Goal: Information Seeking & Learning: Learn about a topic

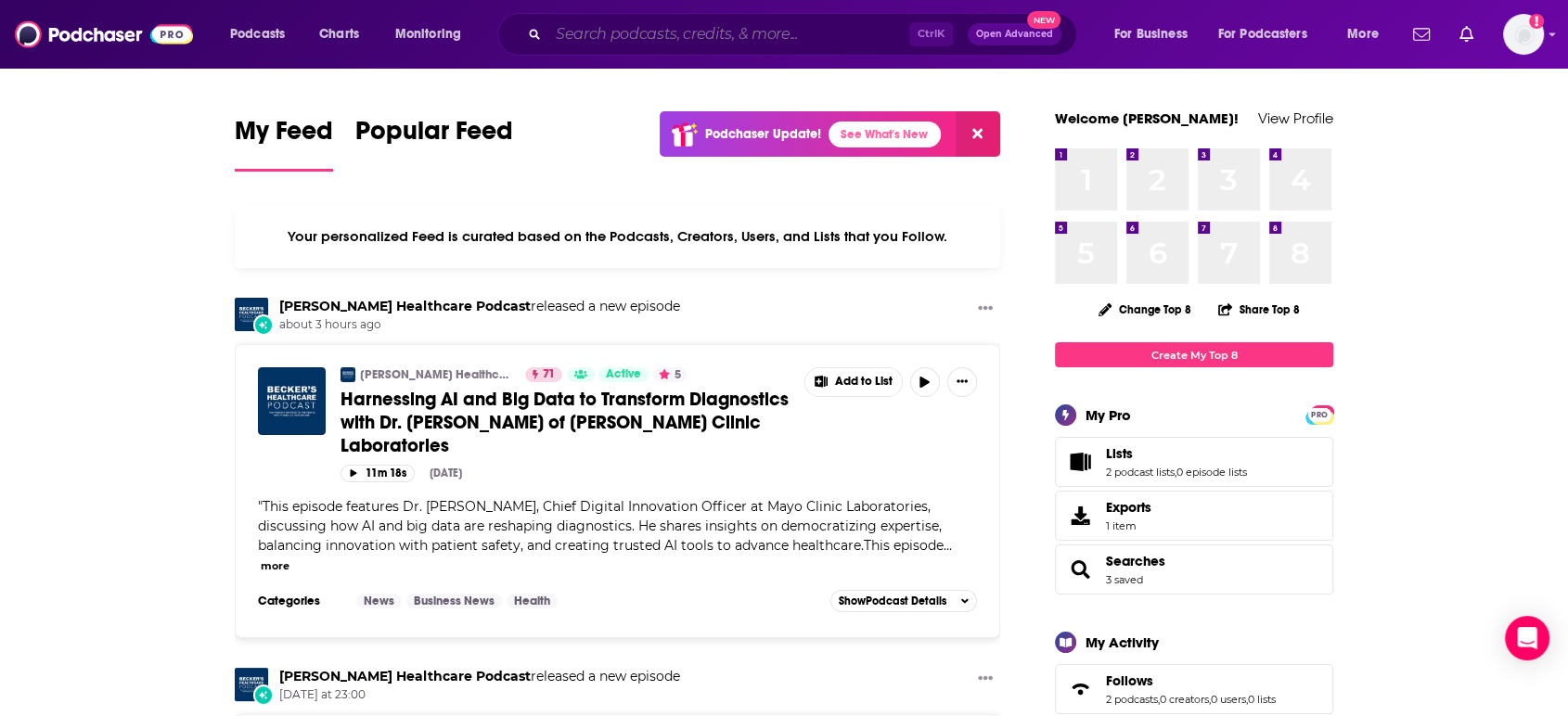
click at [687, 40] on input "Search podcasts, credits, & more..." at bounding box center [728, 34] width 361 height 30
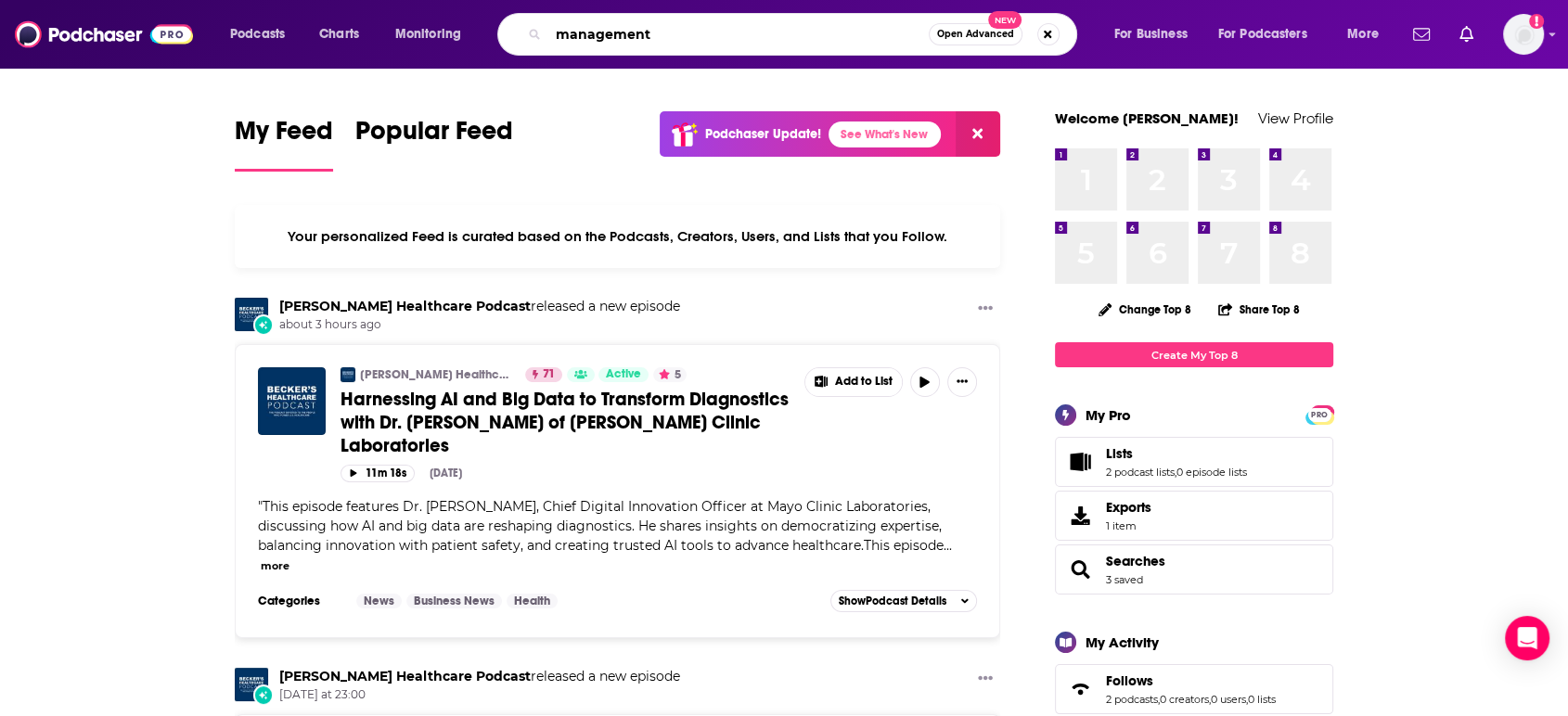
type input "management"
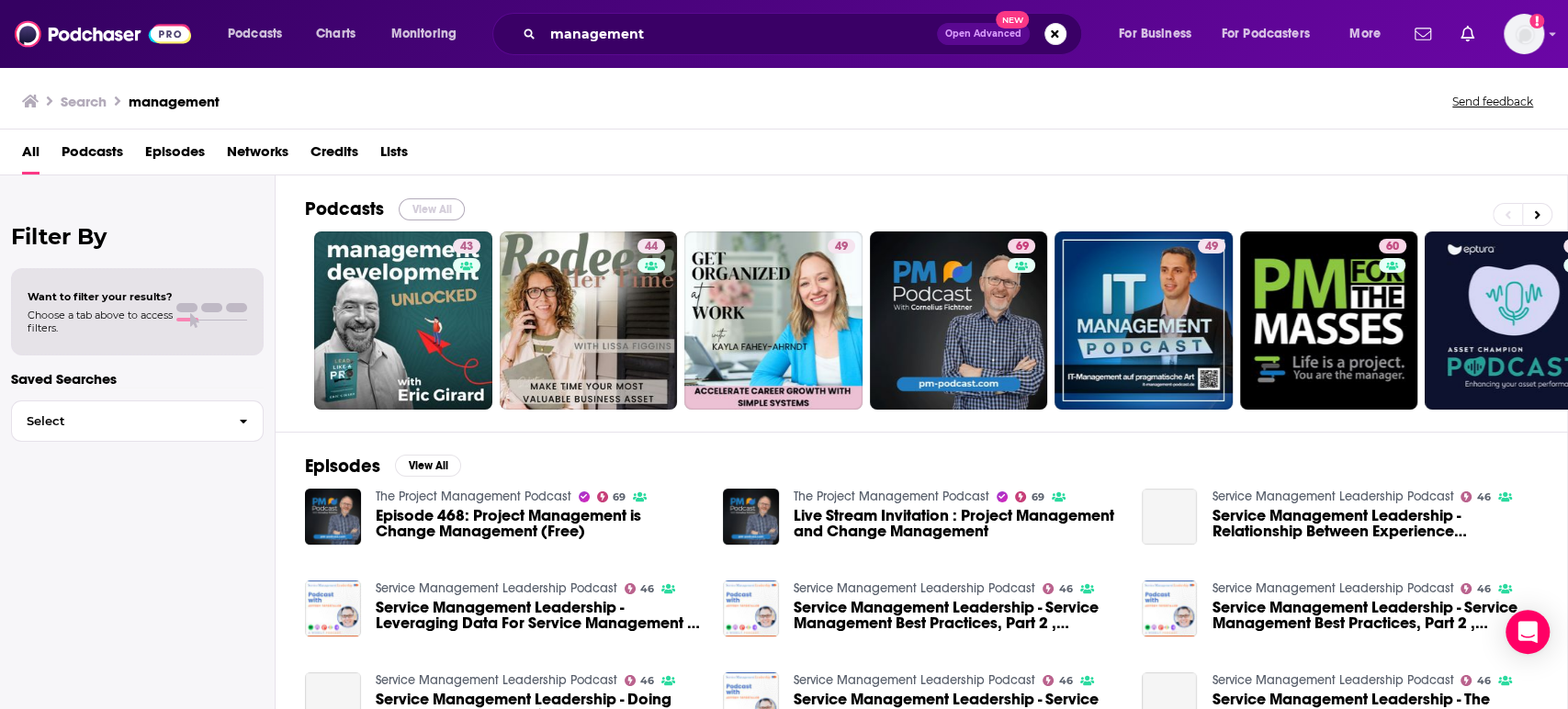
click at [424, 207] on button "View All" at bounding box center [432, 209] width 66 height 22
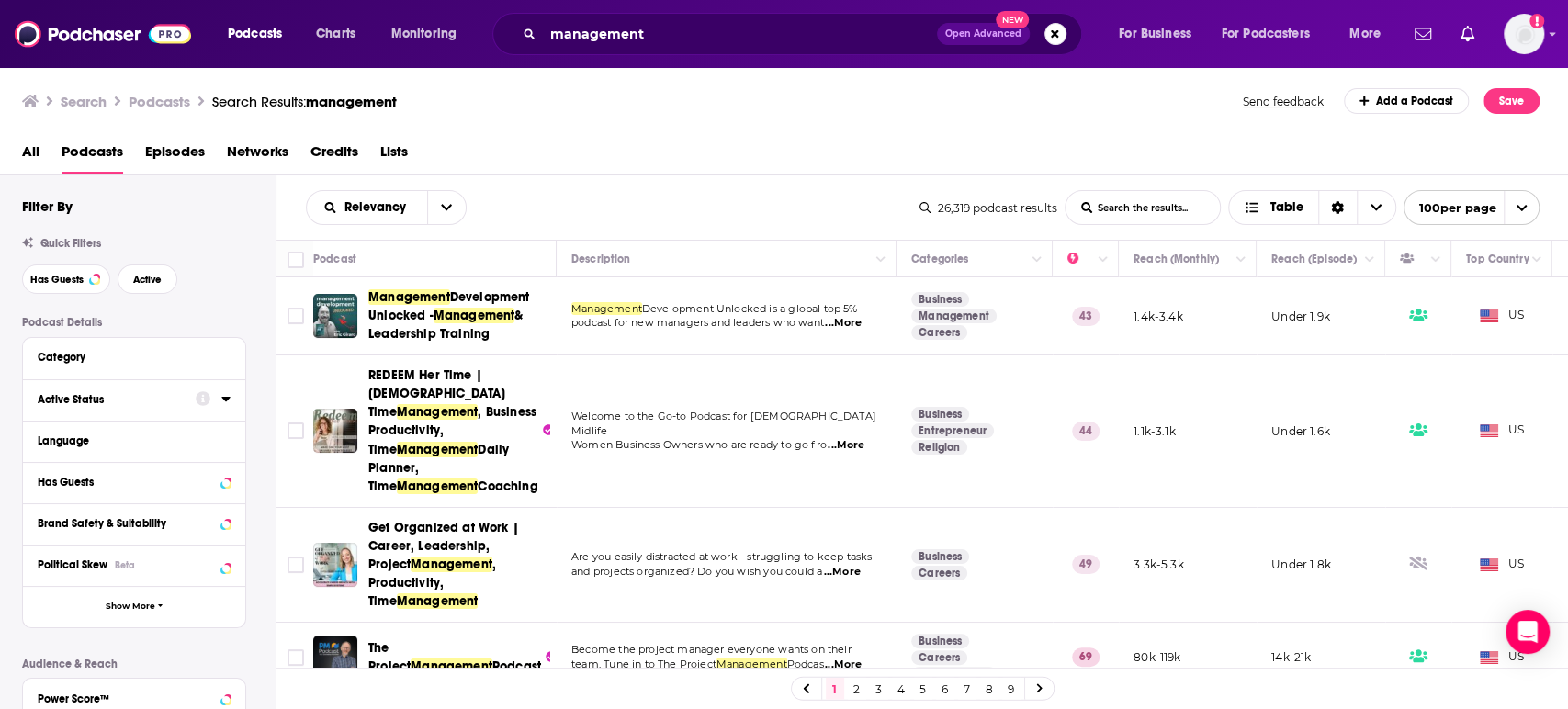
click at [221, 408] on div at bounding box center [212, 399] width 35 height 23
click at [220, 403] on div at bounding box center [212, 399] width 35 height 23
click at [64, 396] on div "Active Status" at bounding box center [111, 400] width 146 height 13
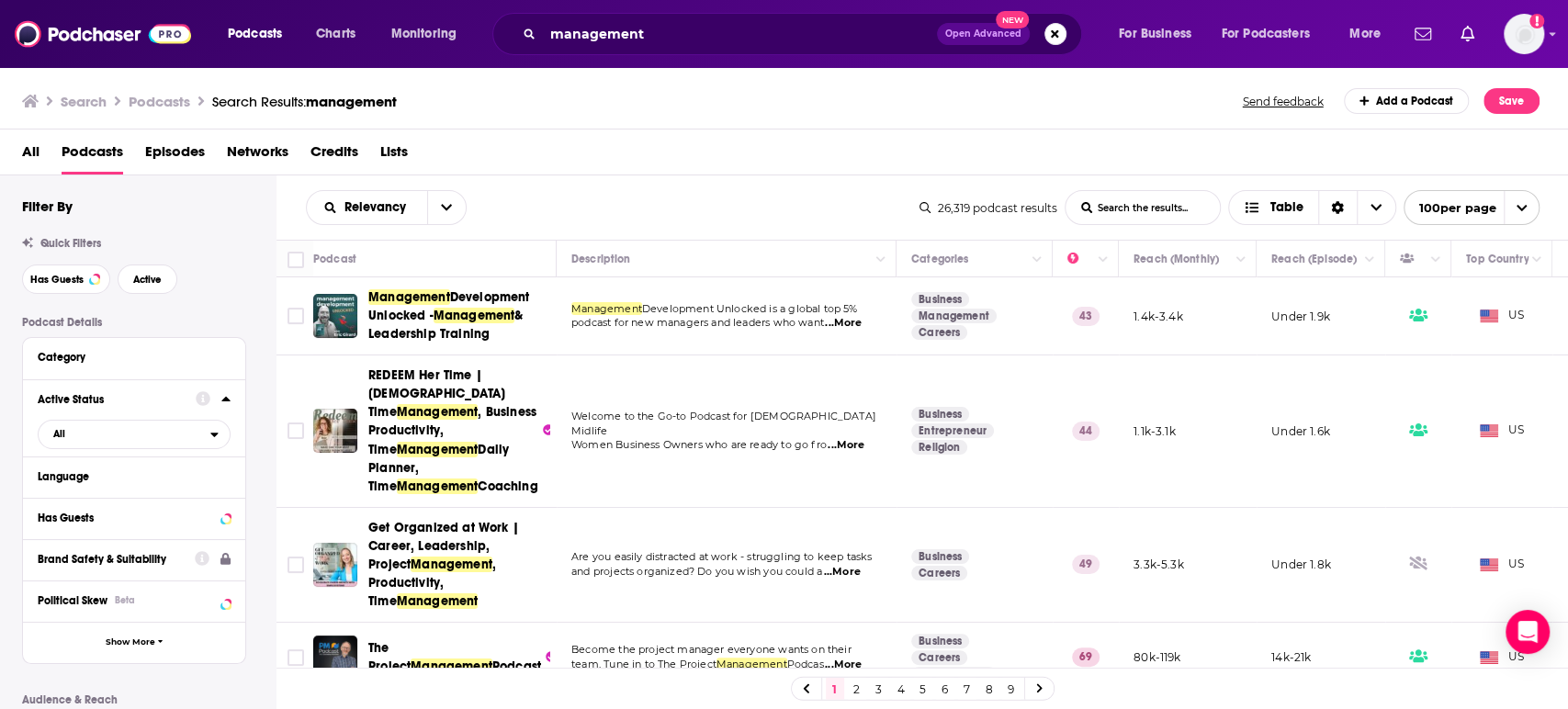
scroll to position [102, 0]
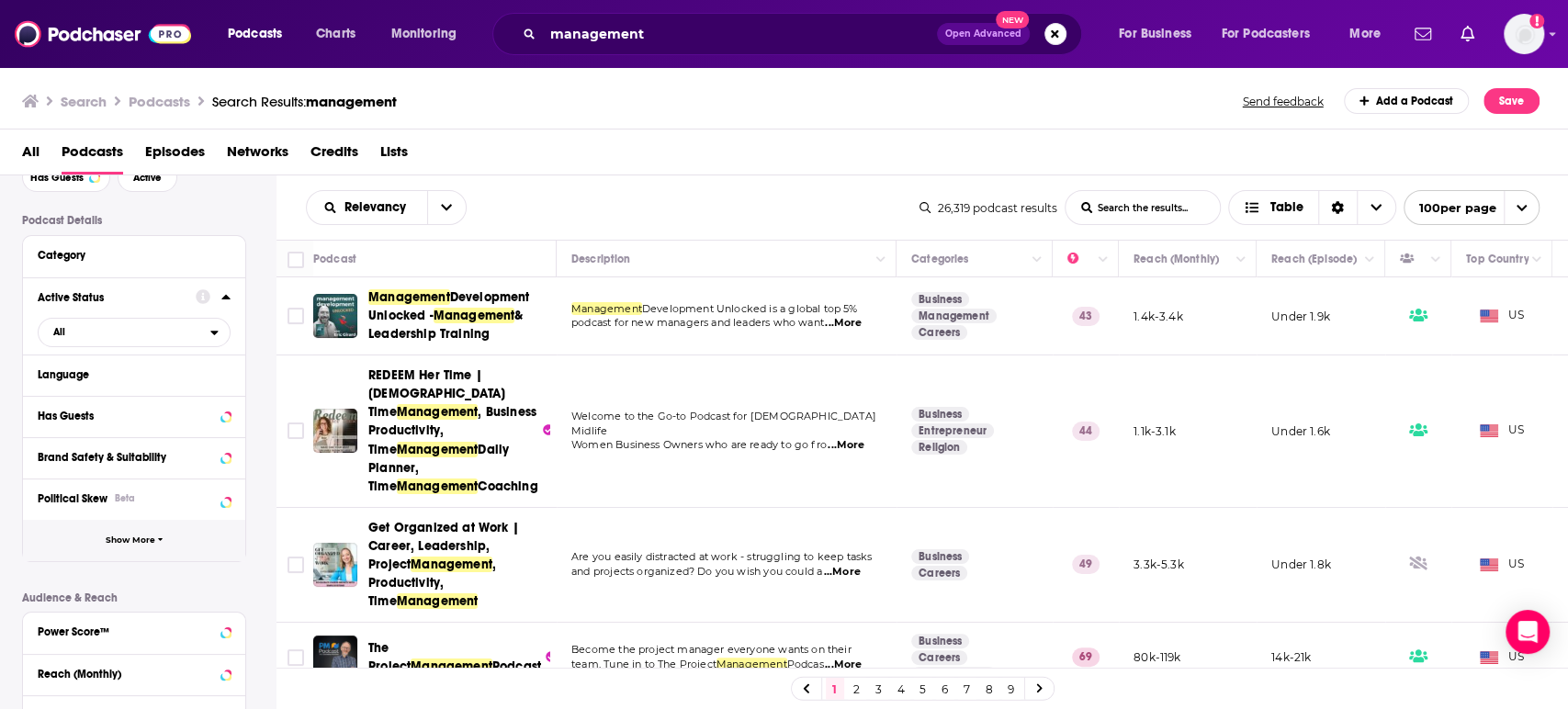
click at [135, 530] on button "Show More" at bounding box center [134, 541] width 223 height 42
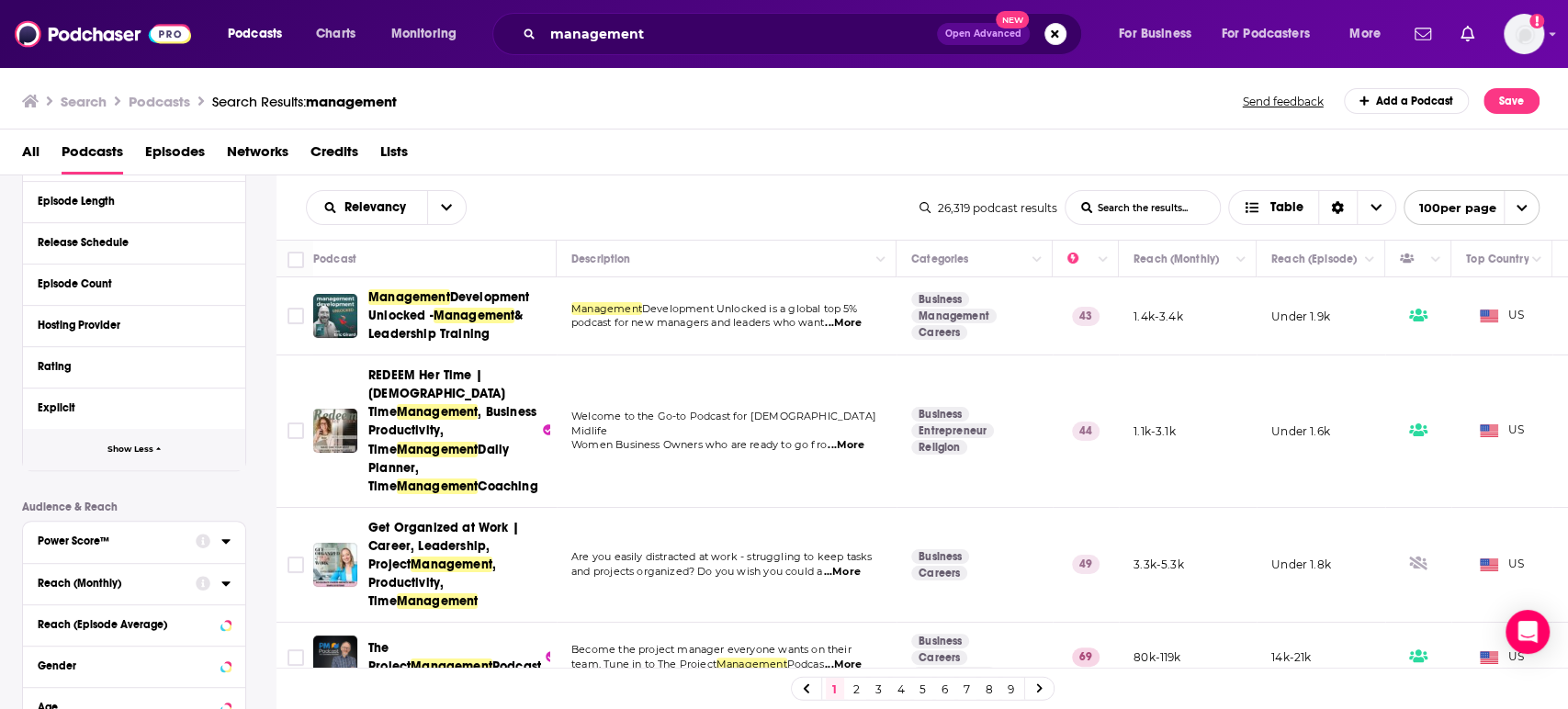
scroll to position [611, 0]
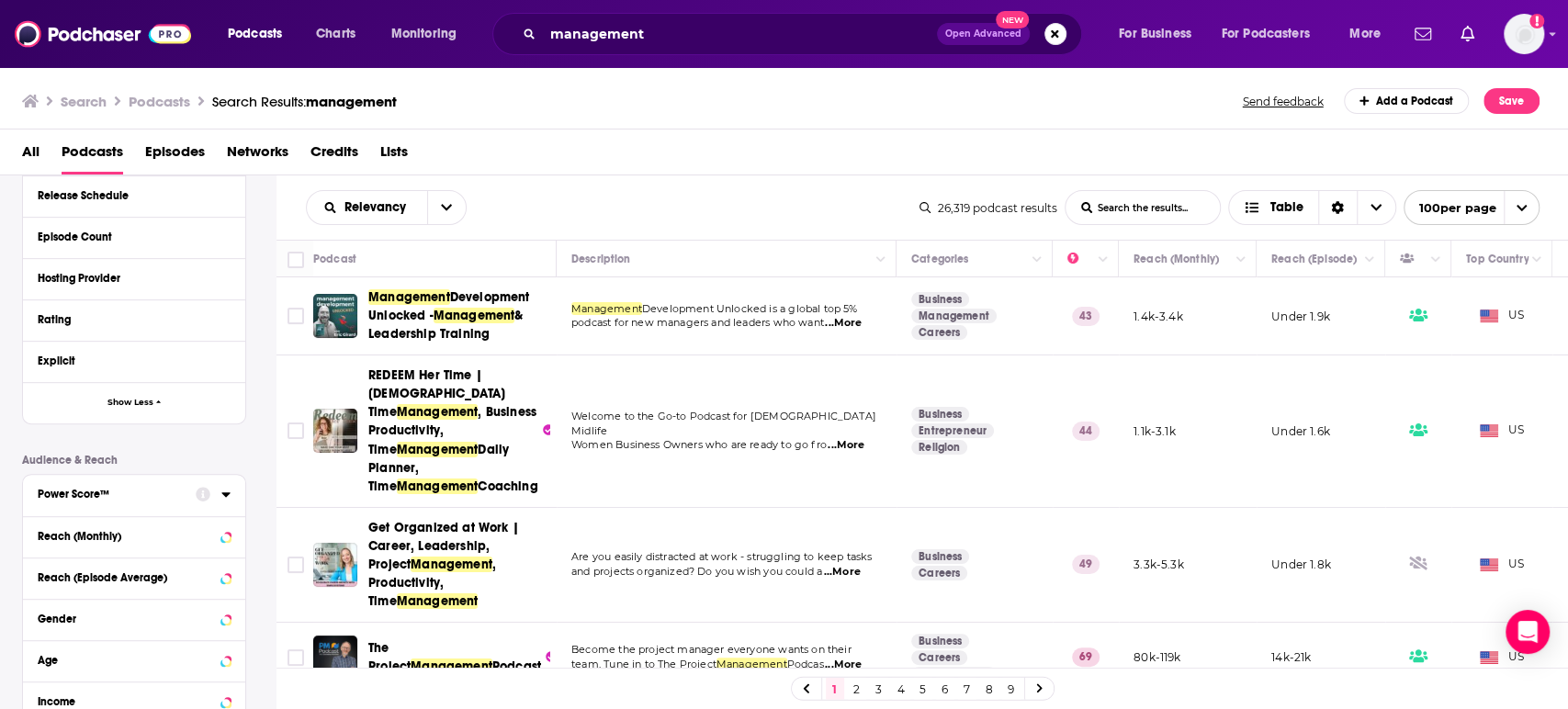
click at [231, 538] on div "Reach (Monthly)" at bounding box center [134, 537] width 223 height 42
click at [157, 540] on div "Reach (Monthly)" at bounding box center [111, 536] width 146 height 13
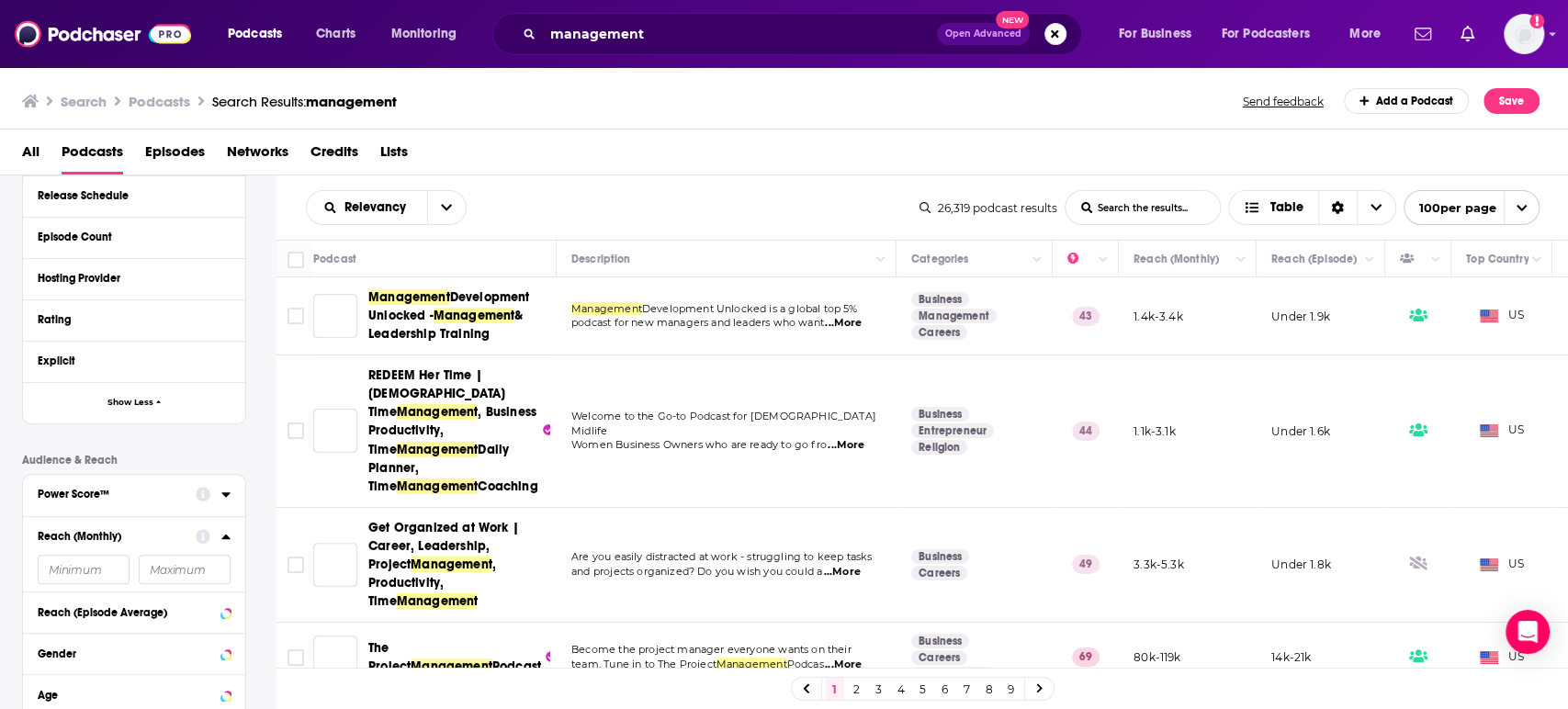
click at [231, 533] on div "Reach (Monthly)" at bounding box center [134, 554] width 223 height 75
click at [62, 573] on input "number" at bounding box center [83, 569] width 92 height 29
click at [110, 564] on input "number" at bounding box center [83, 569] width 92 height 29
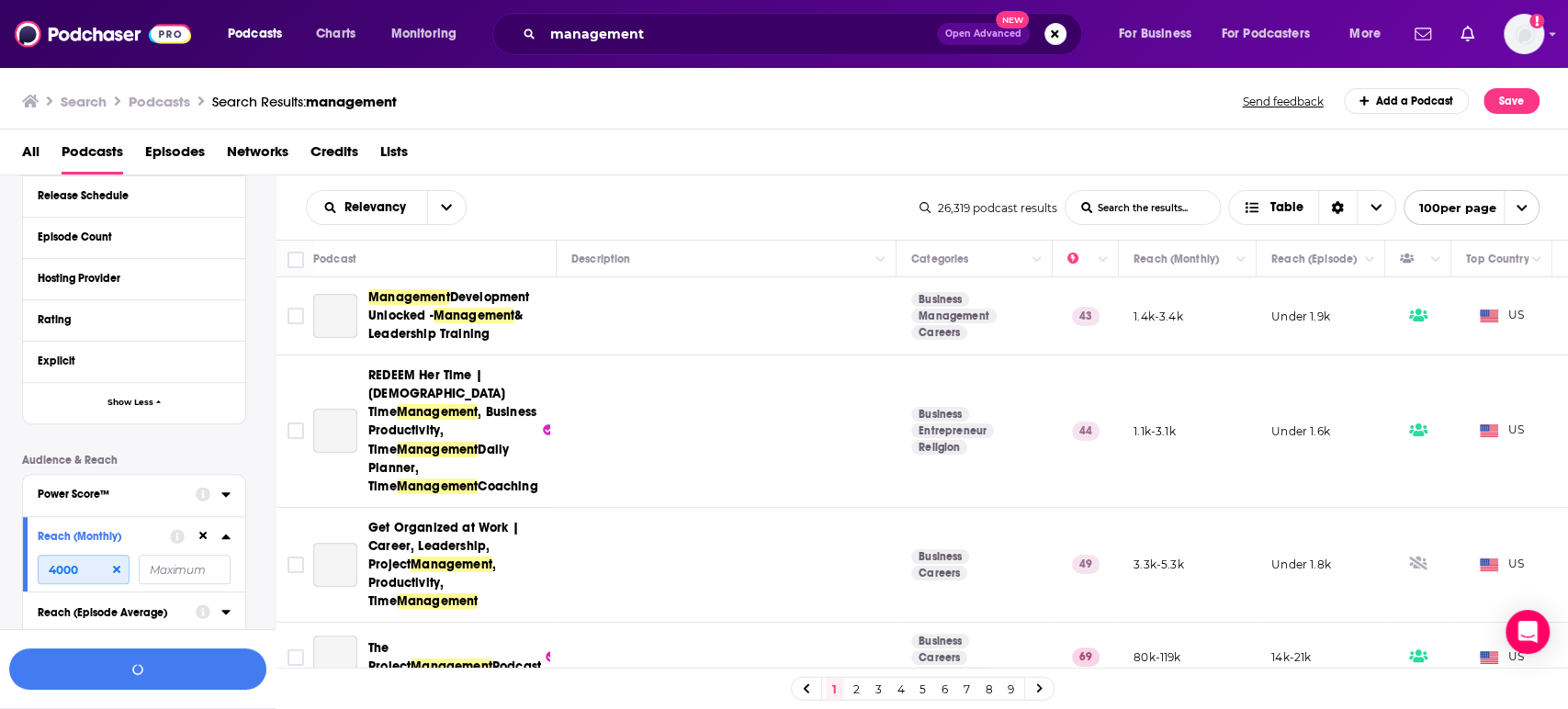
type input "4000"
click at [94, 607] on div "Reach (Episode Average)" at bounding box center [111, 613] width 146 height 13
click at [170, 554] on input "number" at bounding box center [184, 569] width 92 height 29
type input "10000"
click at [38, 554] on input "4000" at bounding box center [83, 569] width 92 height 29
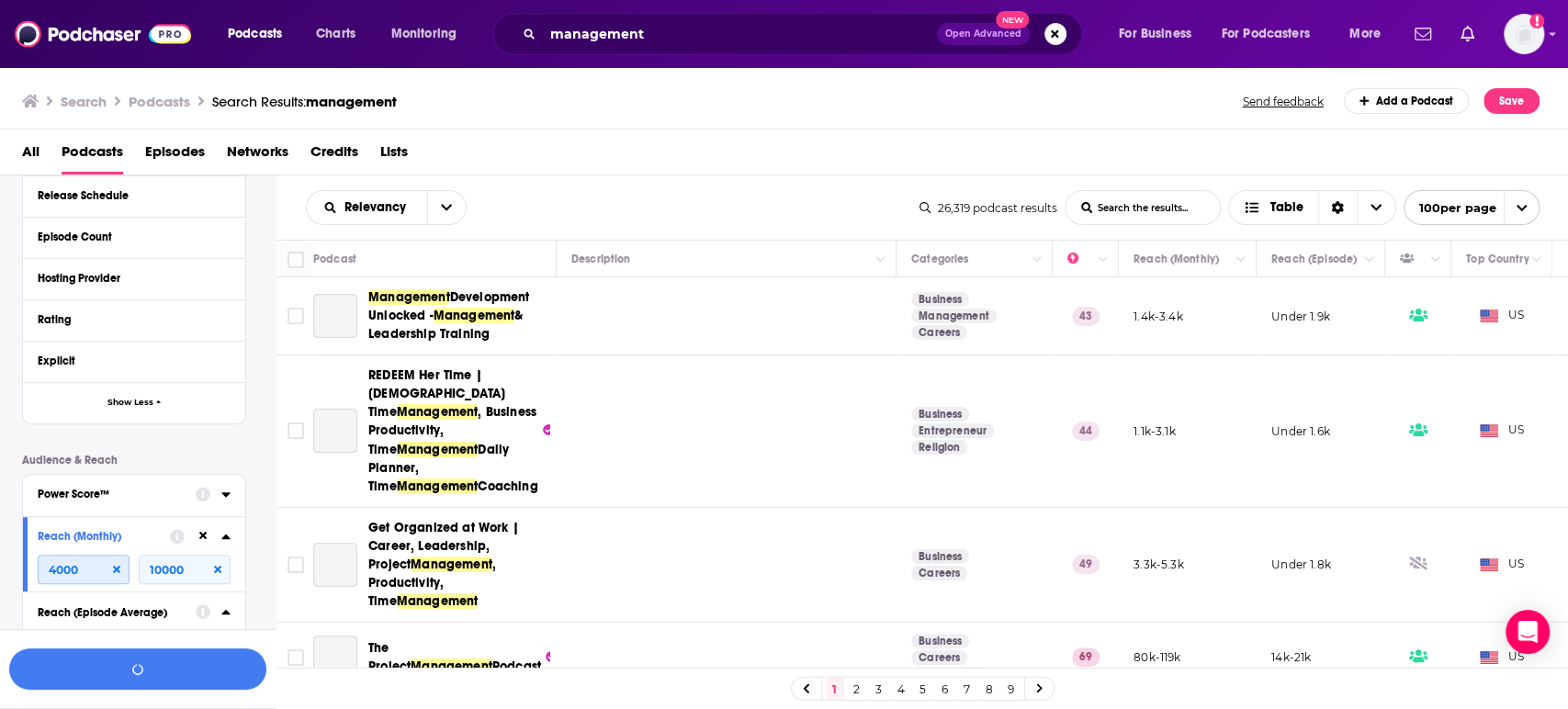
click at [51, 554] on input "4000" at bounding box center [83, 569] width 92 height 29
click at [35, 525] on div "Reach (Monthly) 4000 10000" at bounding box center [134, 554] width 223 height 75
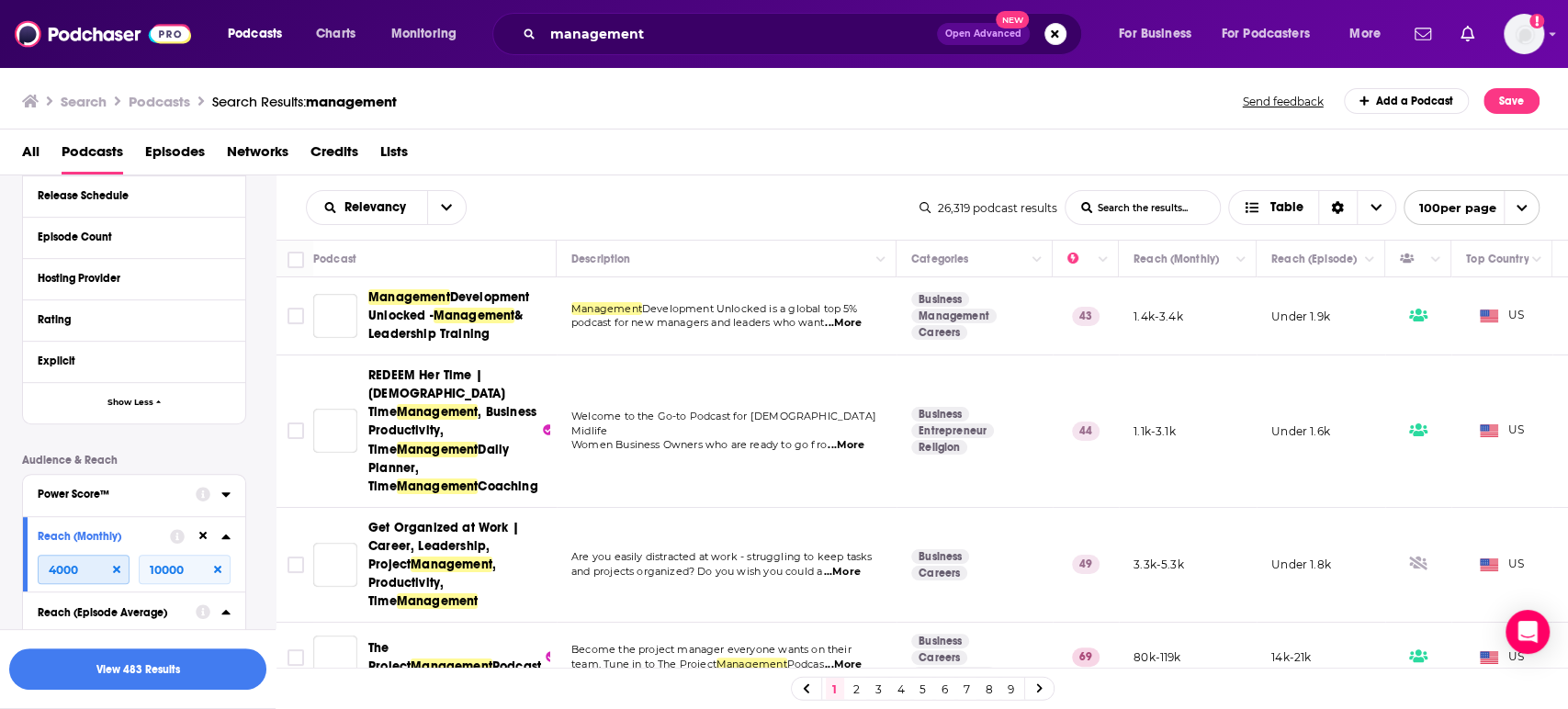
scroll to position [657, 0]
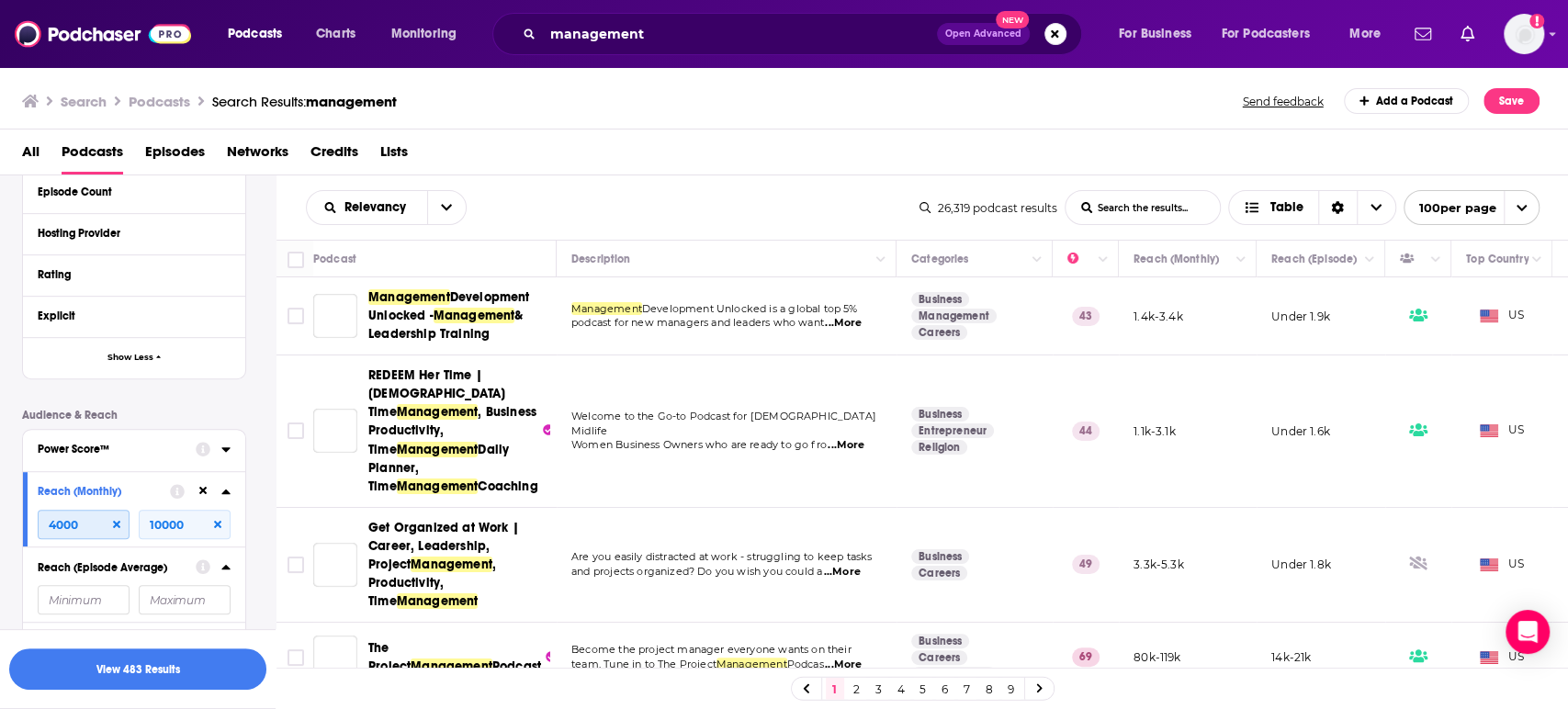
click at [51, 525] on input "4000" at bounding box center [83, 524] width 92 height 29
click at [64, 525] on input "4000" at bounding box center [83, 524] width 92 height 29
type input "3600"
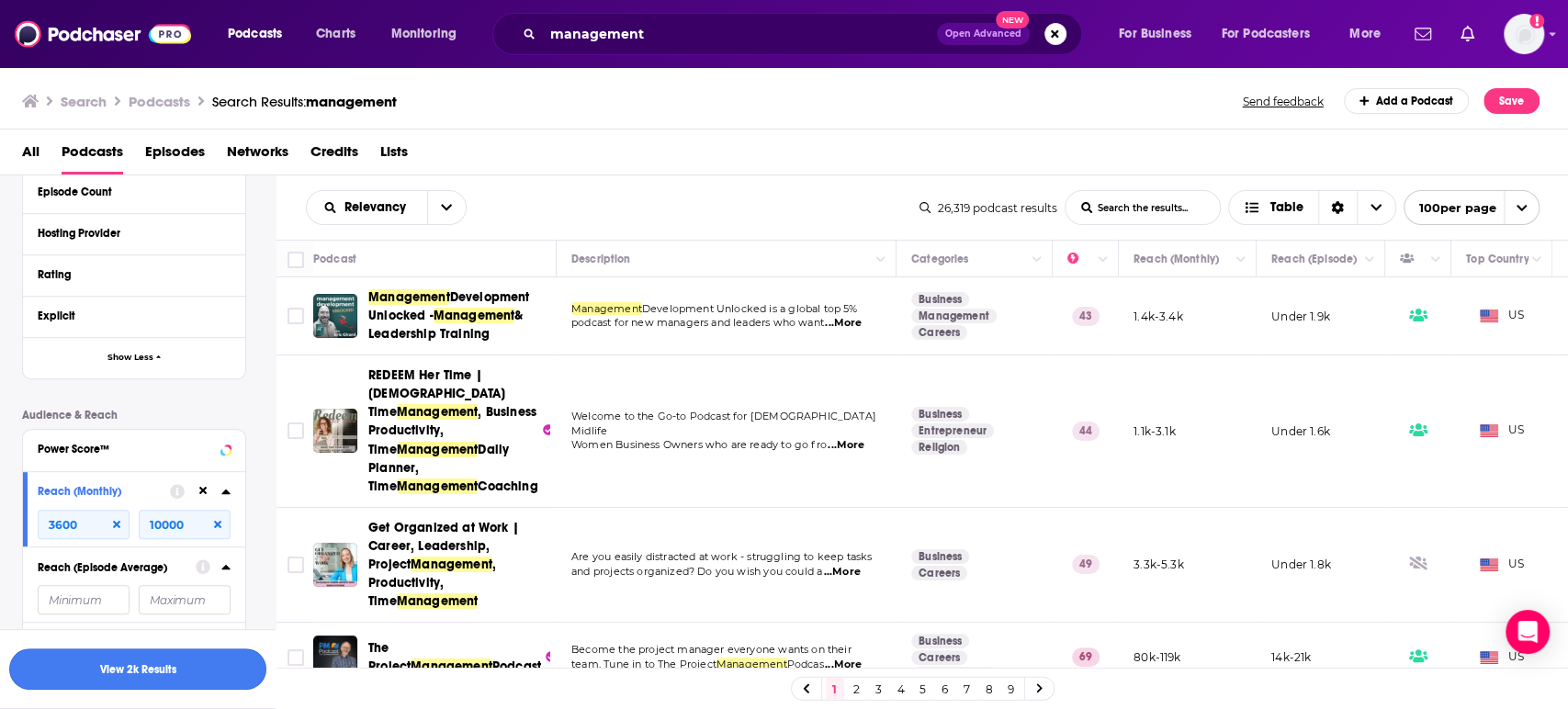
click at [130, 668] on button "View 2k Results" at bounding box center [137, 669] width 257 height 42
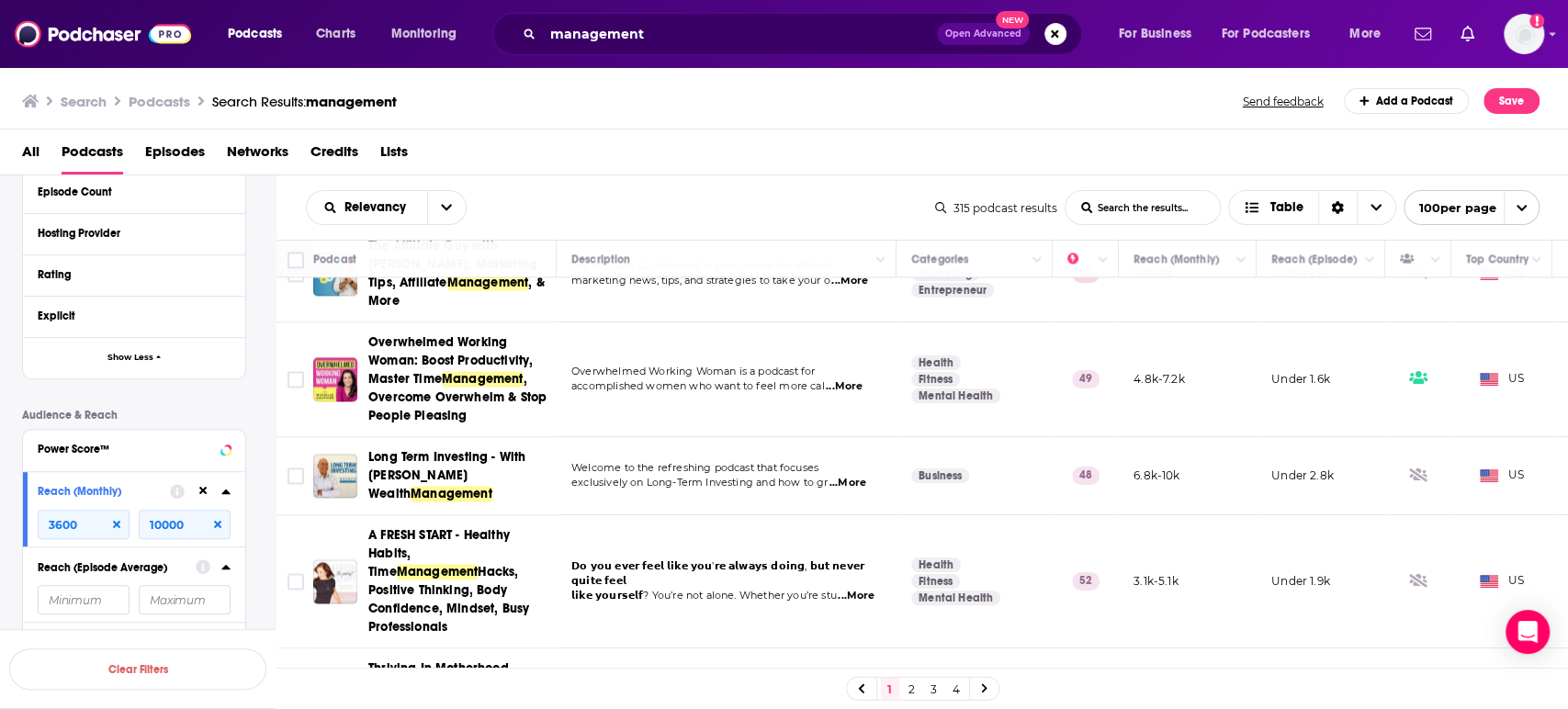
scroll to position [1939, 0]
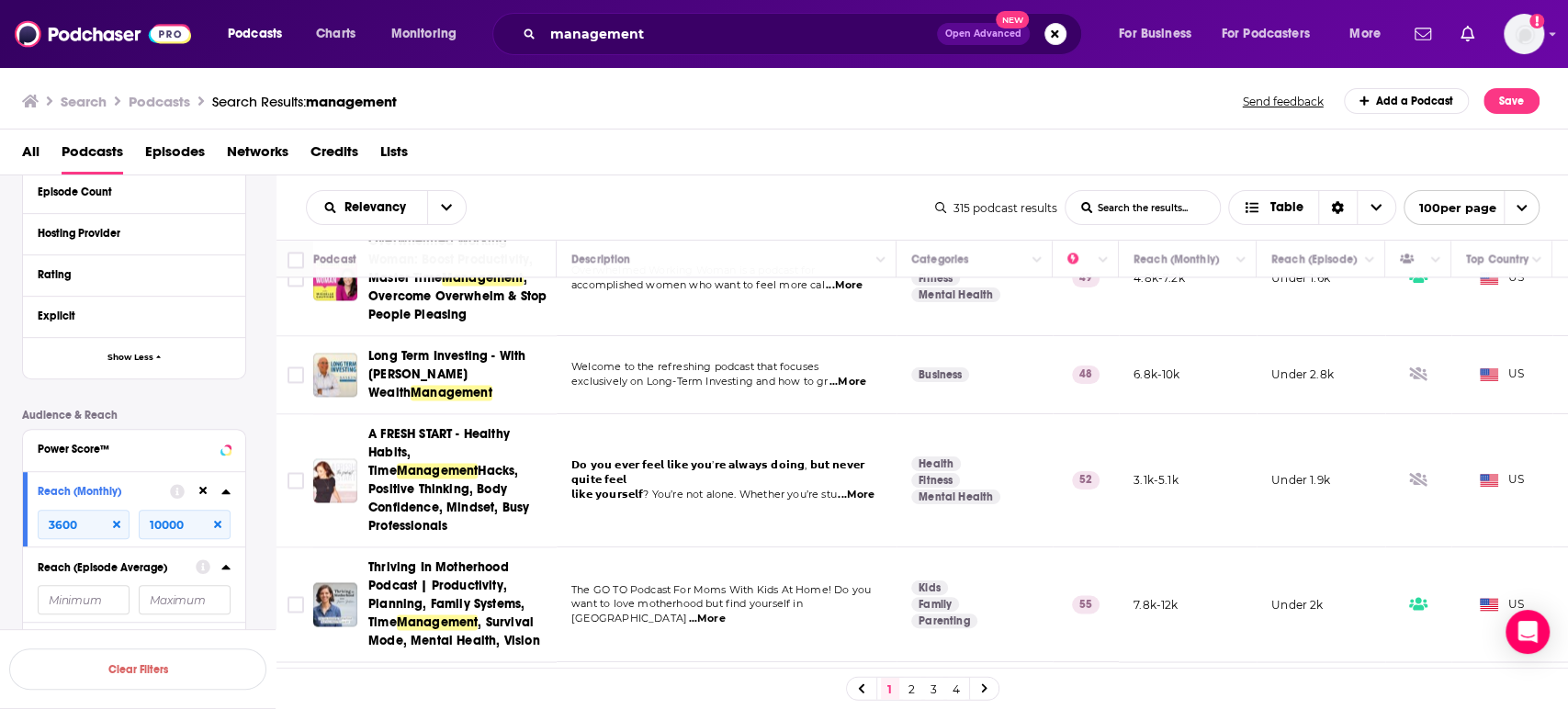
click at [854, 488] on span "...More" at bounding box center [856, 496] width 37 height 15
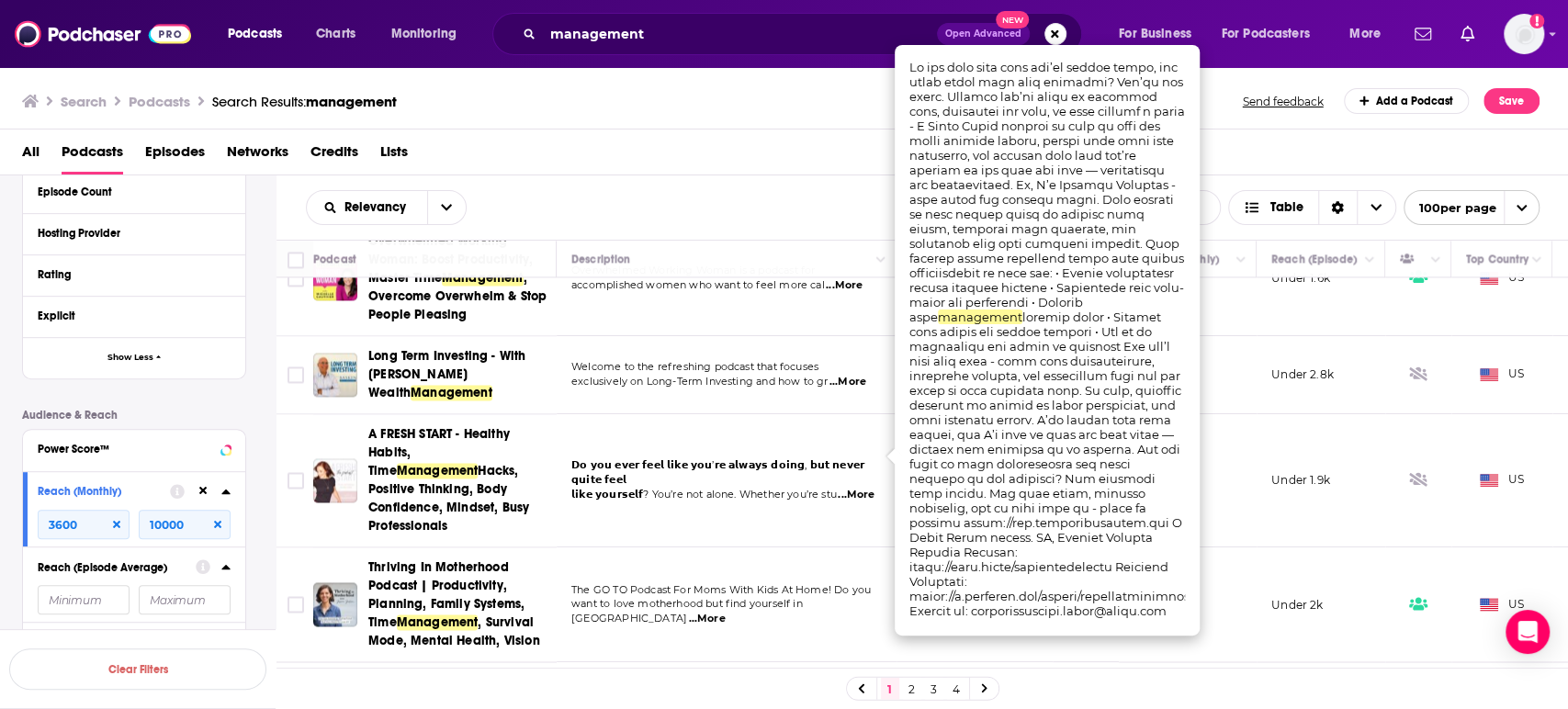
click at [849, 459] on span "𝗗𝗼 𝘆𝗼𝘂 𝗲𝘃𝗲𝗿 𝗳𝗲𝗲𝗹 𝗹𝗶𝗸𝗲 𝘆𝗼𝘂’𝗿𝗲 𝗮𝗹𝘄𝗮𝘆𝘀 𝗱𝗼𝗶𝗻𝗴, 𝗯𝘂𝘁 𝗻𝗲𝘃𝗲𝗿 𝗾𝘂𝗶𝘁𝗲 𝗳𝗲𝗲𝗹" at bounding box center [718, 472] width 293 height 27
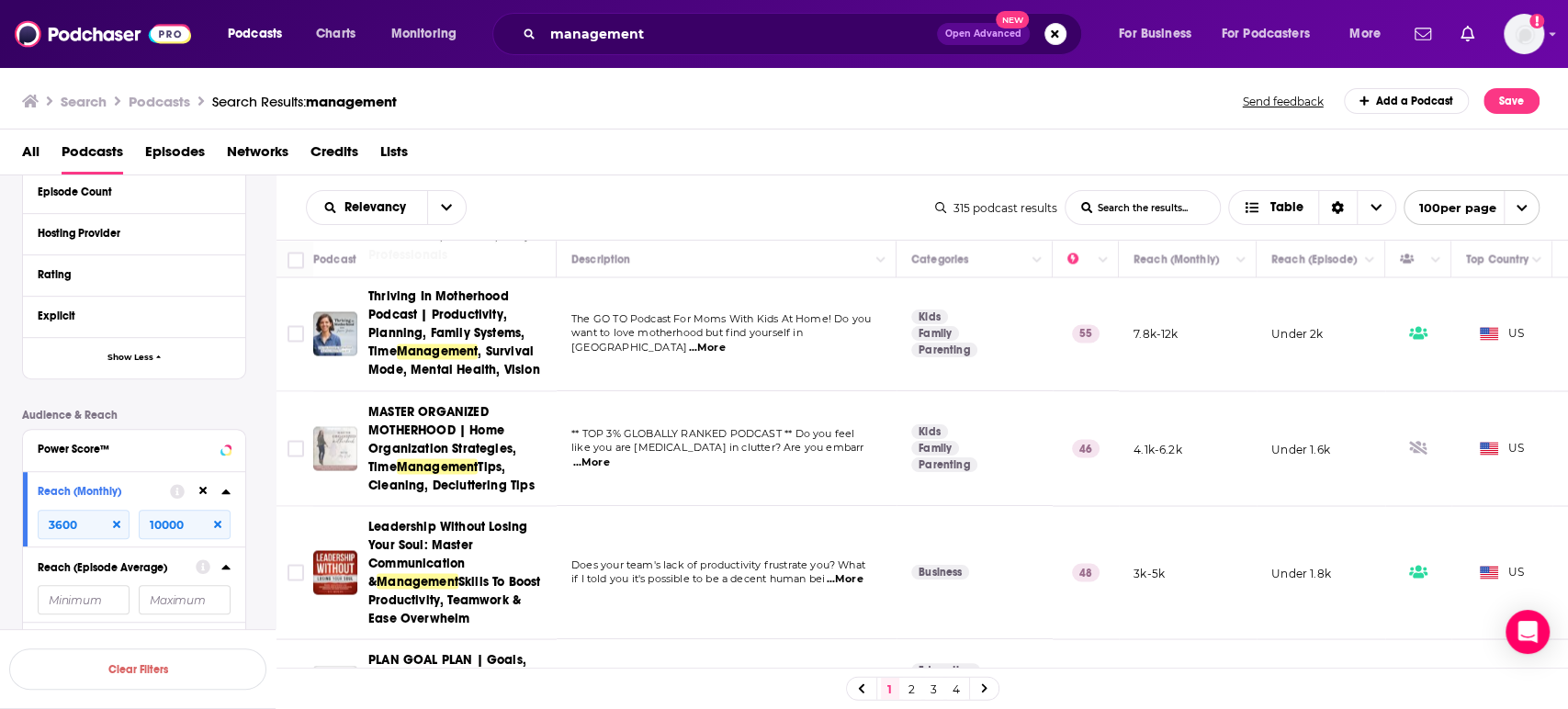
scroll to position [2245, 0]
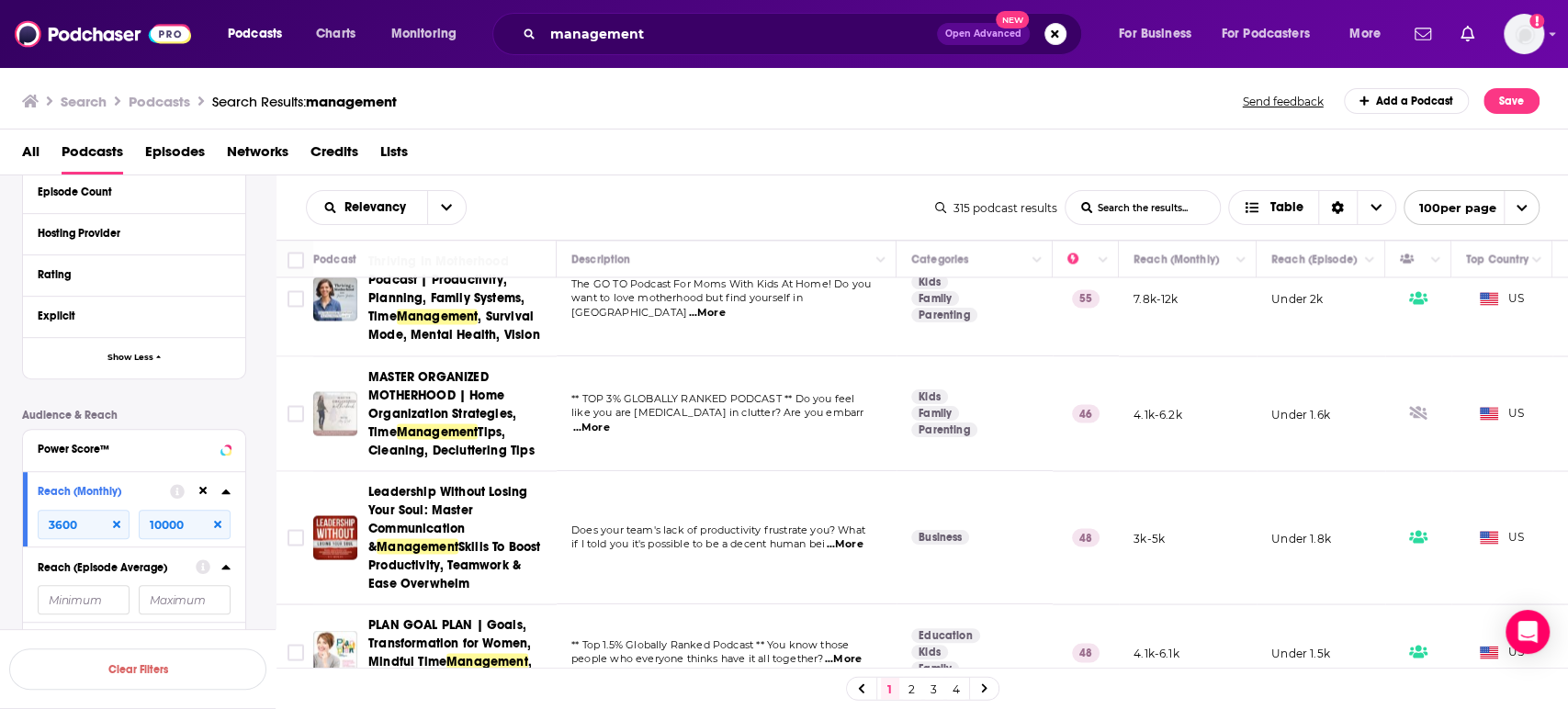
click at [849, 537] on span "...More" at bounding box center [844, 545] width 37 height 15
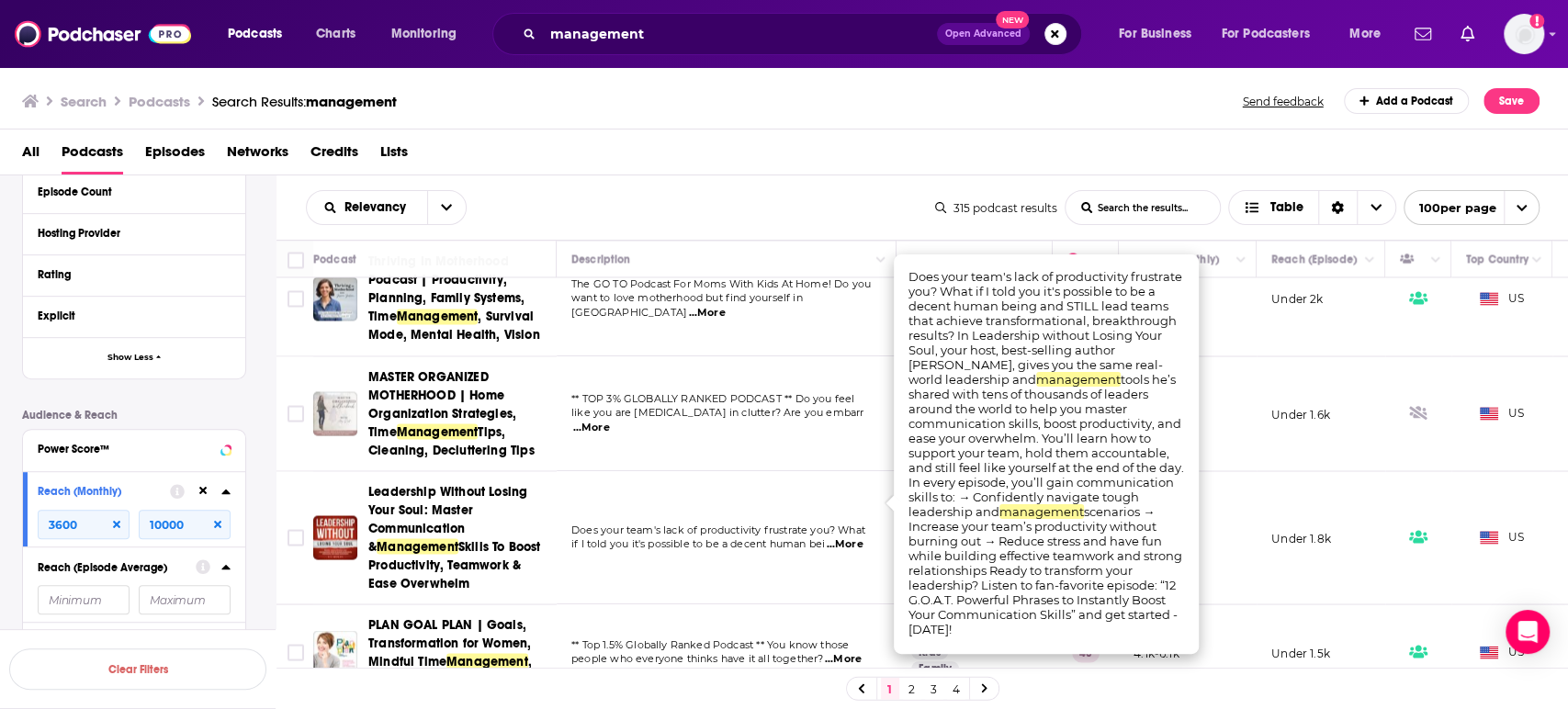
click at [849, 537] on span "...More" at bounding box center [844, 545] width 37 height 15
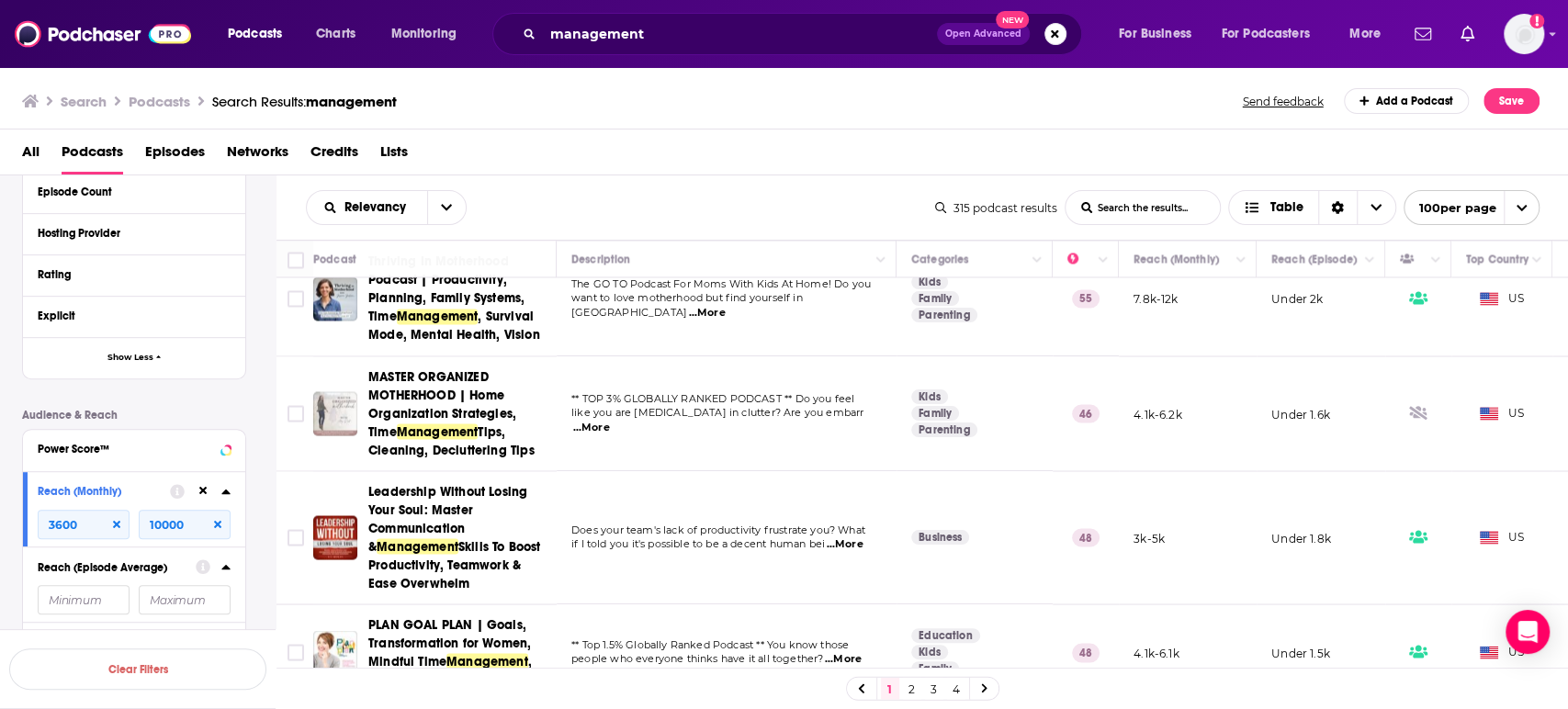
click at [860, 537] on span "...More" at bounding box center [844, 545] width 37 height 15
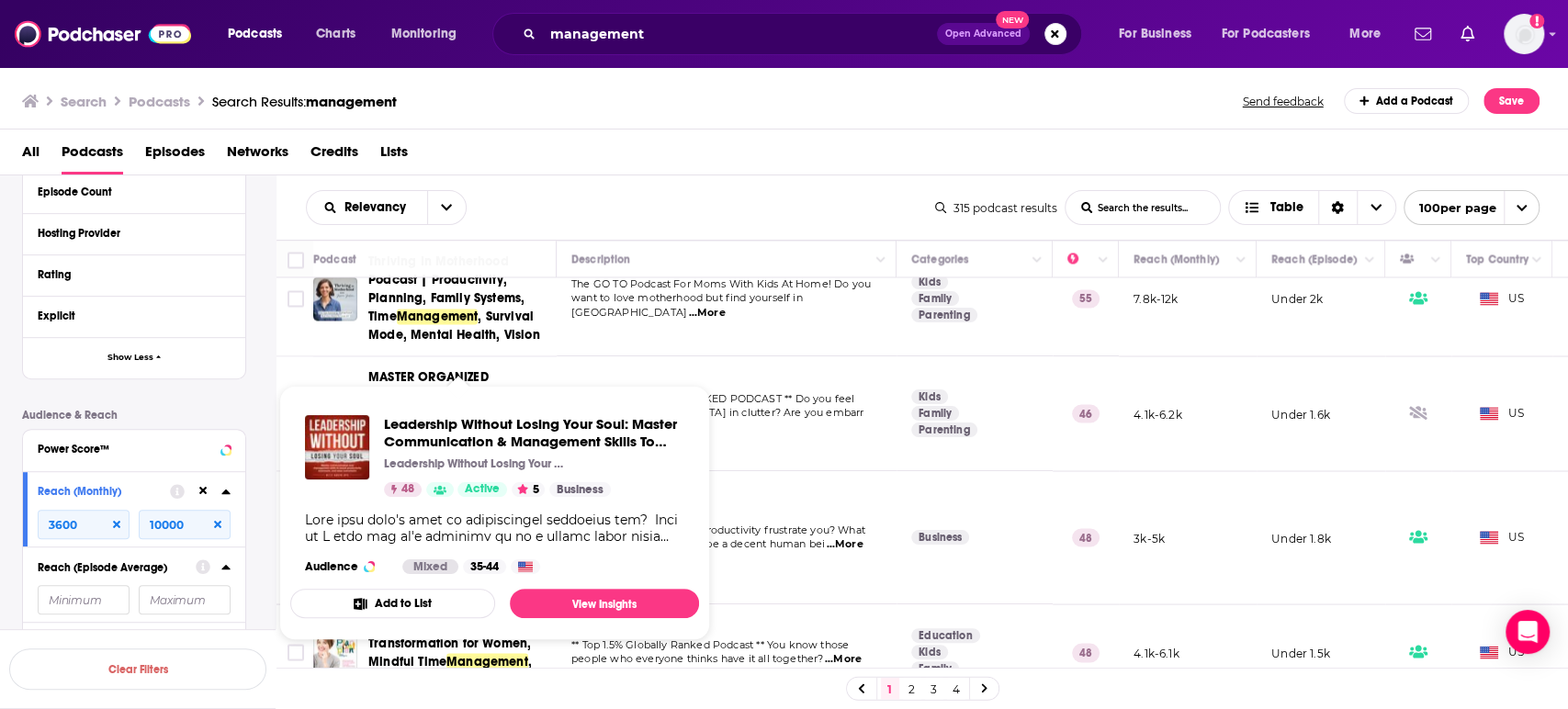
click at [421, 464] on p "Leadership Without Losing Your Soul" at bounding box center [476, 464] width 184 height 15
click at [609, 596] on link "View Insights" at bounding box center [605, 603] width 190 height 29
click at [631, 598] on link "View Insights" at bounding box center [605, 603] width 190 height 29
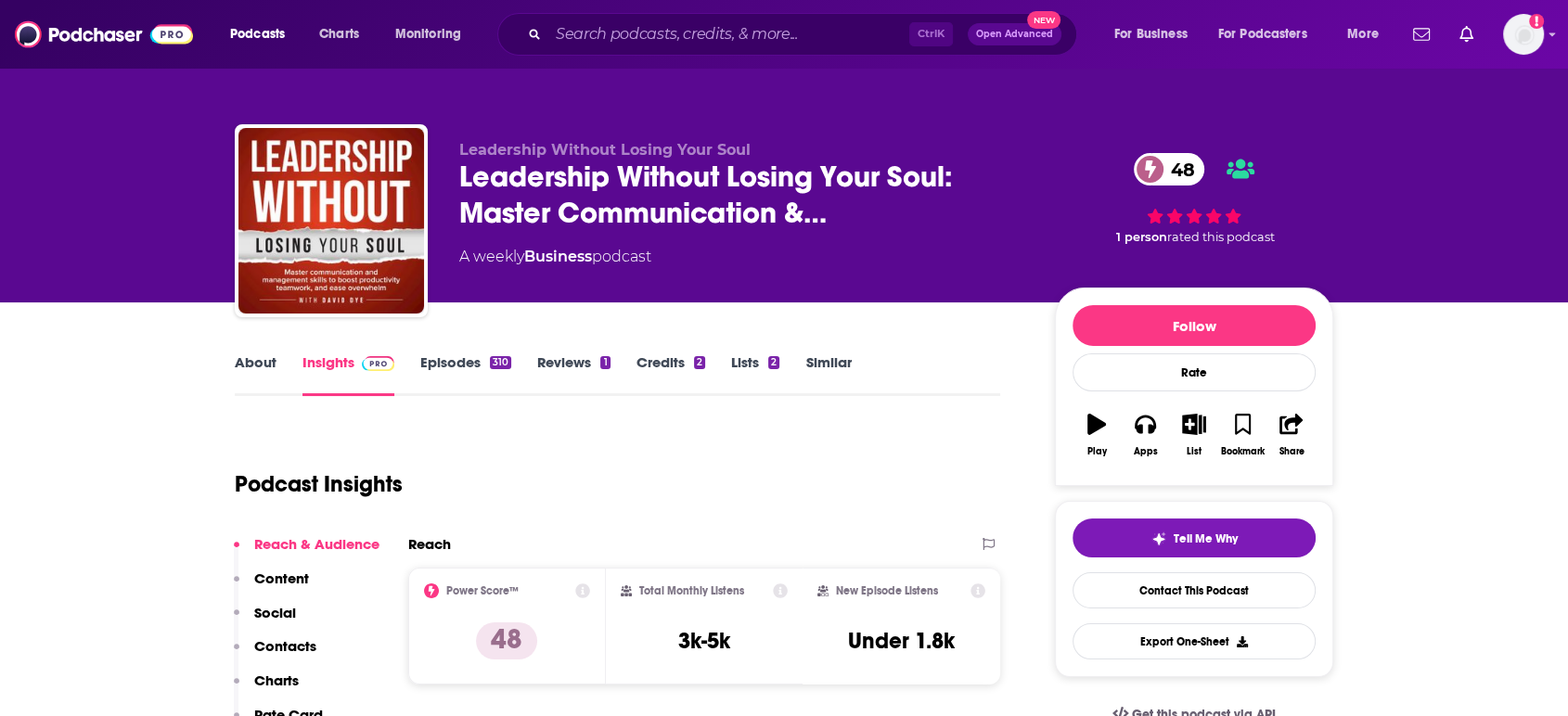
click at [250, 376] on link "About" at bounding box center [256, 374] width 42 height 43
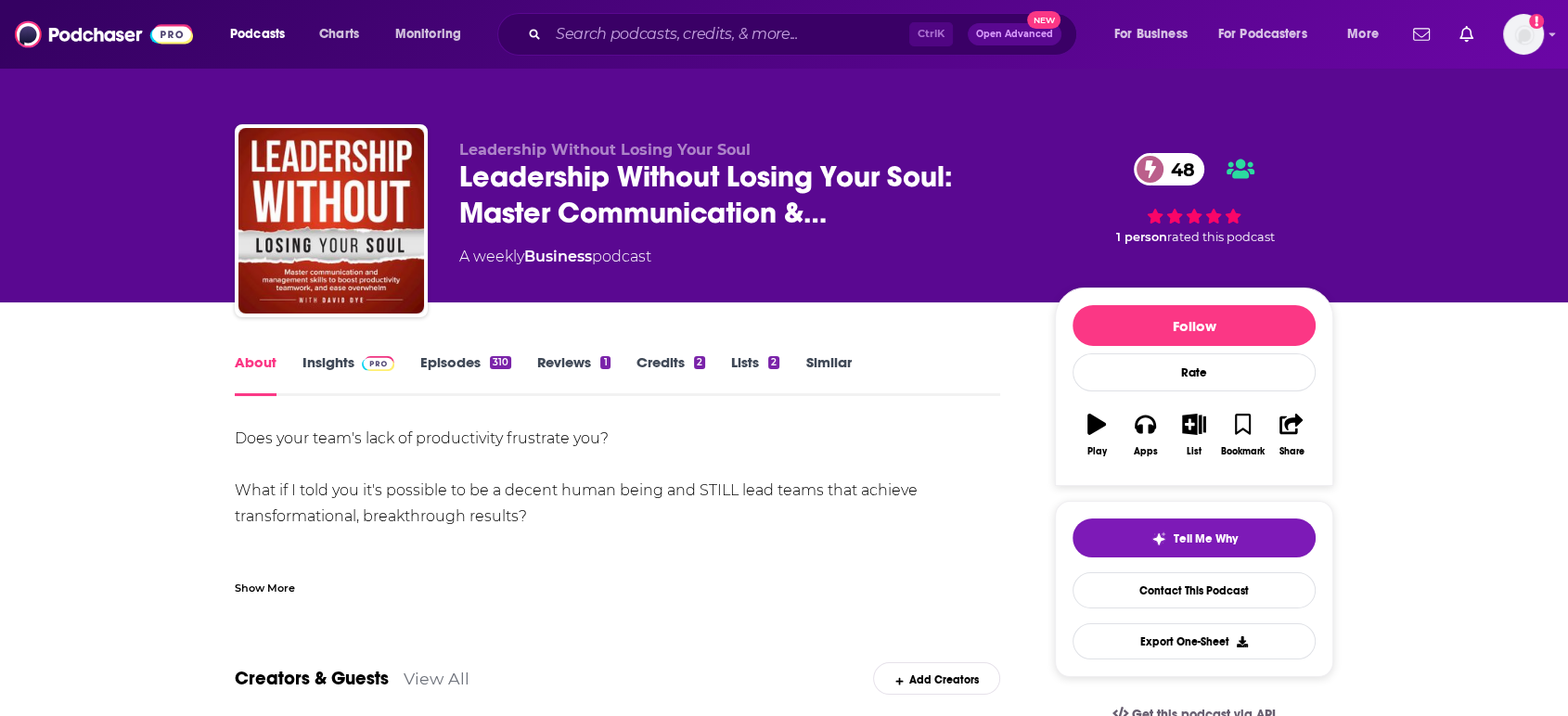
click at [334, 358] on link "Insights" at bounding box center [348, 374] width 92 height 43
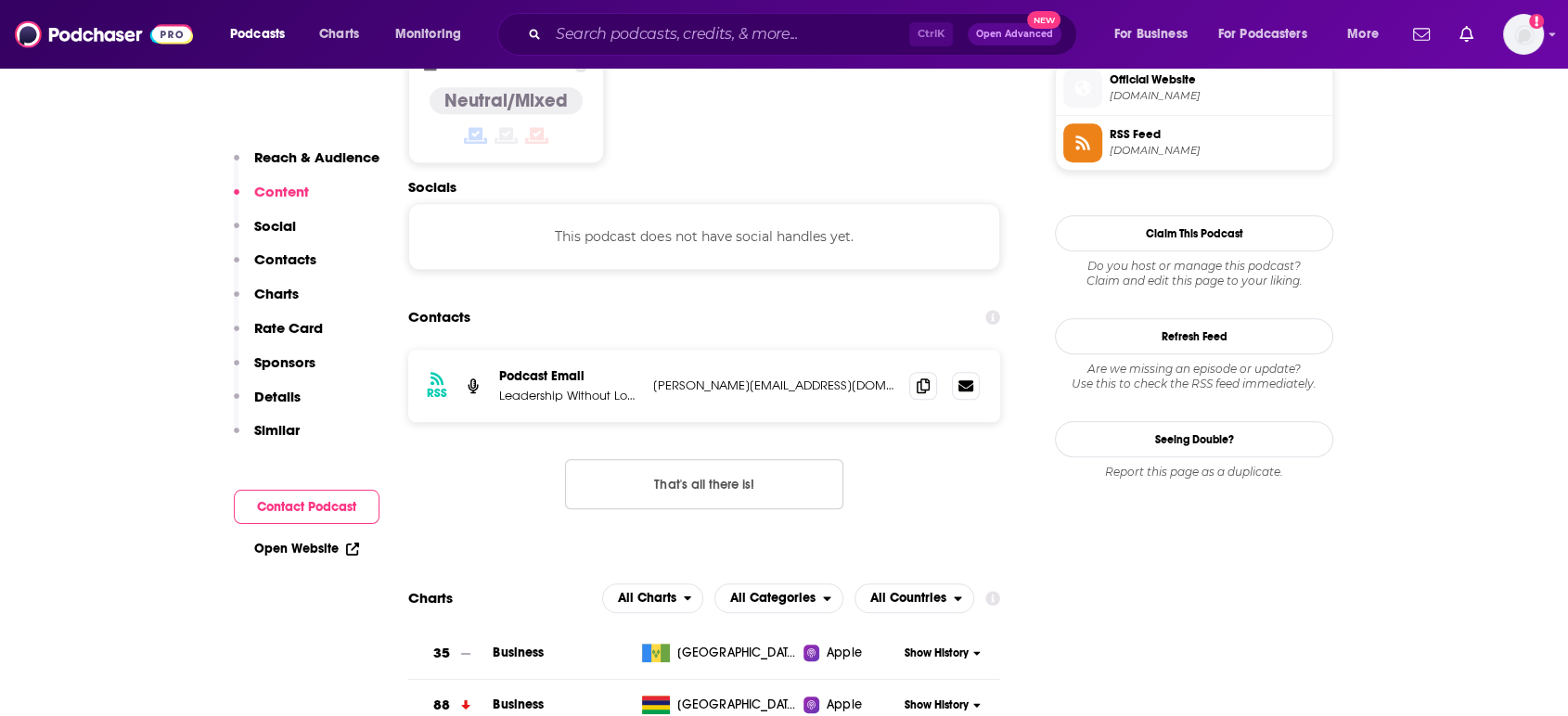
scroll to position [1546, 0]
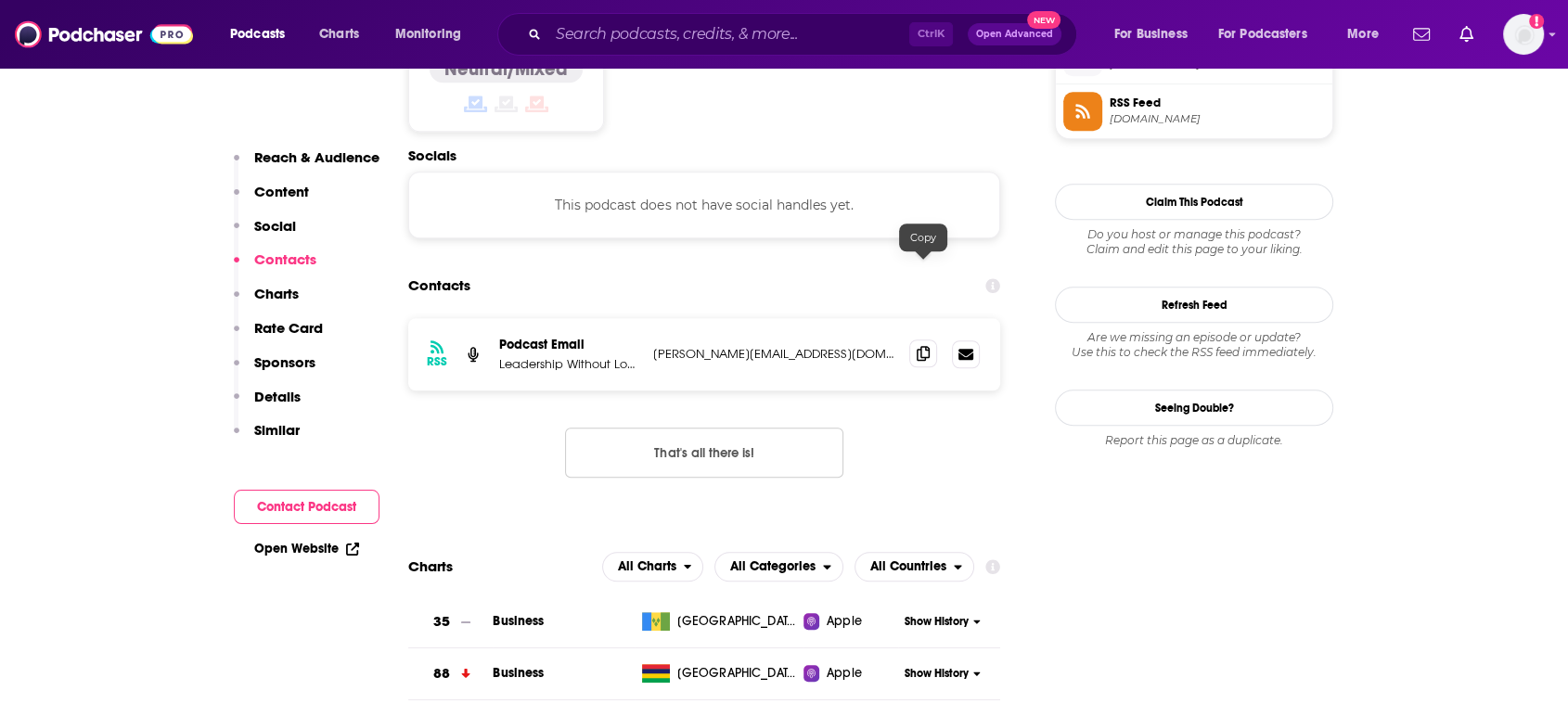
drag, startPoint x: 922, startPoint y: 268, endPoint x: 911, endPoint y: 268, distance: 11.0
click at [920, 346] on icon at bounding box center [924, 353] width 13 height 15
click at [683, 32] on input "Search podcasts, credits, & more..." at bounding box center [728, 34] width 361 height 30
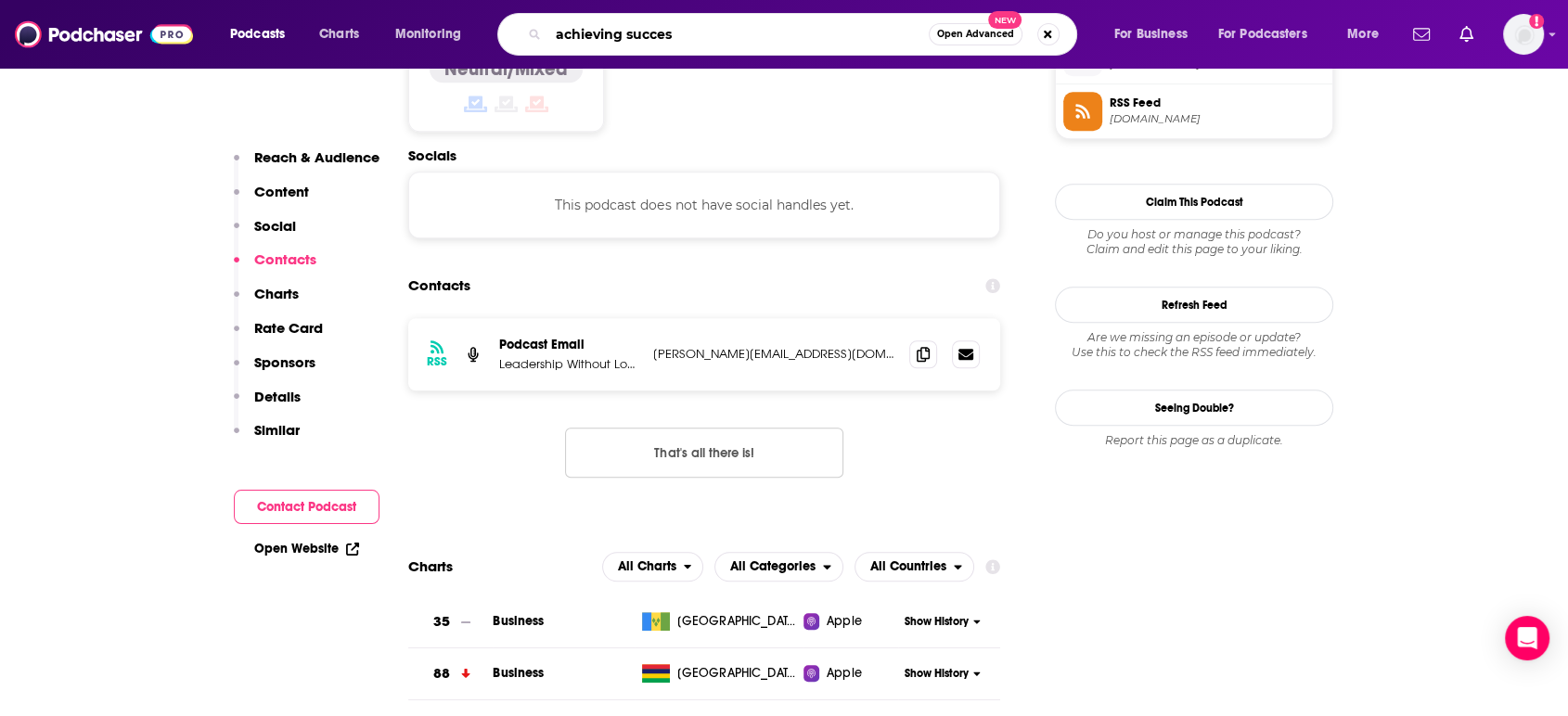
type input "achieving success"
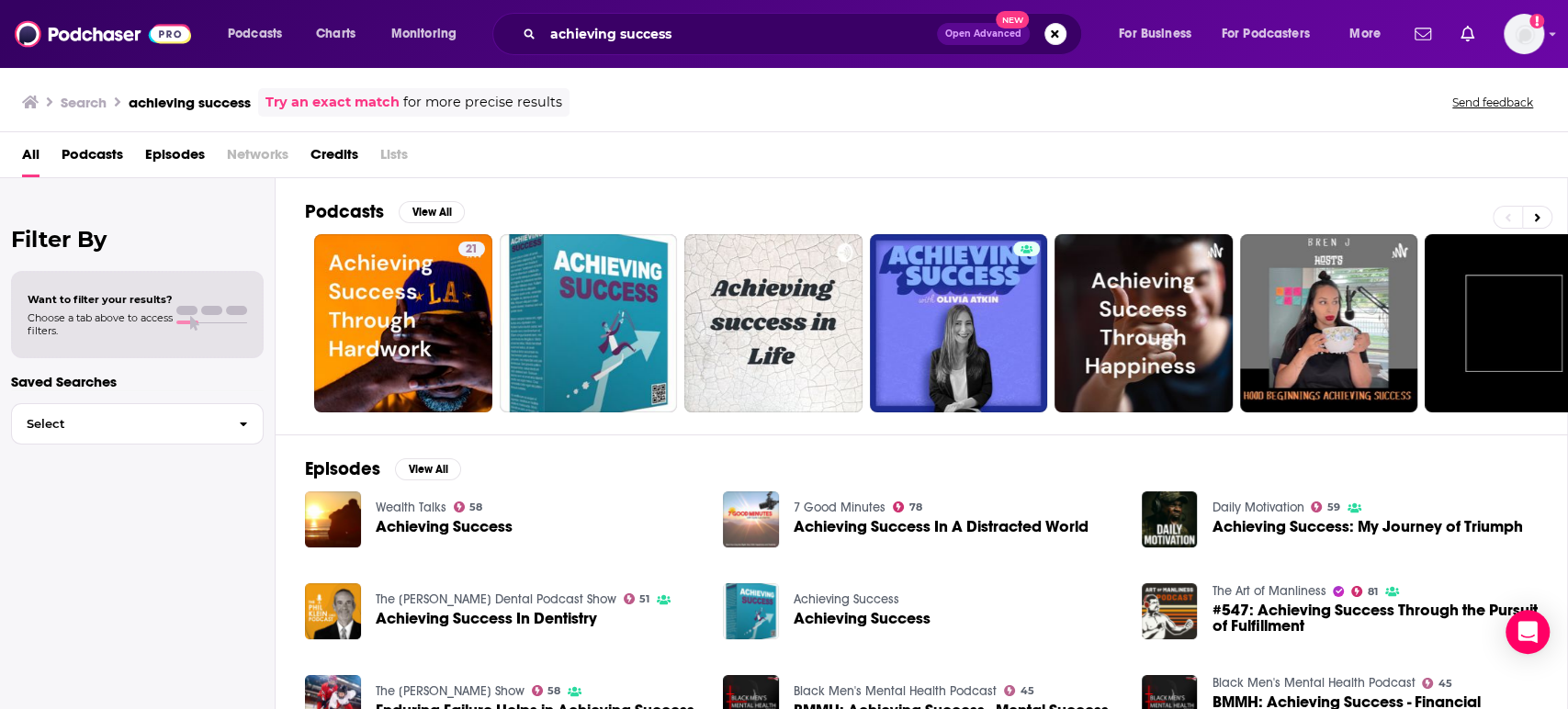
click at [94, 155] on span "Podcasts" at bounding box center [92, 158] width 62 height 38
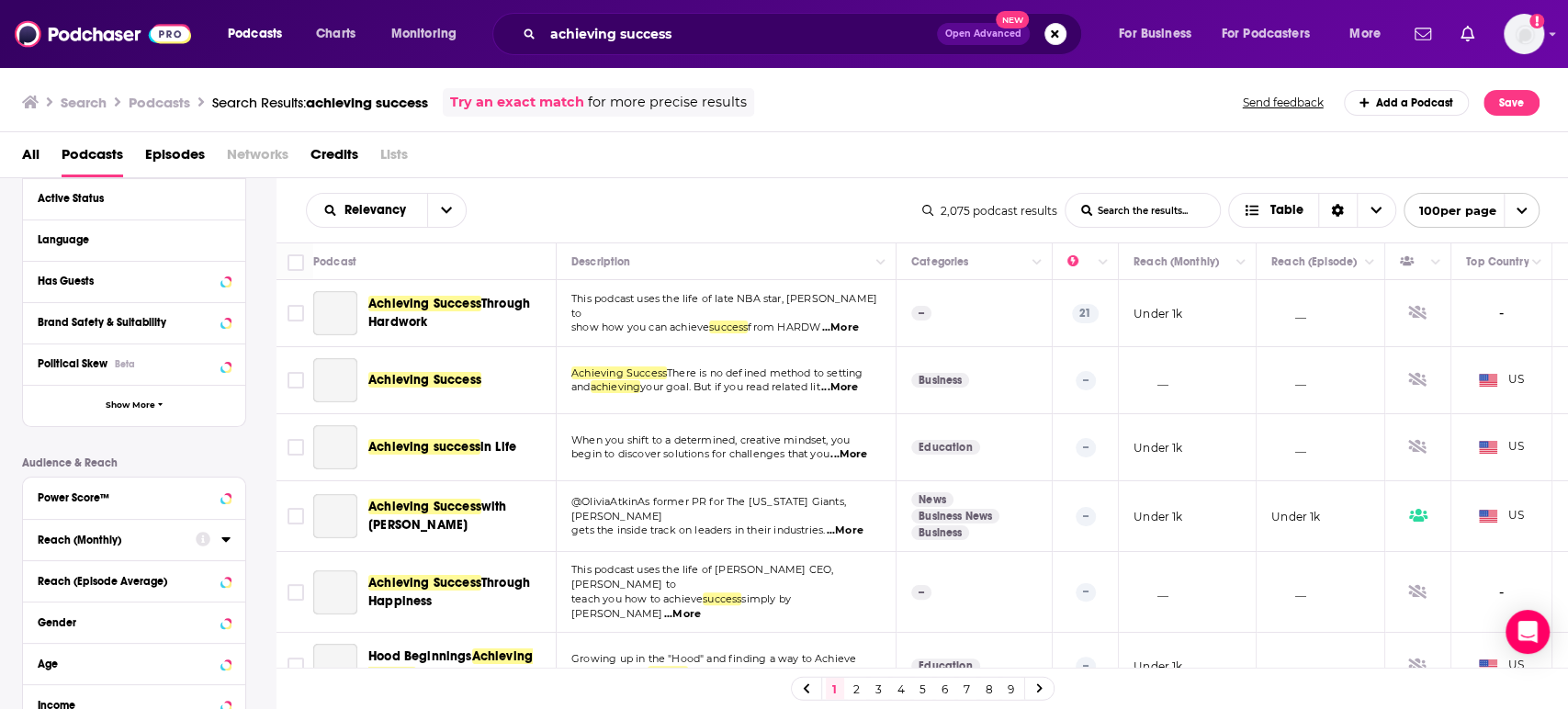
scroll to position [306, 0]
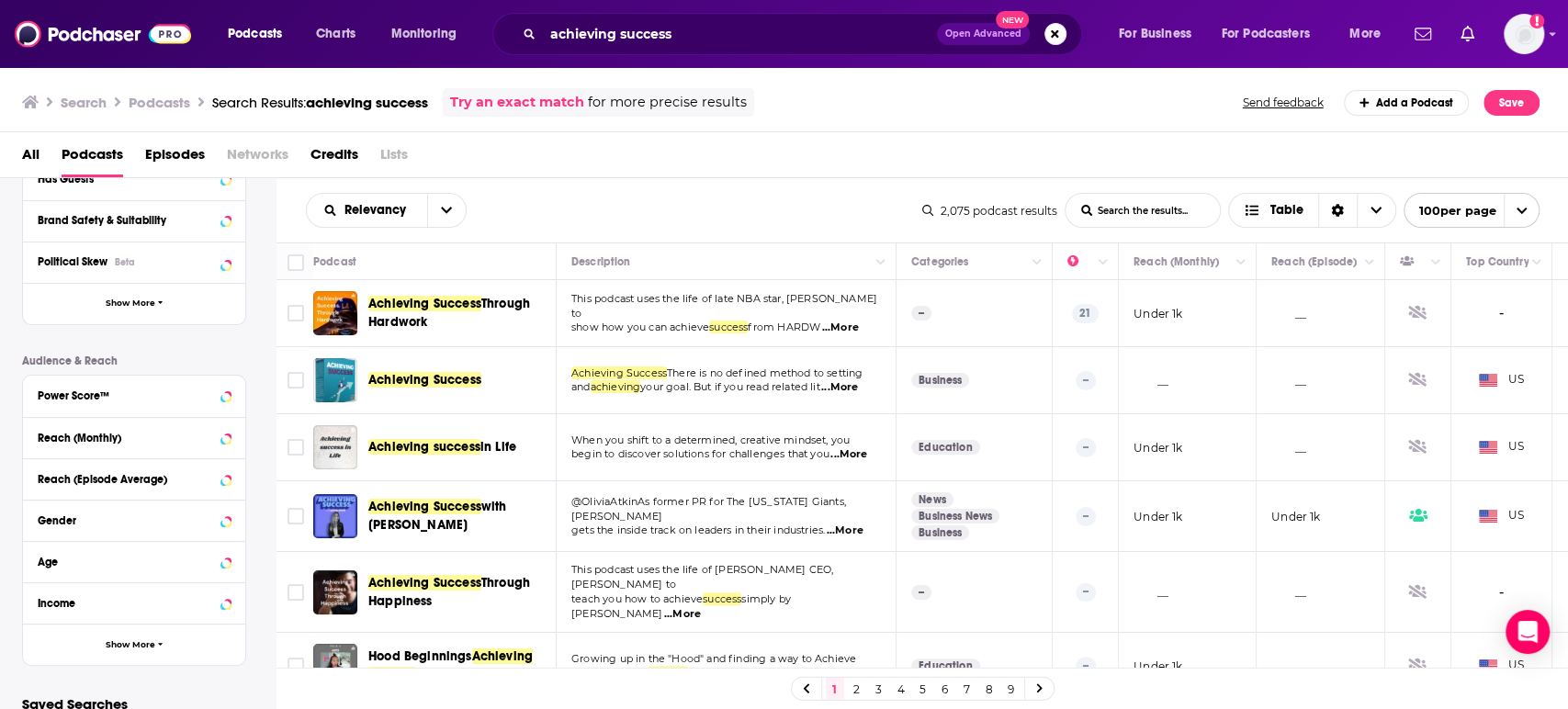
click at [230, 440] on div "Reach (Monthly)" at bounding box center [134, 438] width 223 height 42
click at [221, 439] on div at bounding box center [212, 437] width 35 height 23
click at [226, 434] on icon at bounding box center [227, 438] width 9 height 15
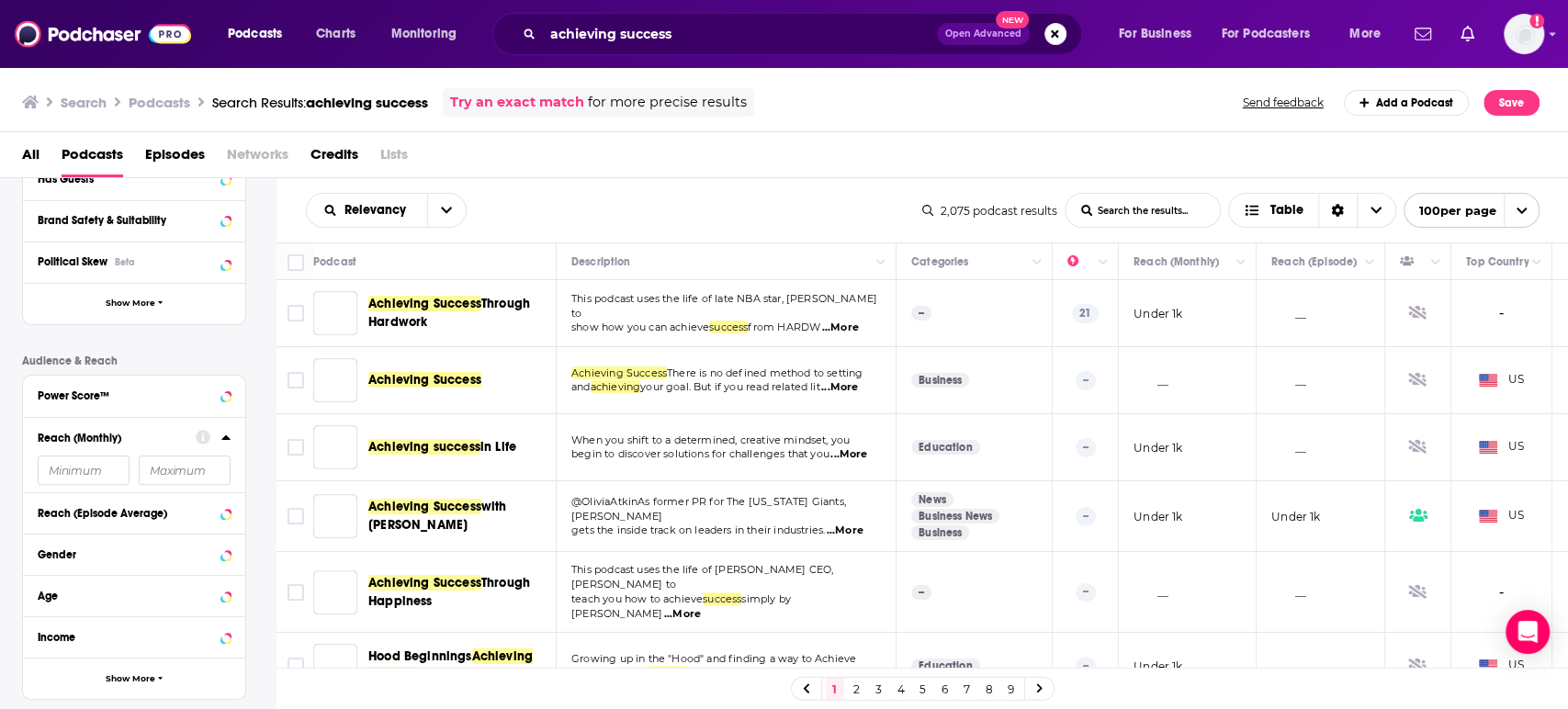
click at [113, 467] on input "number" at bounding box center [83, 470] width 92 height 29
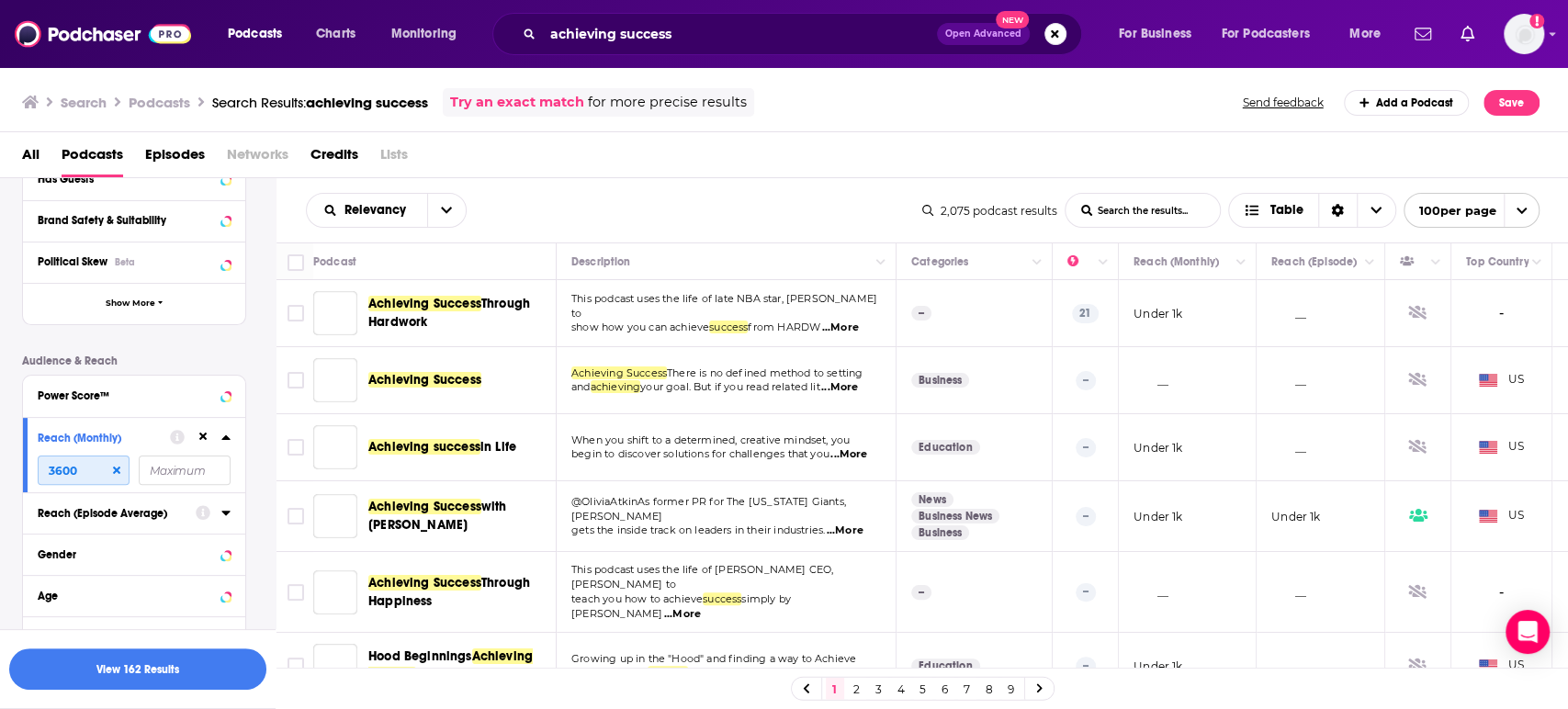
scroll to position [352, 0]
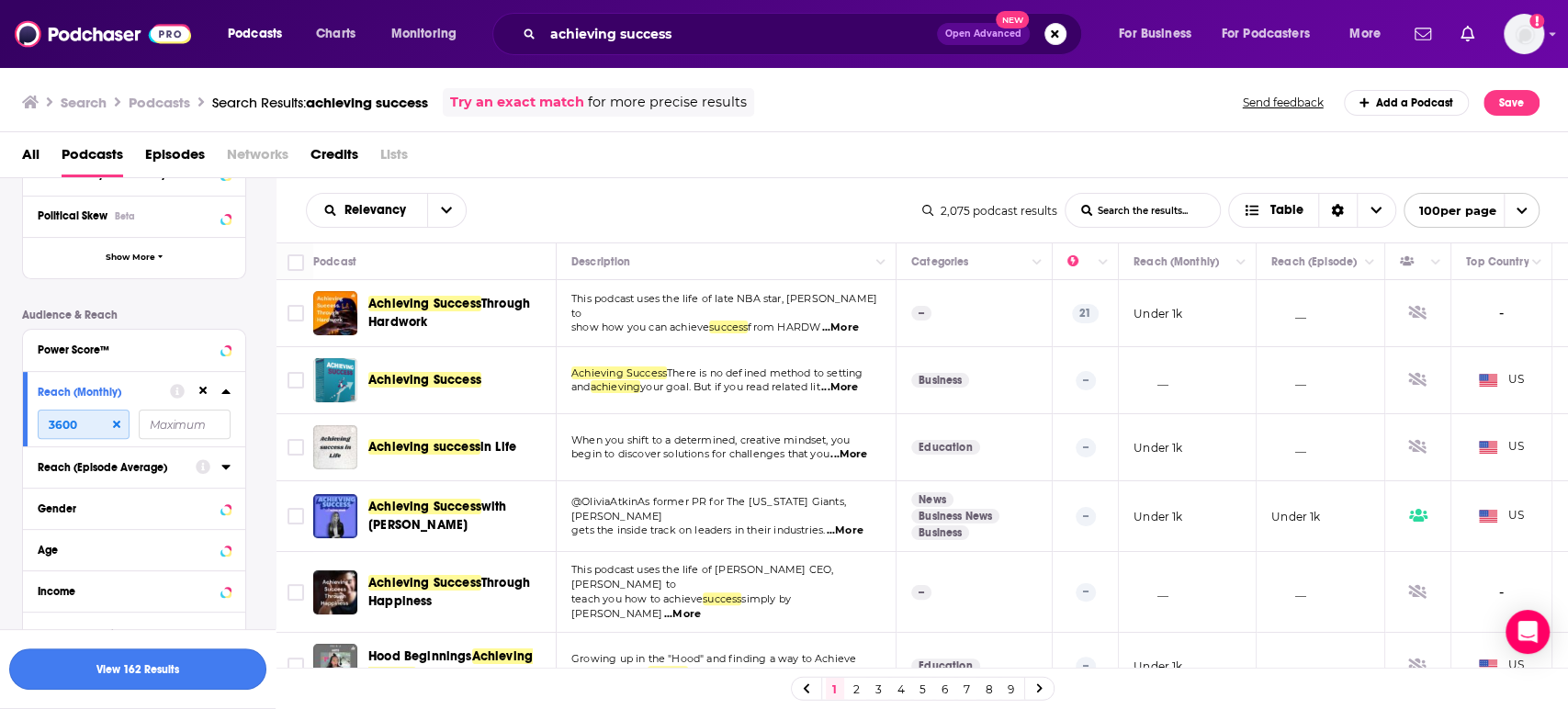
type input "3600"
click at [187, 681] on button "View 162 Results" at bounding box center [137, 669] width 257 height 42
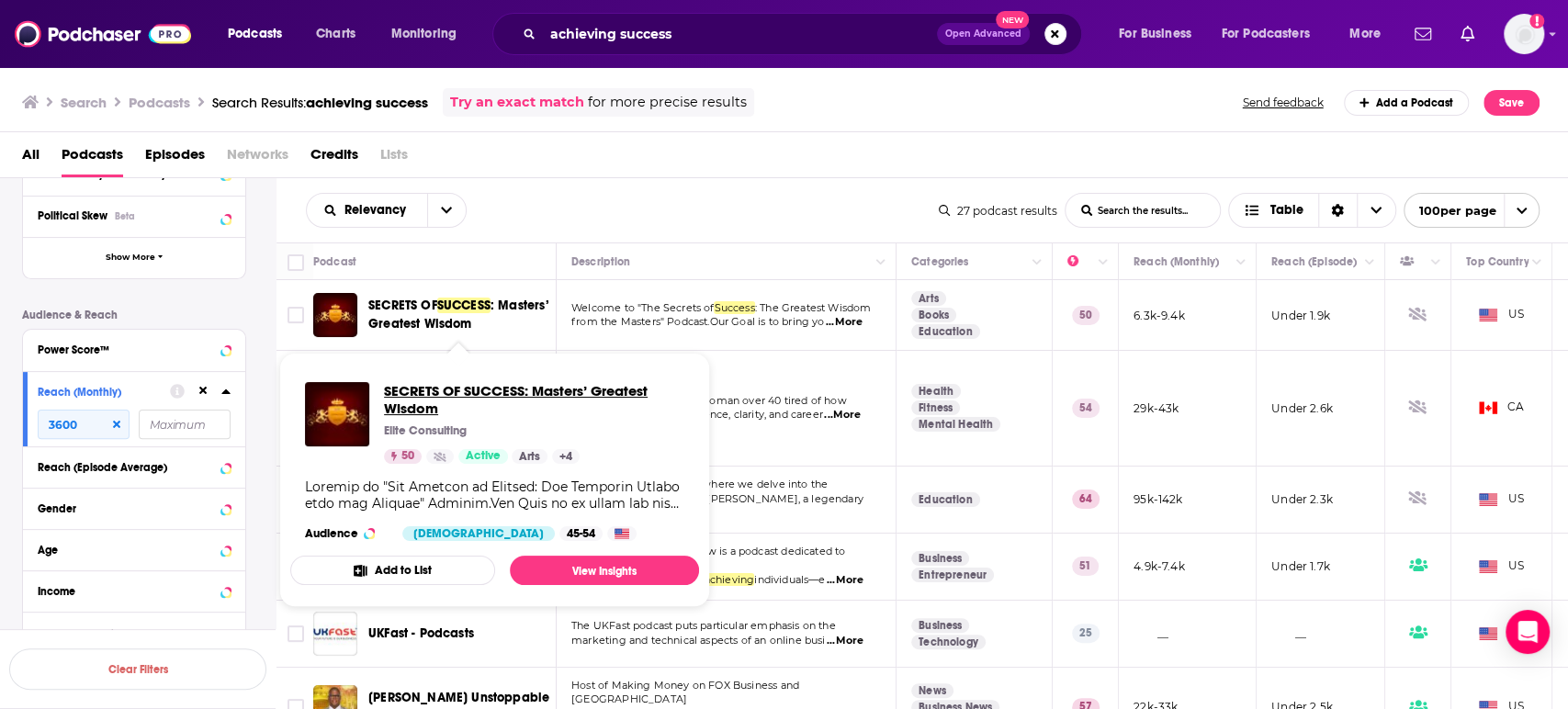
click at [431, 401] on span "SECRETS OF SUCCESS: Masters’ Greatest Wisdom" at bounding box center [534, 399] width 301 height 35
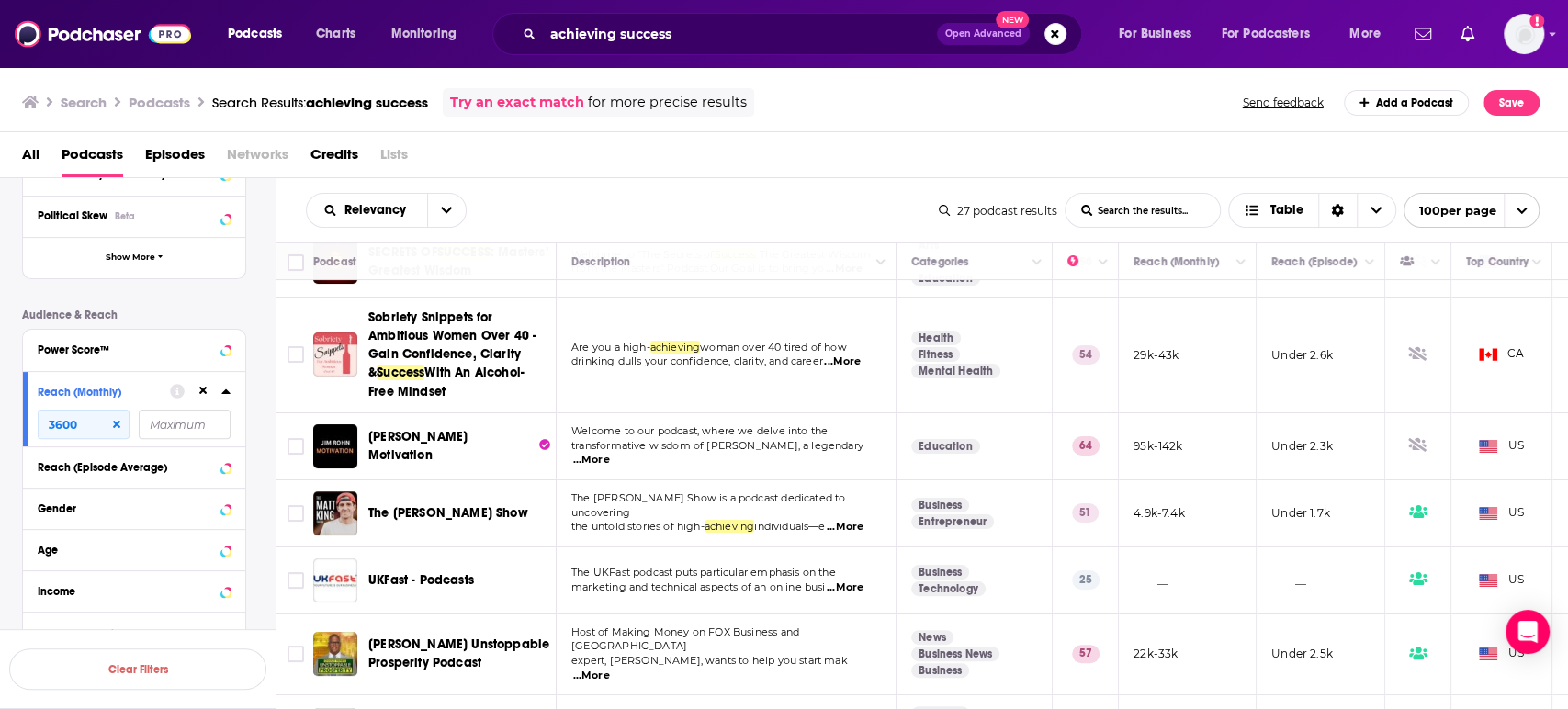
scroll to position [102, 0]
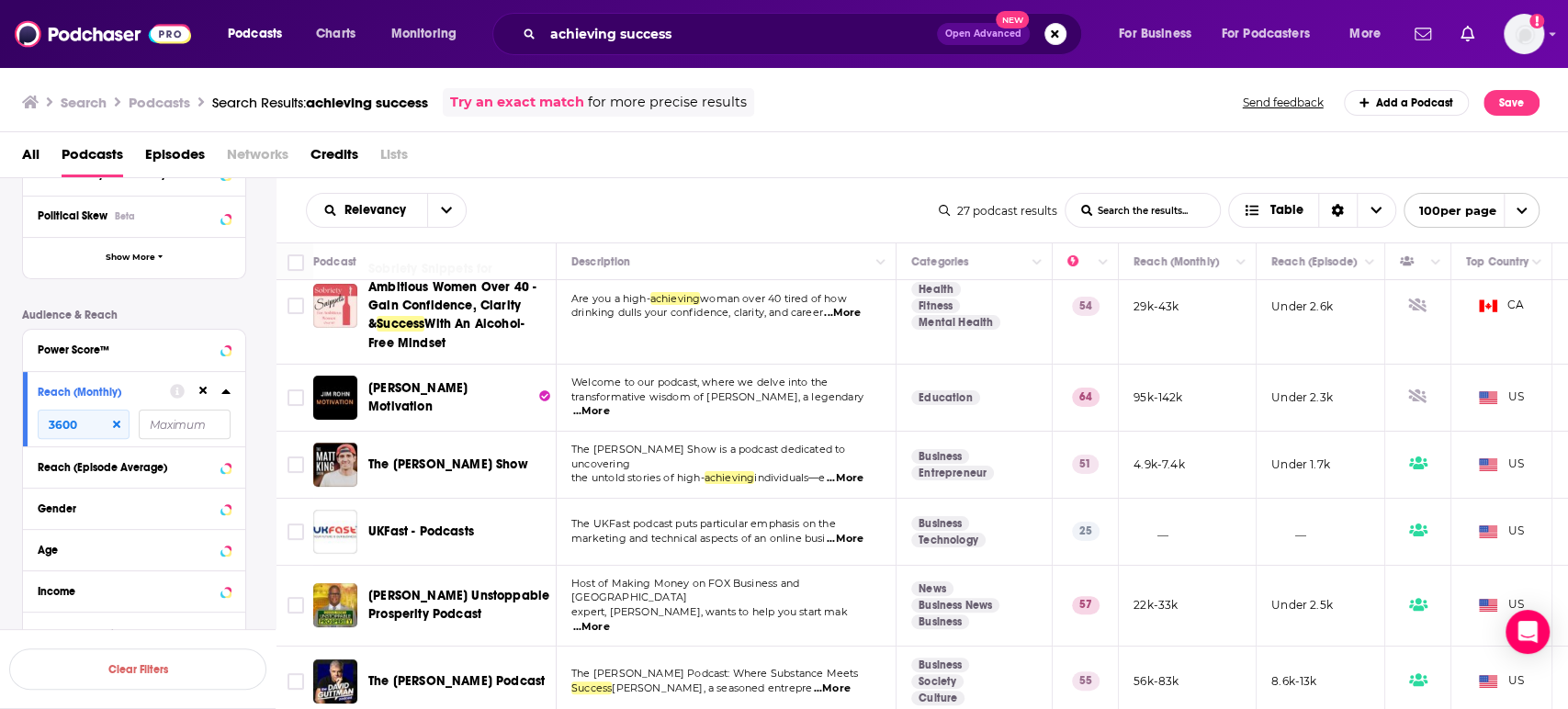
click at [611, 409] on span "...More" at bounding box center [592, 411] width 37 height 15
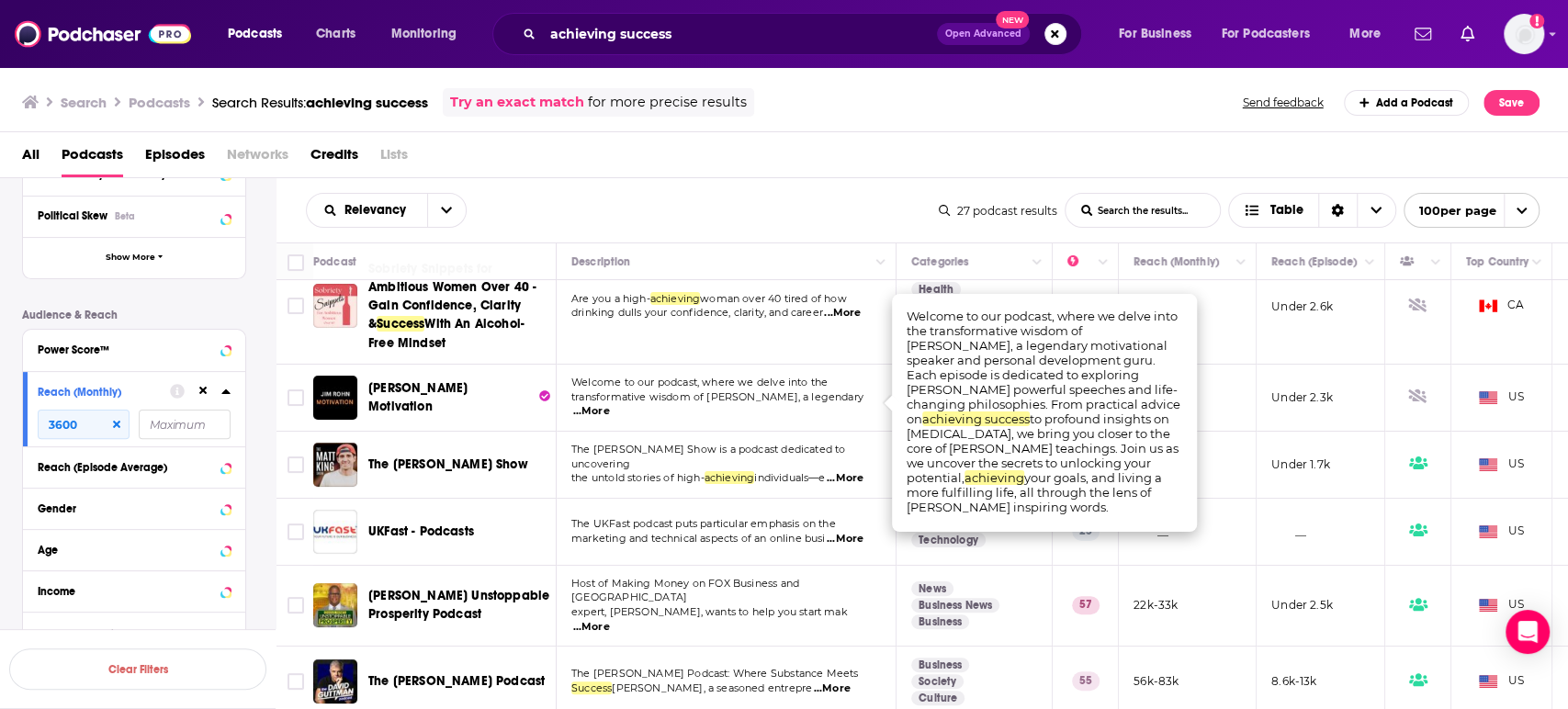
click at [611, 409] on span "...More" at bounding box center [592, 411] width 37 height 15
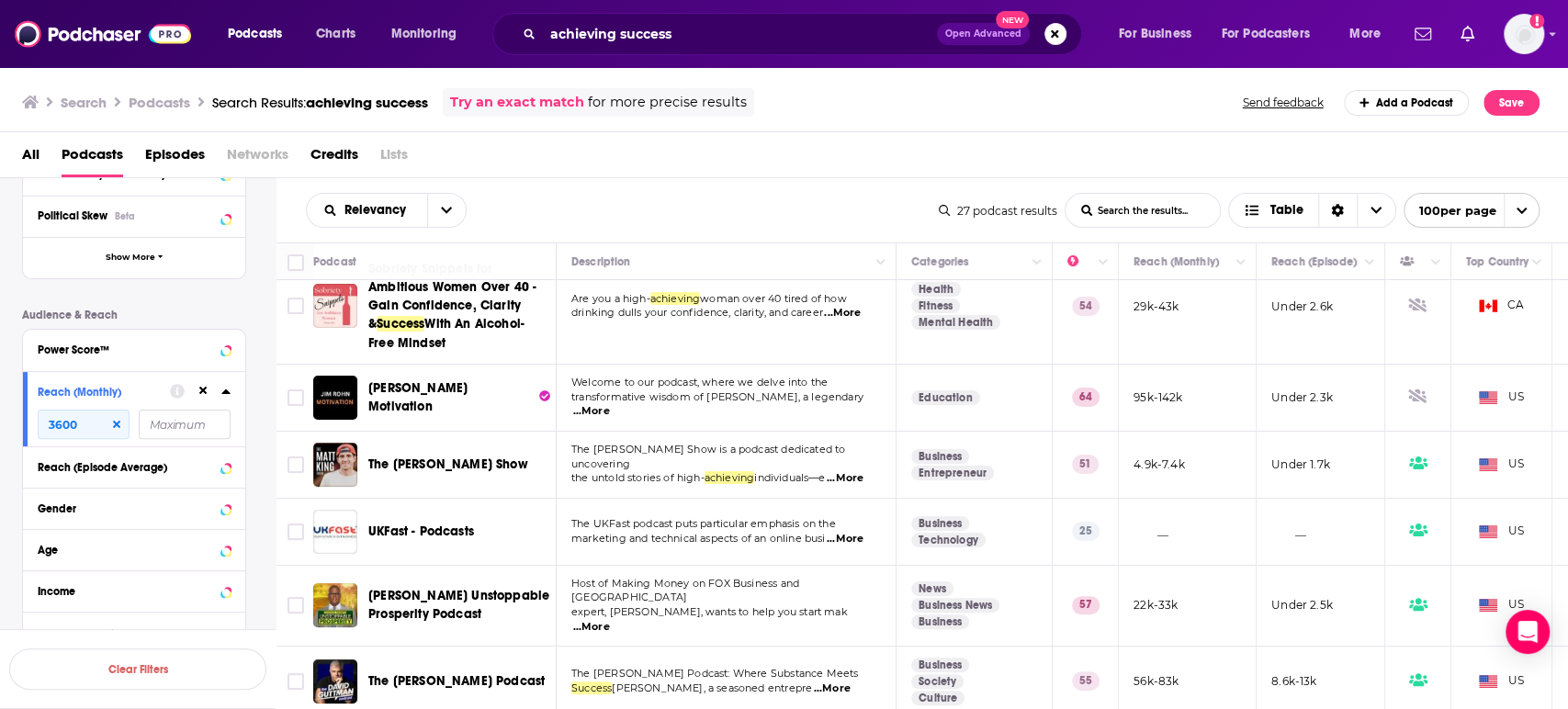
click at [848, 471] on span "...More" at bounding box center [845, 479] width 37 height 15
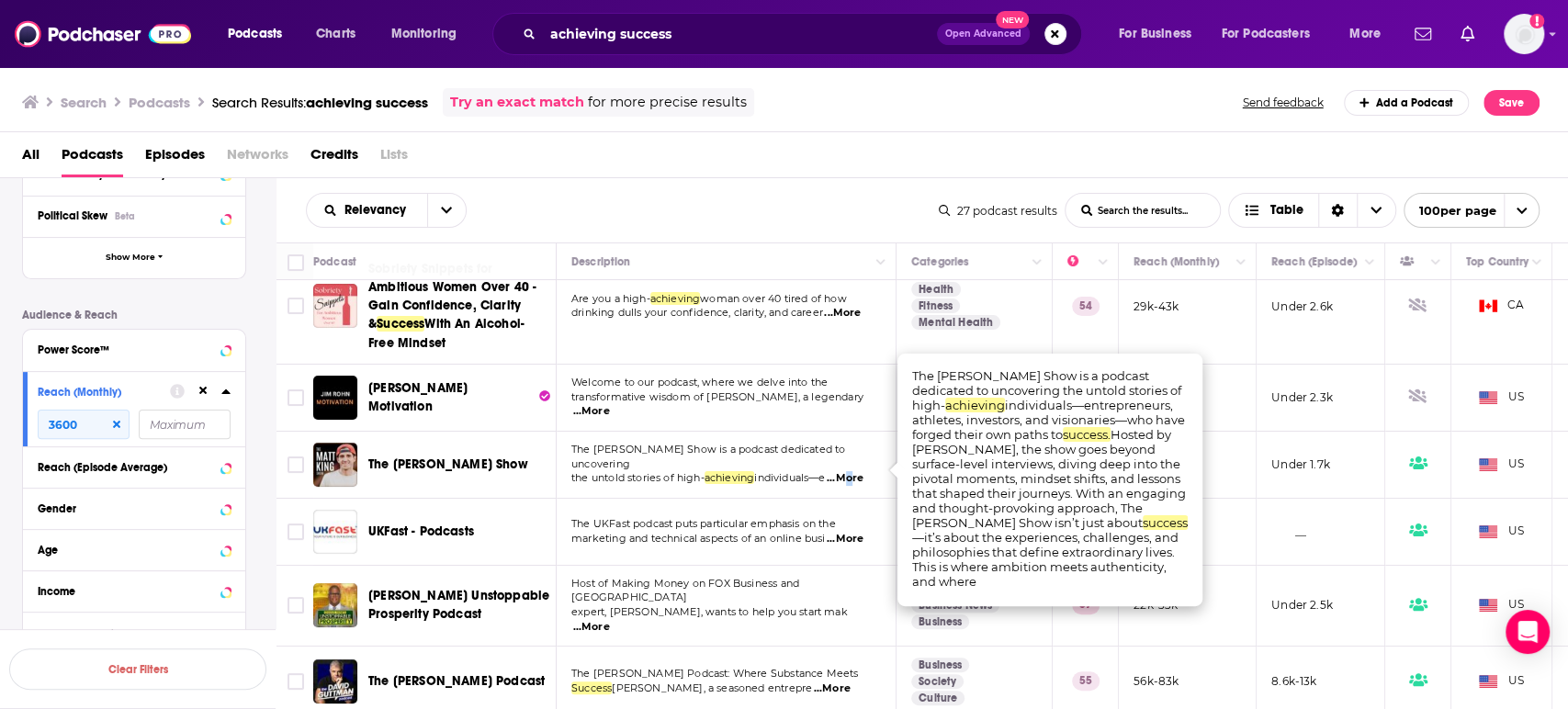
click at [848, 471] on span "...More" at bounding box center [845, 479] width 37 height 15
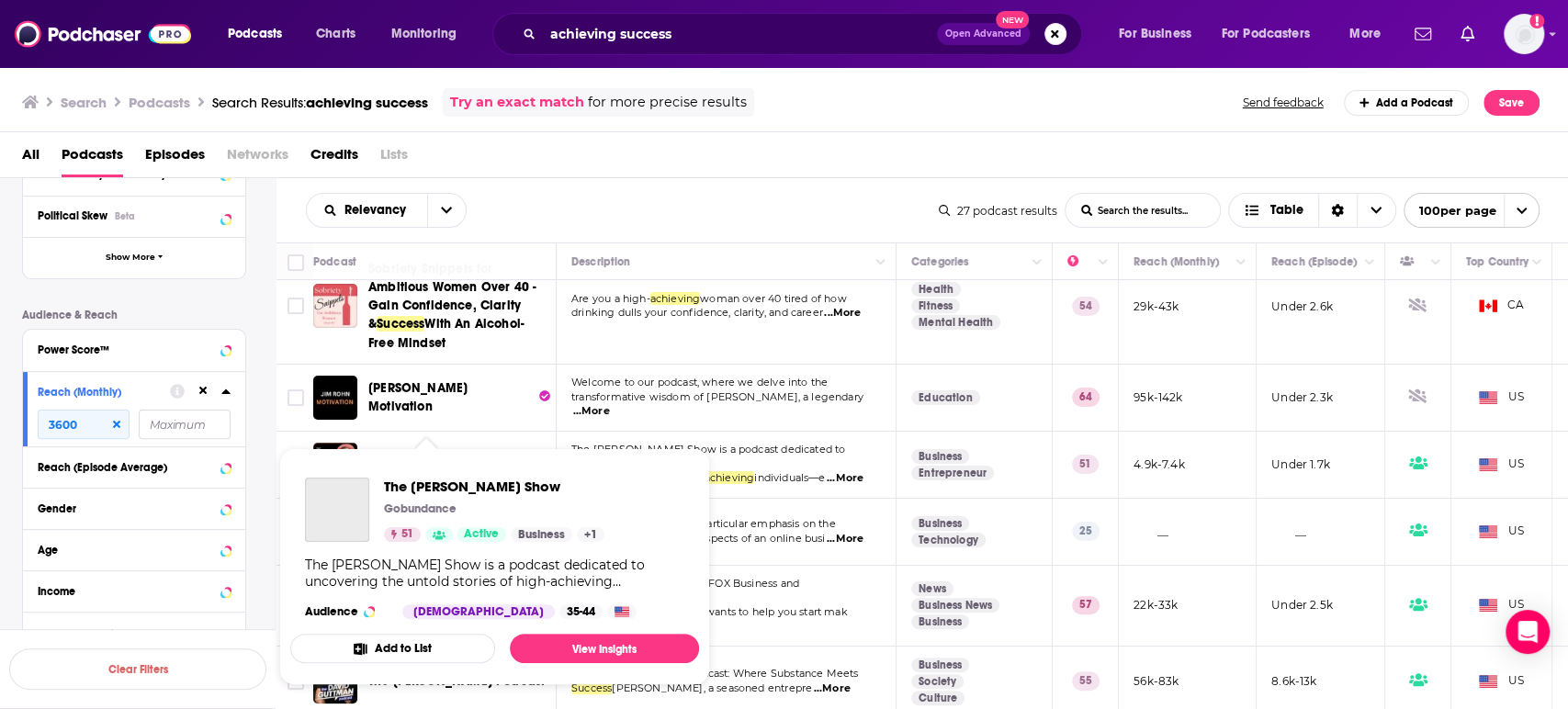
click at [442, 468] on div "The Matt King Show Gobundance 51 Active Business + 1 The Matt King Show is a po…" at bounding box center [494, 548] width 409 height 171
click at [555, 643] on link "View Insights" at bounding box center [605, 648] width 190 height 29
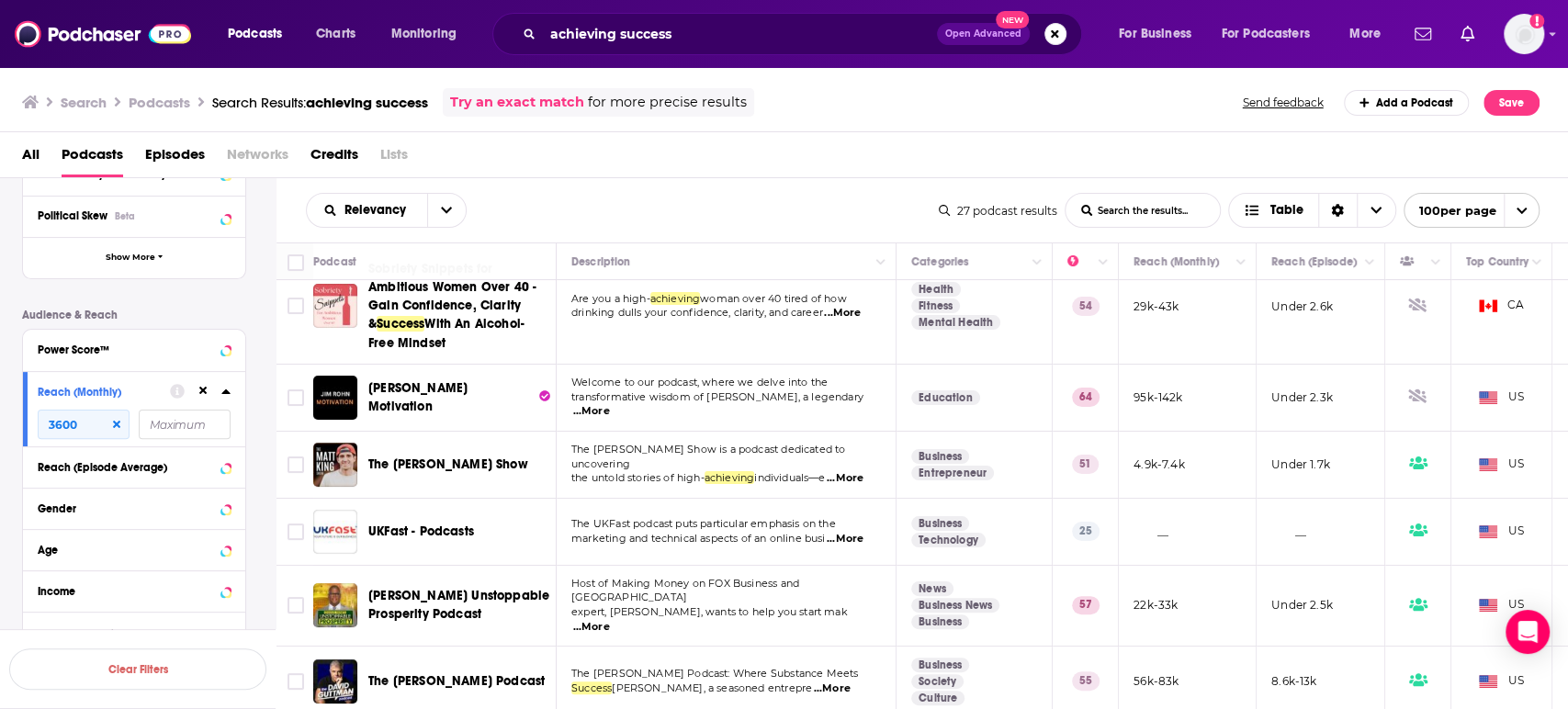
scroll to position [204, 0]
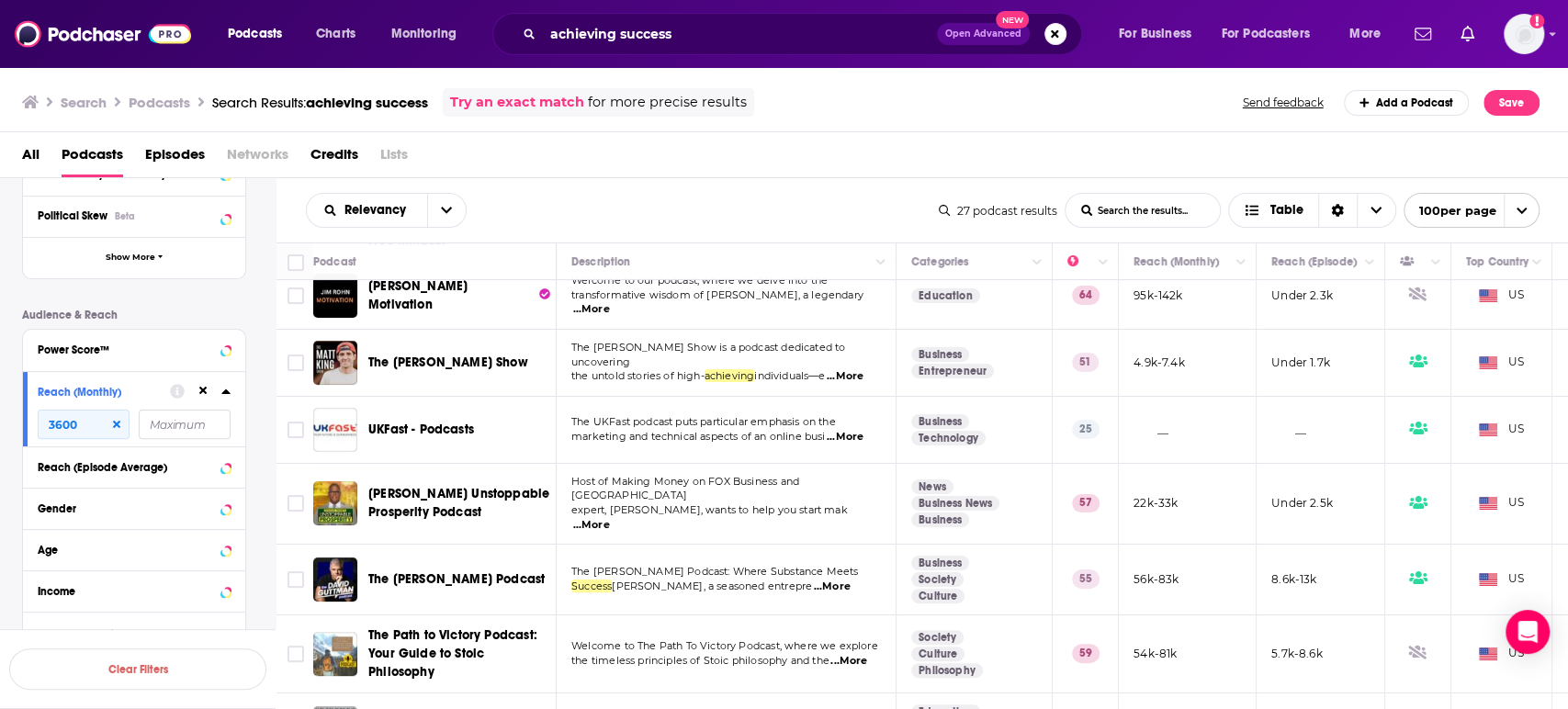
click at [854, 425] on p "The UKFast podcast puts particular emphasis on the" at bounding box center [726, 423] width 309 height 15
click at [850, 436] on span "...More" at bounding box center [845, 438] width 37 height 15
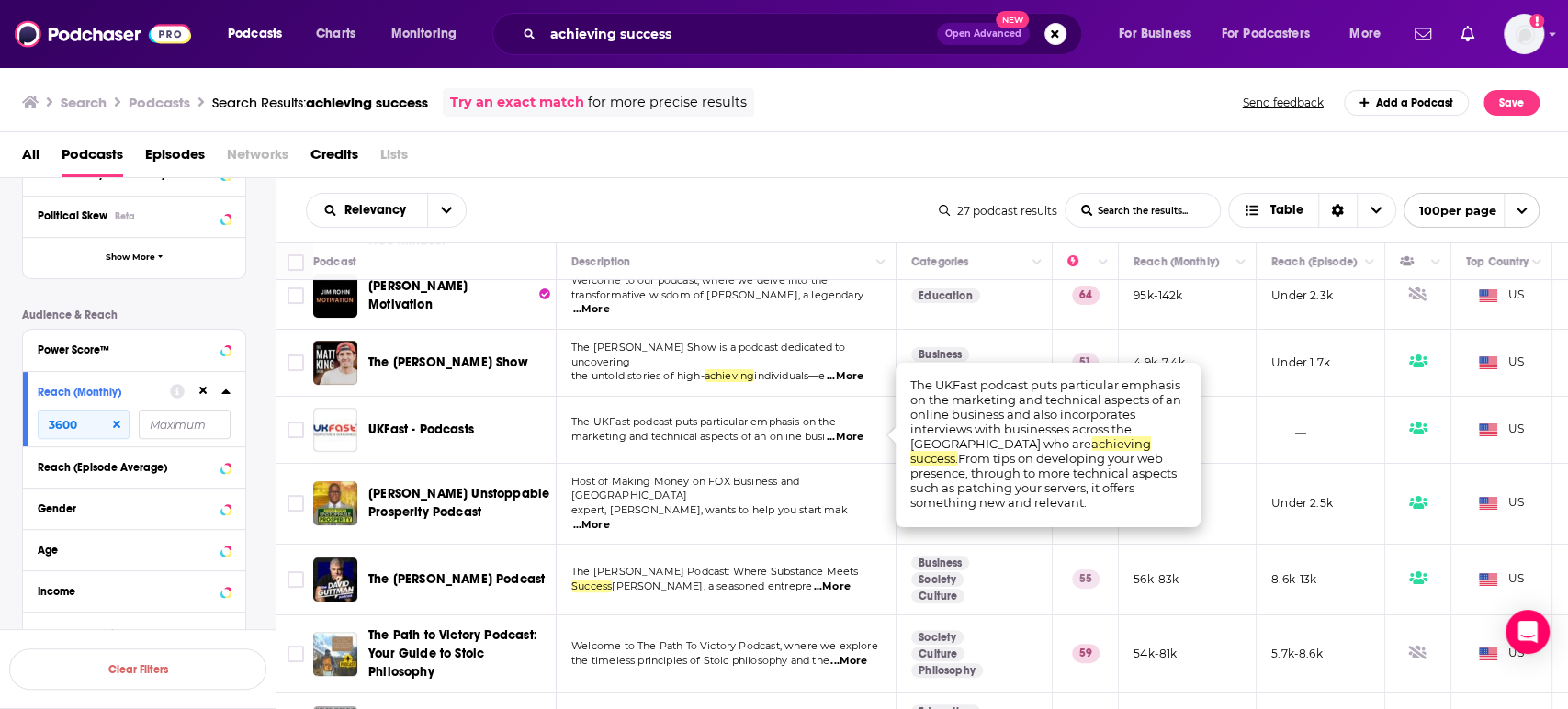
click at [849, 433] on span "...More" at bounding box center [845, 438] width 37 height 15
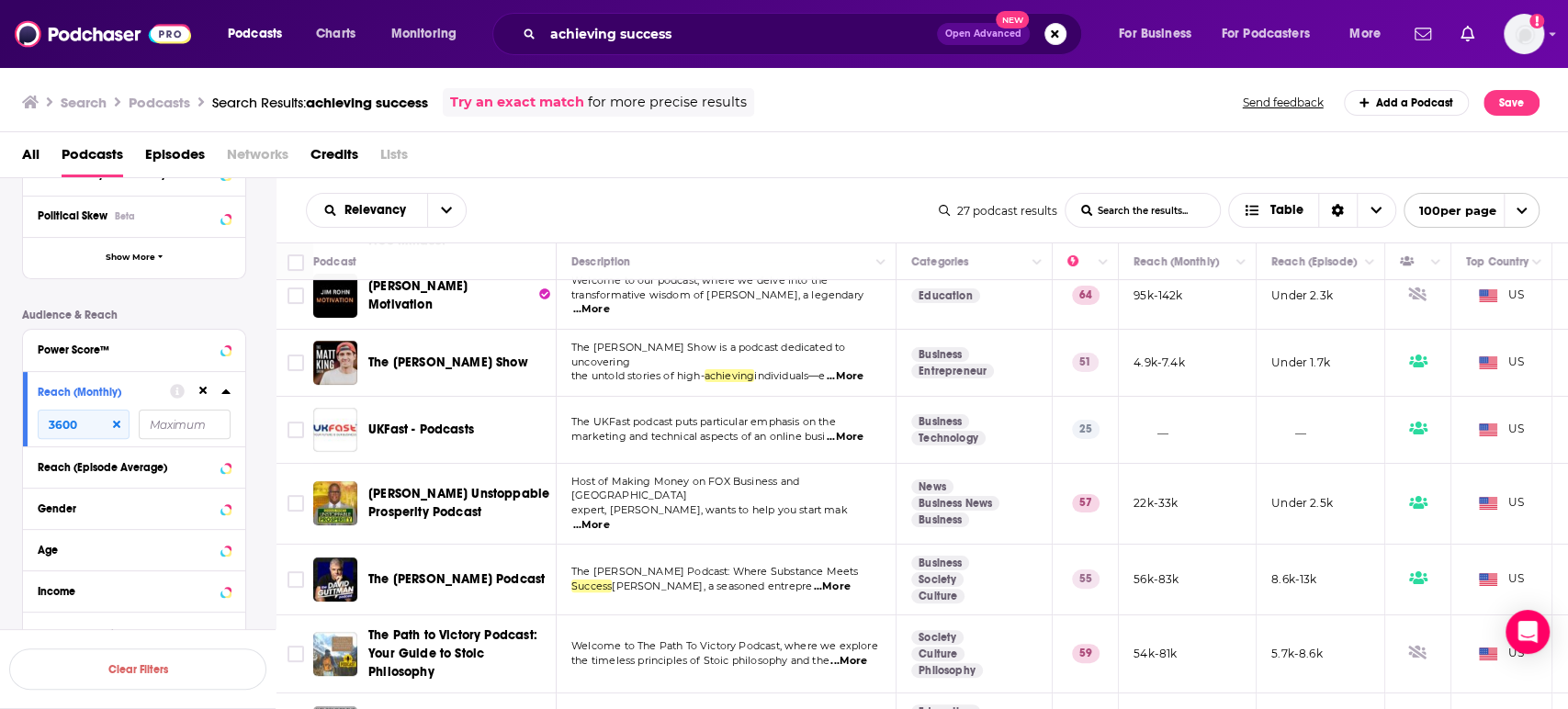
click at [850, 580] on span "...More" at bounding box center [832, 588] width 37 height 15
click at [862, 566] on p "The David Guttman Podcast: Where Substance Meets" at bounding box center [726, 573] width 309 height 15
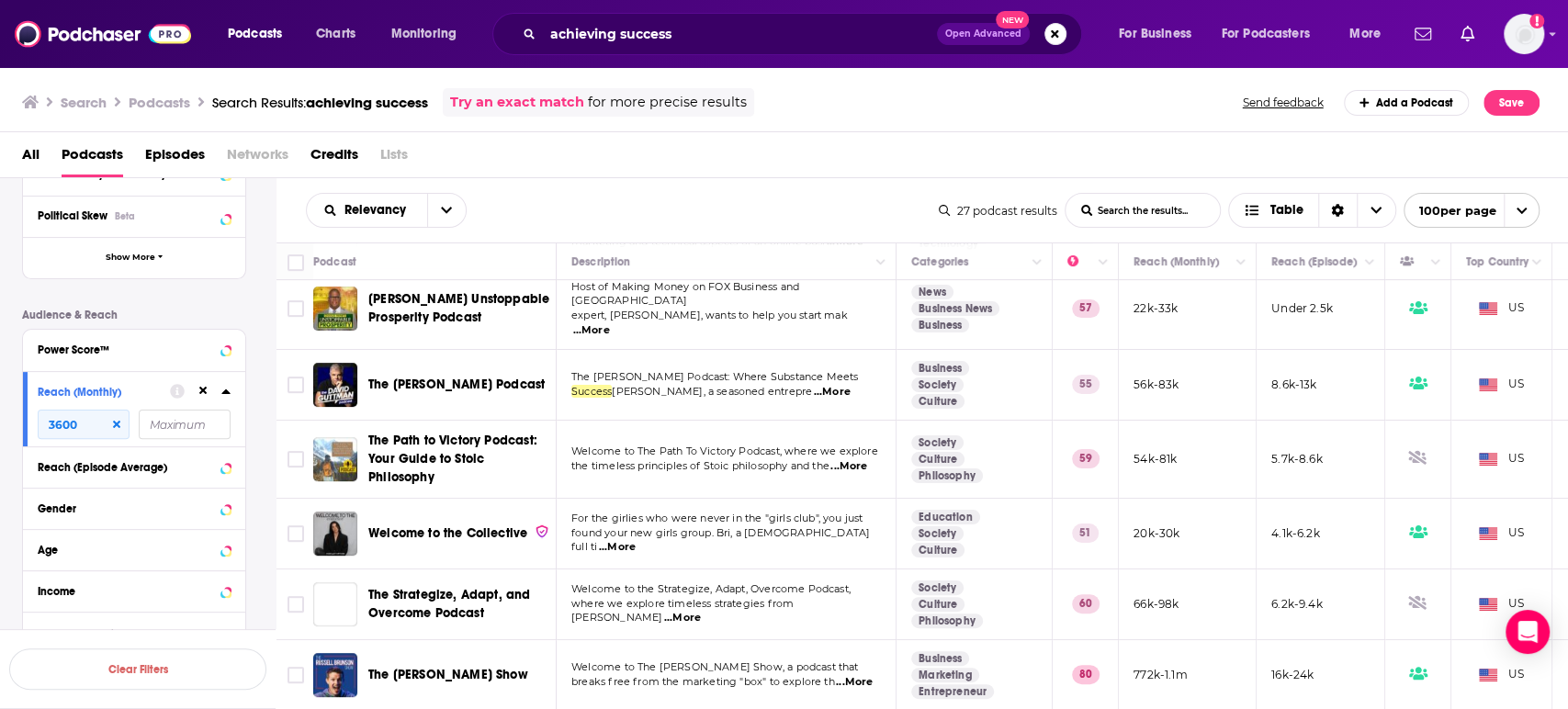
scroll to position [408, 0]
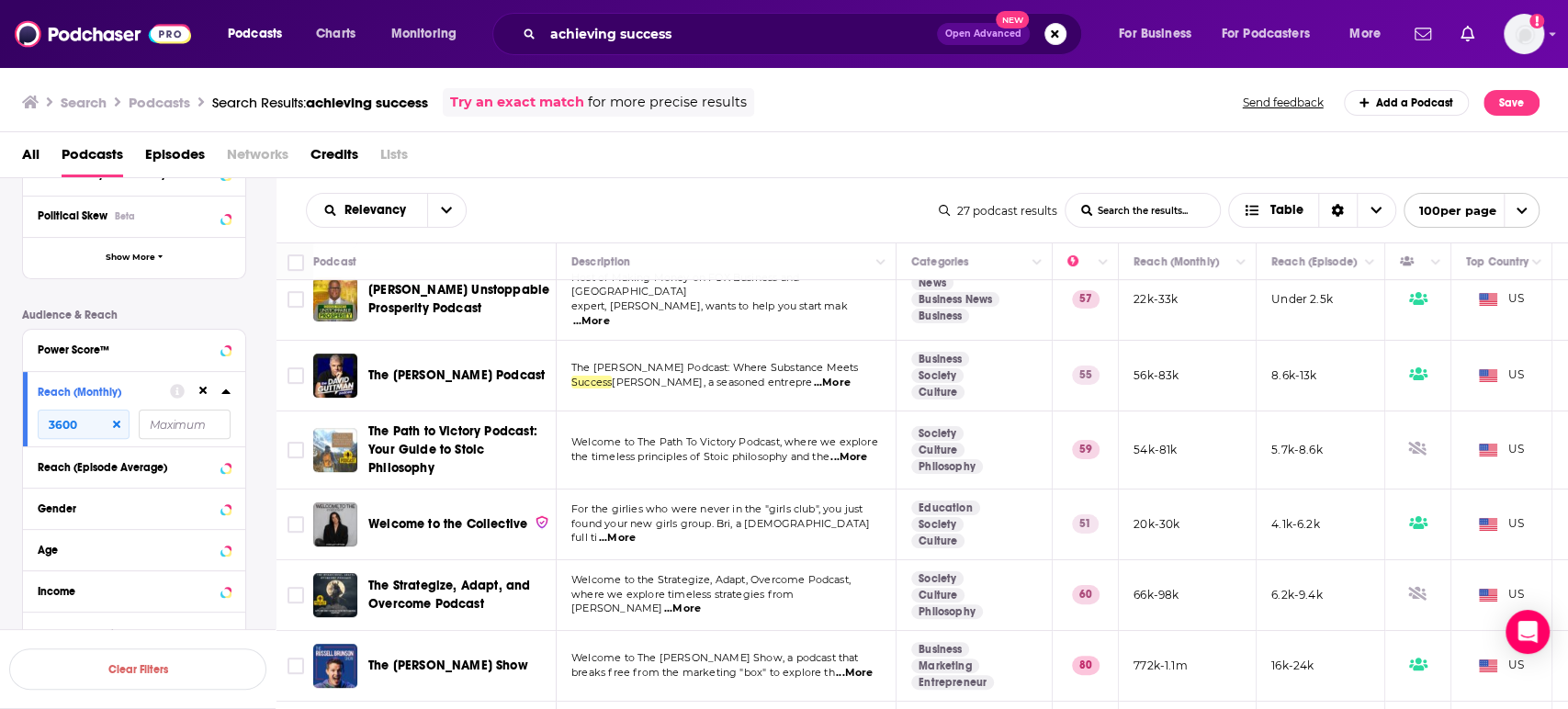
click at [866, 450] on span "...More" at bounding box center [848, 458] width 37 height 15
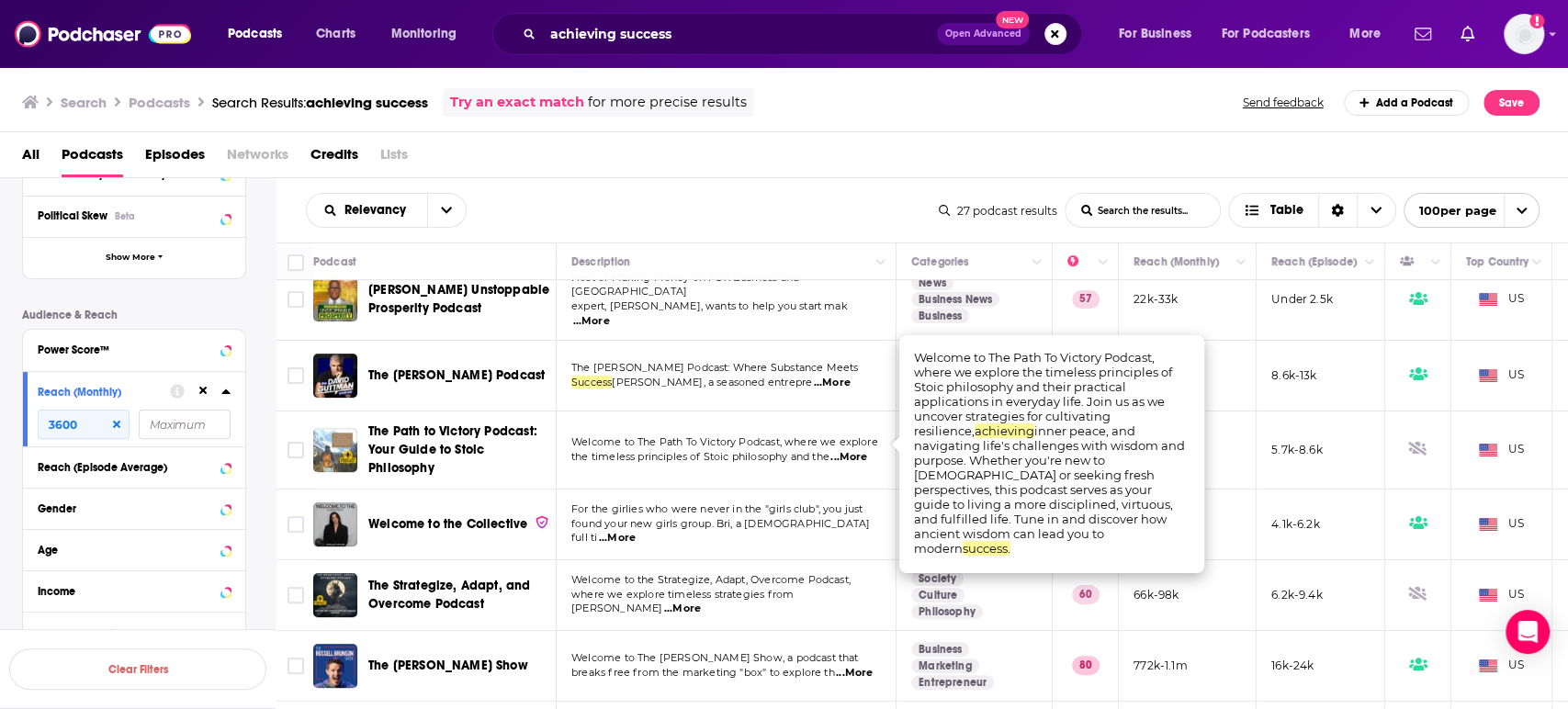
click at [866, 450] on span "...More" at bounding box center [848, 458] width 37 height 15
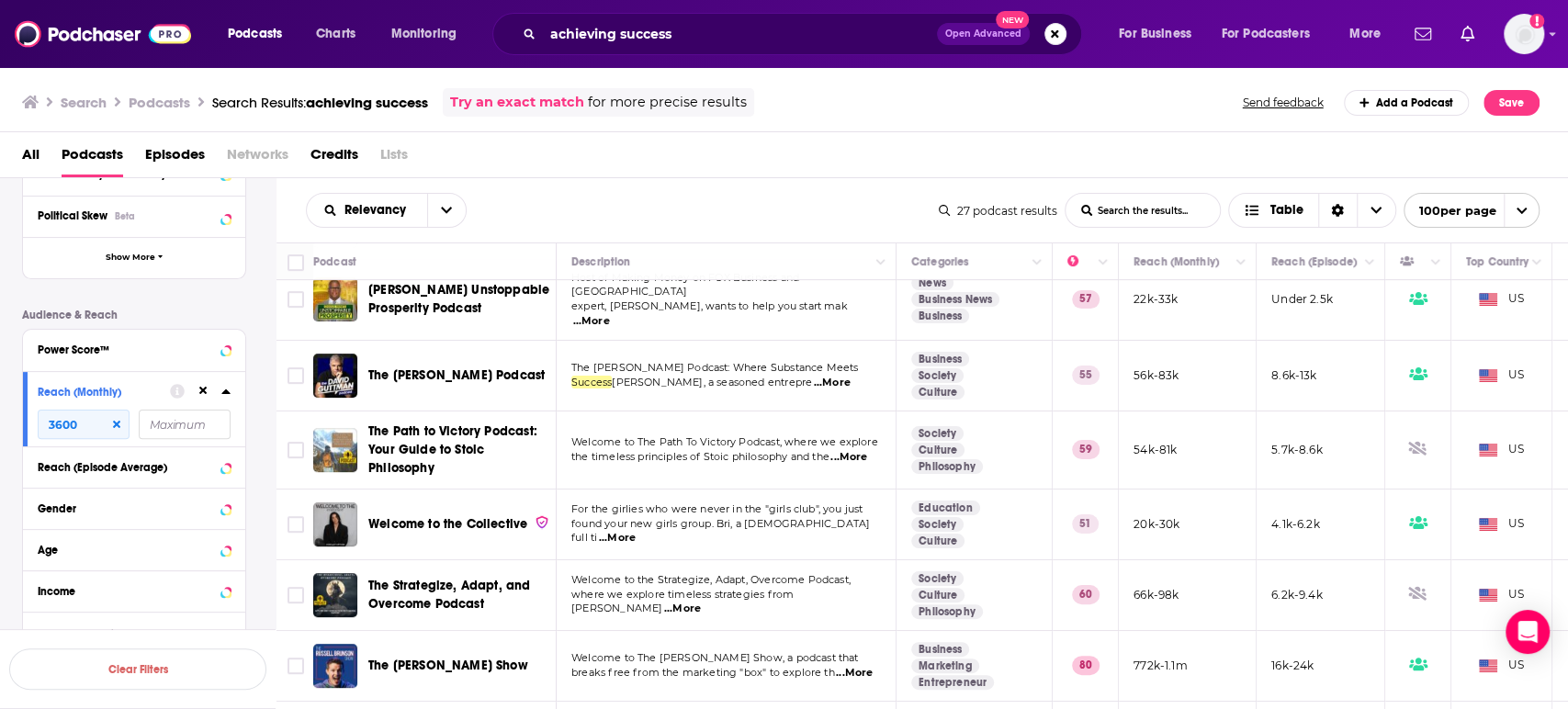
click at [636, 531] on span "...More" at bounding box center [617, 538] width 37 height 15
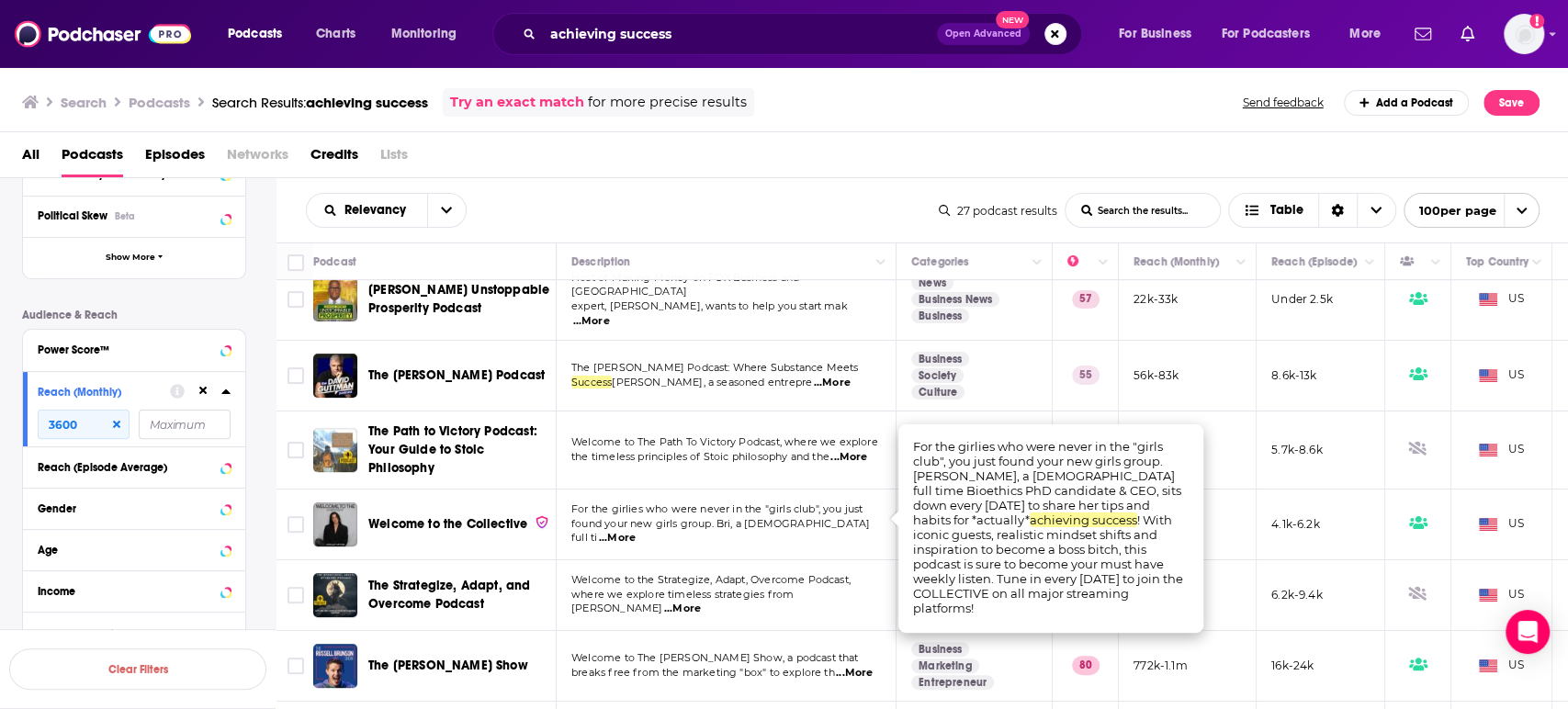
click at [636, 531] on span "...More" at bounding box center [617, 538] width 37 height 15
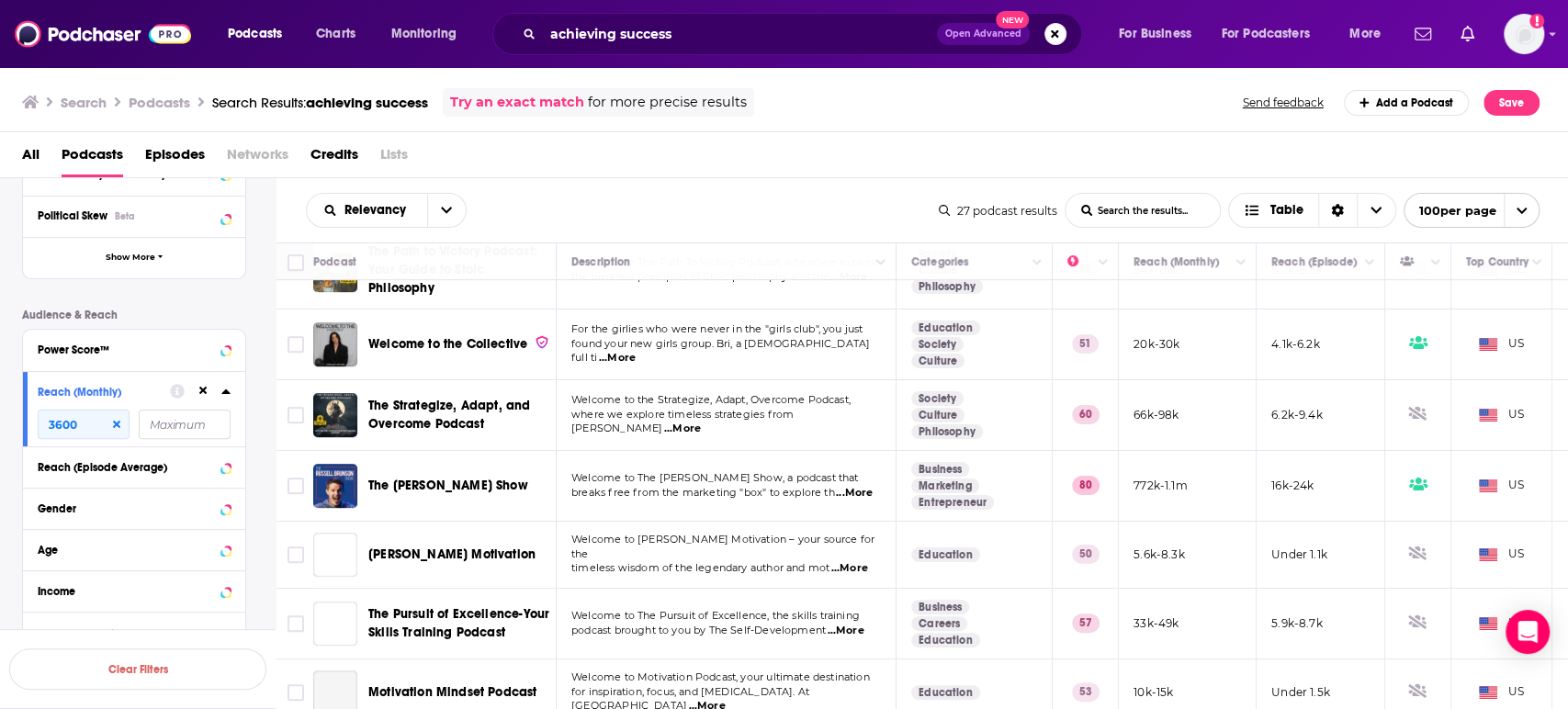
scroll to position [611, 0]
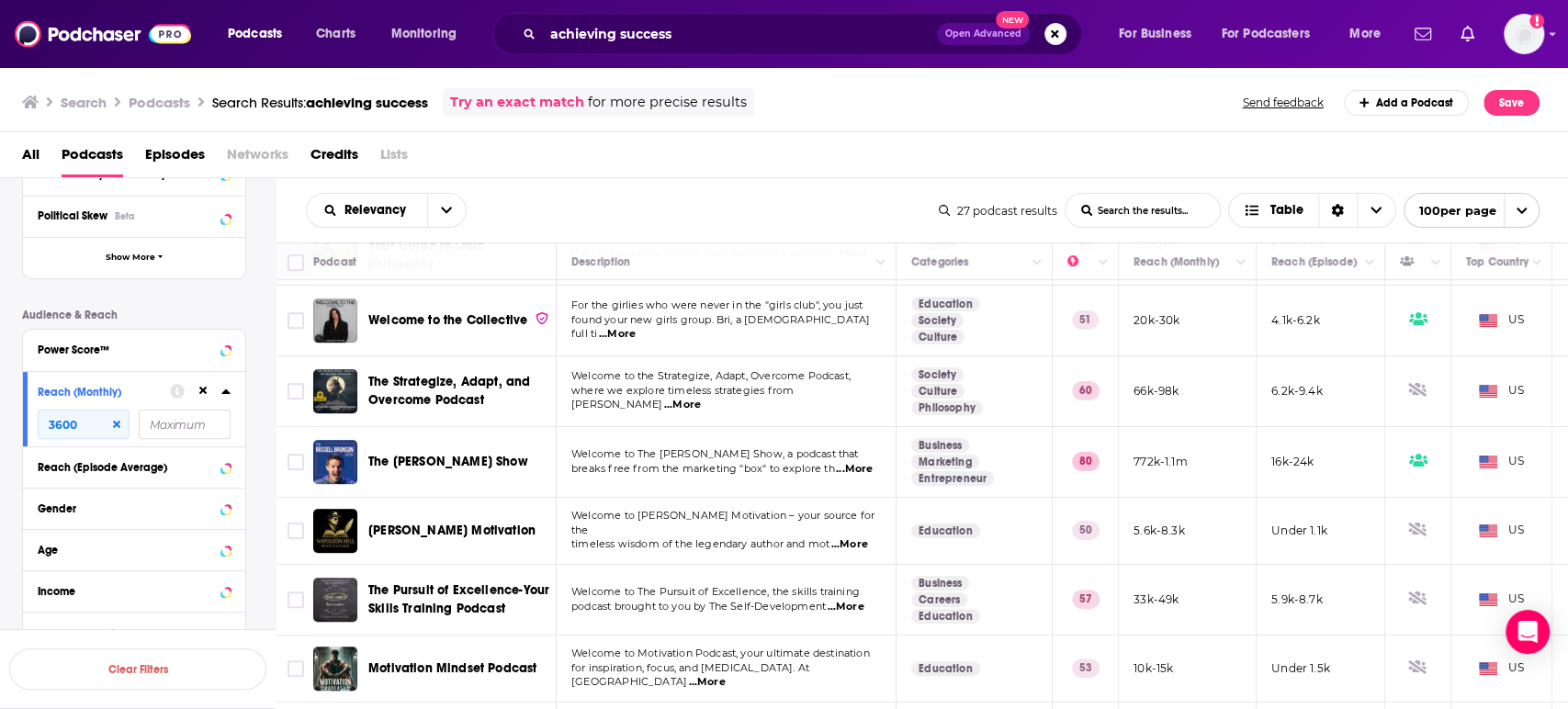
click at [701, 398] on span "...More" at bounding box center [683, 406] width 37 height 15
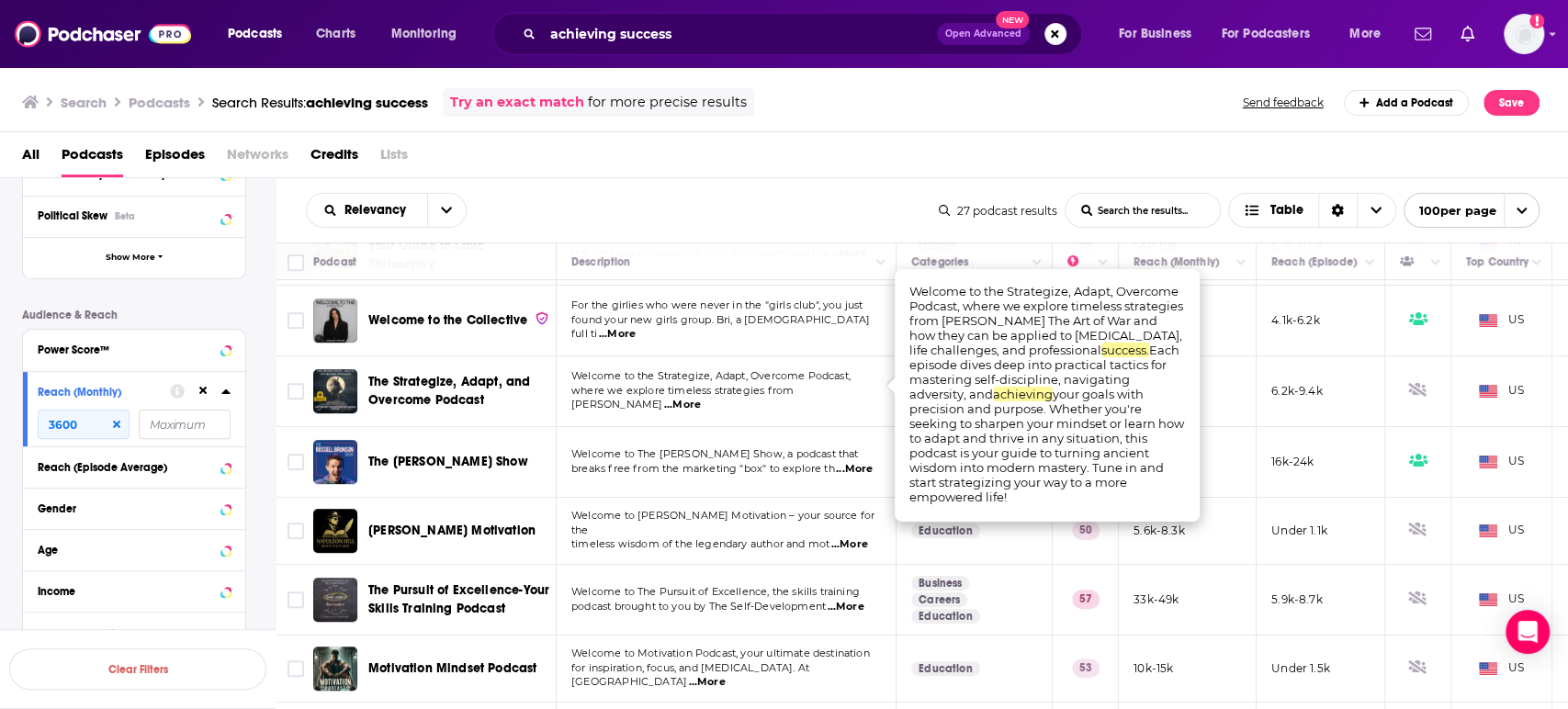
click at [412, 376] on span "The Strategize, Adapt, and Overcome Podcast" at bounding box center [460, 391] width 182 height 37
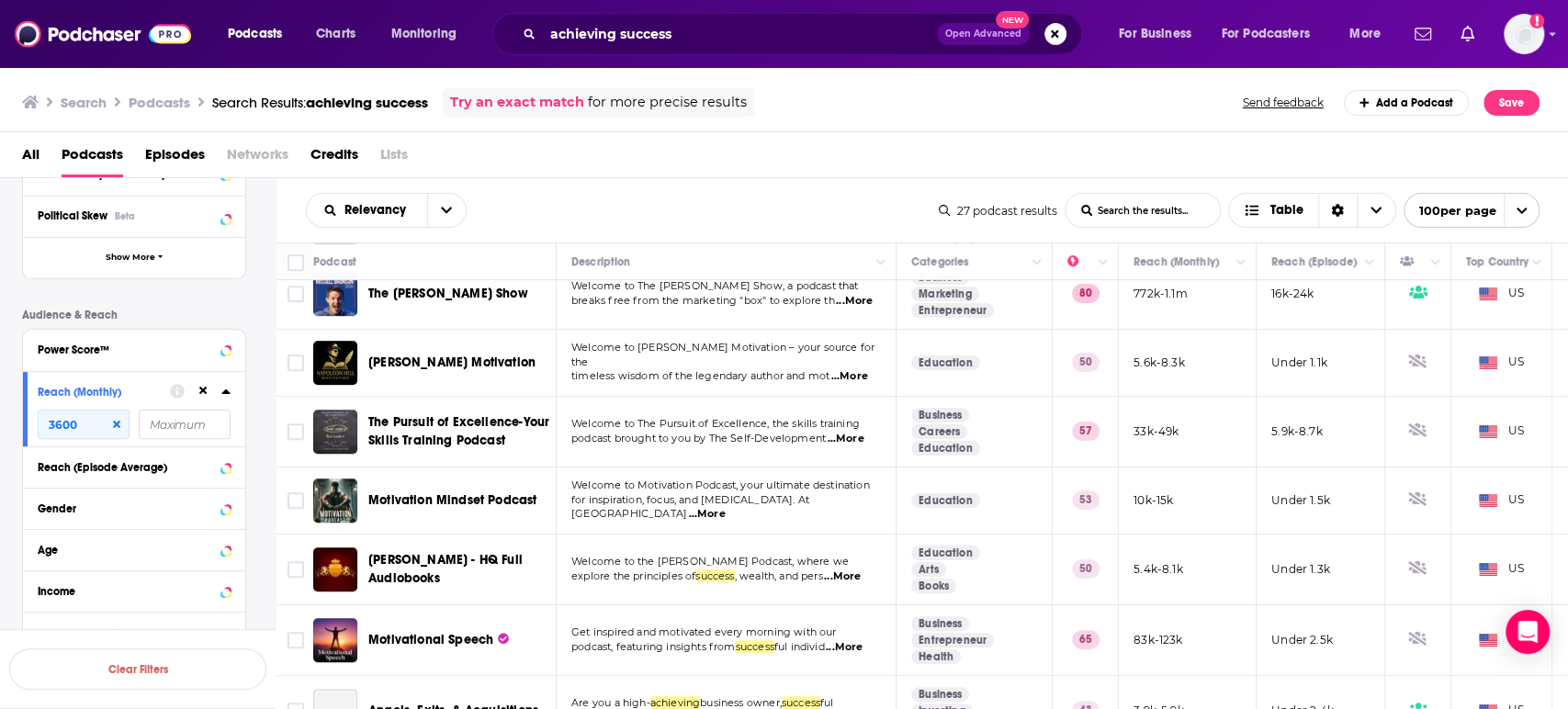
scroll to position [816, 0]
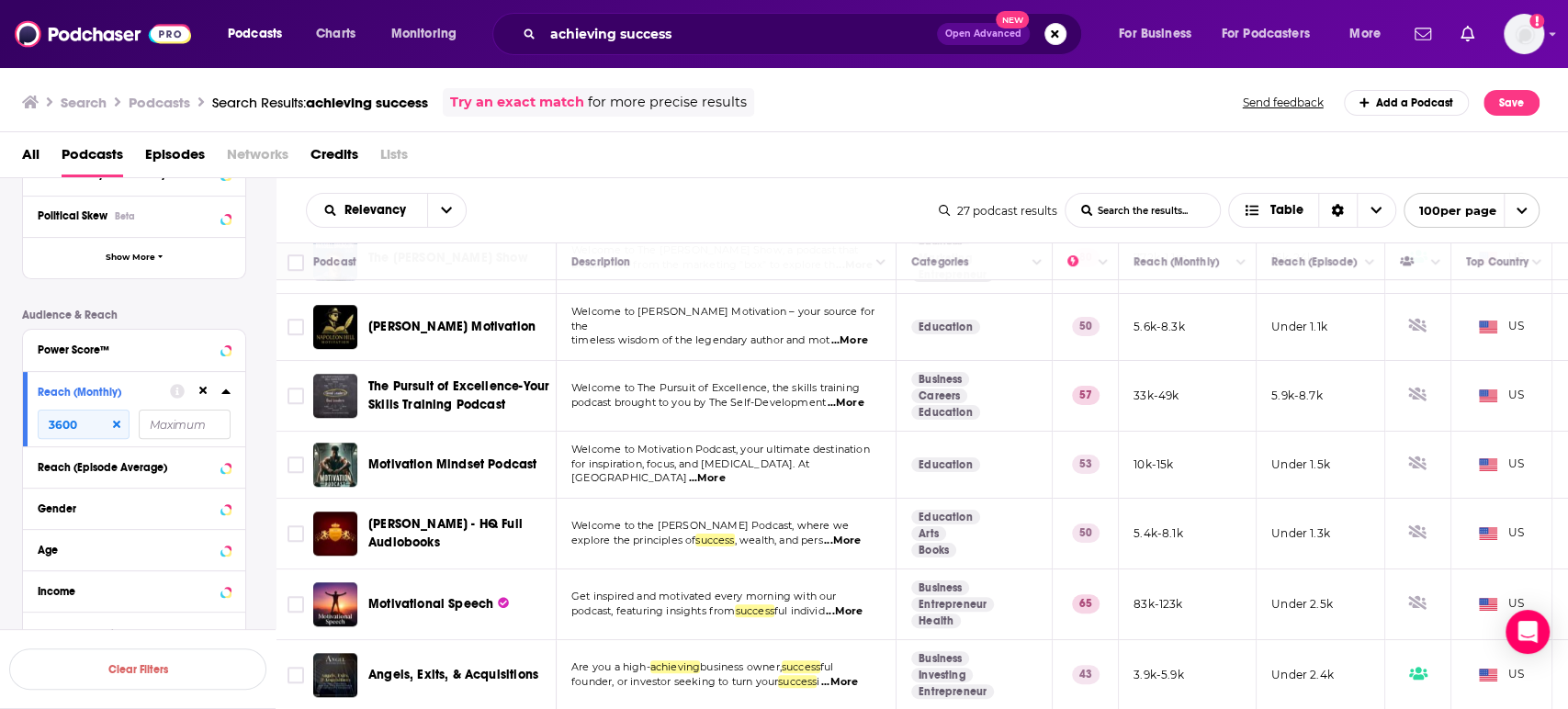
click at [725, 471] on span "...More" at bounding box center [706, 479] width 37 height 15
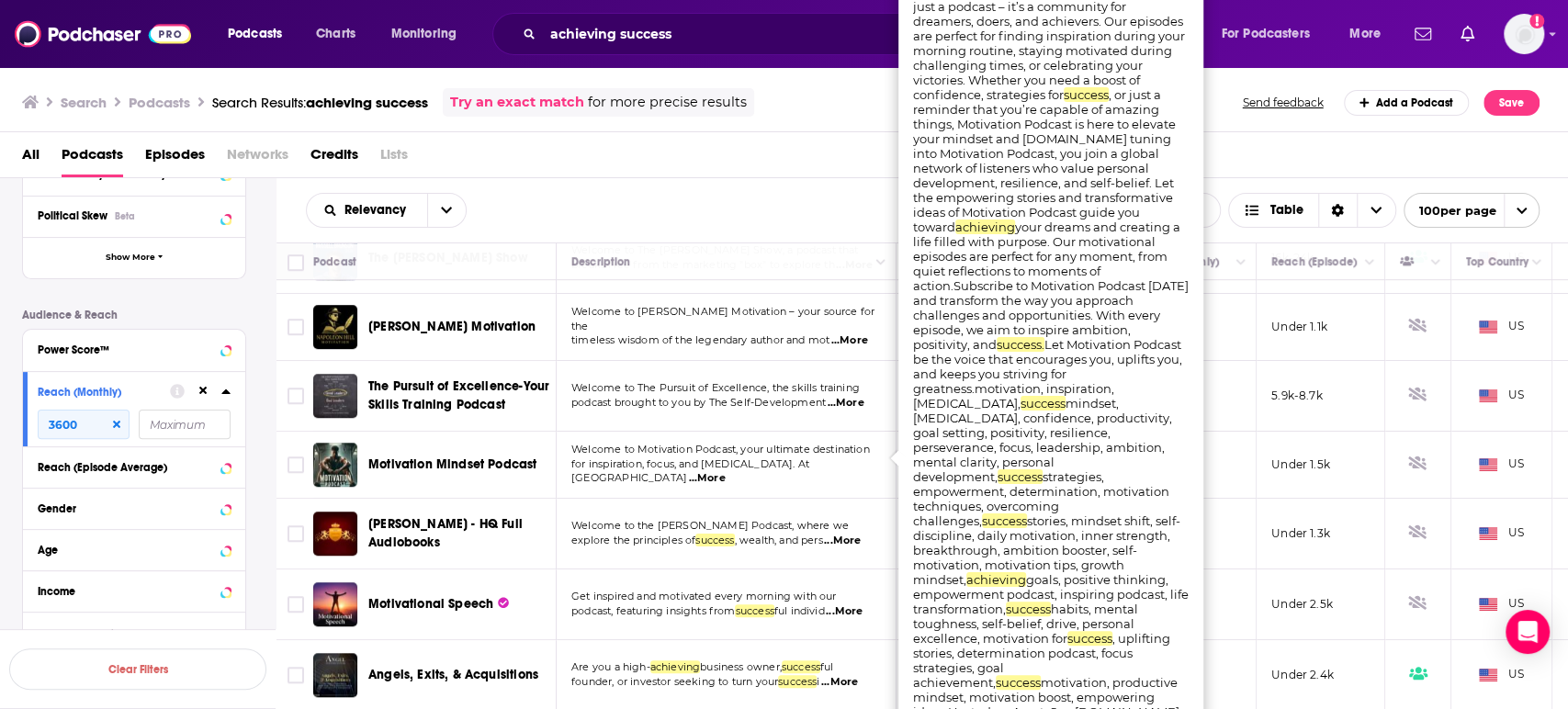
click at [725, 471] on span "...More" at bounding box center [706, 479] width 37 height 15
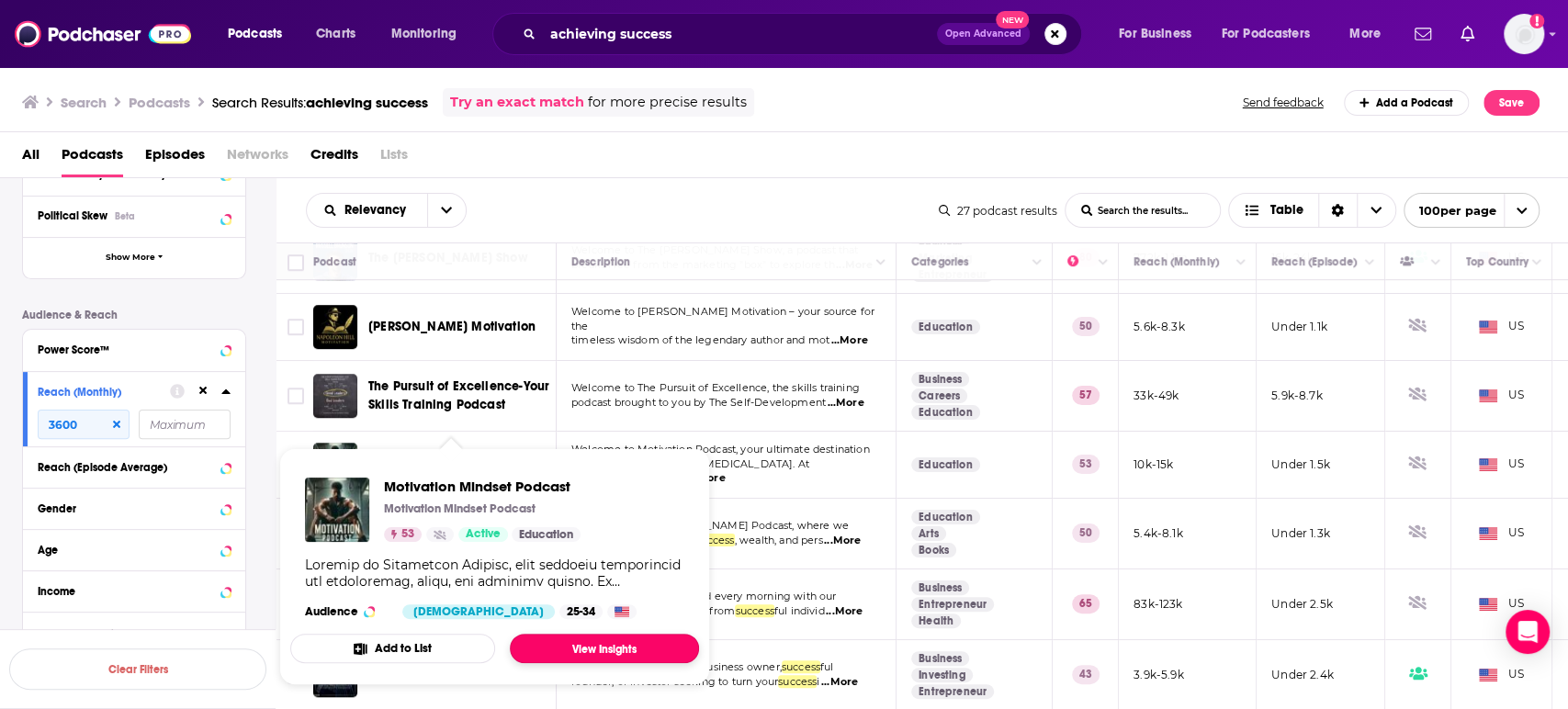
click at [599, 640] on link "View Insights" at bounding box center [605, 648] width 190 height 29
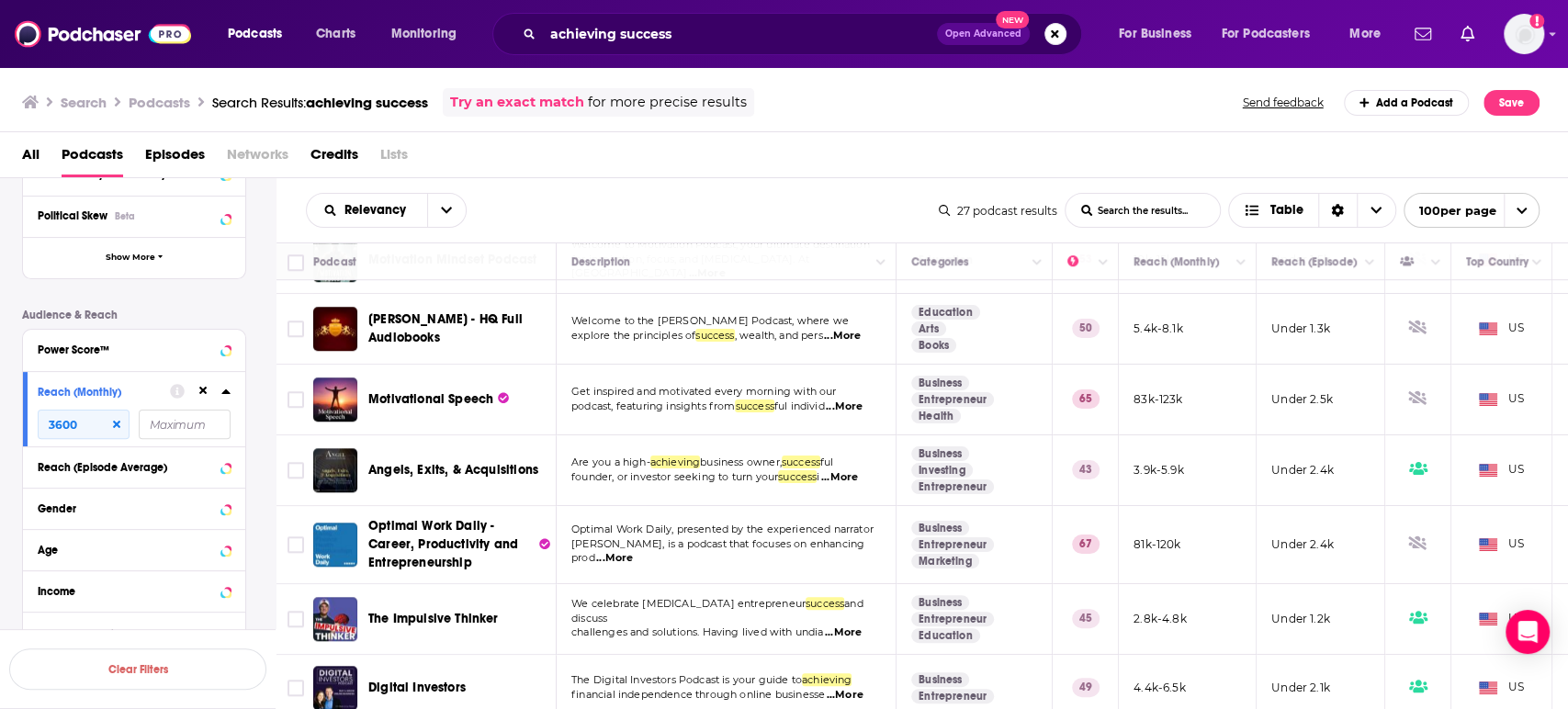
scroll to position [1122, 0]
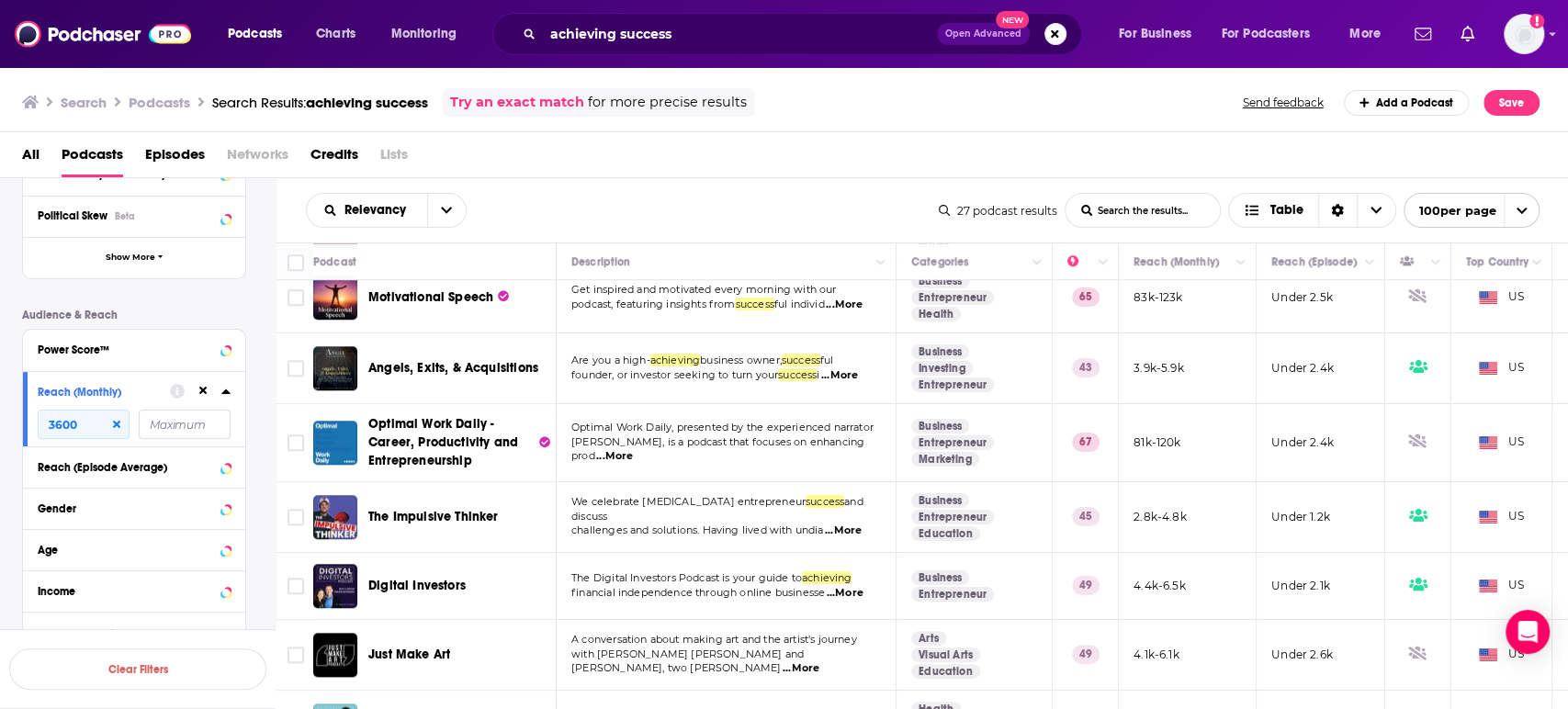
click at [633, 449] on span "...More" at bounding box center [614, 457] width 37 height 15
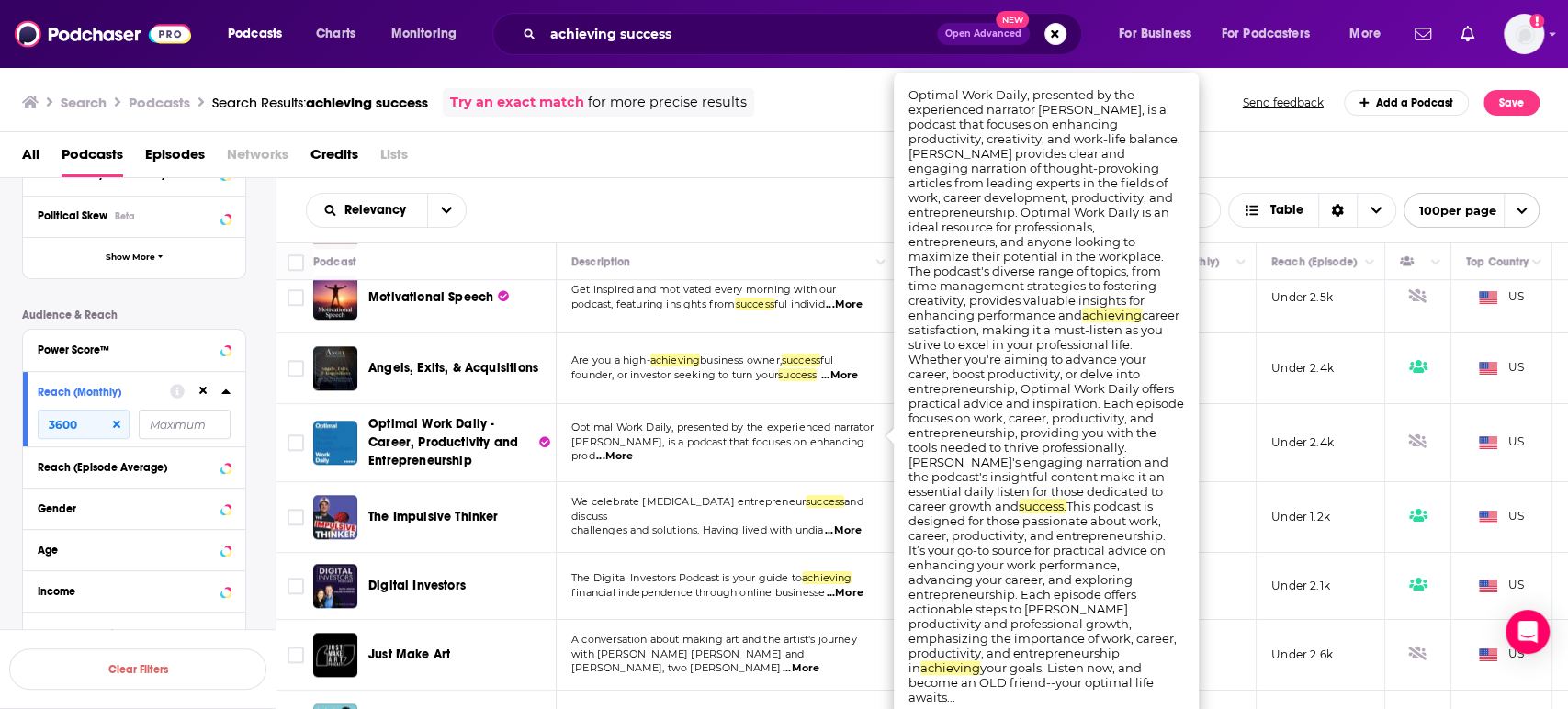
click at [633, 449] on span "...More" at bounding box center [614, 457] width 37 height 15
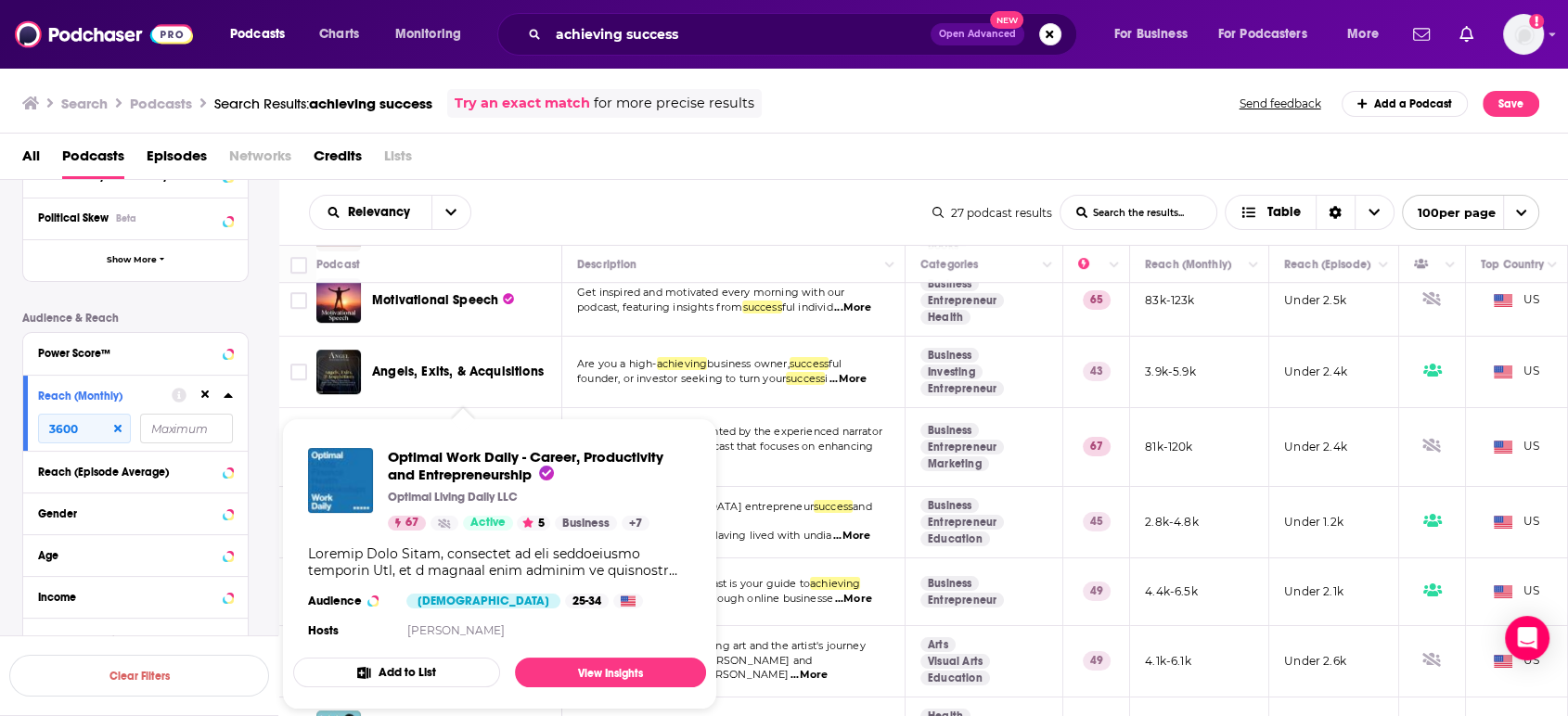
click at [433, 436] on div "Optimal Work Daily - Career, Productivity and Entrepreneurship Optimal Living D…" at bounding box center [499, 546] width 413 height 225
click at [601, 663] on link "View Insights" at bounding box center [611, 672] width 191 height 30
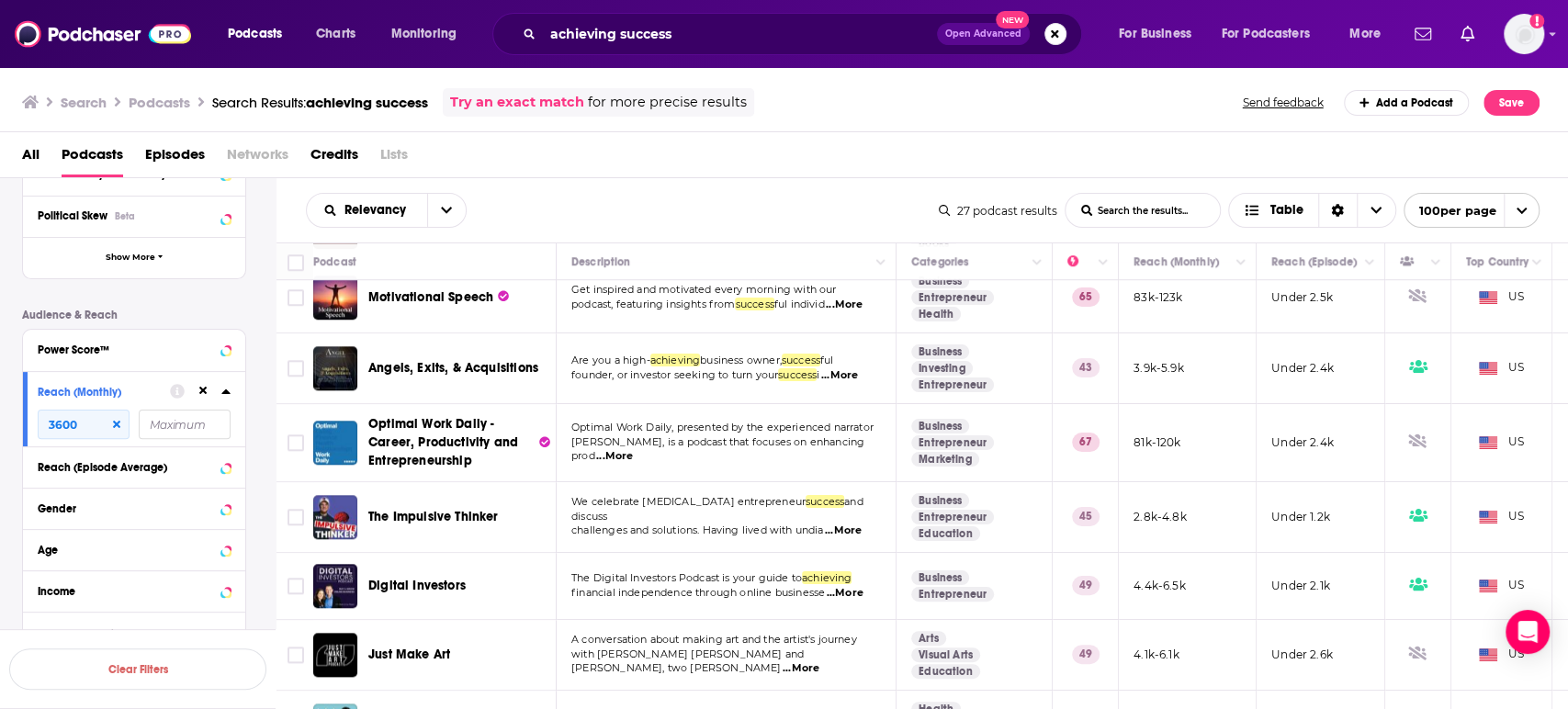
click at [857, 523] on span "...More" at bounding box center [843, 531] width 37 height 15
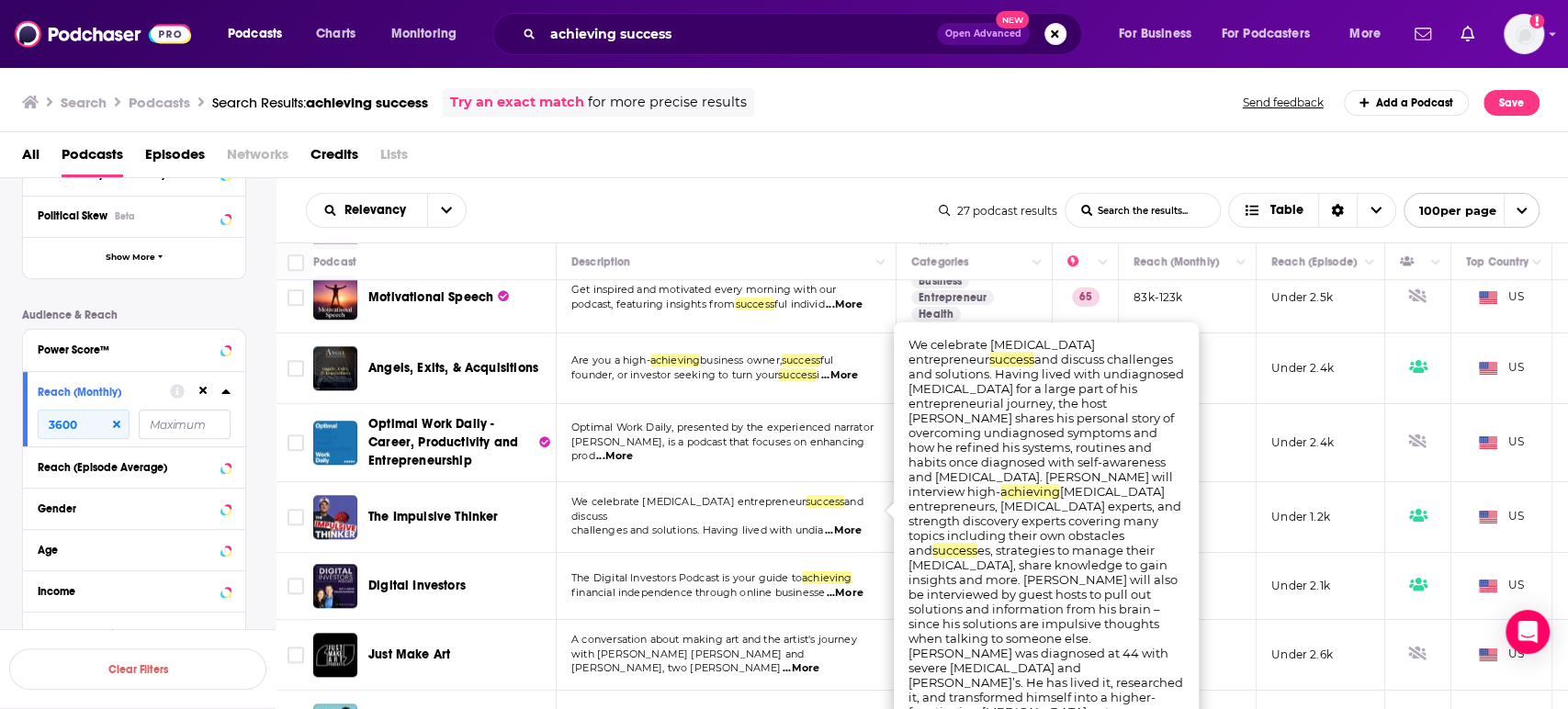
click at [857, 523] on span "...More" at bounding box center [843, 531] width 37 height 15
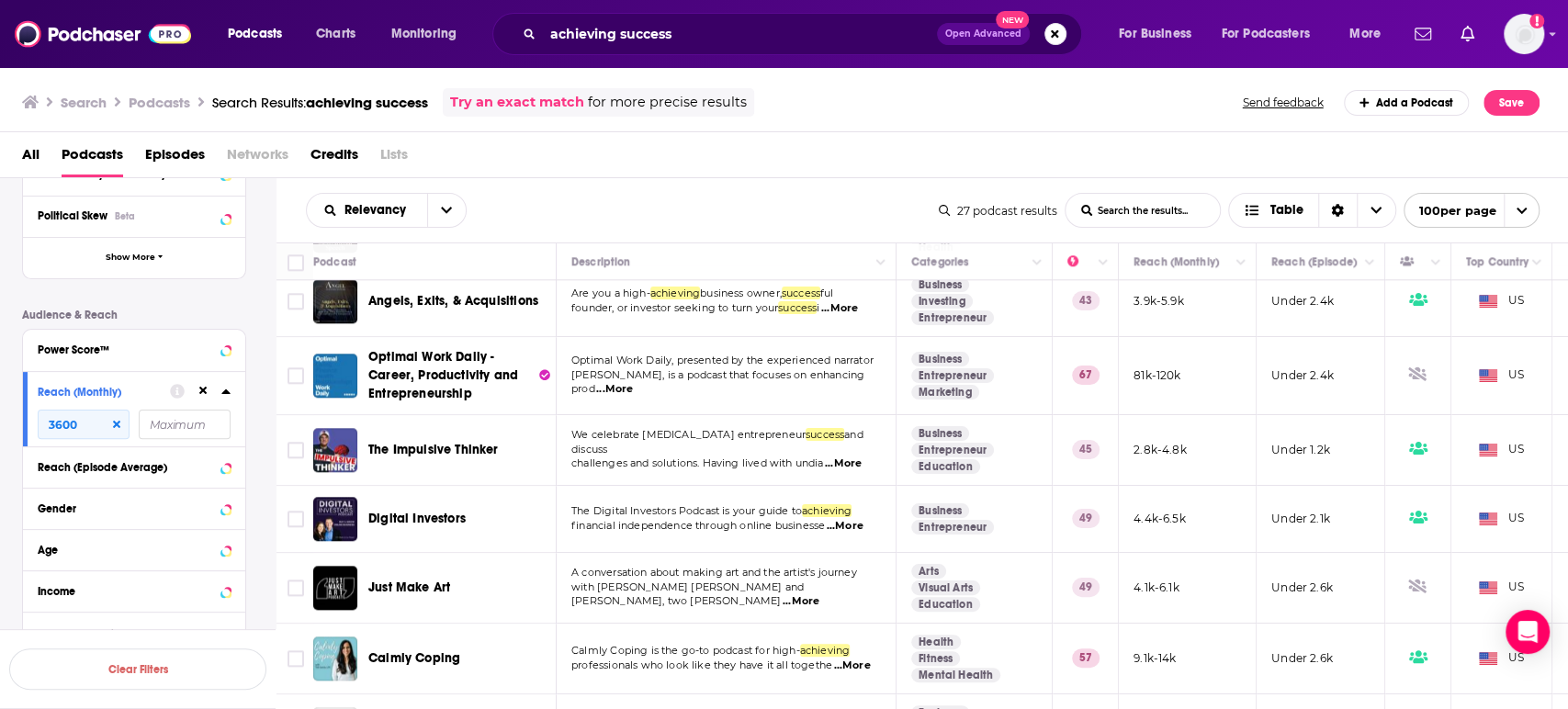
scroll to position [1225, 0]
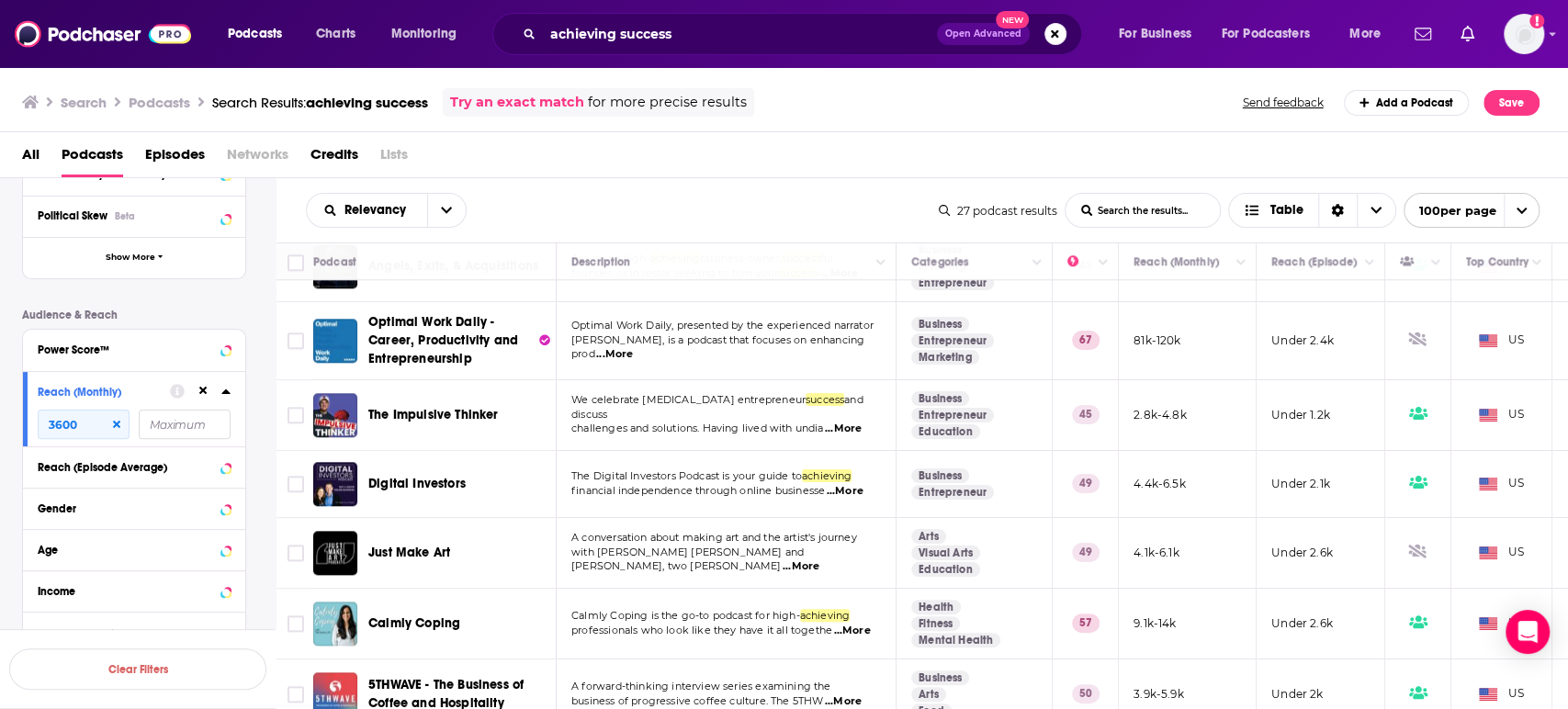
click at [855, 624] on span "...More" at bounding box center [851, 631] width 37 height 15
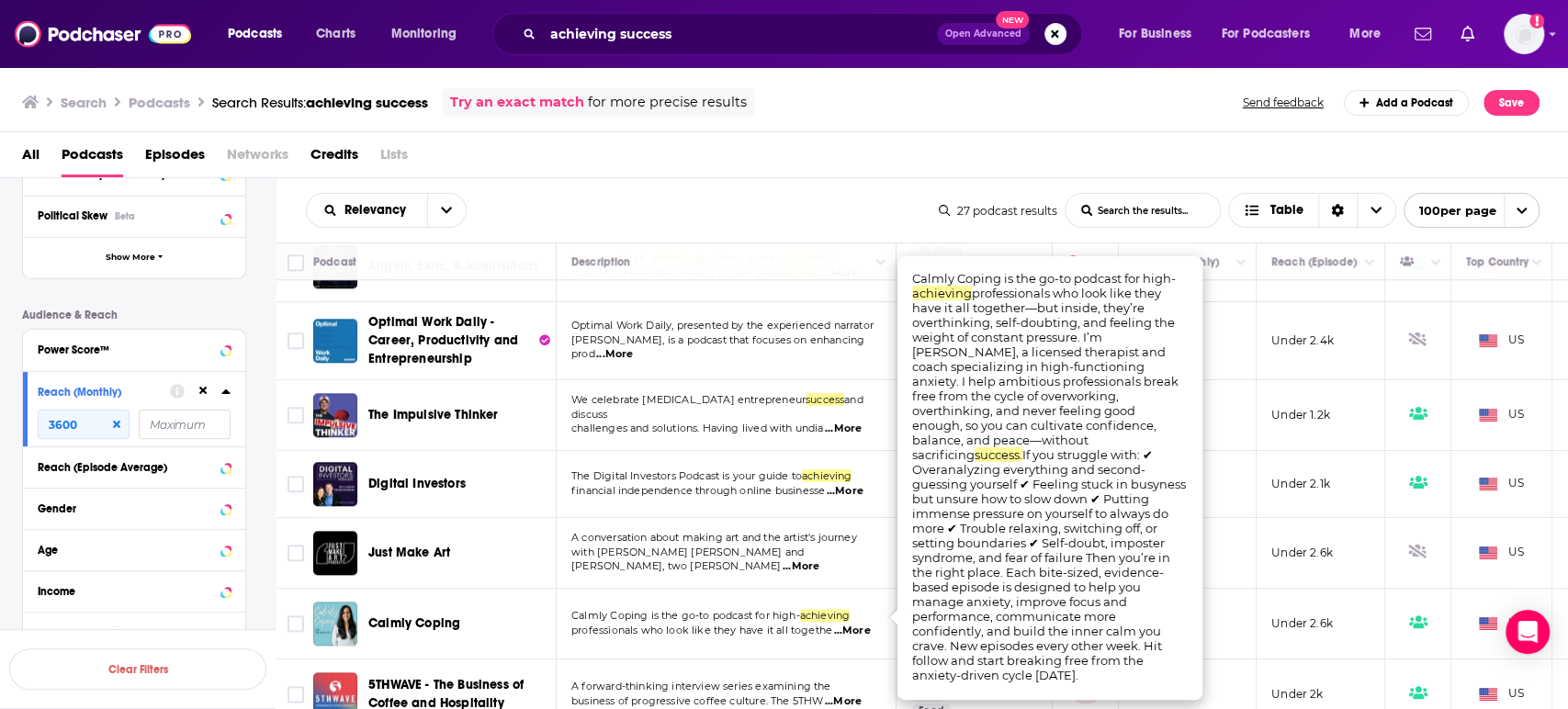
scroll to position [1326, 0]
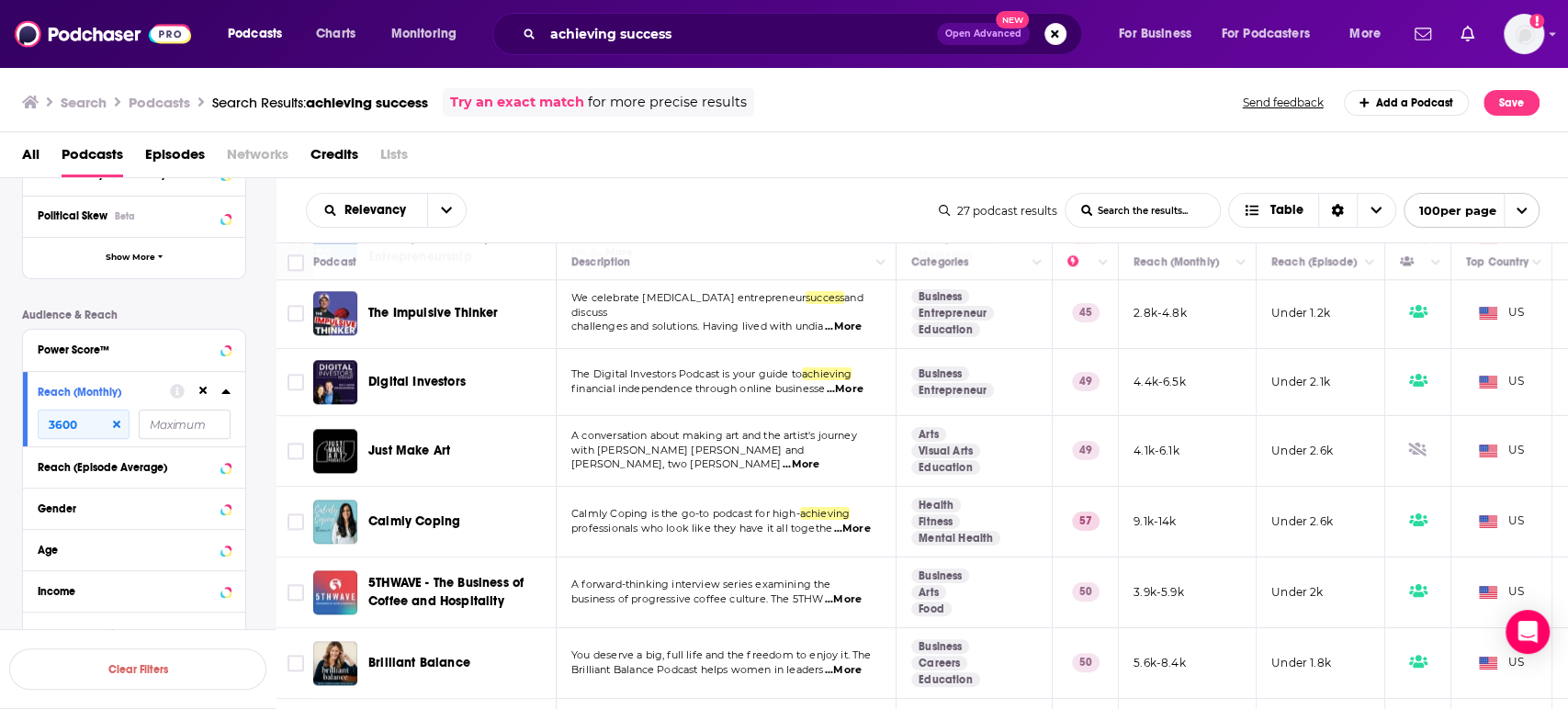
click at [849, 628] on td "You deserve a big, full life and the freedom to enjoy it. The Brilliant Balance…" at bounding box center [726, 664] width 340 height 71
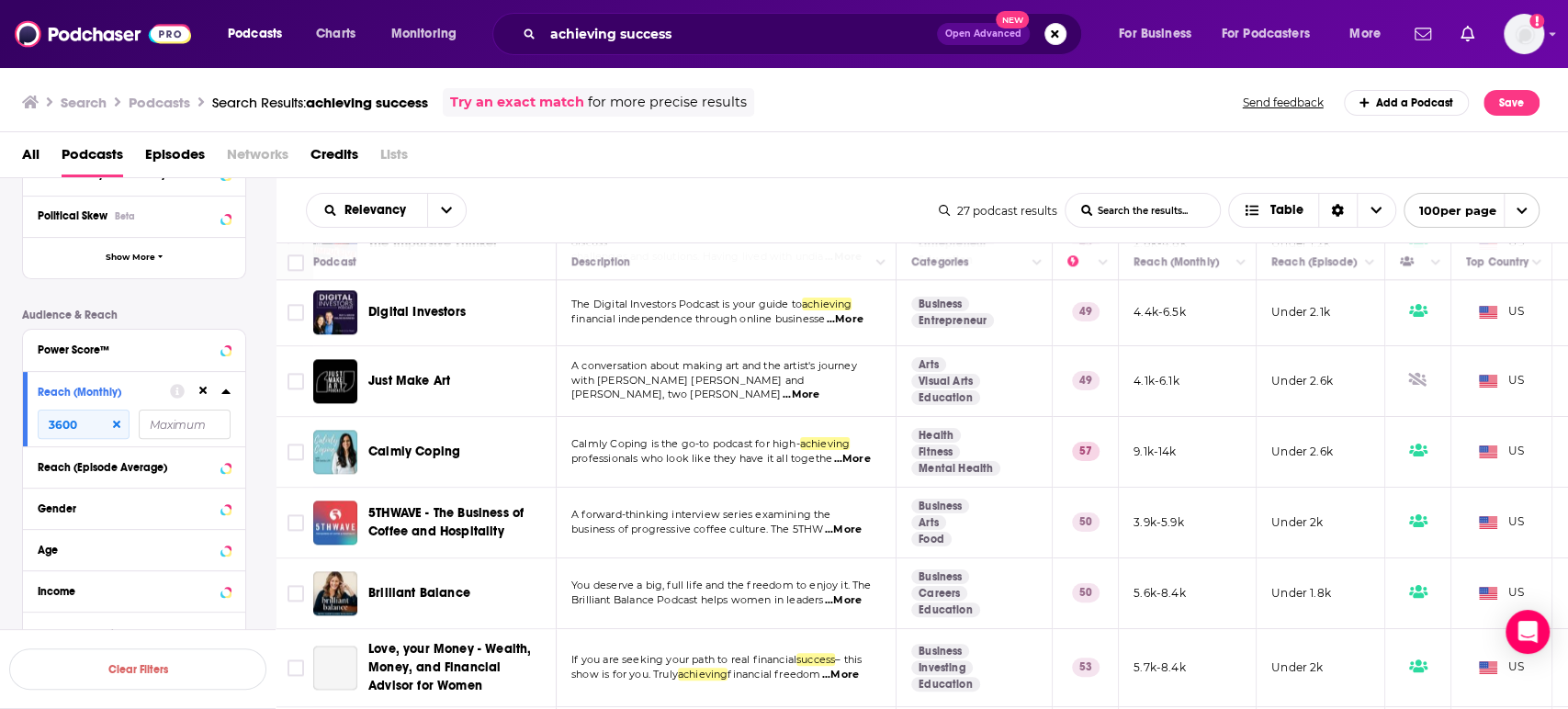
scroll to position [1428, 0]
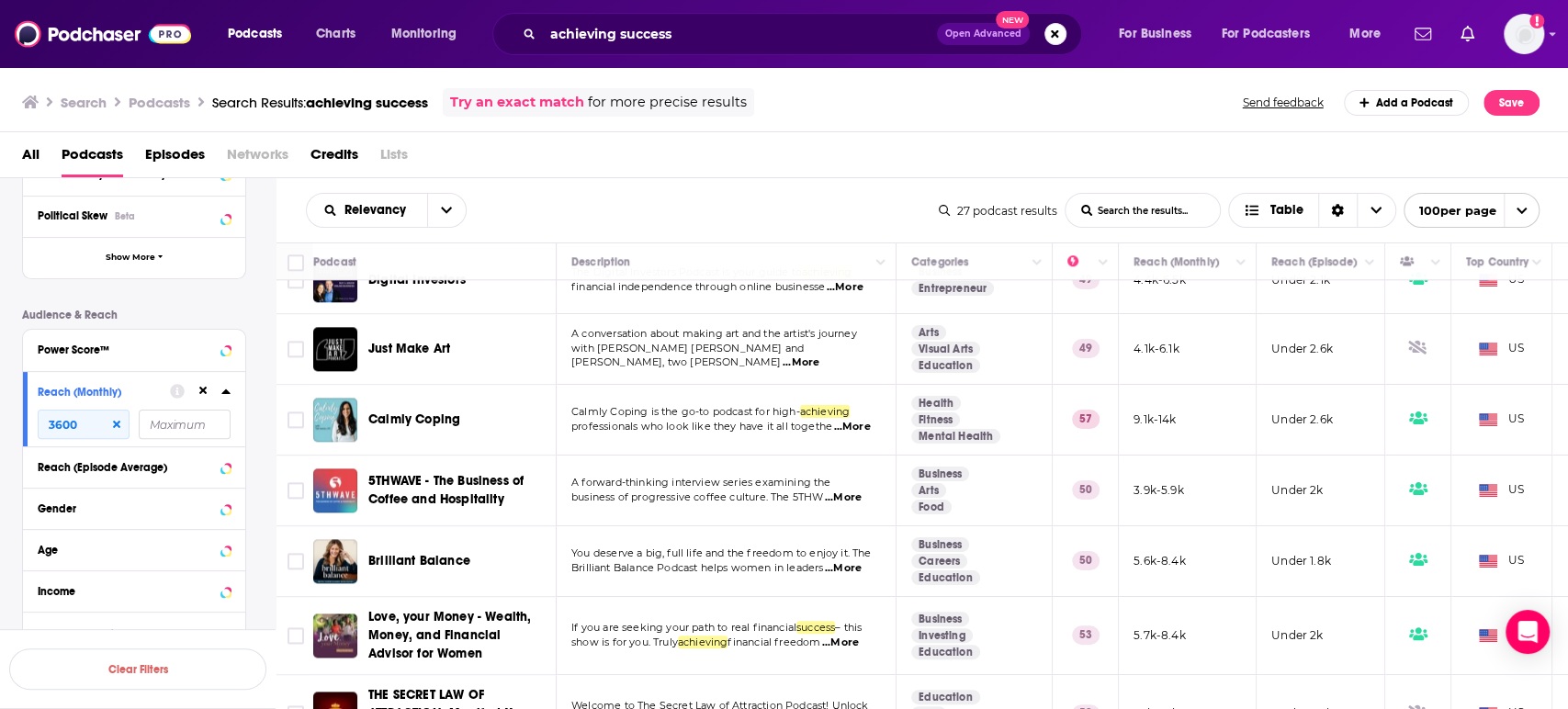
click at [846, 561] on span "...More" at bounding box center [843, 569] width 37 height 15
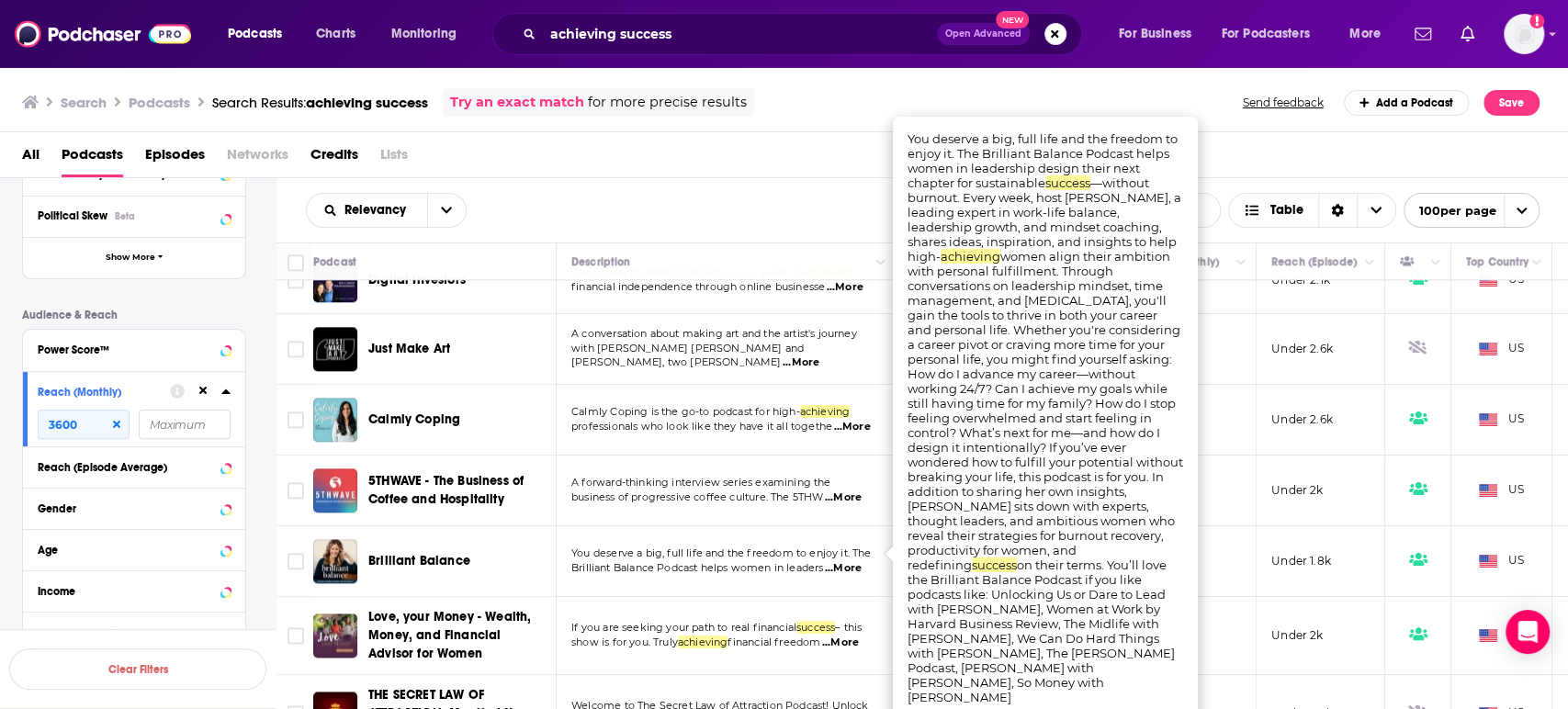
click at [846, 561] on span "...More" at bounding box center [843, 569] width 37 height 15
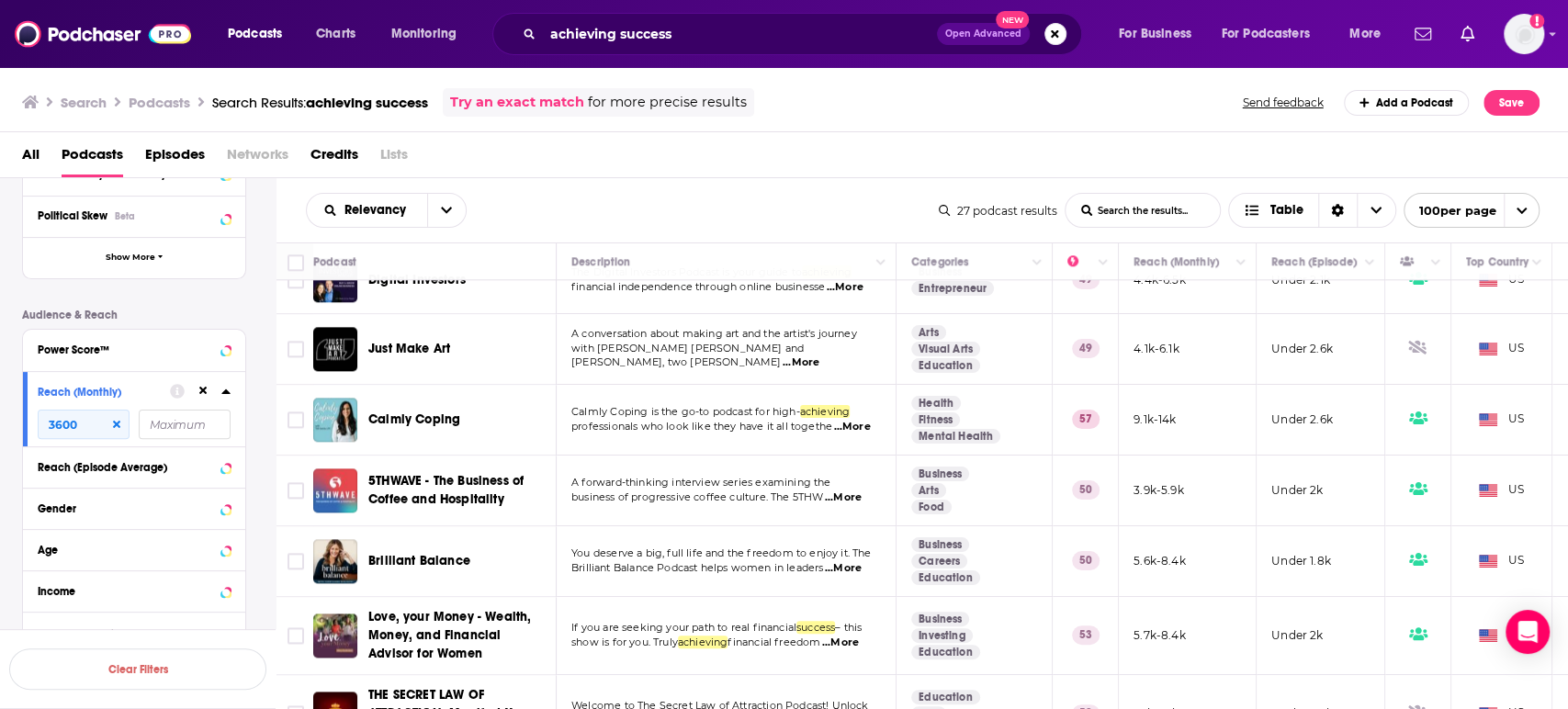
click at [441, 553] on span "Brilliant Balance" at bounding box center [420, 560] width 102 height 15
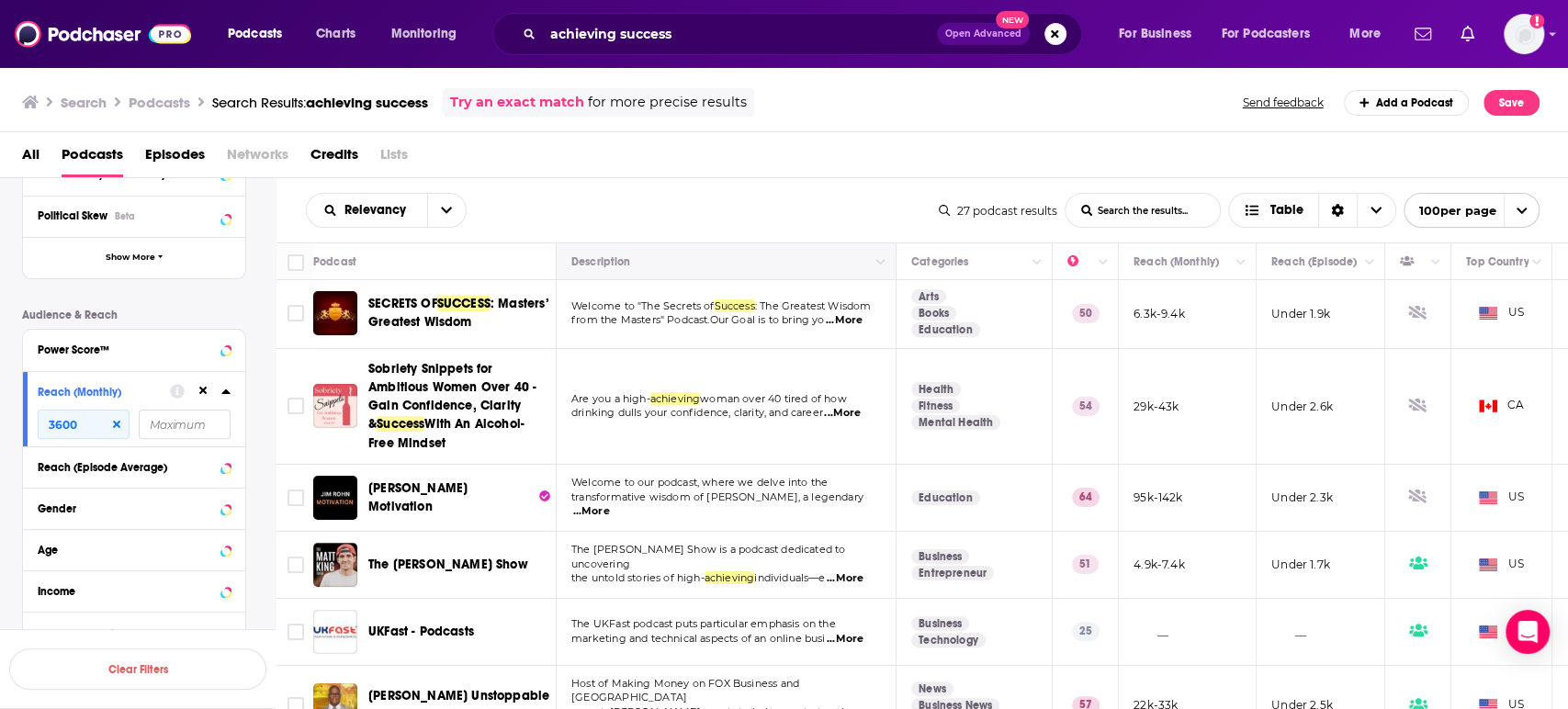
scroll to position [0, 0]
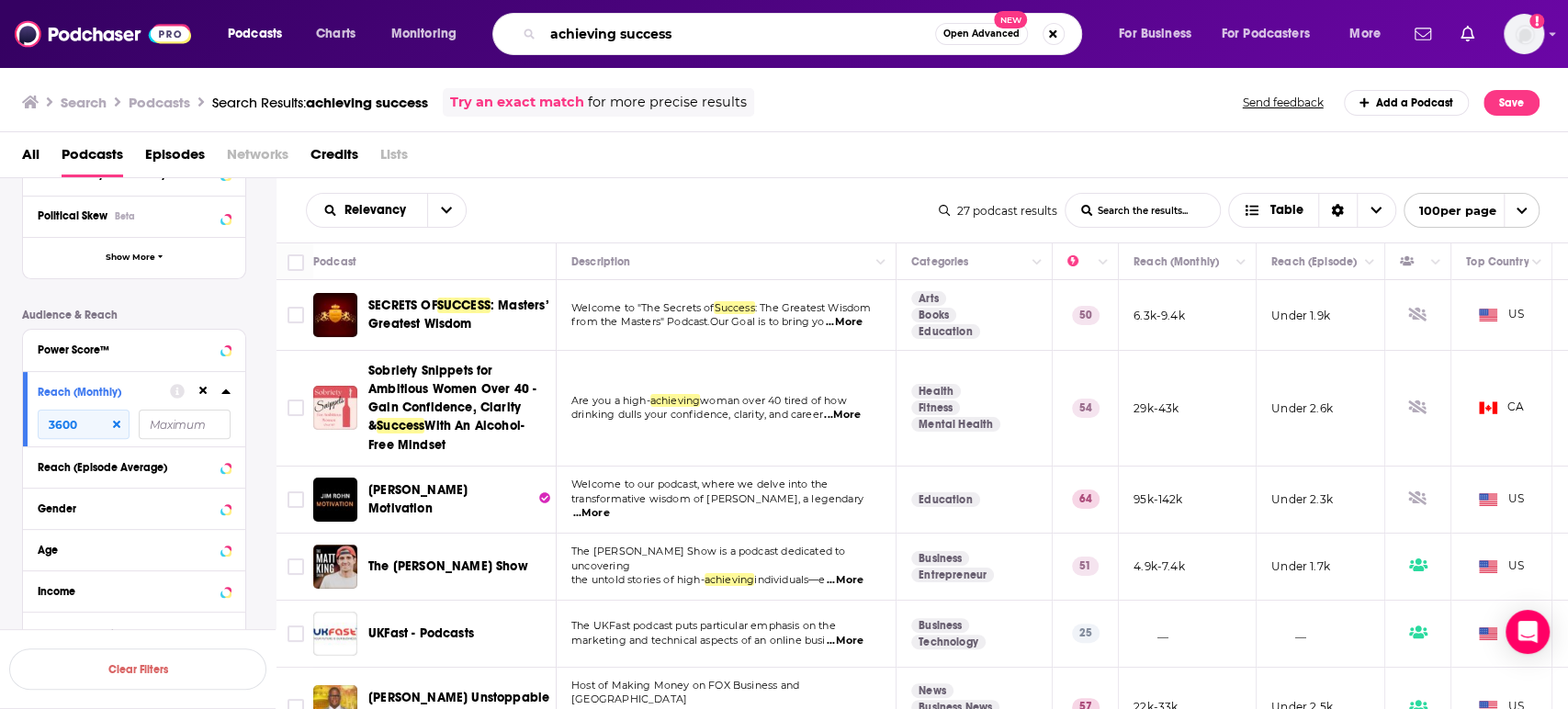
drag, startPoint x: 621, startPoint y: 27, endPoint x: 520, endPoint y: 0, distance: 104.5
click at [517, 10] on div "Podcasts Charts Monitoring achieving success Open Advanced New For Business For…" at bounding box center [784, 34] width 1568 height 68
type input "success"
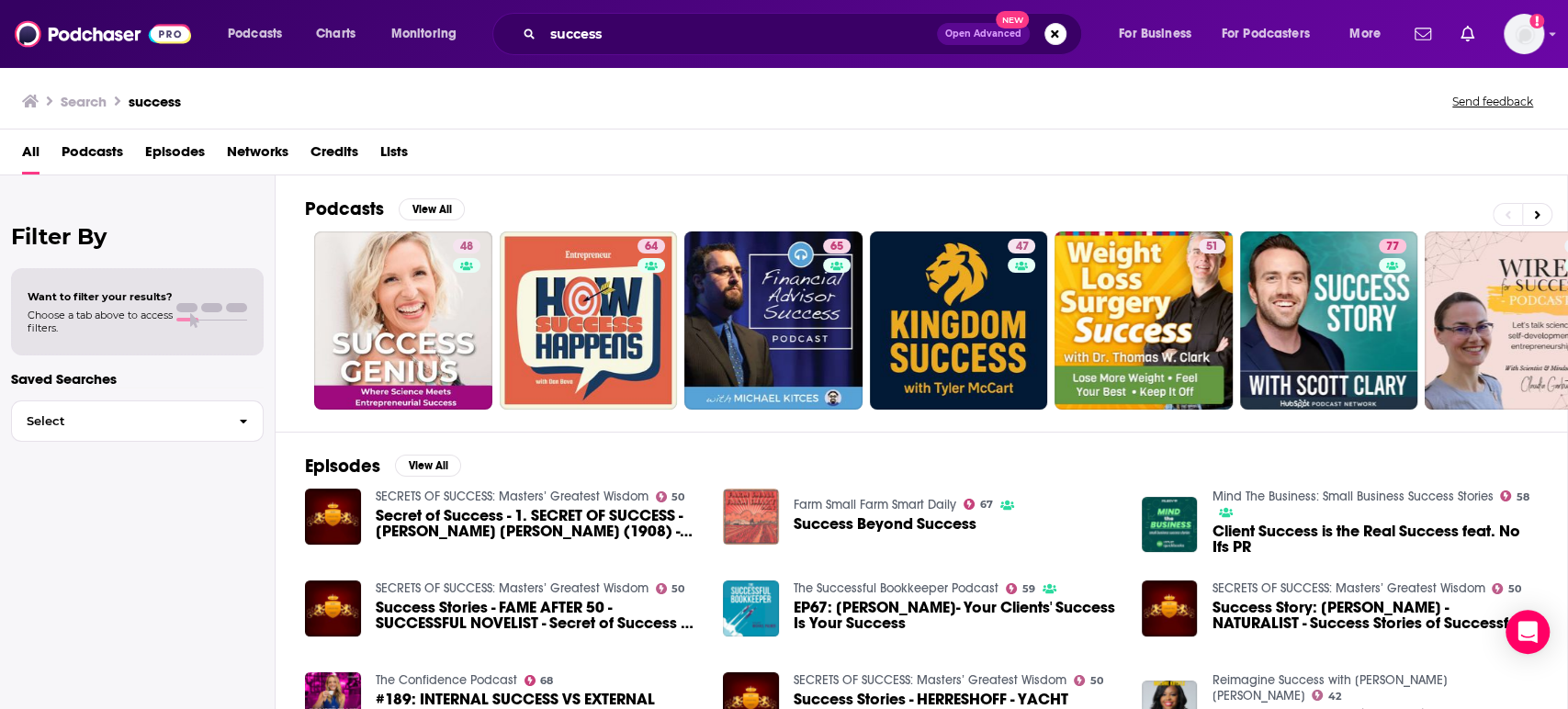
click at [86, 157] on span "Podcasts" at bounding box center [92, 155] width 62 height 38
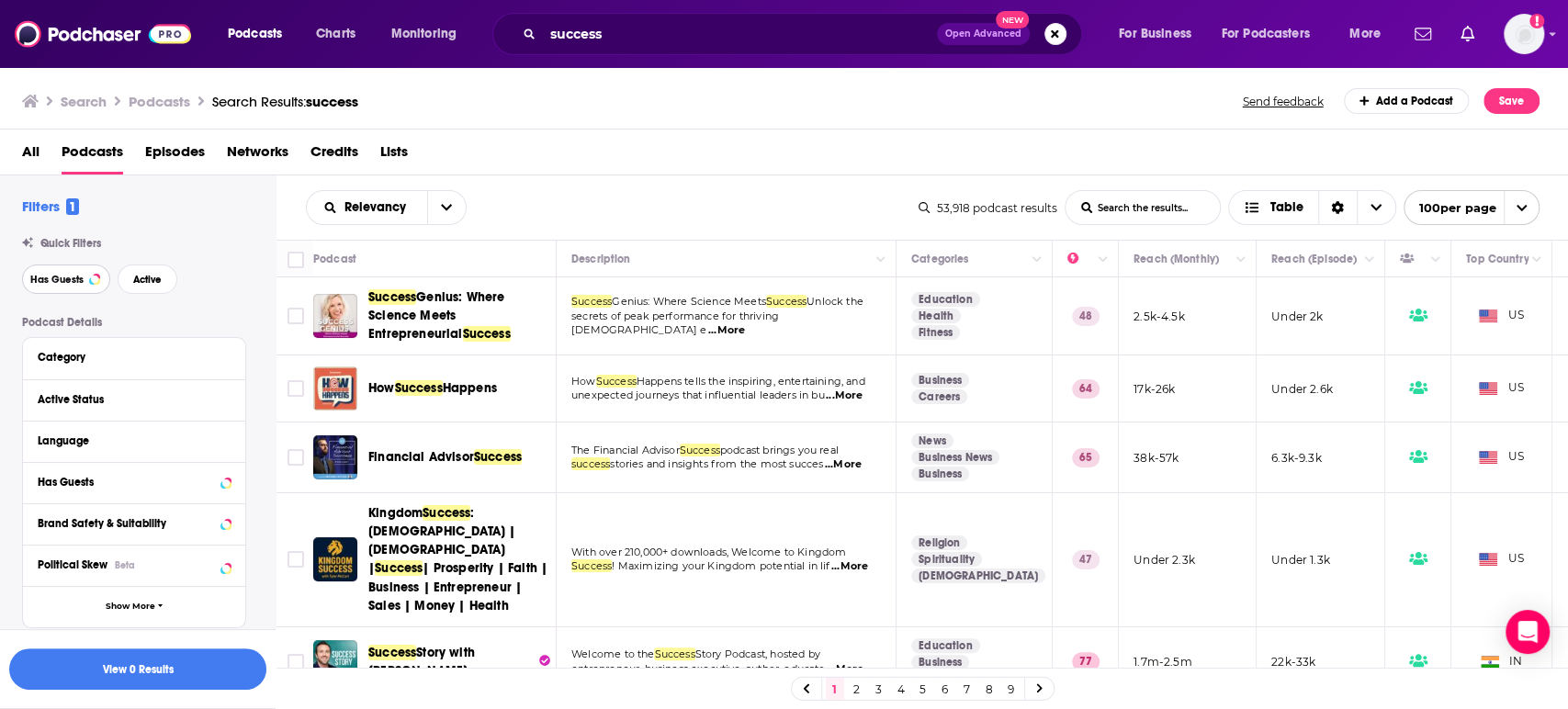
click at [56, 286] on button "Has Guests" at bounding box center [65, 279] width 88 height 29
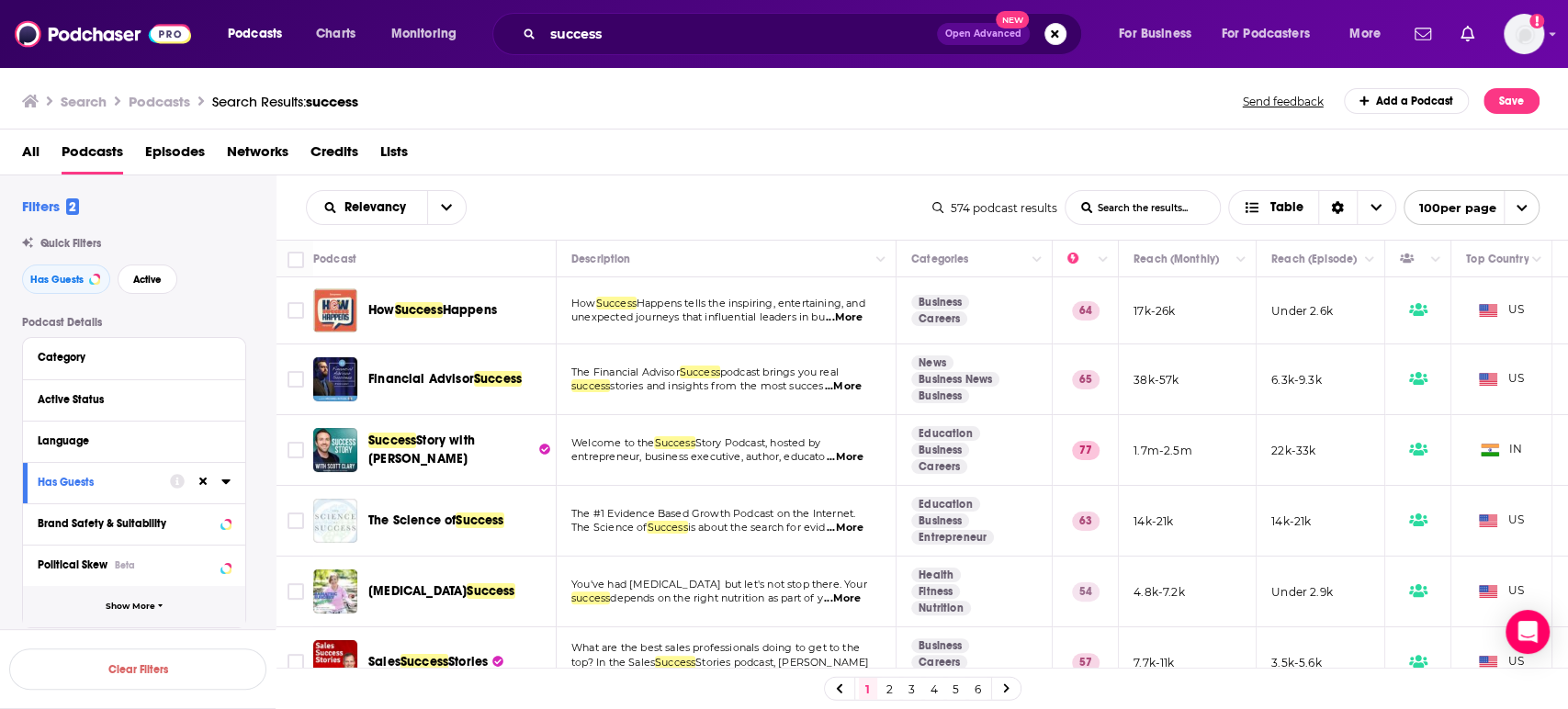
click at [149, 606] on span "Show More" at bounding box center [130, 607] width 49 height 10
click at [148, 289] on button "Active" at bounding box center [147, 279] width 60 height 29
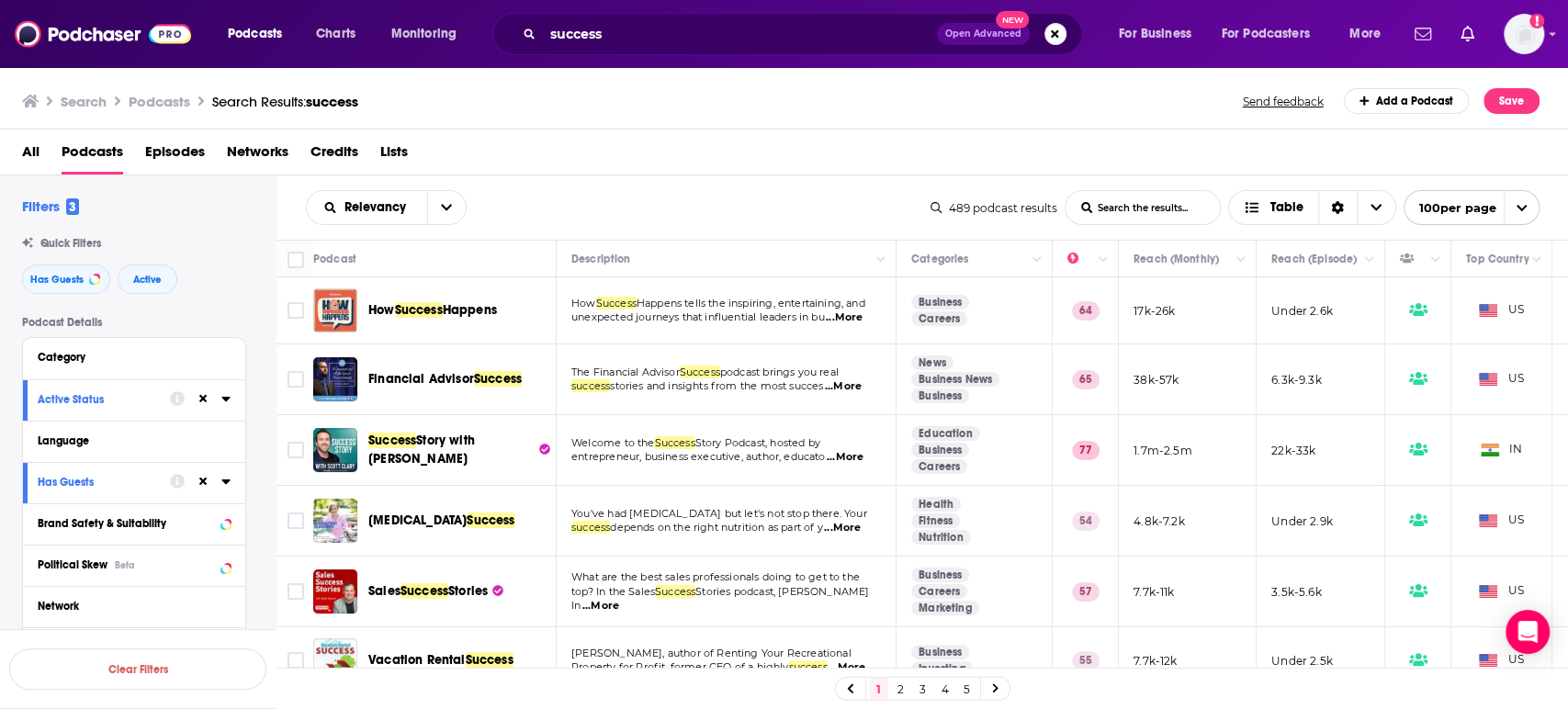
click at [861, 314] on span "...More" at bounding box center [844, 318] width 37 height 15
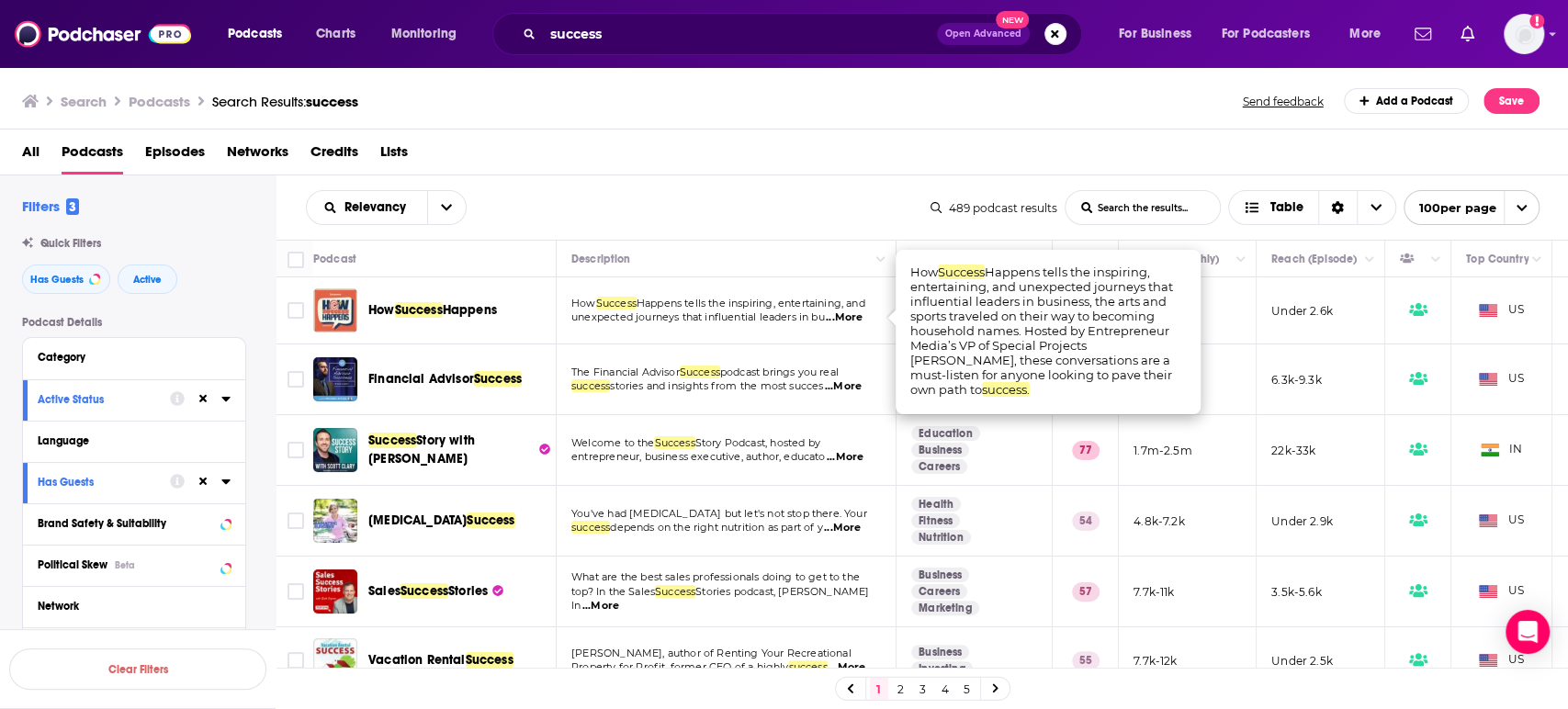
click at [842, 314] on span "...More" at bounding box center [844, 318] width 37 height 15
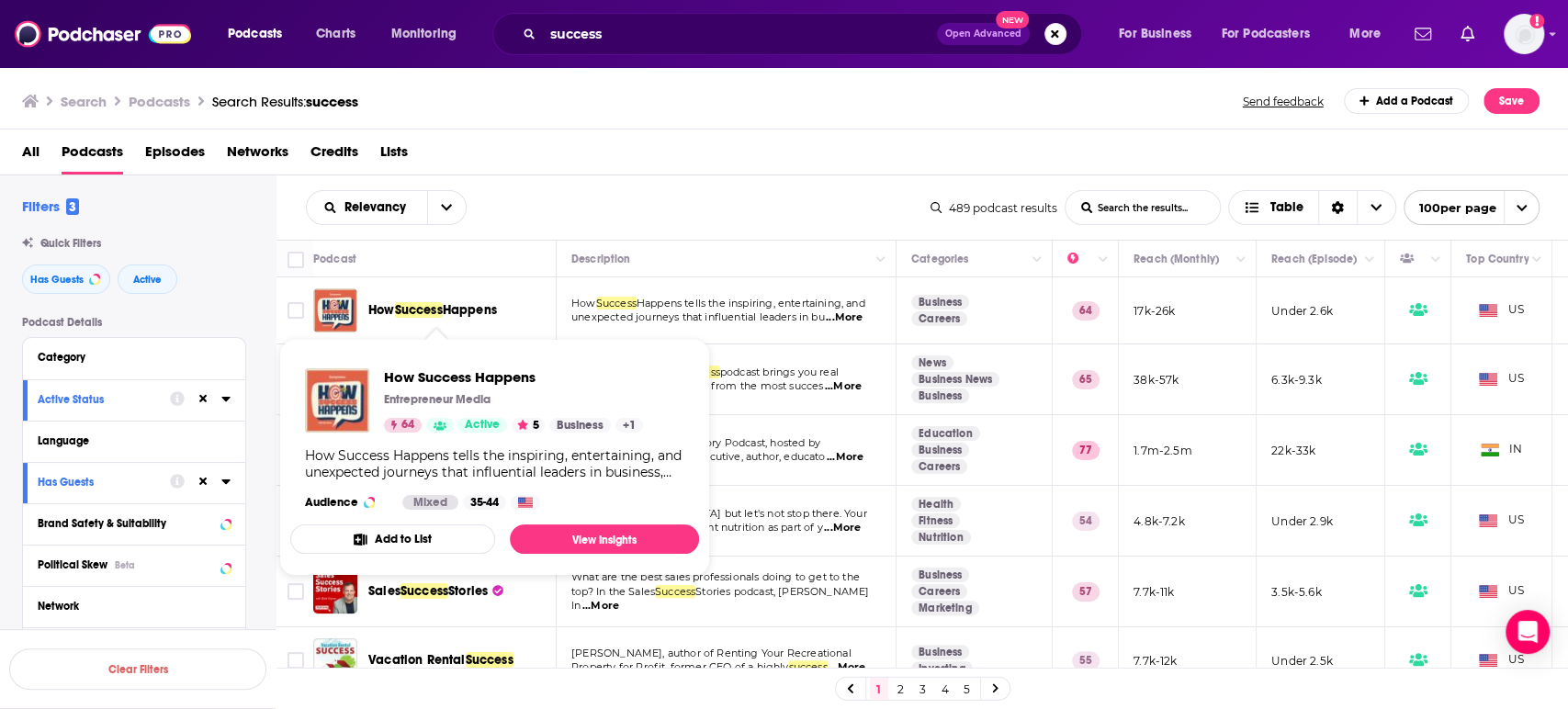
click at [475, 307] on span "Happens" at bounding box center [469, 310] width 54 height 15
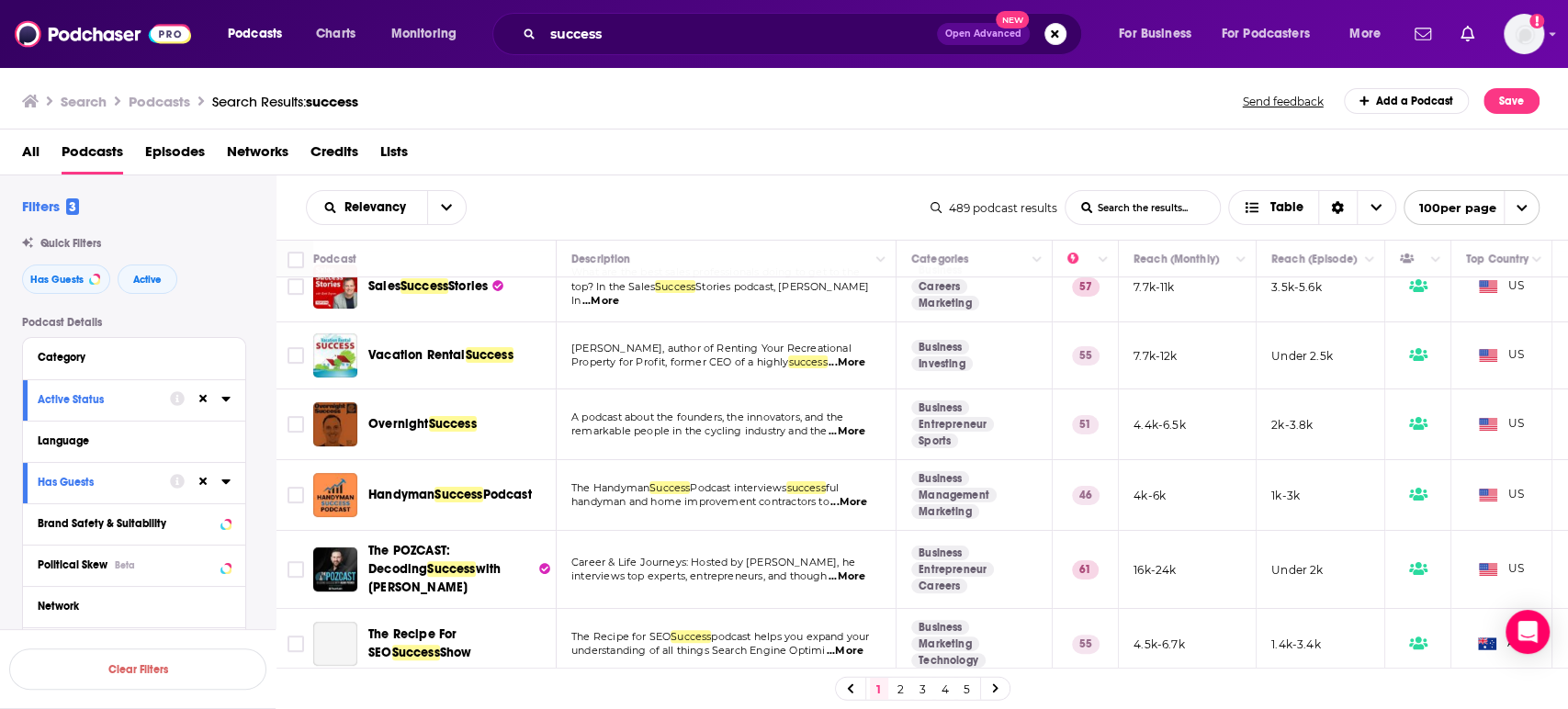
scroll to position [306, 0]
click at [848, 436] on span "...More" at bounding box center [847, 431] width 37 height 15
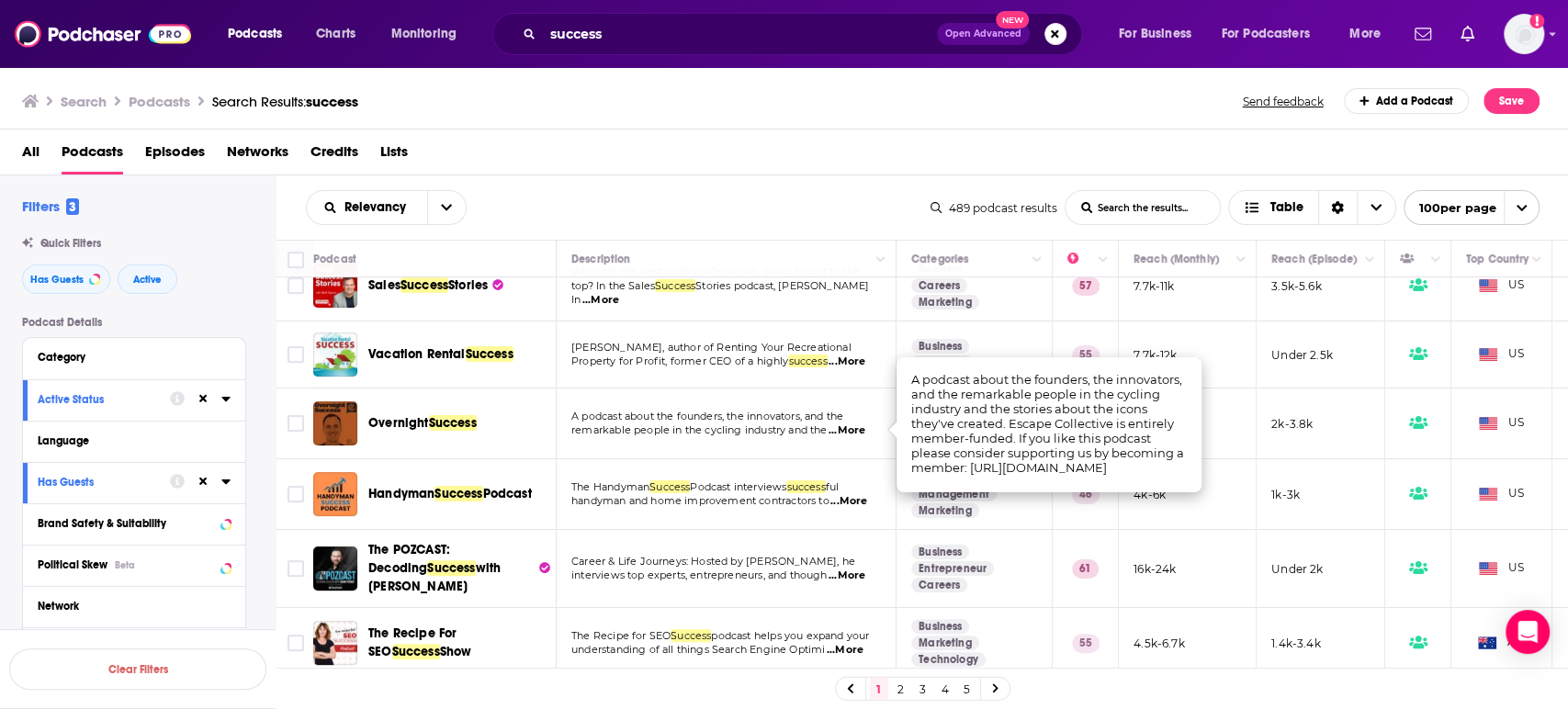
click at [848, 436] on span "...More" at bounding box center [847, 431] width 37 height 15
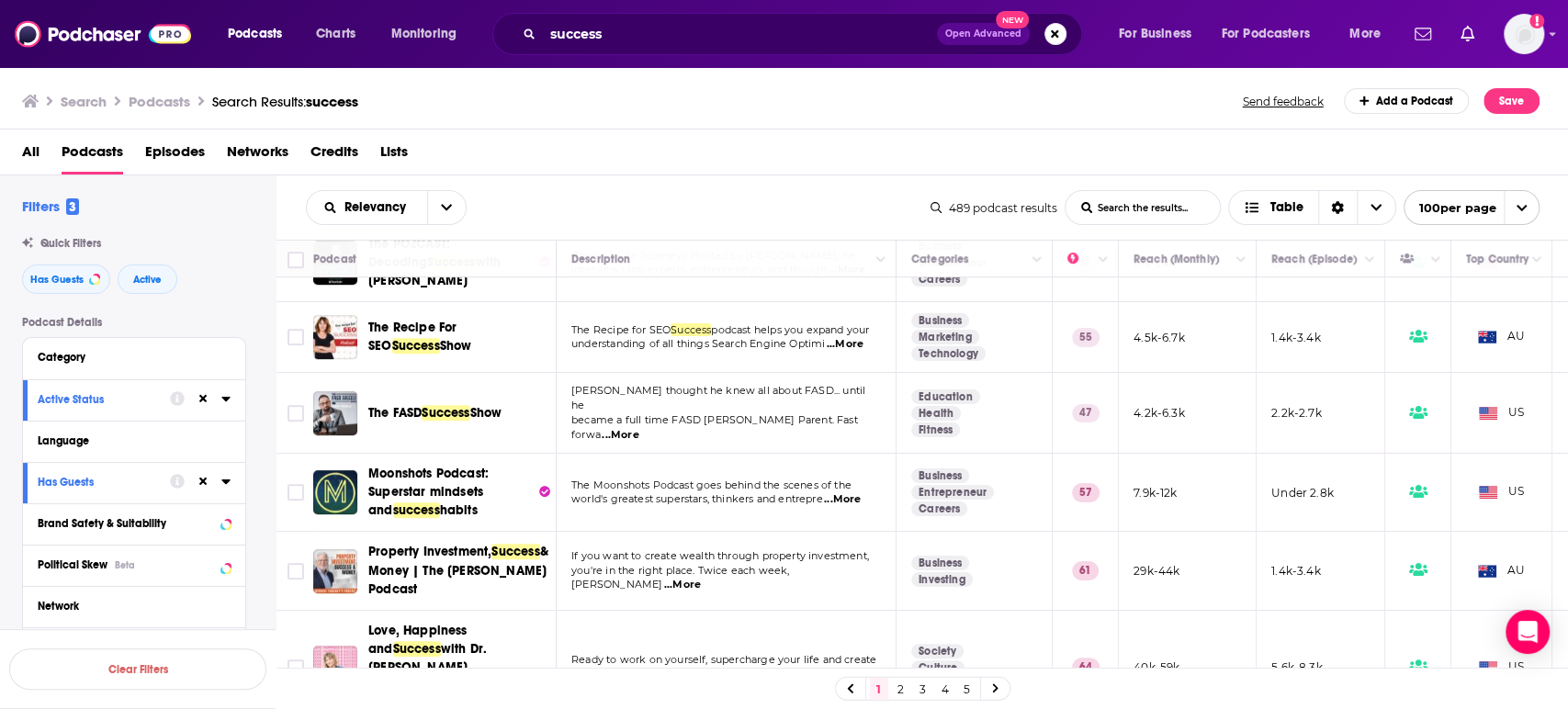
scroll to position [714, 0]
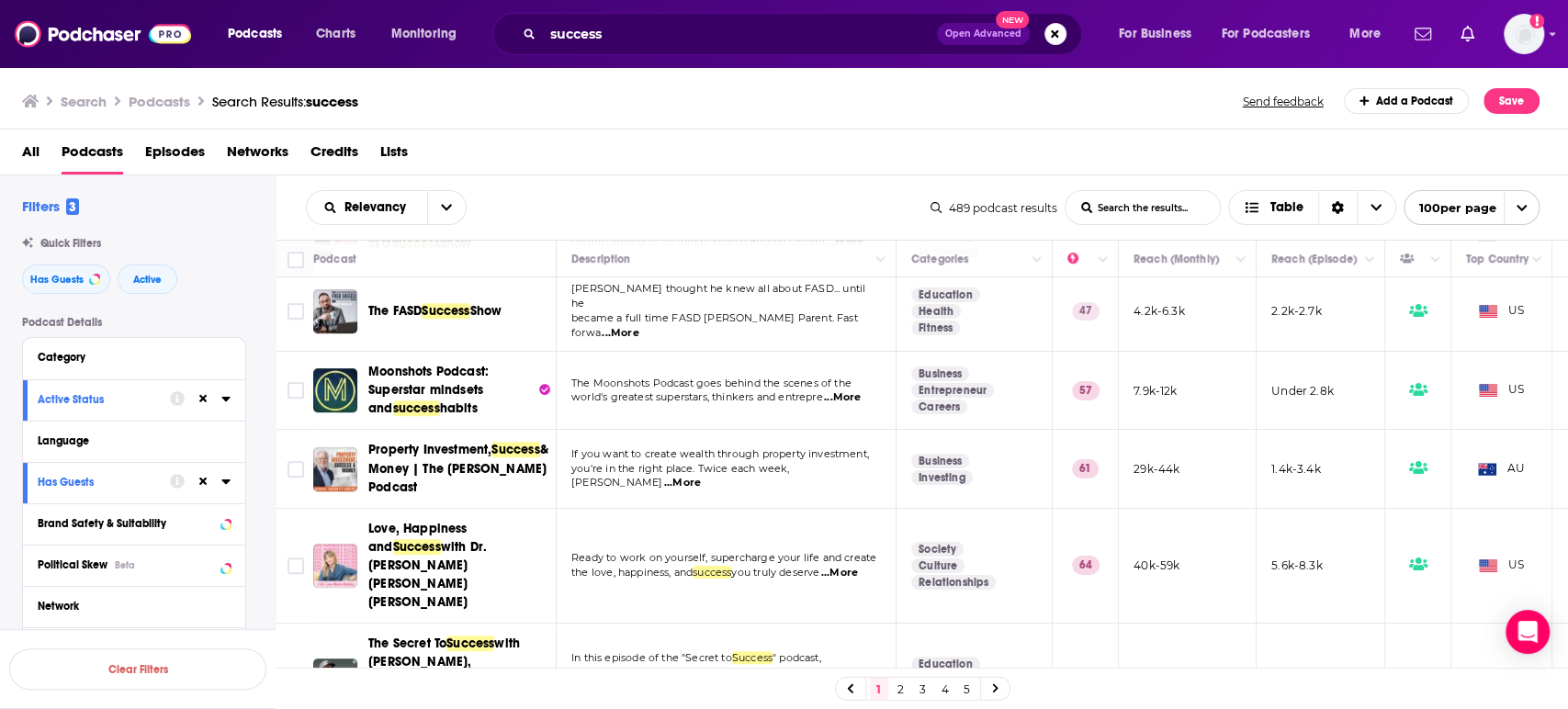
click at [858, 566] on span "...More" at bounding box center [839, 573] width 37 height 15
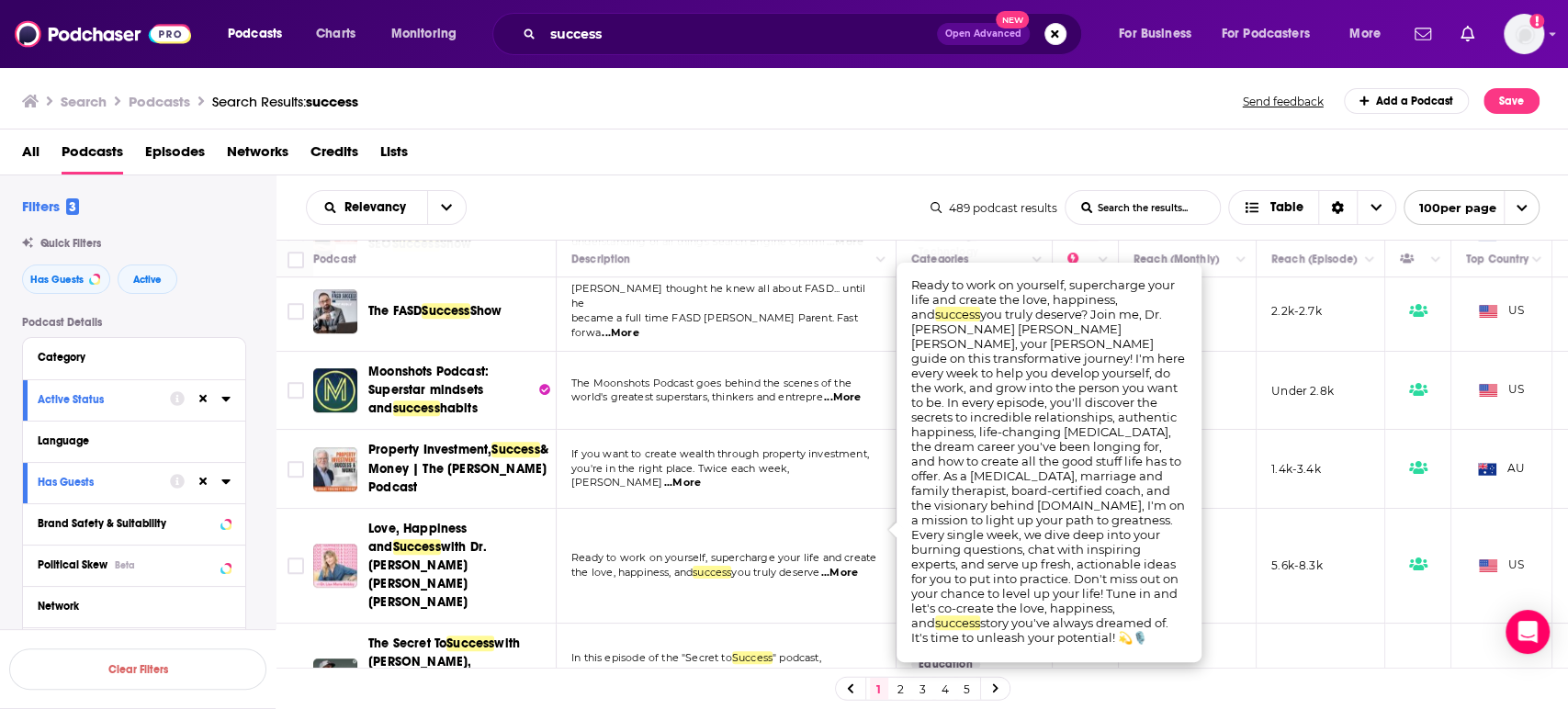
click at [852, 566] on span "...More" at bounding box center [839, 573] width 37 height 15
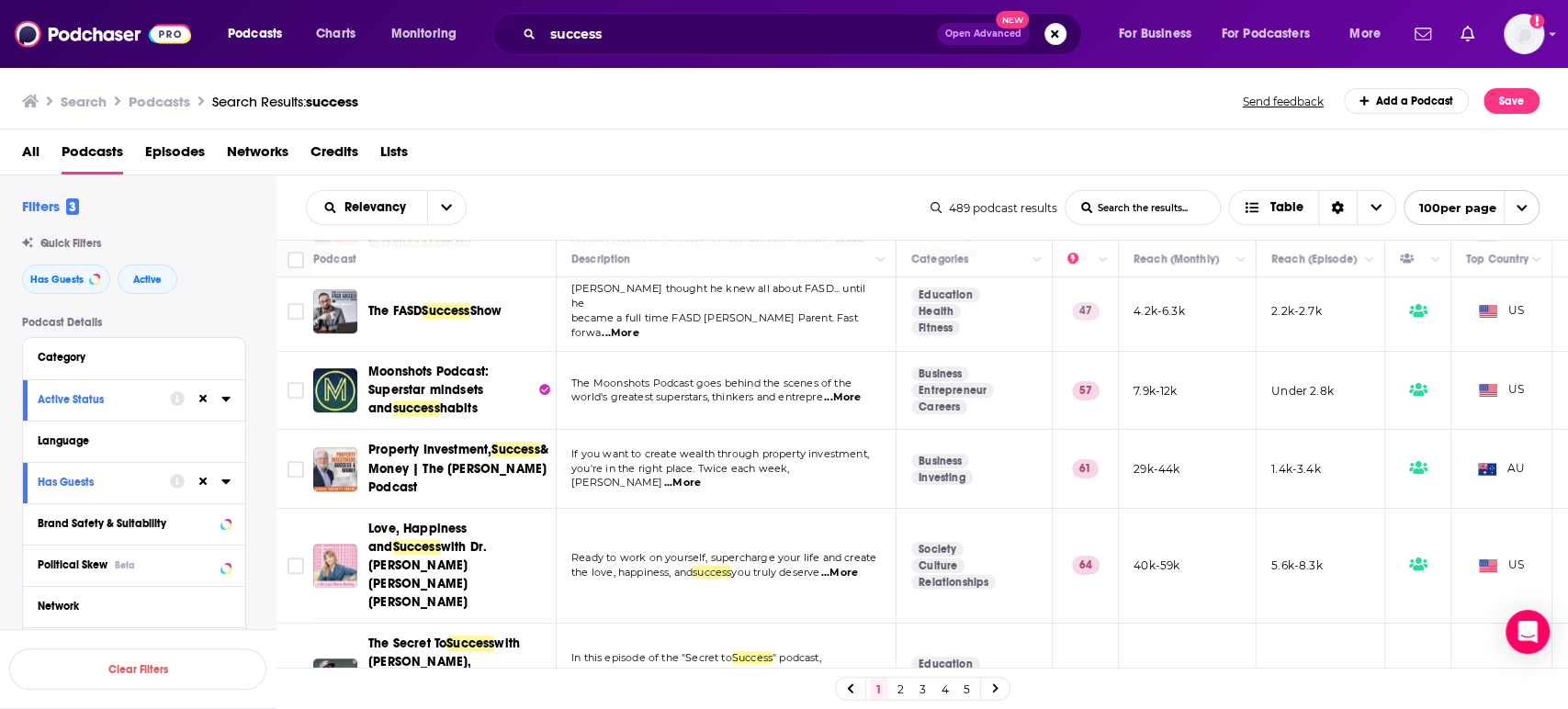
click at [852, 566] on span "...More" at bounding box center [839, 573] width 37 height 15
click at [409, 527] on div "Podcasts Charts Monitoring success Open Advanced New For Business For Podcaster…" at bounding box center [784, 354] width 1568 height 709
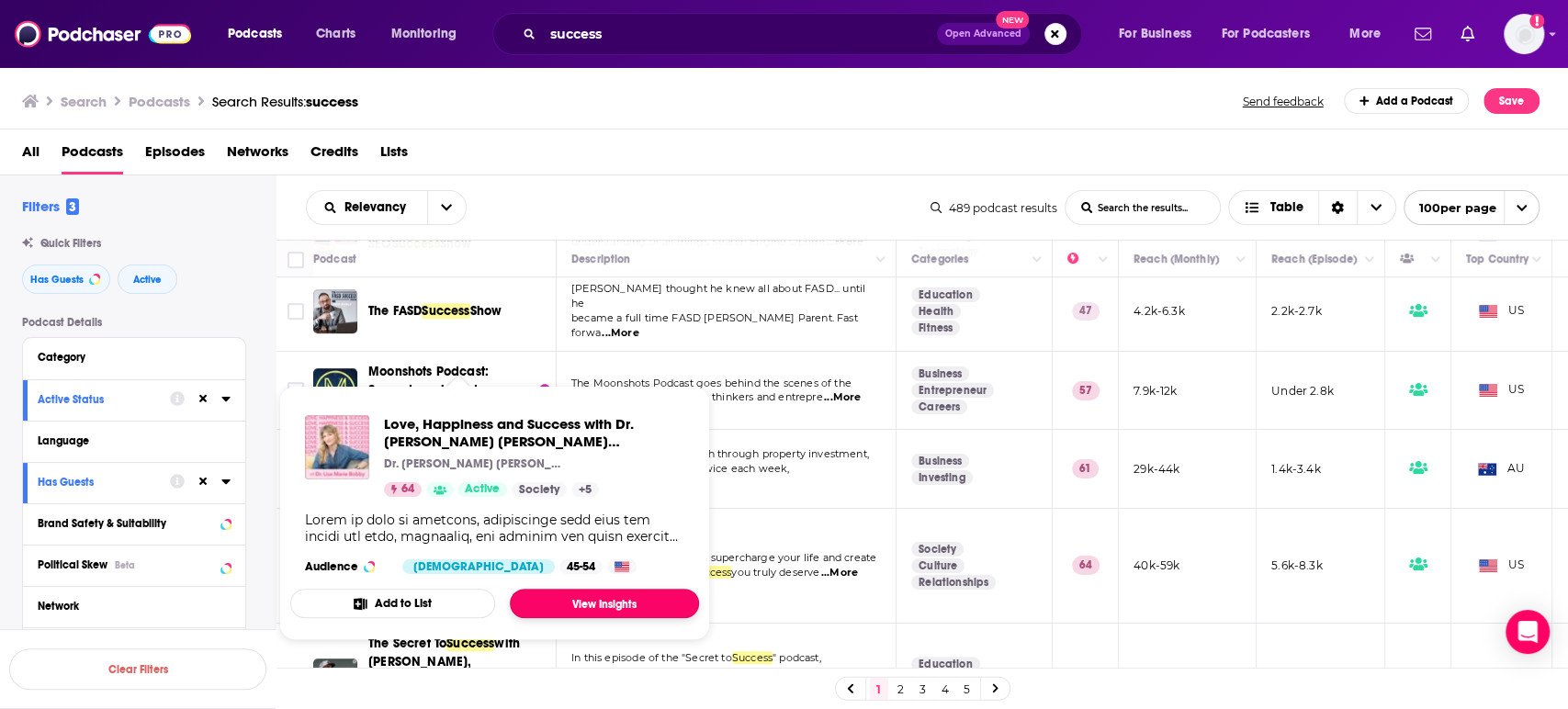
click at [616, 608] on link "View Insights" at bounding box center [605, 603] width 190 height 29
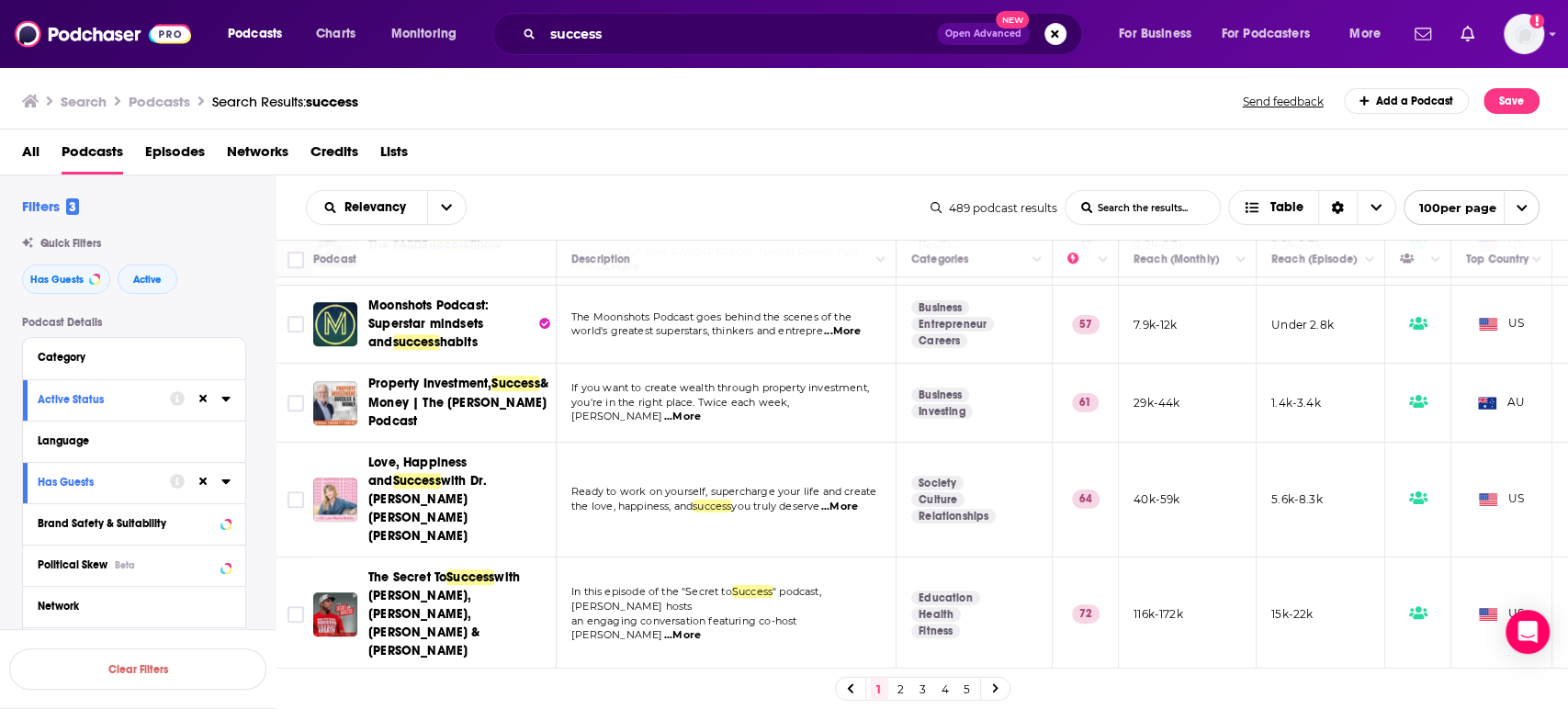
scroll to position [816, 0]
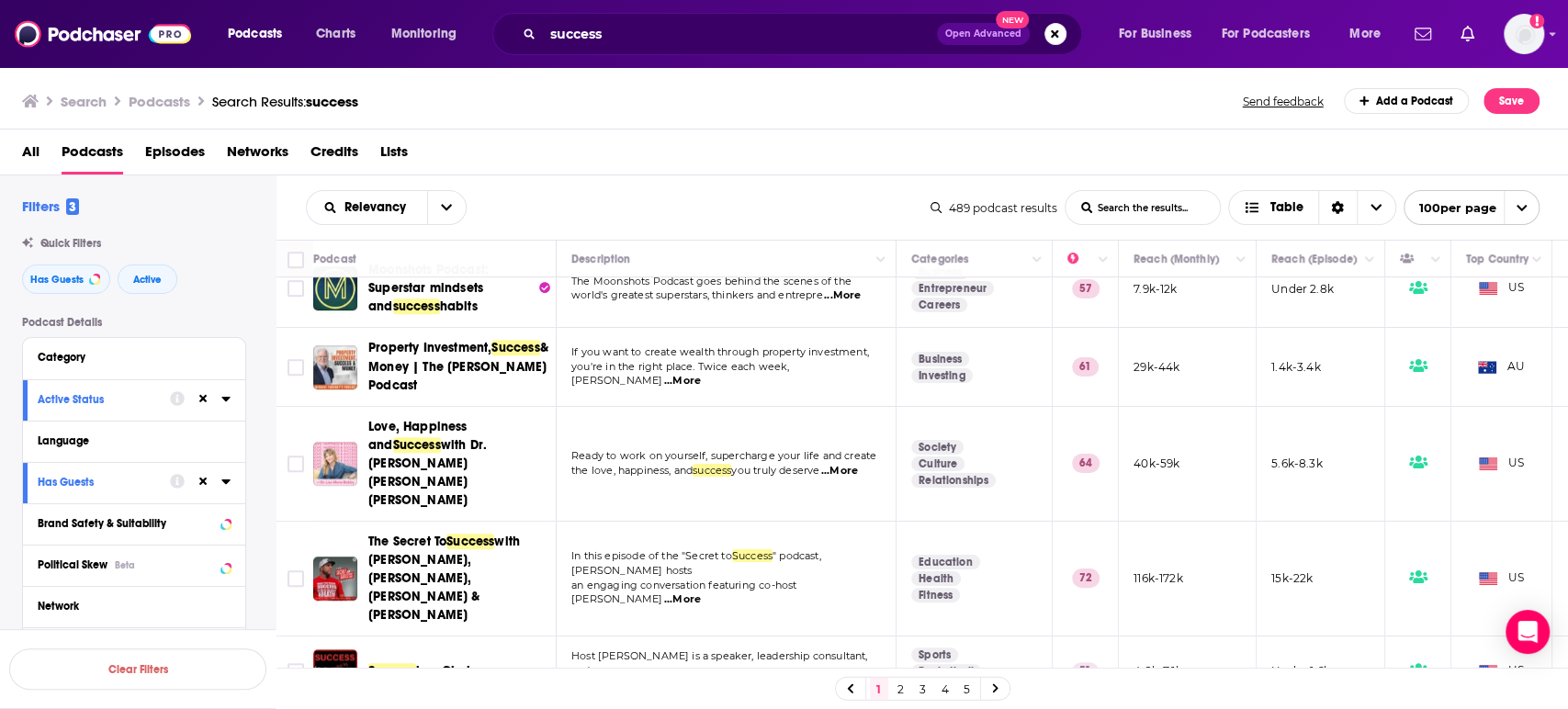
click at [701, 592] on span "...More" at bounding box center [683, 600] width 37 height 15
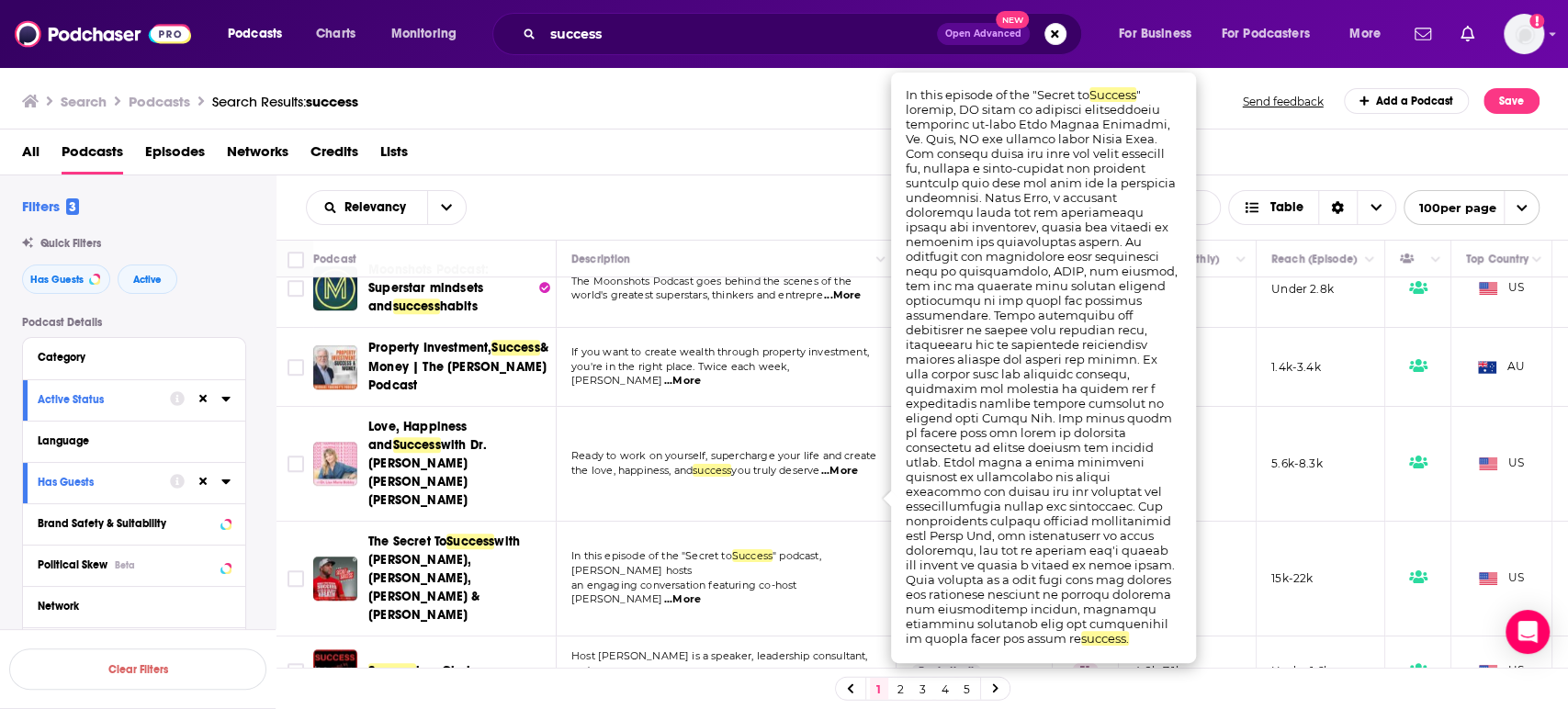
click at [701, 592] on span "...More" at bounding box center [683, 600] width 37 height 15
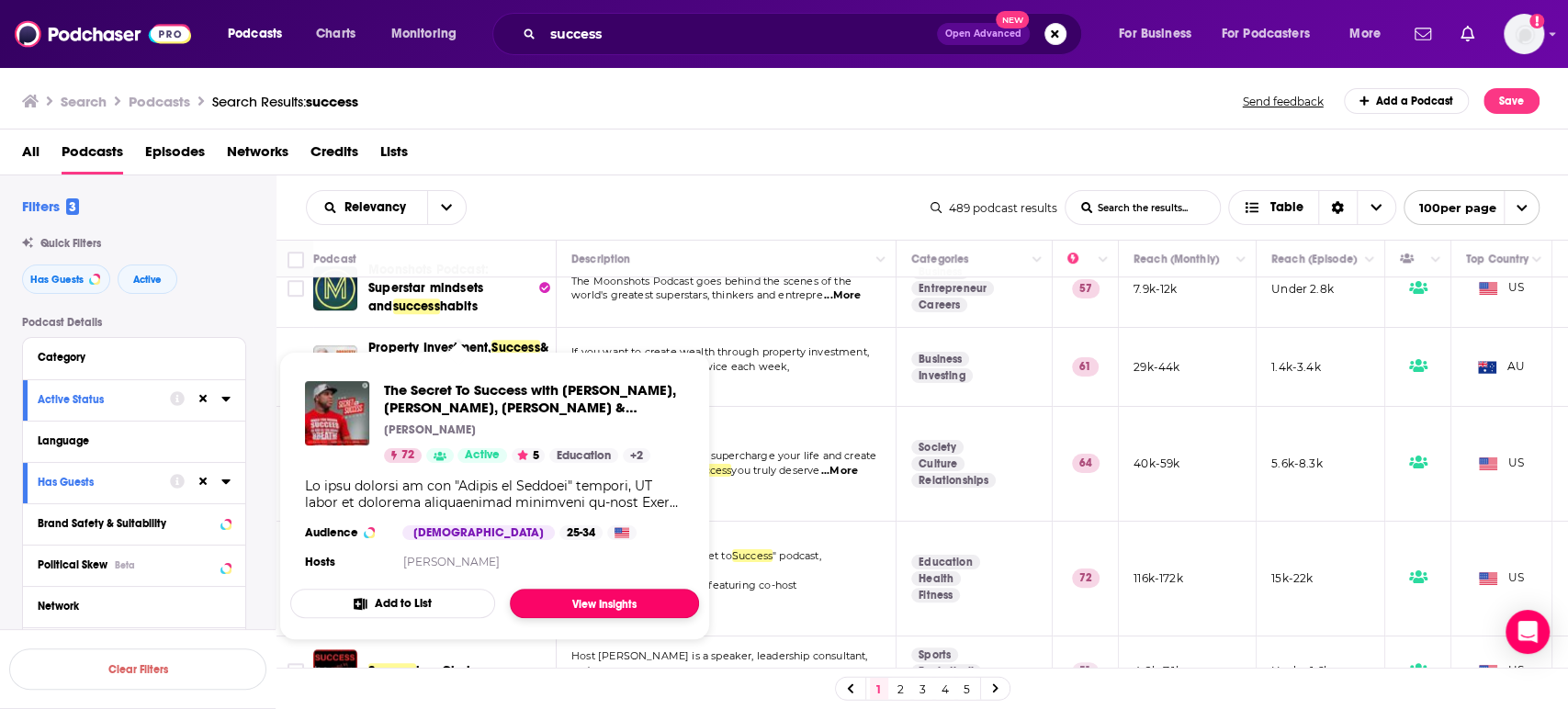
click at [629, 604] on link "View Insights" at bounding box center [605, 603] width 190 height 29
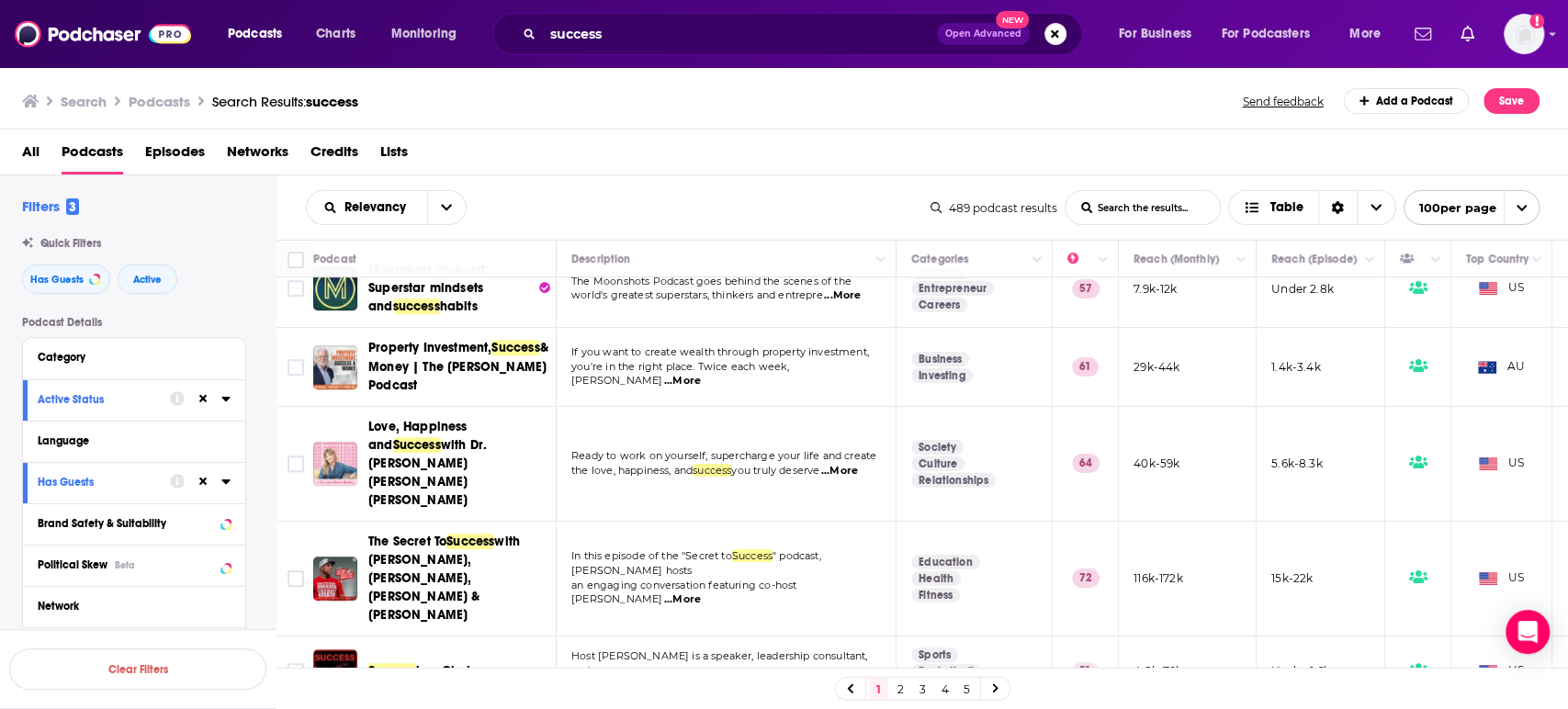
click at [854, 679] on span "...More" at bounding box center [848, 686] width 37 height 15
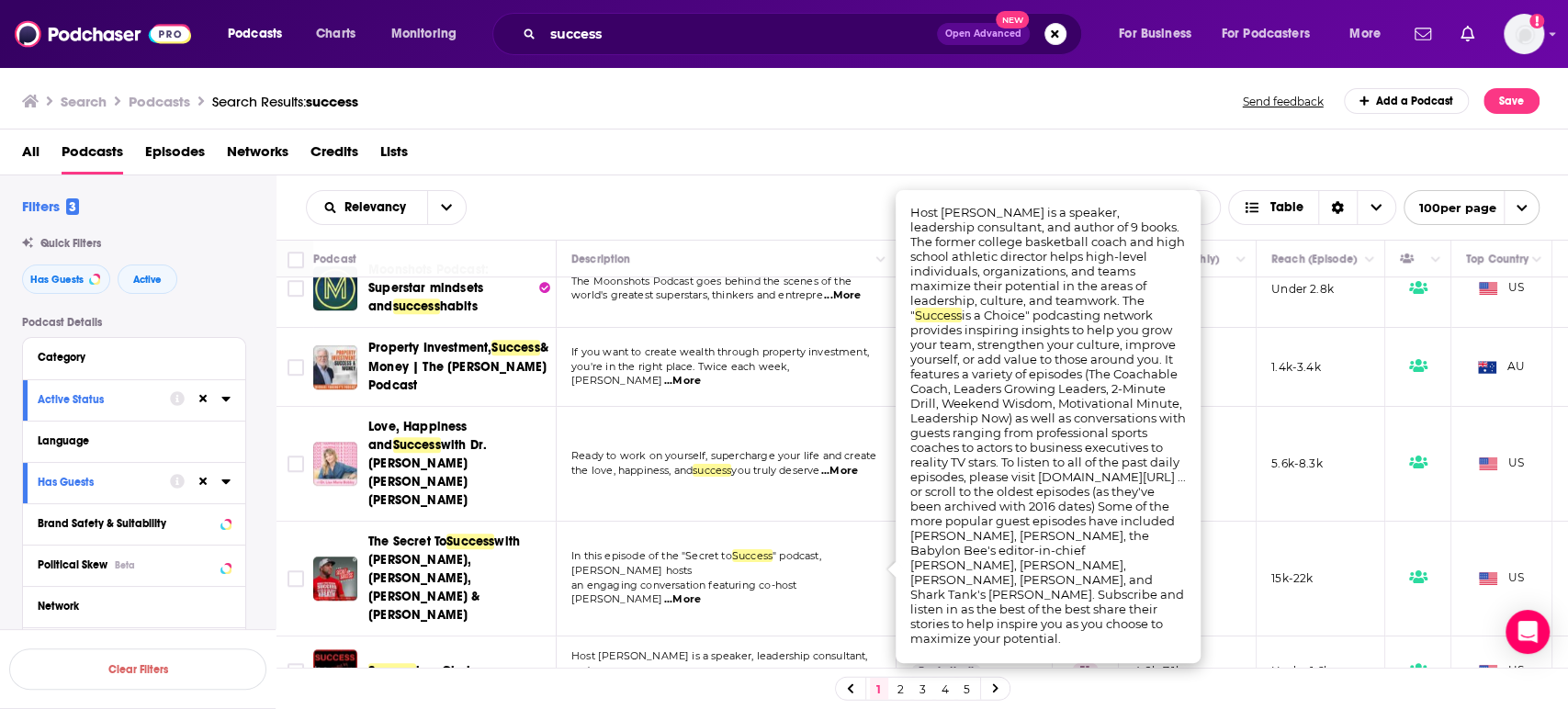
click at [860, 679] on span "...More" at bounding box center [848, 686] width 37 height 15
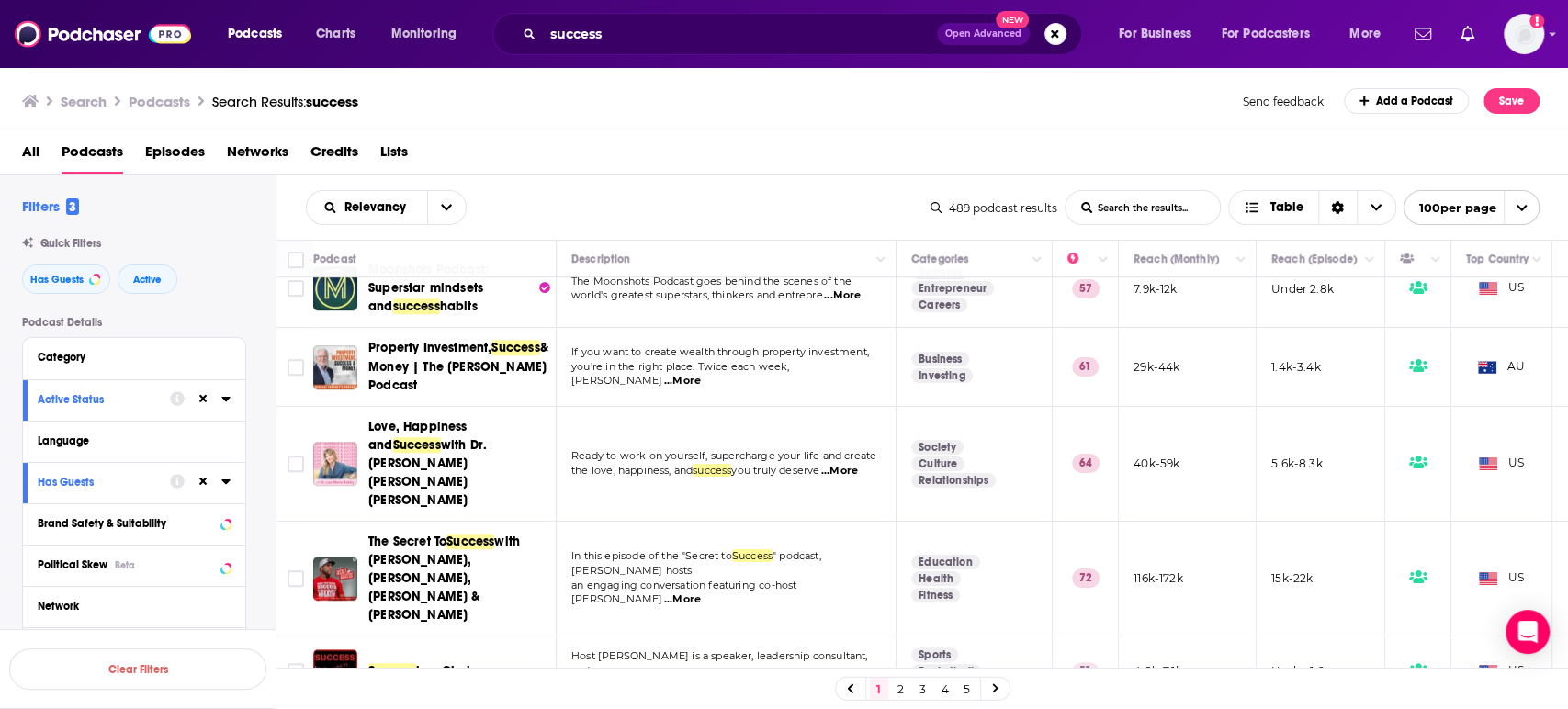
click at [451, 664] on span "is a Choice" at bounding box center [450, 671] width 69 height 15
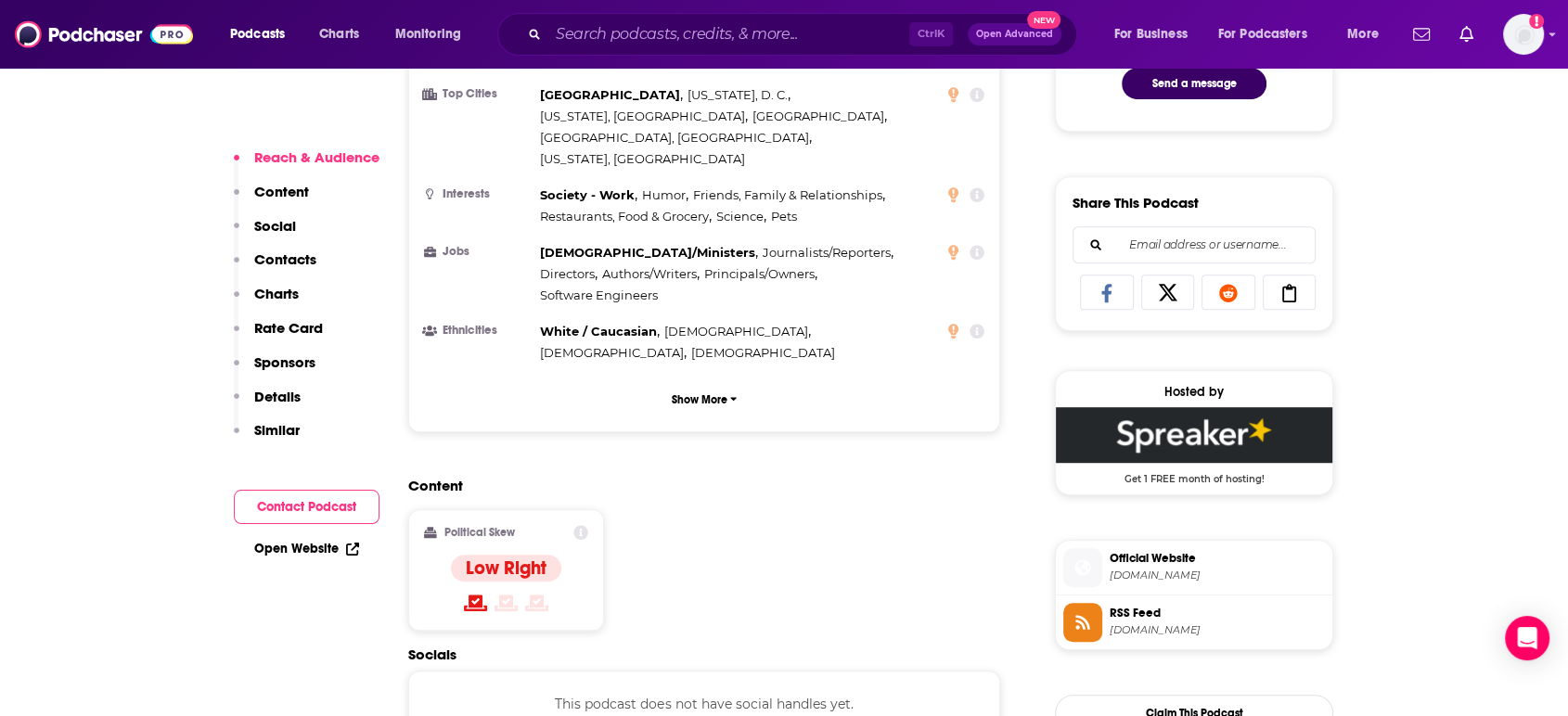
scroll to position [1339, 0]
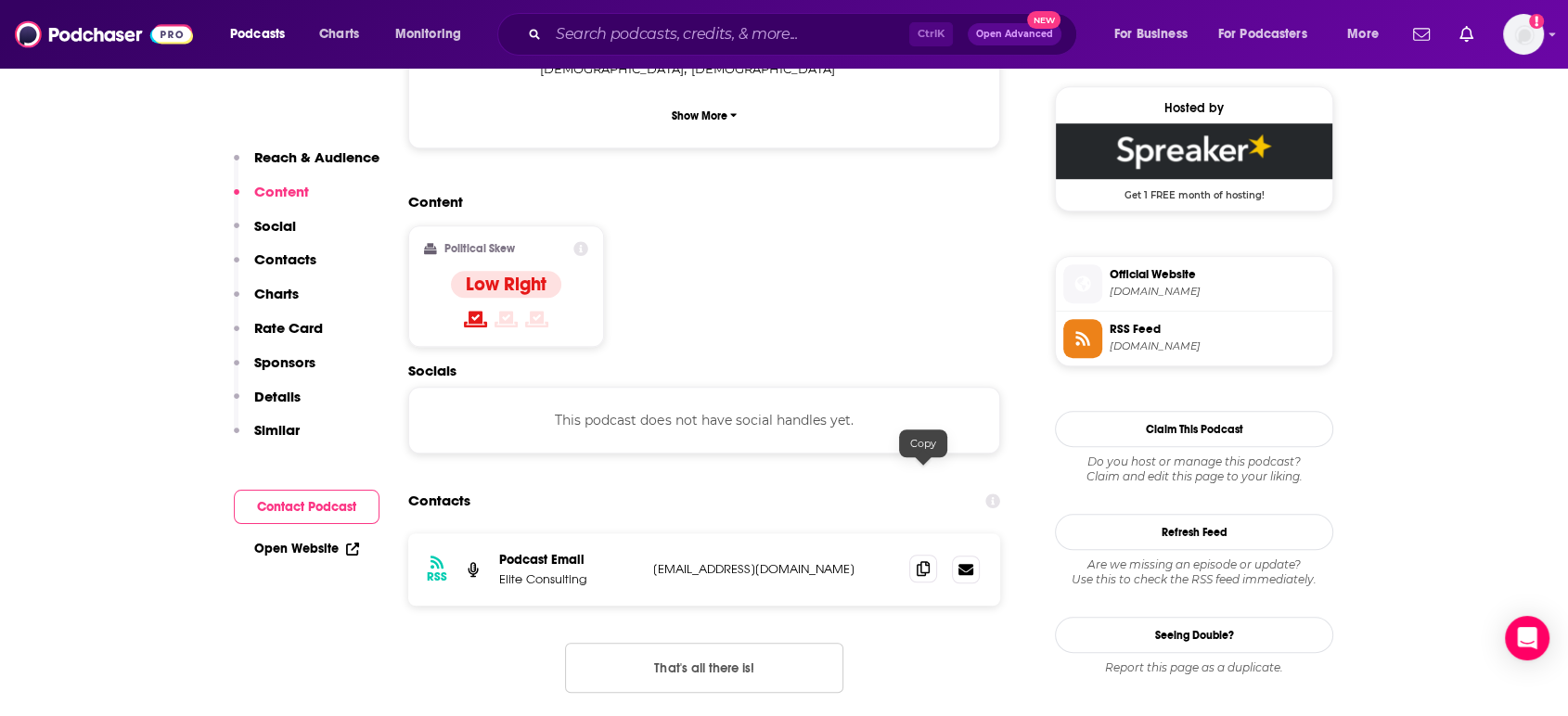
click at [923, 561] on icon at bounding box center [924, 569] width 13 height 15
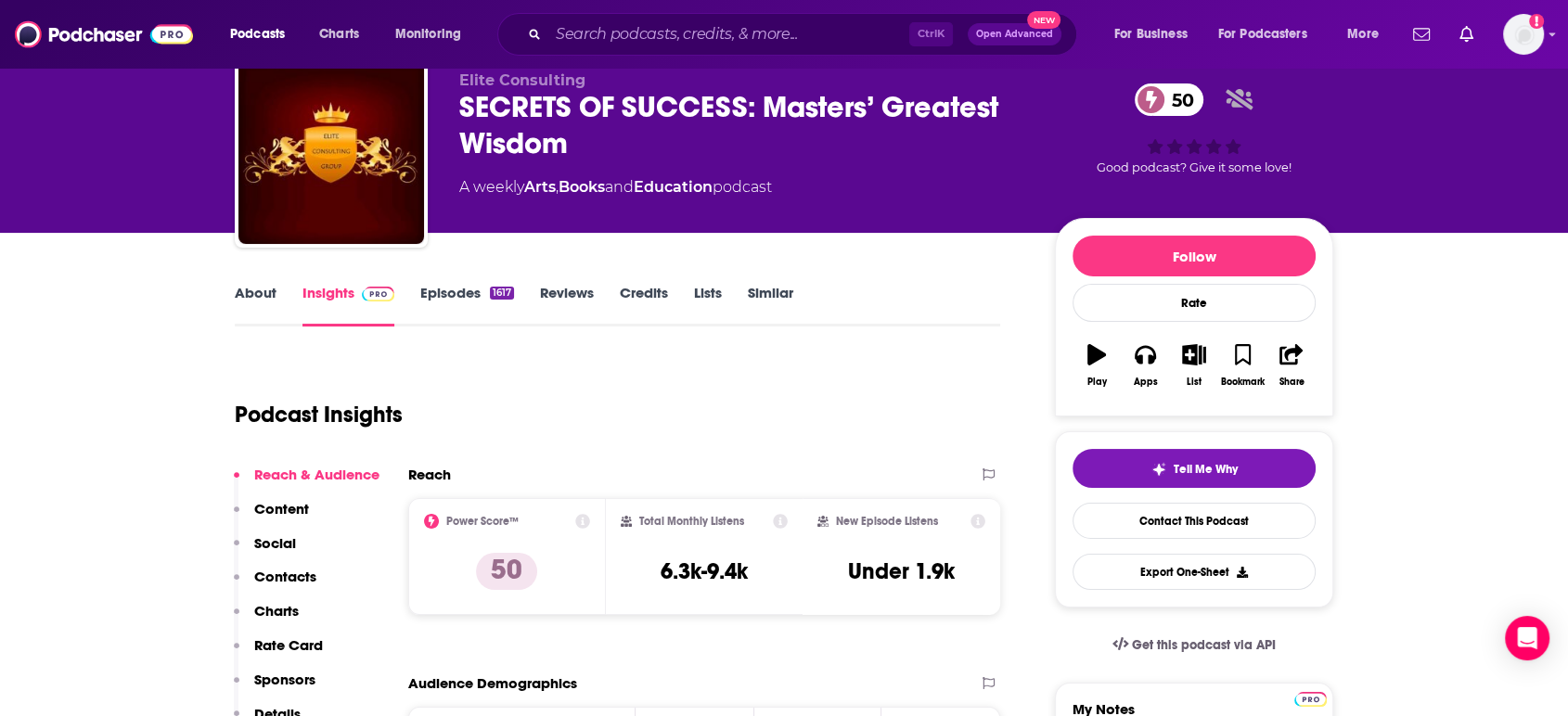
scroll to position [0, 0]
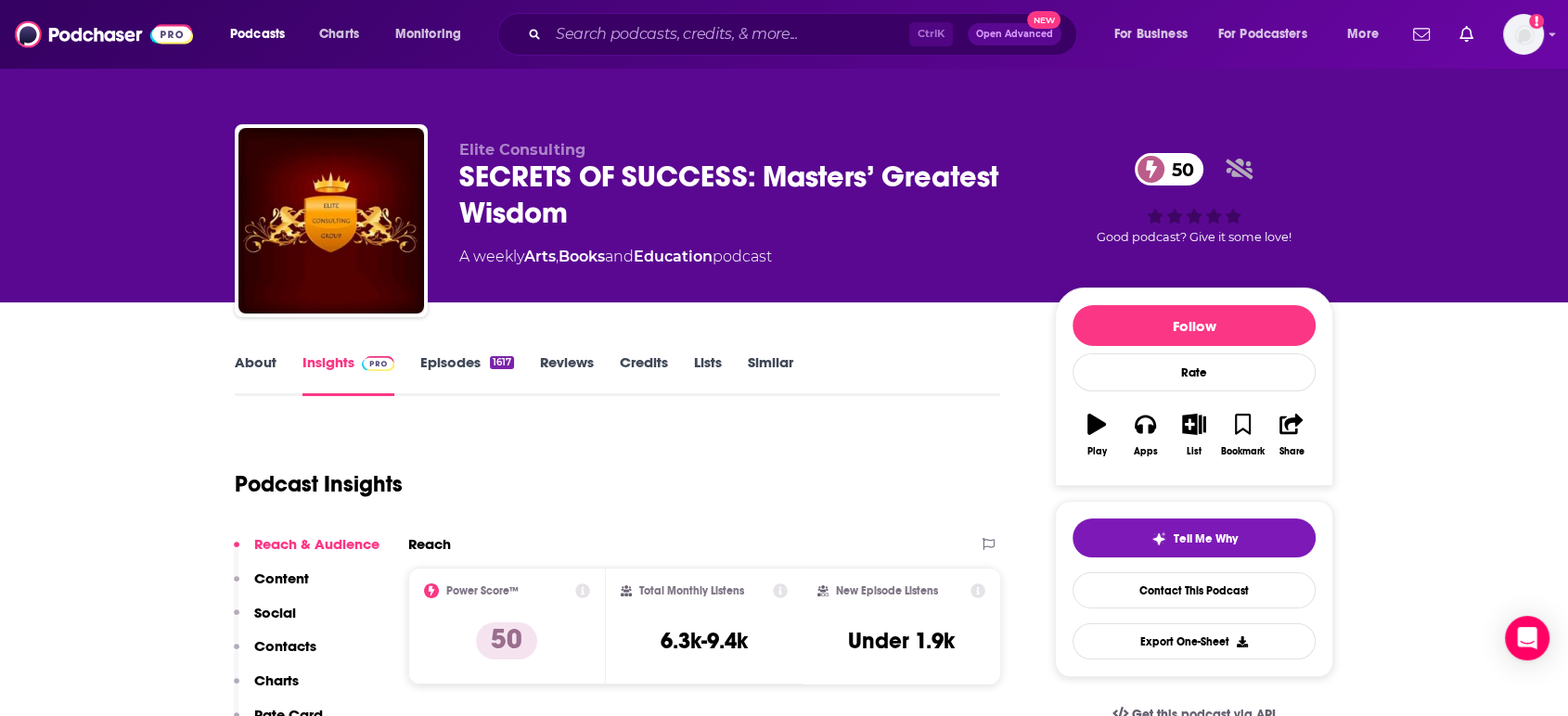
click at [242, 373] on link "About" at bounding box center [256, 374] width 42 height 43
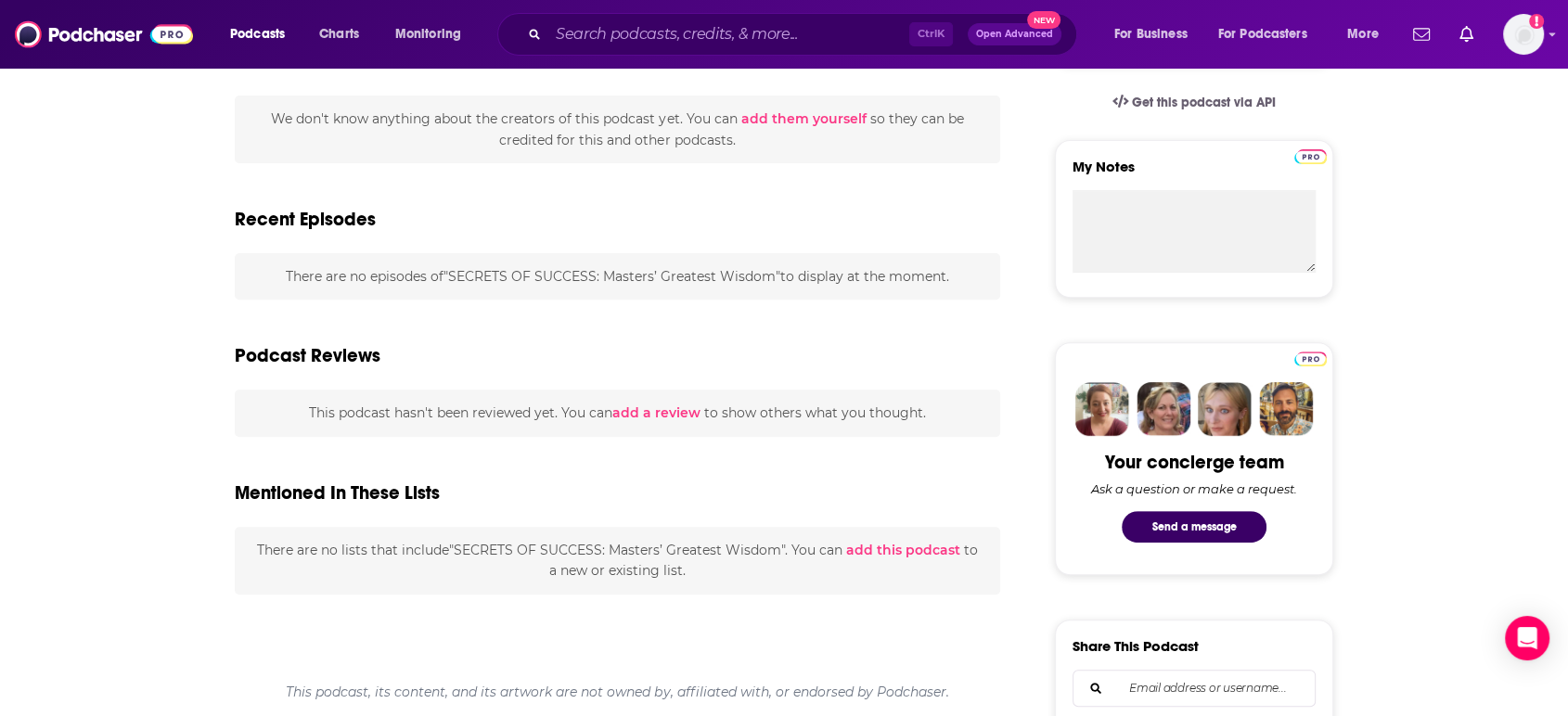
scroll to position [617, 0]
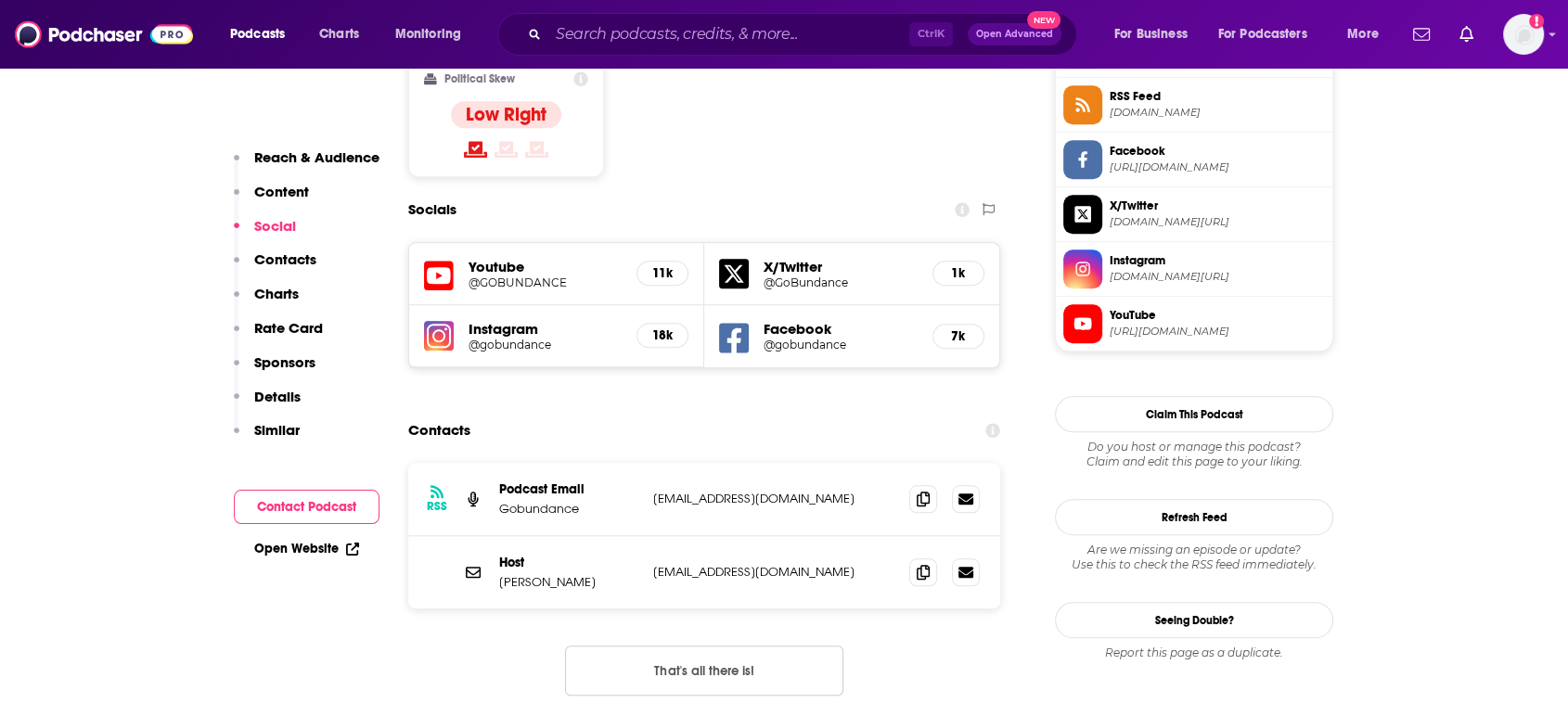
scroll to position [1752, 0]
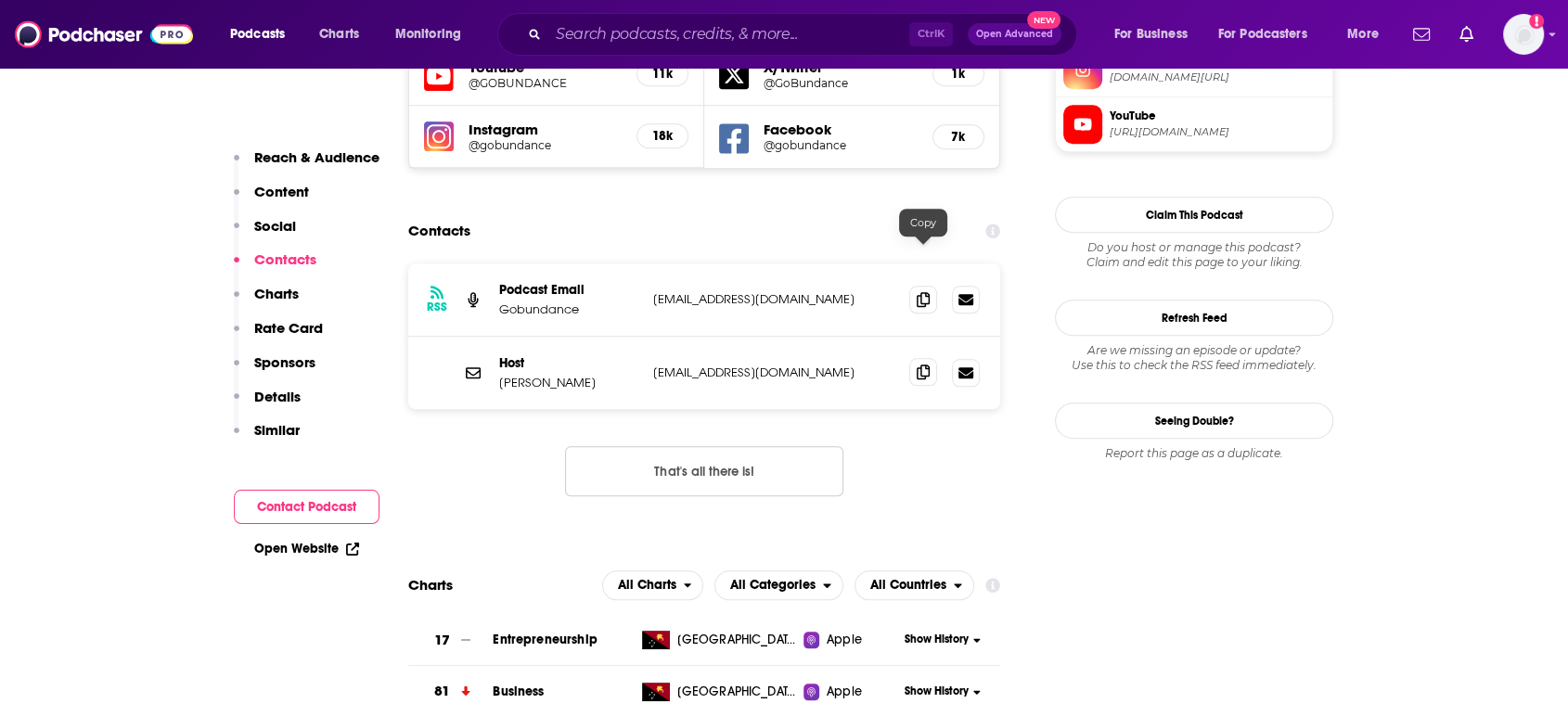
click at [930, 358] on span at bounding box center [923, 371] width 28 height 28
drag, startPoint x: 919, startPoint y: 255, endPoint x: 810, endPoint y: 231, distance: 111.6
click at [920, 366] on icon at bounding box center [924, 373] width 13 height 15
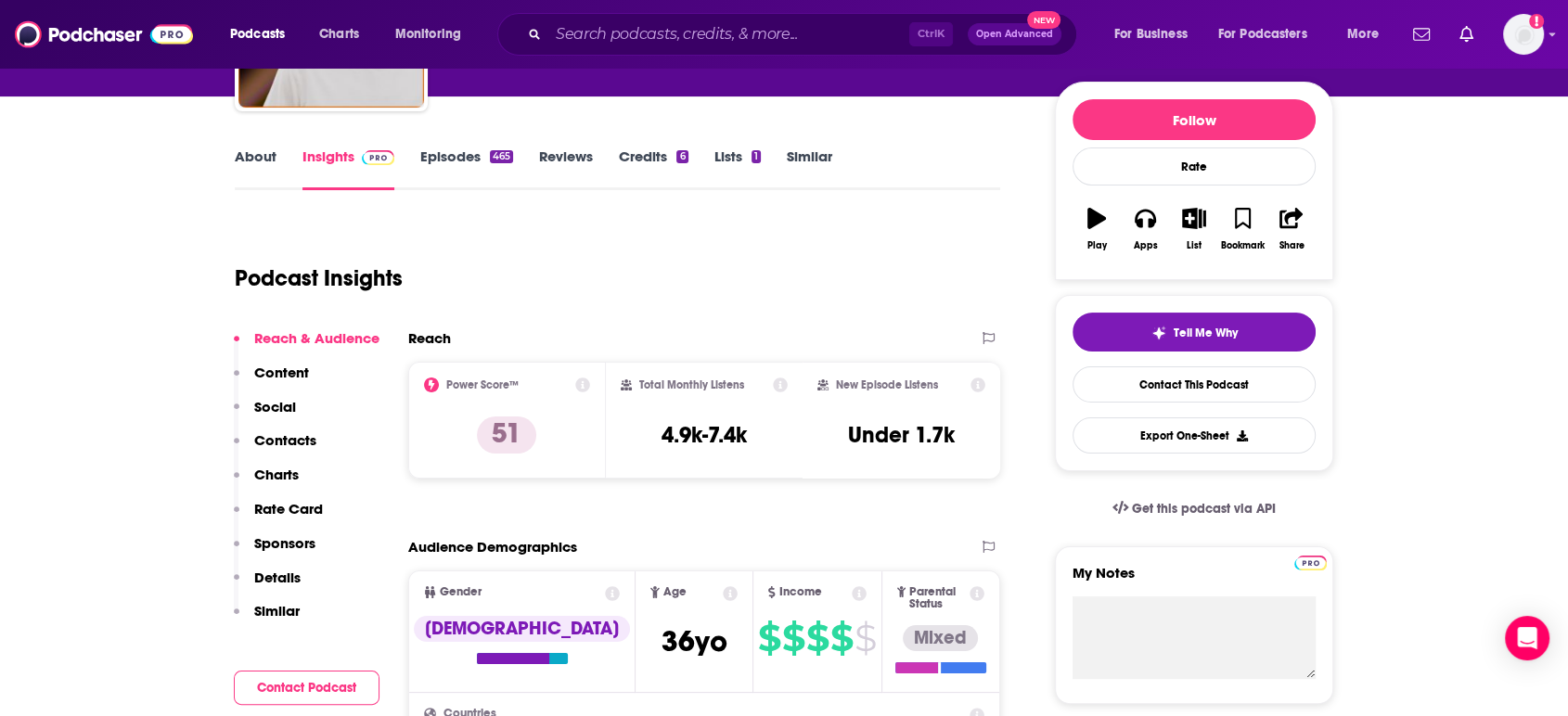
scroll to position [0, 0]
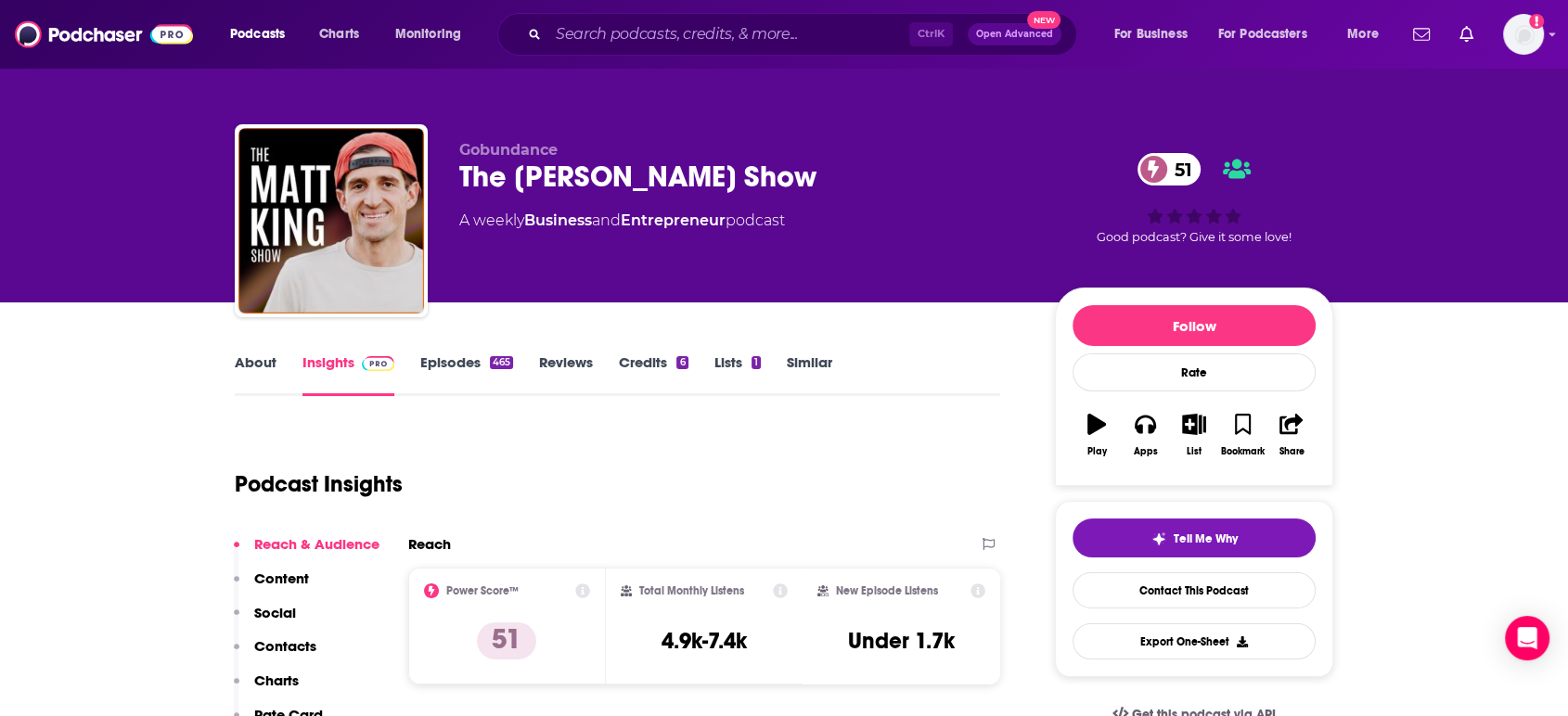
click at [256, 386] on link "About" at bounding box center [256, 374] width 42 height 43
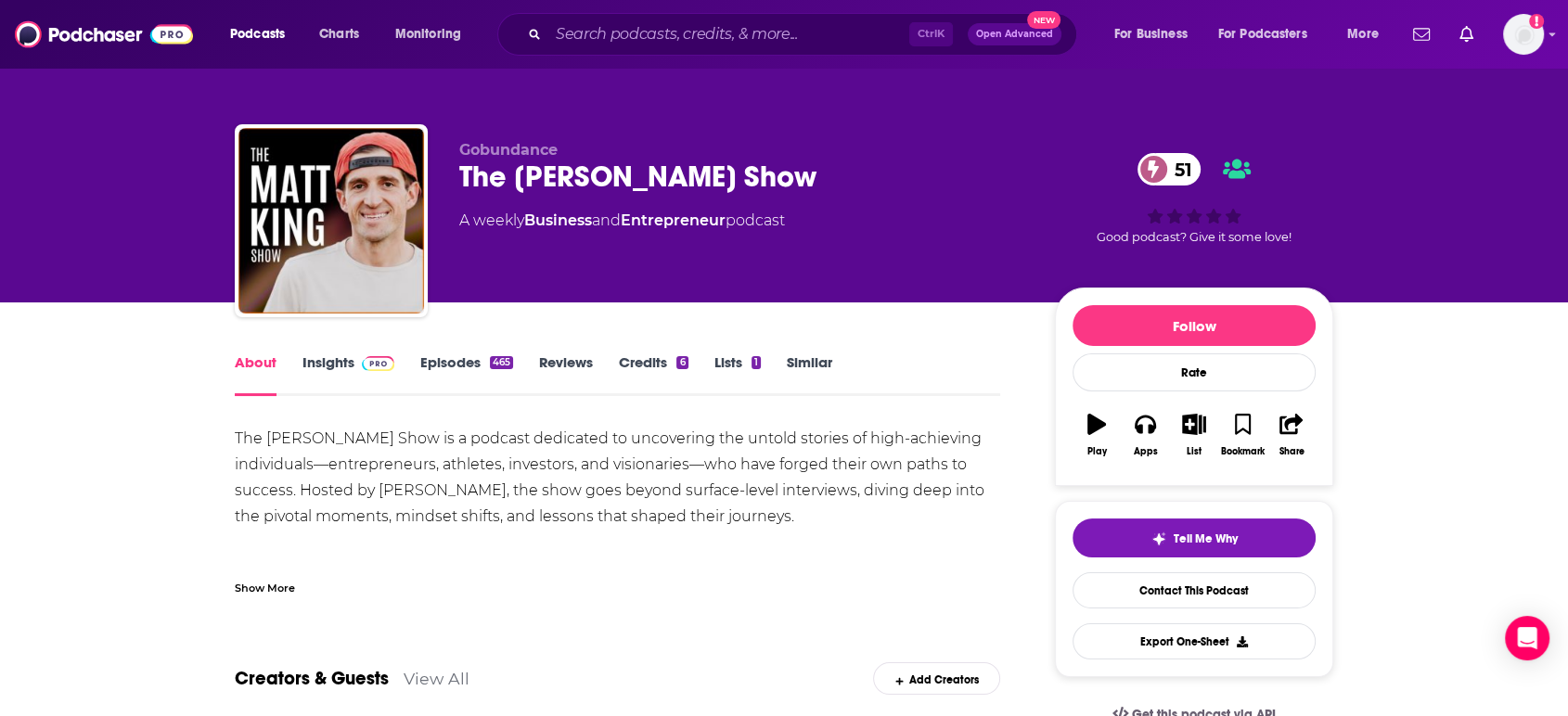
click at [316, 378] on link "Insights" at bounding box center [348, 374] width 92 height 43
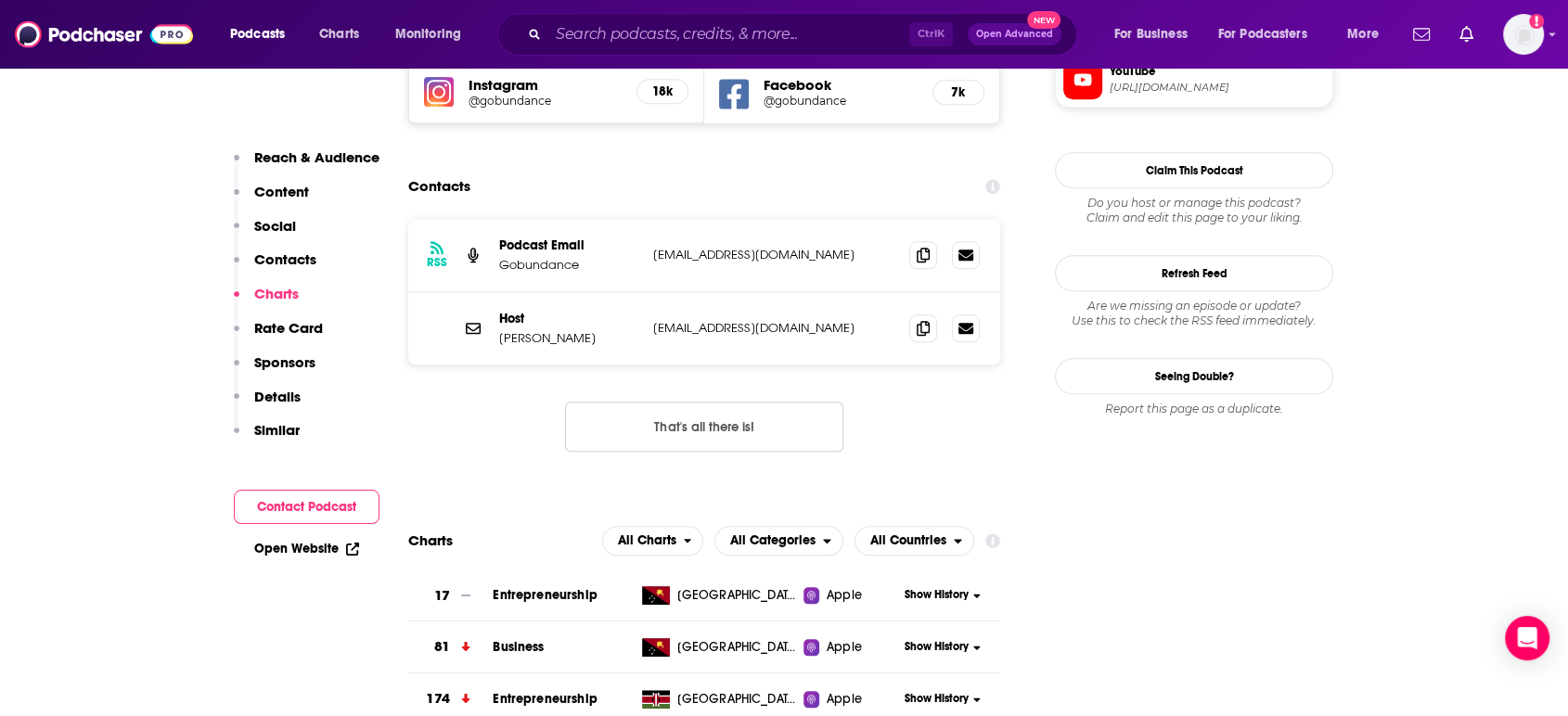
scroll to position [1546, 0]
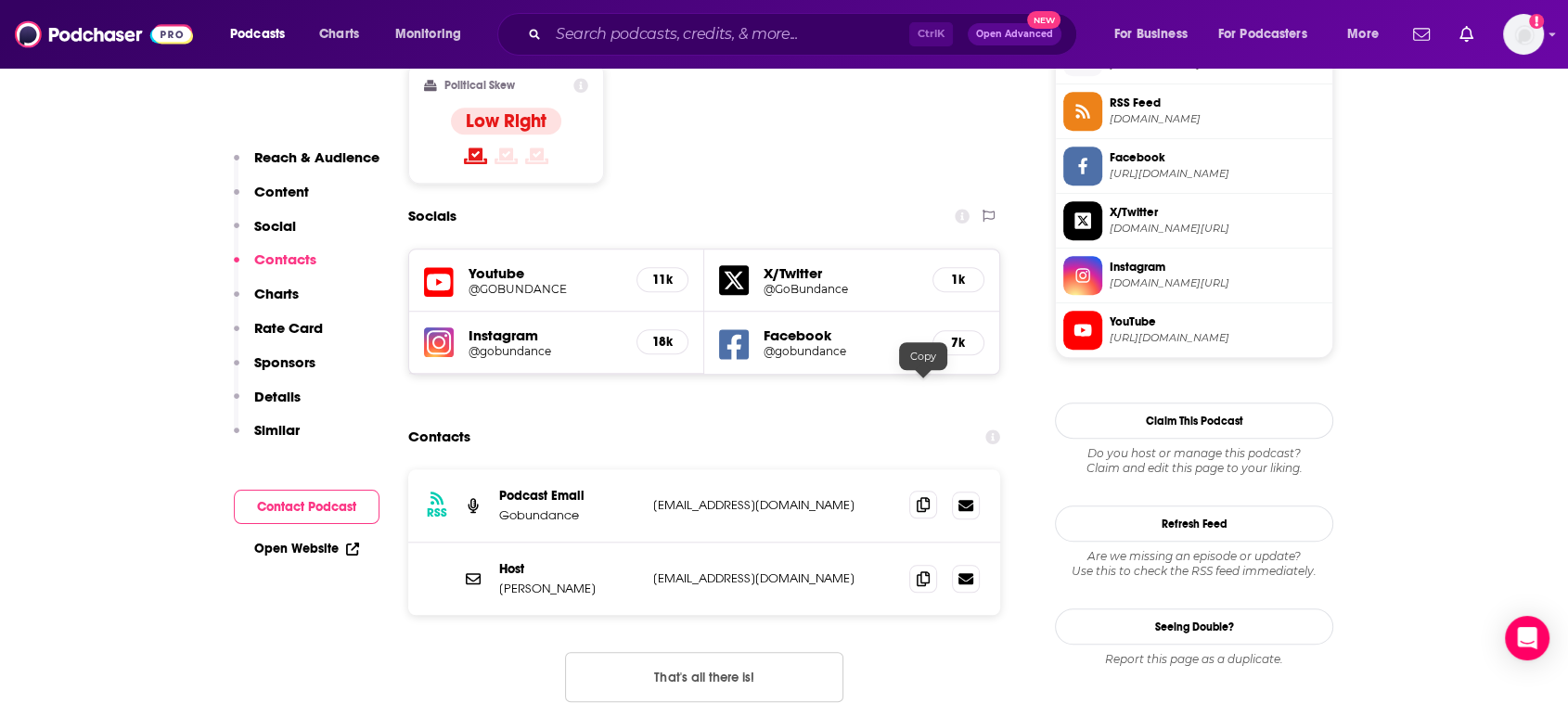
drag, startPoint x: 928, startPoint y: 395, endPoint x: 914, endPoint y: 388, distance: 15.7
click at [926, 491] on span at bounding box center [923, 504] width 28 height 28
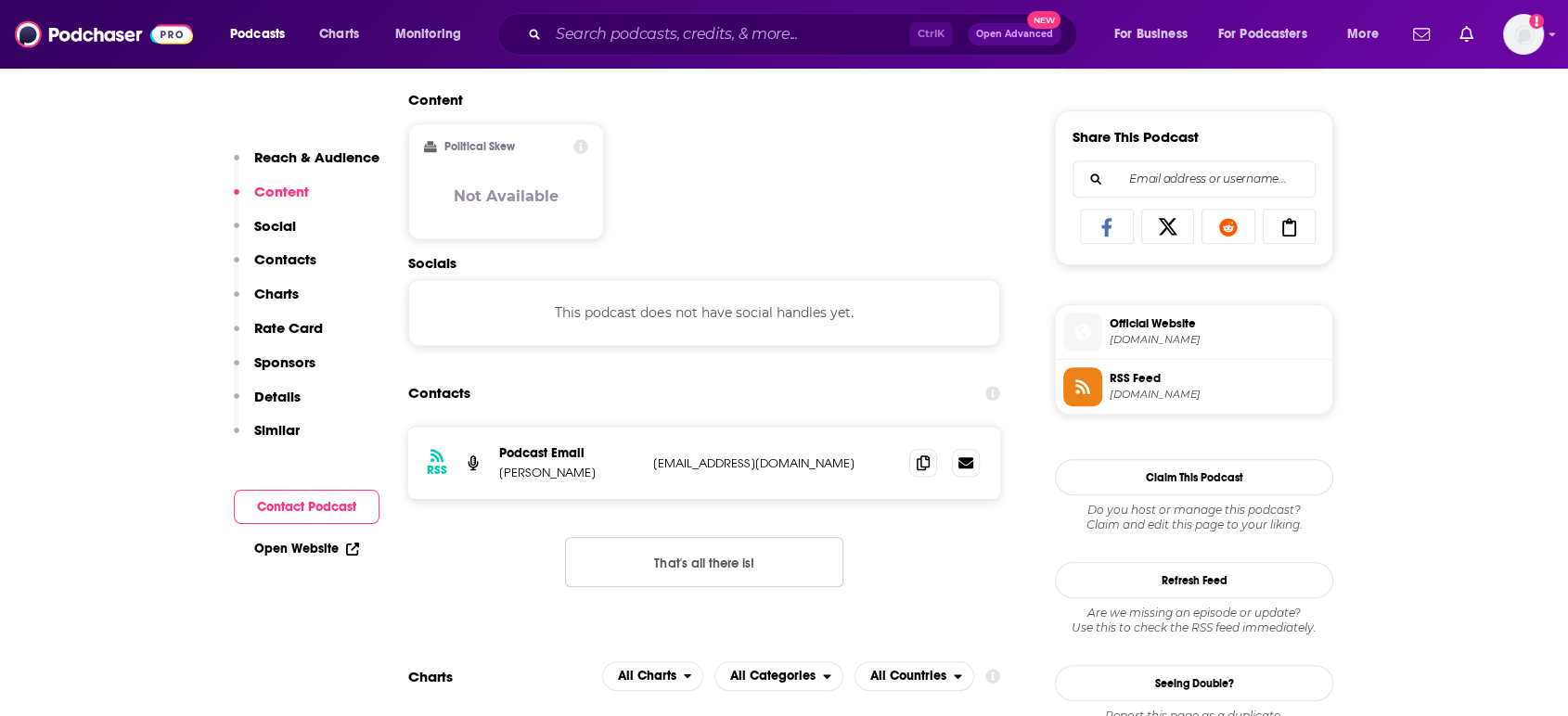
scroll to position [1133, 0]
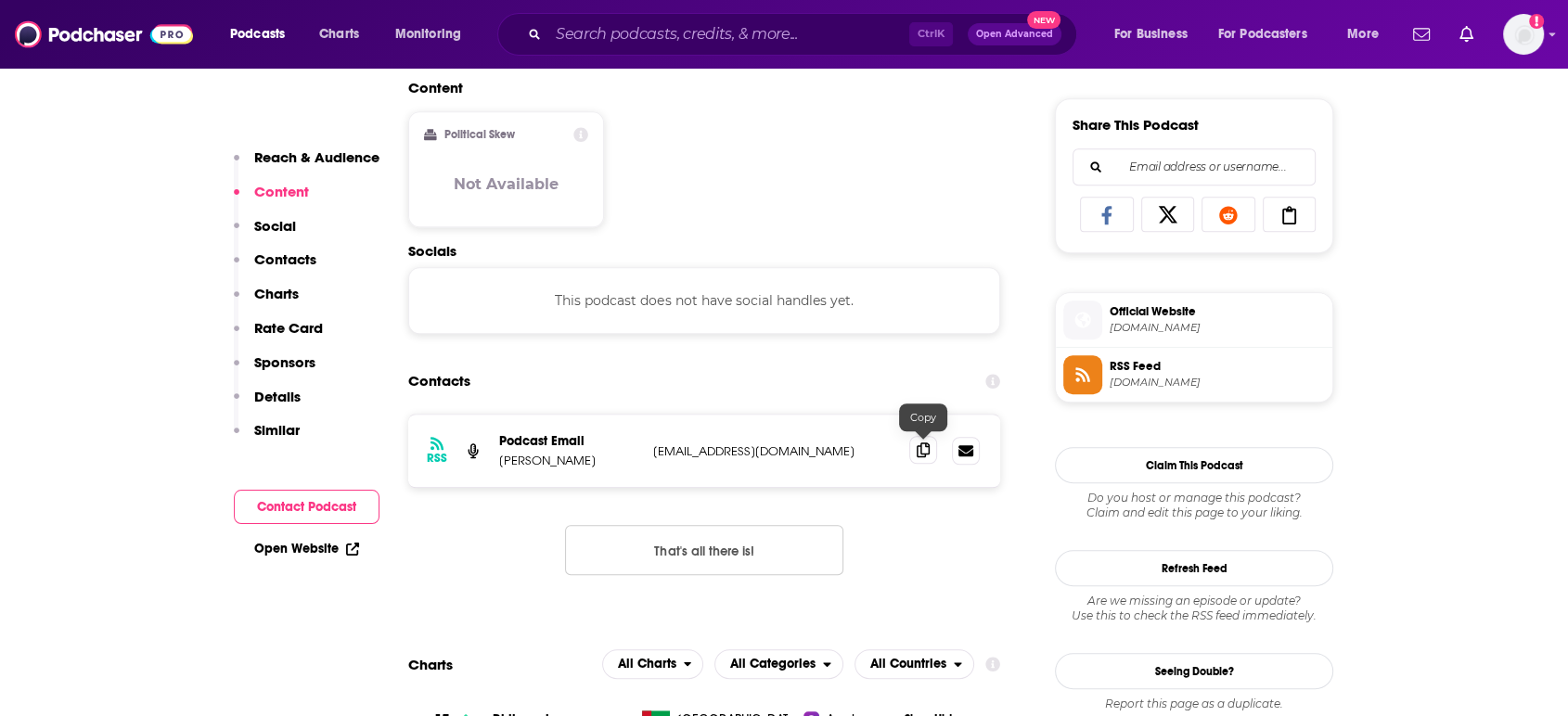
click at [928, 443] on icon at bounding box center [924, 450] width 13 height 15
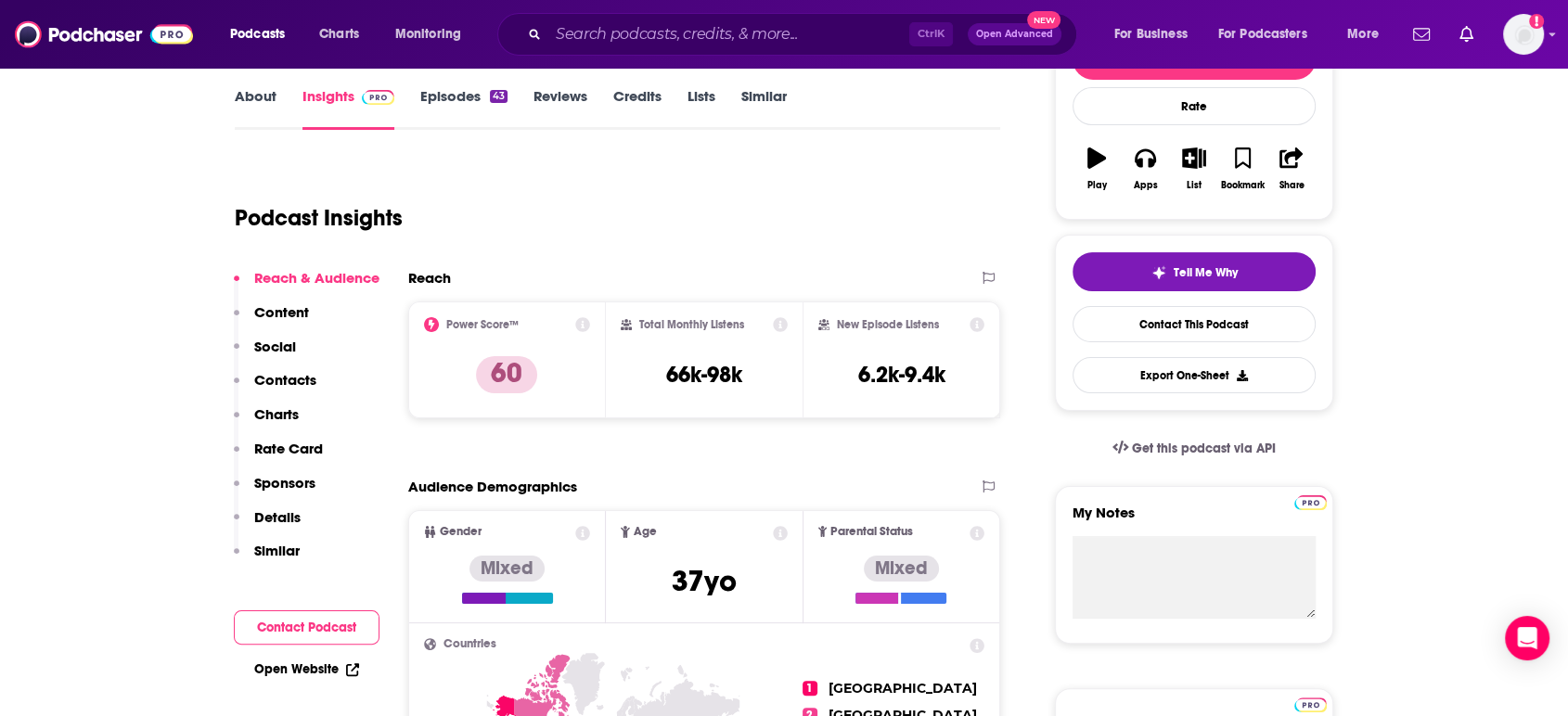
scroll to position [0, 0]
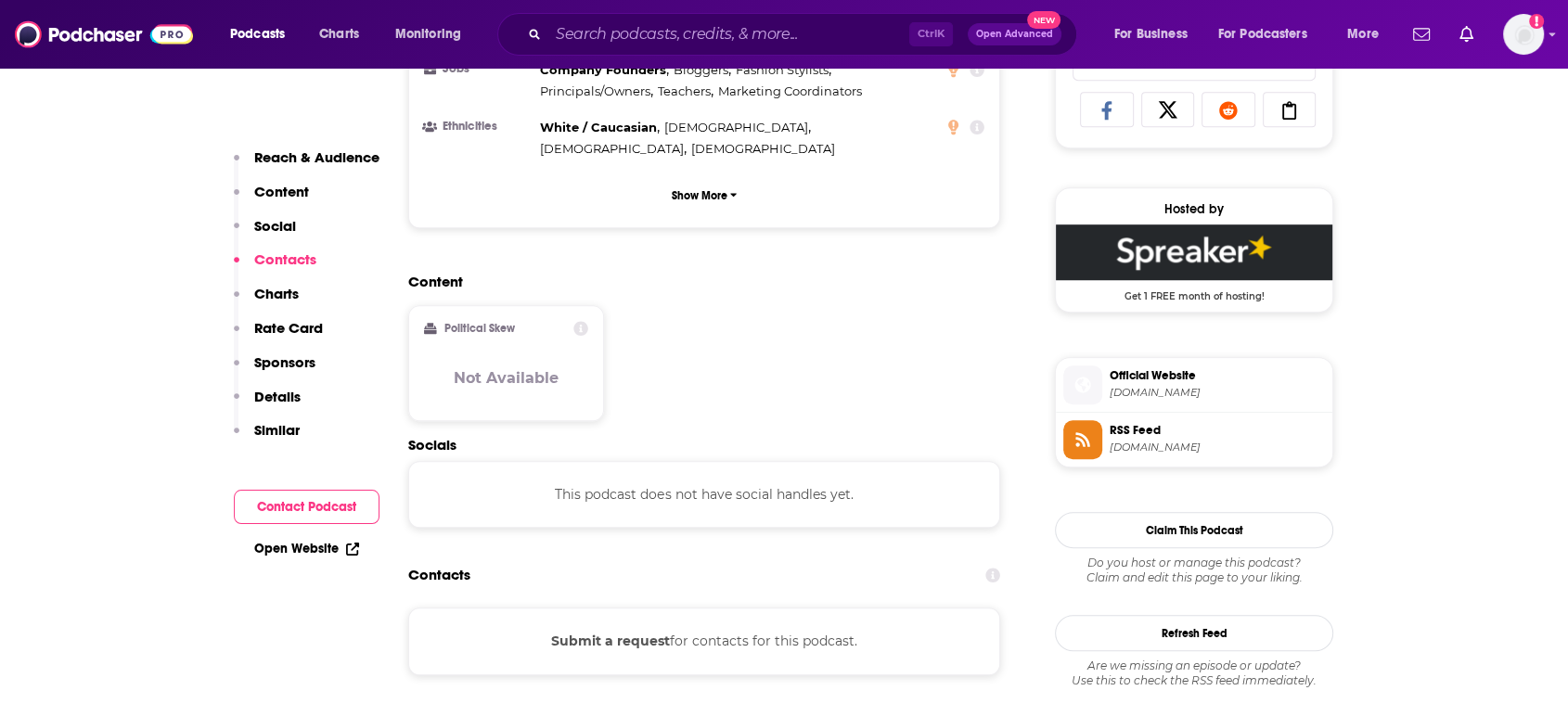
scroll to position [1443, 0]
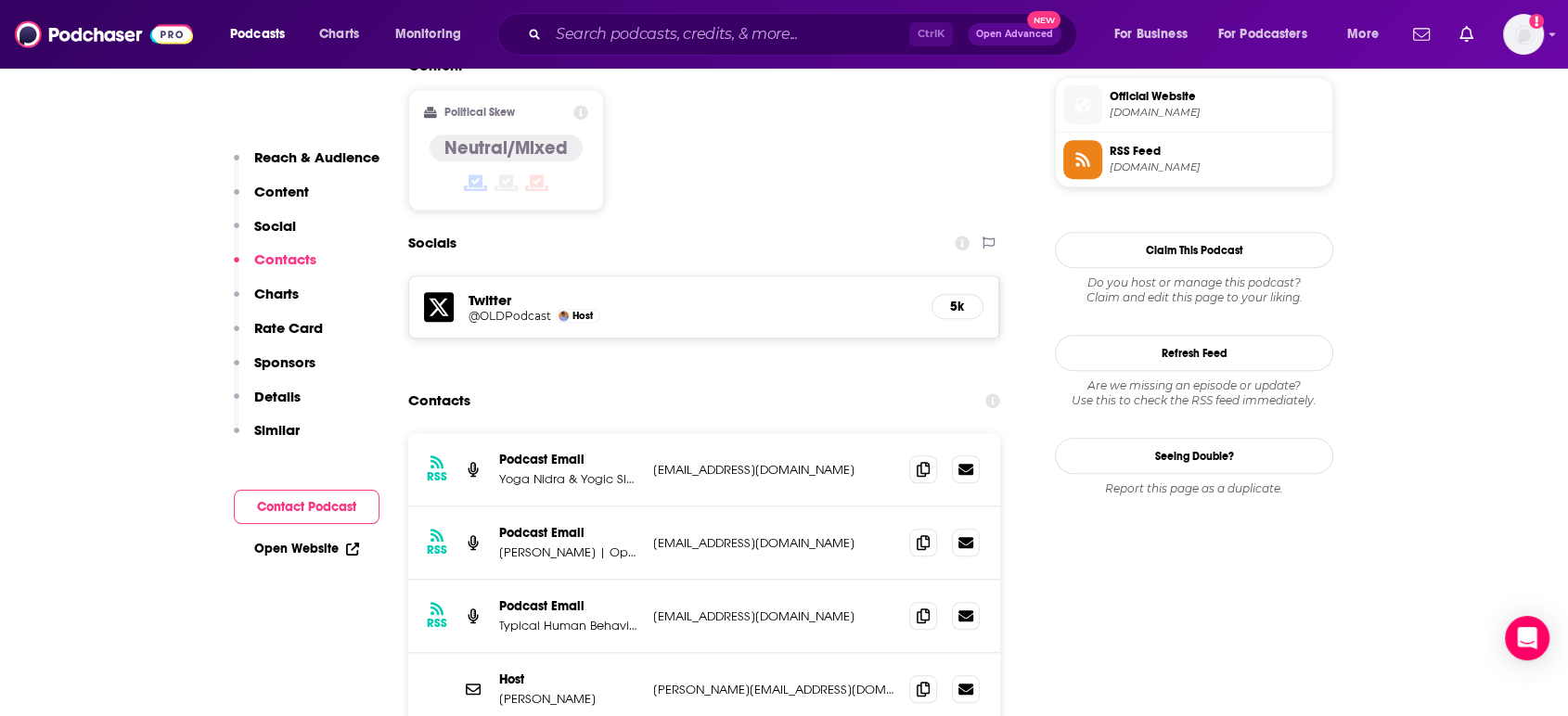
scroll to position [1546, 0]
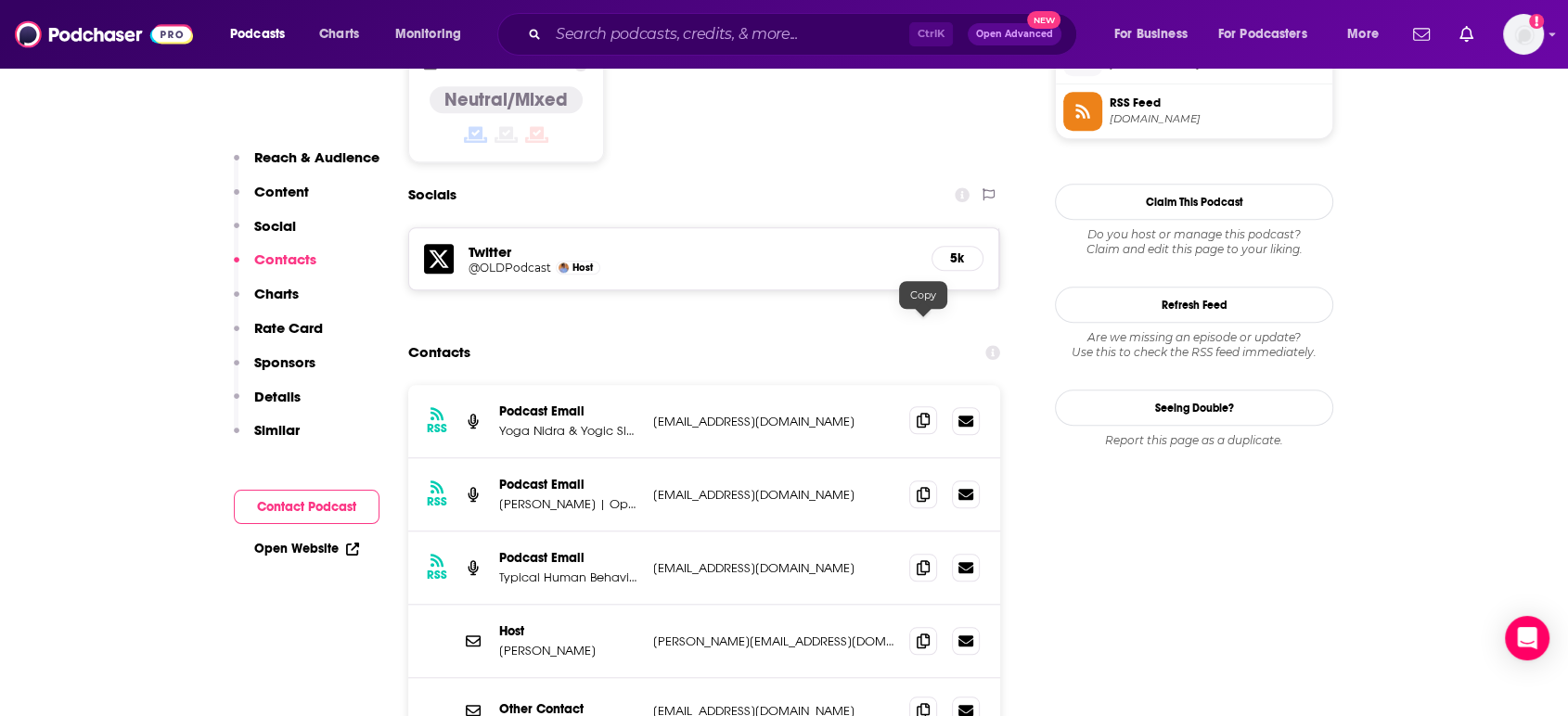
click at [926, 413] on icon at bounding box center [924, 420] width 13 height 15
click at [920, 486] on icon at bounding box center [924, 494] width 13 height 15
click at [930, 626] on span at bounding box center [923, 639] width 28 height 28
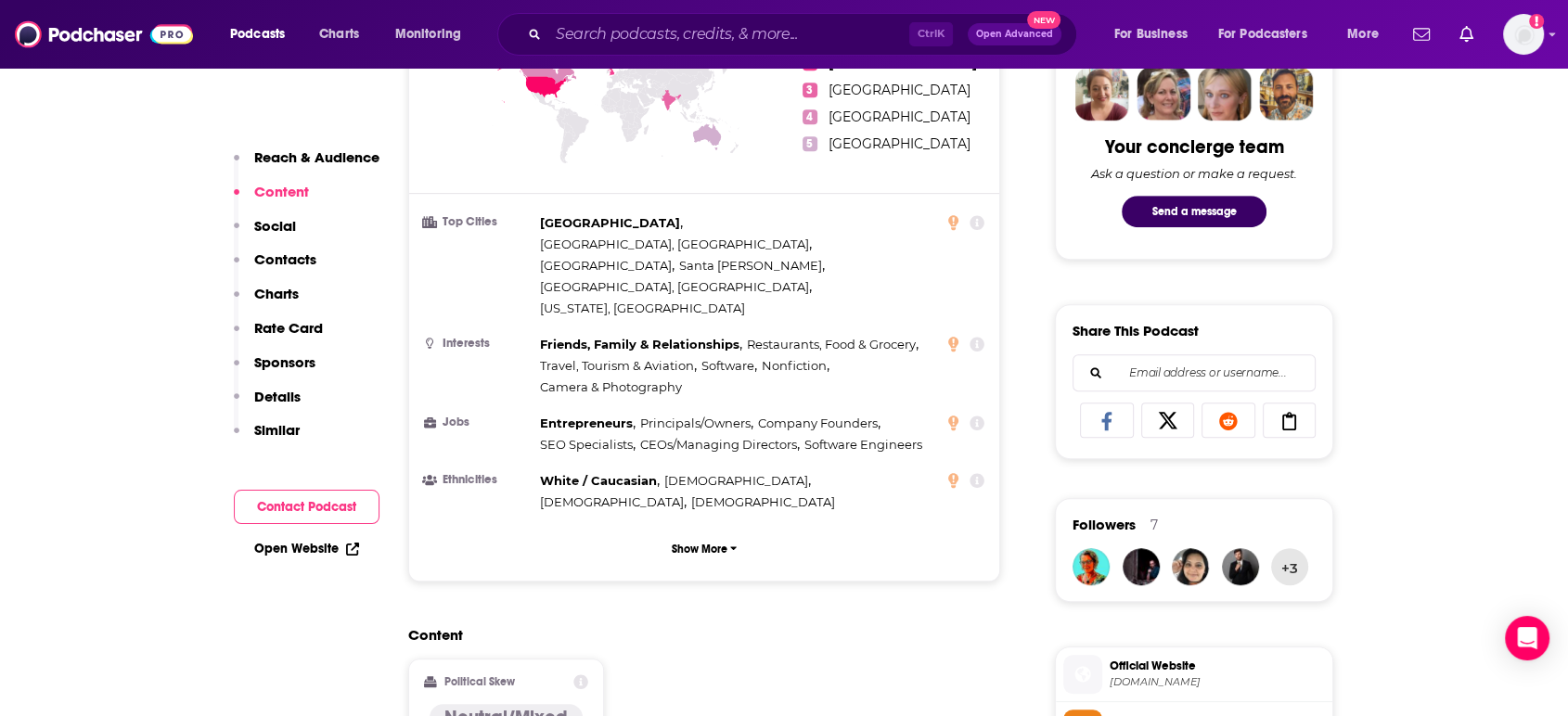
scroll to position [412, 0]
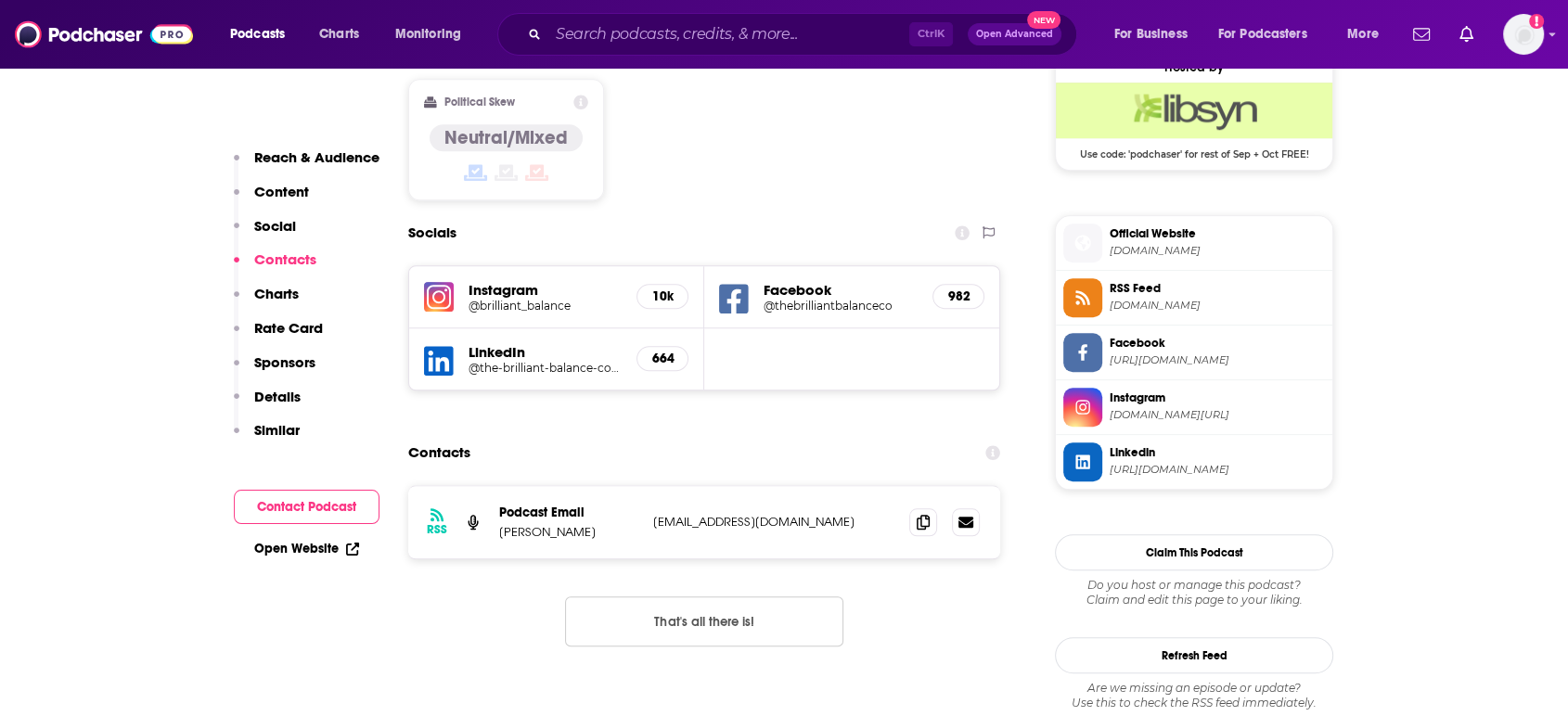
scroll to position [1546, 0]
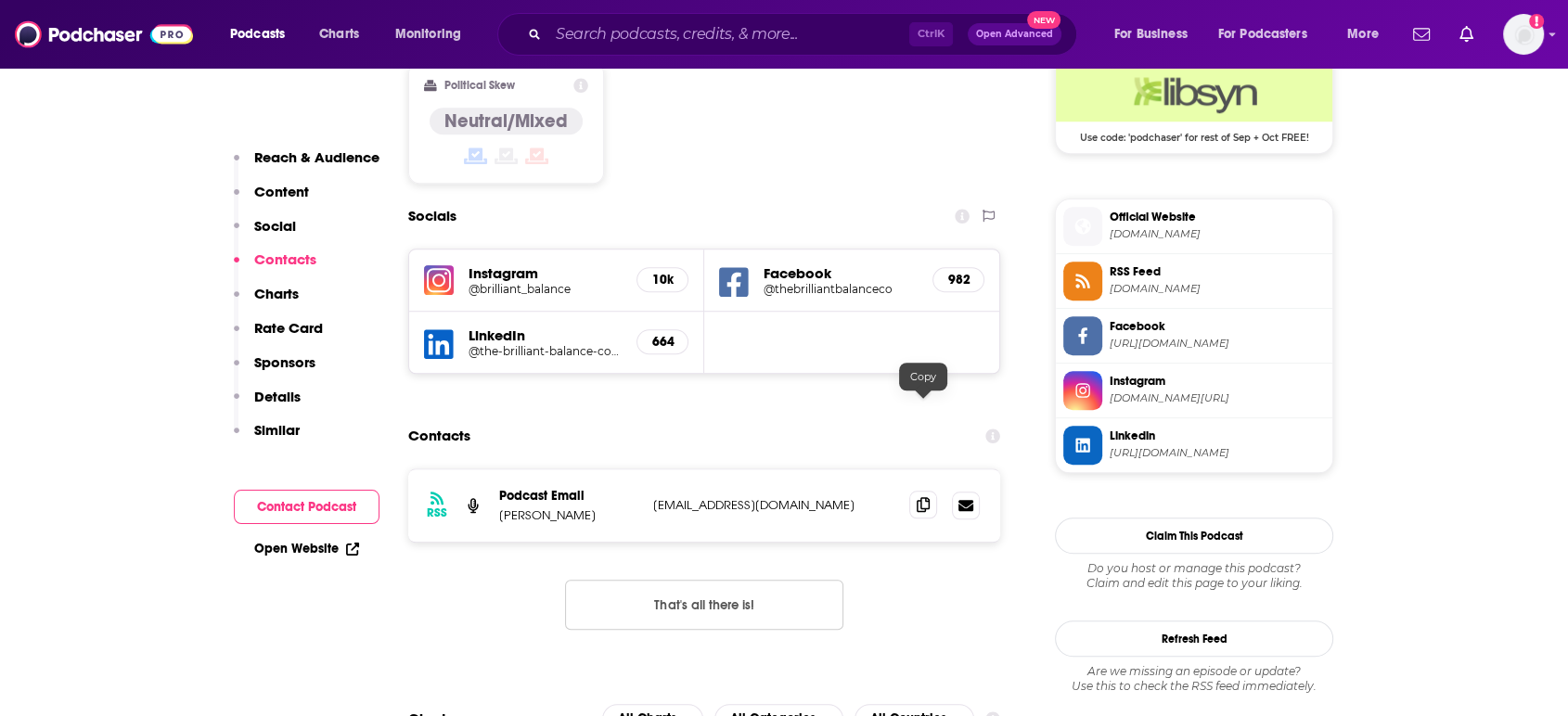
click at [930, 491] on span at bounding box center [923, 504] width 28 height 28
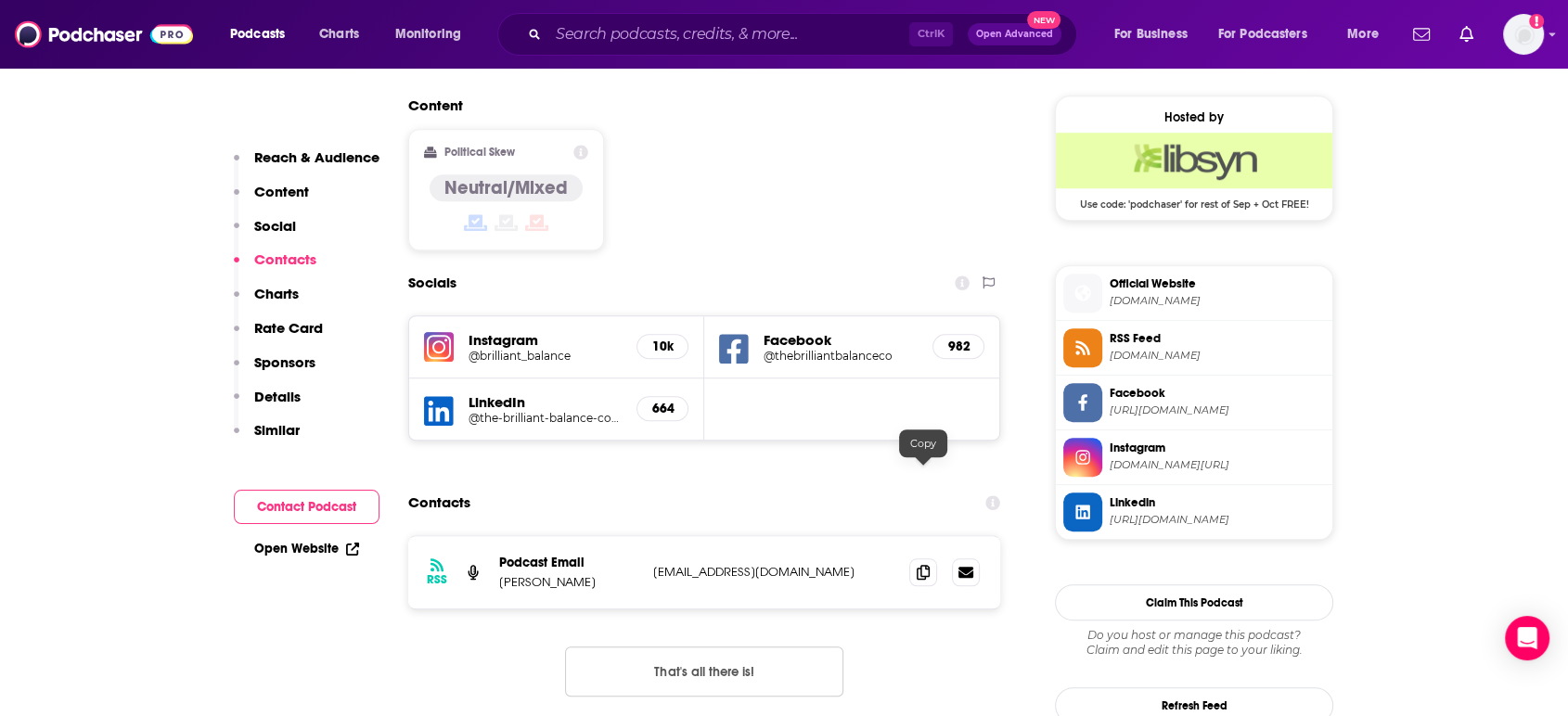
scroll to position [1443, 0]
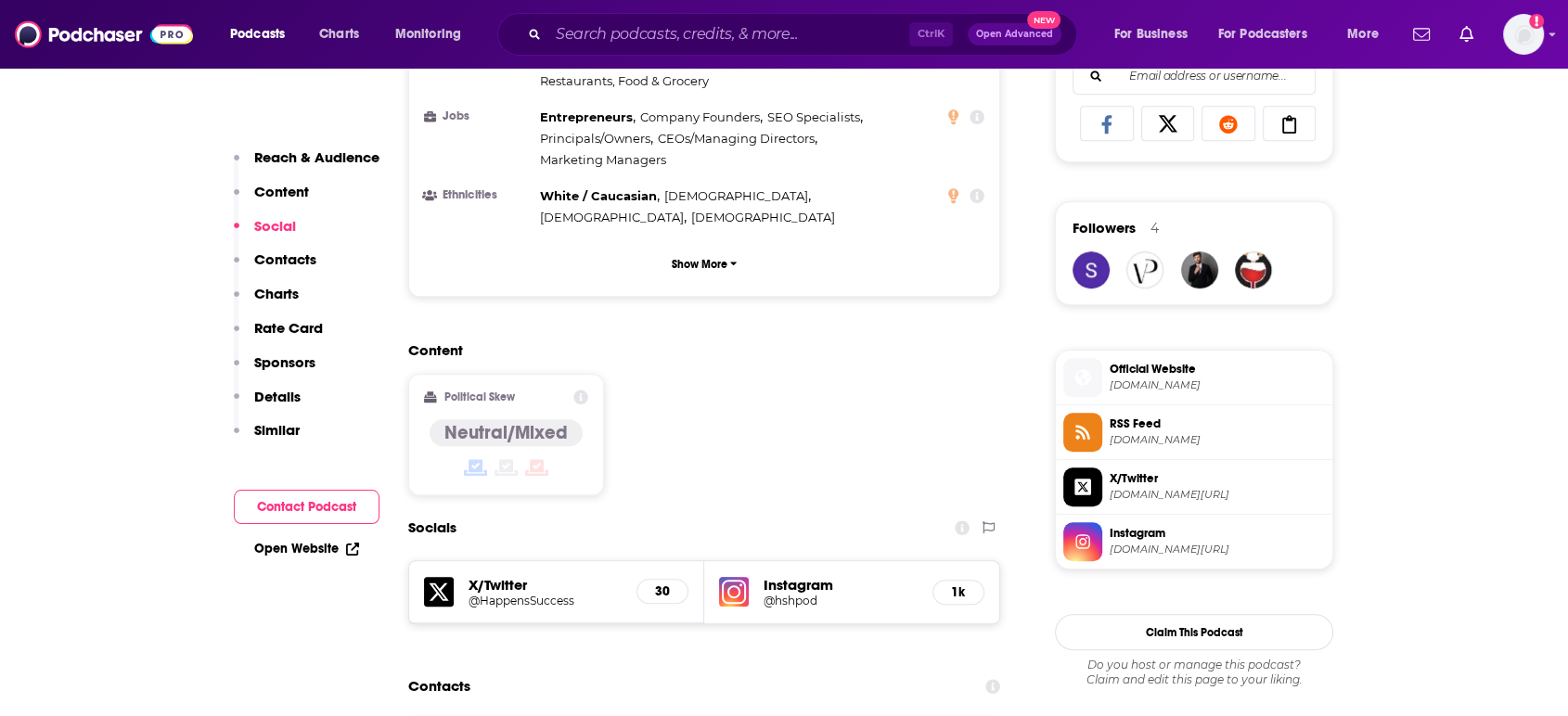
scroll to position [1546, 0]
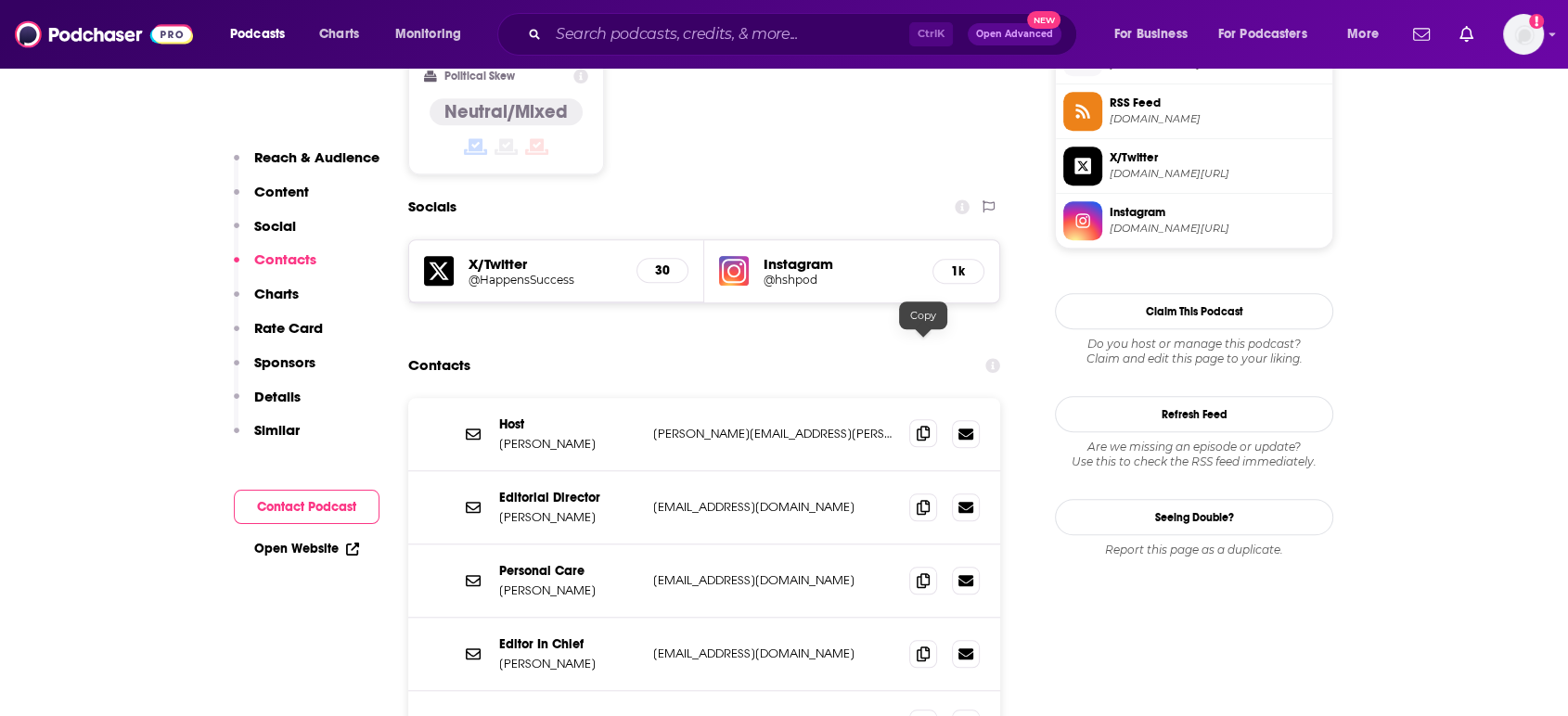
drag, startPoint x: 924, startPoint y: 341, endPoint x: 890, endPoint y: 346, distance: 34.4
click at [922, 427] on icon at bounding box center [924, 435] width 13 height 15
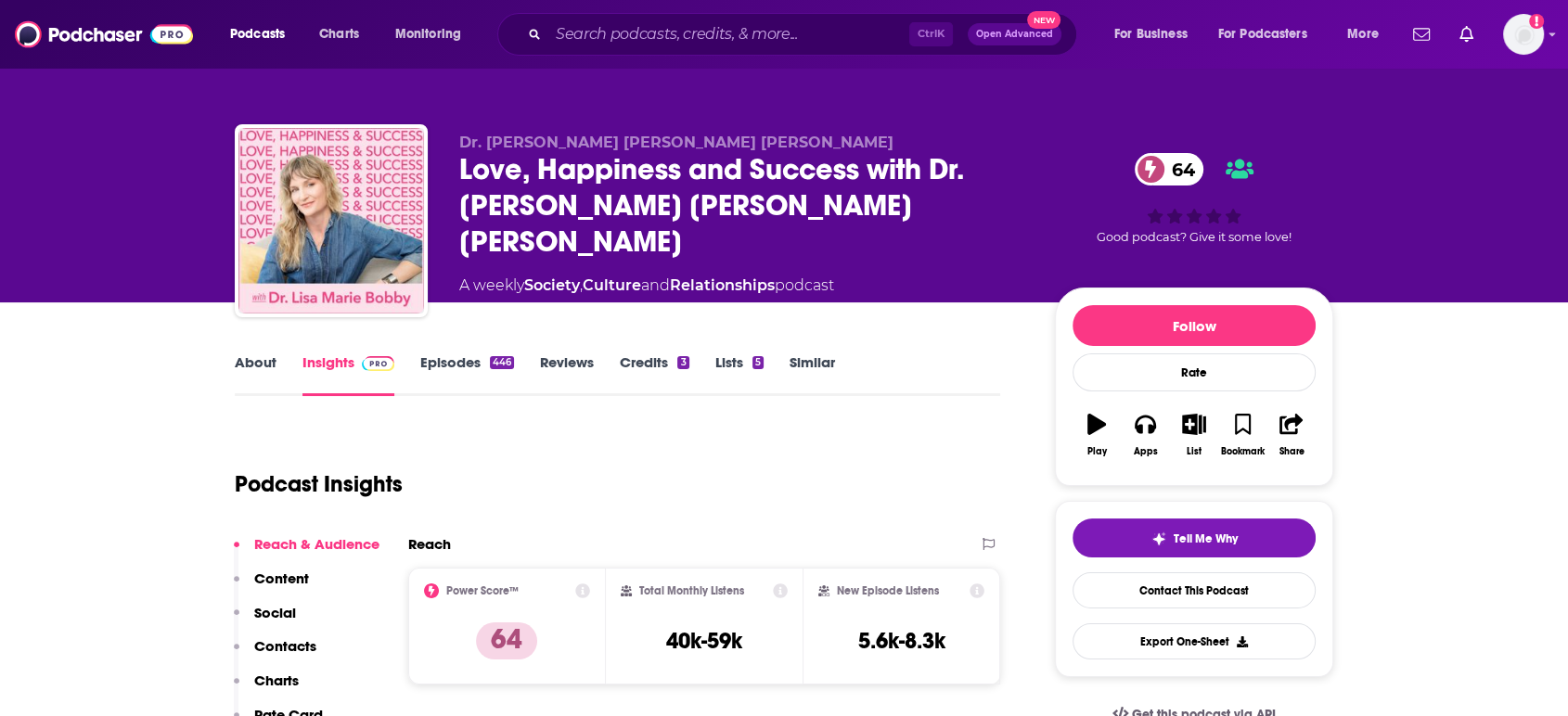
click at [262, 374] on link "About" at bounding box center [256, 374] width 42 height 43
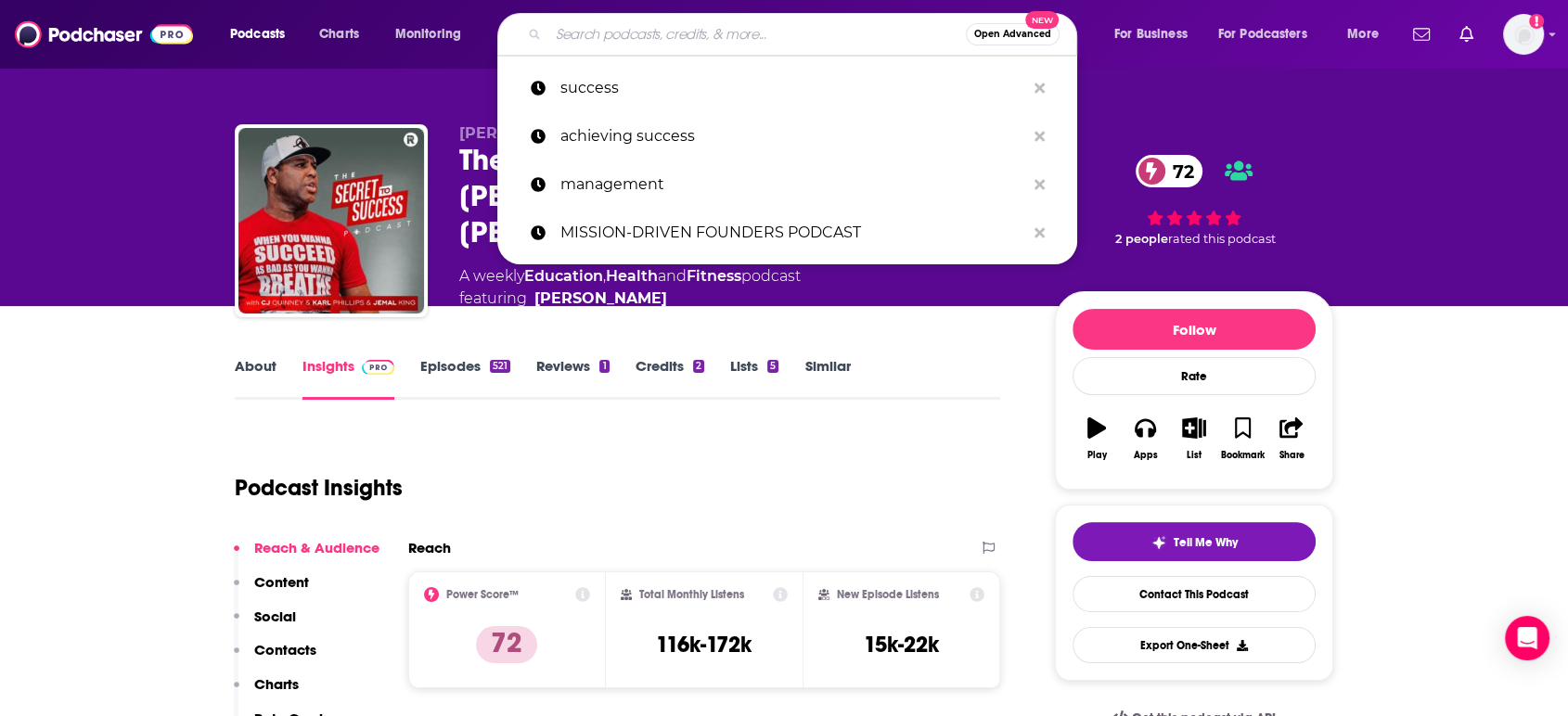
click at [735, 37] on input "Search podcasts, credits, & more..." at bounding box center [757, 34] width 417 height 30
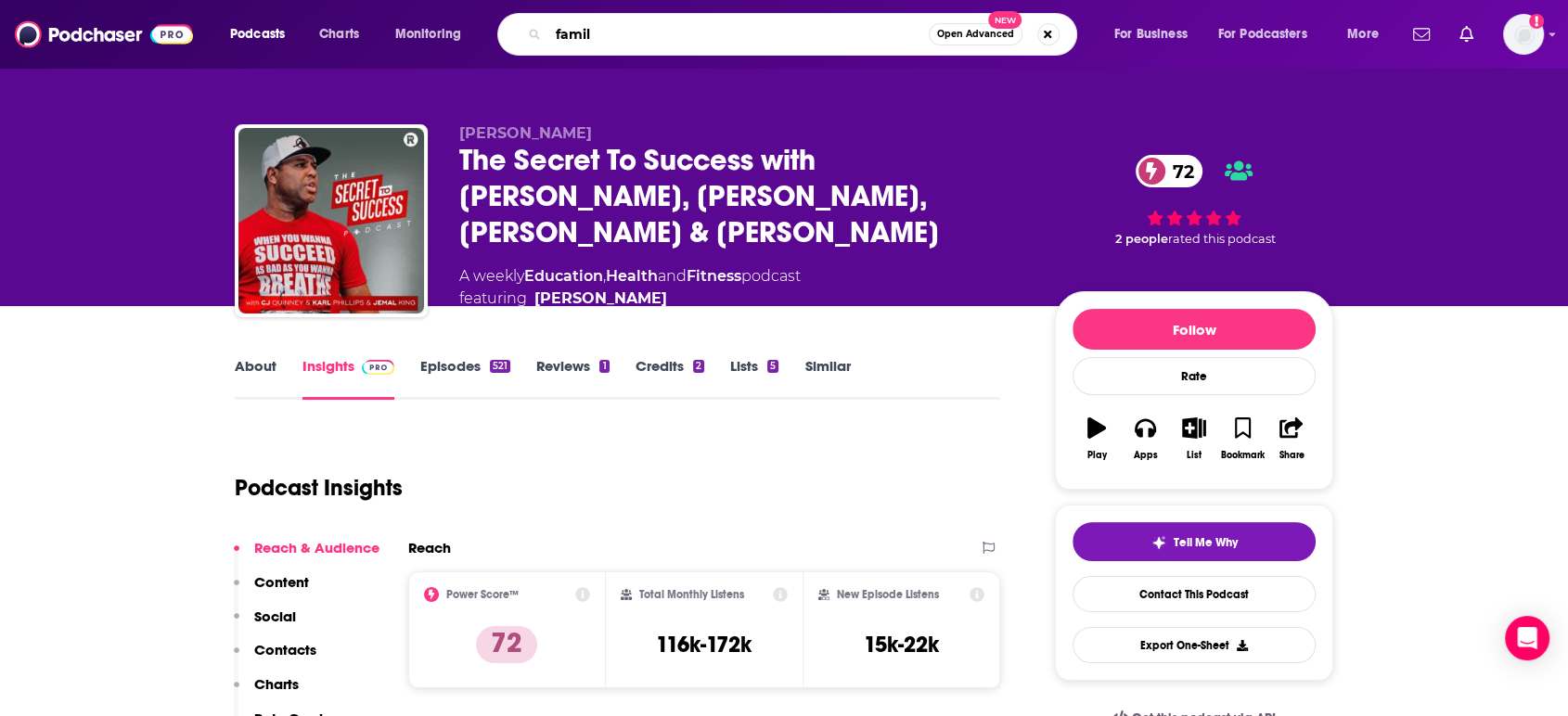
type input "family"
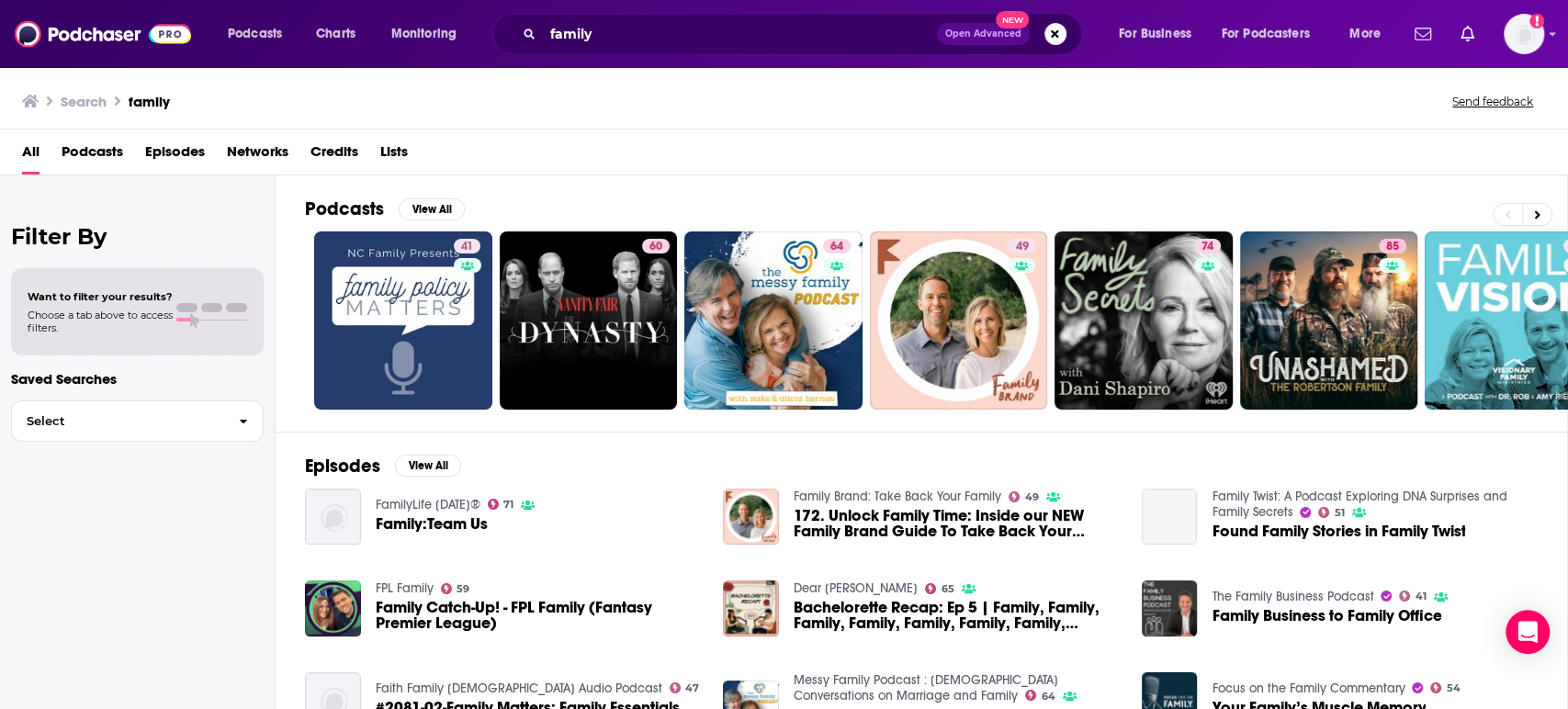
click at [68, 151] on span "Podcasts" at bounding box center [92, 155] width 62 height 38
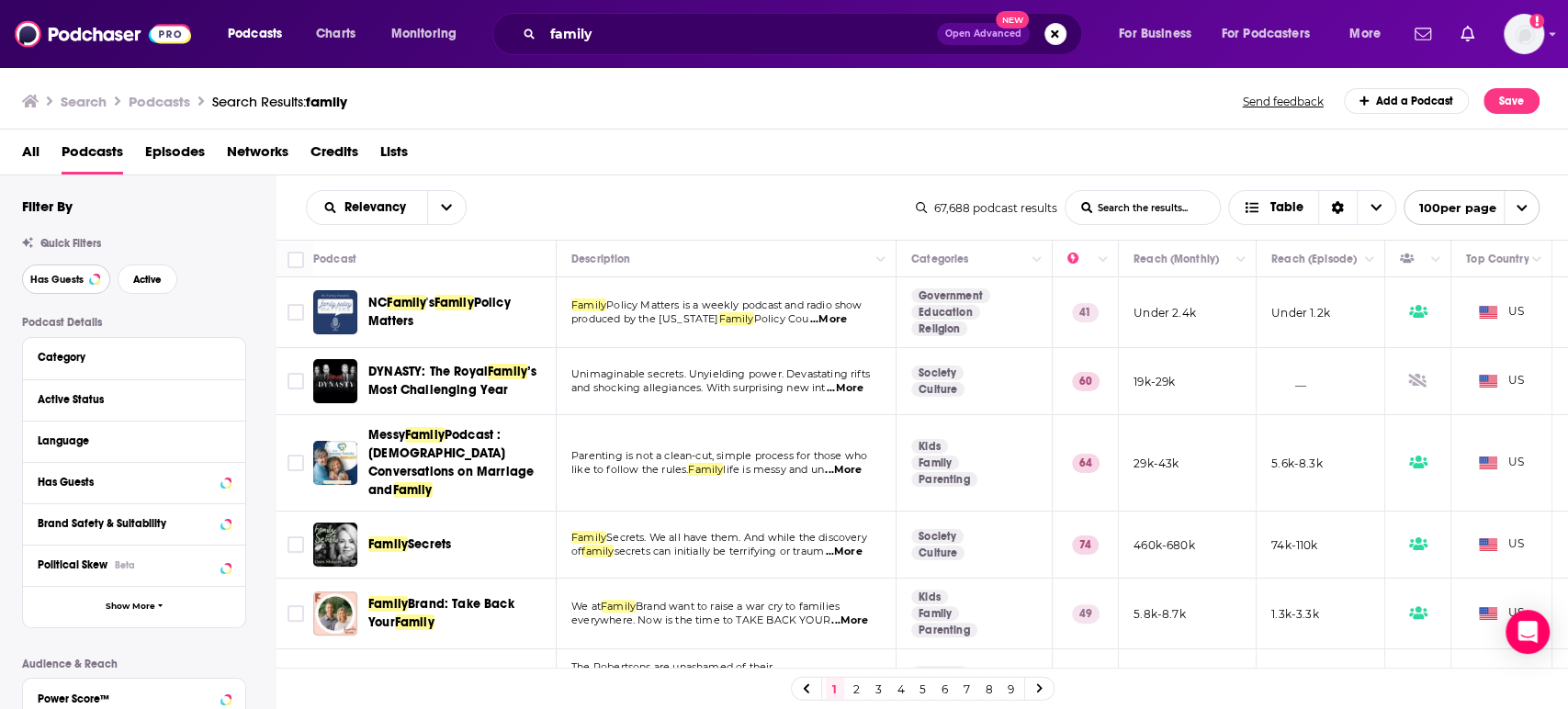
click at [58, 282] on span "Has Guests" at bounding box center [57, 280] width 53 height 10
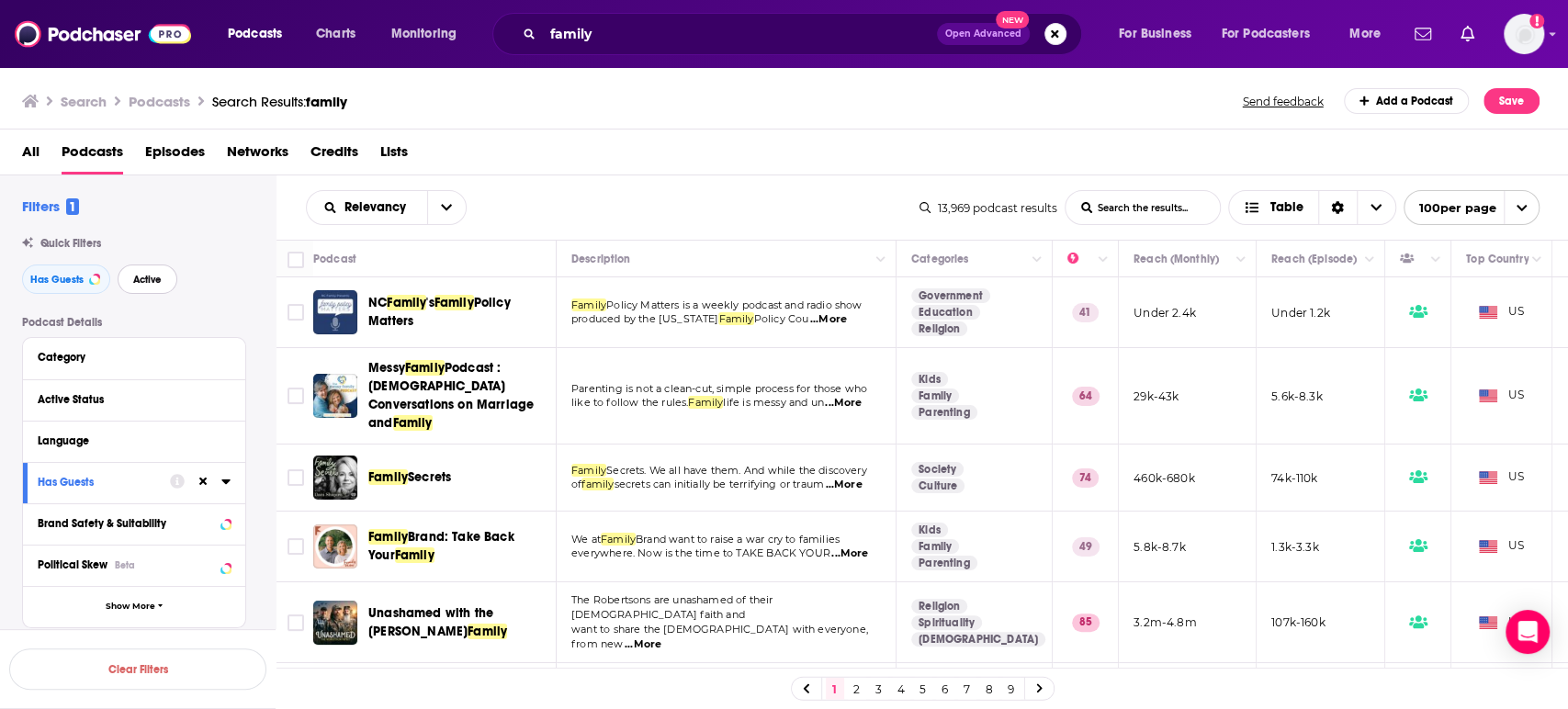
click at [144, 290] on button "Active" at bounding box center [147, 279] width 60 height 29
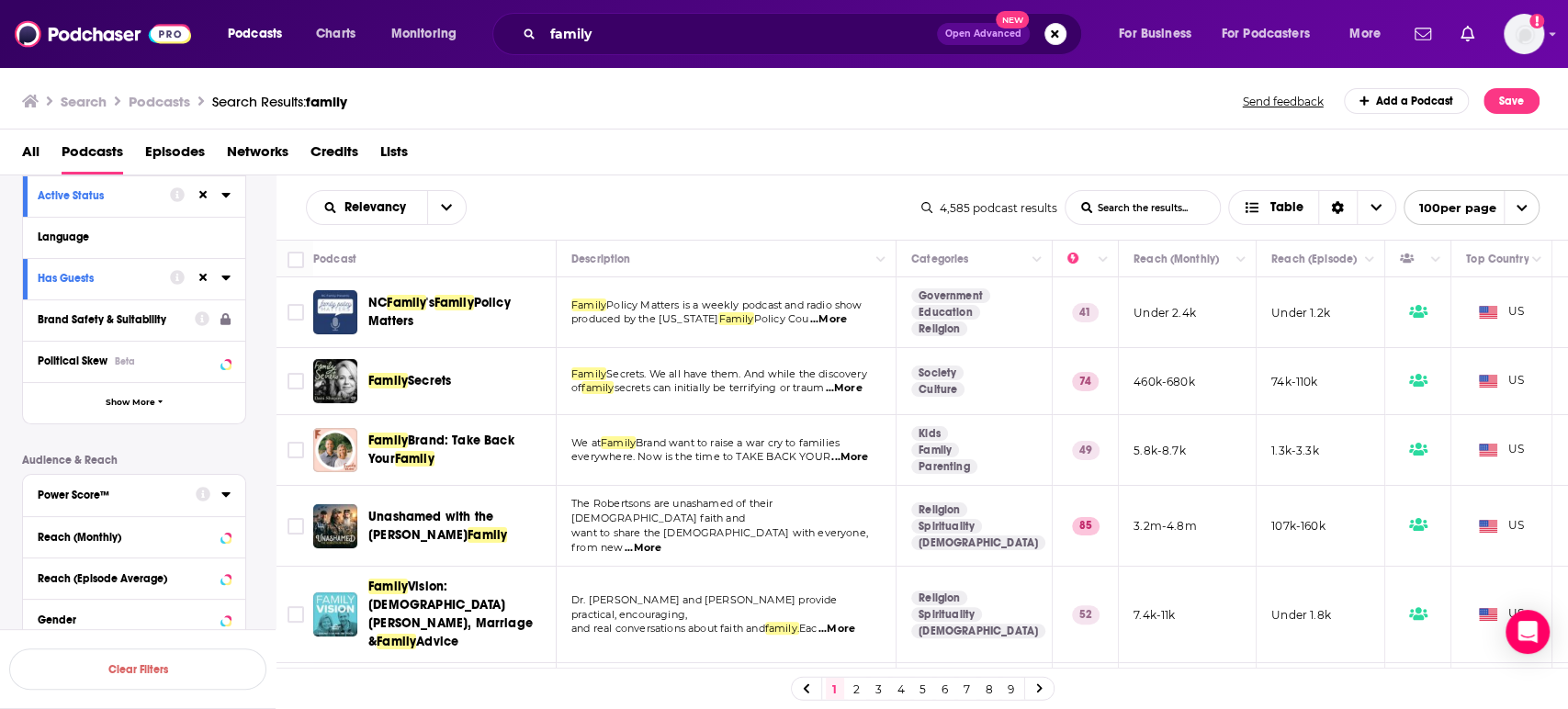
scroll to position [306, 0]
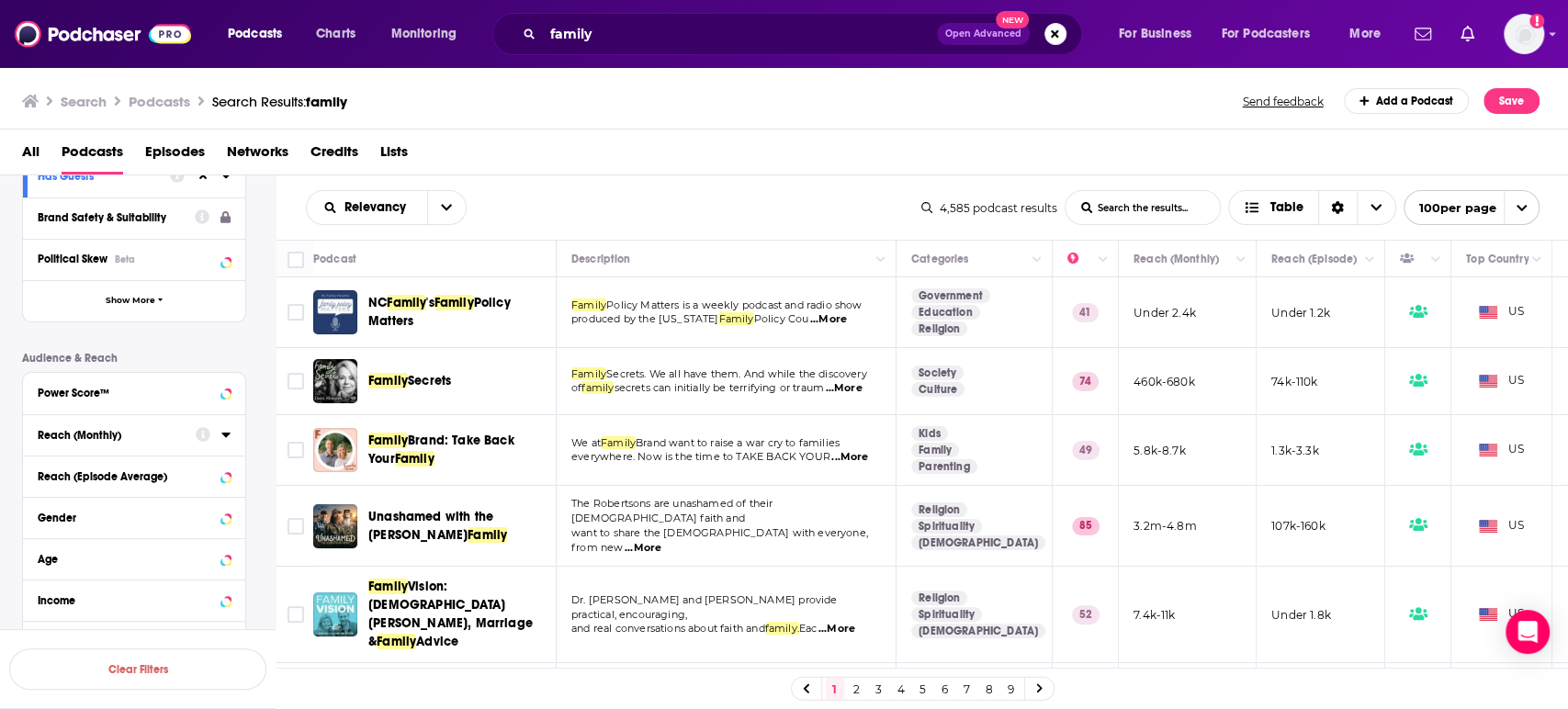
click at [228, 441] on icon at bounding box center [227, 435] width 9 height 15
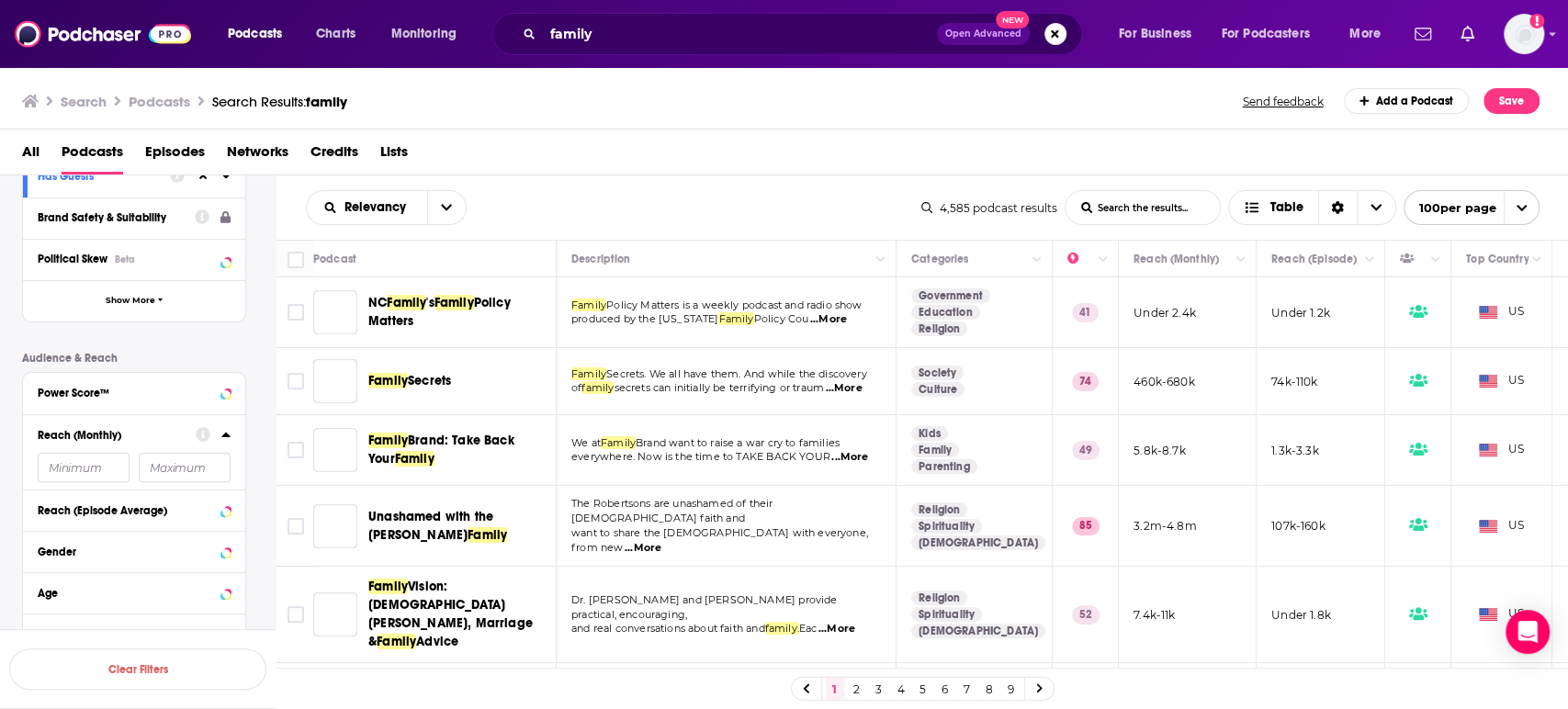
click at [83, 466] on input "number" at bounding box center [83, 467] width 92 height 29
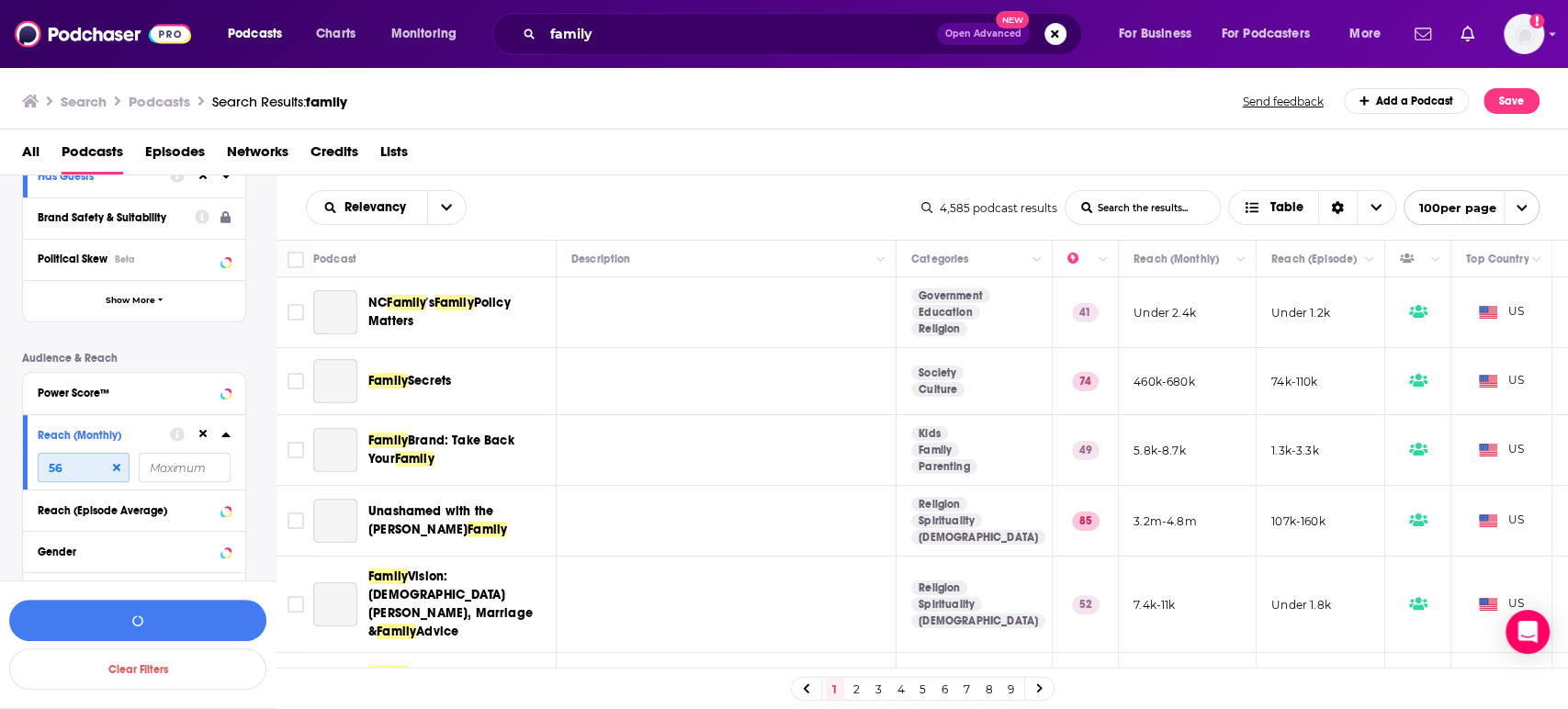
click at [68, 468] on input "56" at bounding box center [83, 467] width 92 height 29
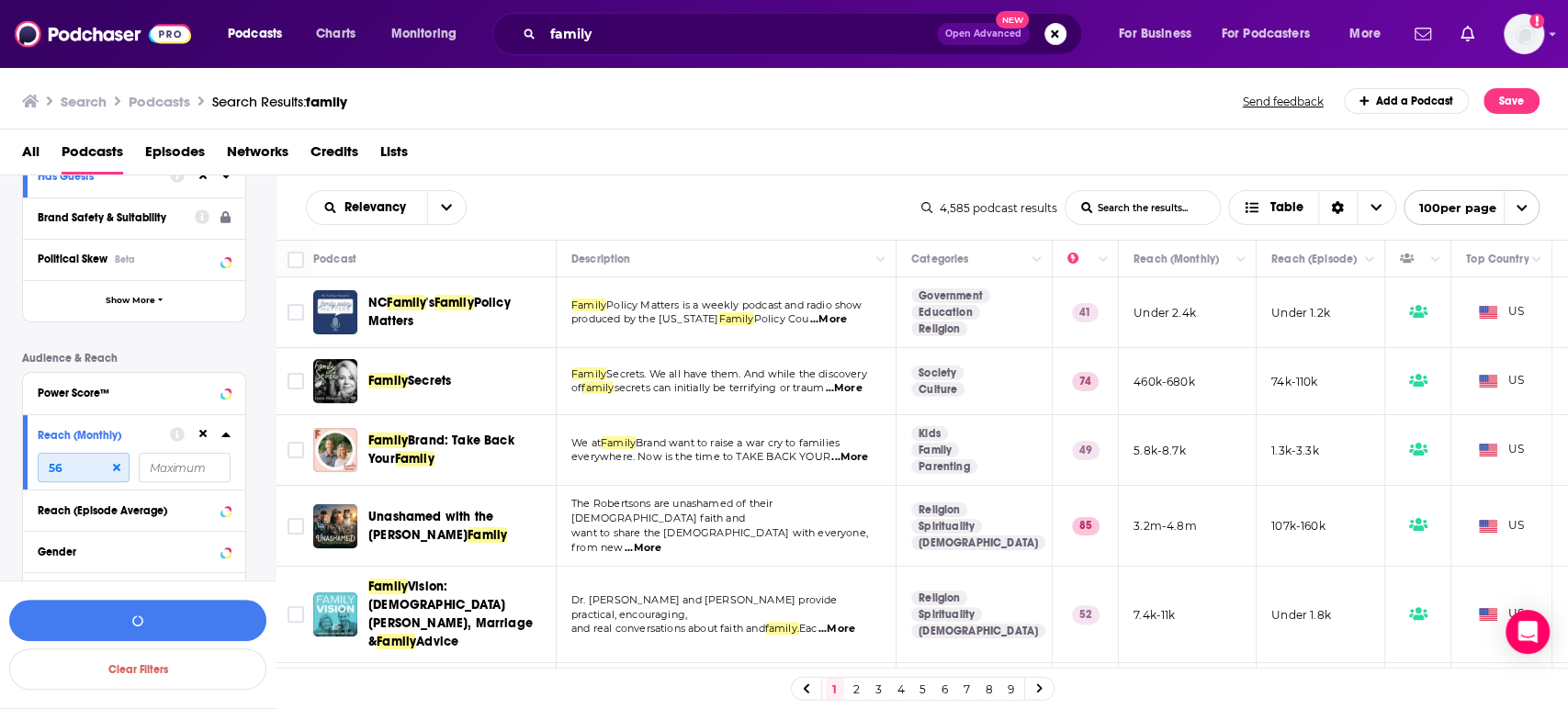
click at [82, 464] on input "56" at bounding box center [83, 467] width 92 height 29
drag, startPoint x: 78, startPoint y: 466, endPoint x: 43, endPoint y: 464, distance: 35.1
click at [43, 464] on input "56" at bounding box center [83, 467] width 92 height 29
type input "6500"
click at [195, 617] on button "View 513 Results" at bounding box center [137, 621] width 257 height 42
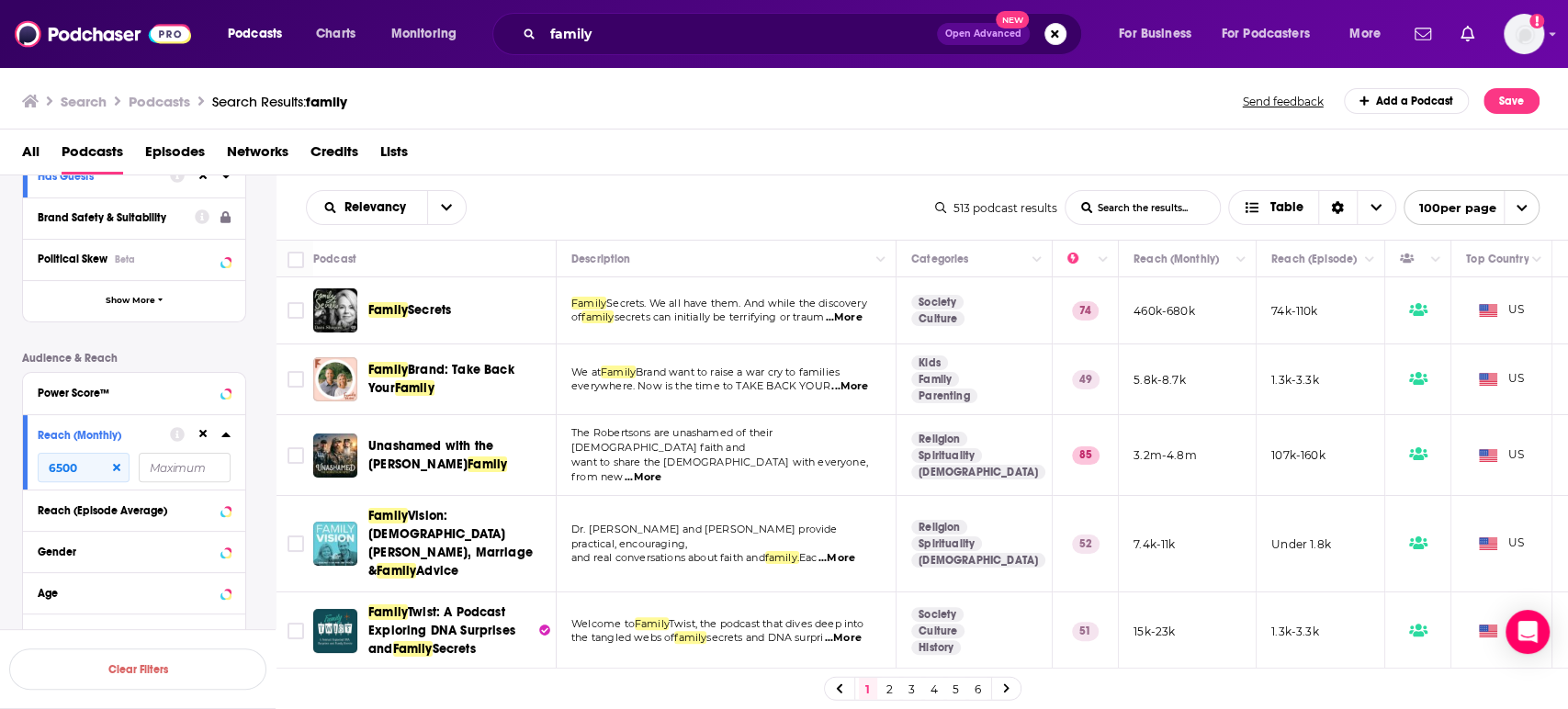
click at [861, 388] on span "...More" at bounding box center [849, 387] width 37 height 15
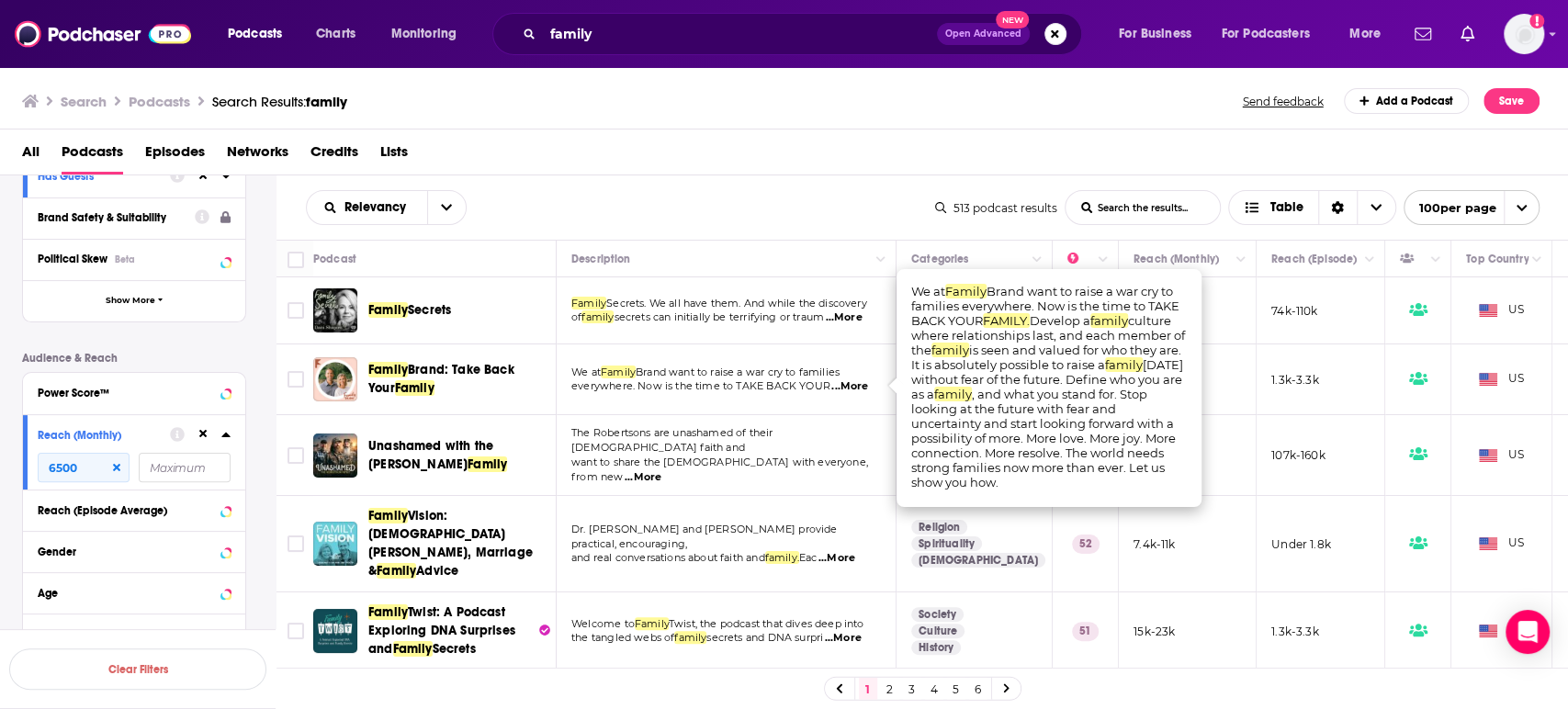
click at [861, 388] on span "...More" at bounding box center [849, 387] width 37 height 15
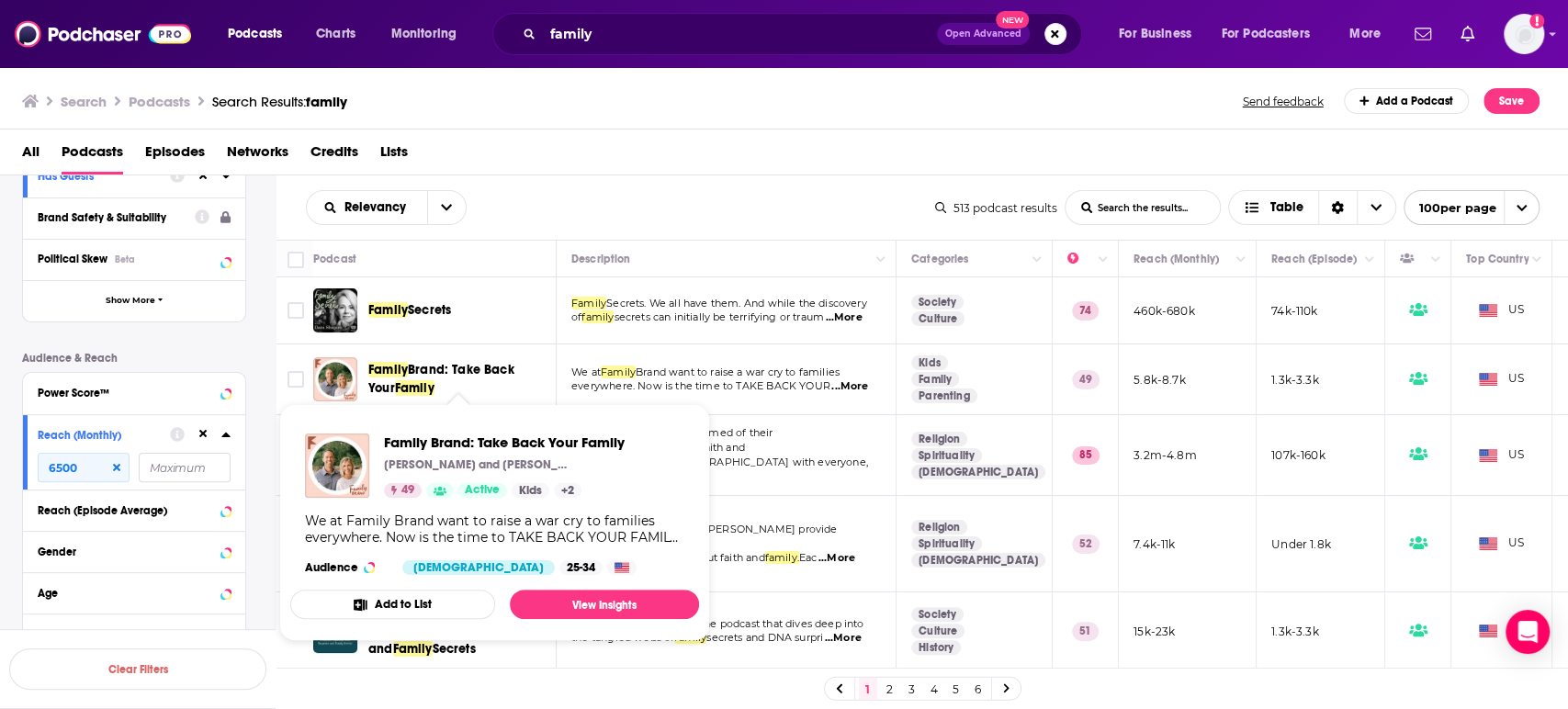
click at [515, 372] on span "Brand: Take Back Your" at bounding box center [442, 379] width 146 height 34
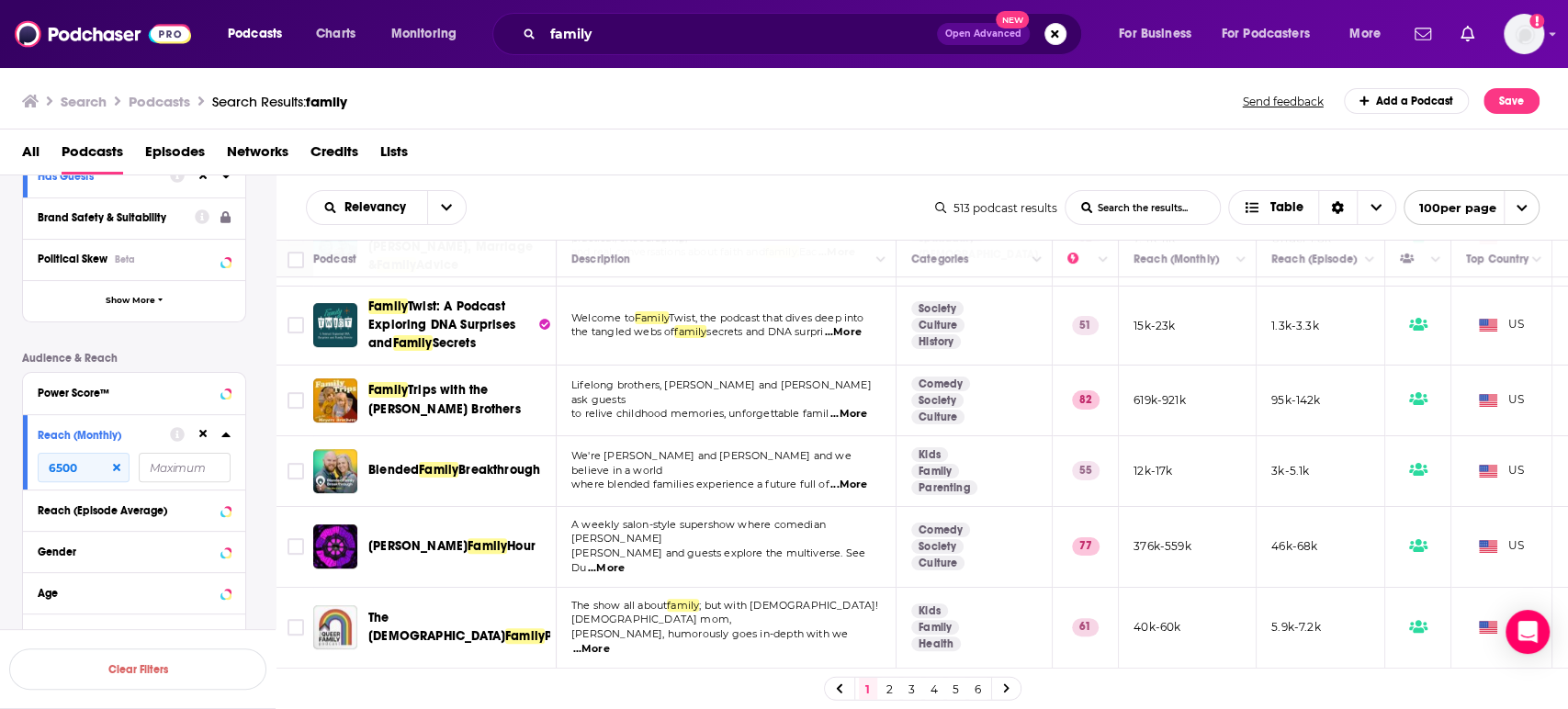
scroll to position [408, 0]
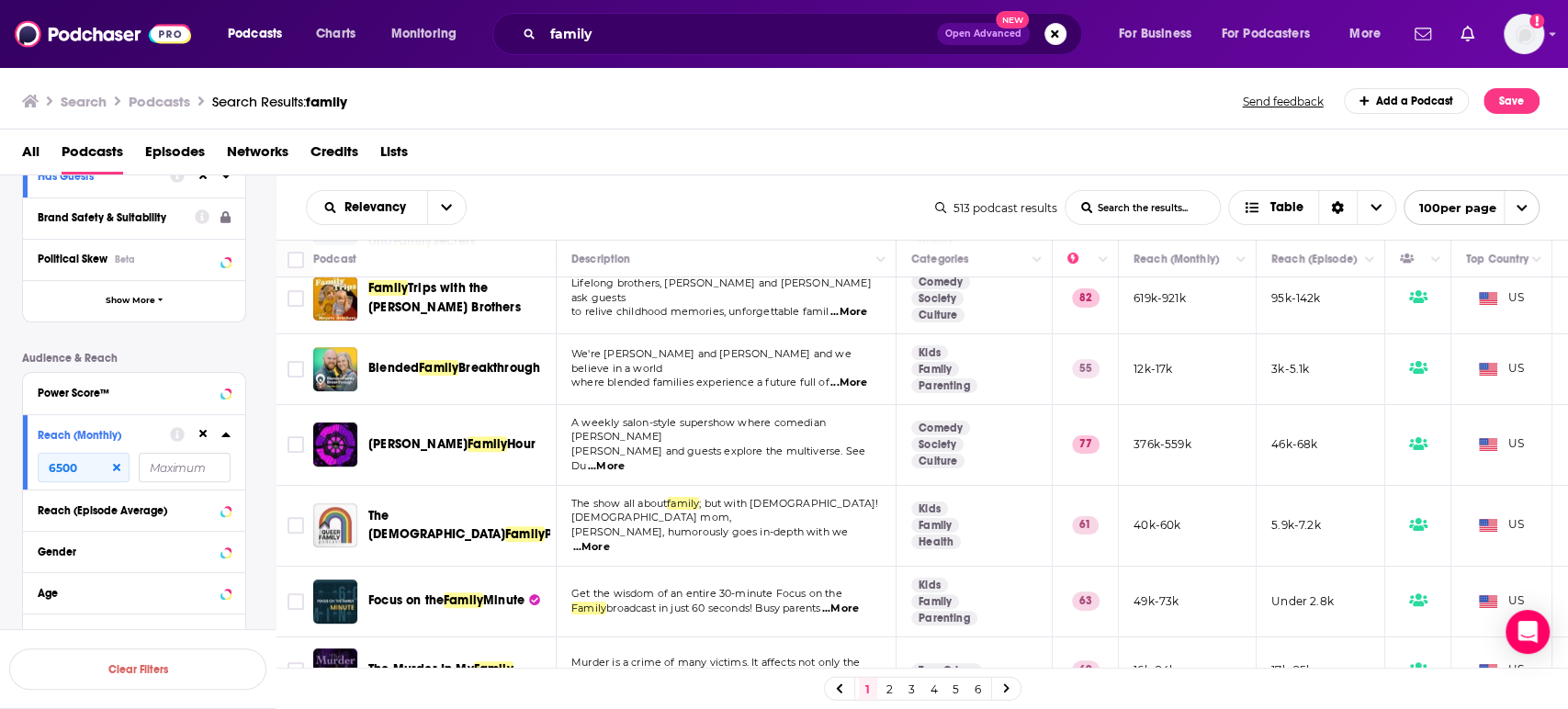
click at [625, 460] on span "...More" at bounding box center [606, 467] width 37 height 15
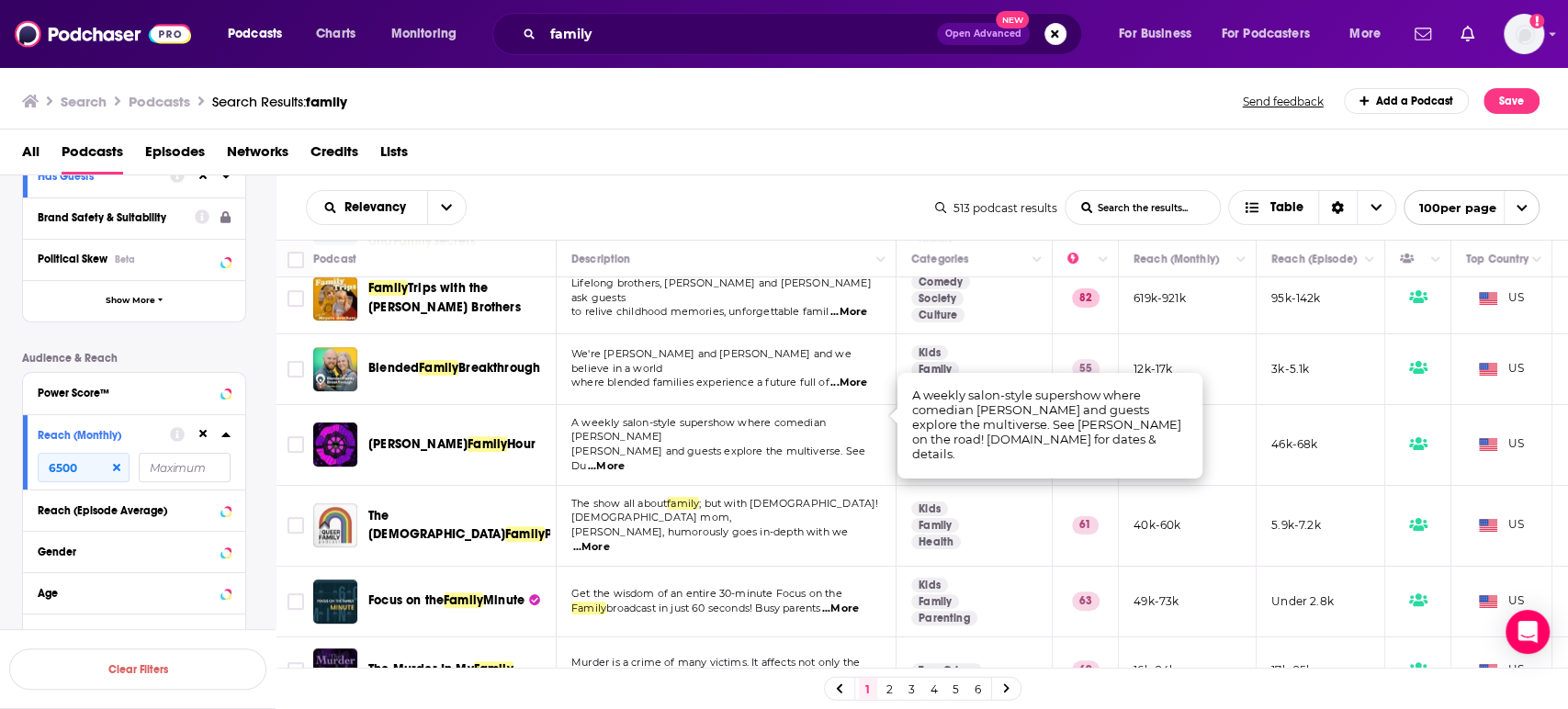
click at [625, 460] on span "...More" at bounding box center [606, 467] width 37 height 15
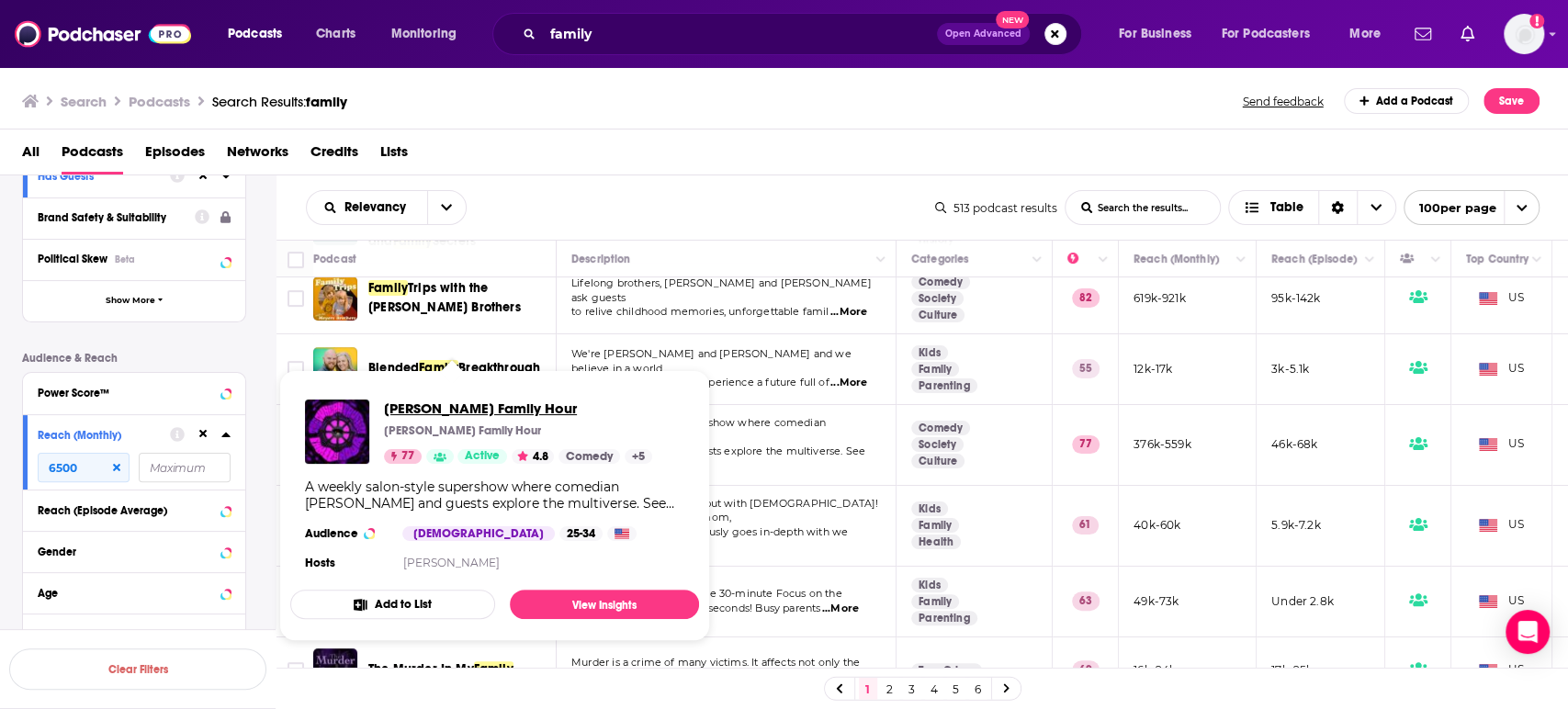
click at [445, 414] on span "Duncan Trussell Family Hour" at bounding box center [518, 409] width 268 height 17
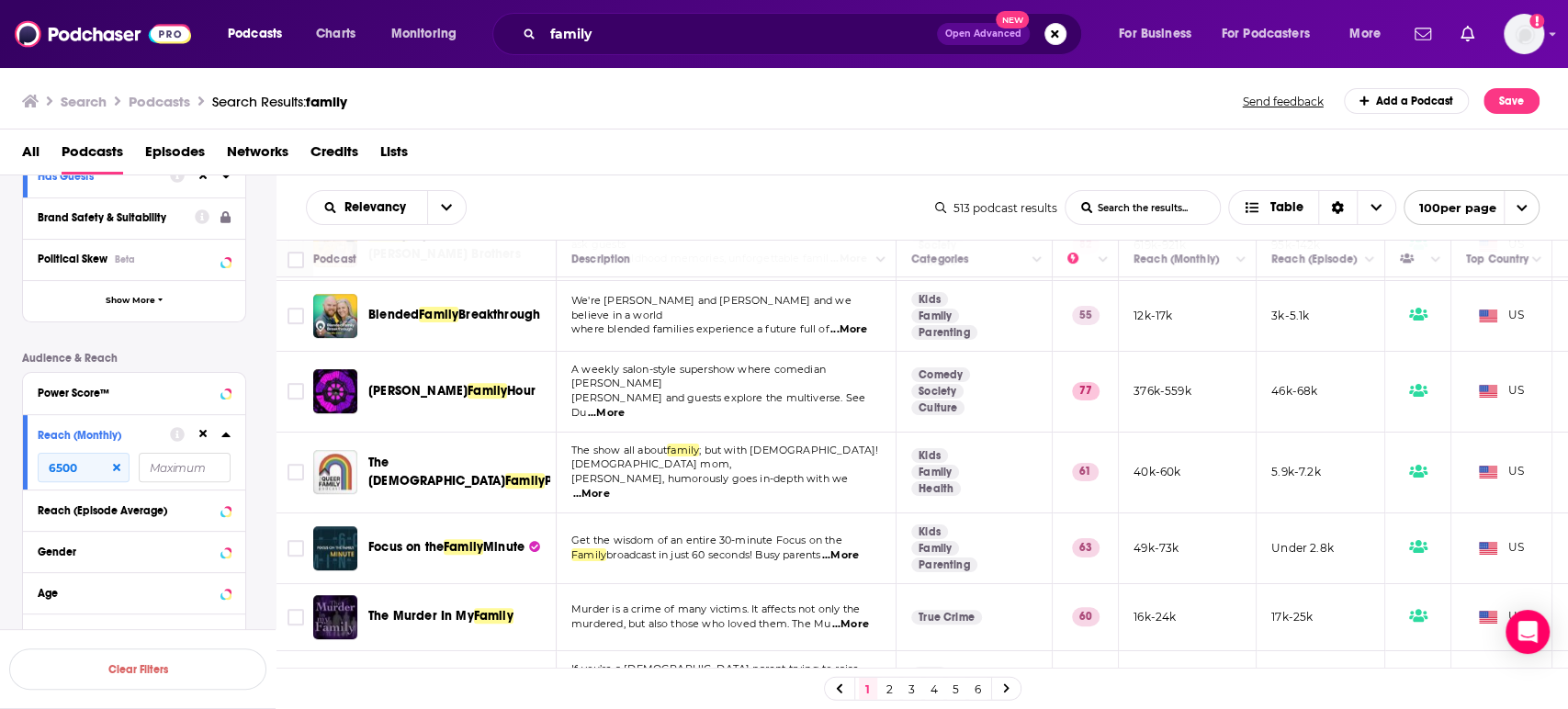
scroll to position [510, 0]
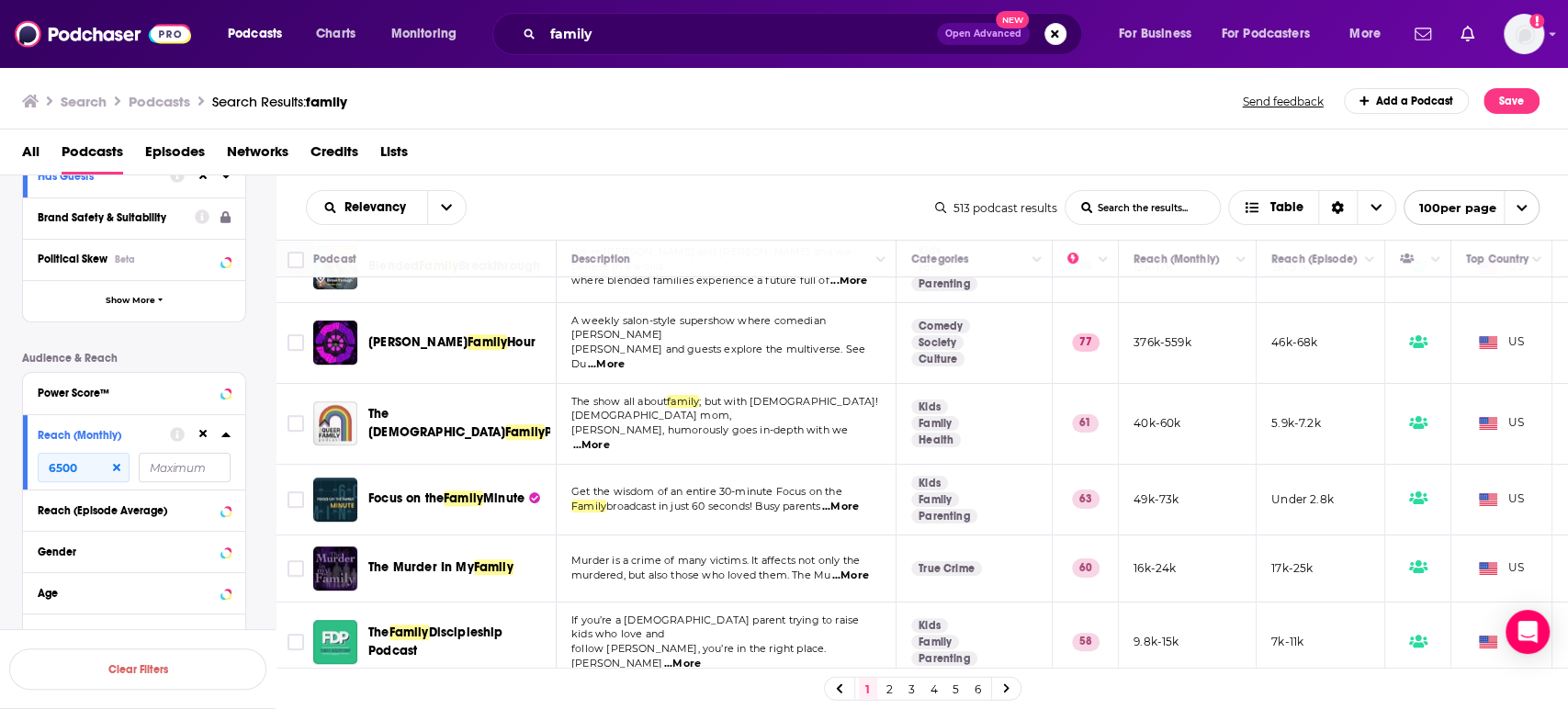
click at [859, 500] on span "...More" at bounding box center [840, 507] width 37 height 15
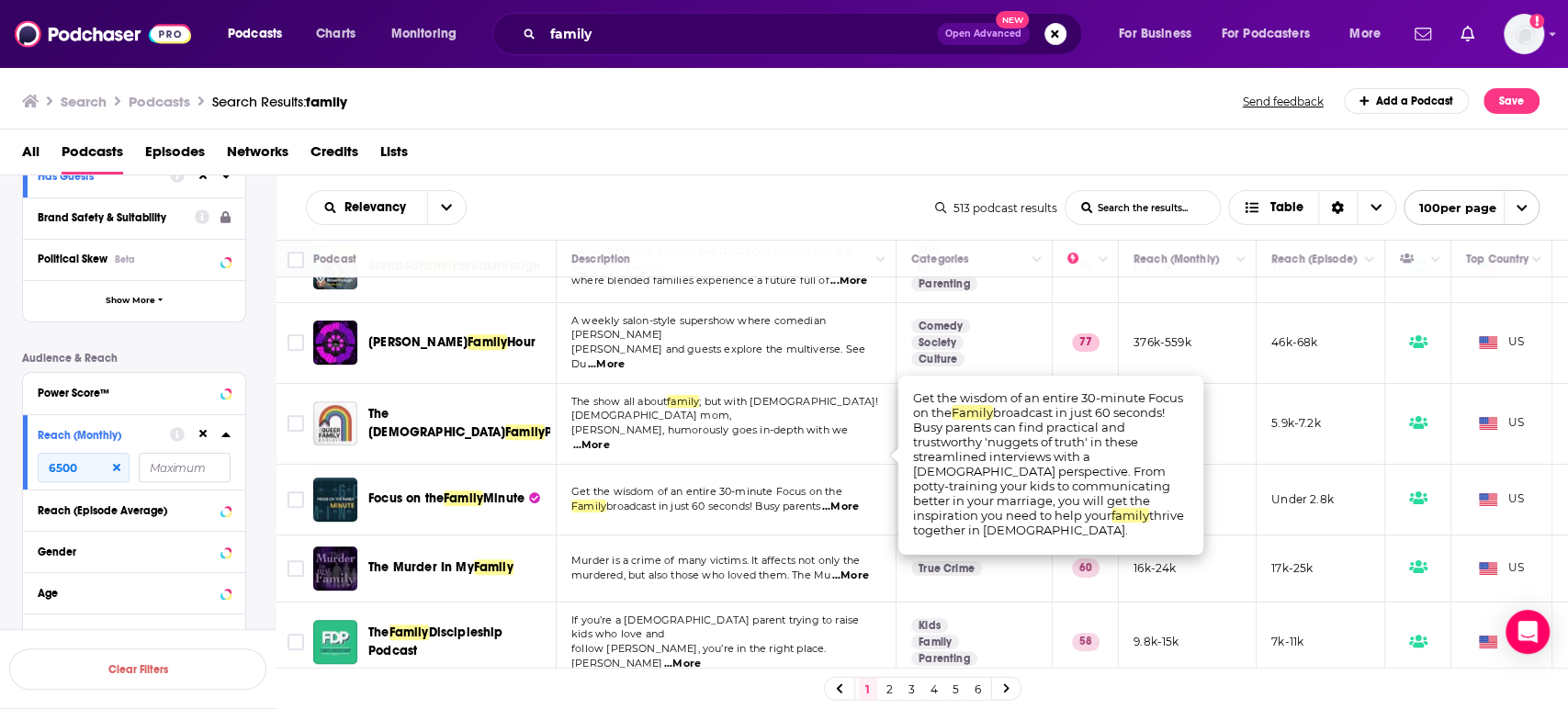
click at [859, 500] on span "...More" at bounding box center [840, 507] width 37 height 15
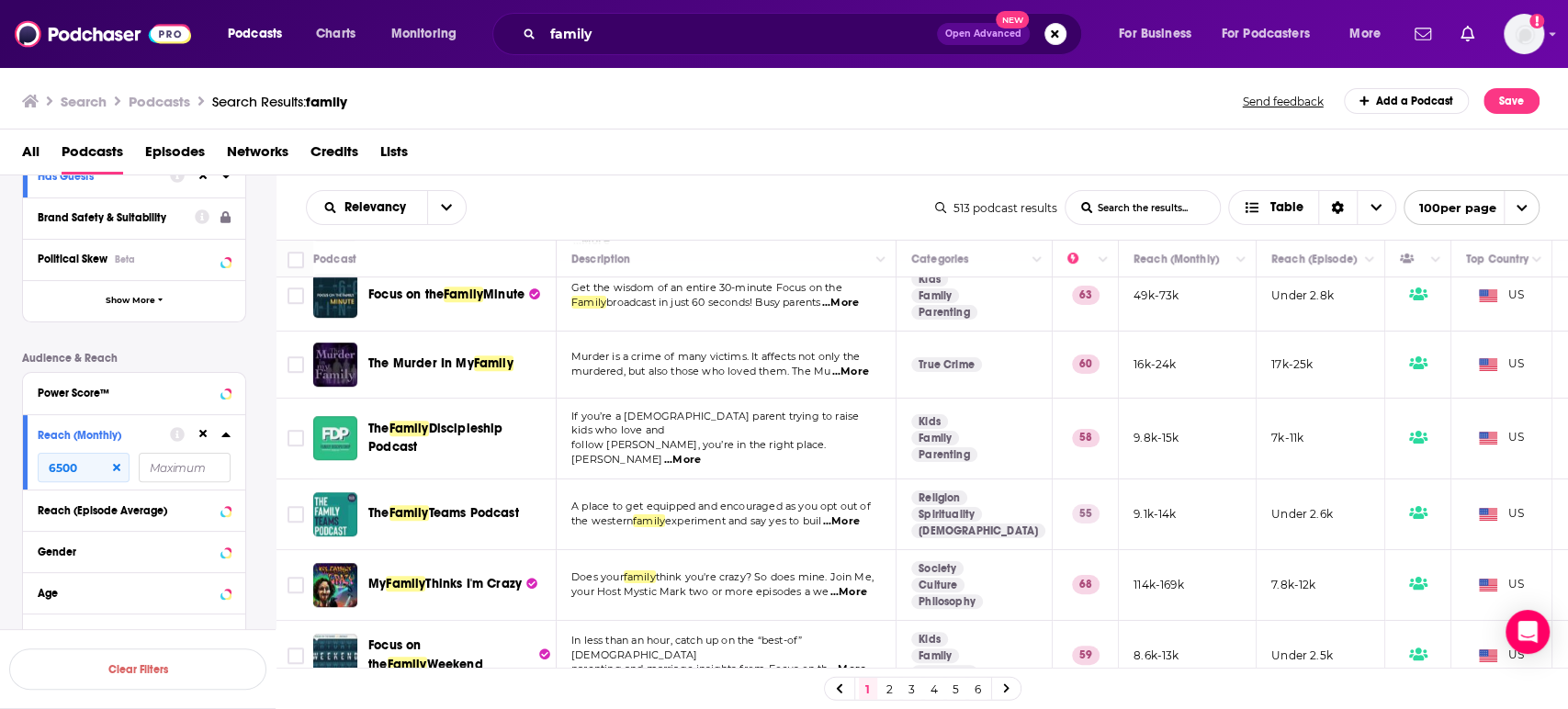
scroll to position [816, 0]
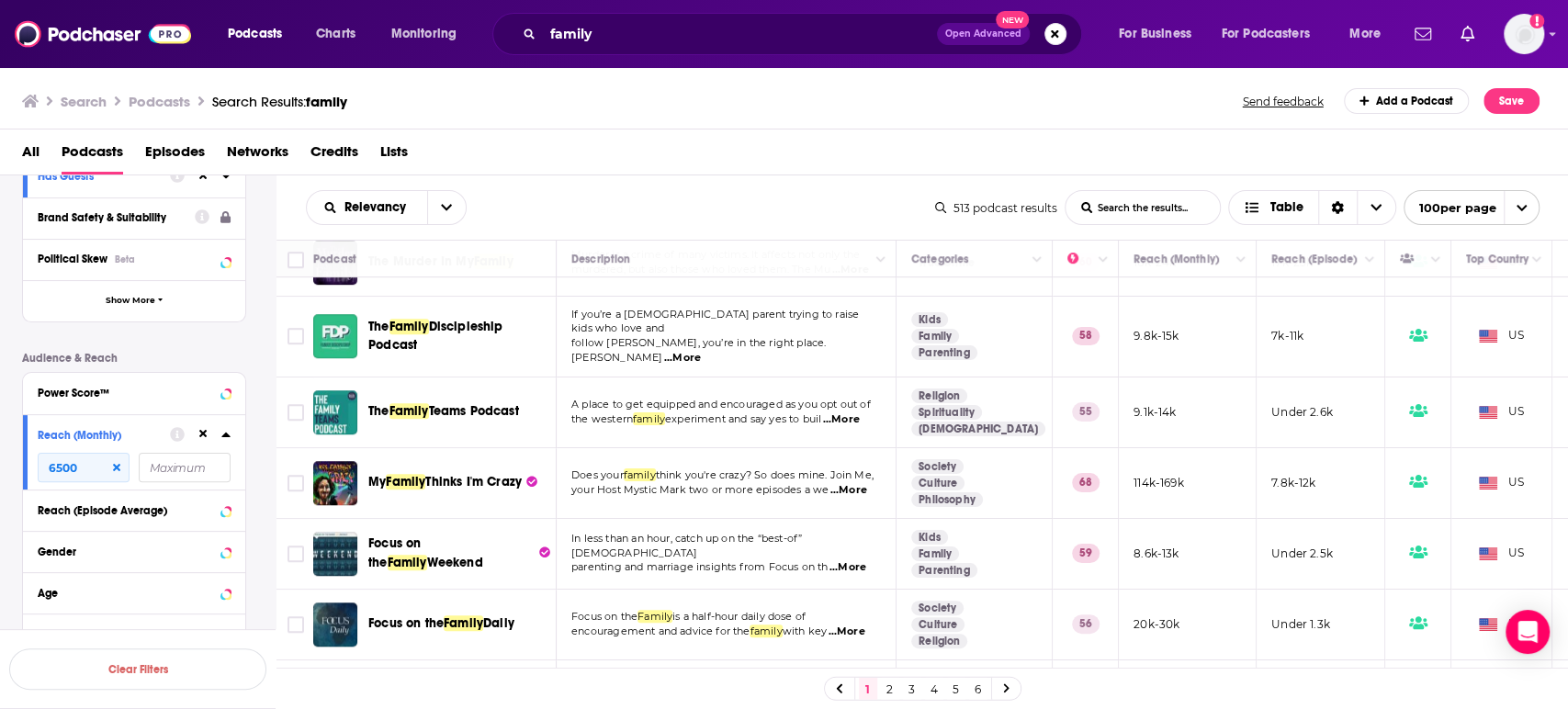
click at [865, 483] on span "...More" at bounding box center [848, 491] width 37 height 15
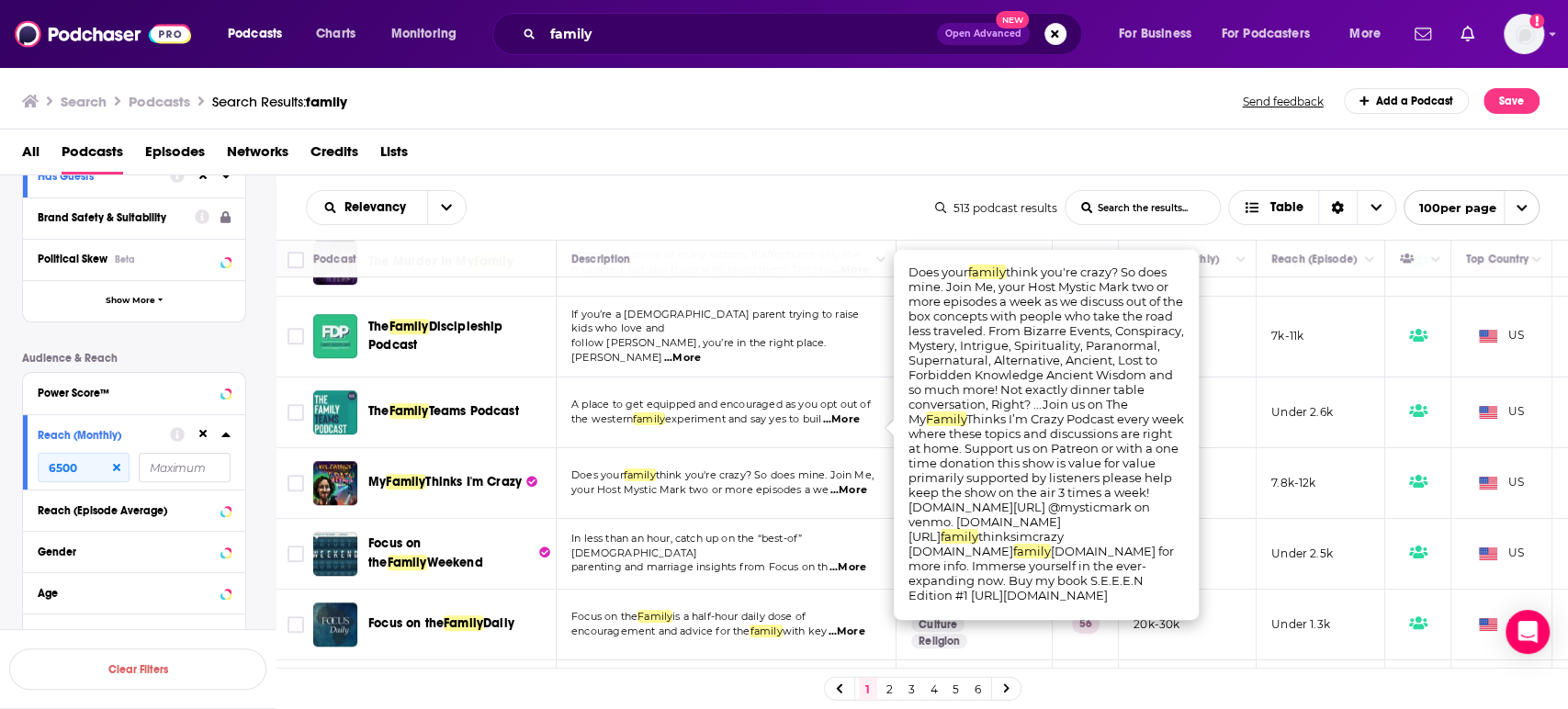
click at [865, 483] on span "...More" at bounding box center [848, 491] width 37 height 15
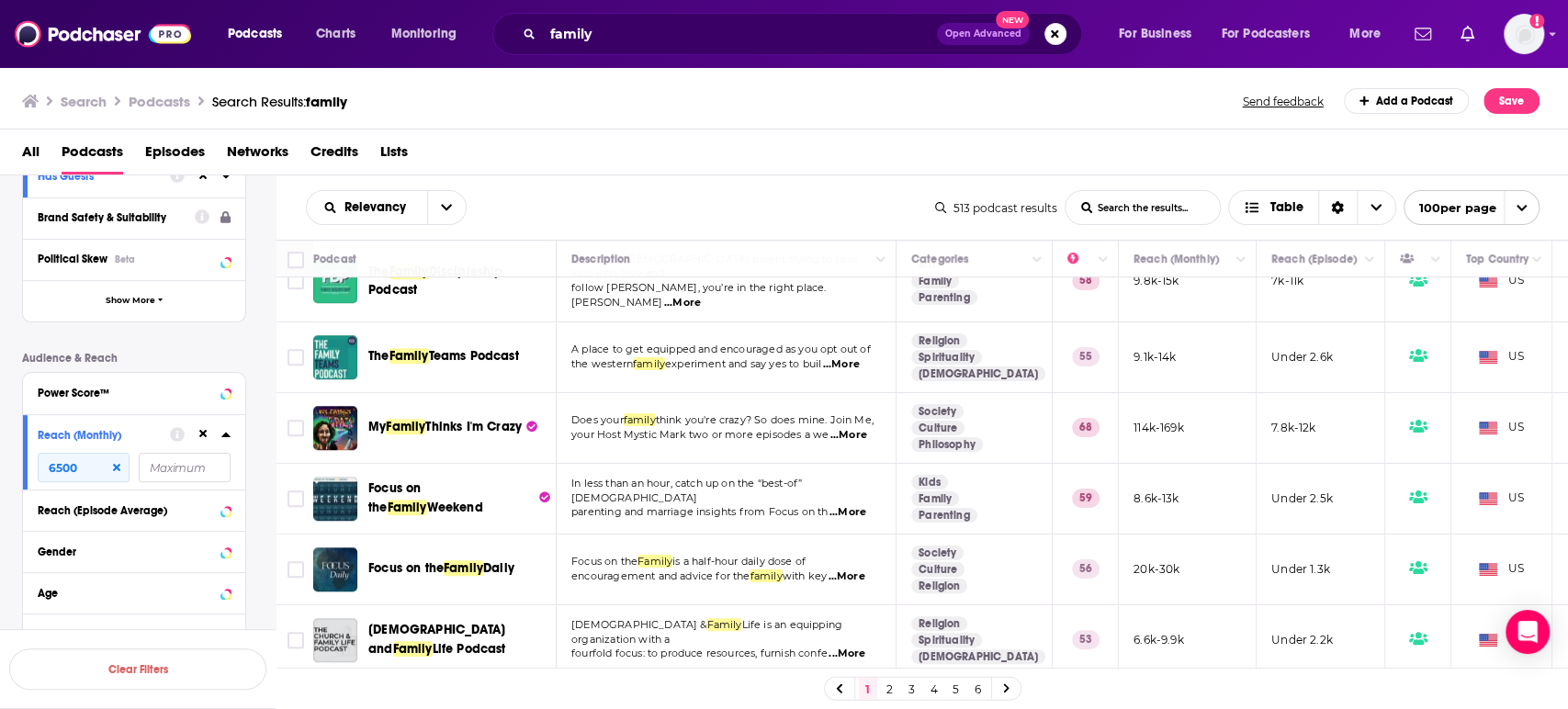
scroll to position [918, 0]
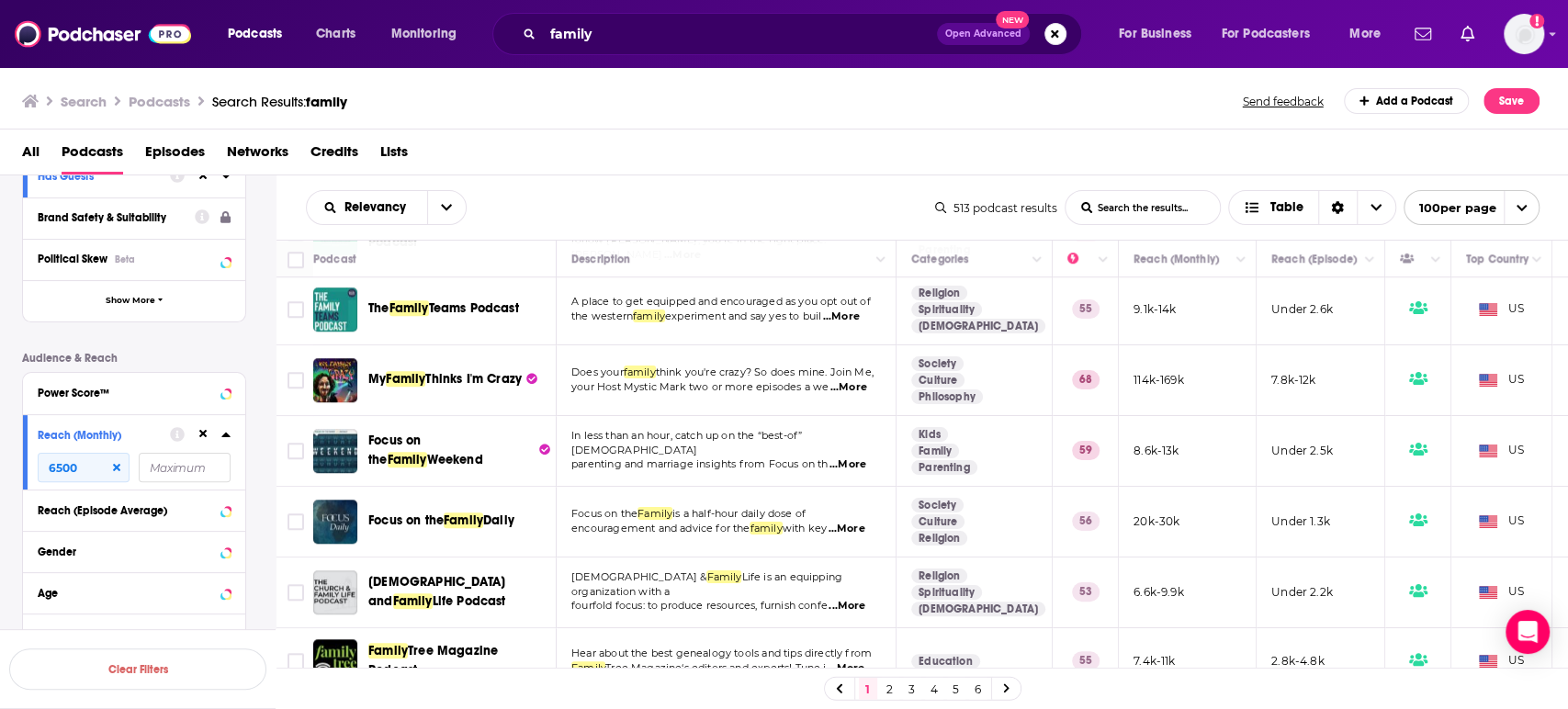
click at [860, 458] on span "...More" at bounding box center [848, 465] width 37 height 15
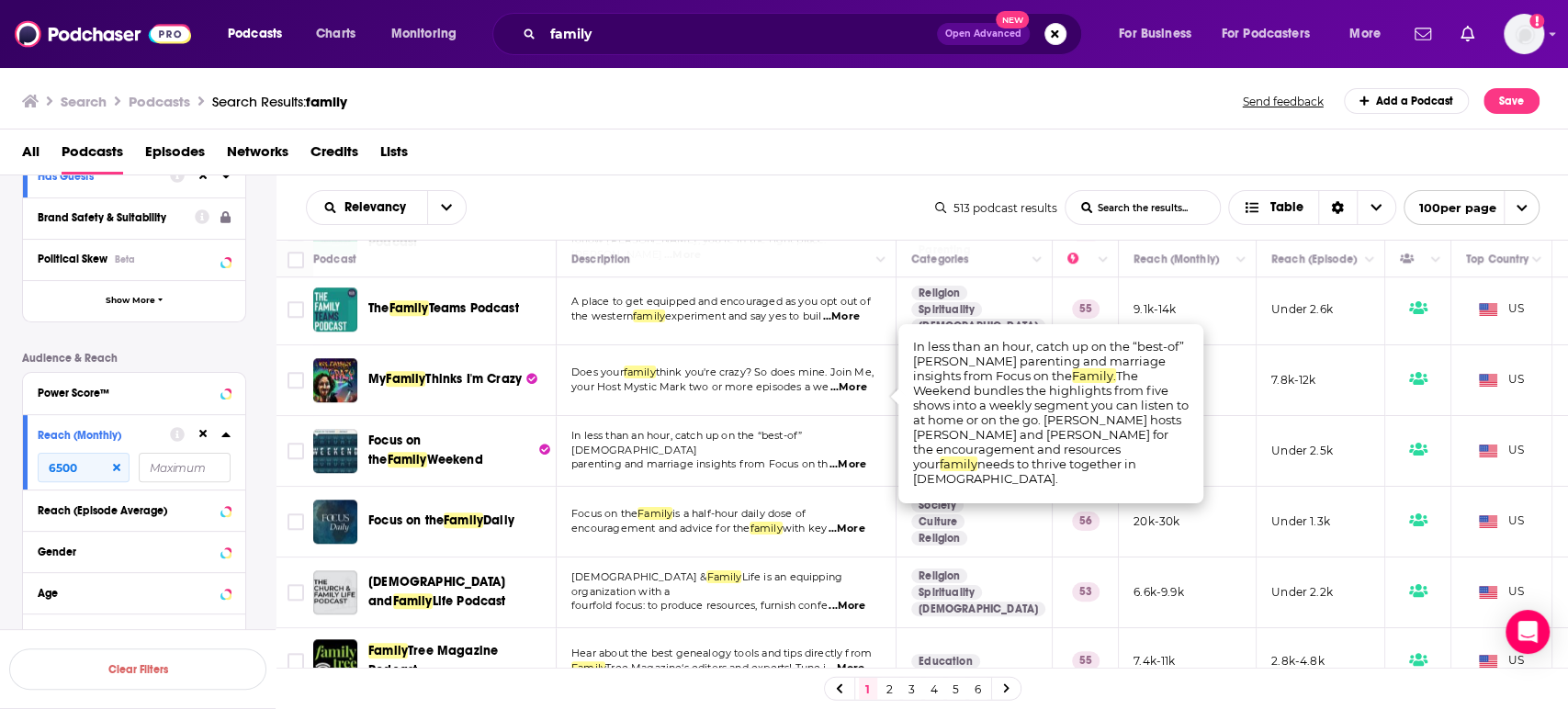
click at [860, 458] on span "...More" at bounding box center [848, 465] width 37 height 15
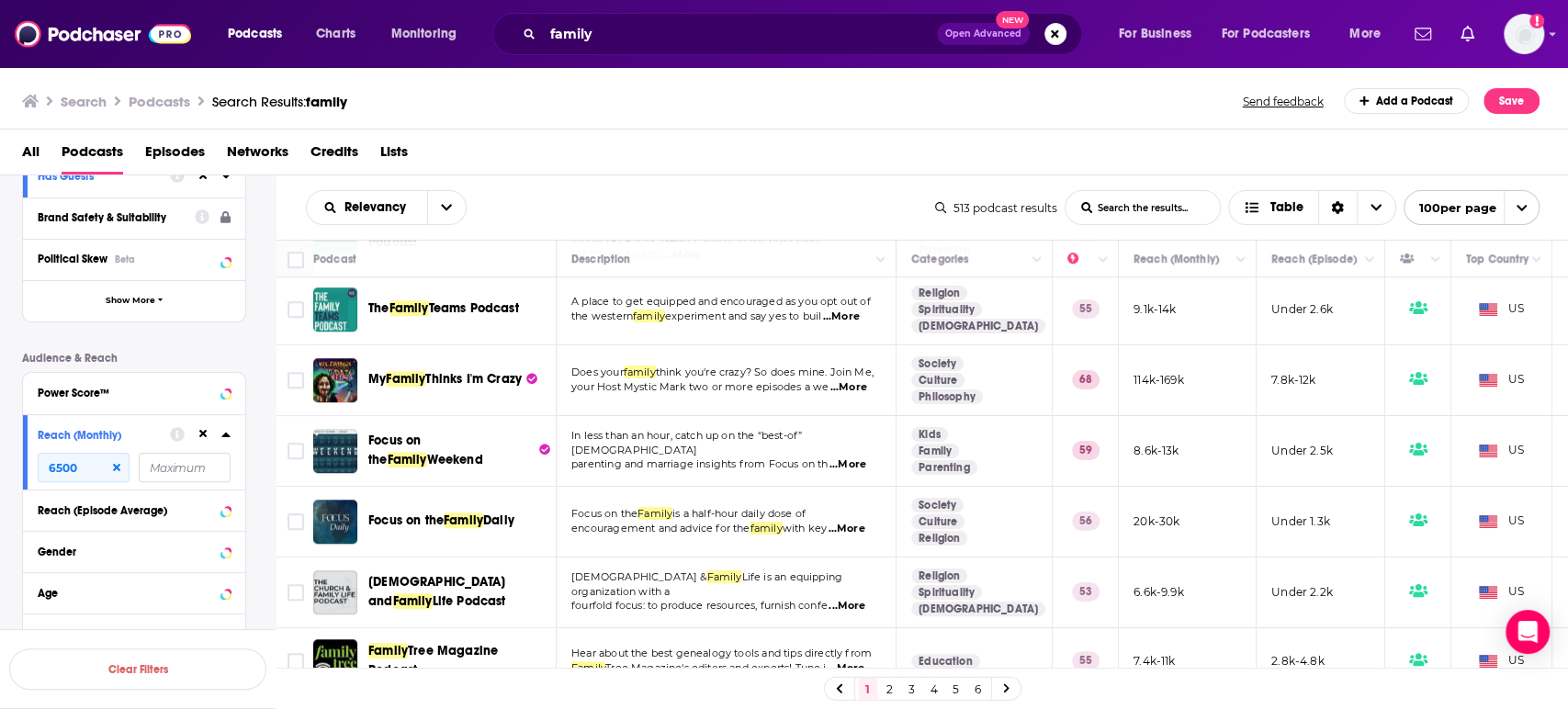
click at [872, 521] on p "encouragement and advice for the family with key ...More" at bounding box center [726, 529] width 309 height 15
click at [862, 521] on span "...More" at bounding box center [846, 529] width 37 height 15
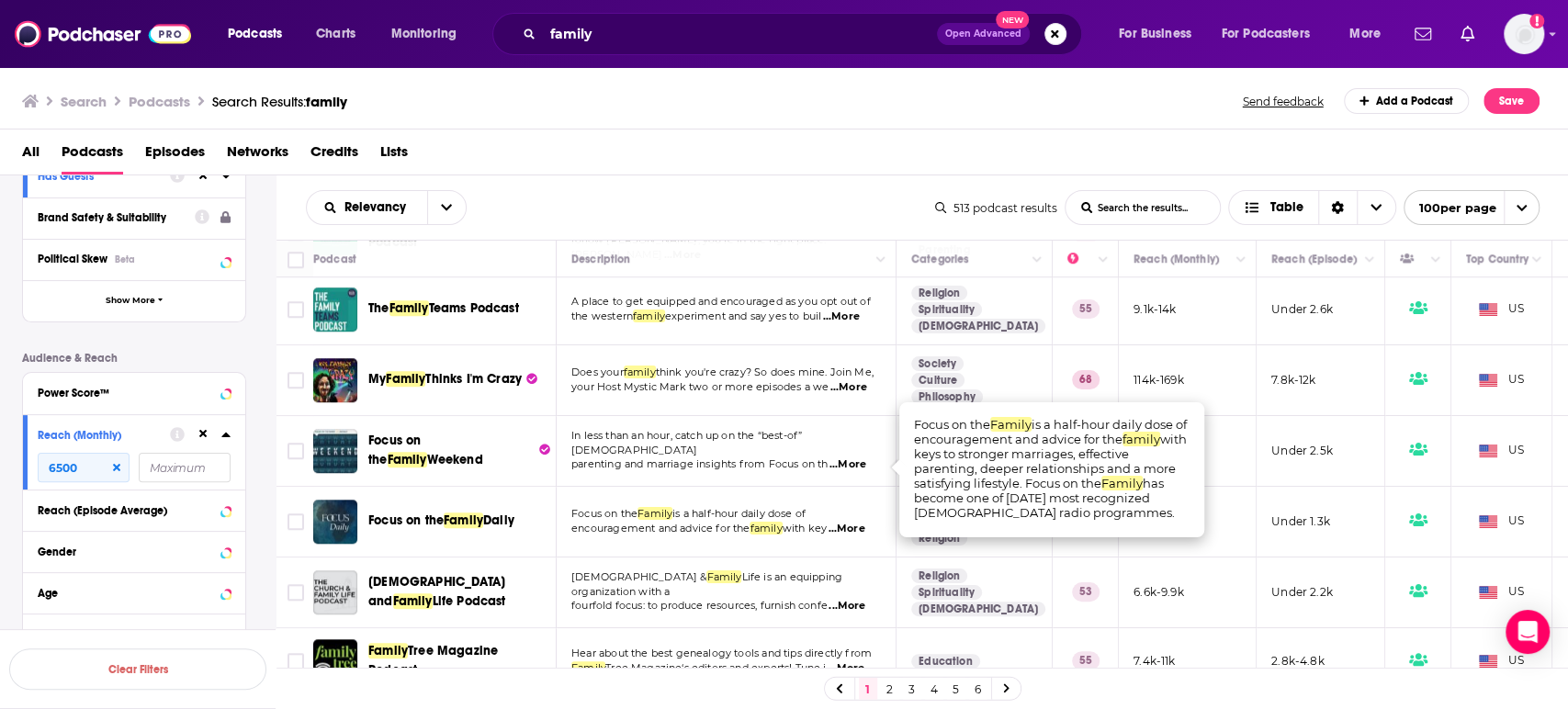
click at [862, 521] on span "...More" at bounding box center [846, 529] width 37 height 15
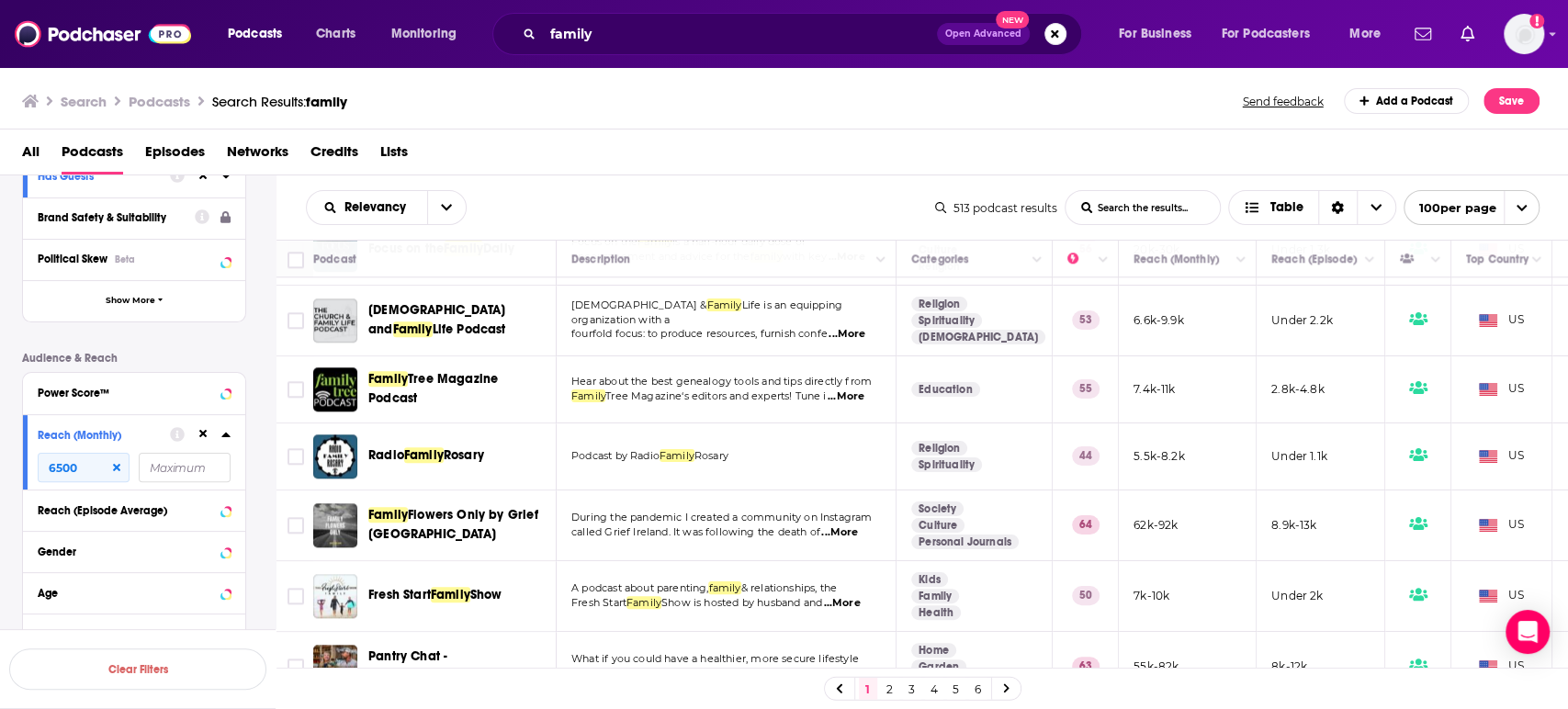
scroll to position [1225, 0]
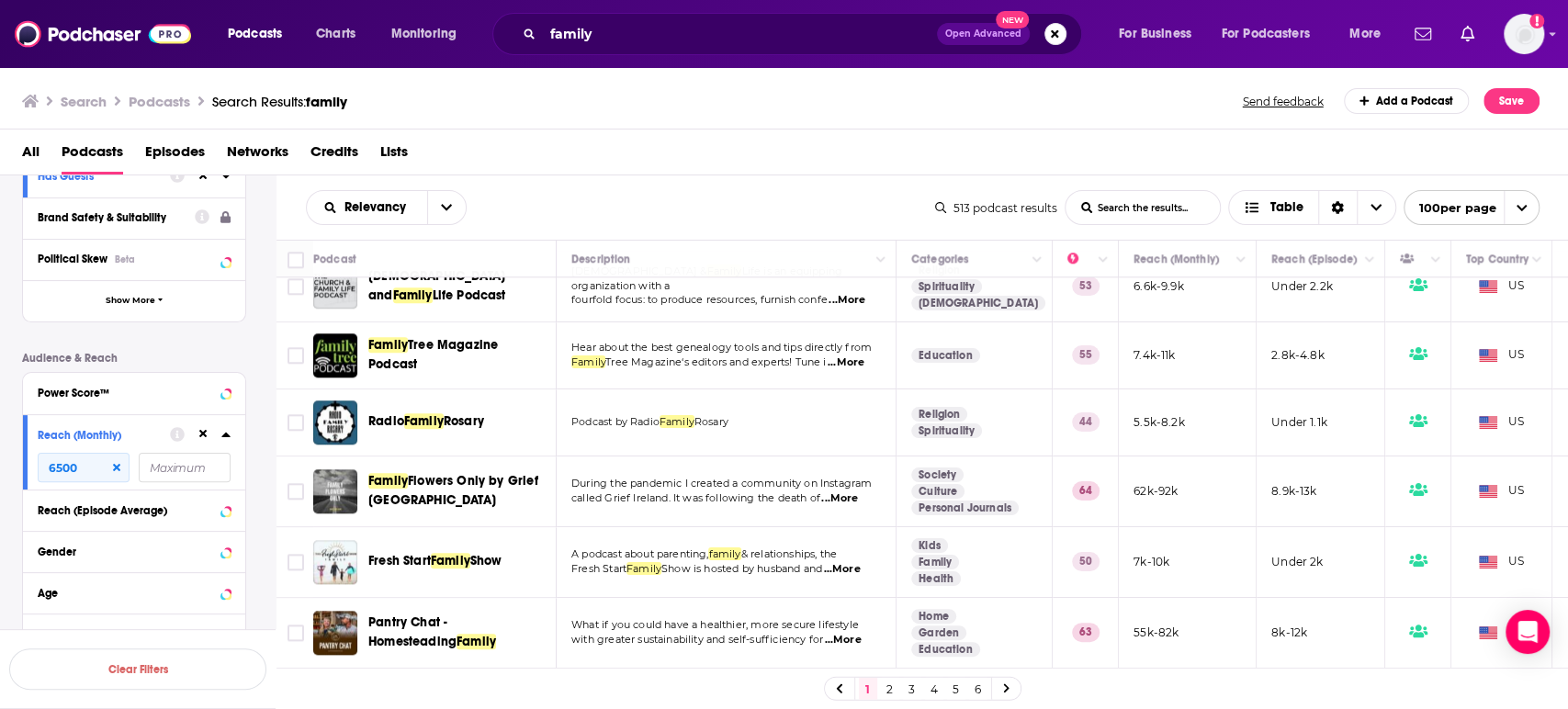
click at [860, 562] on span "...More" at bounding box center [841, 570] width 37 height 15
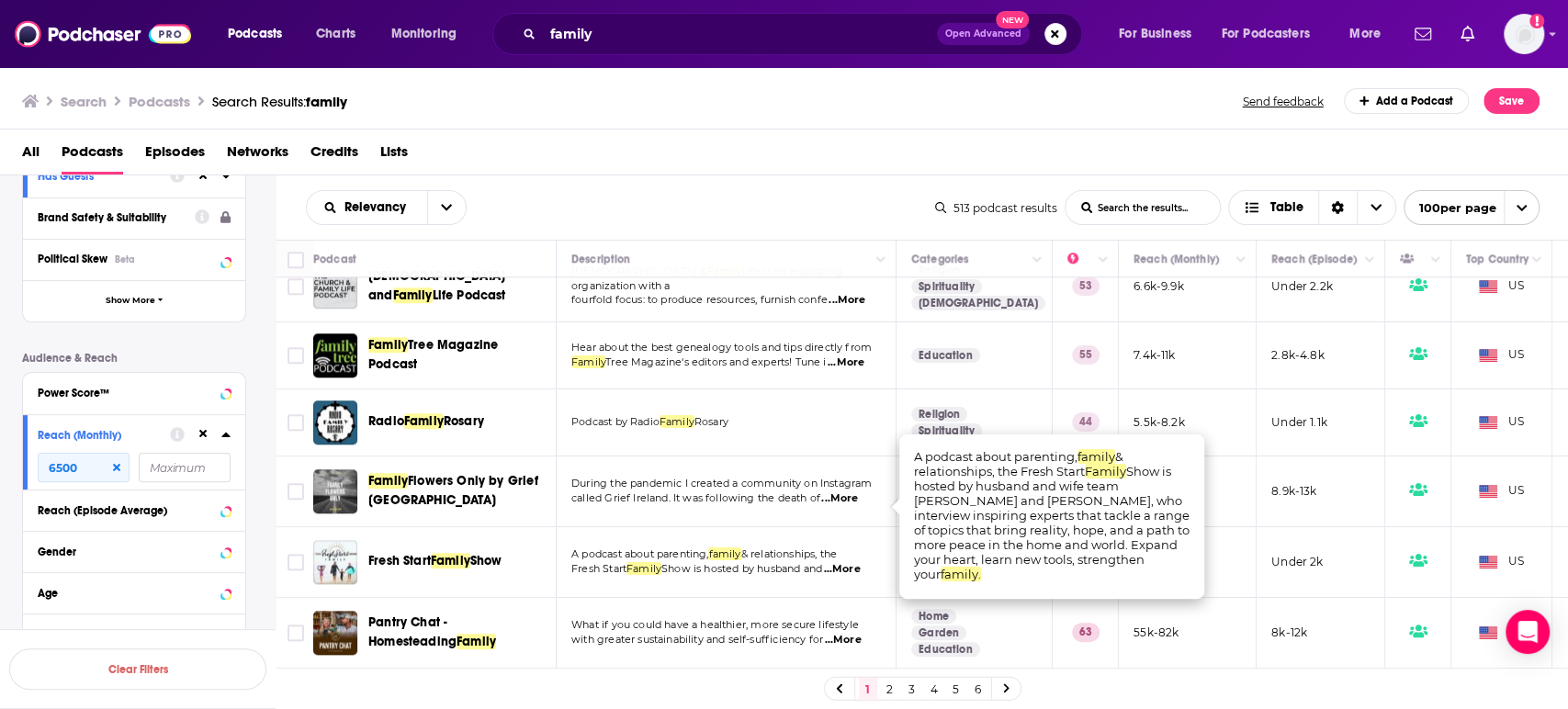
click at [860, 562] on span "...More" at bounding box center [841, 570] width 37 height 15
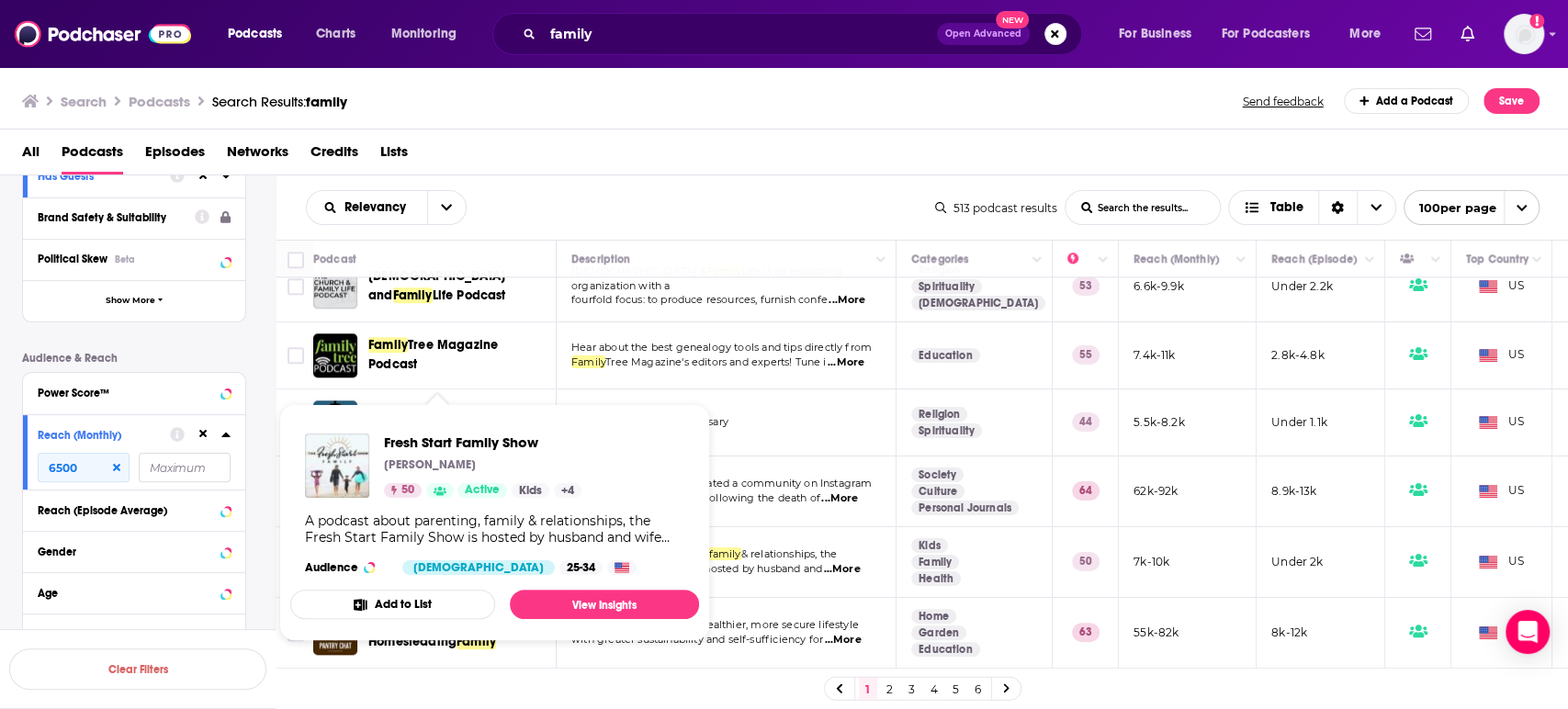
click at [477, 500] on div "Fresh Start Family Show Wendy Snyder 50 Active Kids + 4 A podcast about parenti…" at bounding box center [494, 504] width 409 height 171
click at [603, 609] on link "View Insights" at bounding box center [605, 604] width 190 height 29
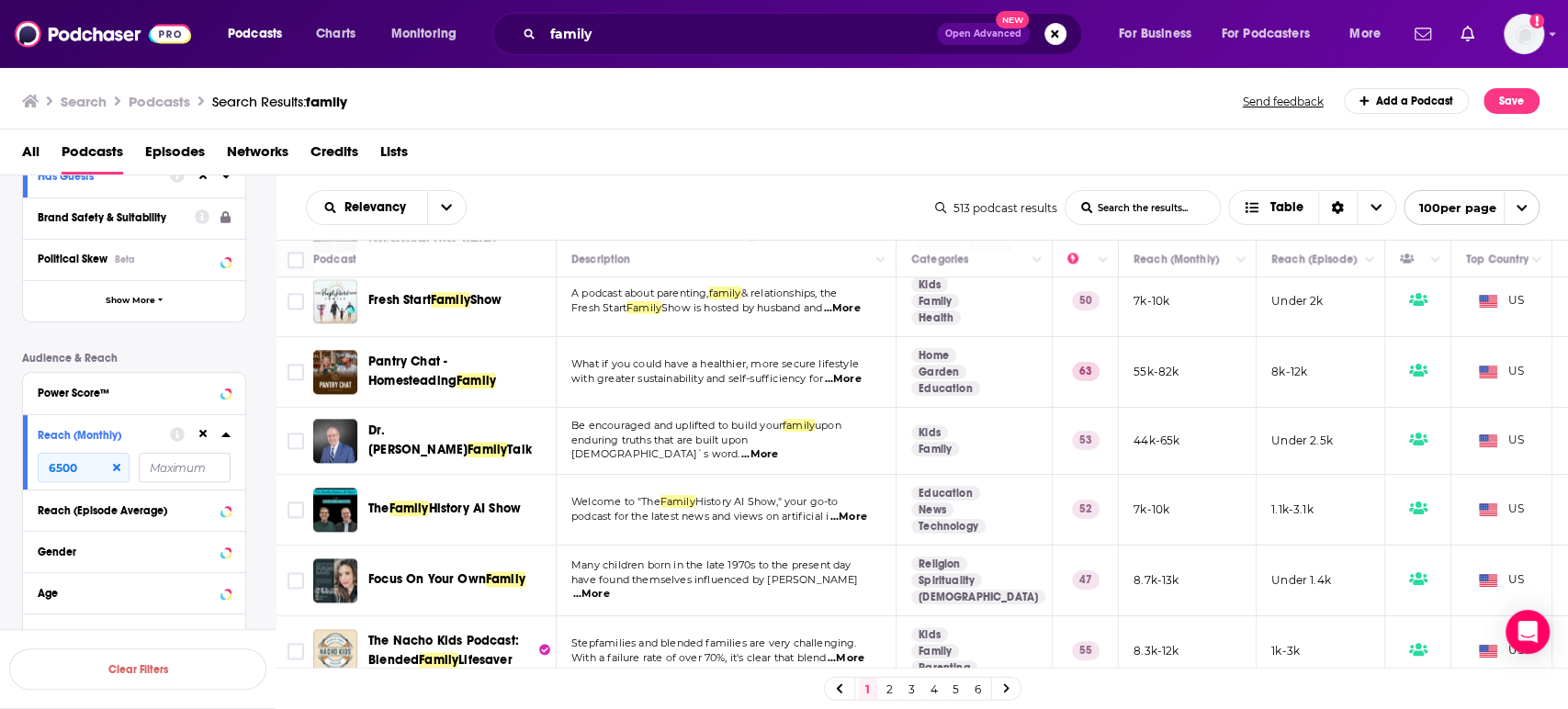
scroll to position [1531, 0]
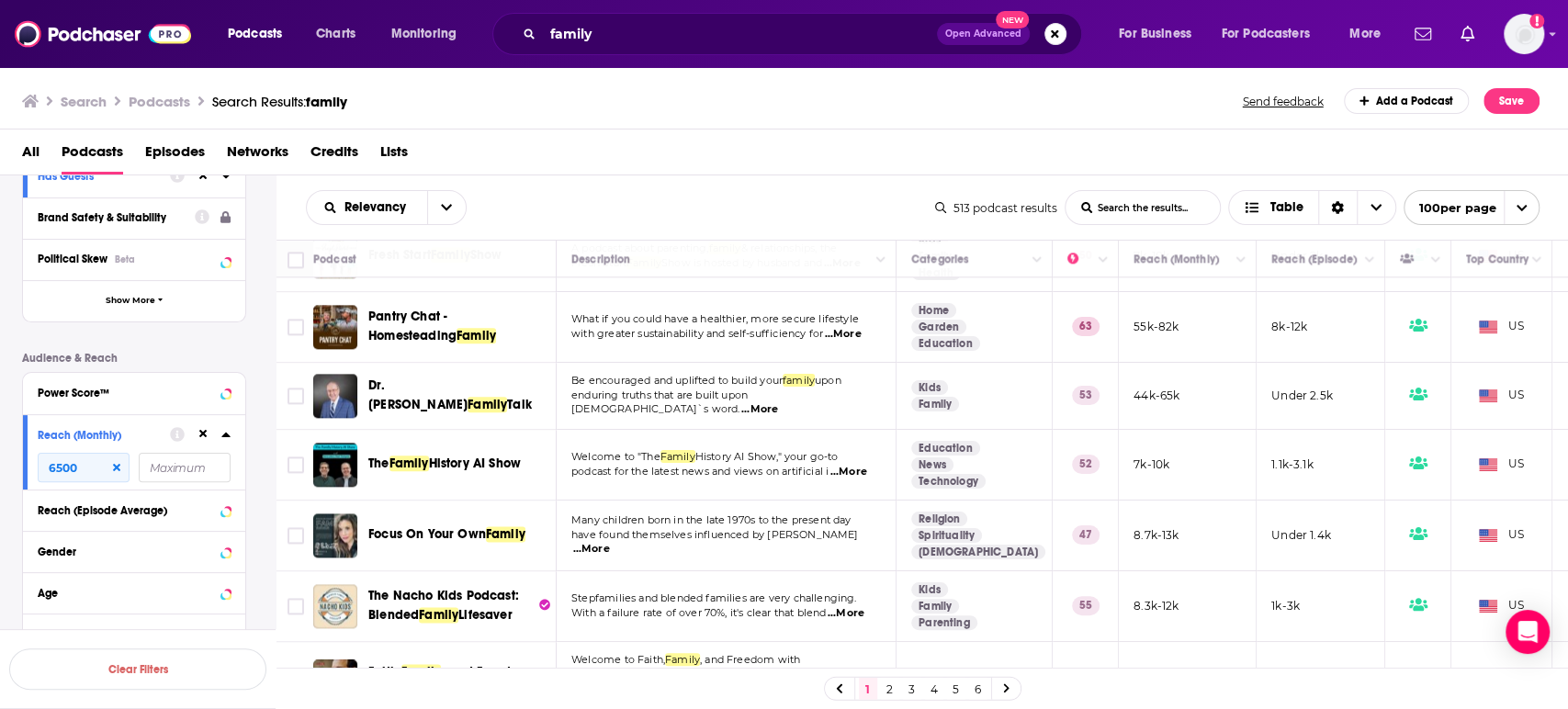
click at [611, 542] on span "...More" at bounding box center [592, 550] width 37 height 15
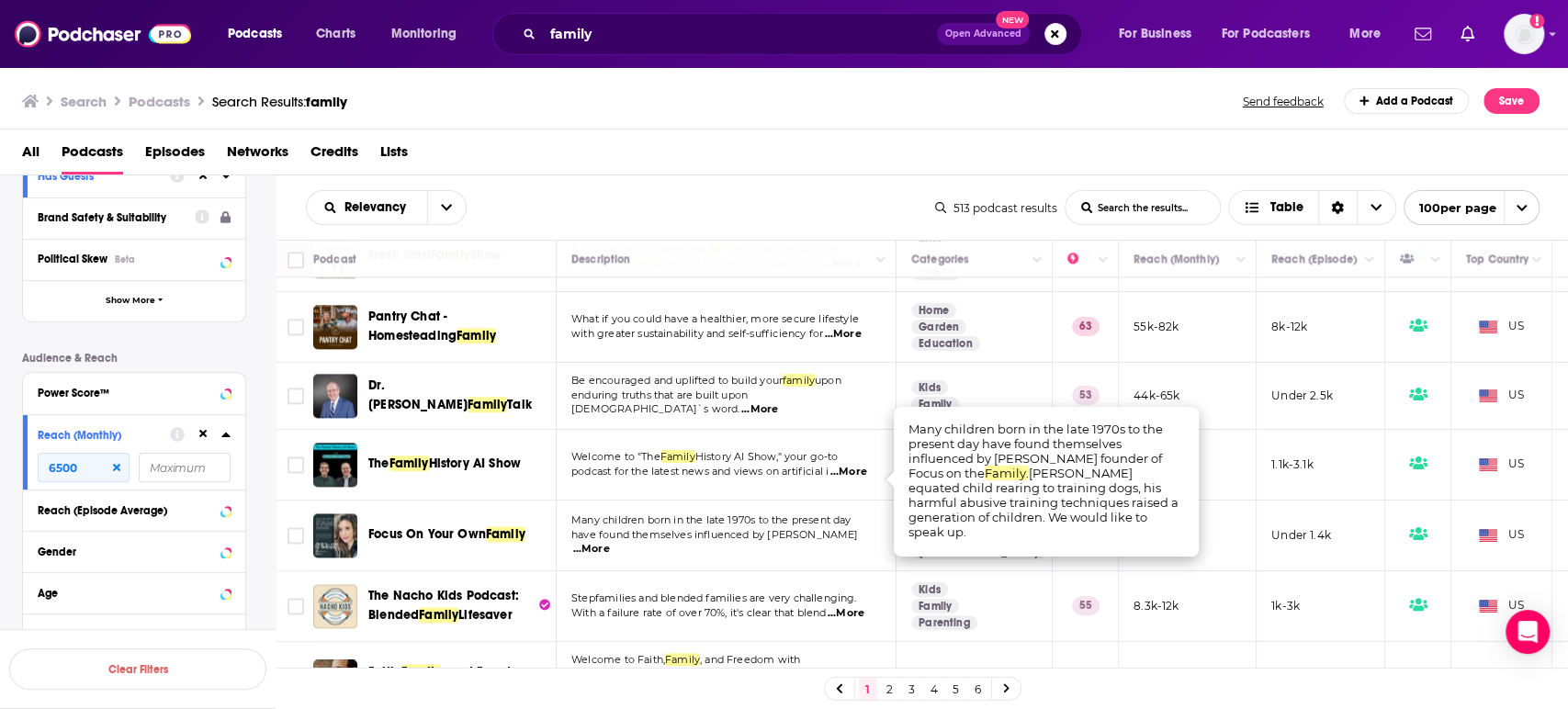
click at [611, 542] on span "...More" at bounding box center [592, 550] width 37 height 15
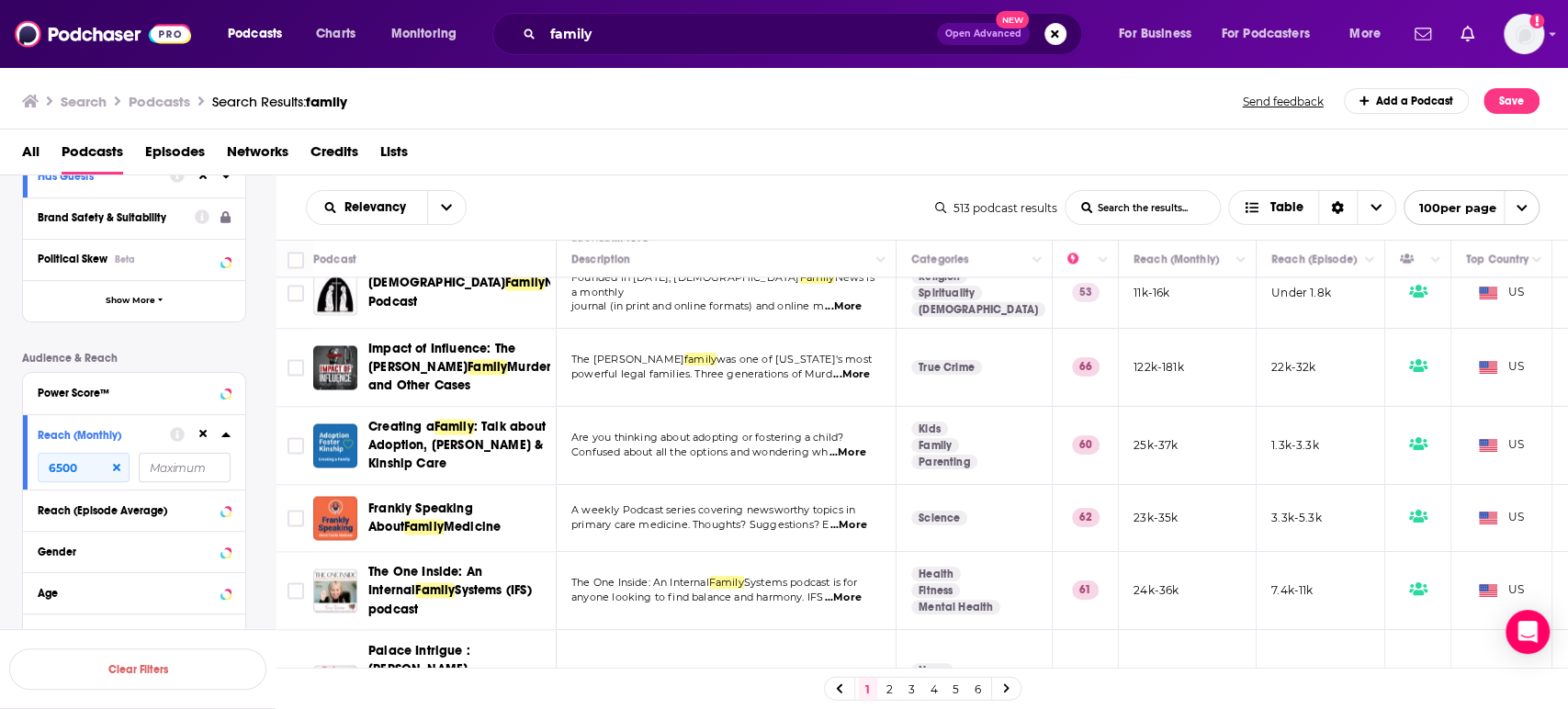
scroll to position [2041, 0]
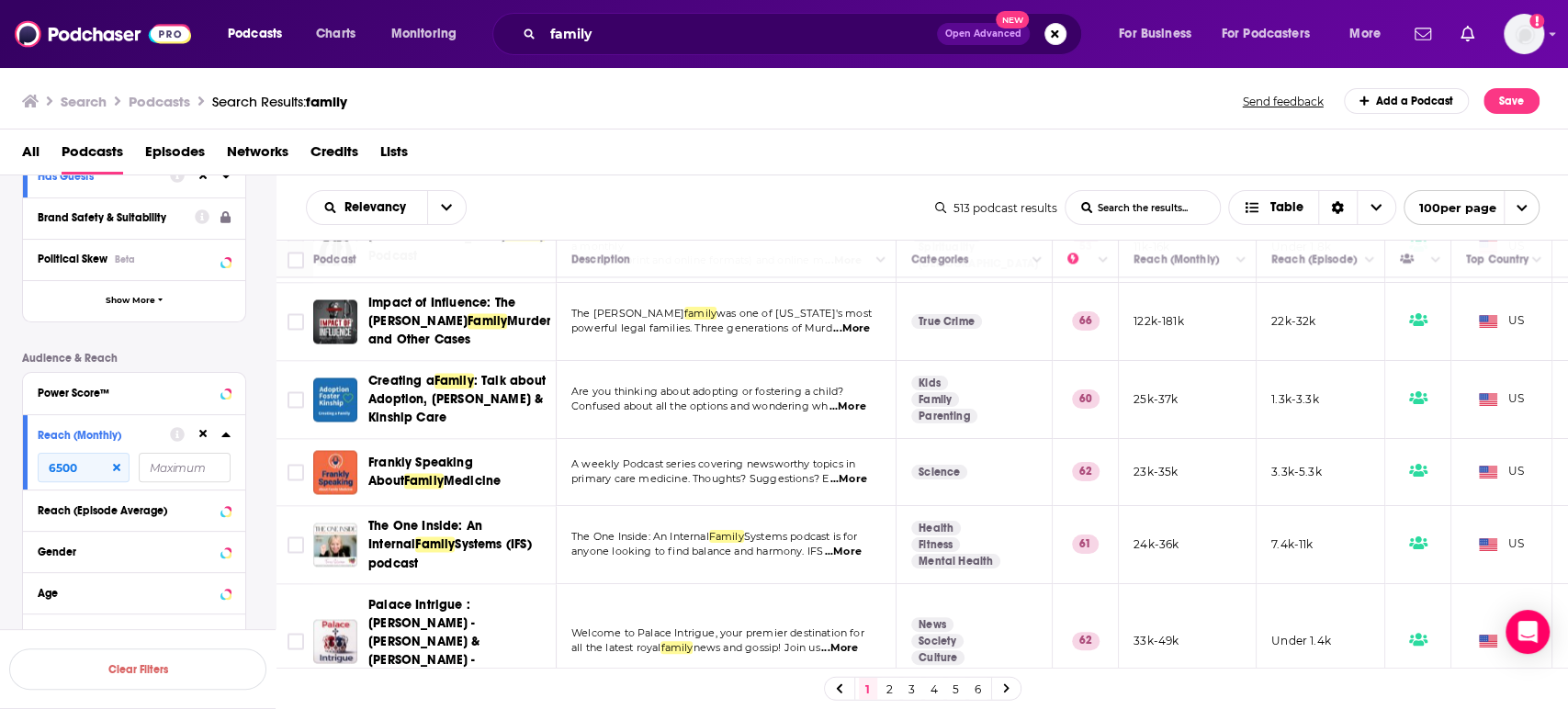
click at [860, 545] on span "...More" at bounding box center [843, 553] width 37 height 15
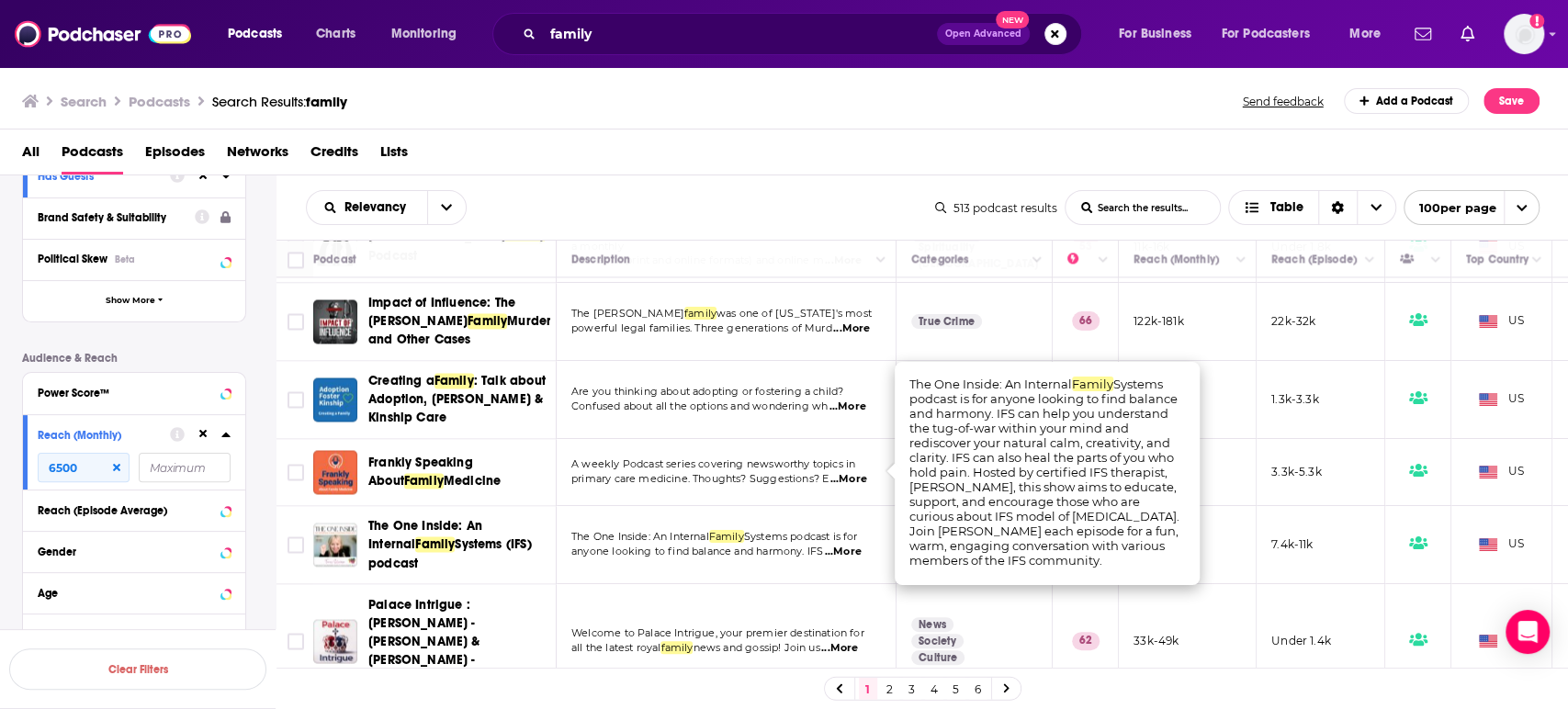
click at [859, 545] on span "...More" at bounding box center [843, 553] width 37 height 15
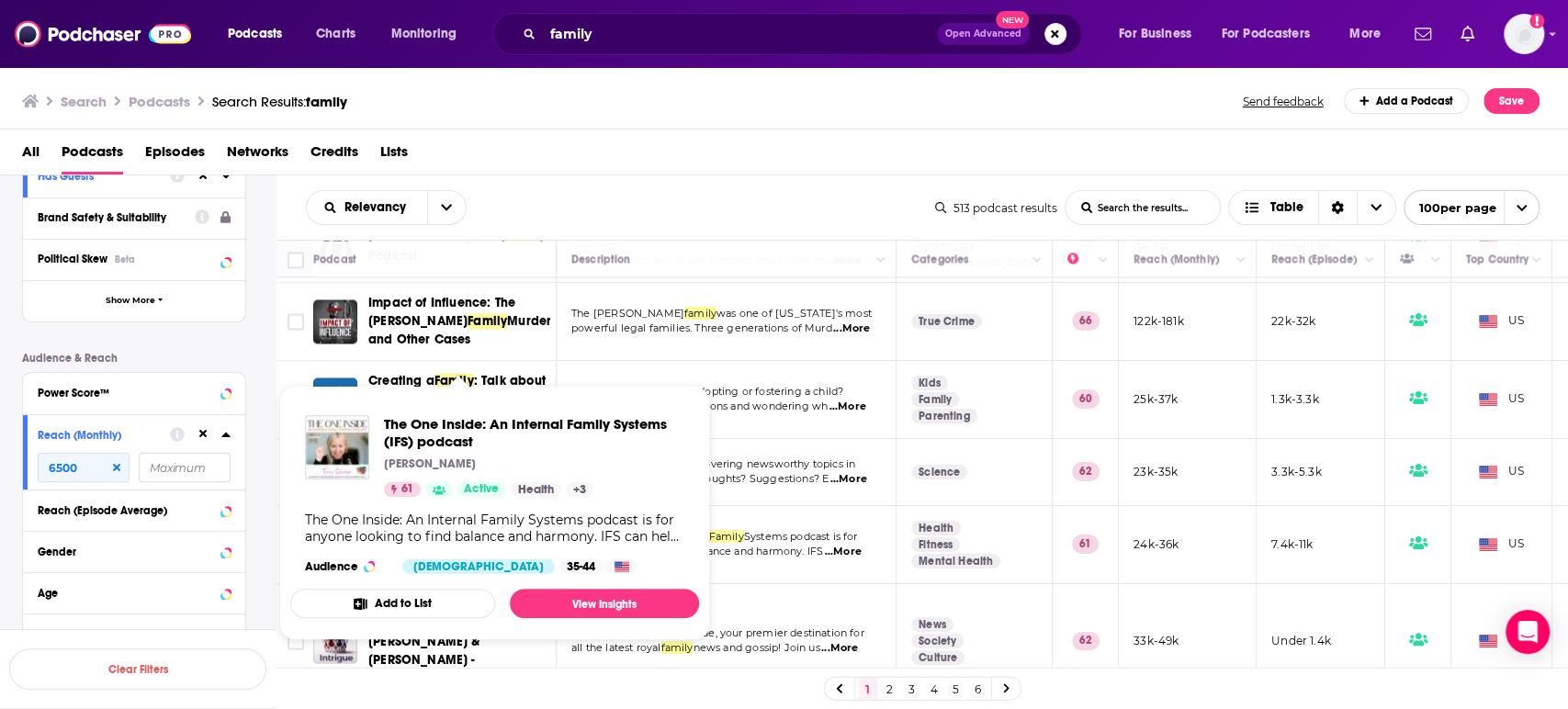
click at [408, 466] on p "Tammy Sollenberger" at bounding box center [429, 464] width 92 height 15
click at [602, 612] on link "View Insights" at bounding box center [605, 603] width 190 height 29
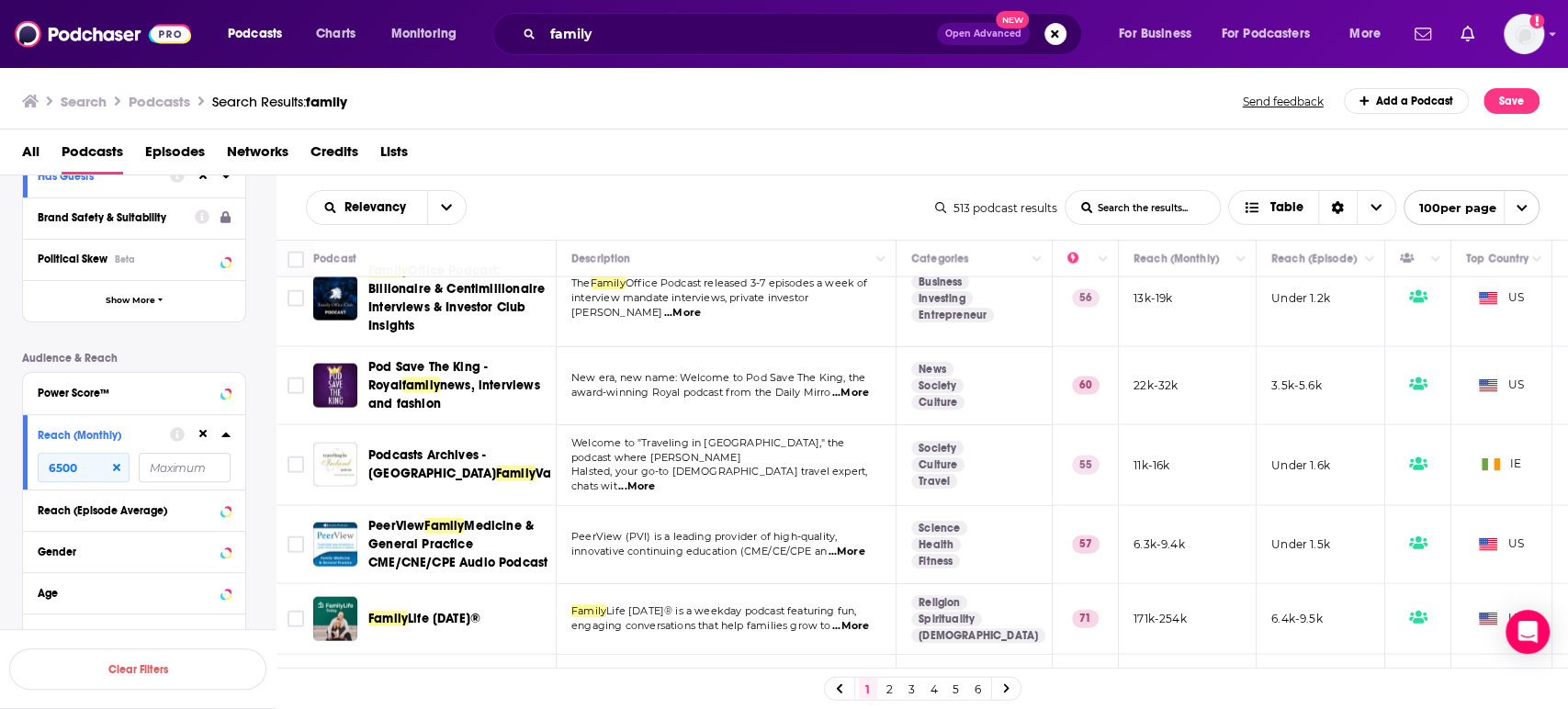
scroll to position [2755, 0]
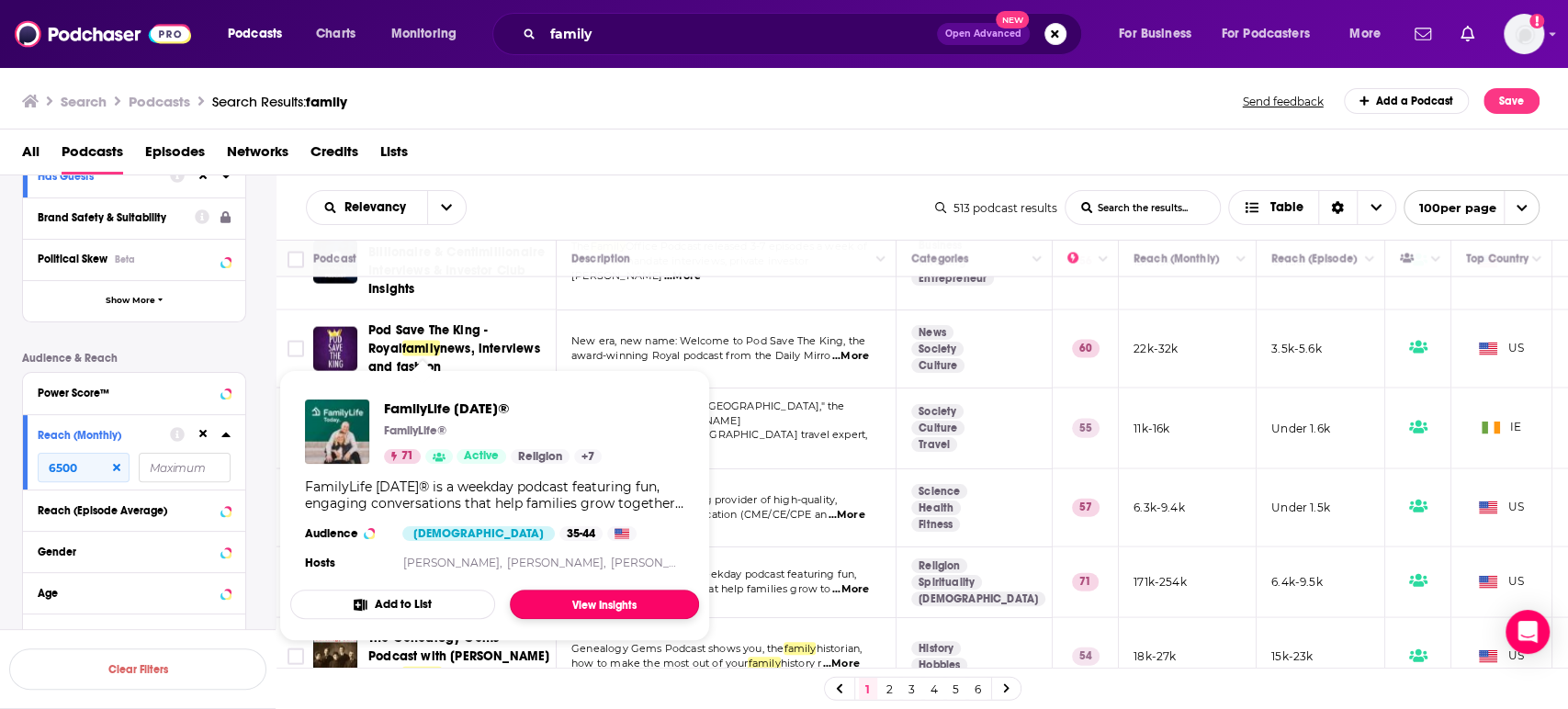
click at [604, 607] on link "View Insights" at bounding box center [605, 604] width 190 height 29
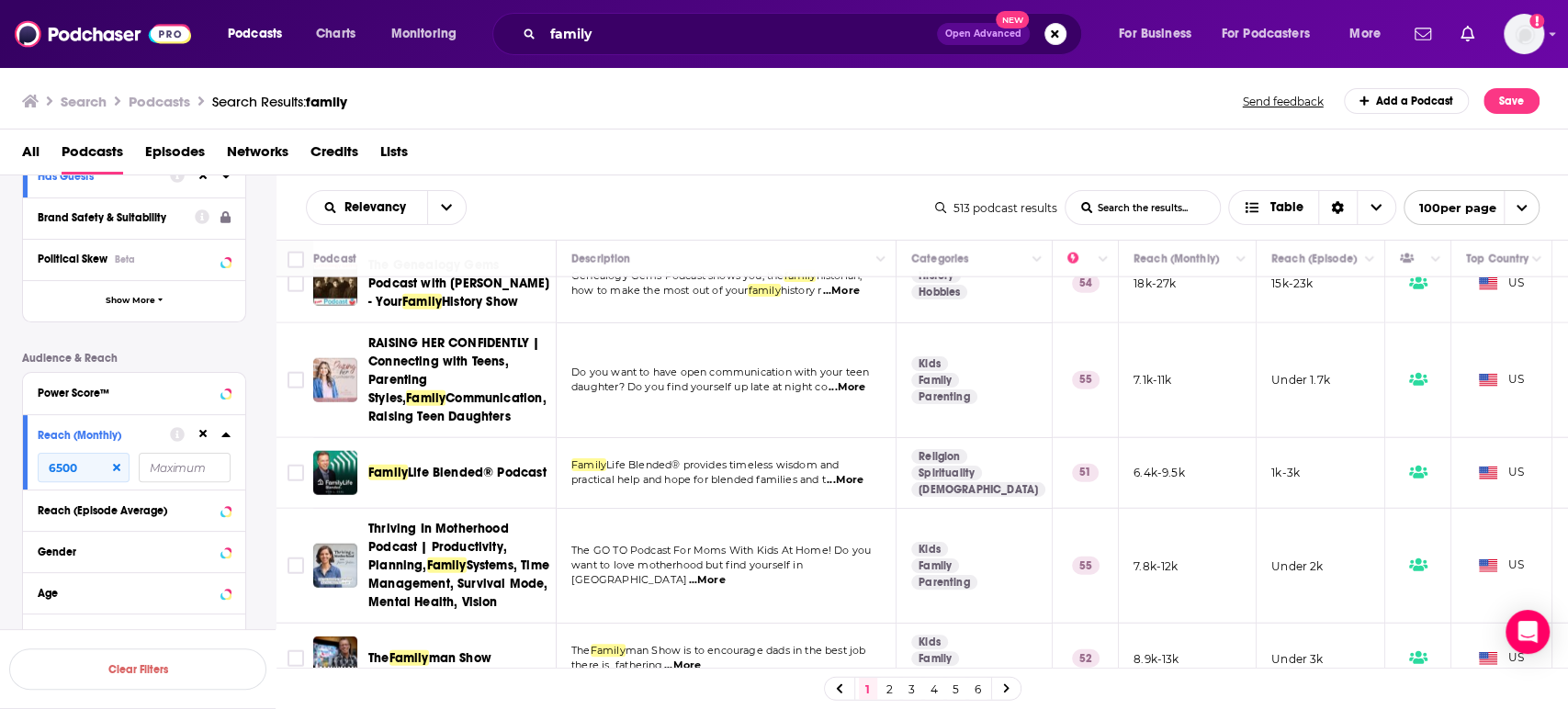
scroll to position [3164, 0]
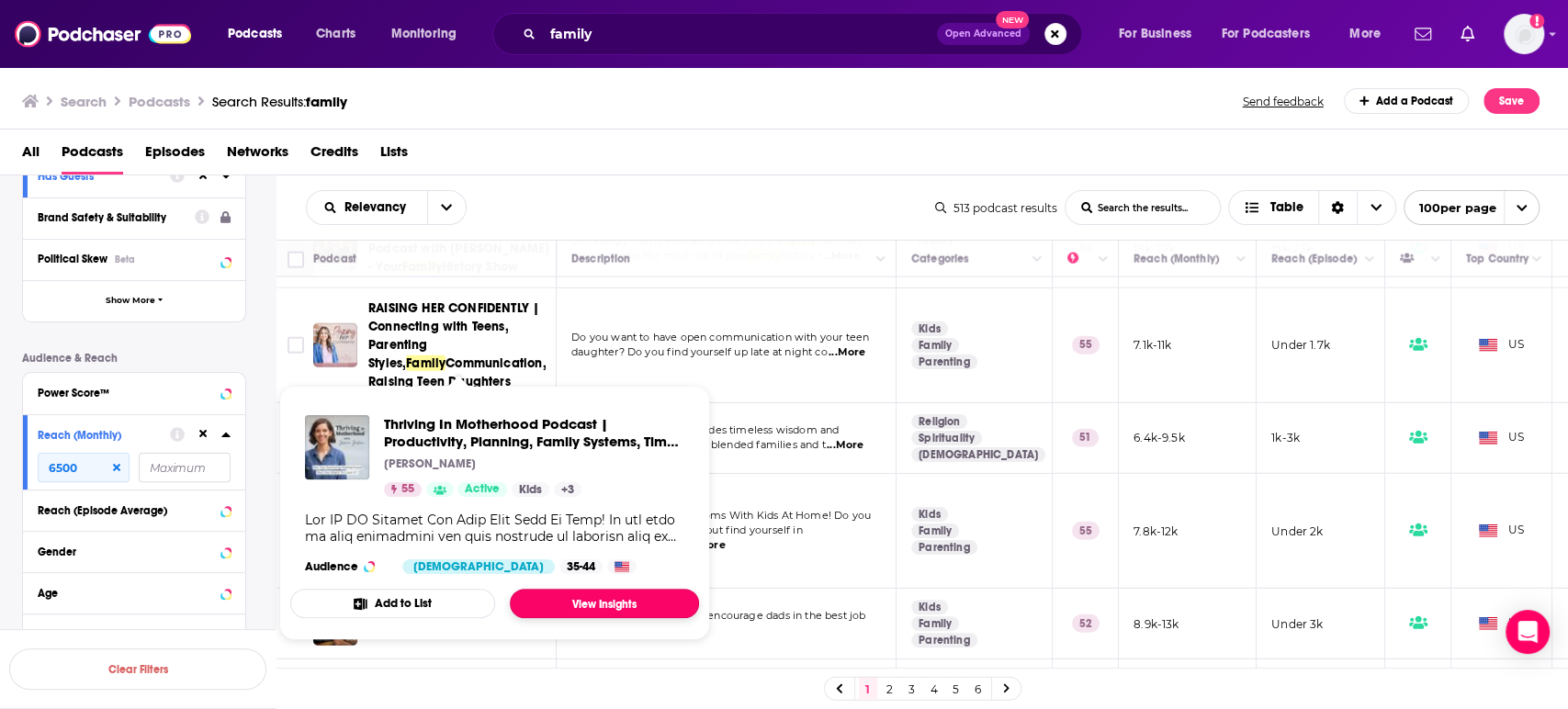
click at [615, 607] on link "View Insights" at bounding box center [605, 603] width 190 height 29
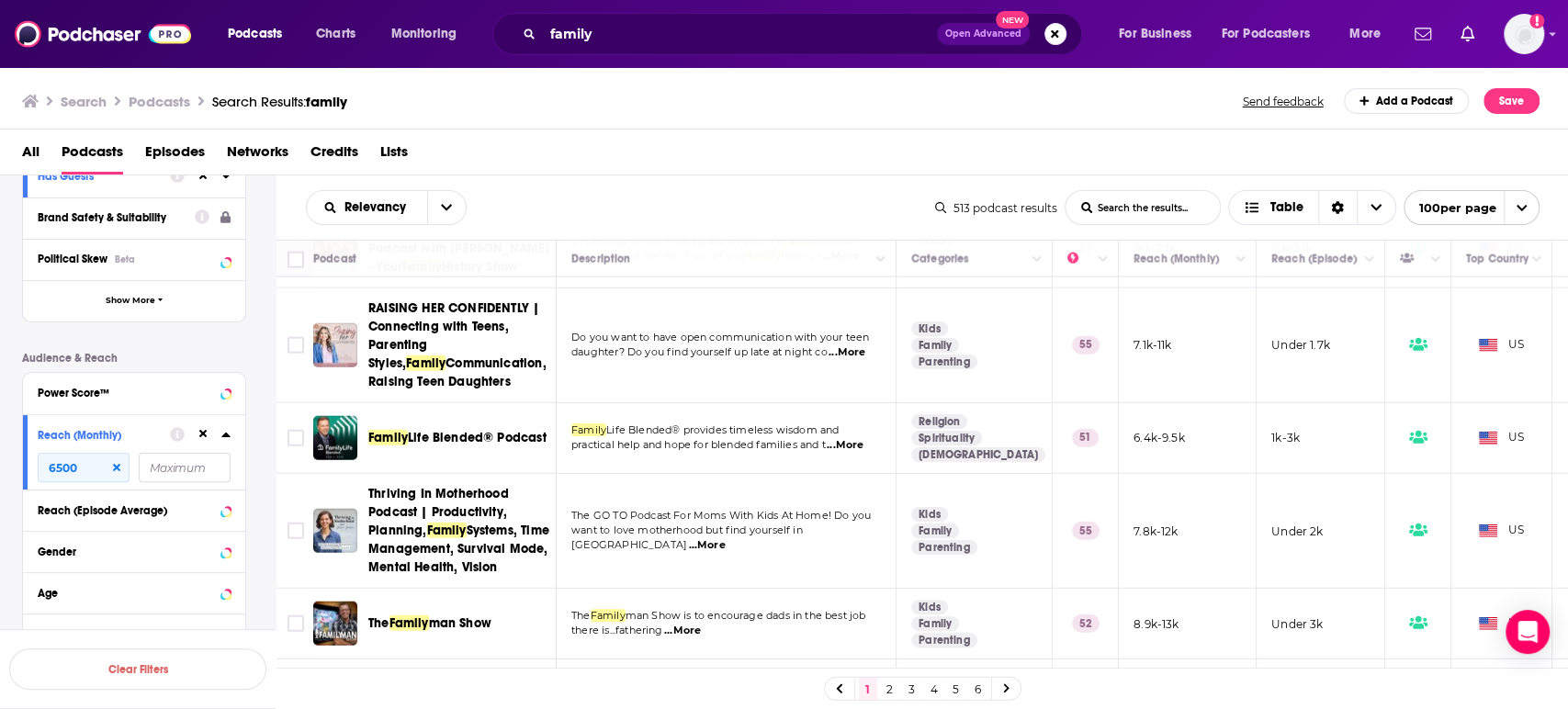
click at [699, 624] on span "...More" at bounding box center [683, 631] width 37 height 15
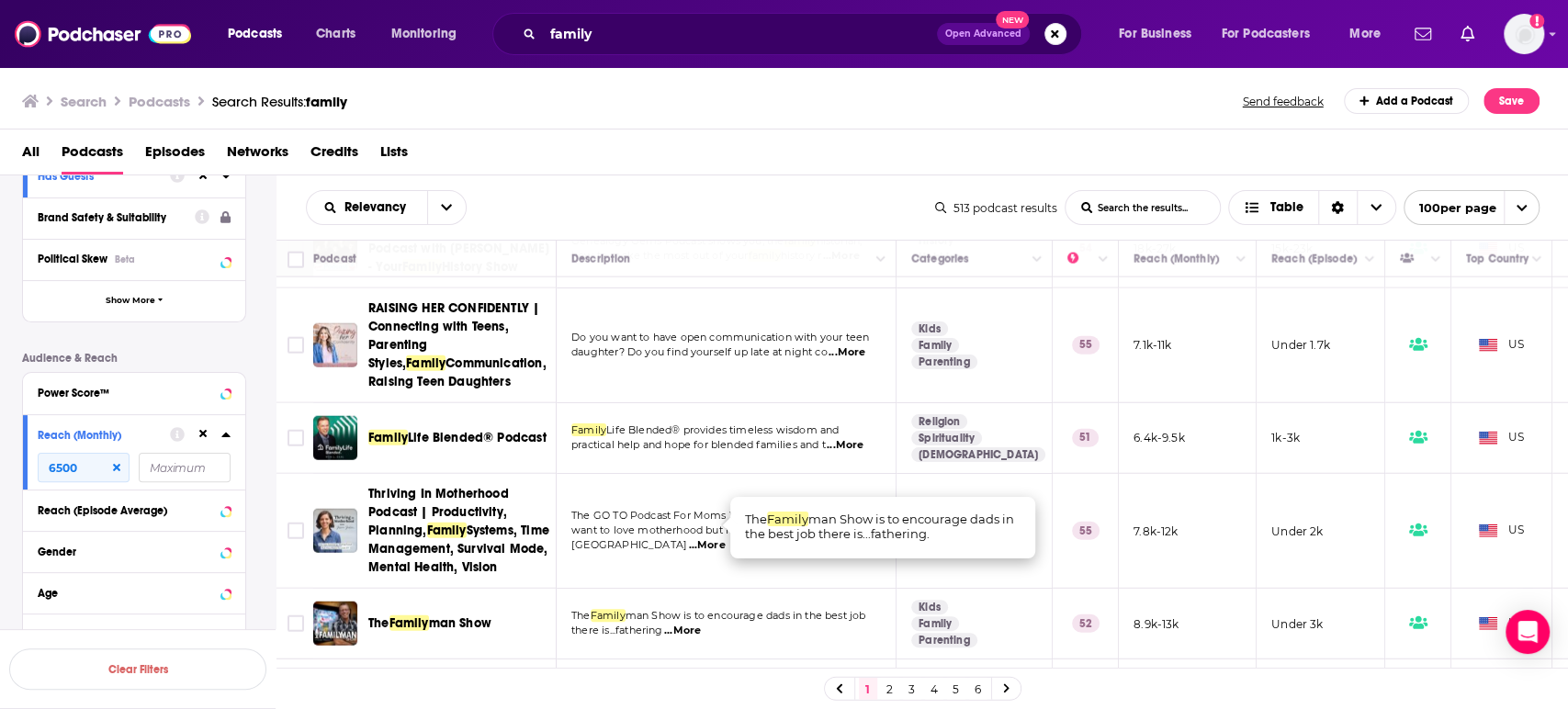
click at [699, 624] on span "...More" at bounding box center [683, 631] width 37 height 15
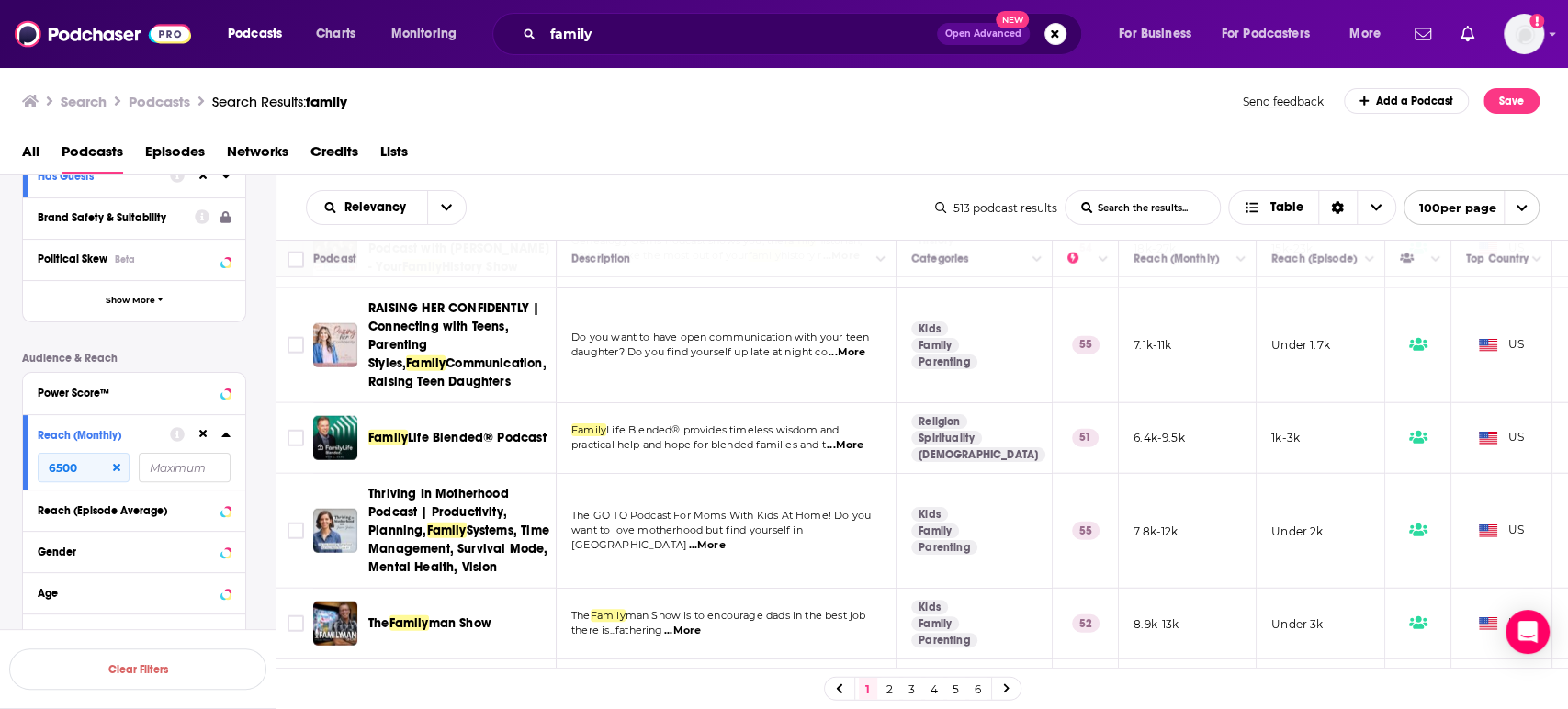
click at [457, 615] on span "man Show" at bounding box center [461, 623] width 63 height 15
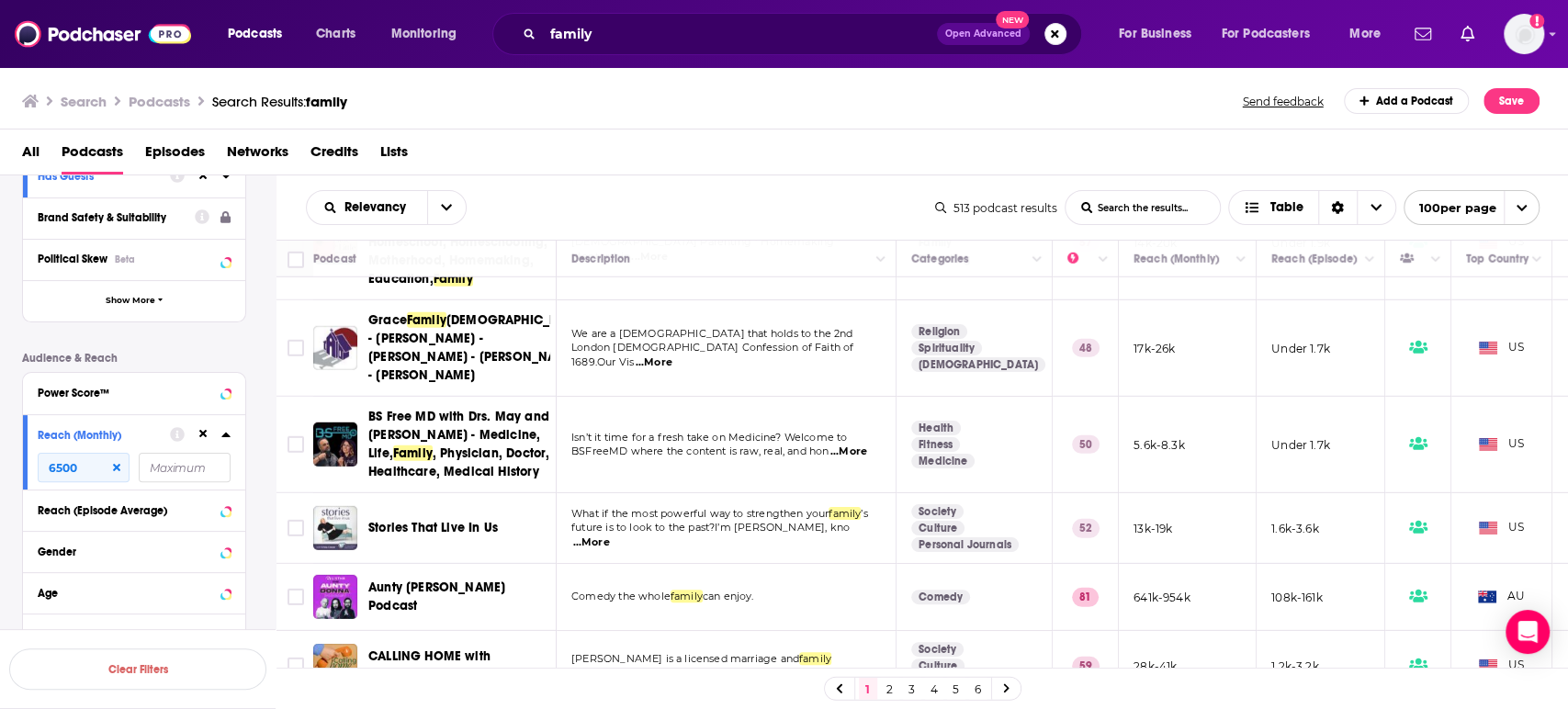
scroll to position [3675, 0]
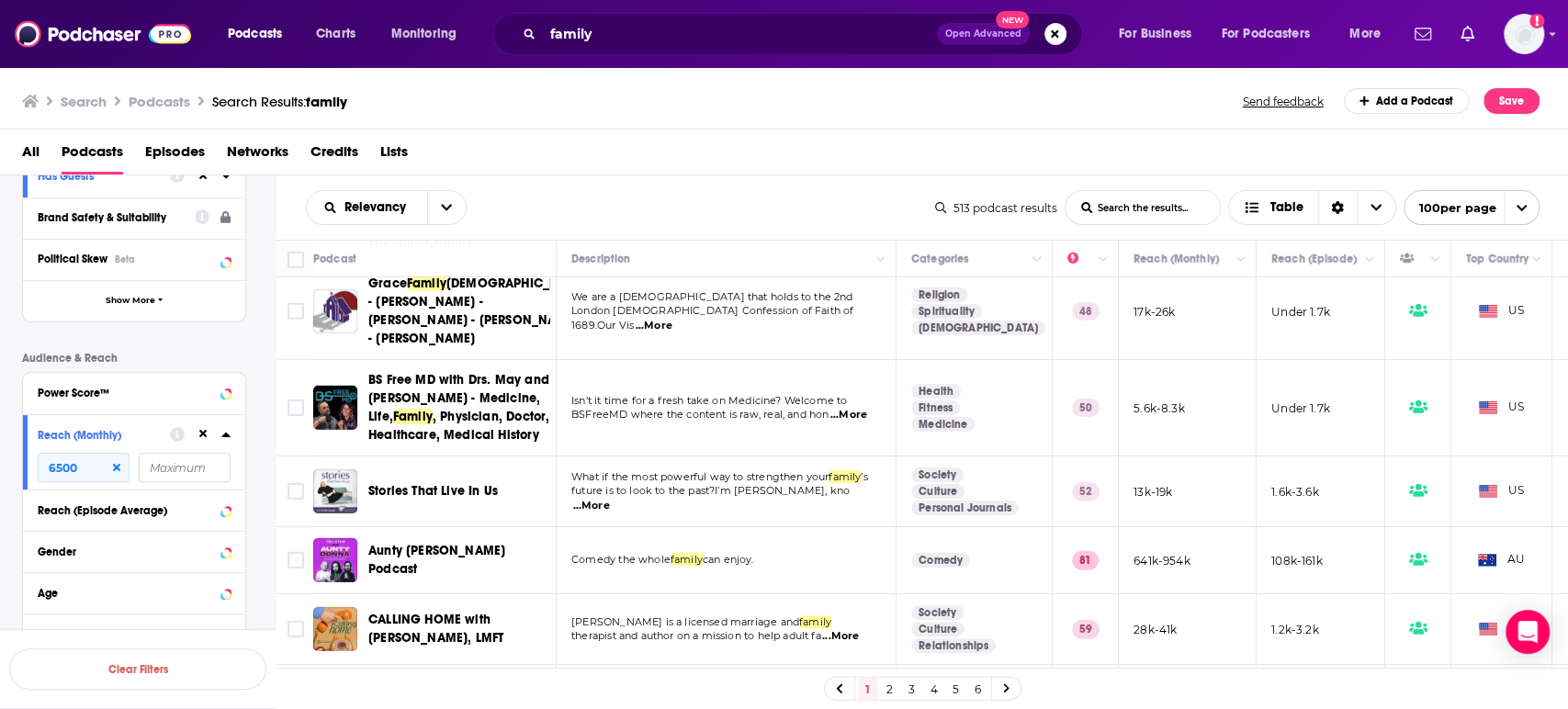
click at [611, 499] on span "...More" at bounding box center [592, 506] width 37 height 15
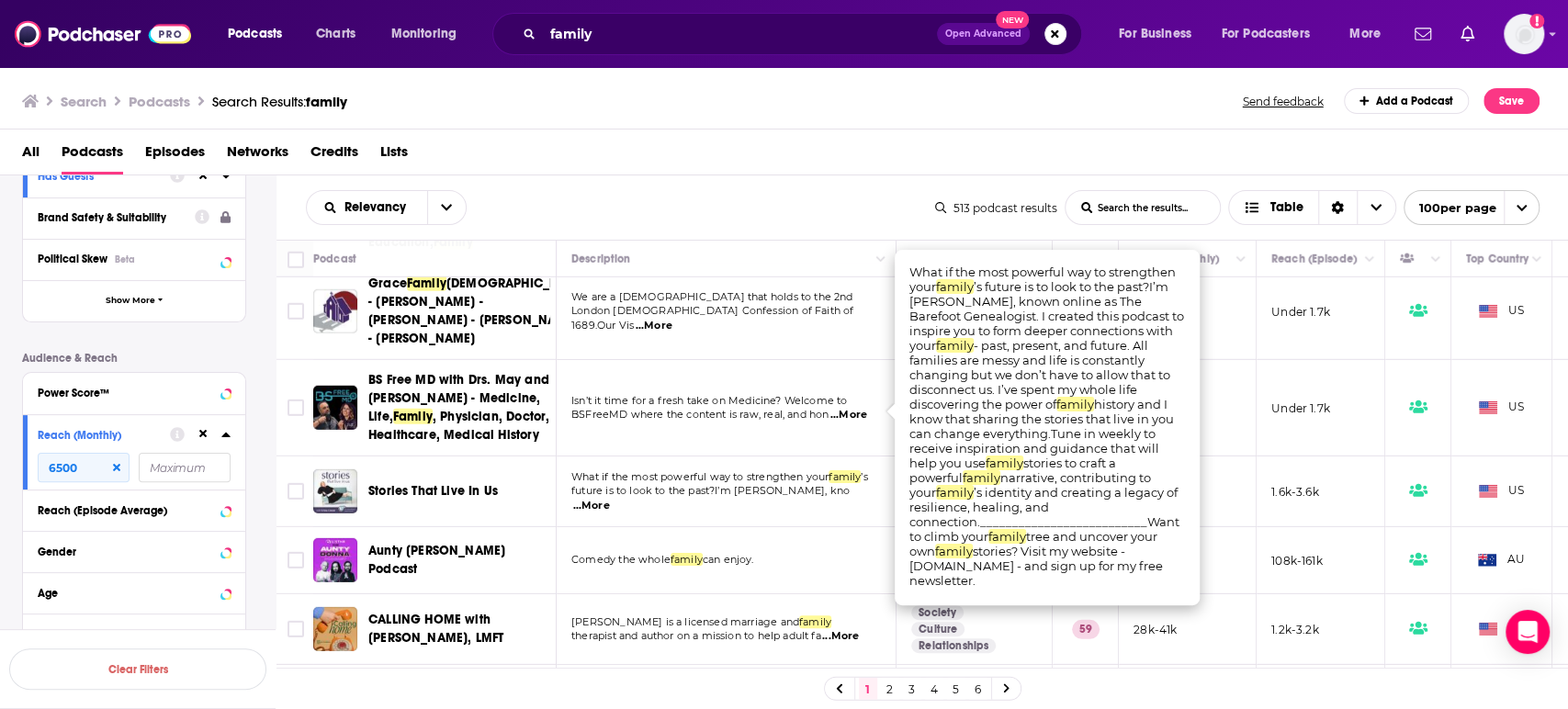
click at [611, 499] on span "...More" at bounding box center [592, 506] width 37 height 15
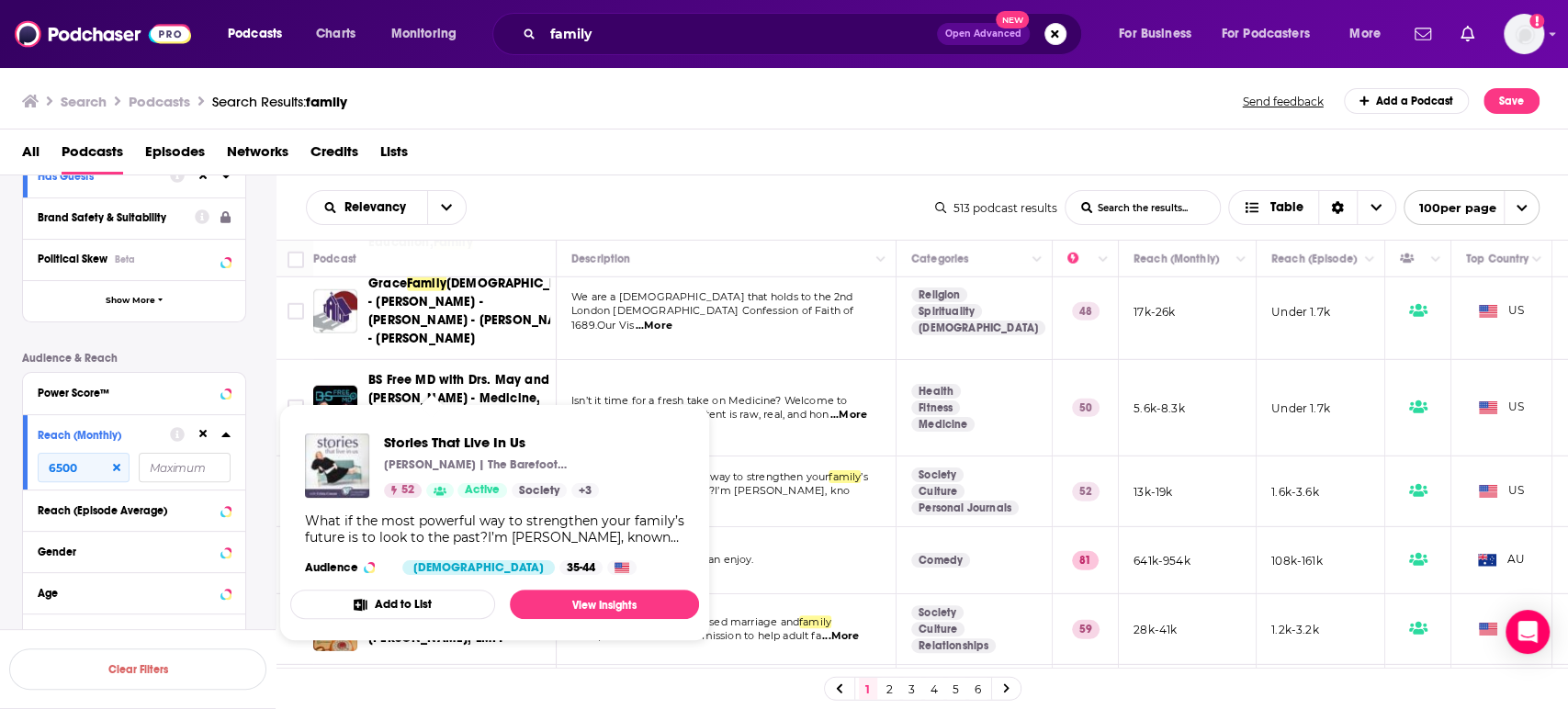
click at [462, 409] on div "Podcasts Charts Monitoring family Open Advanced New For Business For Podcasters…" at bounding box center [784, 354] width 1568 height 709
click at [611, 609] on link "View Insights" at bounding box center [605, 604] width 190 height 29
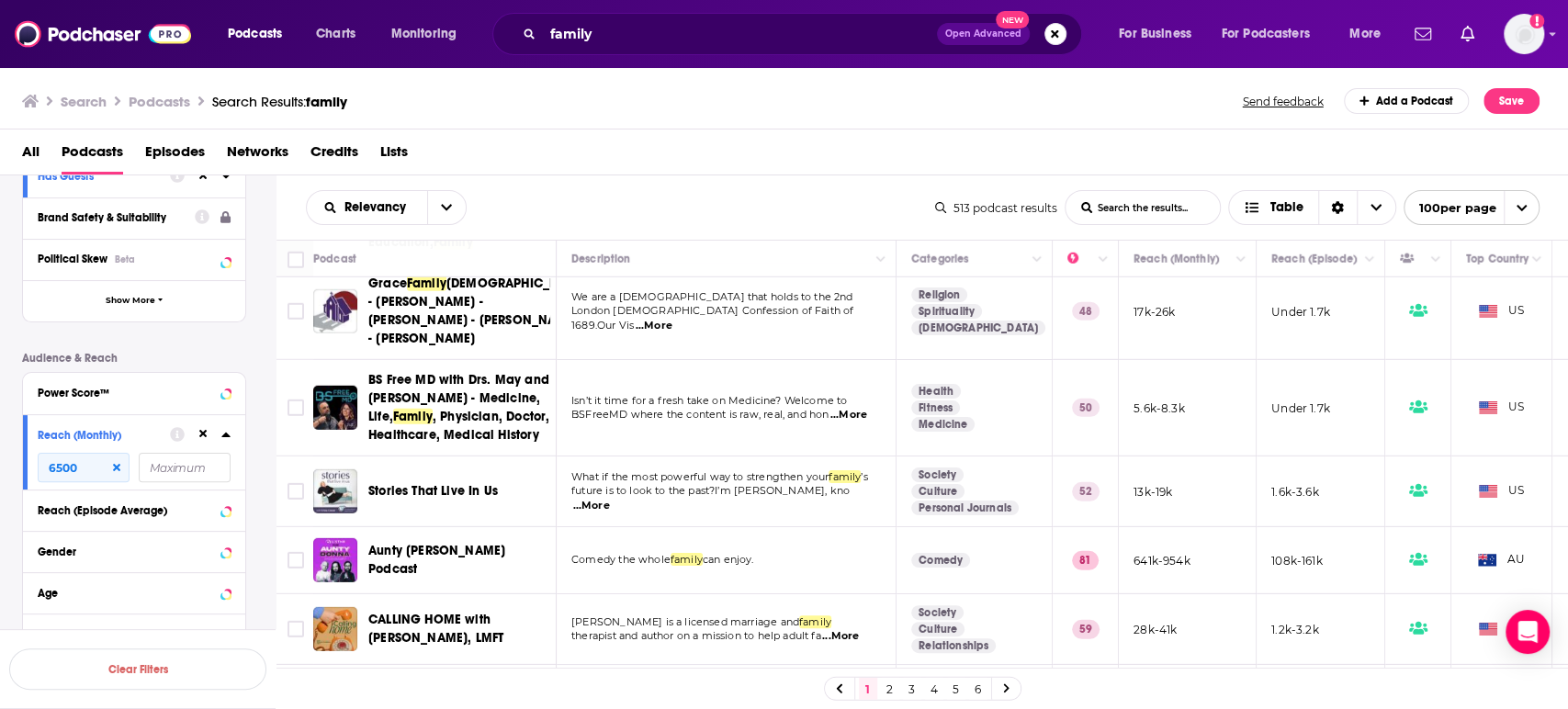
scroll to position [3776, 0]
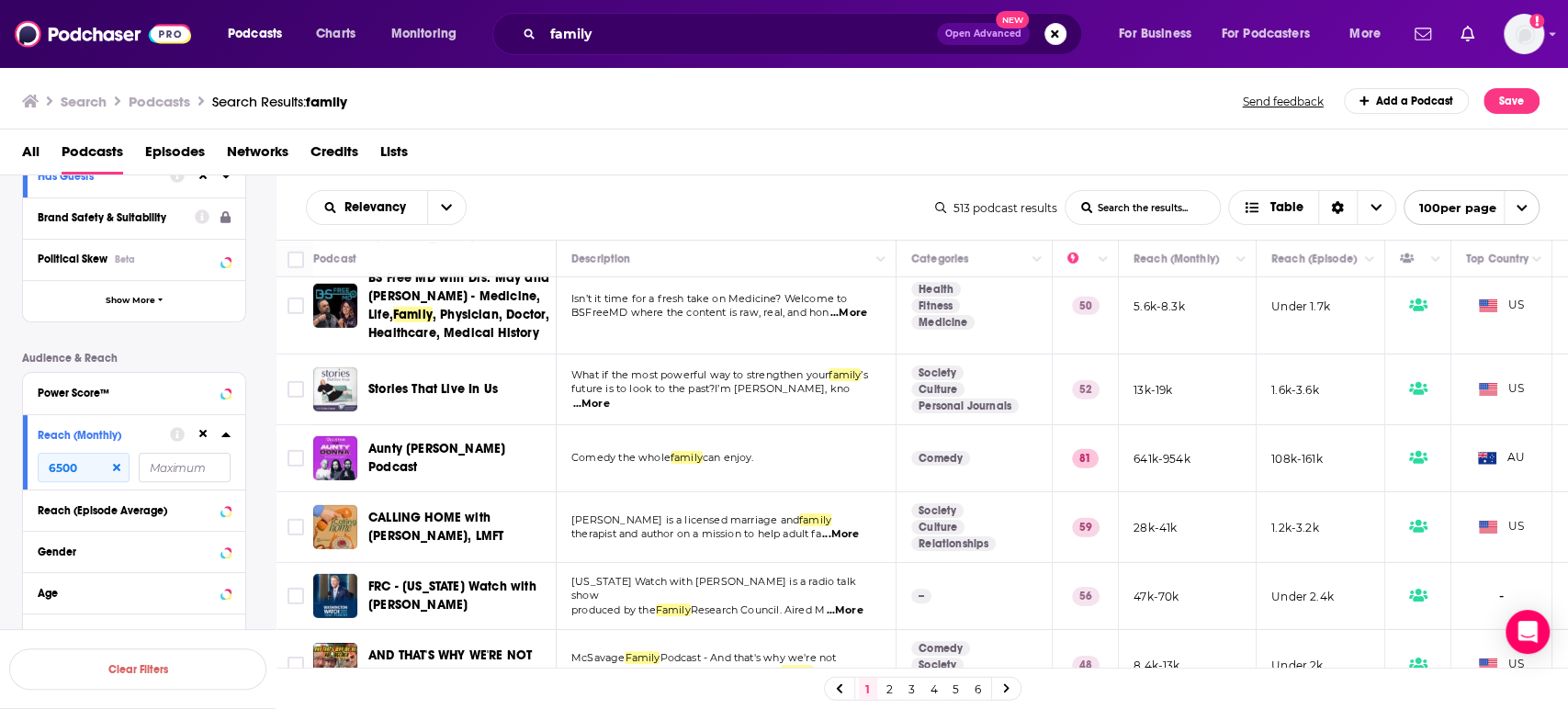
click at [847, 527] on span "...More" at bounding box center [840, 535] width 37 height 15
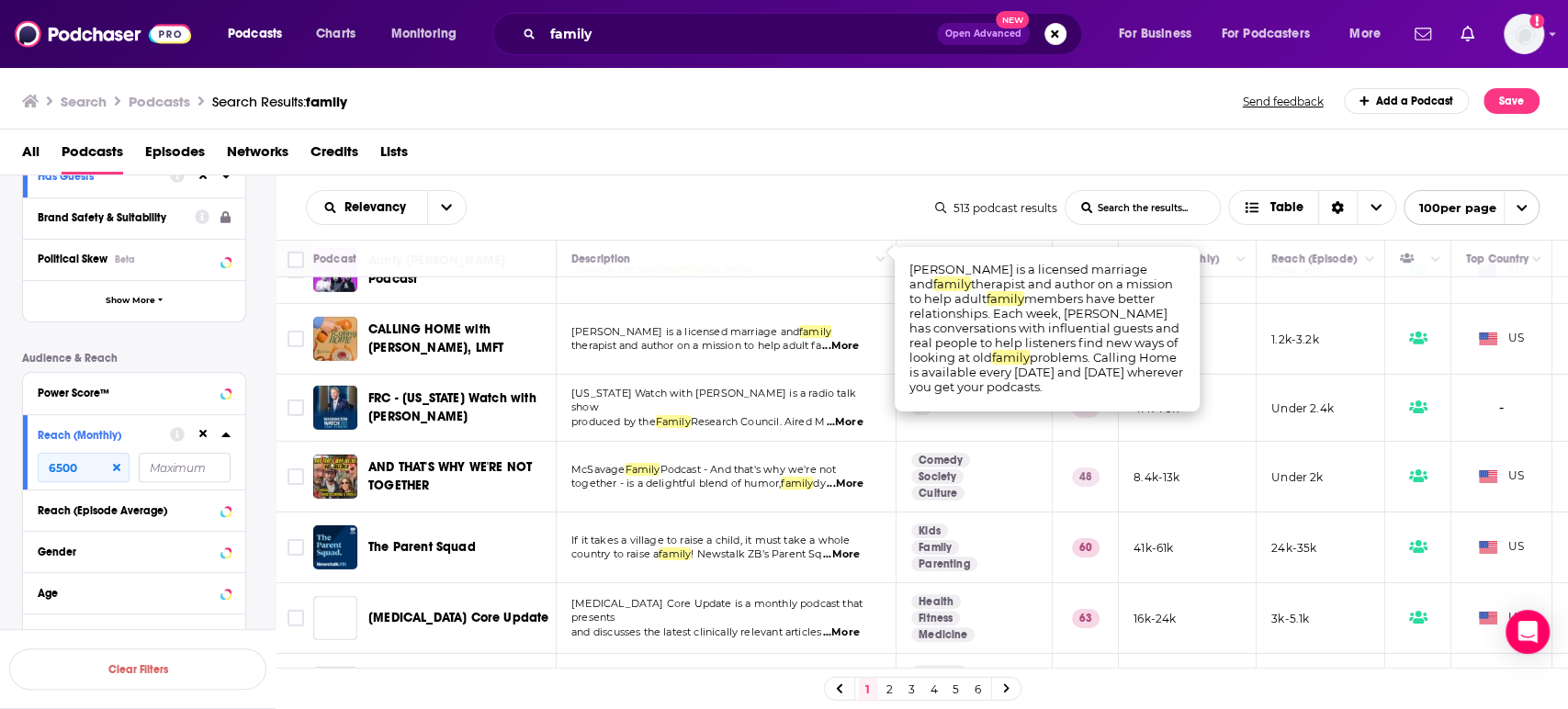
scroll to position [3980, 0]
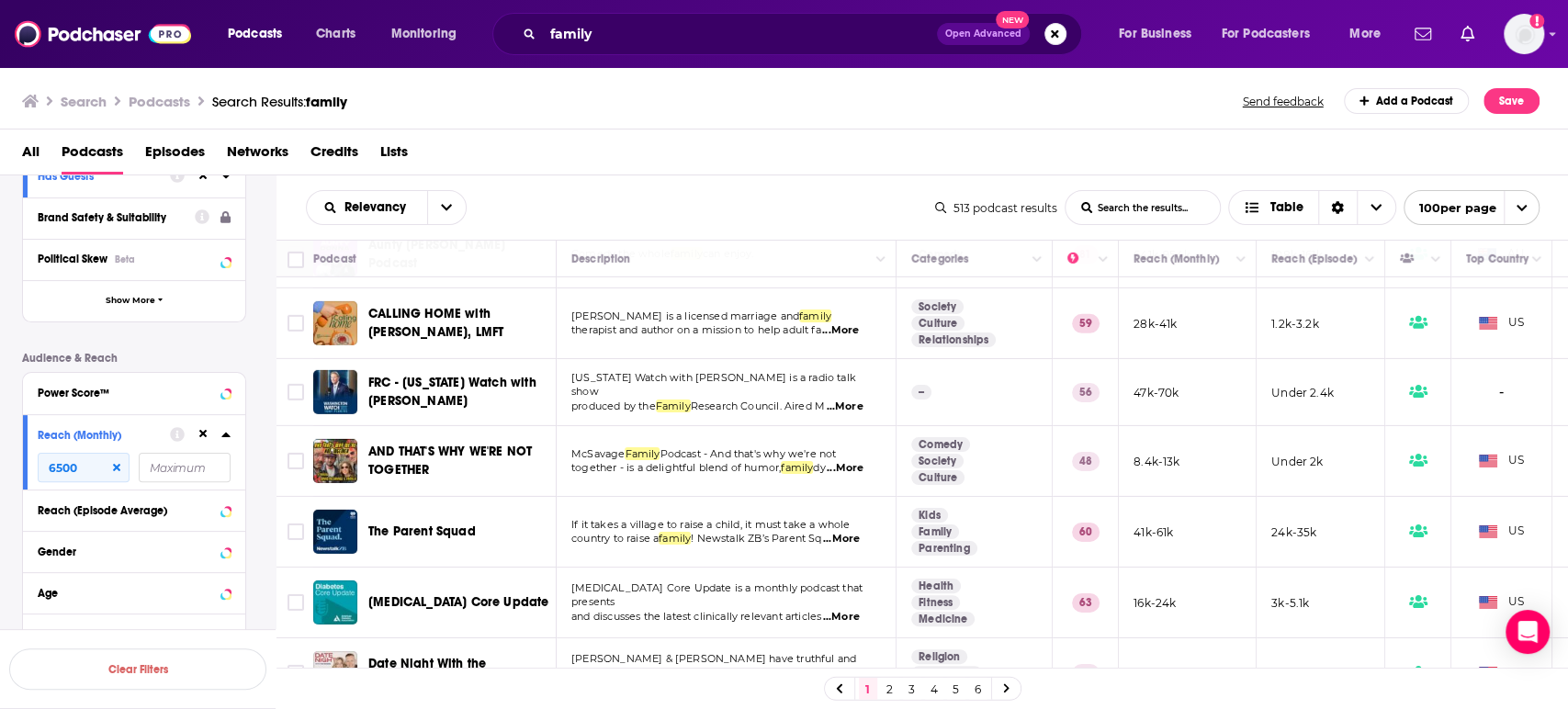
click at [454, 440] on div "Podcasts Charts Monitoring family Open Advanced New For Business For Podcasters…" at bounding box center [784, 354] width 1568 height 709
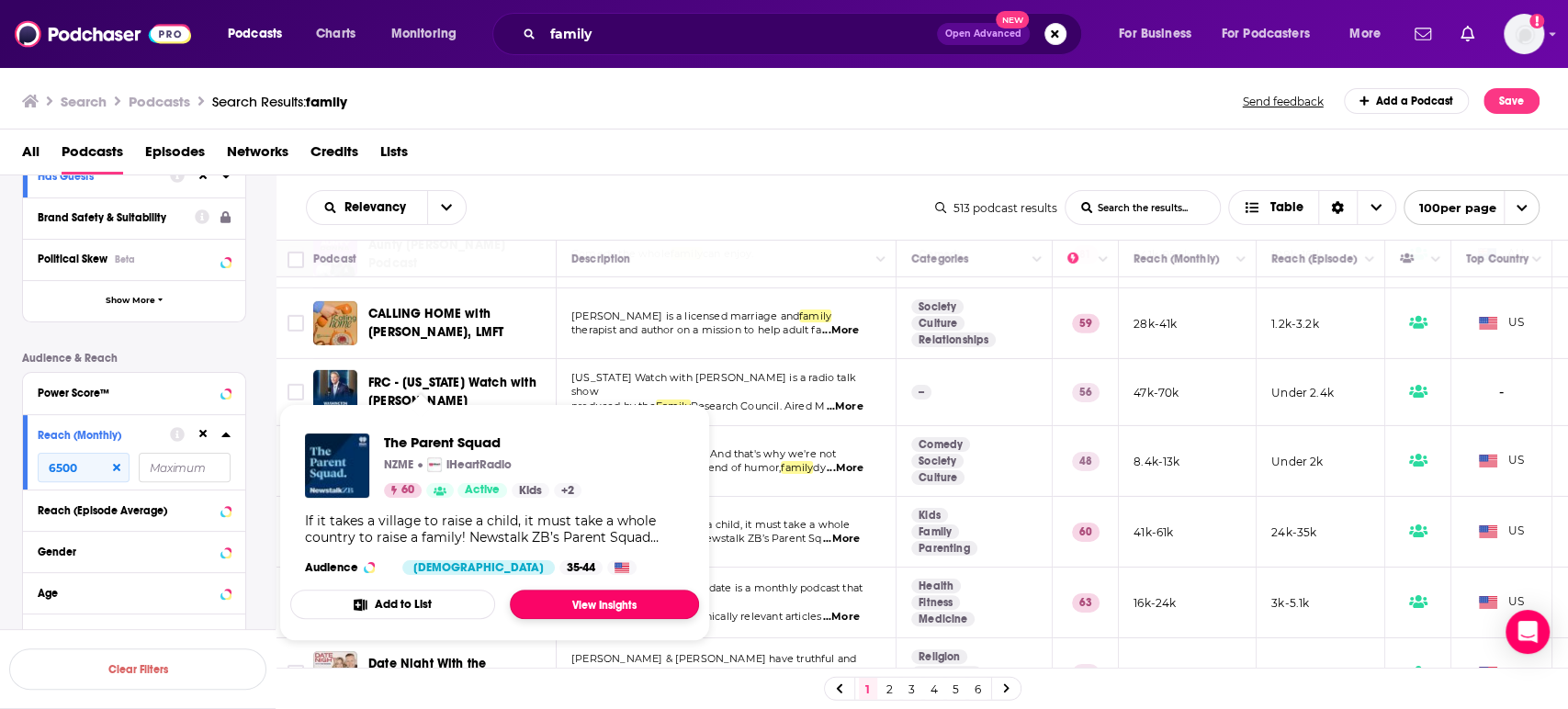
click at [603, 610] on link "View Insights" at bounding box center [605, 604] width 190 height 29
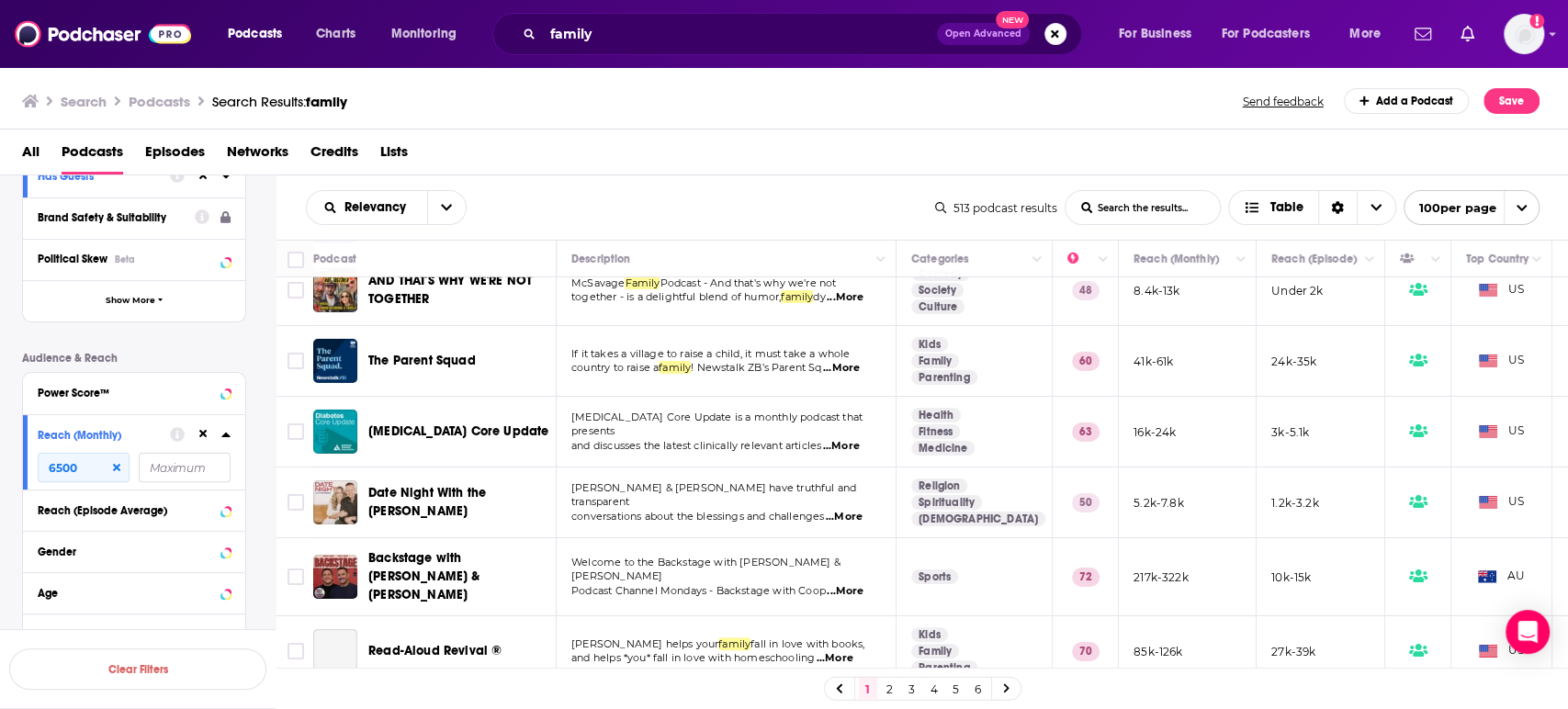
scroll to position [4185, 0]
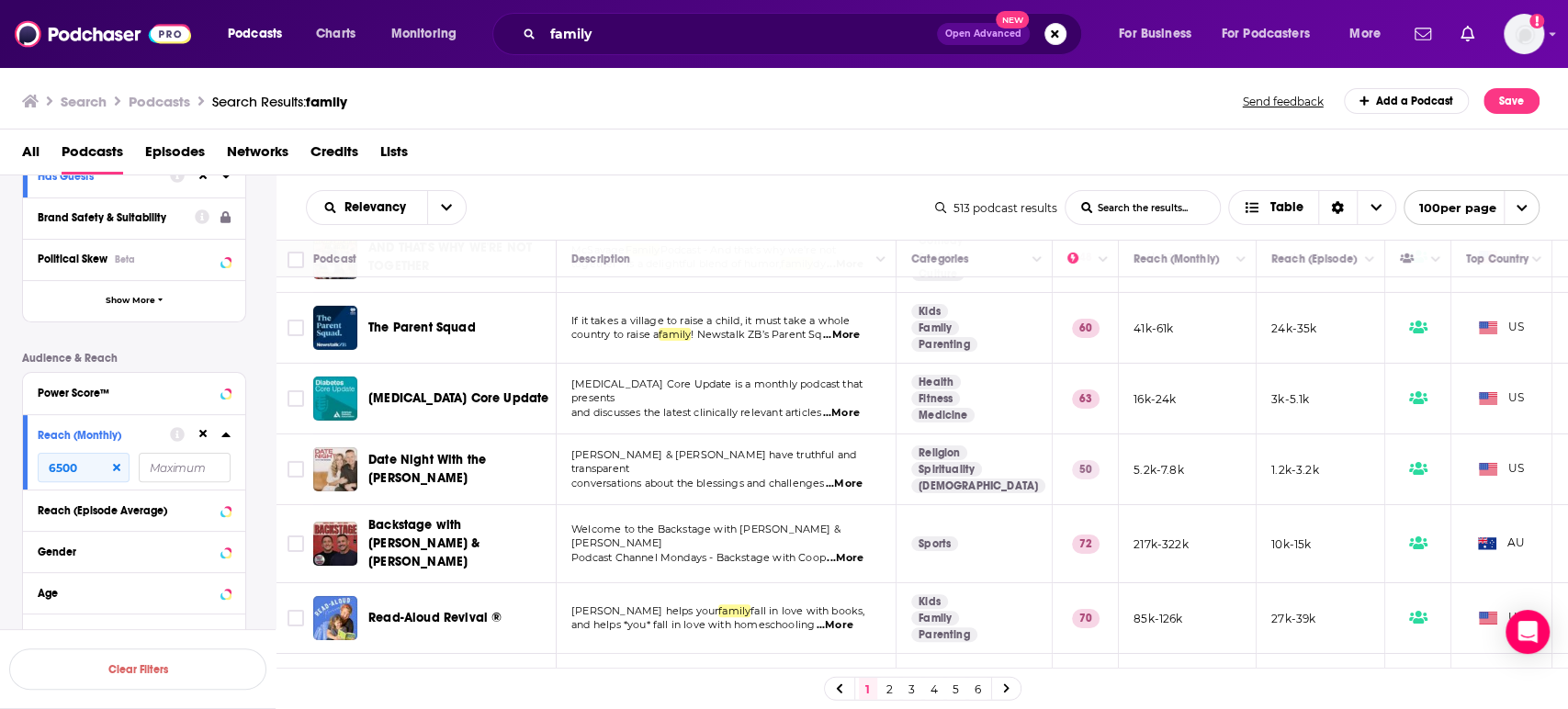
click at [868, 551] on p "Podcast Channel Mondays - Backstage with Coop ...More" at bounding box center [726, 558] width 309 height 15
click at [854, 551] on span "...More" at bounding box center [845, 558] width 37 height 15
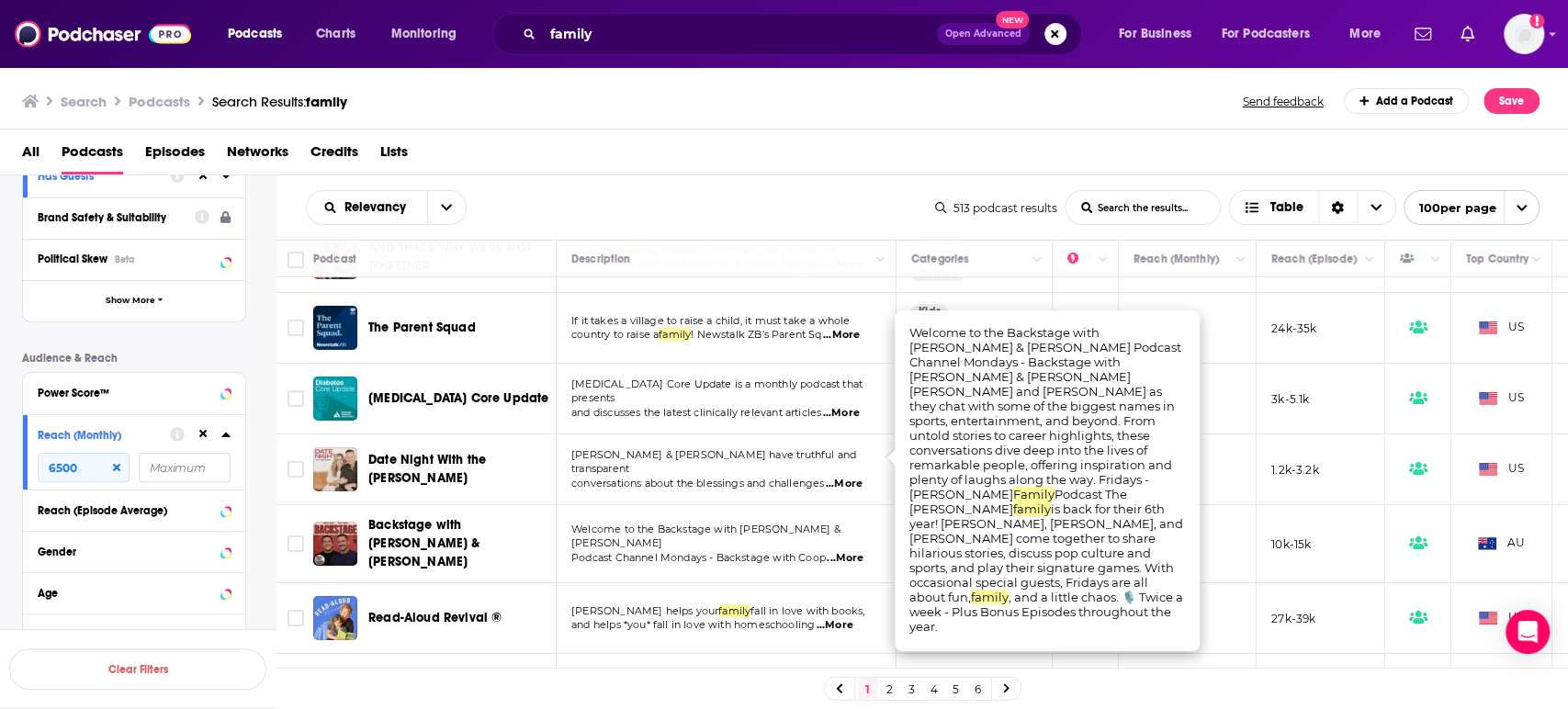
click at [854, 551] on span "...More" at bounding box center [845, 558] width 37 height 15
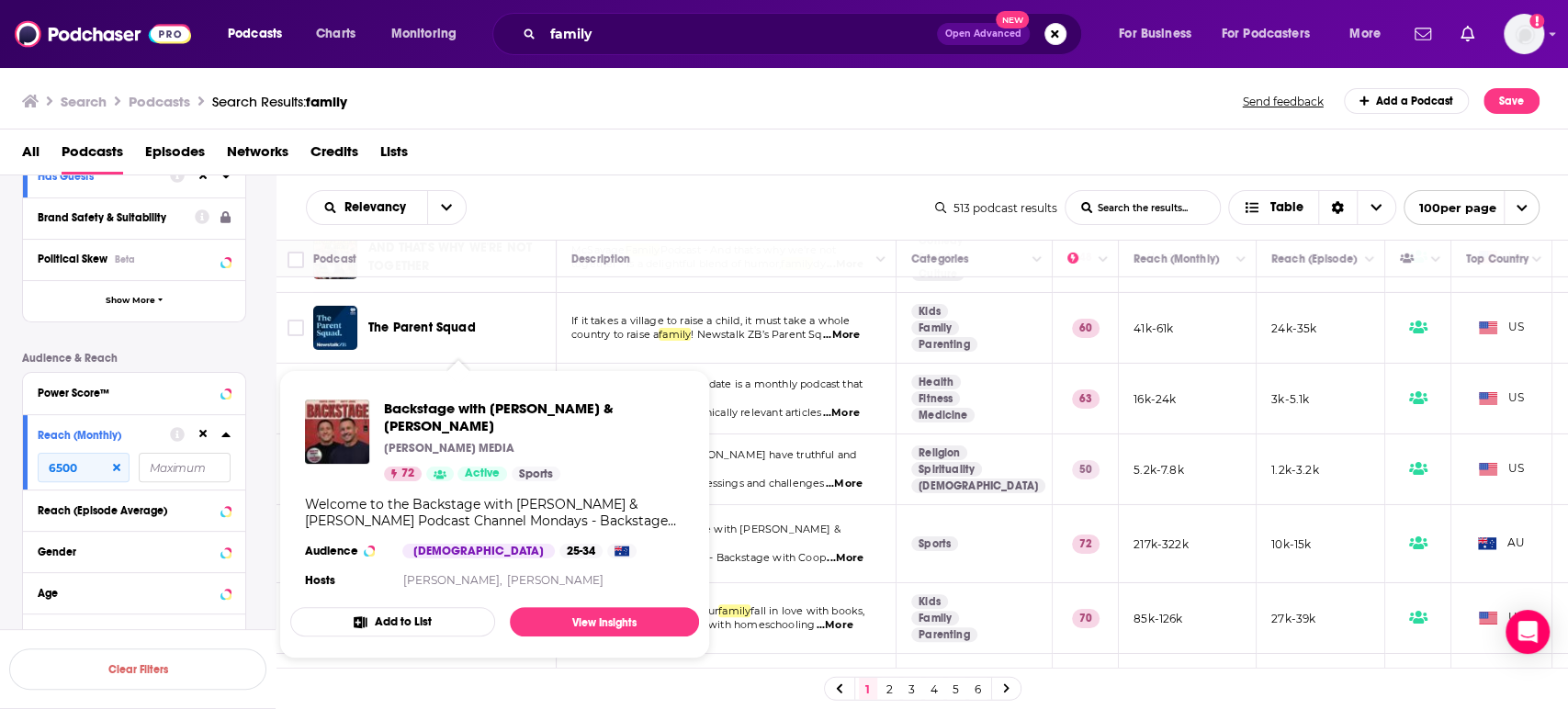
click at [430, 440] on div "Backstage with Cooper & Matty Johns JOHNS MEDIA 72 Active Sports" at bounding box center [534, 441] width 301 height 82
click at [700, 200] on div "Relevancy List Search Input Search the results... Table" at bounding box center [621, 208] width 629 height 35
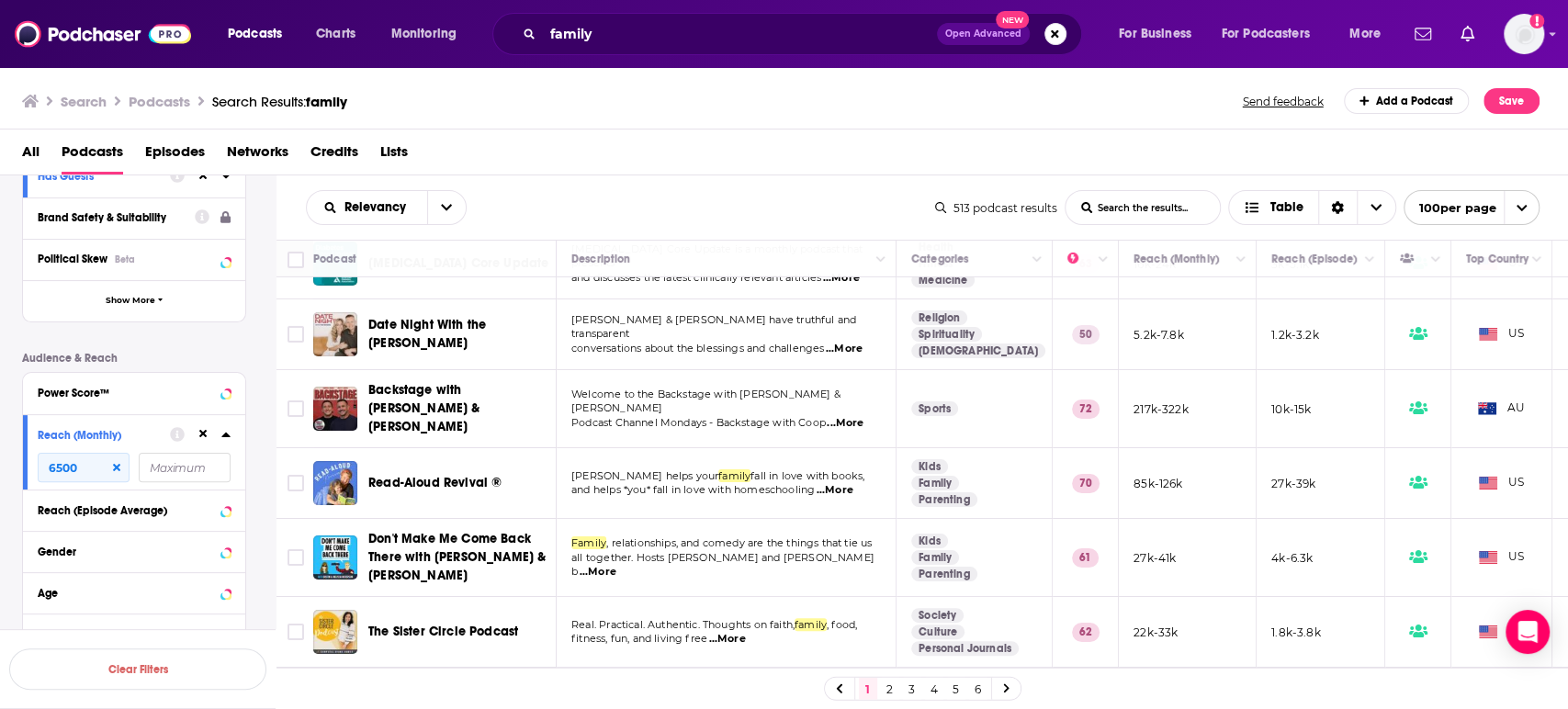
scroll to position [4389, 0]
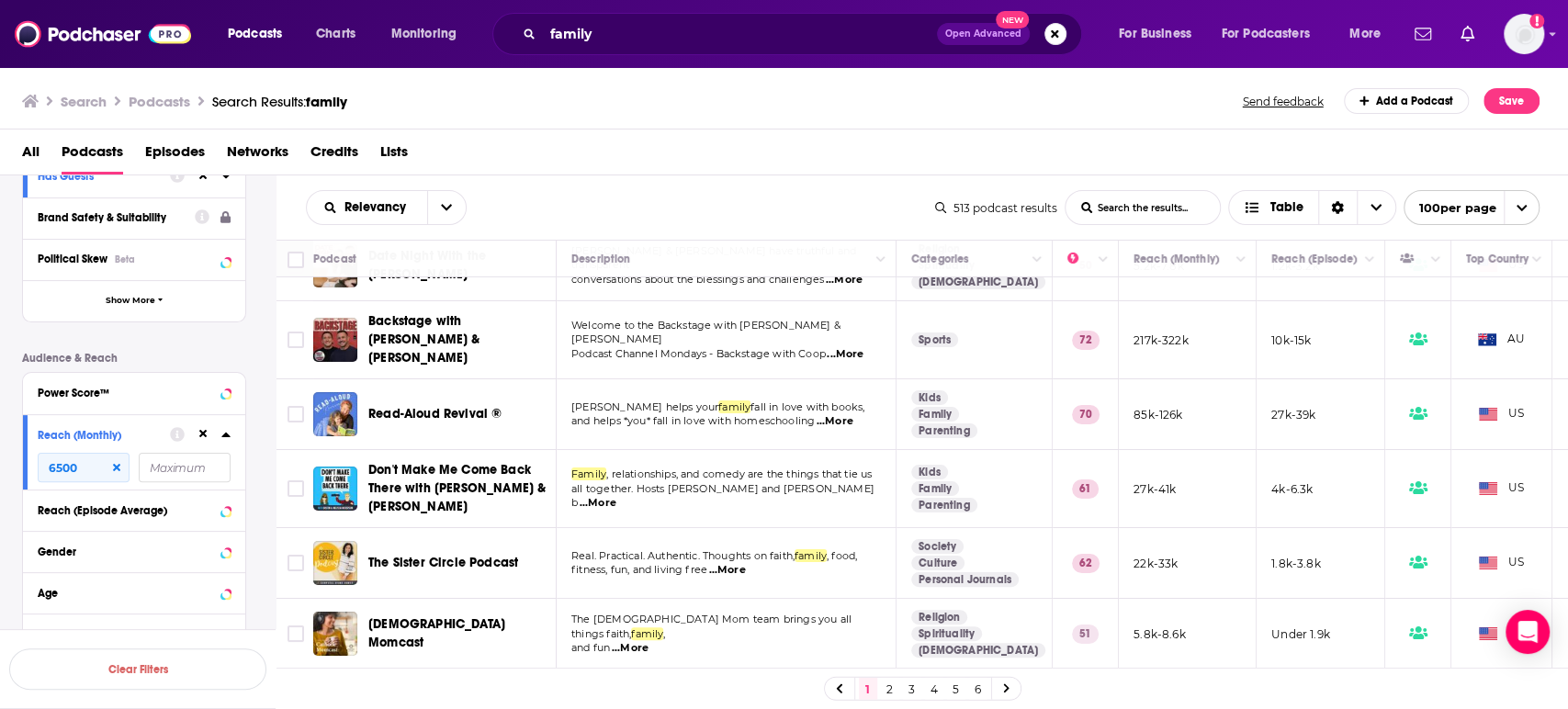
click at [846, 414] on span "...More" at bounding box center [835, 422] width 37 height 15
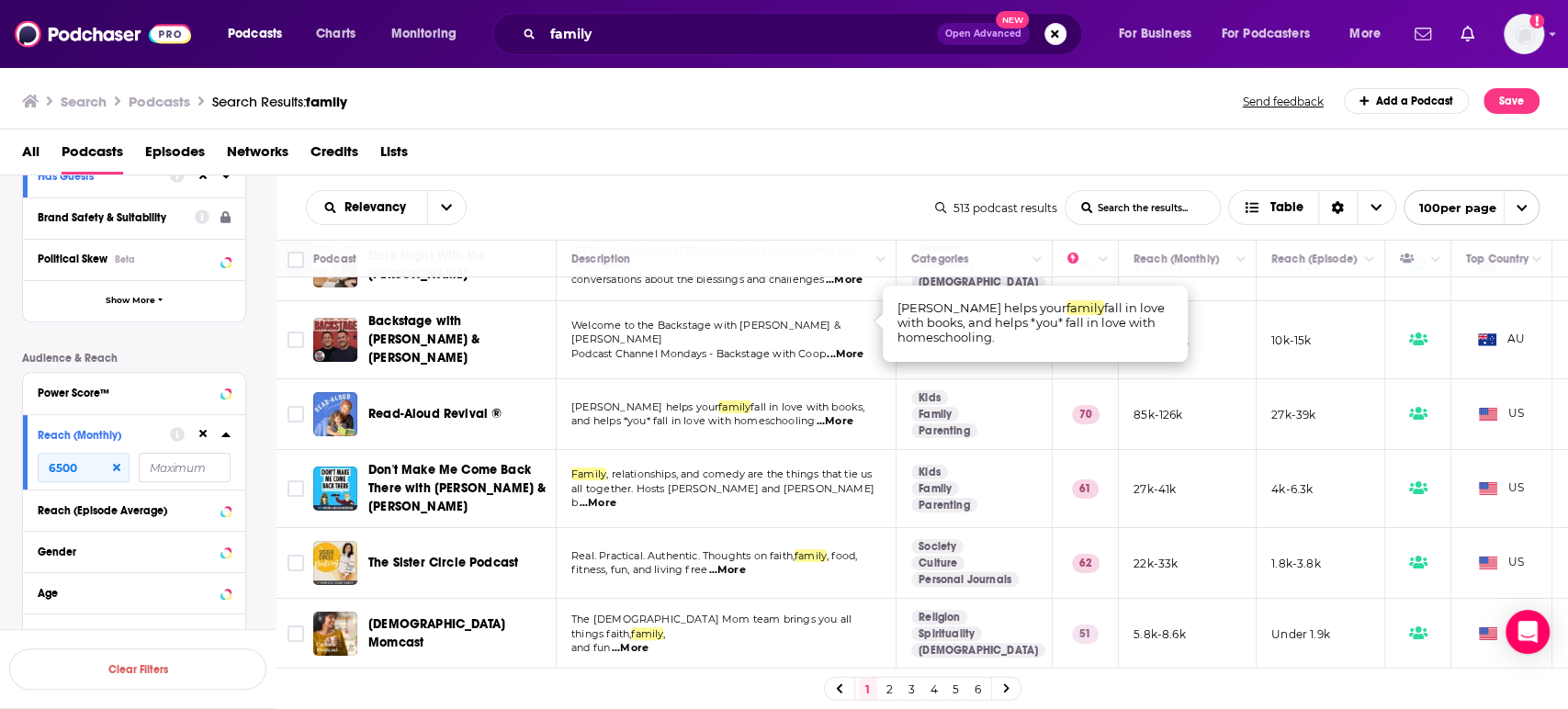
click at [846, 414] on span "...More" at bounding box center [835, 422] width 37 height 15
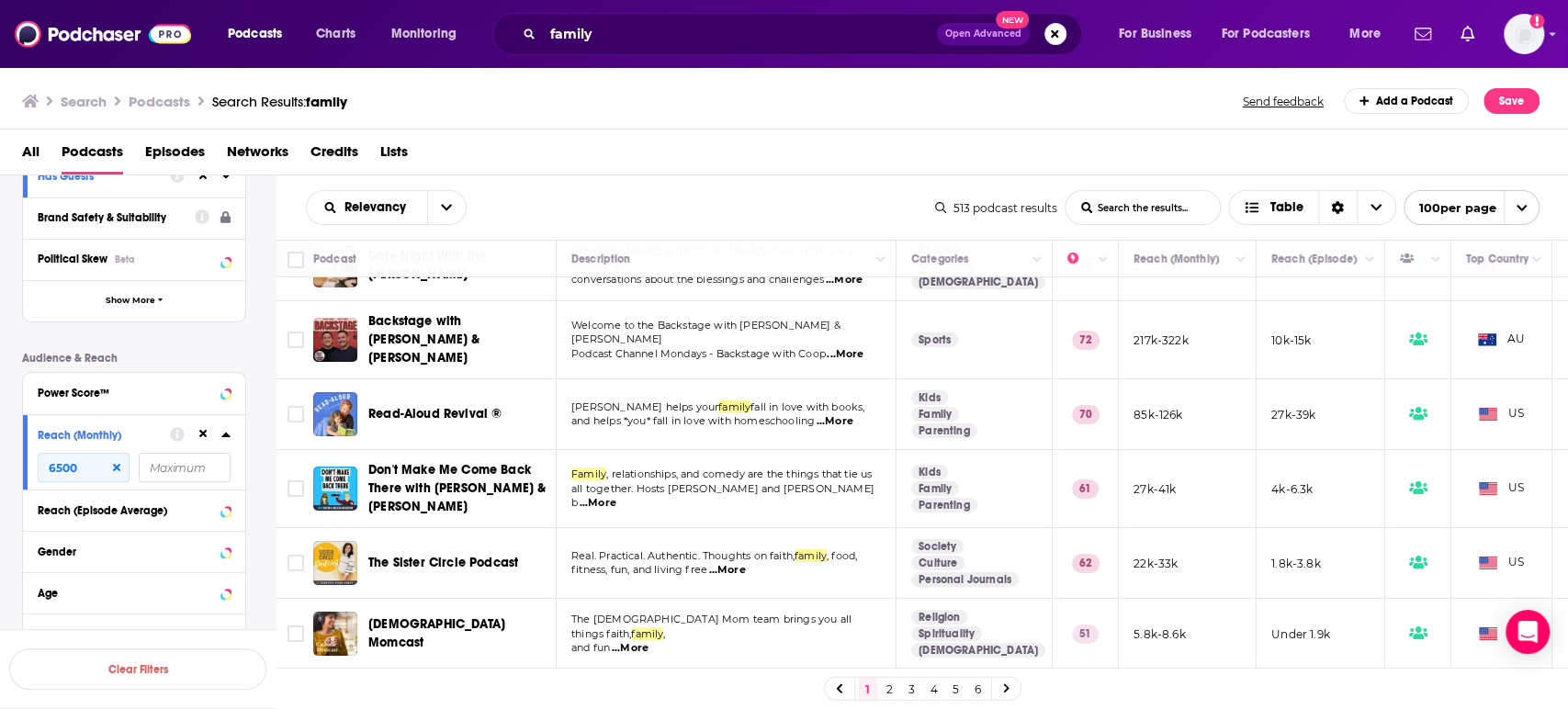
click at [616, 496] on span "...More" at bounding box center [598, 503] width 37 height 15
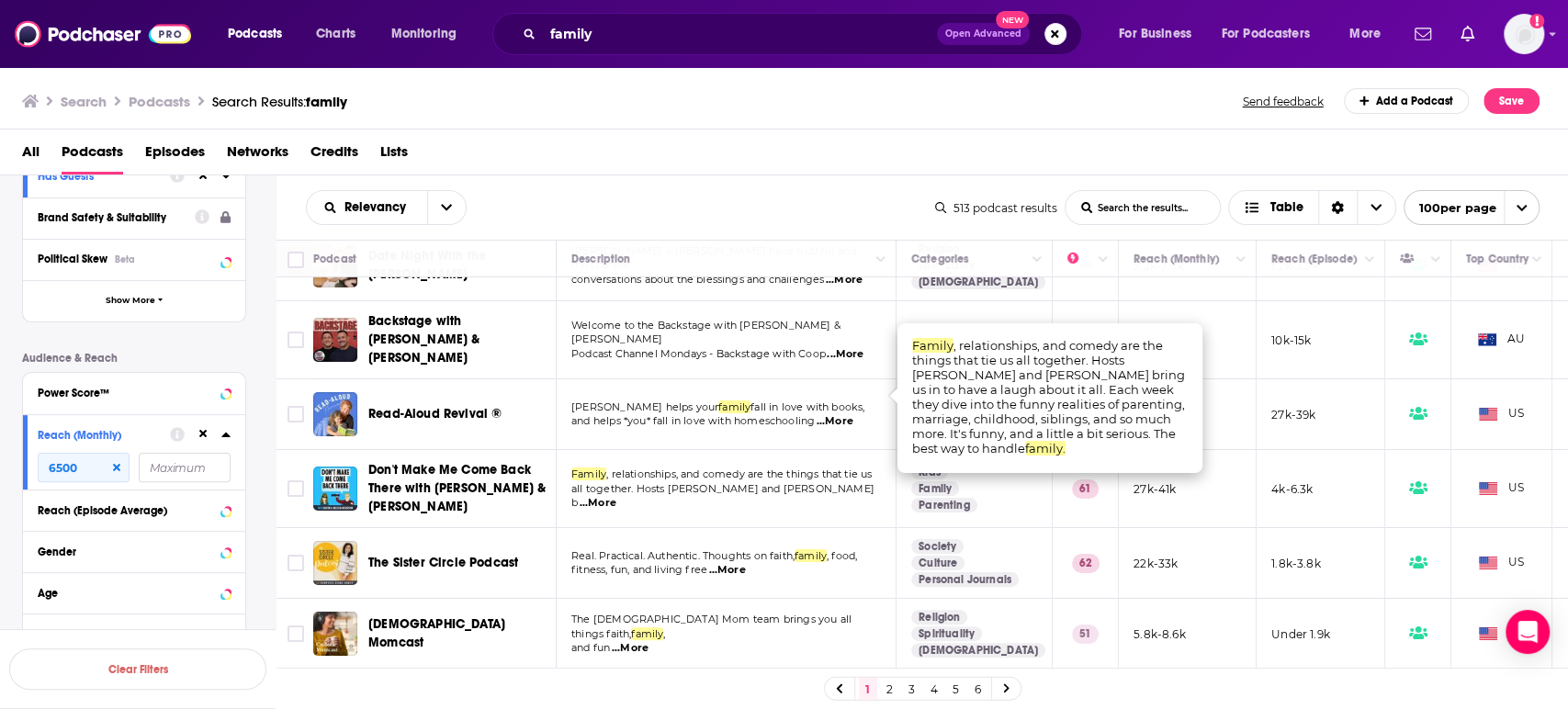
click at [616, 496] on span "...More" at bounding box center [598, 503] width 37 height 15
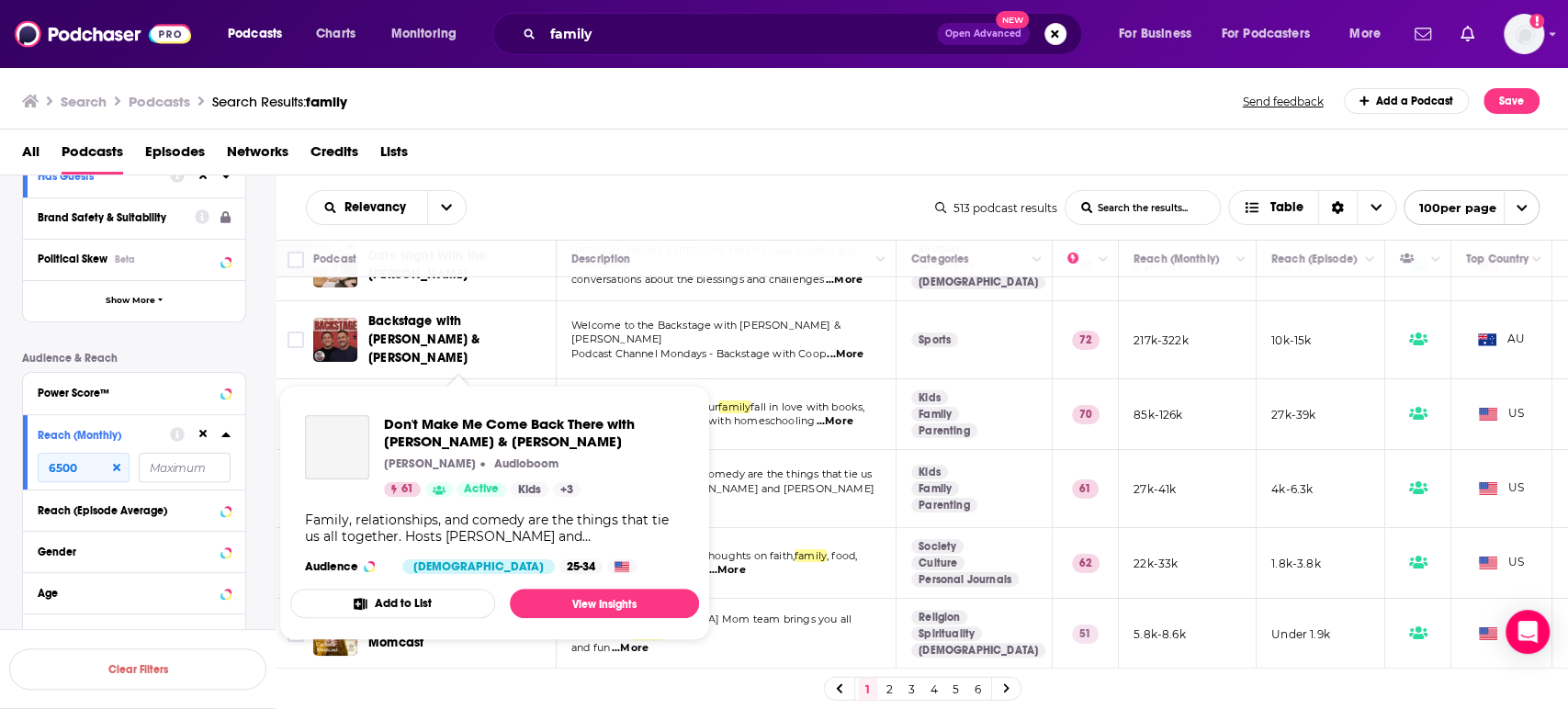
click at [499, 389] on span "Don't Make Me Come Back There with Dustin & Melissa Nickerson Dustin Nickerson …" at bounding box center [494, 513] width 409 height 254
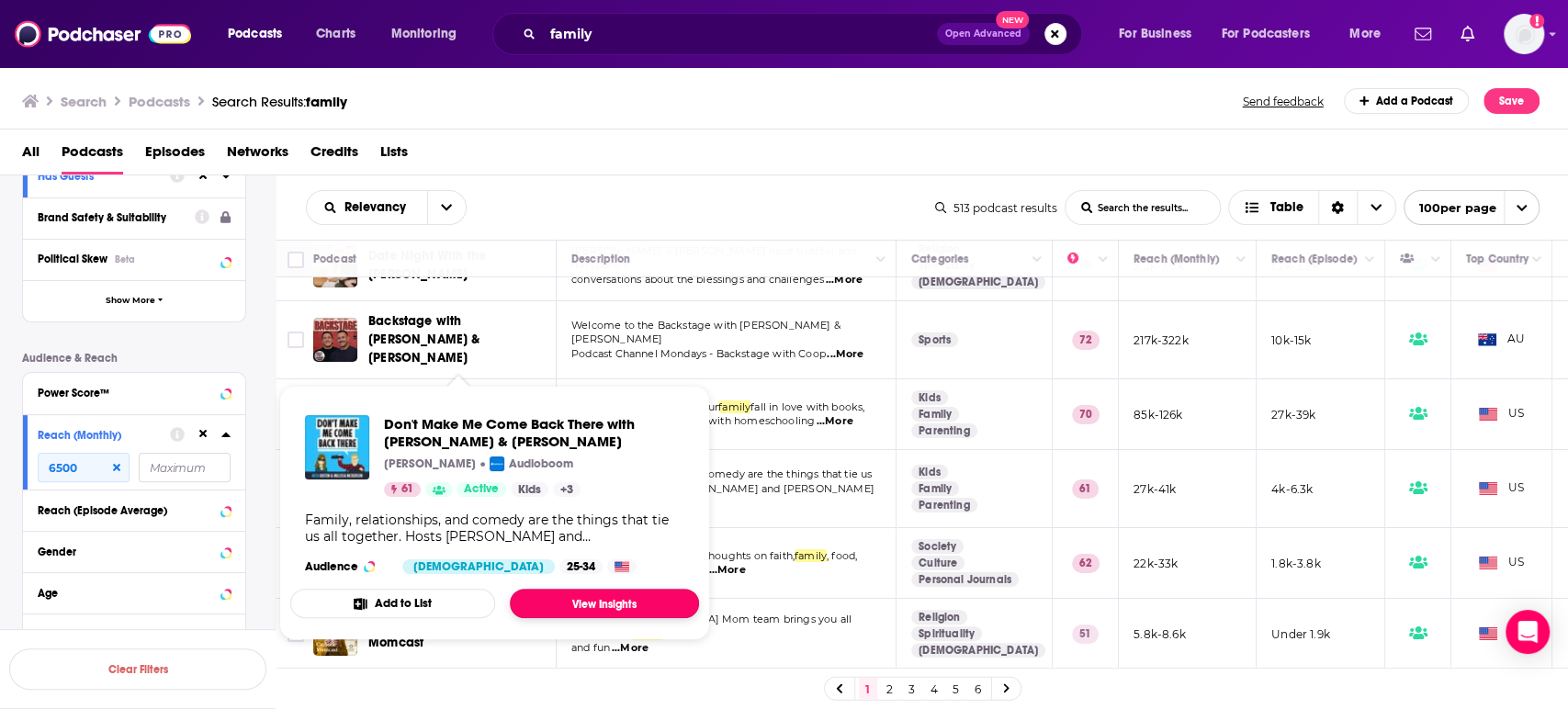
click at [580, 601] on link "View Insights" at bounding box center [605, 603] width 190 height 29
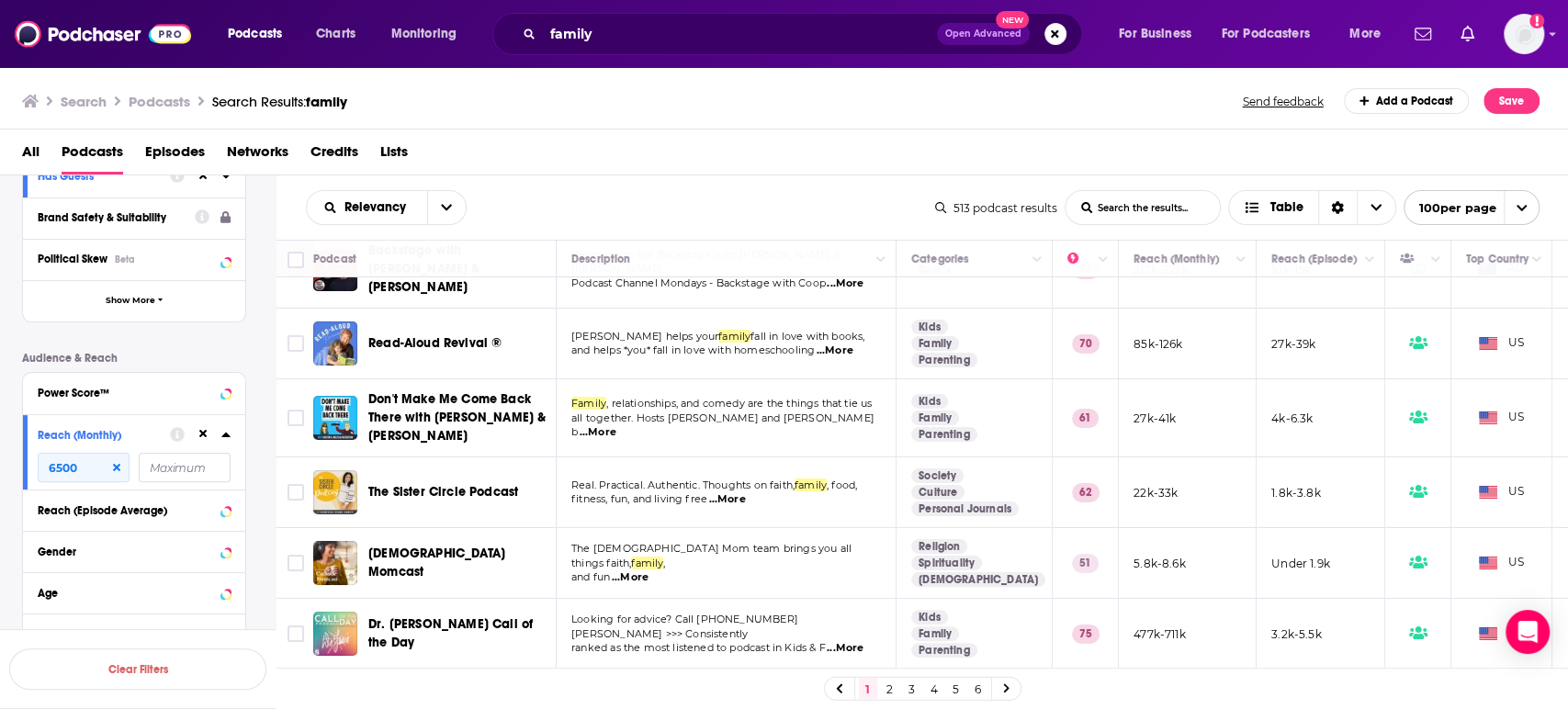
scroll to position [4490, 0]
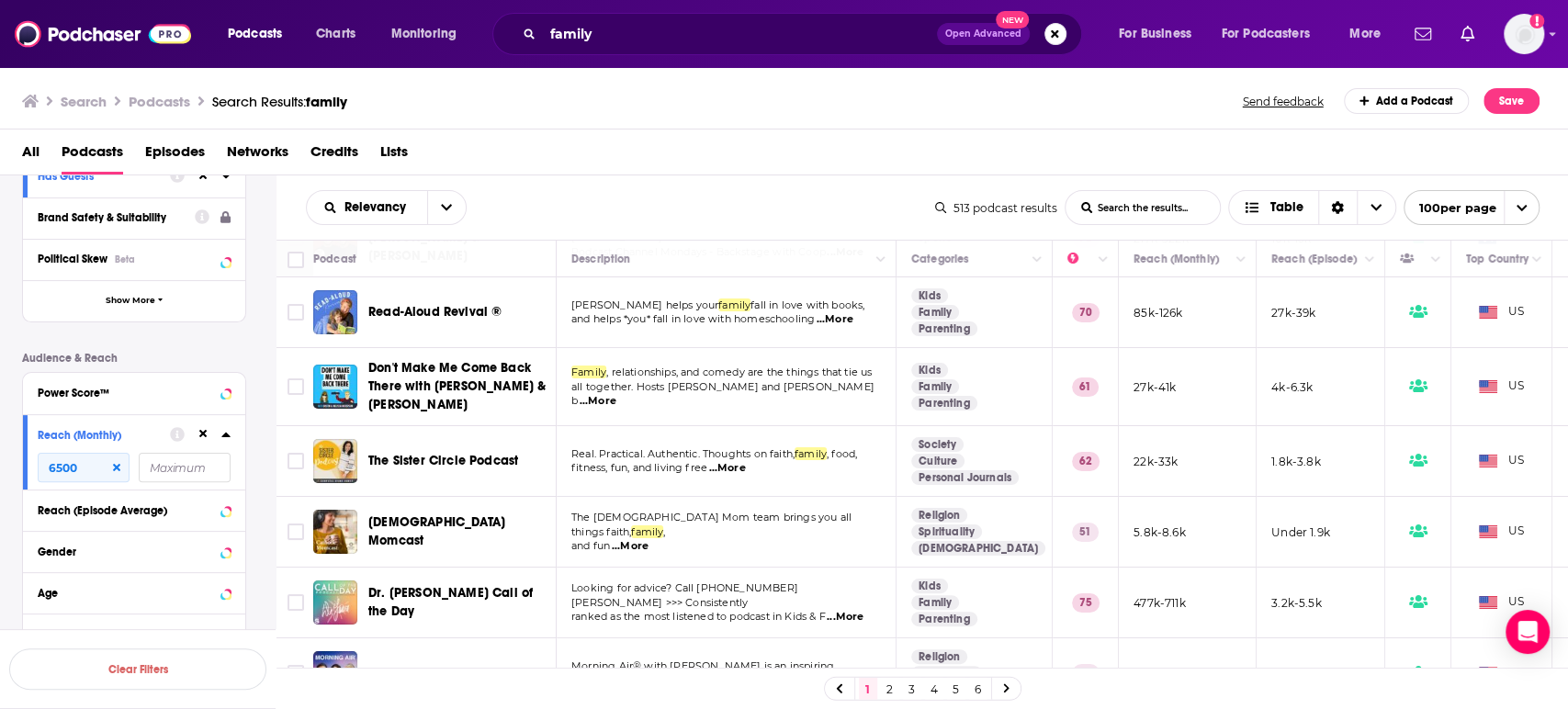
click at [860, 610] on span "...More" at bounding box center [845, 618] width 37 height 15
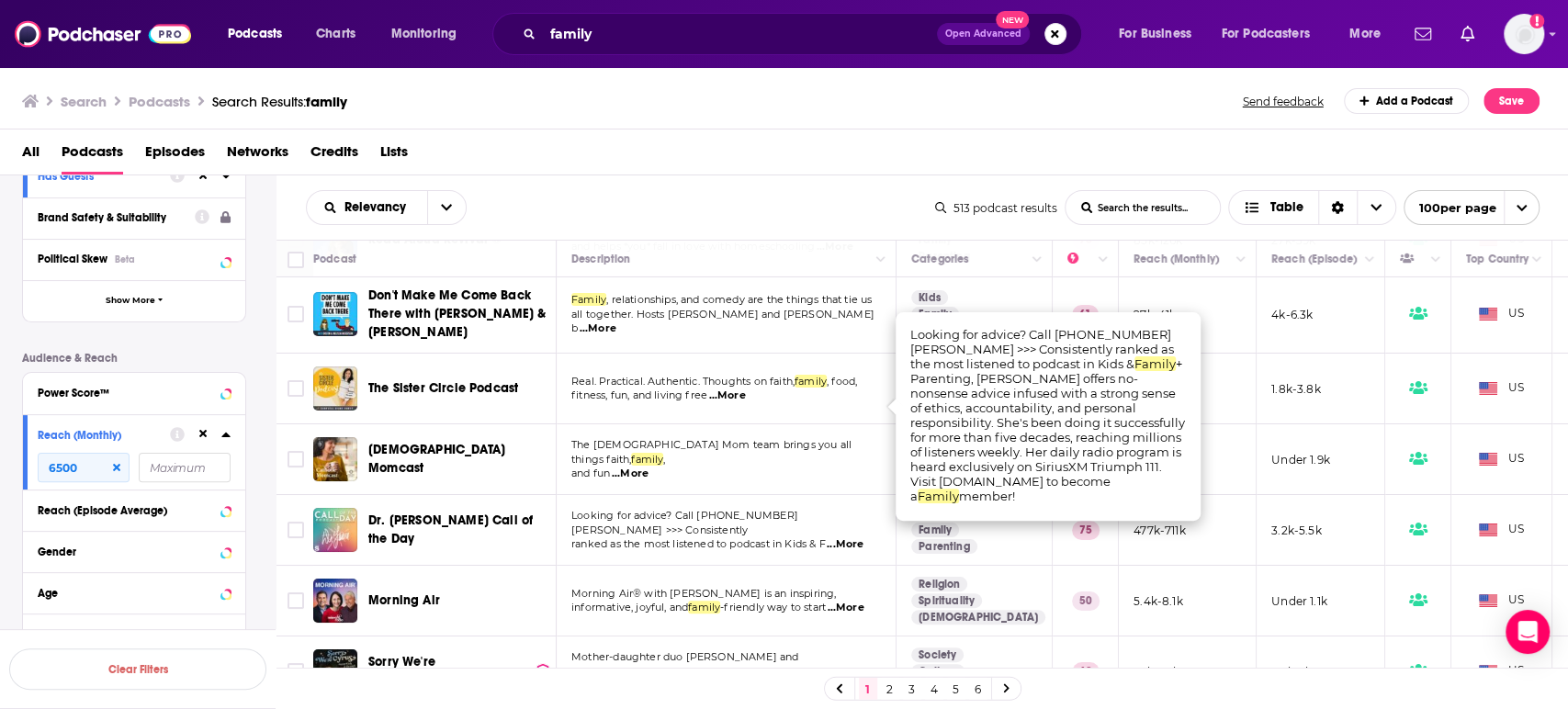
scroll to position [4593, 0]
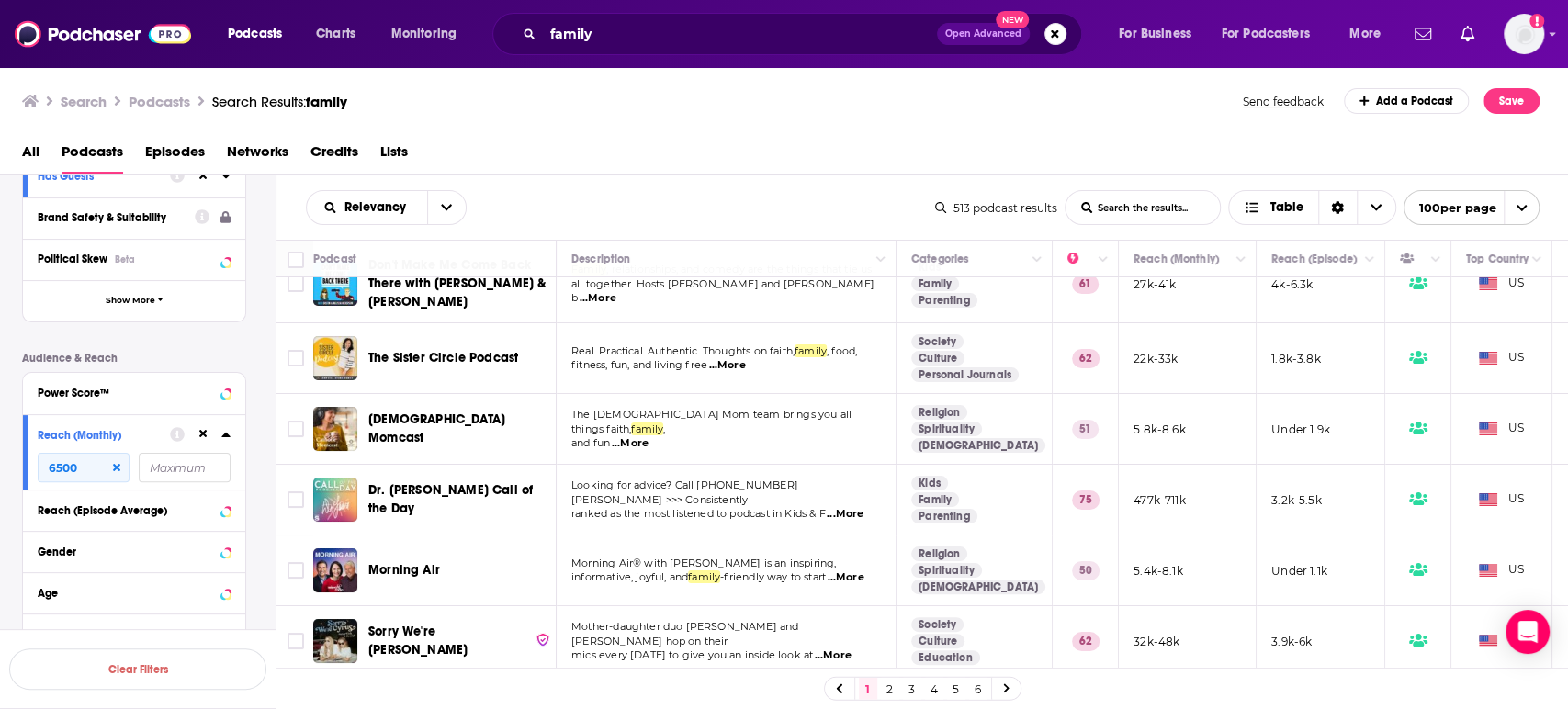
click at [650, 144] on div "All Podcasts Episodes Networks Credits Lists" at bounding box center [788, 155] width 1533 height 38
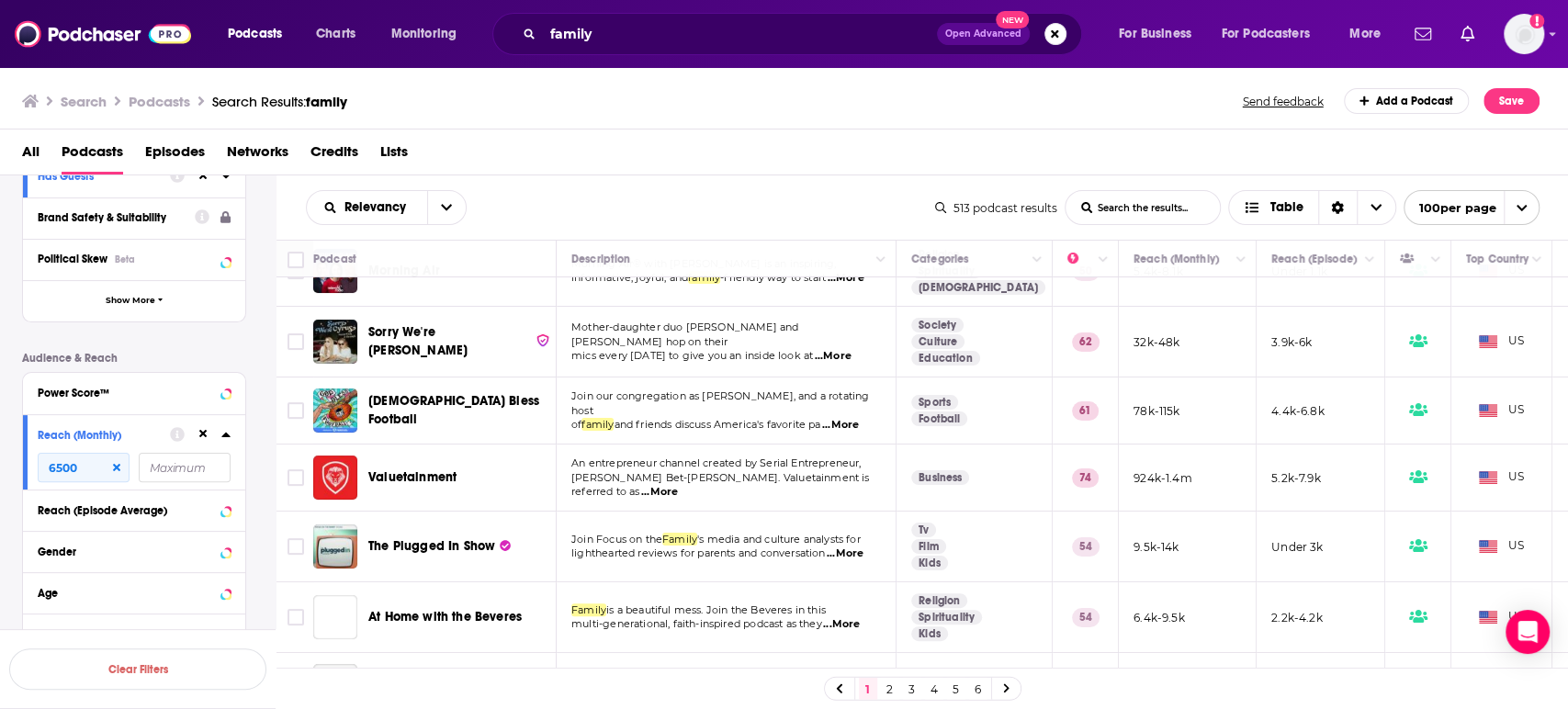
scroll to position [4899, 0]
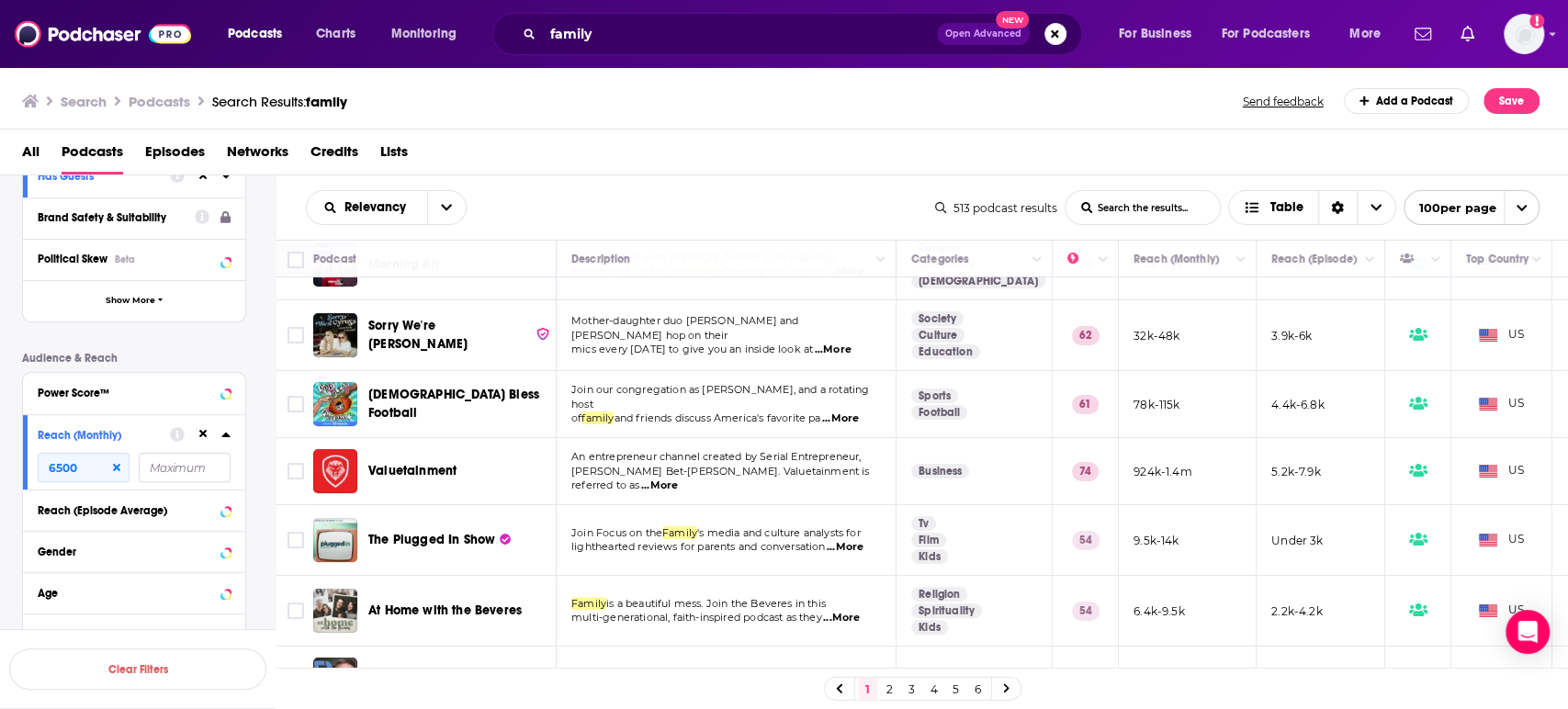
click at [859, 540] on span "...More" at bounding box center [845, 548] width 37 height 15
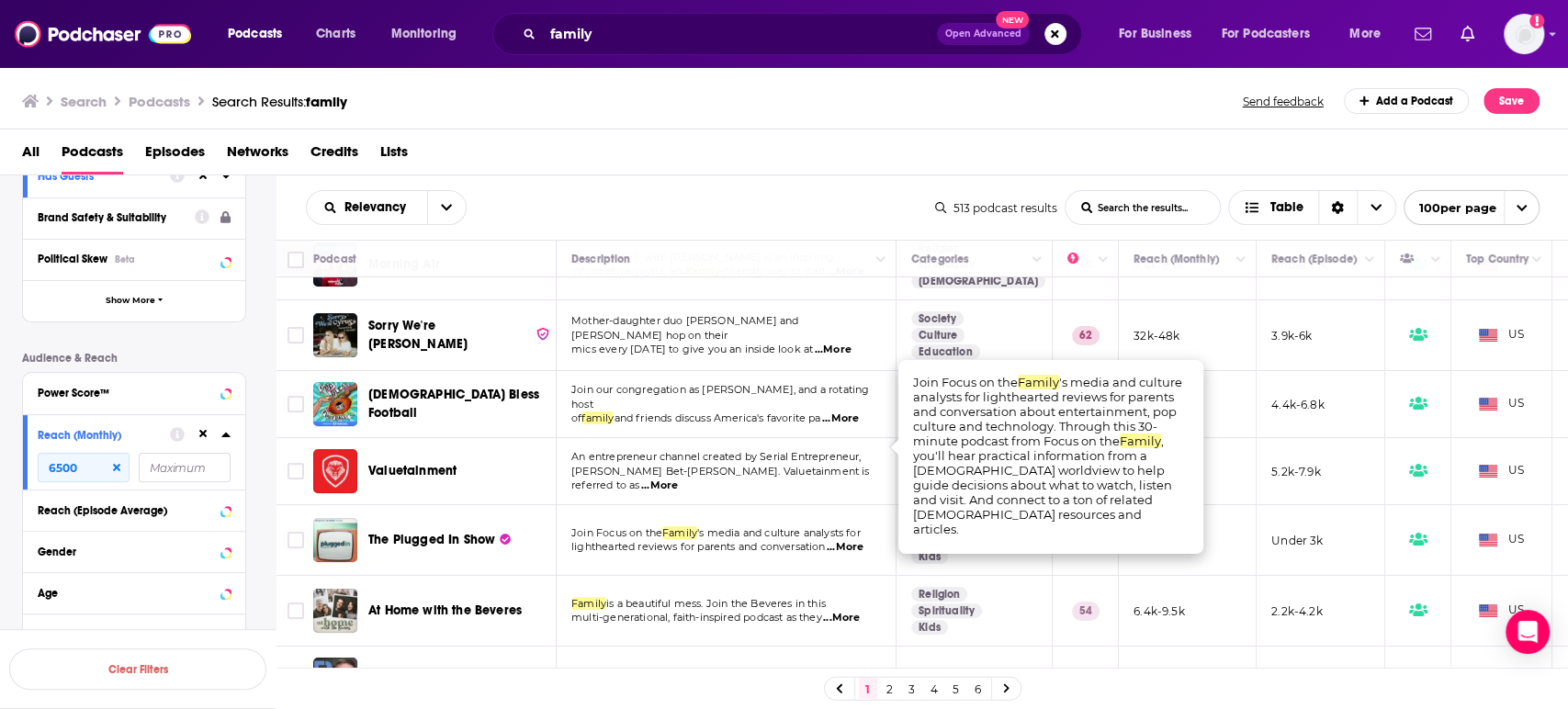
click at [859, 540] on span "...More" at bounding box center [845, 548] width 37 height 15
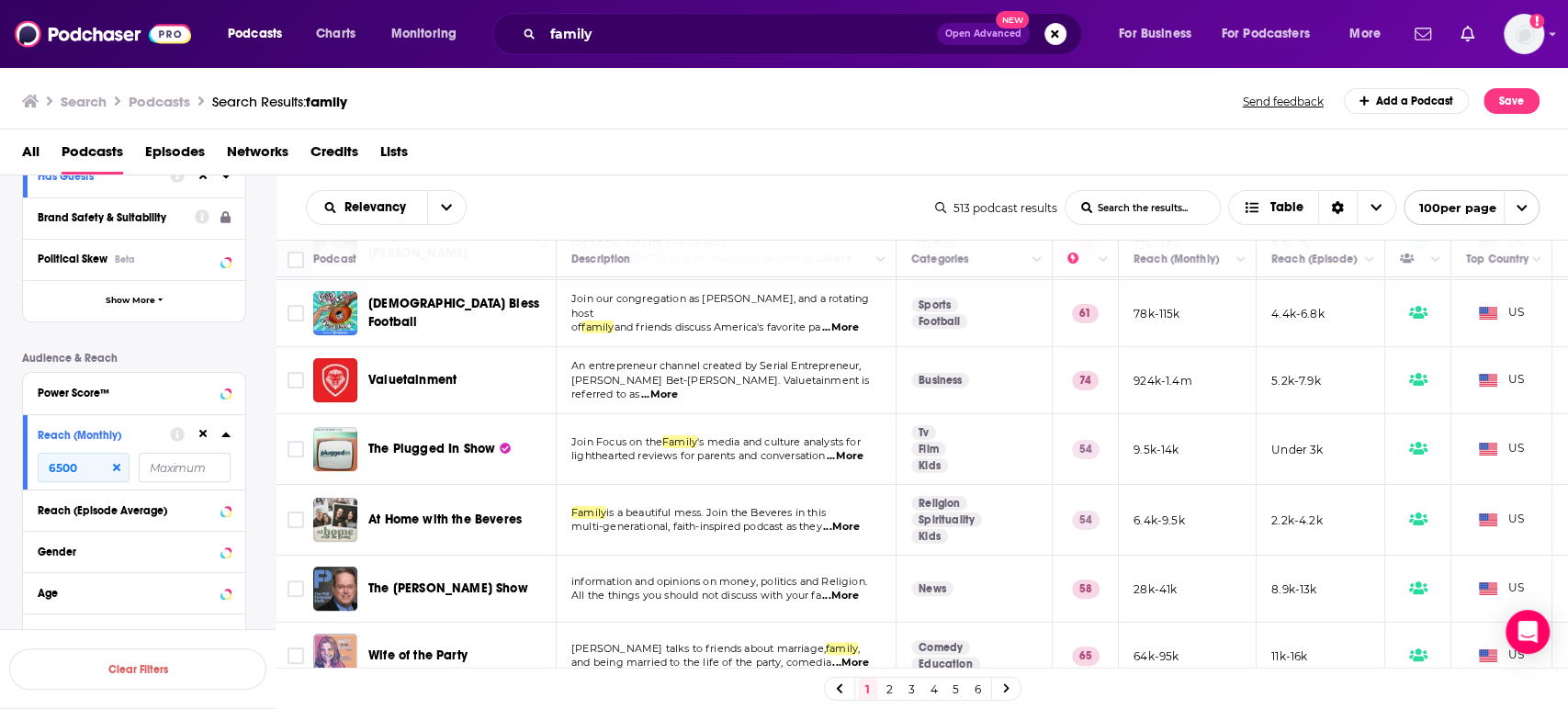
scroll to position [5001, 0]
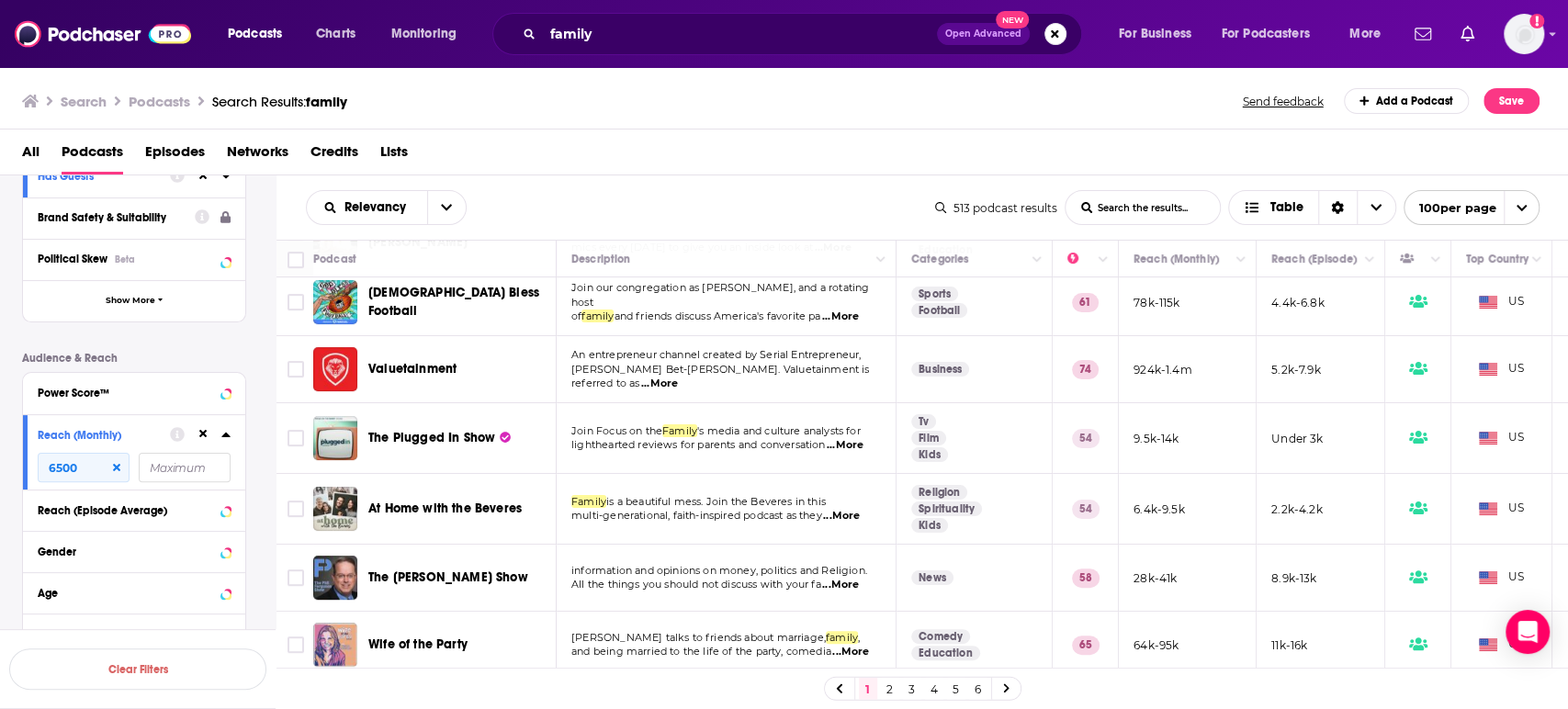
click at [860, 509] on span "...More" at bounding box center [841, 517] width 37 height 15
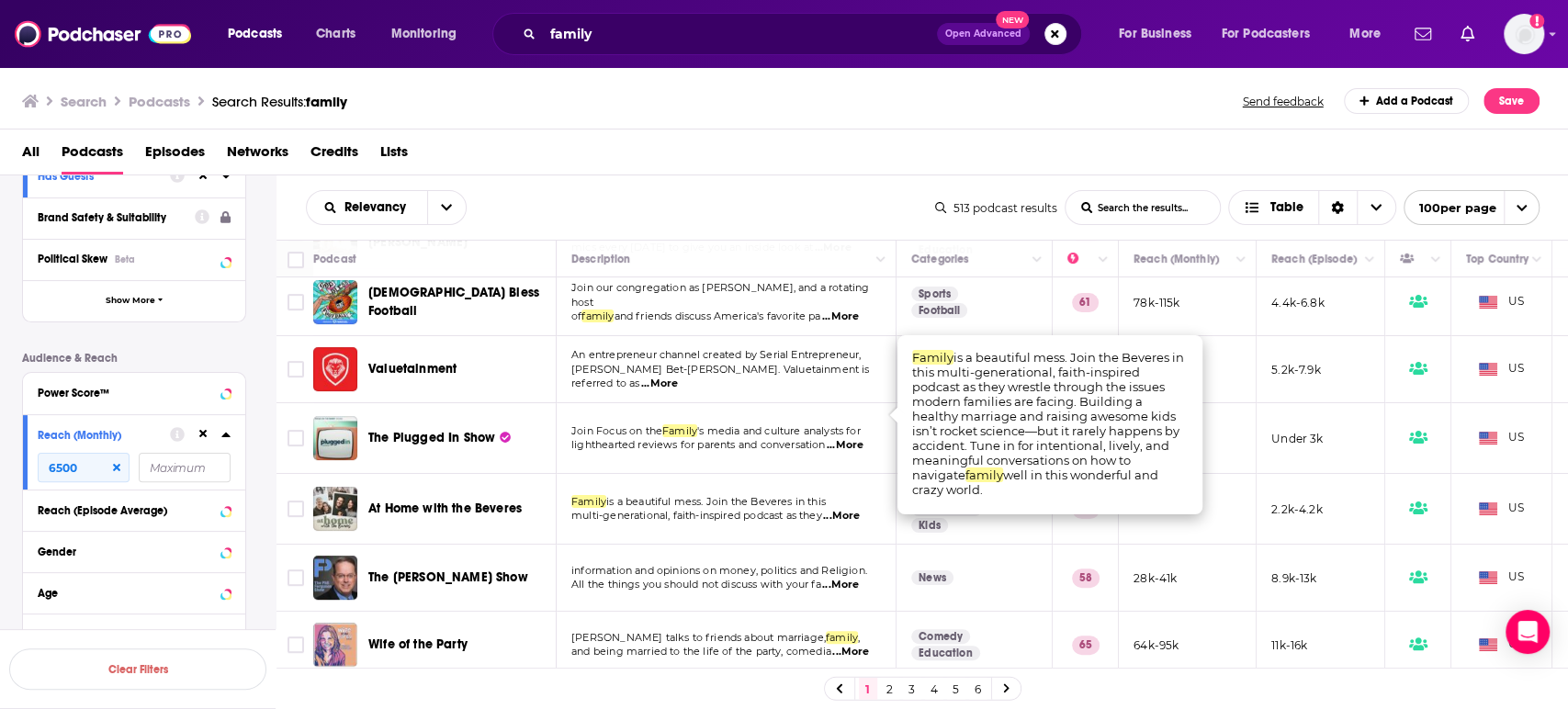
click at [860, 509] on span "...More" at bounding box center [841, 517] width 37 height 15
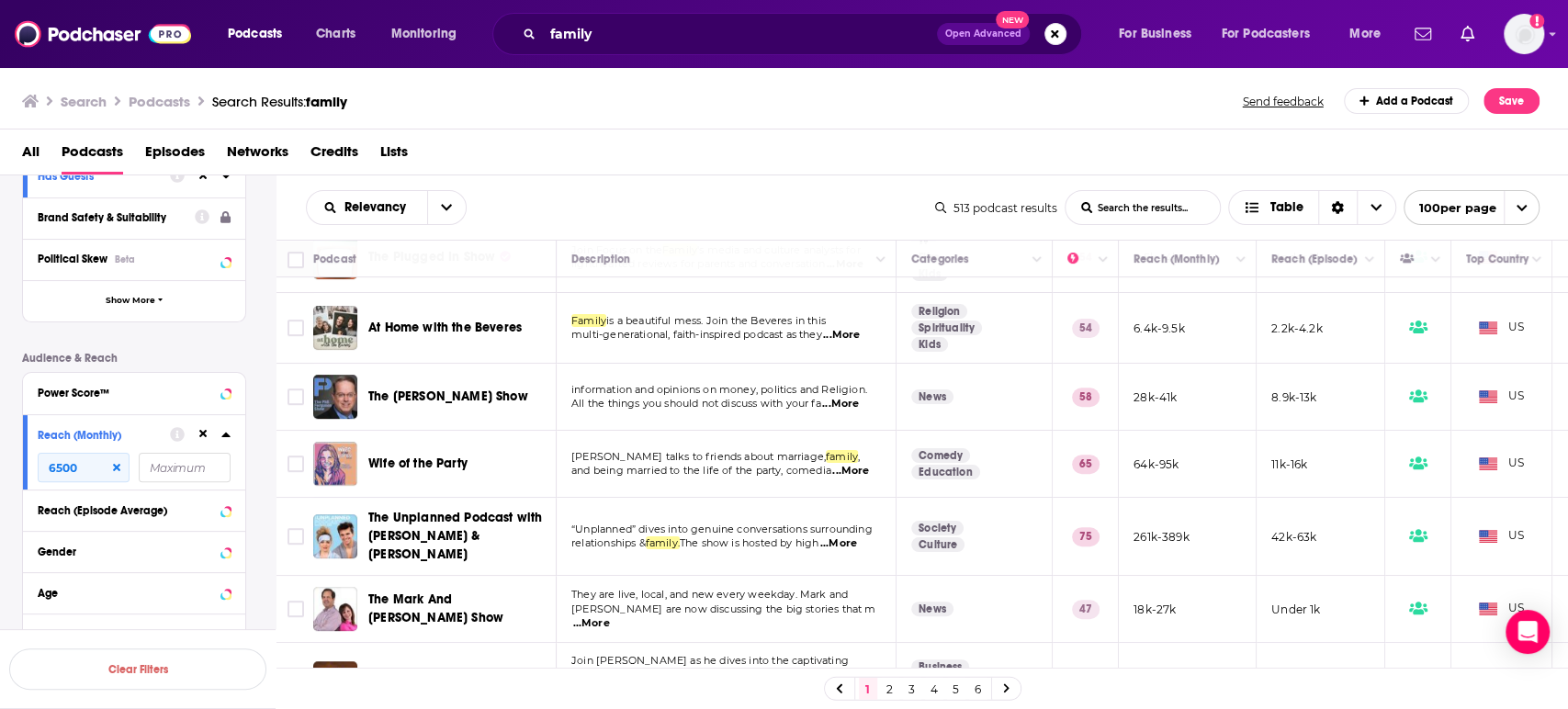
scroll to position [5205, 0]
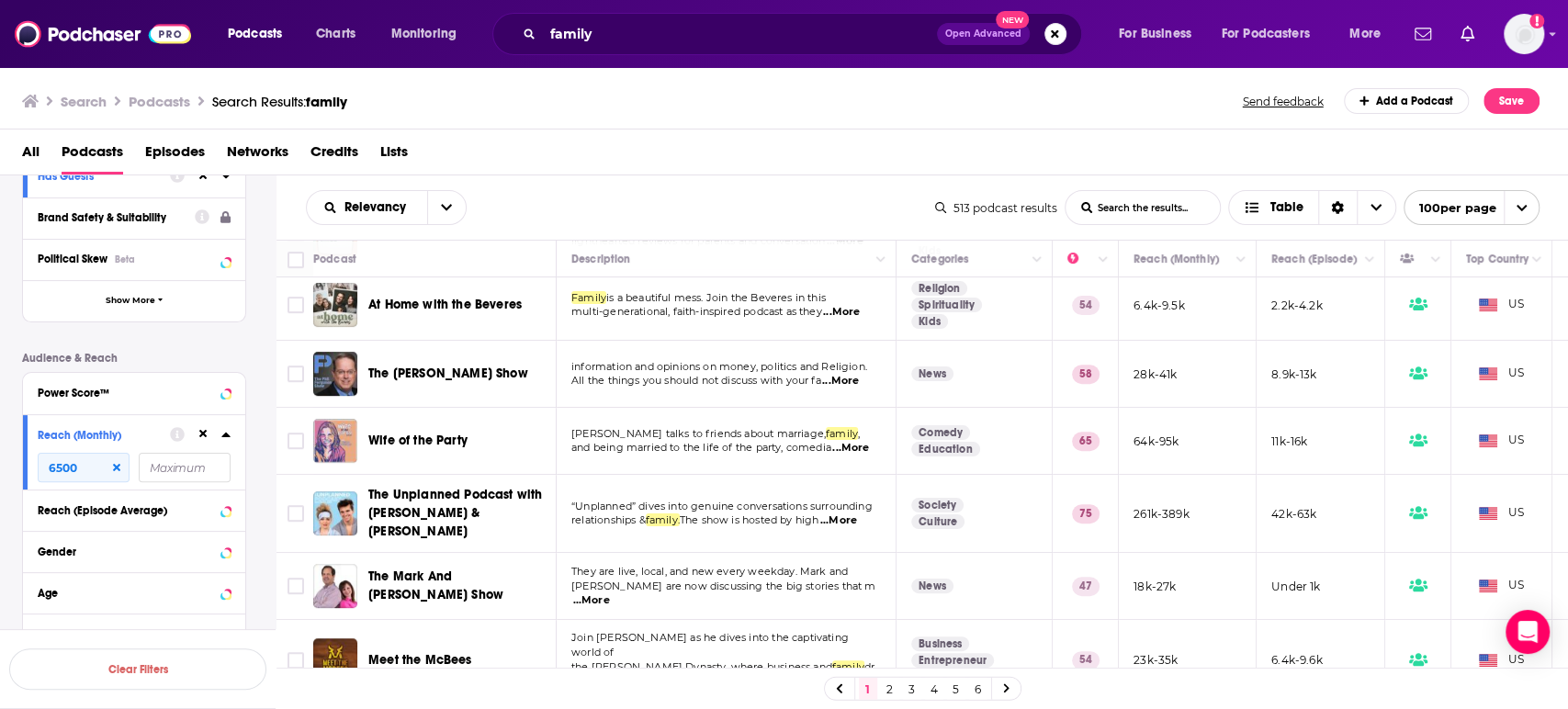
click at [857, 514] on span "...More" at bounding box center [838, 521] width 37 height 15
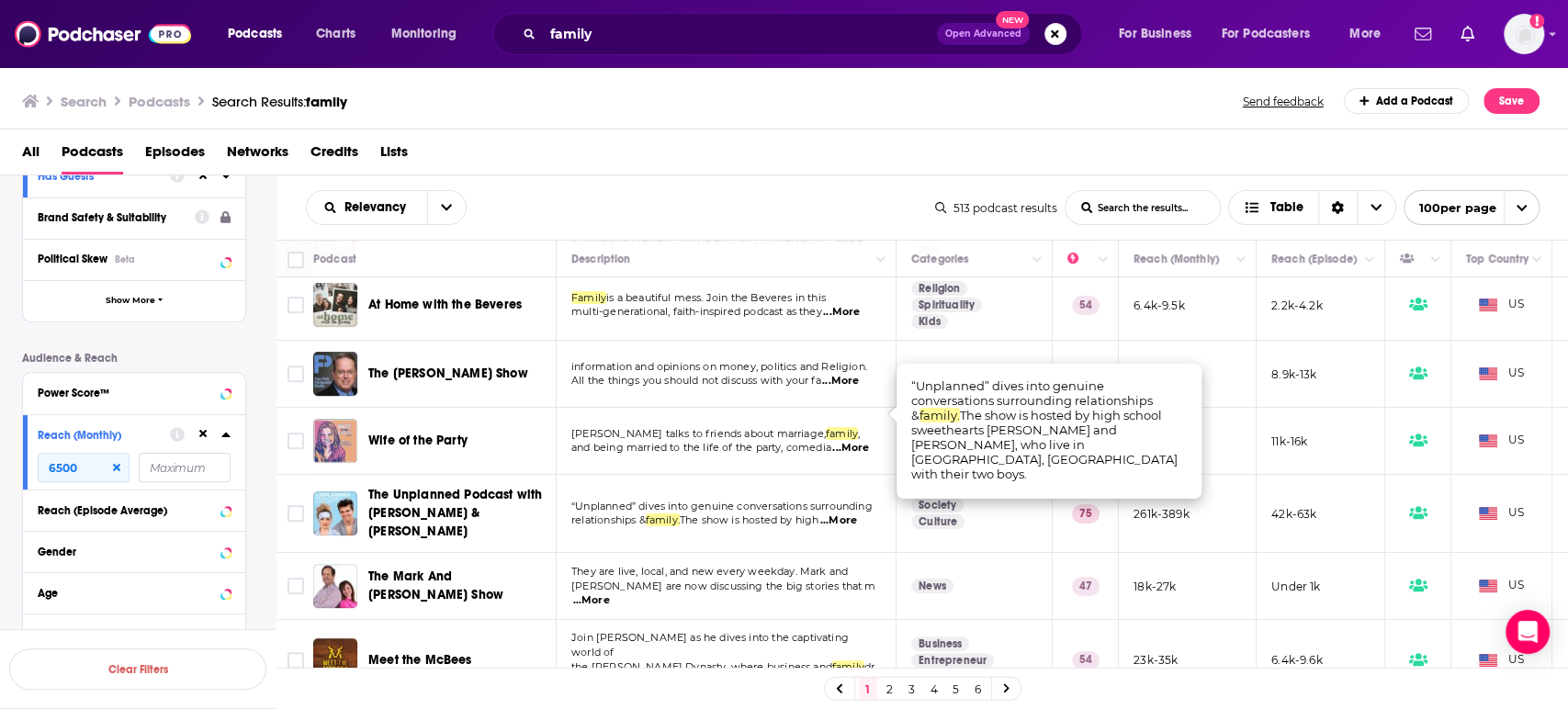
click at [857, 514] on span "...More" at bounding box center [838, 521] width 37 height 15
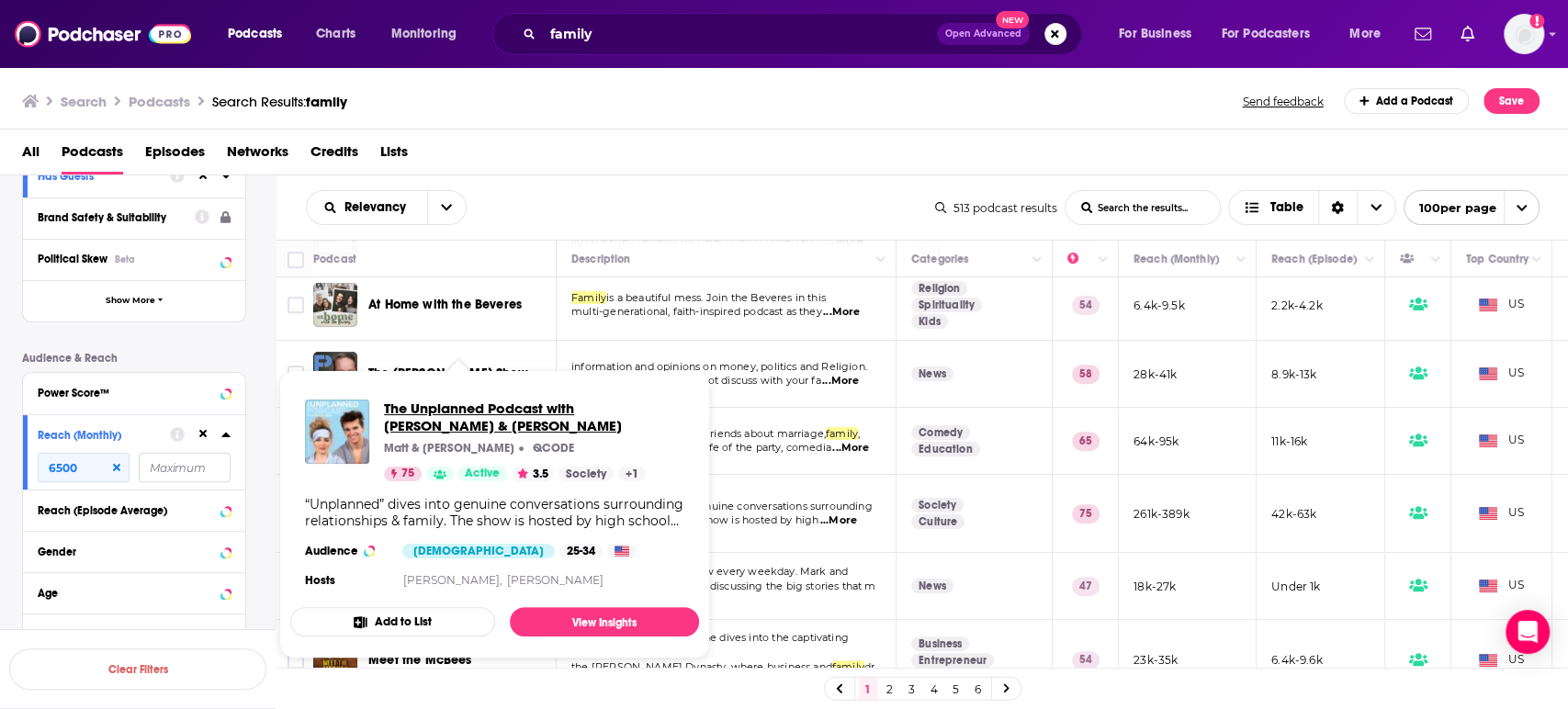
click at [403, 402] on span "The Unplanned Podcast with Matt & Abby" at bounding box center [534, 417] width 301 height 35
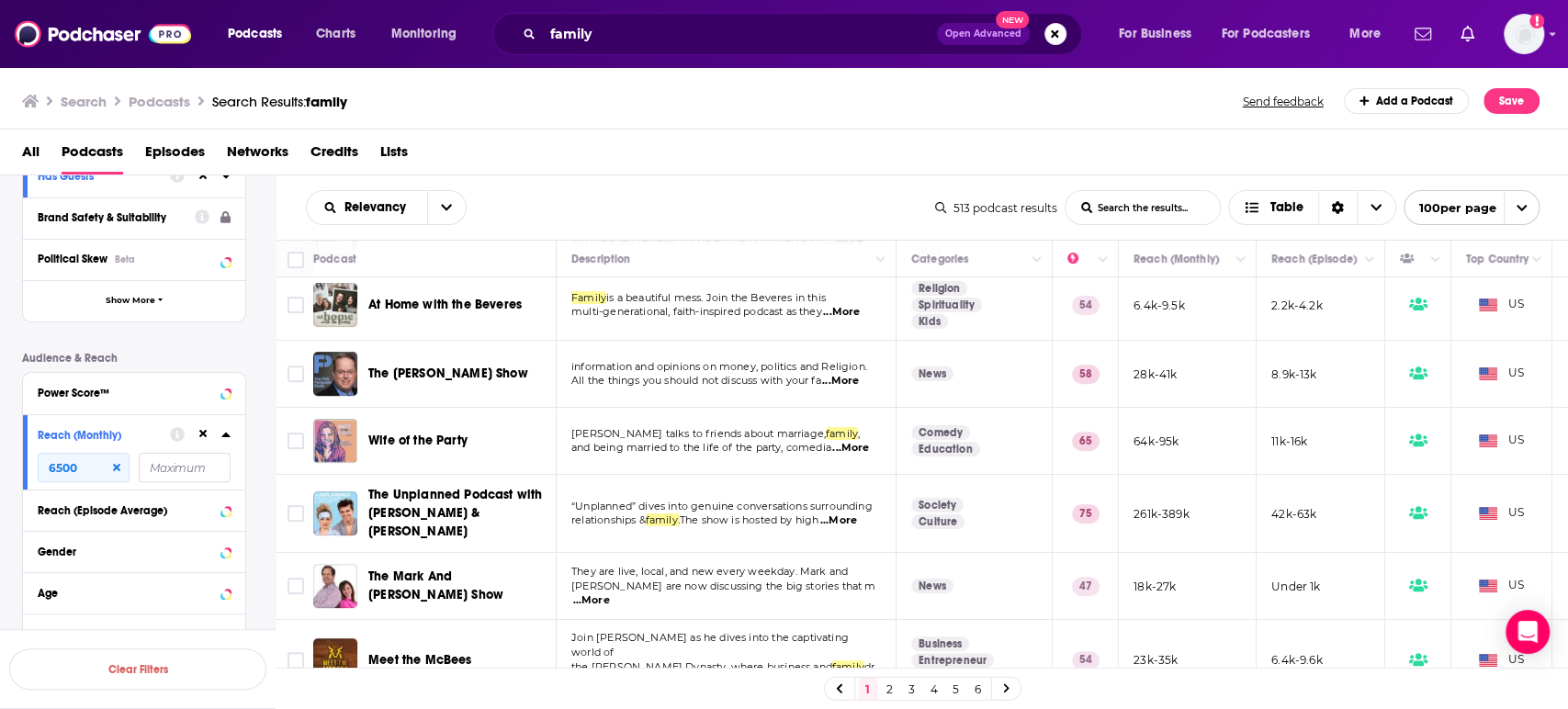
click at [611, 593] on span "...More" at bounding box center [592, 601] width 37 height 15
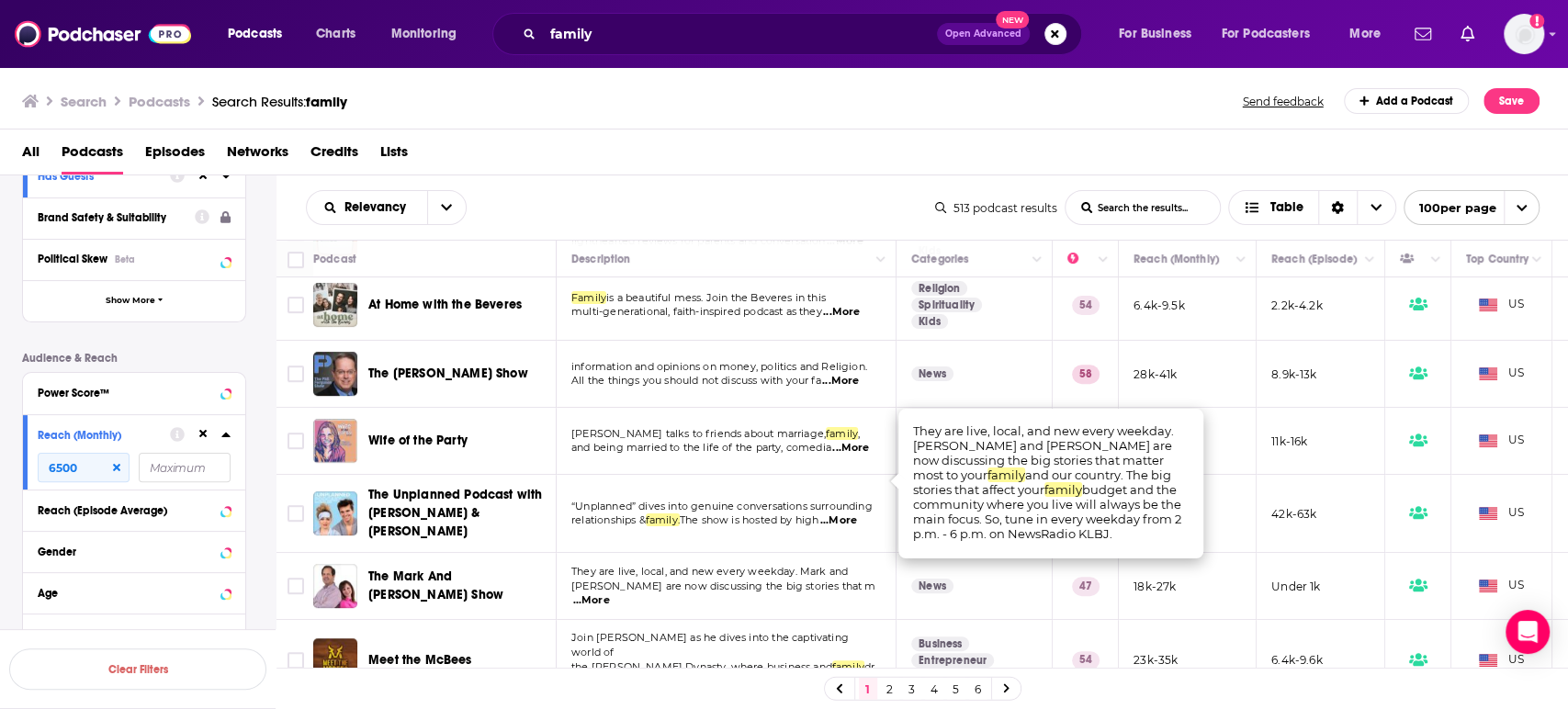
click at [611, 593] on span "...More" at bounding box center [592, 601] width 37 height 15
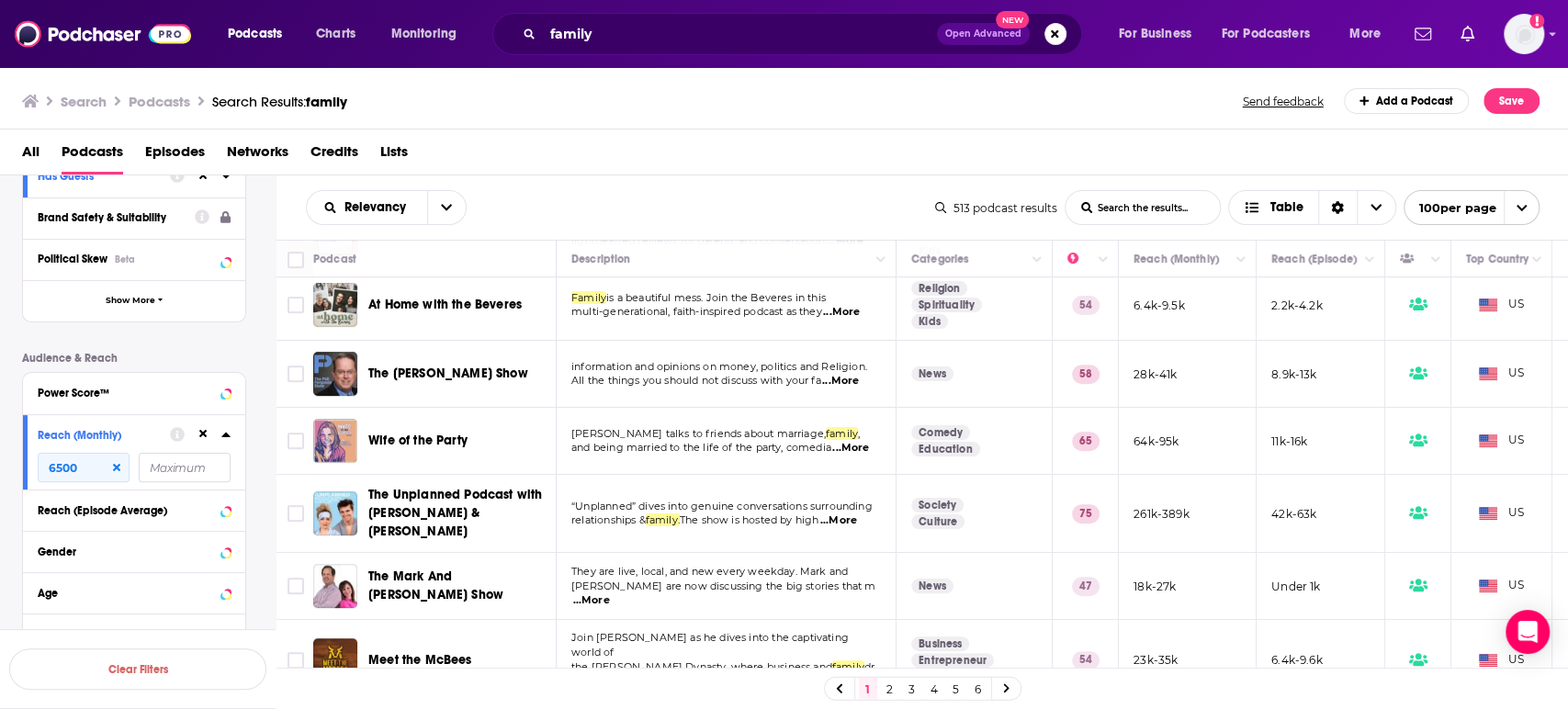
click at [611, 593] on span "...More" at bounding box center [592, 601] width 37 height 15
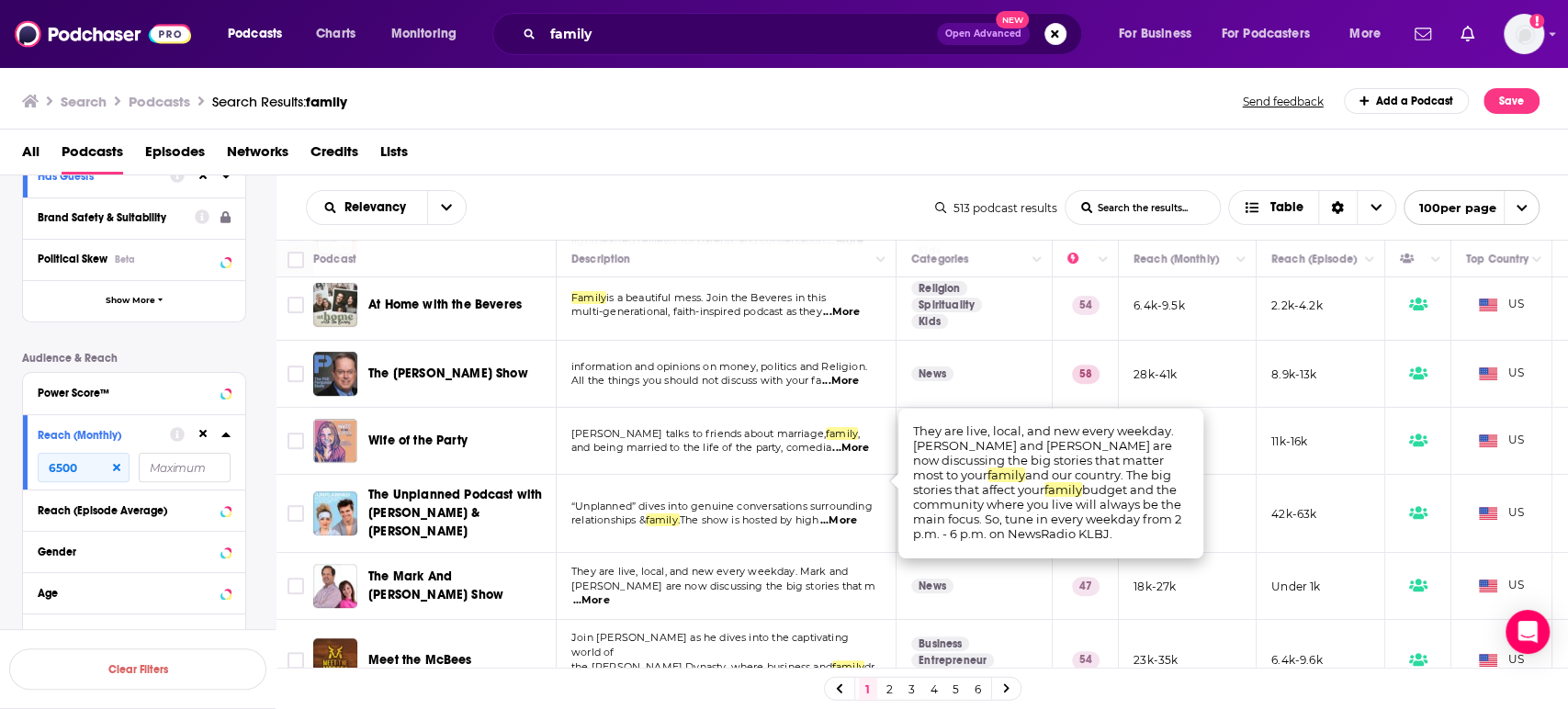
click at [611, 593] on span "...More" at bounding box center [592, 601] width 37 height 15
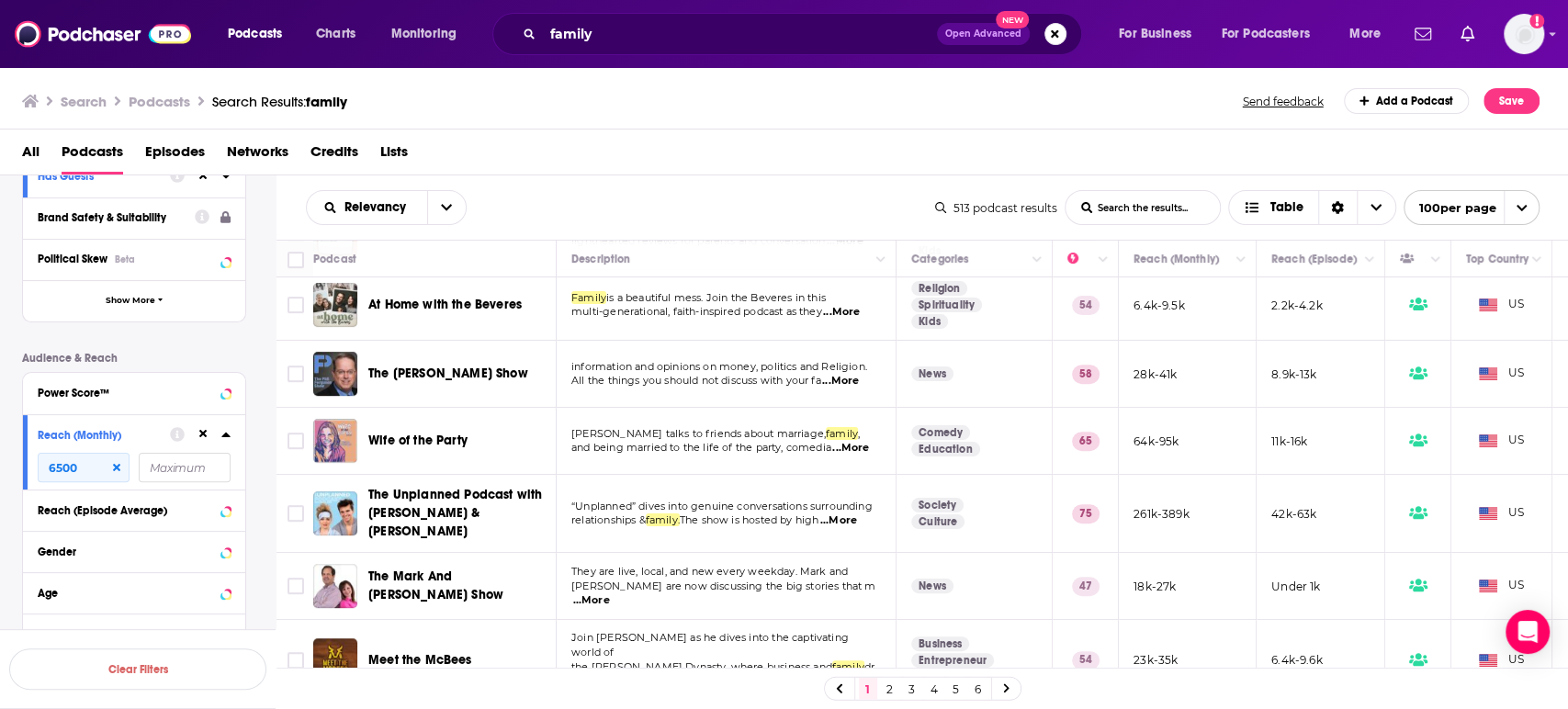
scroll to position [5408, 0]
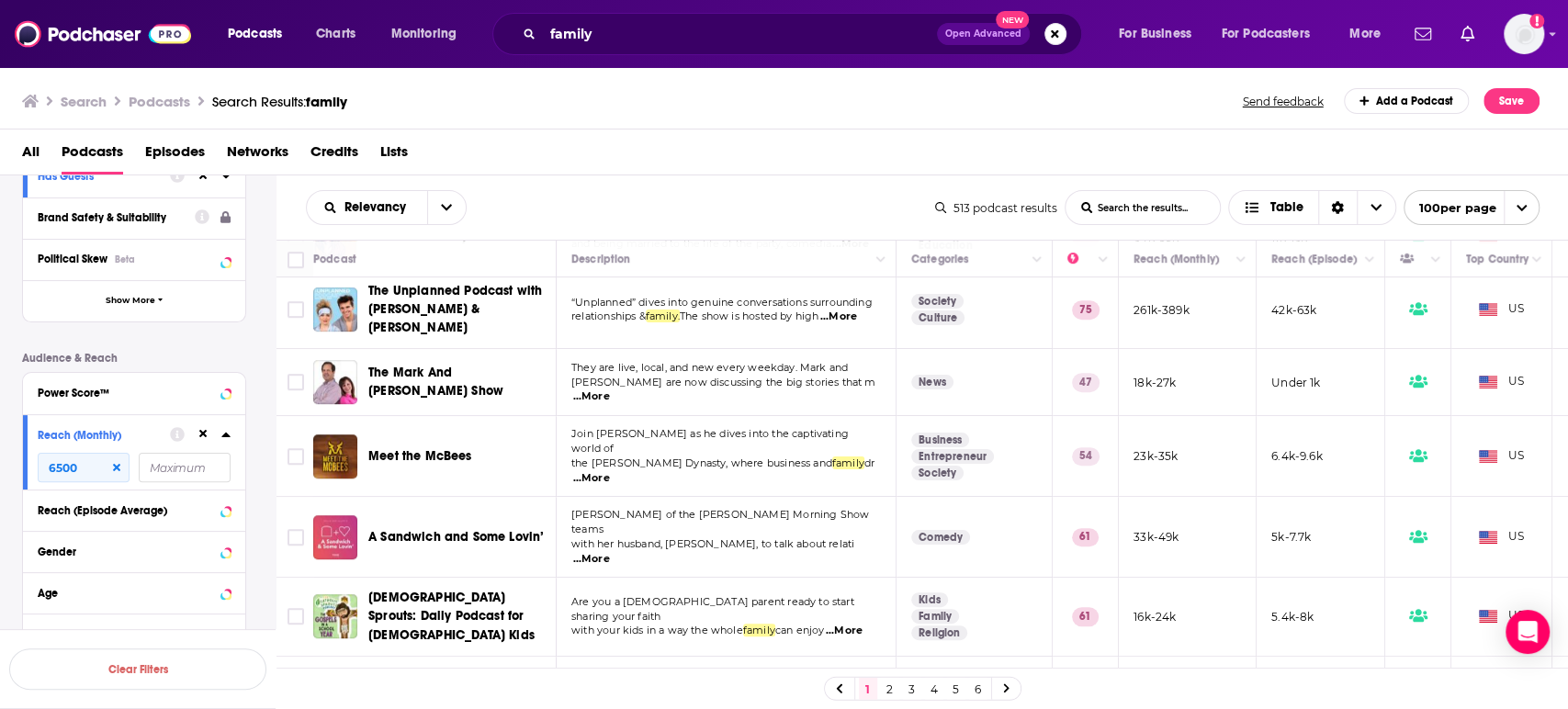
click at [611, 552] on span "...More" at bounding box center [592, 559] width 37 height 15
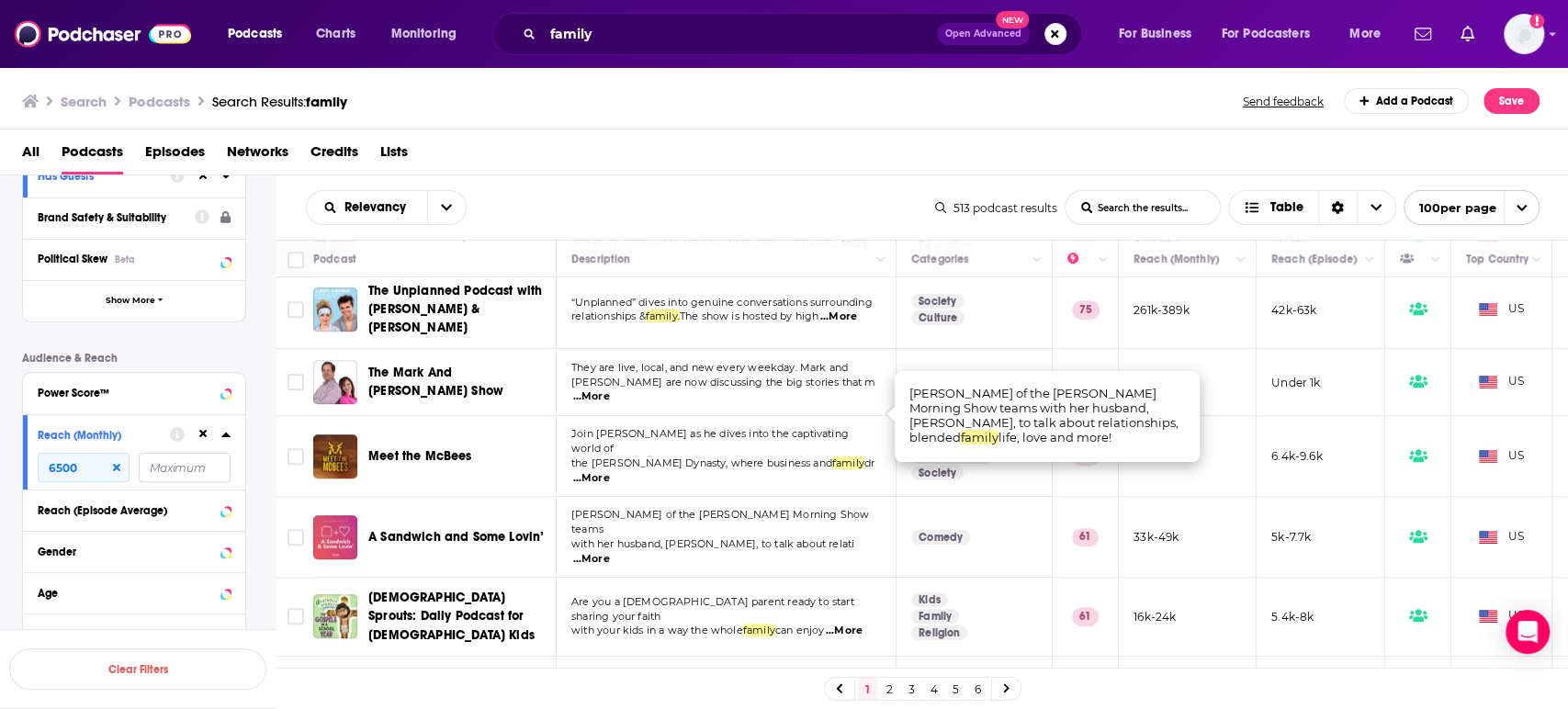
click at [611, 552] on span "...More" at bounding box center [592, 559] width 37 height 15
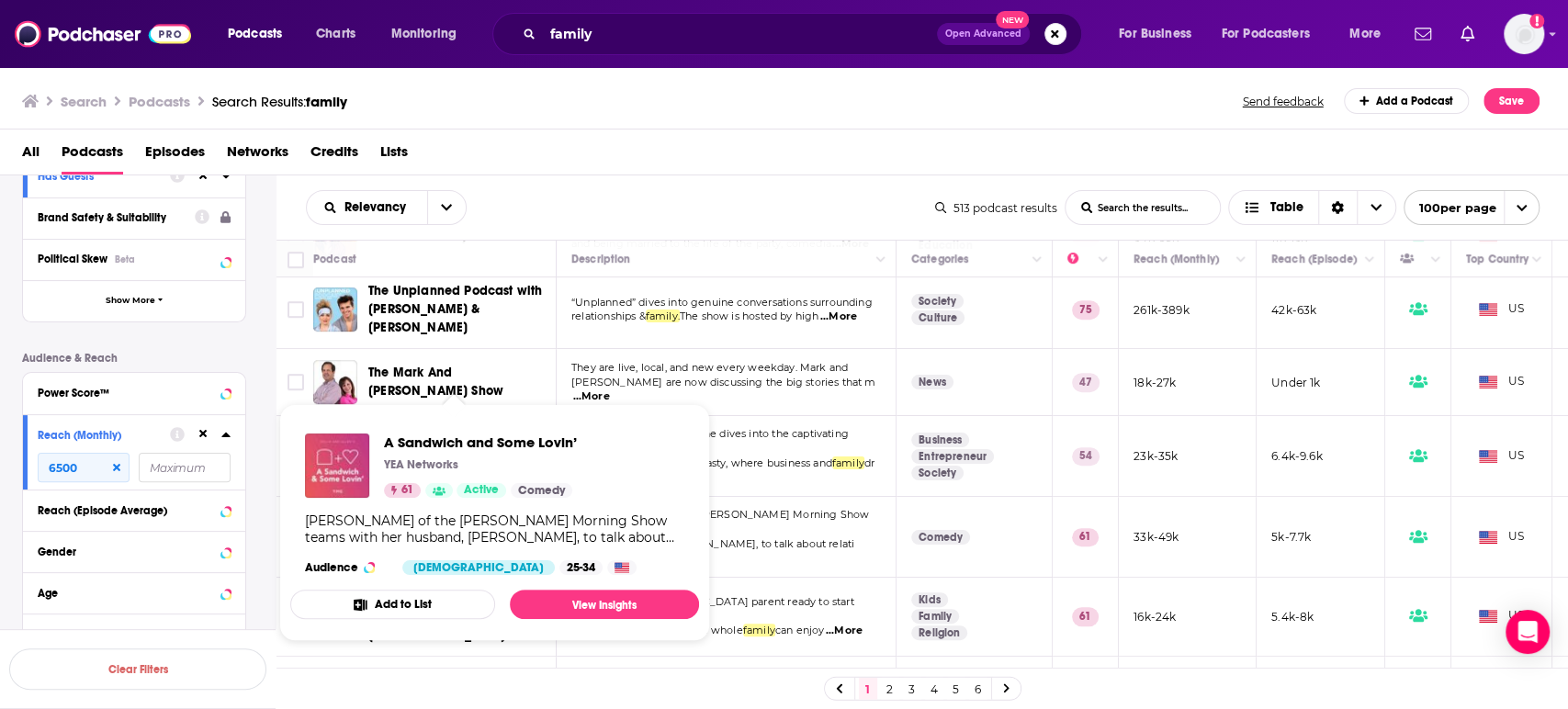
click at [515, 414] on span "A Sandwich and Some Lovin’ YEA Networks 61 Active Comedy Kellie Rasberry of the…" at bounding box center [494, 522] width 409 height 237
click at [583, 600] on link "View Insights" at bounding box center [605, 604] width 190 height 29
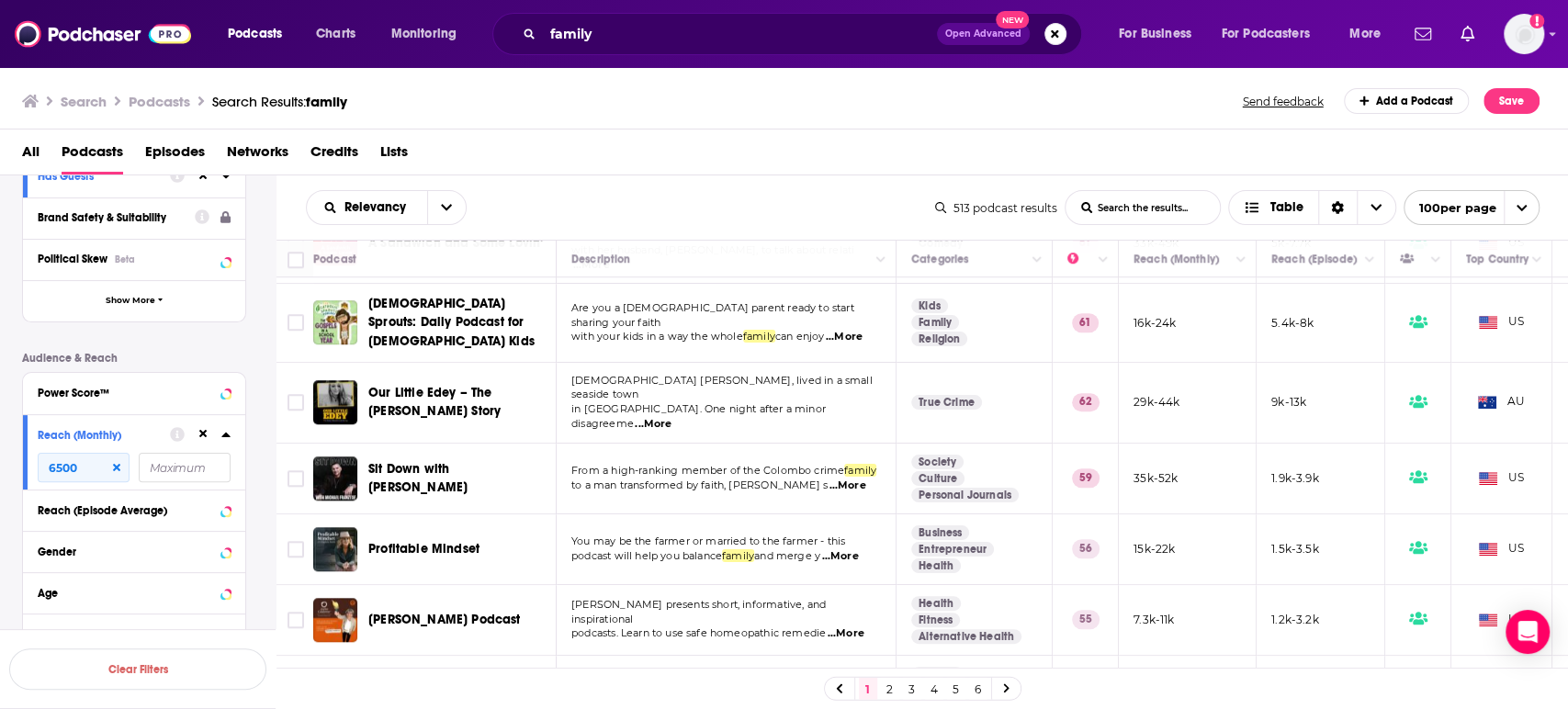
scroll to position [5716, 0]
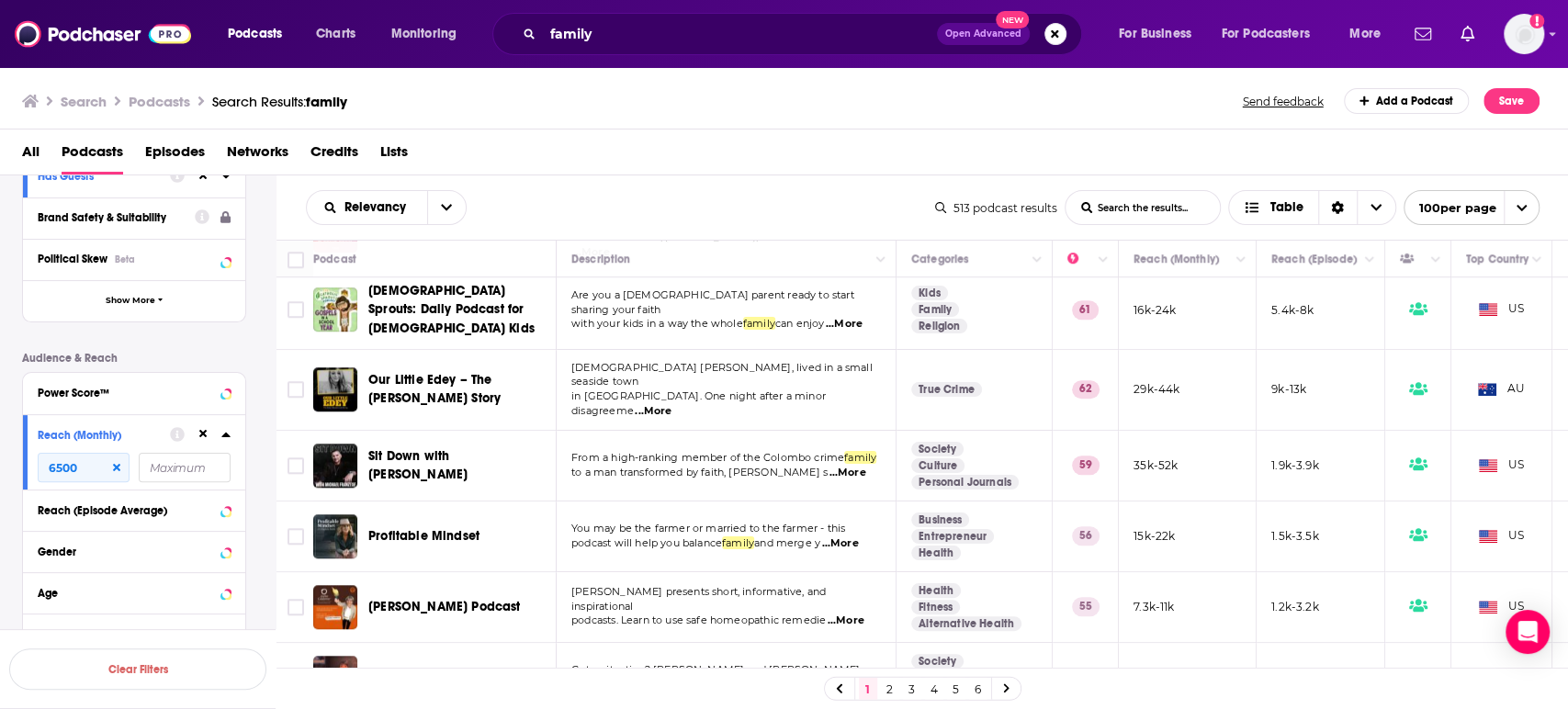
click at [853, 643] on td "Got a situation? Steve Harvey and Shirley Strawberry deliver unfiltered advice …" at bounding box center [726, 678] width 340 height 71
click at [842, 678] on span "...More" at bounding box center [840, 685] width 37 height 15
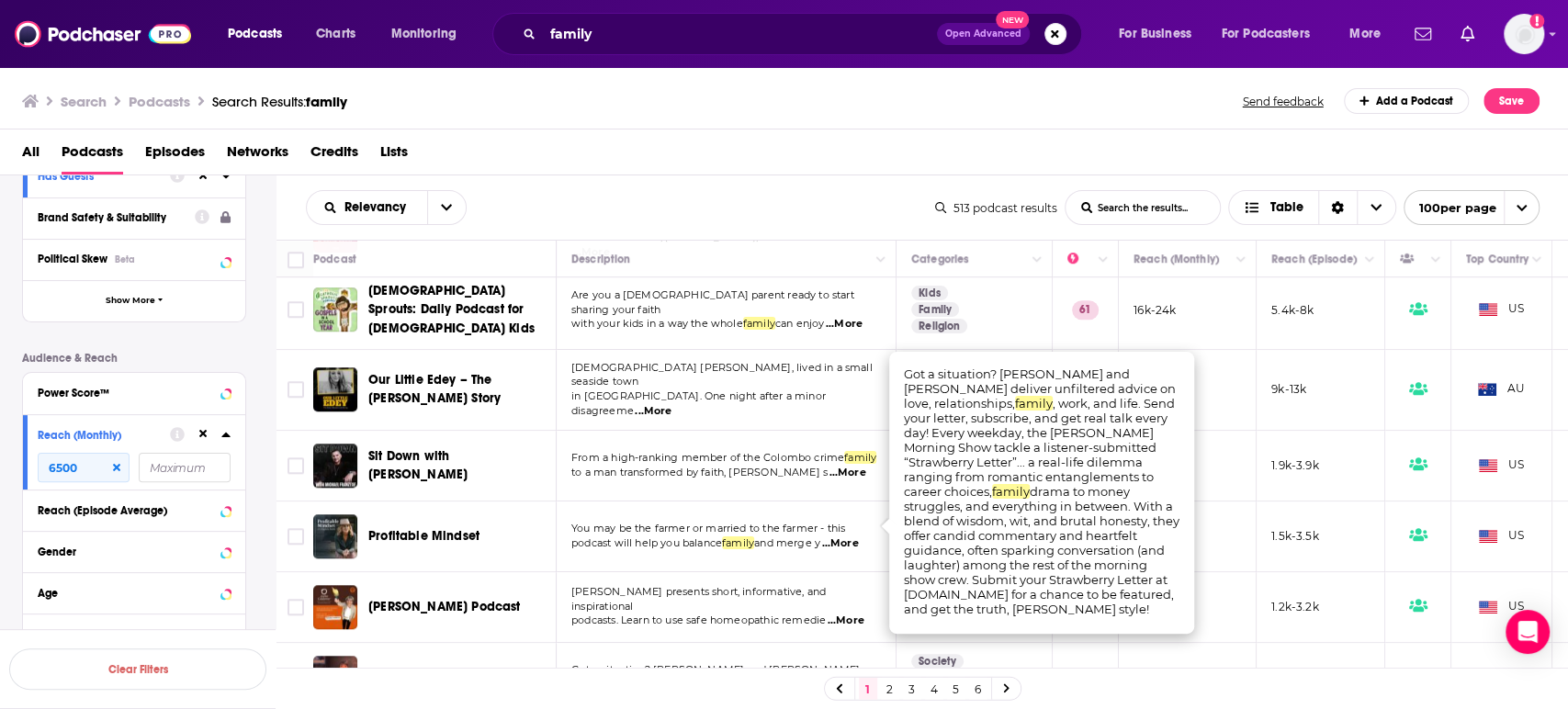
click at [842, 678] on span "...More" at bounding box center [840, 685] width 37 height 15
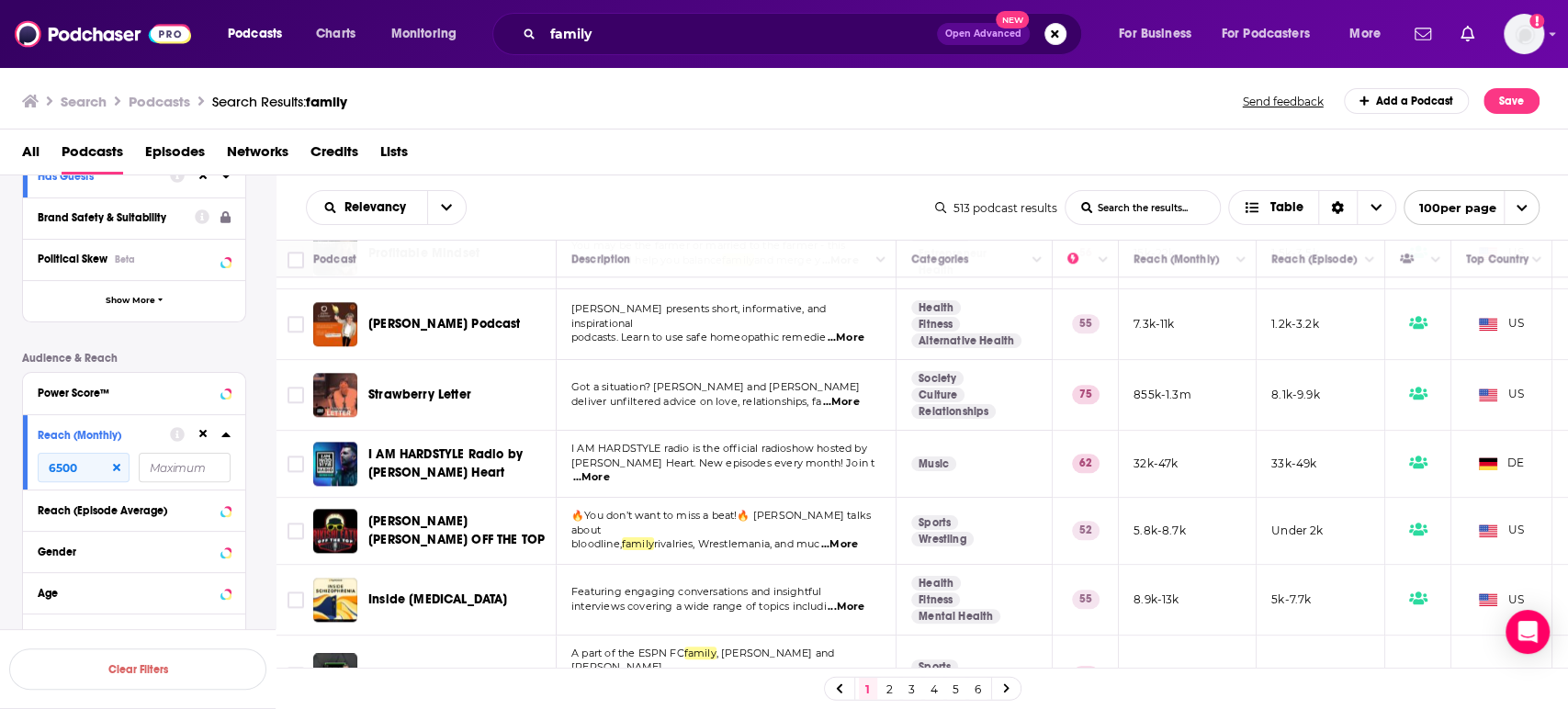
scroll to position [6022, 0]
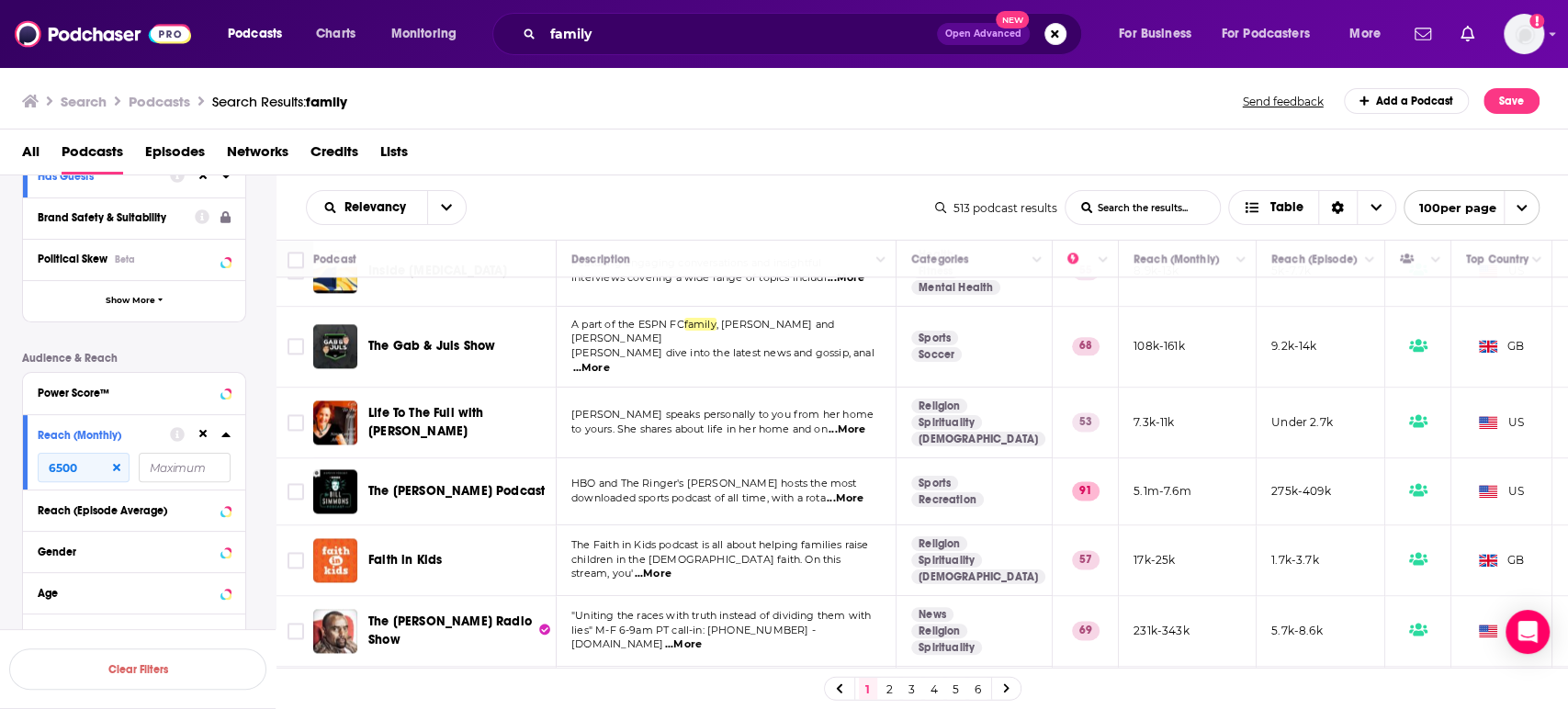
scroll to position [6430, 0]
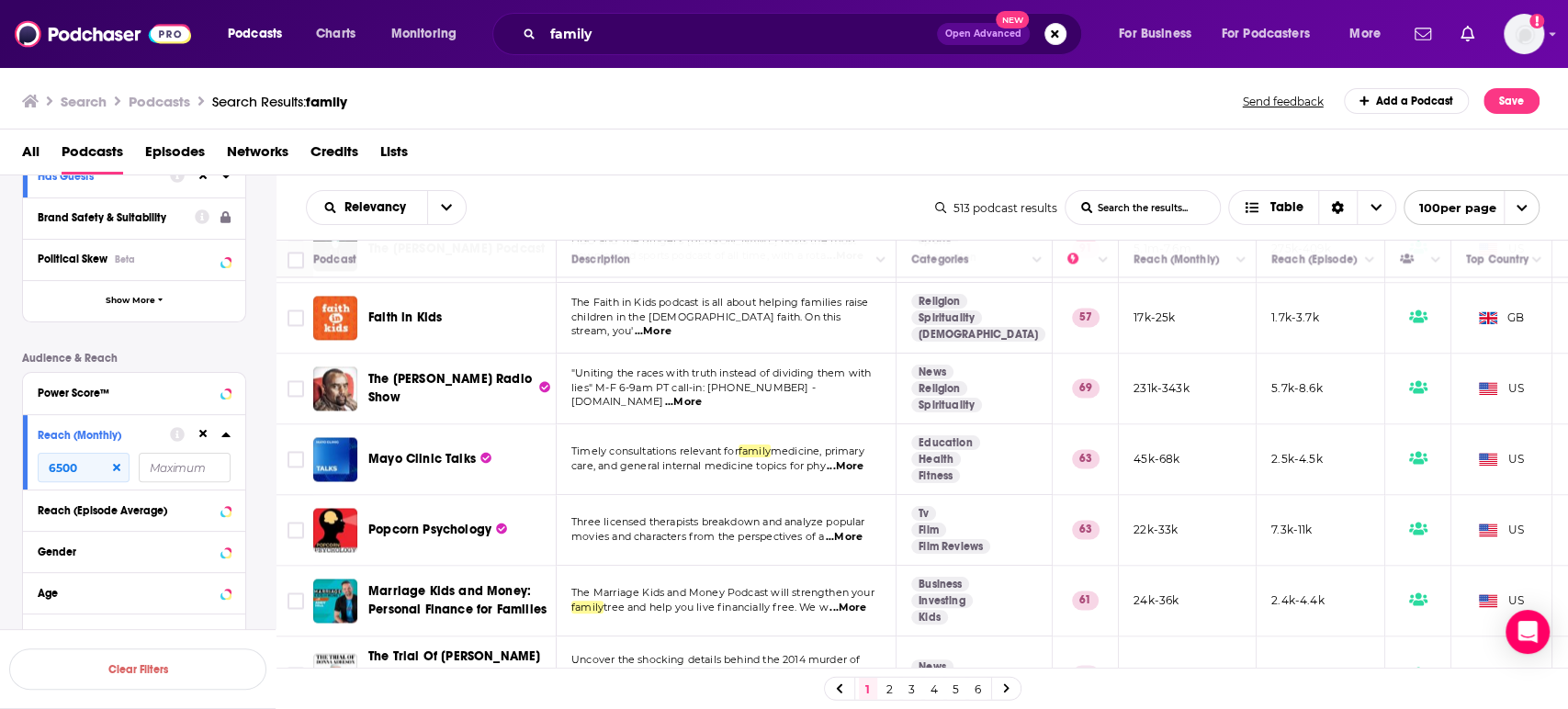
scroll to position [6634, 0]
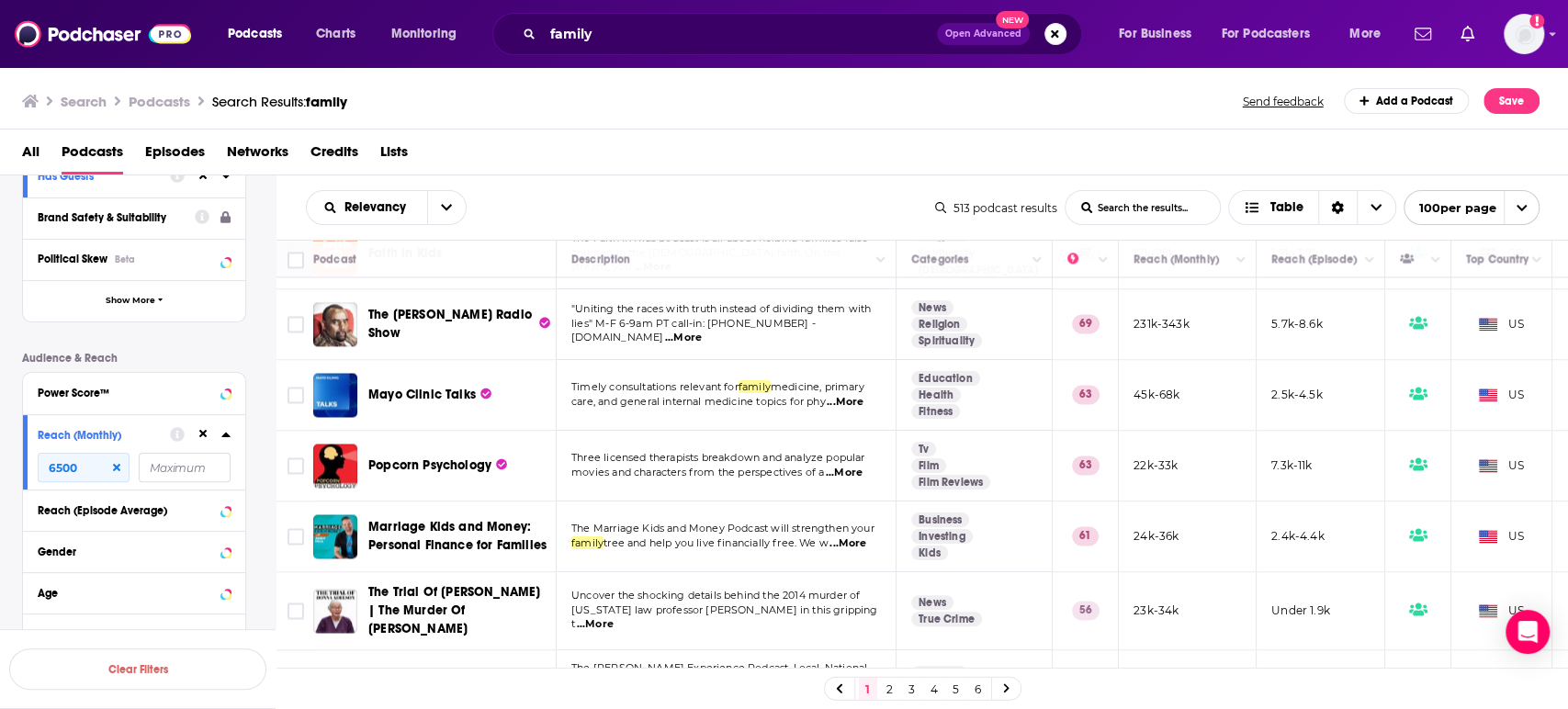
click at [611, 704] on span "...More" at bounding box center [592, 712] width 37 height 15
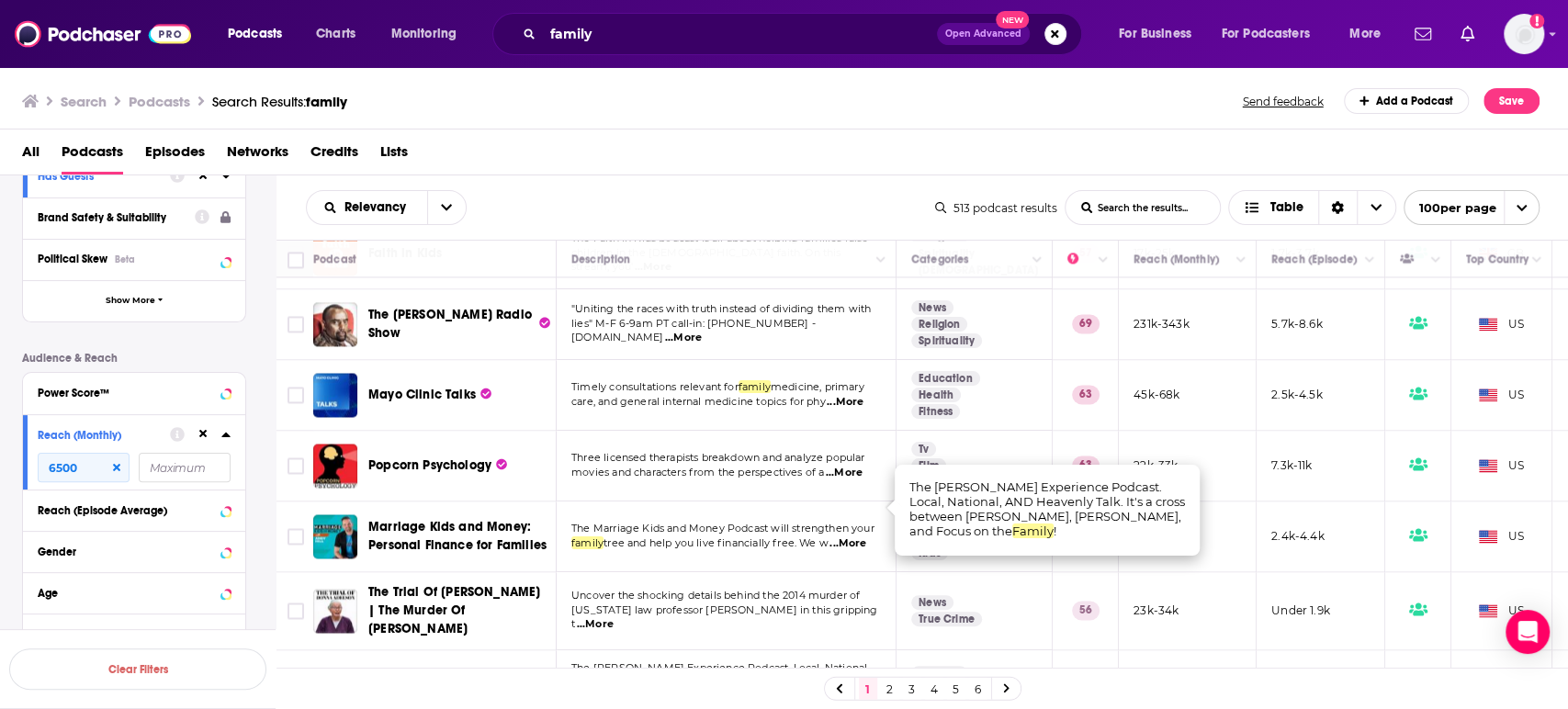
click at [611, 704] on span "...More" at bounding box center [592, 712] width 37 height 15
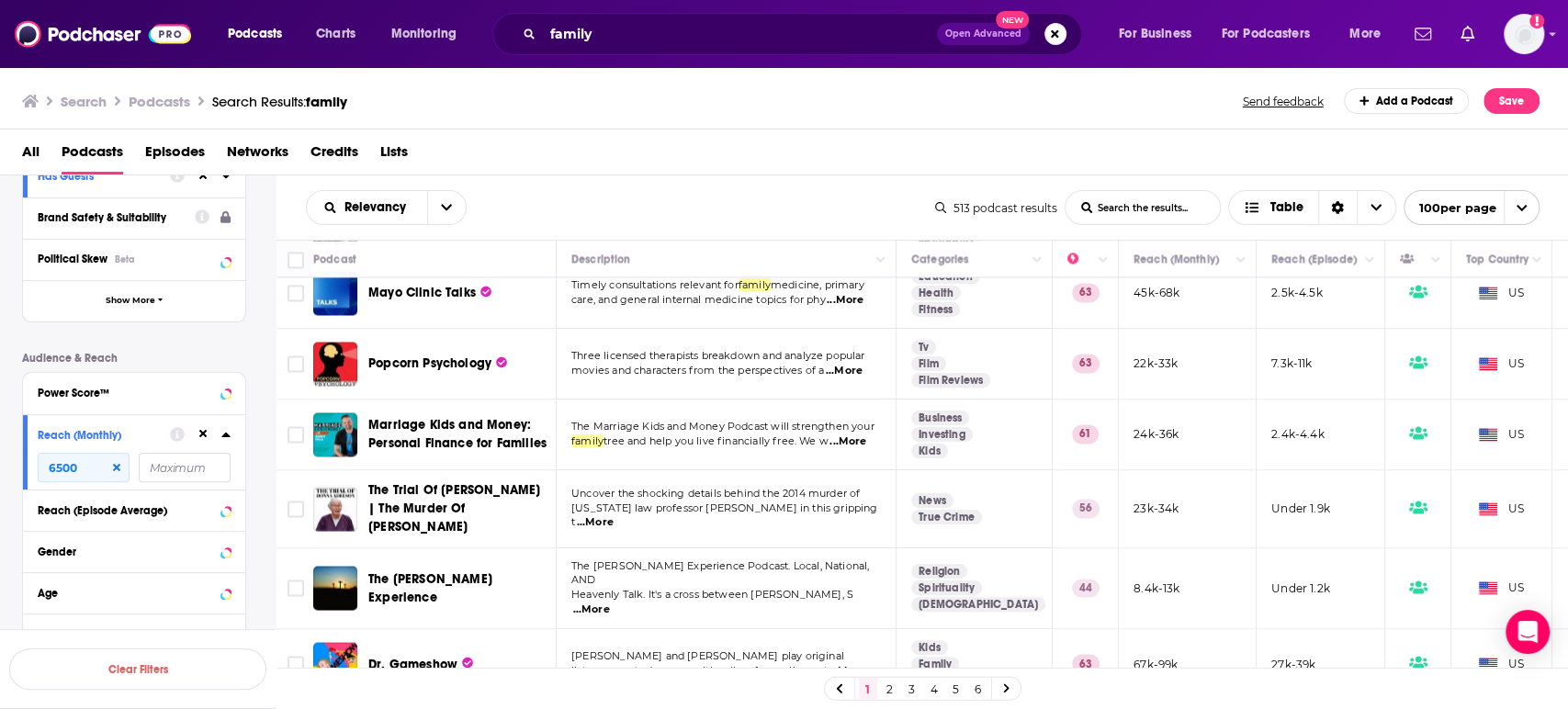
scroll to position [6838, 0]
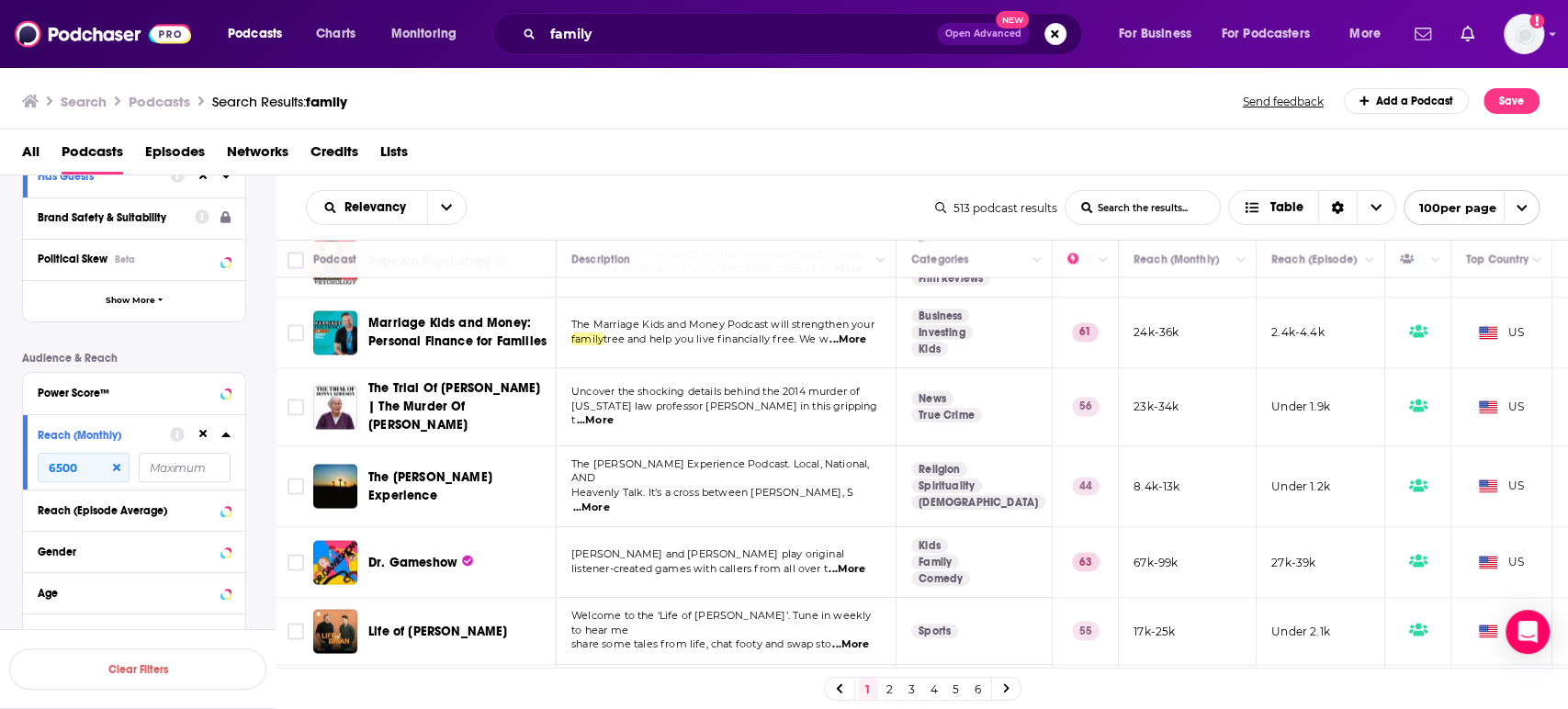
click at [865, 638] on span "...More" at bounding box center [850, 645] width 37 height 15
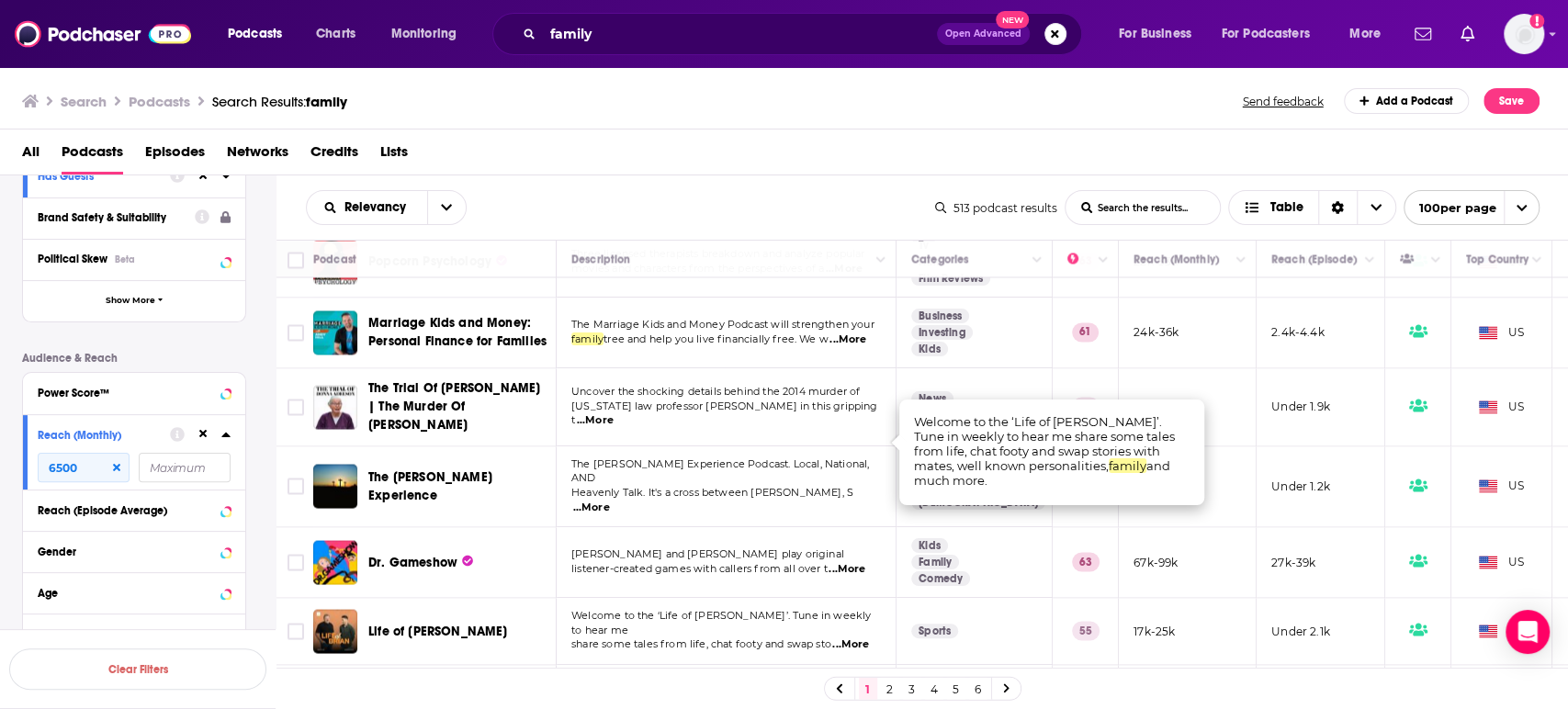
click at [865, 638] on span "...More" at bounding box center [850, 645] width 37 height 15
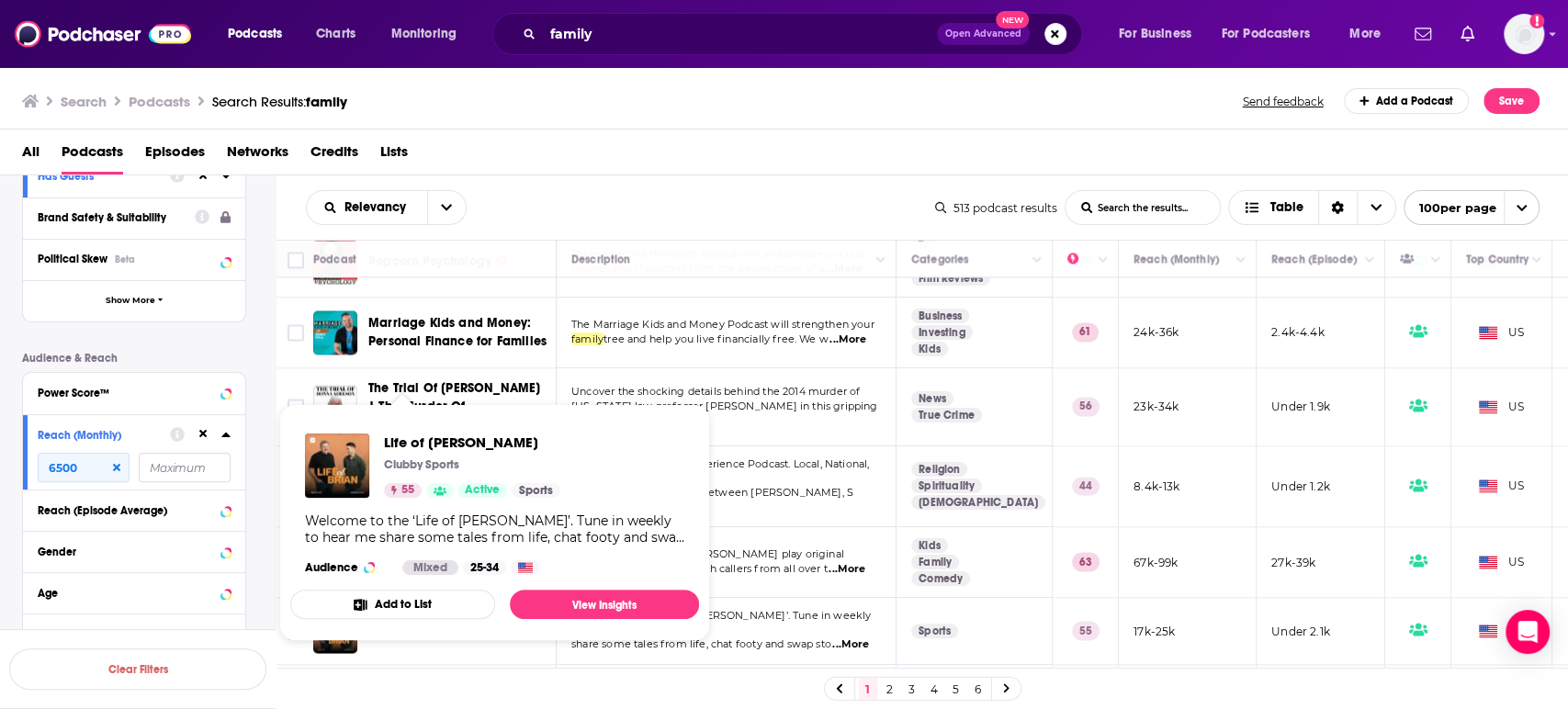
click at [434, 433] on span "Life of Brian" at bounding box center [472, 442] width 176 height 17
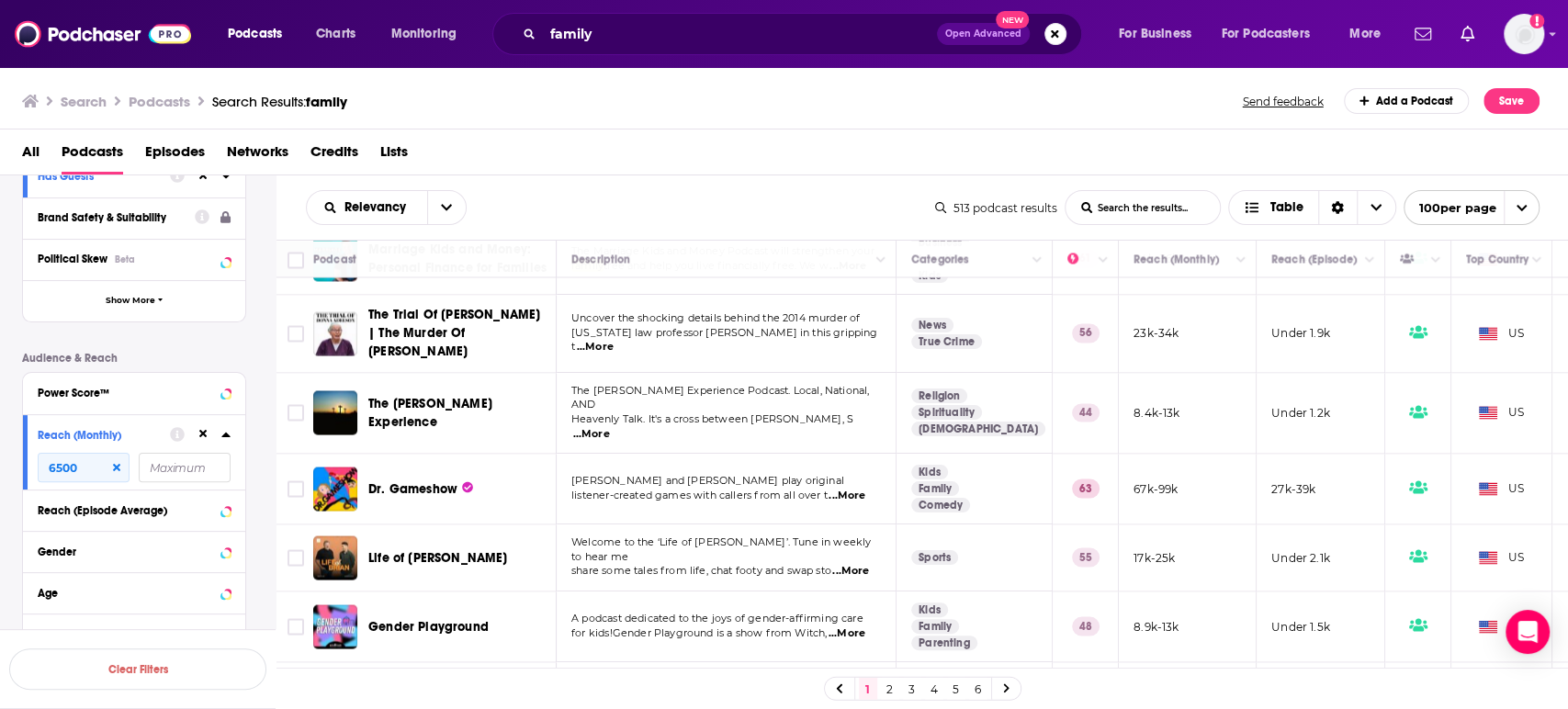
scroll to position [6932, 0]
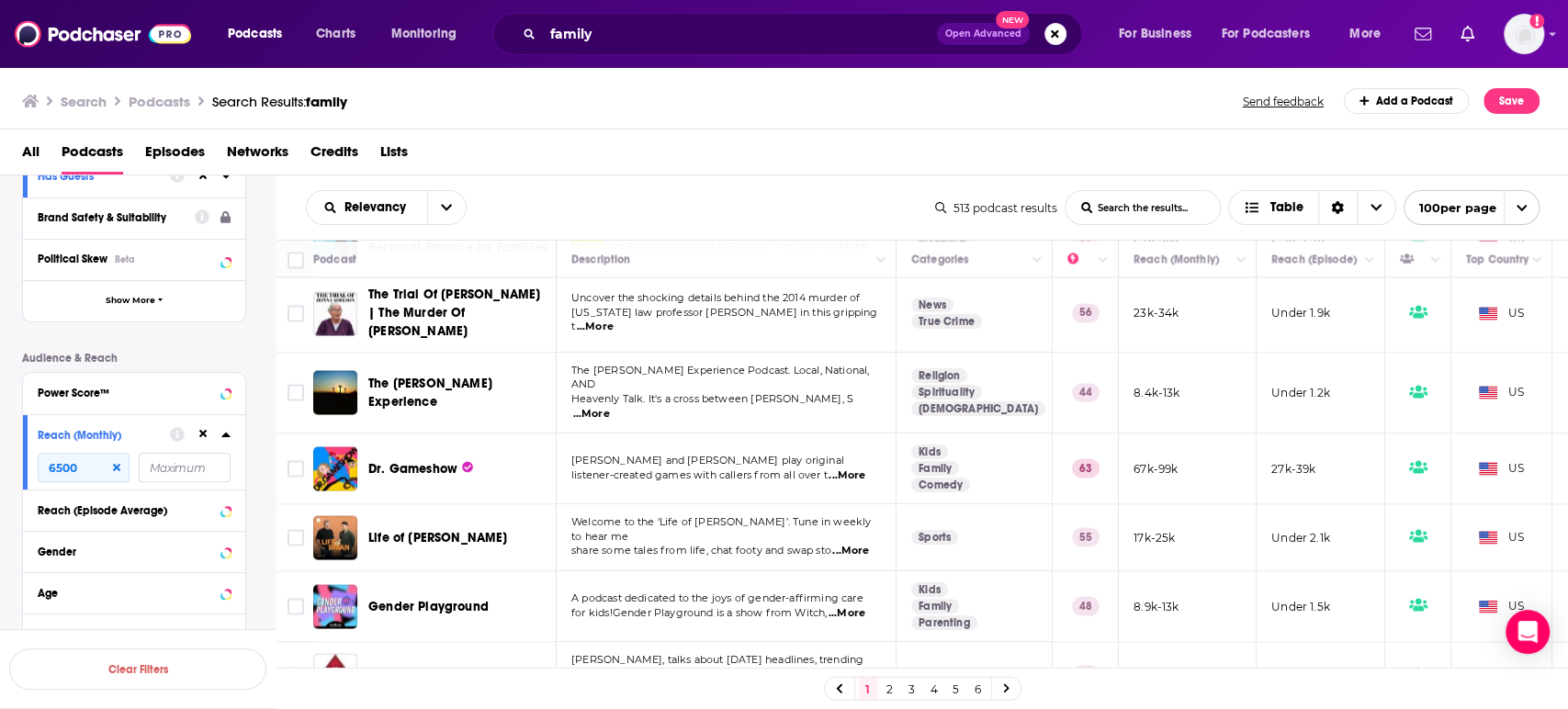
click at [894, 693] on link "2" at bounding box center [889, 688] width 18 height 22
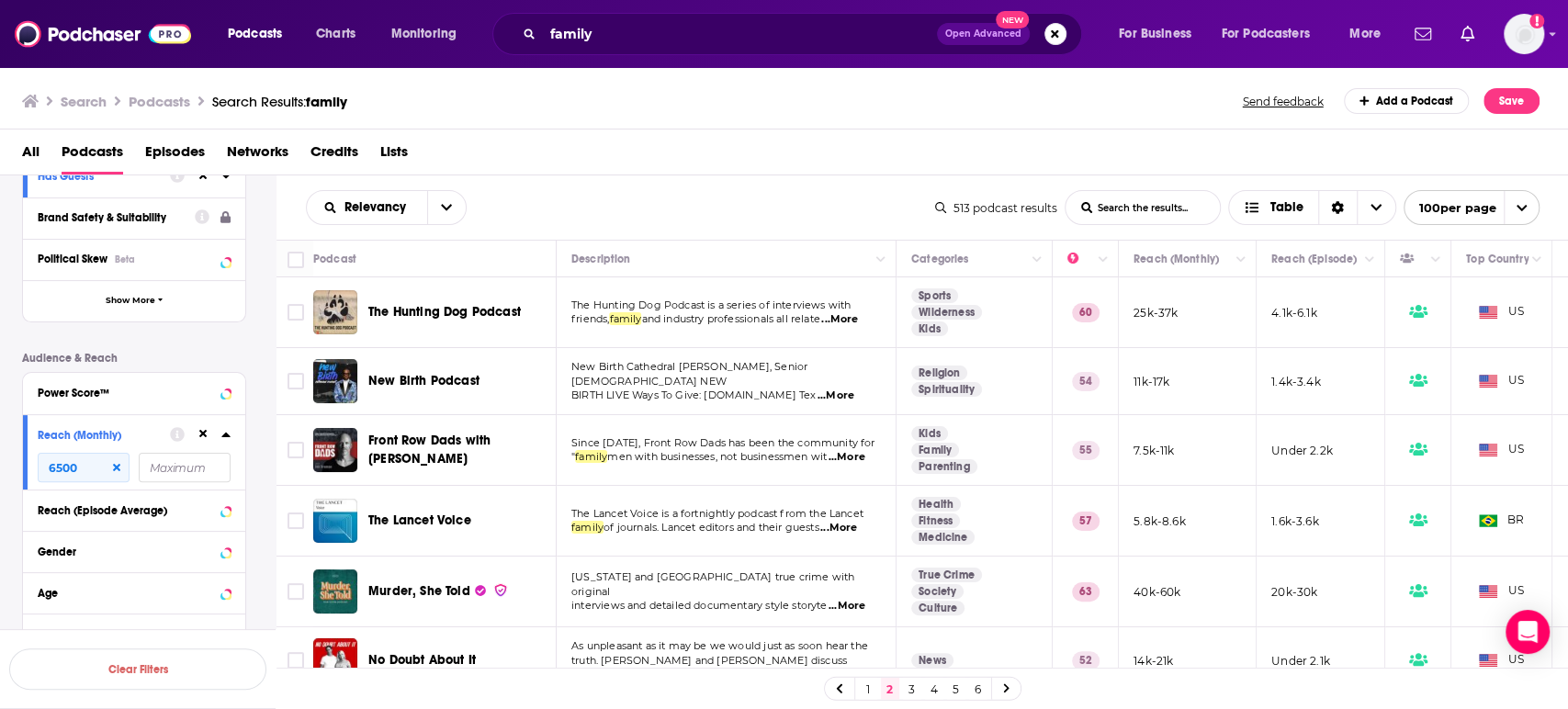
click at [877, 316] on p "friends, family and industry professionals all relate ...More" at bounding box center [726, 320] width 309 height 15
click at [858, 321] on span "...More" at bounding box center [839, 320] width 37 height 15
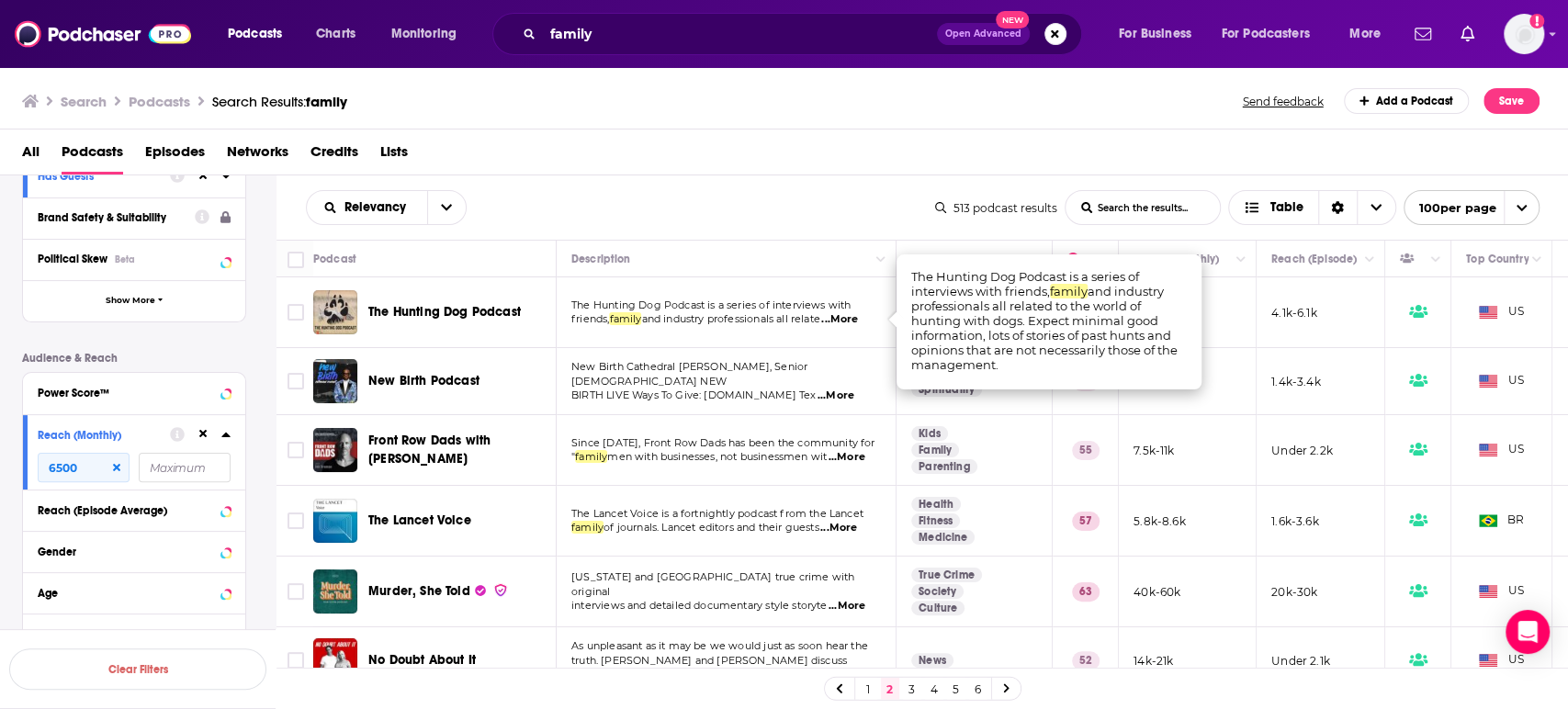
click at [858, 321] on span "...More" at bounding box center [839, 320] width 37 height 15
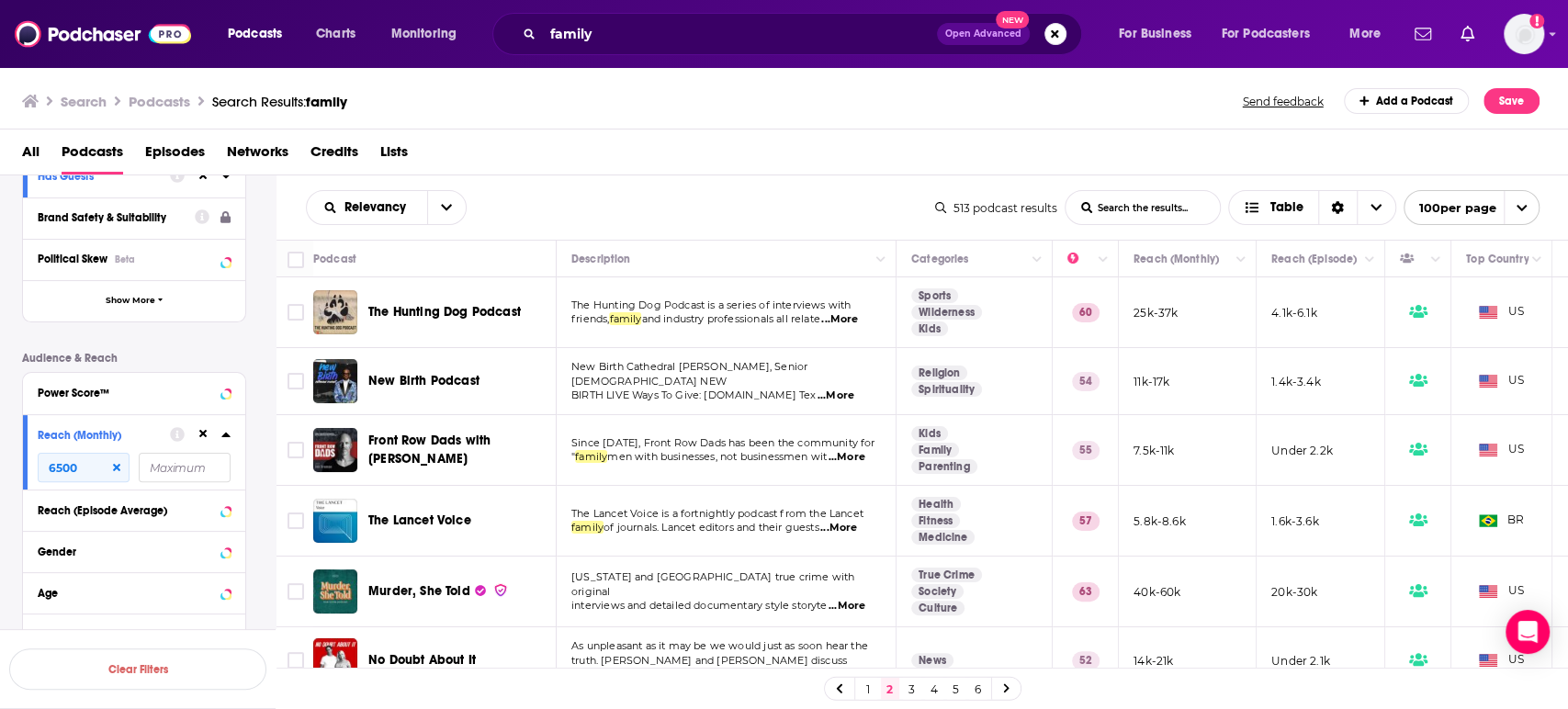
click at [856, 461] on span "...More" at bounding box center [847, 458] width 37 height 15
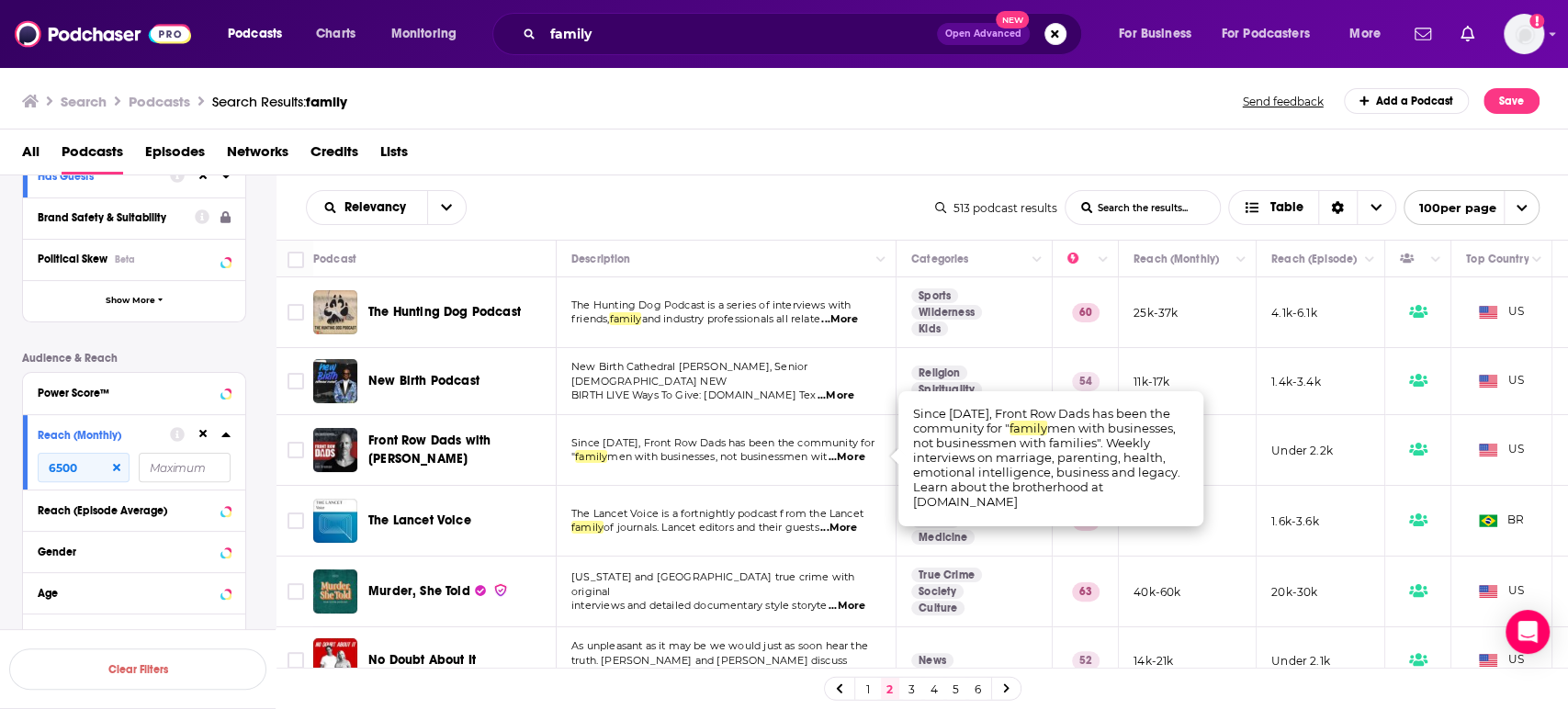
click at [856, 461] on span "...More" at bounding box center [847, 458] width 37 height 15
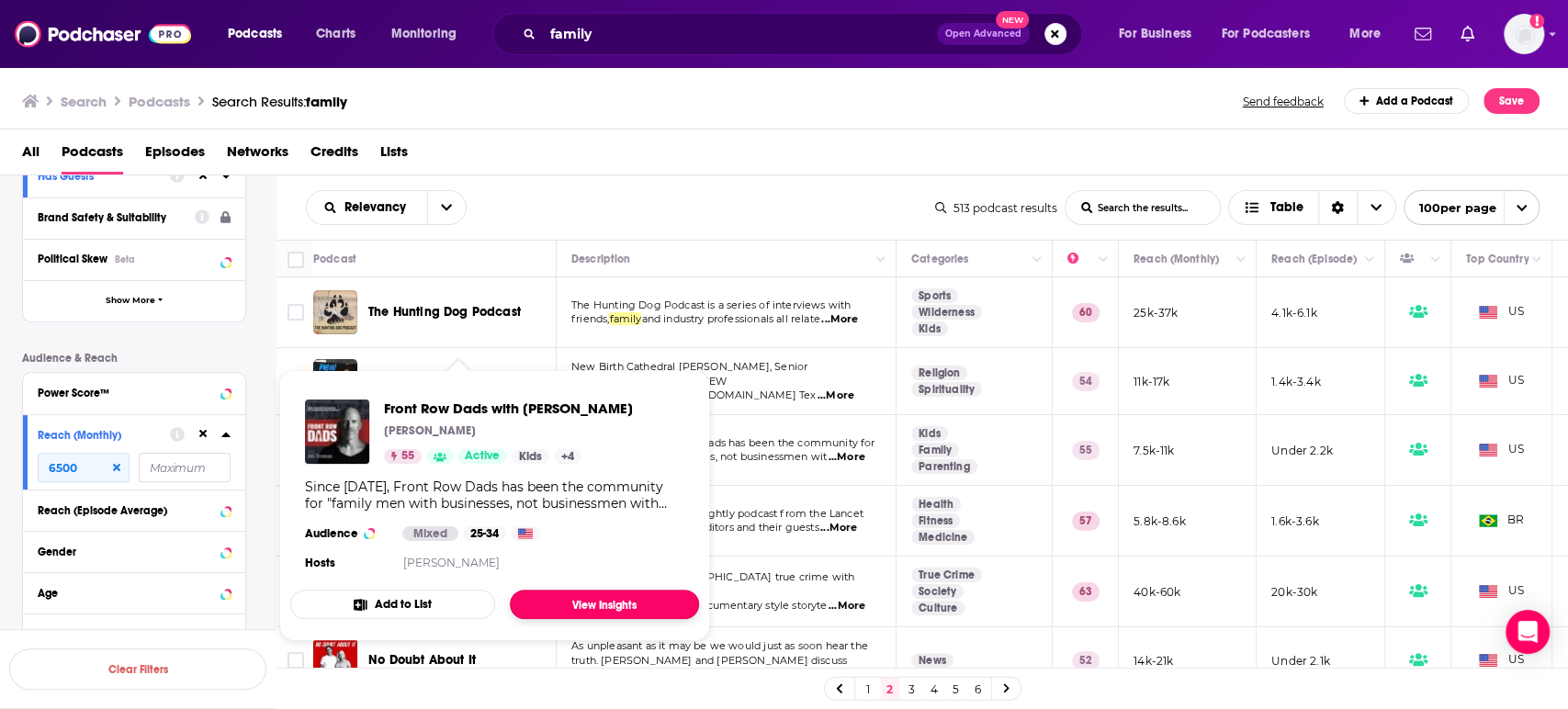
click at [593, 609] on link "View Insights" at bounding box center [605, 604] width 190 height 29
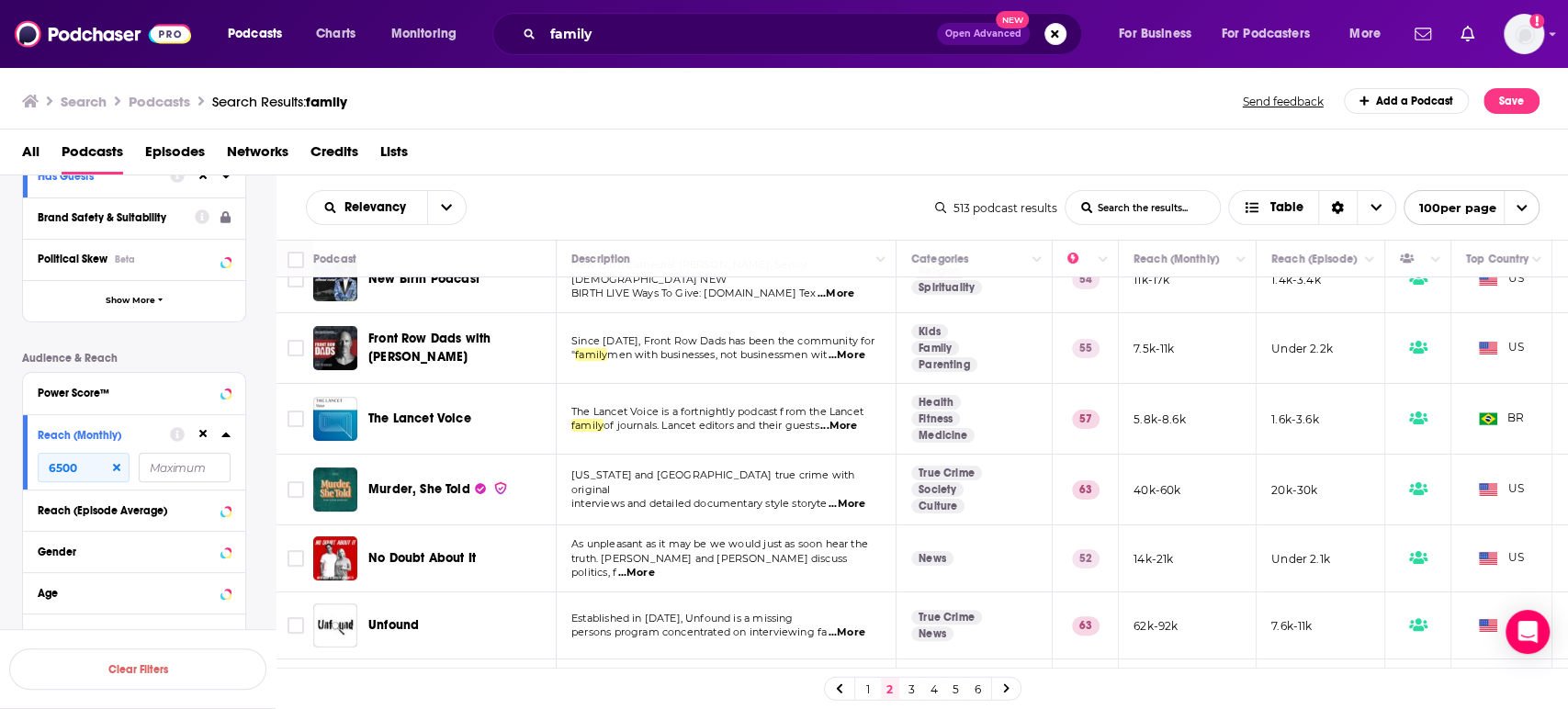
scroll to position [204, 0]
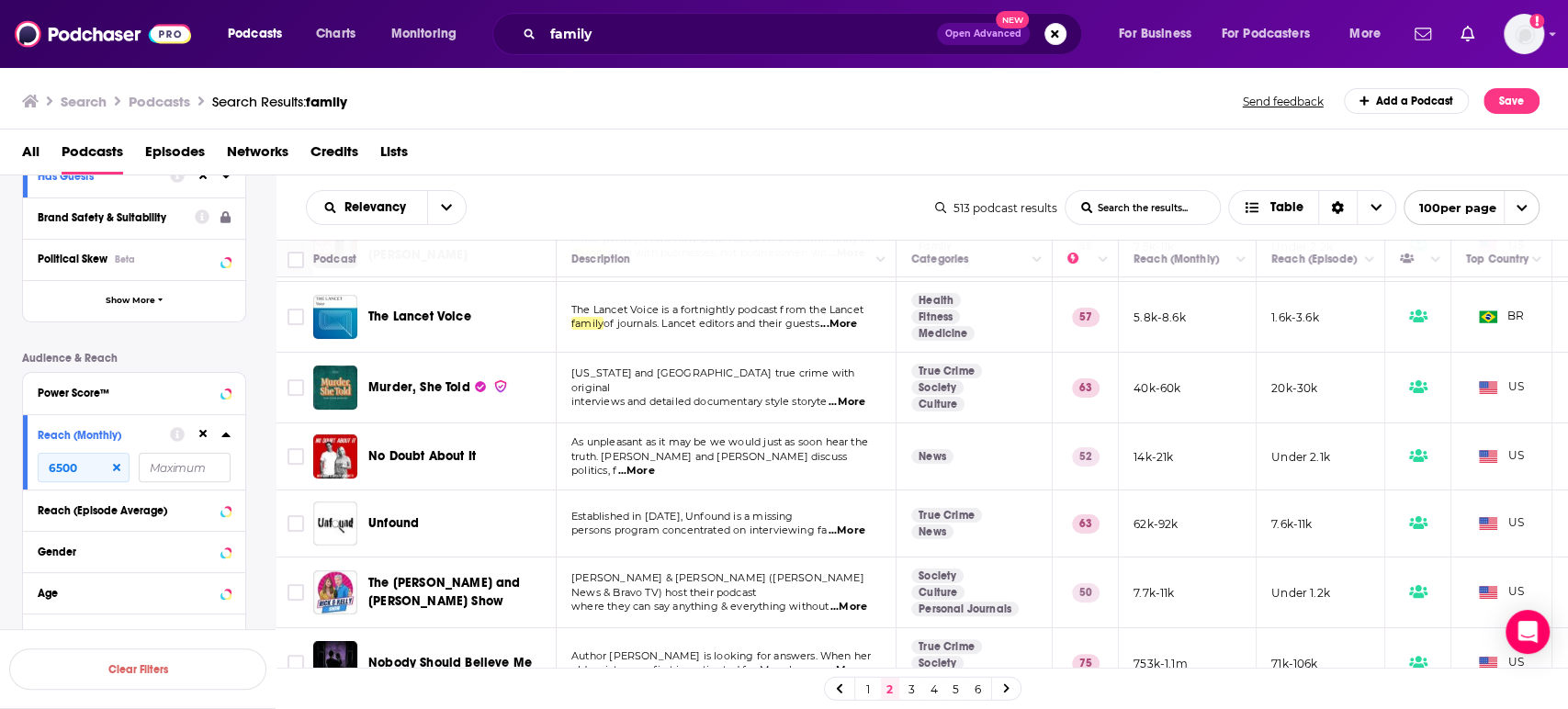
click at [654, 464] on span "...More" at bounding box center [635, 471] width 37 height 15
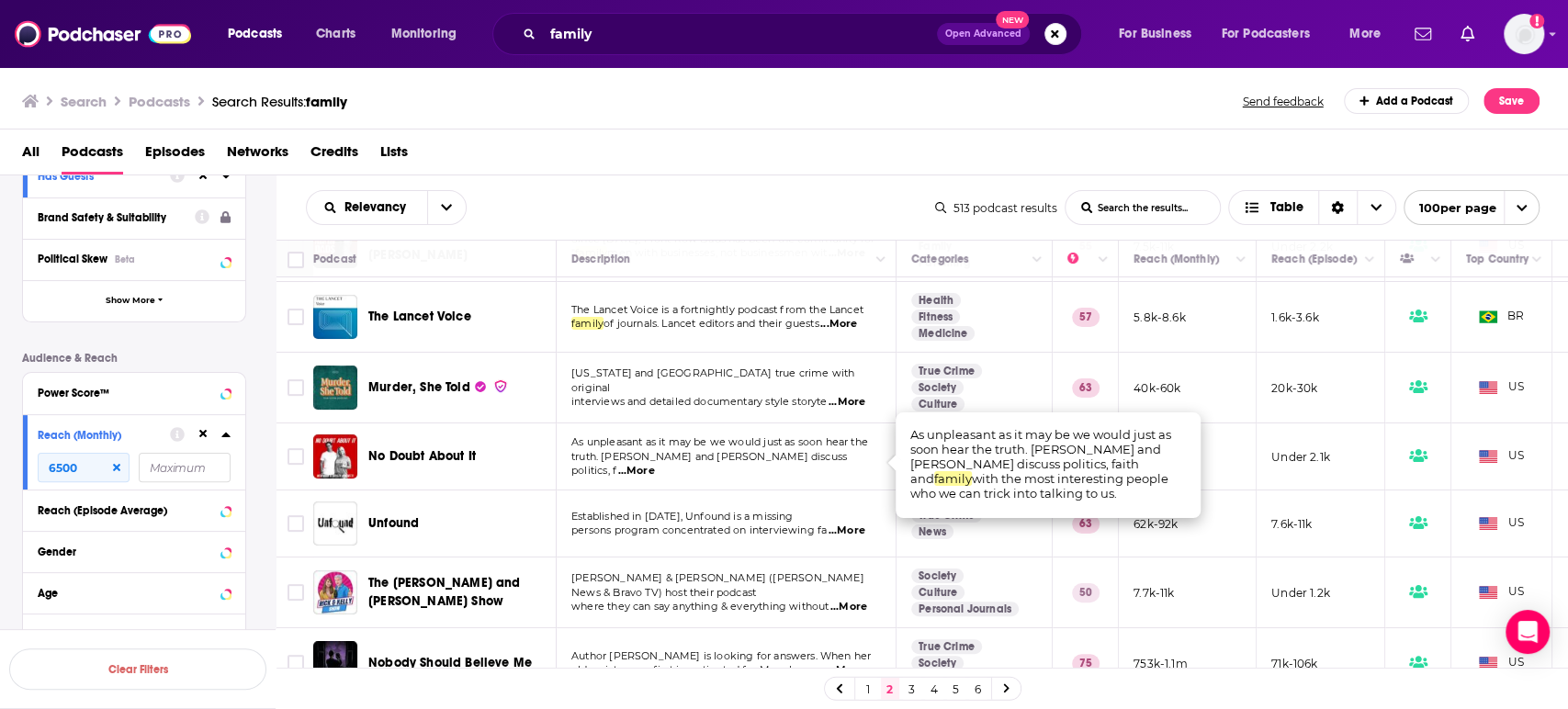
click at [654, 464] on span "...More" at bounding box center [635, 471] width 37 height 15
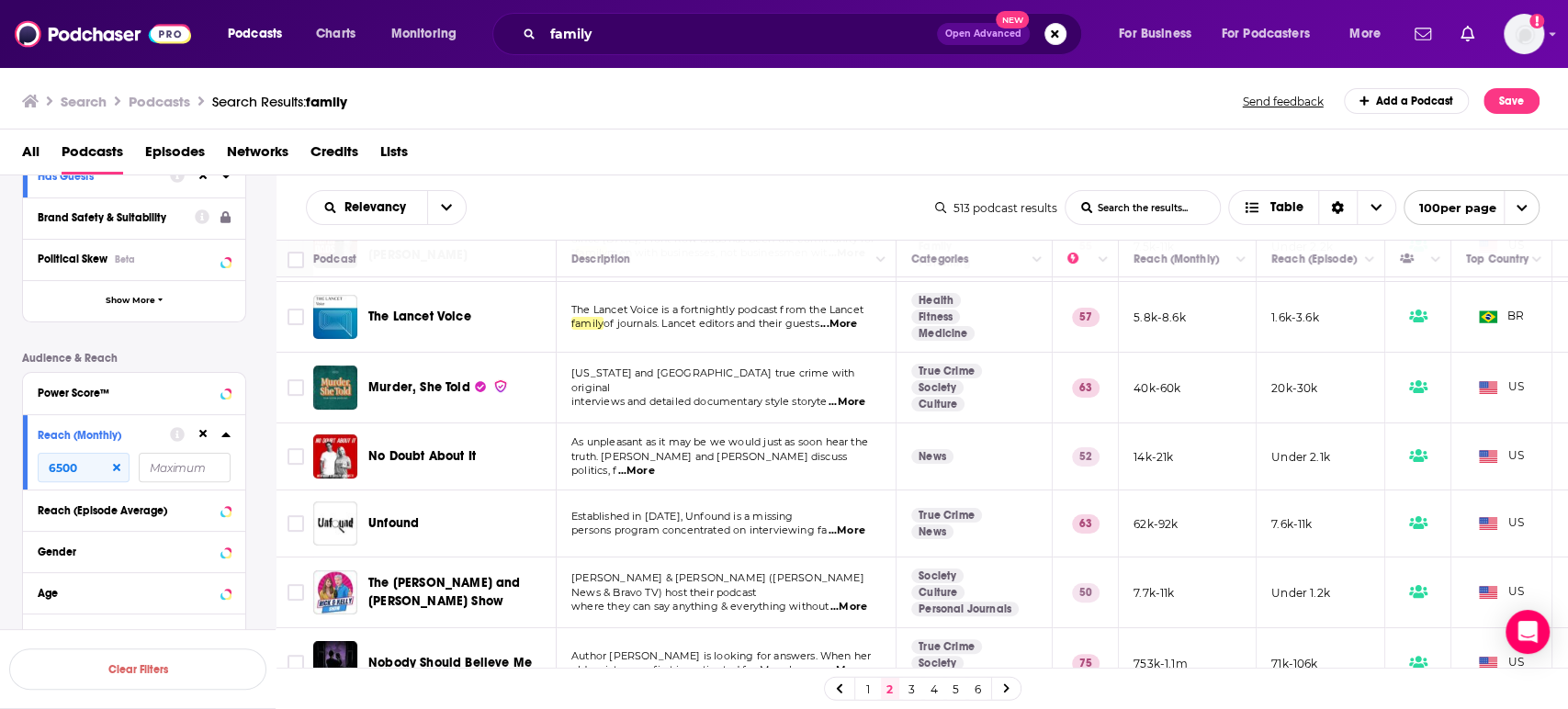
click at [654, 464] on span "...More" at bounding box center [635, 471] width 37 height 15
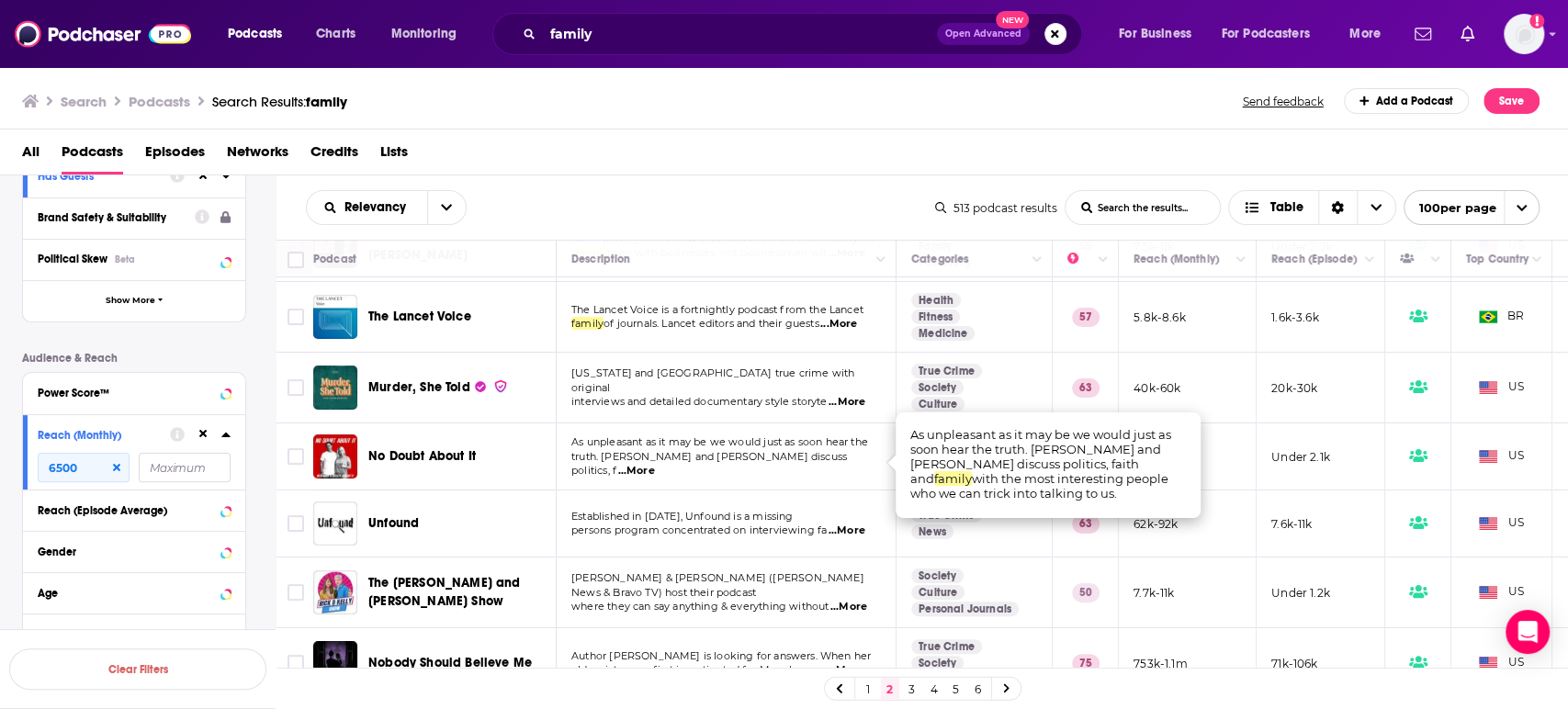
click at [654, 464] on span "...More" at bounding box center [635, 471] width 37 height 15
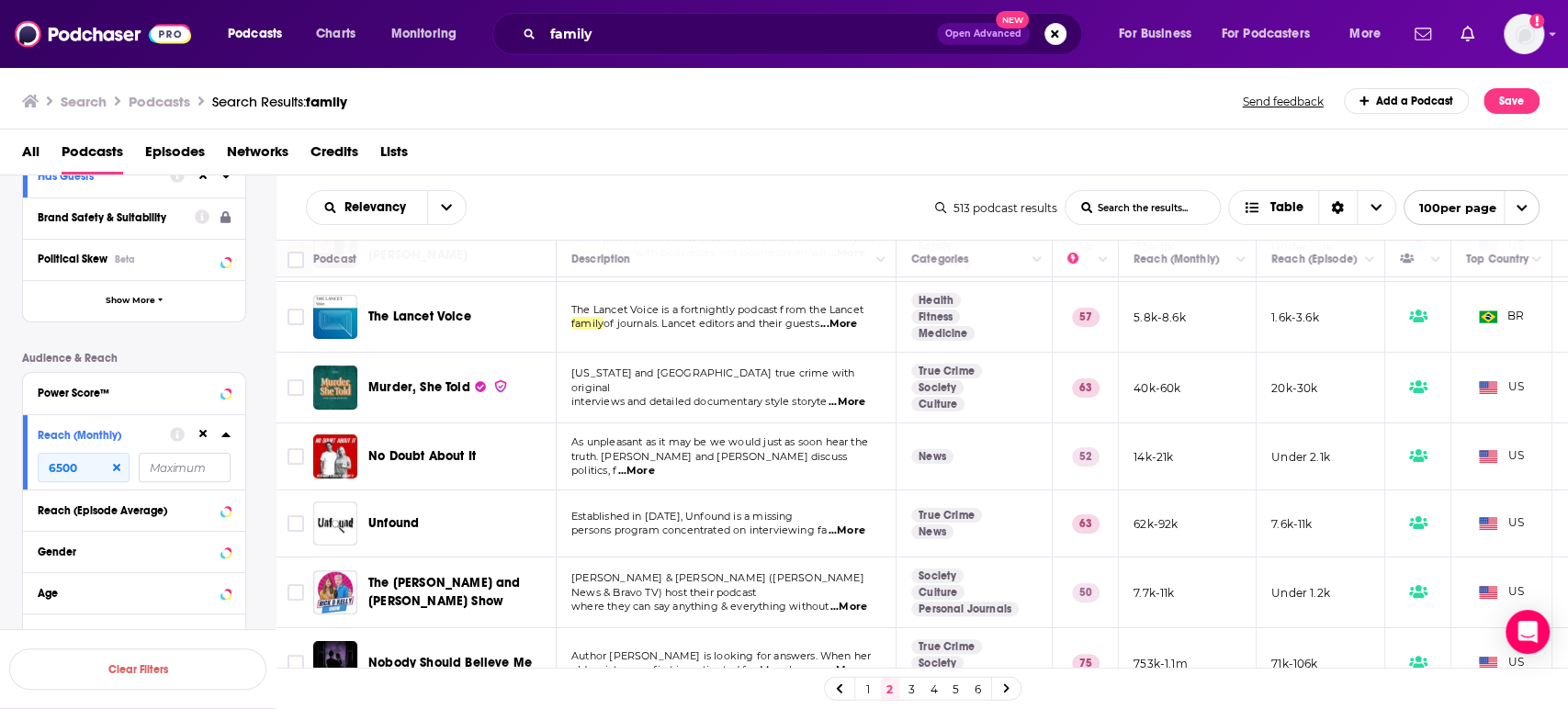
click at [654, 464] on span "...More" at bounding box center [635, 471] width 37 height 15
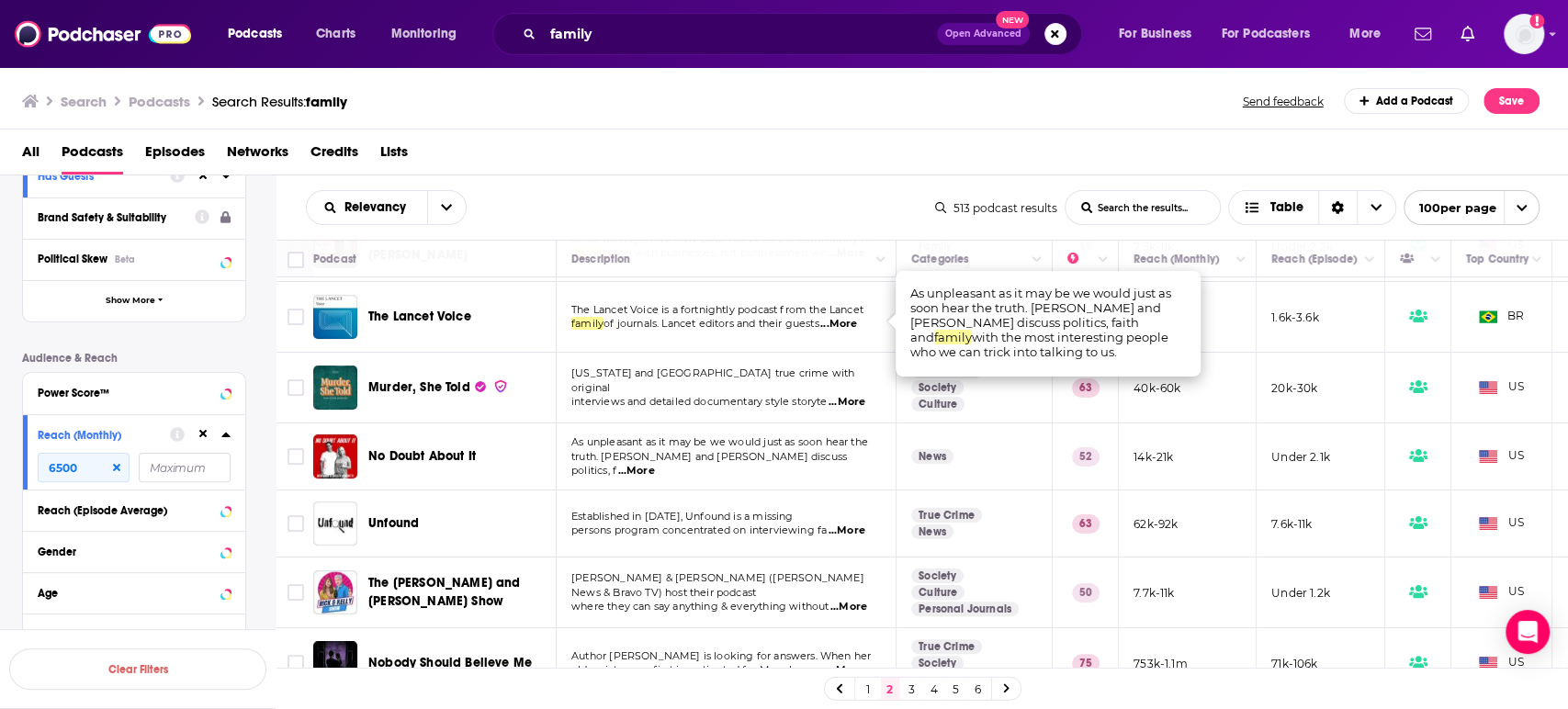
scroll to position [408, 0]
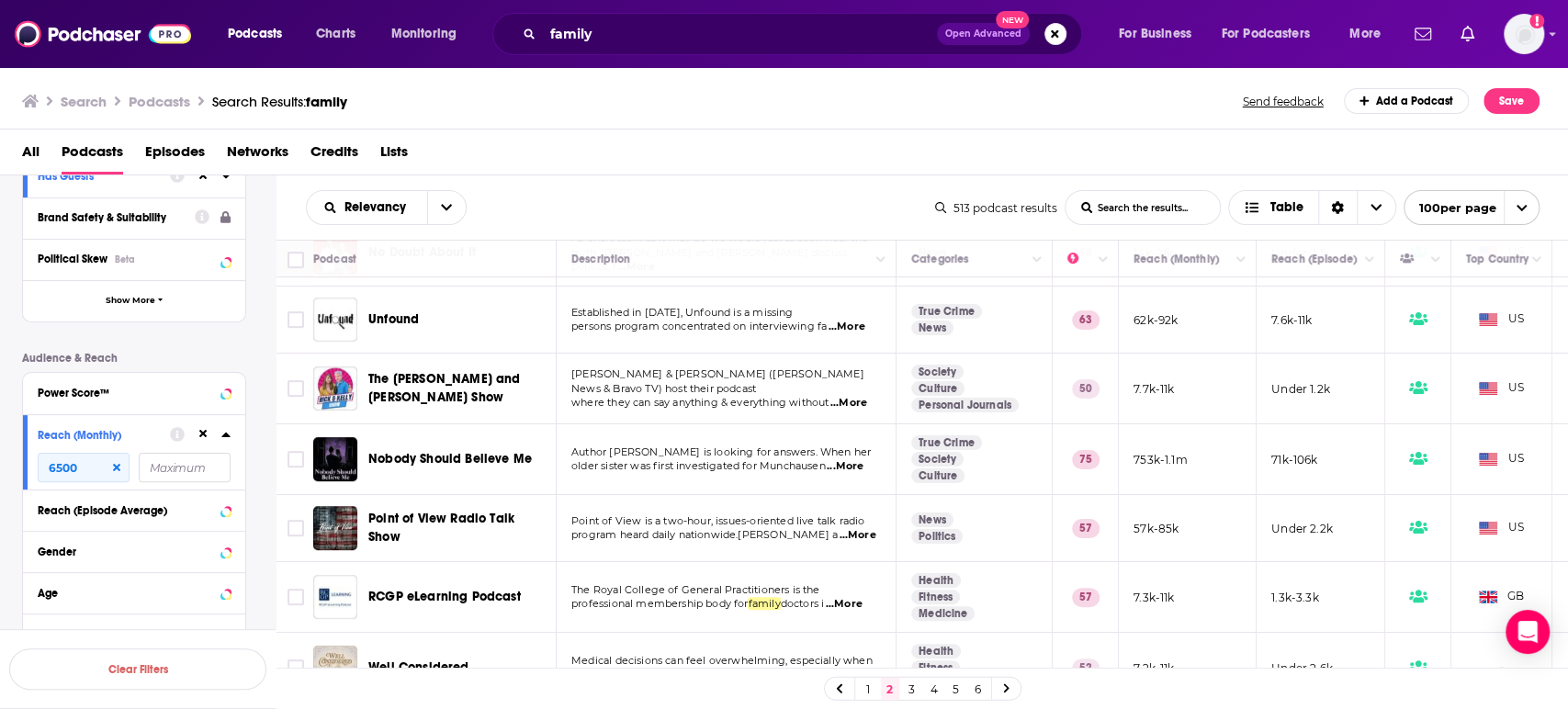
click at [861, 396] on span "...More" at bounding box center [848, 404] width 37 height 15
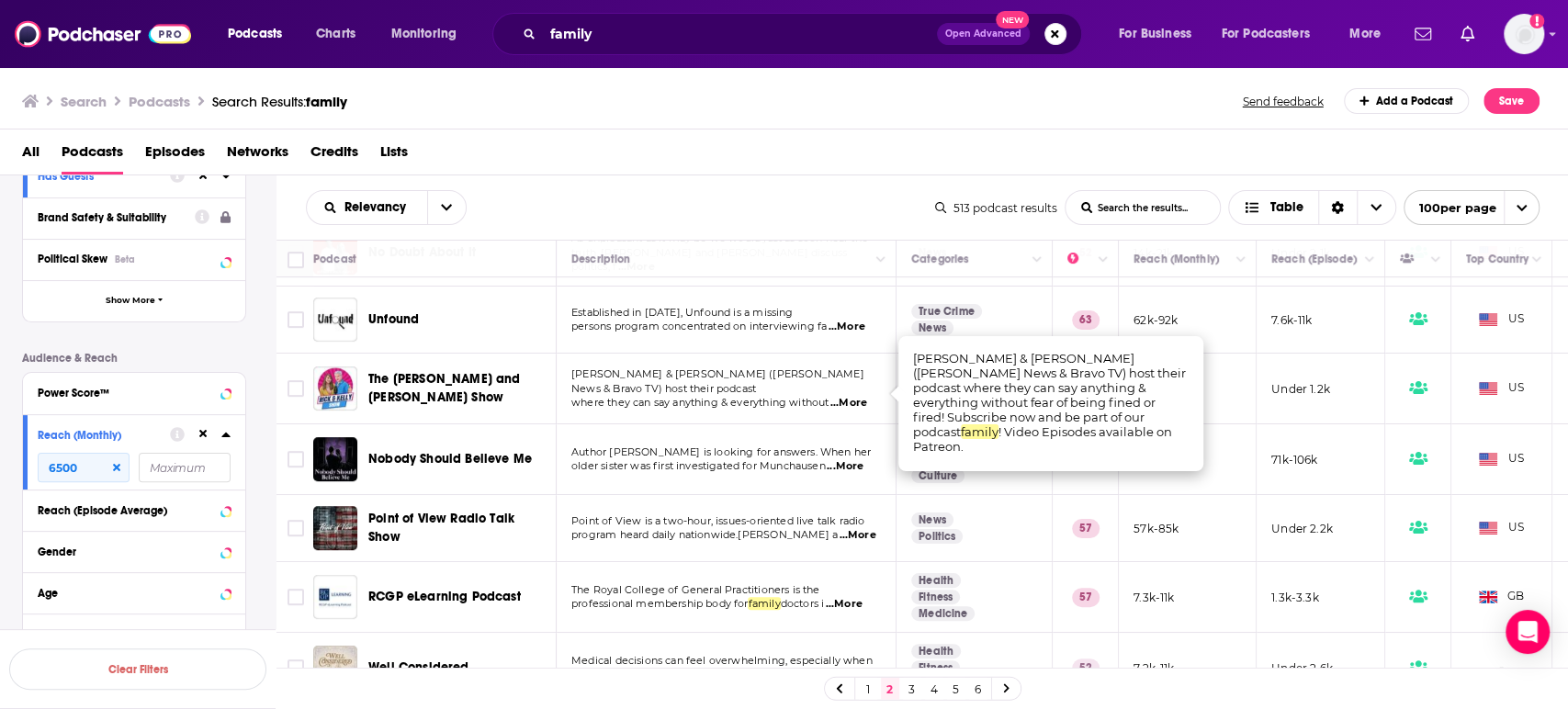
click at [861, 396] on span "...More" at bounding box center [848, 404] width 37 height 15
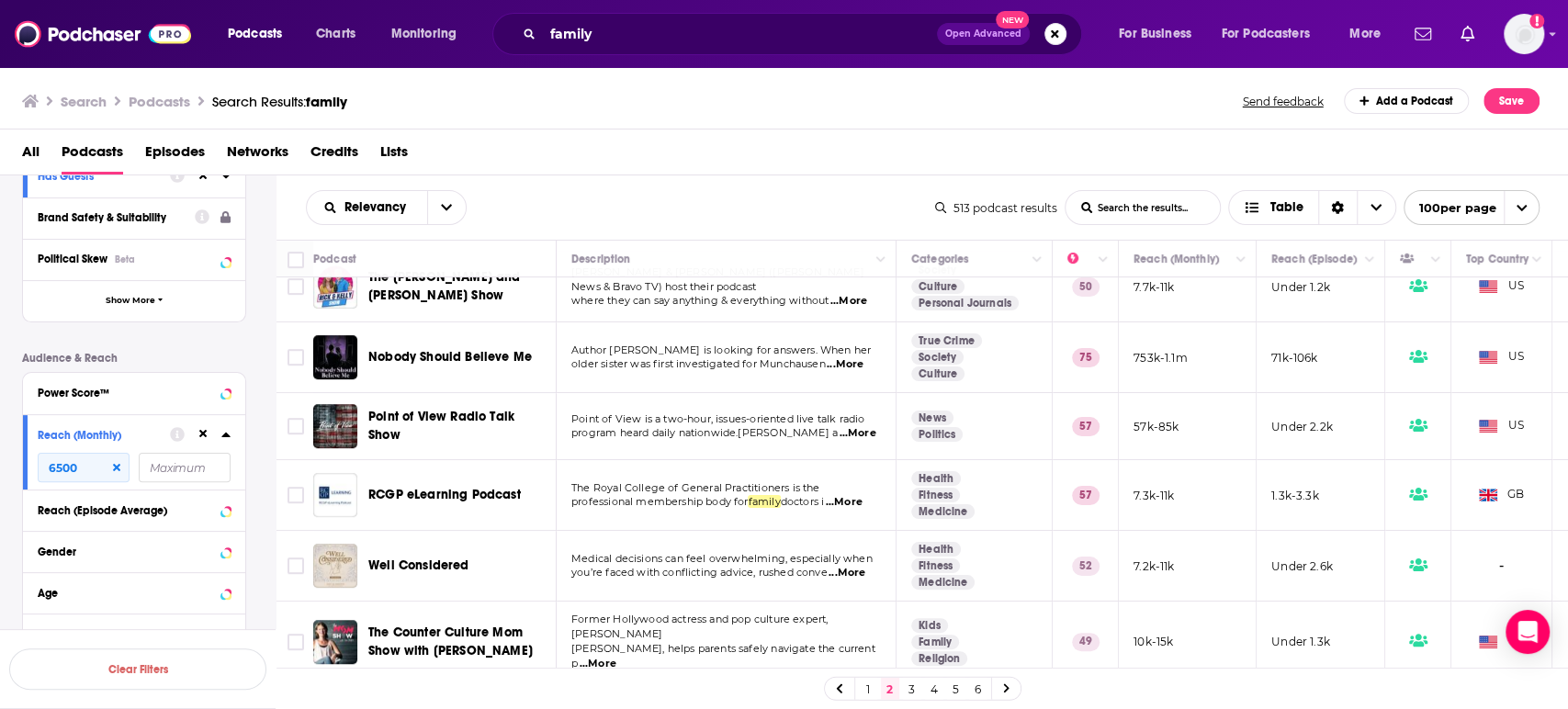
scroll to position [611, 0]
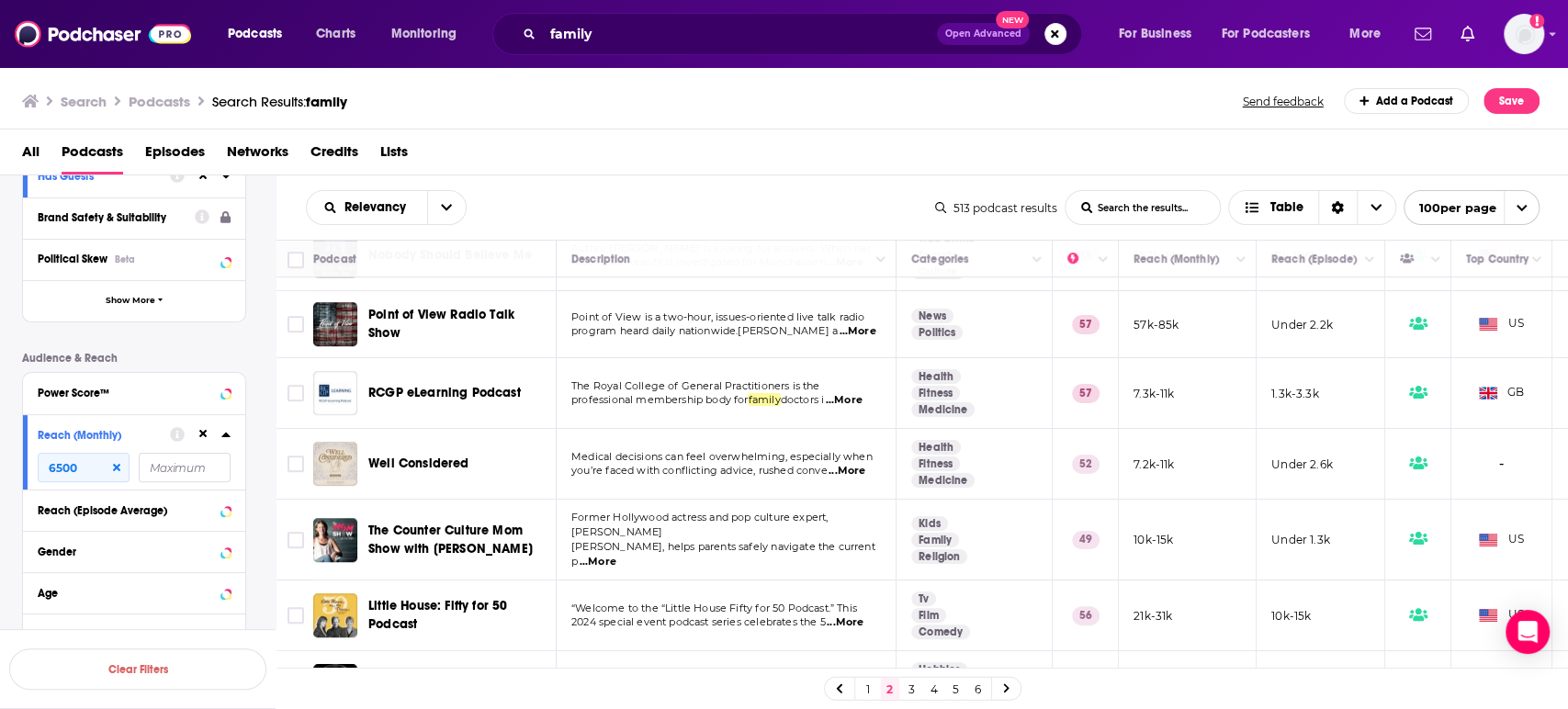
click at [858, 472] on span "...More" at bounding box center [847, 471] width 37 height 15
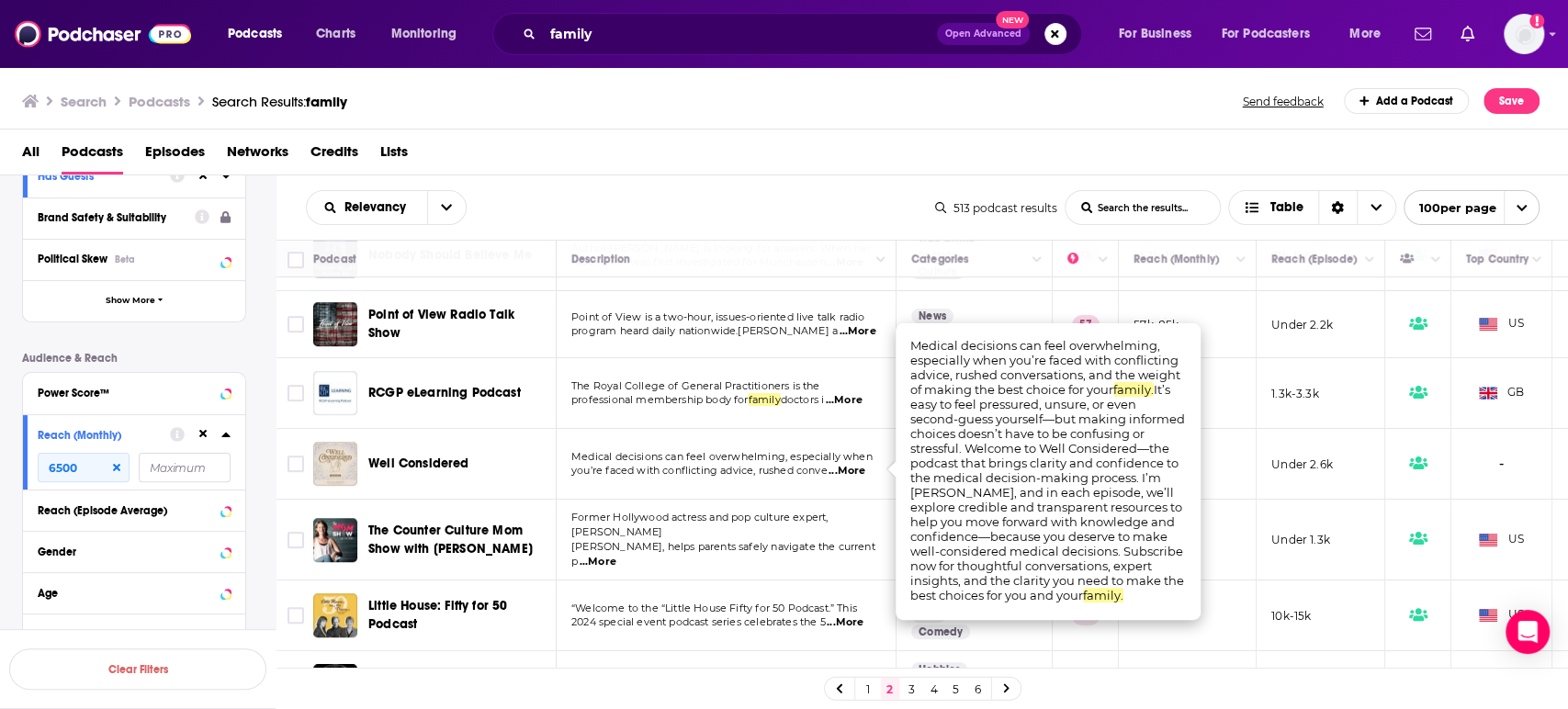
click at [858, 472] on span "...More" at bounding box center [847, 471] width 37 height 15
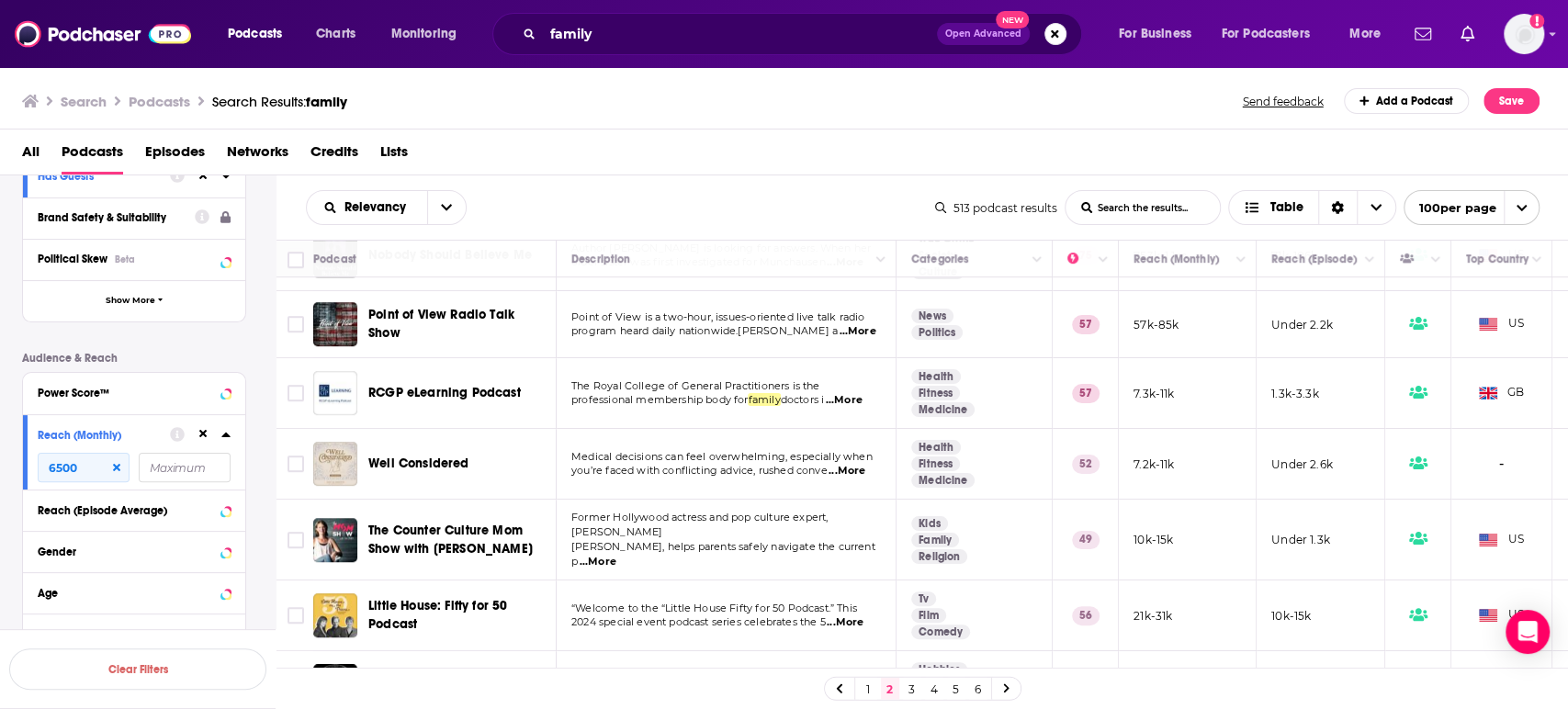
click at [616, 554] on span "...More" at bounding box center [598, 562] width 37 height 15
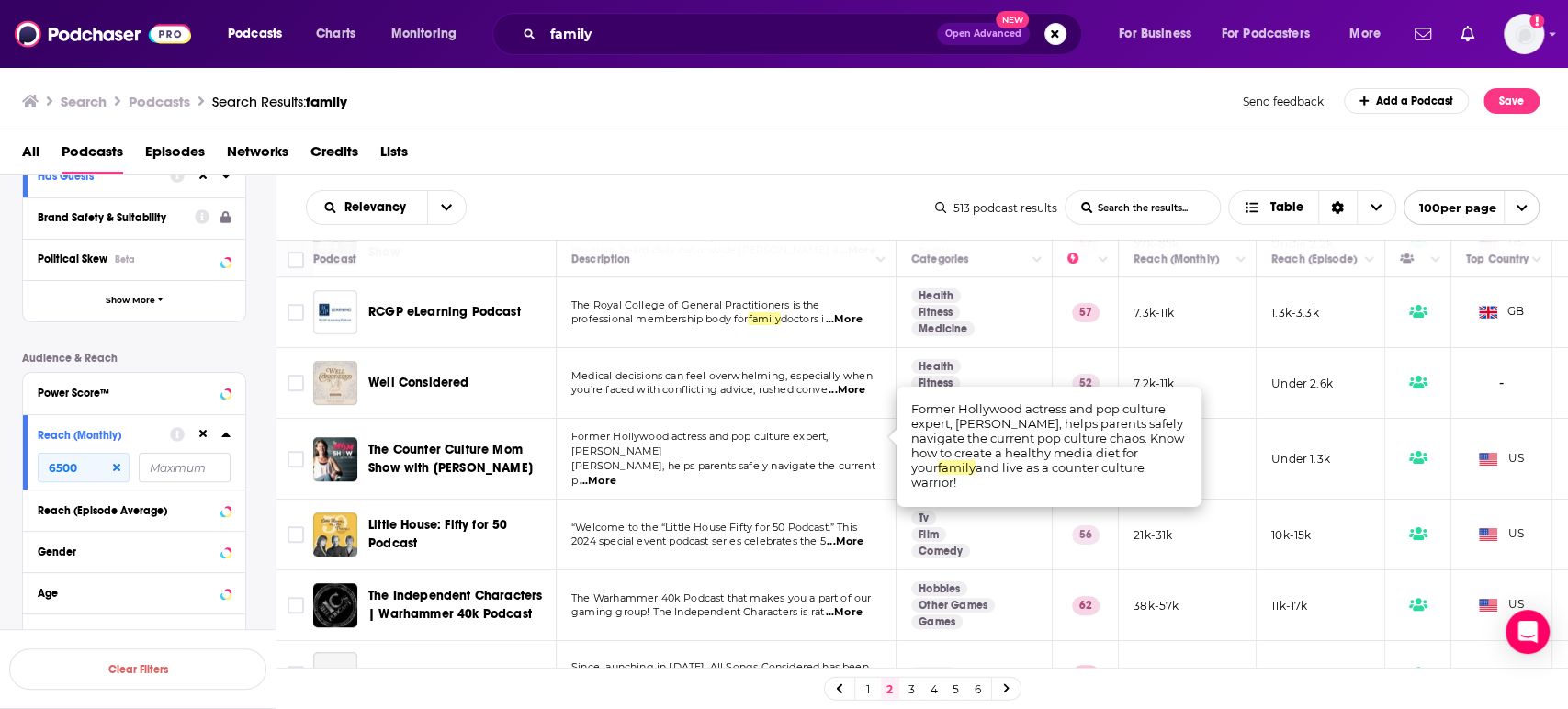
scroll to position [714, 0]
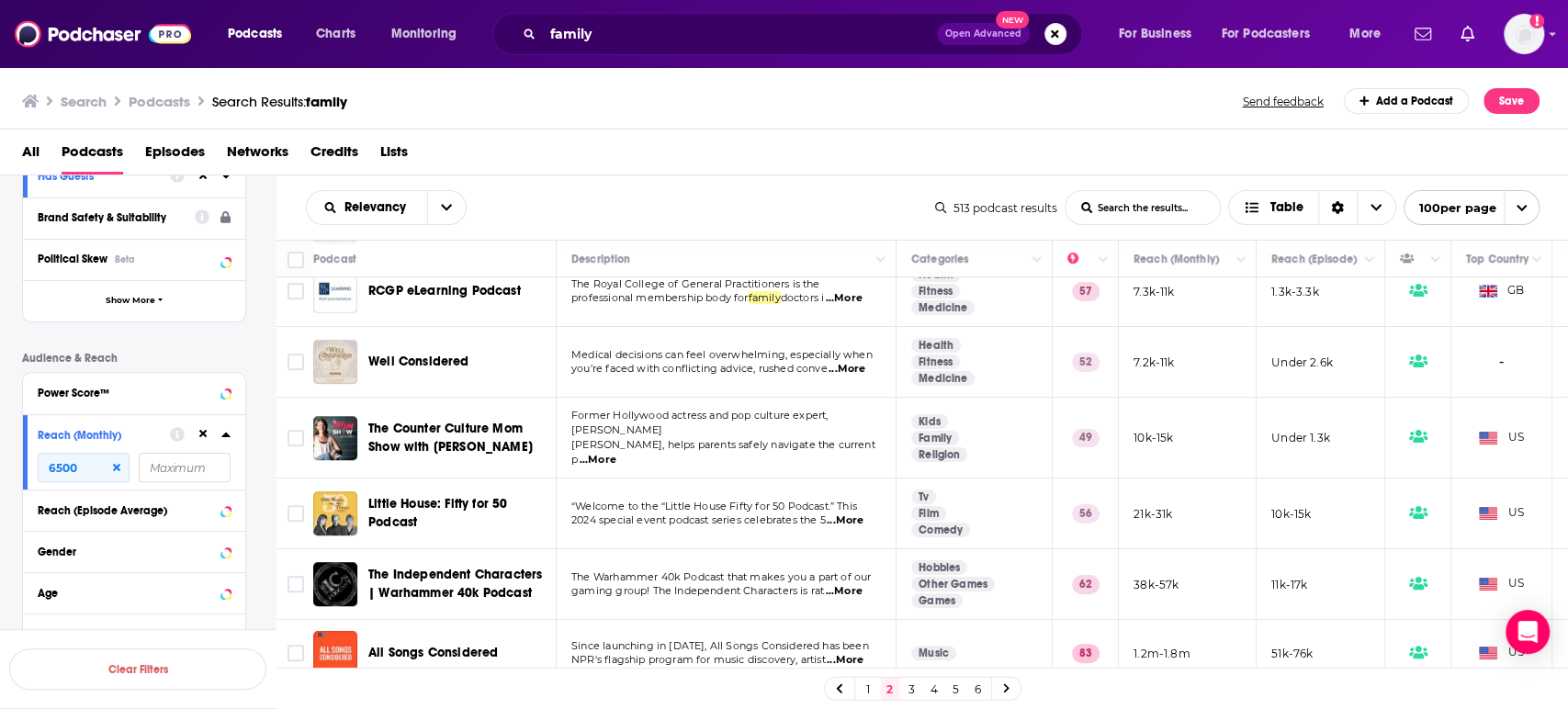
click at [864, 514] on span "...More" at bounding box center [845, 521] width 37 height 15
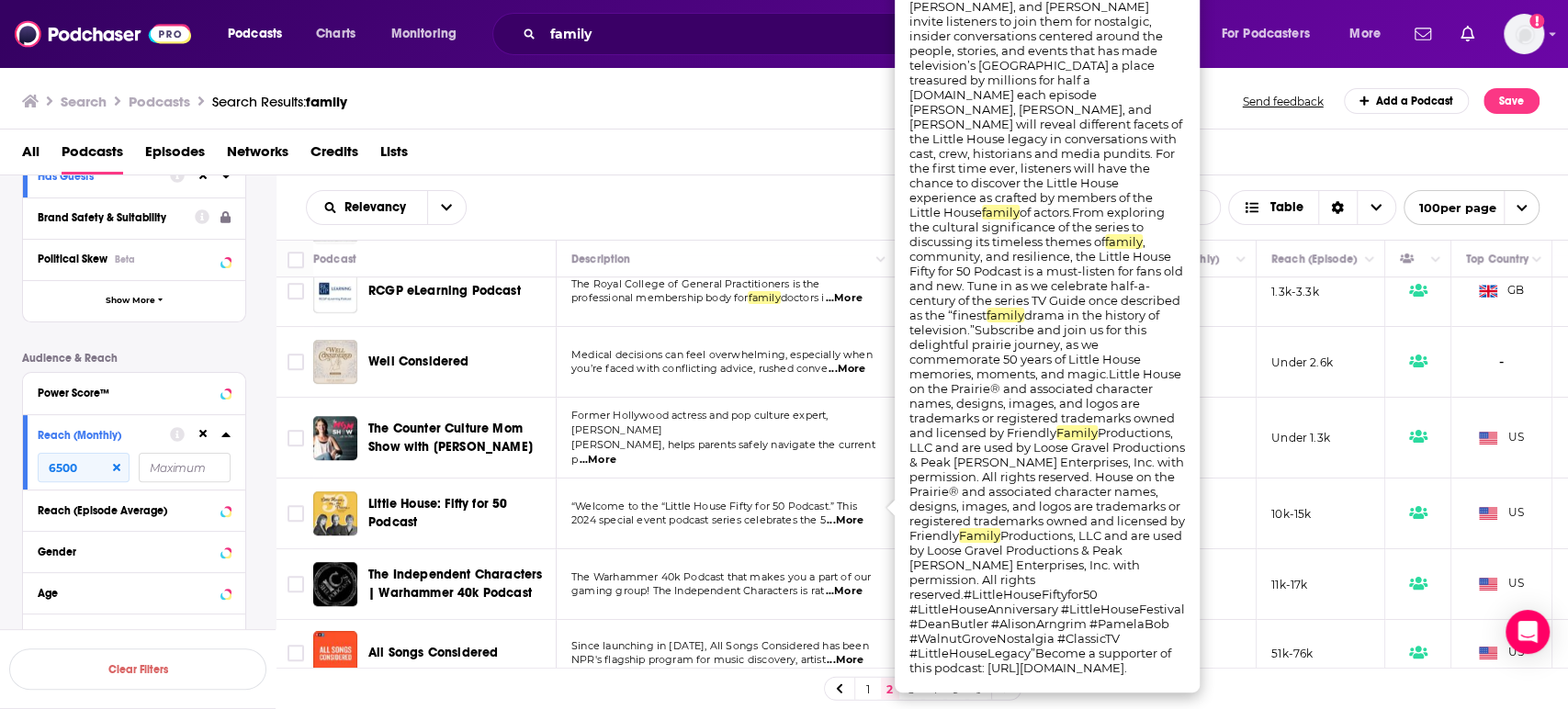
click at [864, 514] on span "...More" at bounding box center [845, 521] width 37 height 15
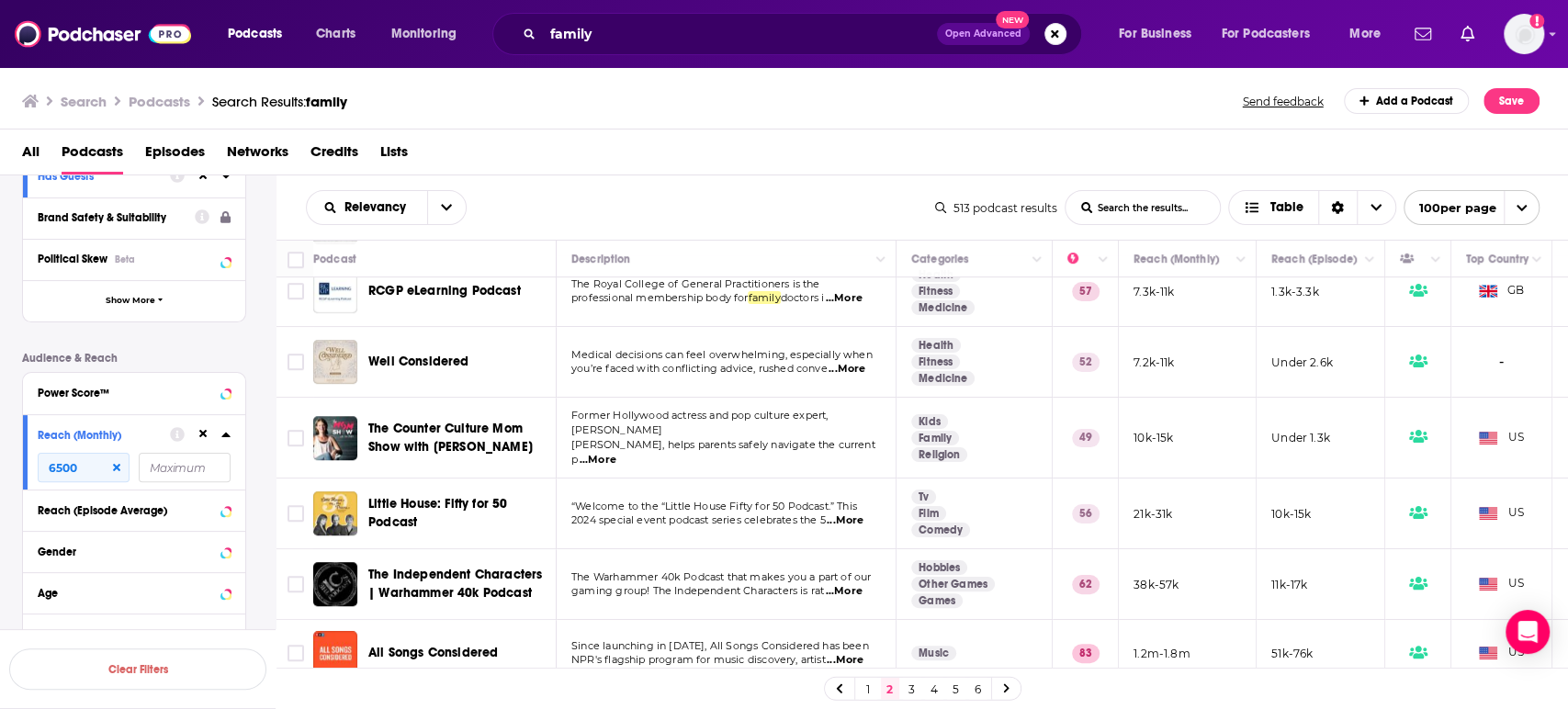
scroll to position [816, 0]
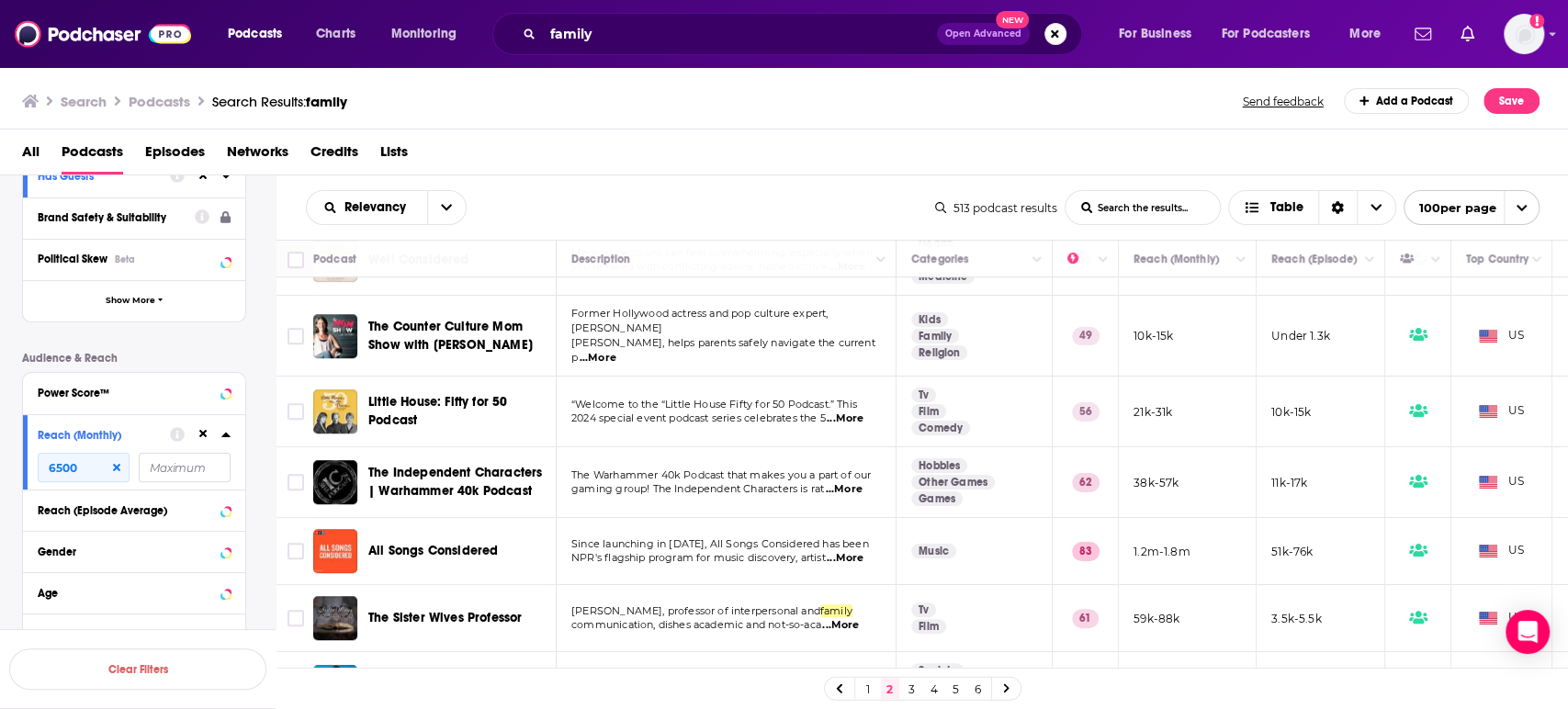
click at [853, 482] on span "...More" at bounding box center [844, 490] width 37 height 15
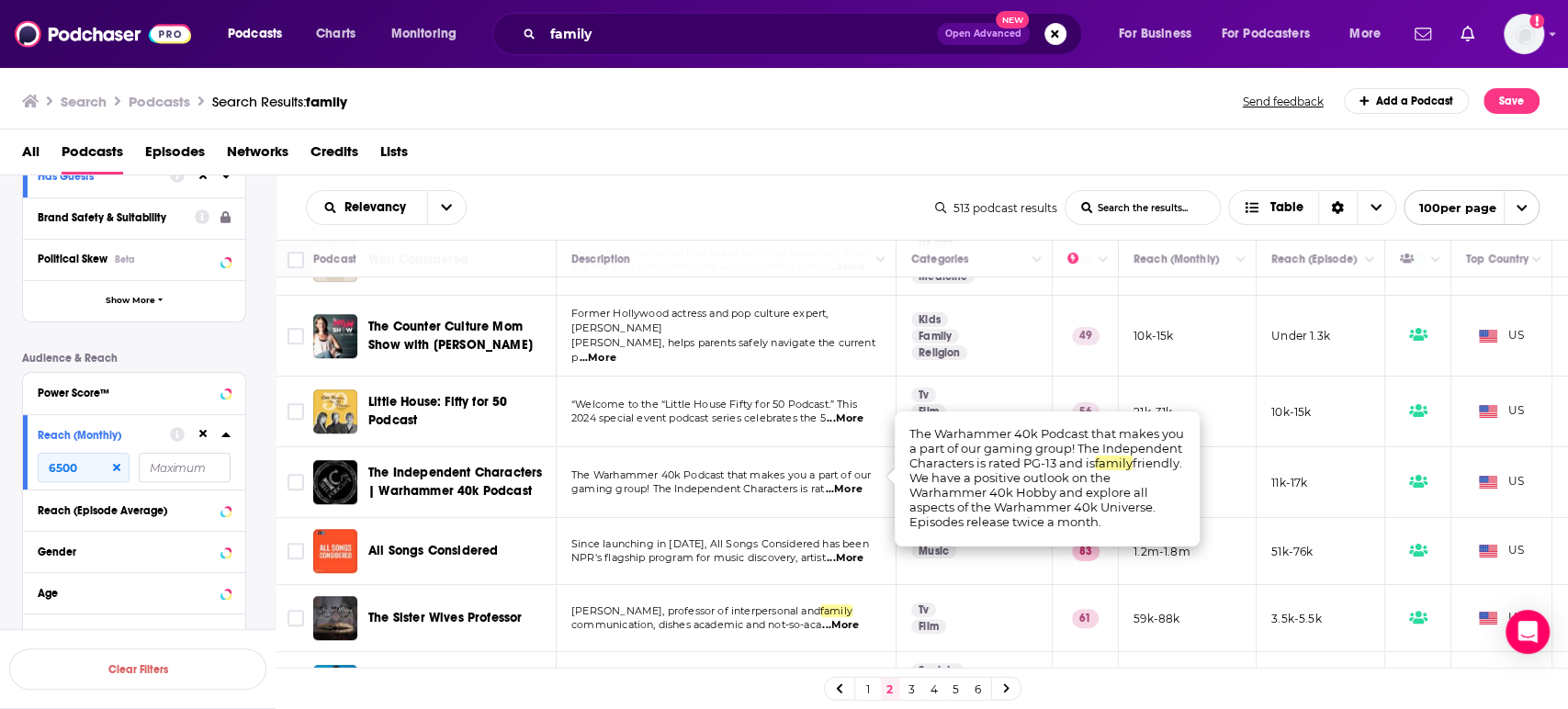
click at [853, 482] on span "...More" at bounding box center [844, 490] width 37 height 15
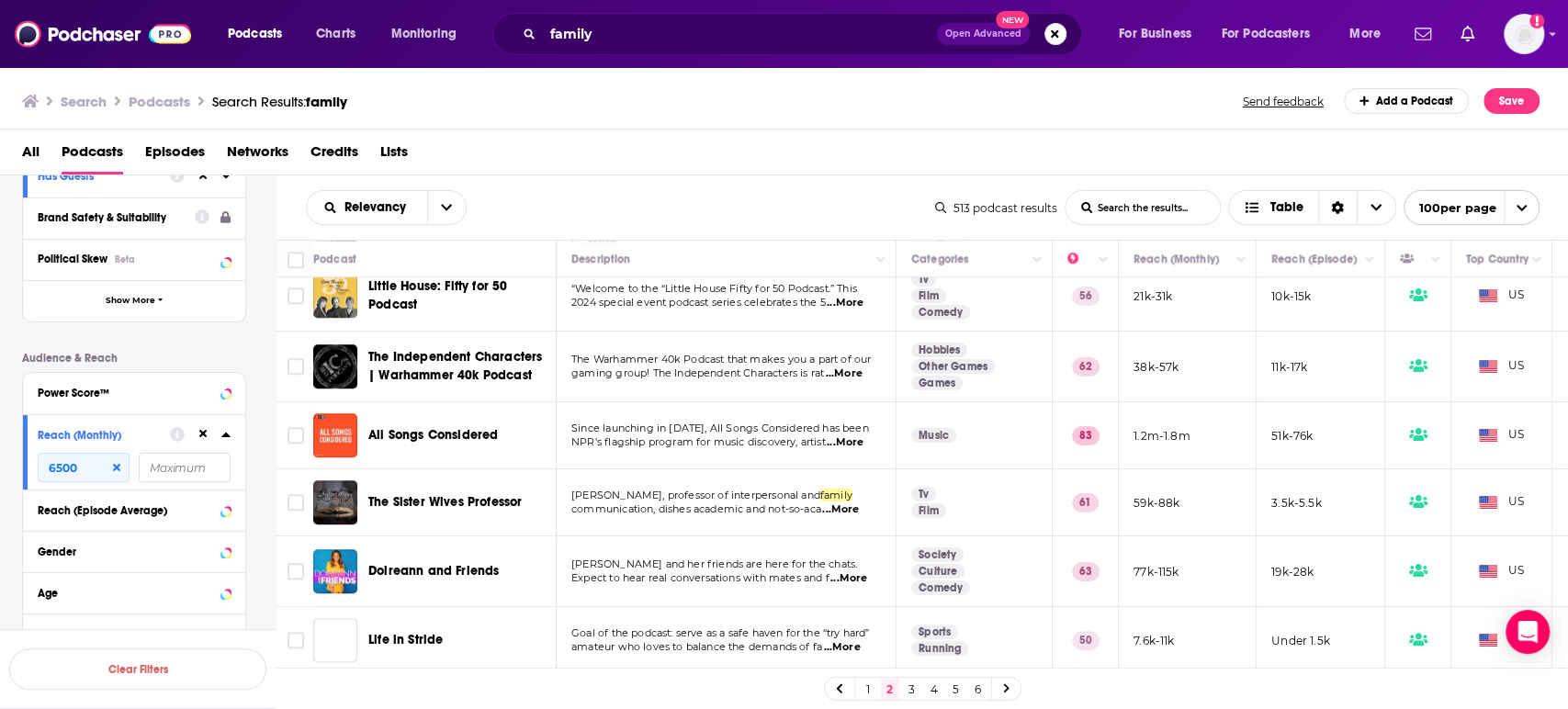
scroll to position [1021, 0]
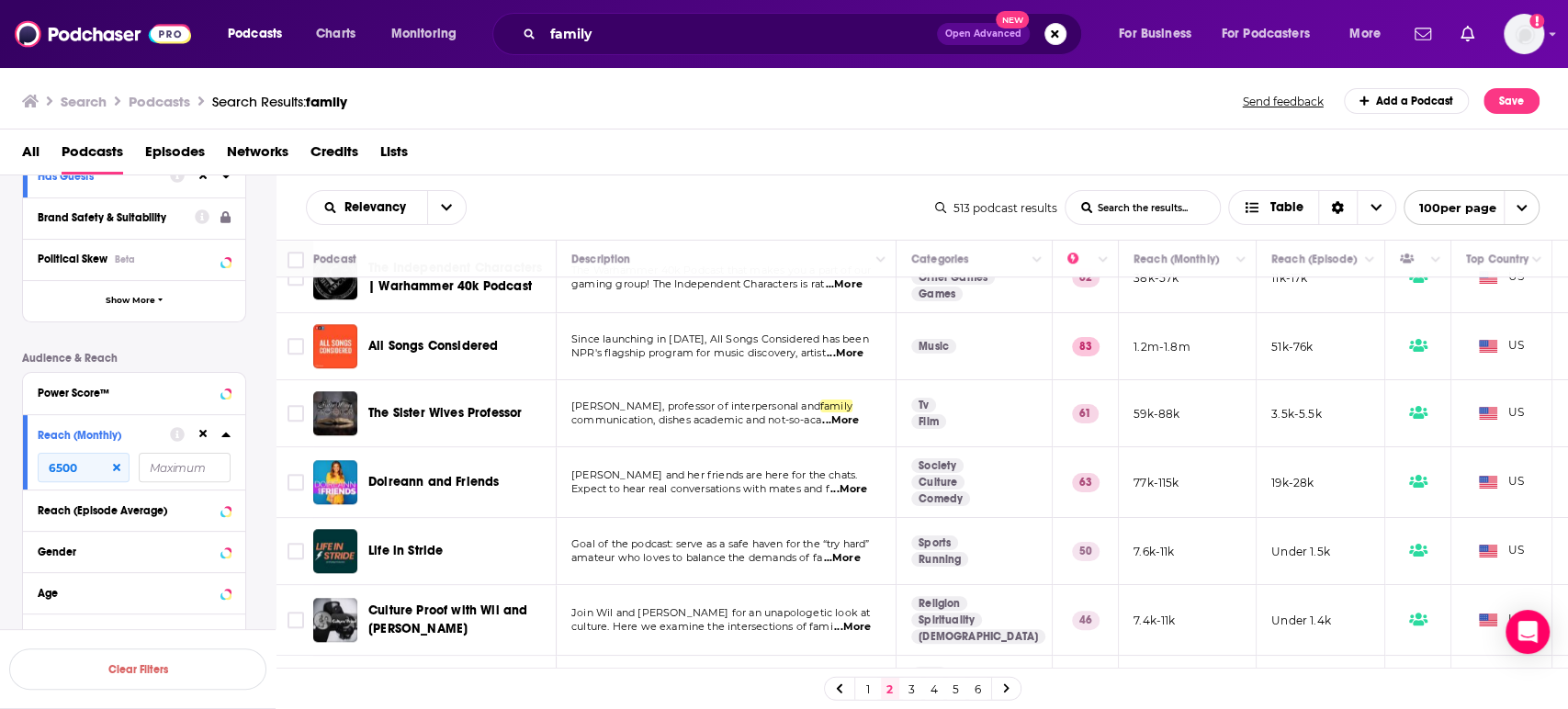
click at [871, 413] on p "communication, dishes academic and not-so-aca ...More" at bounding box center [726, 421] width 309 height 15
click at [859, 413] on span "...More" at bounding box center [840, 421] width 37 height 15
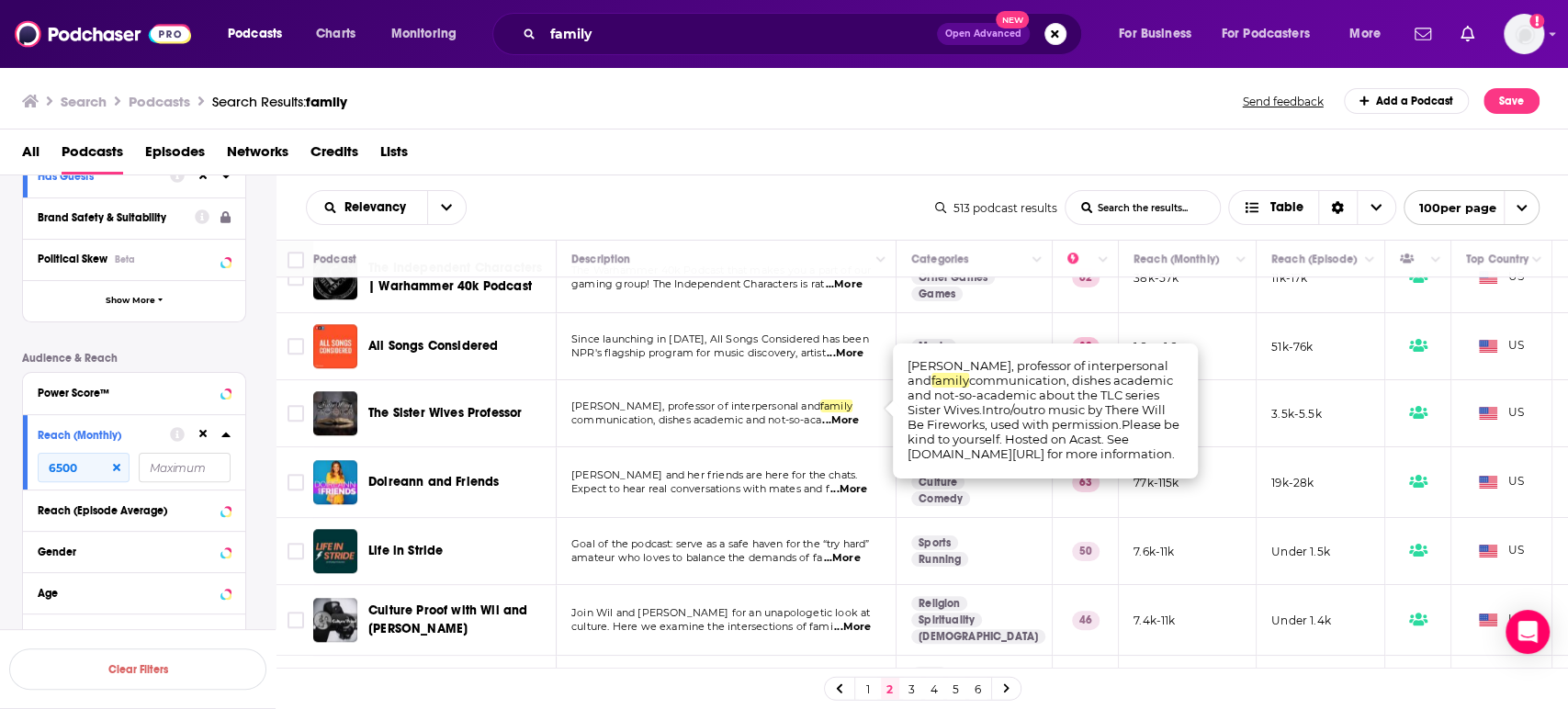
click at [858, 413] on span "...More" at bounding box center [840, 421] width 37 height 15
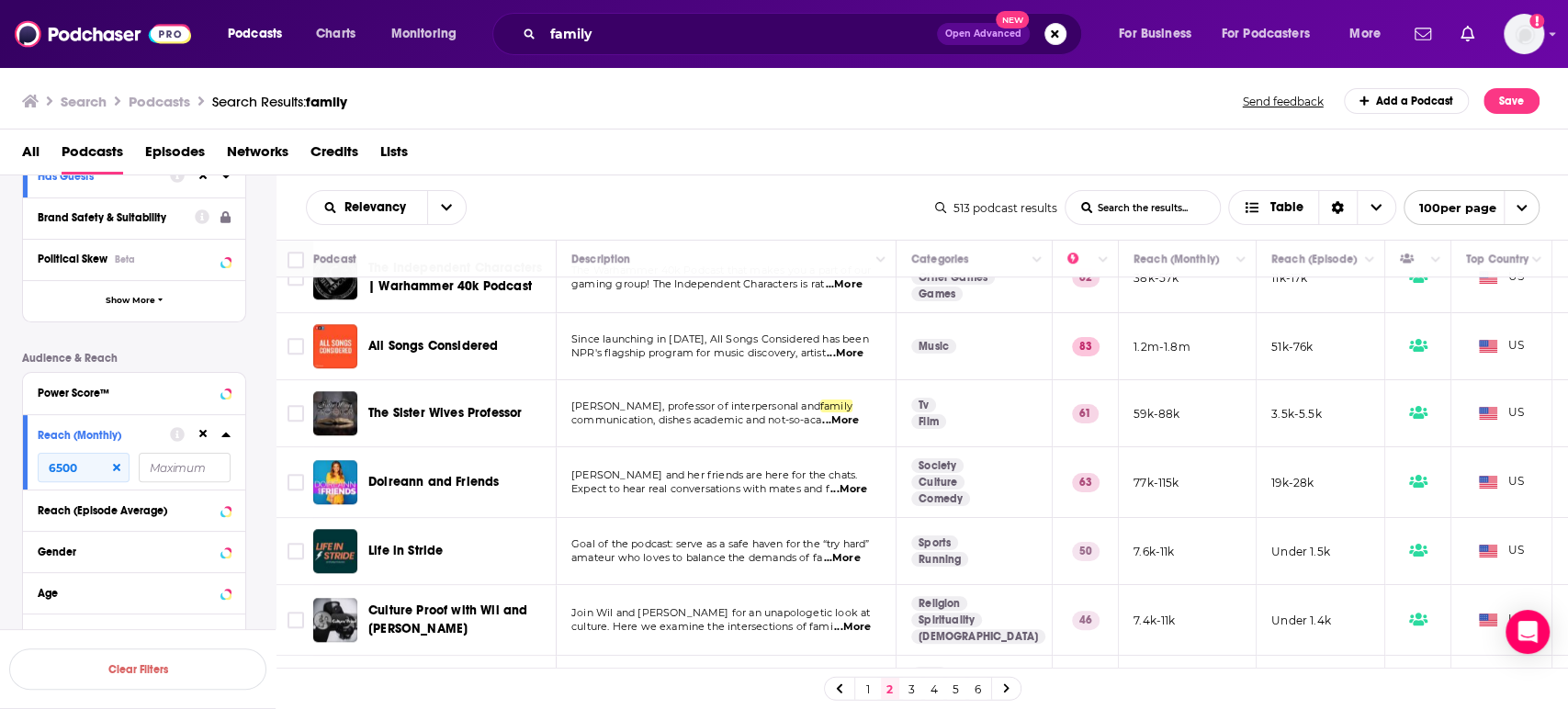
click at [856, 482] on span "...More" at bounding box center [848, 490] width 37 height 15
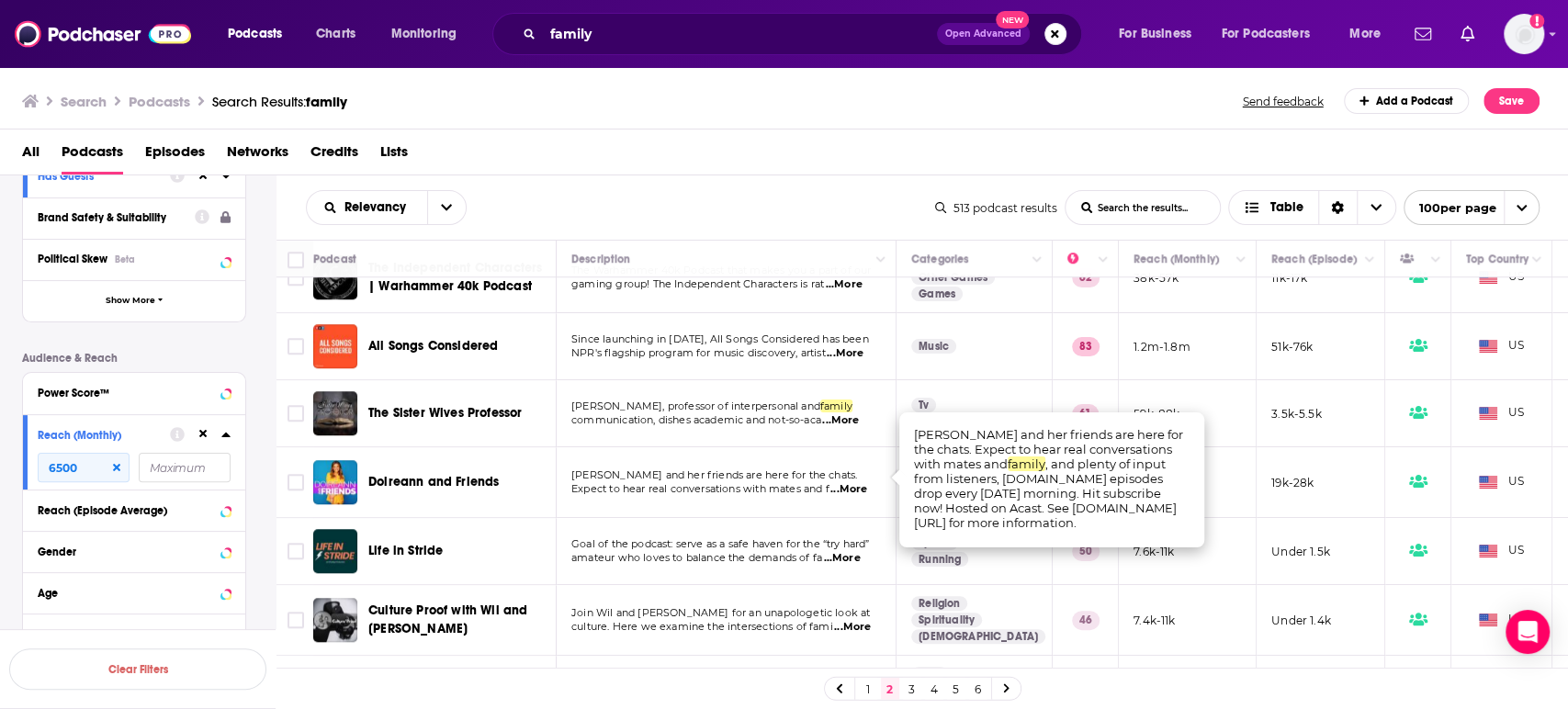
click at [856, 482] on span "...More" at bounding box center [848, 490] width 37 height 15
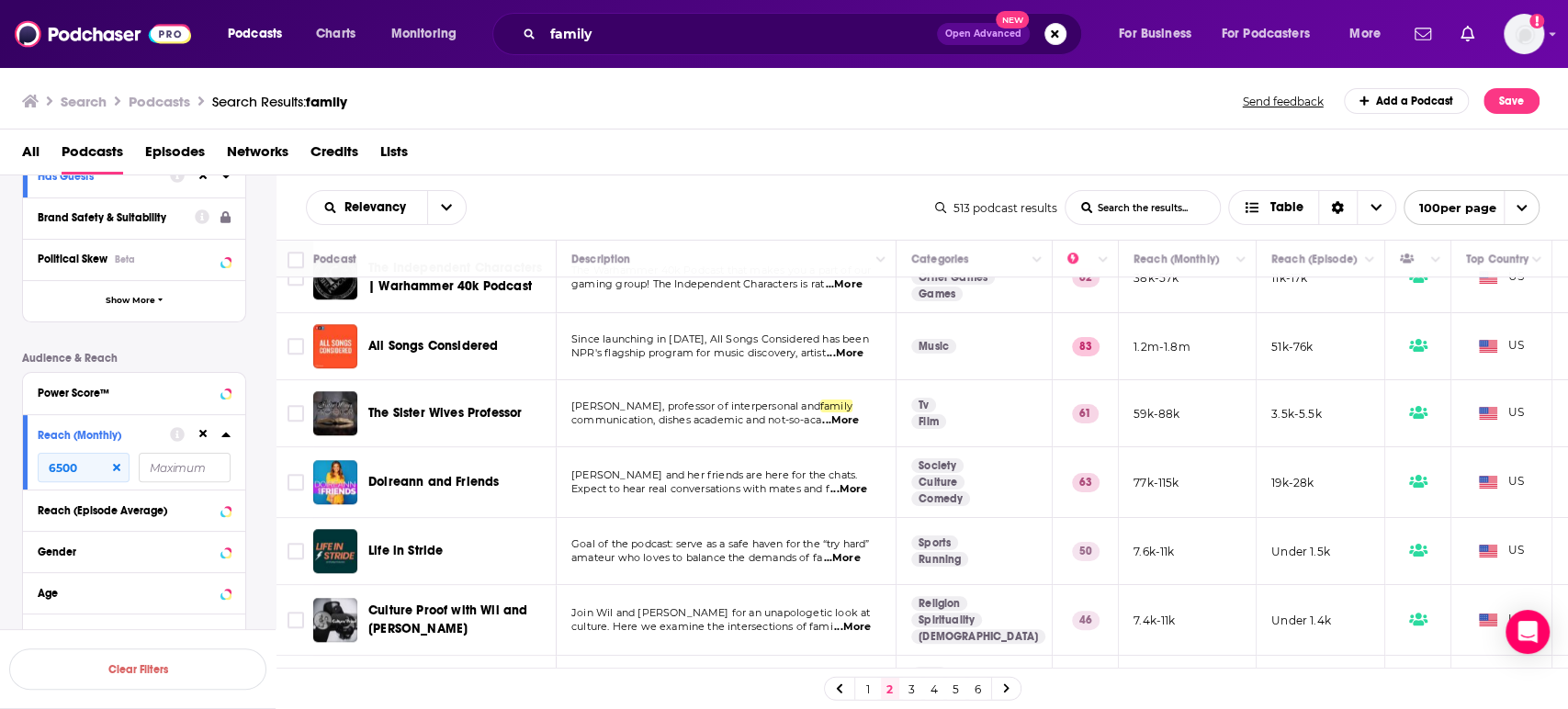
click at [856, 551] on span "...More" at bounding box center [841, 558] width 37 height 15
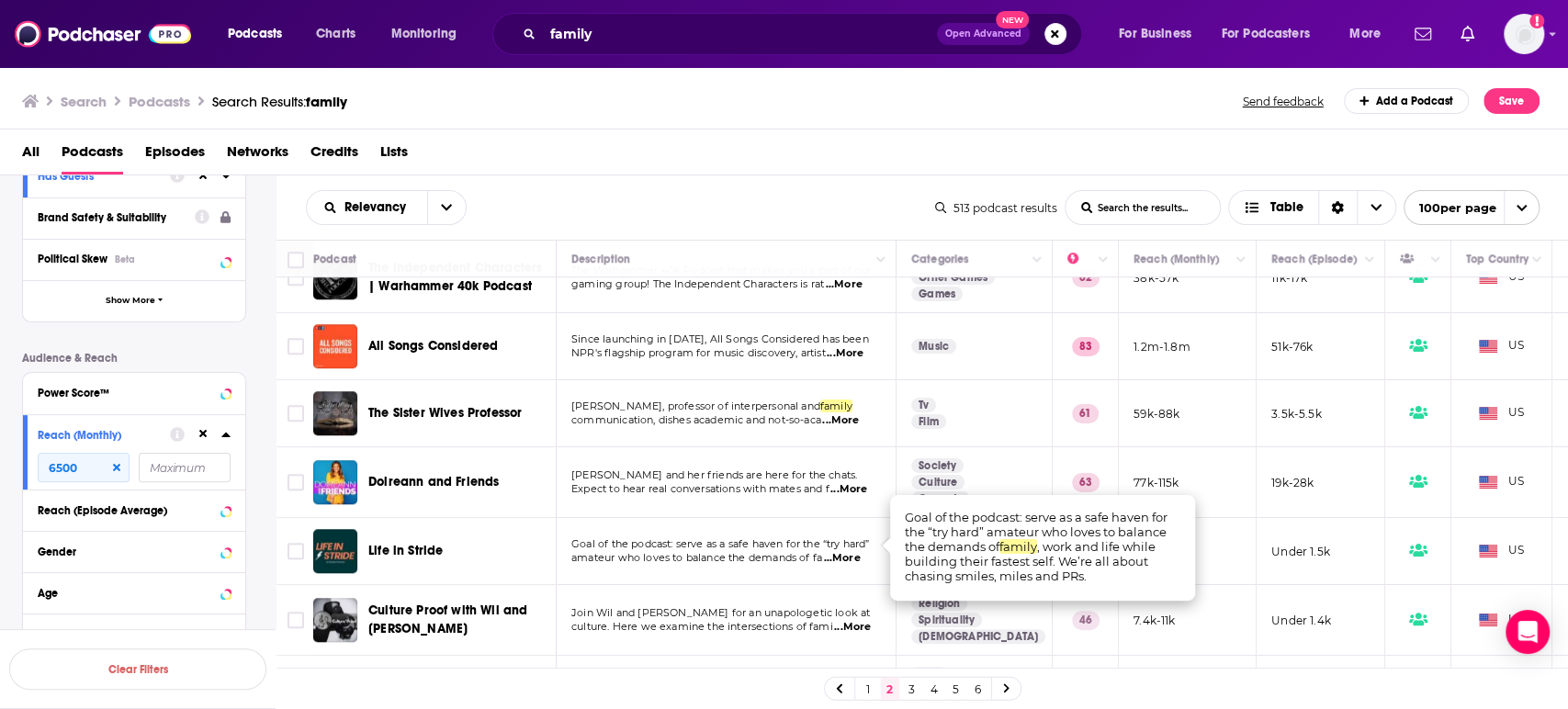
click at [856, 551] on span "...More" at bounding box center [841, 558] width 37 height 15
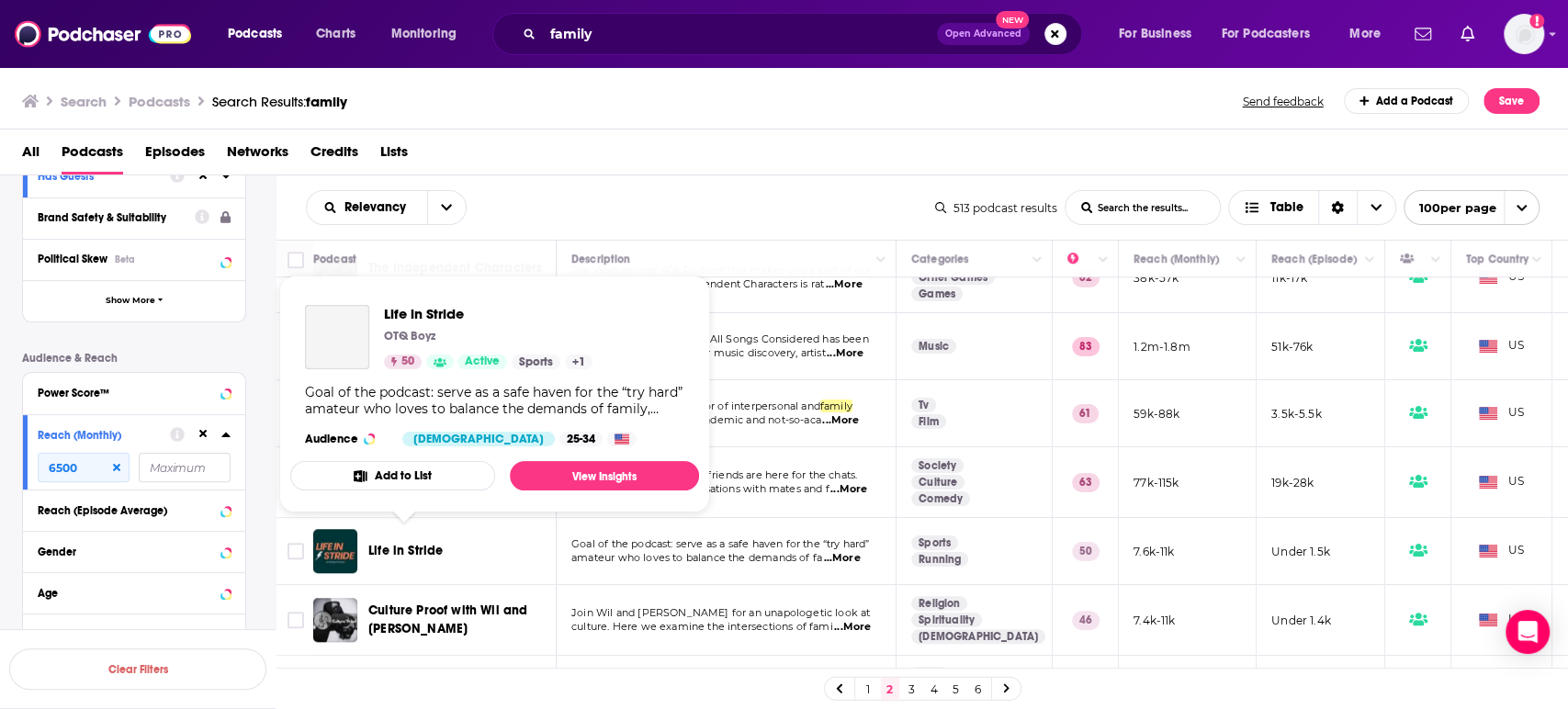
click at [420, 543] on span "Life in Stride" at bounding box center [406, 551] width 75 height 15
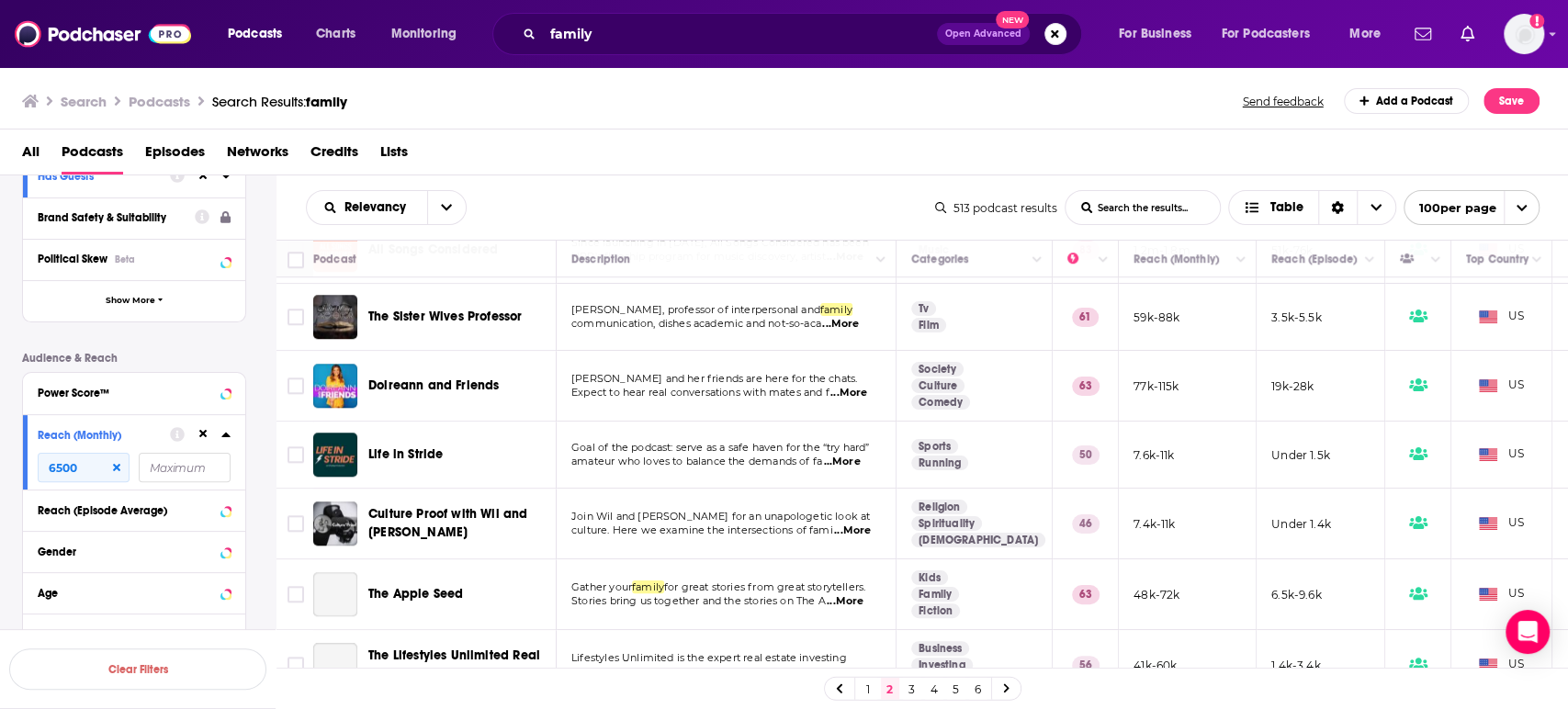
scroll to position [1122, 0]
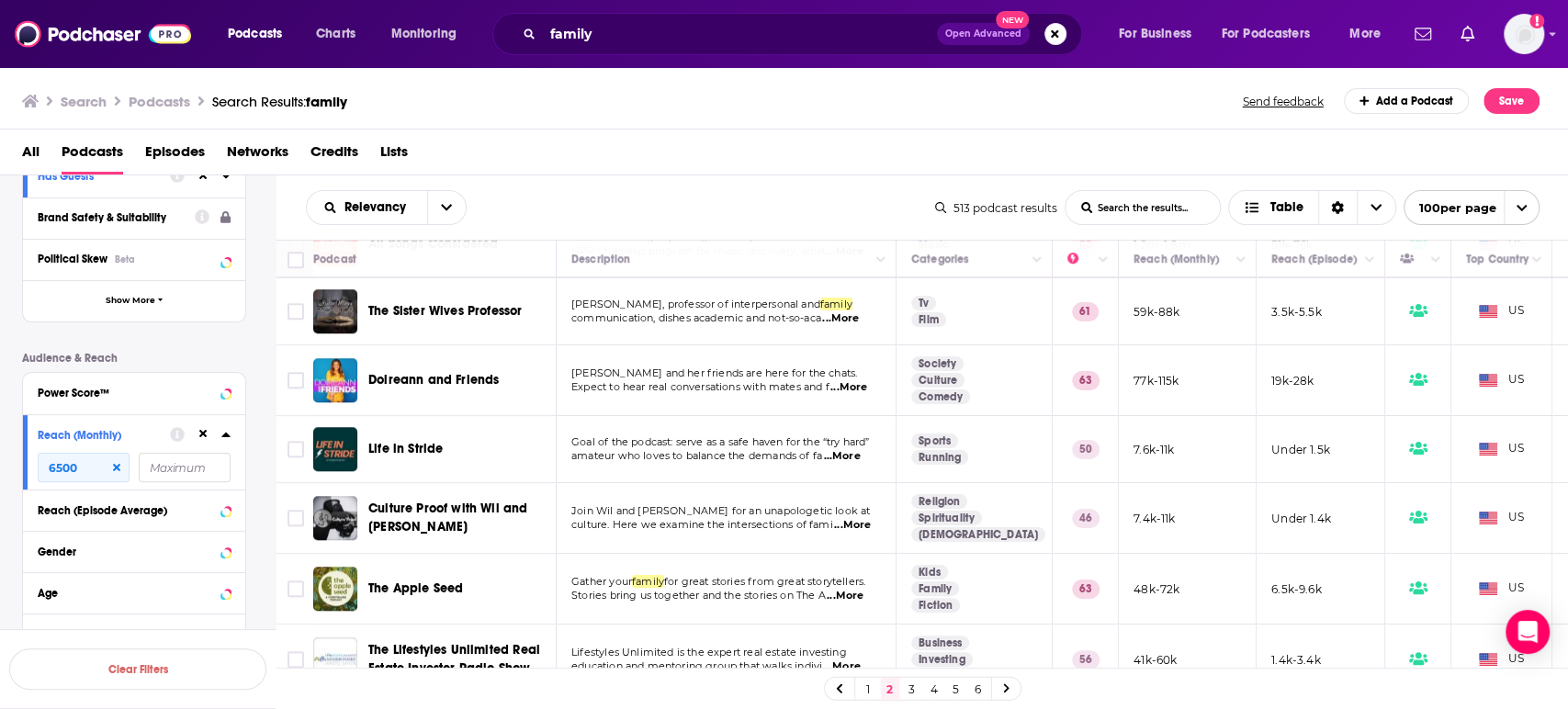
click at [869, 518] on span "...More" at bounding box center [852, 526] width 37 height 15
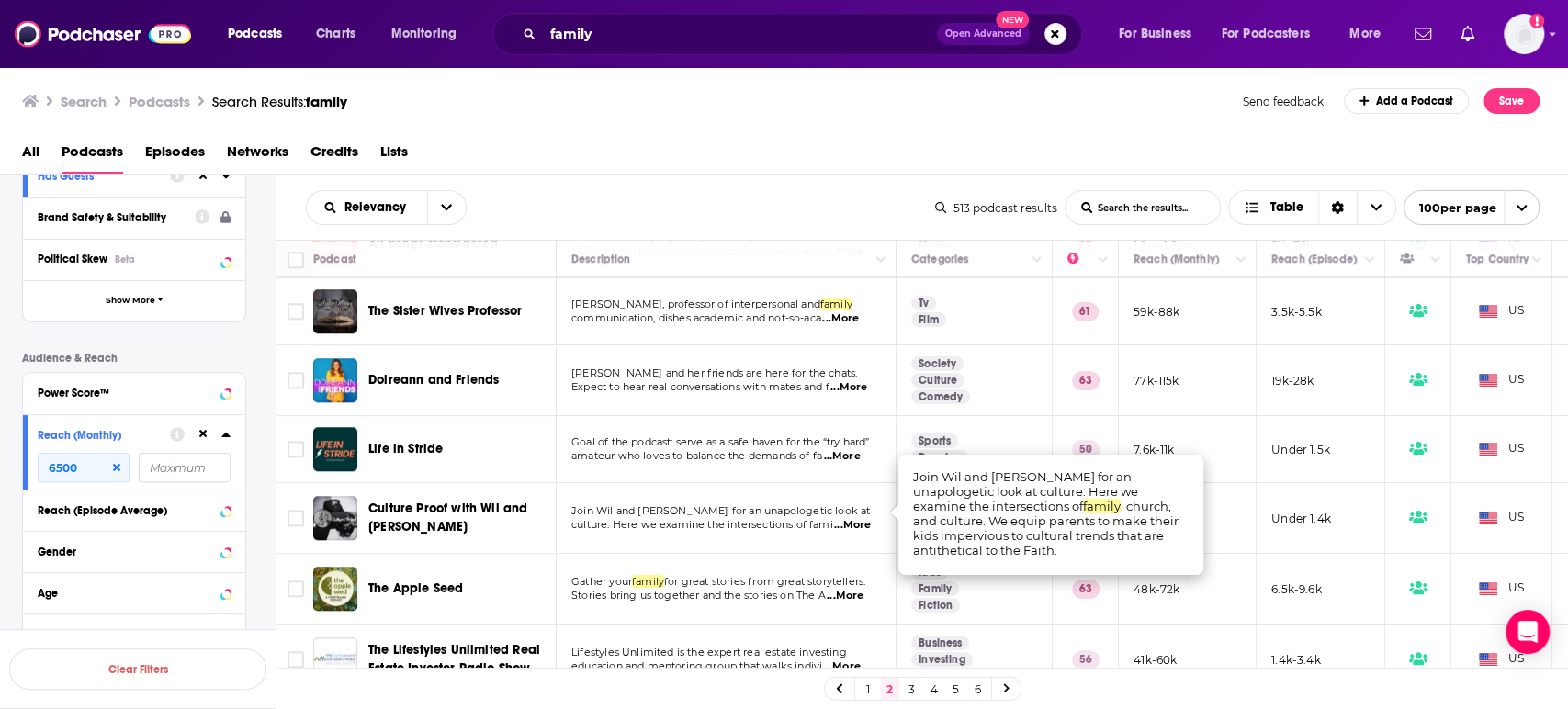
click at [869, 518] on span "...More" at bounding box center [852, 526] width 37 height 15
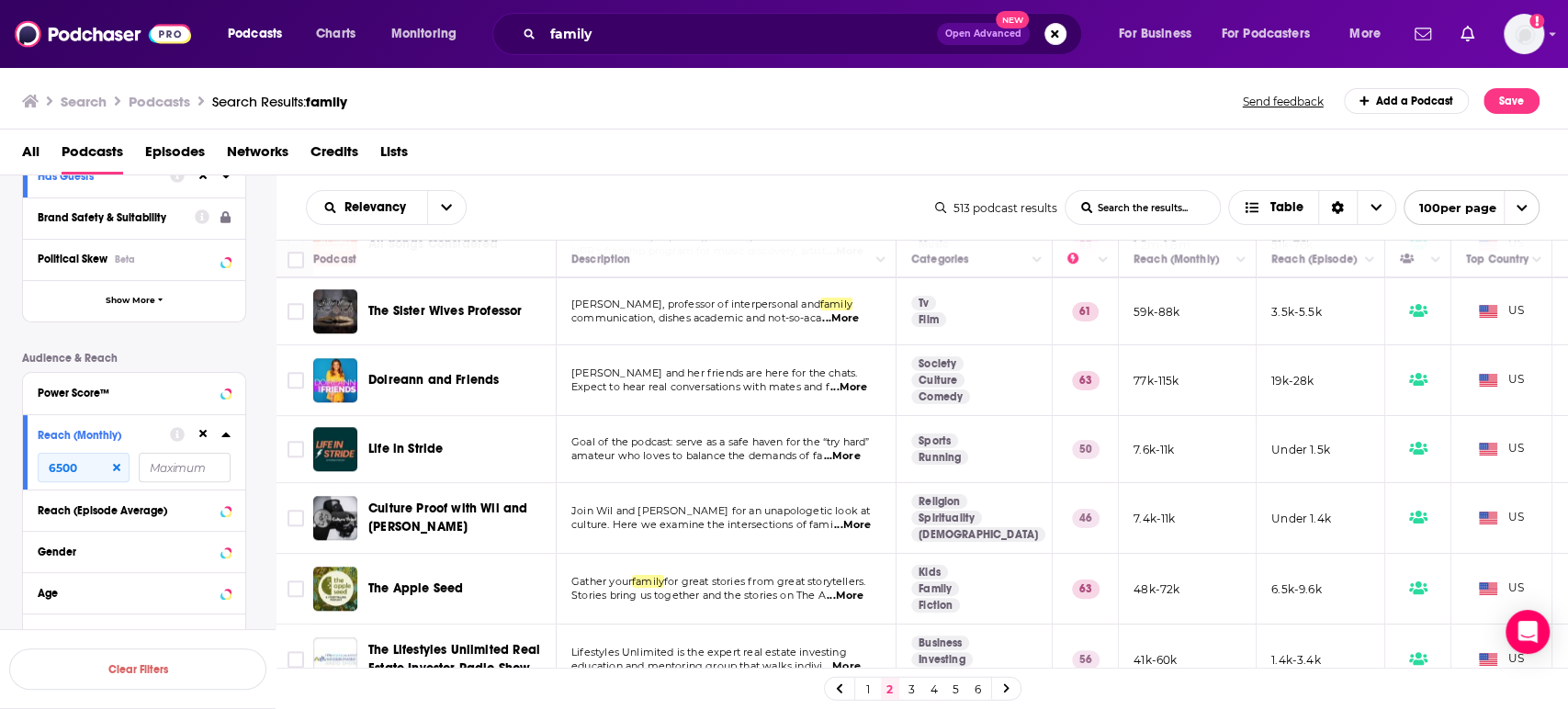
scroll to position [1225, 0]
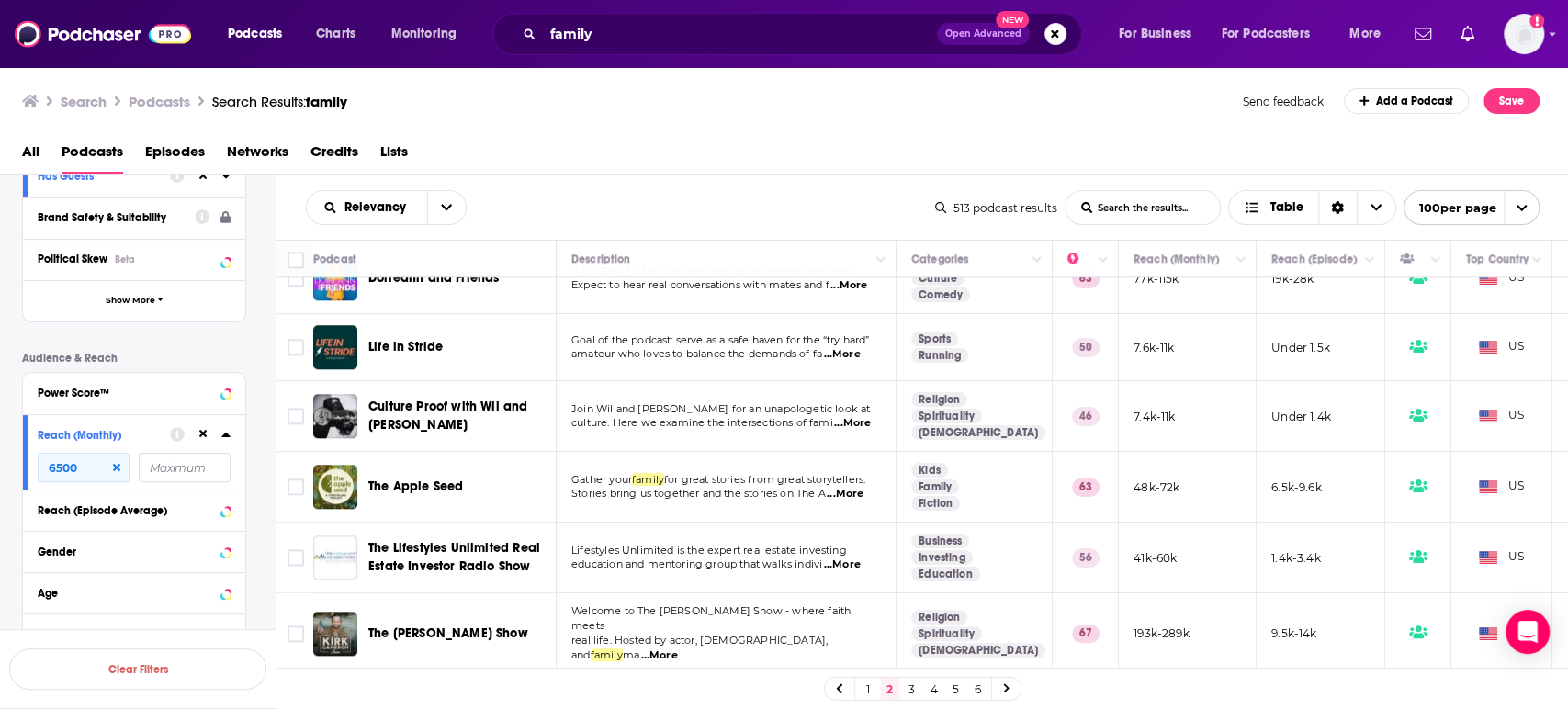
click at [857, 487] on span "...More" at bounding box center [845, 495] width 37 height 15
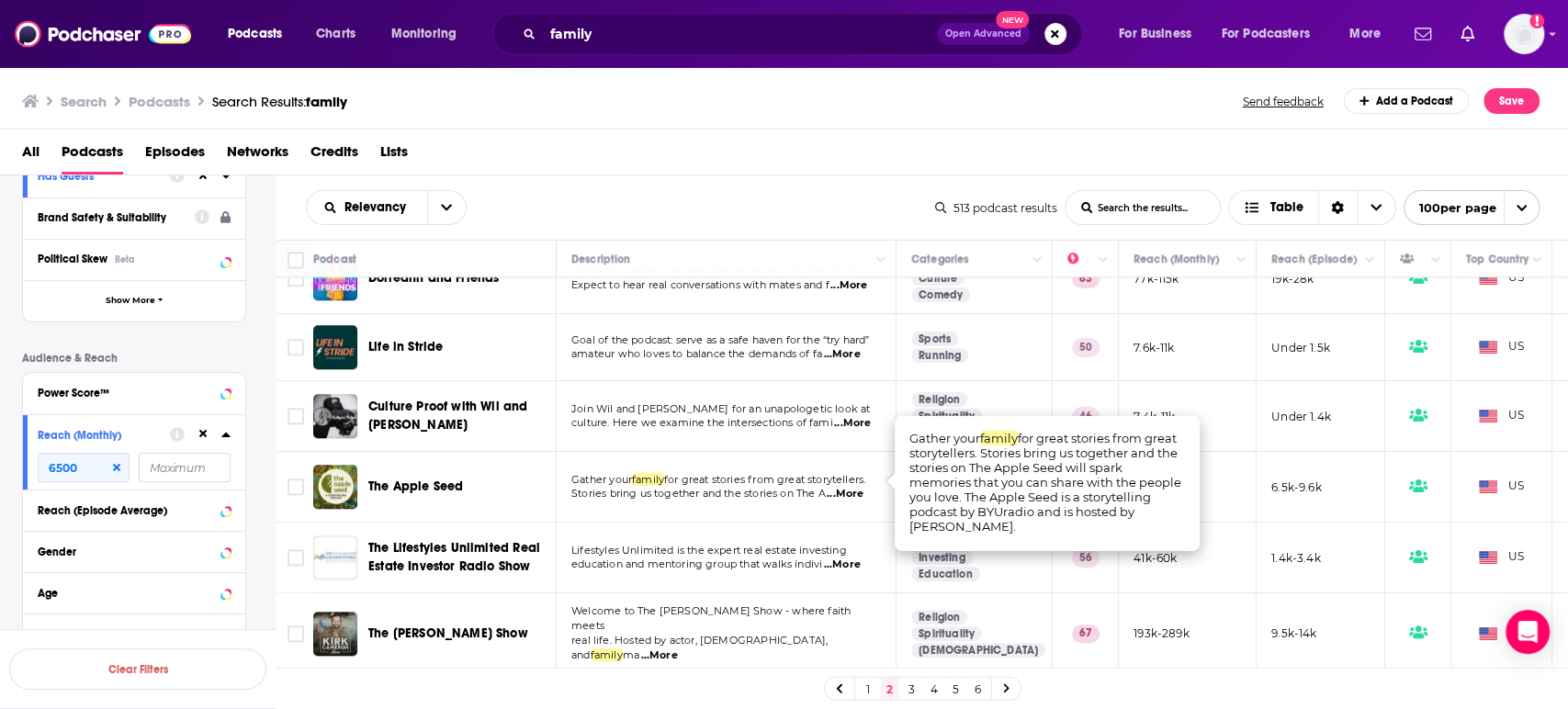
click at [857, 487] on span "...More" at bounding box center [845, 495] width 37 height 15
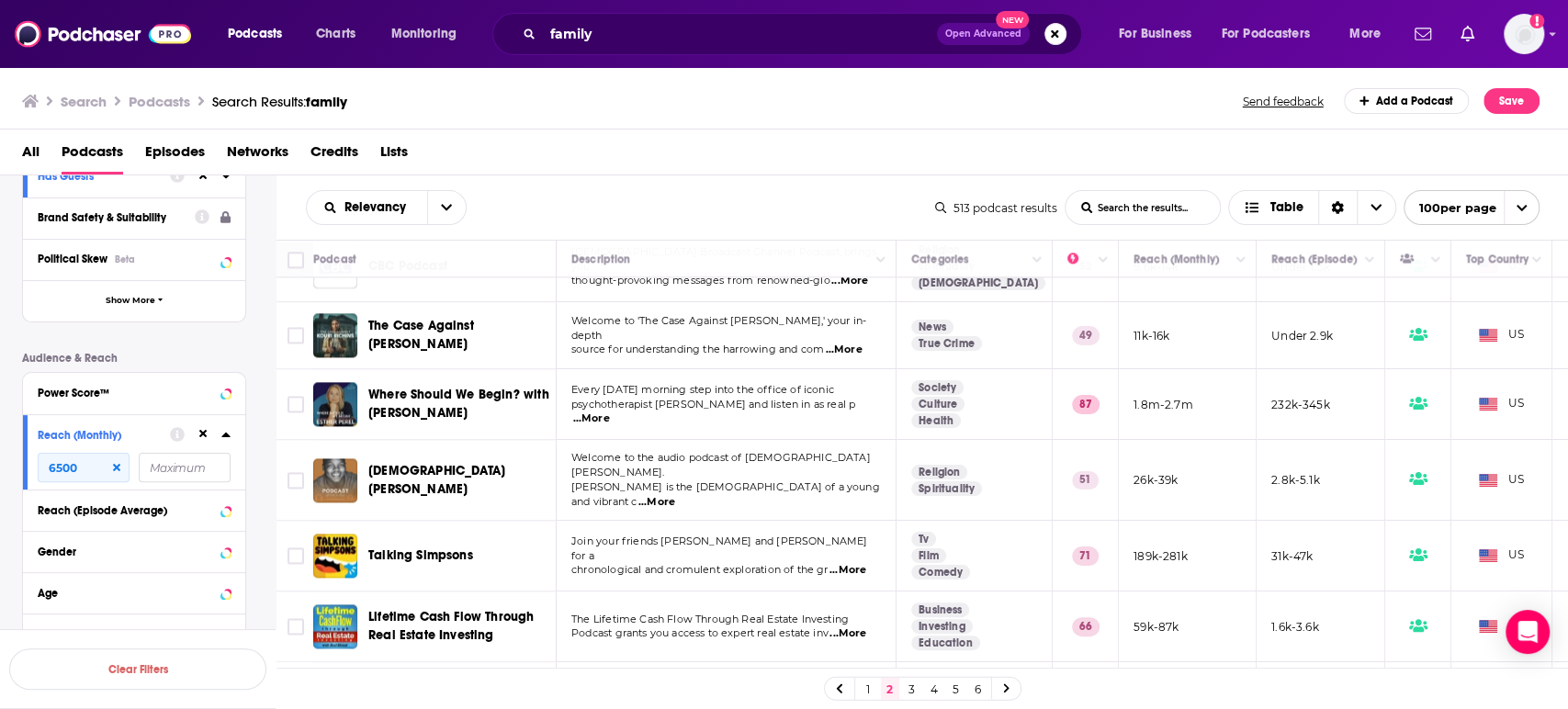
scroll to position [1837, 0]
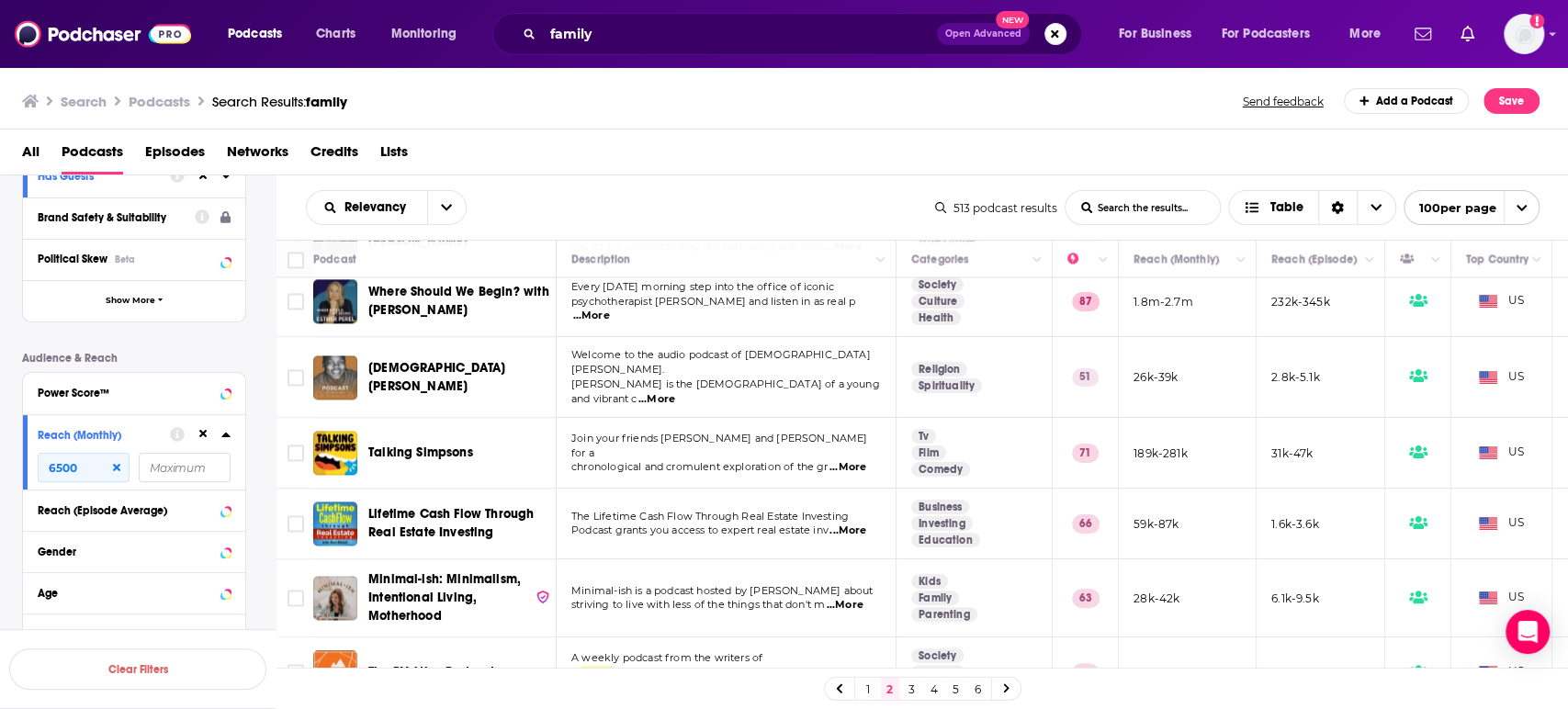
click at [864, 461] on span "...More" at bounding box center [848, 468] width 37 height 15
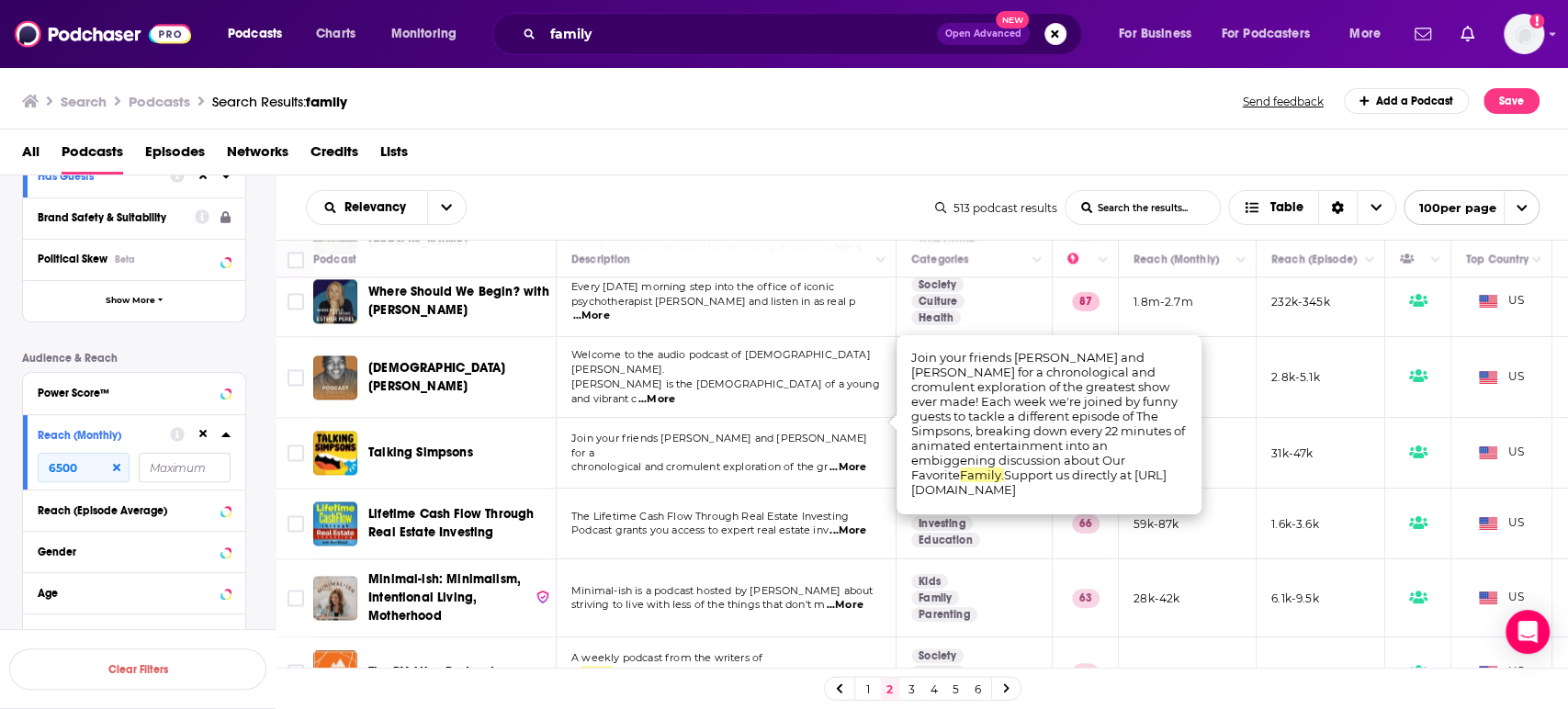
click at [864, 461] on span "...More" at bounding box center [848, 468] width 37 height 15
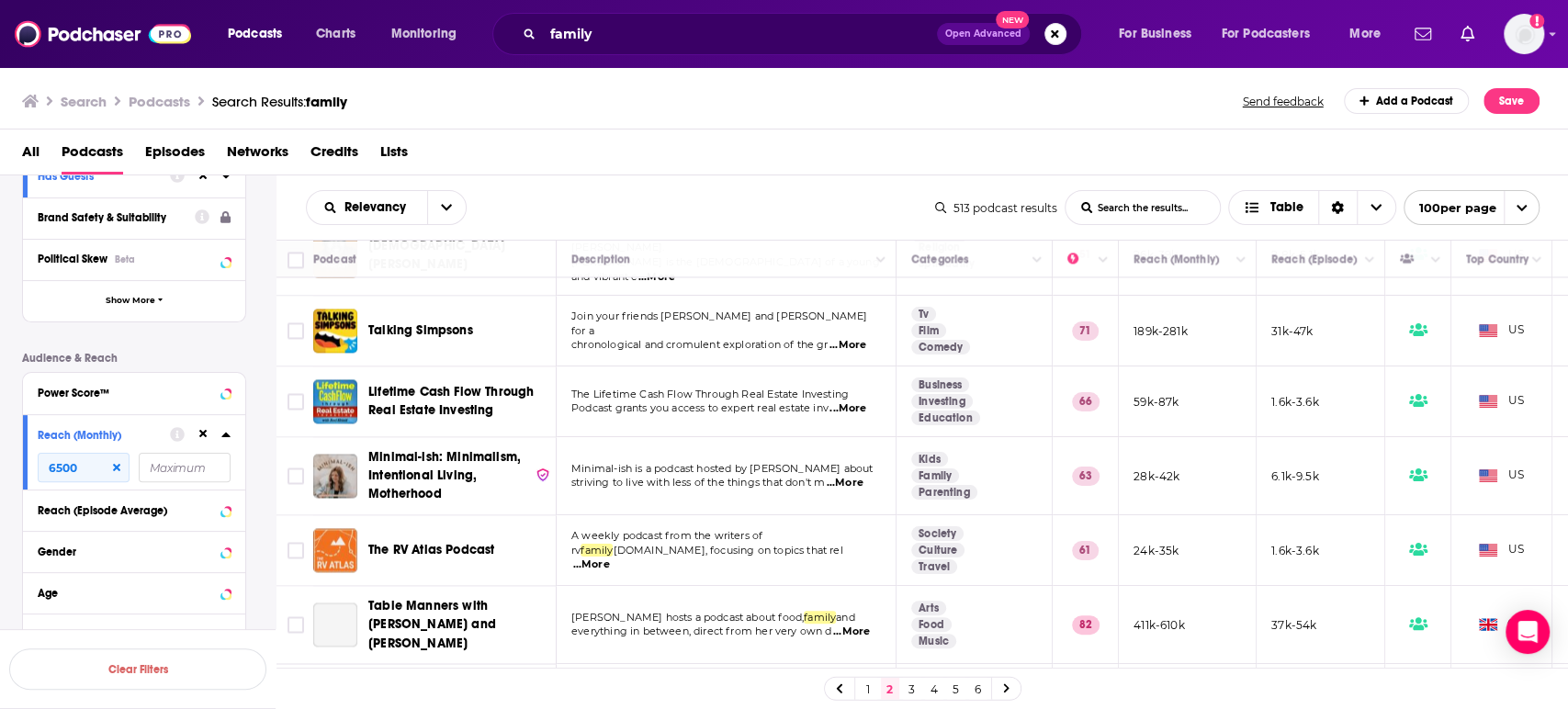
scroll to position [2041, 0]
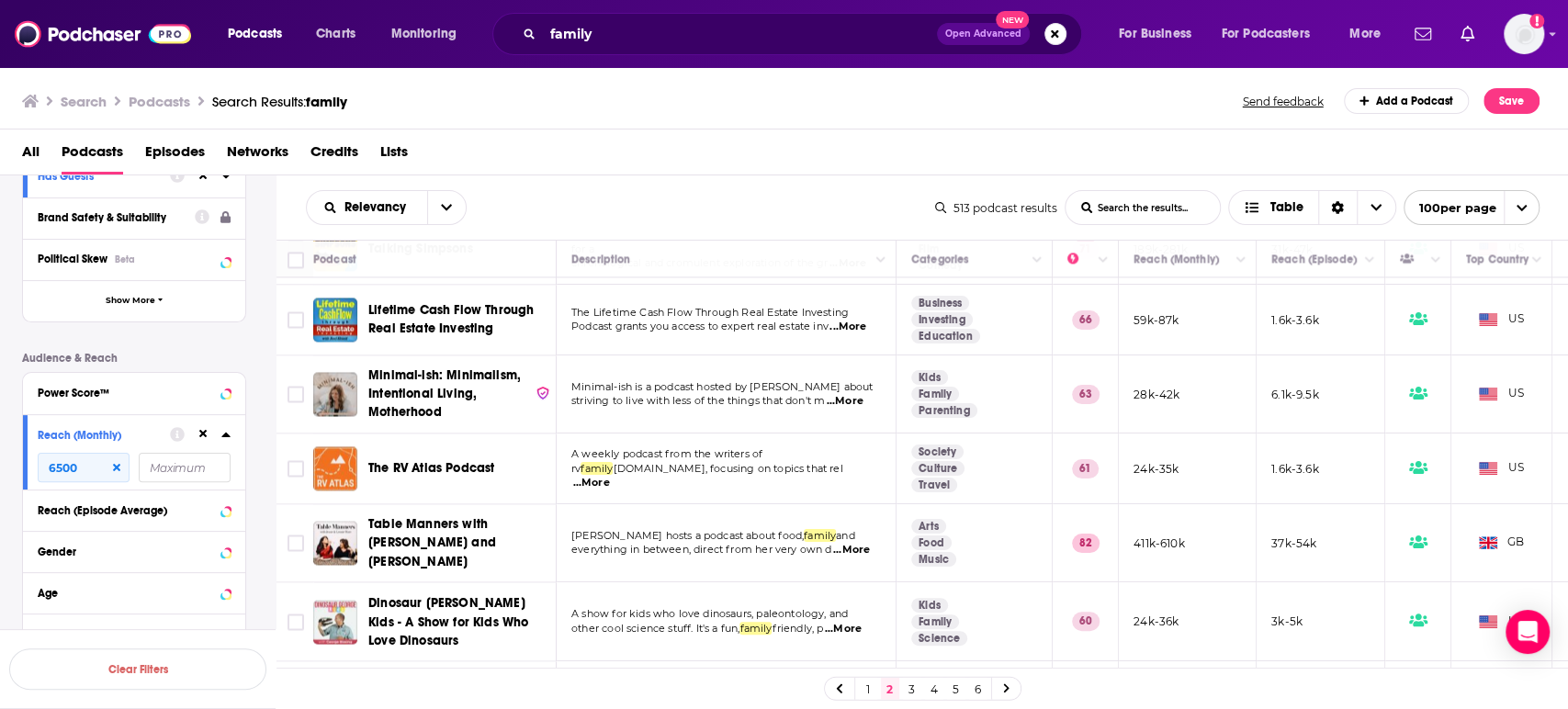
click at [859, 394] on span "...More" at bounding box center [845, 402] width 37 height 15
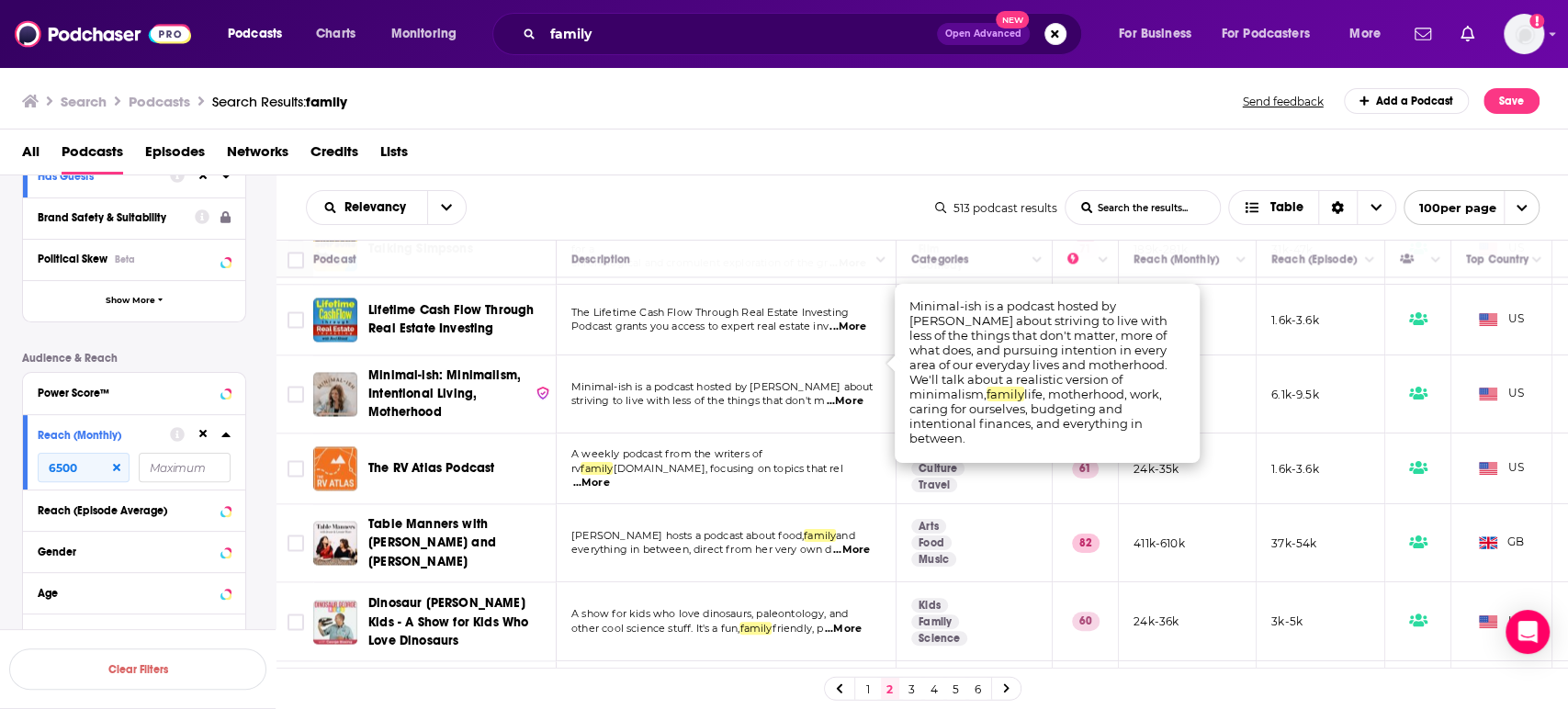
click at [852, 394] on span "...More" at bounding box center [845, 402] width 37 height 15
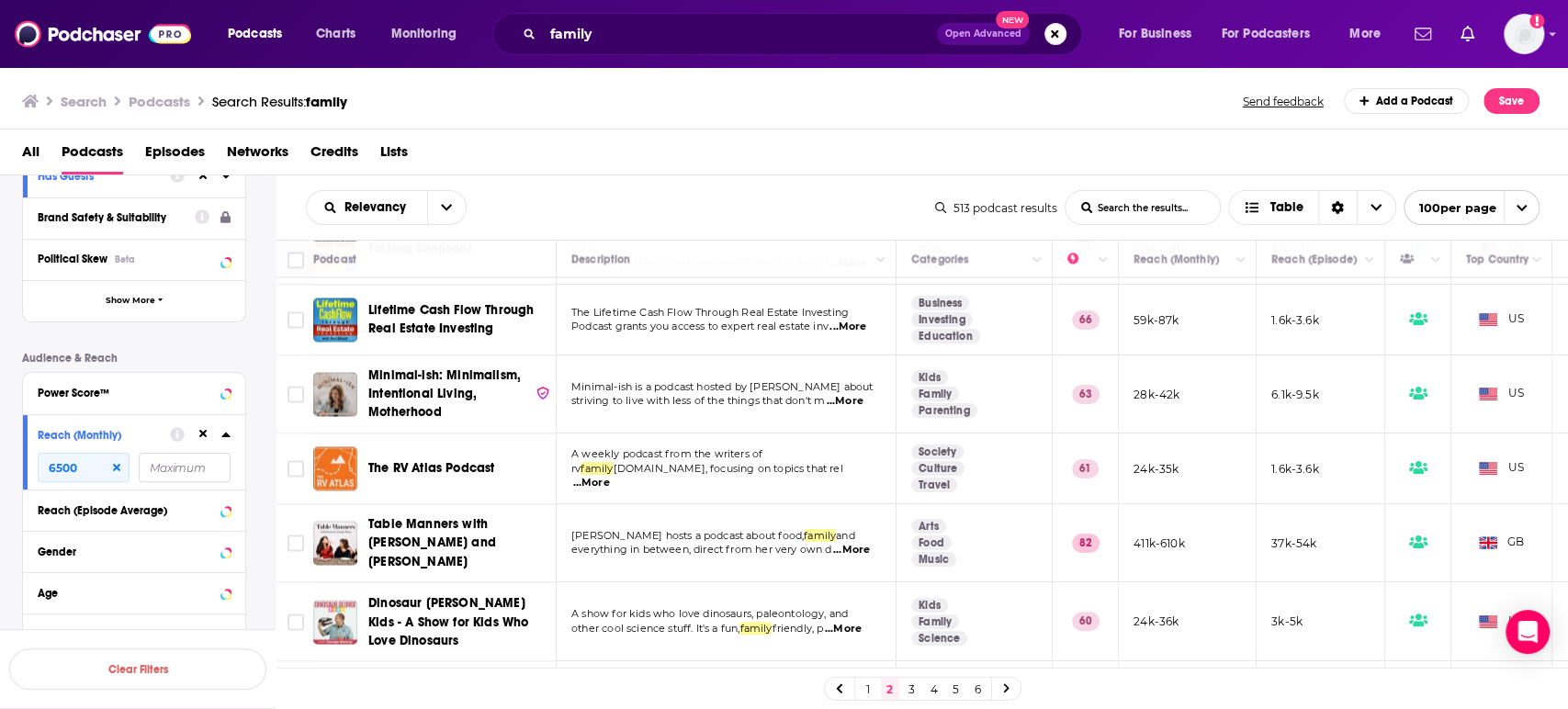
click at [416, 368] on span "Minimal-ish: Minimalism, Intentional Living, Motherhood" at bounding box center [445, 393] width 153 height 52
click at [866, 543] on span "...More" at bounding box center [851, 551] width 37 height 15
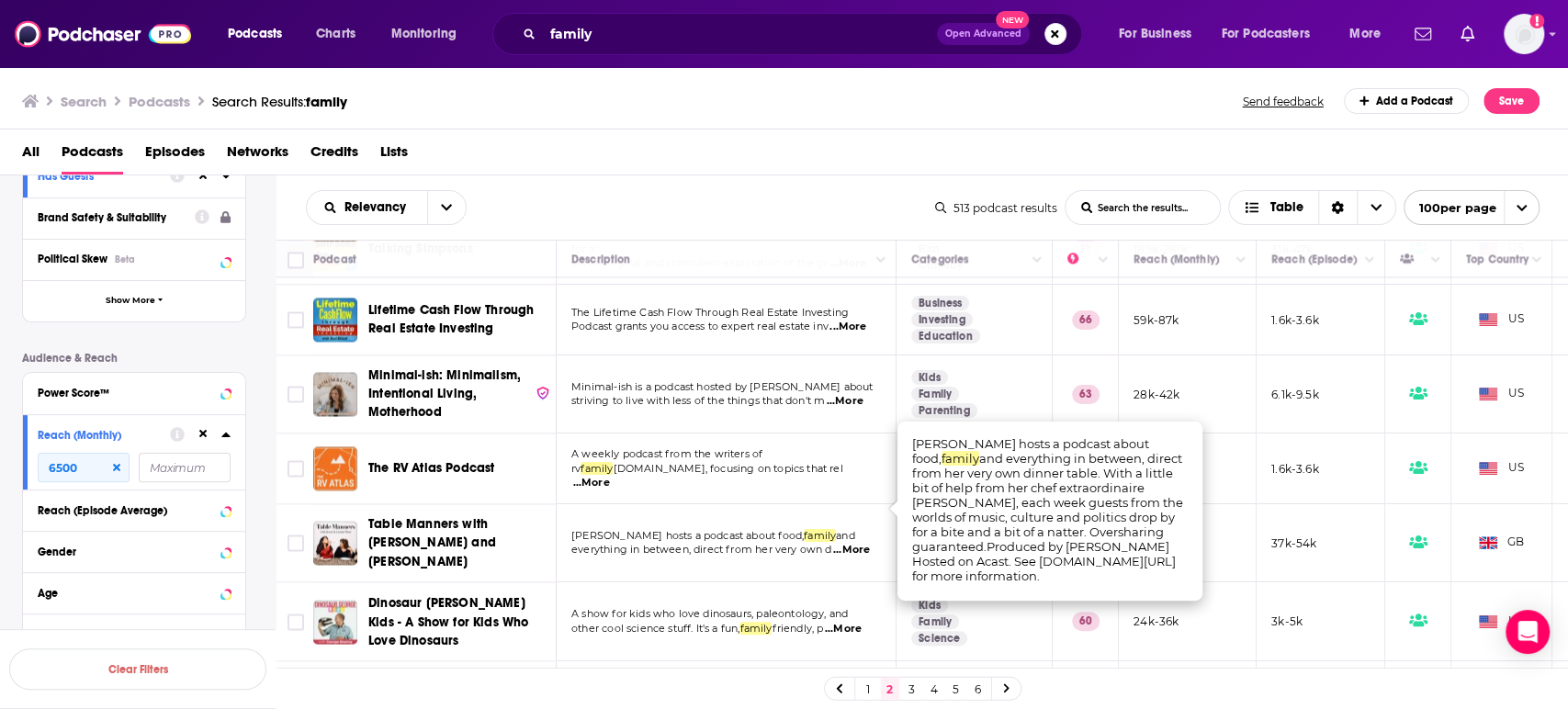
click at [866, 543] on span "...More" at bounding box center [851, 551] width 37 height 15
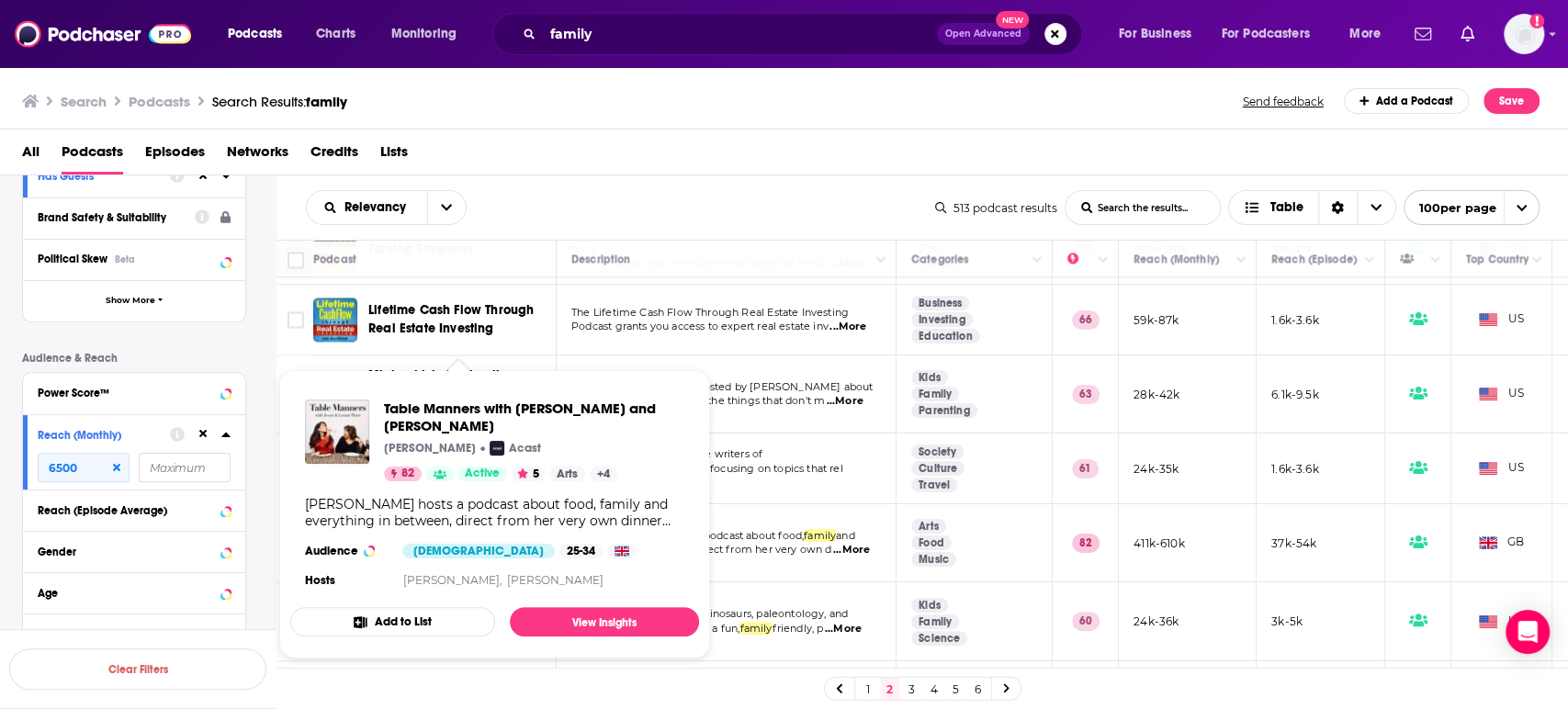
click at [449, 507] on div "Jessie Ware hosts a podcast about food, family and everything in between, direc…" at bounding box center [495, 512] width 379 height 33
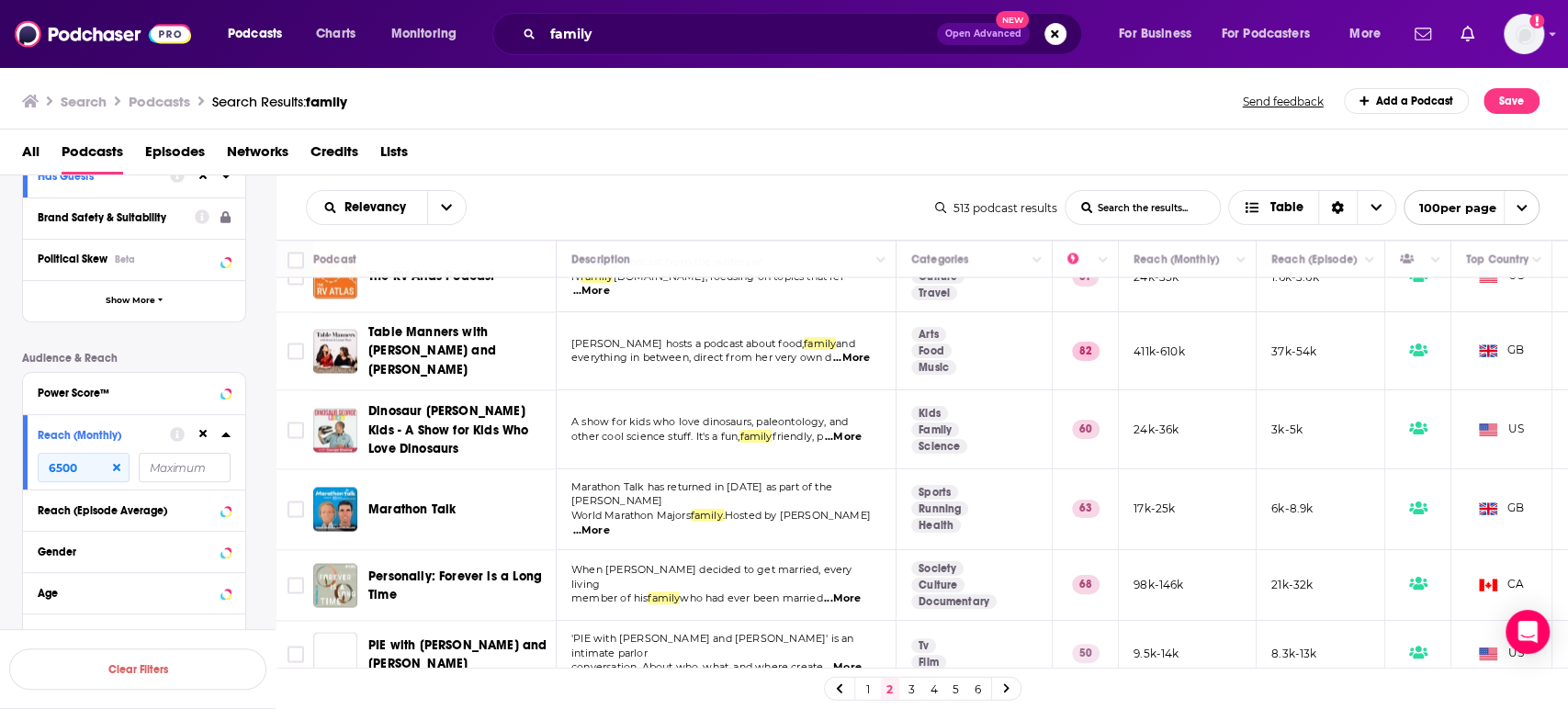
scroll to position [2245, 0]
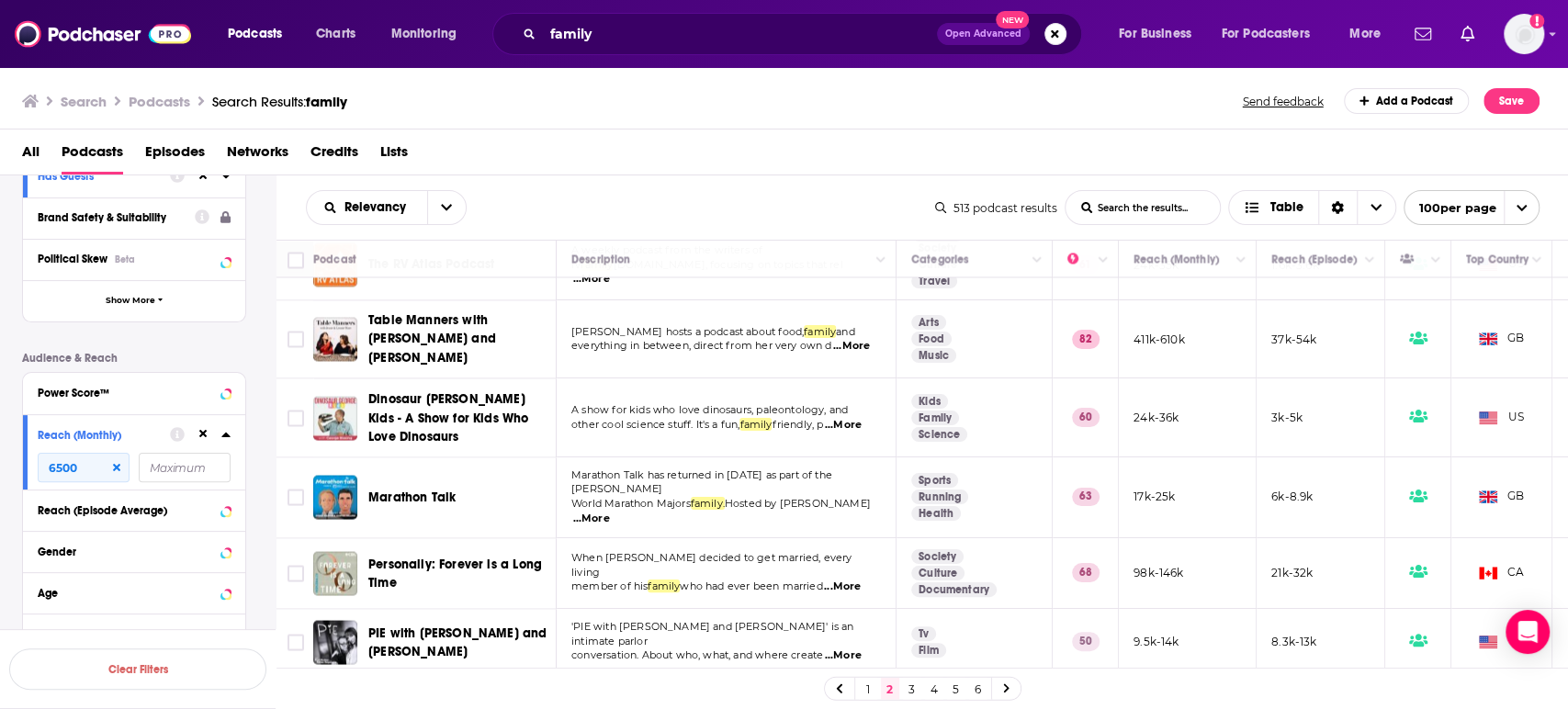
click at [859, 580] on span "...More" at bounding box center [842, 588] width 37 height 15
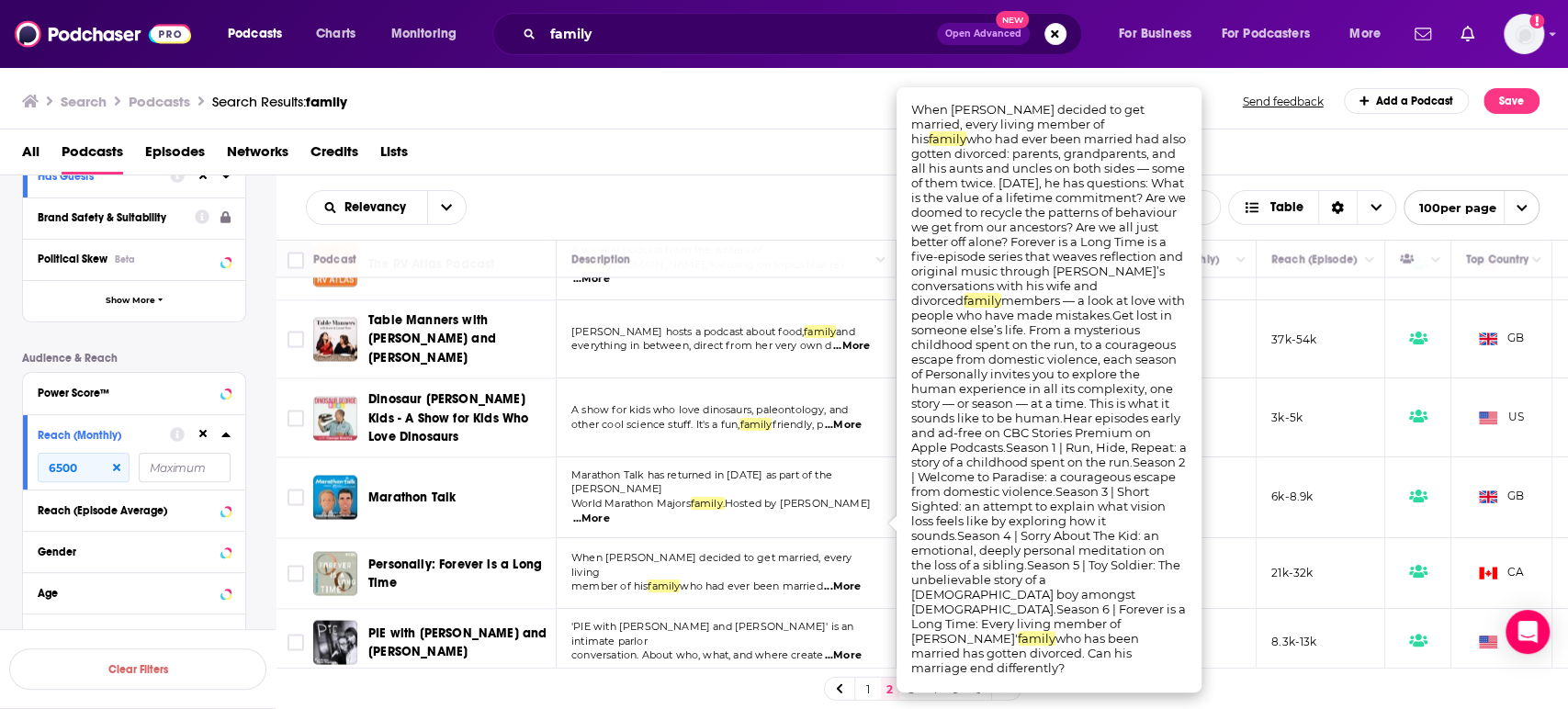
click at [859, 580] on span "...More" at bounding box center [842, 588] width 37 height 15
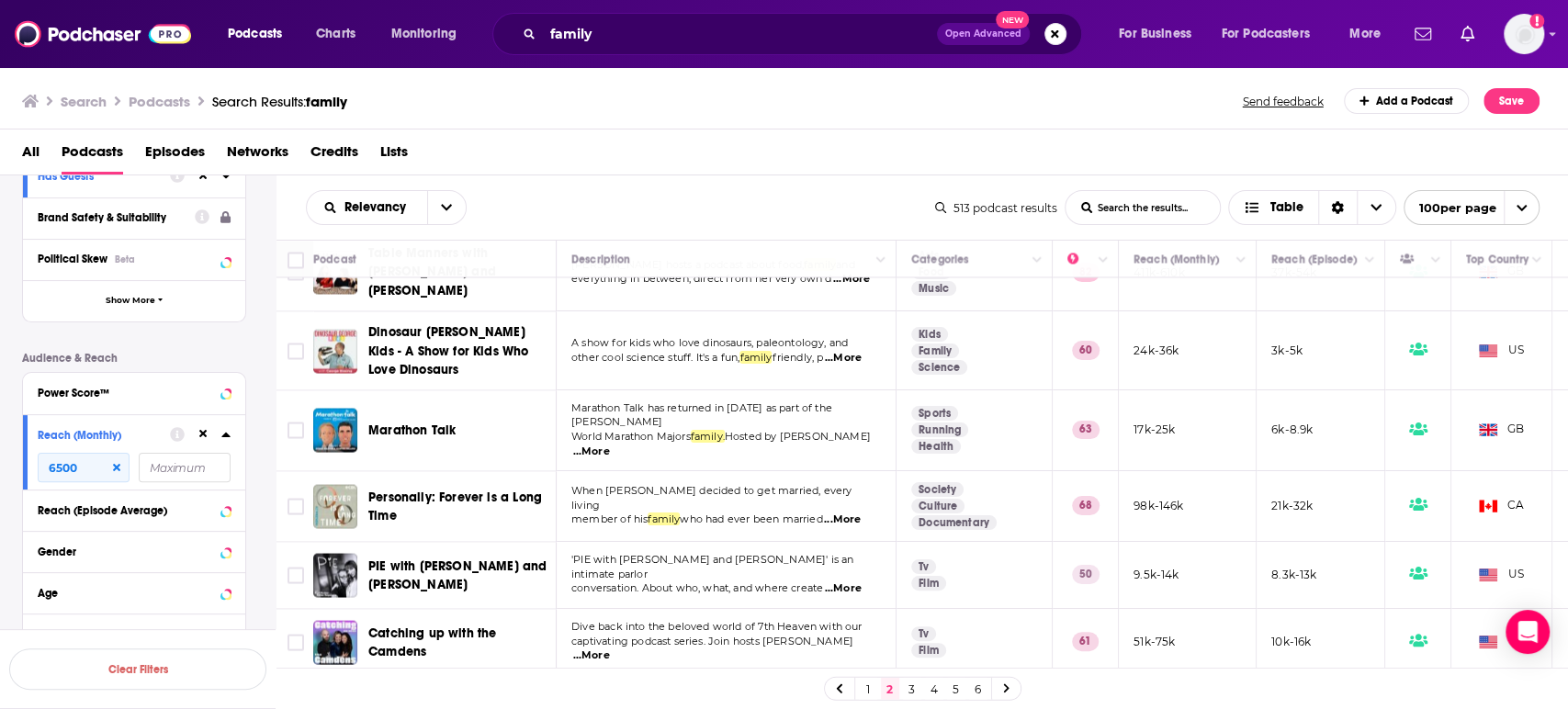
scroll to position [2347, 0]
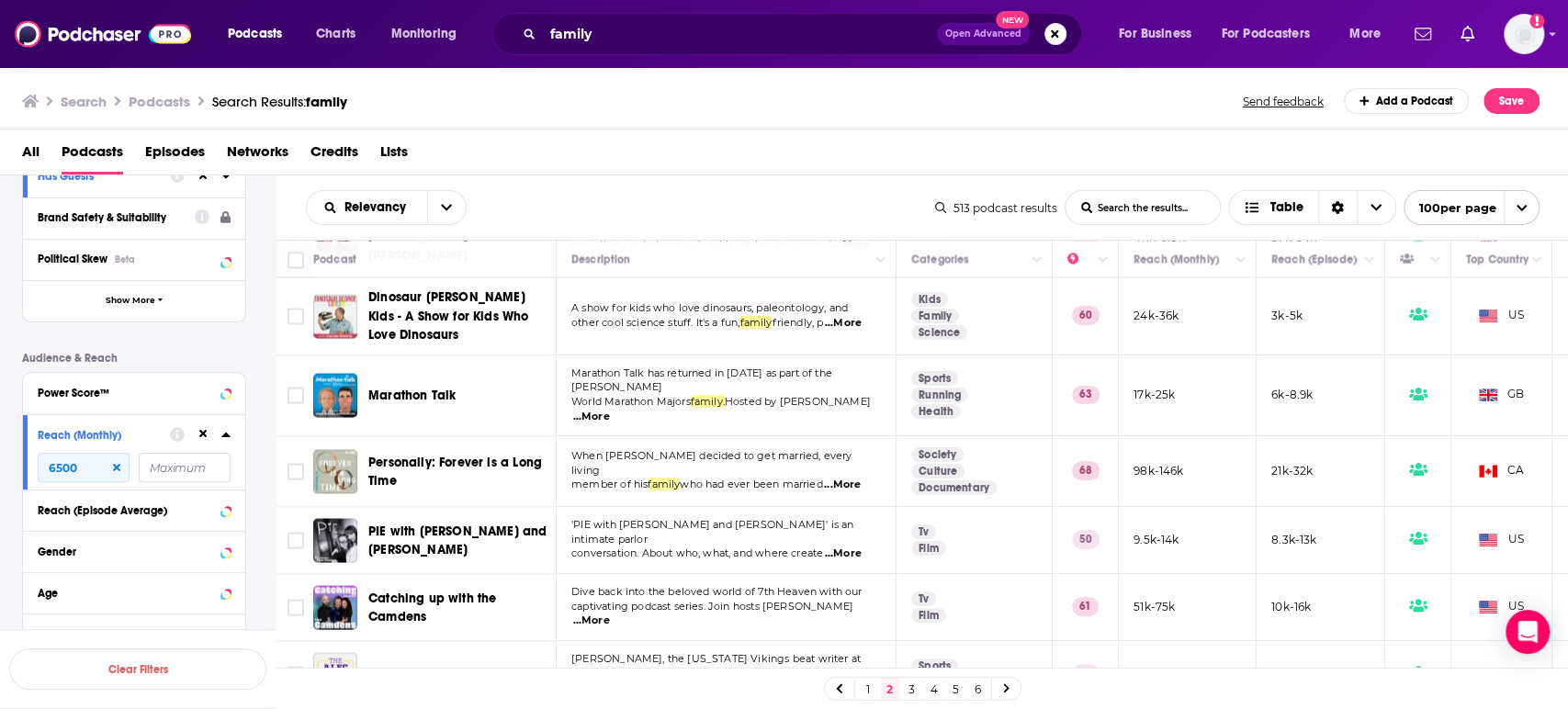
click at [611, 613] on span "...More" at bounding box center [592, 621] width 37 height 15
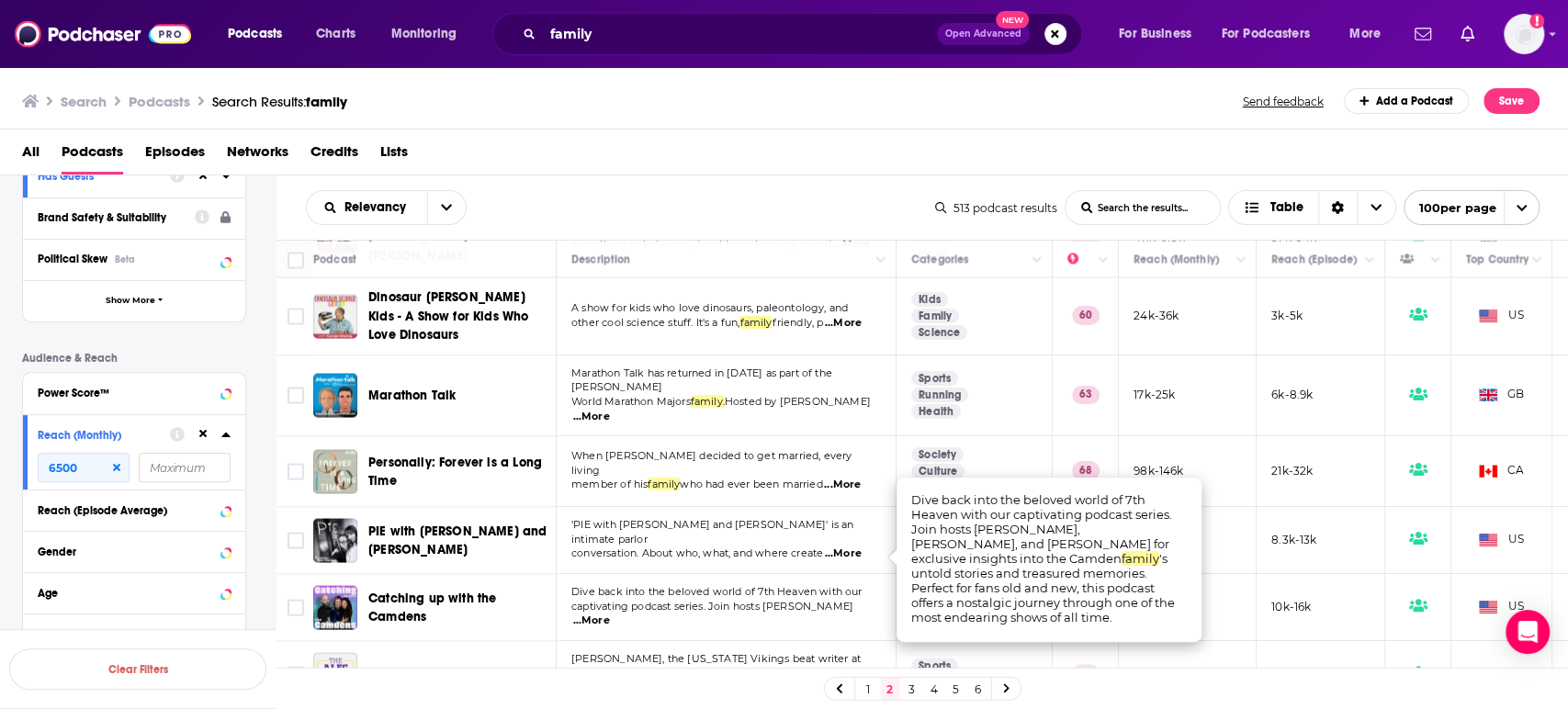
click at [611, 613] on span "...More" at bounding box center [592, 621] width 37 height 15
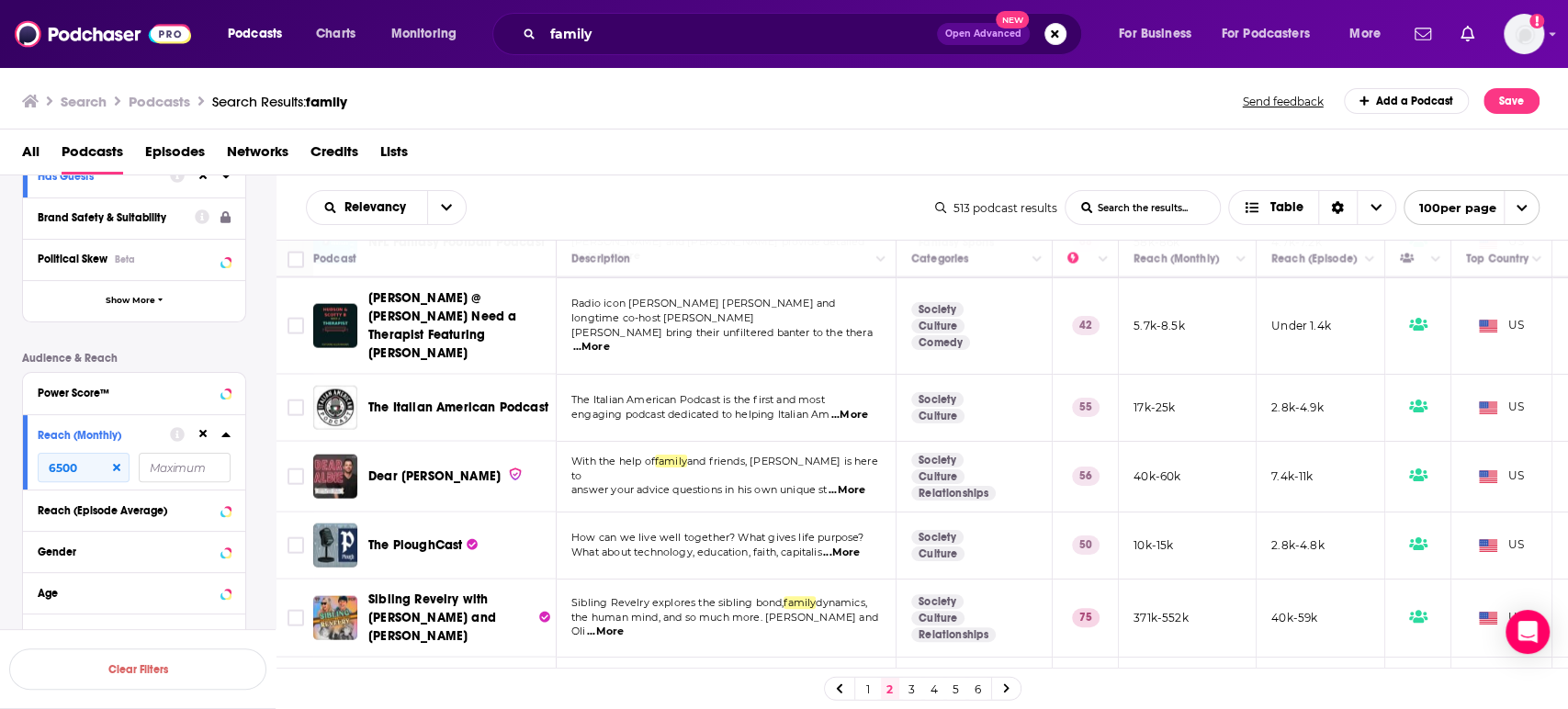
scroll to position [2858, 0]
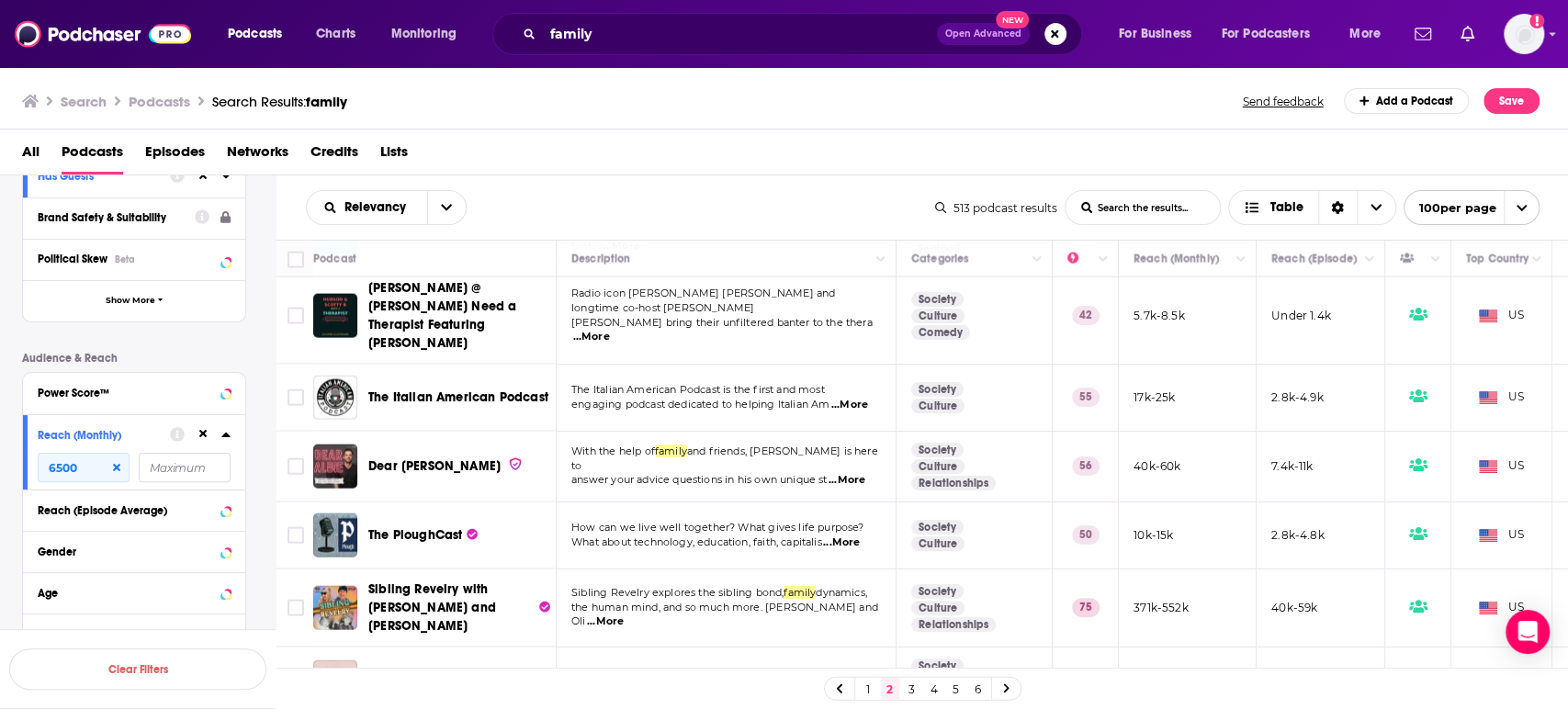
click at [852, 536] on span "...More" at bounding box center [841, 543] width 37 height 15
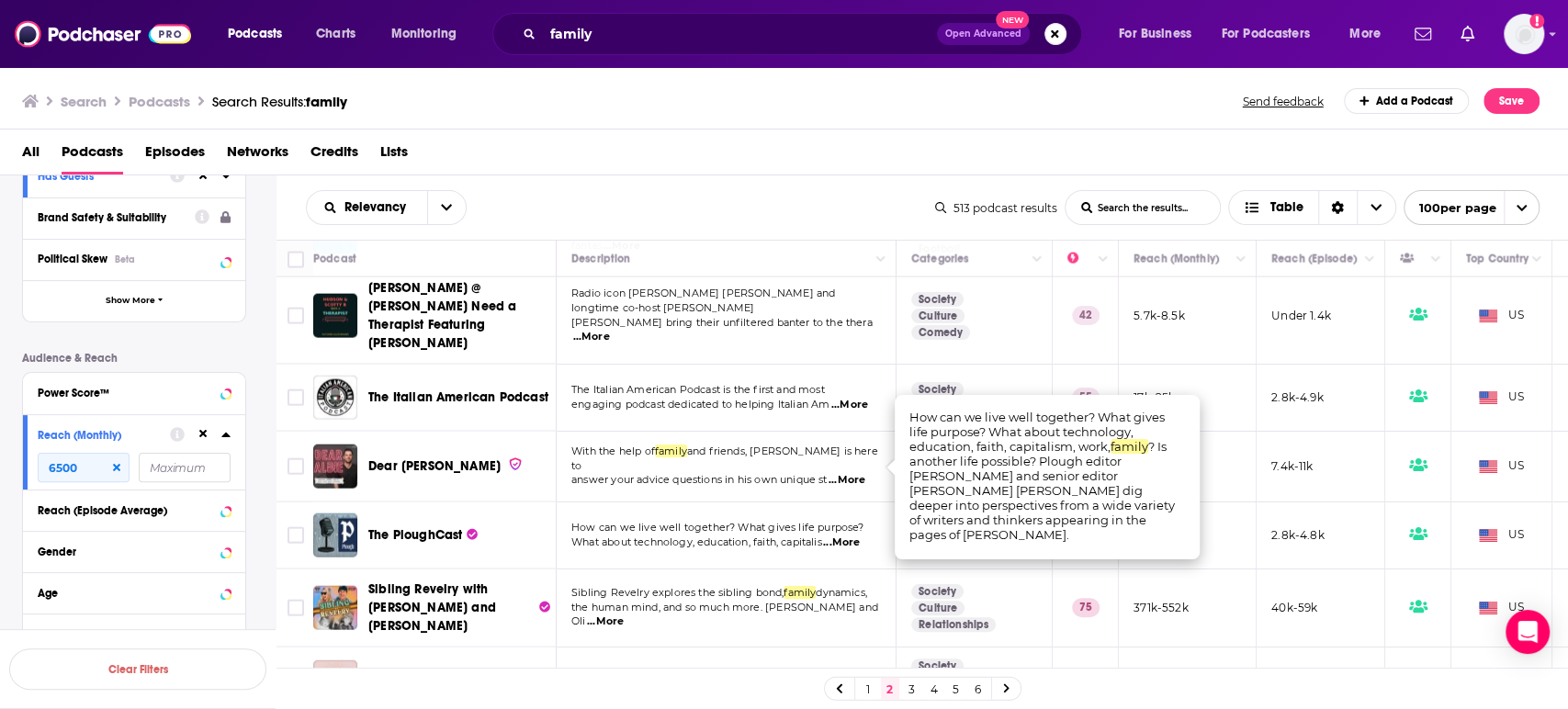
click at [852, 536] on span "...More" at bounding box center [841, 543] width 37 height 15
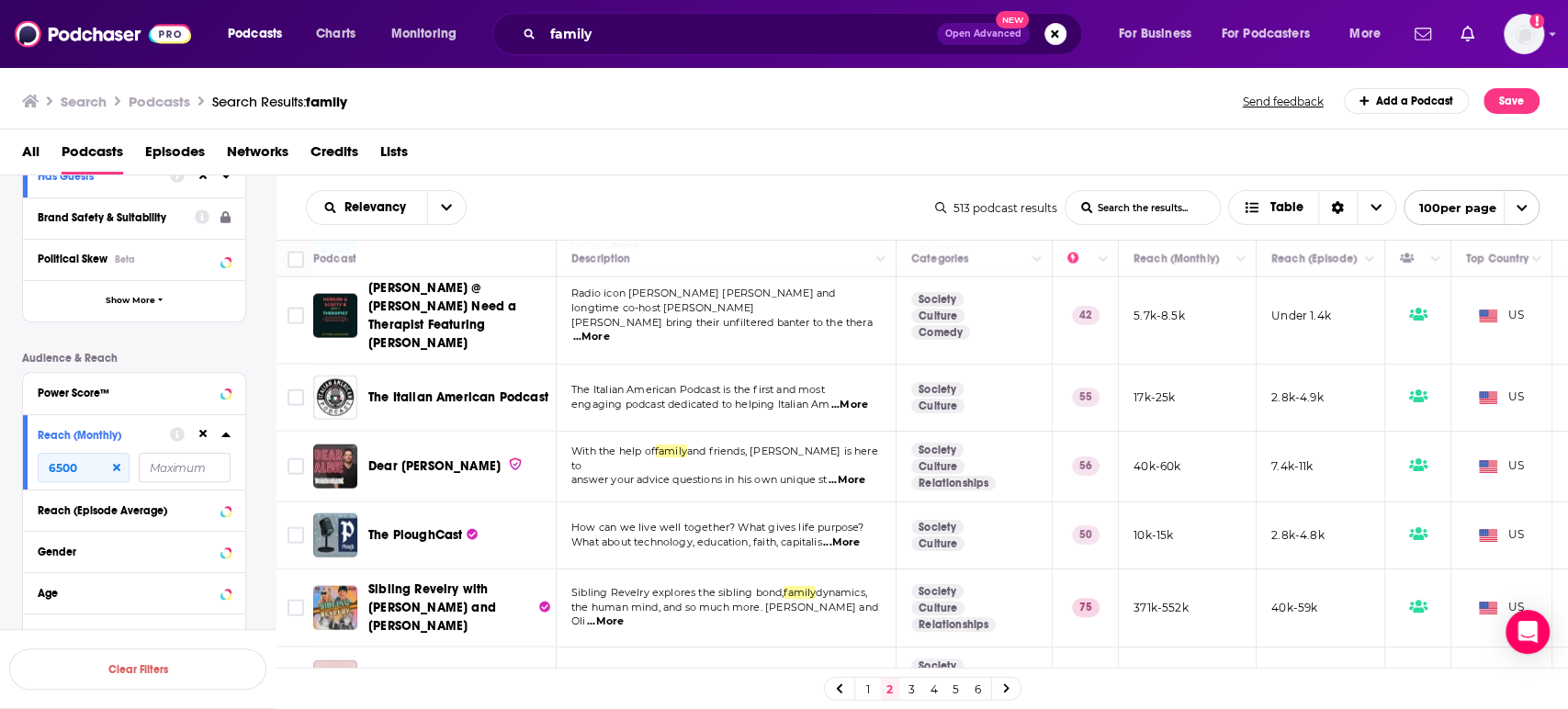
click at [852, 536] on span "...More" at bounding box center [841, 543] width 37 height 15
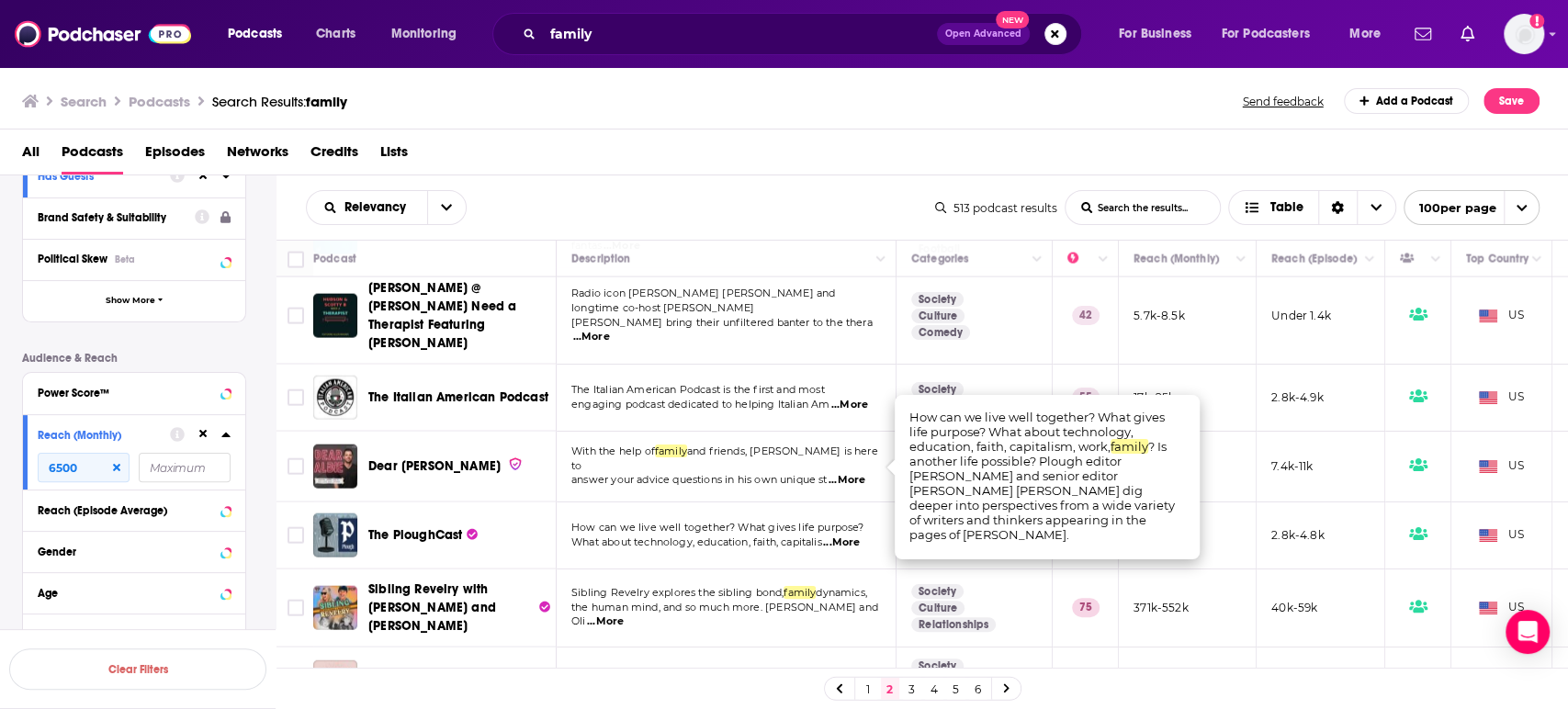
click at [852, 536] on span "...More" at bounding box center [841, 543] width 37 height 15
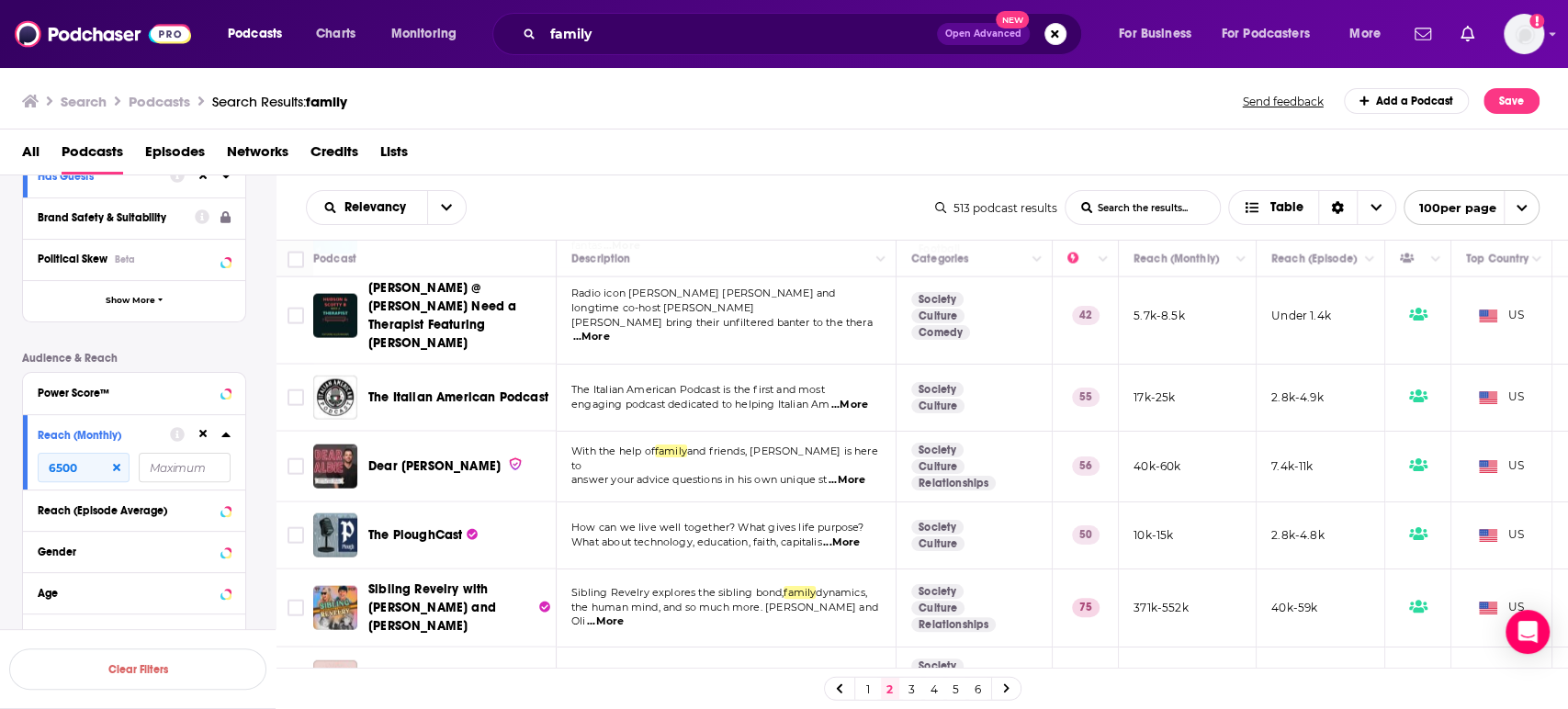
click at [427, 459] on div "Podcasts Charts Monitoring family Open Advanced New For Business For Podcasters…" at bounding box center [784, 354] width 1568 height 709
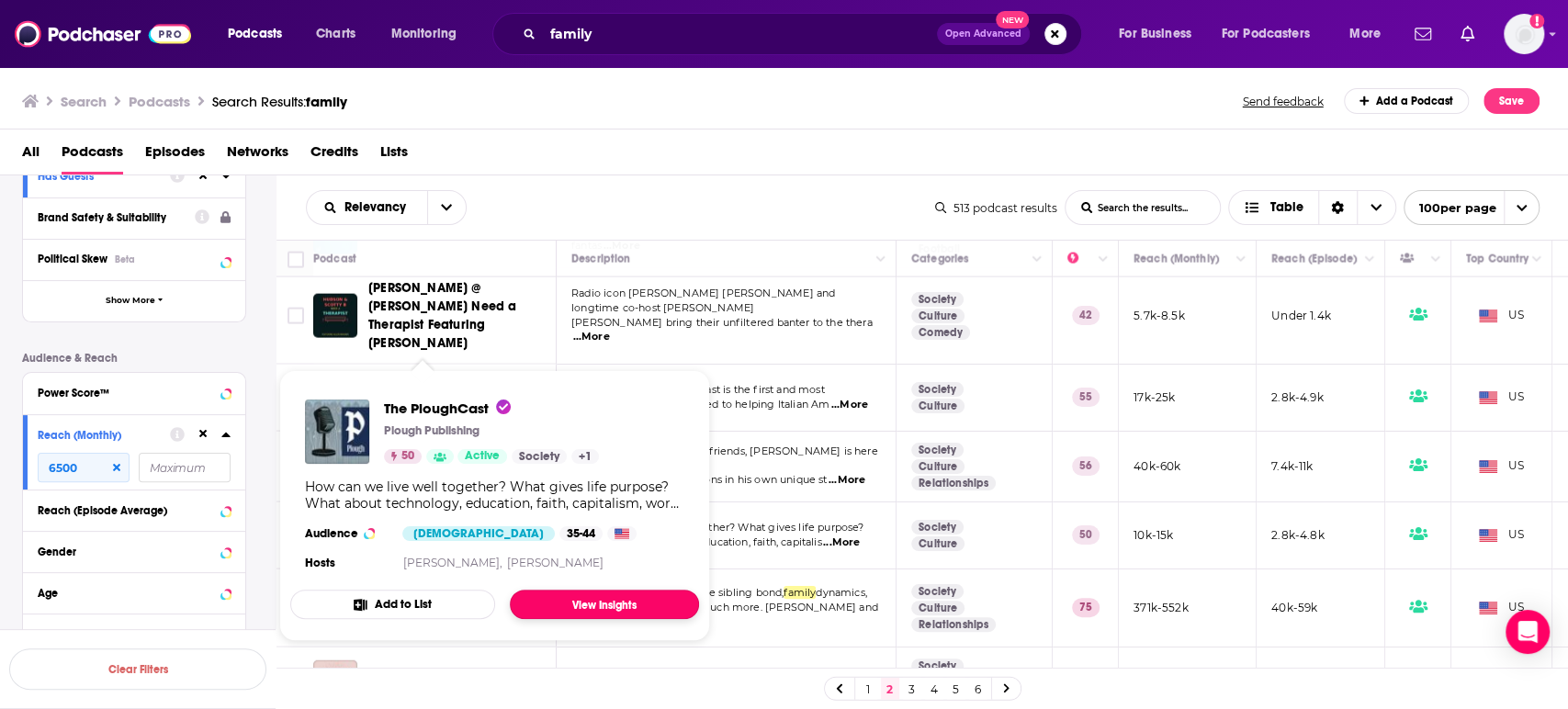
click at [581, 604] on link "View Insights" at bounding box center [605, 604] width 190 height 29
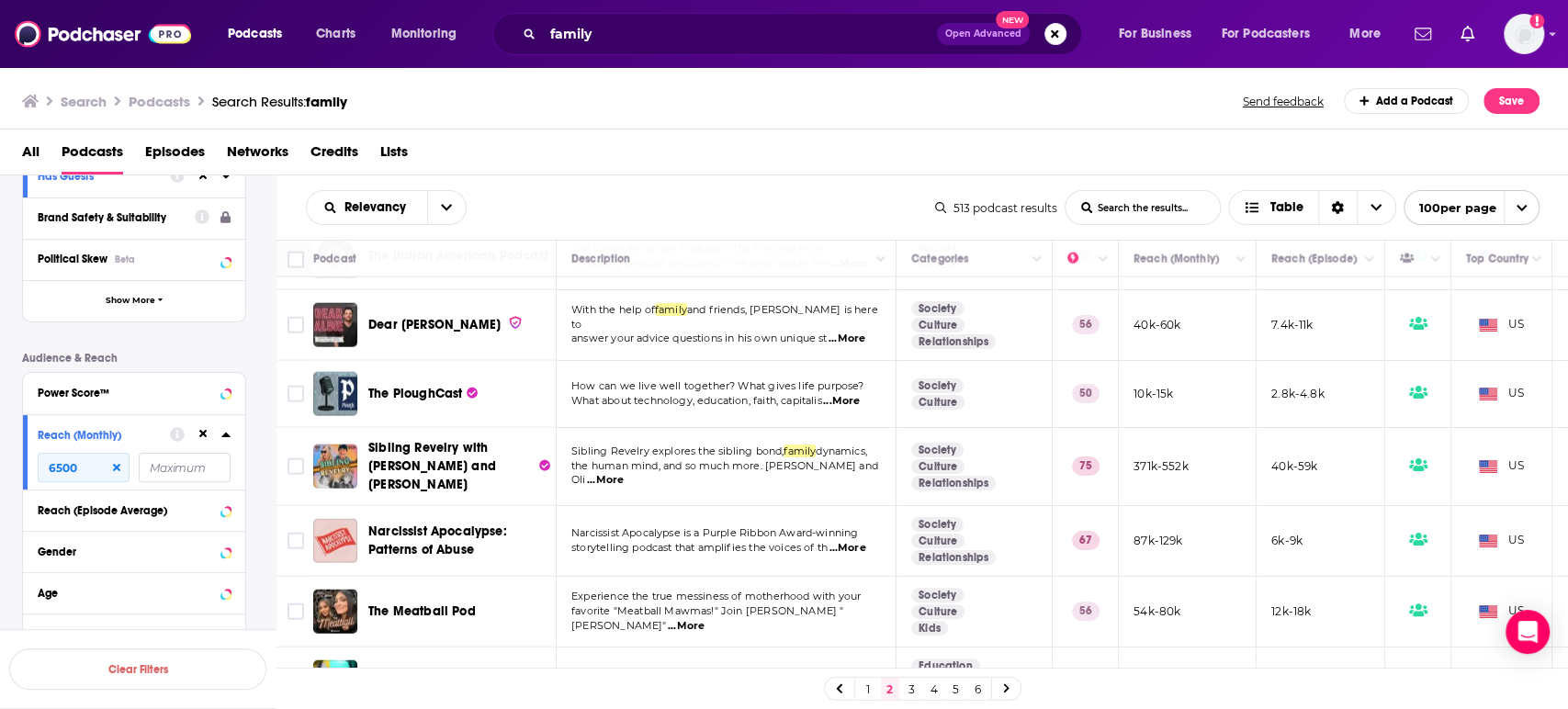
scroll to position [3062, 0]
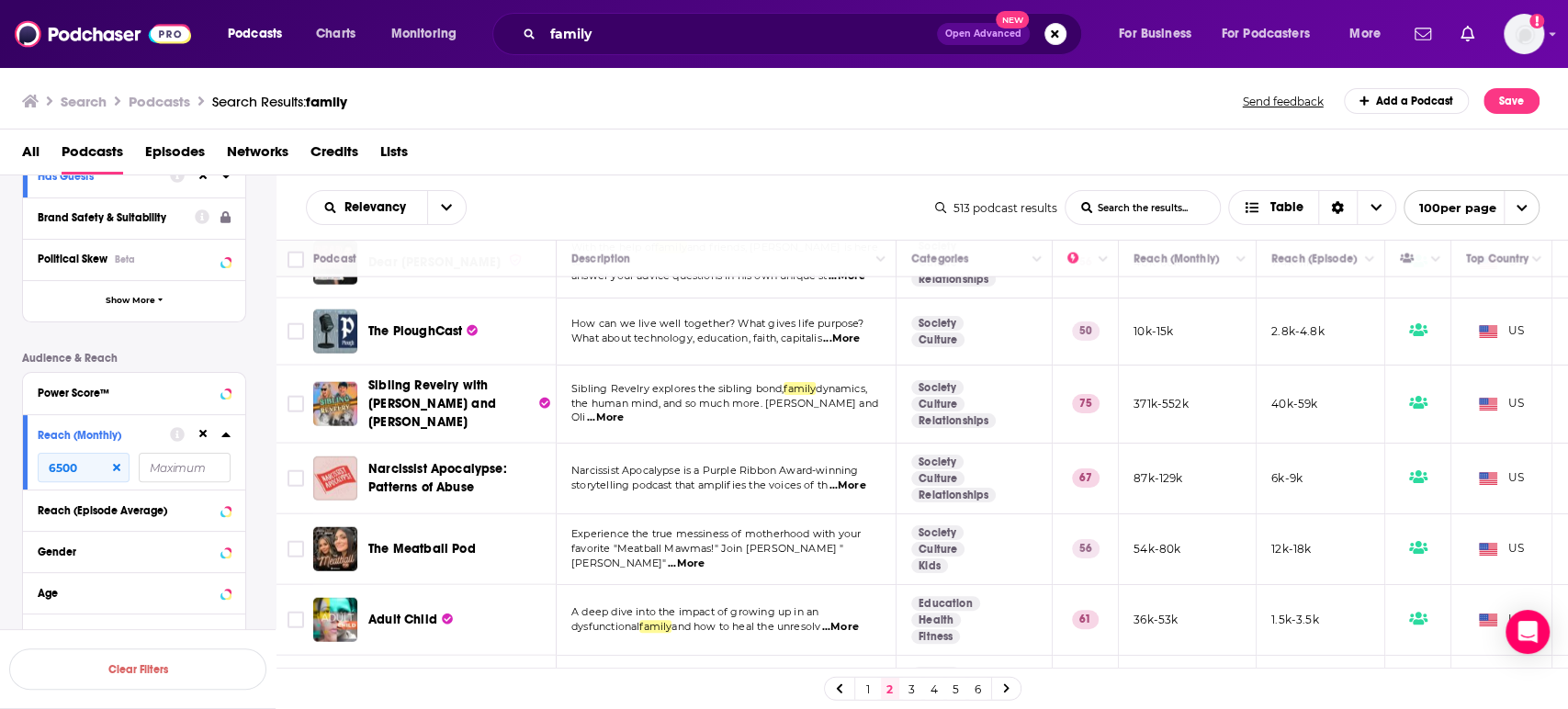
click at [853, 620] on span "...More" at bounding box center [840, 627] width 37 height 15
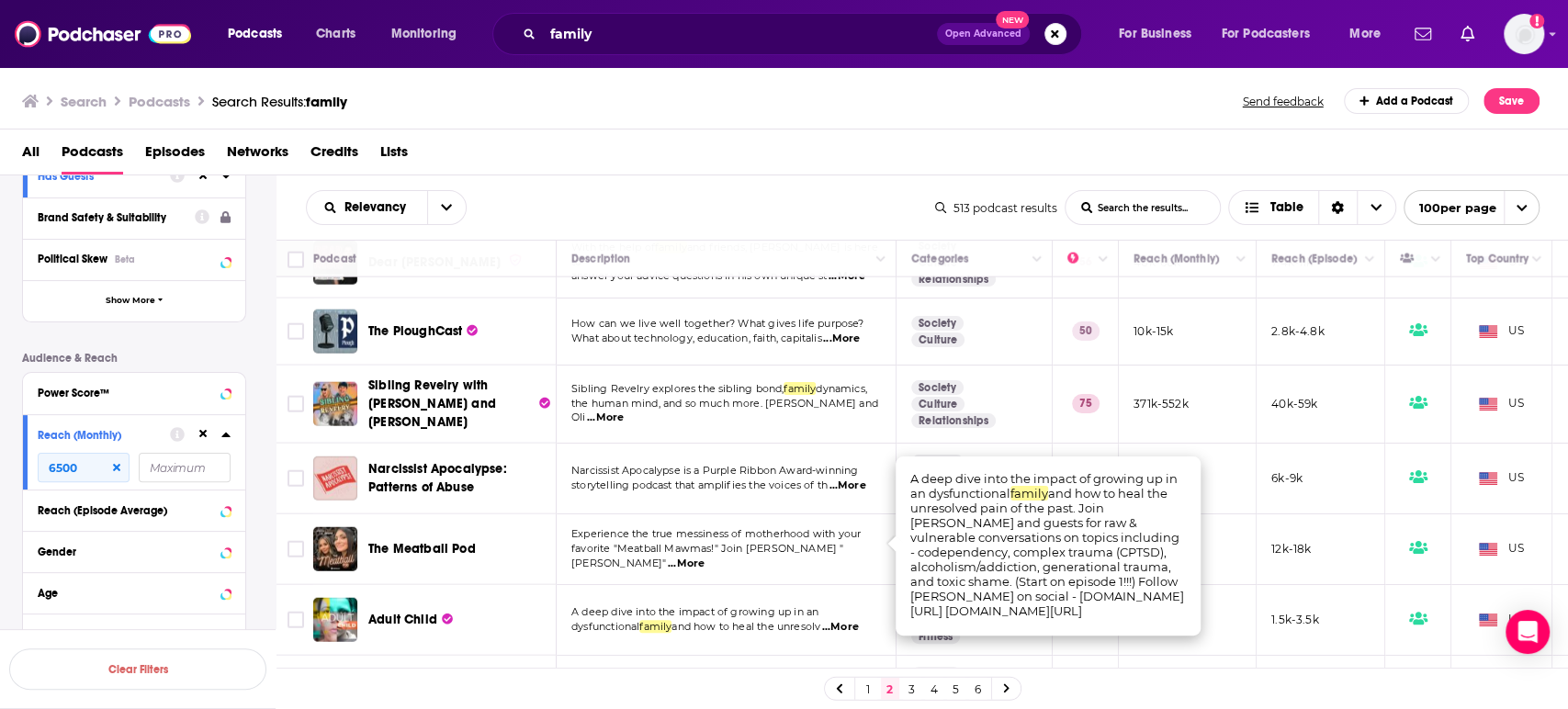
click at [853, 620] on span "...More" at bounding box center [840, 627] width 37 height 15
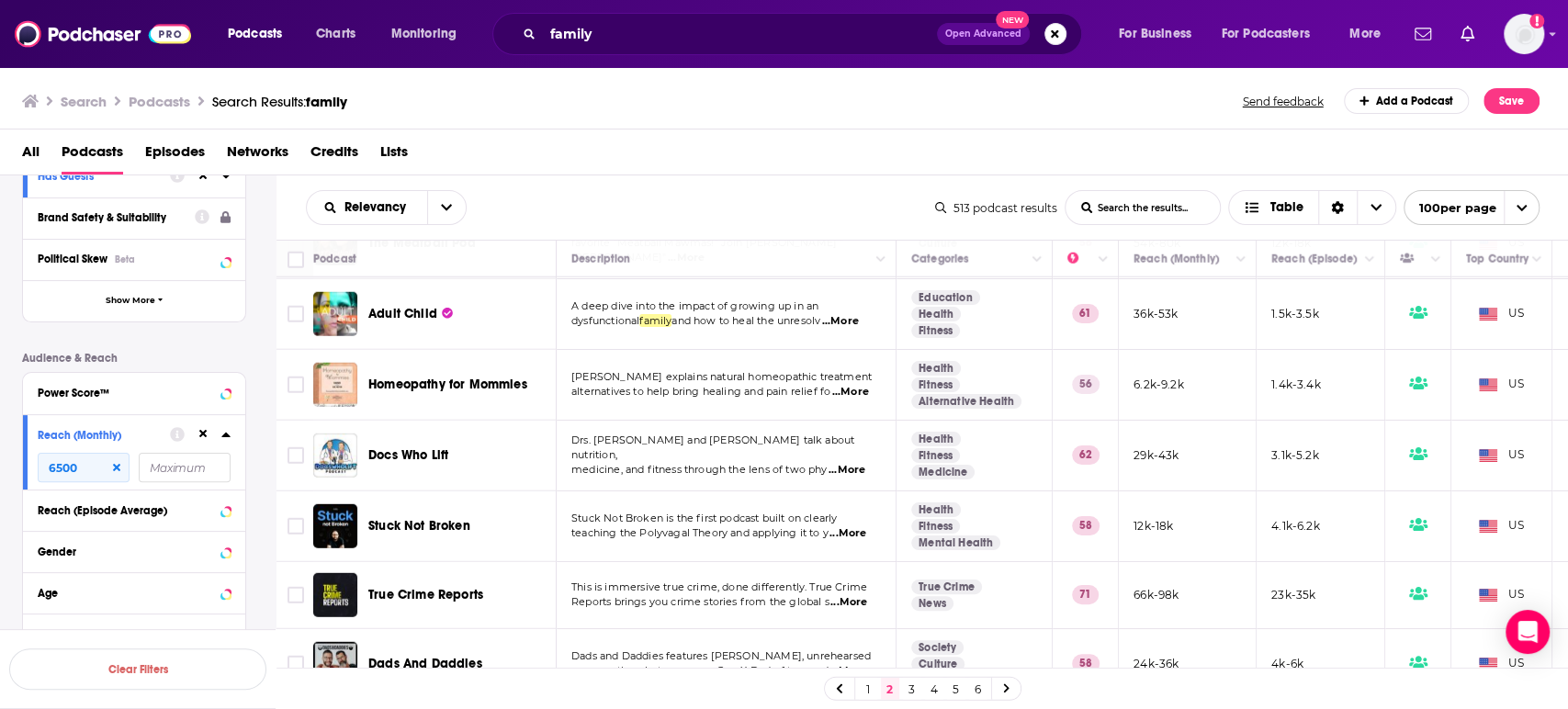
scroll to position [3470, 0]
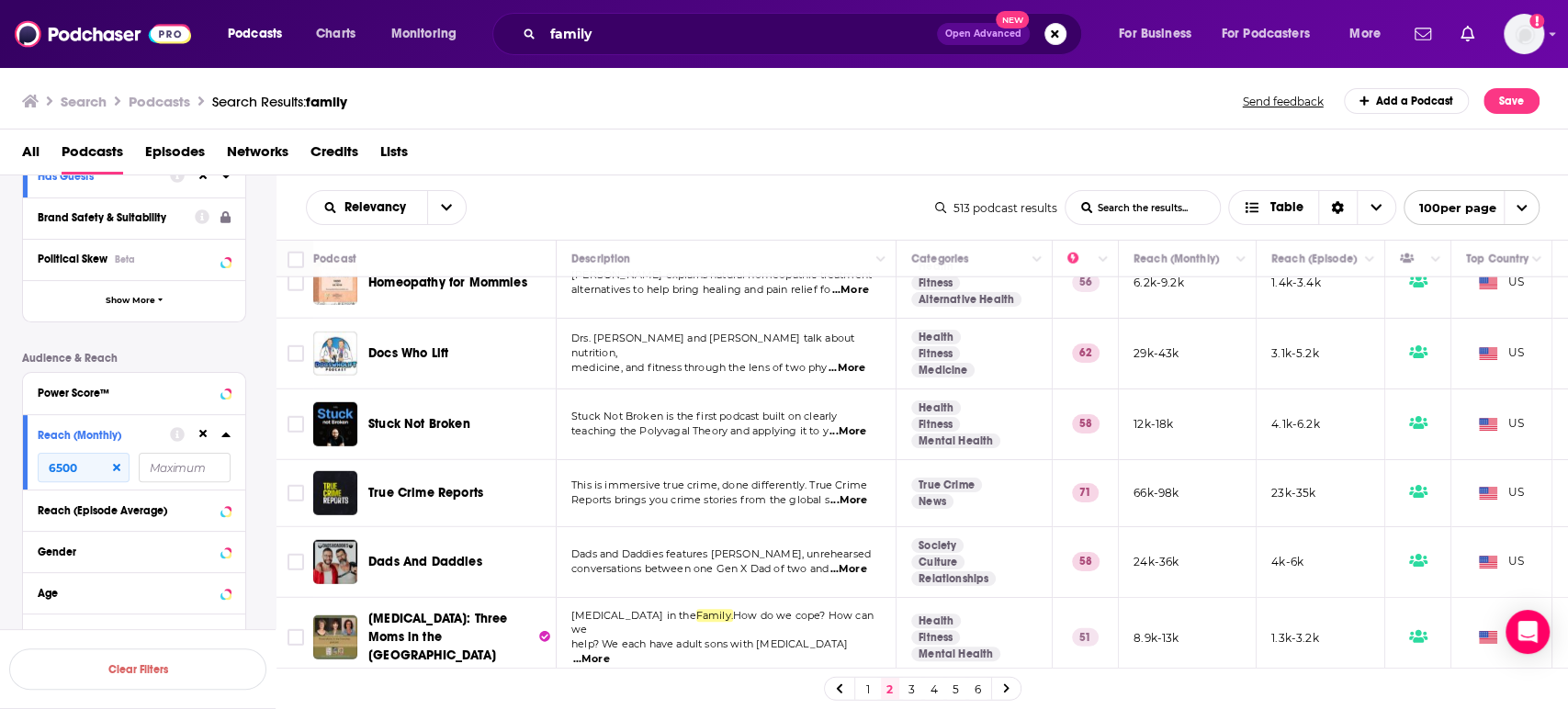
click at [865, 562] on span "...More" at bounding box center [848, 570] width 37 height 15
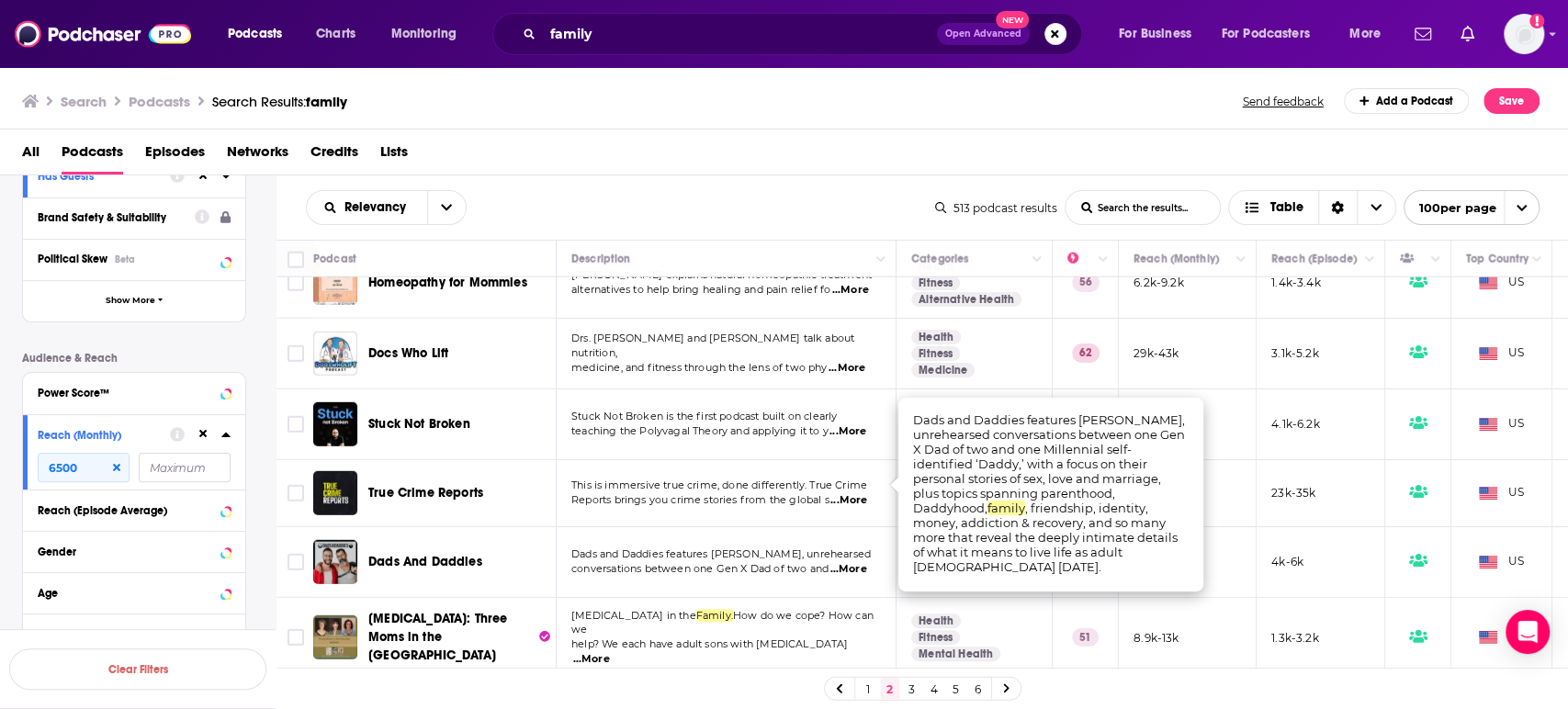
click at [865, 562] on span "...More" at bounding box center [848, 570] width 37 height 15
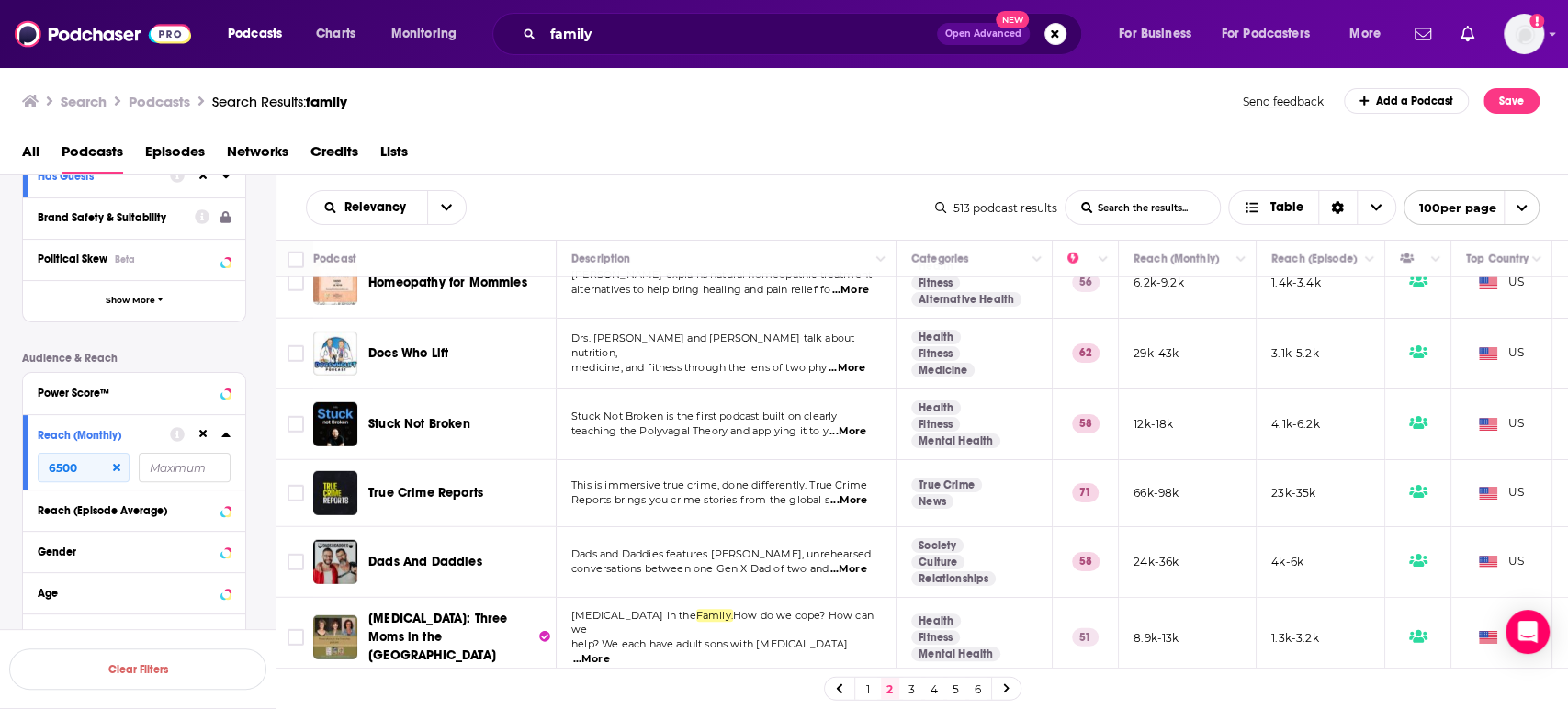
click at [479, 477] on div "Podcasts Charts Monitoring family Open Advanced New For Business For Podcasters…" at bounding box center [784, 354] width 1568 height 709
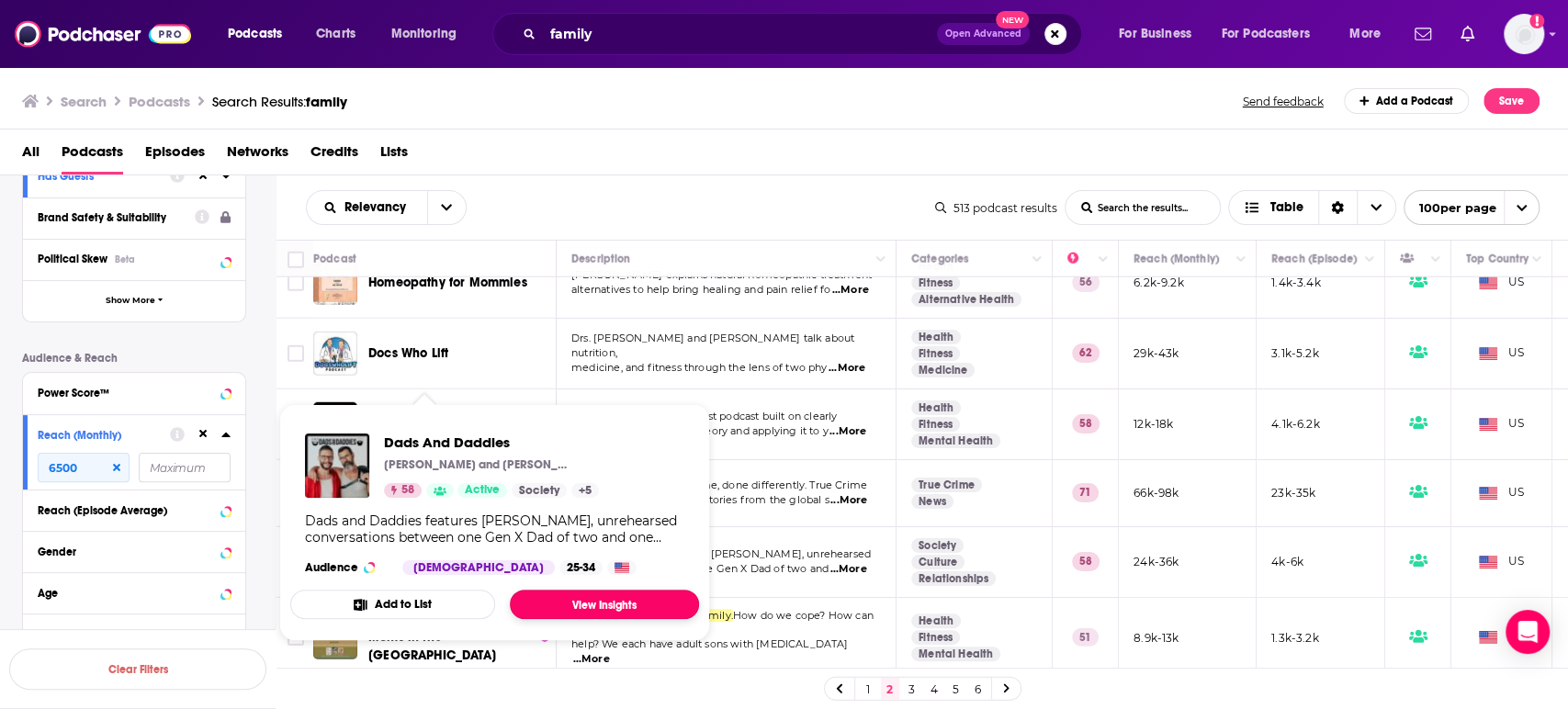
click at [583, 591] on link "View Insights" at bounding box center [605, 604] width 190 height 29
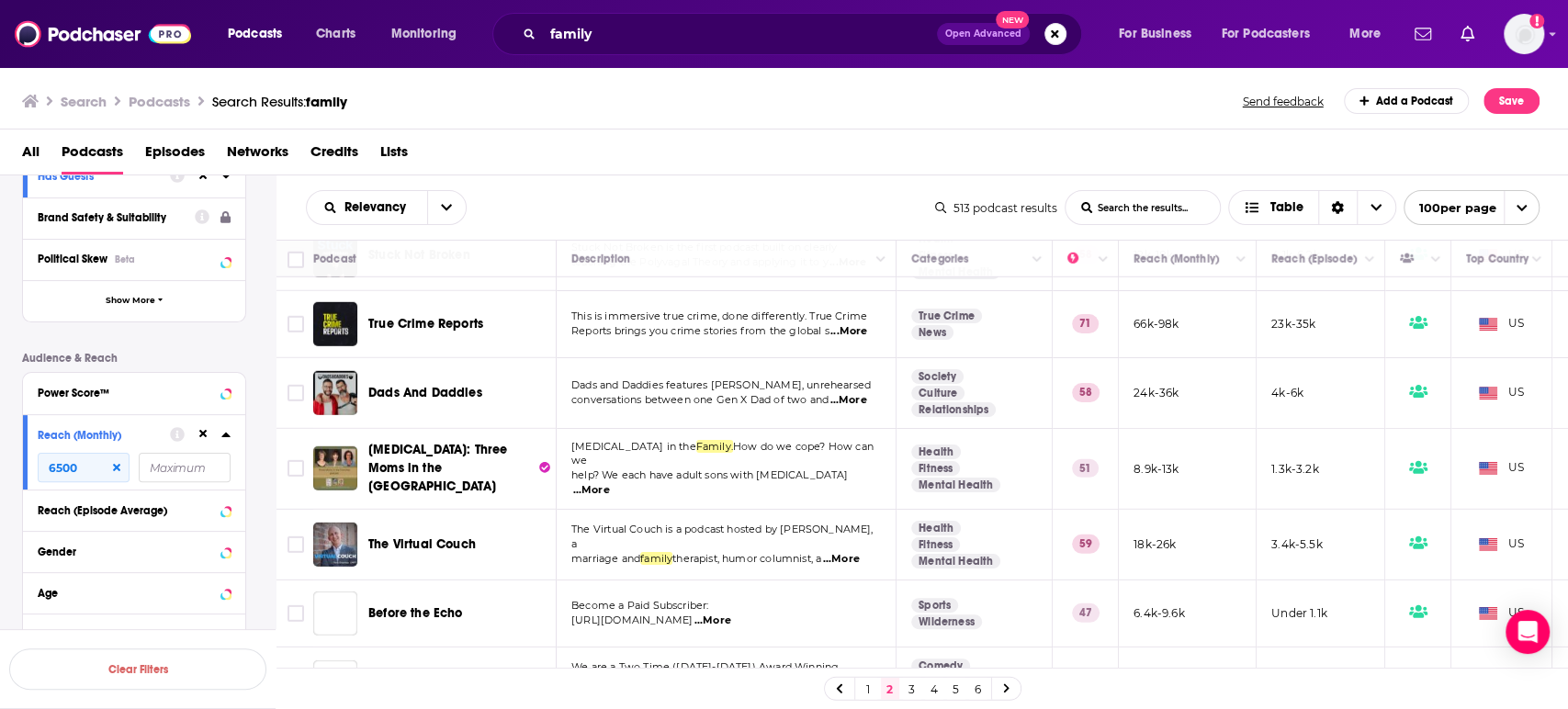
scroll to position [3675, 0]
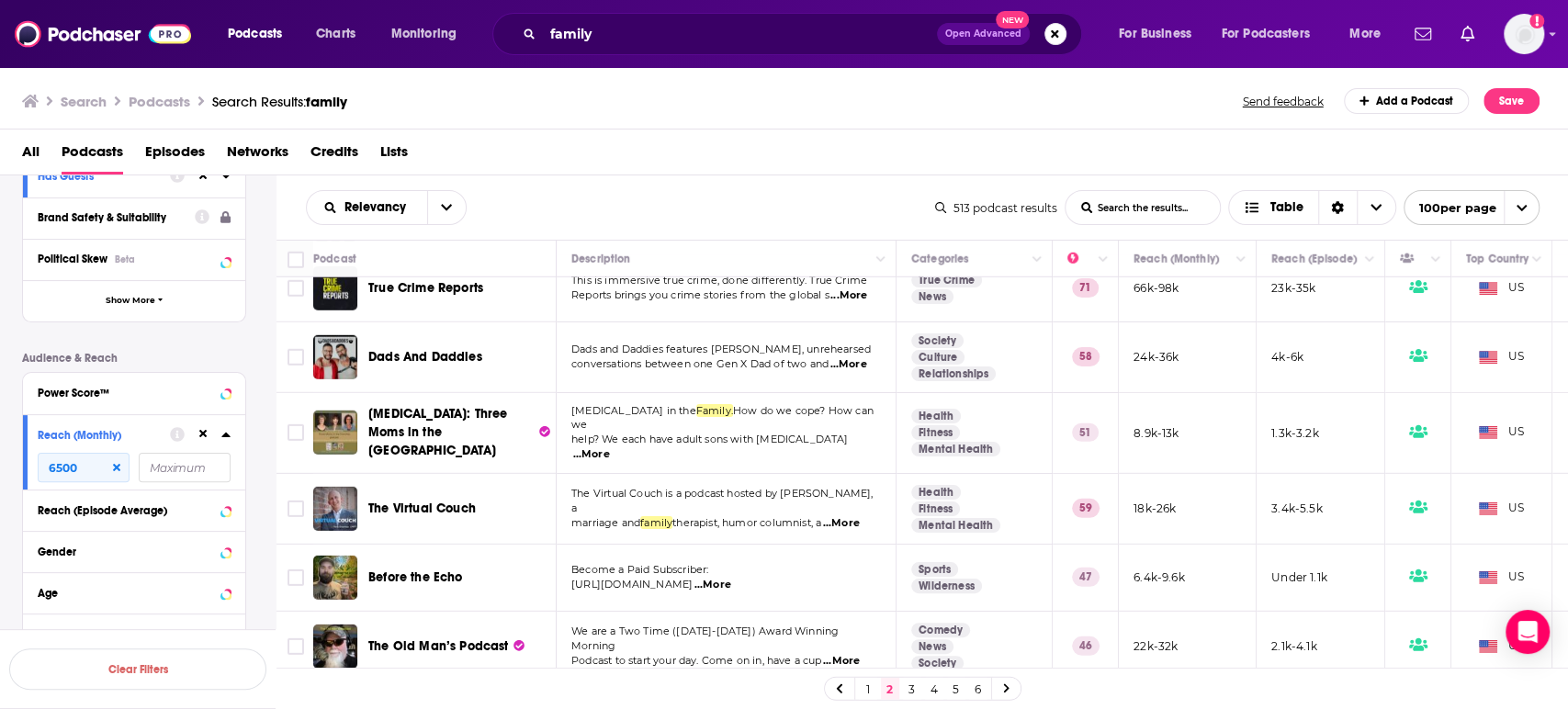
click at [860, 517] on span "...More" at bounding box center [841, 524] width 37 height 15
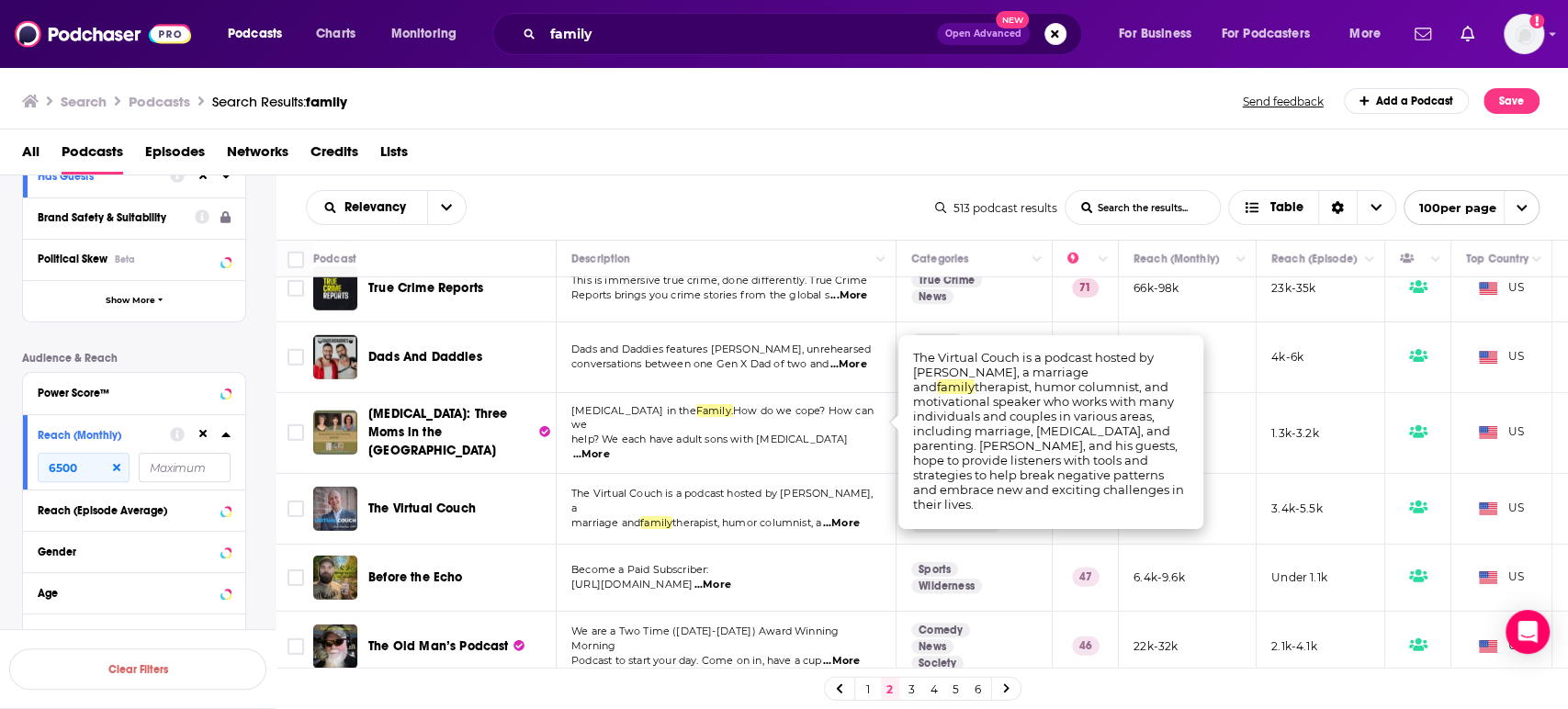
click at [860, 517] on span "...More" at bounding box center [841, 524] width 37 height 15
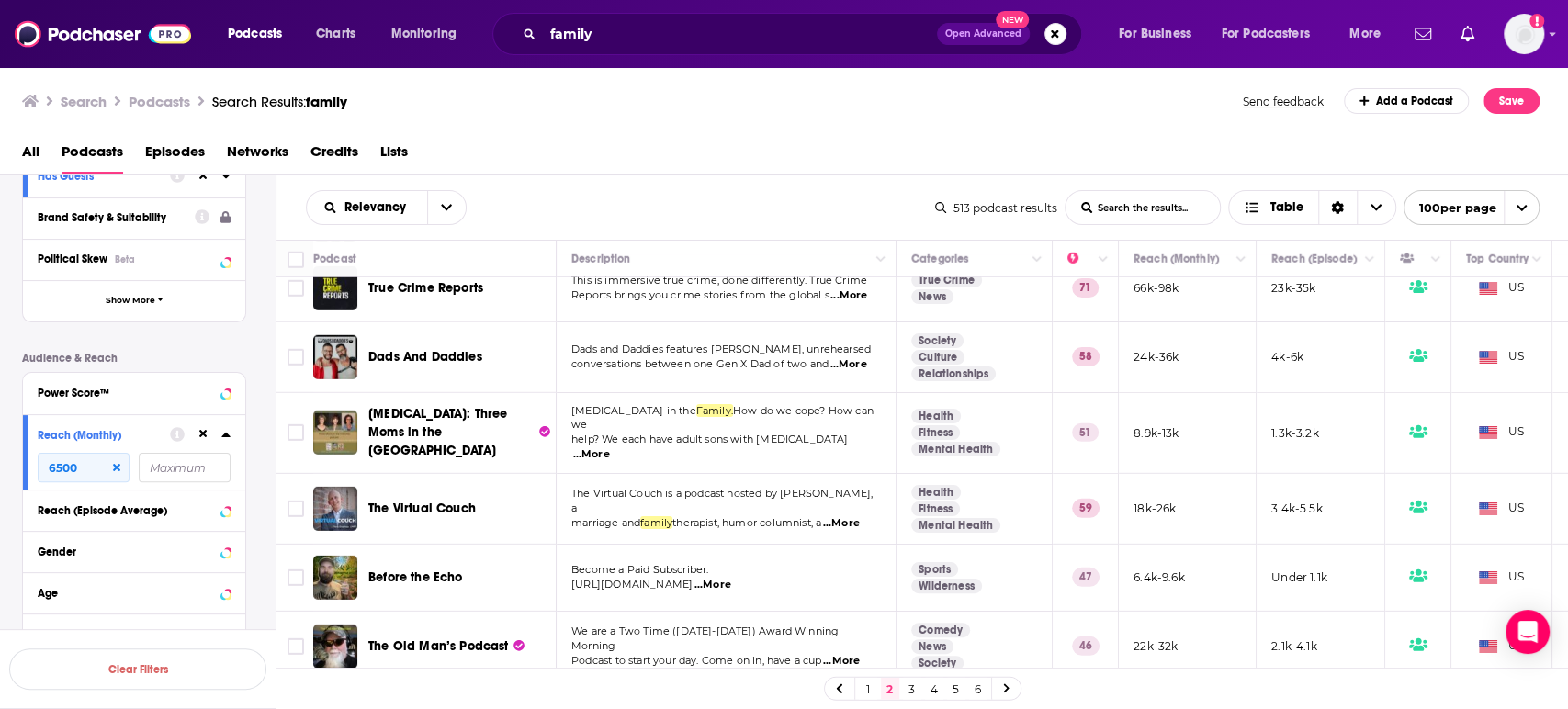
click at [860, 654] on span "...More" at bounding box center [841, 662] width 37 height 15
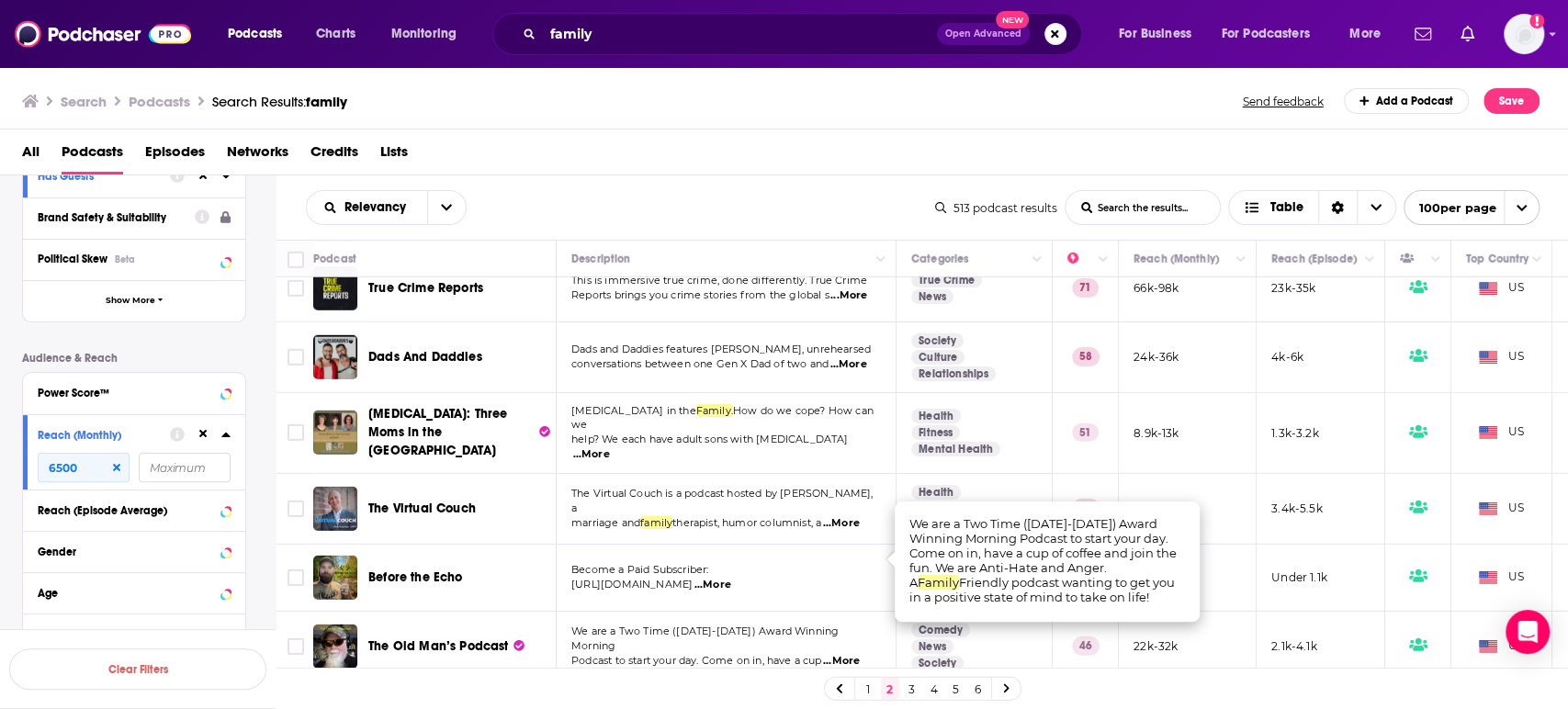
click at [860, 654] on span "...More" at bounding box center [841, 662] width 37 height 15
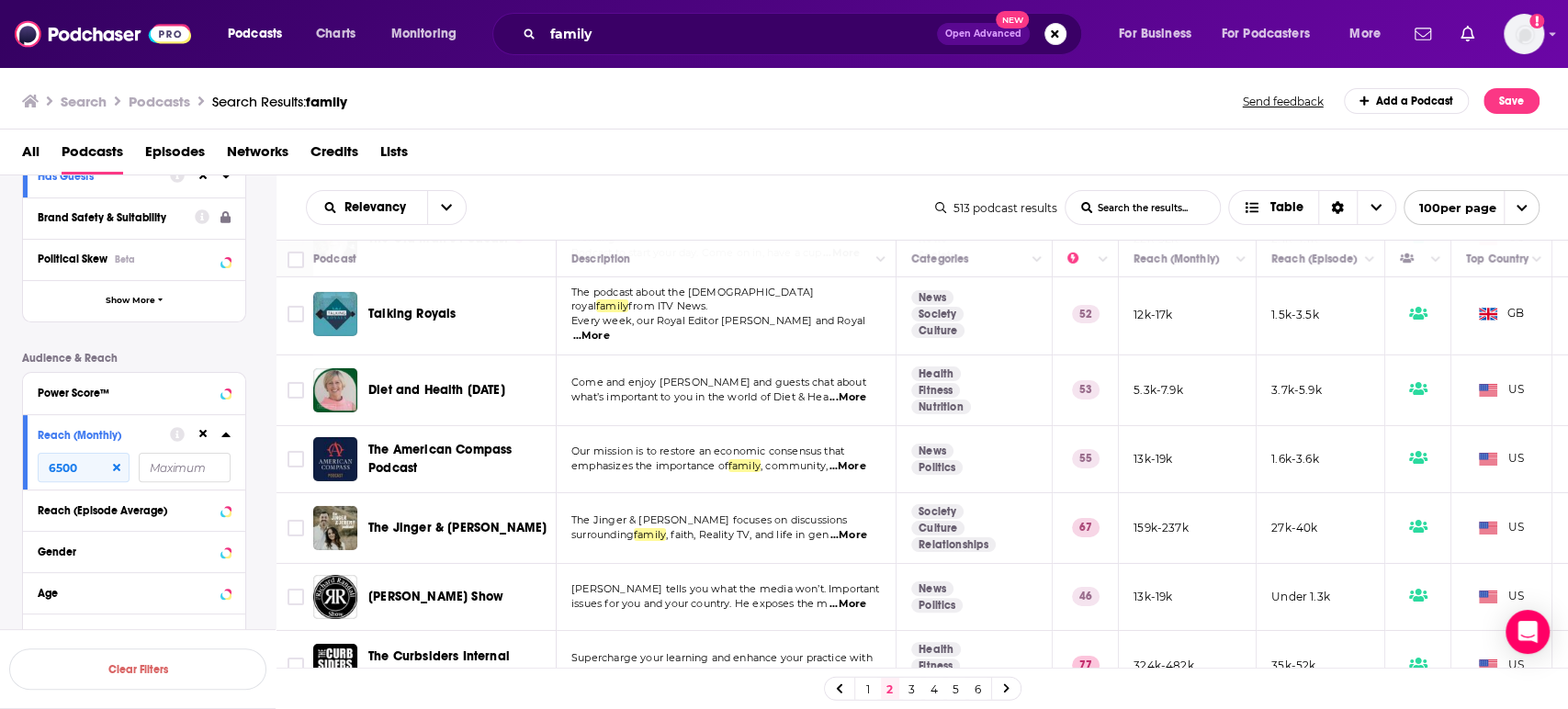
scroll to position [4185, 0]
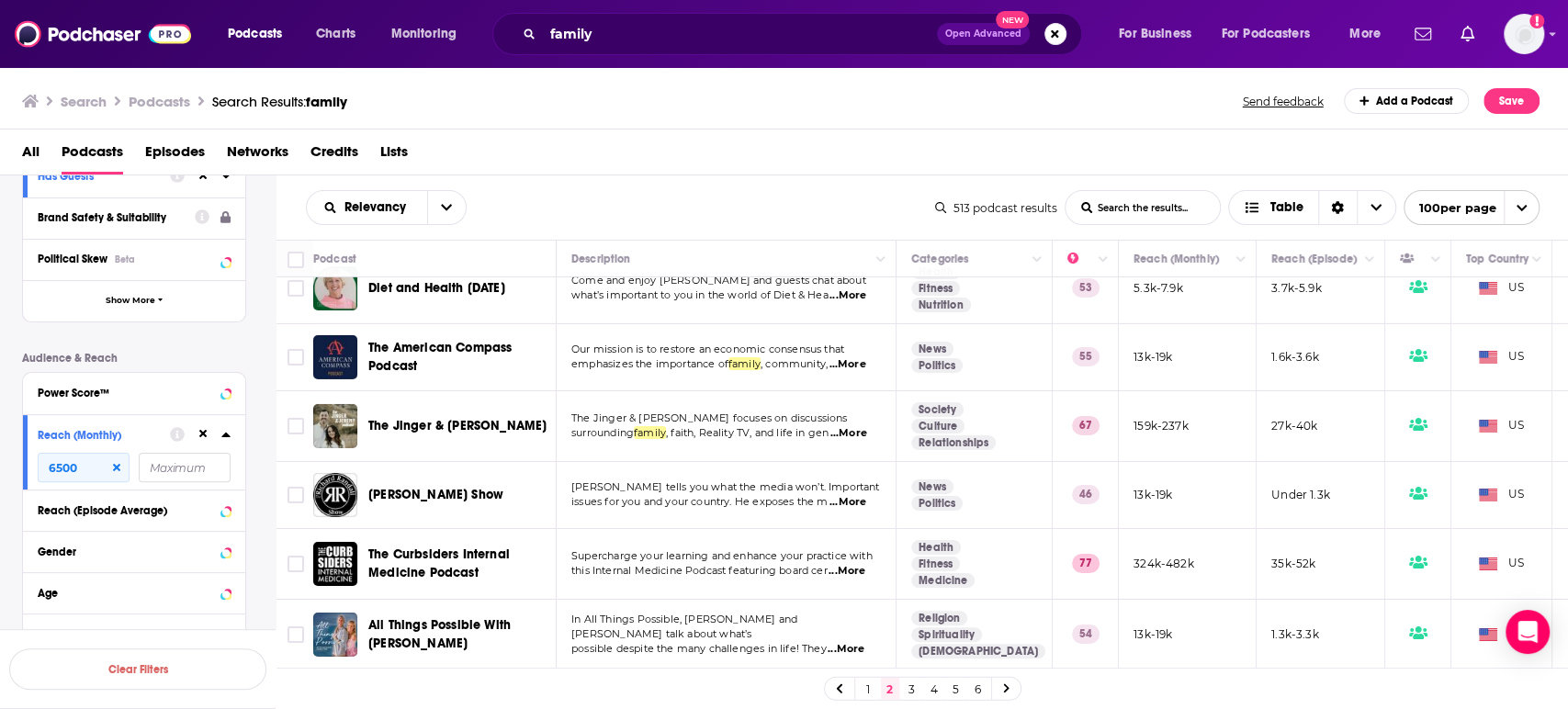
click at [853, 642] on span "...More" at bounding box center [846, 649] width 37 height 15
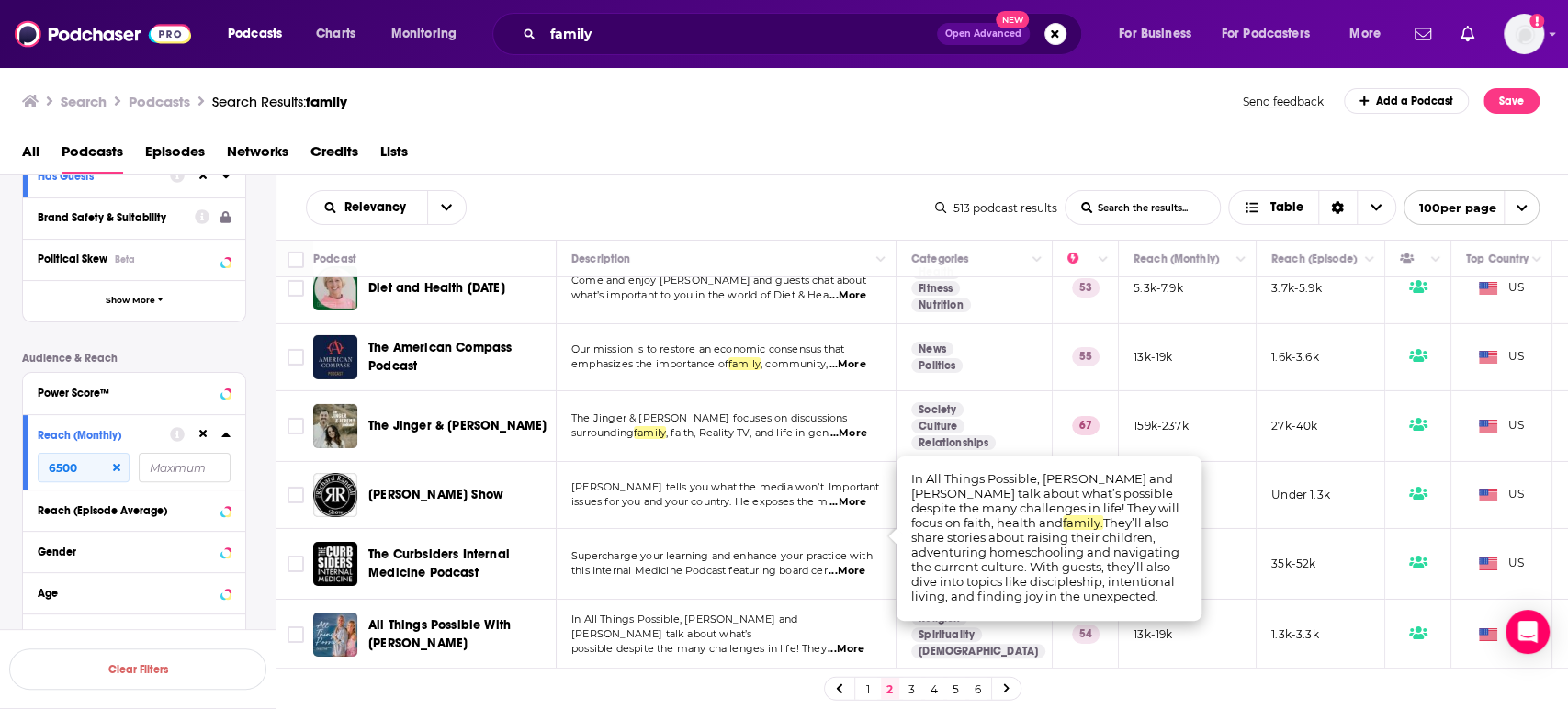
click at [853, 642] on span "...More" at bounding box center [846, 649] width 37 height 15
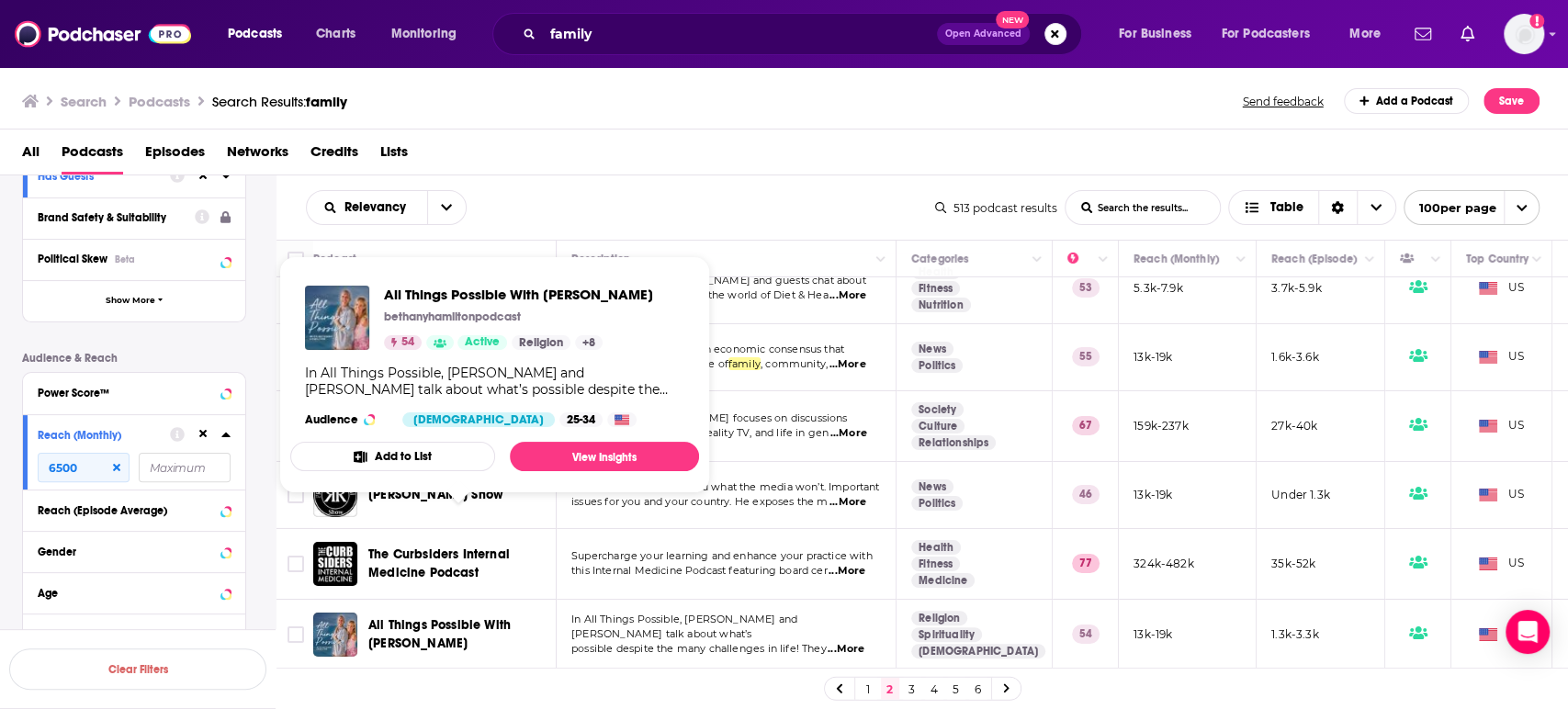
click at [422, 617] on span "All Things Possible With Bethany Hamilton" at bounding box center [440, 634] width 142 height 34
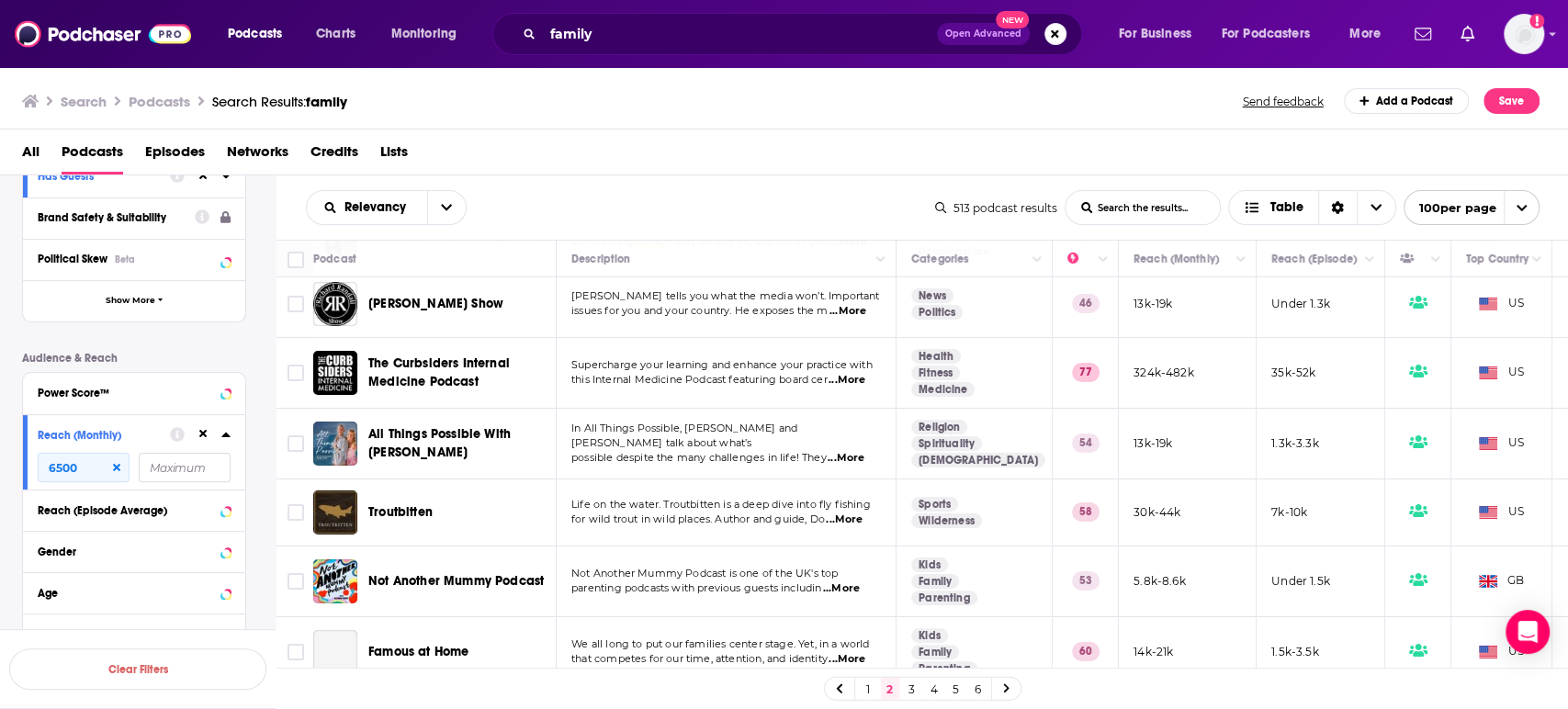
scroll to position [4389, 0]
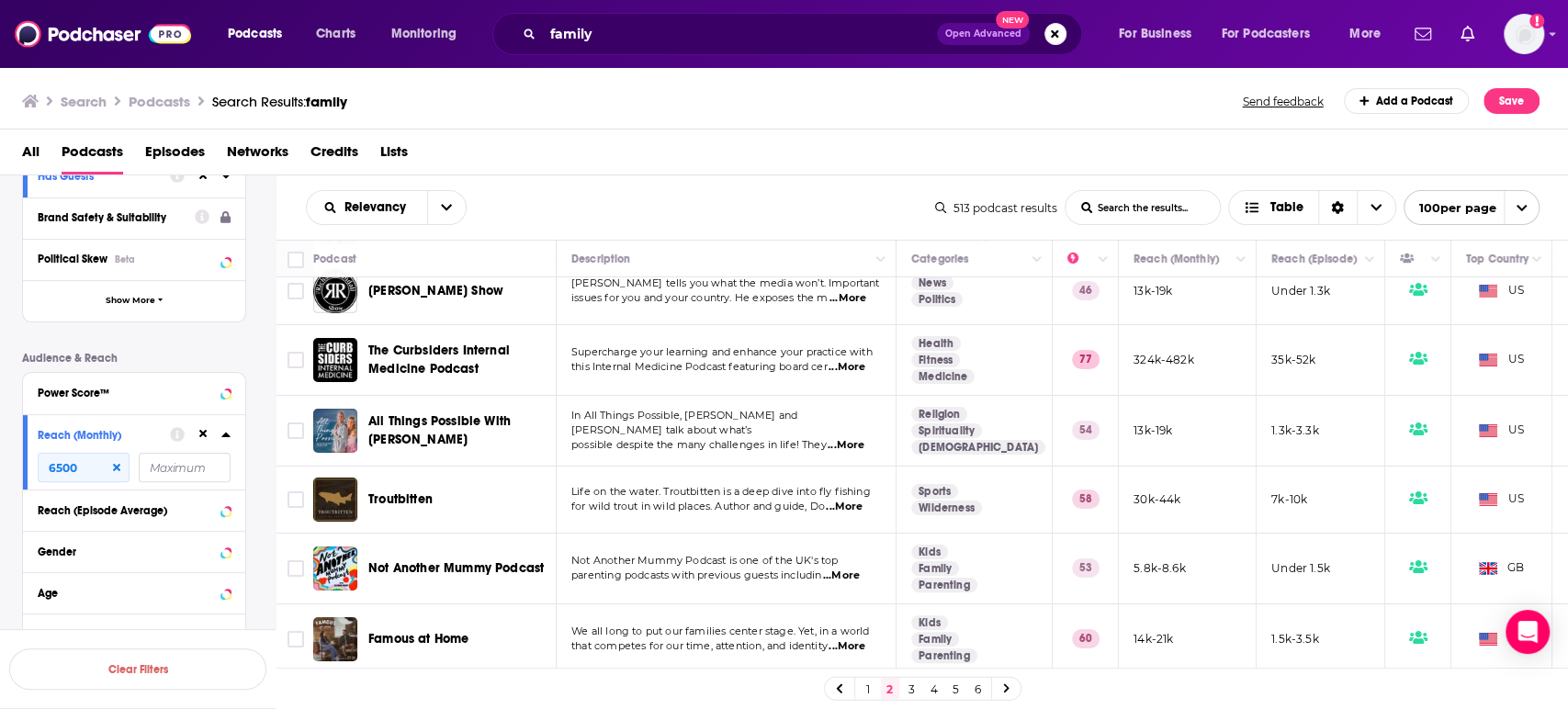
click at [860, 569] on span "...More" at bounding box center [841, 576] width 37 height 15
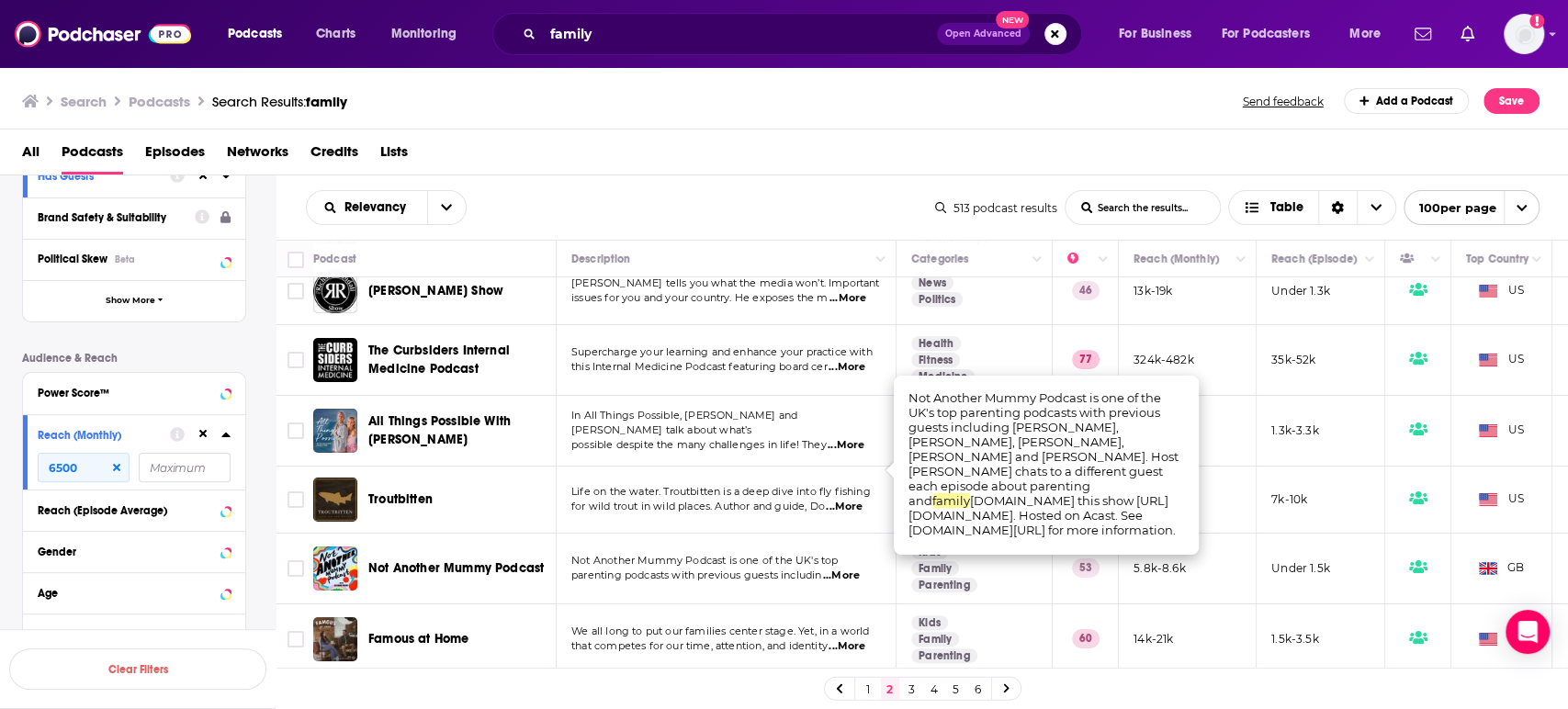
click at [848, 569] on span "...More" at bounding box center [841, 576] width 37 height 15
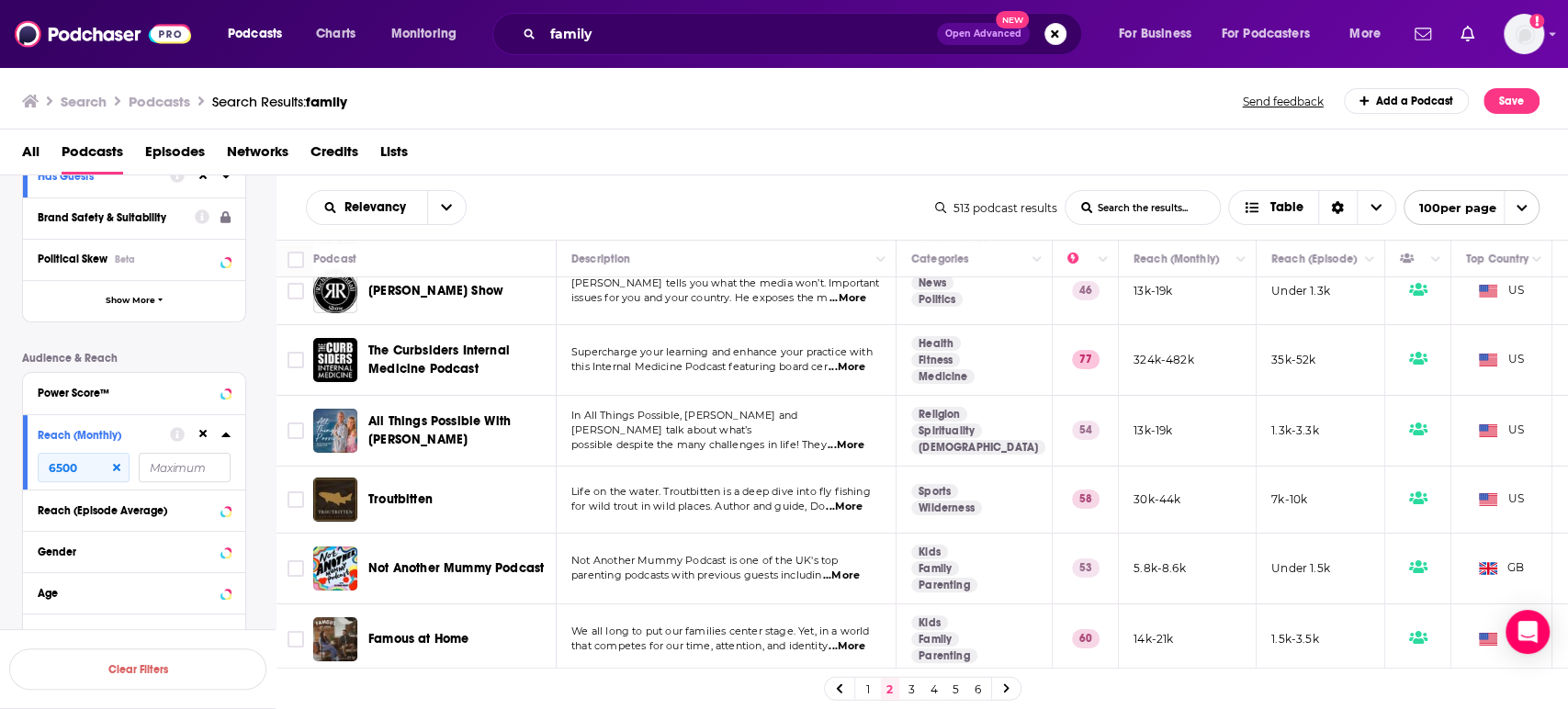
click at [461, 462] on div "Podcasts Charts Monitoring family Open Advanced New For Business For Podcasters…" at bounding box center [784, 354] width 1568 height 709
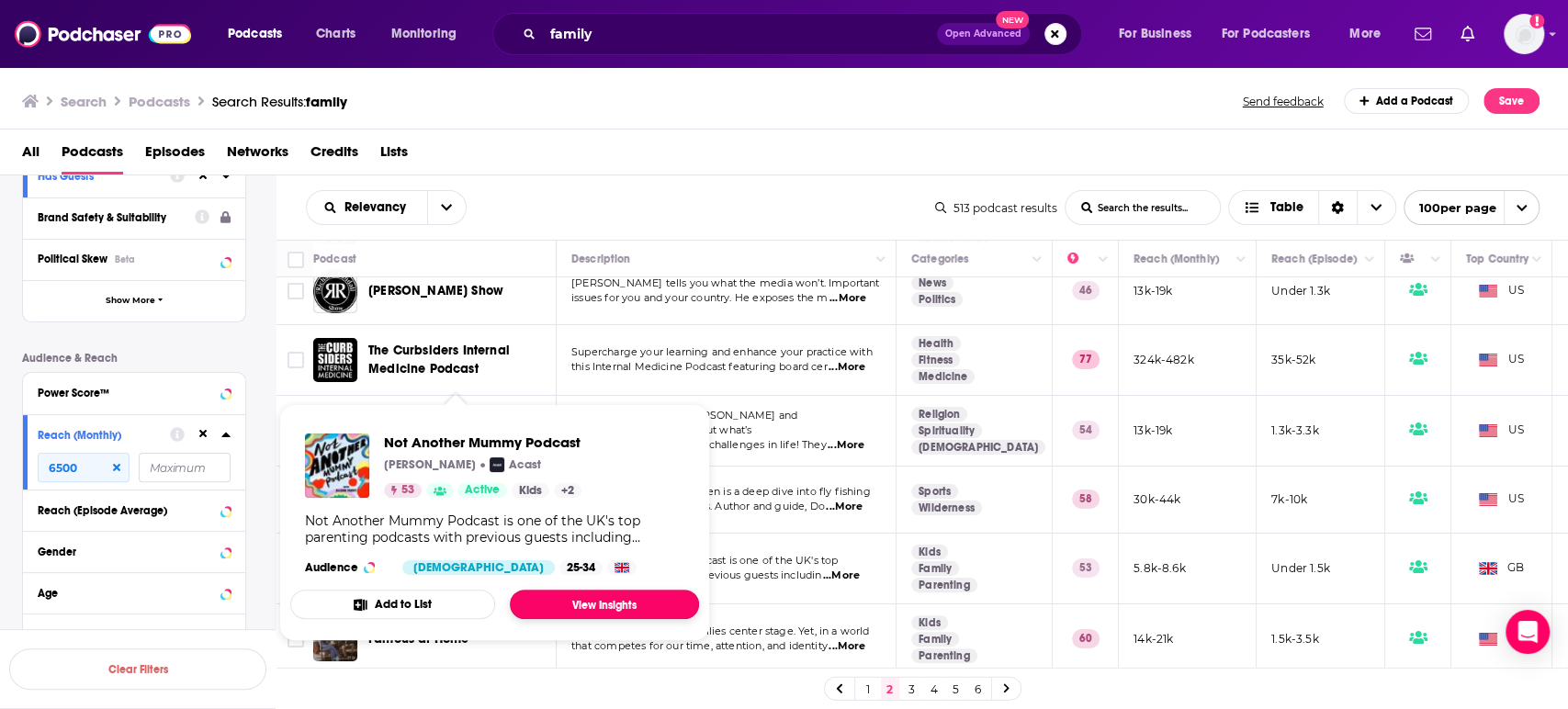
click at [616, 599] on link "View Insights" at bounding box center [605, 604] width 190 height 29
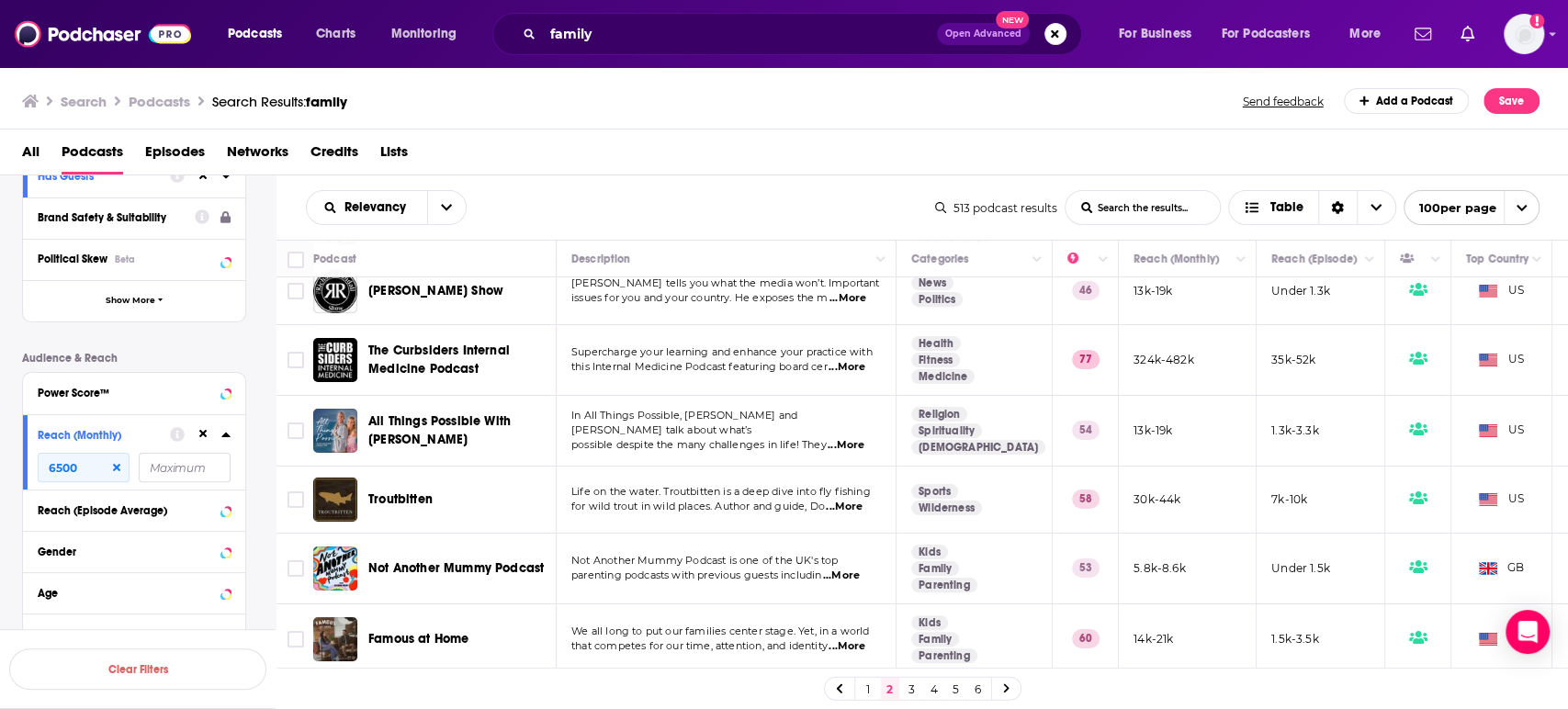
click at [863, 640] on span "...More" at bounding box center [847, 647] width 37 height 15
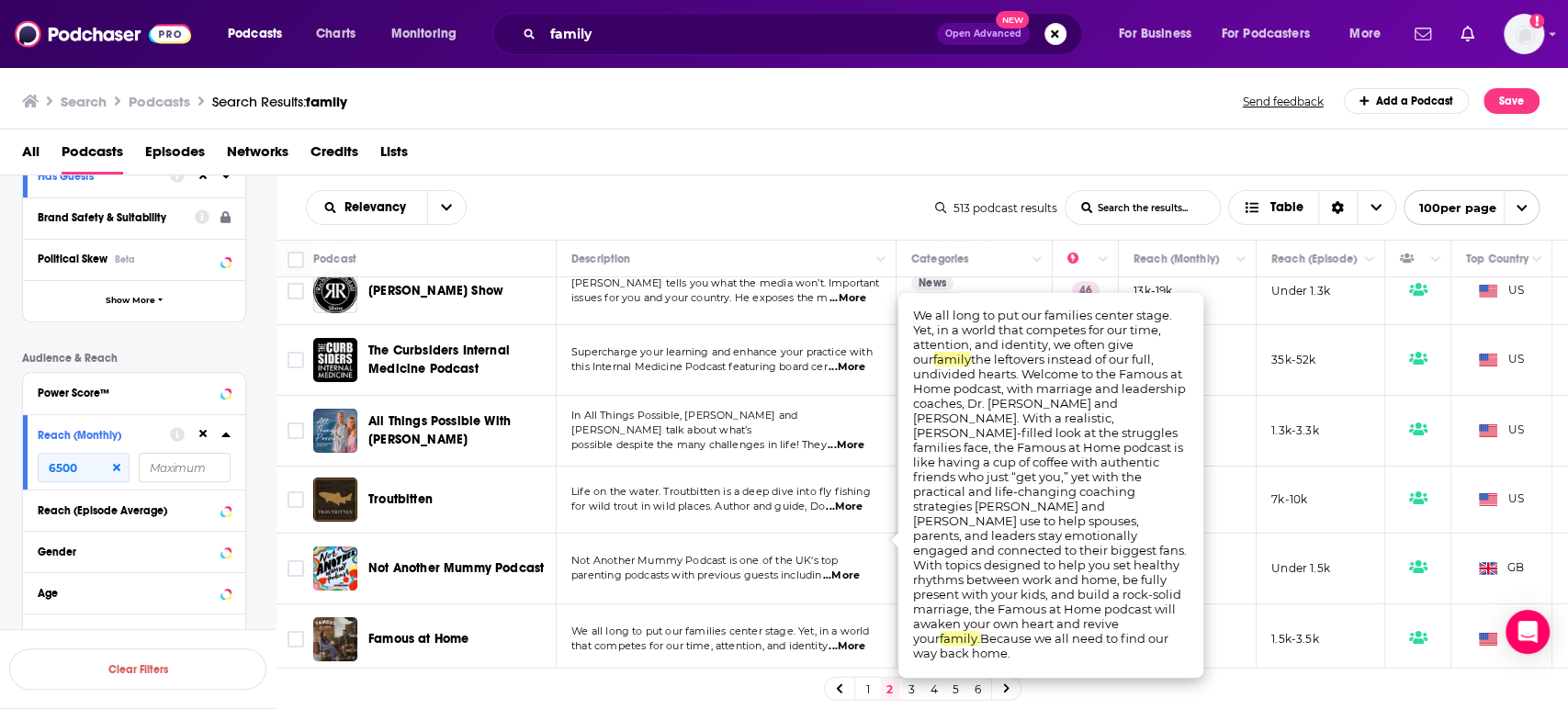
click at [863, 640] on span "...More" at bounding box center [847, 647] width 37 height 15
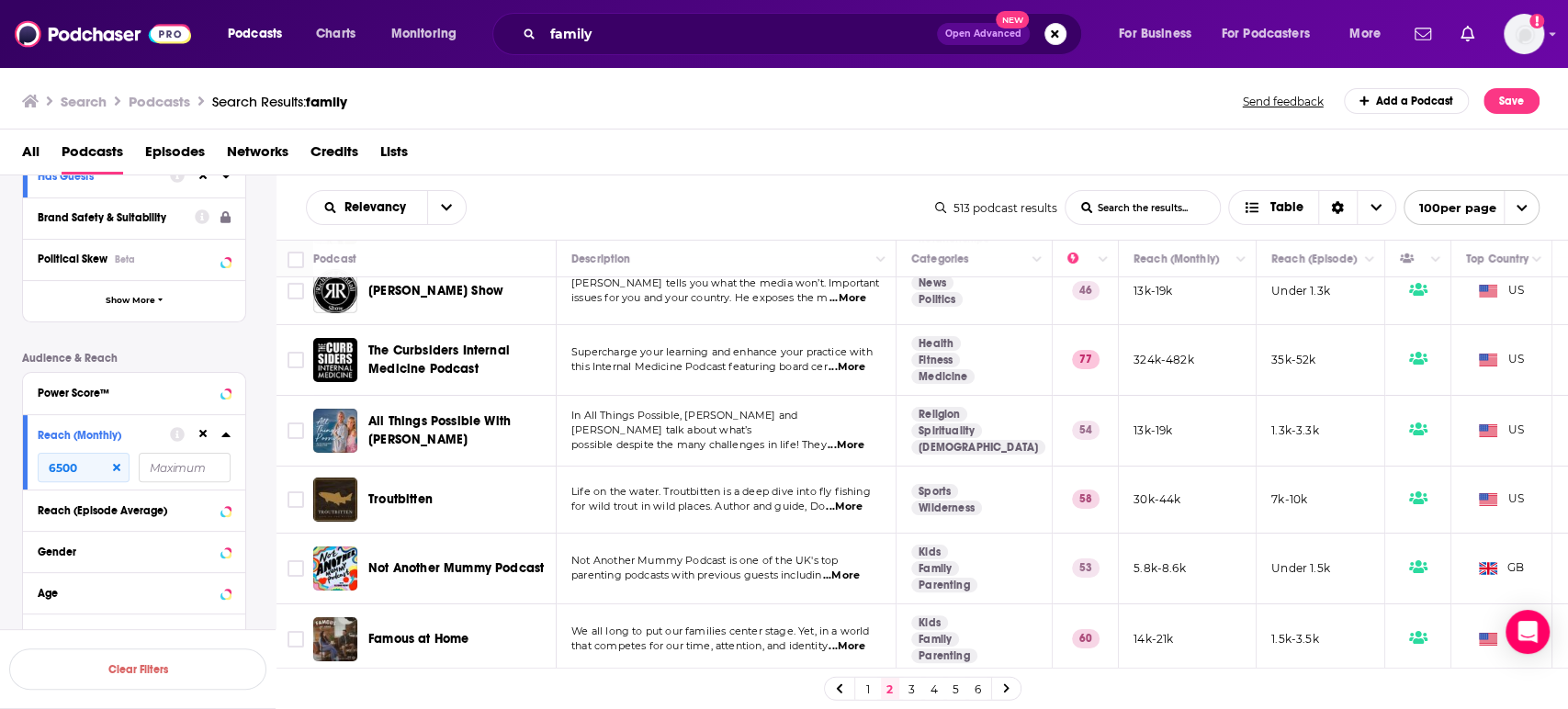
scroll to position [4593, 0]
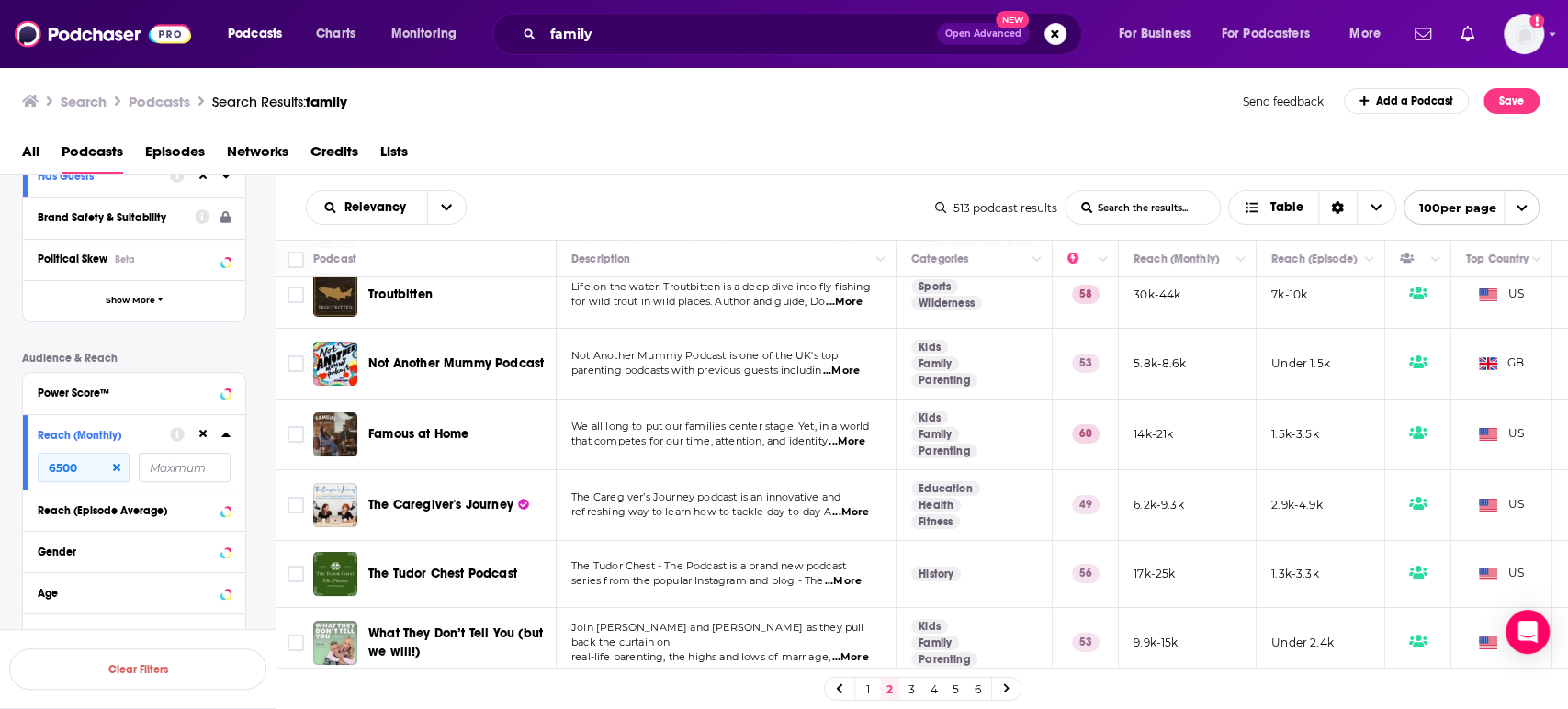
click at [860, 505] on span "...More" at bounding box center [850, 513] width 37 height 15
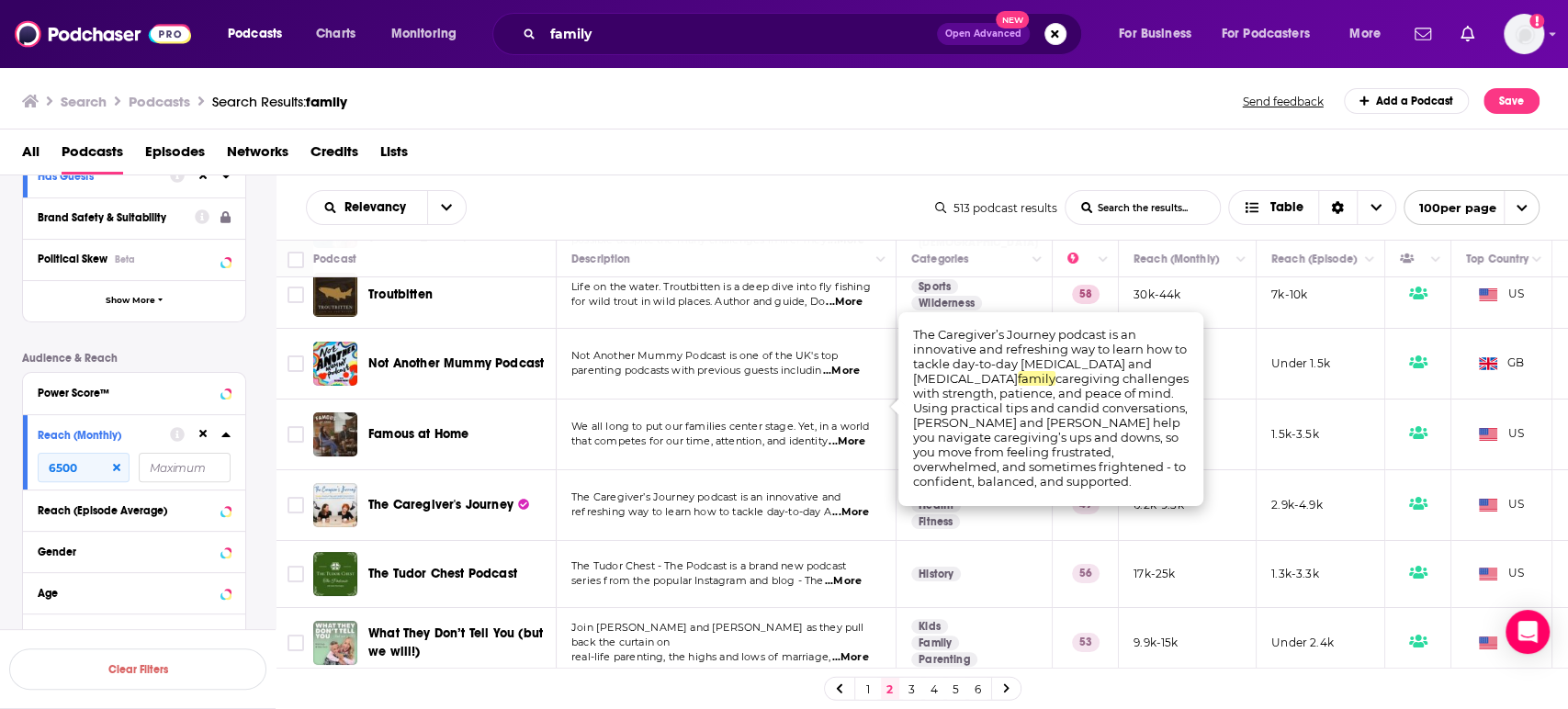
click at [860, 505] on span "...More" at bounding box center [850, 513] width 37 height 15
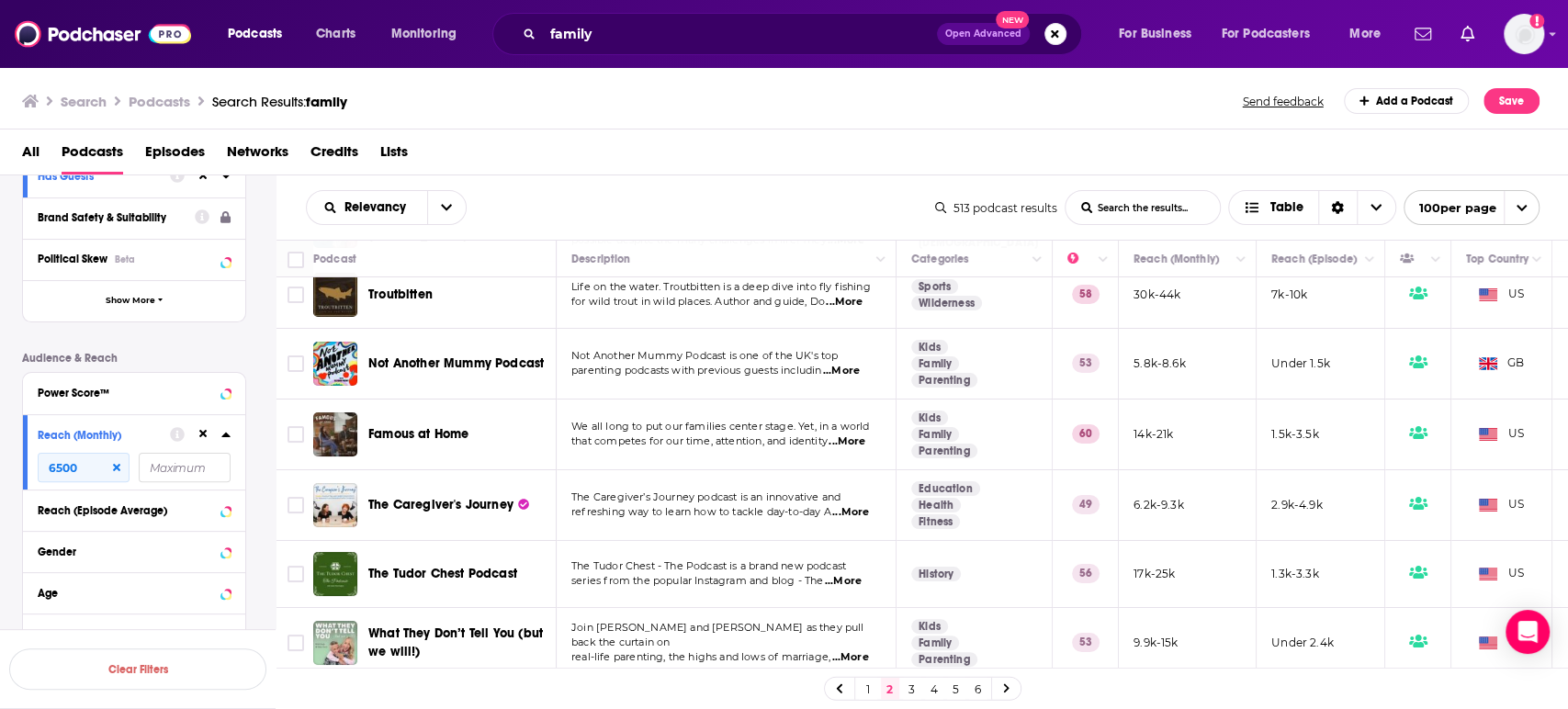
scroll to position [4695, 0]
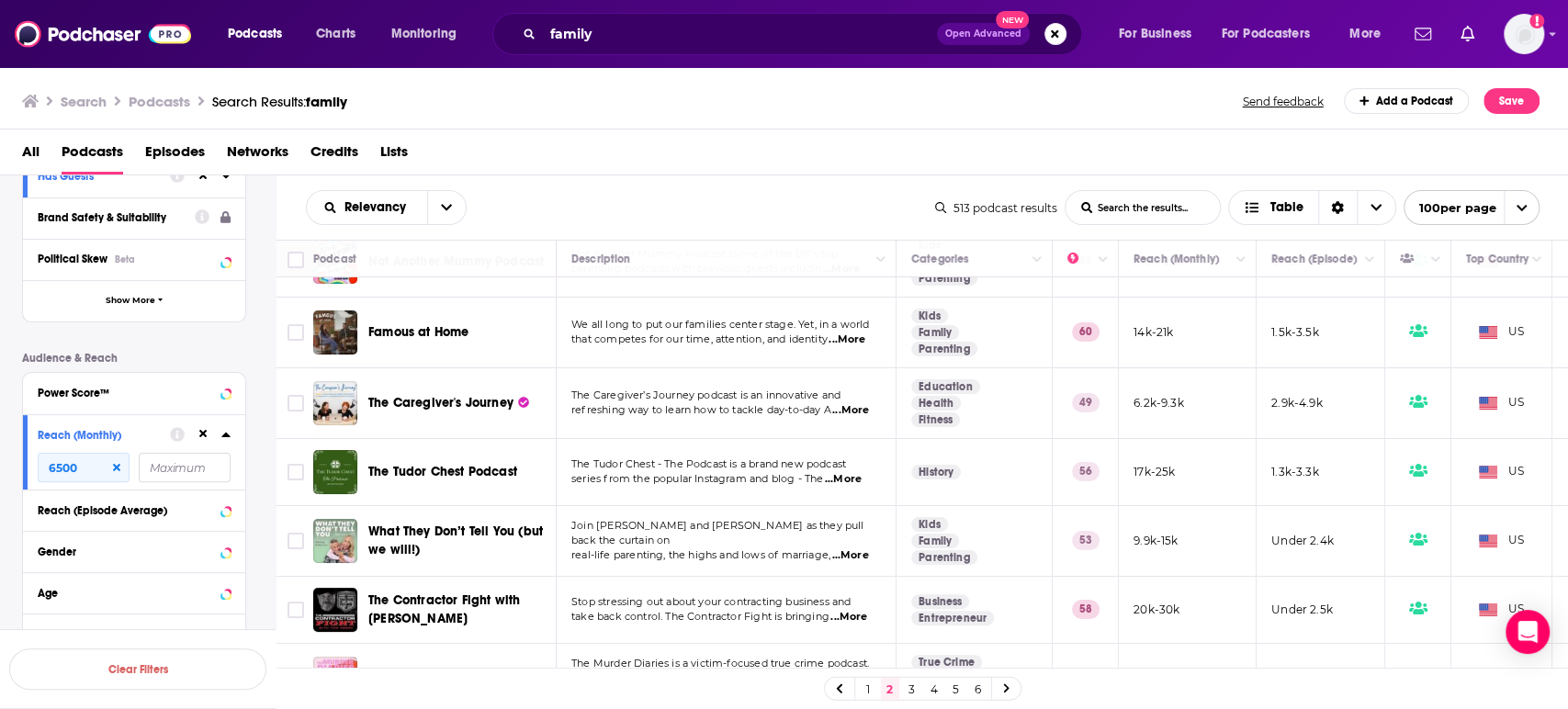
click at [856, 549] on span "...More" at bounding box center [849, 556] width 37 height 15
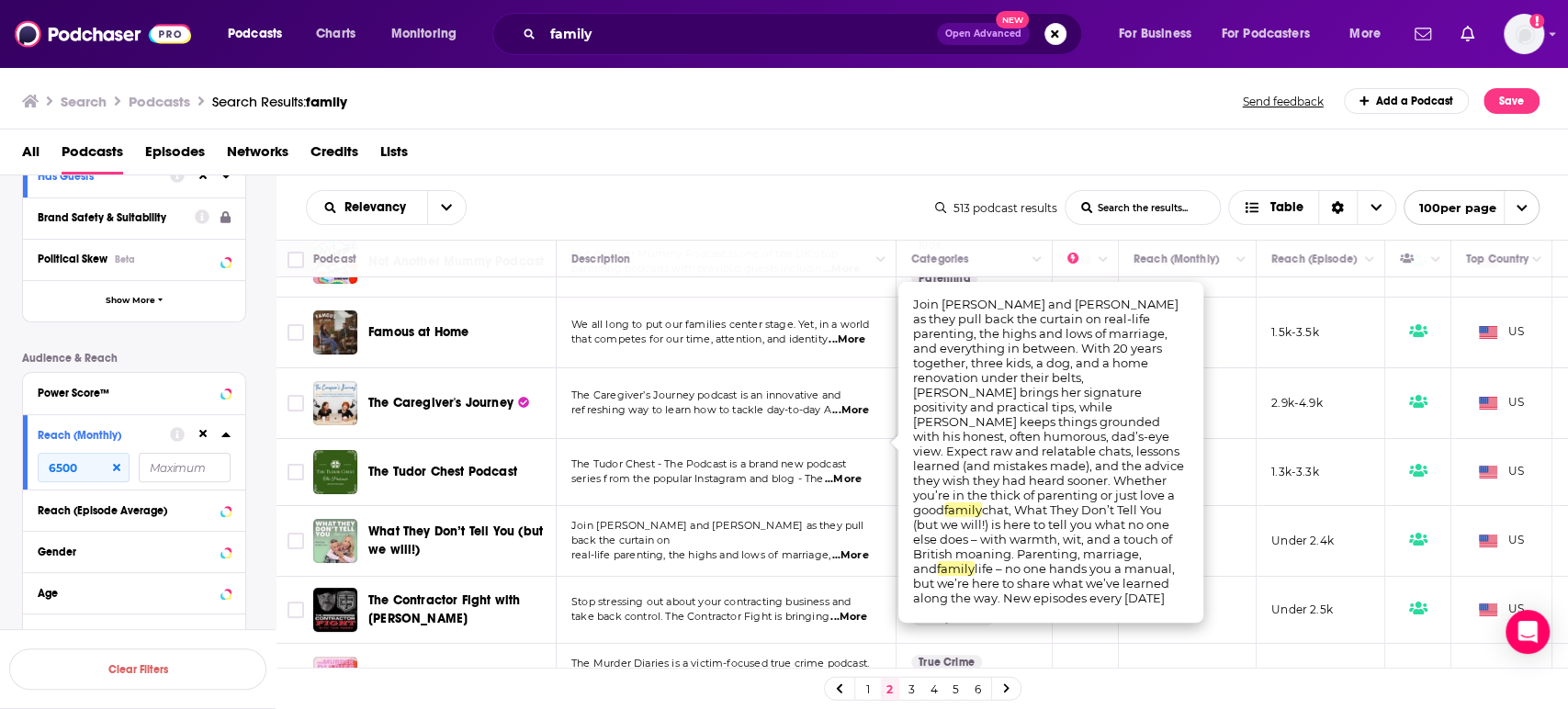
click at [859, 549] on span "...More" at bounding box center [849, 556] width 37 height 15
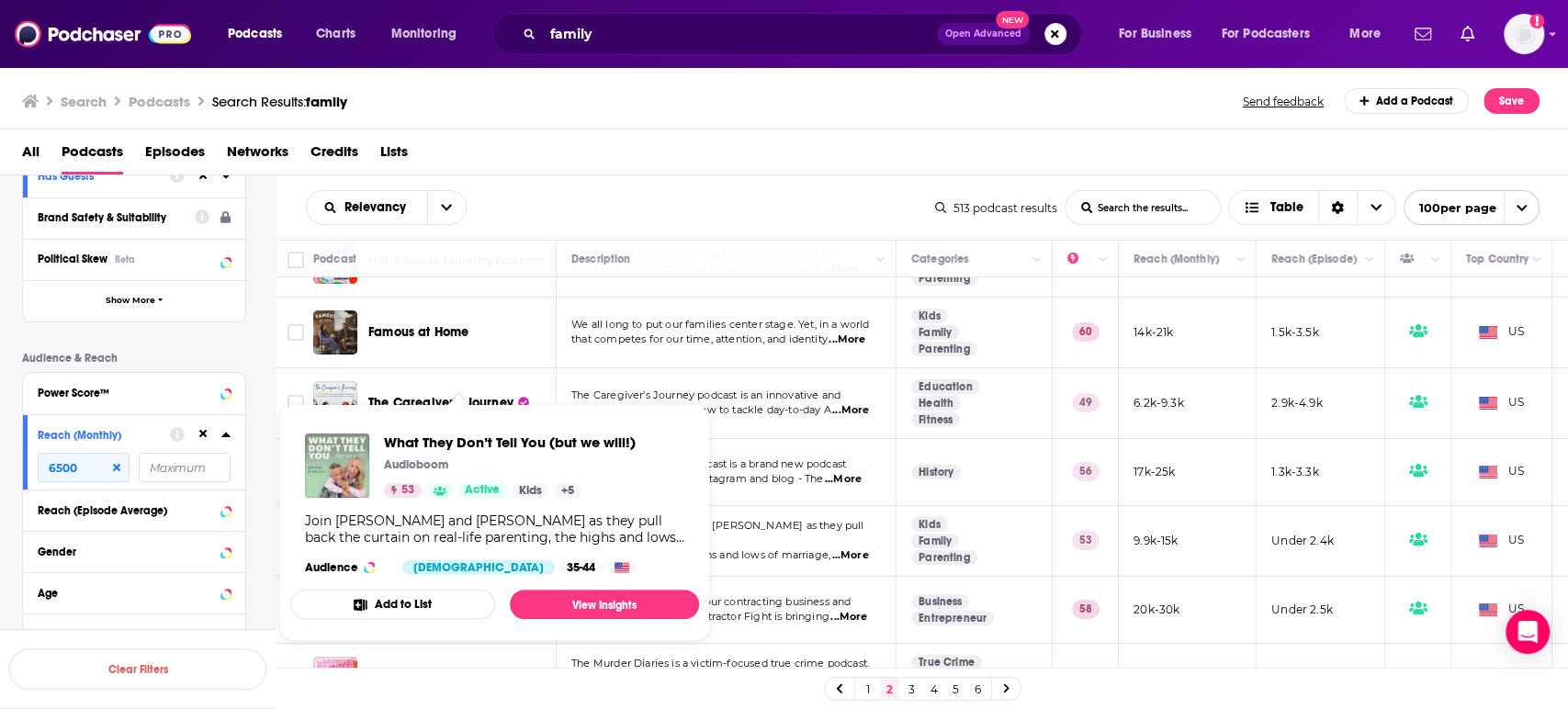
click at [474, 431] on div "What They Don’t Tell You (but we will!) Audioboom 53 Active Kids + 5 Join Emily…" at bounding box center [494, 504] width 409 height 171
click at [597, 593] on link "View Insights" at bounding box center [605, 604] width 190 height 29
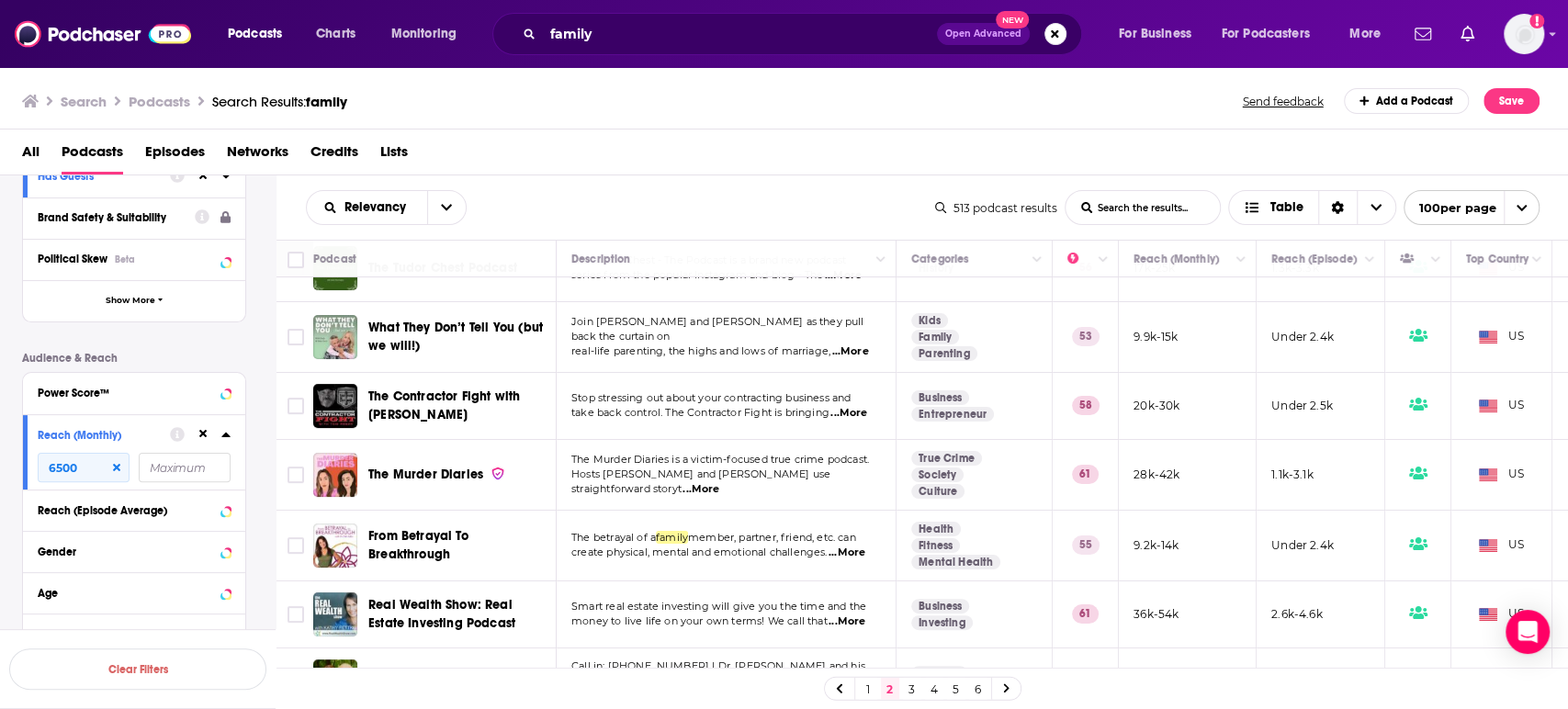
scroll to position [5001, 0]
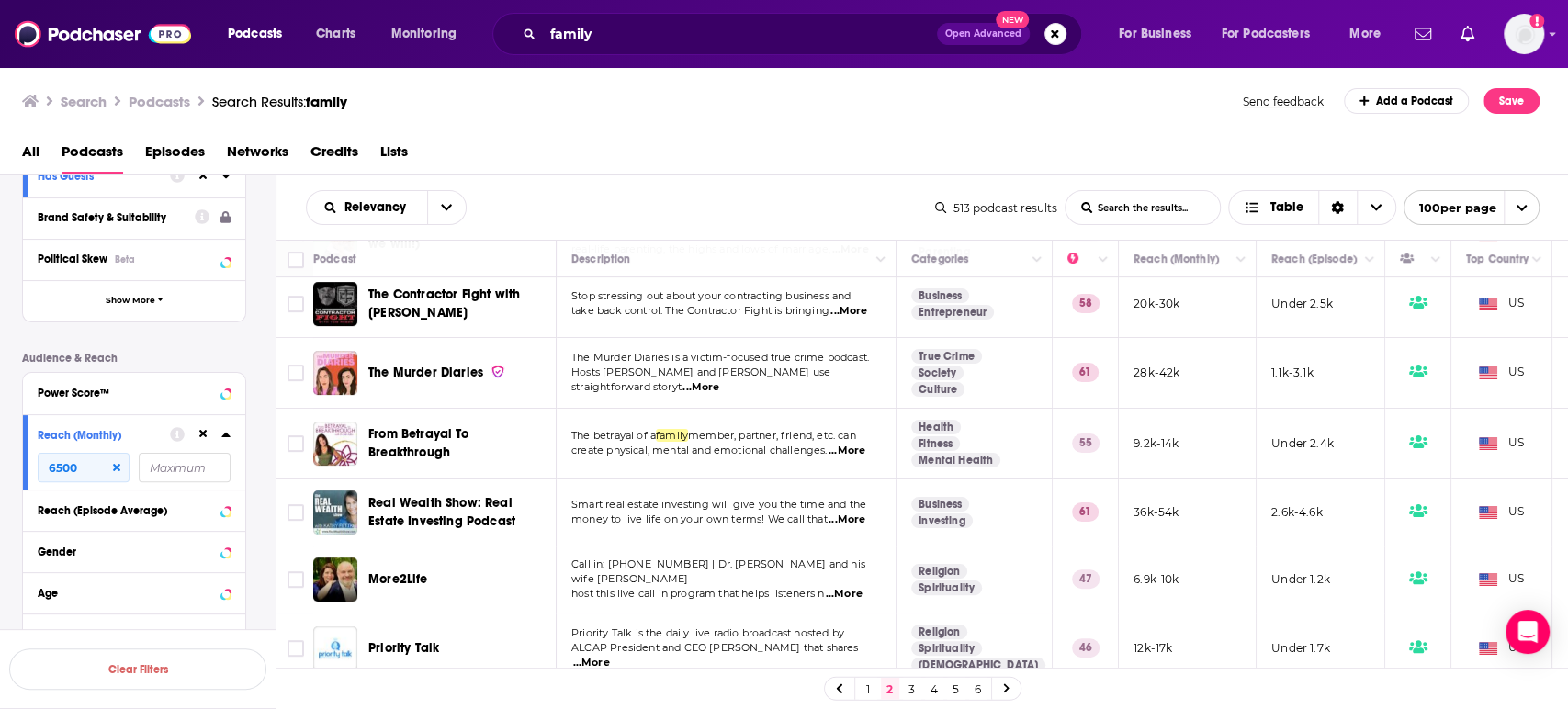
click at [855, 587] on span "...More" at bounding box center [844, 594] width 37 height 15
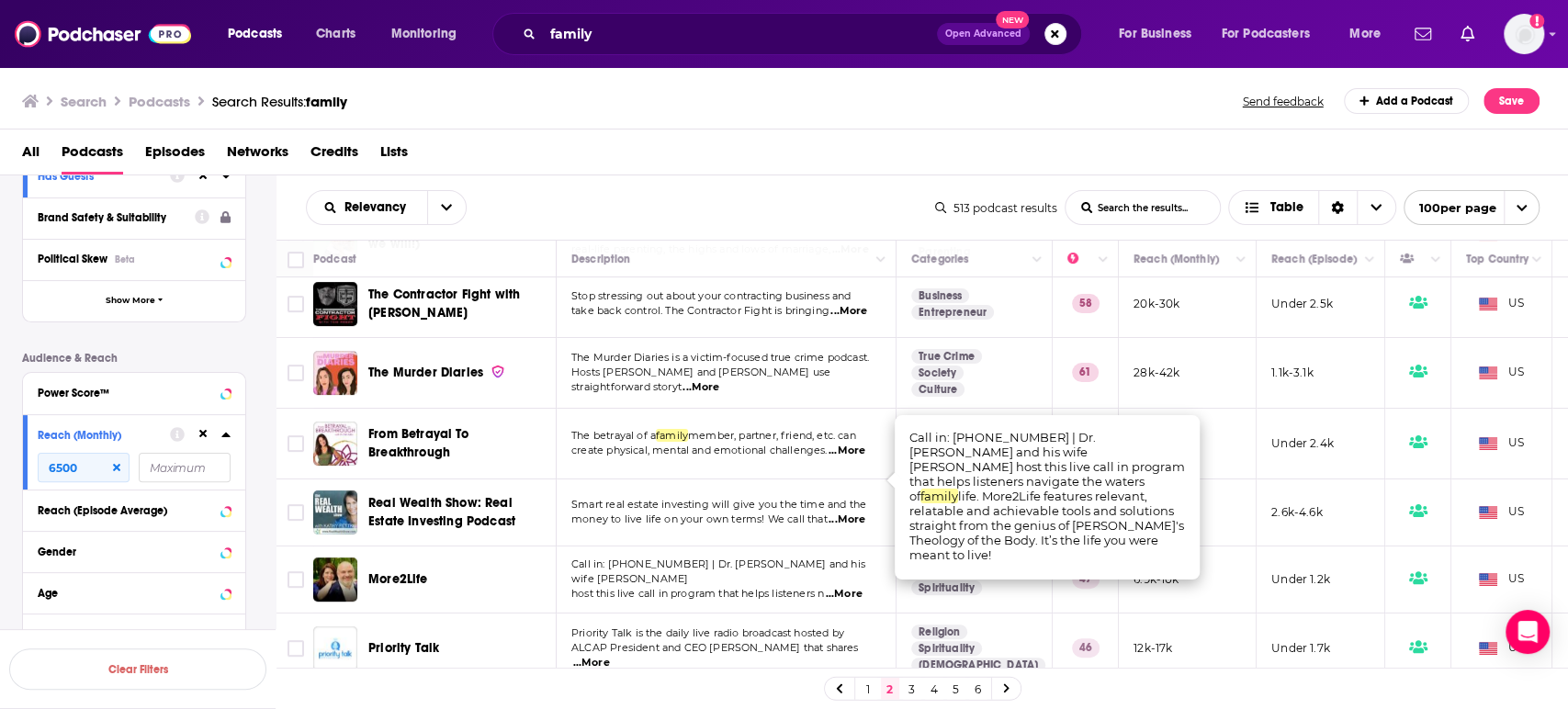
click at [855, 587] on span "...More" at bounding box center [844, 594] width 37 height 15
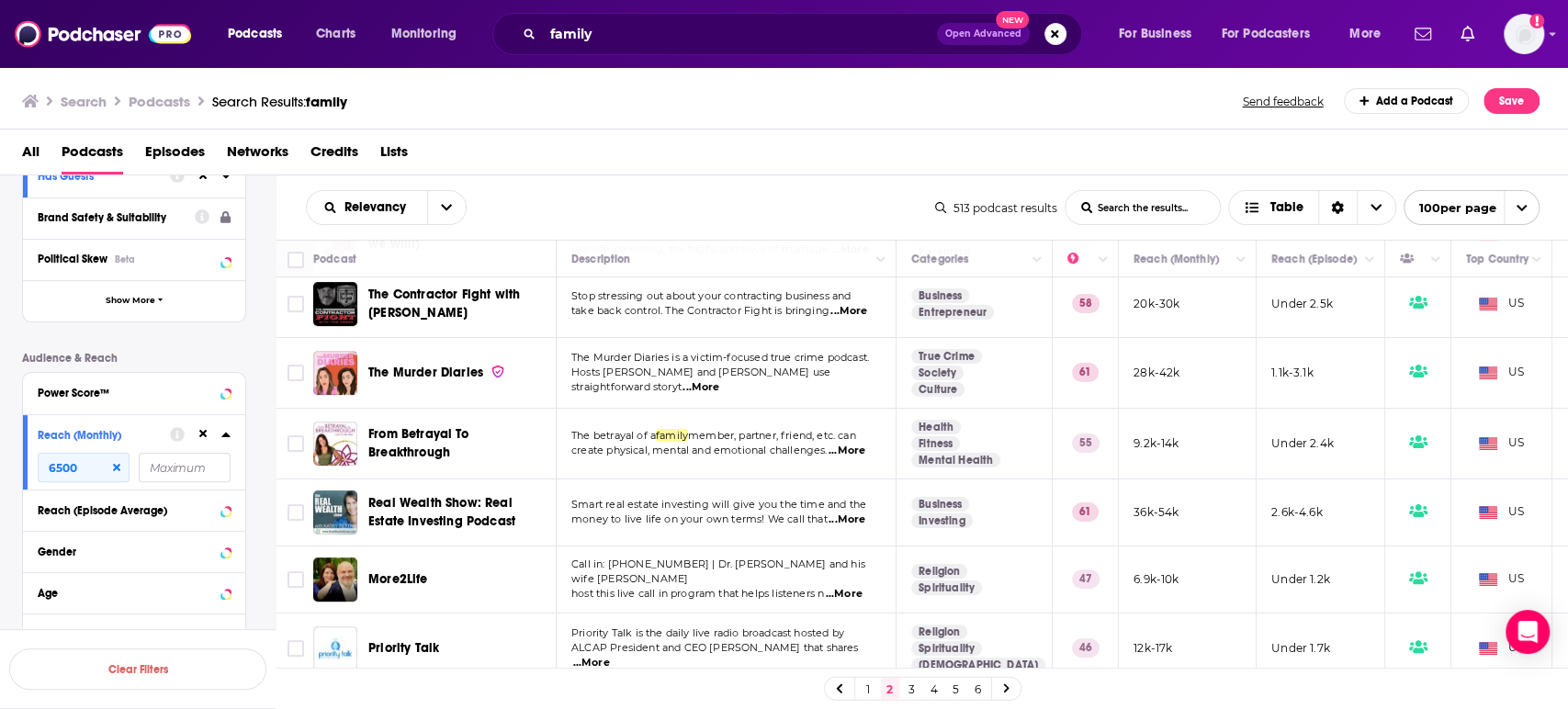
click at [611, 656] on span "...More" at bounding box center [592, 664] width 37 height 15
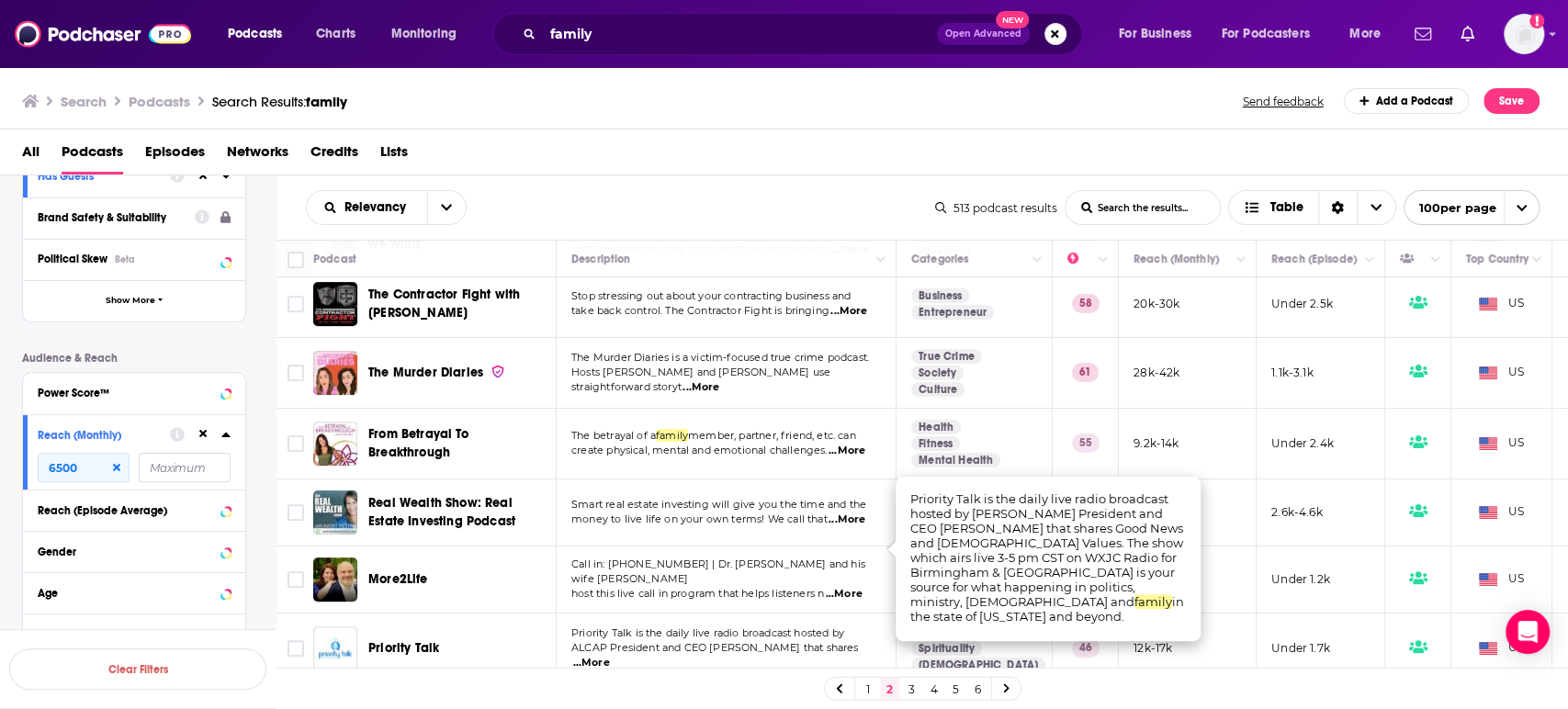
click at [611, 656] on span "...More" at bounding box center [592, 664] width 37 height 15
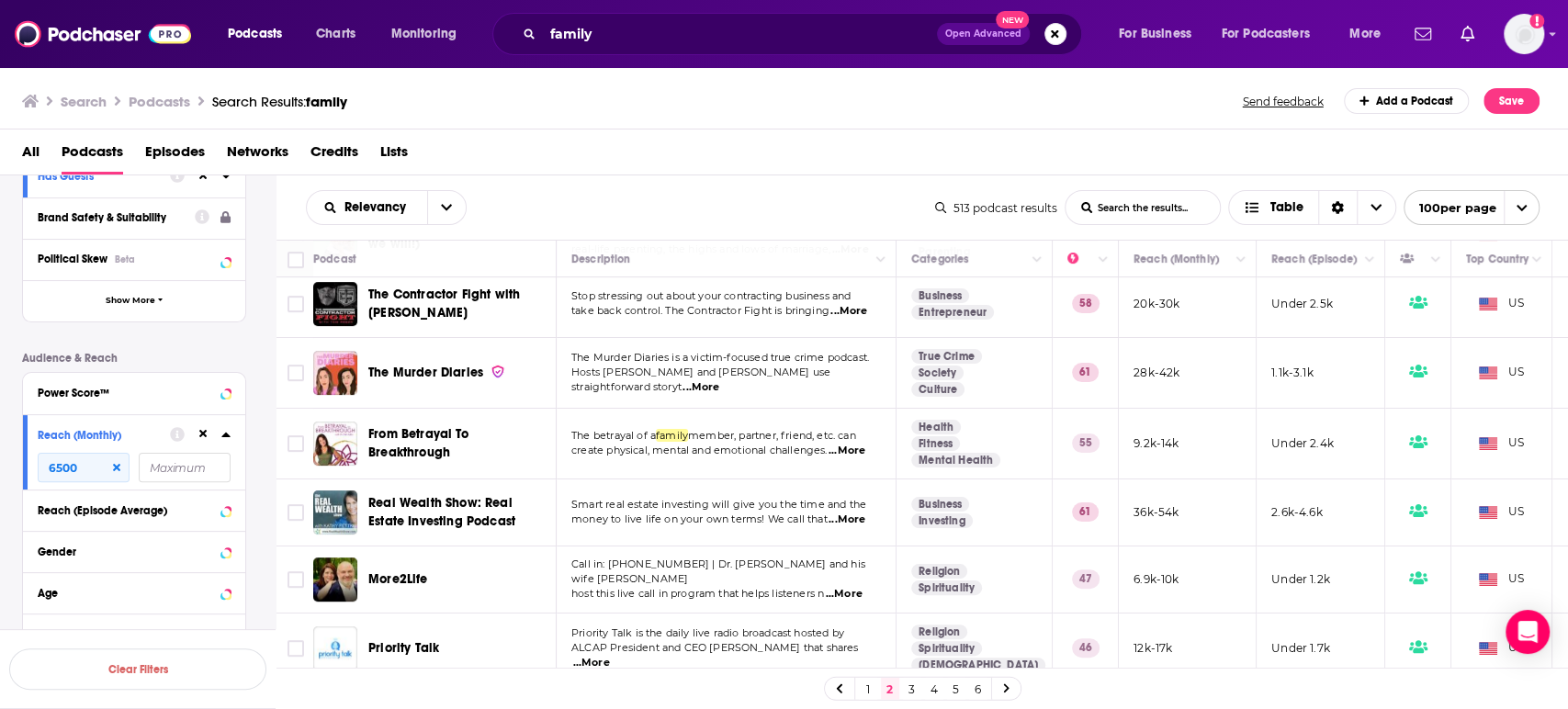
scroll to position [5103, 0]
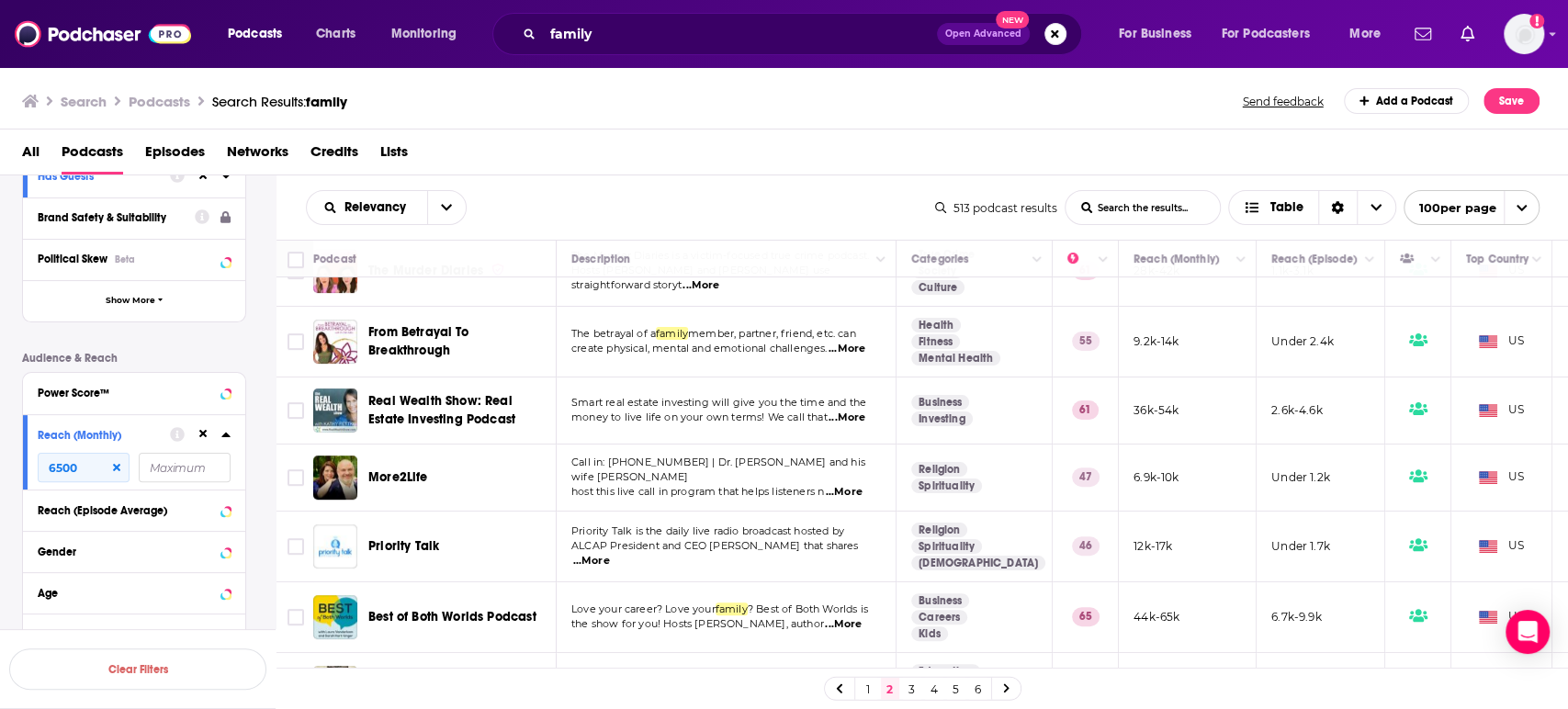
click at [856, 617] on span "...More" at bounding box center [843, 625] width 37 height 15
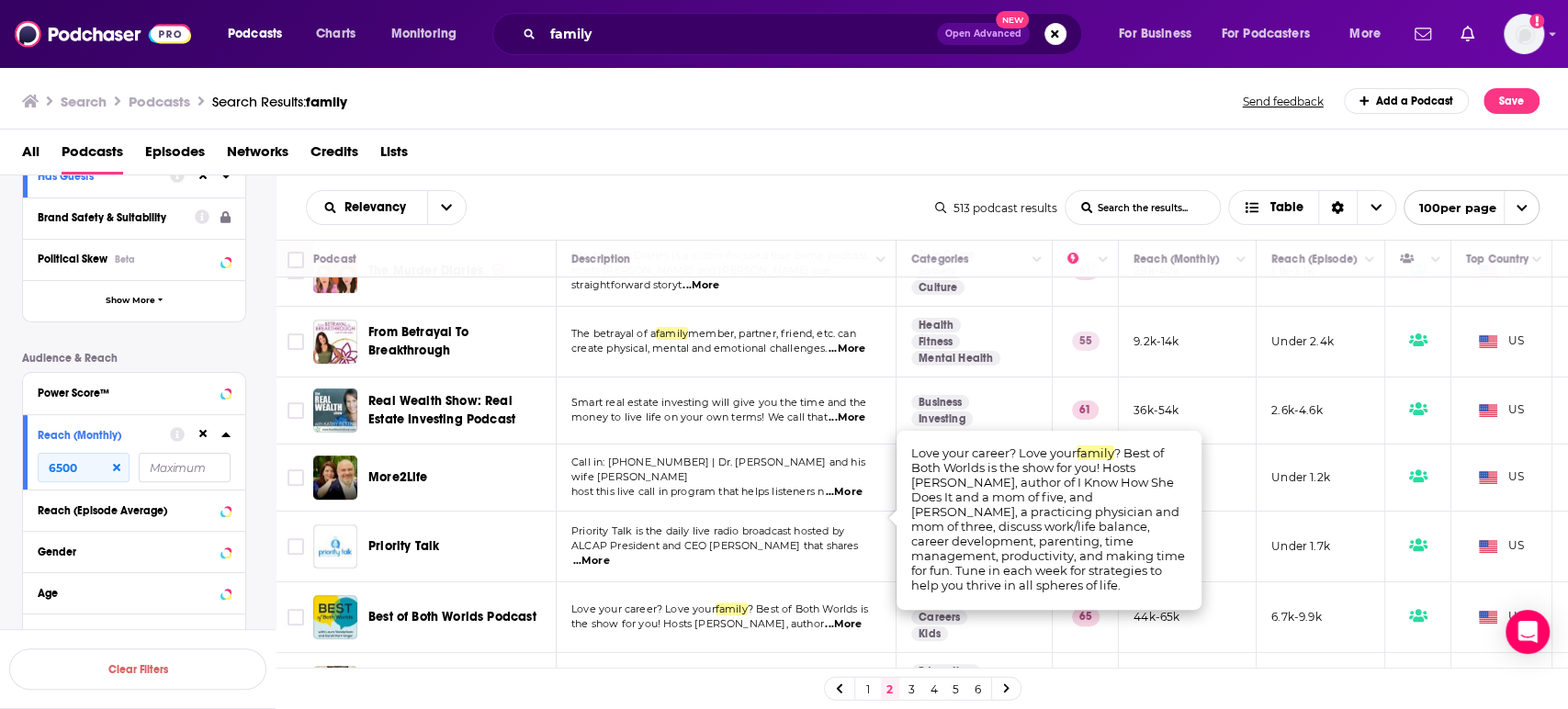
click at [856, 617] on span "...More" at bounding box center [843, 625] width 37 height 15
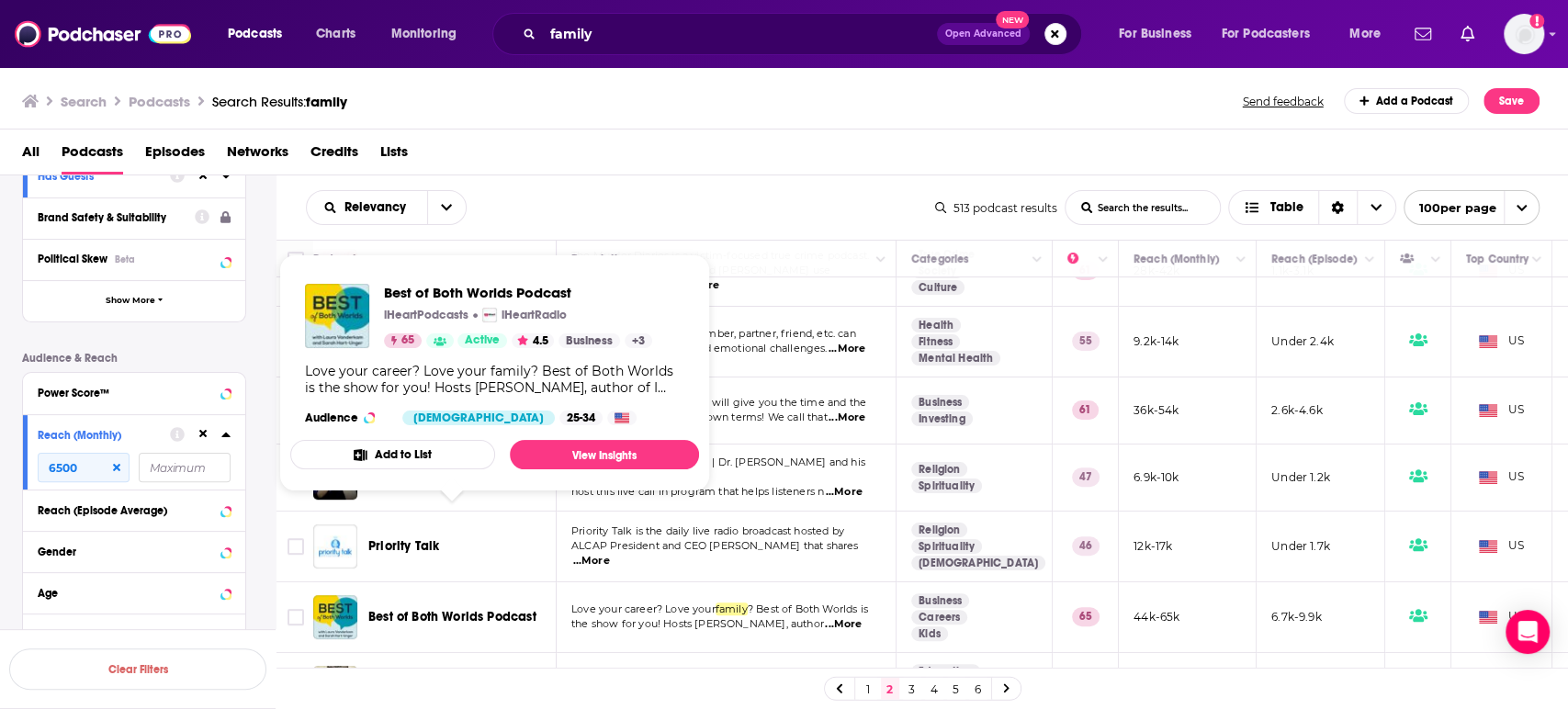
click at [439, 609] on span "Best of Both Worlds Podcast" at bounding box center [452, 617] width 168 height 15
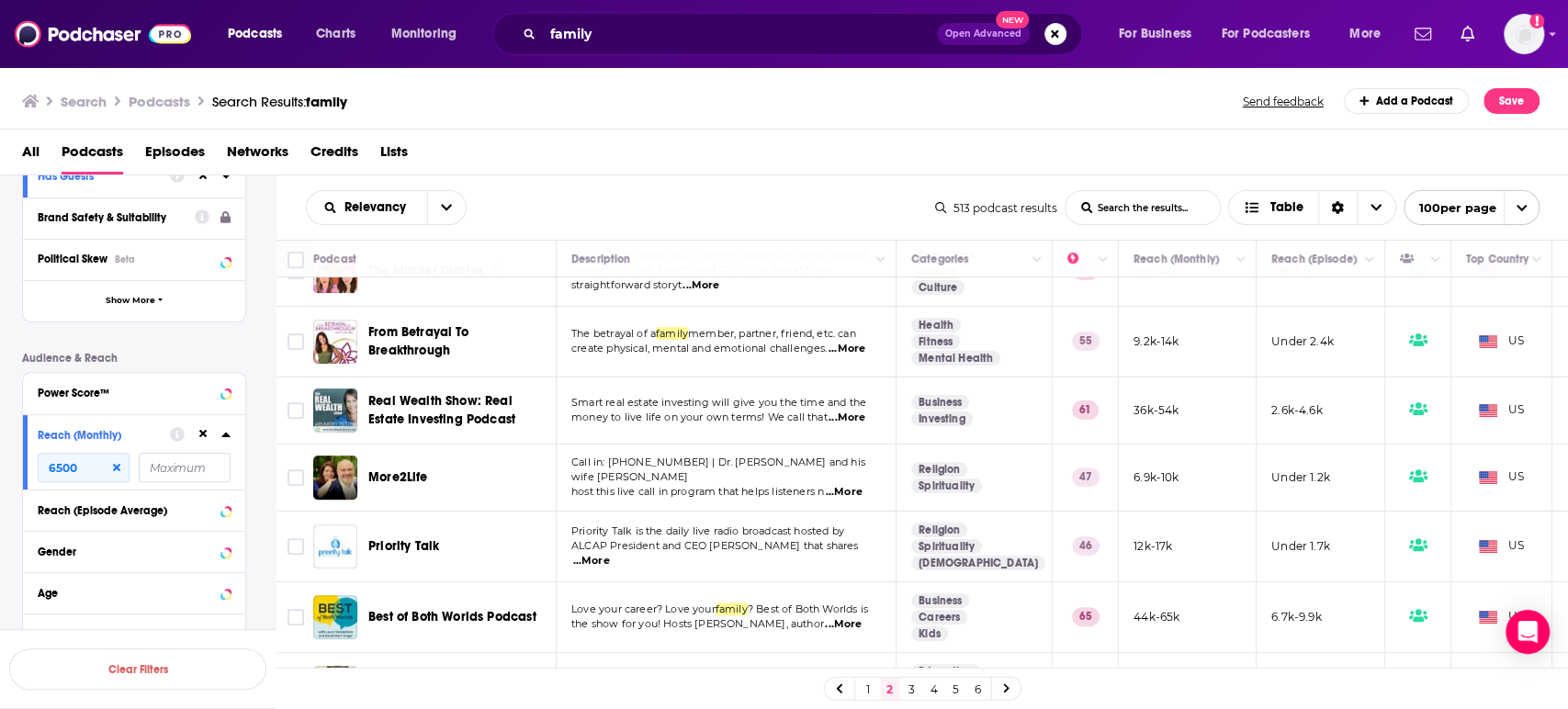
click at [858, 688] on span "...More" at bounding box center [848, 696] width 37 height 15
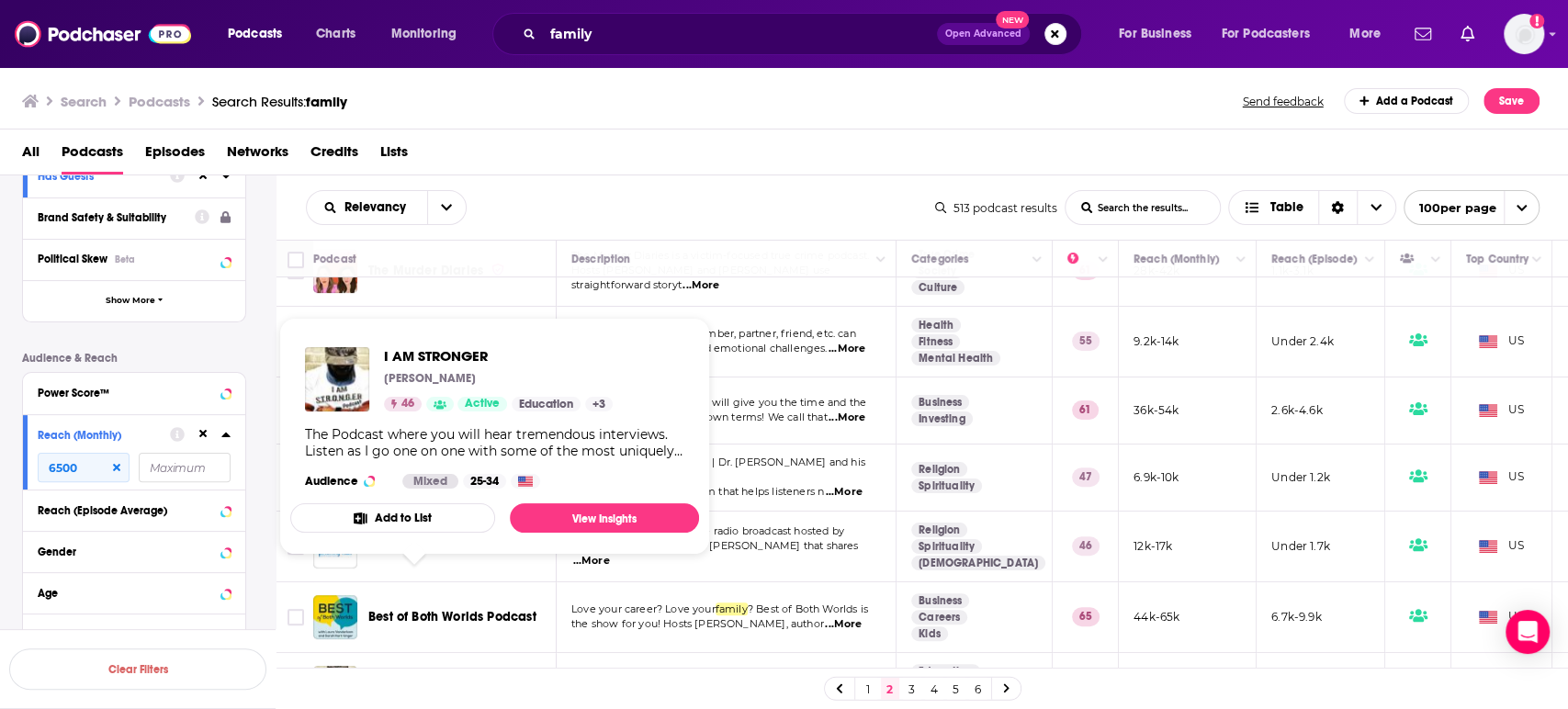
click at [450, 680] on span "I AM STRONGER" at bounding box center [416, 687] width 95 height 15
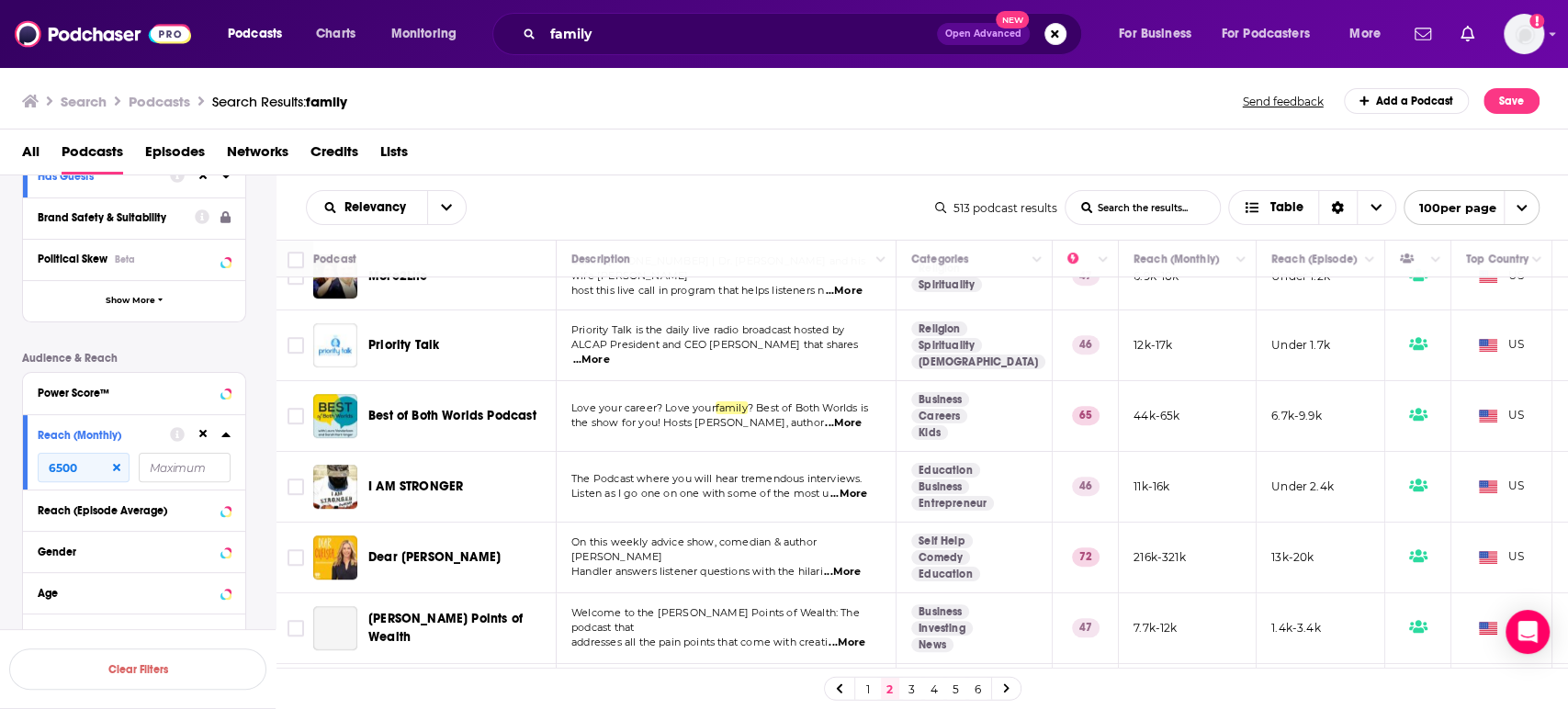
scroll to position [5307, 0]
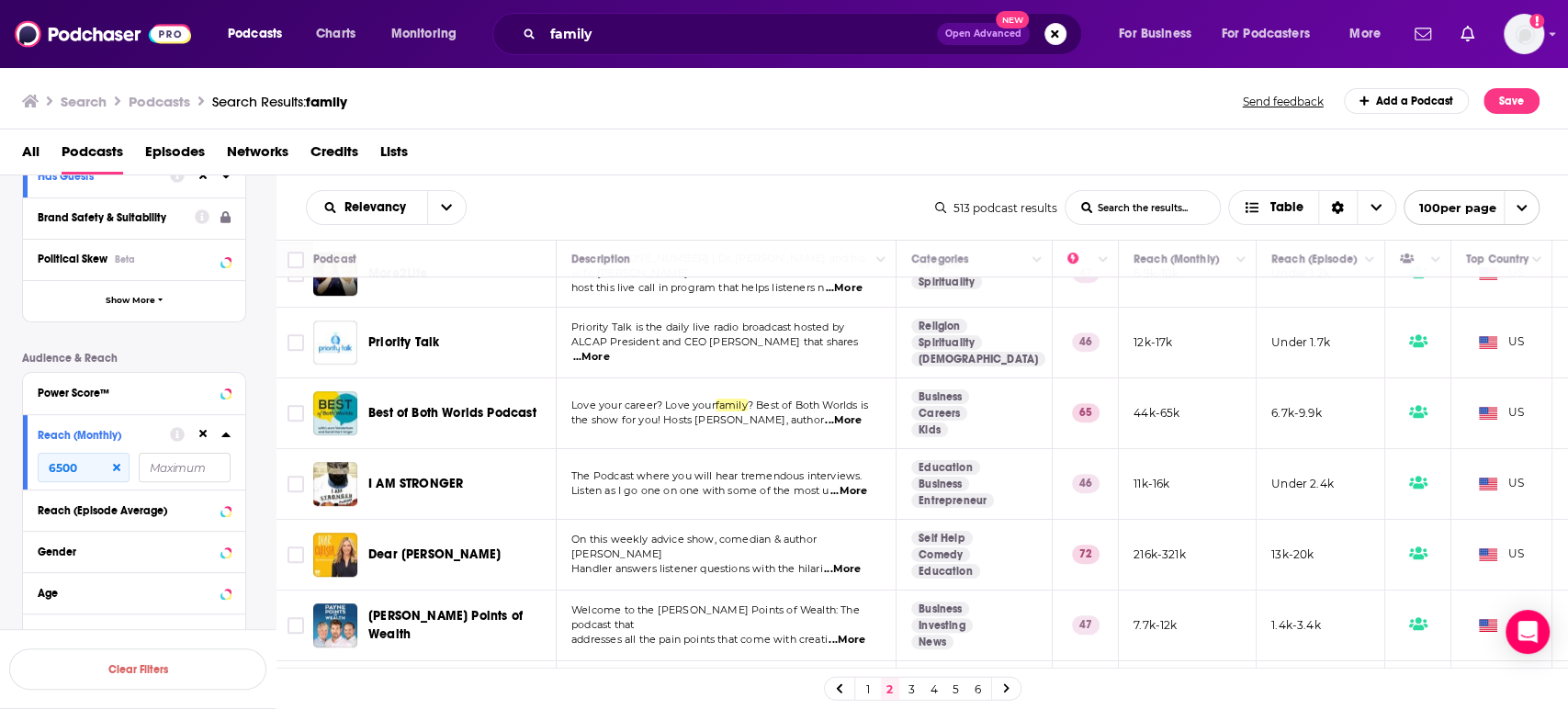
click at [861, 562] on span "...More" at bounding box center [842, 570] width 37 height 15
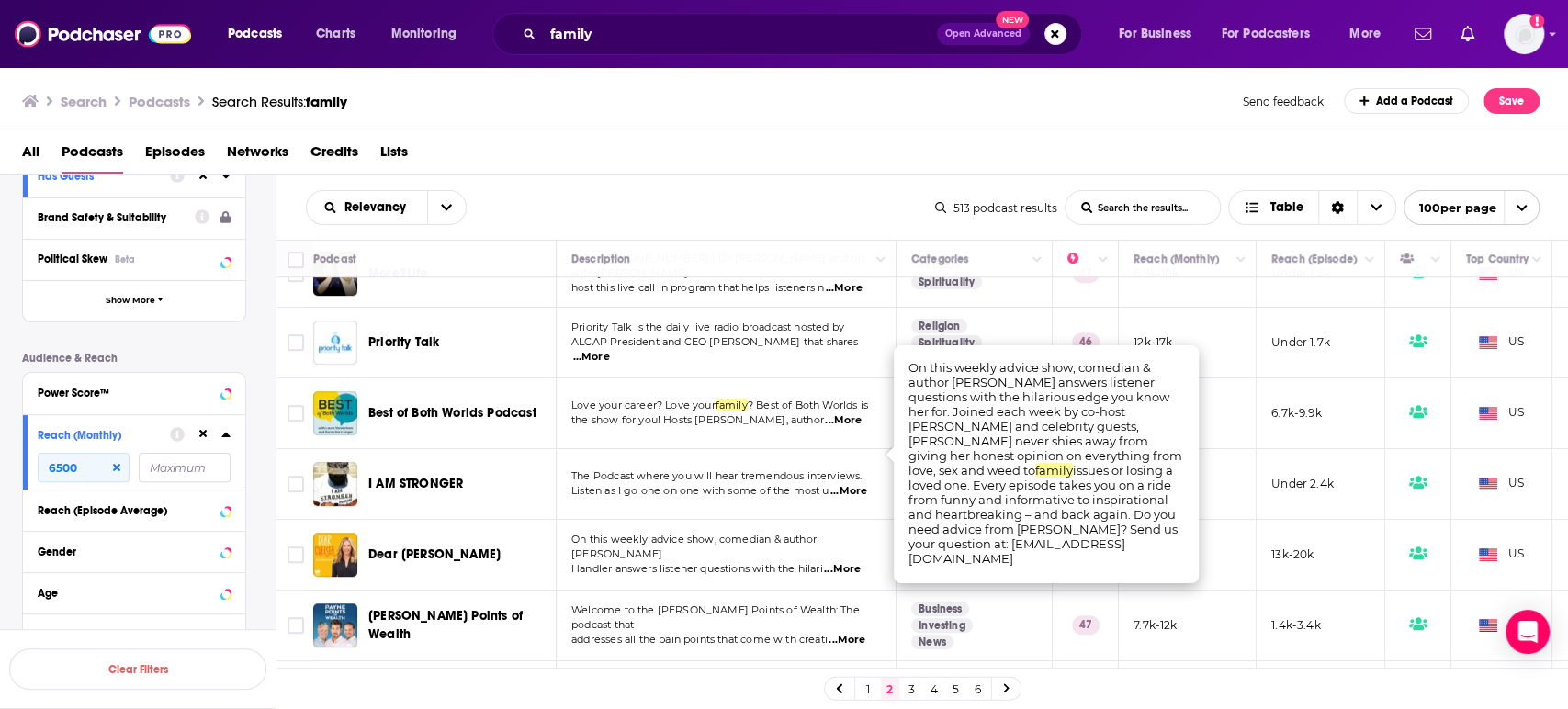
click at [861, 562] on span "...More" at bounding box center [842, 570] width 37 height 15
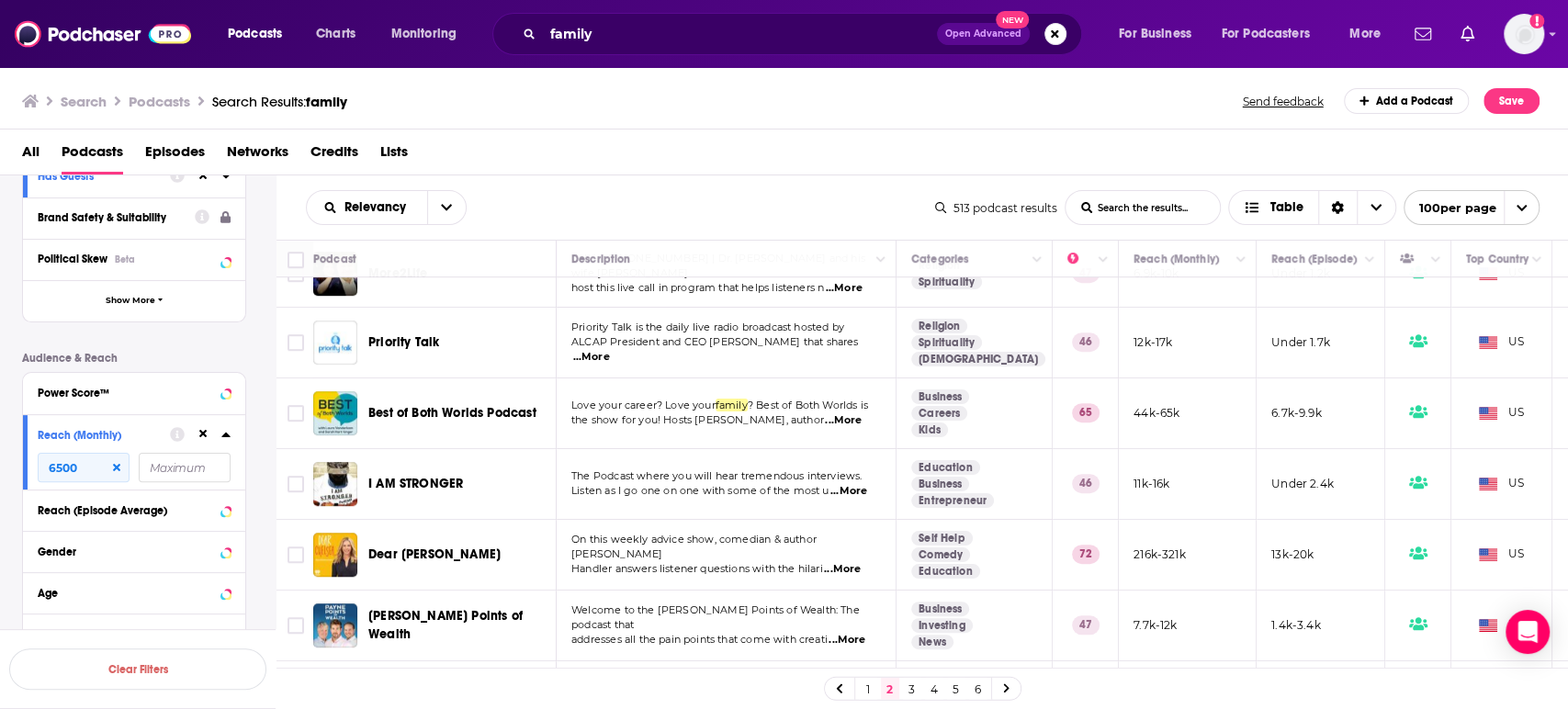
scroll to position [5408, 0]
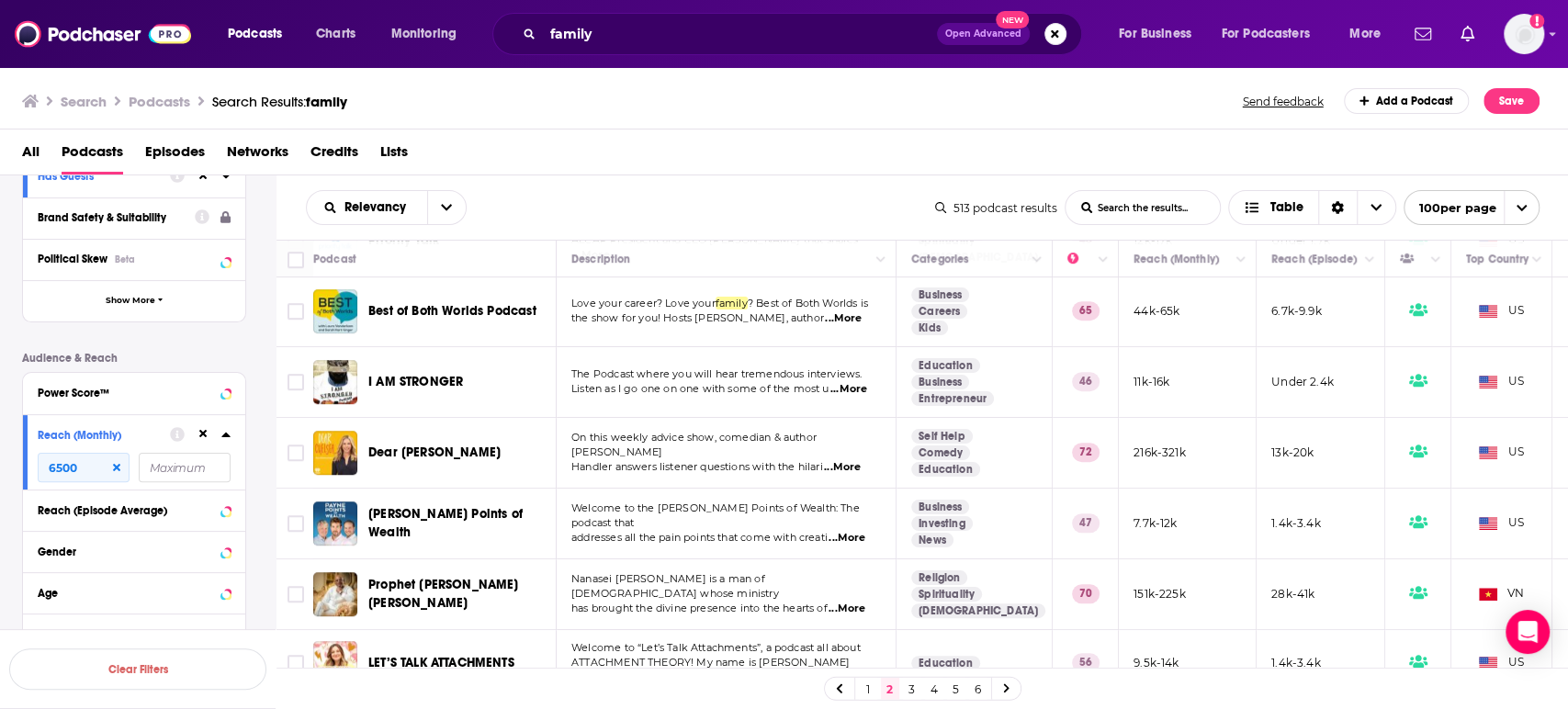
click at [611, 670] on span "...More" at bounding box center [592, 678] width 37 height 15
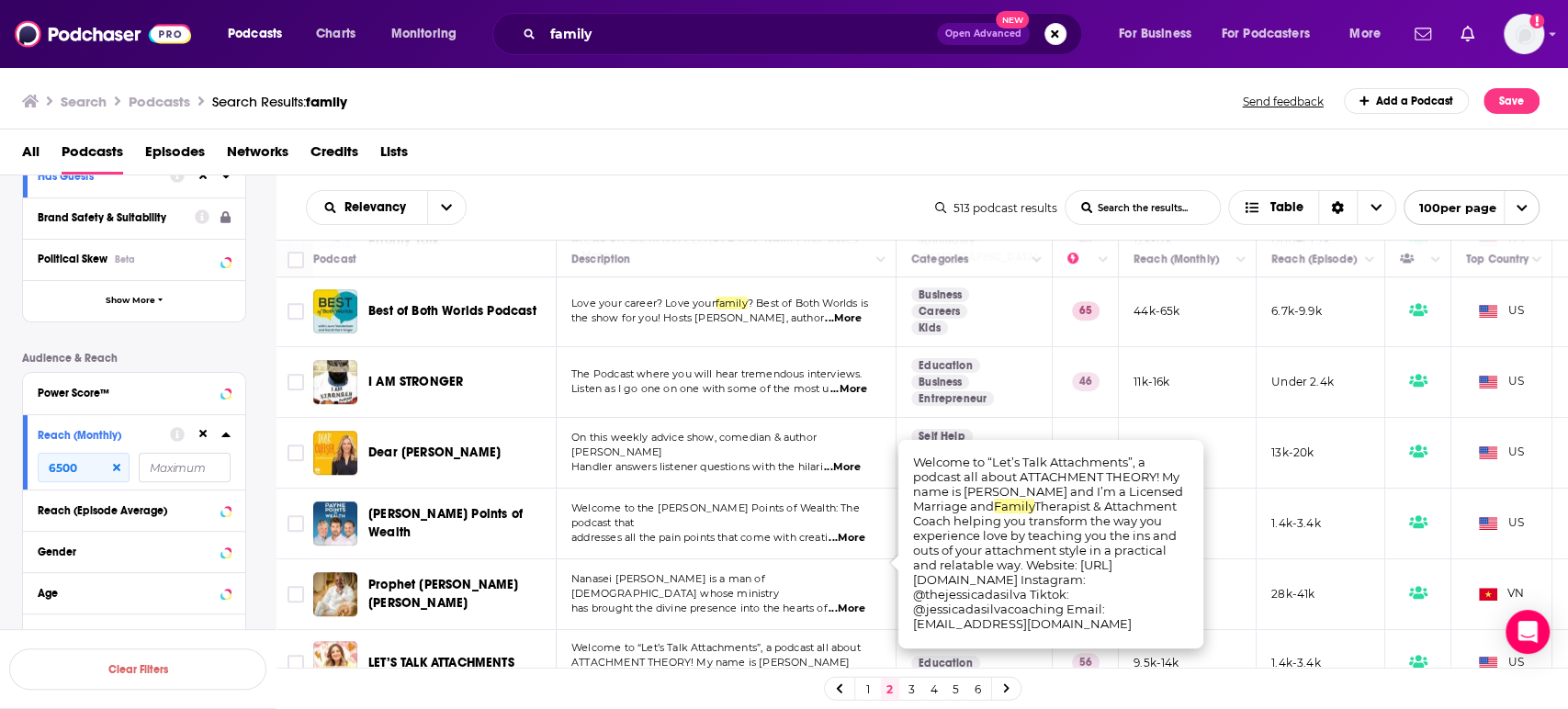
click at [611, 670] on span "...More" at bounding box center [592, 678] width 37 height 15
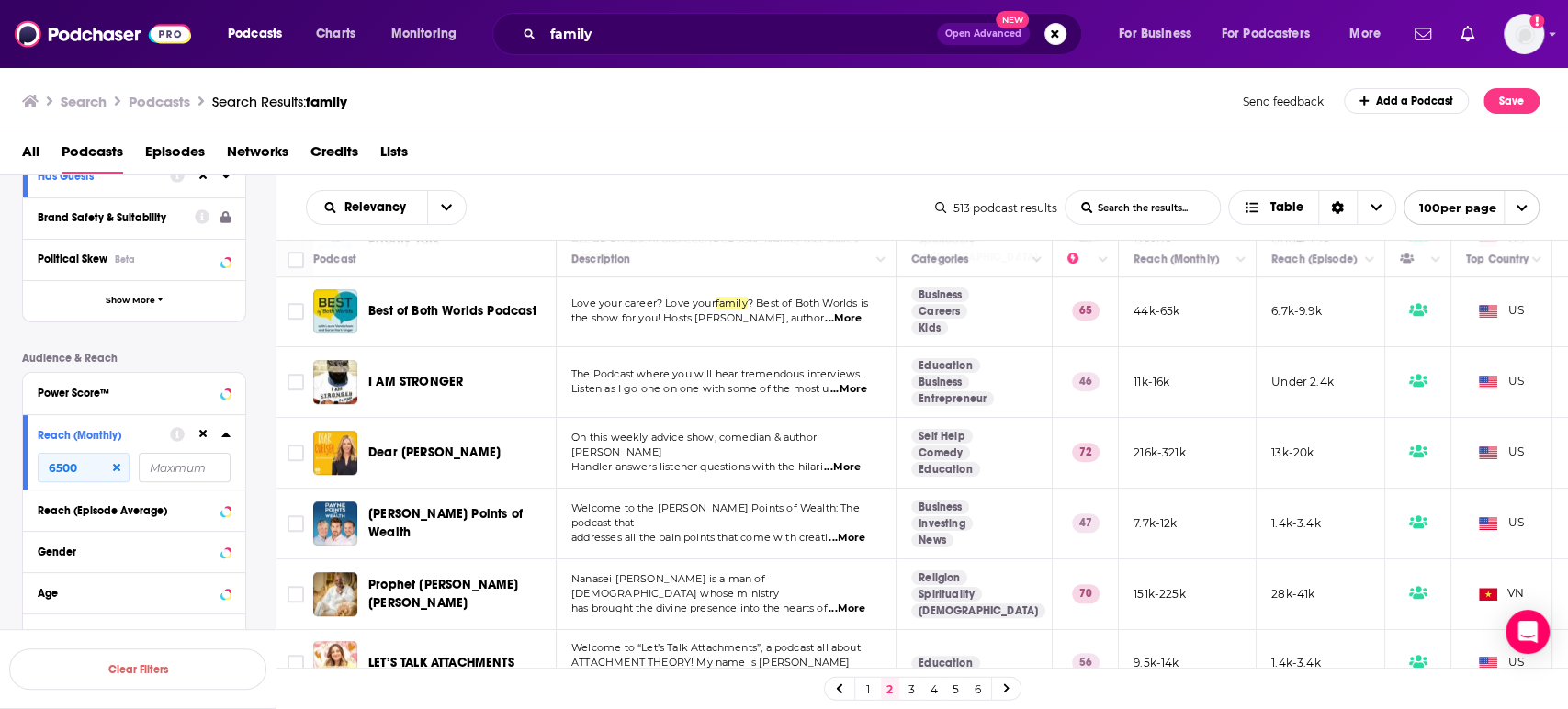
scroll to position [5512, 0]
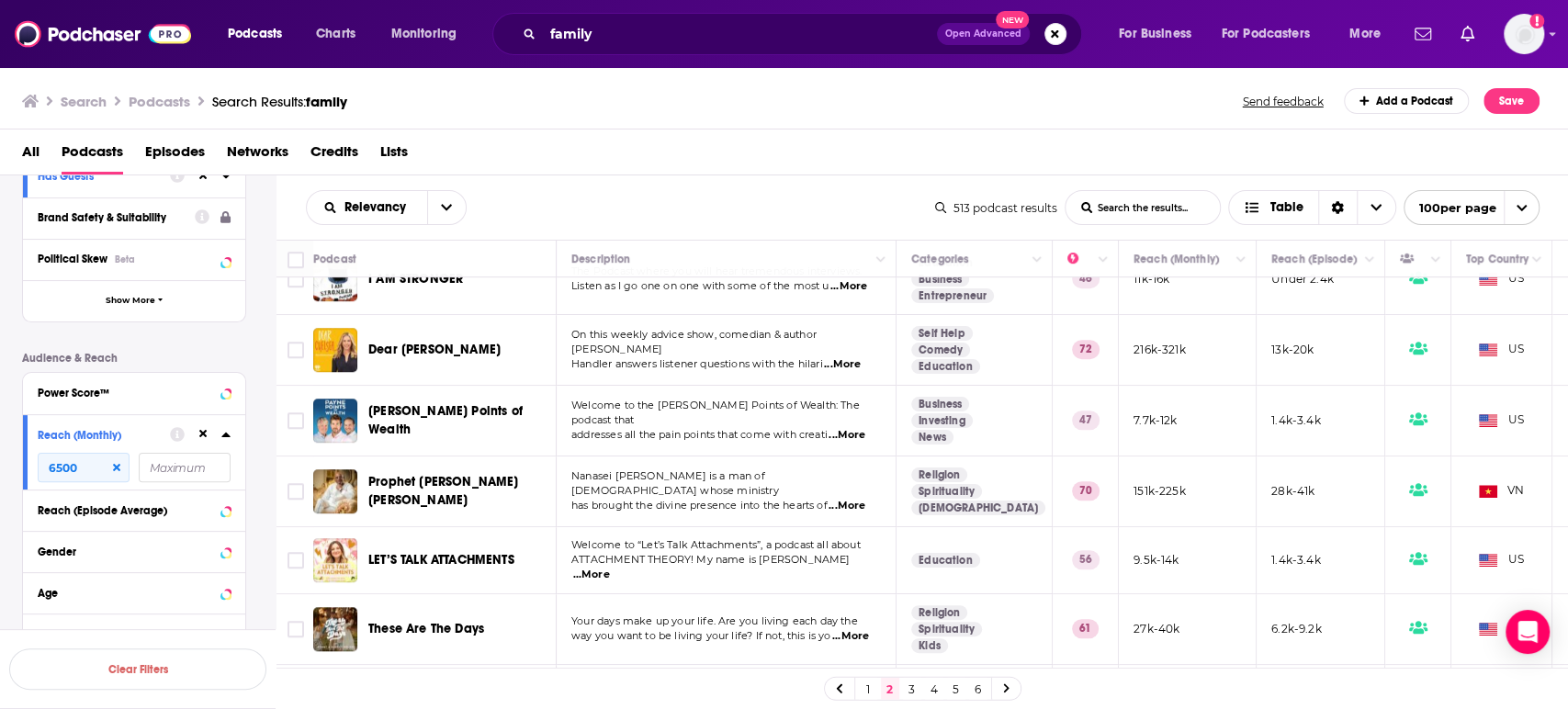
click at [869, 629] on span "...More" at bounding box center [850, 637] width 37 height 15
click at [871, 629] on p "way you want to be living your life? If not, this is yo ...More" at bounding box center [726, 637] width 309 height 15
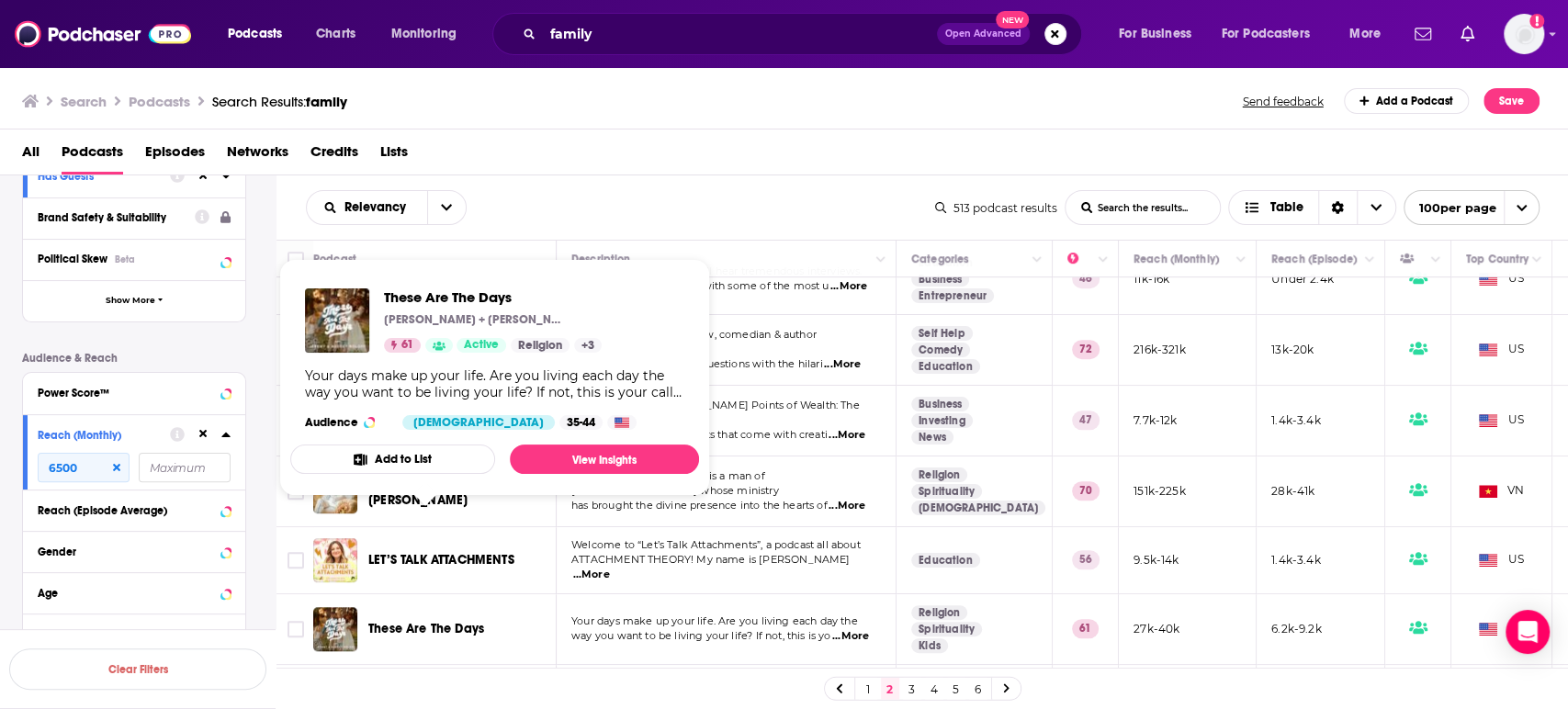
click at [436, 621] on span "These Are The Days" at bounding box center [427, 628] width 116 height 15
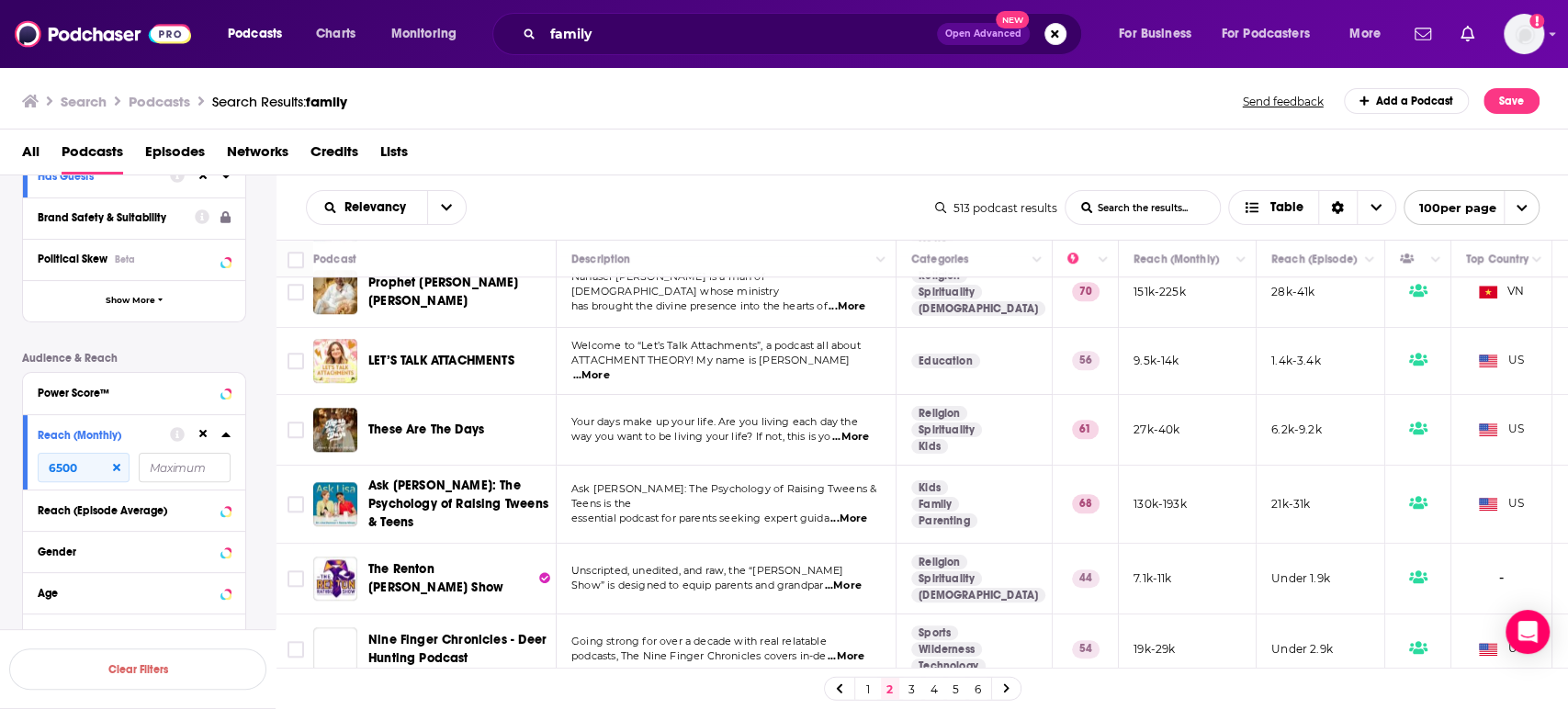
scroll to position [5716, 0]
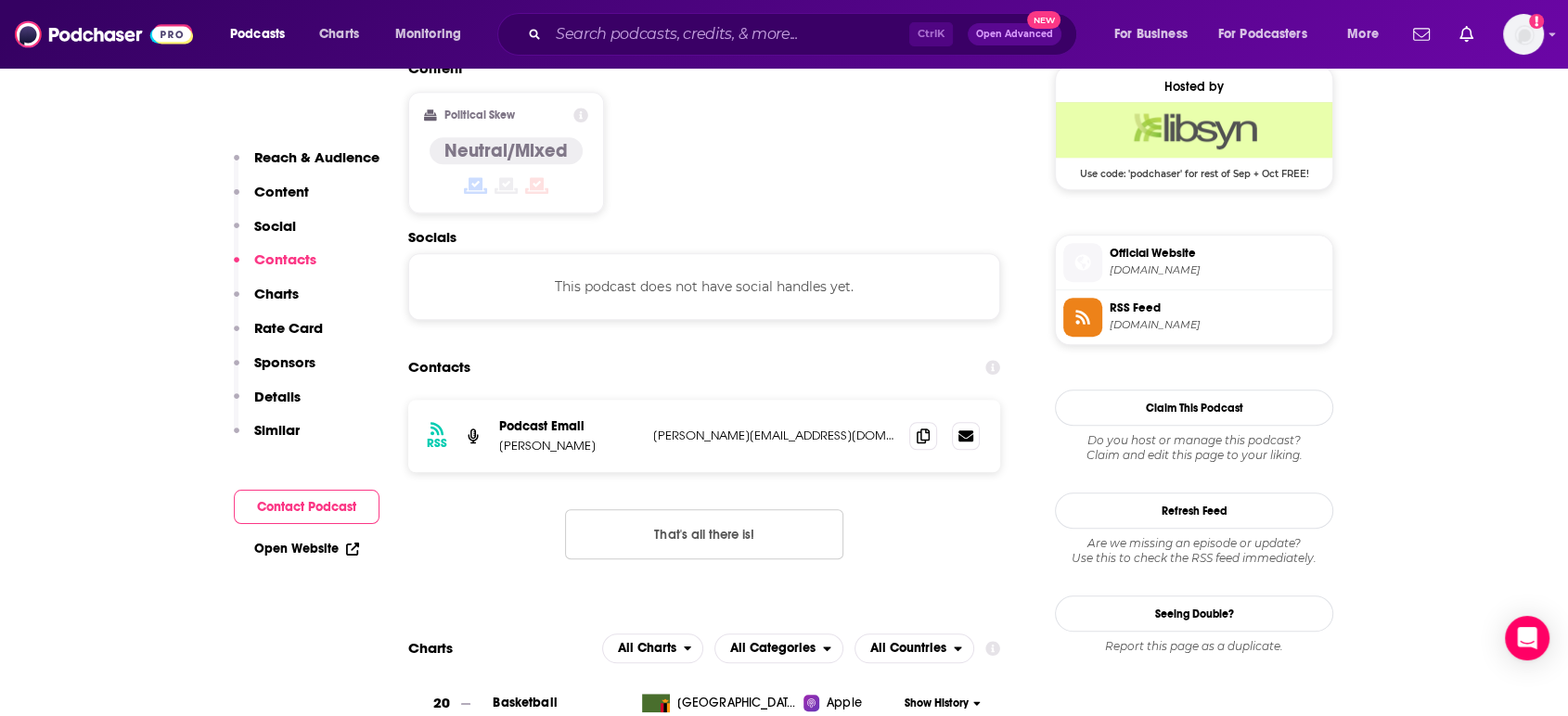
scroll to position [1546, 0]
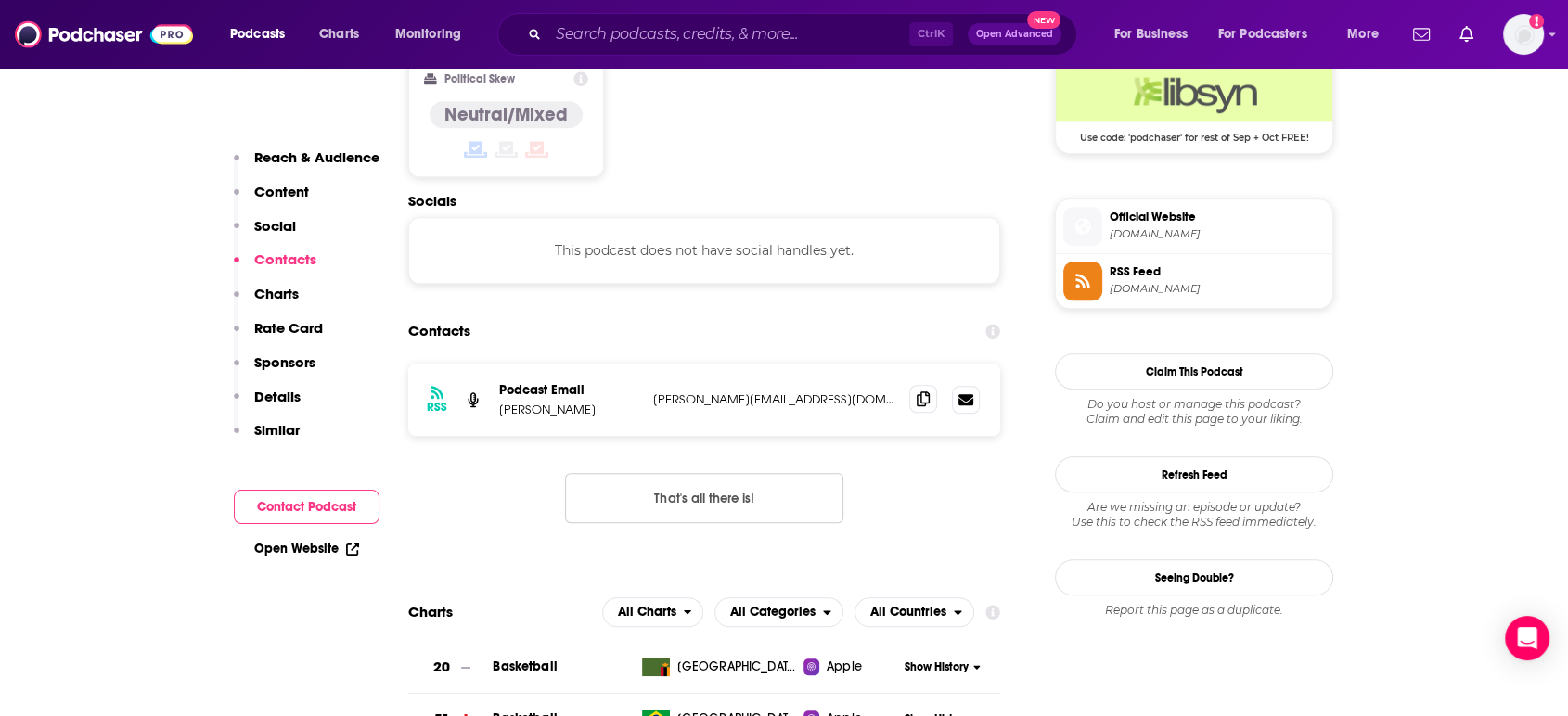
click at [935, 385] on span at bounding box center [923, 398] width 28 height 28
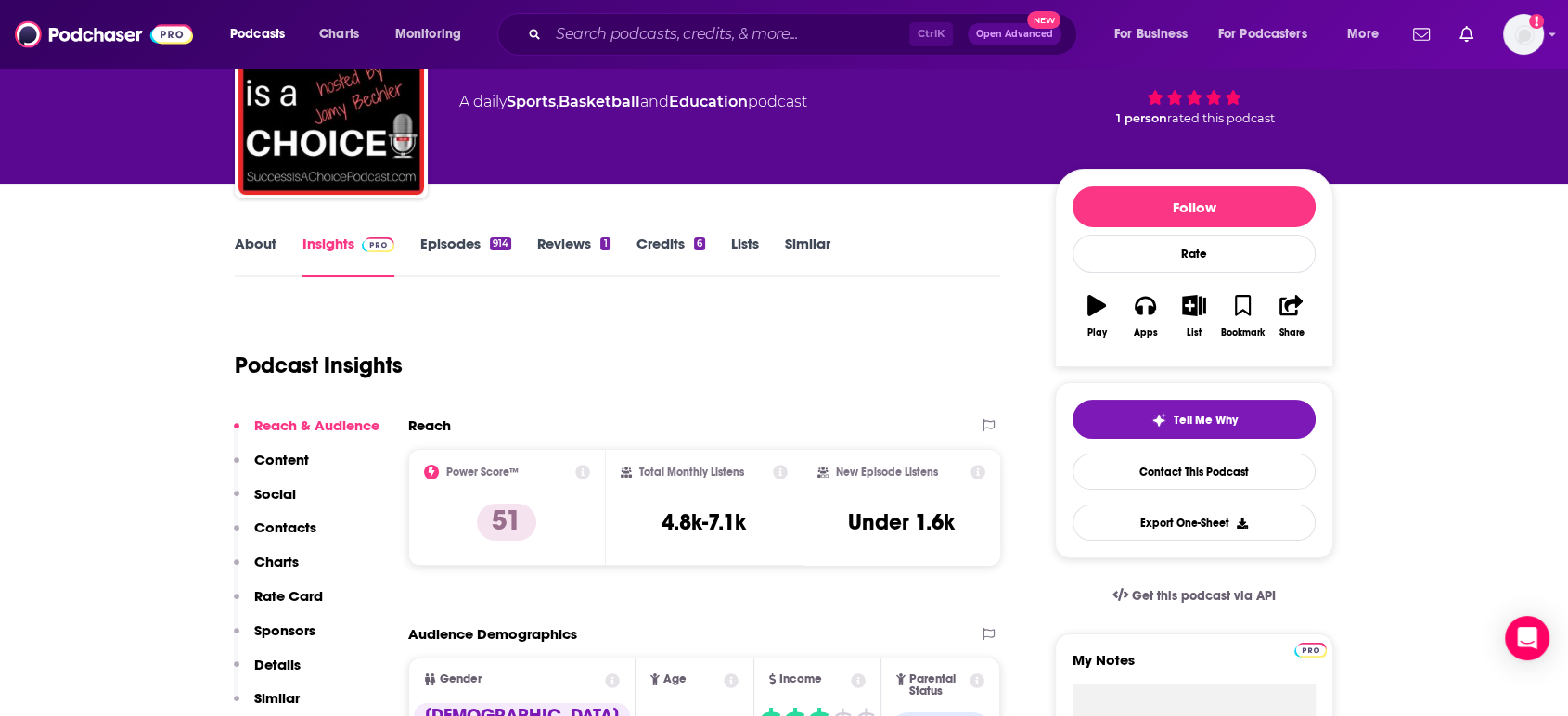
scroll to position [0, 0]
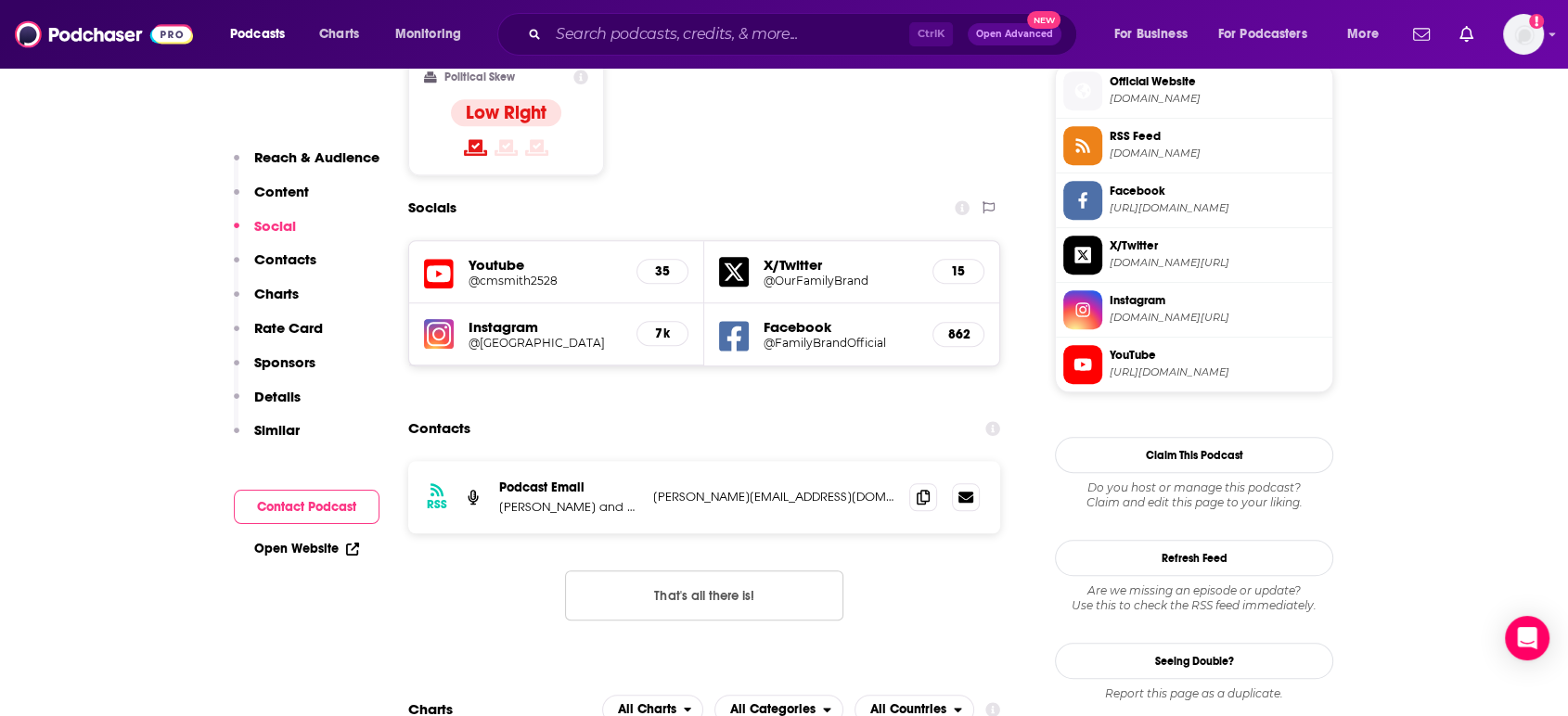
scroll to position [1546, 0]
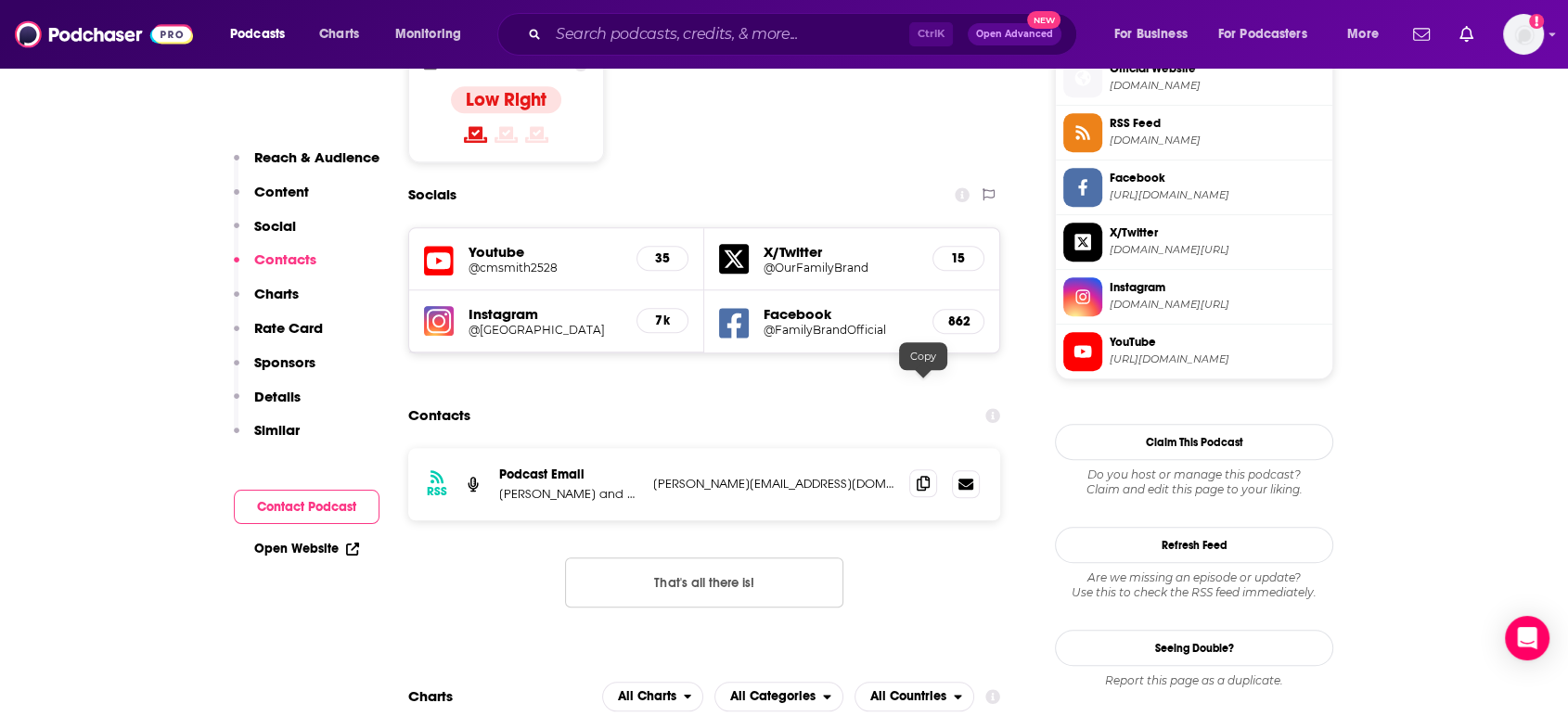
click at [917, 476] on icon at bounding box center [924, 483] width 13 height 15
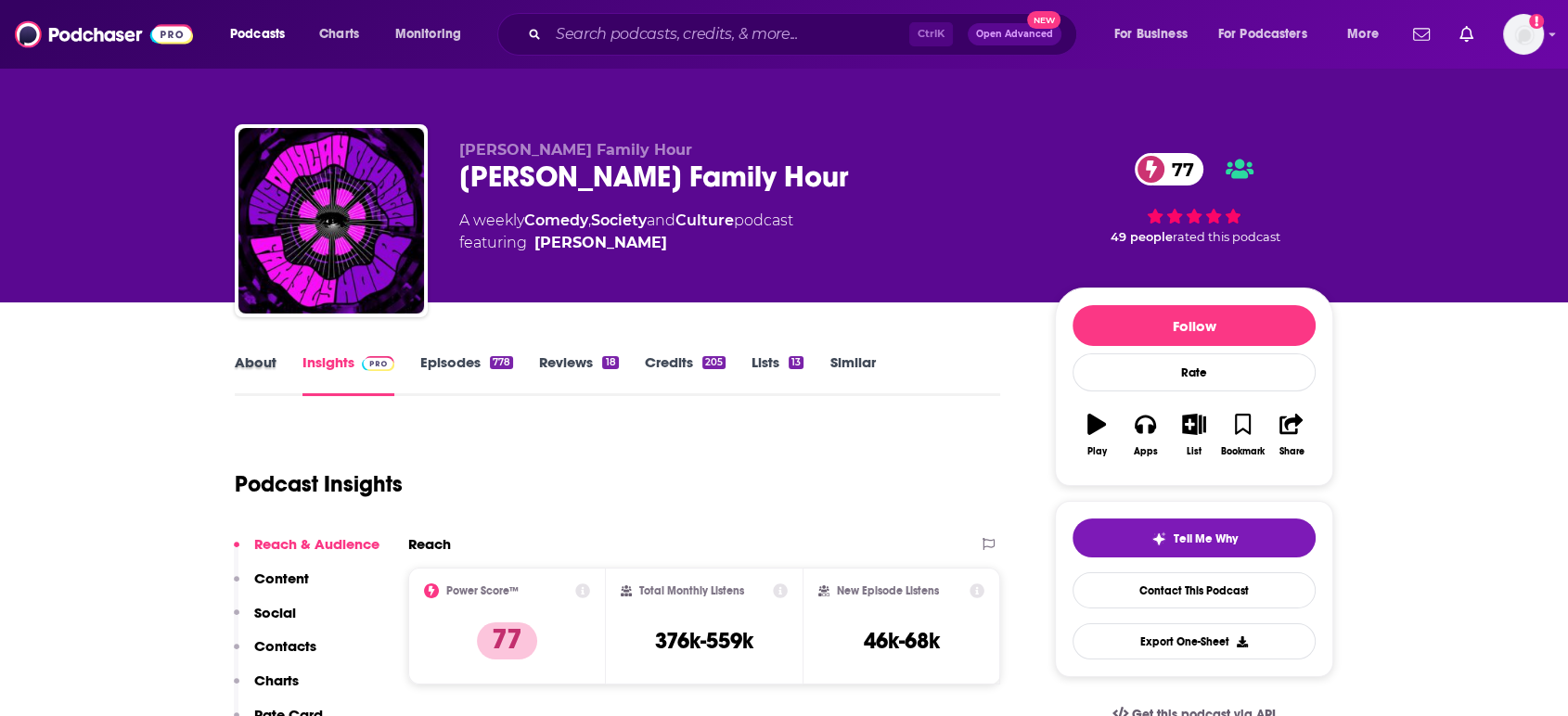
click at [284, 384] on div "About" at bounding box center [268, 374] width 68 height 43
click at [271, 376] on link "About" at bounding box center [256, 374] width 42 height 43
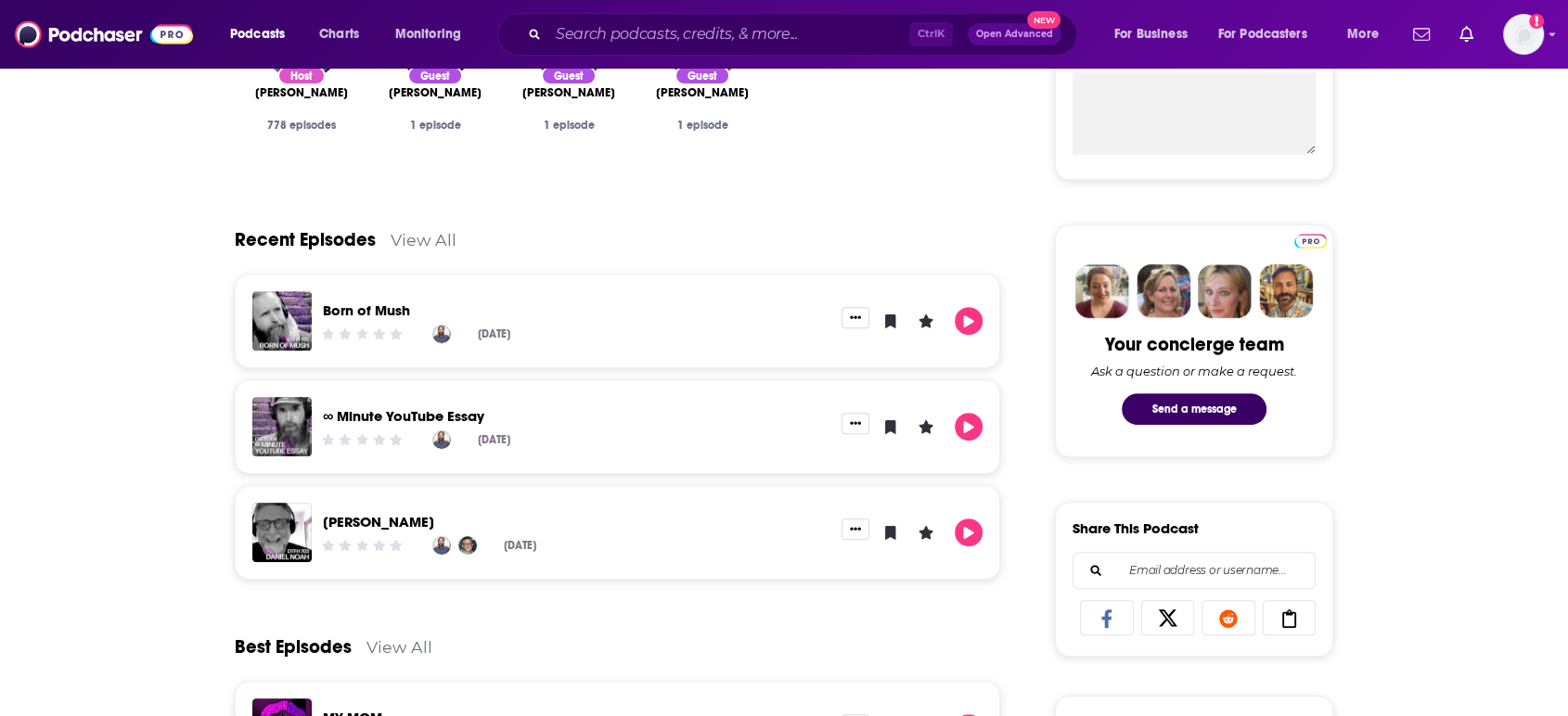
scroll to position [928, 0]
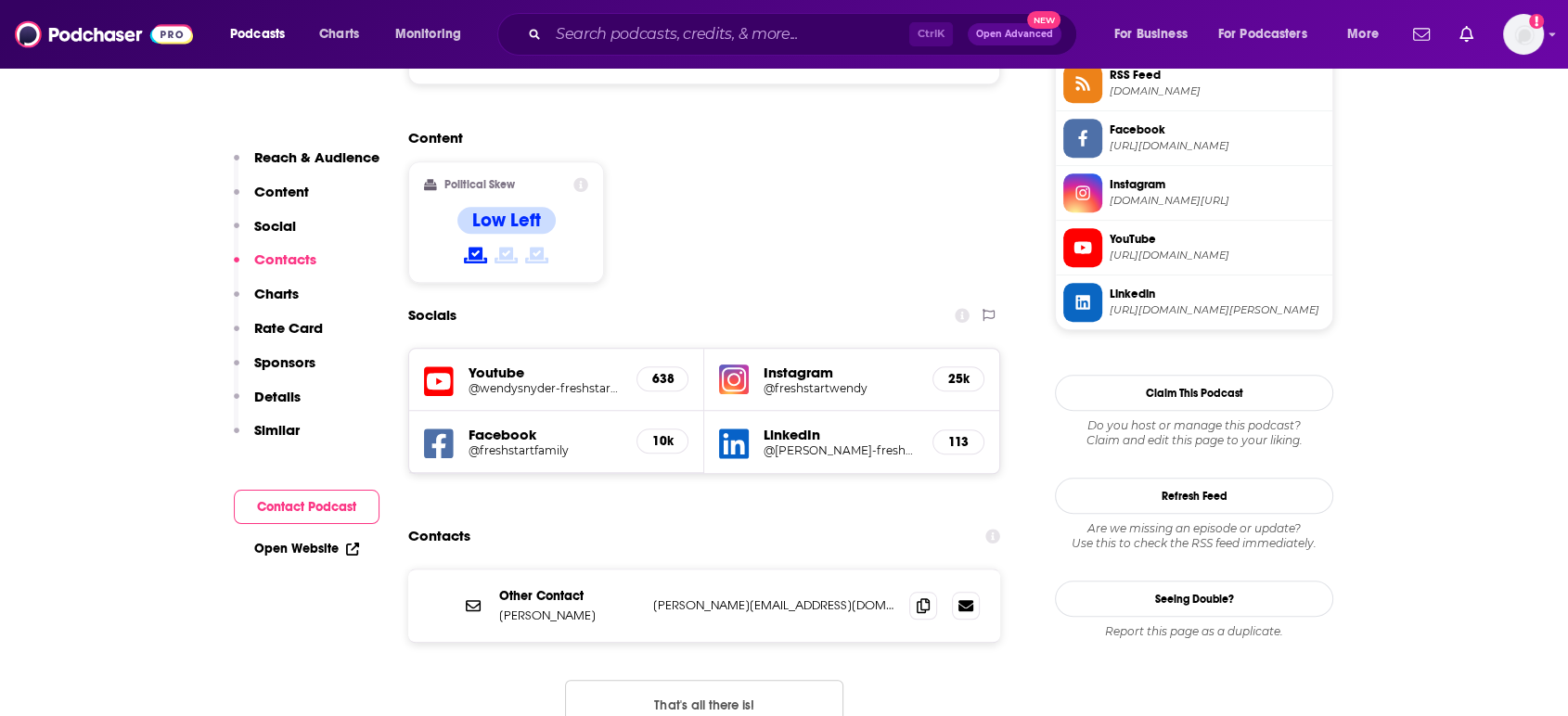
scroll to position [1546, 0]
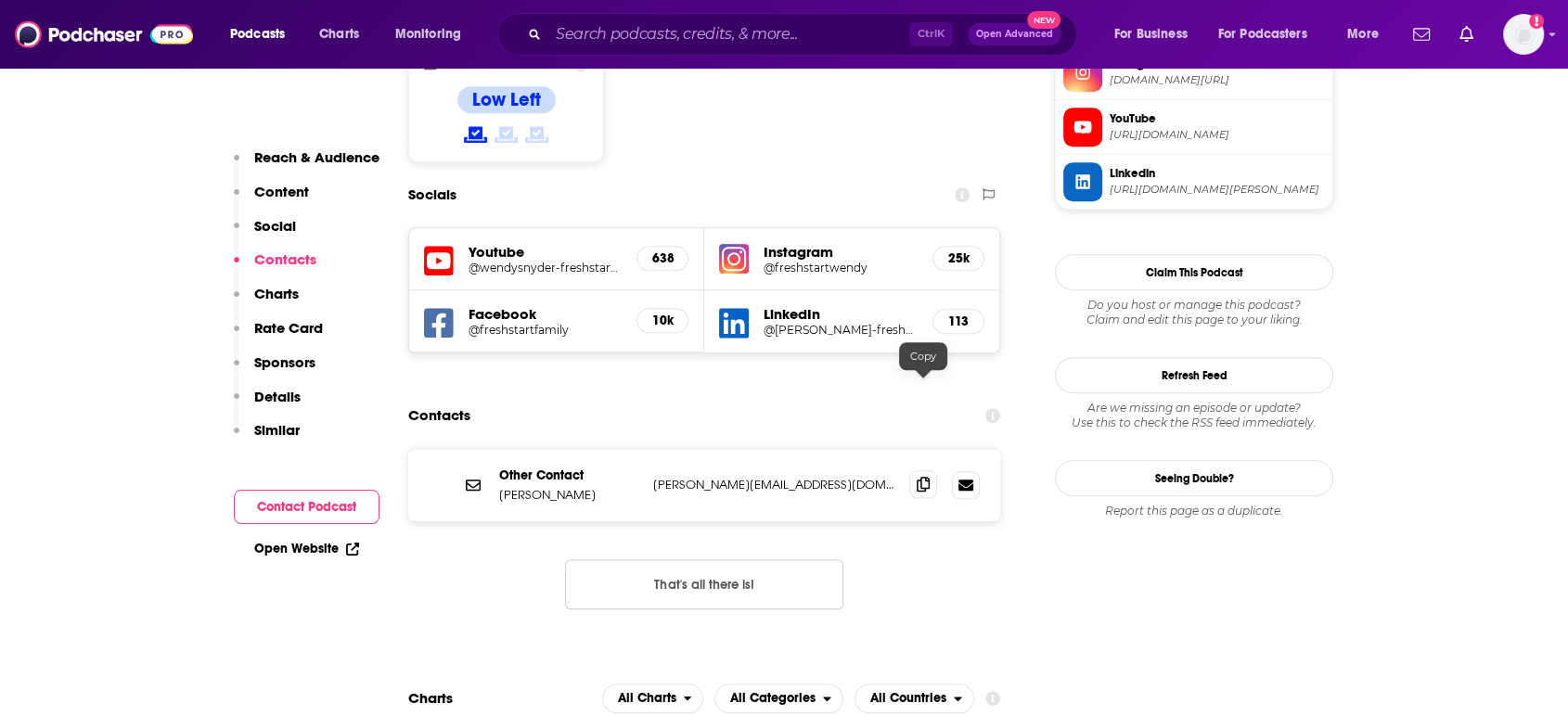
click at [923, 477] on icon at bounding box center [924, 484] width 13 height 15
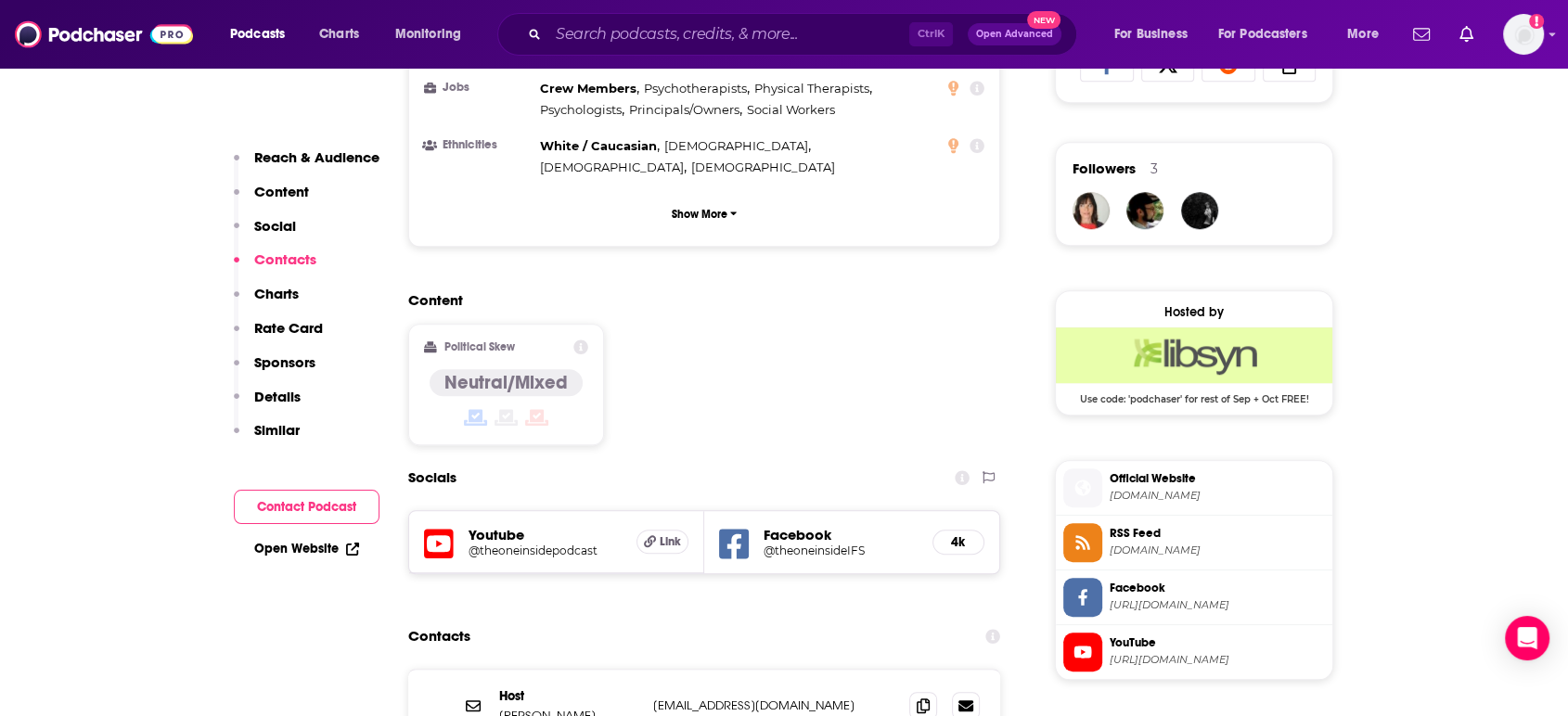
scroll to position [1443, 0]
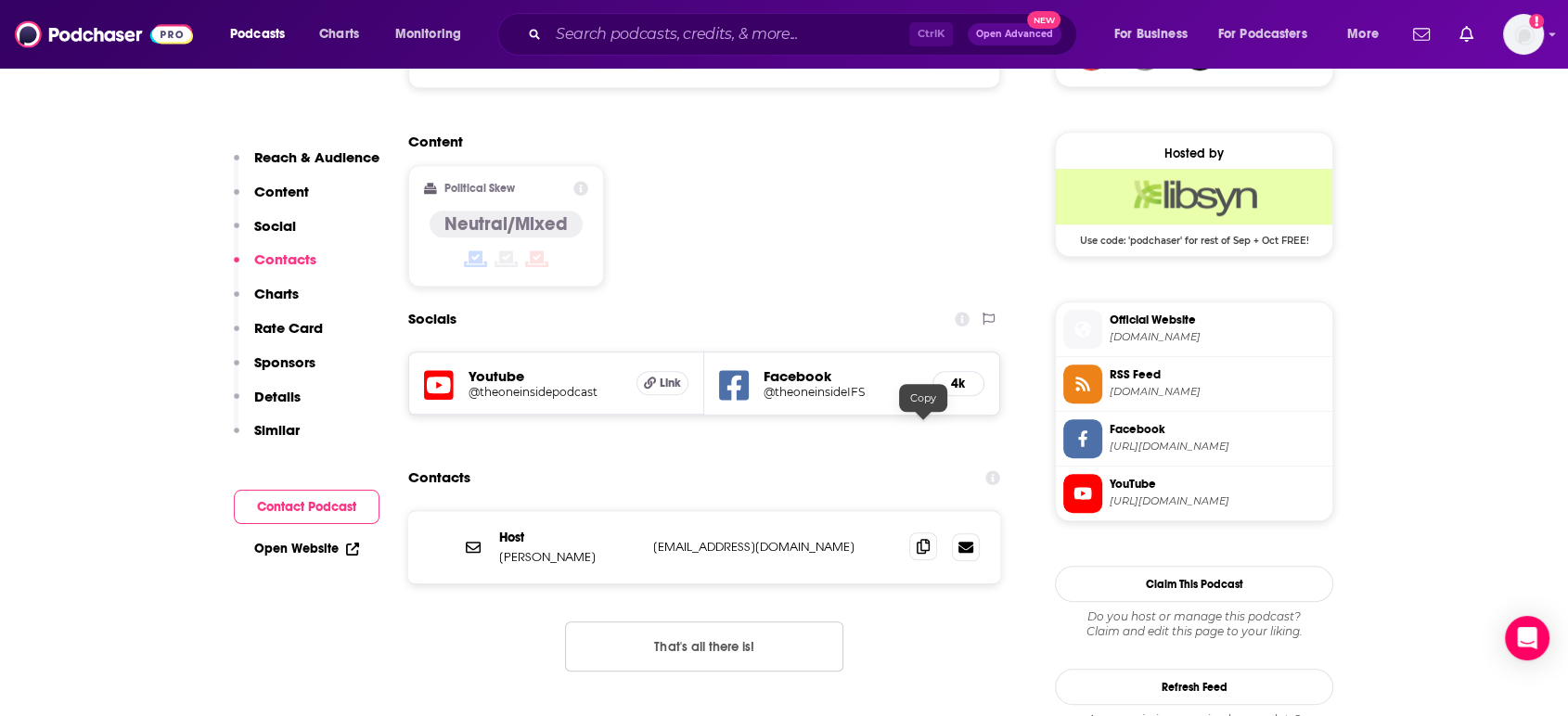
click at [932, 532] on span at bounding box center [923, 546] width 28 height 28
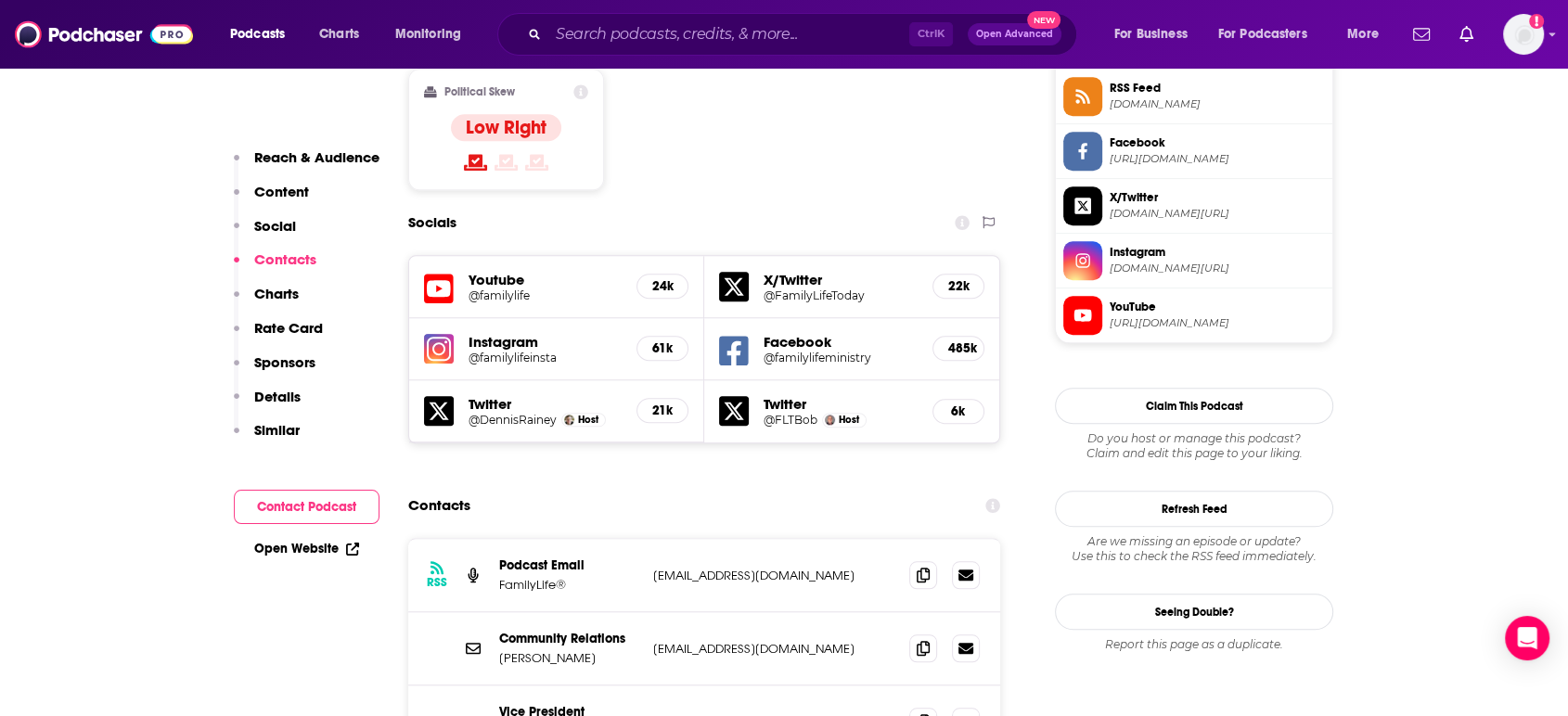
scroll to position [1648, 0]
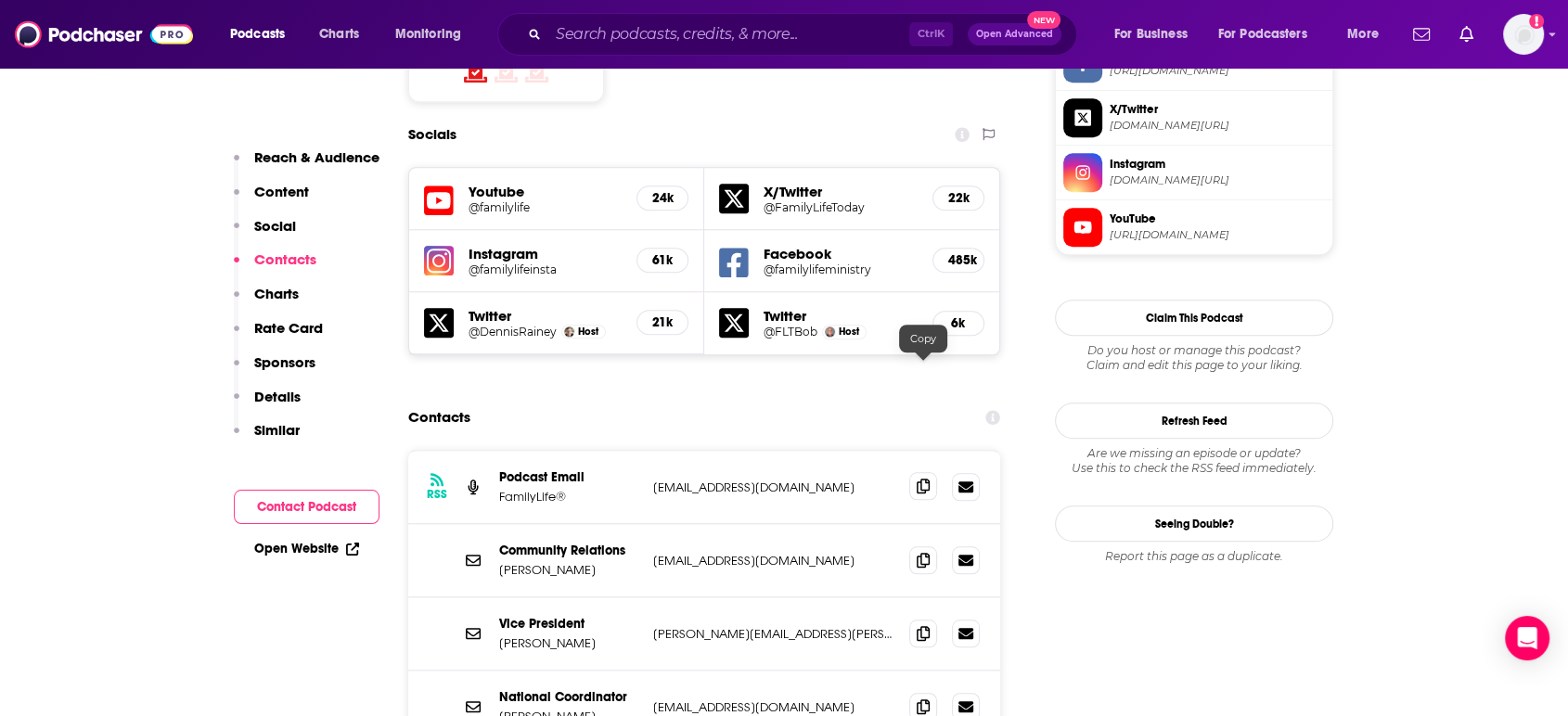
click at [926, 479] on icon at bounding box center [924, 486] width 13 height 15
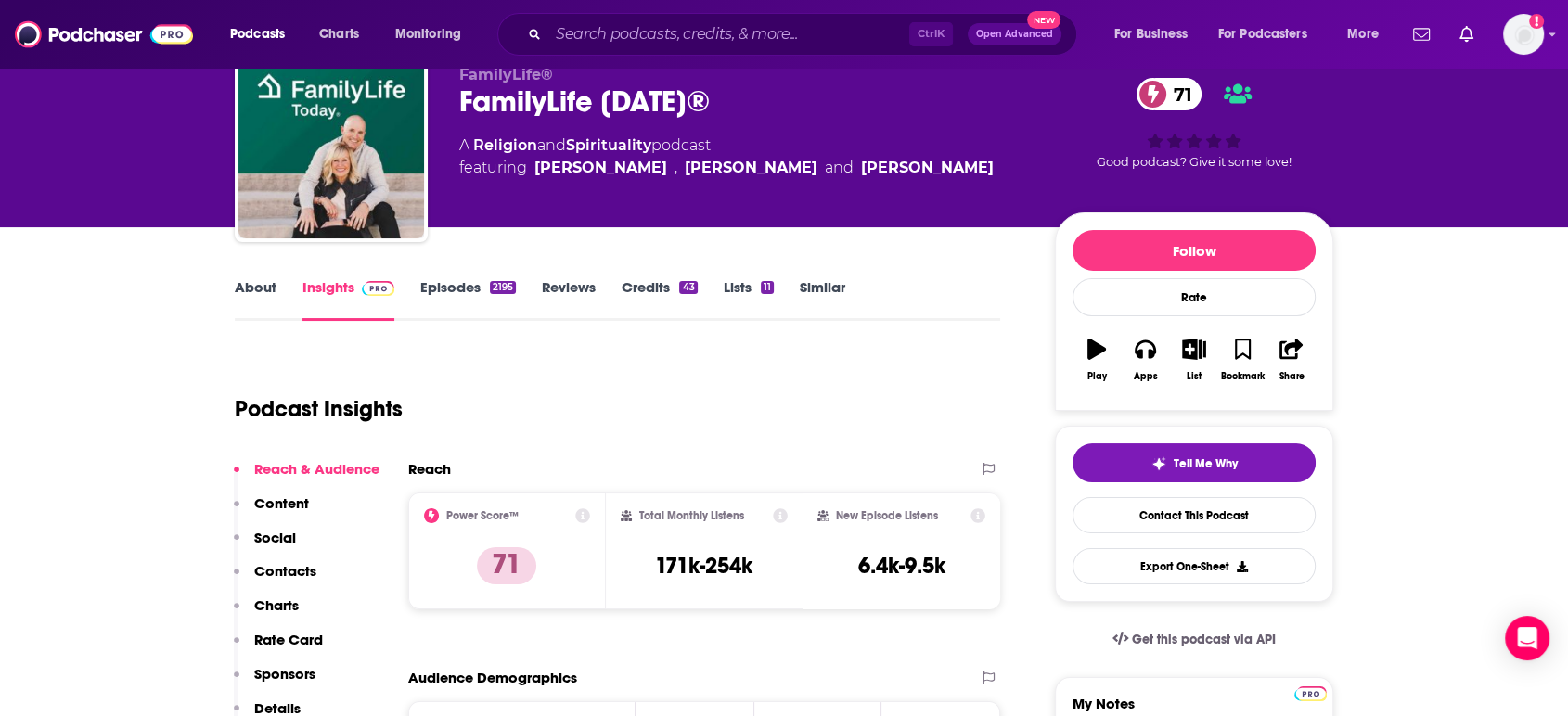
scroll to position [0, 0]
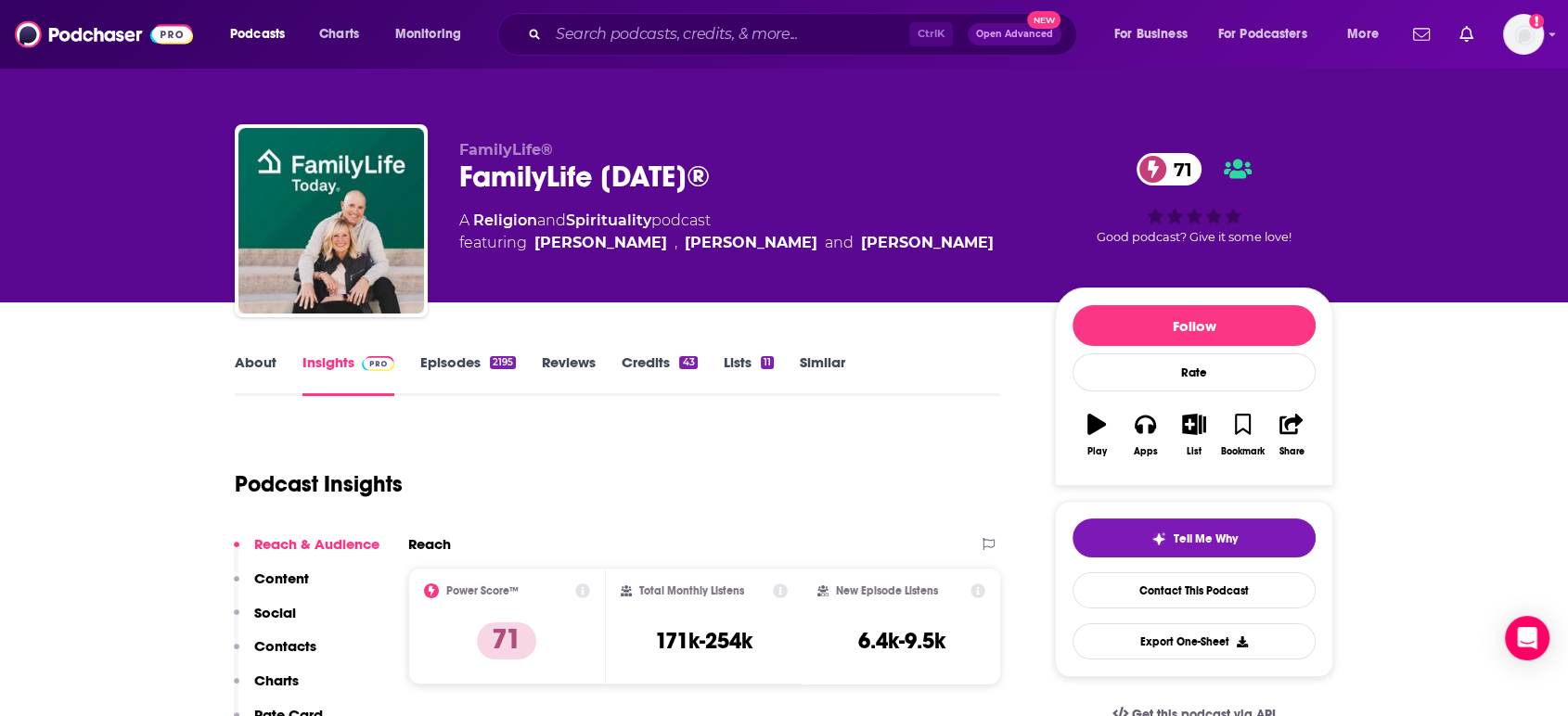
click at [235, 370] on link "About" at bounding box center [256, 374] width 42 height 43
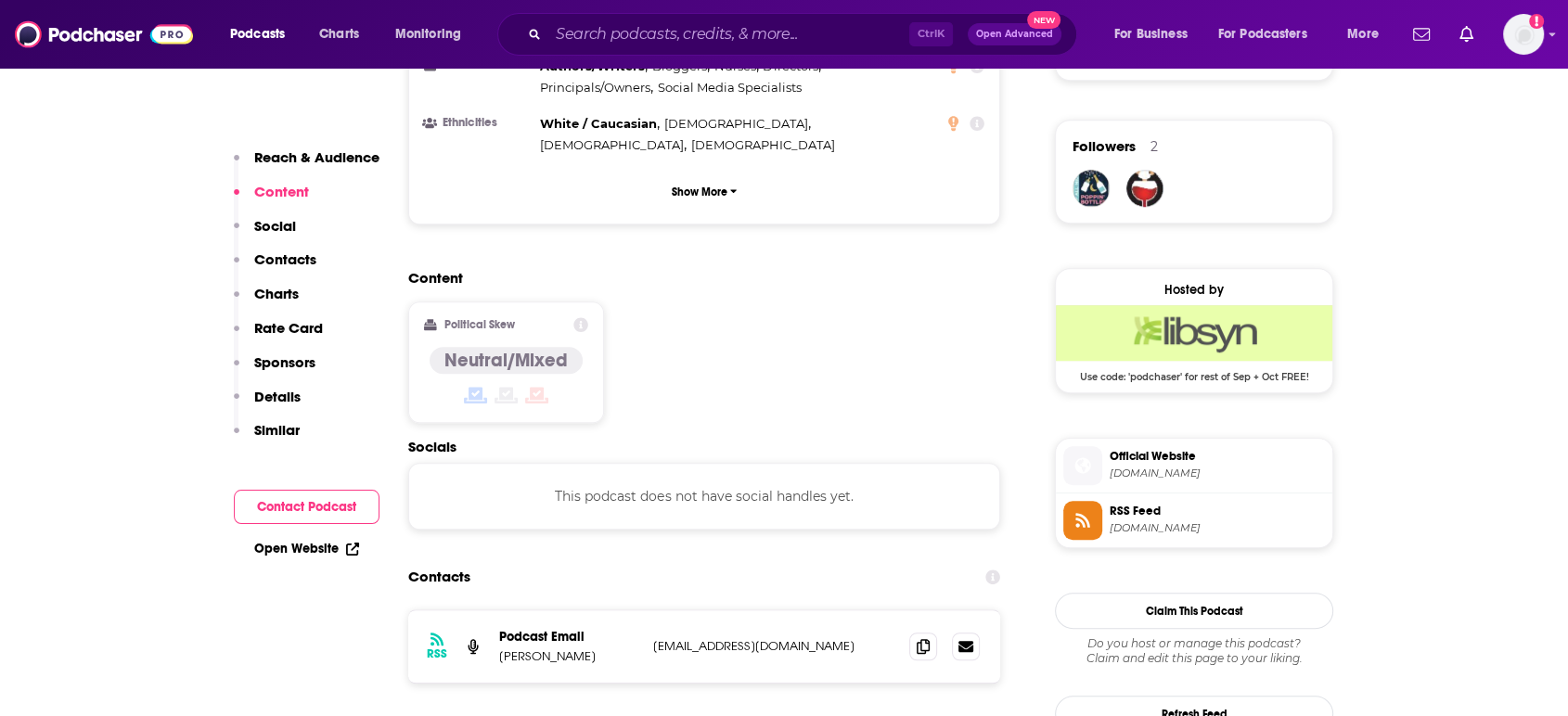
scroll to position [1339, 0]
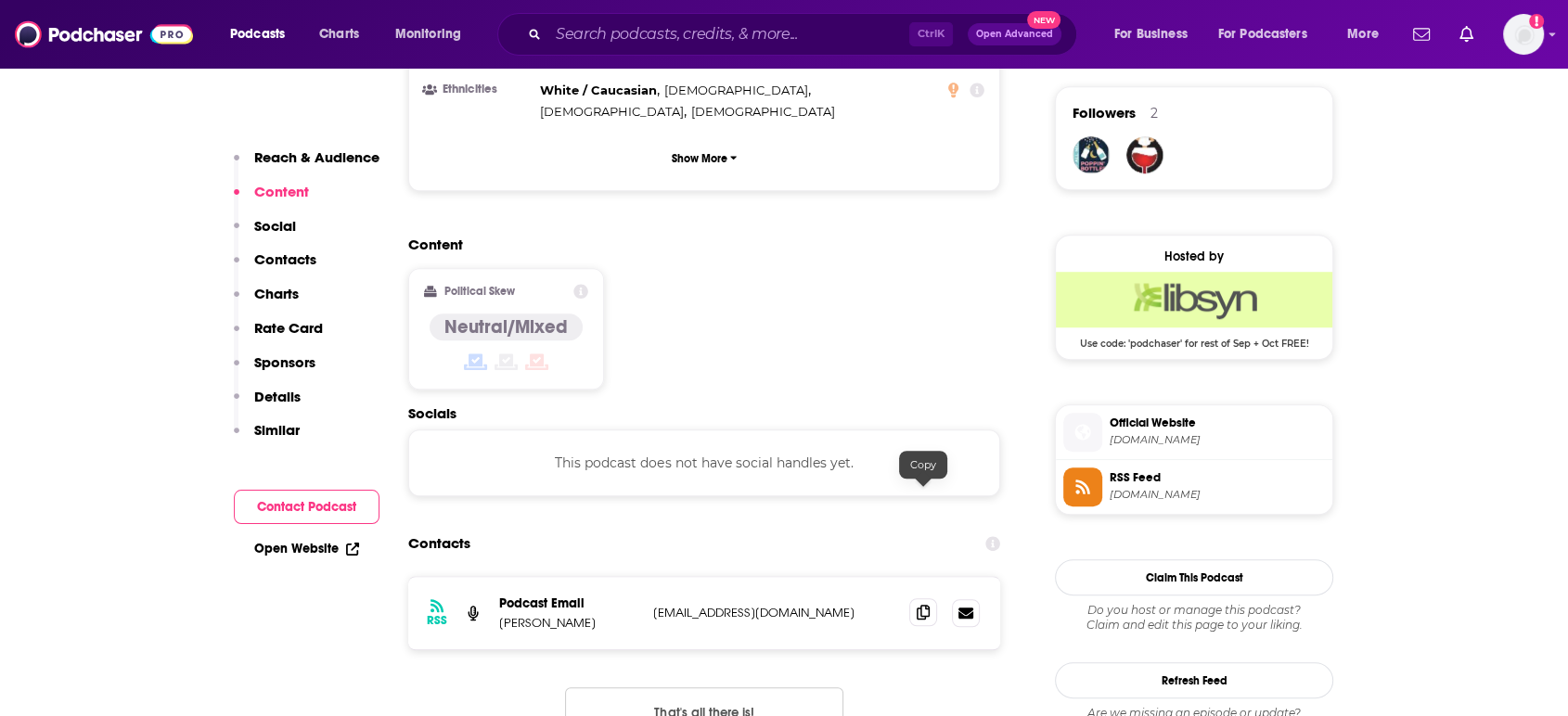
click at [928, 605] on icon at bounding box center [924, 613] width 13 height 15
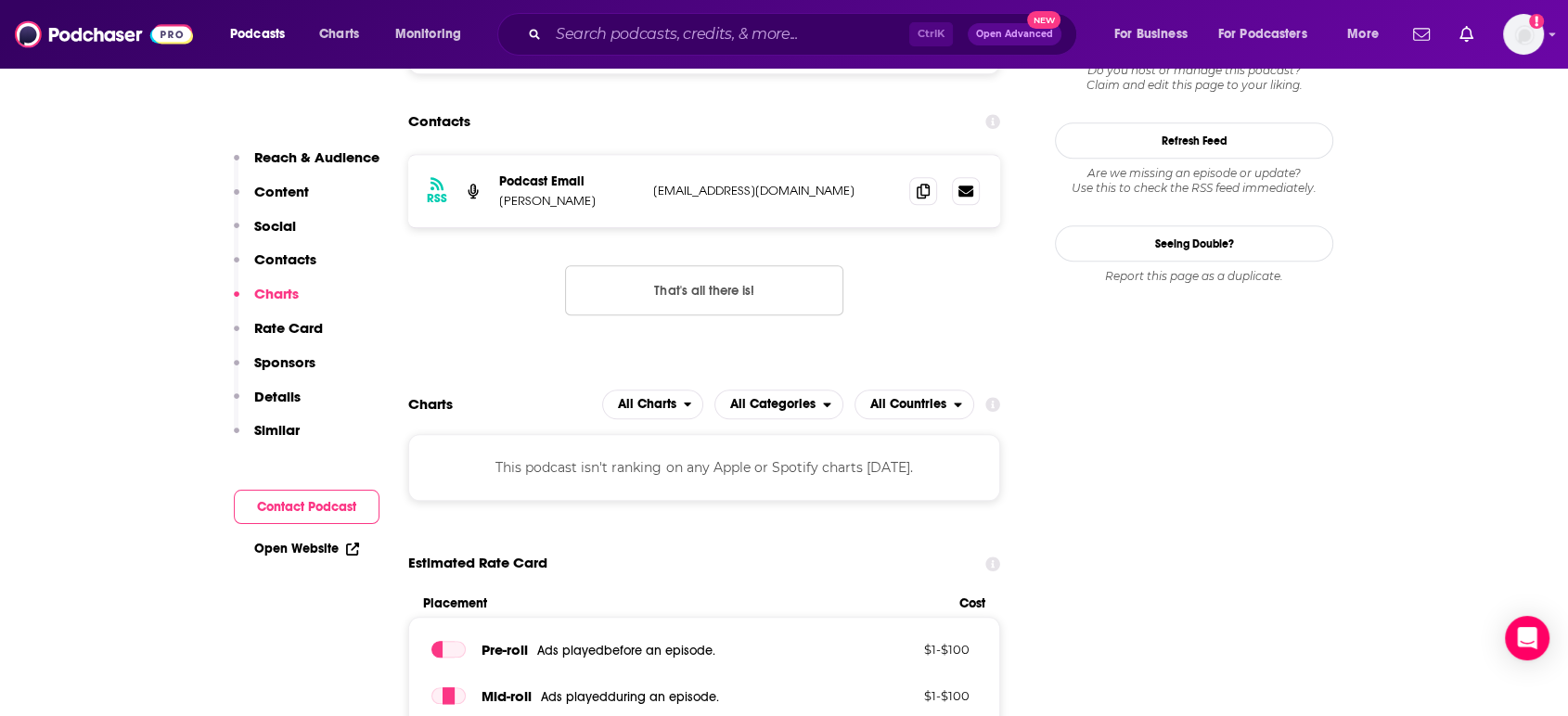
scroll to position [1443, 0]
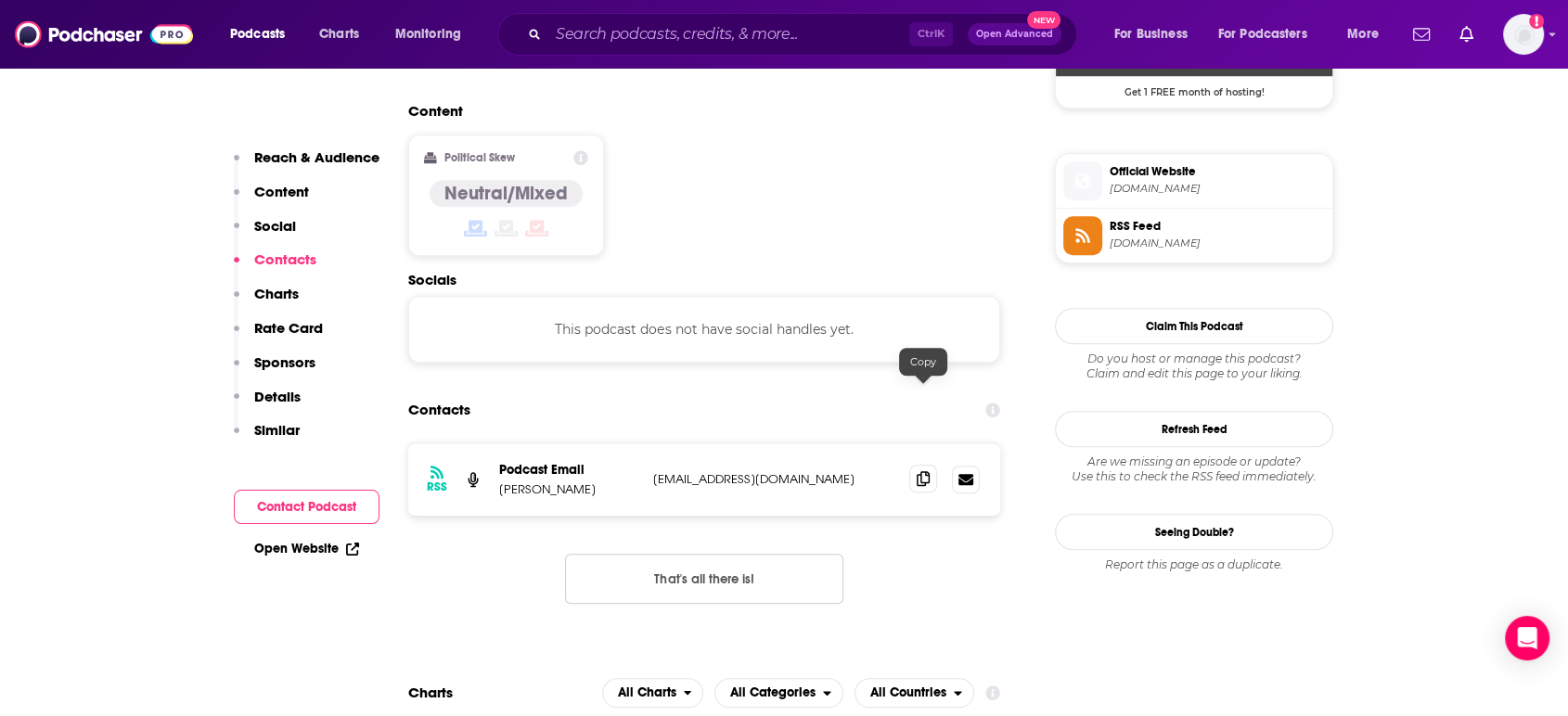
click at [927, 471] on icon at bounding box center [924, 479] width 13 height 15
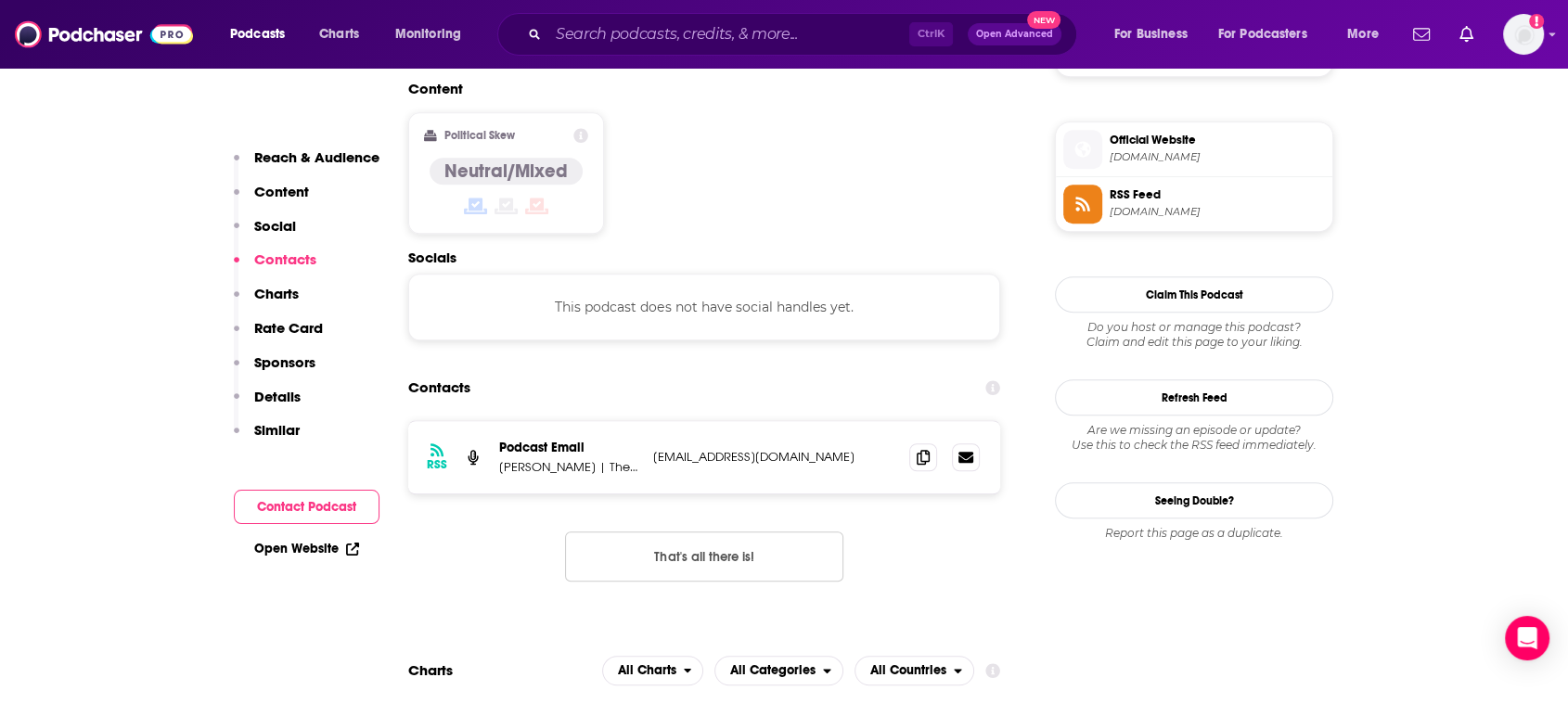
scroll to position [1546, 0]
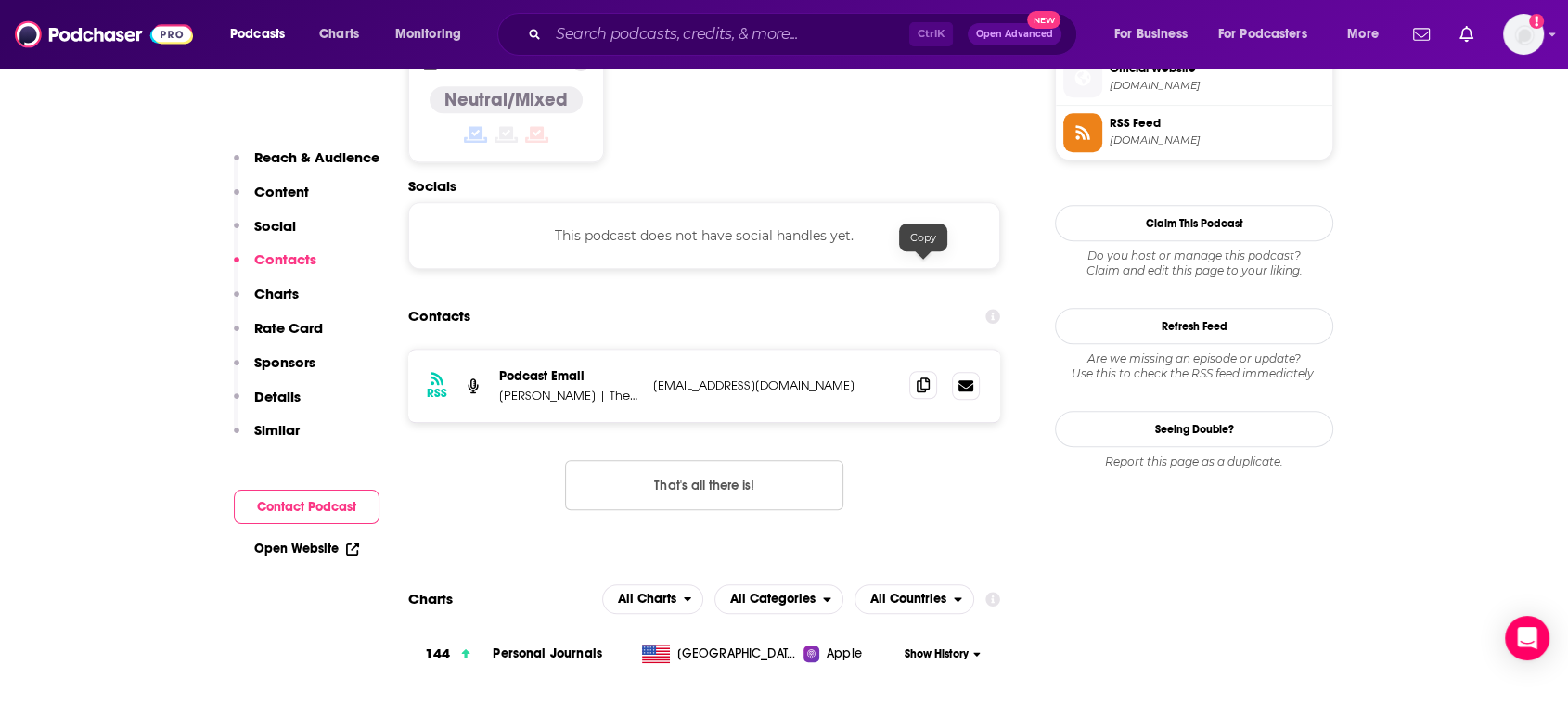
click at [932, 371] on span at bounding box center [923, 385] width 28 height 28
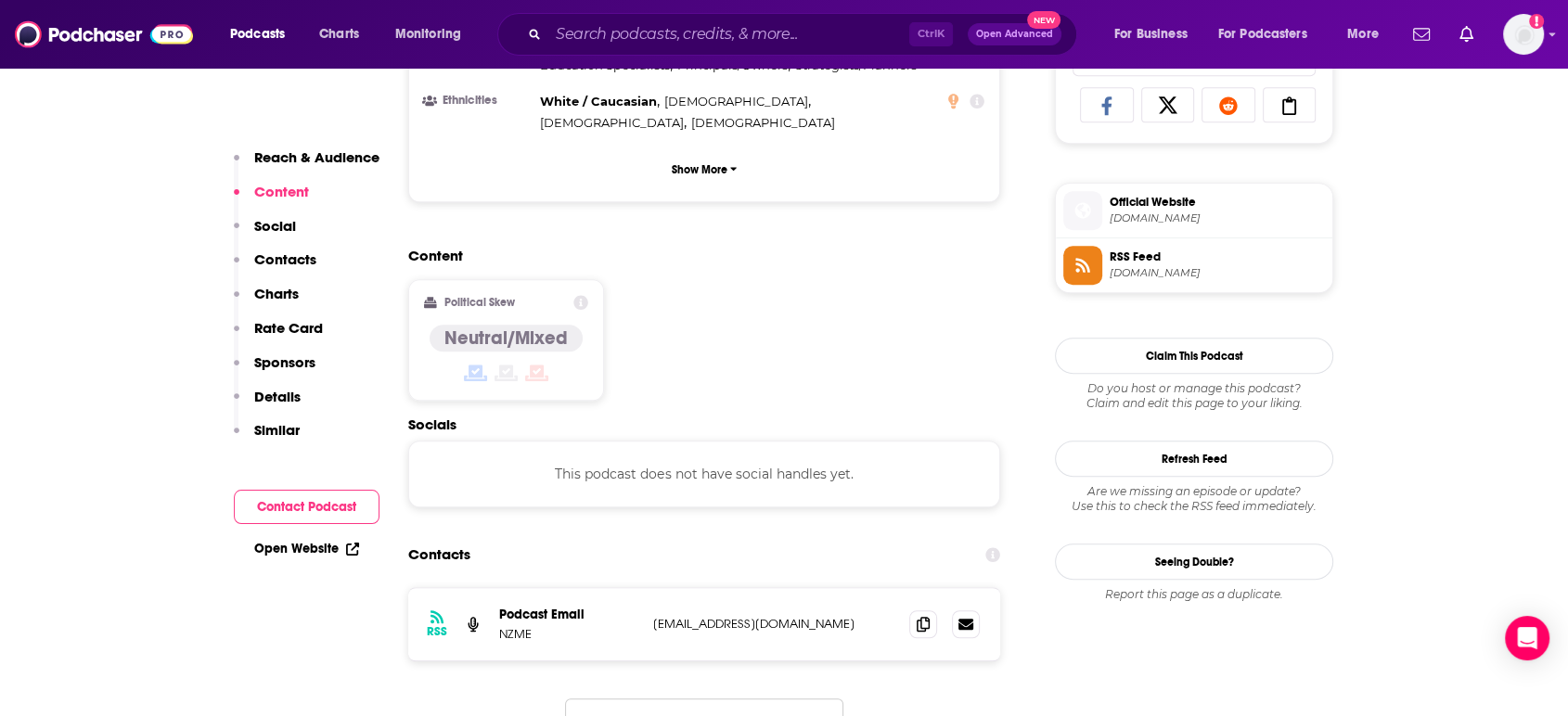
scroll to position [1339, 0]
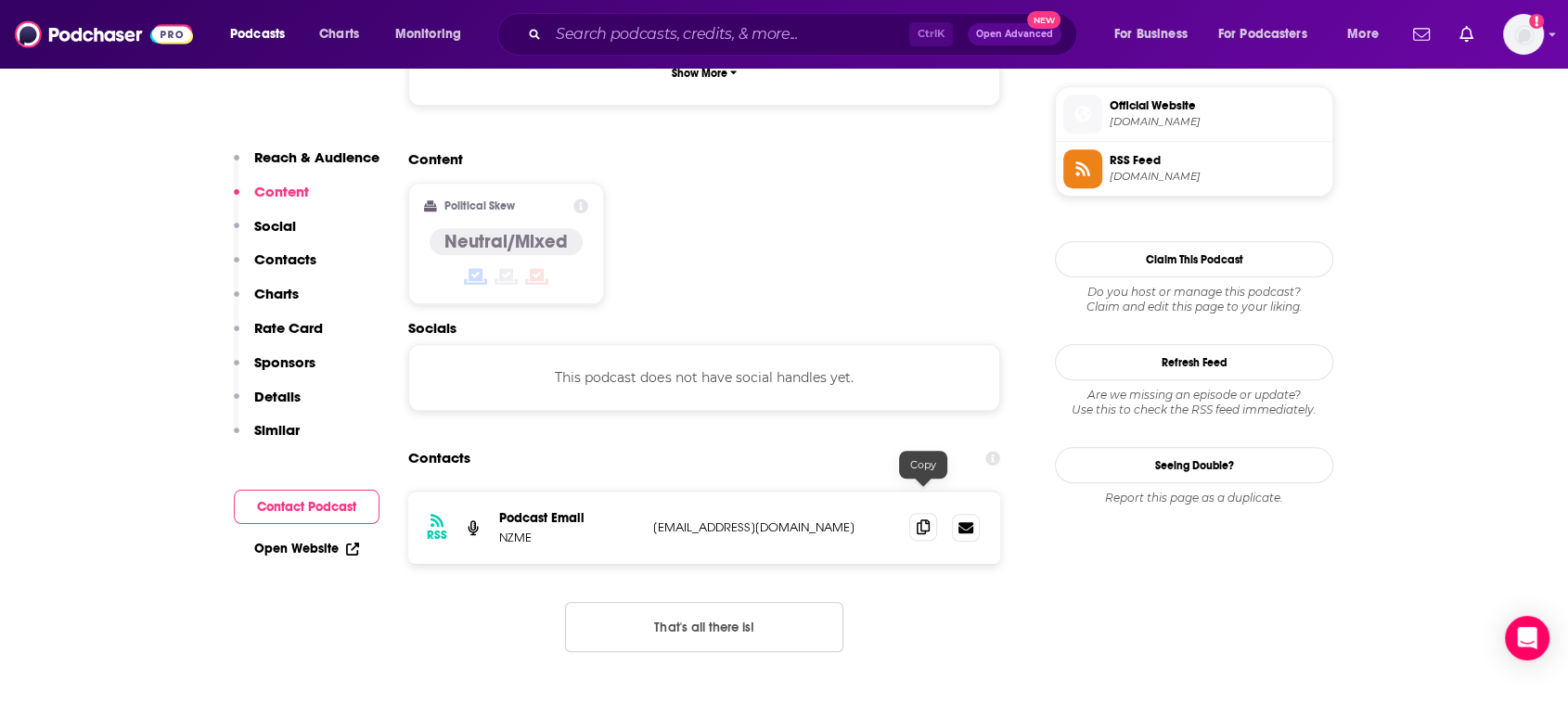
click at [920, 520] on icon at bounding box center [924, 527] width 13 height 15
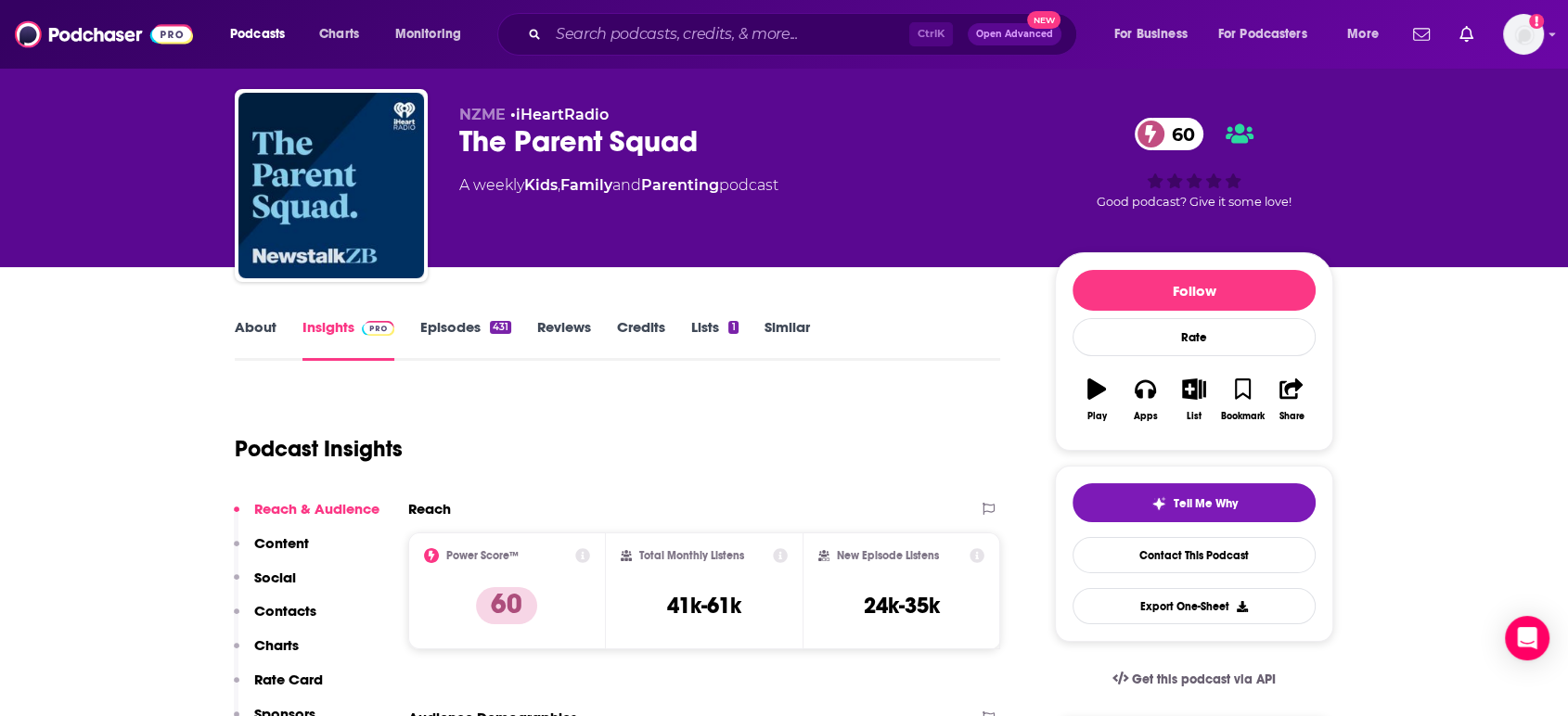
scroll to position [0, 0]
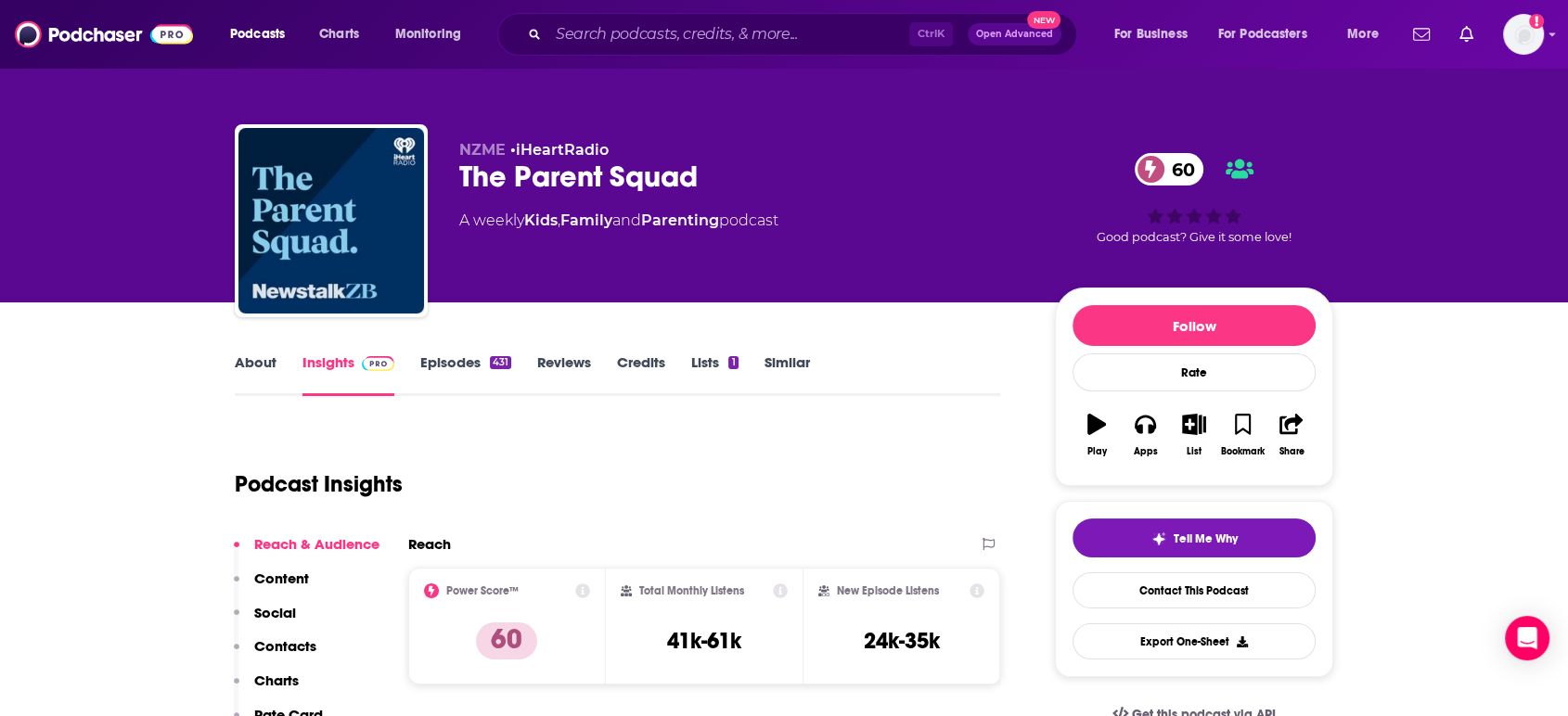
click at [255, 376] on link "About" at bounding box center [256, 374] width 42 height 43
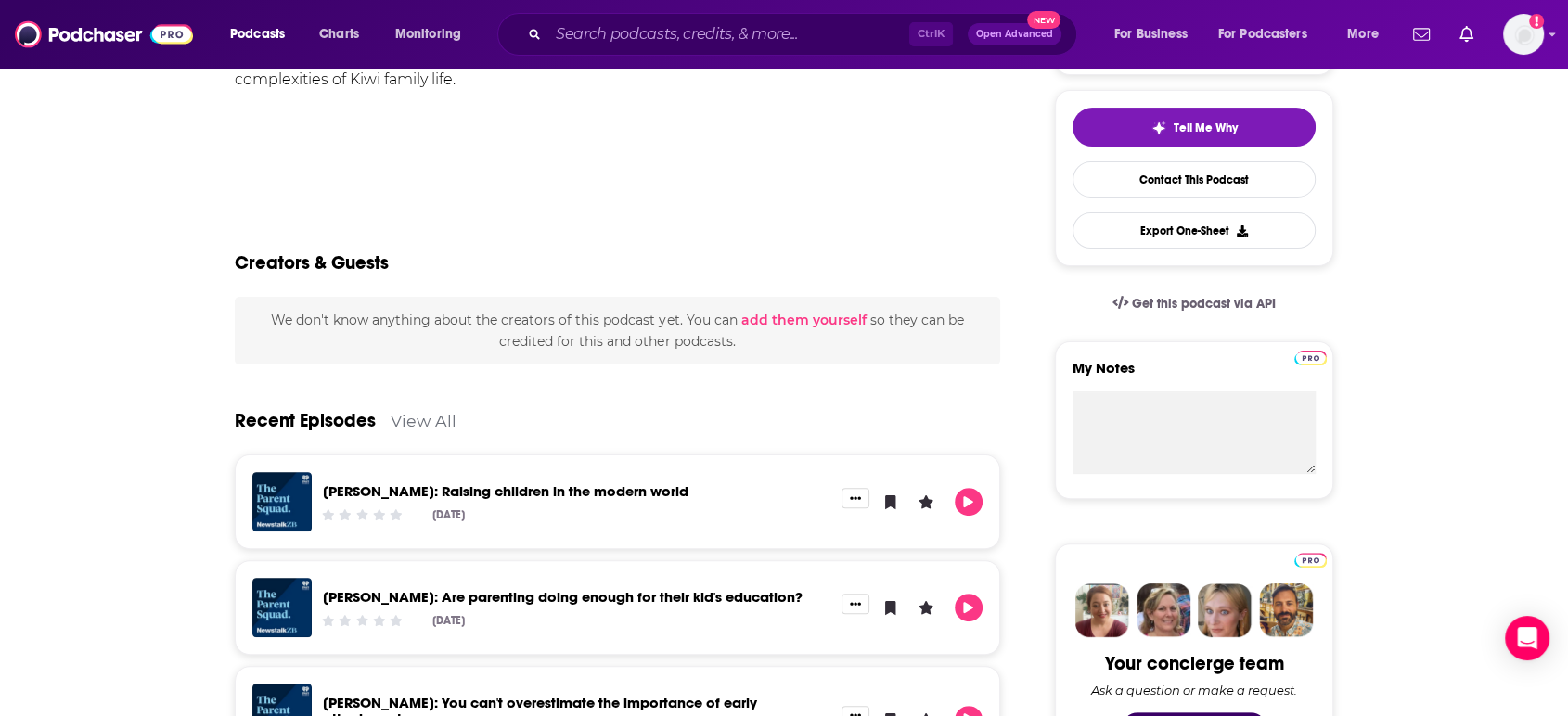
scroll to position [412, 0]
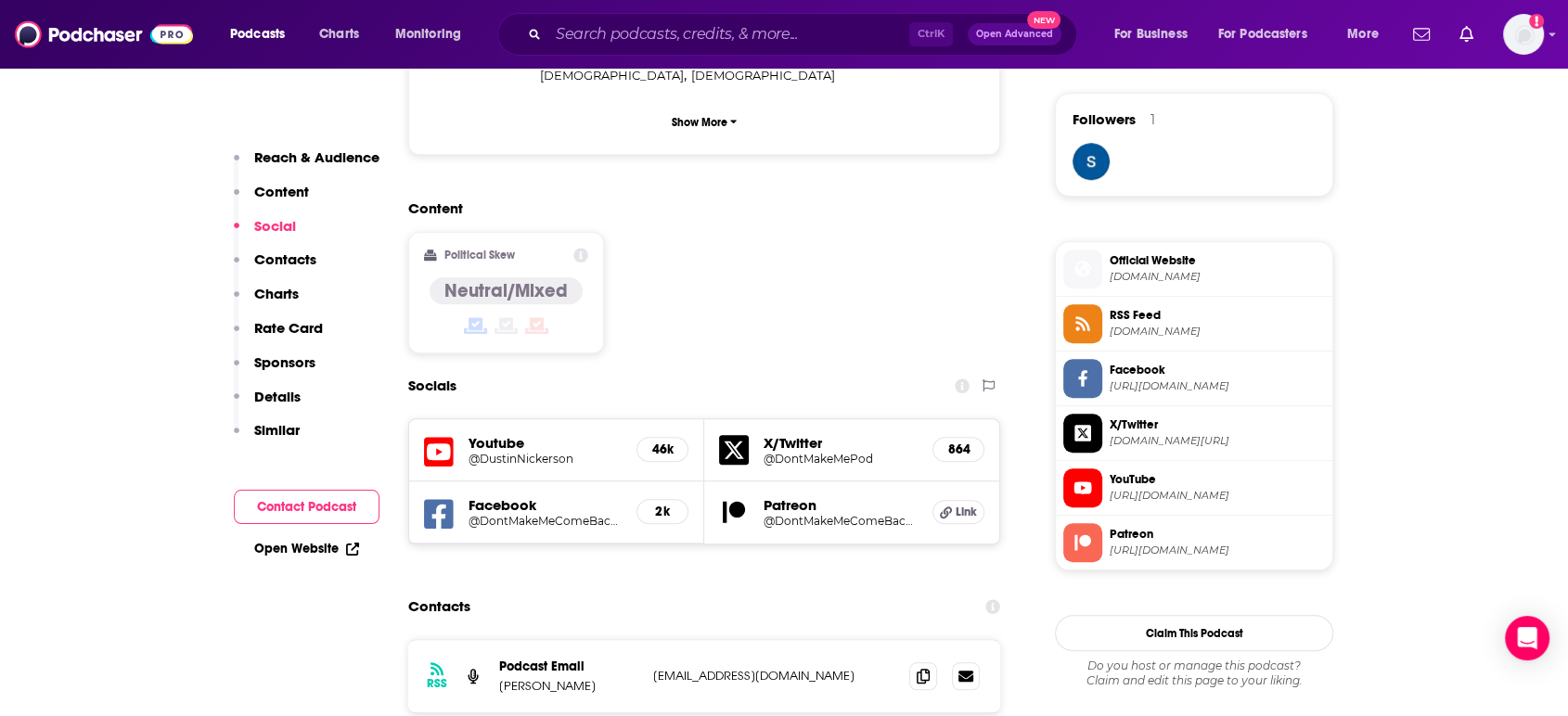
scroll to position [1339, 0]
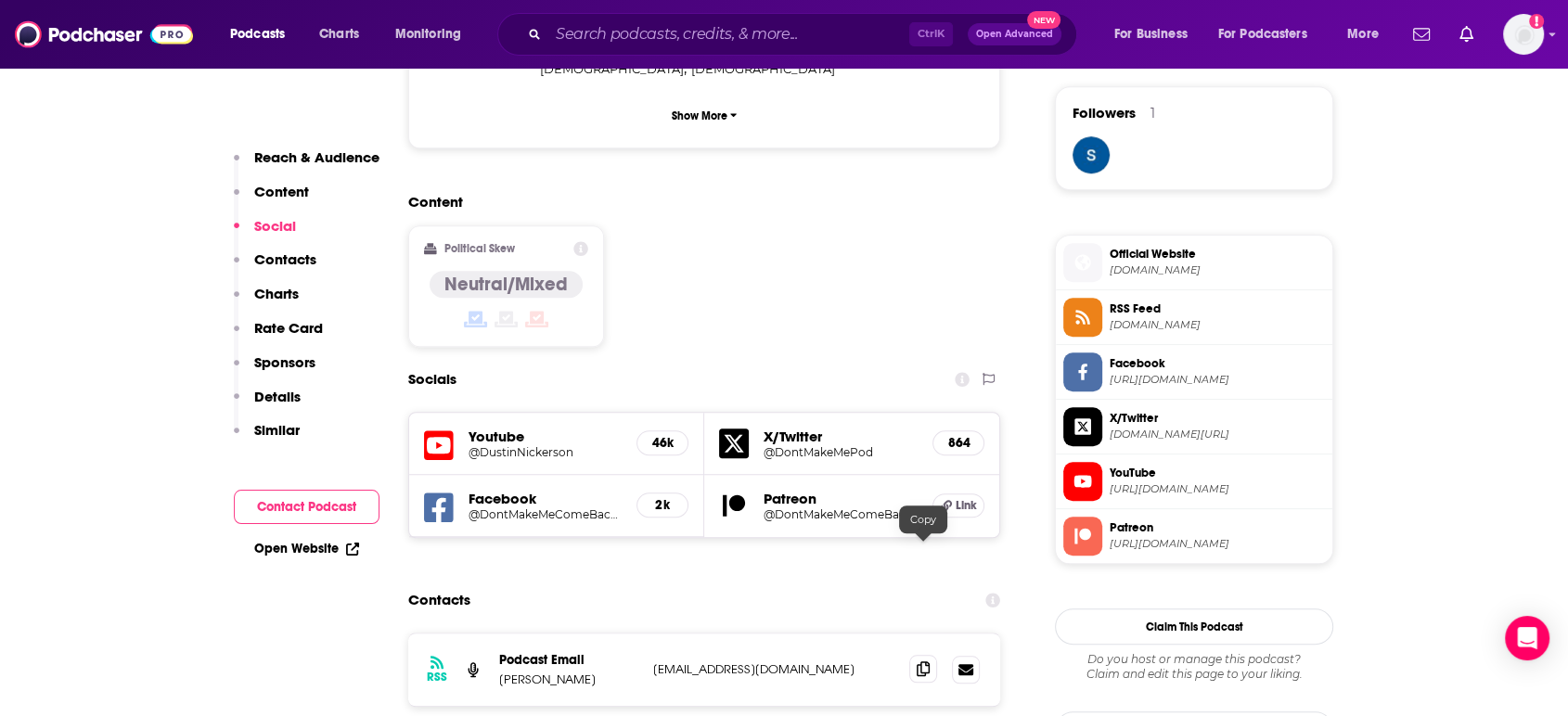
click at [928, 661] on icon at bounding box center [924, 669] width 13 height 15
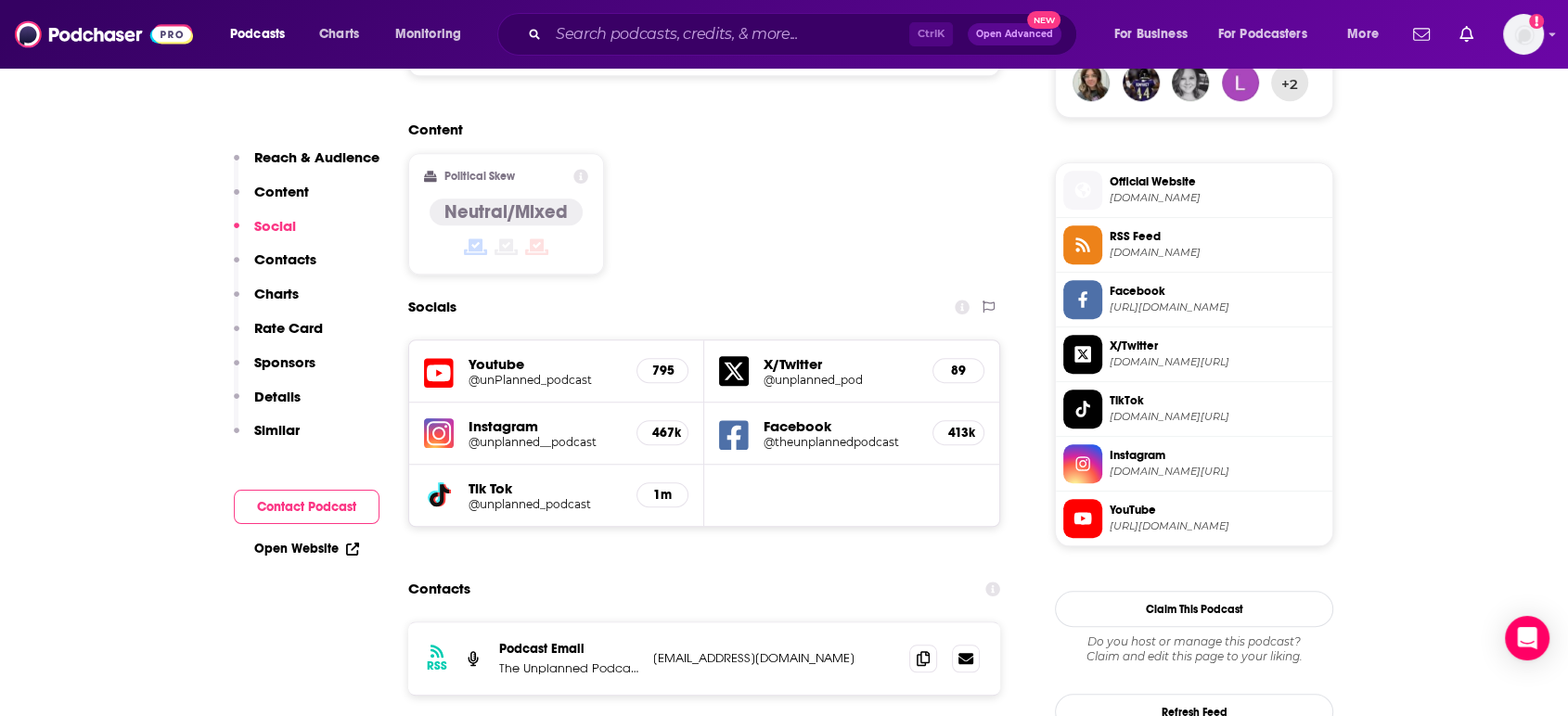
scroll to position [1443, 0]
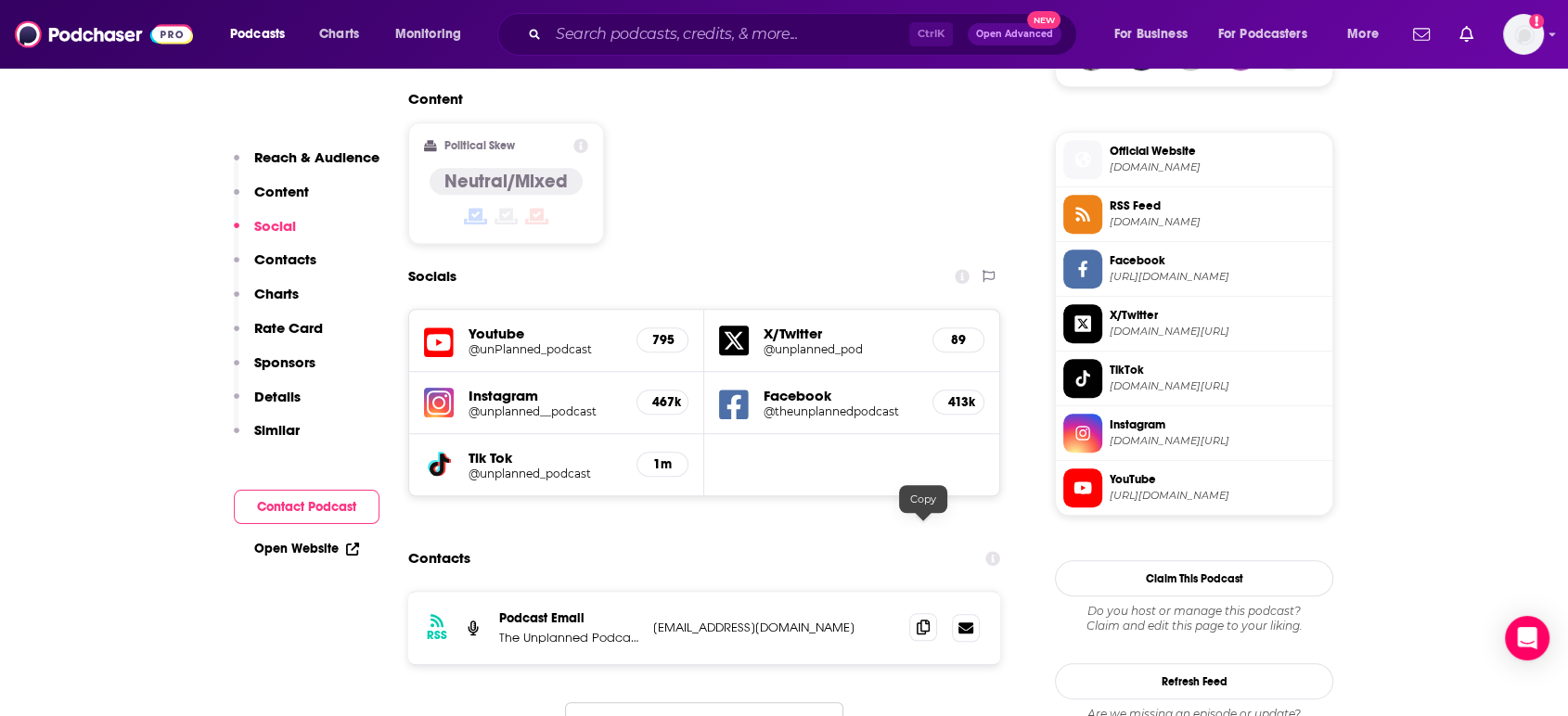
click at [928, 619] on icon at bounding box center [924, 627] width 13 height 15
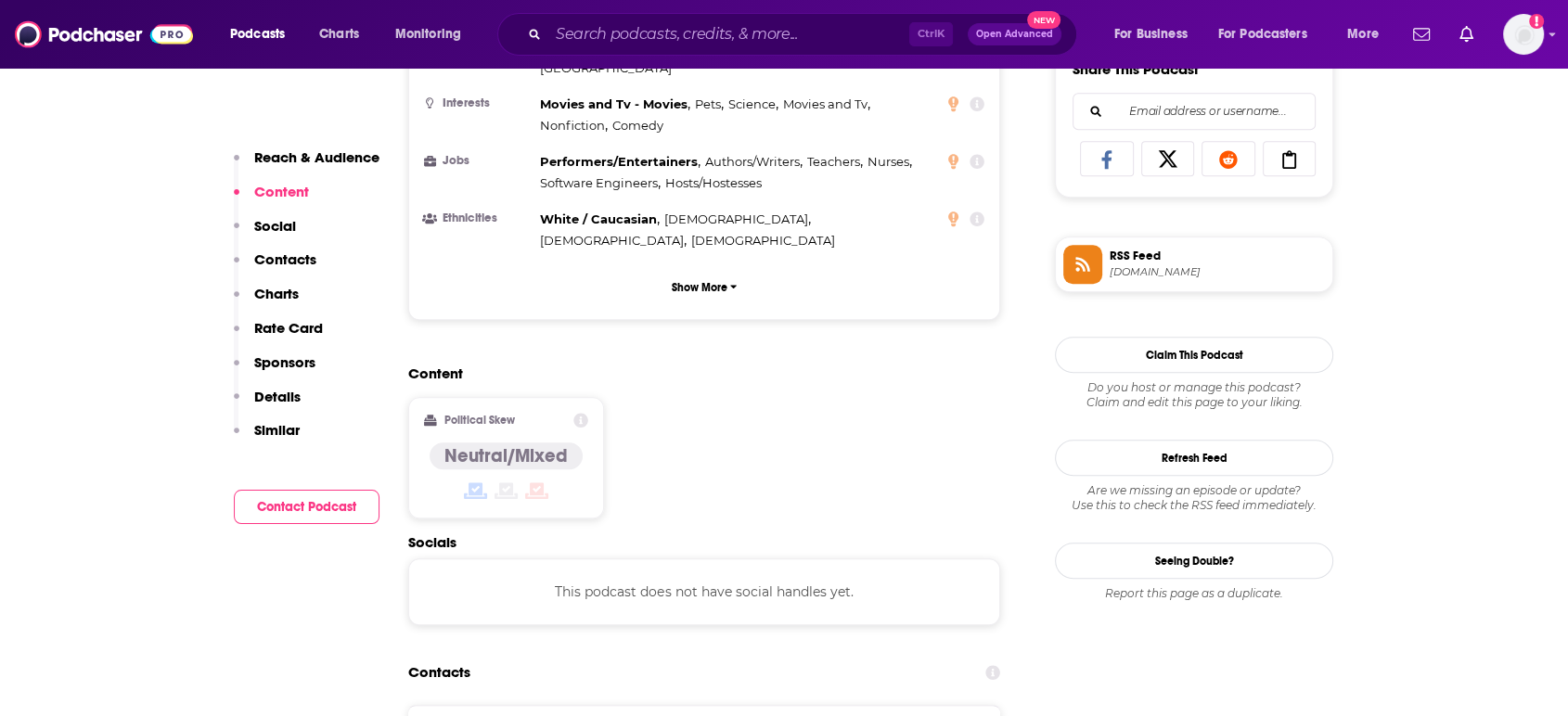
scroll to position [1339, 0]
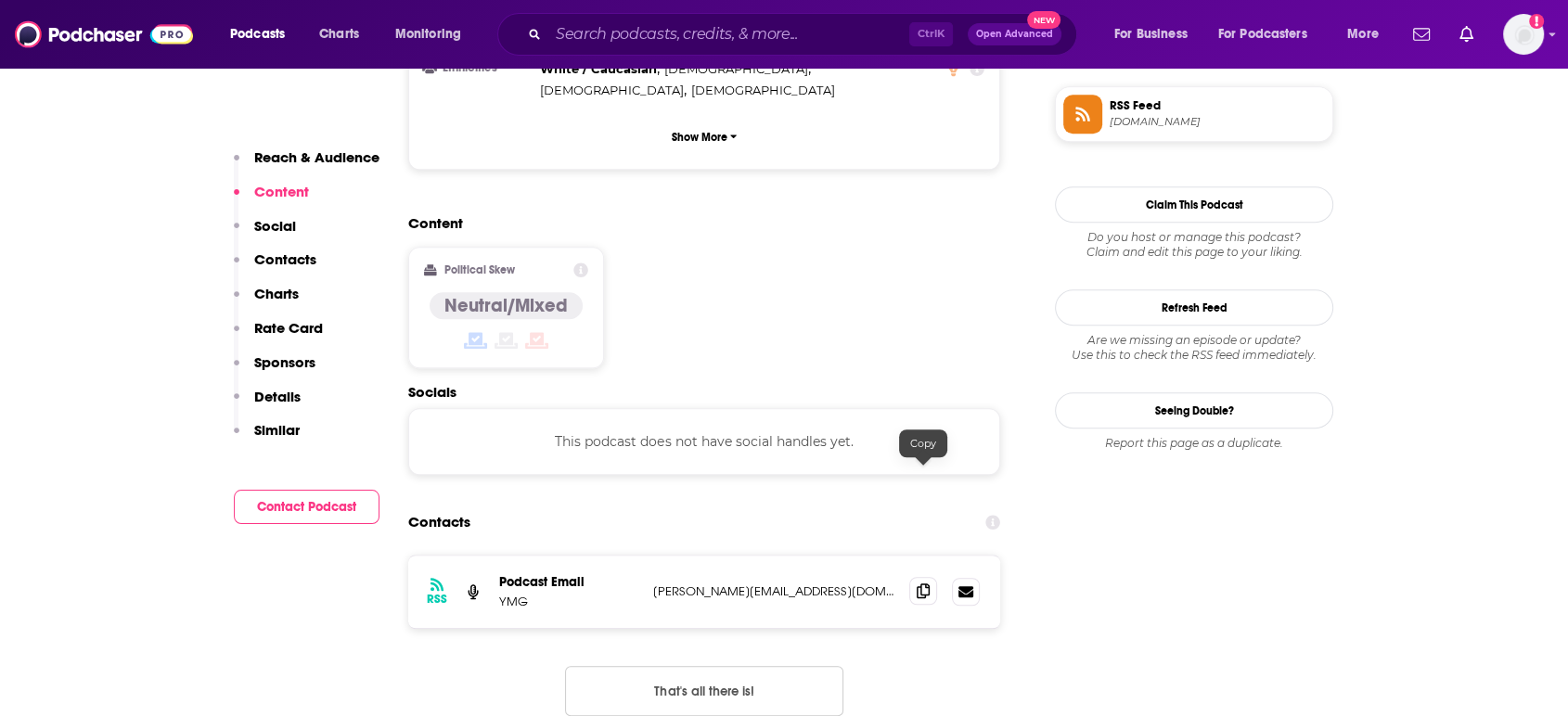
click at [931, 577] on span at bounding box center [923, 591] width 28 height 28
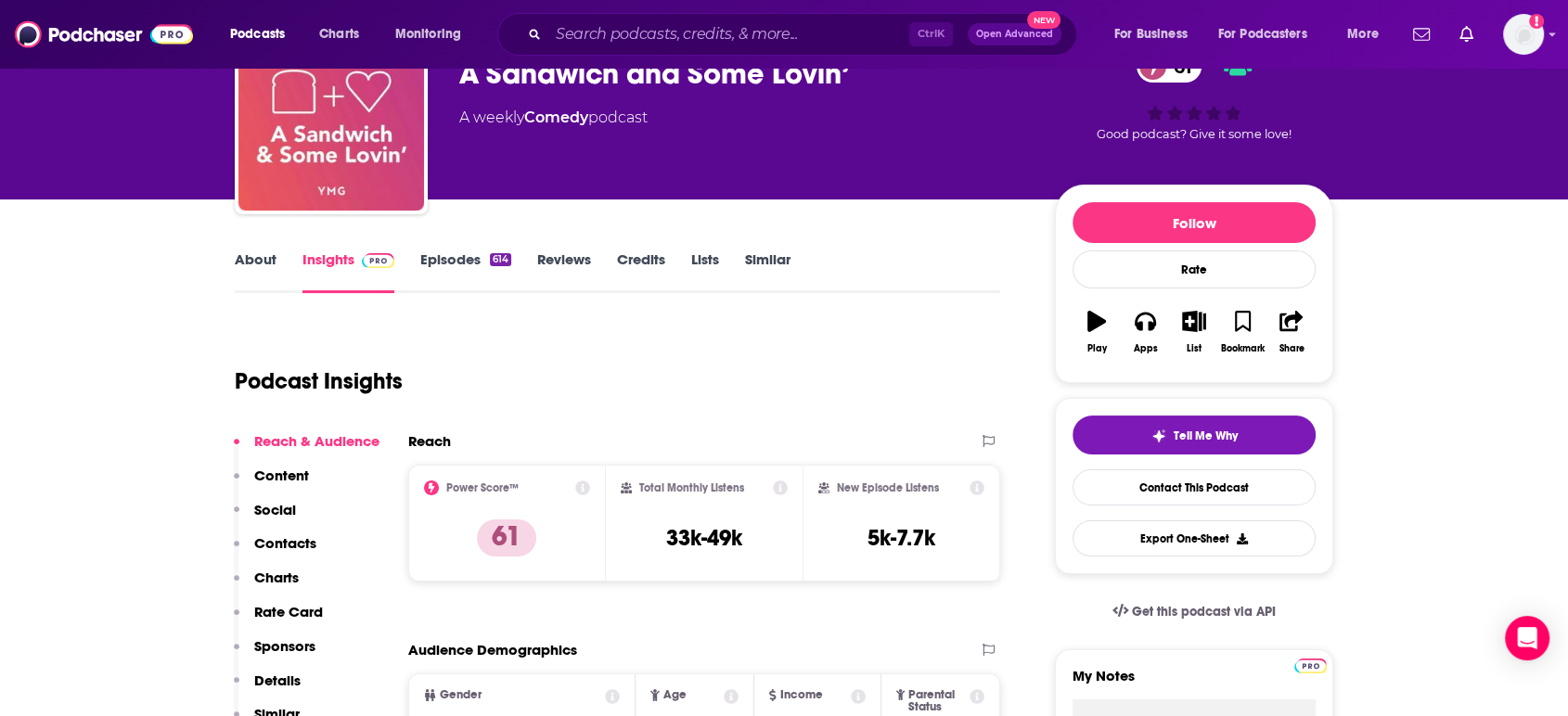
scroll to position [0, 0]
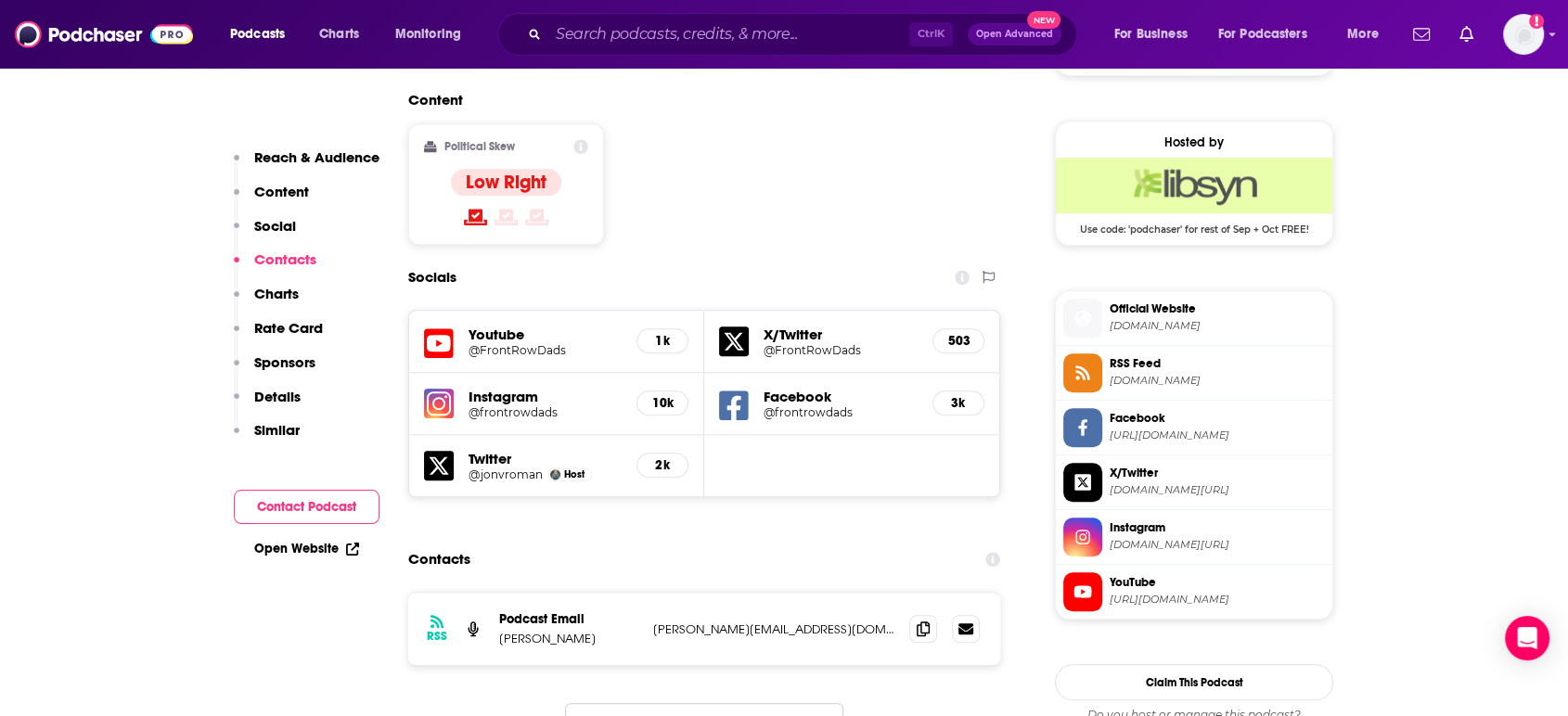
scroll to position [1443, 0]
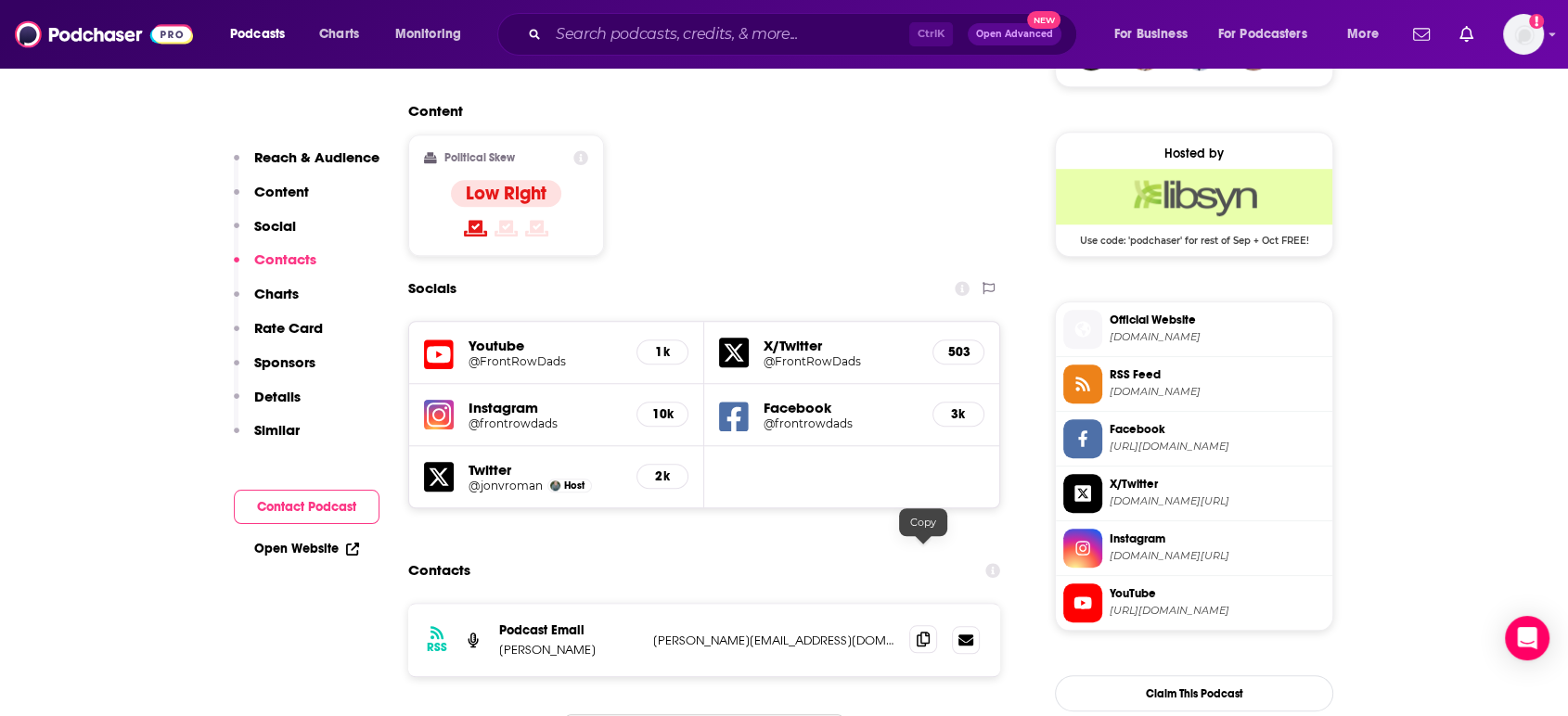
click at [928, 632] on icon at bounding box center [924, 639] width 13 height 15
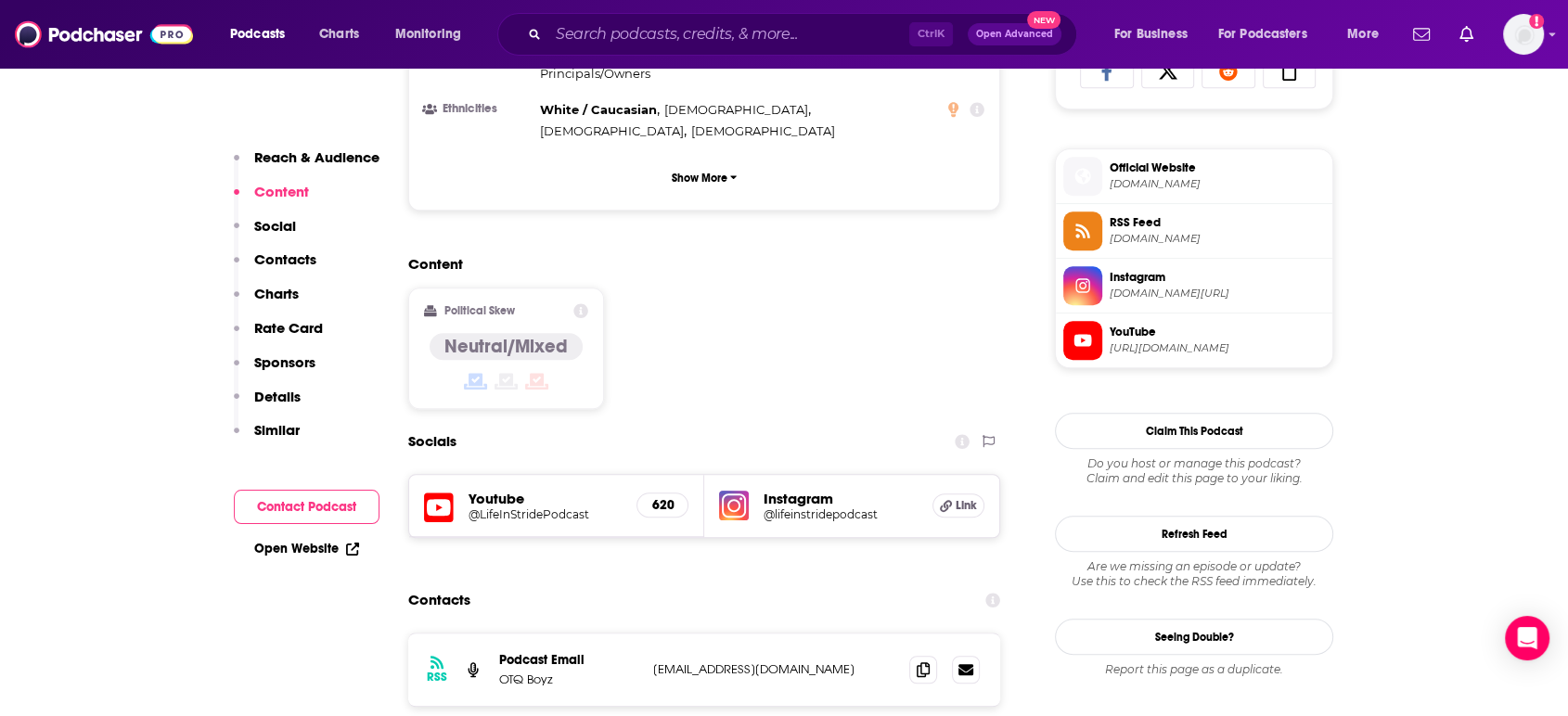
scroll to position [1546, 0]
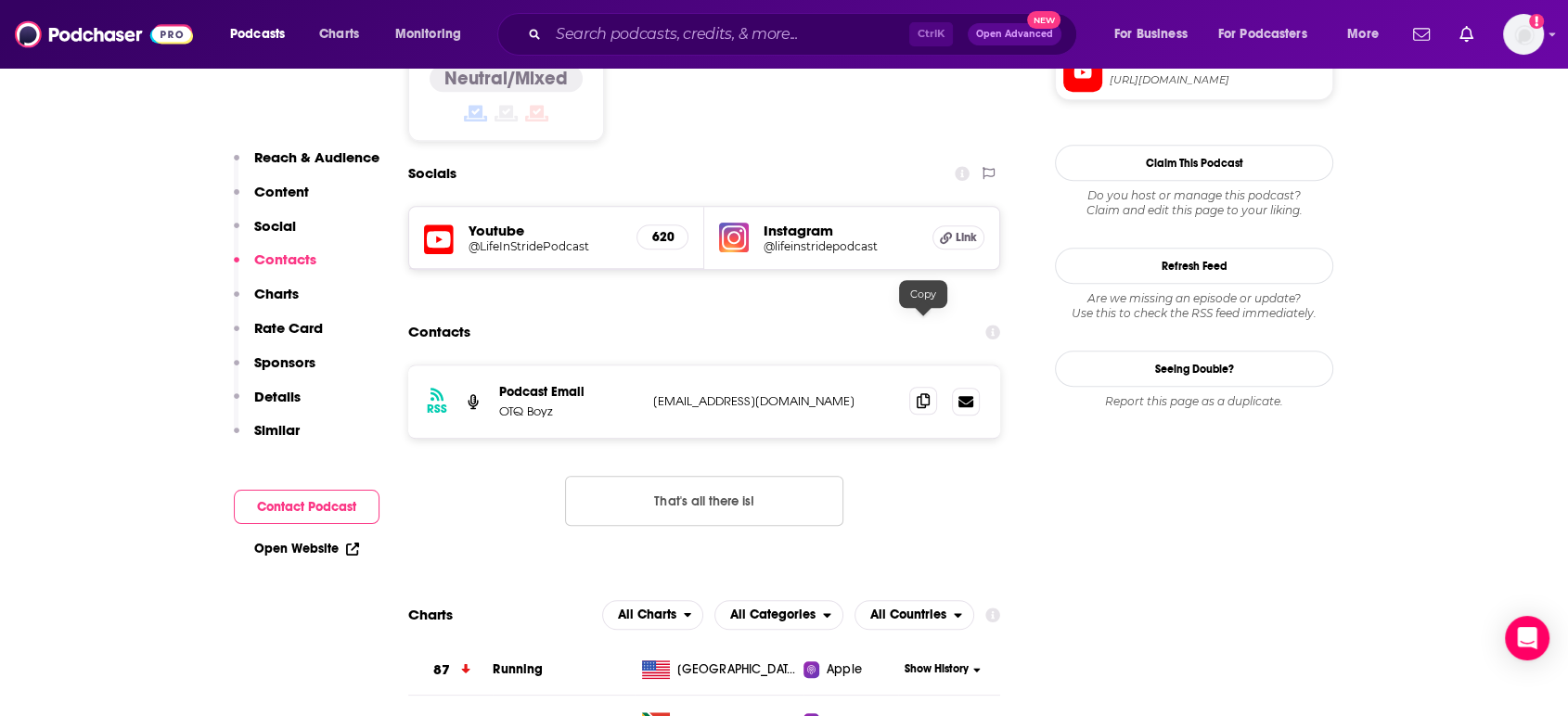
click at [920, 387] on span at bounding box center [923, 400] width 28 height 28
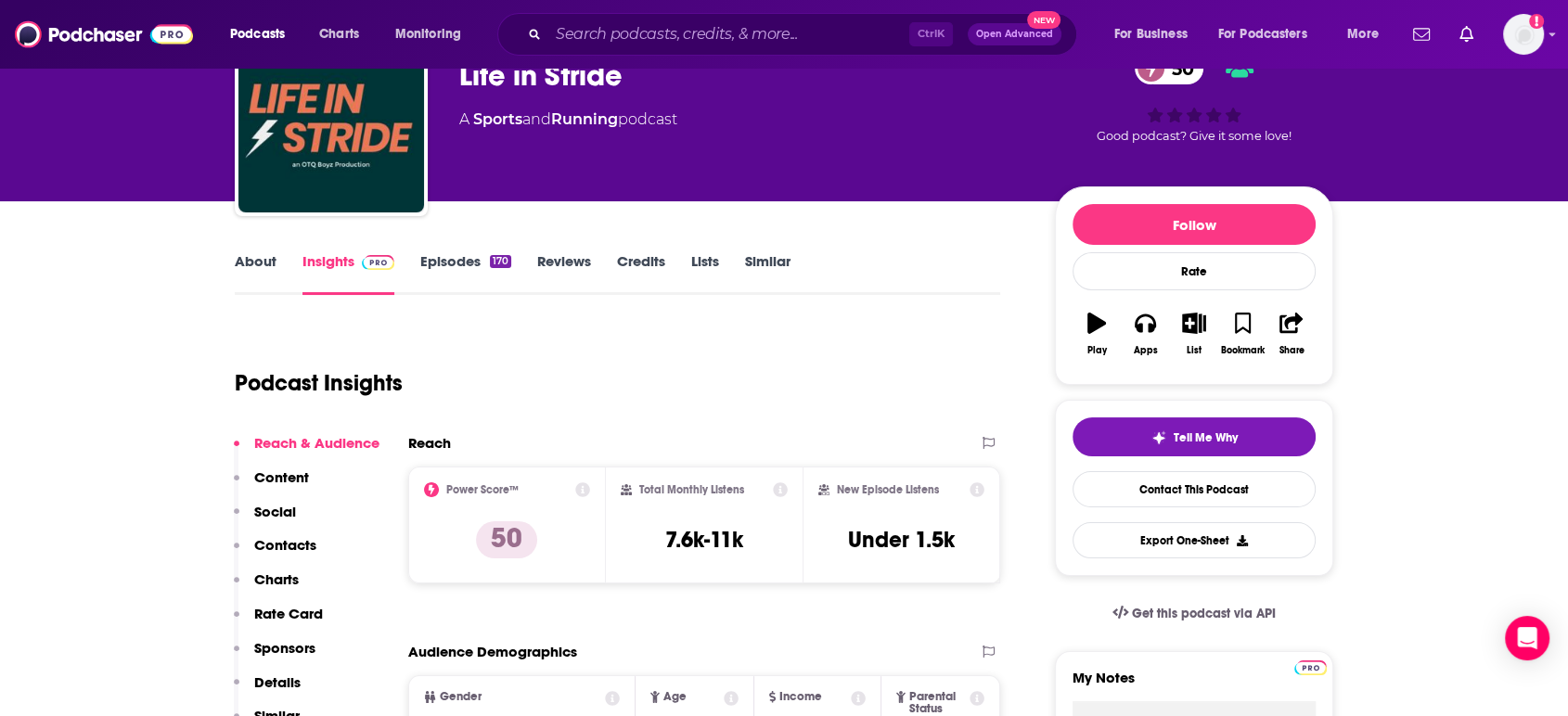
scroll to position [0, 0]
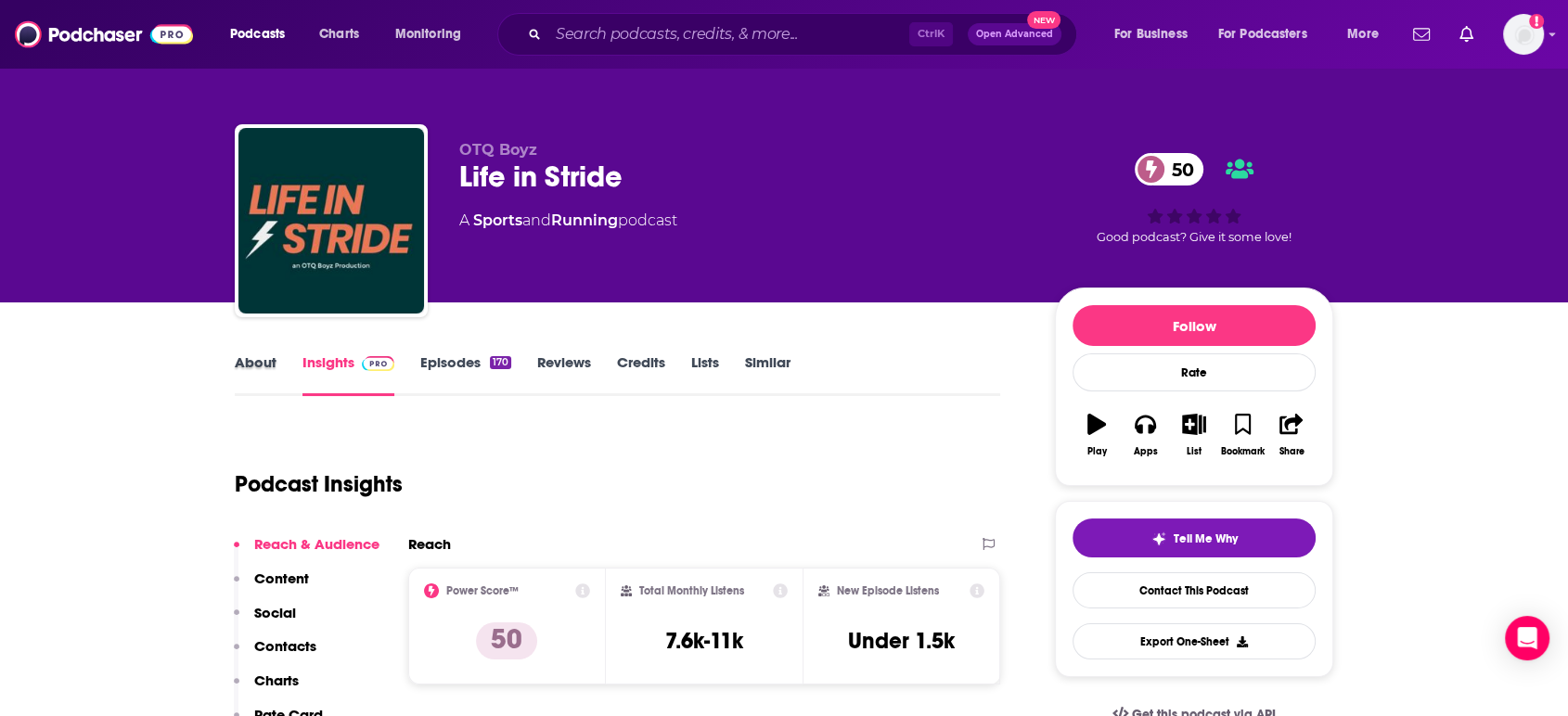
click at [281, 360] on div "About" at bounding box center [268, 374] width 68 height 43
click at [245, 360] on link "About" at bounding box center [256, 374] width 42 height 43
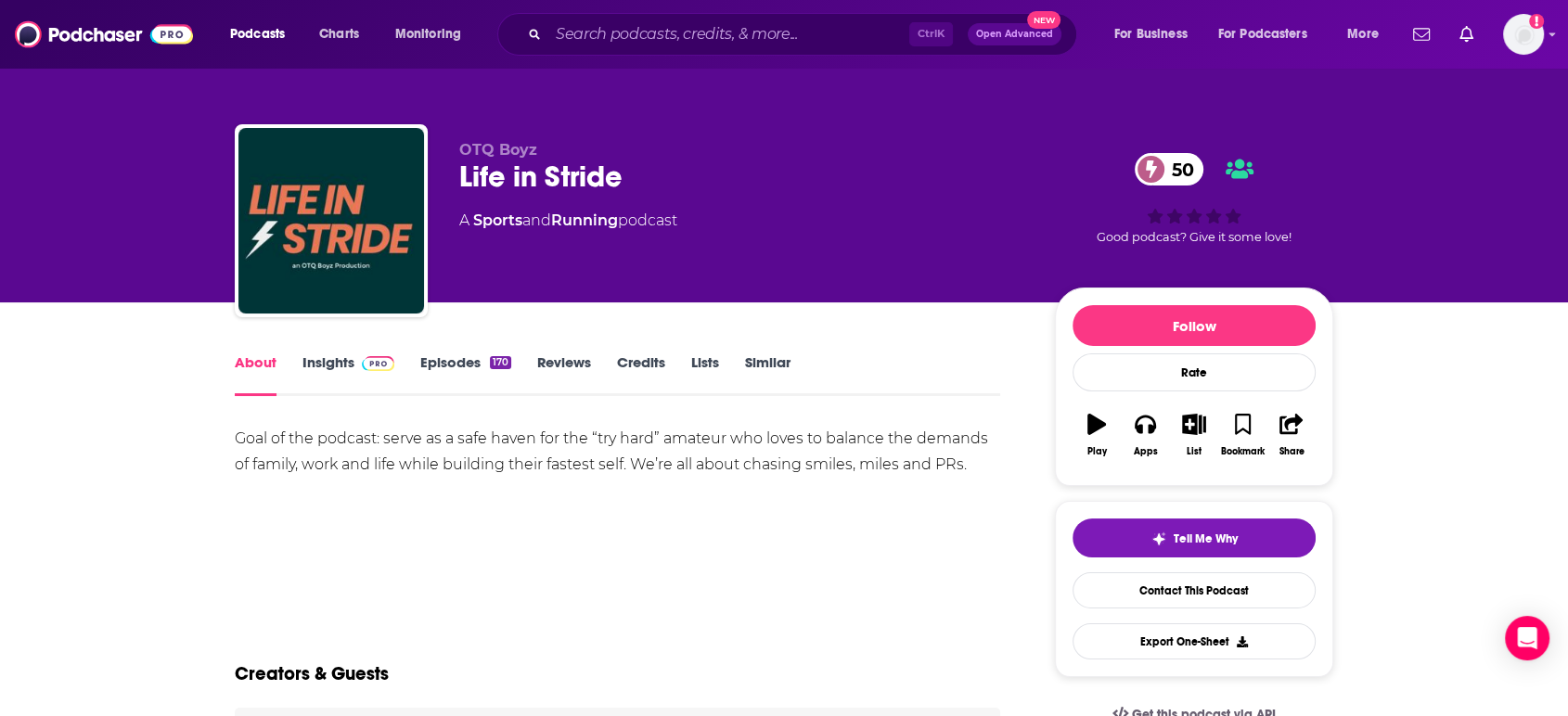
click at [312, 362] on link "Insights" at bounding box center [348, 374] width 92 height 43
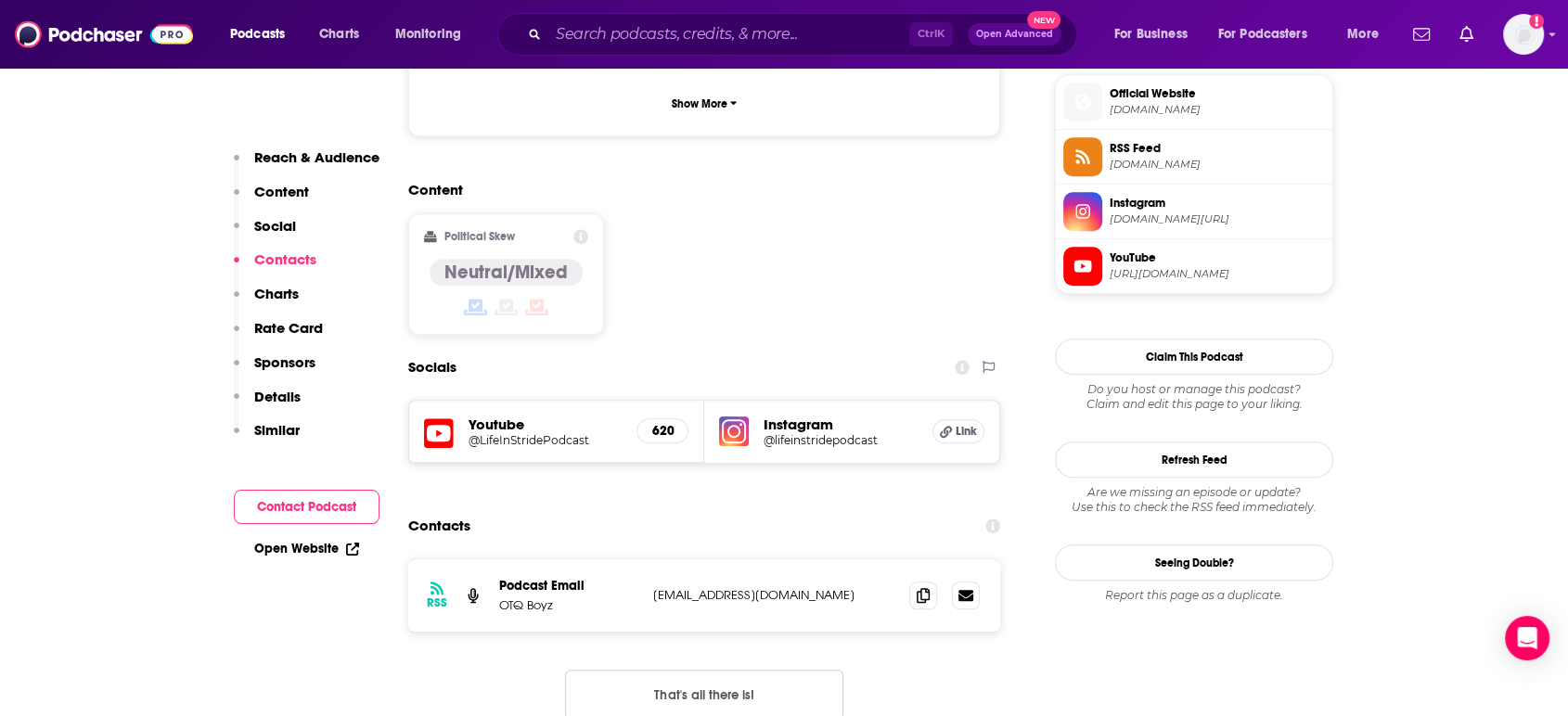
scroll to position [1339, 0]
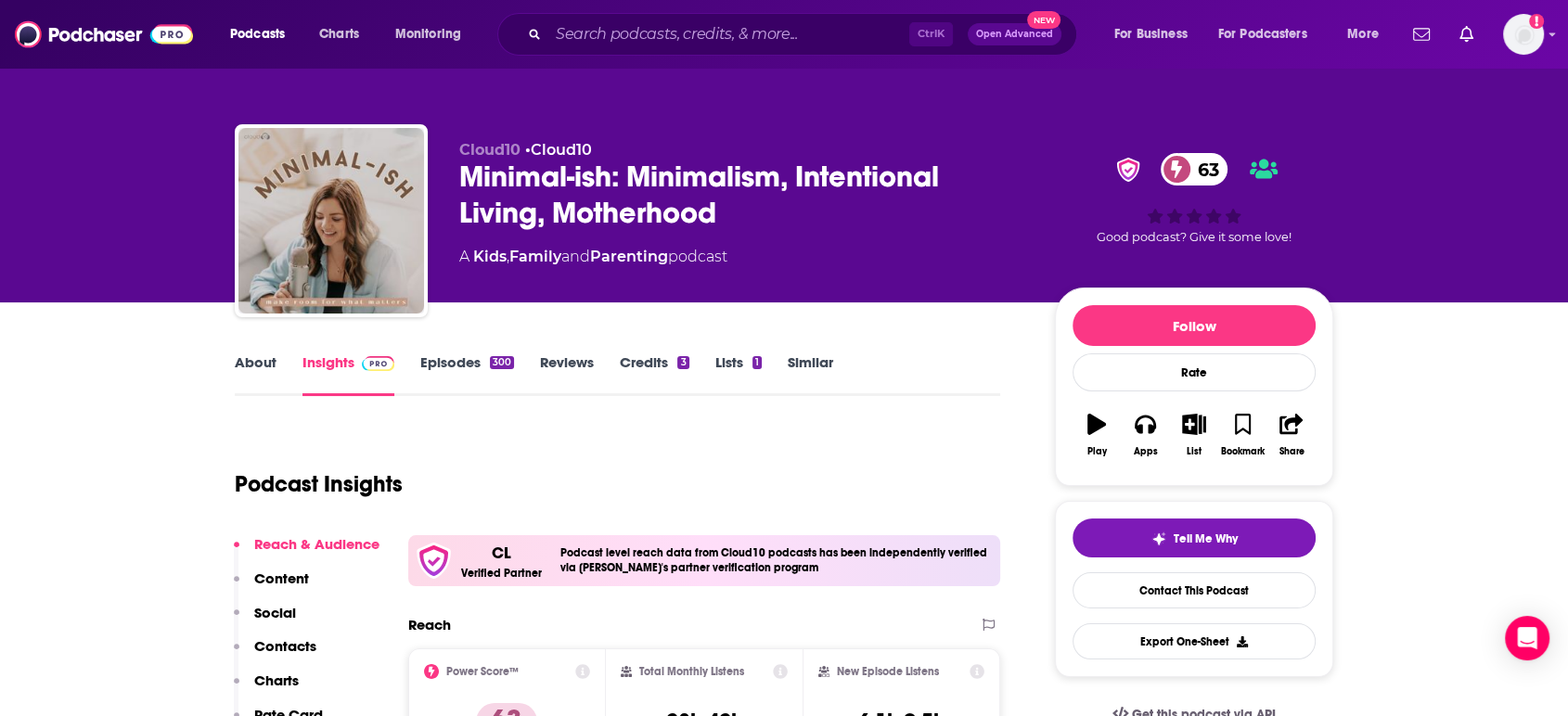
click at [246, 363] on link "About" at bounding box center [256, 374] width 42 height 43
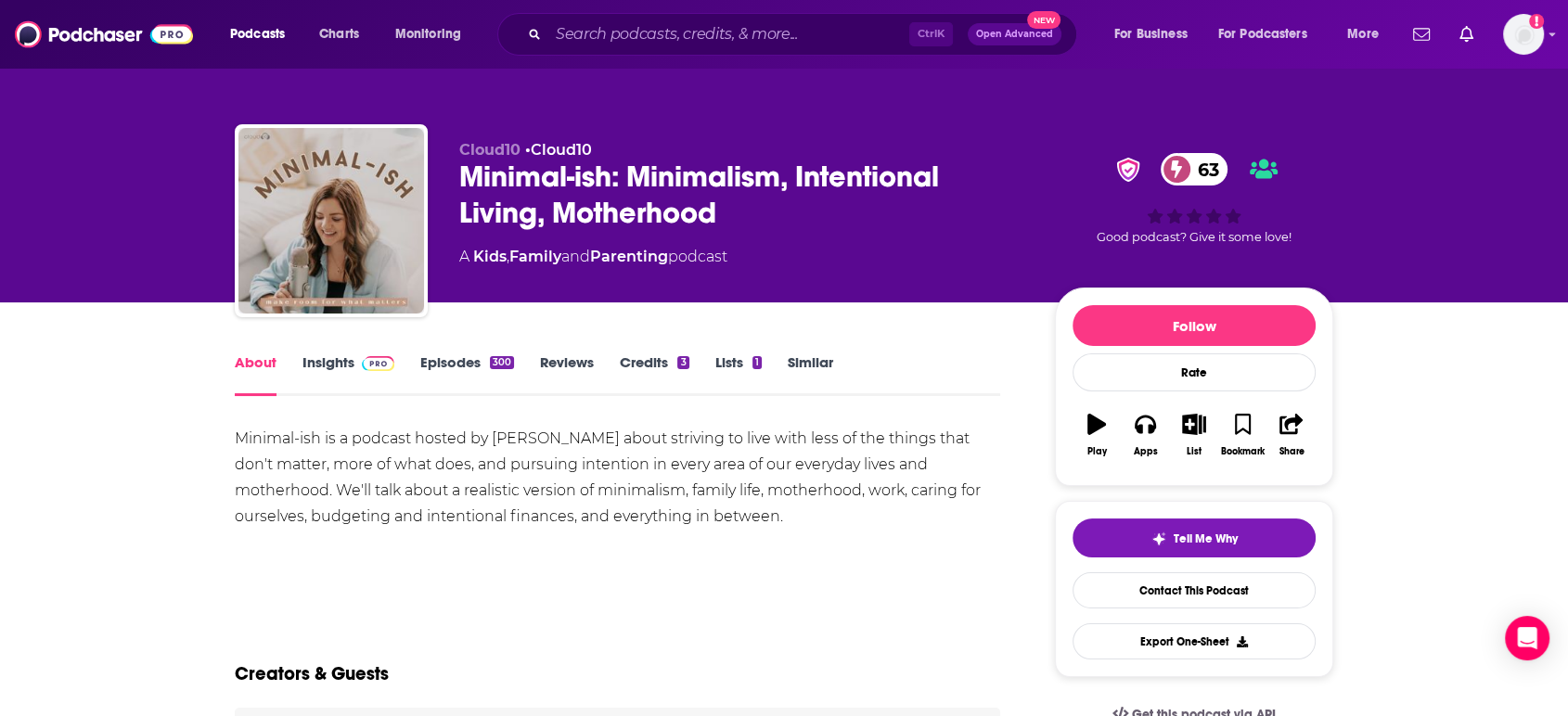
click at [326, 362] on link "Insights" at bounding box center [348, 374] width 92 height 43
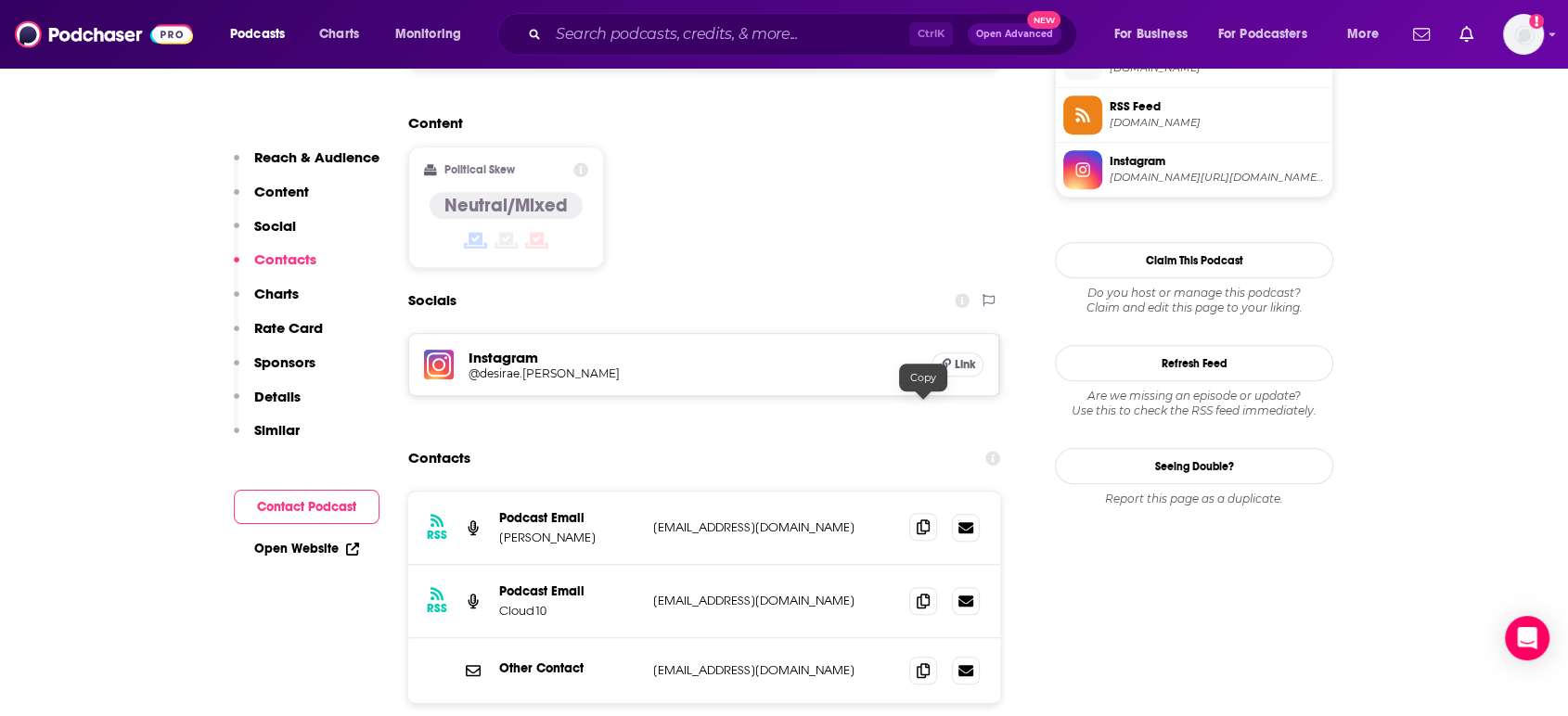
scroll to position [1546, 0]
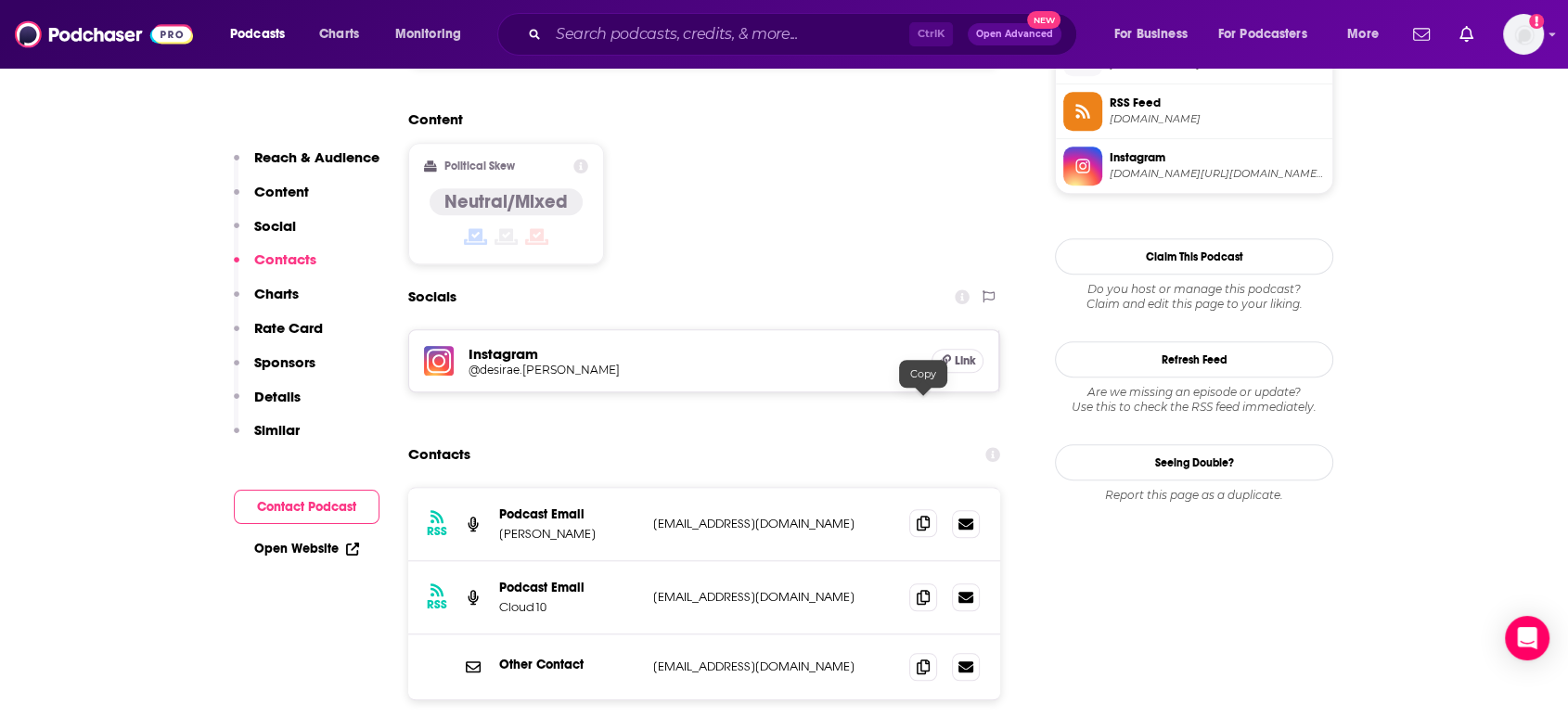
click at [931, 509] on span at bounding box center [923, 523] width 28 height 28
click at [928, 659] on icon at bounding box center [924, 666] width 13 height 15
click at [928, 589] on icon at bounding box center [924, 596] width 13 height 15
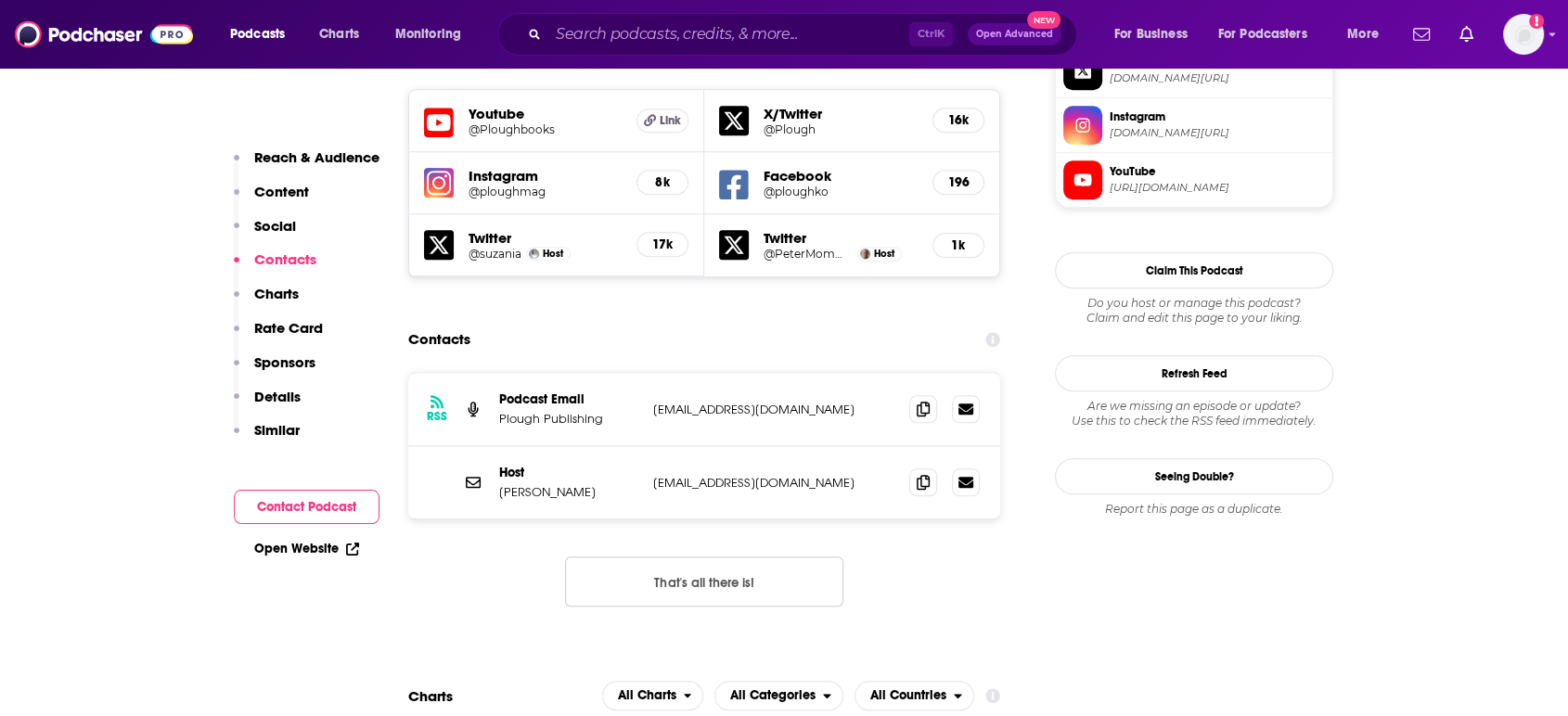
scroll to position [1648, 0]
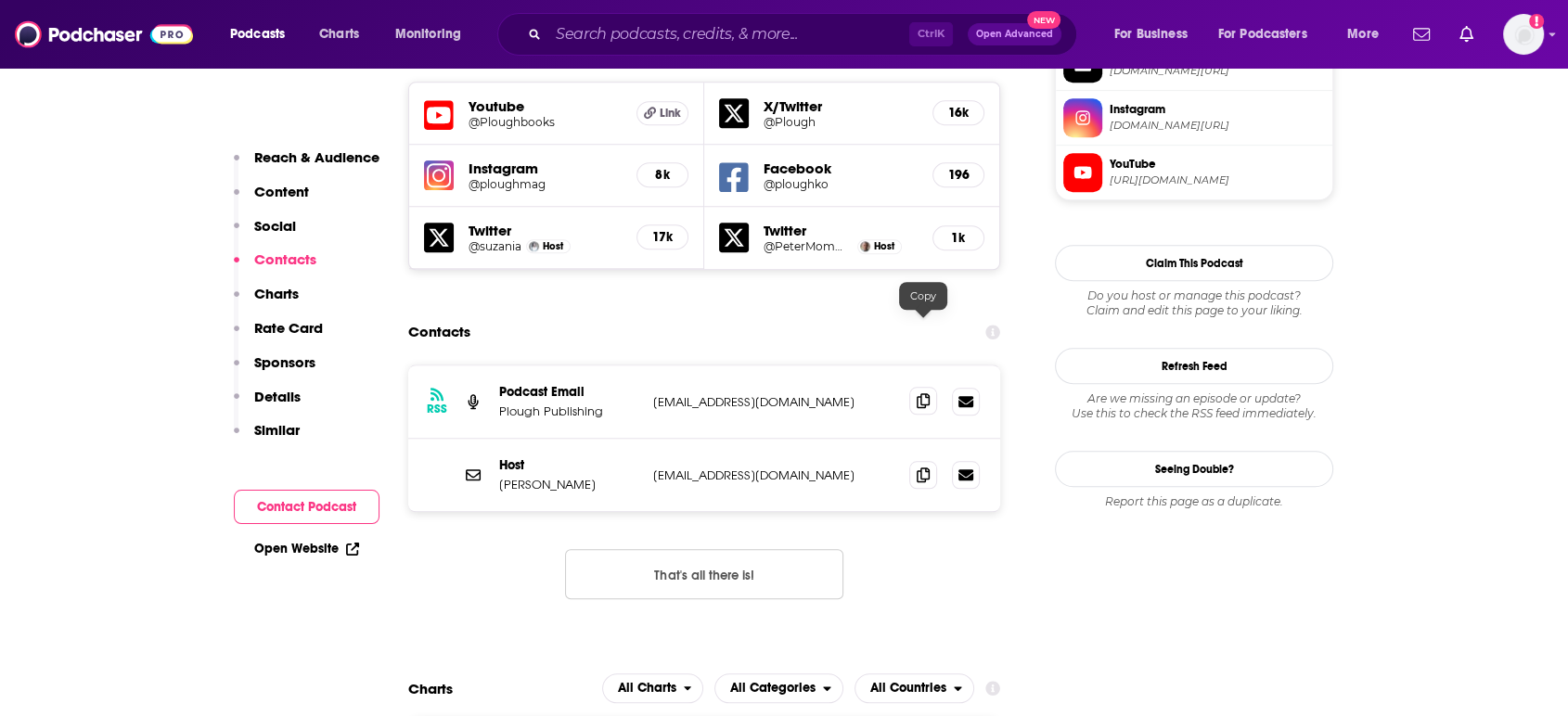
click at [918, 393] on icon at bounding box center [924, 401] width 13 height 15
click at [920, 460] on span at bounding box center [923, 474] width 28 height 28
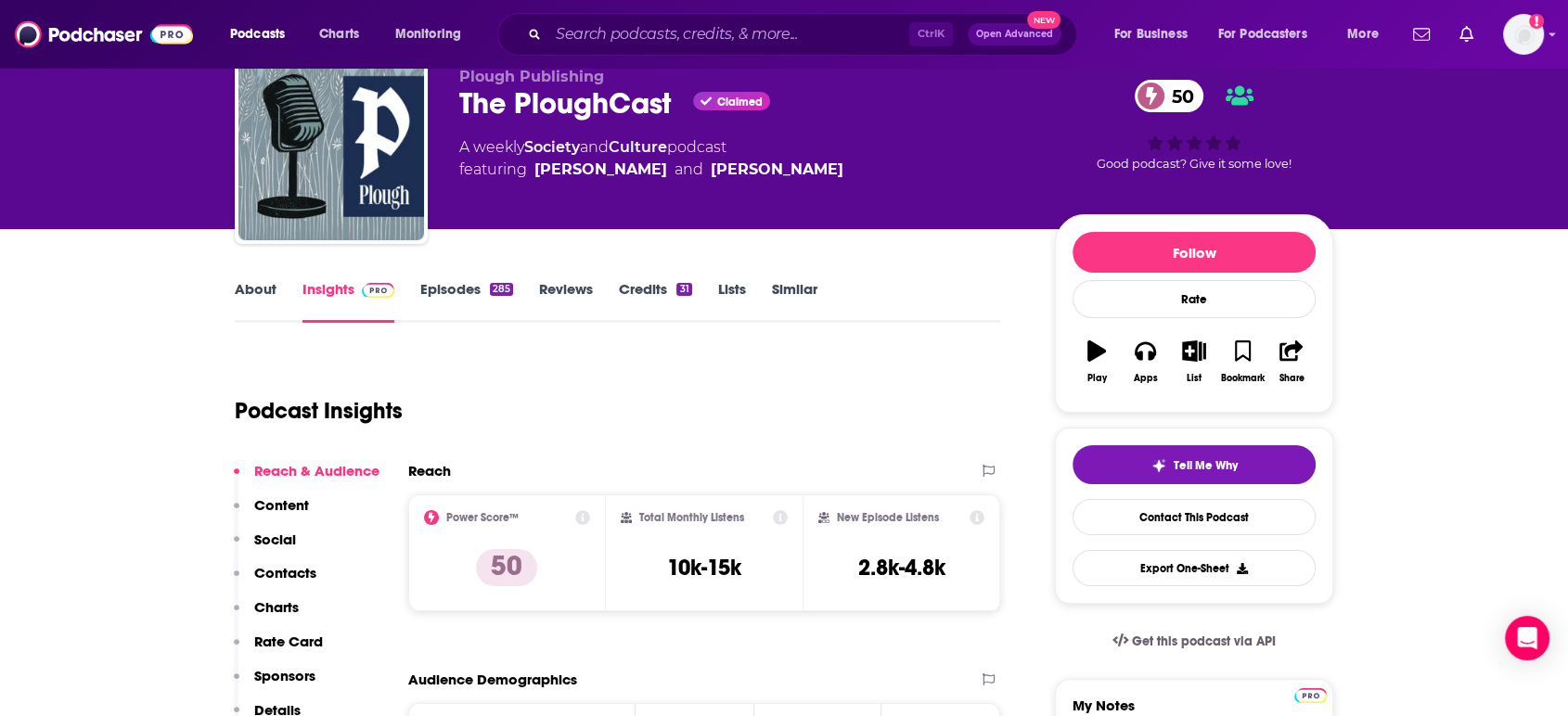
scroll to position [0, 0]
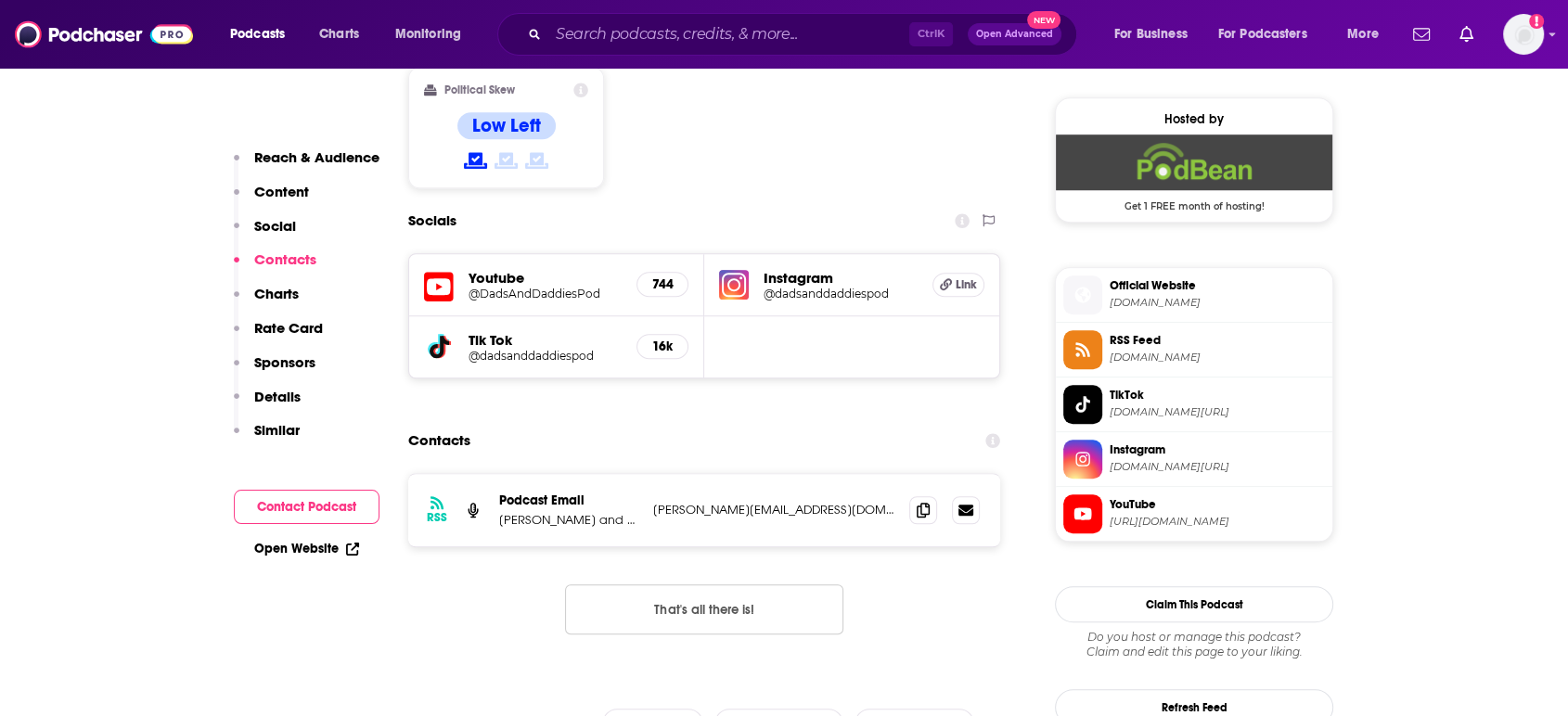
scroll to position [1546, 0]
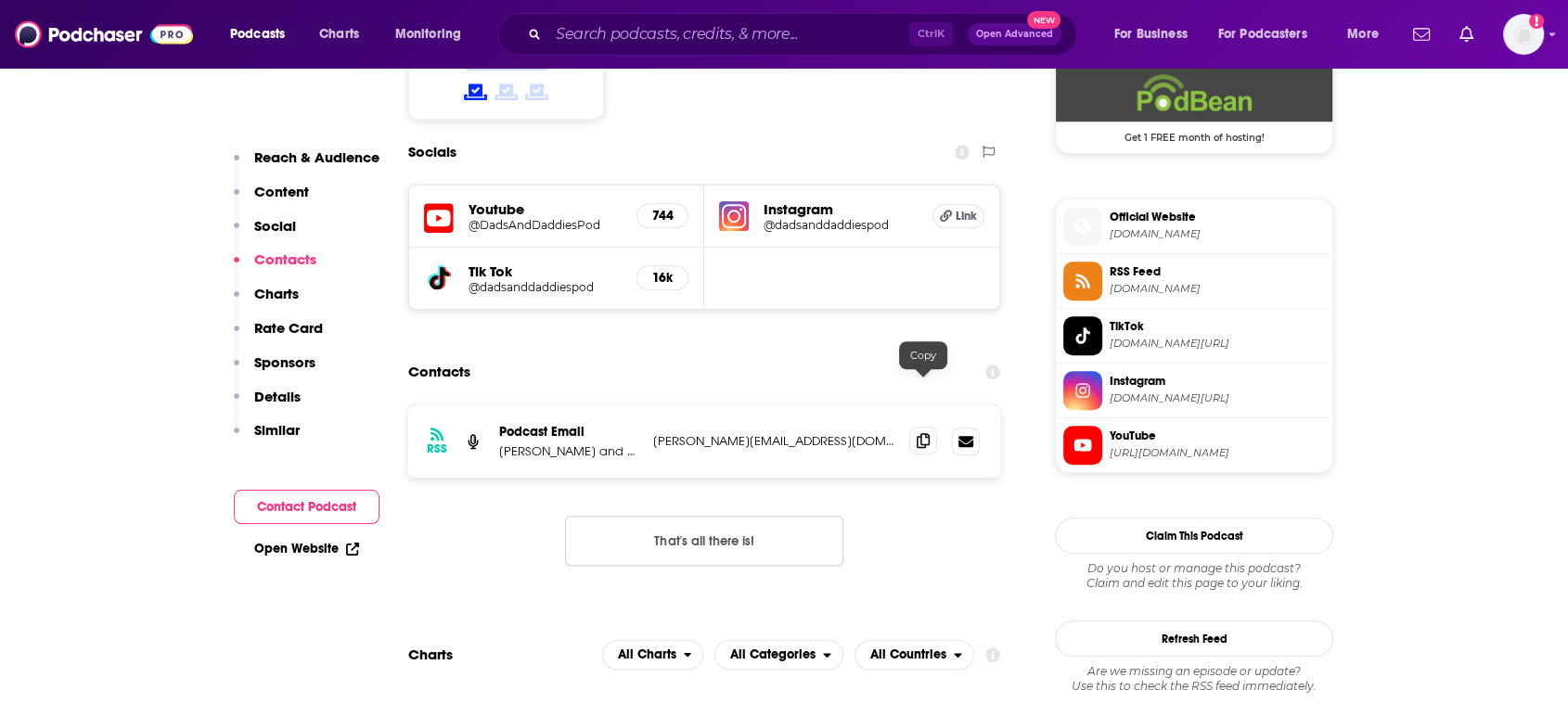
click at [926, 434] on icon at bounding box center [924, 441] width 13 height 15
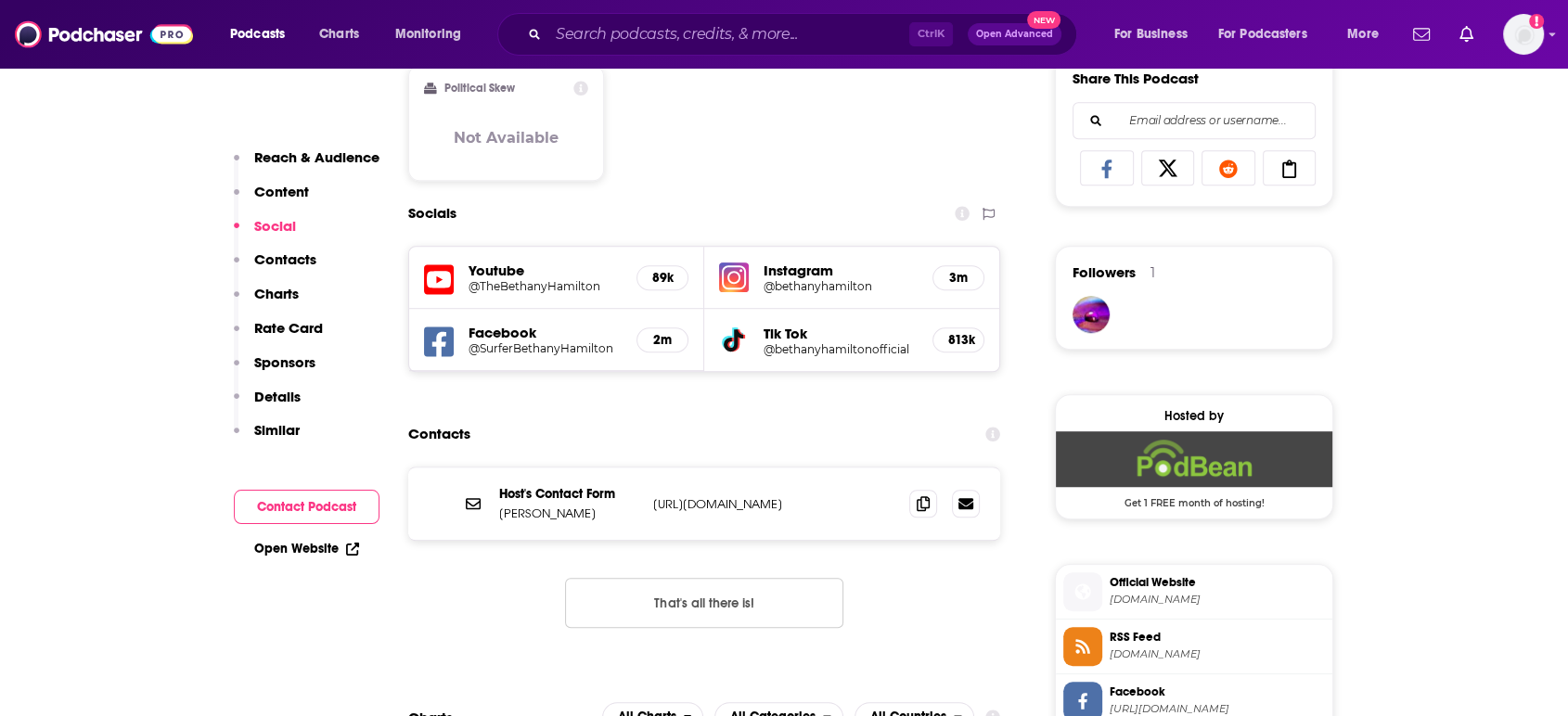
scroll to position [1133, 0]
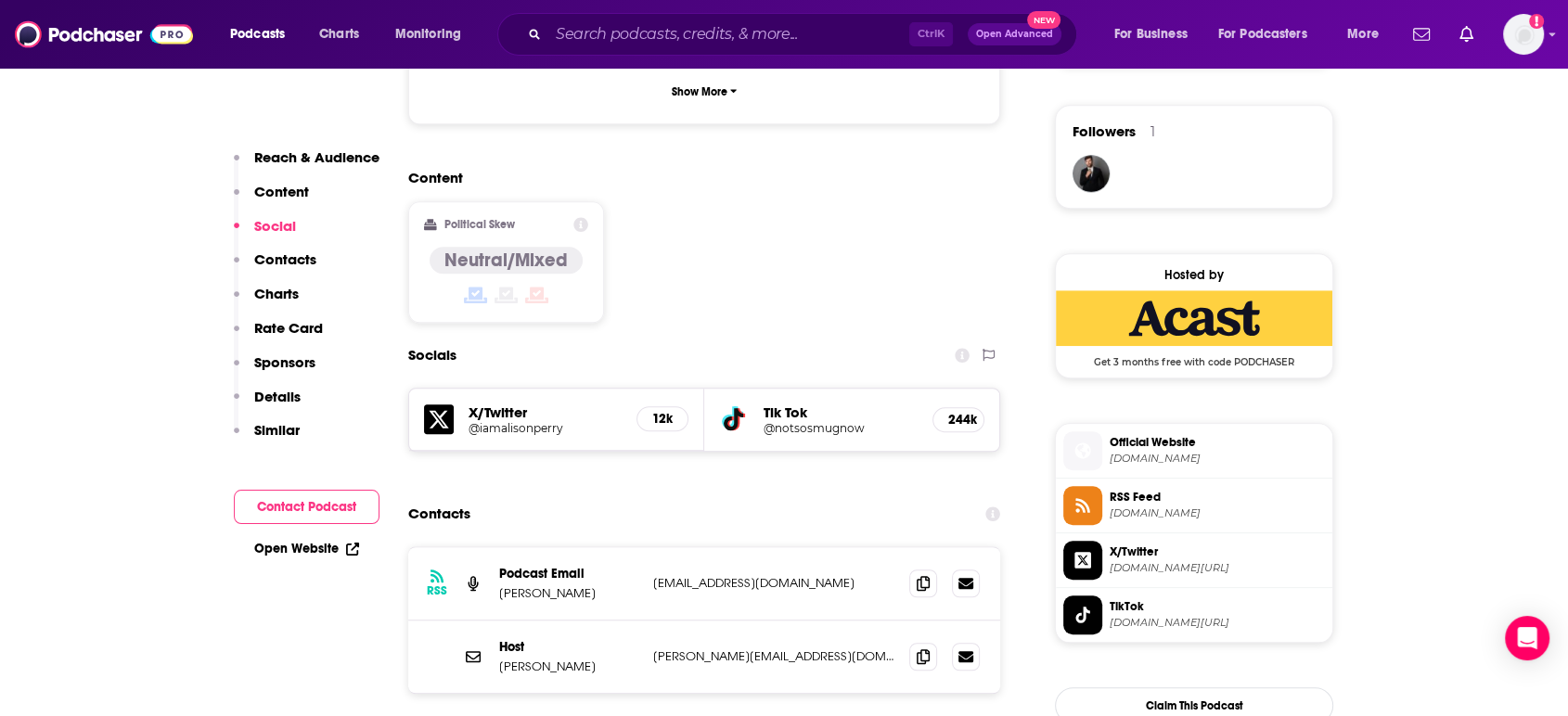
scroll to position [1443, 0]
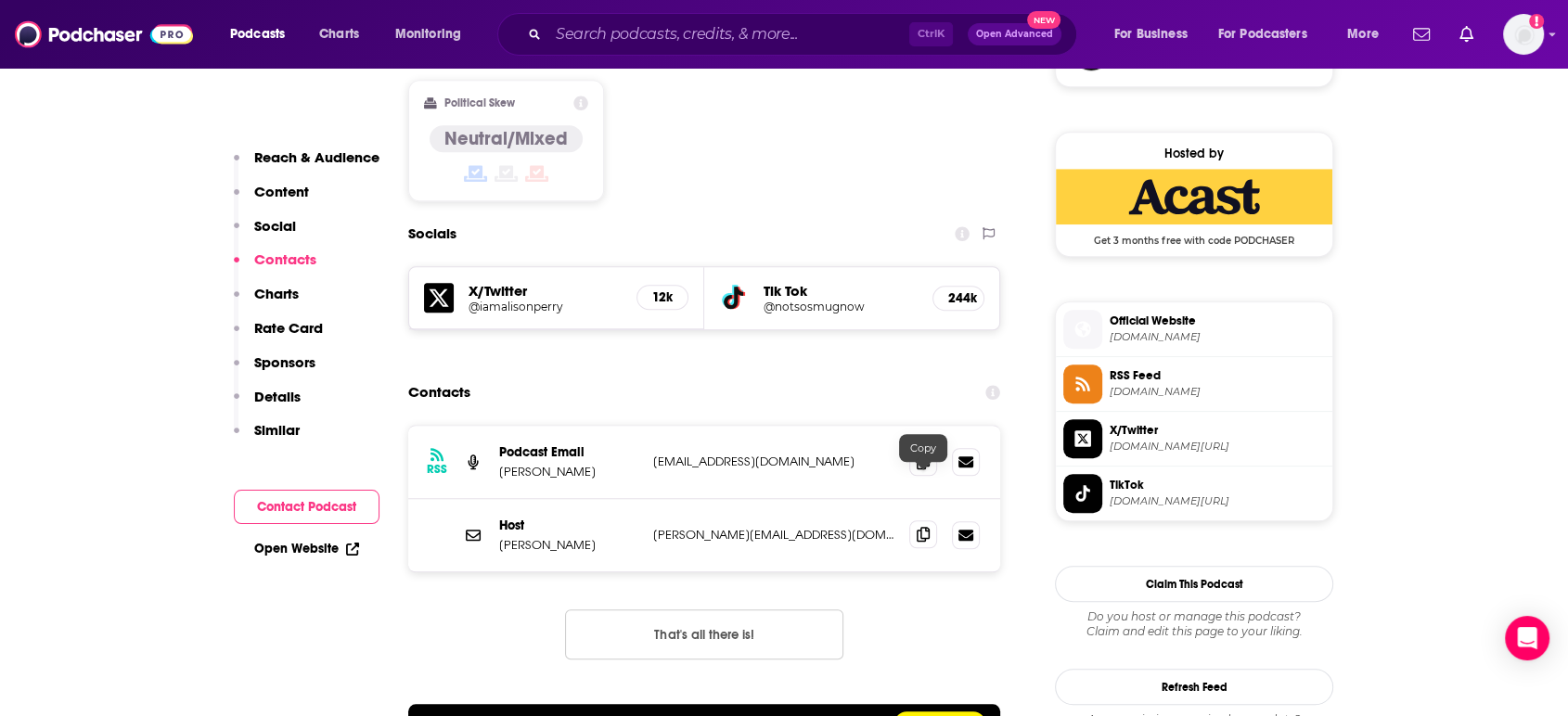
click at [922, 526] on icon at bounding box center [924, 534] width 13 height 15
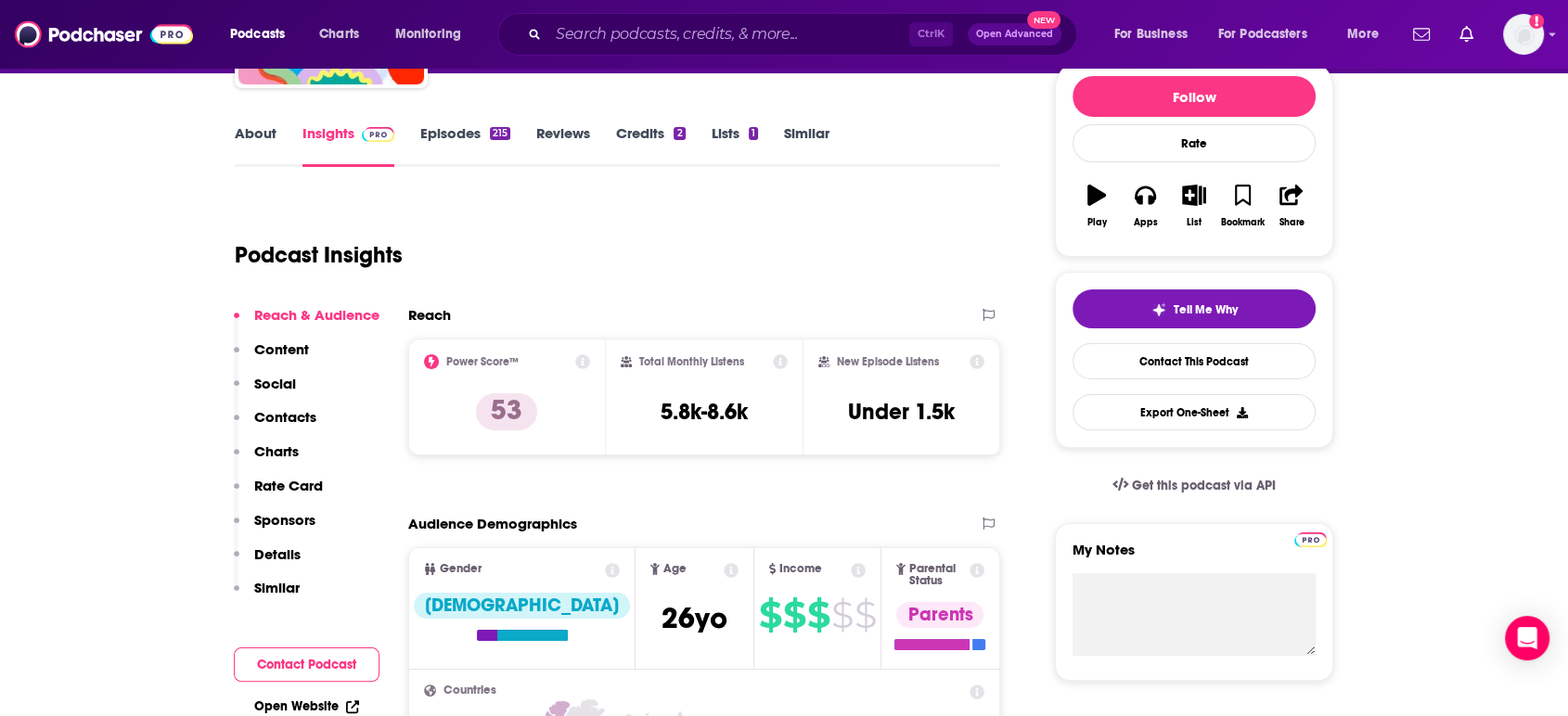
scroll to position [0, 0]
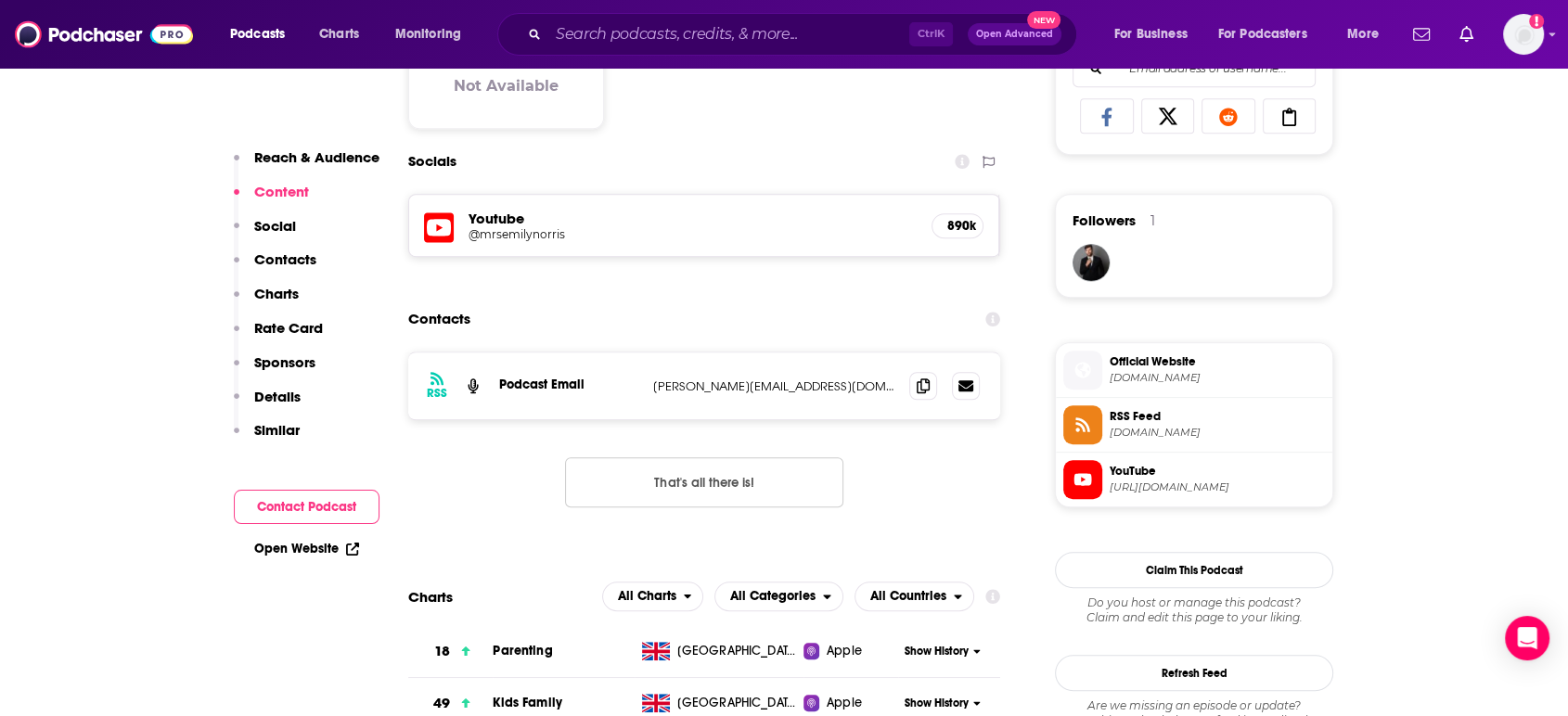
scroll to position [1443, 0]
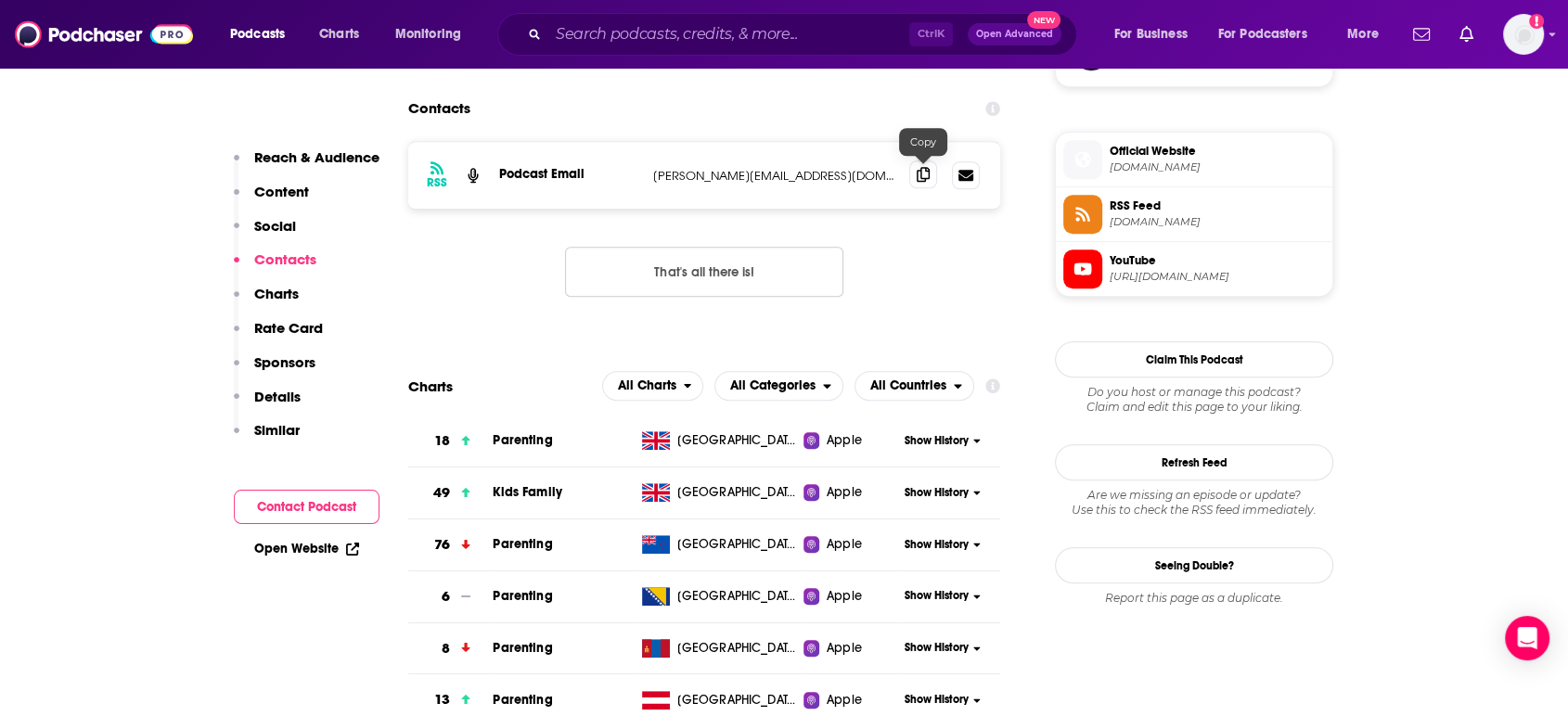
click at [925, 178] on icon at bounding box center [924, 174] width 13 height 15
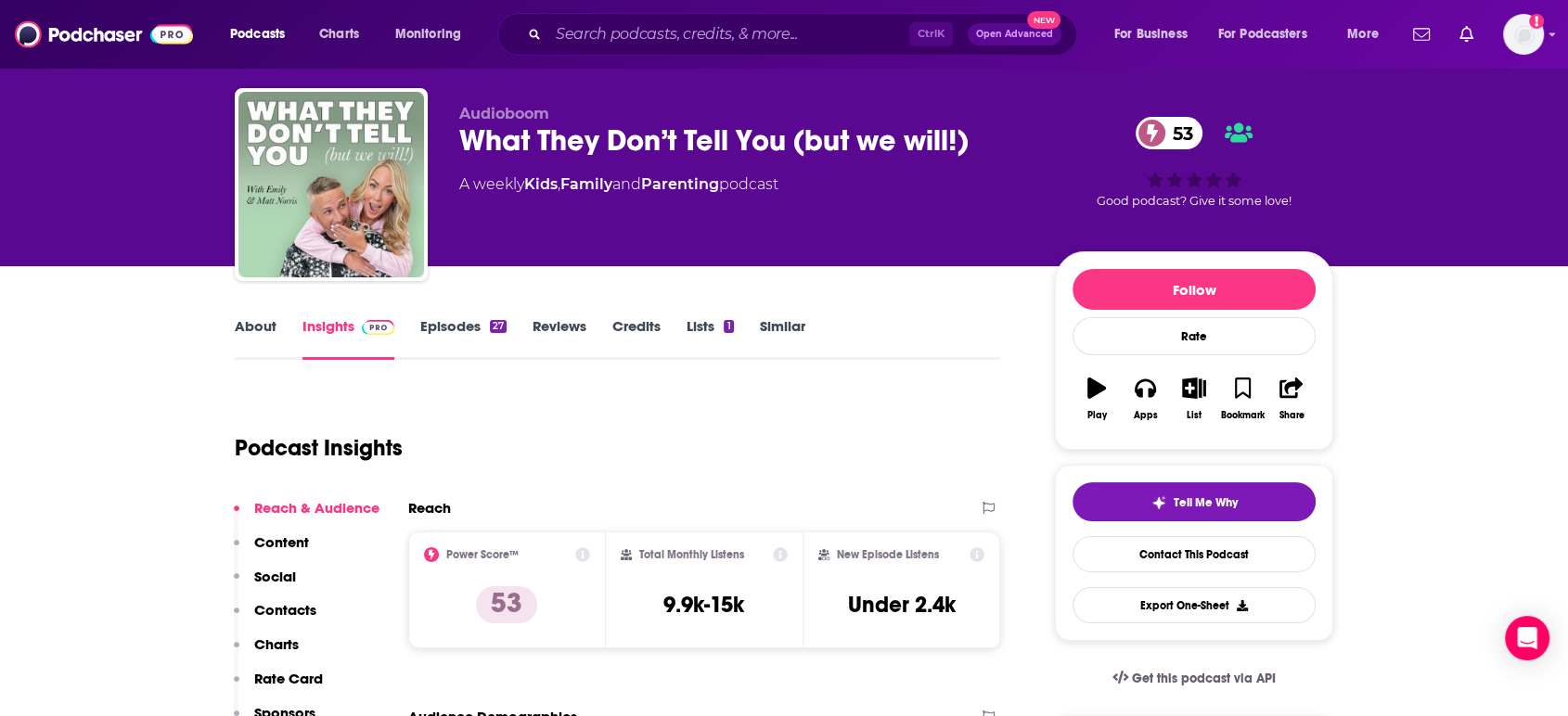
scroll to position [0, 0]
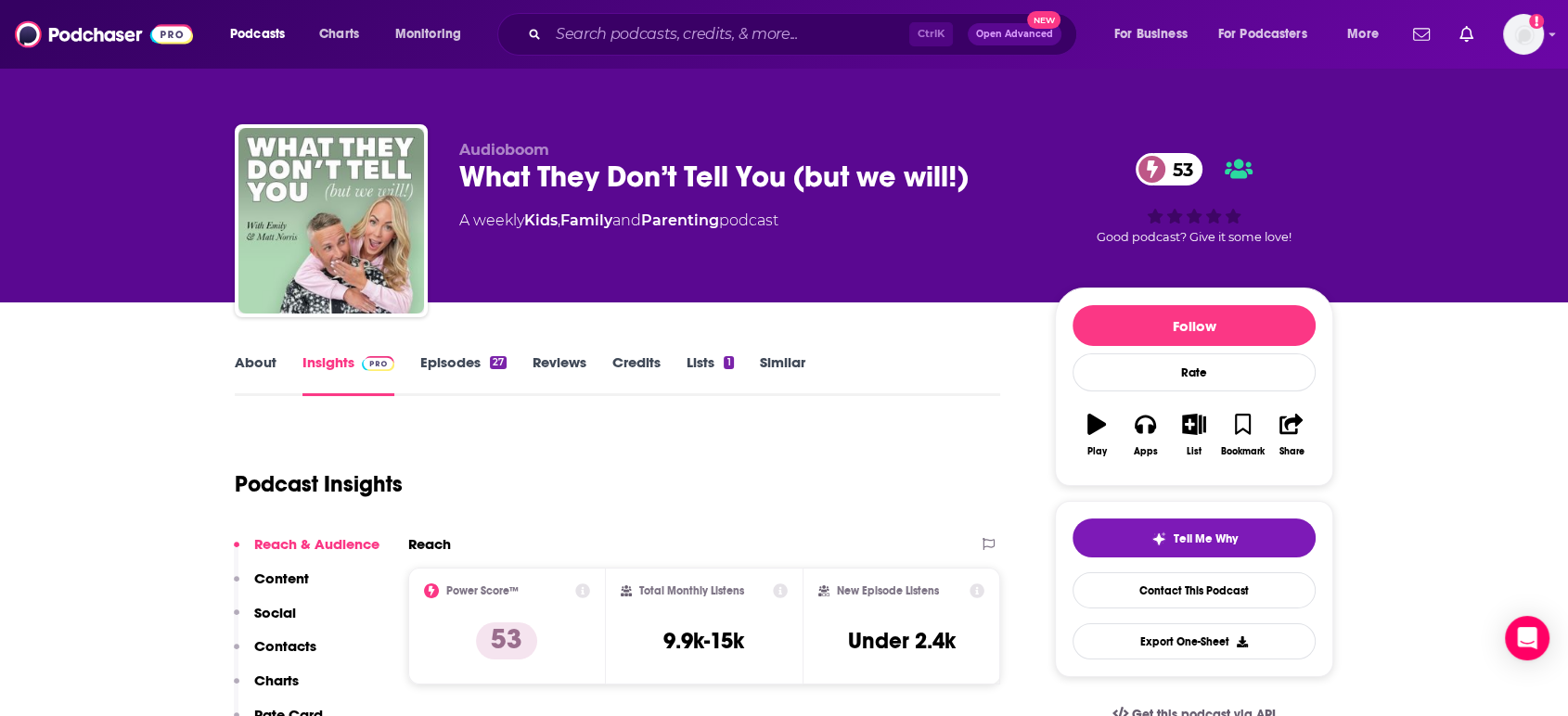
click at [271, 358] on link "About" at bounding box center [256, 374] width 42 height 43
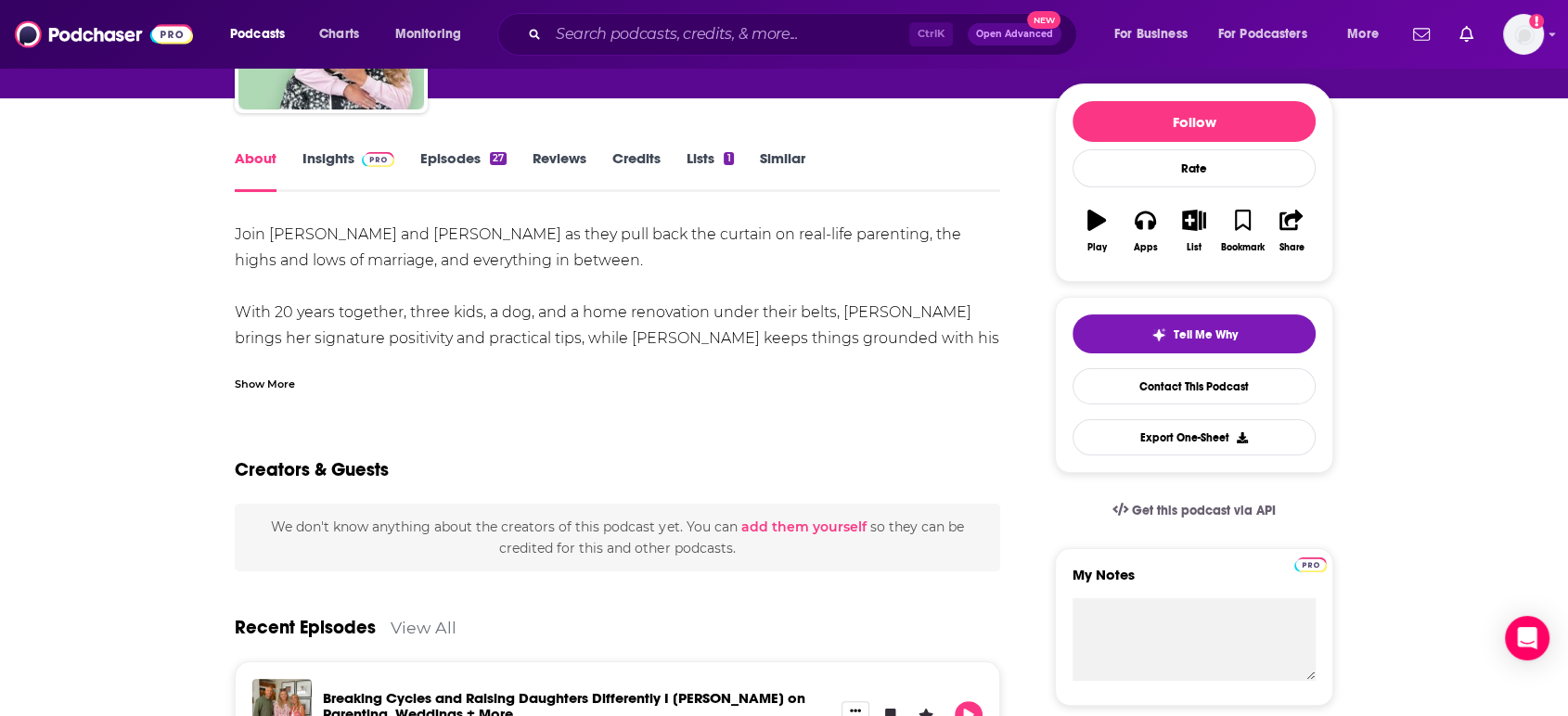
scroll to position [206, 0]
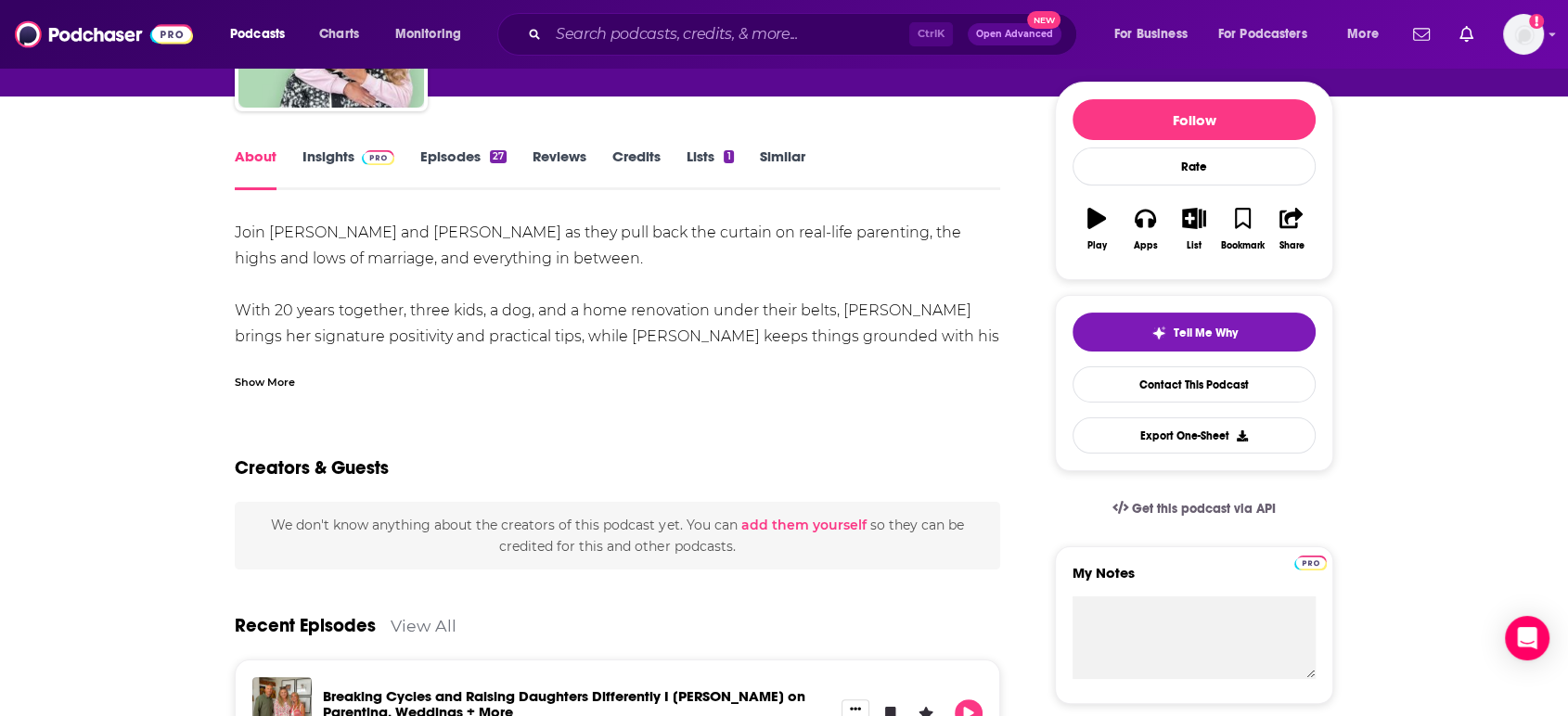
click at [274, 388] on div "Show More" at bounding box center [264, 381] width 60 height 17
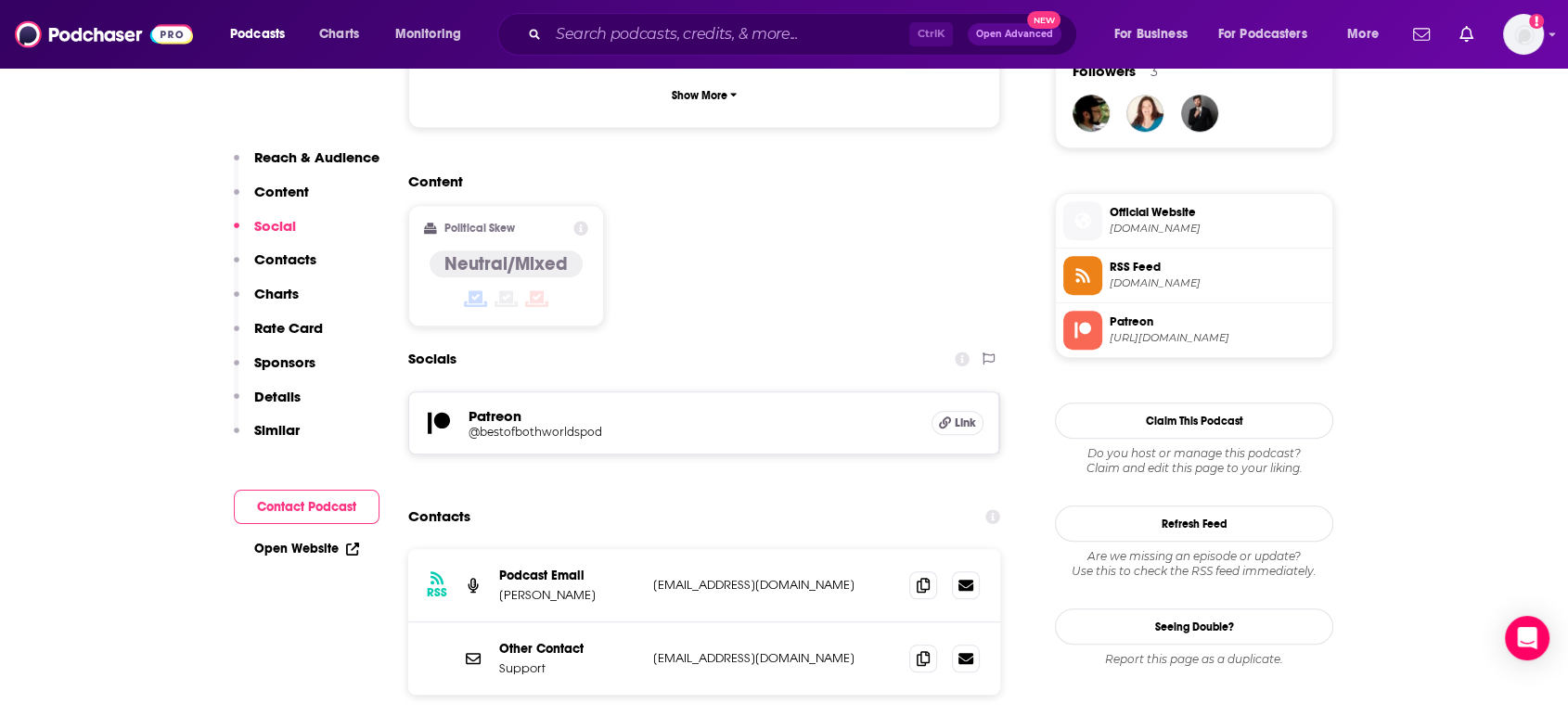
scroll to position [1443, 0]
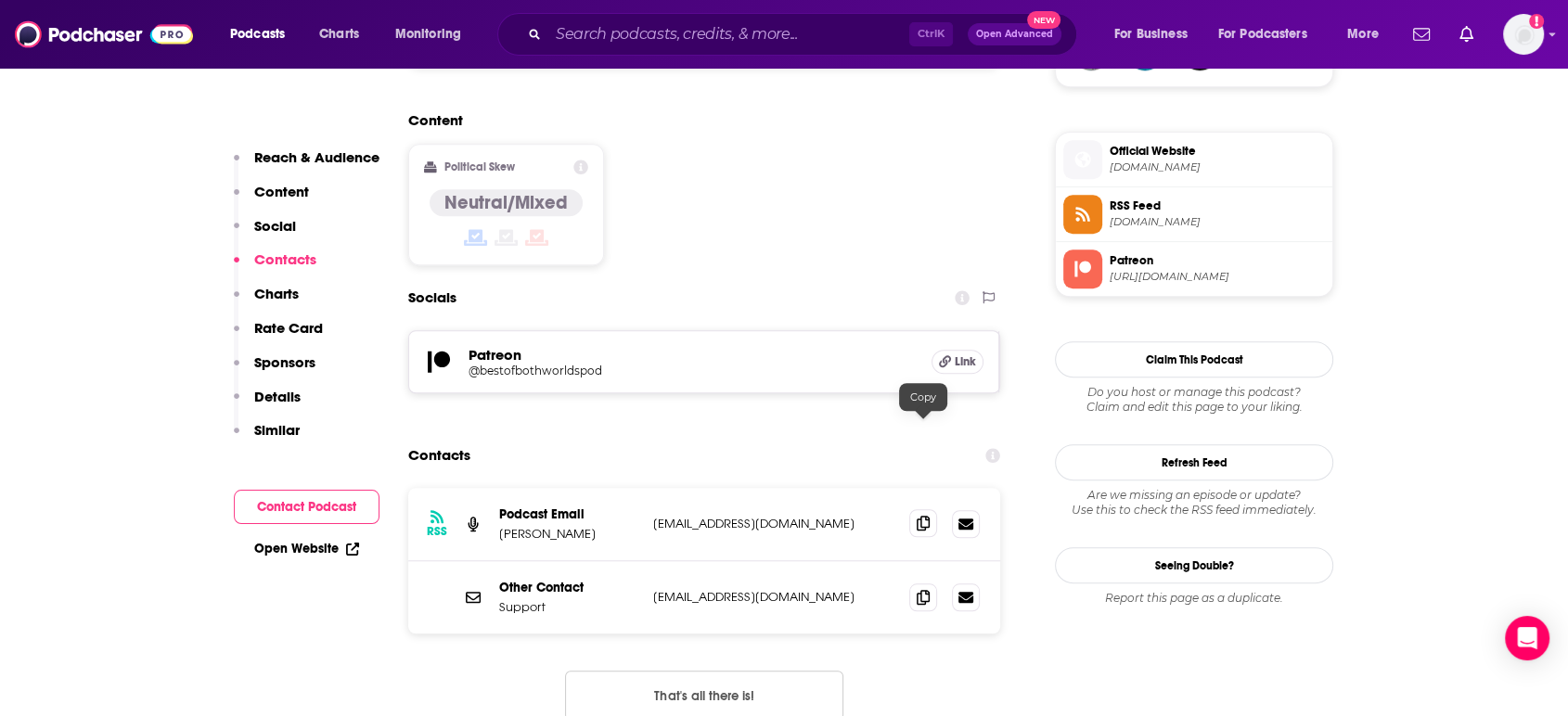
click at [933, 509] on span at bounding box center [923, 523] width 28 height 28
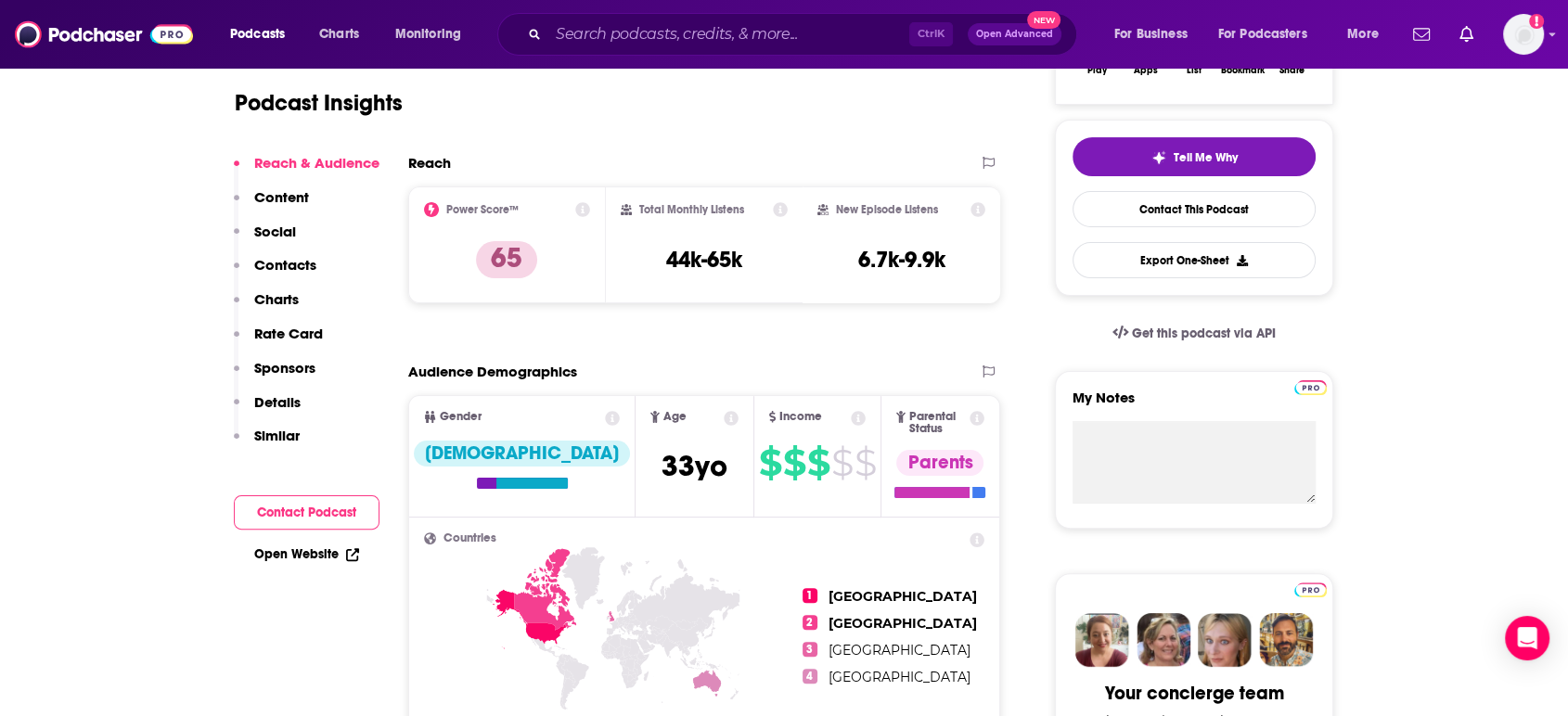
scroll to position [0, 0]
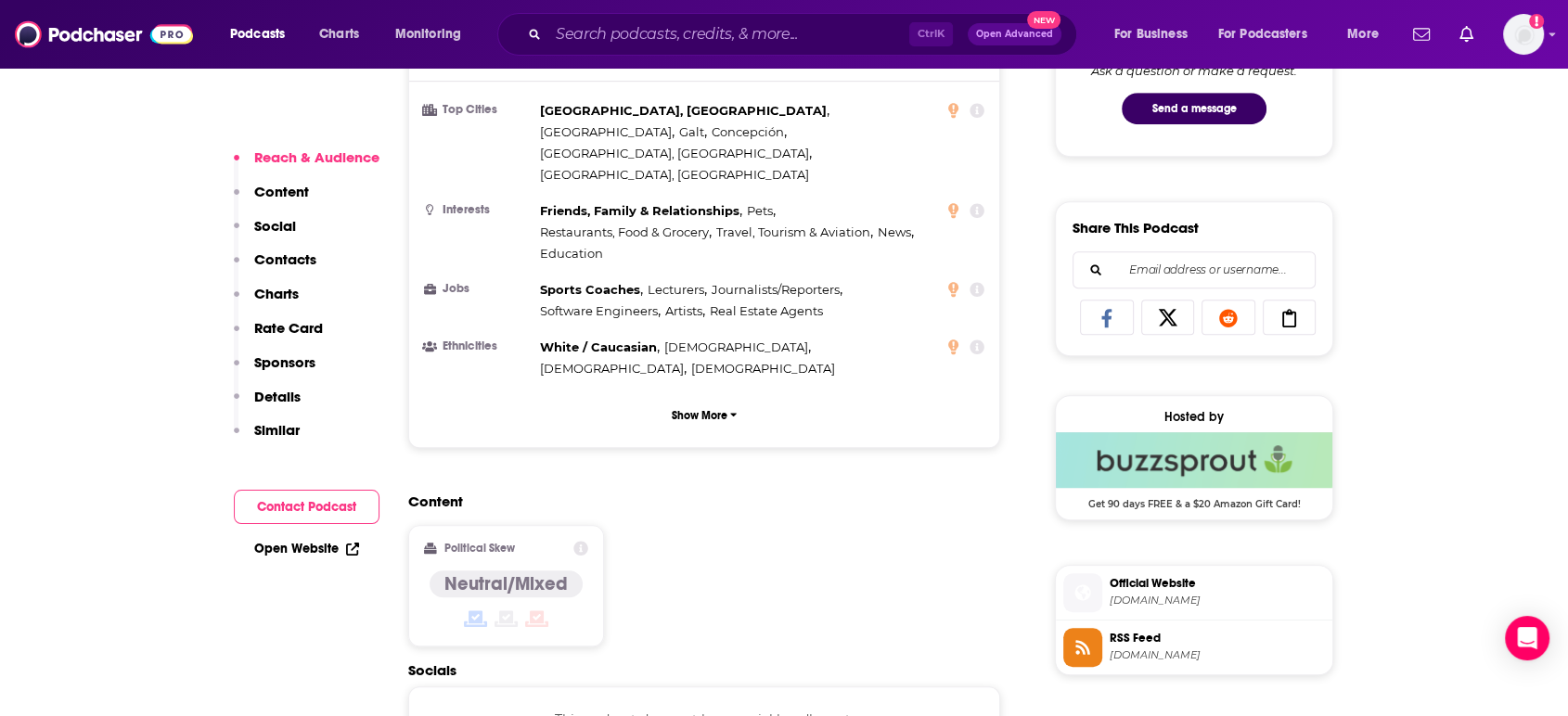
scroll to position [1237, 0]
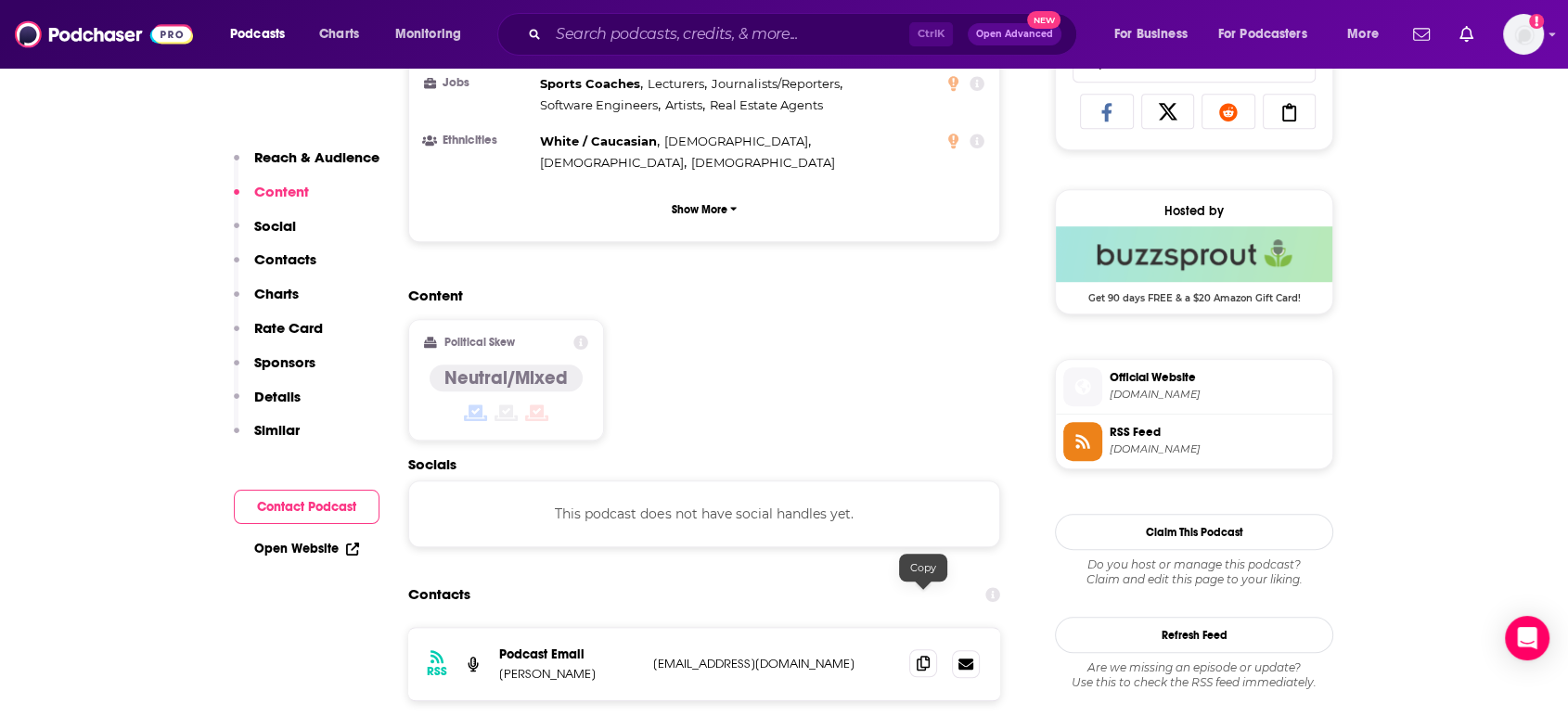
click at [929, 649] on span at bounding box center [923, 662] width 28 height 28
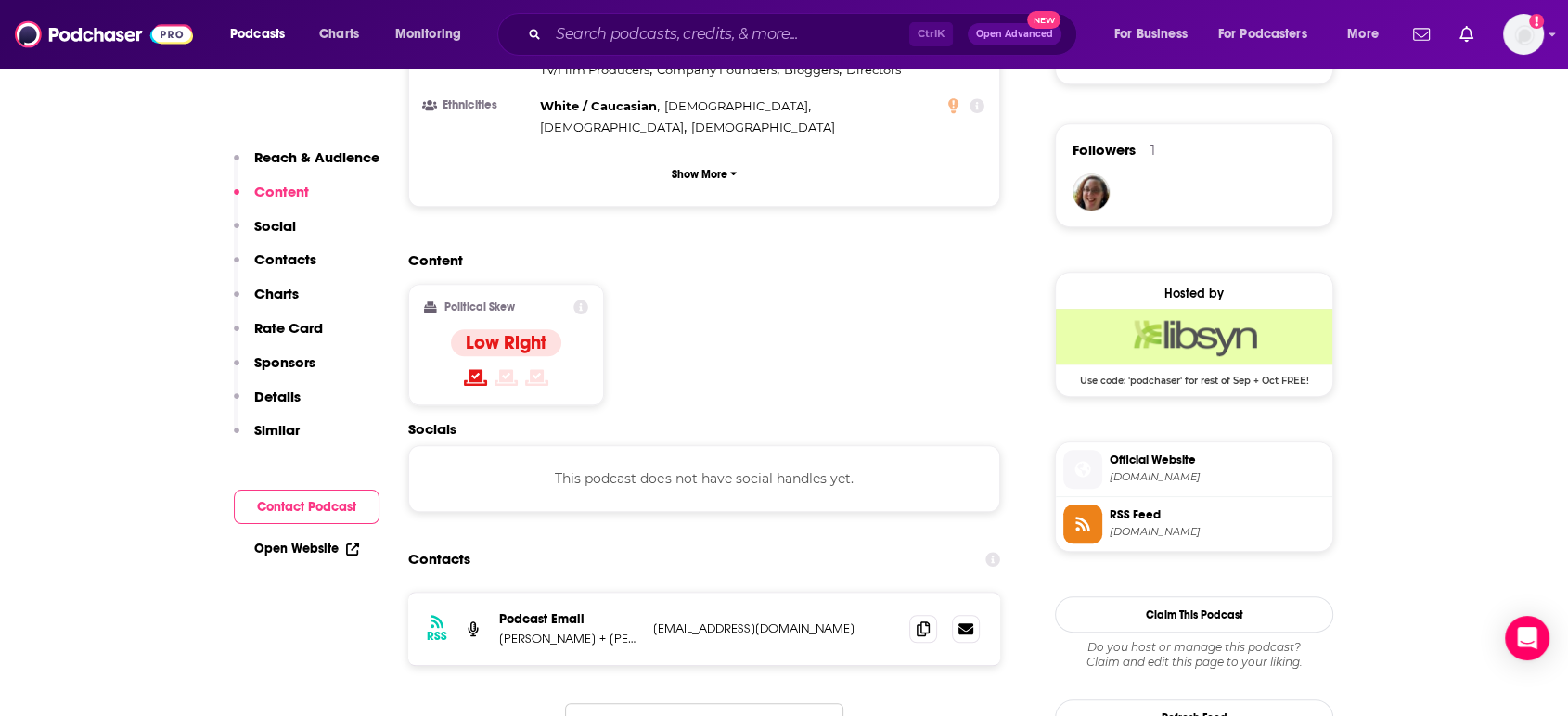
scroll to position [1339, 0]
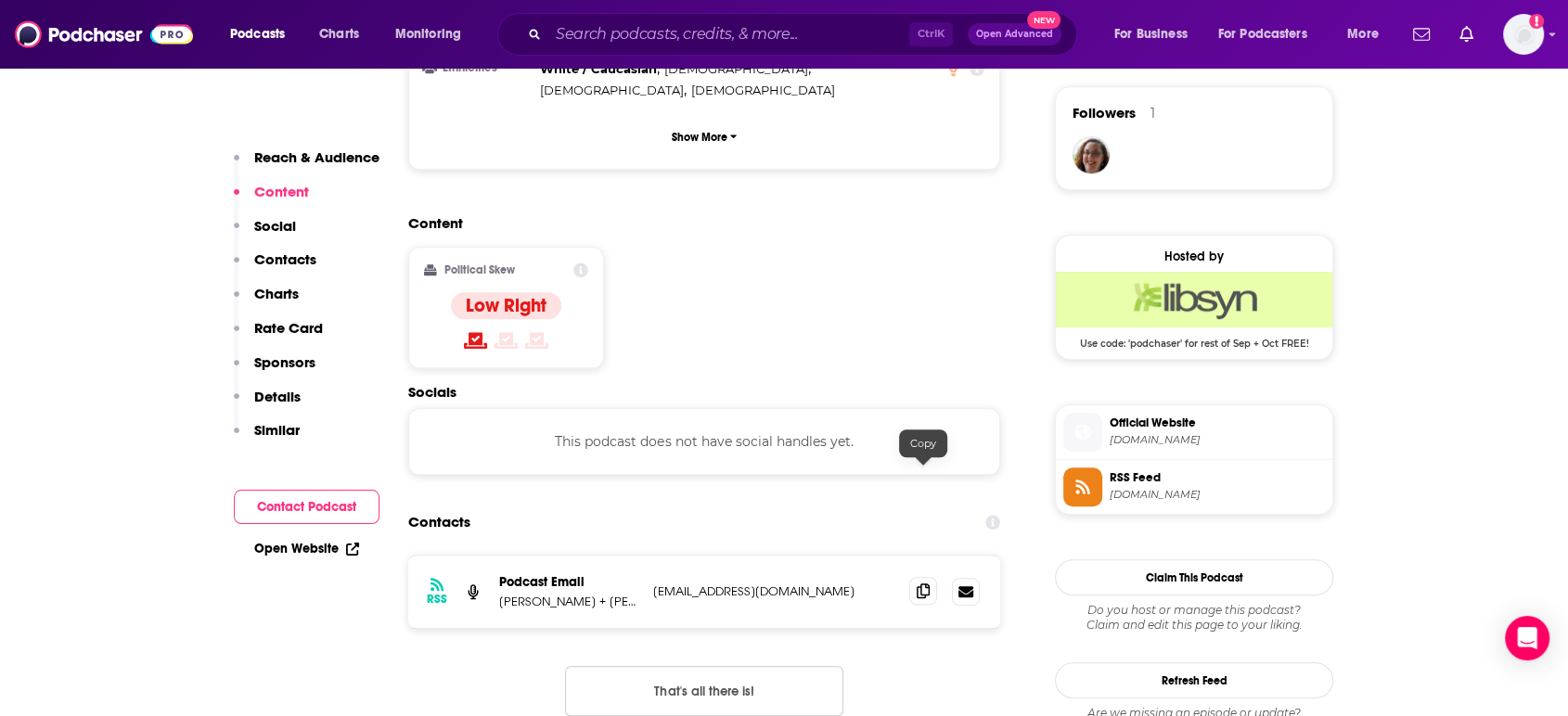
click at [935, 577] on span at bounding box center [923, 591] width 28 height 28
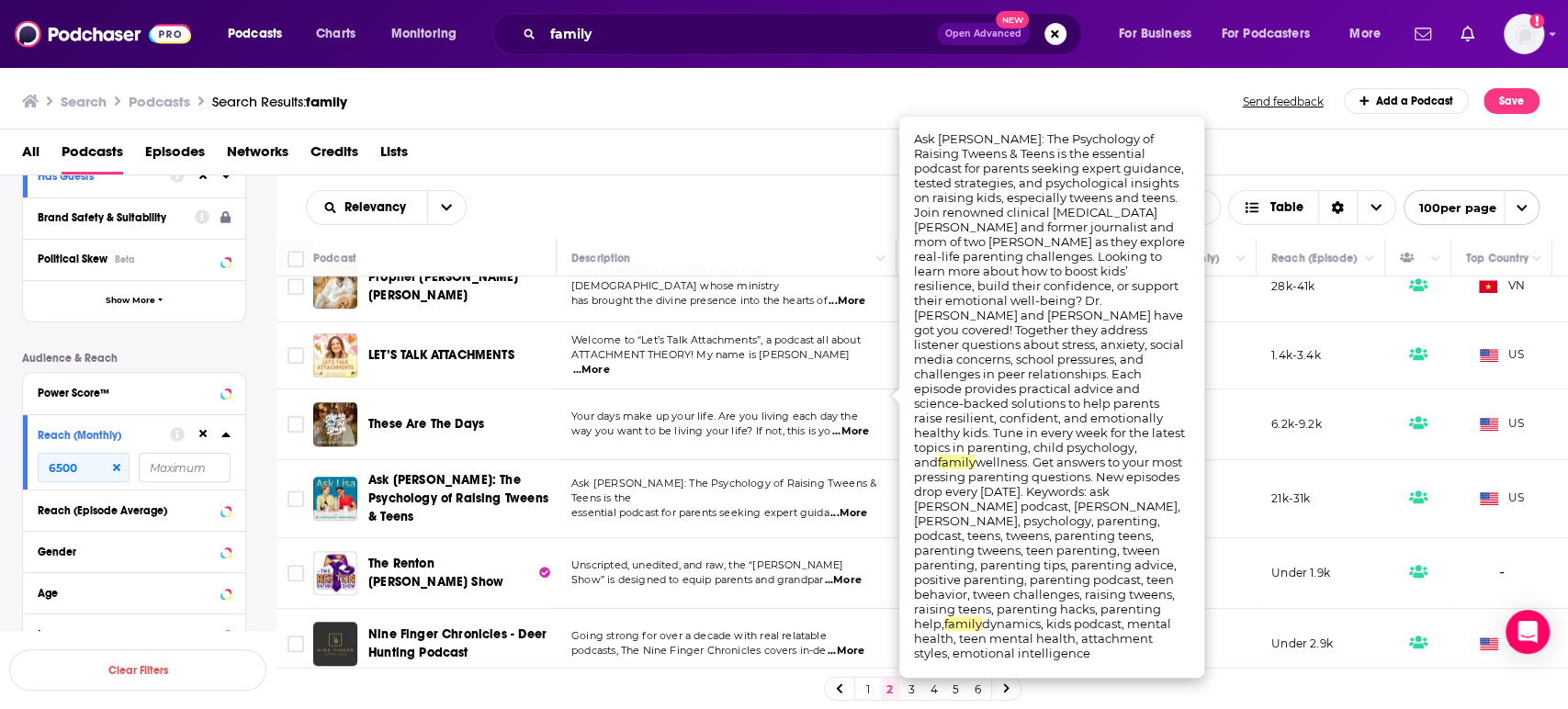
click at [867, 506] on span "...More" at bounding box center [848, 514] width 37 height 15
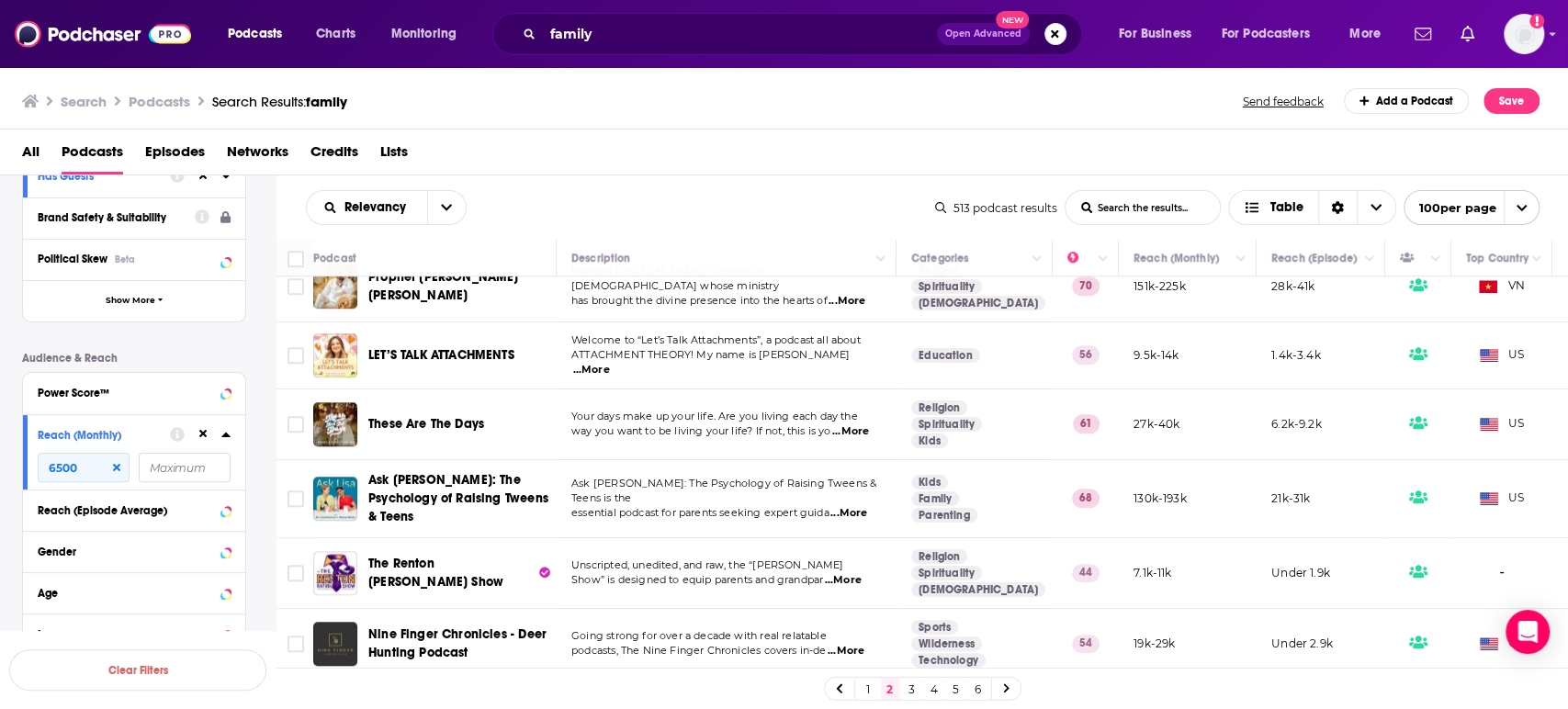
click at [855, 573] on span "...More" at bounding box center [843, 581] width 37 height 15
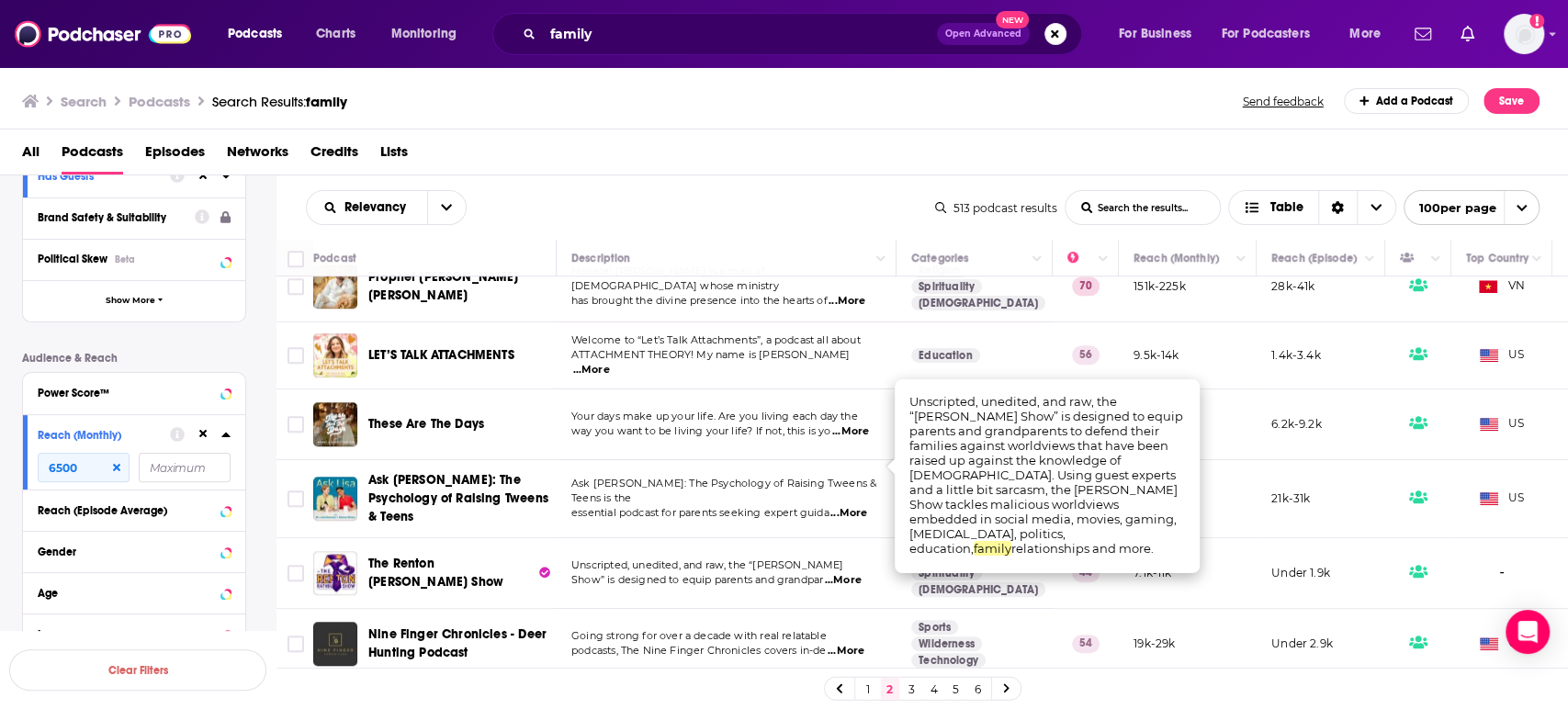
click at [853, 573] on span "...More" at bounding box center [843, 581] width 37 height 15
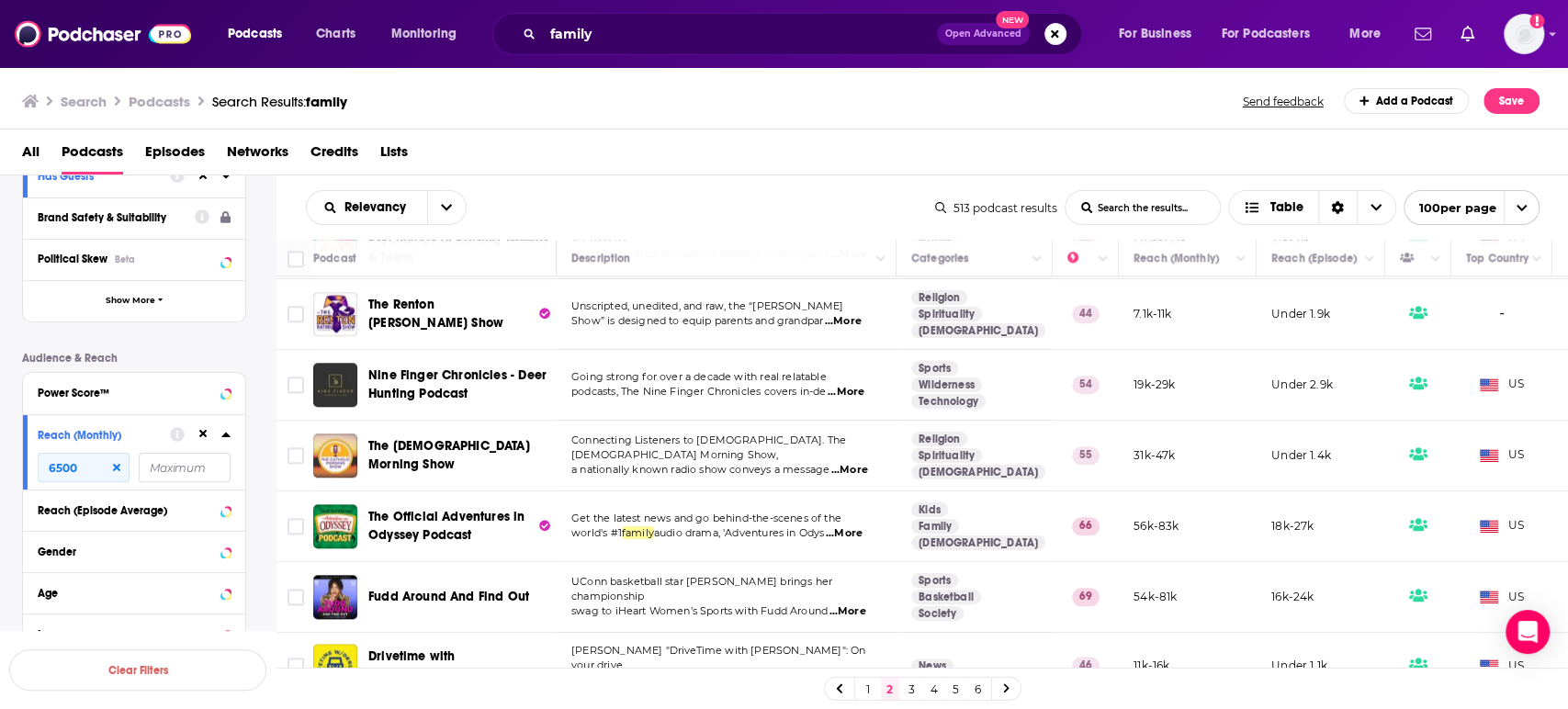
scroll to position [6022, 0]
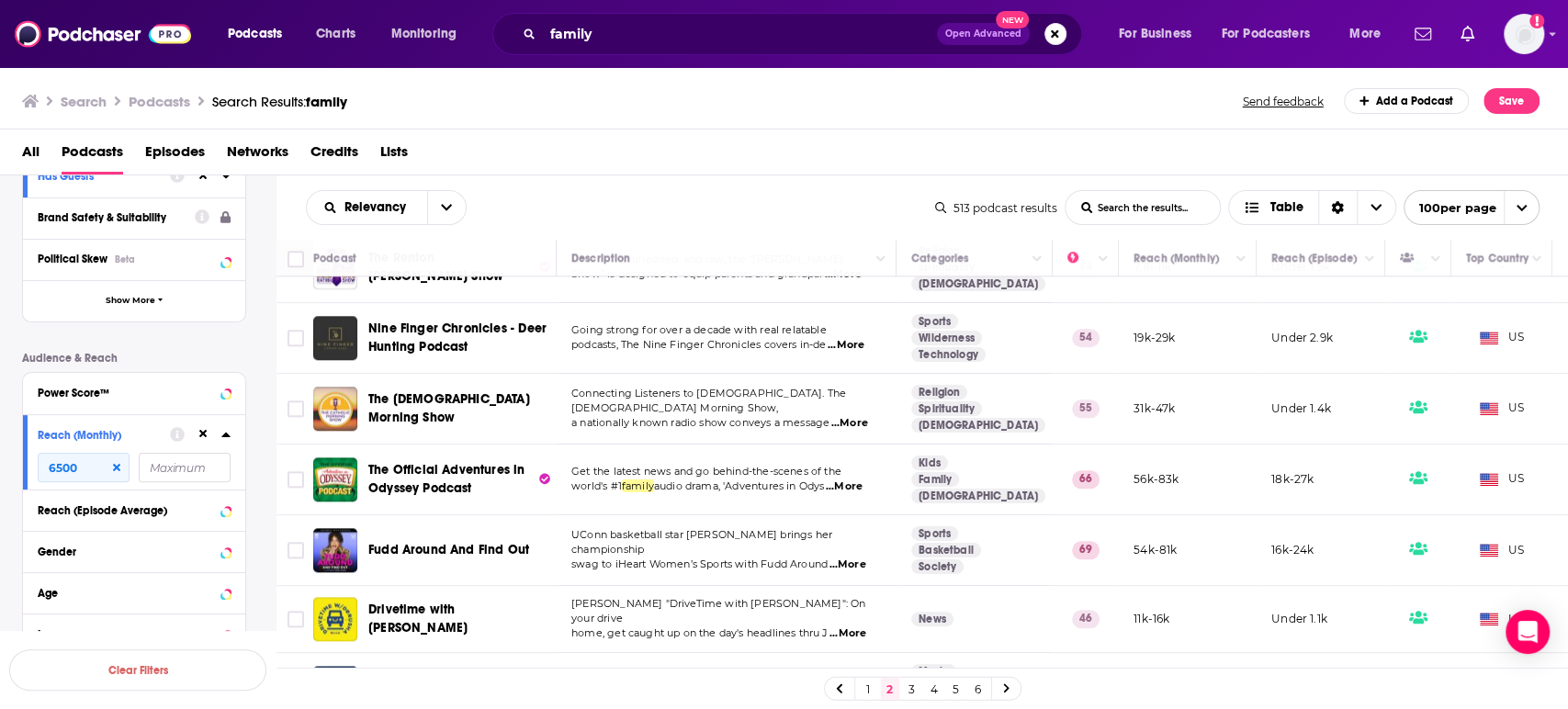
click at [860, 557] on span "...More" at bounding box center [847, 565] width 37 height 15
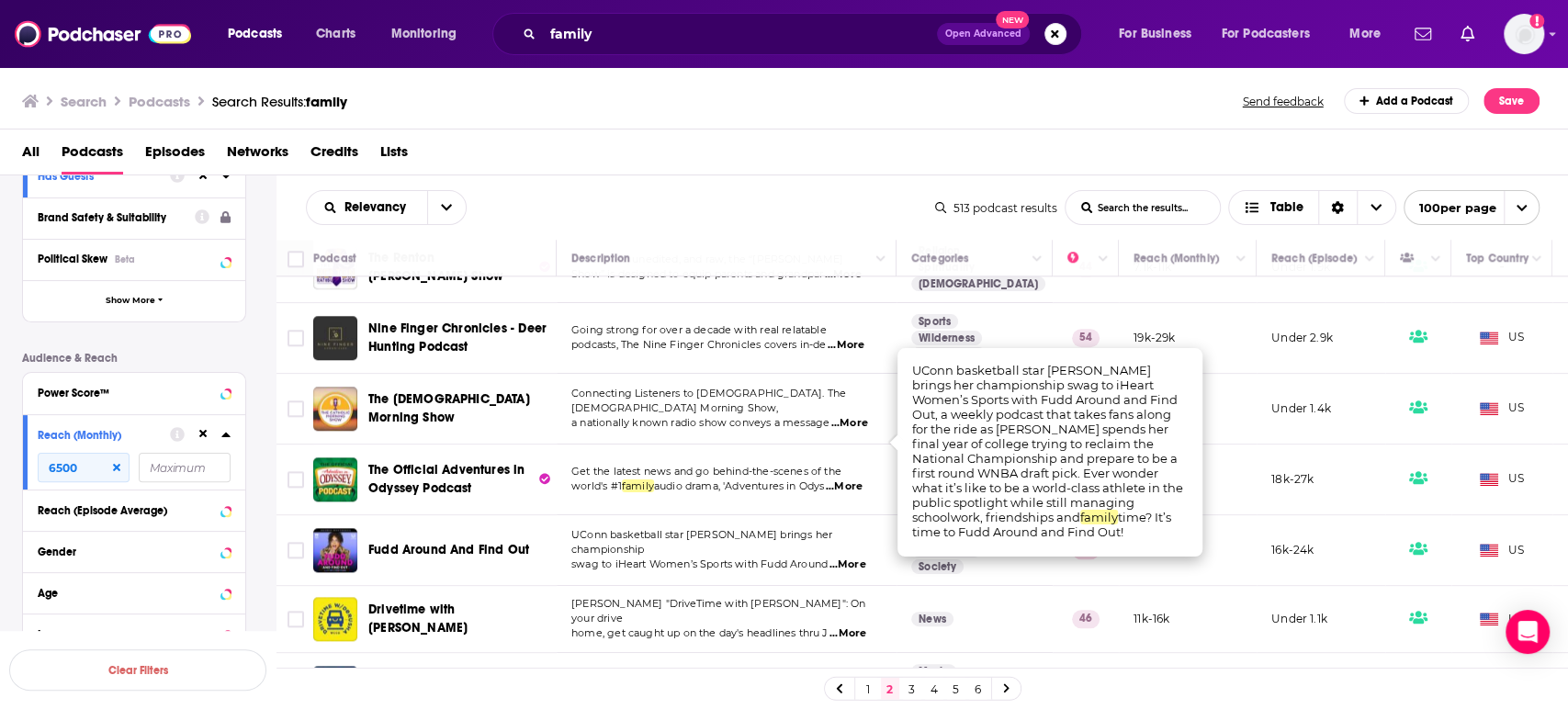
click at [860, 557] on span "...More" at bounding box center [847, 565] width 37 height 15
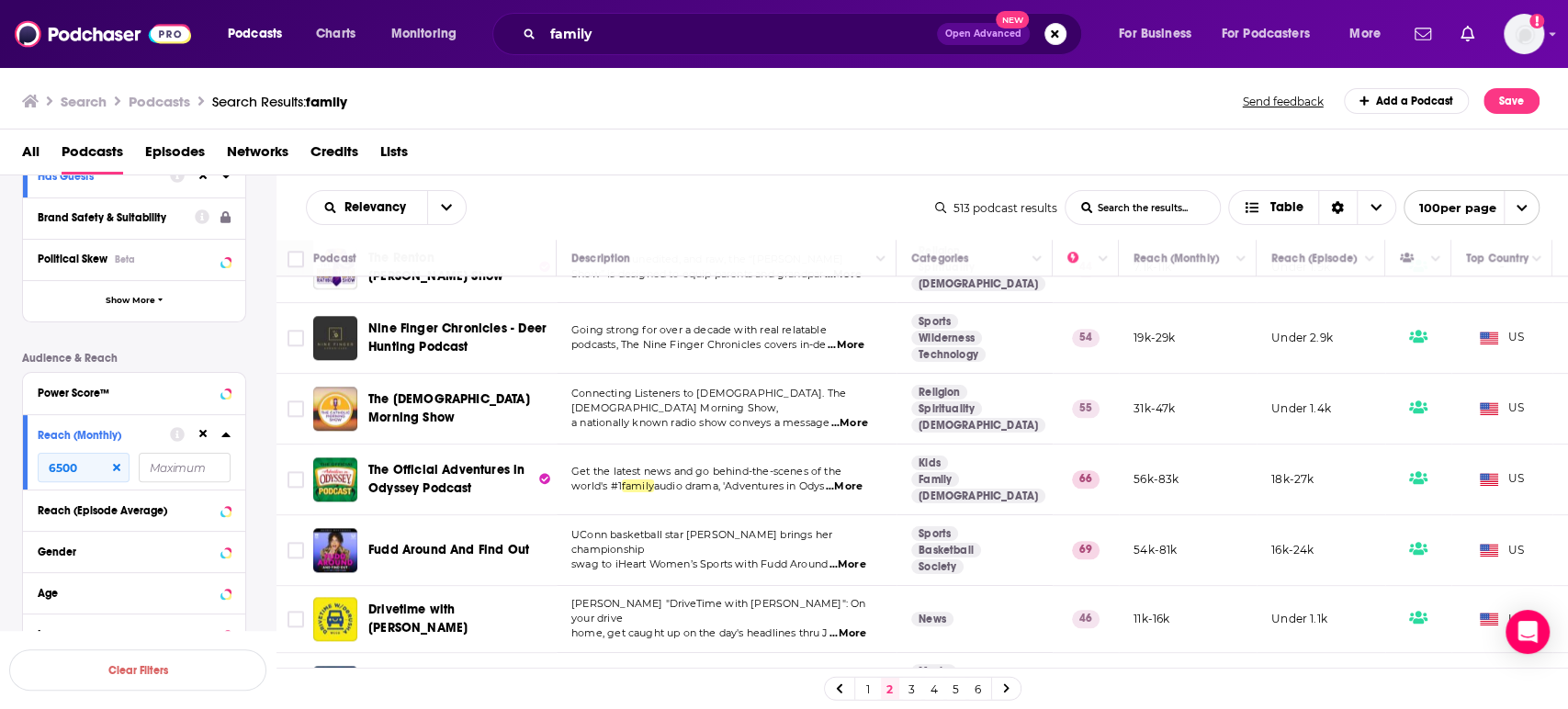
click at [860, 627] on span "...More" at bounding box center [848, 634] width 37 height 15
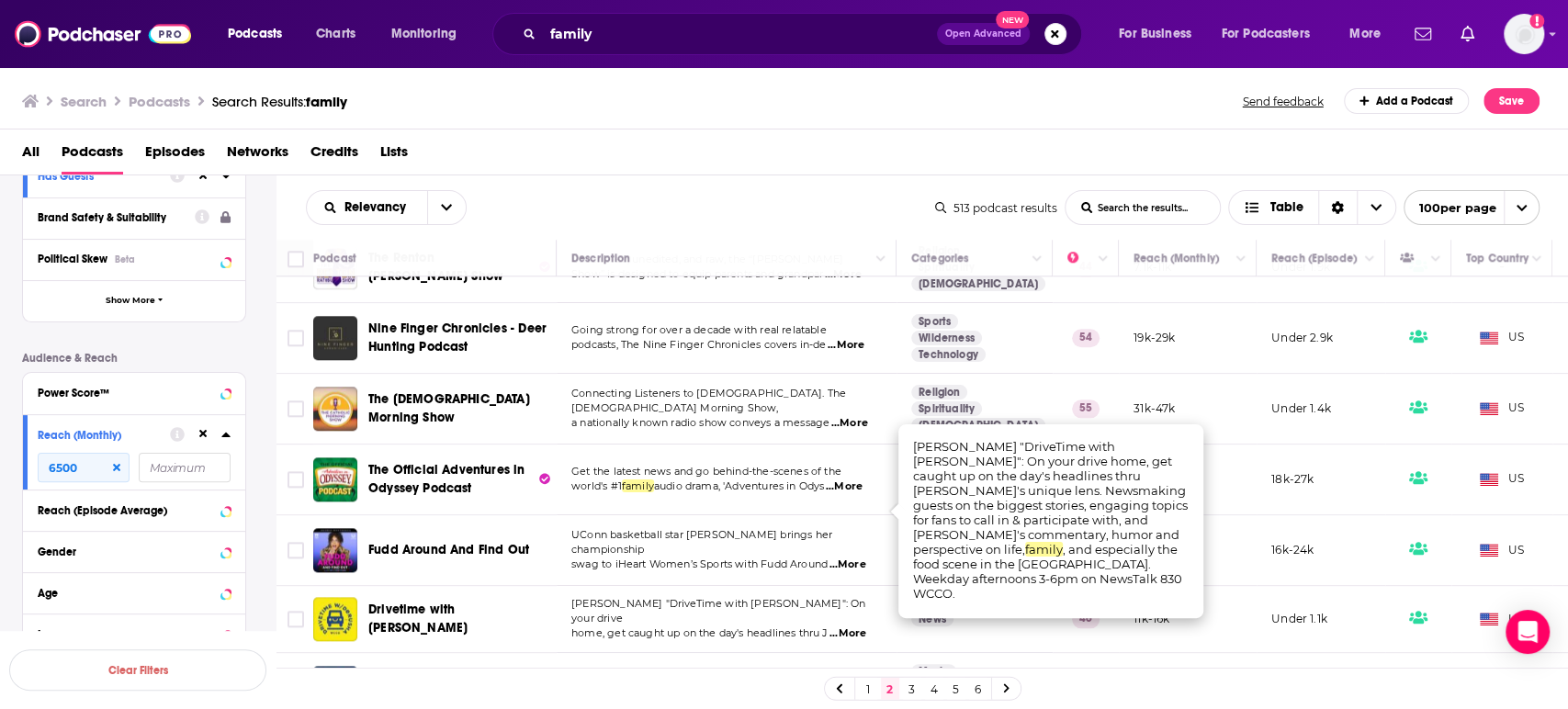
click at [859, 627] on span "...More" at bounding box center [848, 634] width 37 height 15
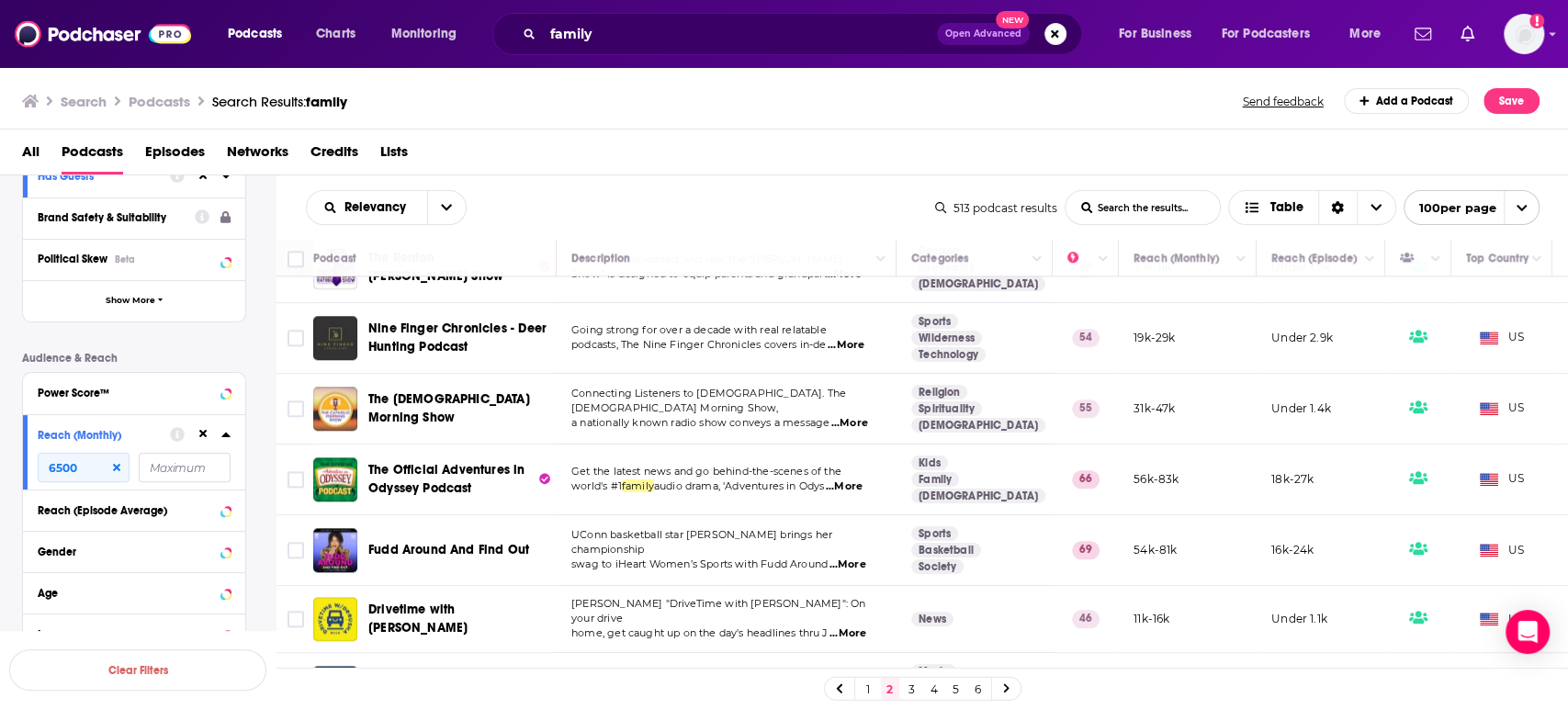
scroll to position [6123, 0]
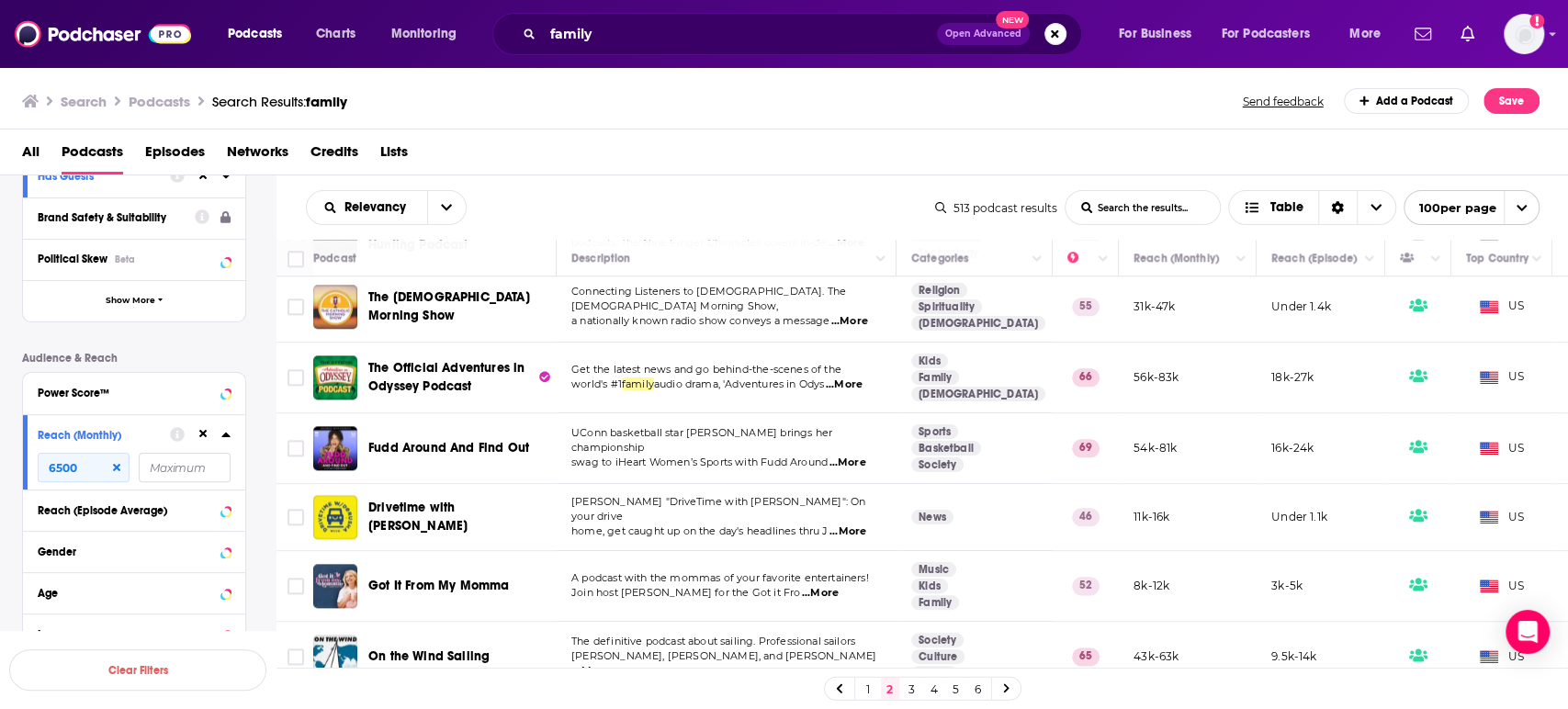
click at [839, 586] on span "...More" at bounding box center [820, 593] width 37 height 15
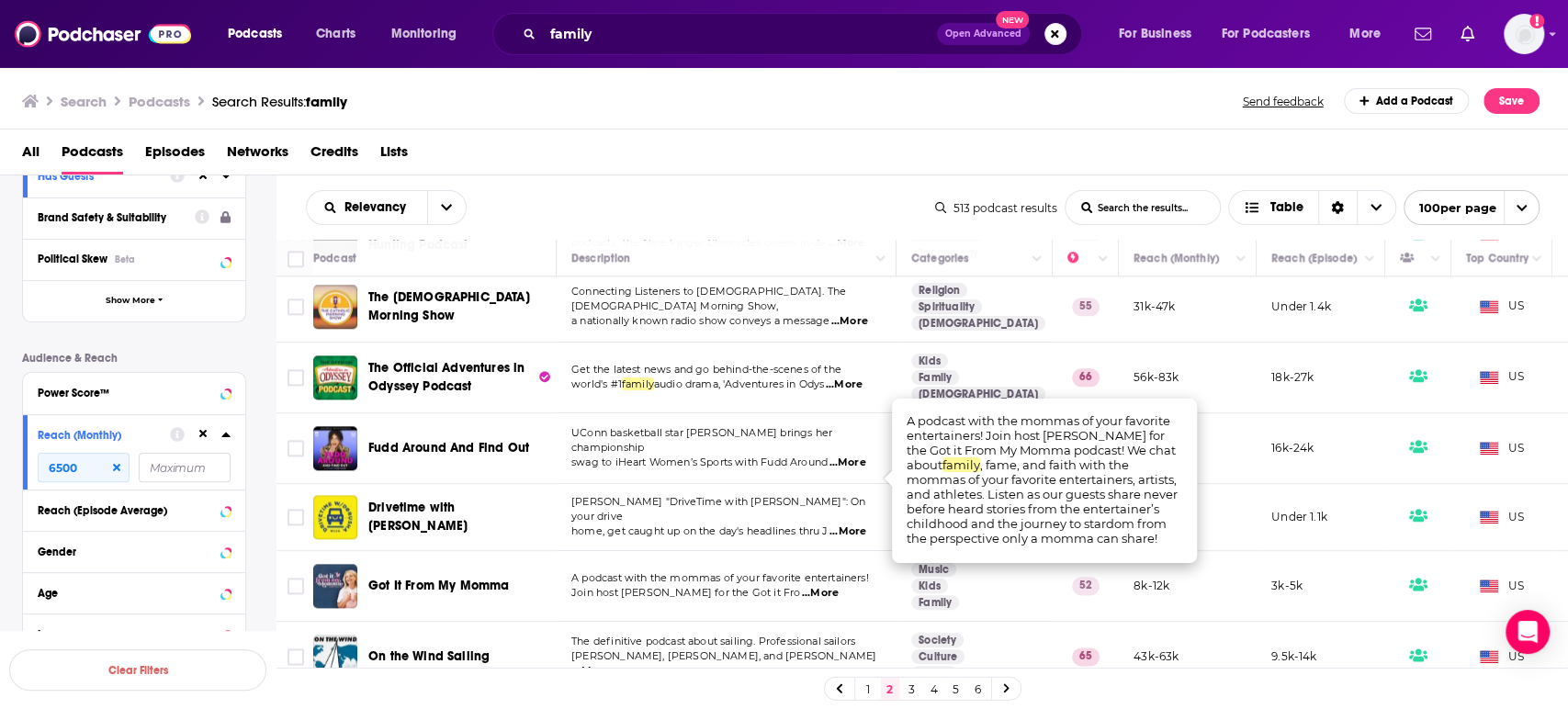
click at [839, 586] on span "...More" at bounding box center [820, 593] width 37 height 15
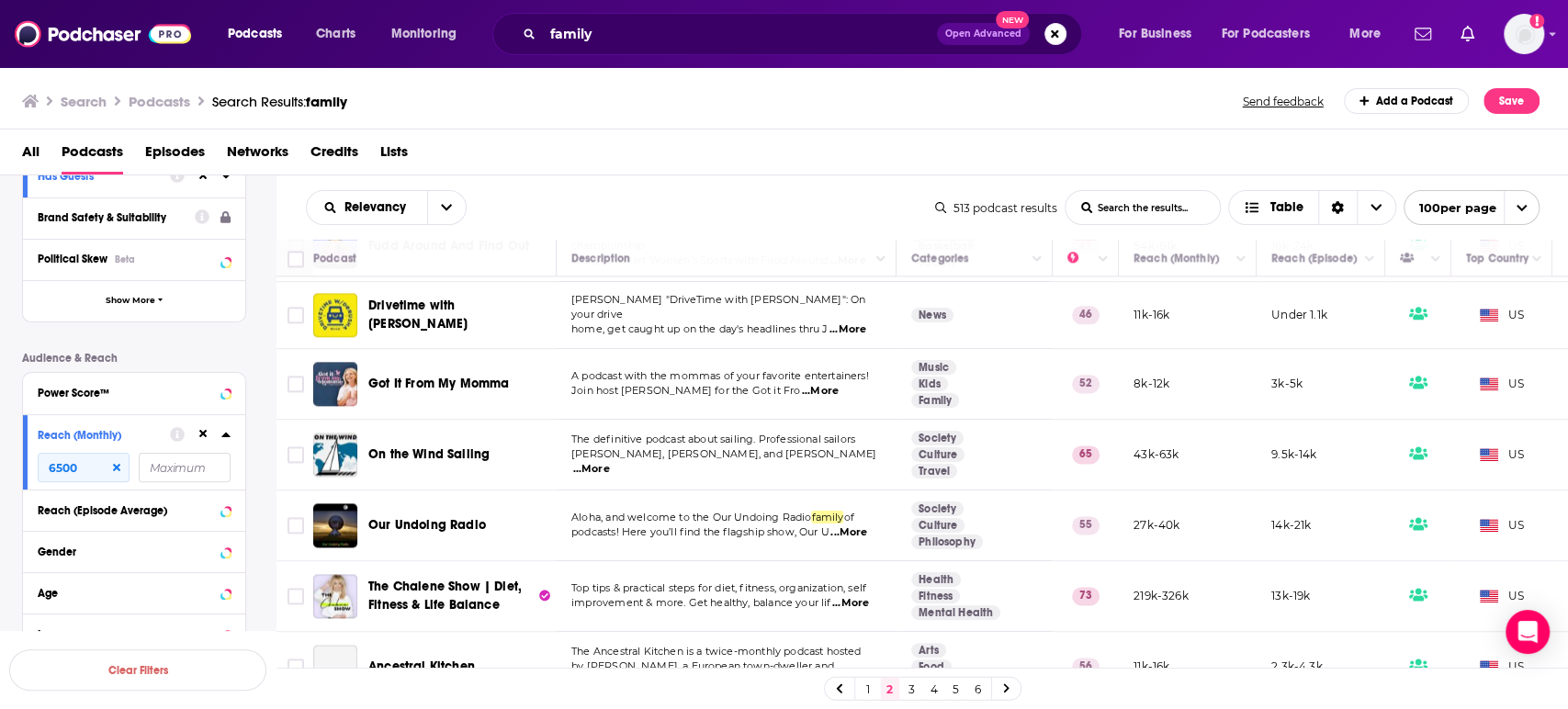
scroll to position [6328, 0]
click at [866, 523] on span "...More" at bounding box center [848, 531] width 37 height 15
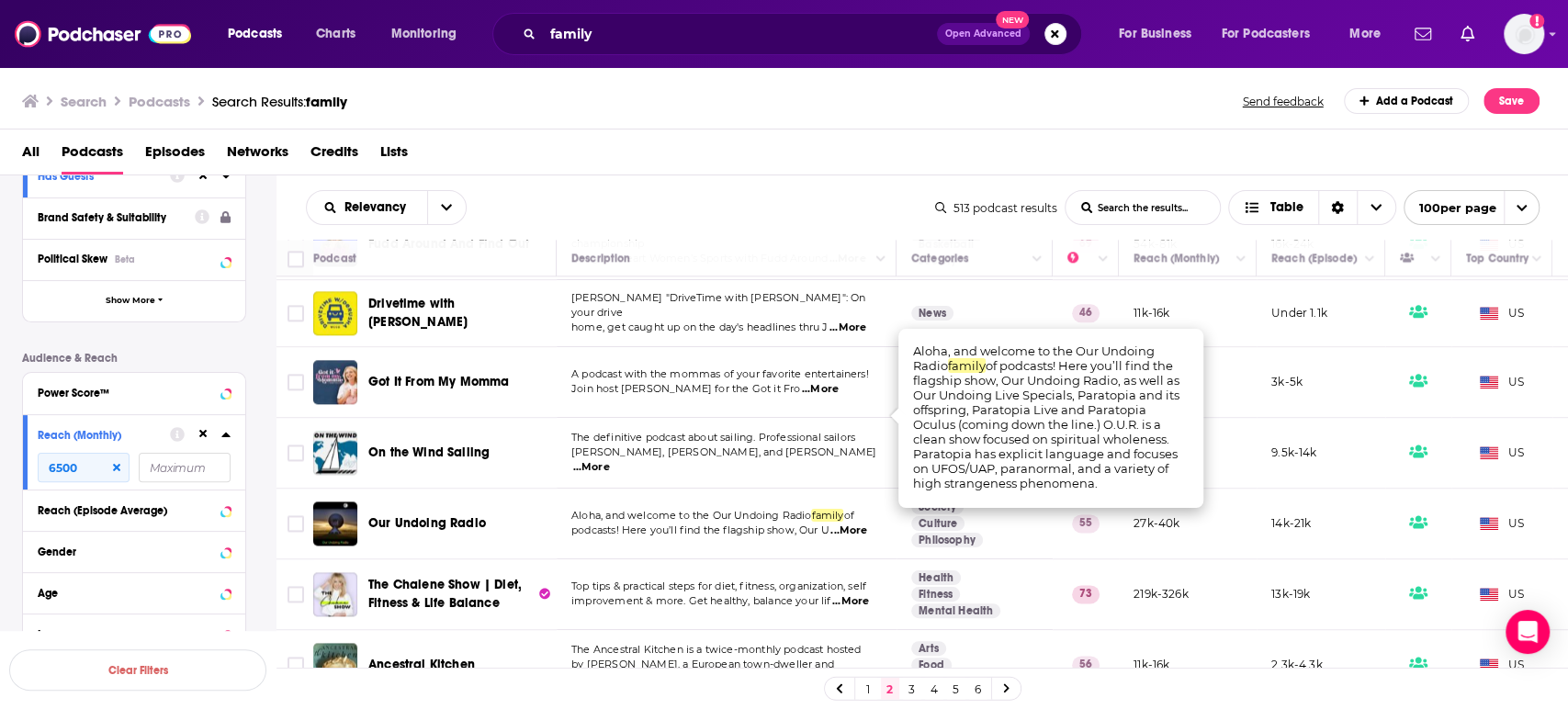
click at [866, 523] on span "...More" at bounding box center [848, 531] width 37 height 15
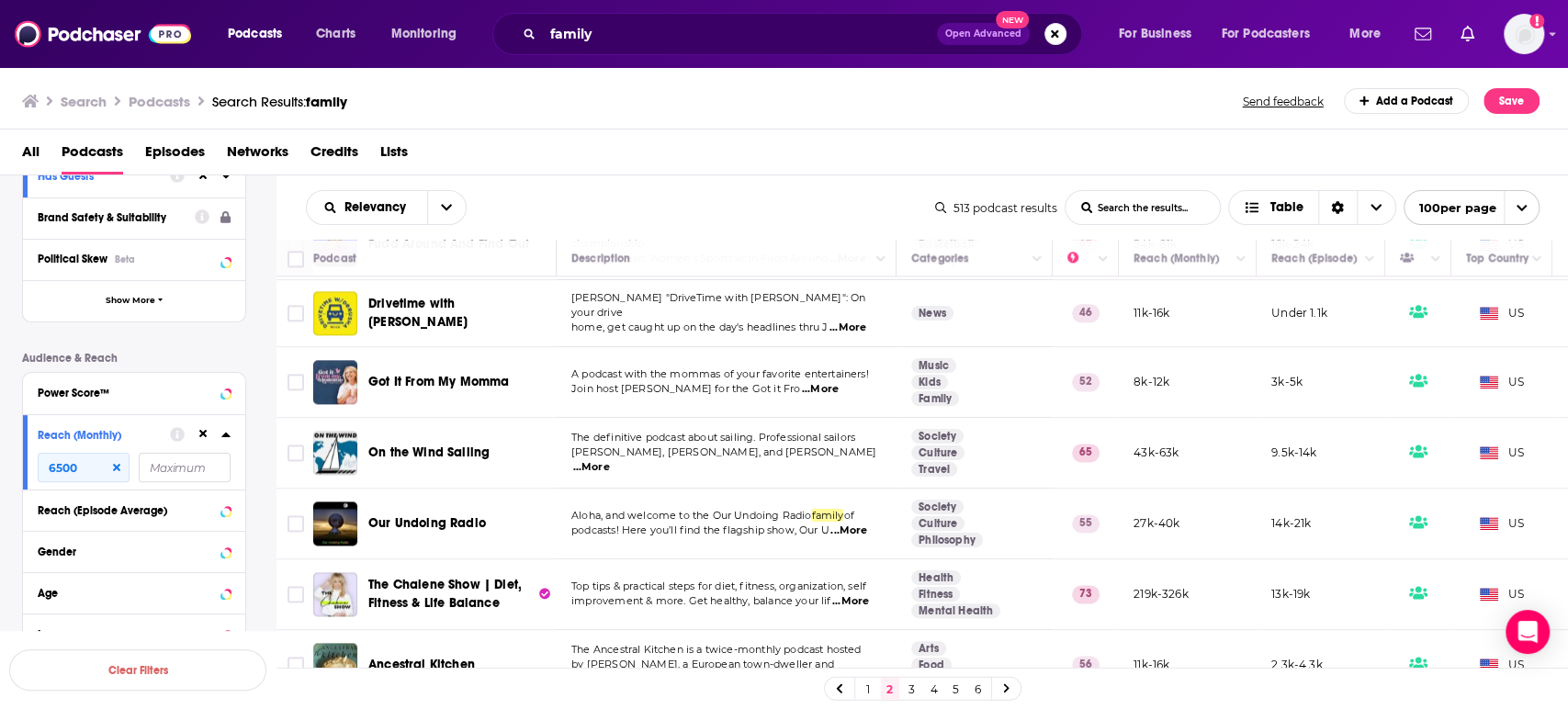
click at [863, 594] on span "...More" at bounding box center [850, 602] width 37 height 15
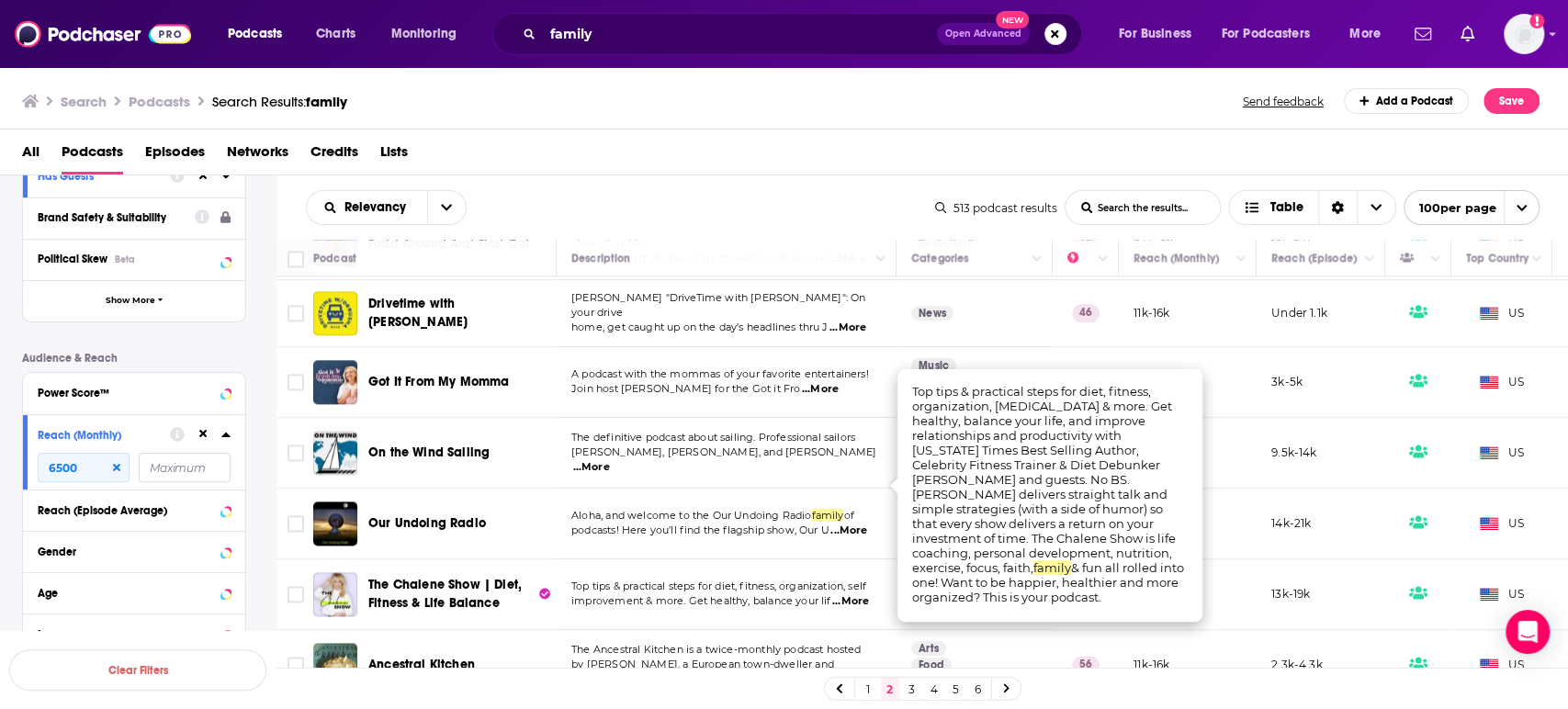
drag, startPoint x: 863, startPoint y: 486, endPoint x: 854, endPoint y: 491, distance: 10.3
click at [862, 594] on span "...More" at bounding box center [850, 602] width 37 height 15
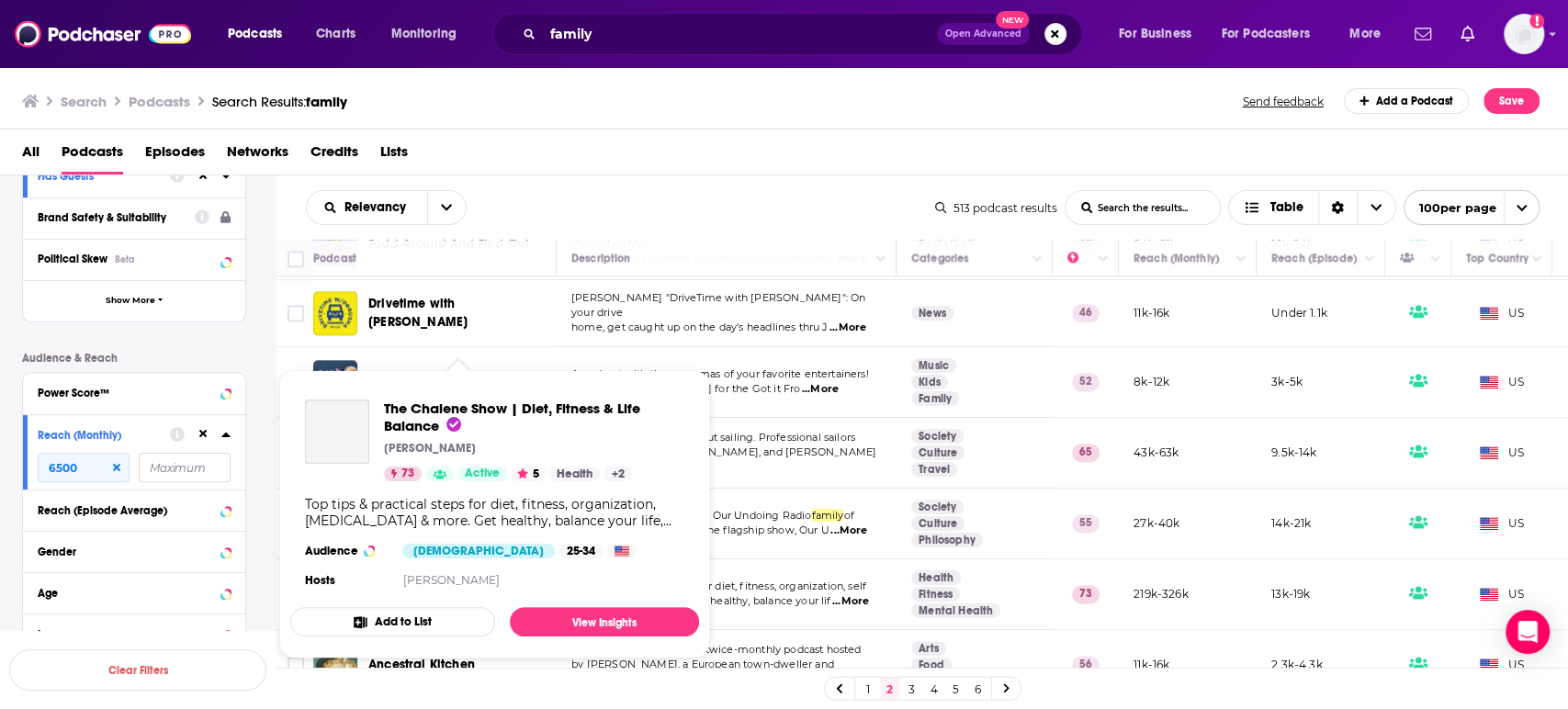
click at [486, 485] on div "The Chalene Show | Diet, Fitness & Life Balance Chalene Johnson 73 Active 5 Hea…" at bounding box center [494, 496] width 409 height 223
click at [593, 618] on link "View Insights" at bounding box center [605, 622] width 190 height 29
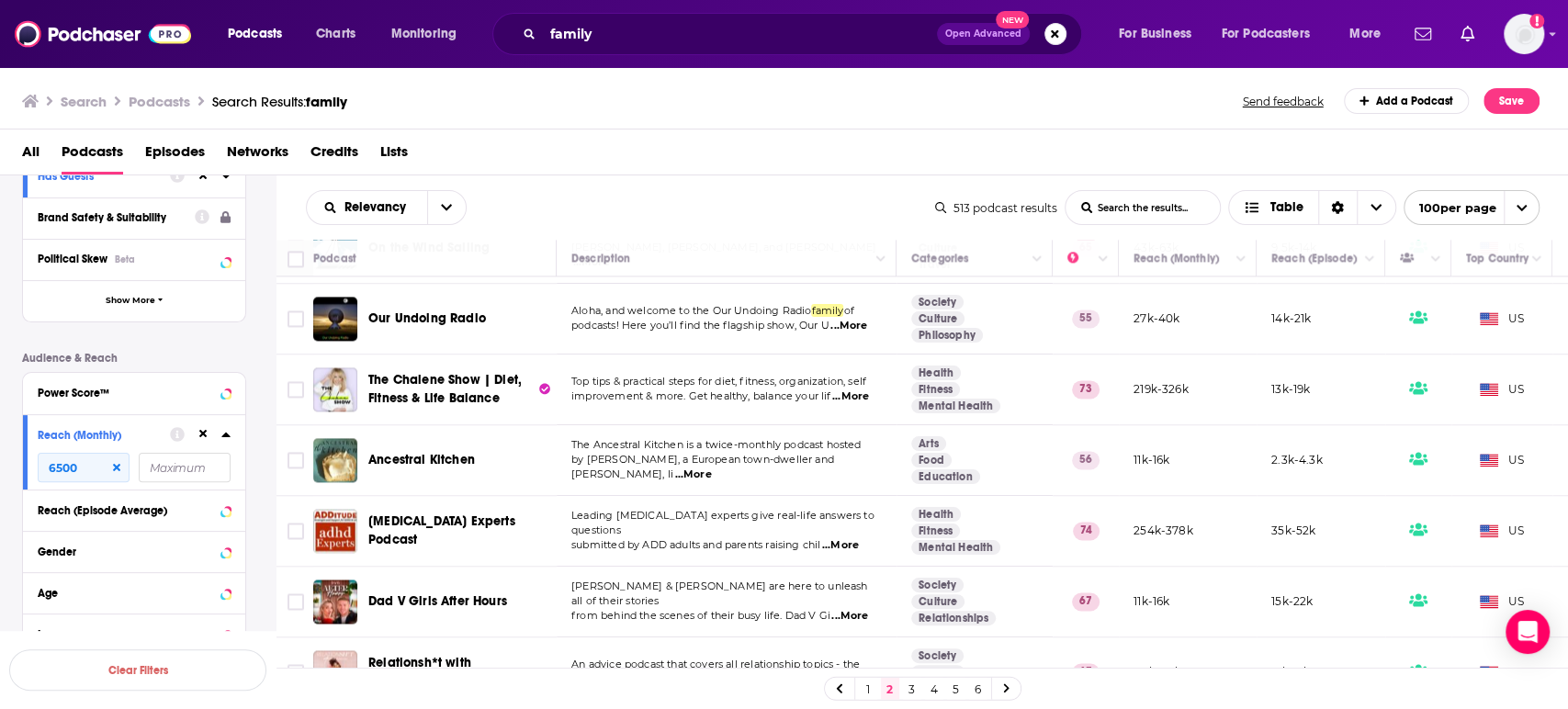
scroll to position [6608, 0]
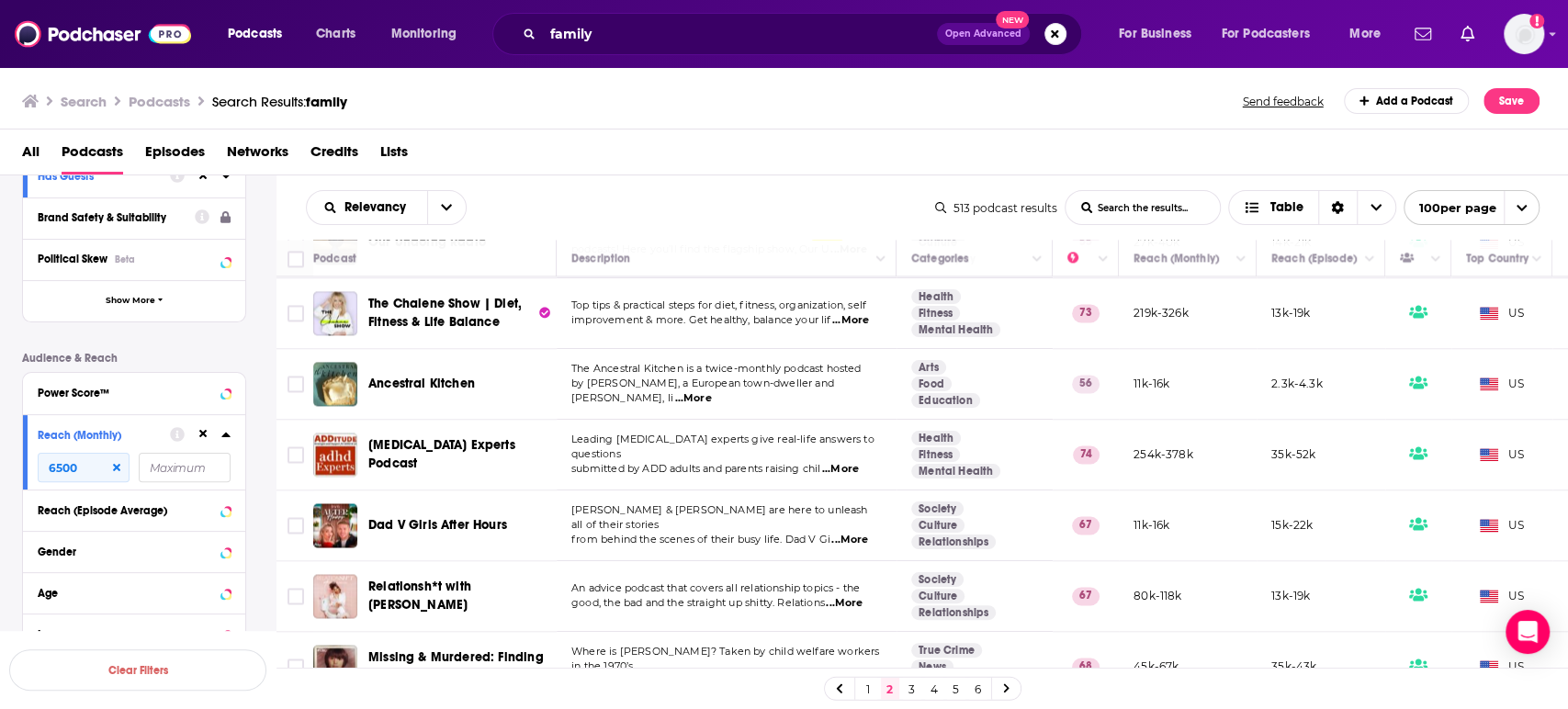
click at [861, 533] on span "...More" at bounding box center [849, 540] width 37 height 15
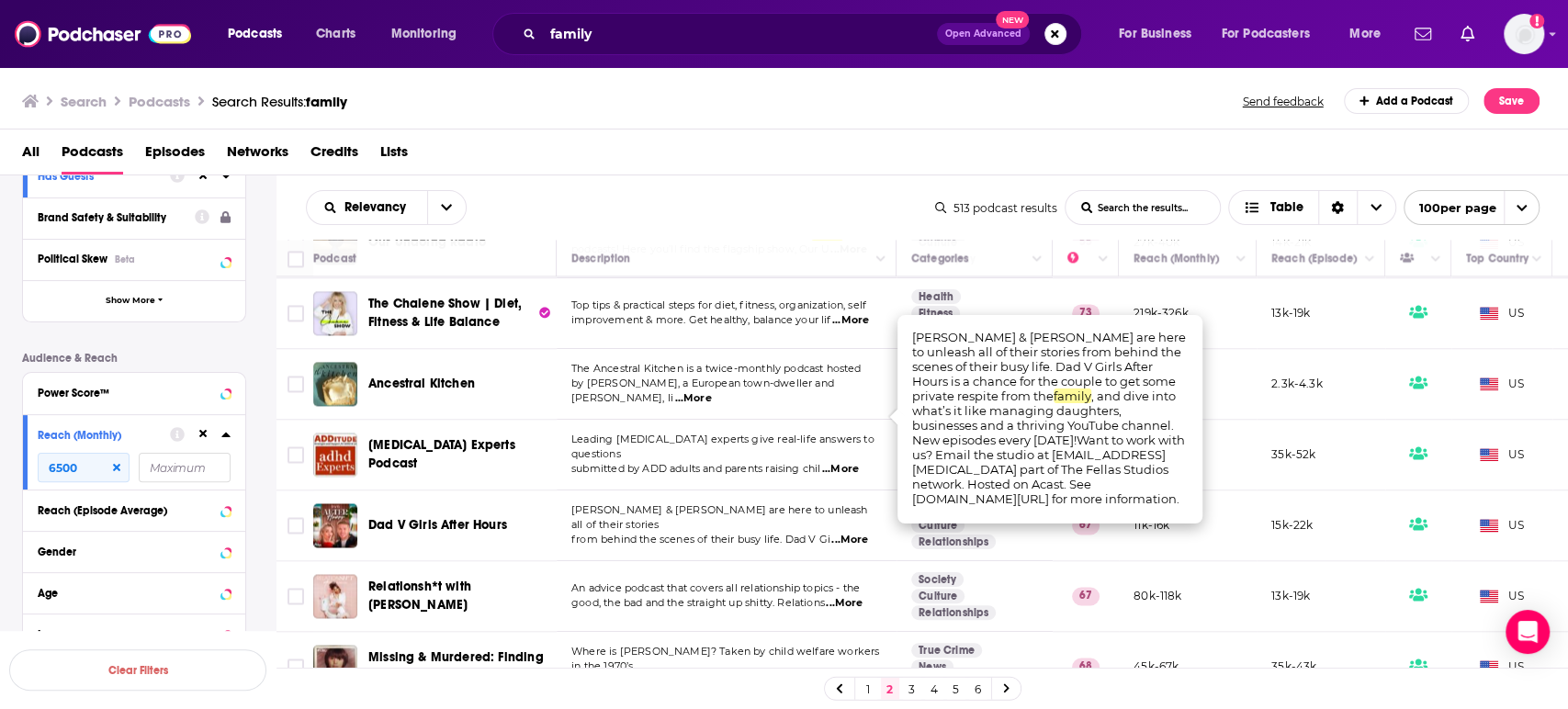
click at [861, 533] on span "...More" at bounding box center [849, 540] width 37 height 15
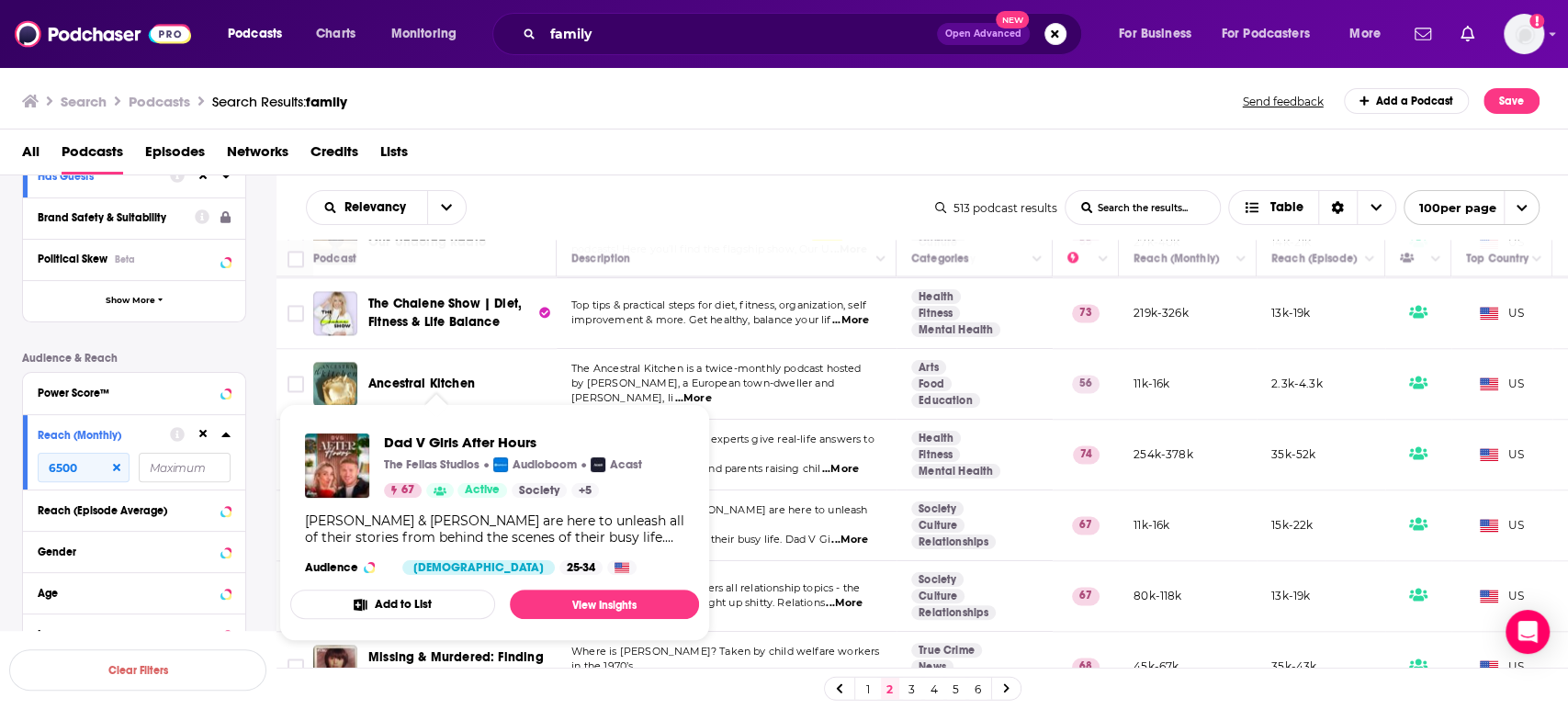
click at [469, 408] on span "Dad V Girls After Hours The Fellas Studios Audioboom Acast 67 Active Society + …" at bounding box center [494, 522] width 409 height 237
click at [580, 608] on link "View Insights" at bounding box center [605, 604] width 190 height 29
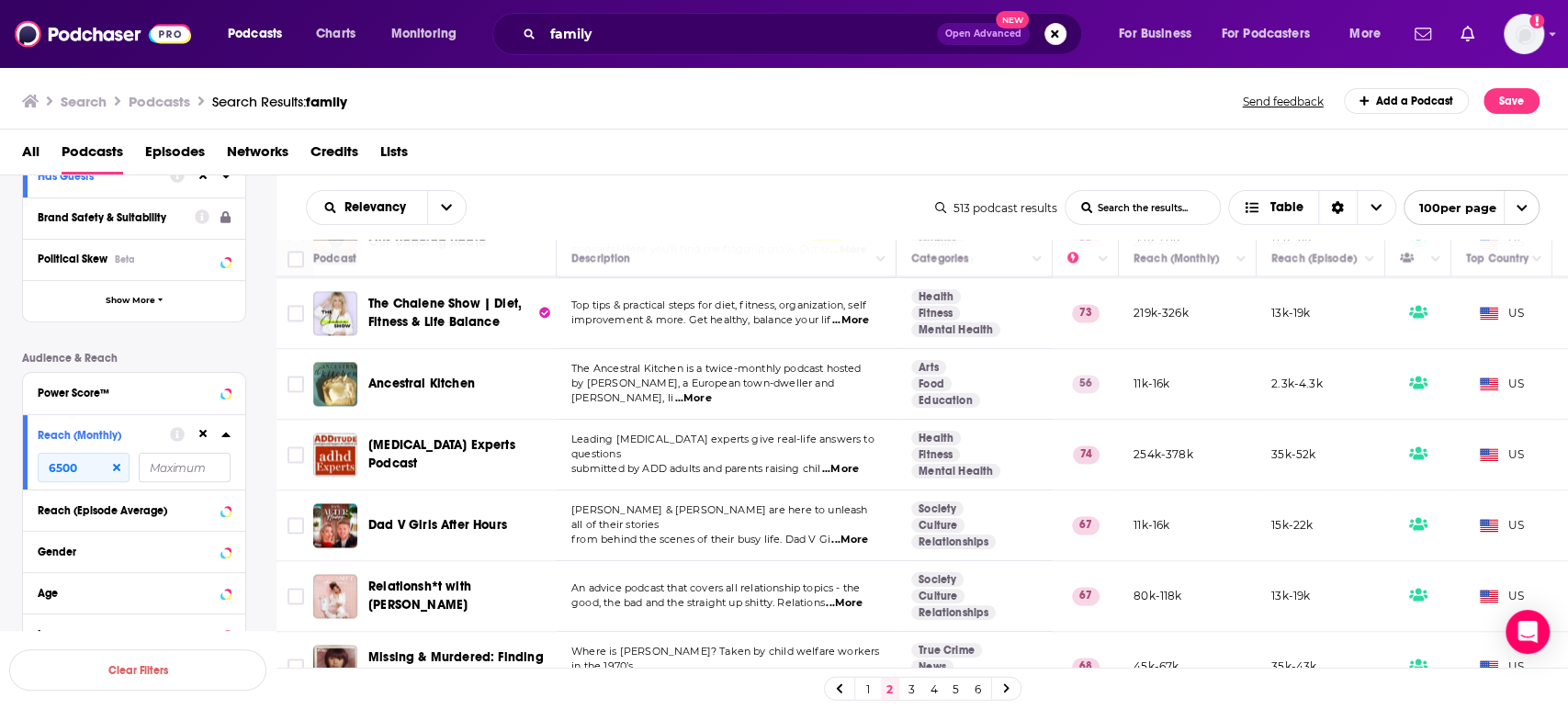
click at [917, 682] on link "3" at bounding box center [912, 688] width 18 height 22
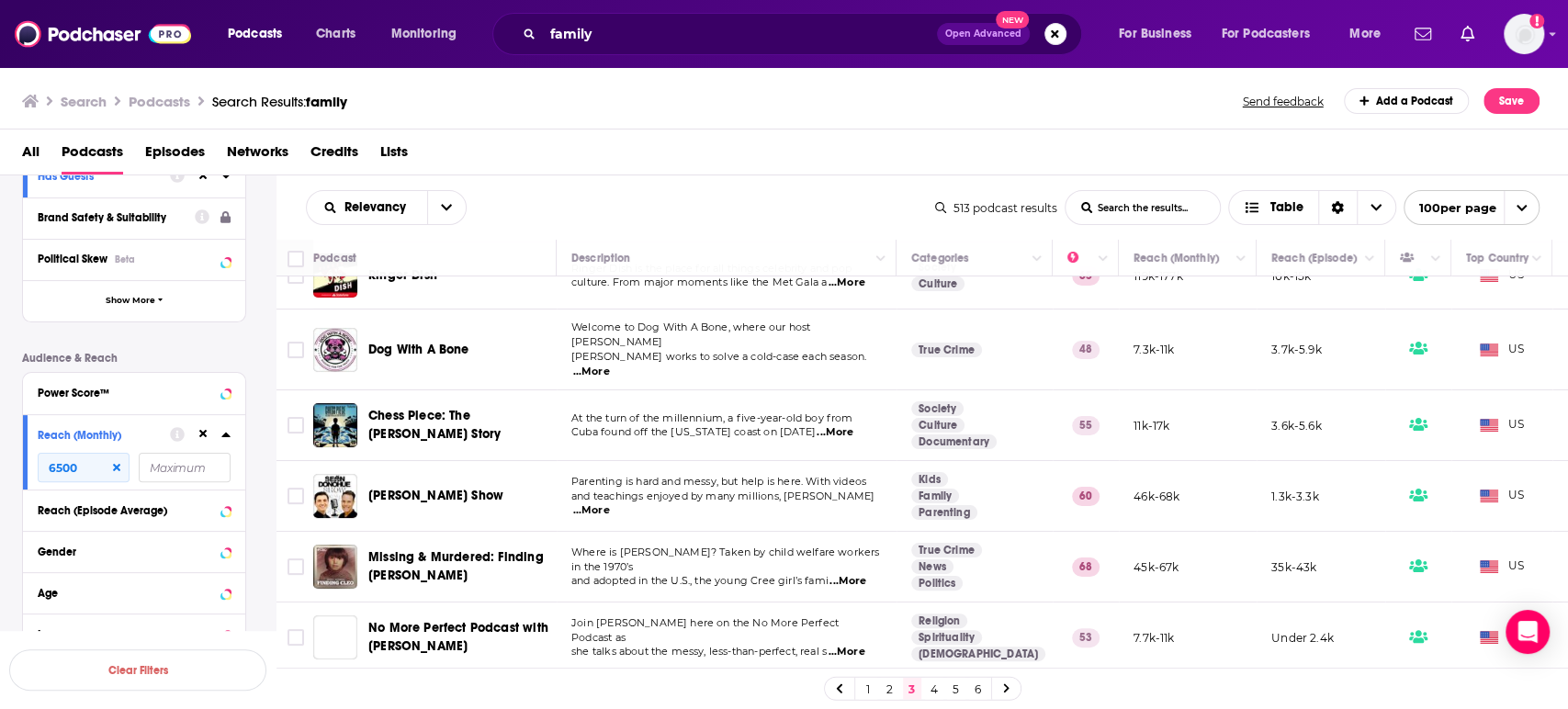
scroll to position [102, 0]
click at [611, 364] on span "...More" at bounding box center [592, 372] width 37 height 15
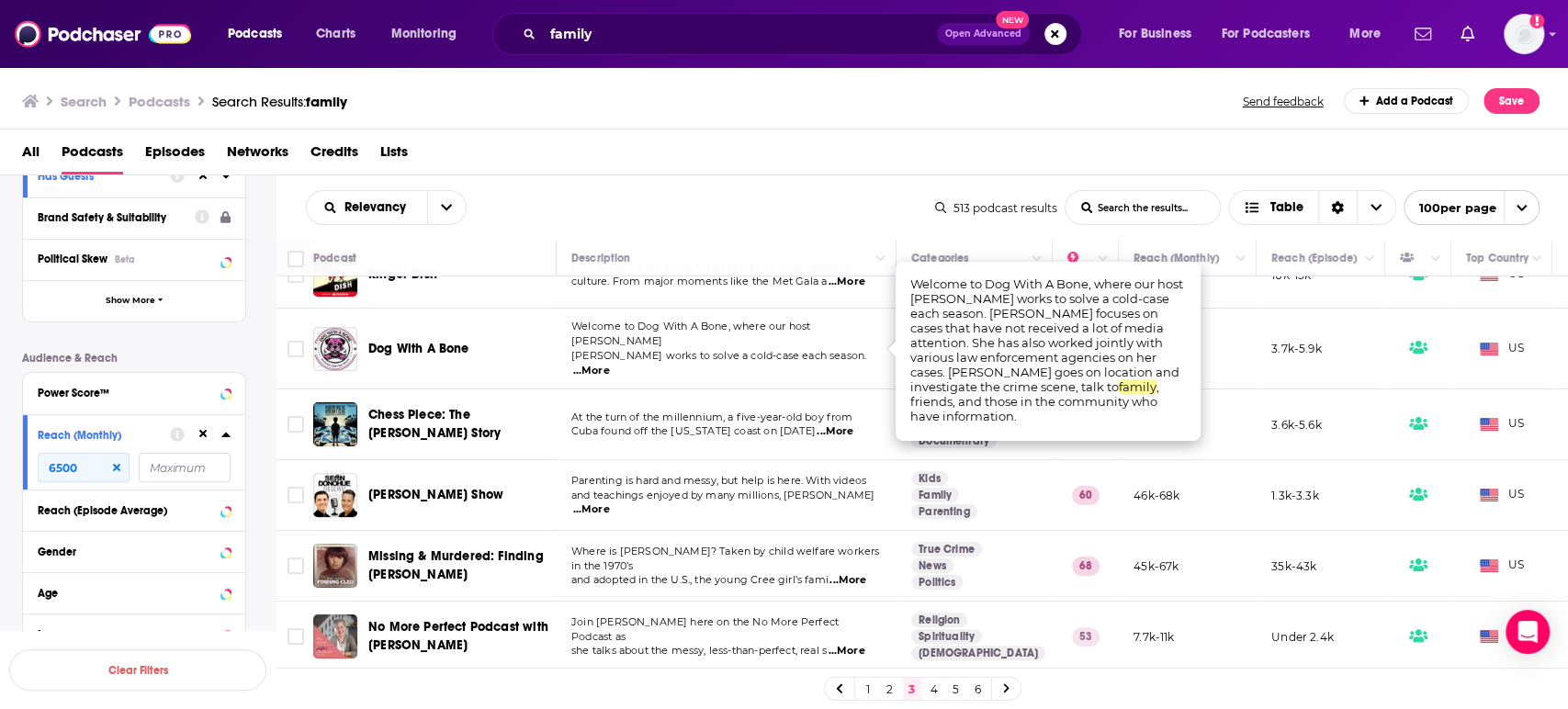
click at [611, 364] on span "...More" at bounding box center [592, 372] width 37 height 15
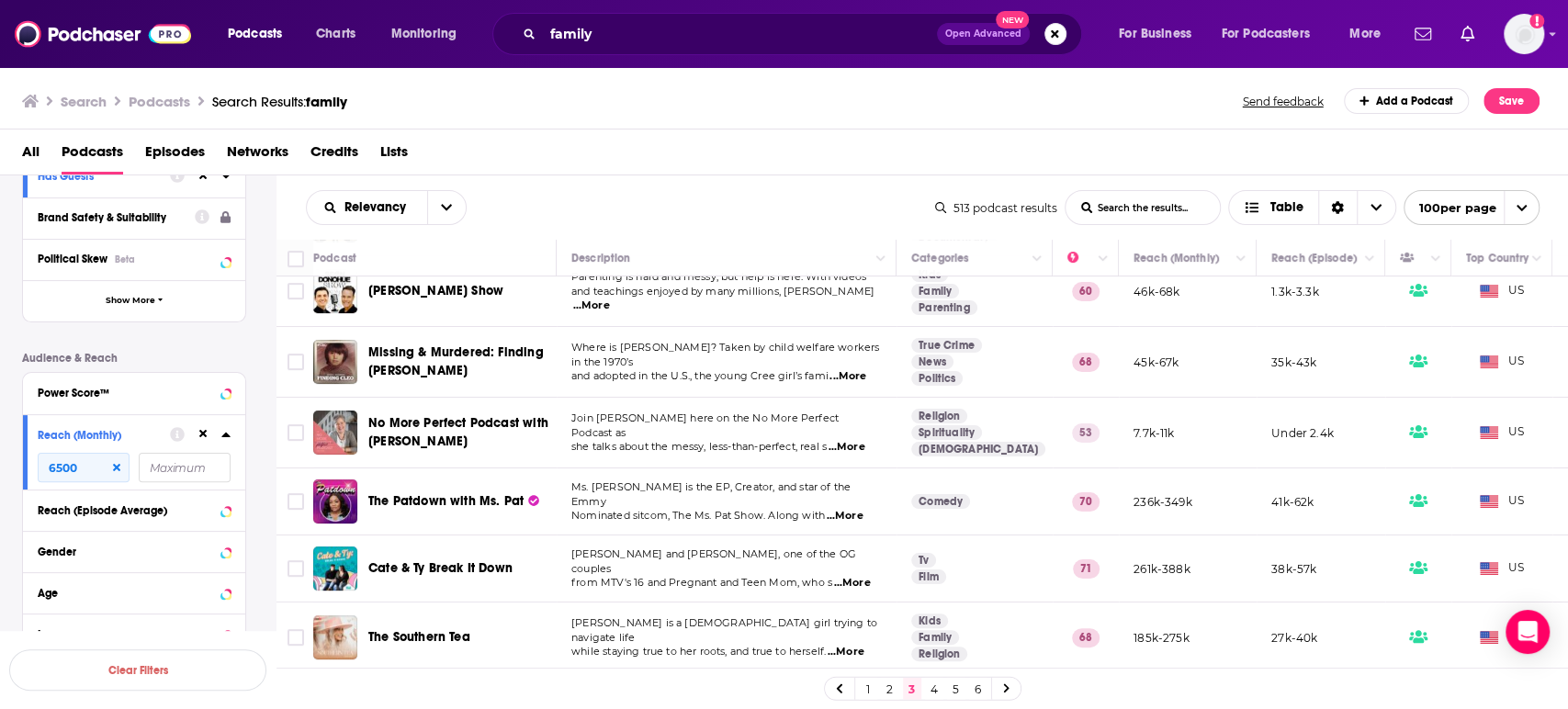
scroll to position [204, 0]
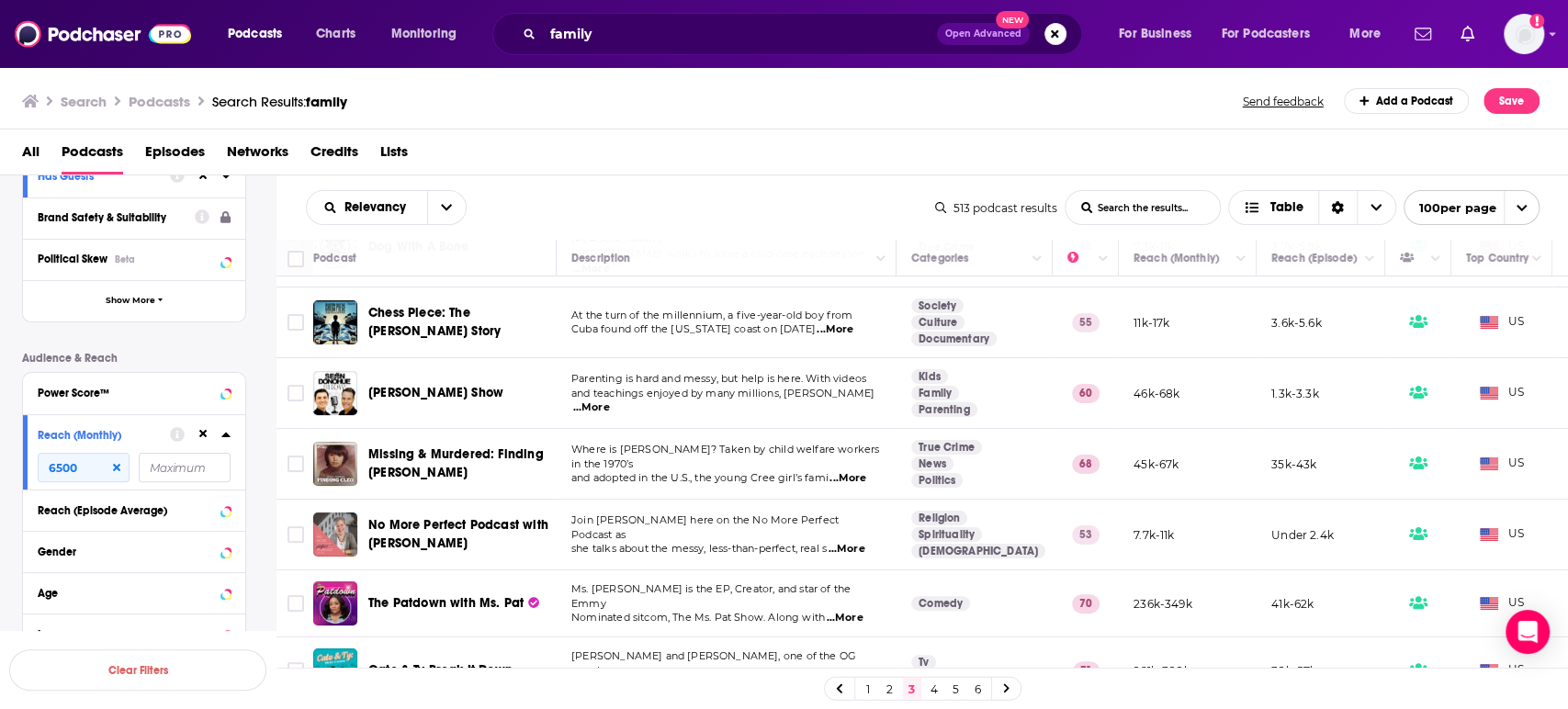
click at [611, 401] on span "...More" at bounding box center [592, 409] width 37 height 15
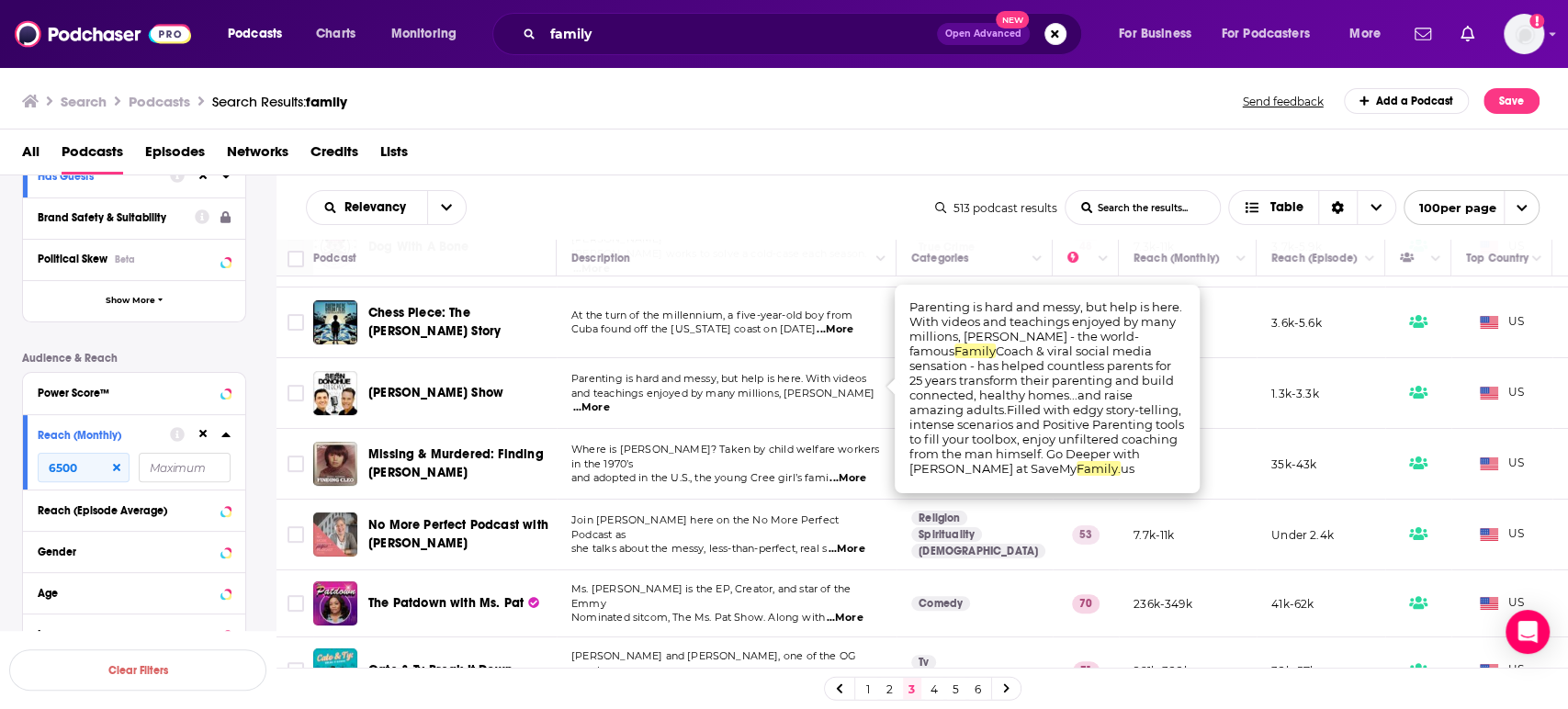
click at [611, 401] on span "...More" at bounding box center [592, 409] width 37 height 15
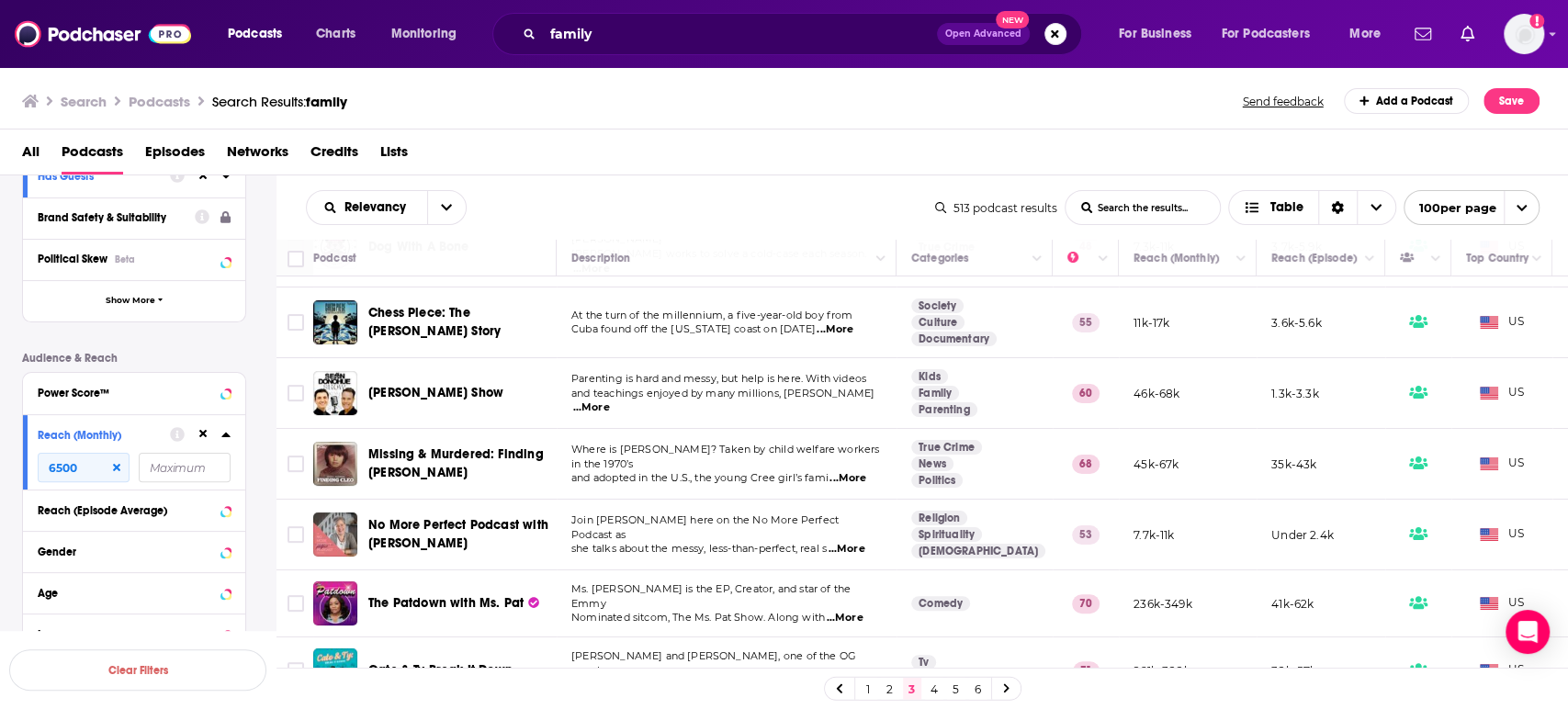
click at [463, 385] on span "Sean Donohue Show" at bounding box center [436, 392] width 135 height 15
click at [871, 542] on p "she talks about the messy, less-than-perfect, real s ...More" at bounding box center [726, 550] width 310 height 15
click at [844, 542] on span "...More" at bounding box center [846, 550] width 37 height 15
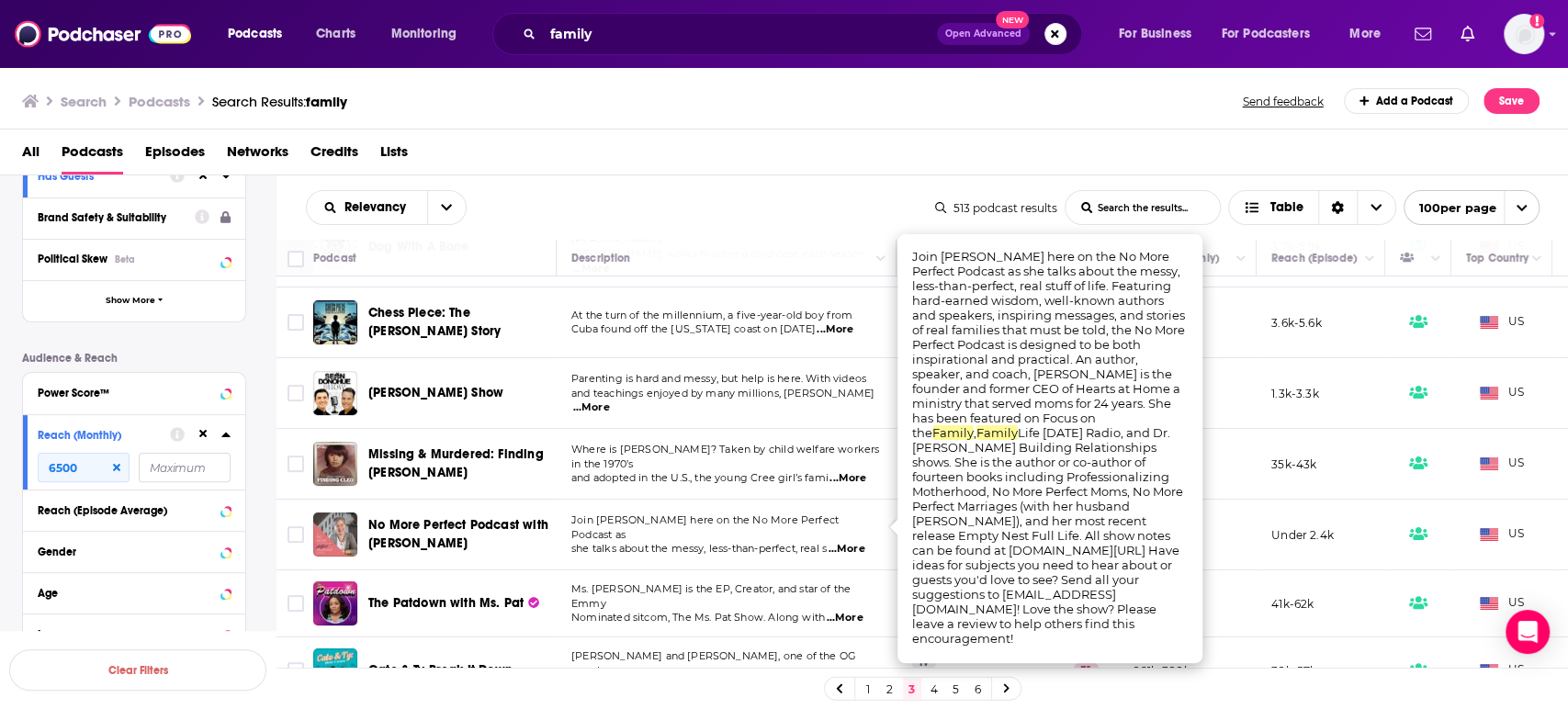
click at [844, 542] on span "...More" at bounding box center [846, 550] width 37 height 15
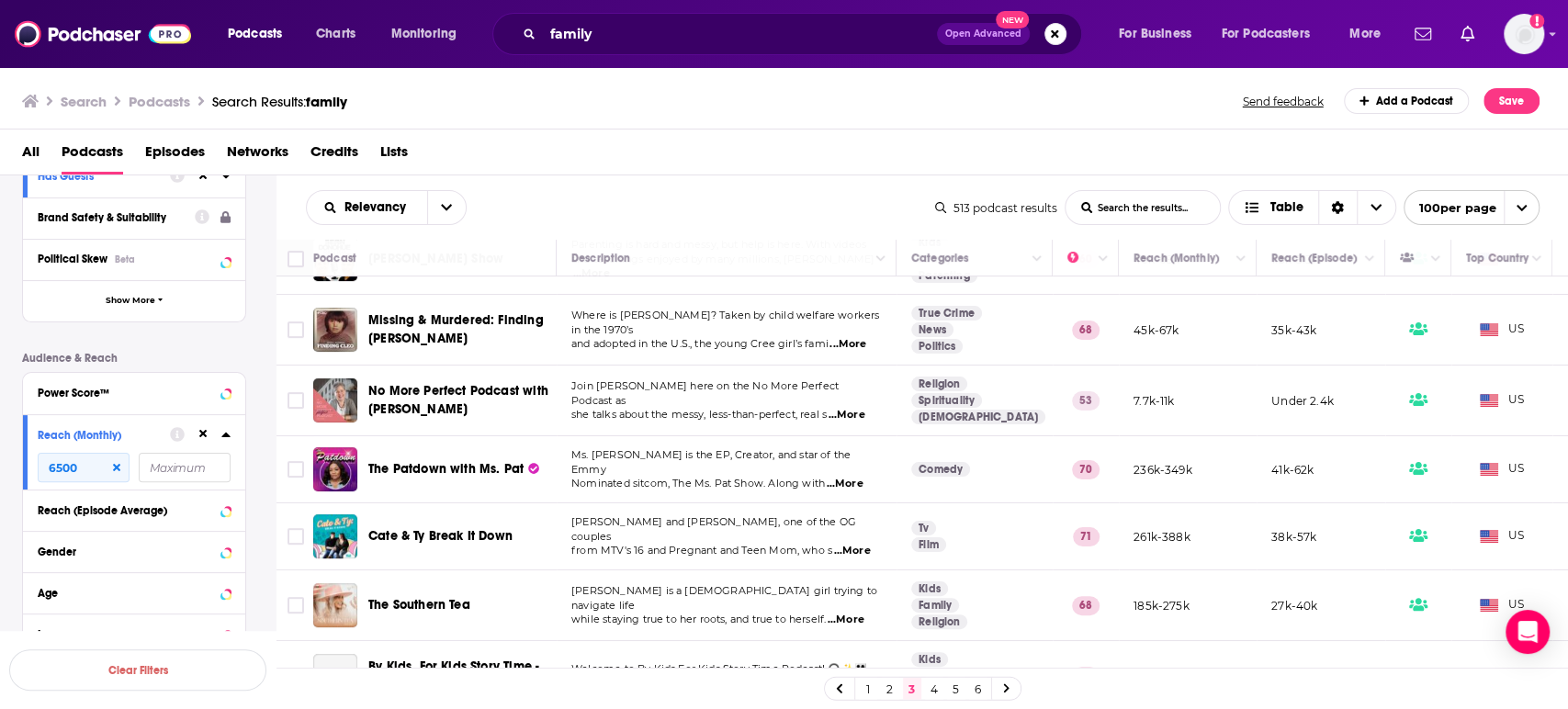
scroll to position [408, 0]
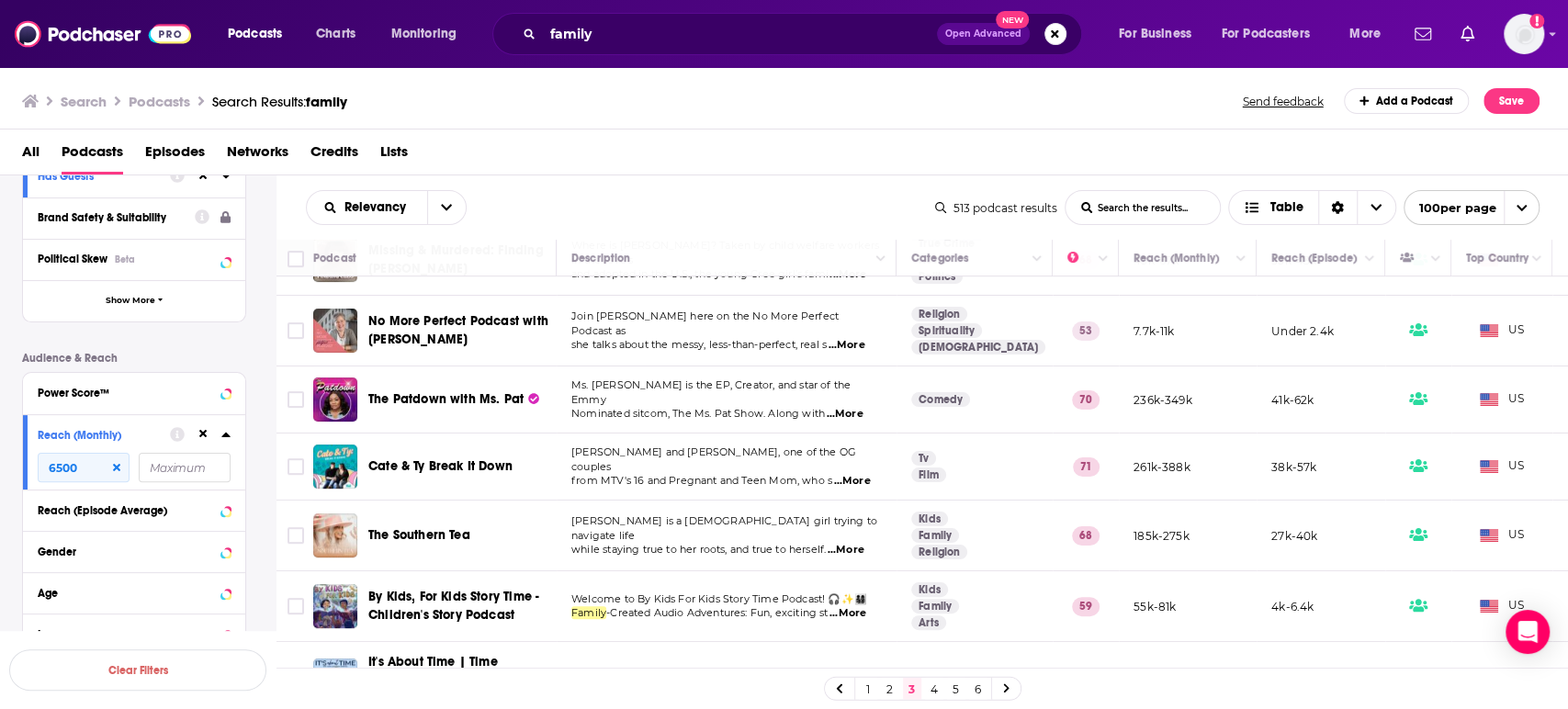
click at [865, 543] on span "...More" at bounding box center [846, 551] width 37 height 15
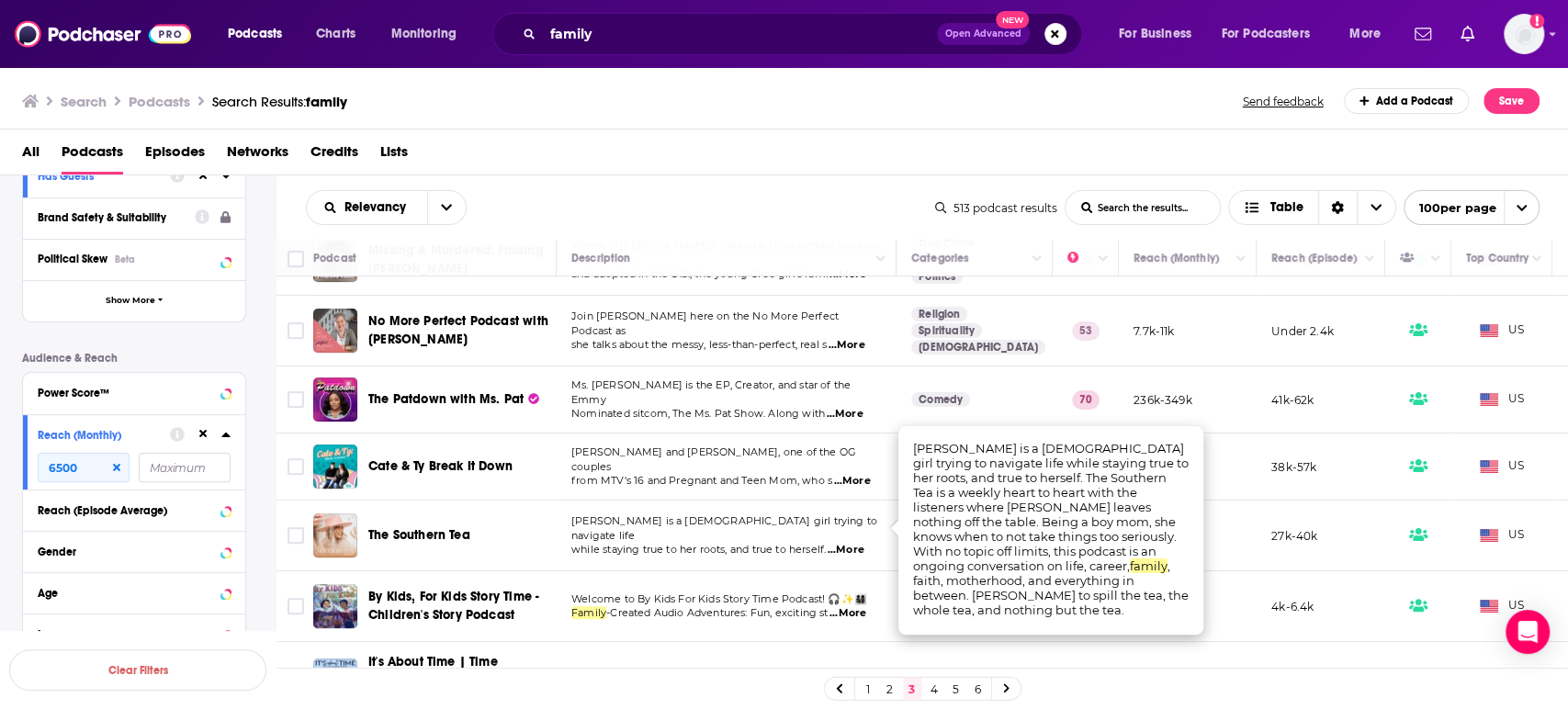
click at [865, 543] on span "...More" at bounding box center [846, 551] width 37 height 15
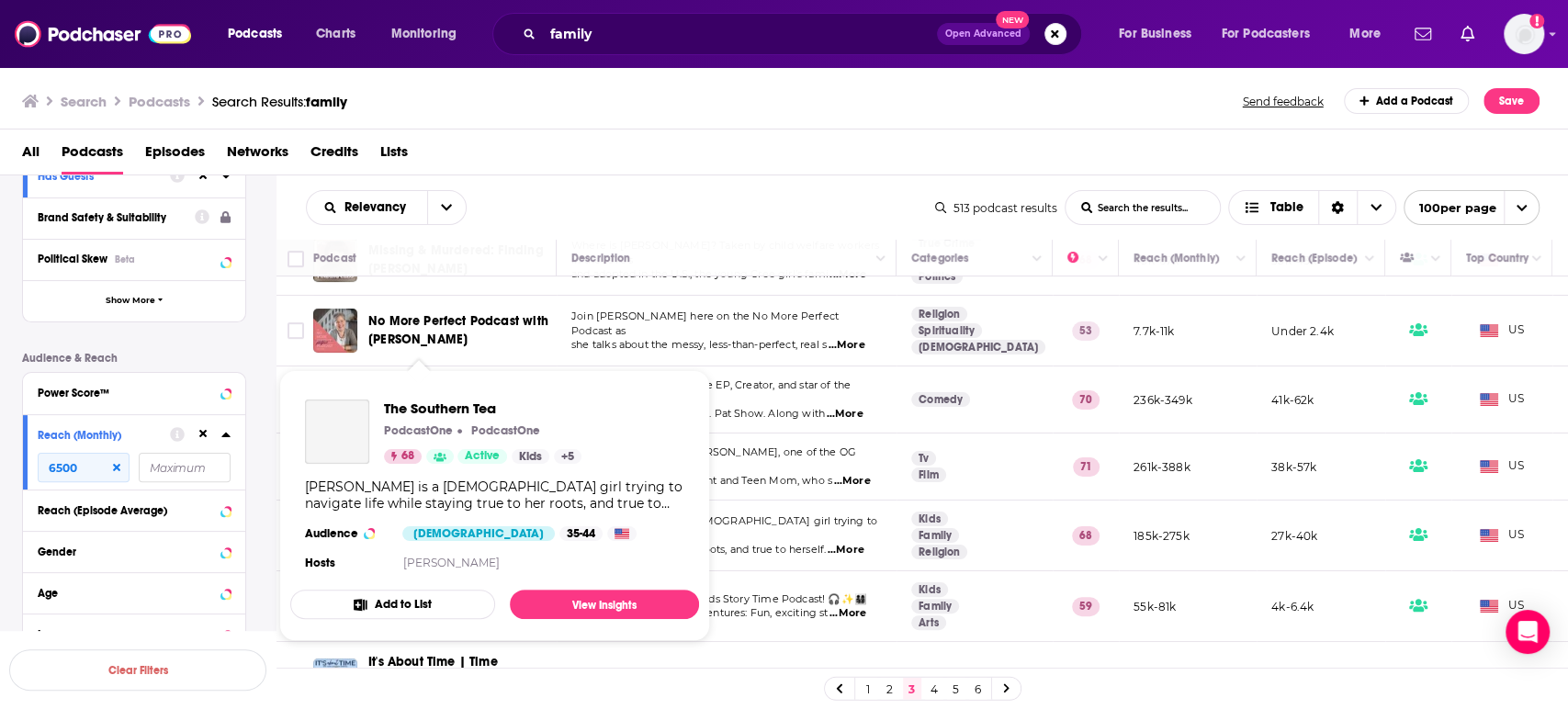
click at [411, 521] on div "The Southern Tea PodcastOne PodcastOne 68 Active Kids + 5 Lindsie Chrisley is a…" at bounding box center [494, 487] width 409 height 205
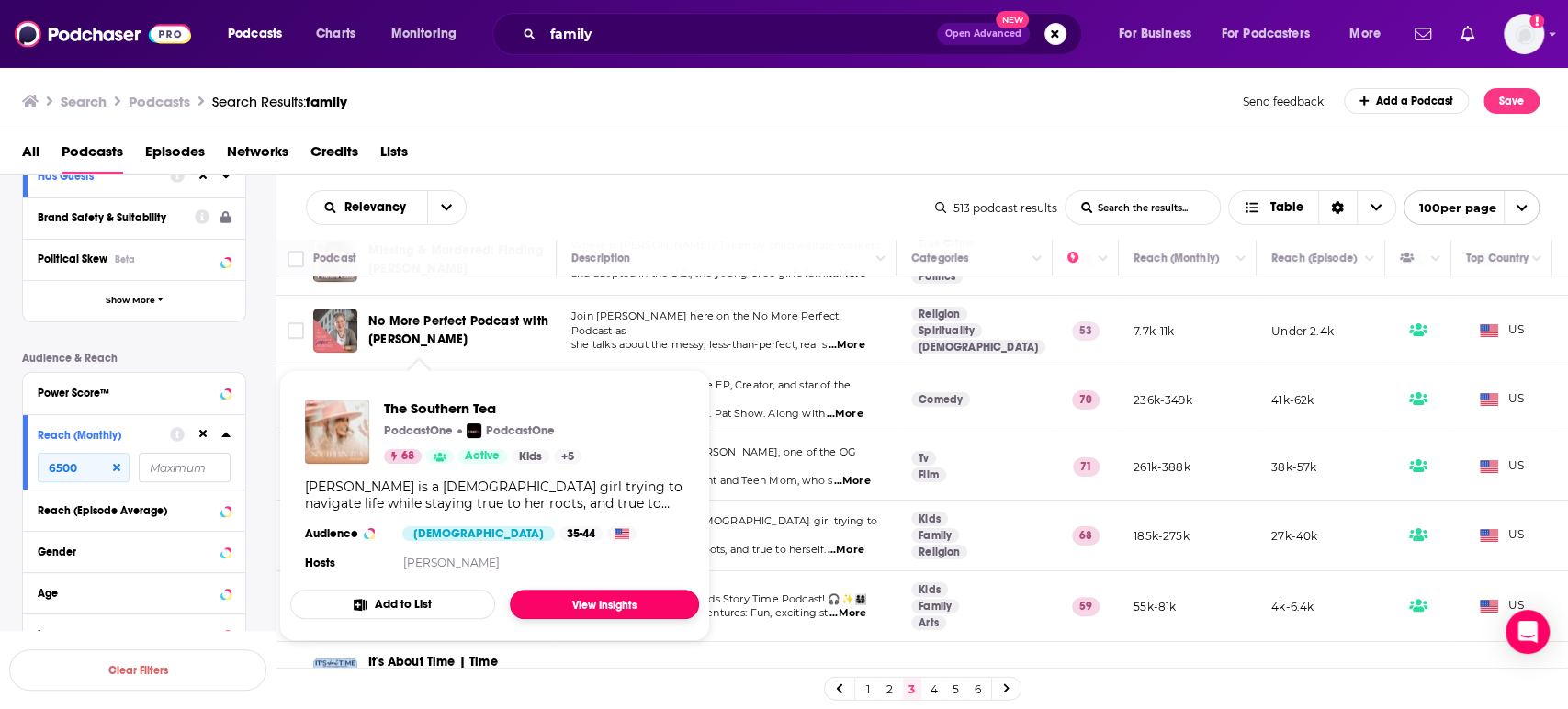
click at [613, 601] on link "View Insights" at bounding box center [605, 604] width 190 height 29
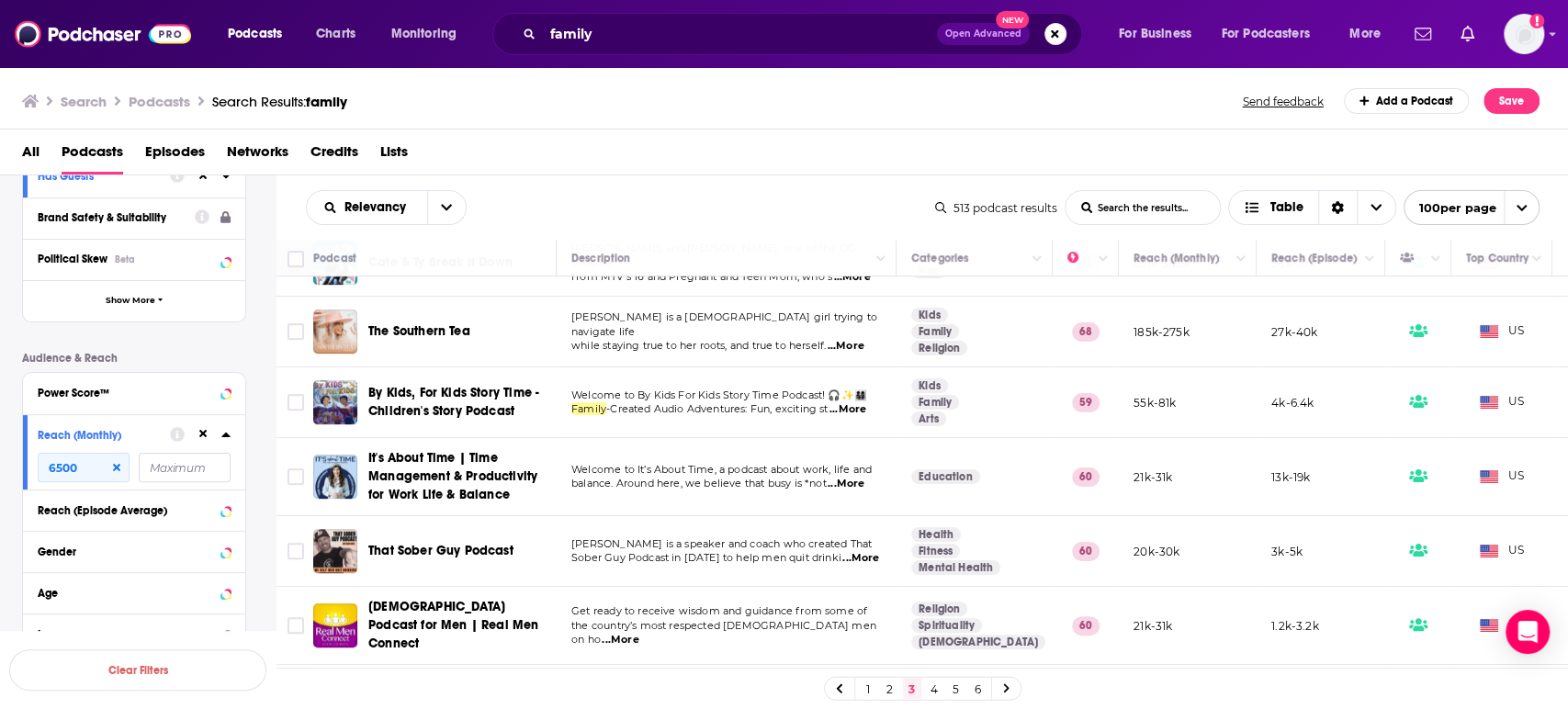
scroll to position [816, 0]
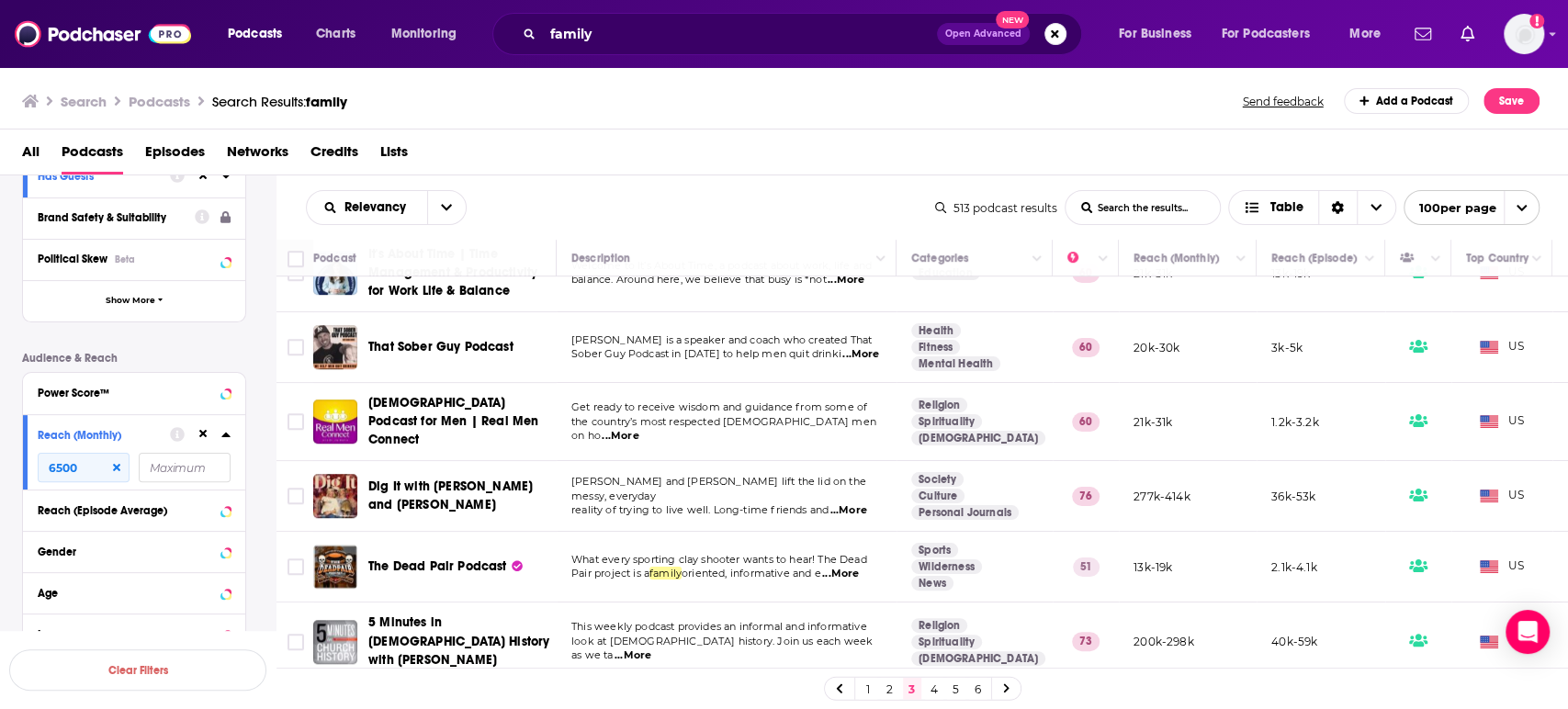
click at [864, 503] on span "...More" at bounding box center [848, 511] width 37 height 15
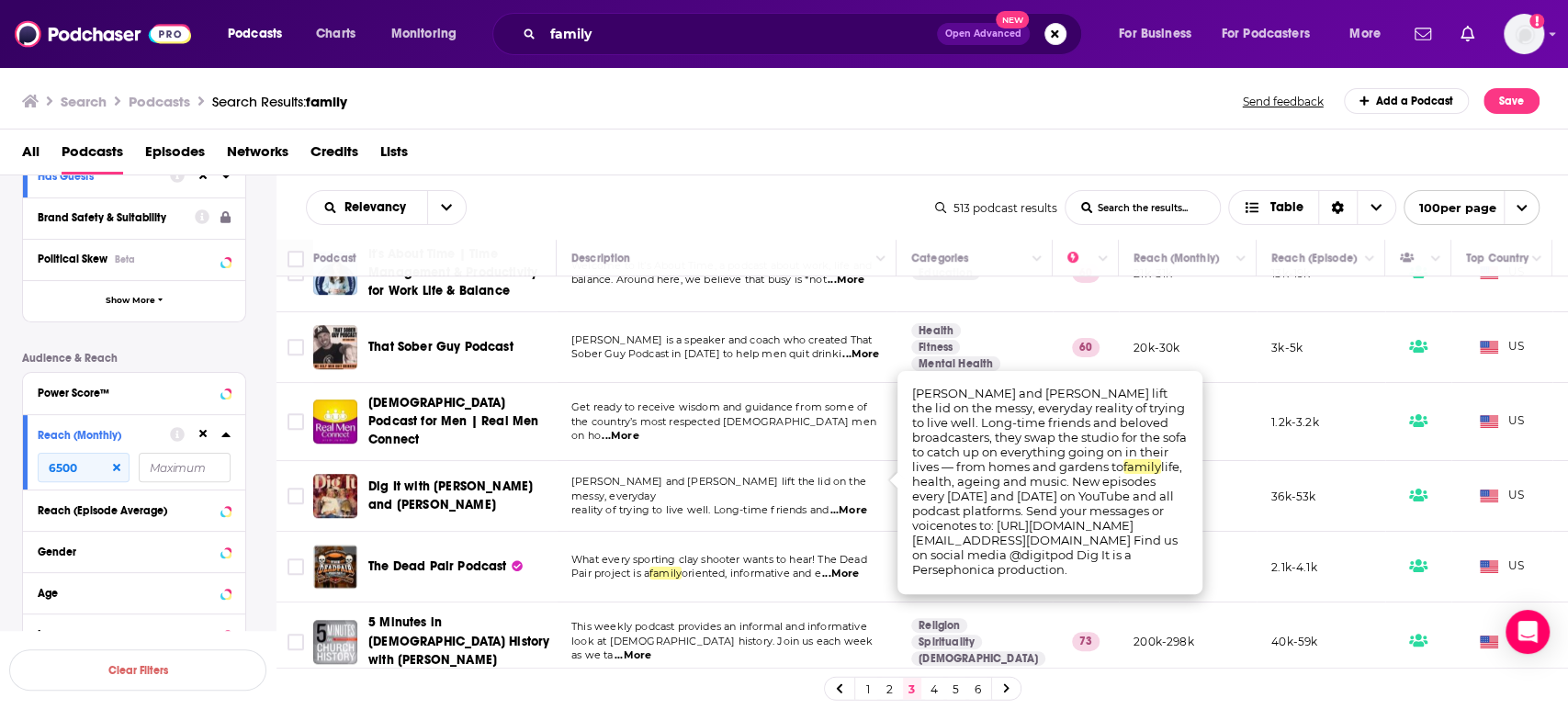
click at [864, 503] on span "...More" at bounding box center [848, 511] width 37 height 15
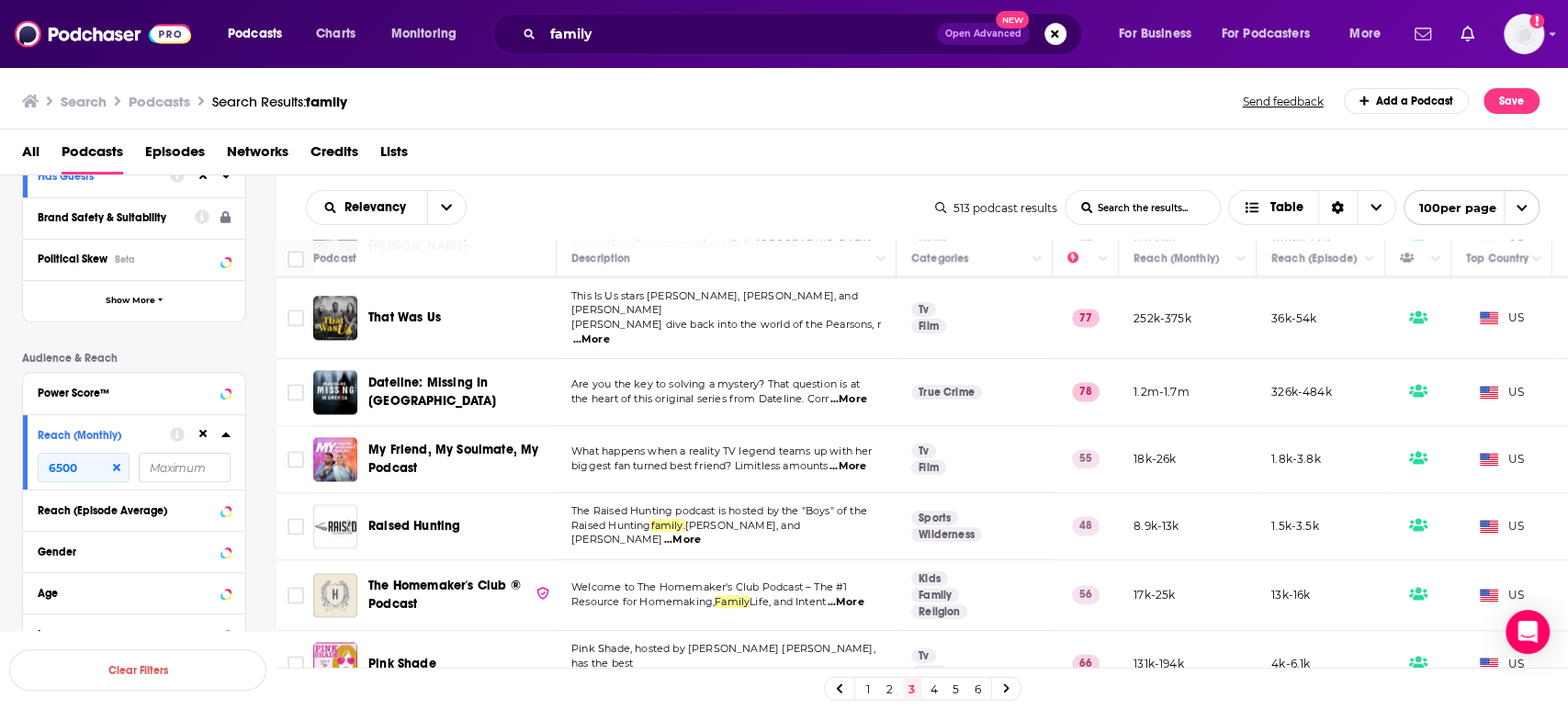
scroll to position [1837, 0]
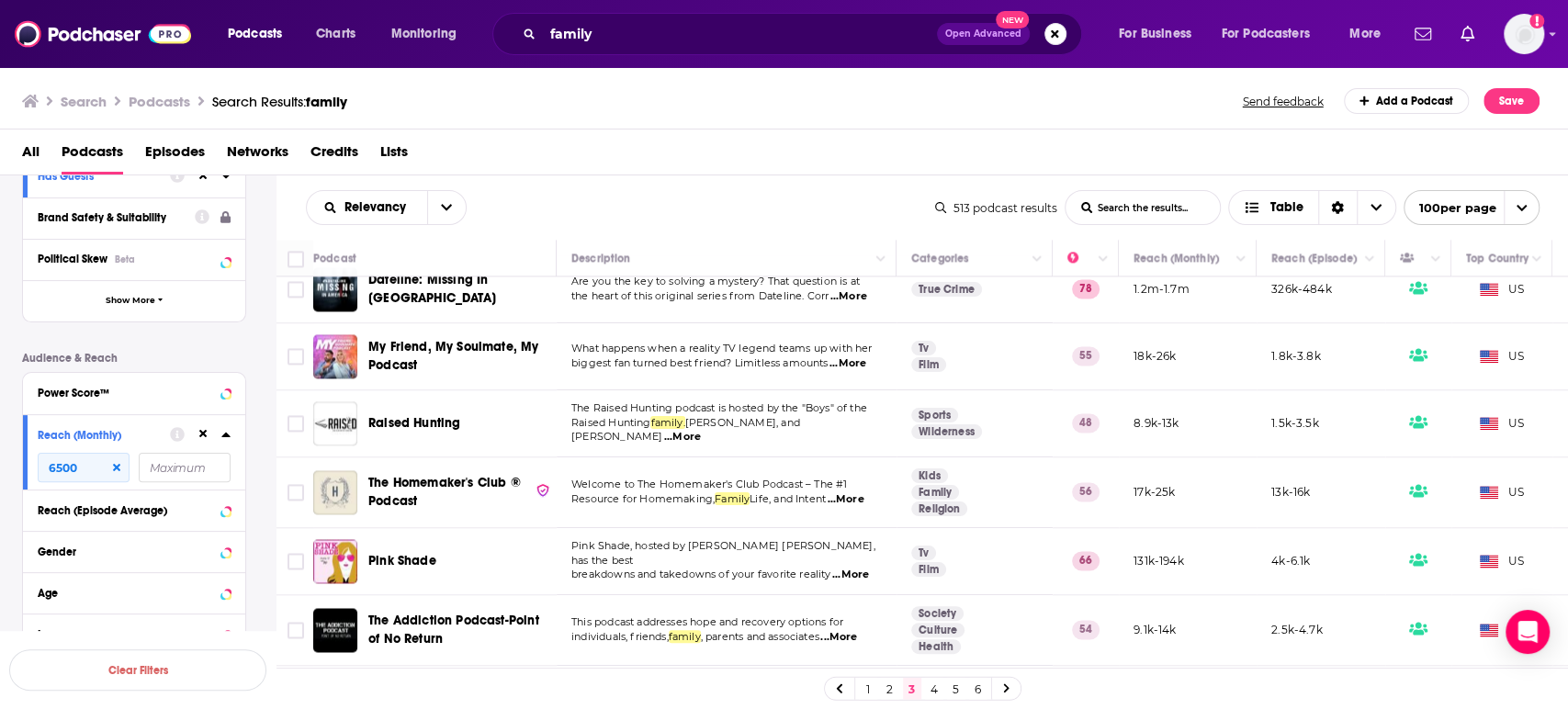
click at [866, 568] on span "...More" at bounding box center [850, 575] width 37 height 15
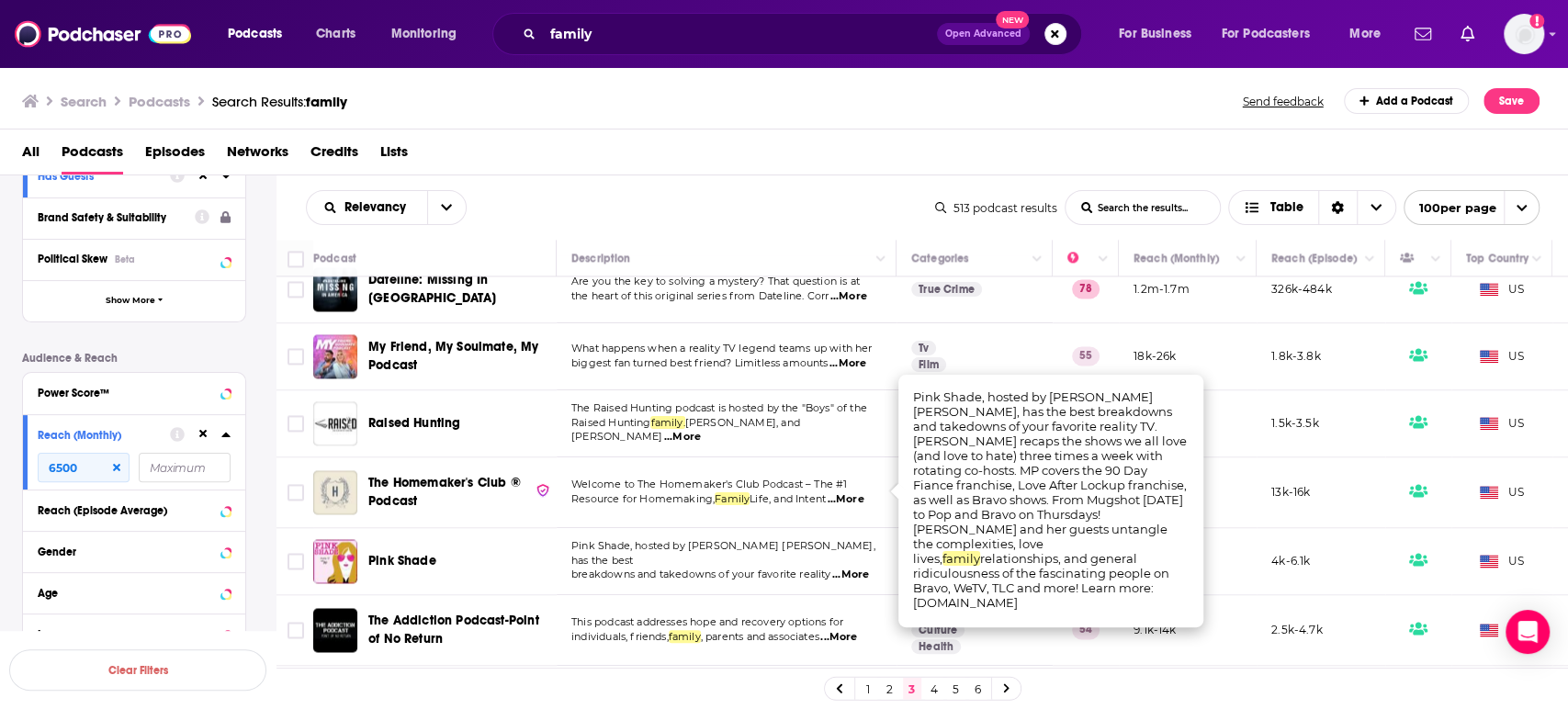
click at [866, 568] on span "...More" at bounding box center [850, 575] width 37 height 15
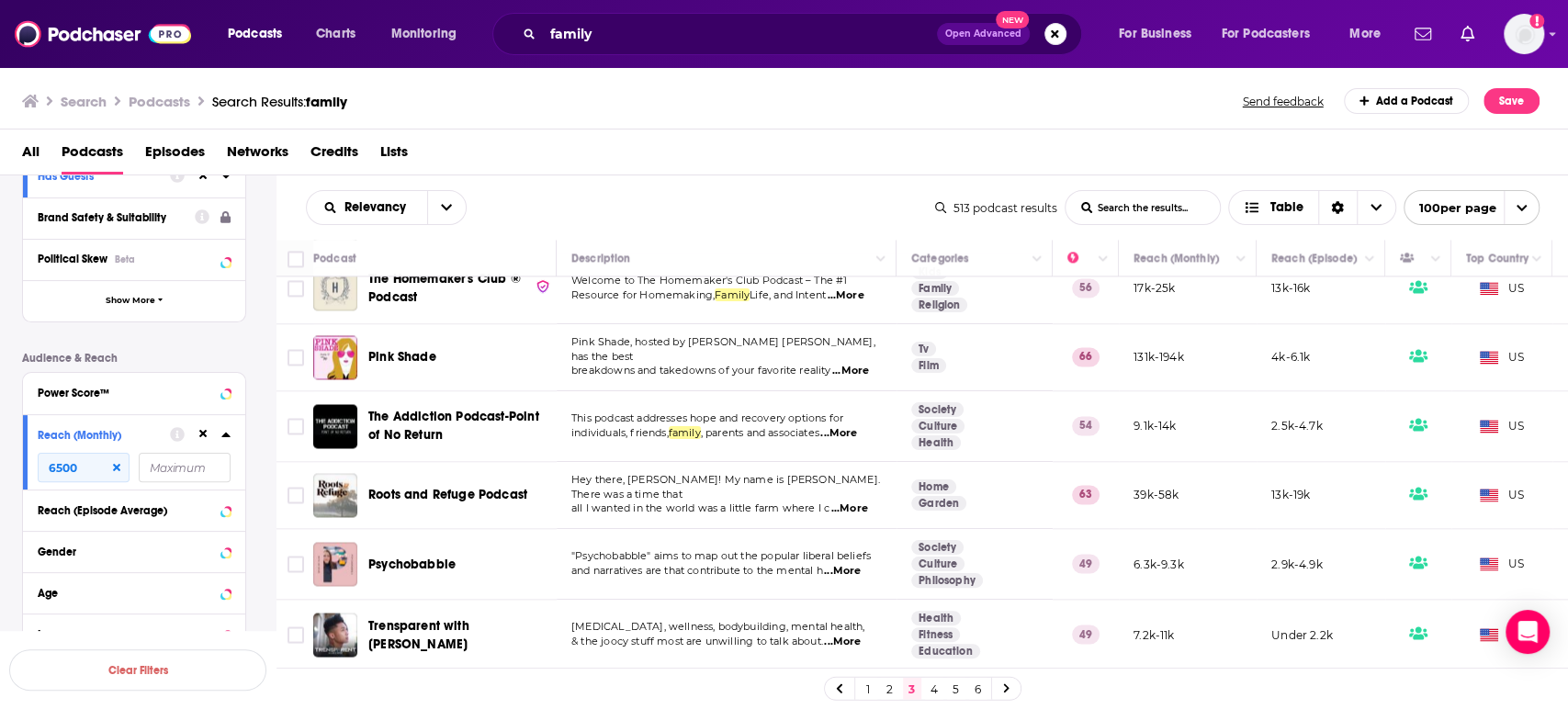
scroll to position [2143, 0]
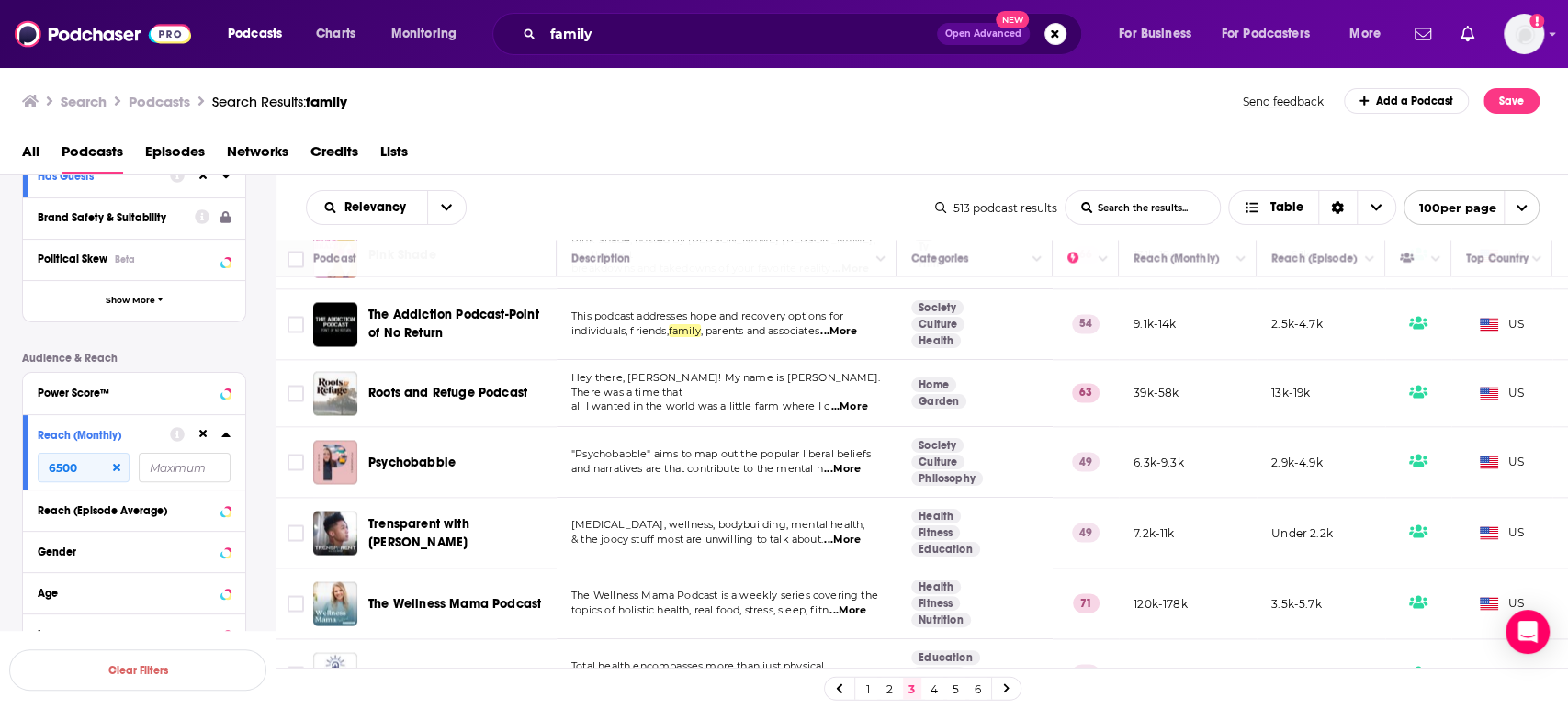
click at [860, 533] on span "...More" at bounding box center [842, 540] width 37 height 15
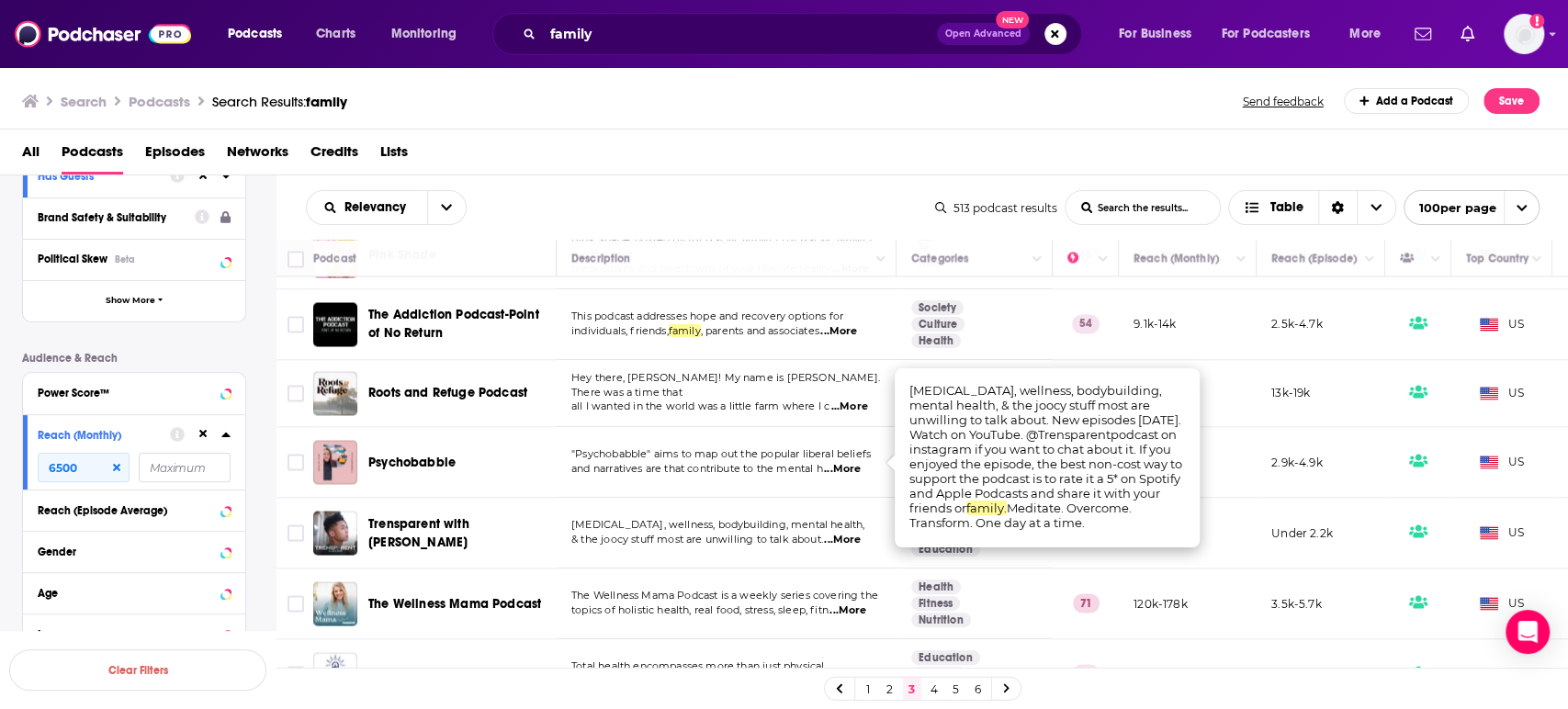
click at [860, 533] on span "...More" at bounding box center [842, 540] width 37 height 15
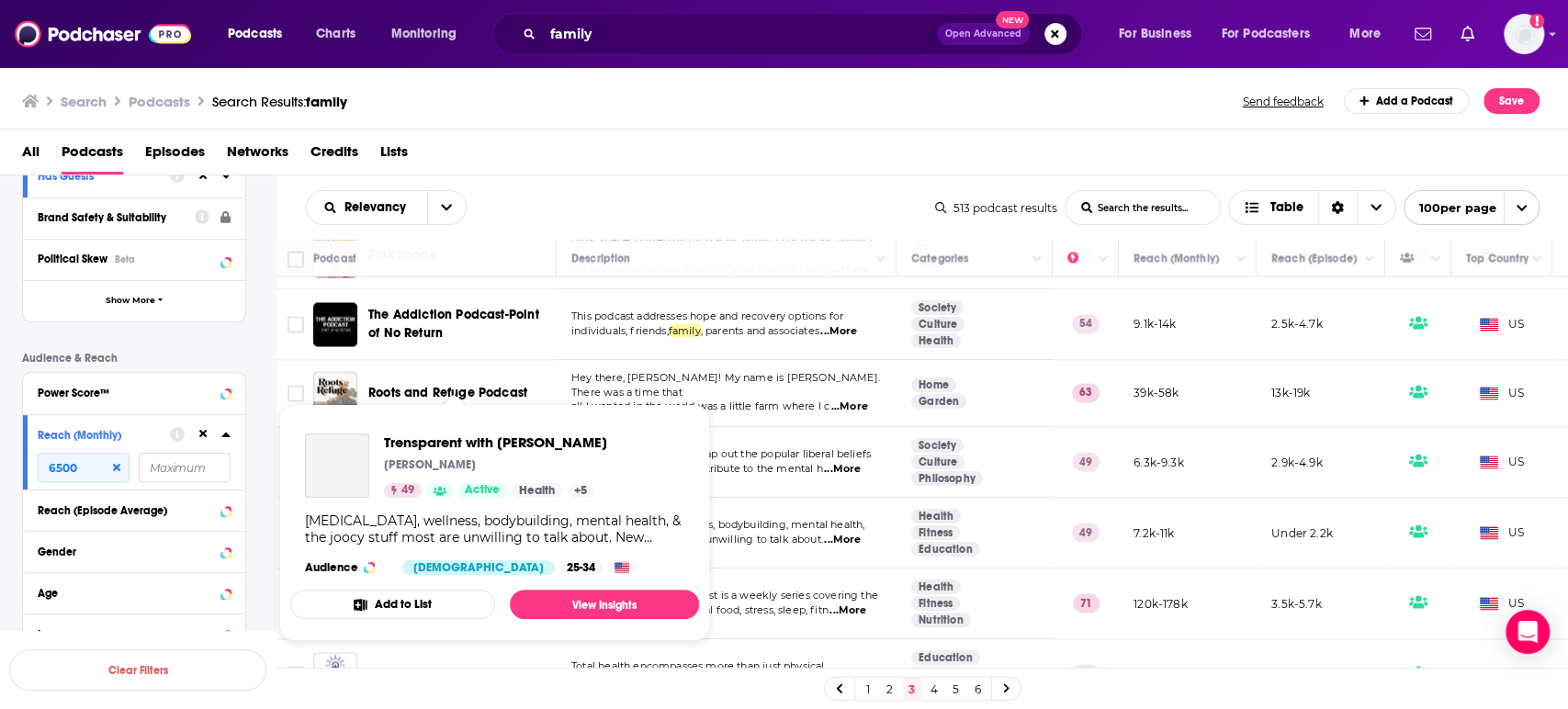
click at [515, 461] on div "Nyle Nayga" at bounding box center [496, 465] width 224 height 15
click at [580, 610] on link "View Insights" at bounding box center [605, 604] width 190 height 29
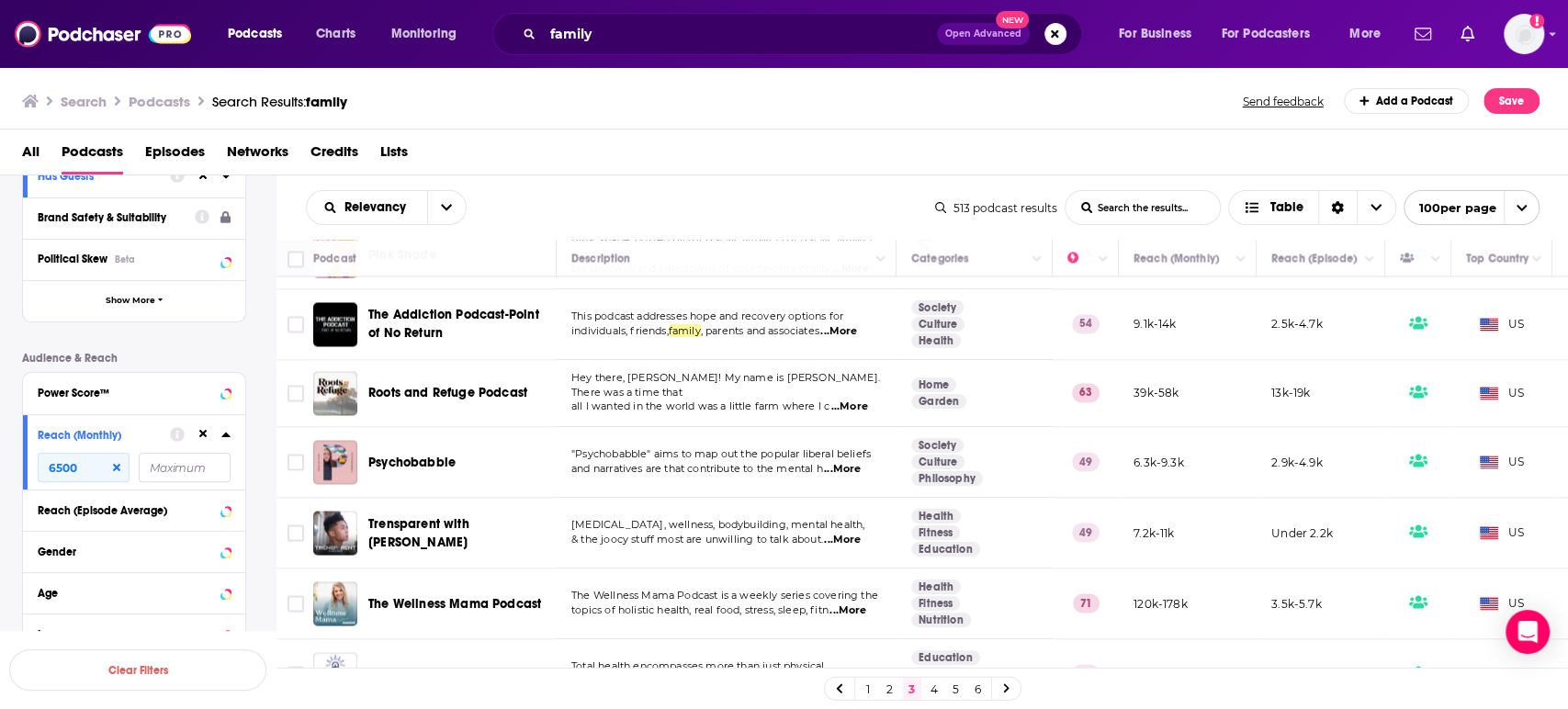
click at [866, 604] on span "...More" at bounding box center [848, 611] width 37 height 15
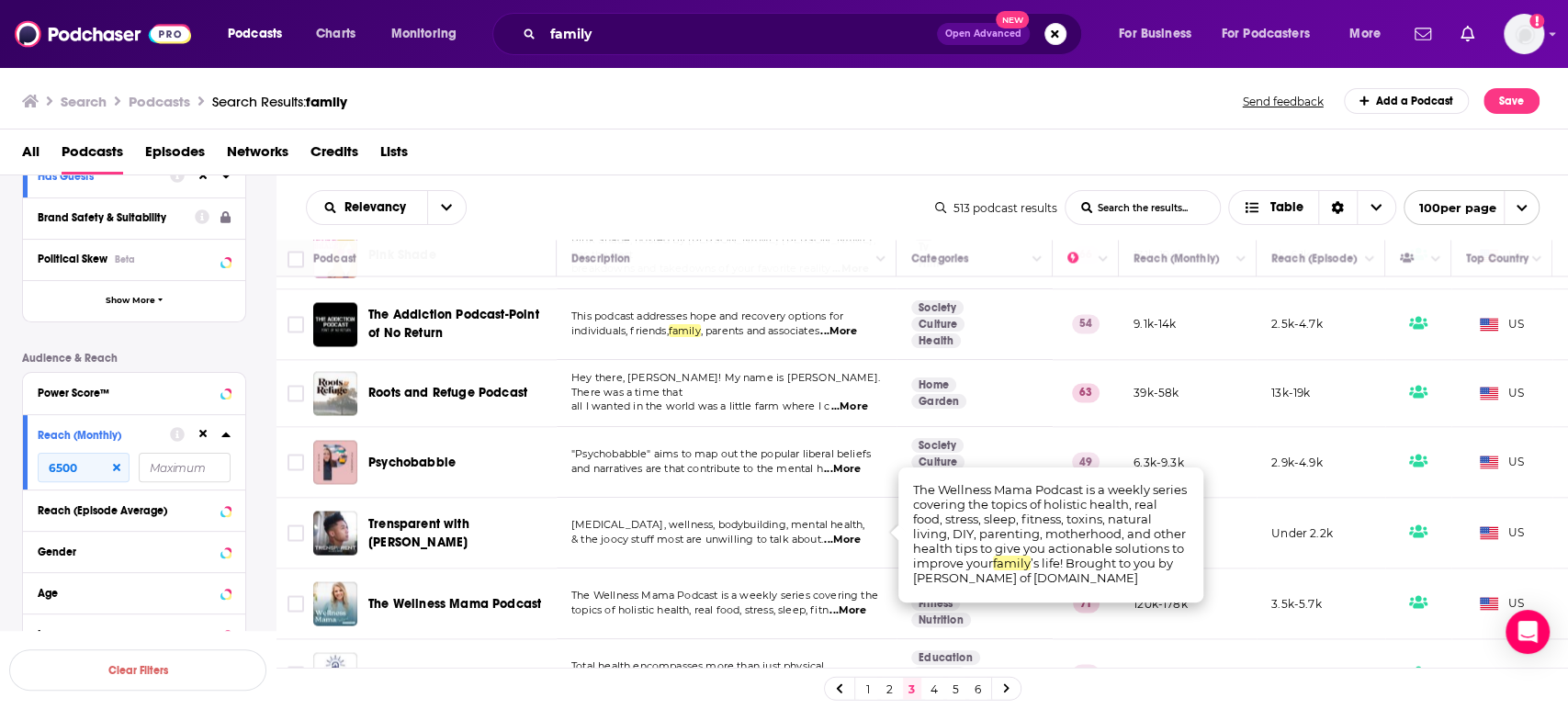
click at [866, 604] on span "...More" at bounding box center [848, 611] width 37 height 15
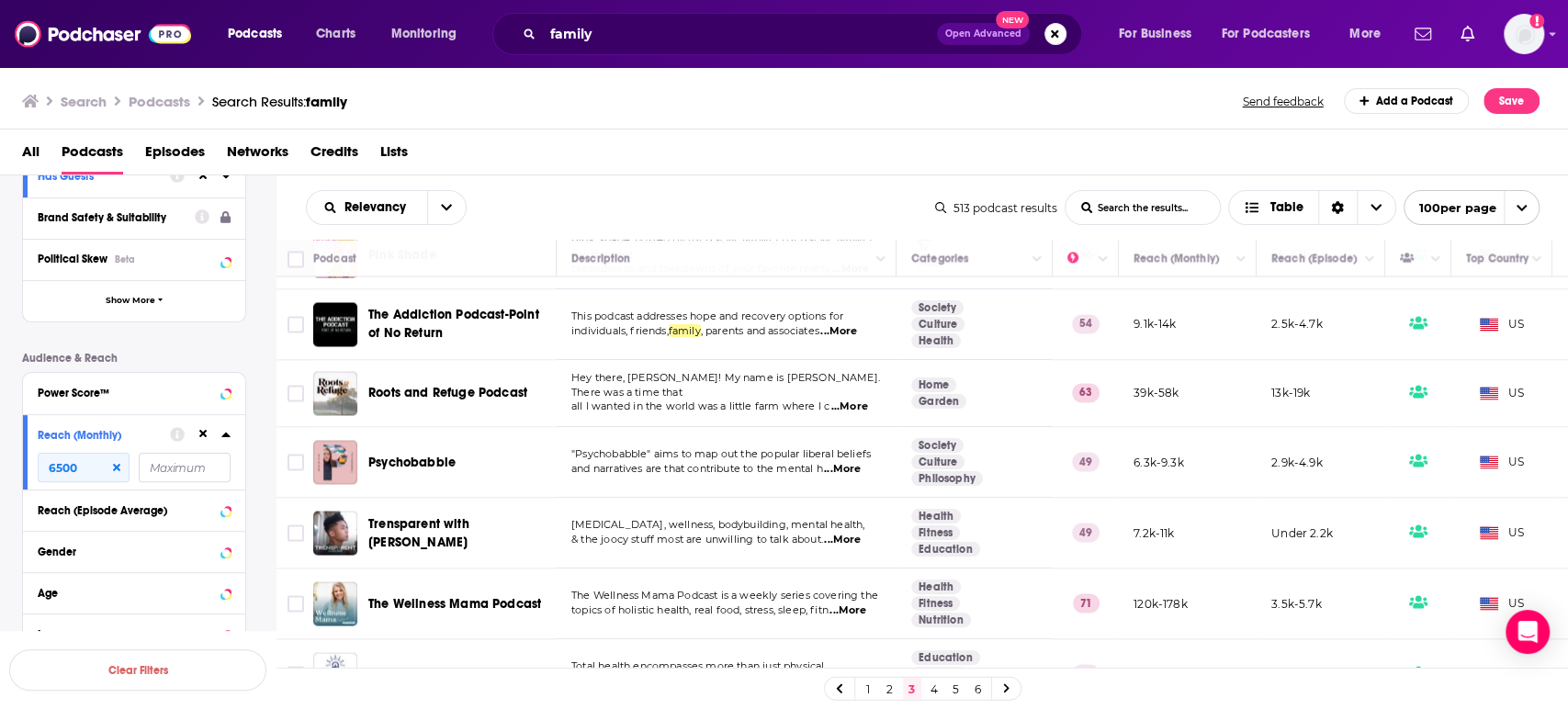
click at [444, 595] on span "The Wellness Mama Podcast" at bounding box center [455, 603] width 173 height 15
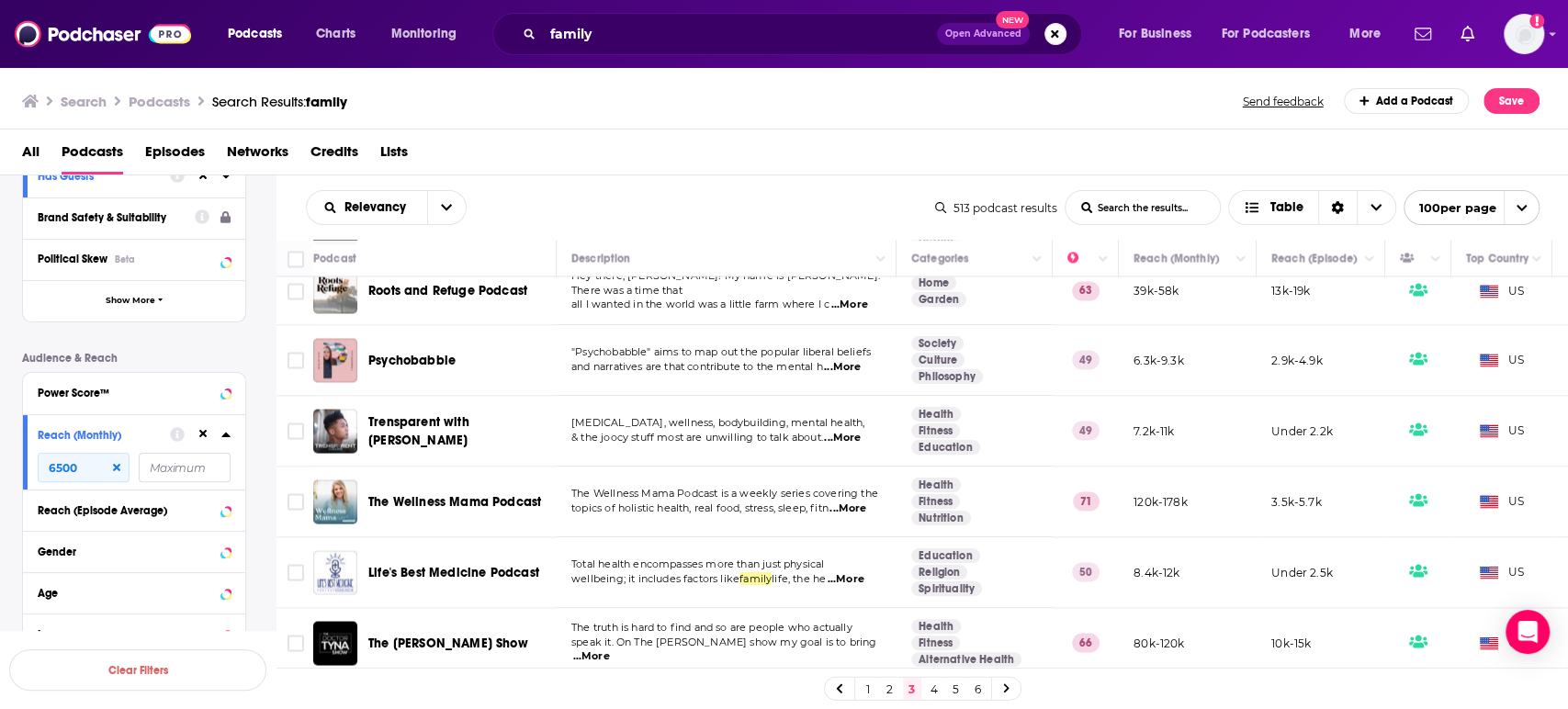
click at [854, 573] on span "...More" at bounding box center [846, 580] width 37 height 15
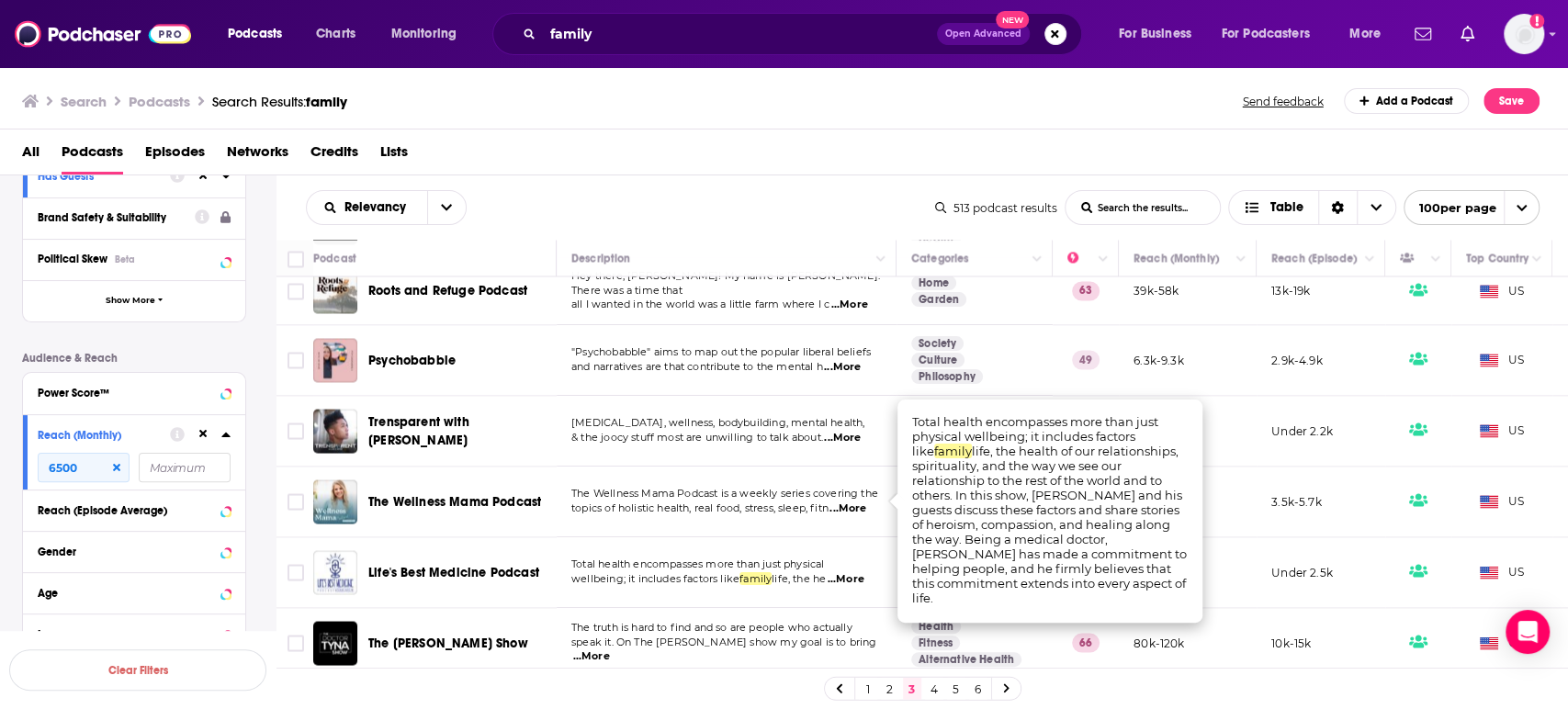
click at [854, 573] on span "...More" at bounding box center [846, 580] width 37 height 15
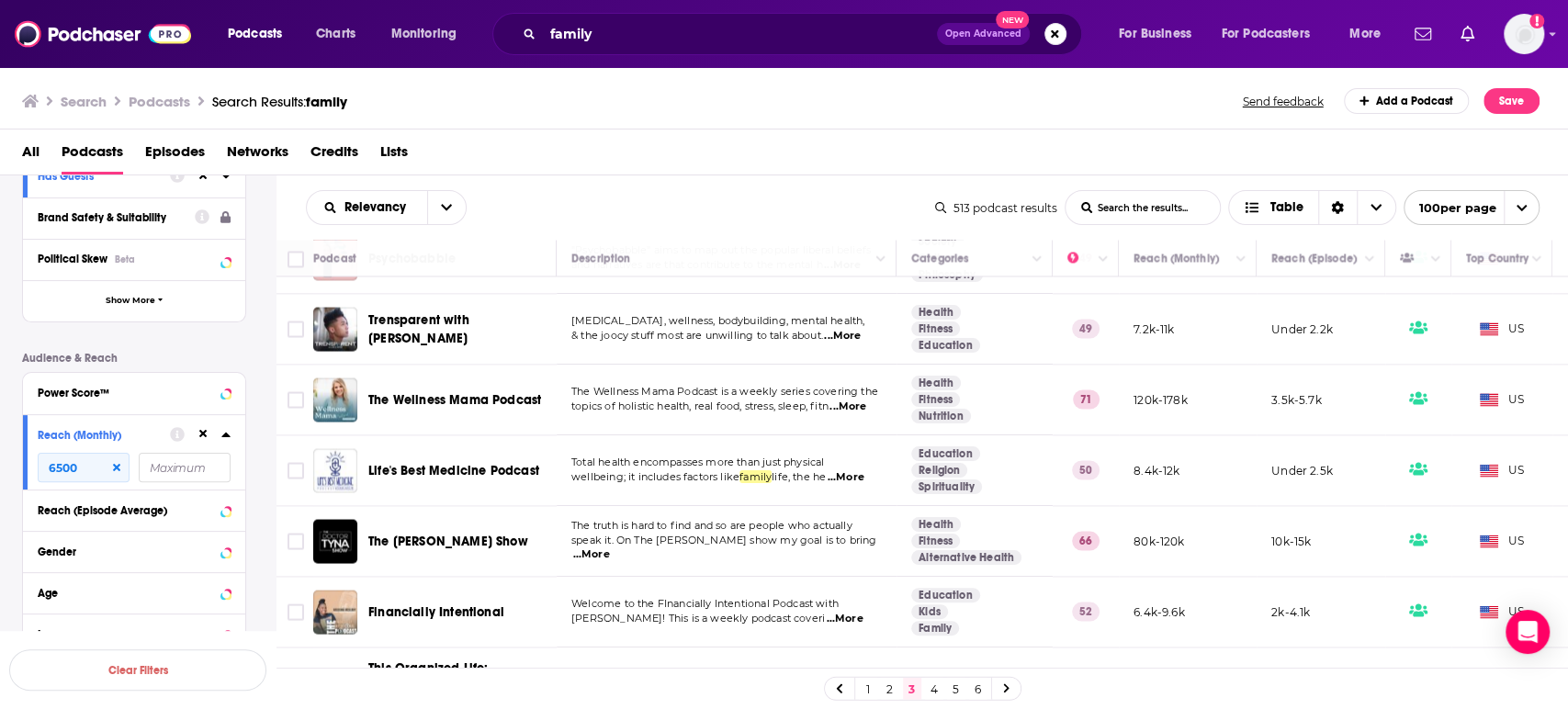
scroll to position [2449, 0]
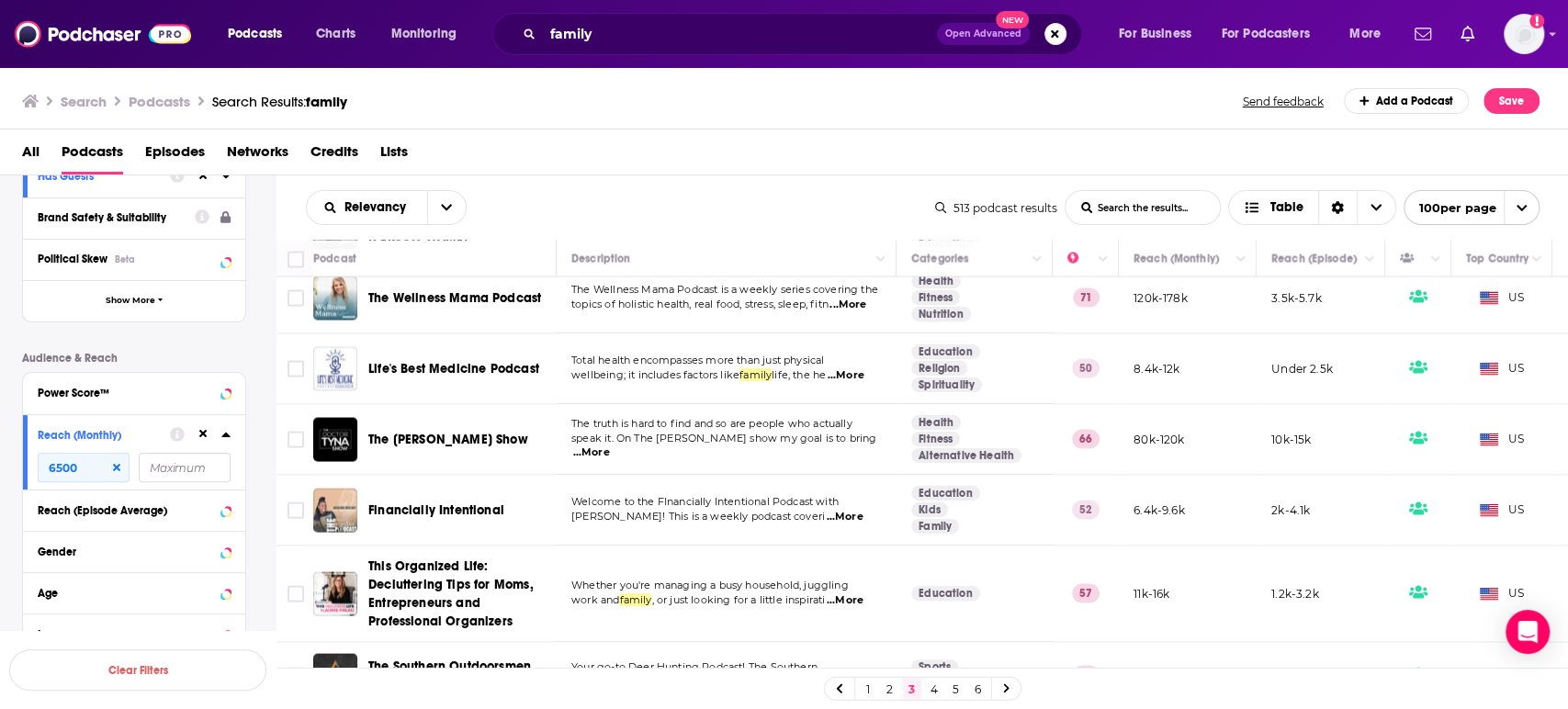
click at [853, 593] on span "...More" at bounding box center [845, 601] width 37 height 15
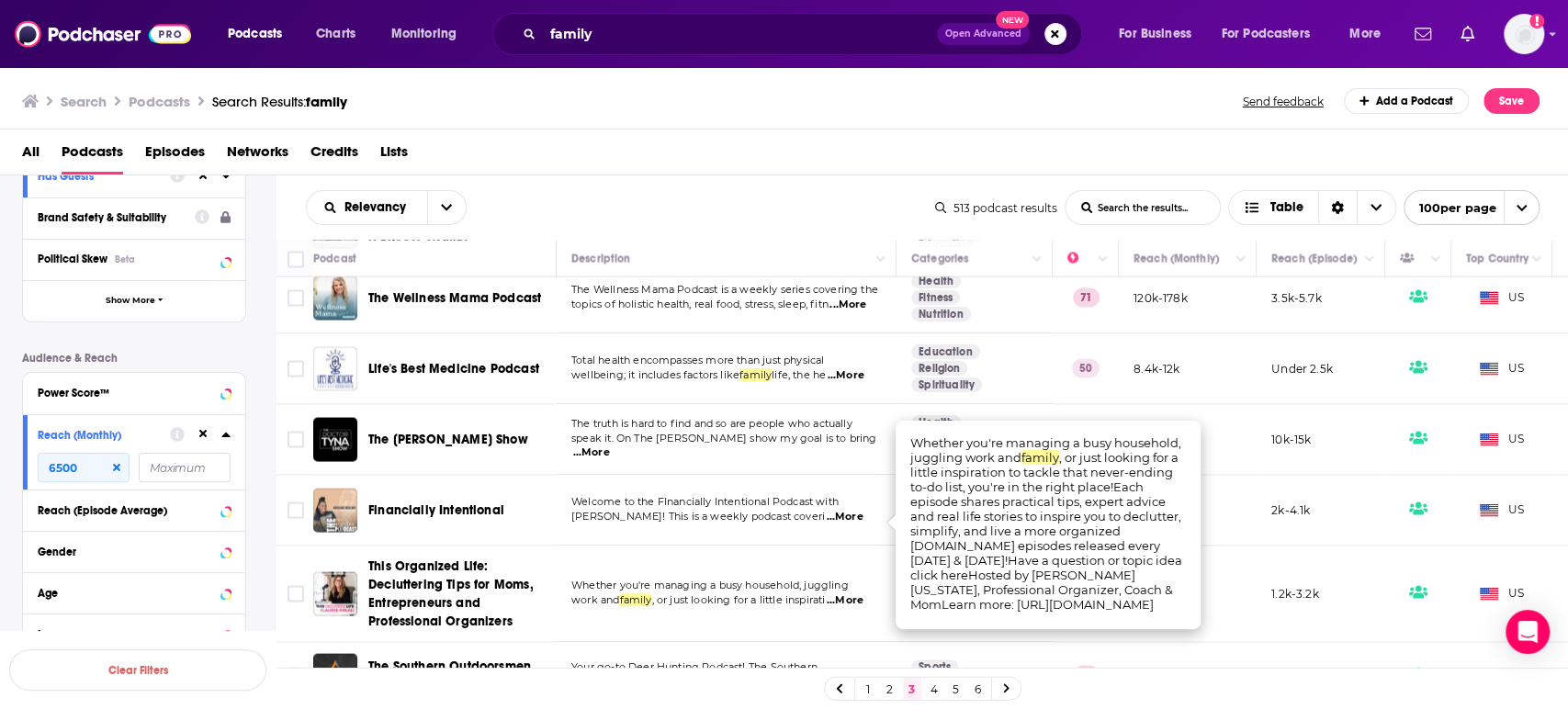
click at [853, 593] on span "...More" at bounding box center [845, 601] width 37 height 15
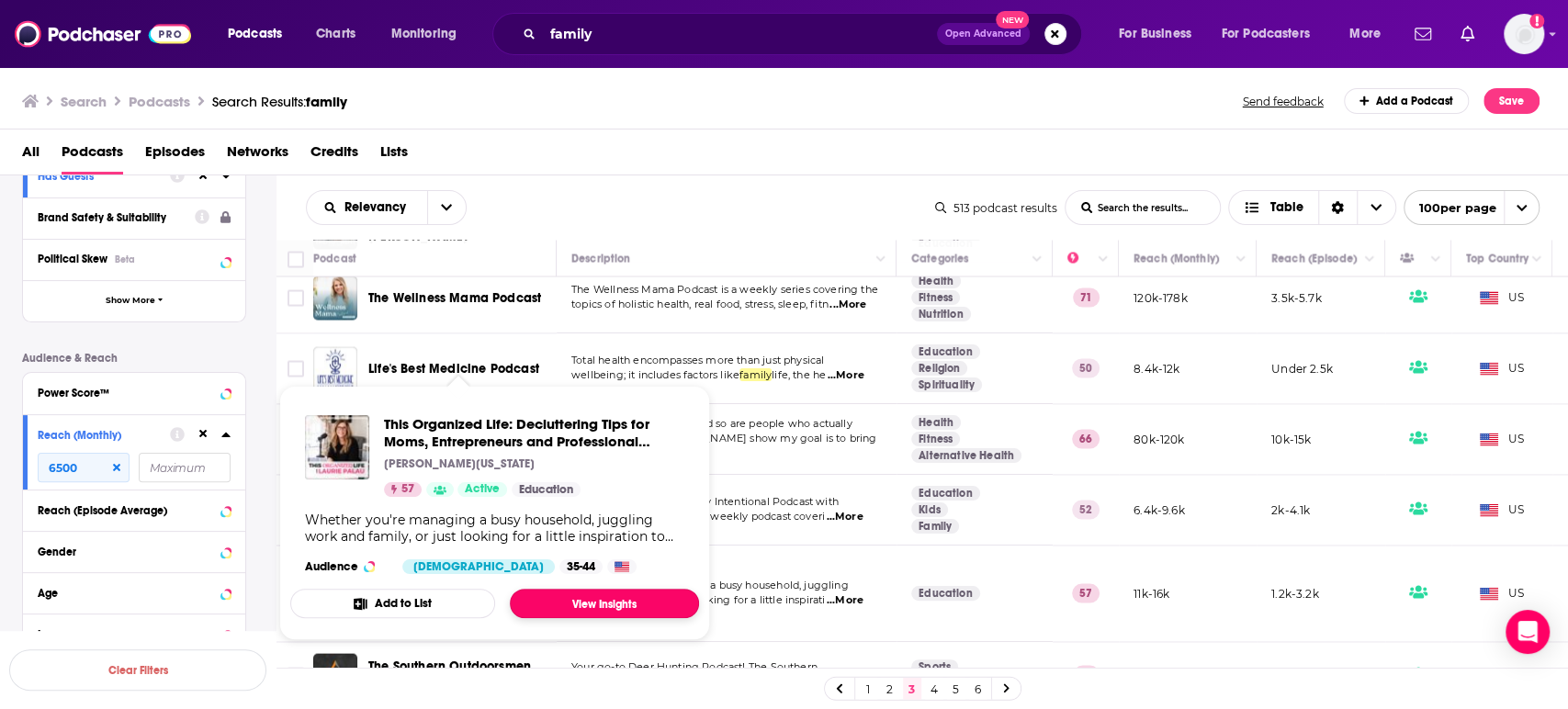
click at [632, 606] on link "View Insights" at bounding box center [605, 603] width 190 height 29
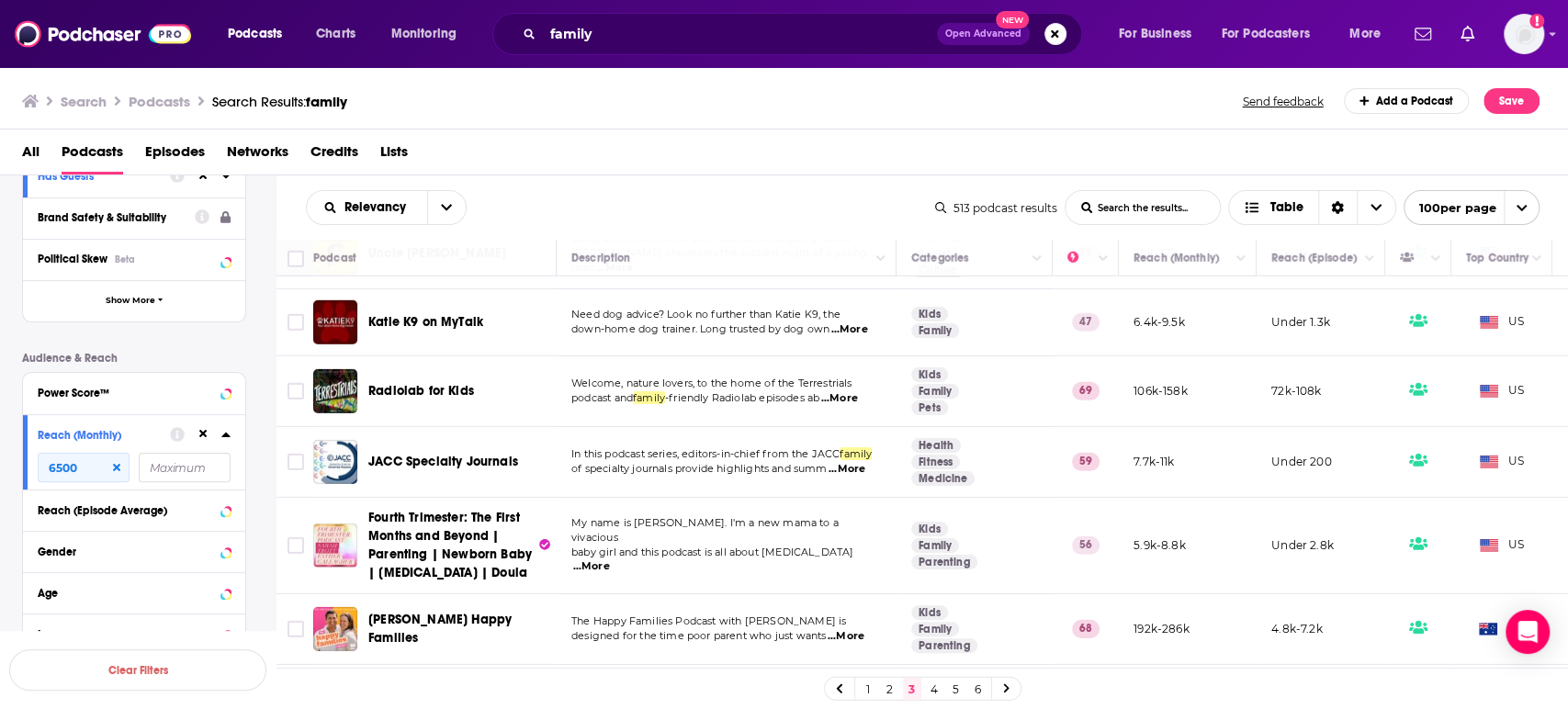
scroll to position [3675, 0]
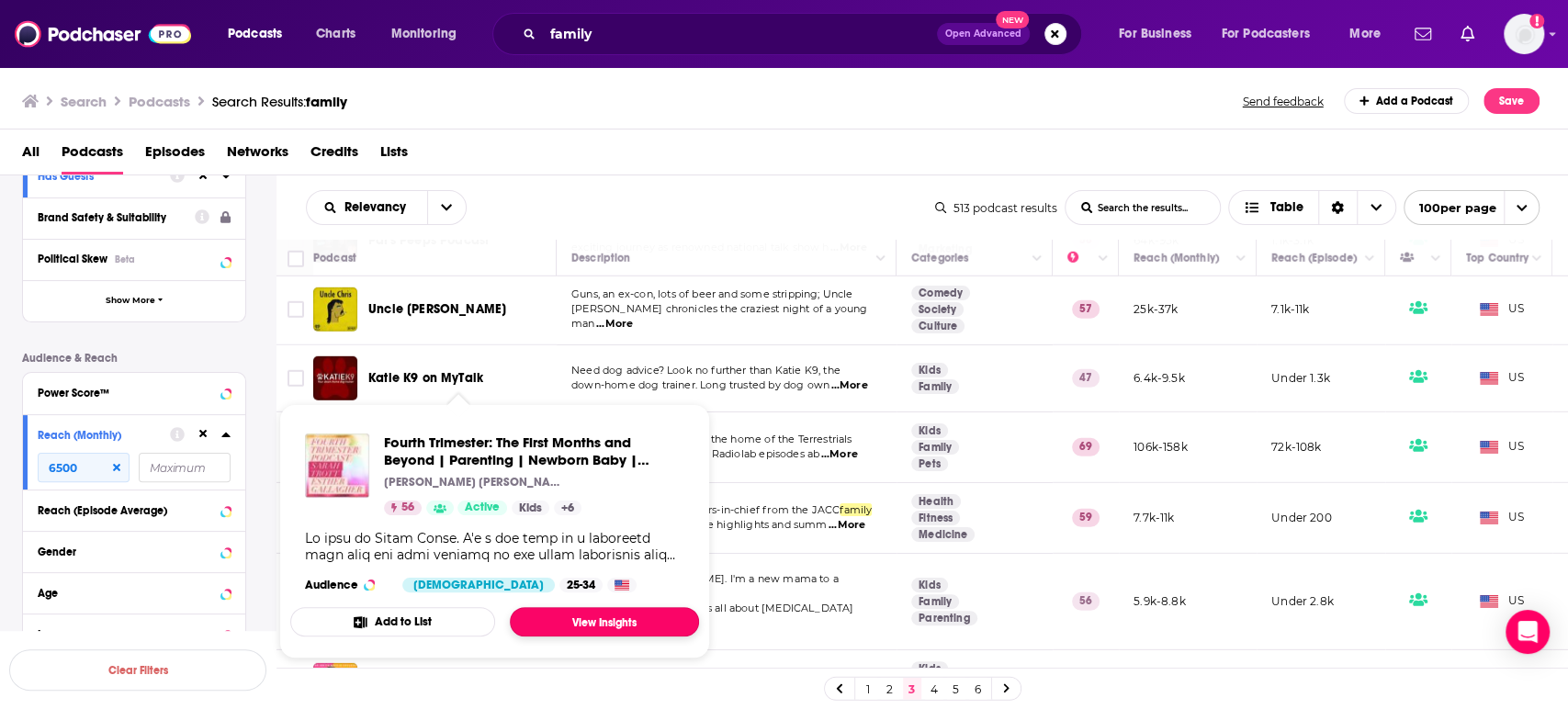
click at [622, 628] on link "View Insights" at bounding box center [605, 622] width 190 height 29
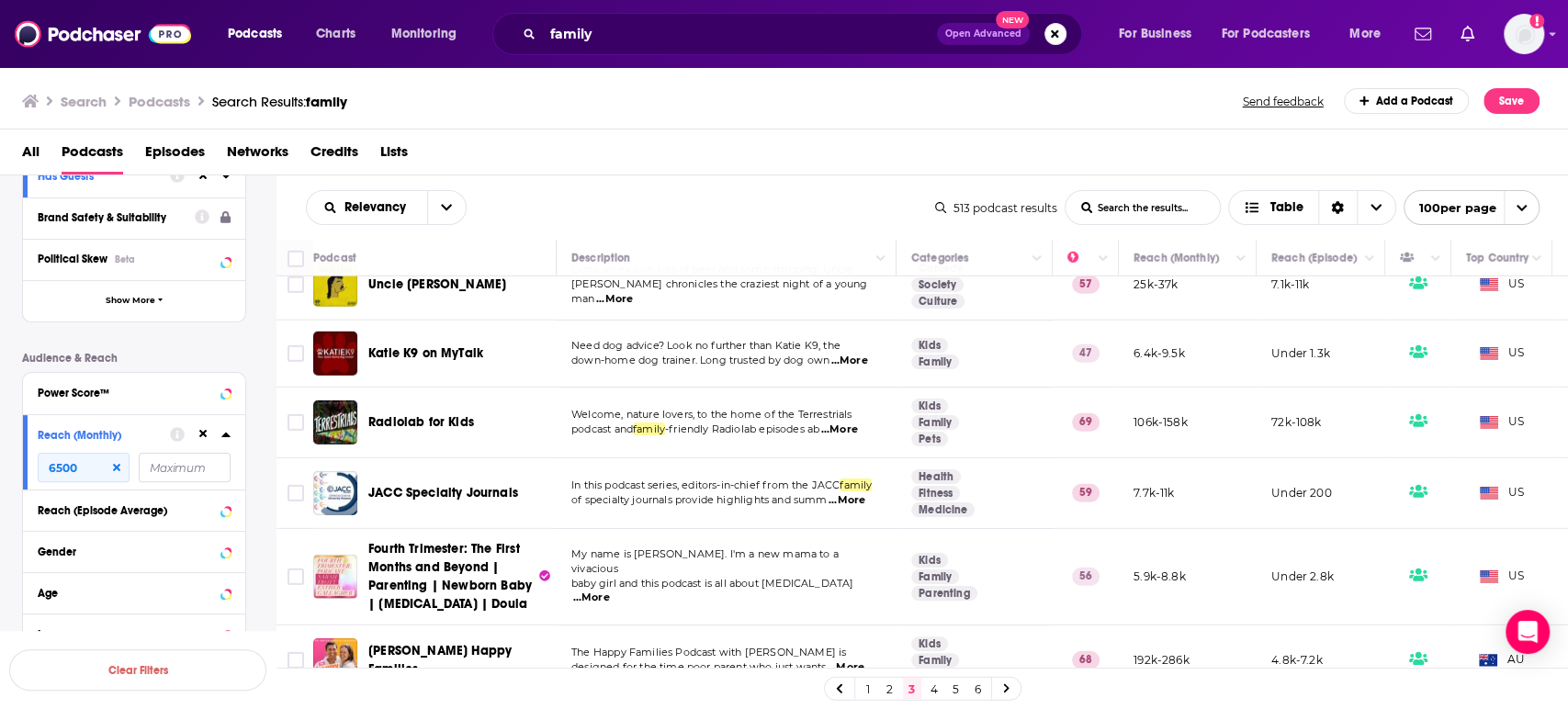
scroll to position [3776, 0]
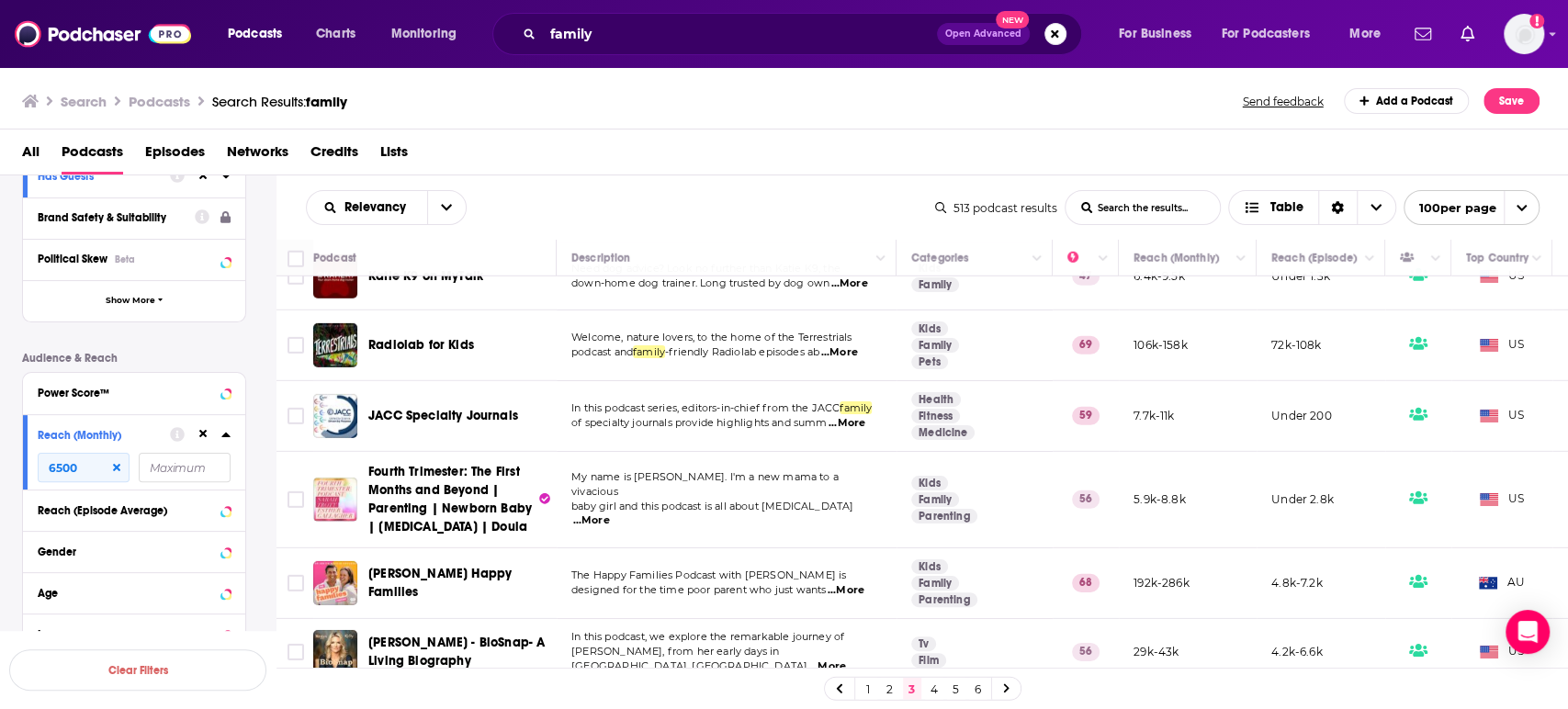
click at [852, 583] on span "...More" at bounding box center [846, 591] width 37 height 15
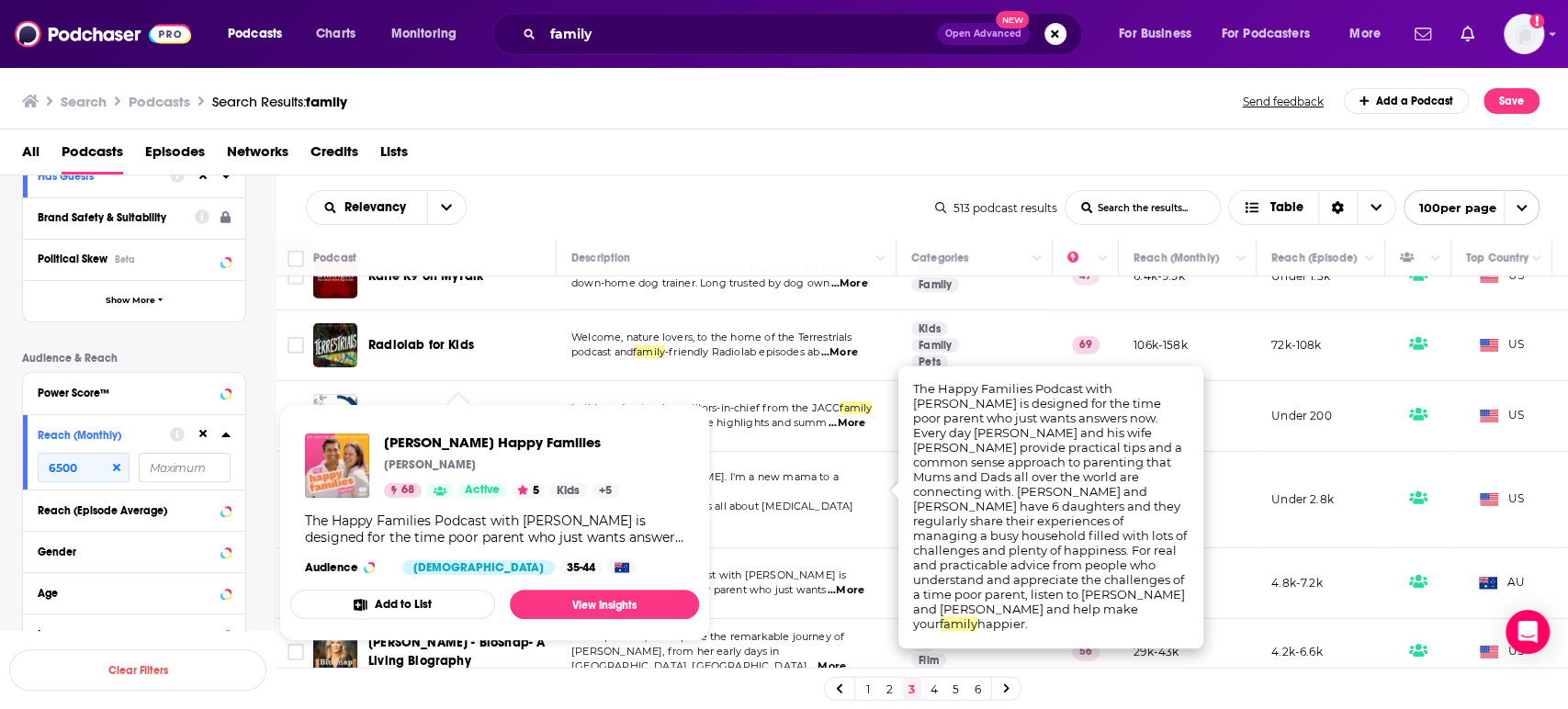
click at [460, 474] on div "Dr Justin Coulson's Happy Families Dr Justin Coulson 68 Active 5 Kids + 5" at bounding box center [501, 465] width 235 height 64
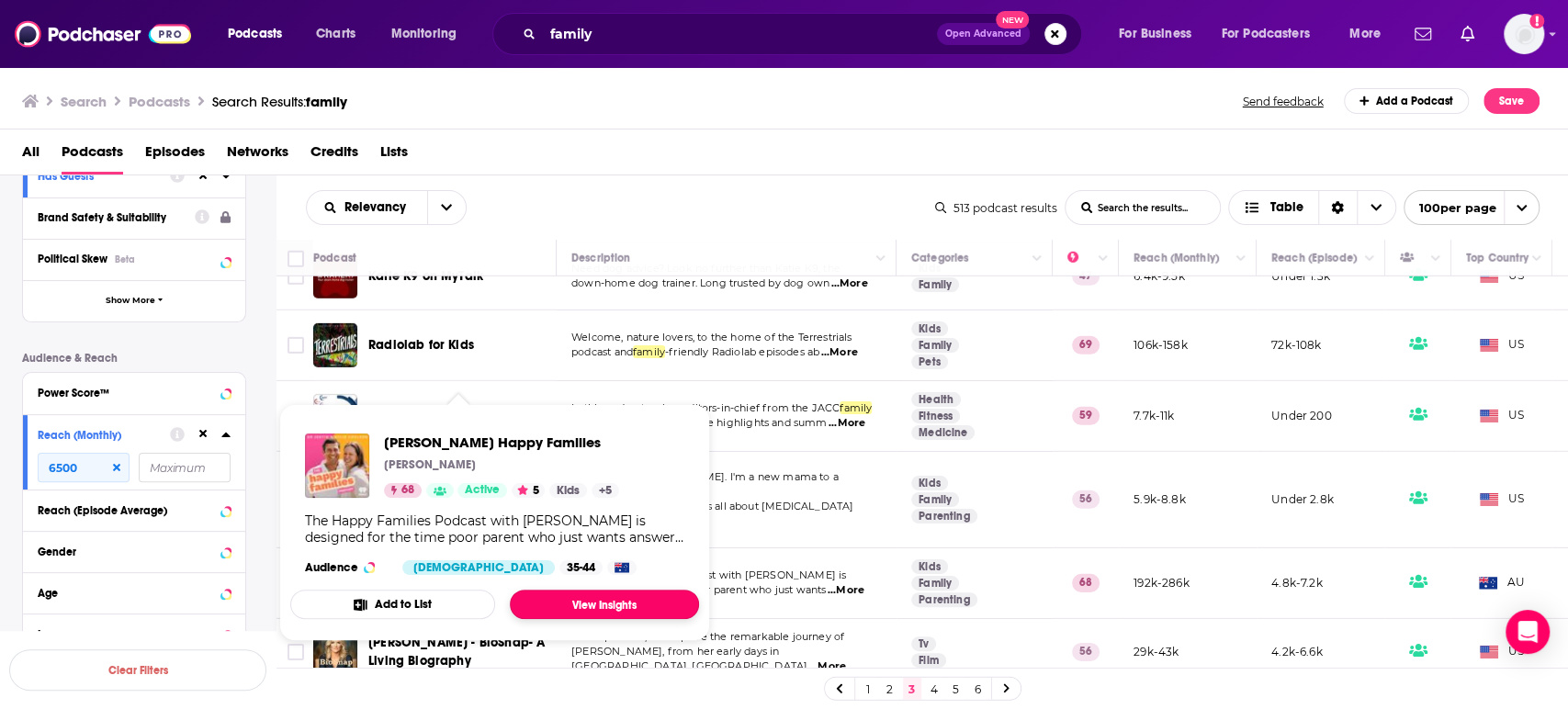
click at [595, 603] on link "View Insights" at bounding box center [605, 604] width 190 height 29
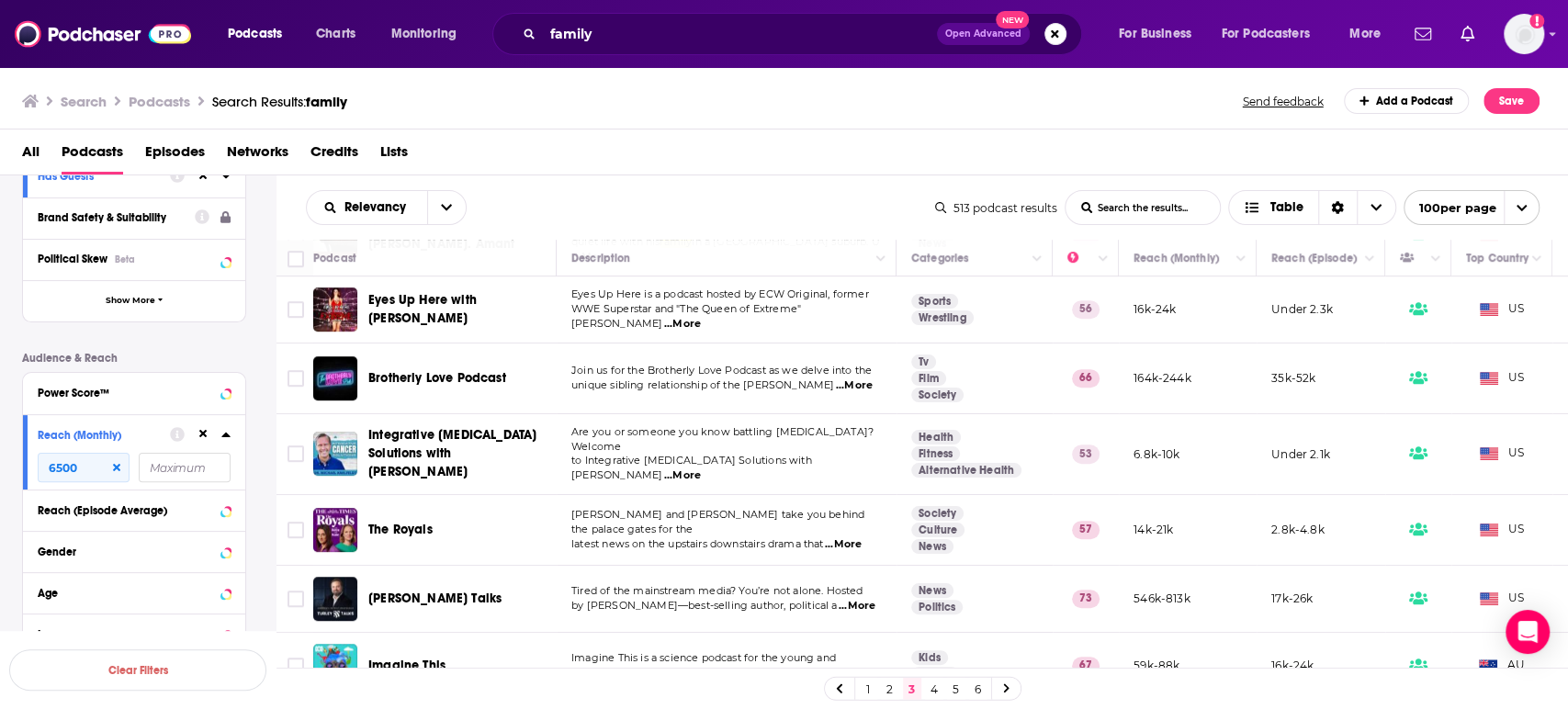
scroll to position [5307, 0]
click at [851, 665] on span "...More" at bounding box center [848, 673] width 37 height 15
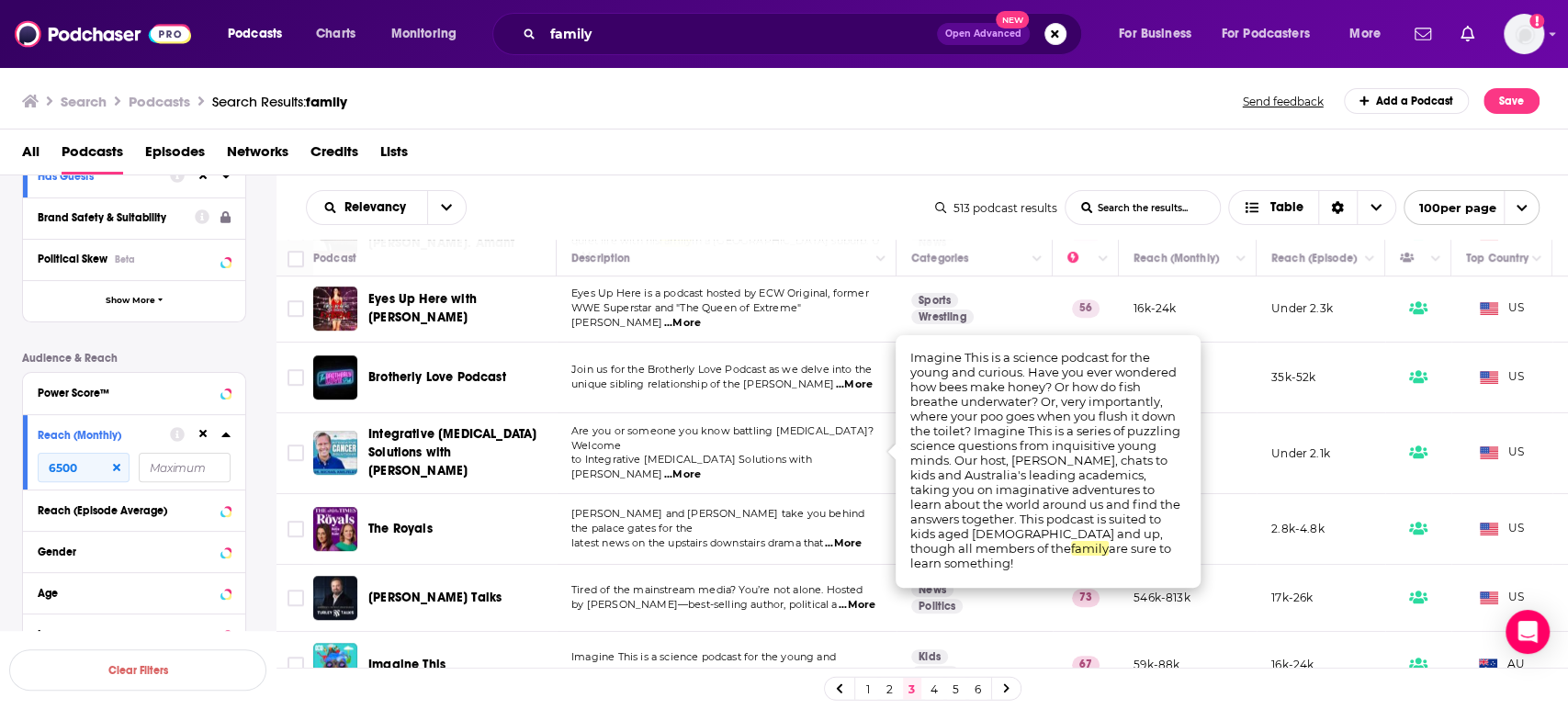
click at [851, 665] on span "...More" at bounding box center [848, 673] width 37 height 15
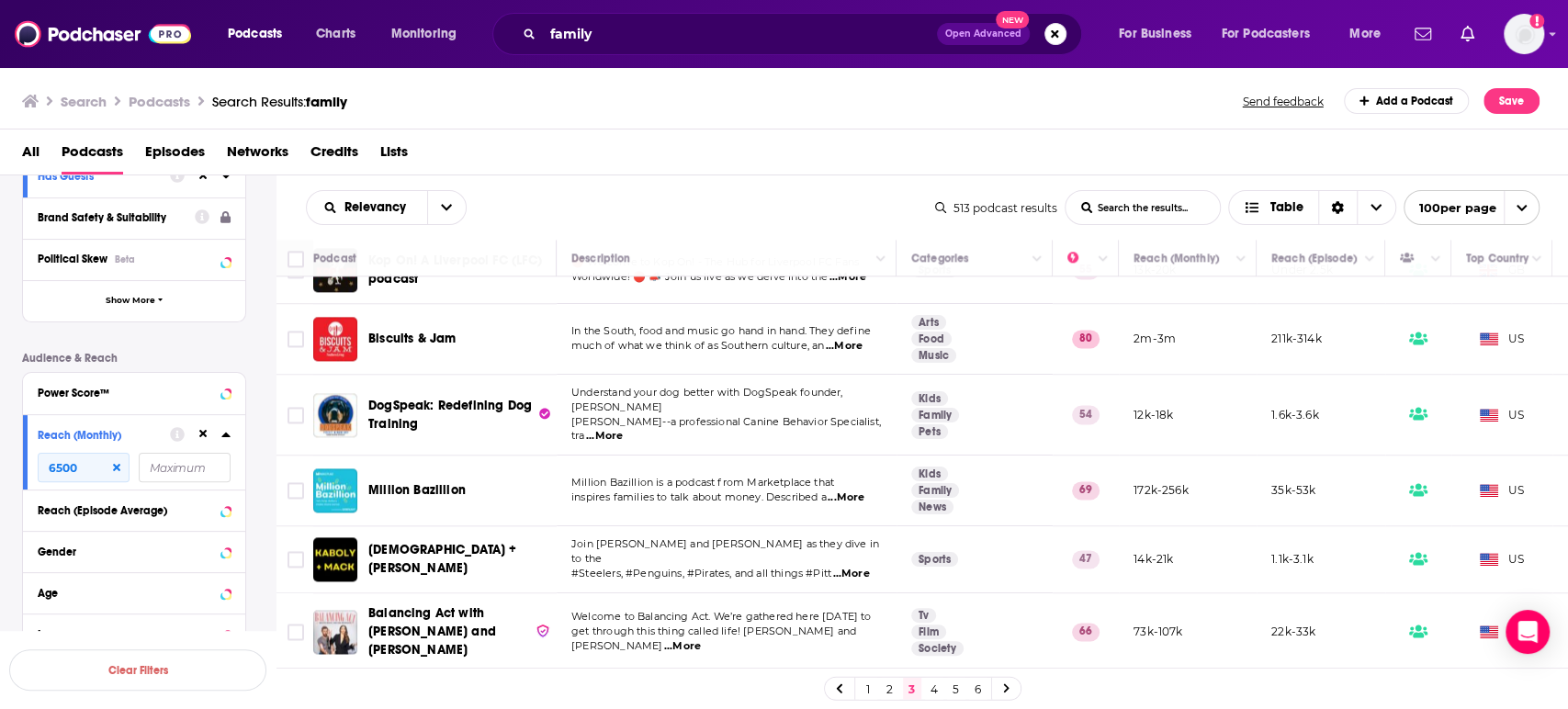
scroll to position [6533, 0]
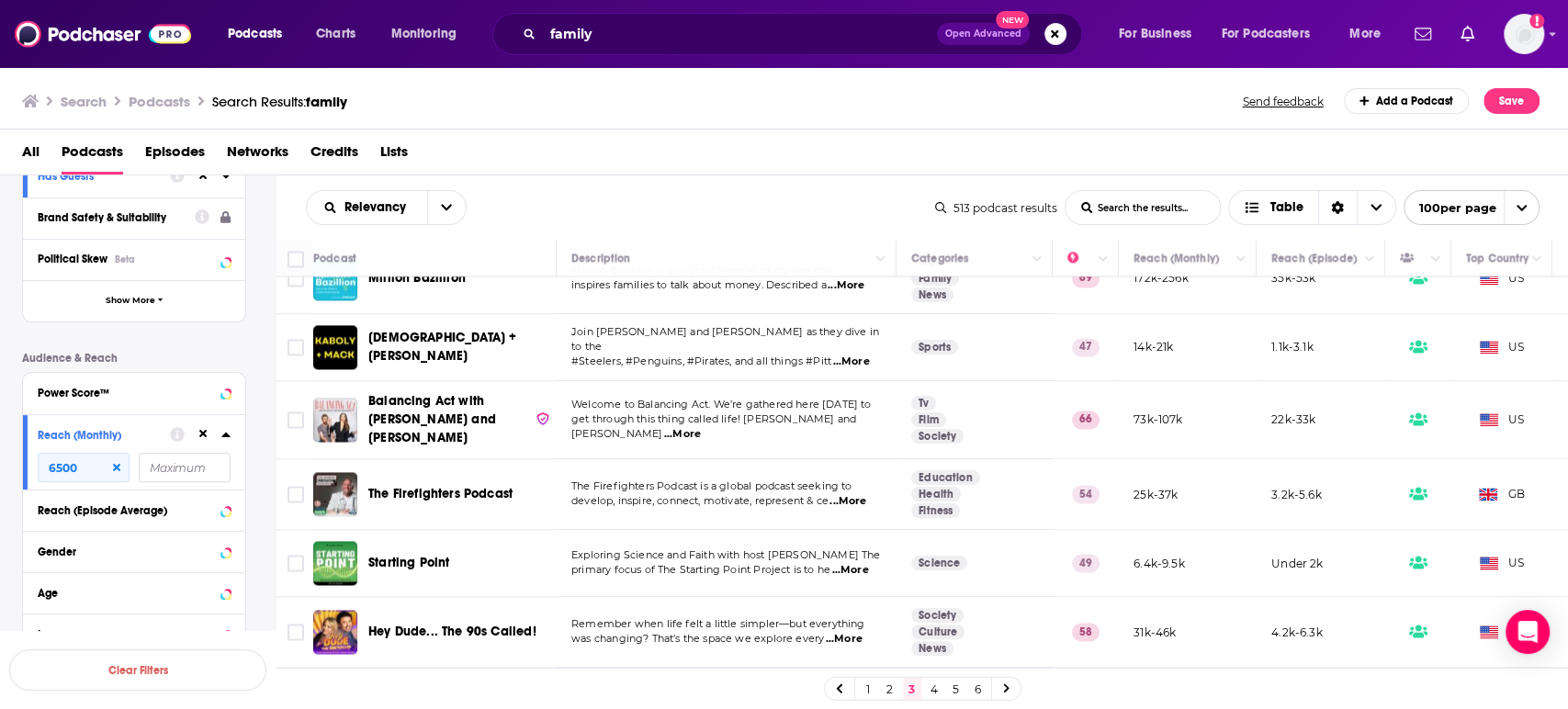
scroll to position [6667, 0]
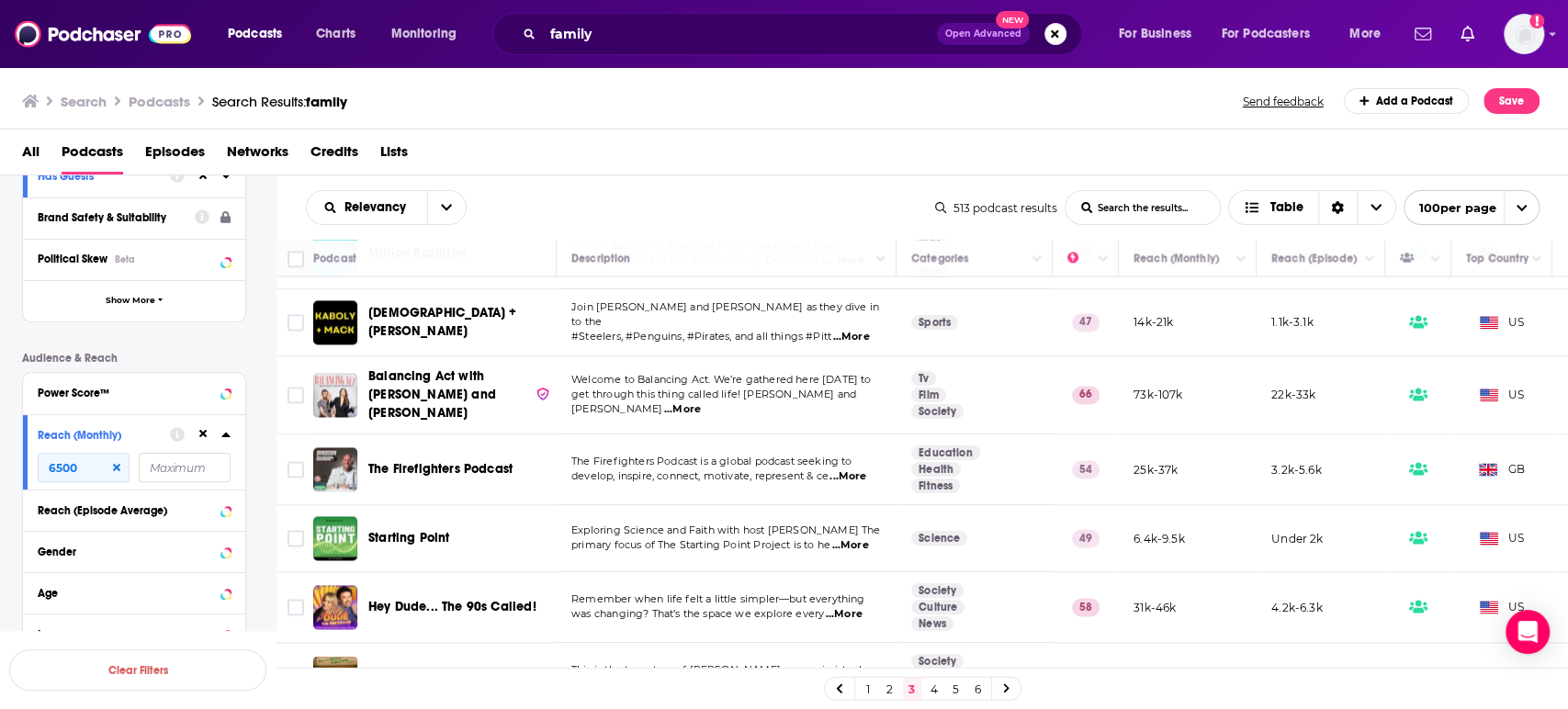
click at [937, 686] on link "4" at bounding box center [934, 688] width 18 height 22
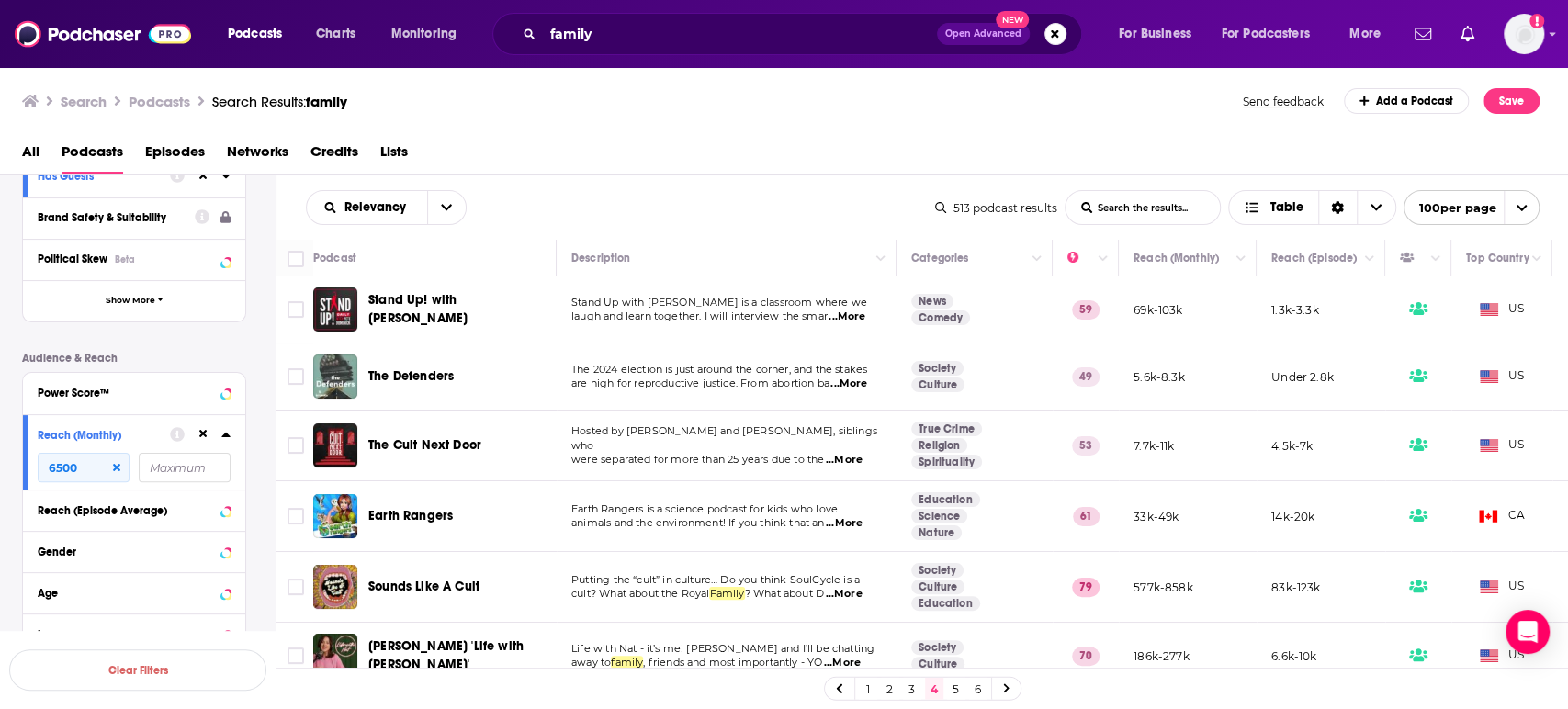
click at [688, 188] on div "Relevancy List Search Input Search the results... Table 513 podcast results Lis…" at bounding box center [923, 208] width 1293 height 64
click at [857, 318] on span "...More" at bounding box center [847, 318] width 37 height 15
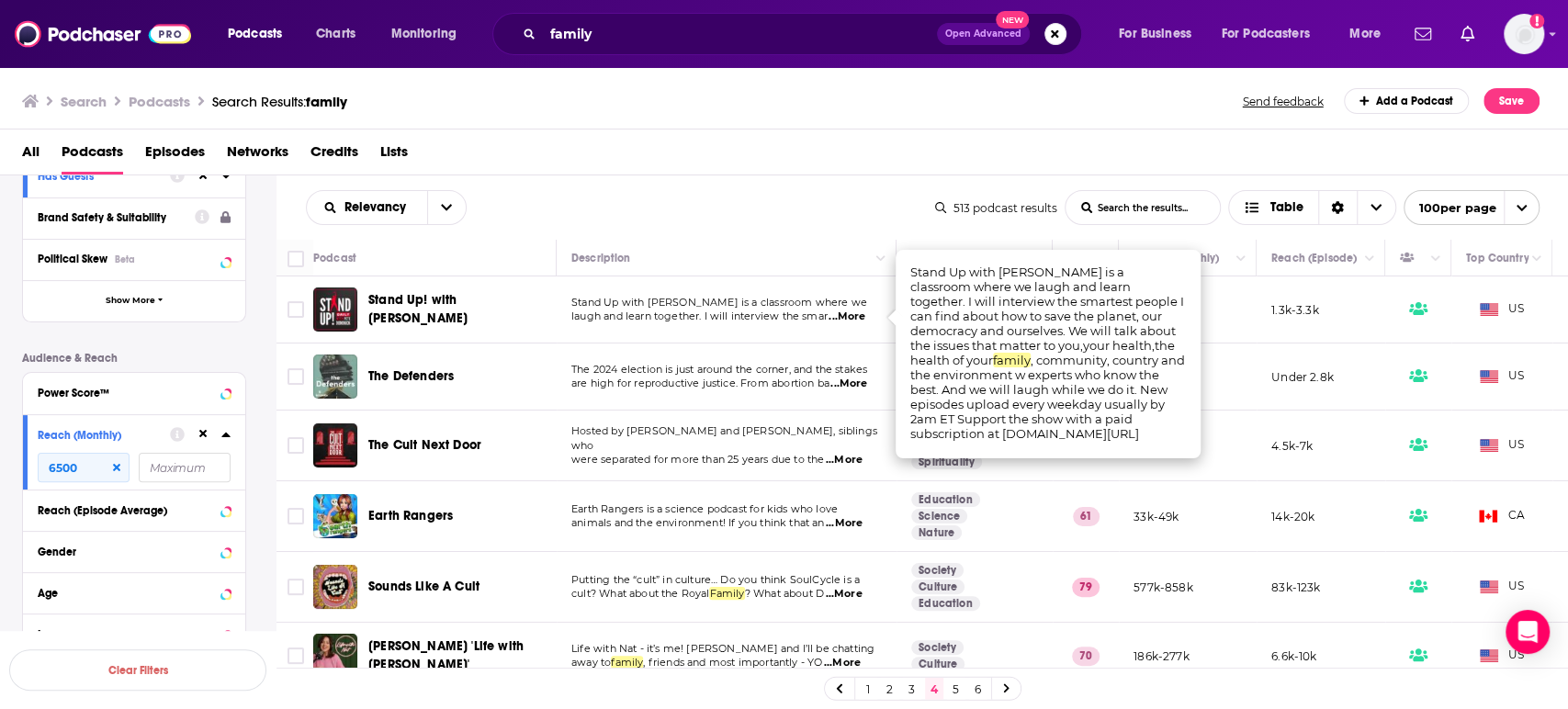
click at [857, 318] on span "...More" at bounding box center [847, 318] width 37 height 15
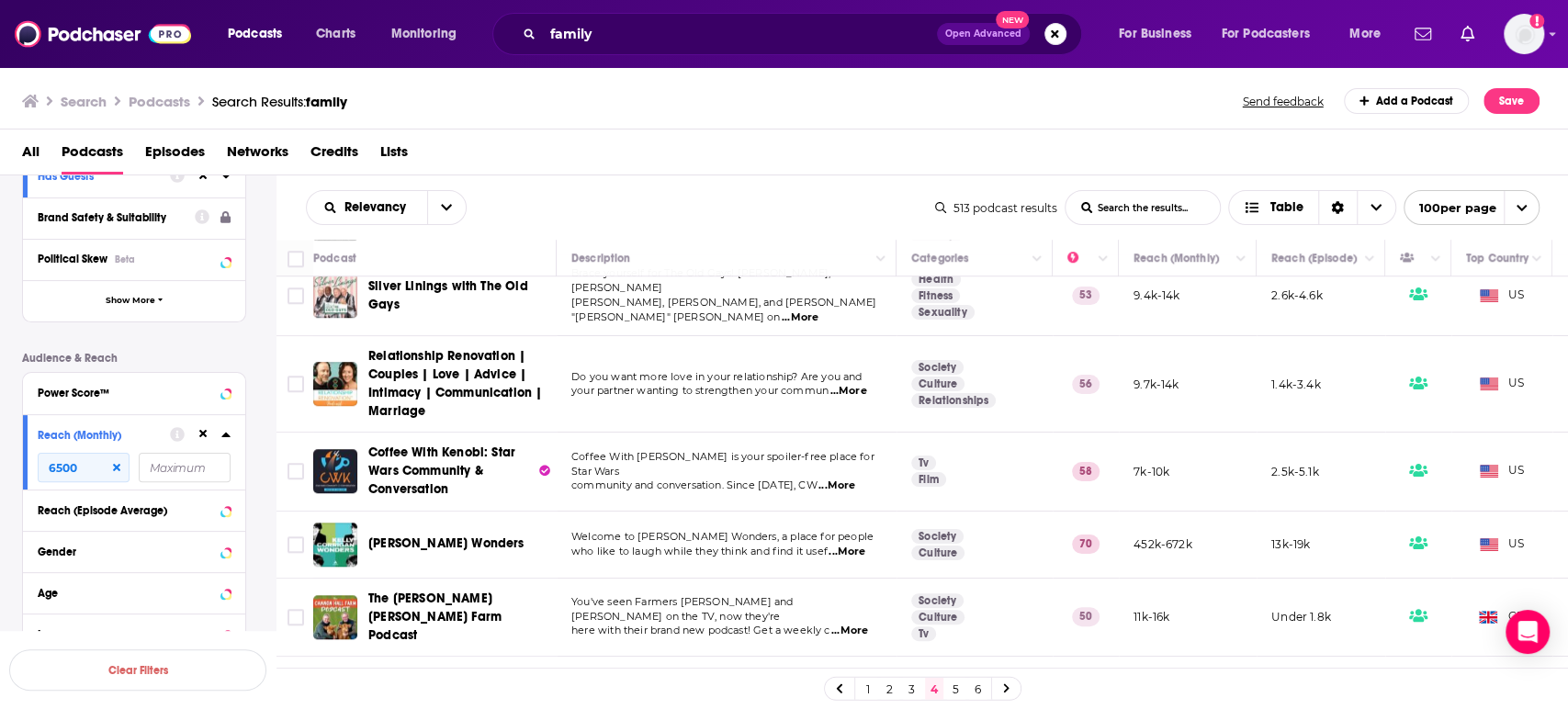
scroll to position [1021, 0]
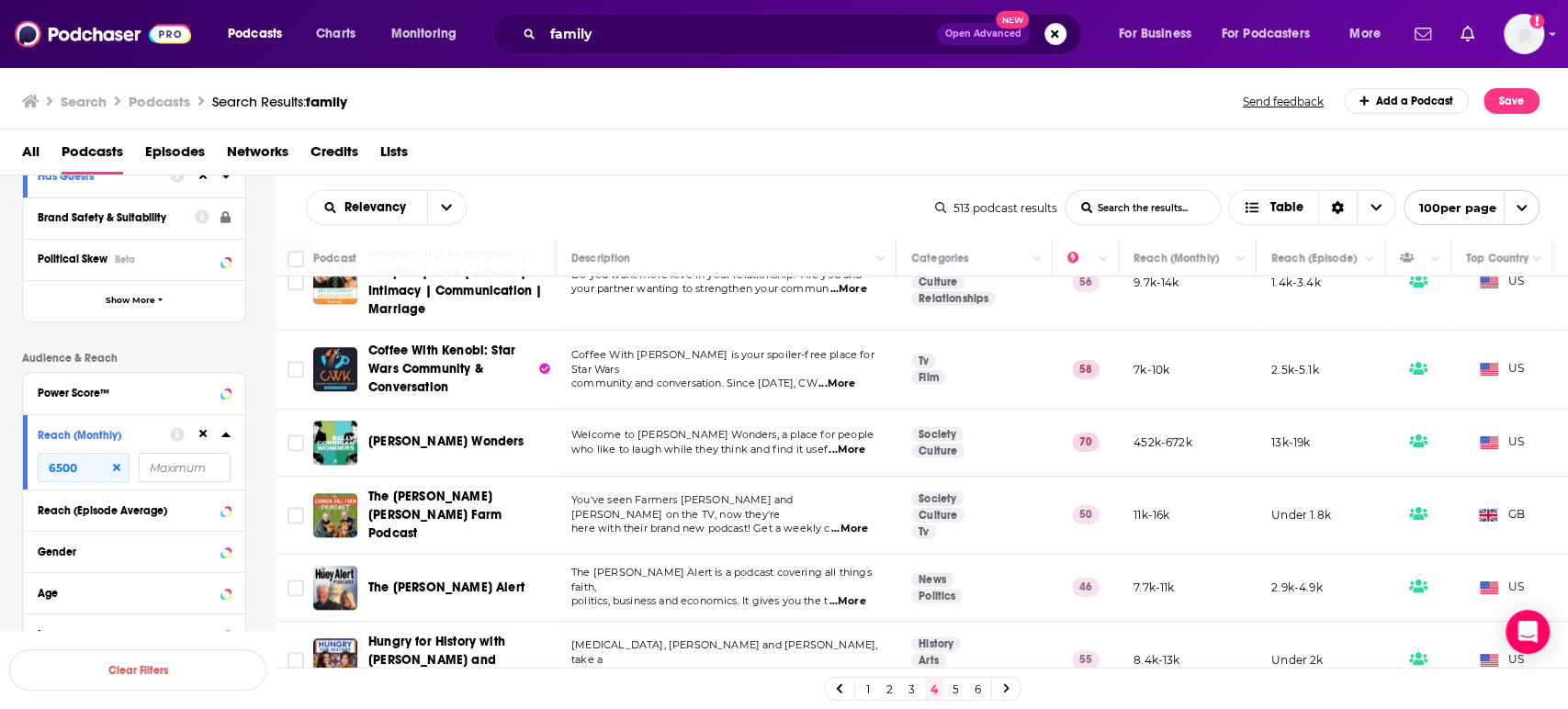
click at [865, 443] on span "...More" at bounding box center [847, 450] width 37 height 15
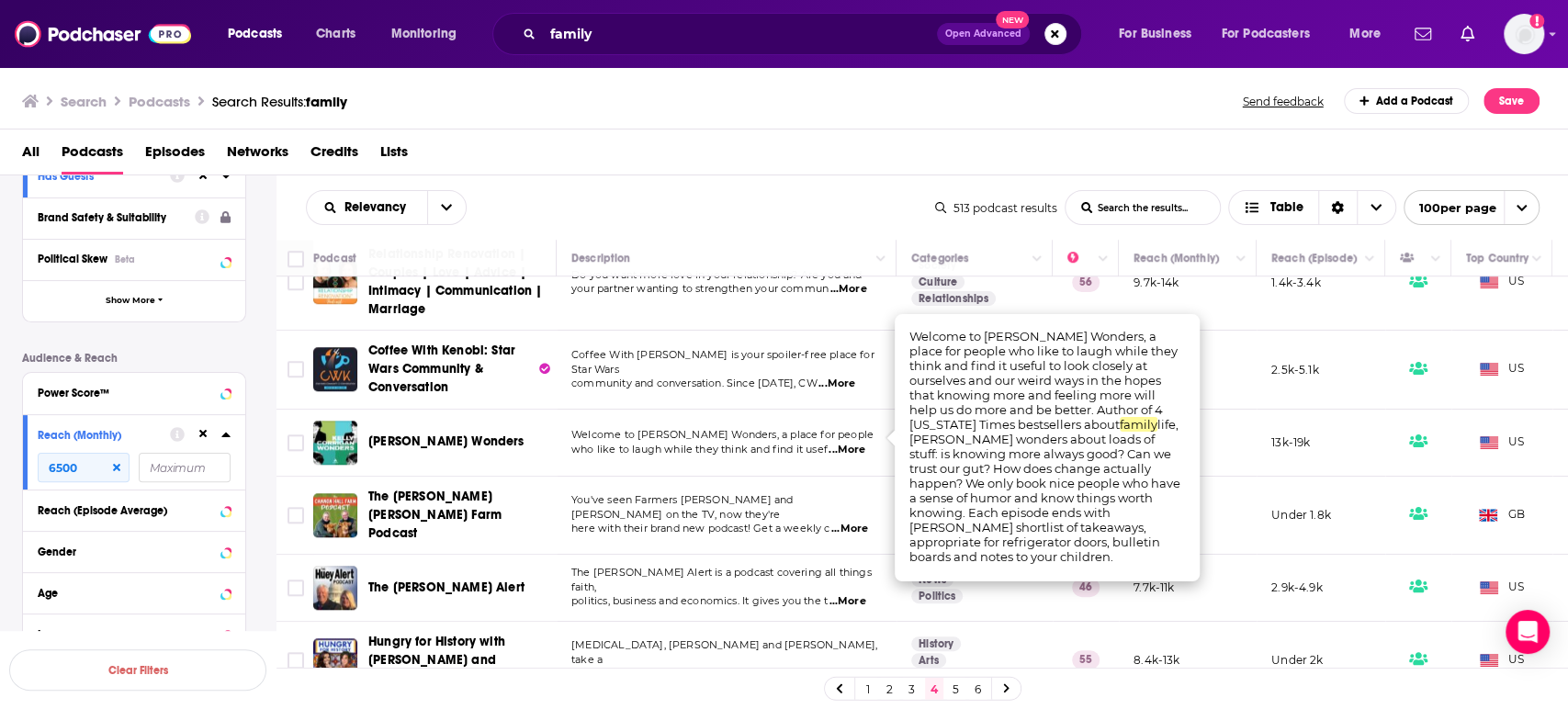
click at [861, 443] on span "...More" at bounding box center [847, 450] width 37 height 15
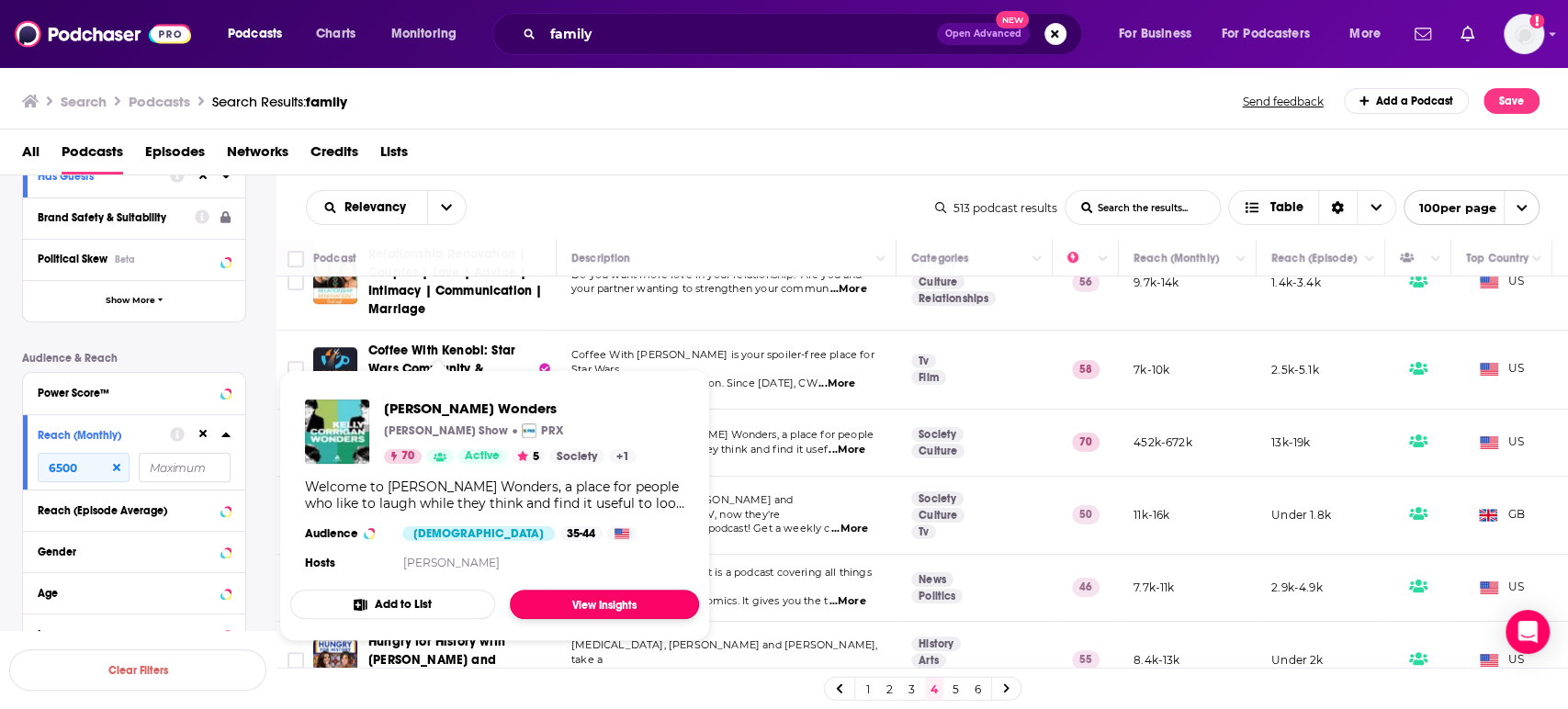
click at [576, 599] on link "View Insights" at bounding box center [605, 604] width 190 height 29
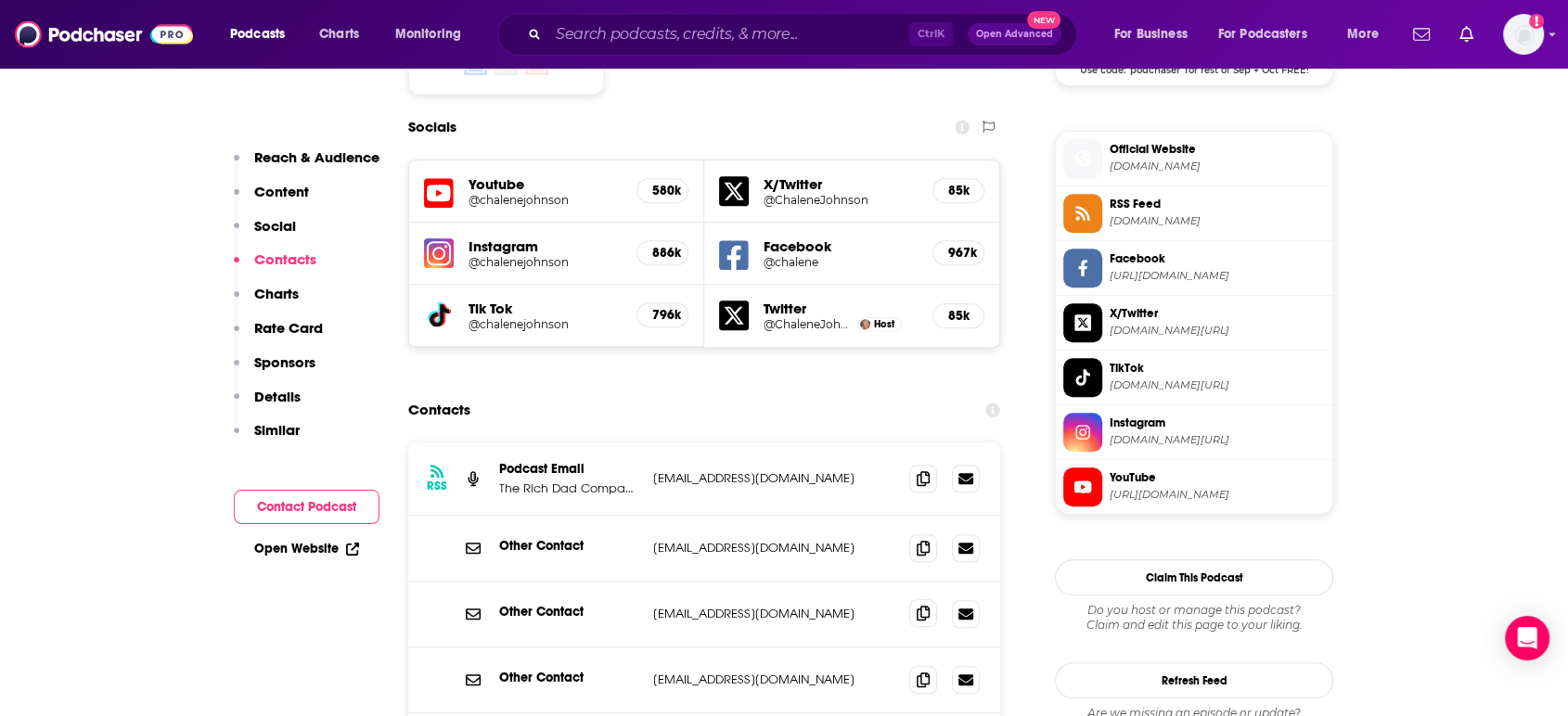
scroll to position [1648, 0]
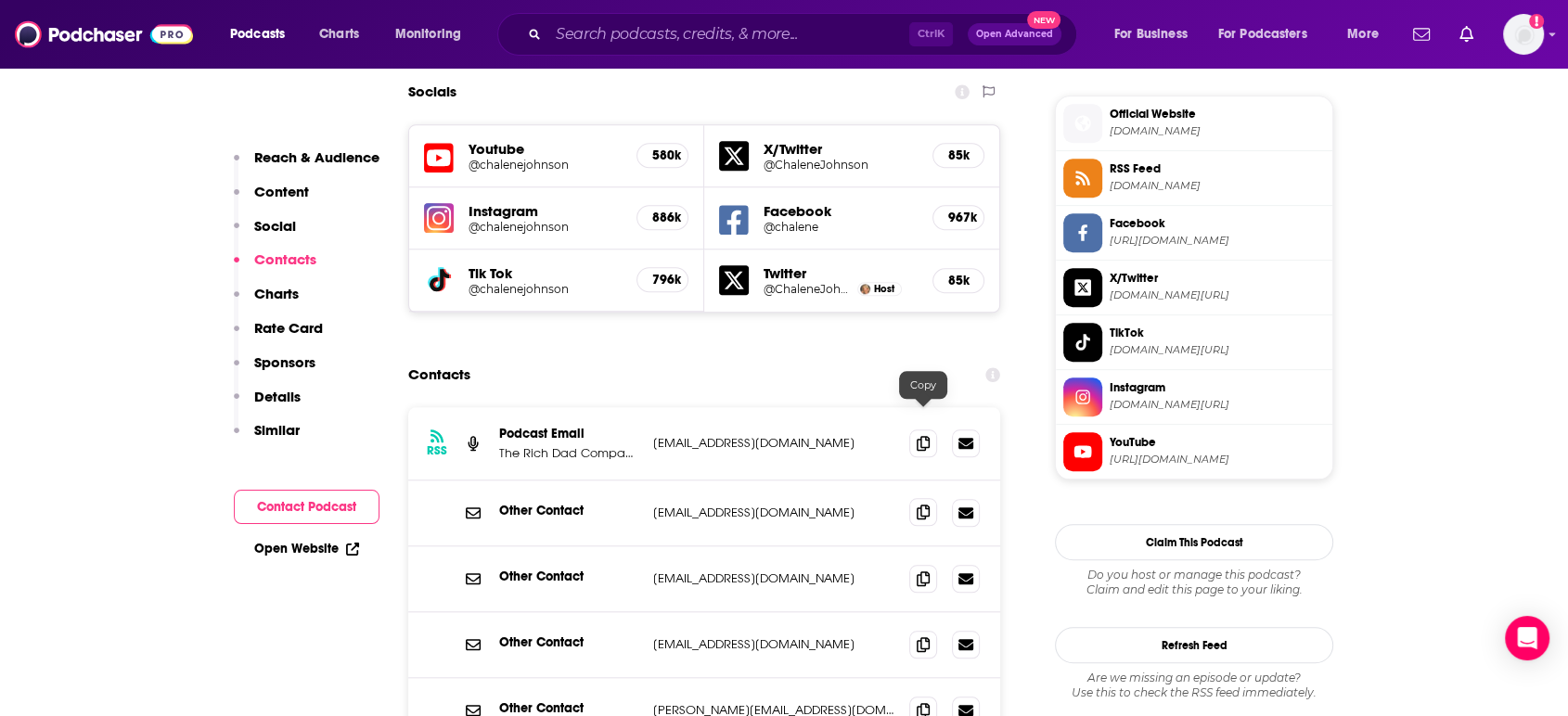
click at [918, 504] on icon at bounding box center [924, 512] width 13 height 15
click at [923, 703] on icon at bounding box center [924, 710] width 13 height 15
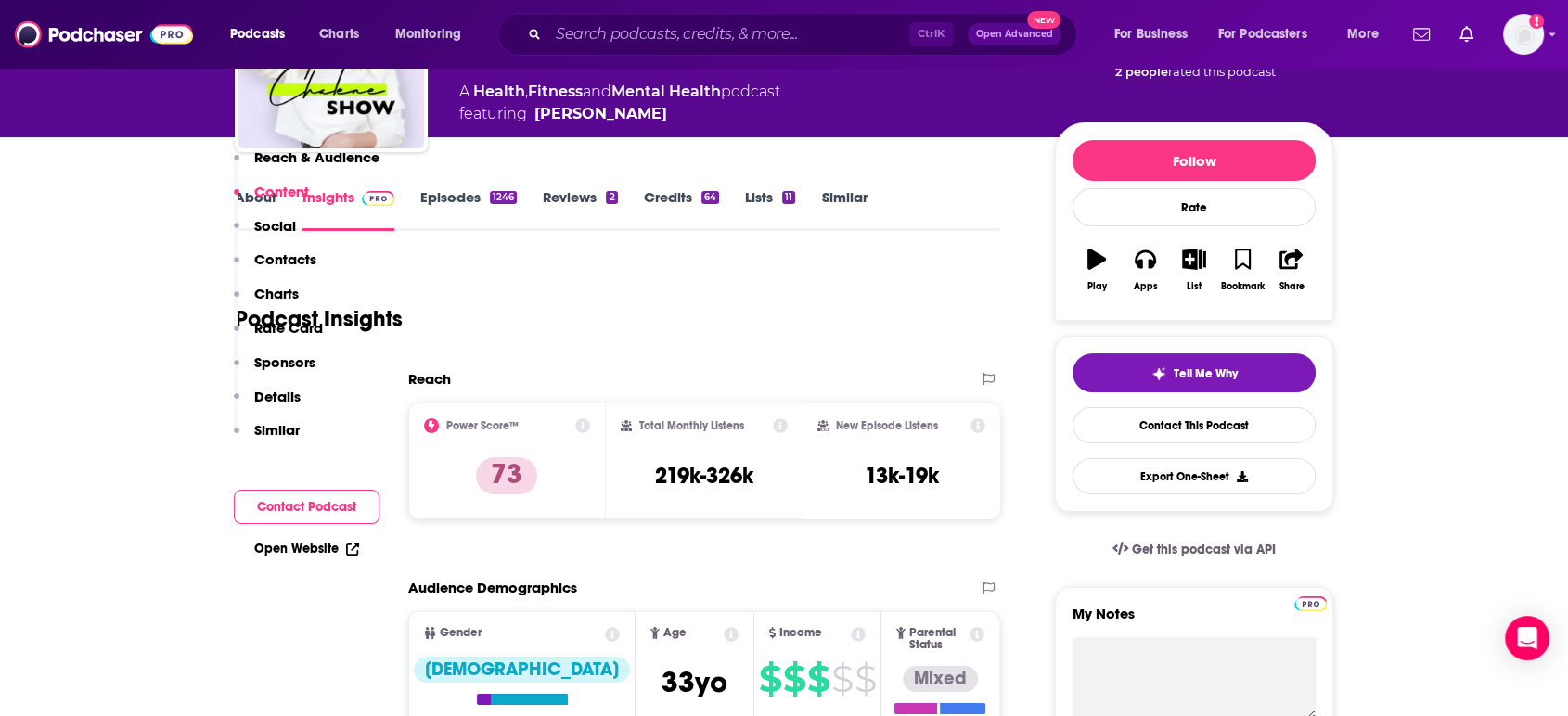
scroll to position [0, 0]
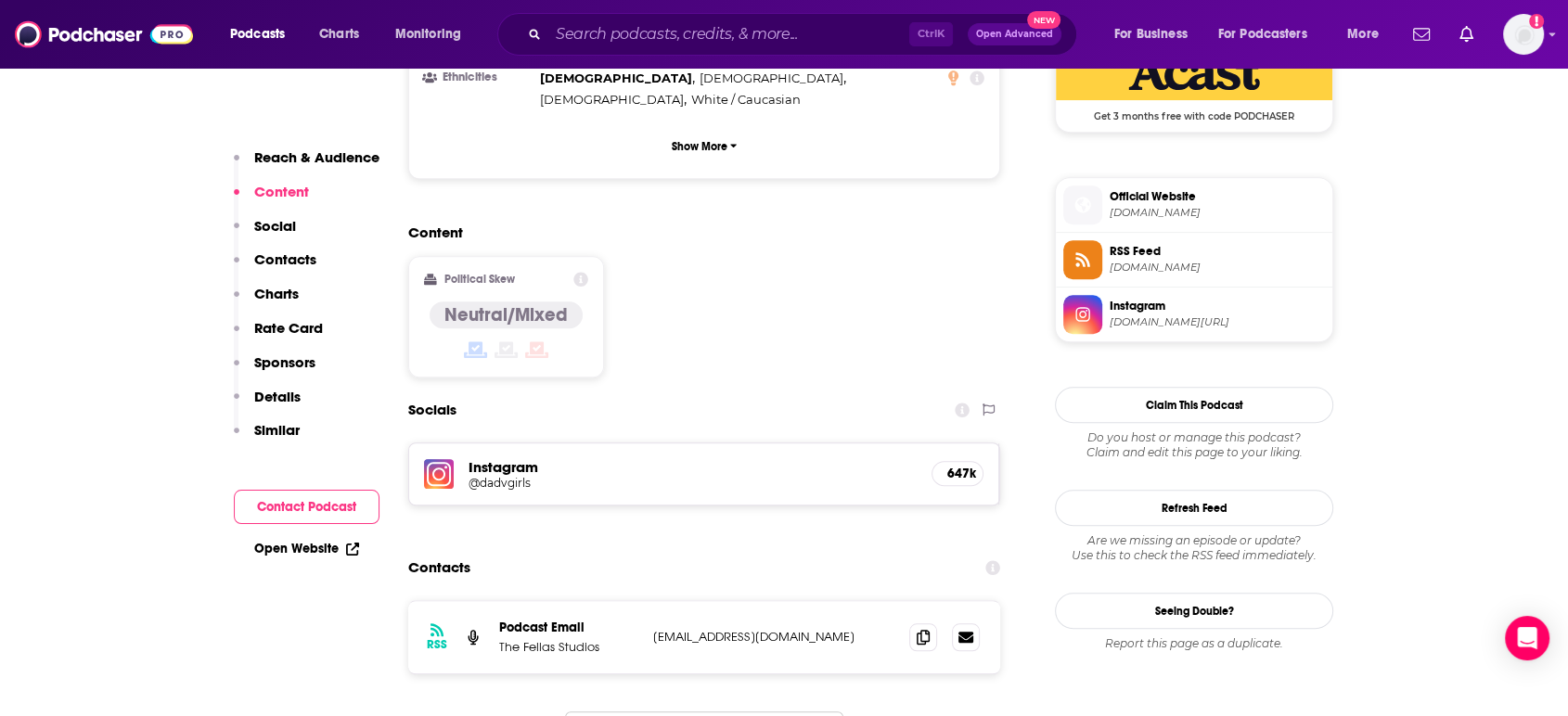
scroll to position [1443, 0]
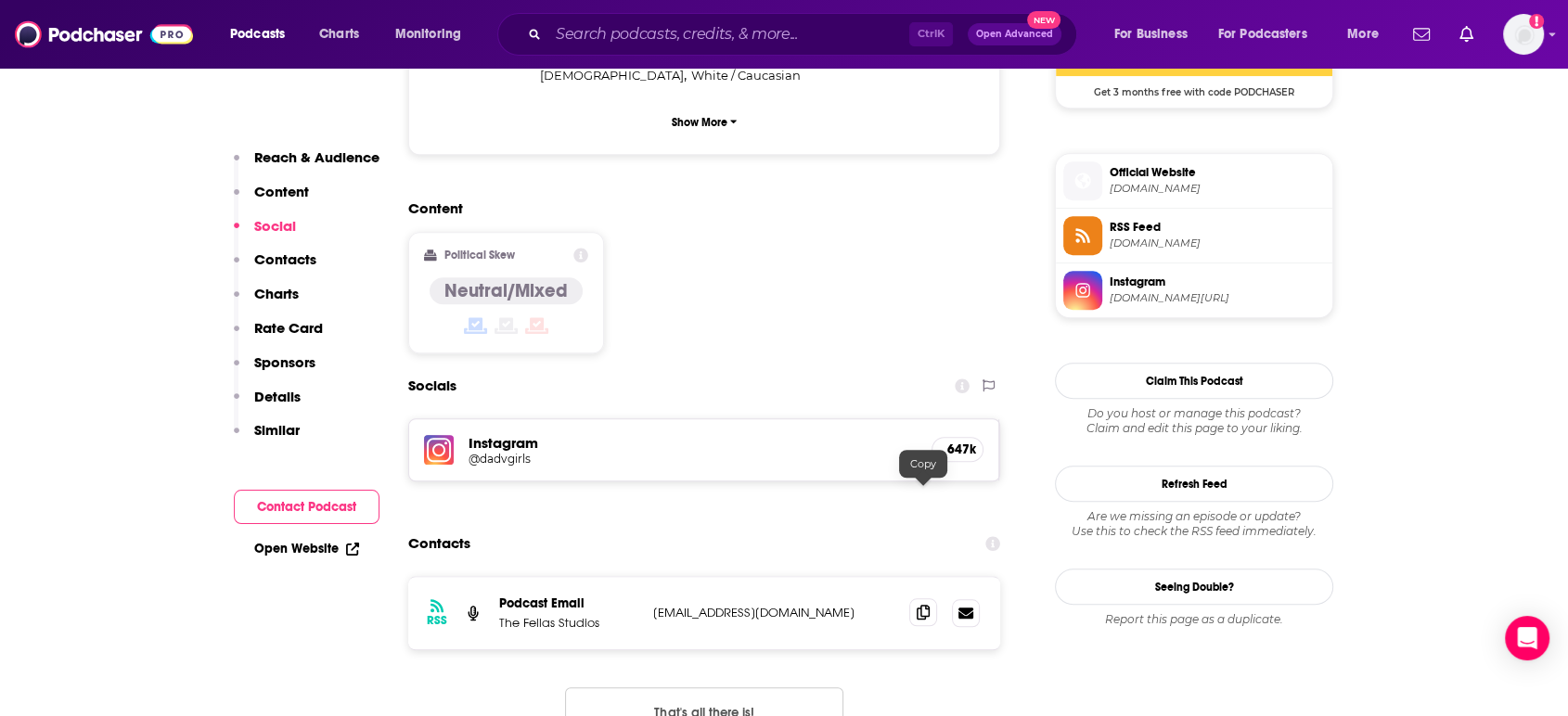
click at [926, 605] on icon at bounding box center [924, 613] width 13 height 15
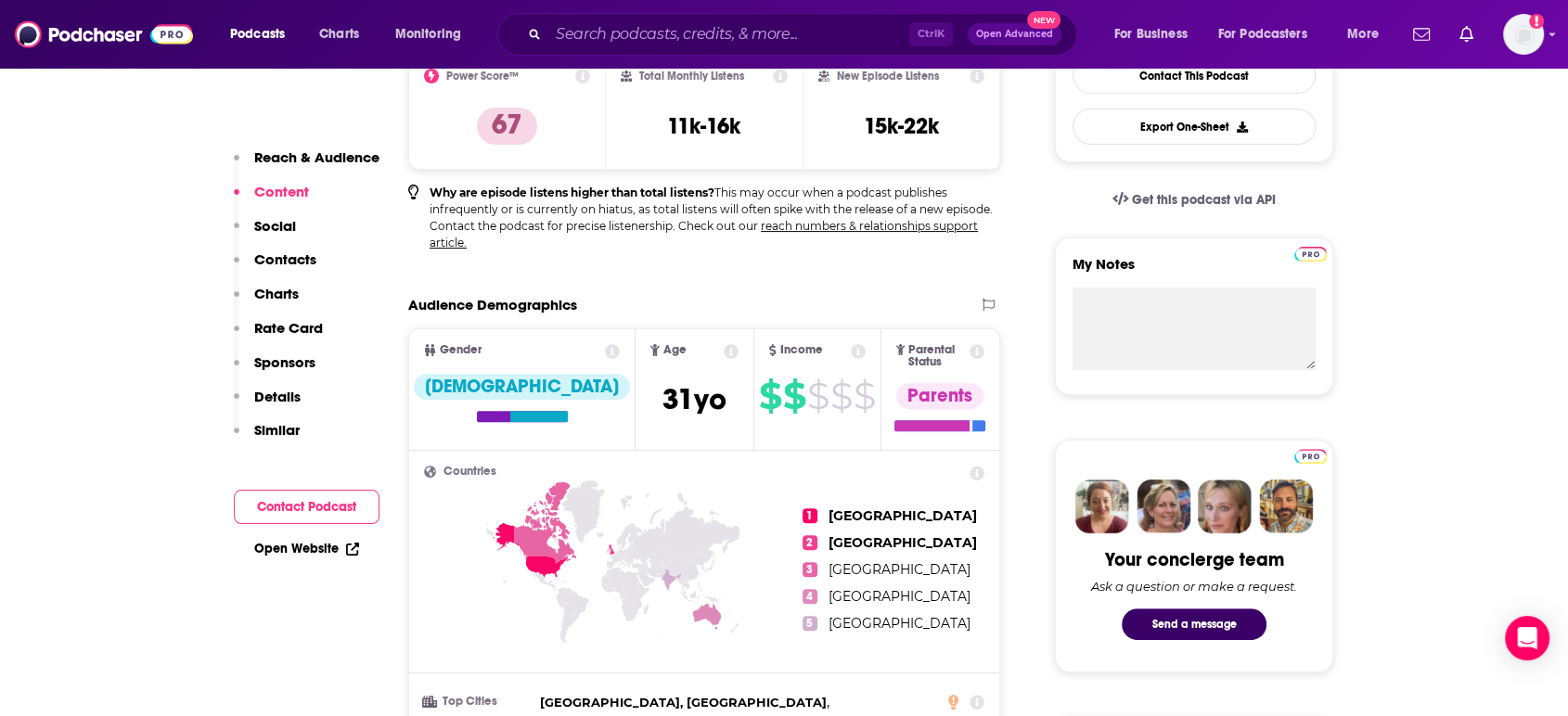
scroll to position [0, 0]
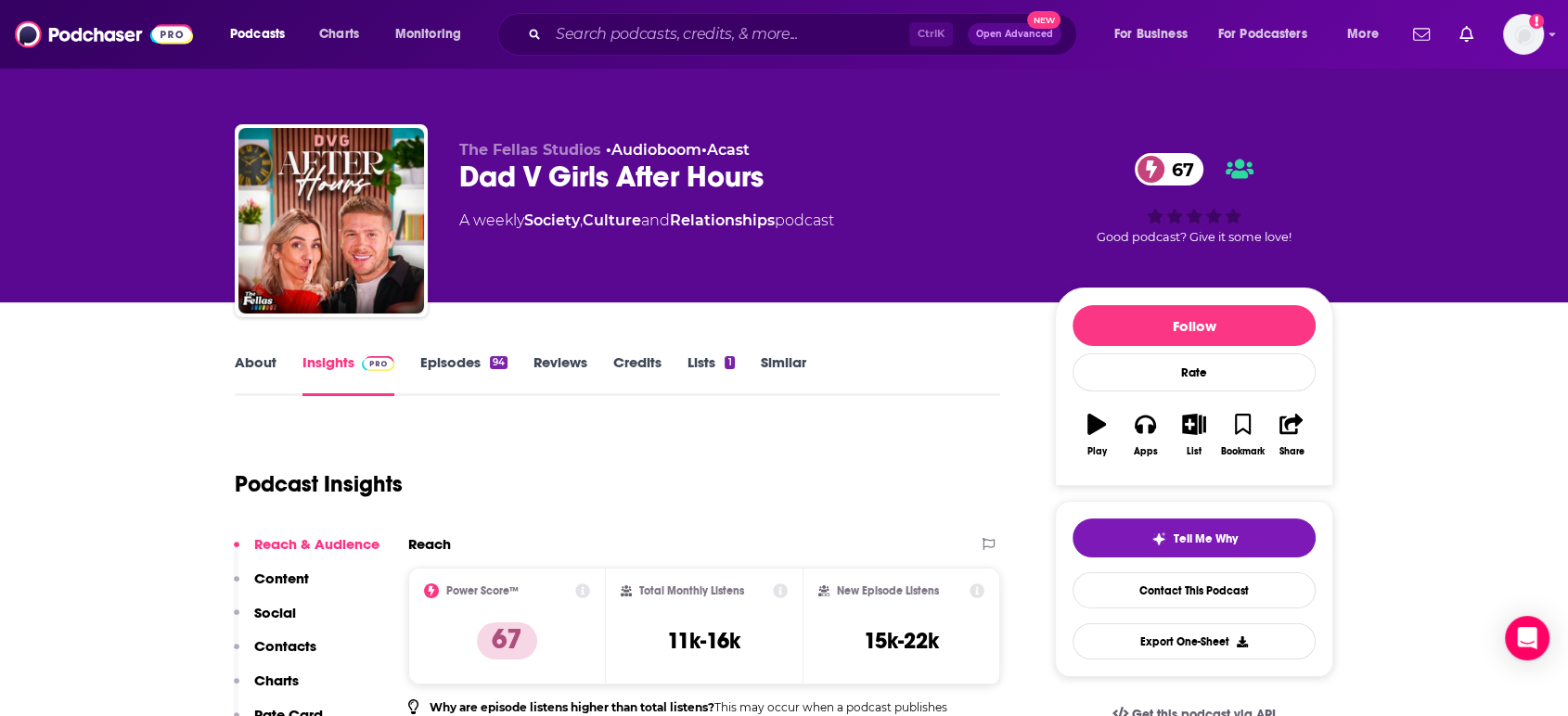
click at [264, 370] on link "About" at bounding box center [256, 374] width 42 height 43
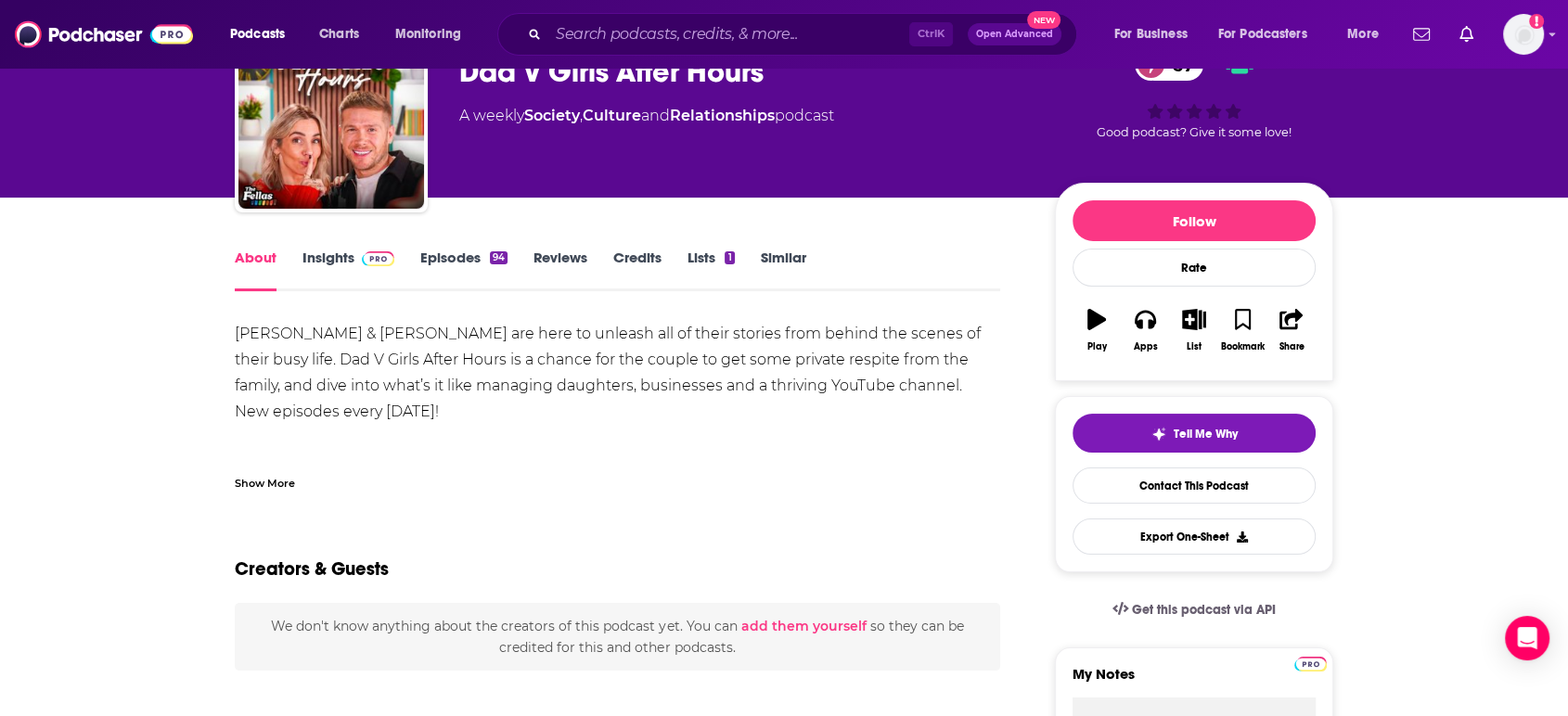
scroll to position [103, 0]
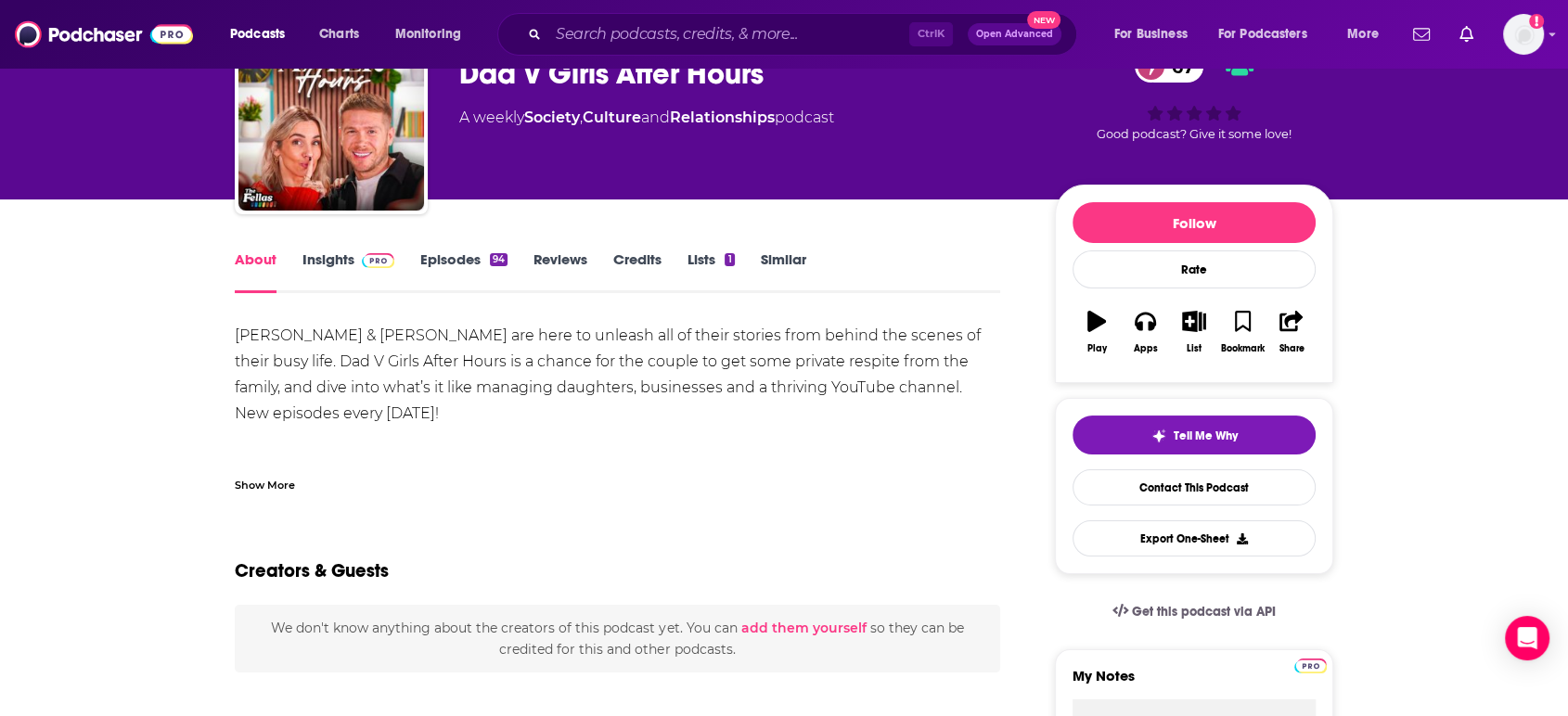
click at [314, 266] on link "Insights" at bounding box center [348, 272] width 92 height 43
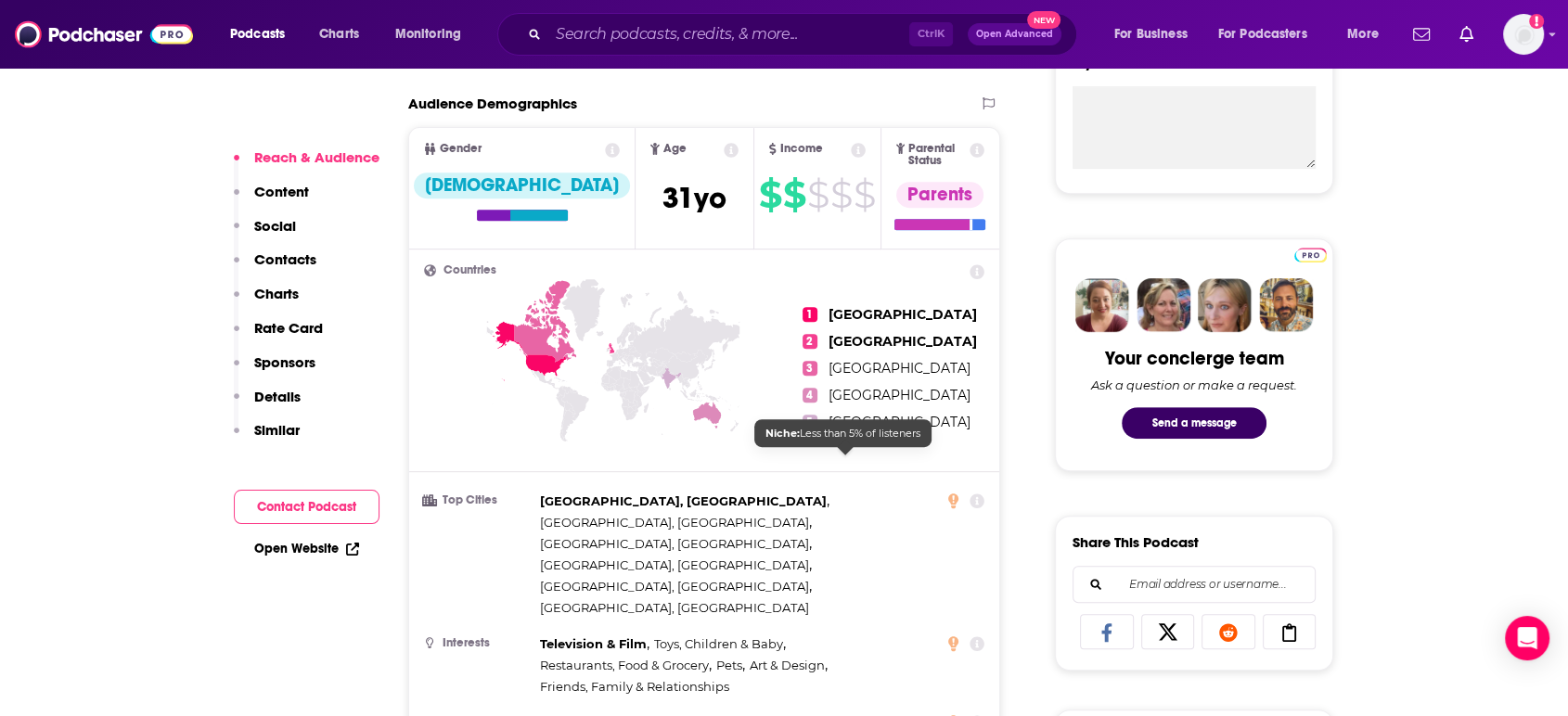
scroll to position [1546, 0]
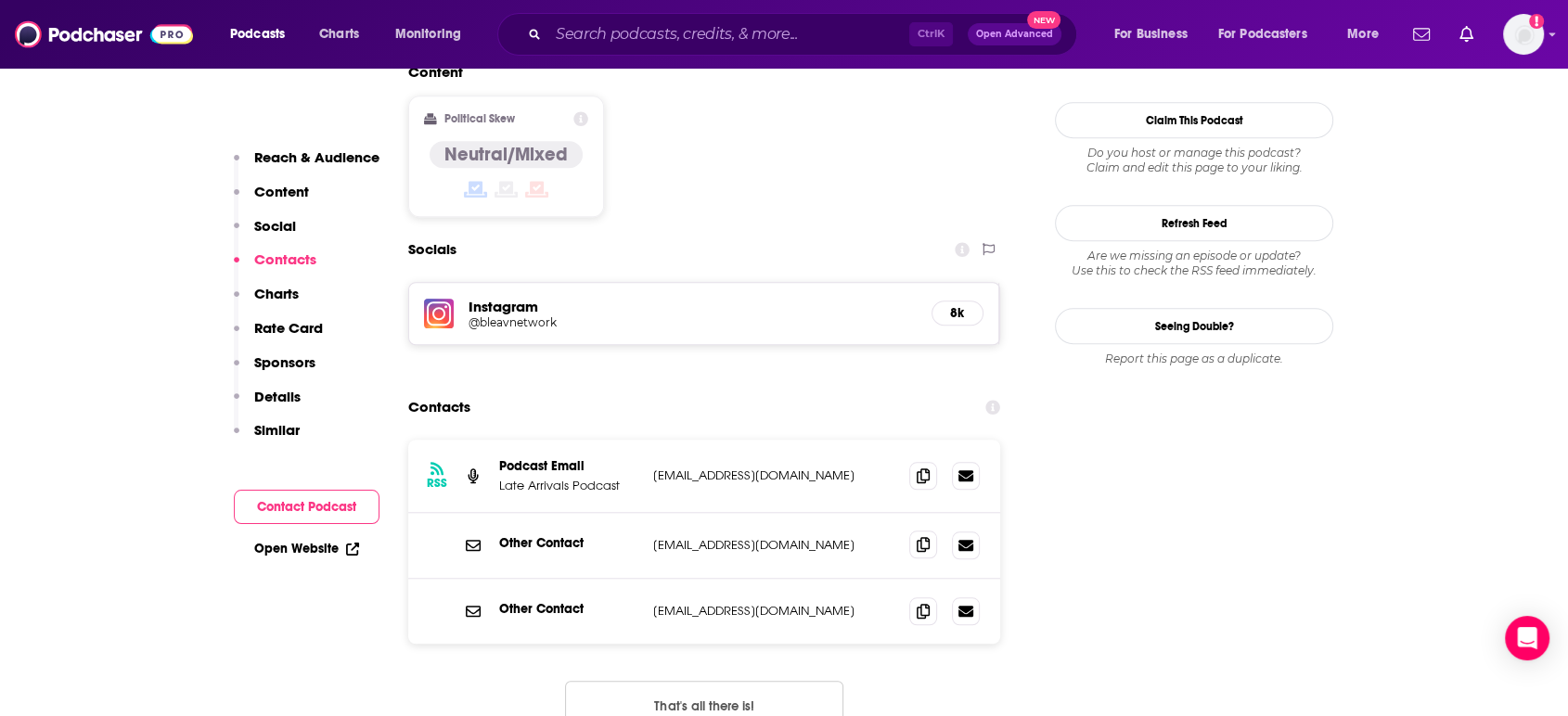
scroll to position [1546, 0]
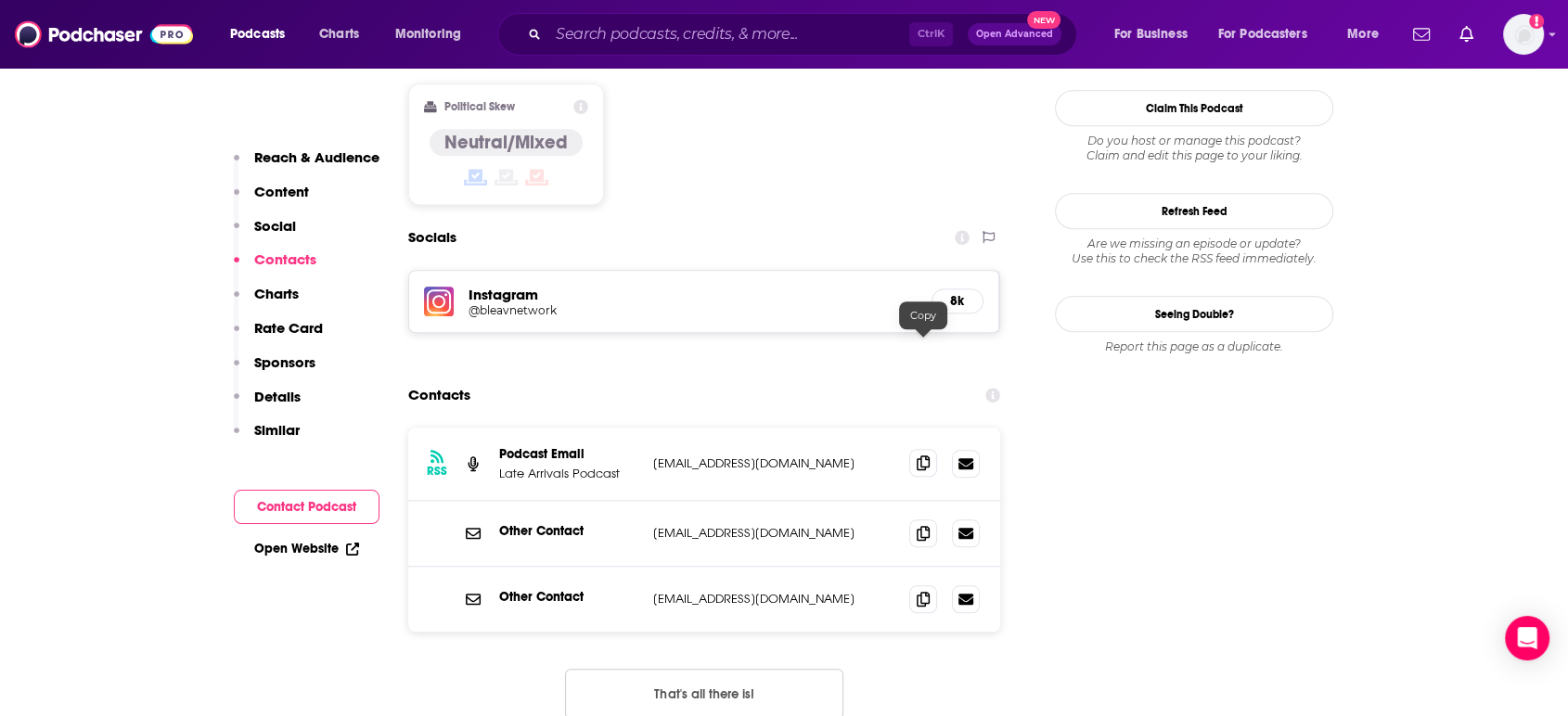
click at [926, 456] on icon at bounding box center [924, 463] width 13 height 15
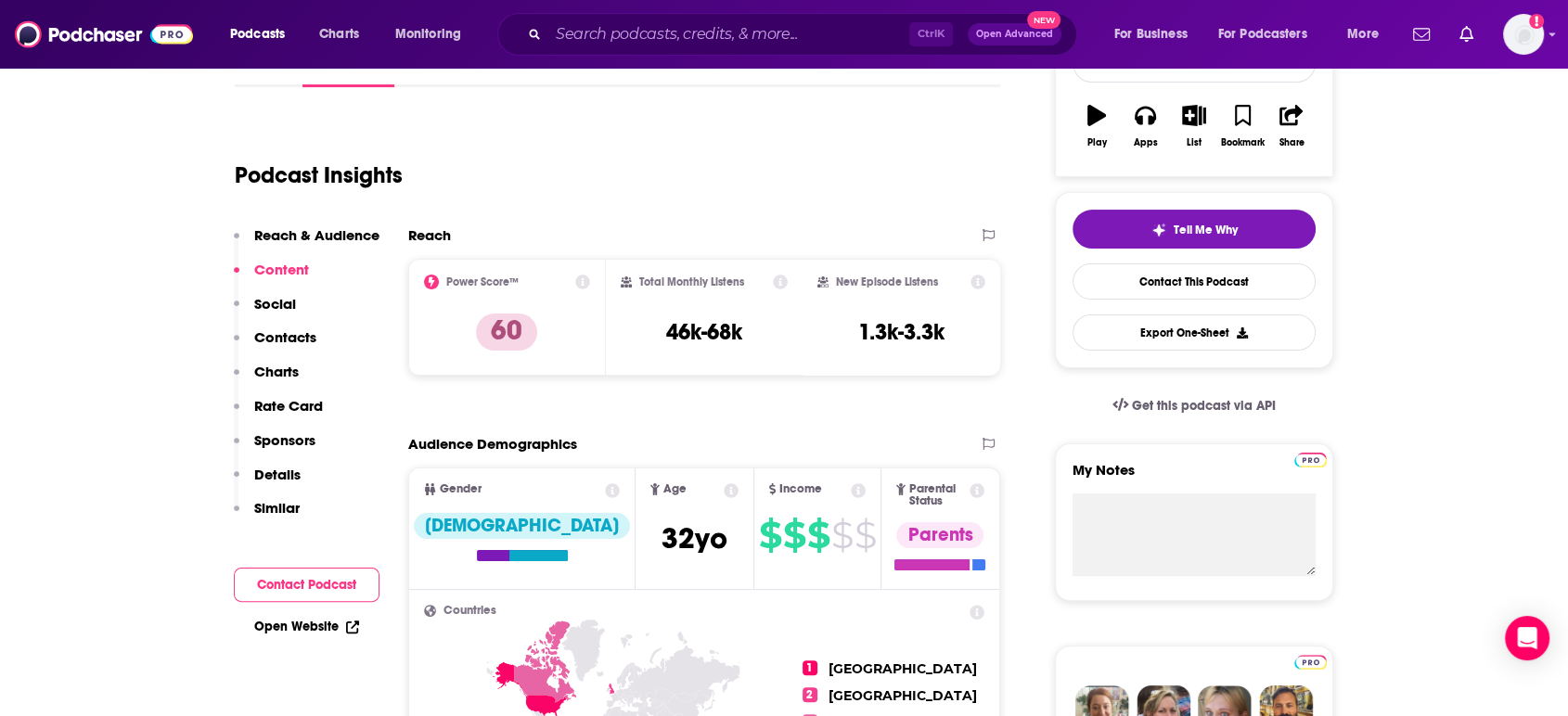
scroll to position [0, 0]
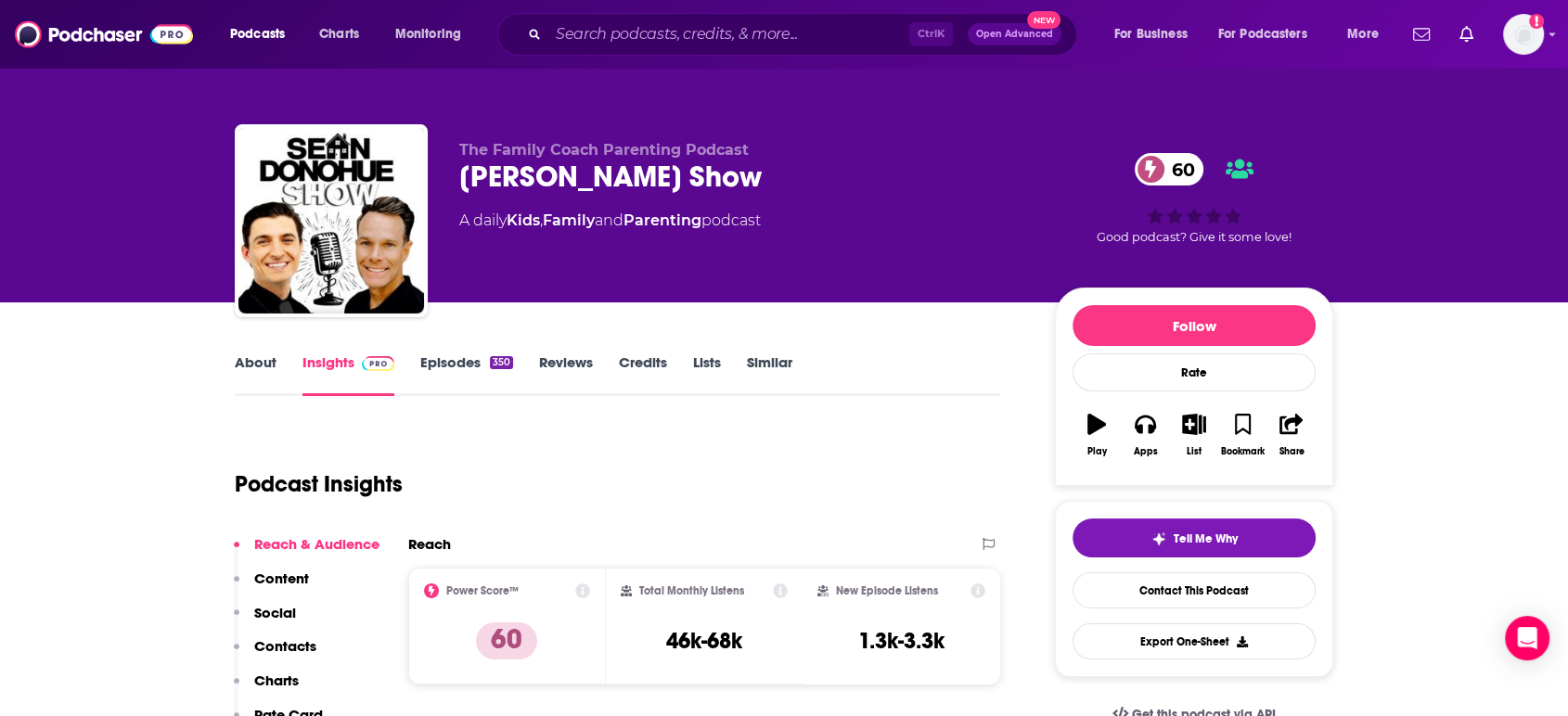
click at [243, 379] on link "About" at bounding box center [256, 374] width 42 height 43
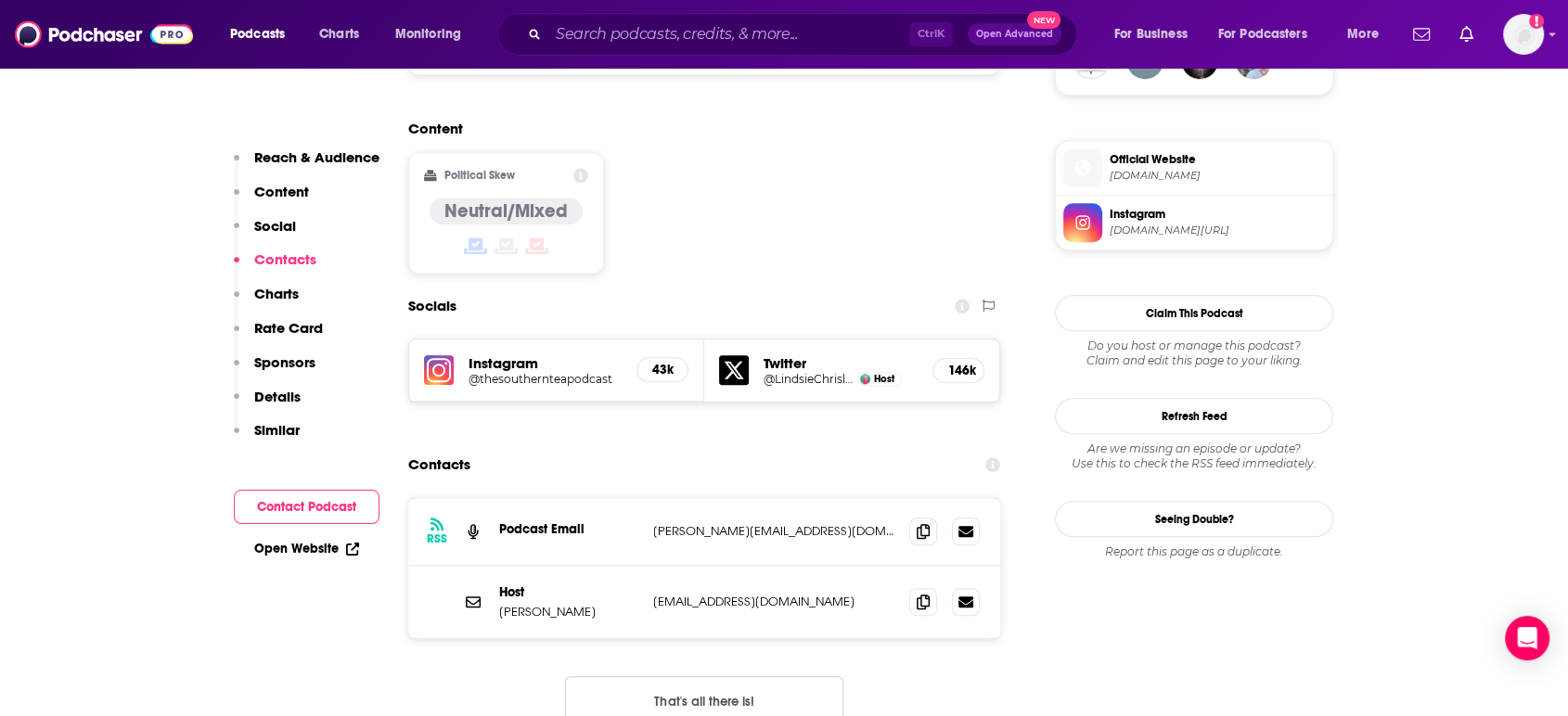
scroll to position [1443, 0]
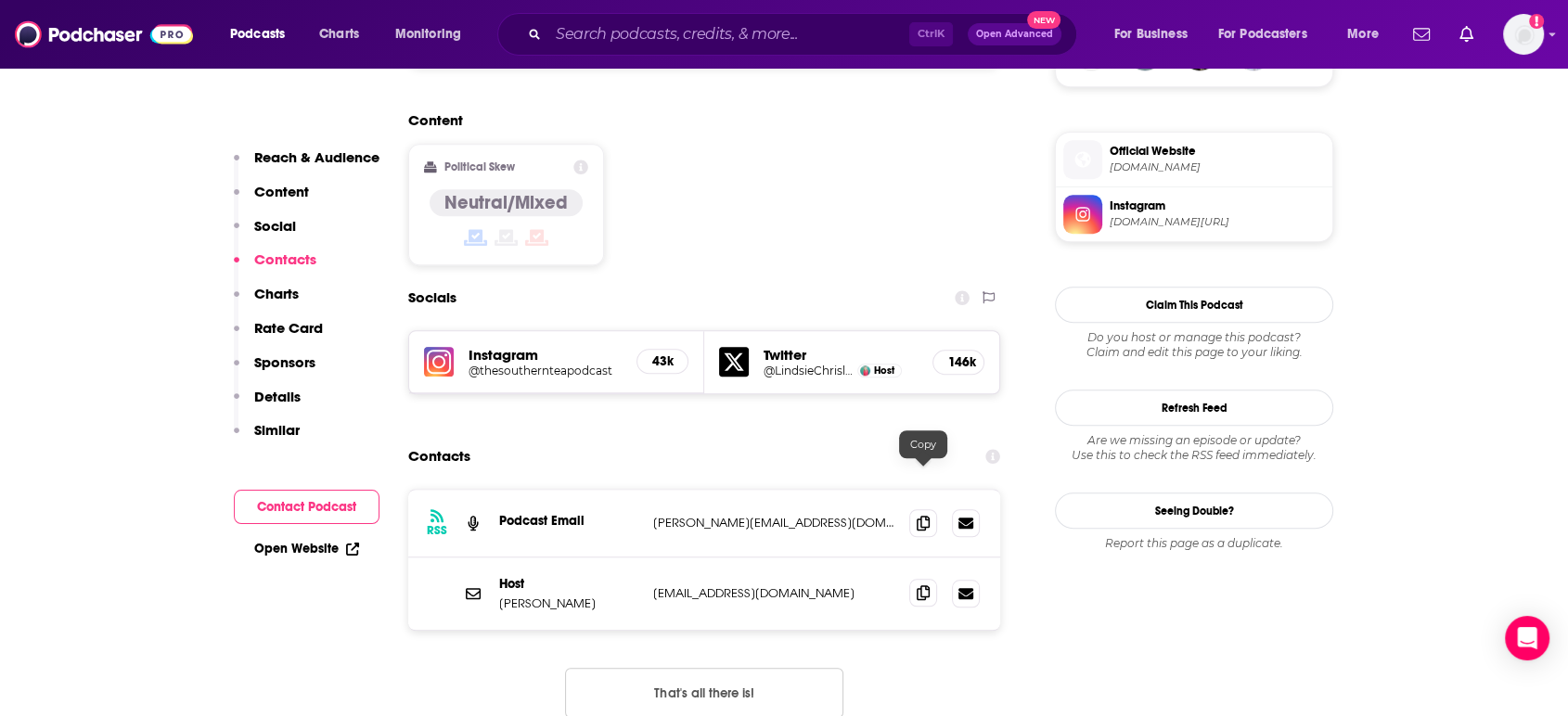
click at [933, 579] on span at bounding box center [923, 593] width 28 height 28
click at [931, 579] on span at bounding box center [923, 593] width 28 height 28
click at [913, 508] on span at bounding box center [923, 522] width 28 height 28
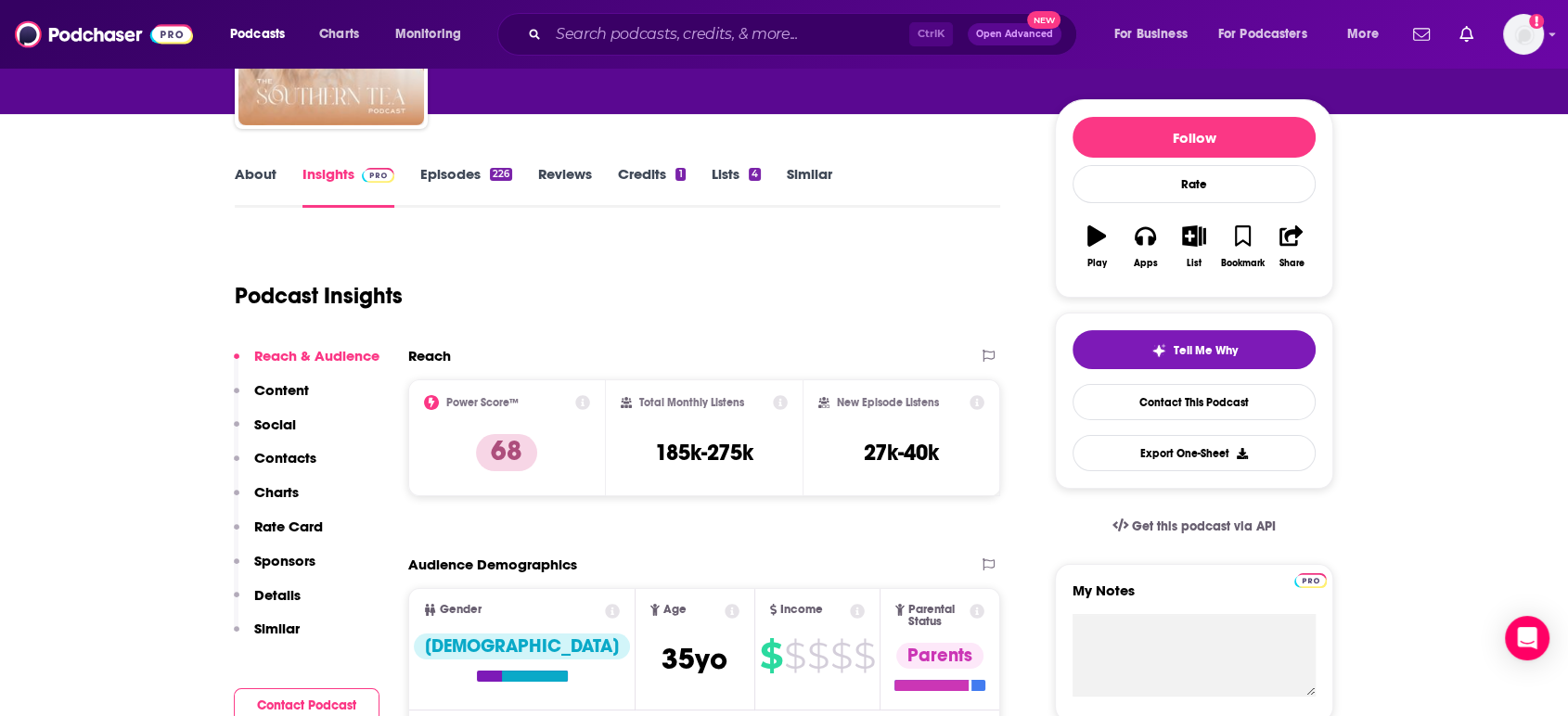
scroll to position [0, 0]
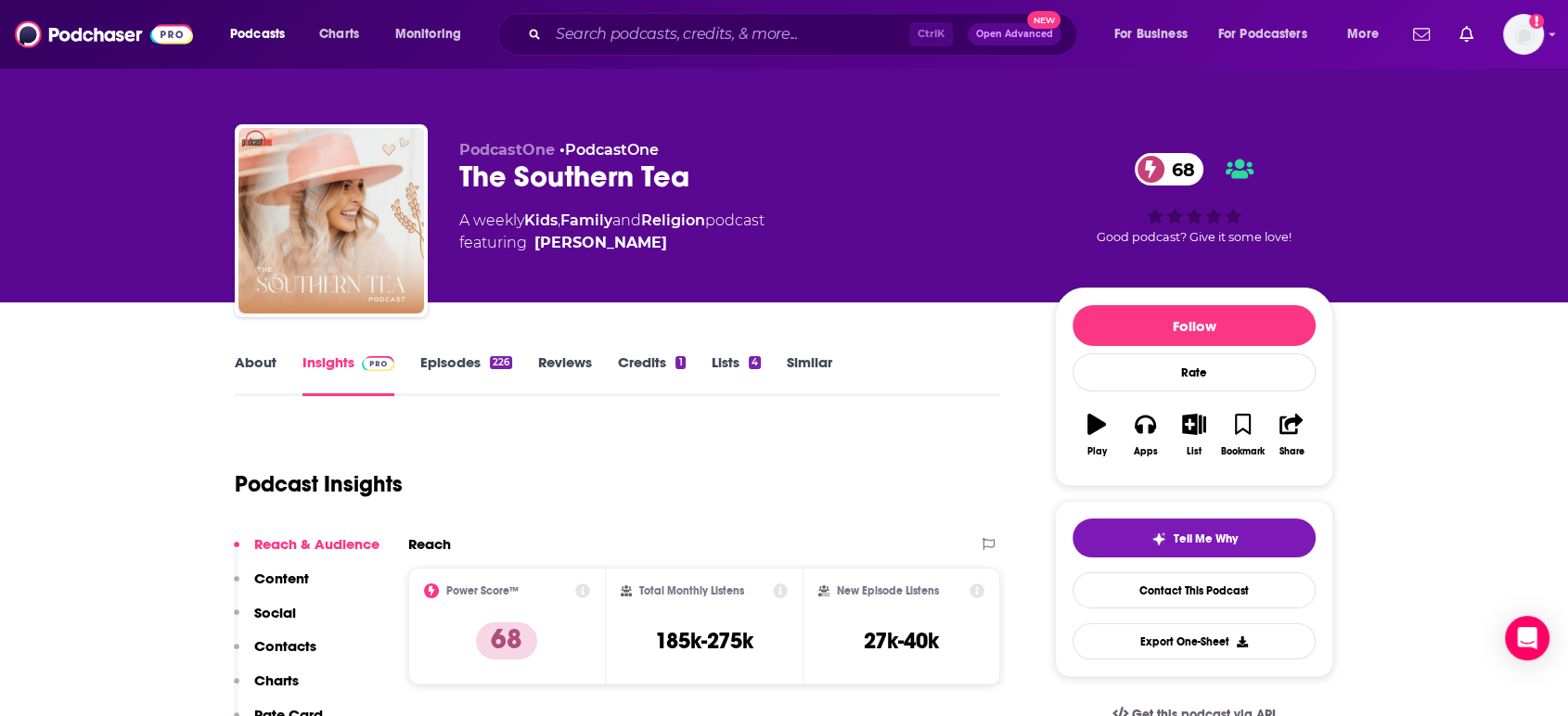
click at [257, 392] on link "About" at bounding box center [256, 374] width 42 height 43
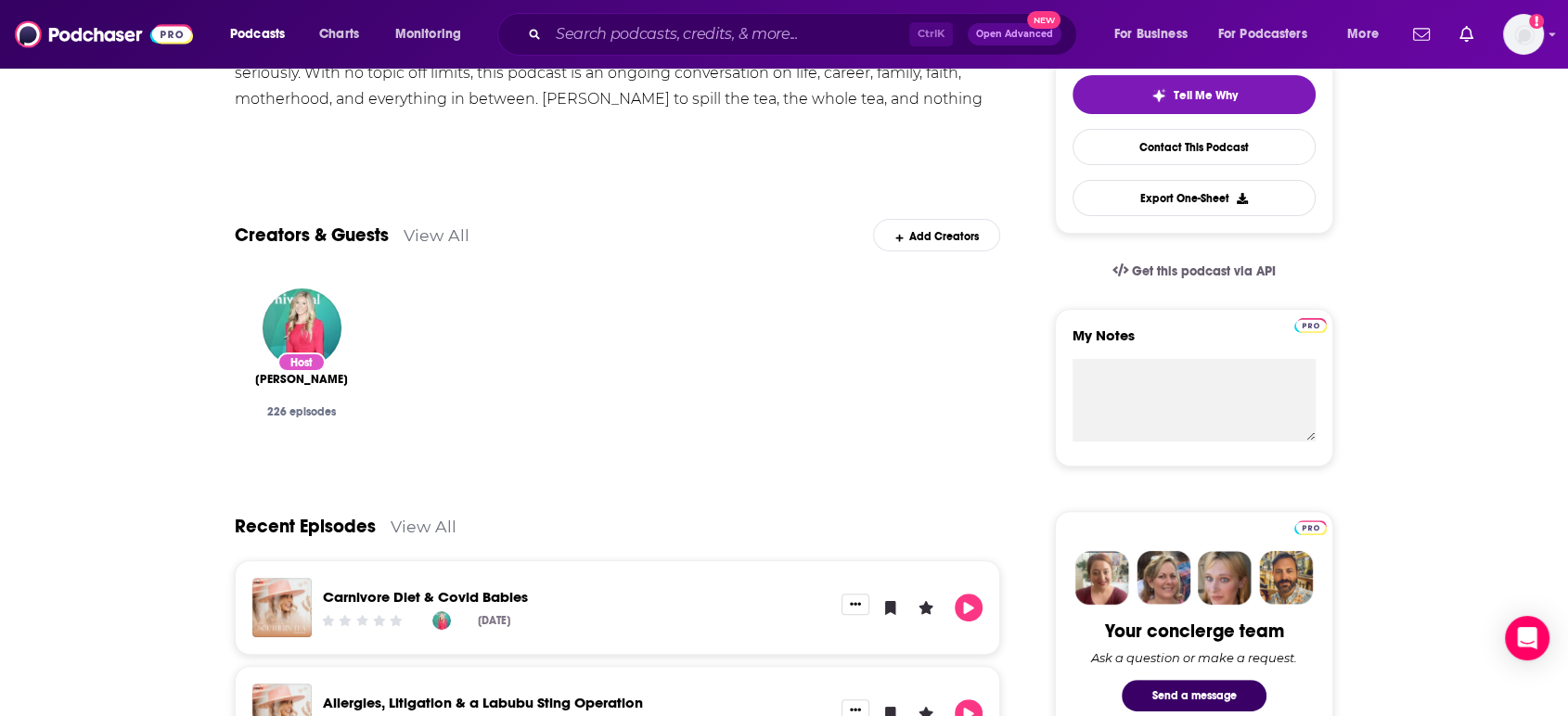
scroll to position [103, 0]
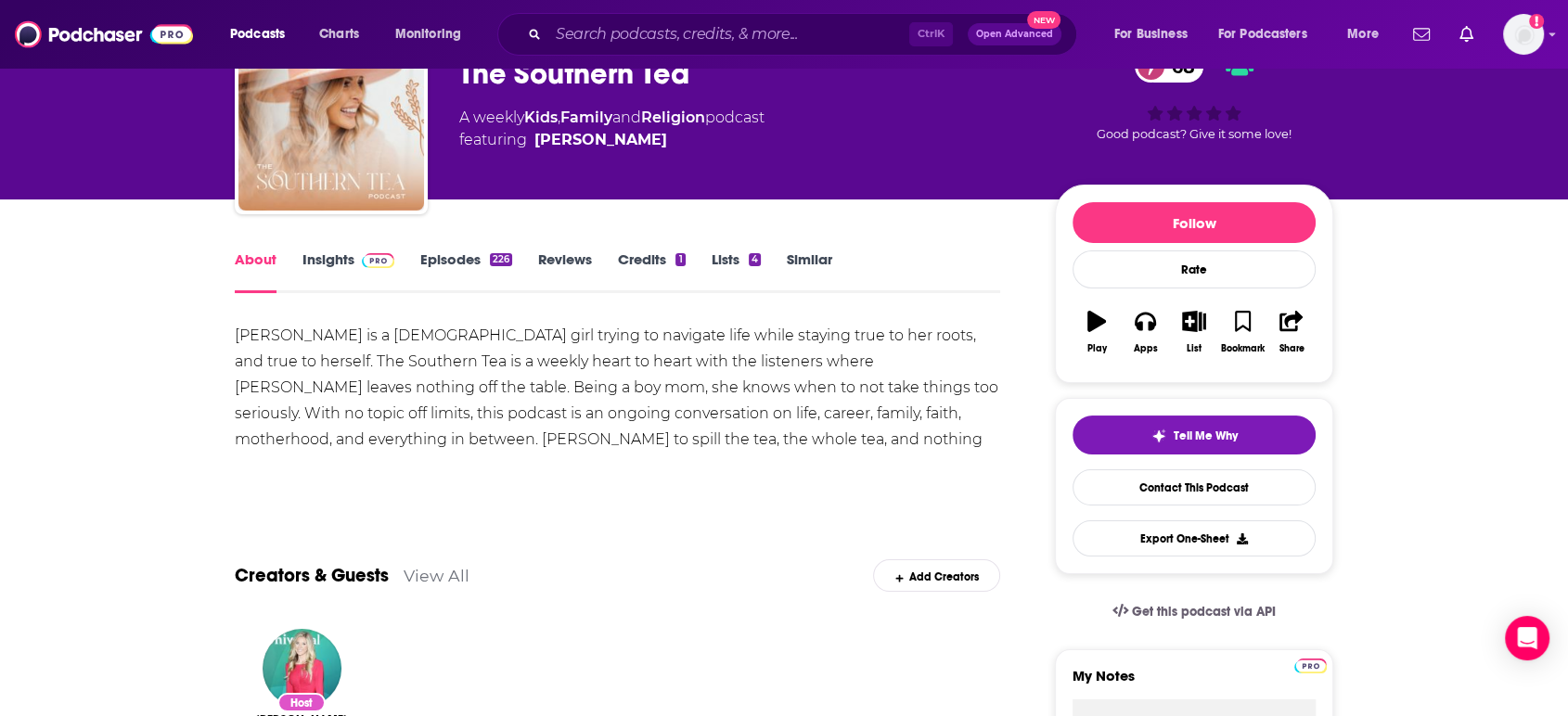
click at [331, 272] on link "Insights" at bounding box center [348, 272] width 92 height 43
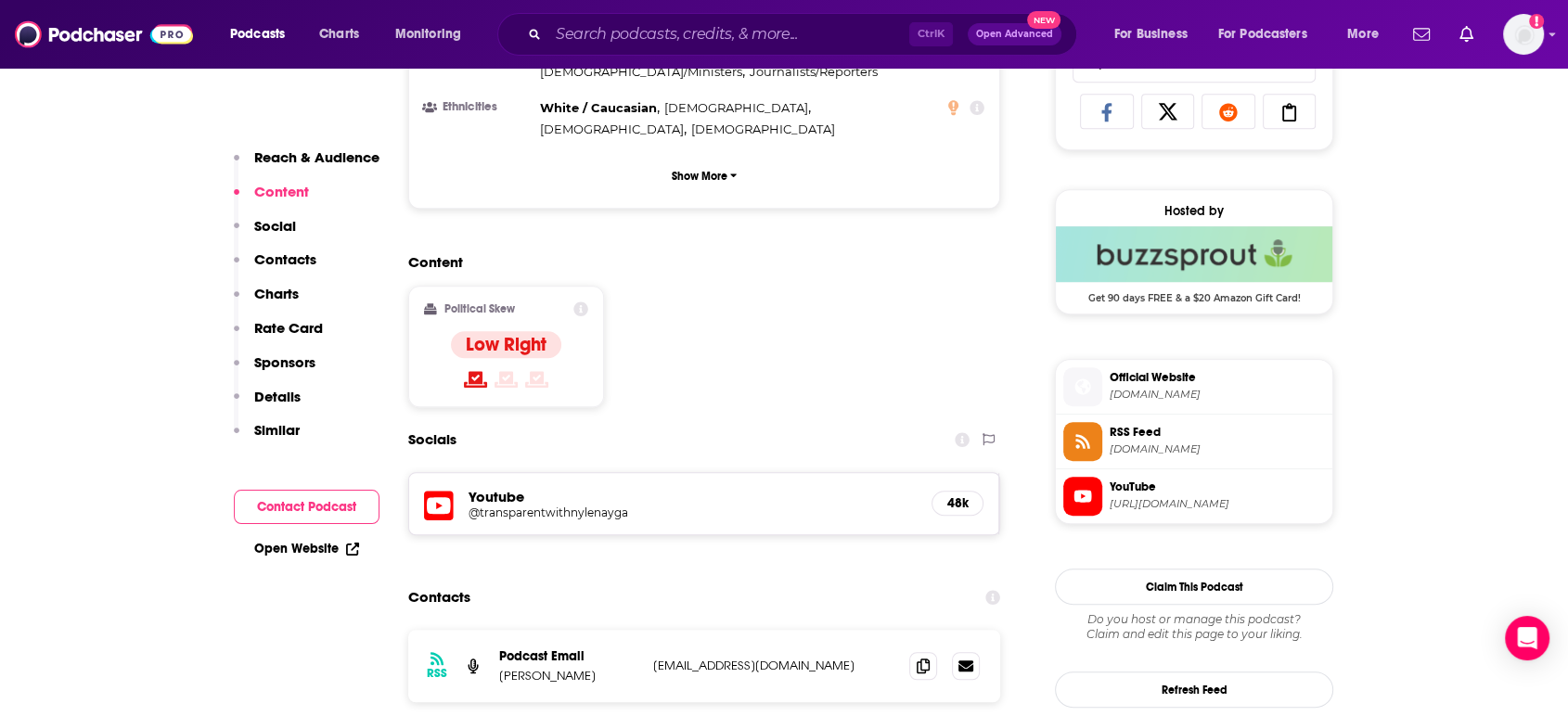
scroll to position [1443, 0]
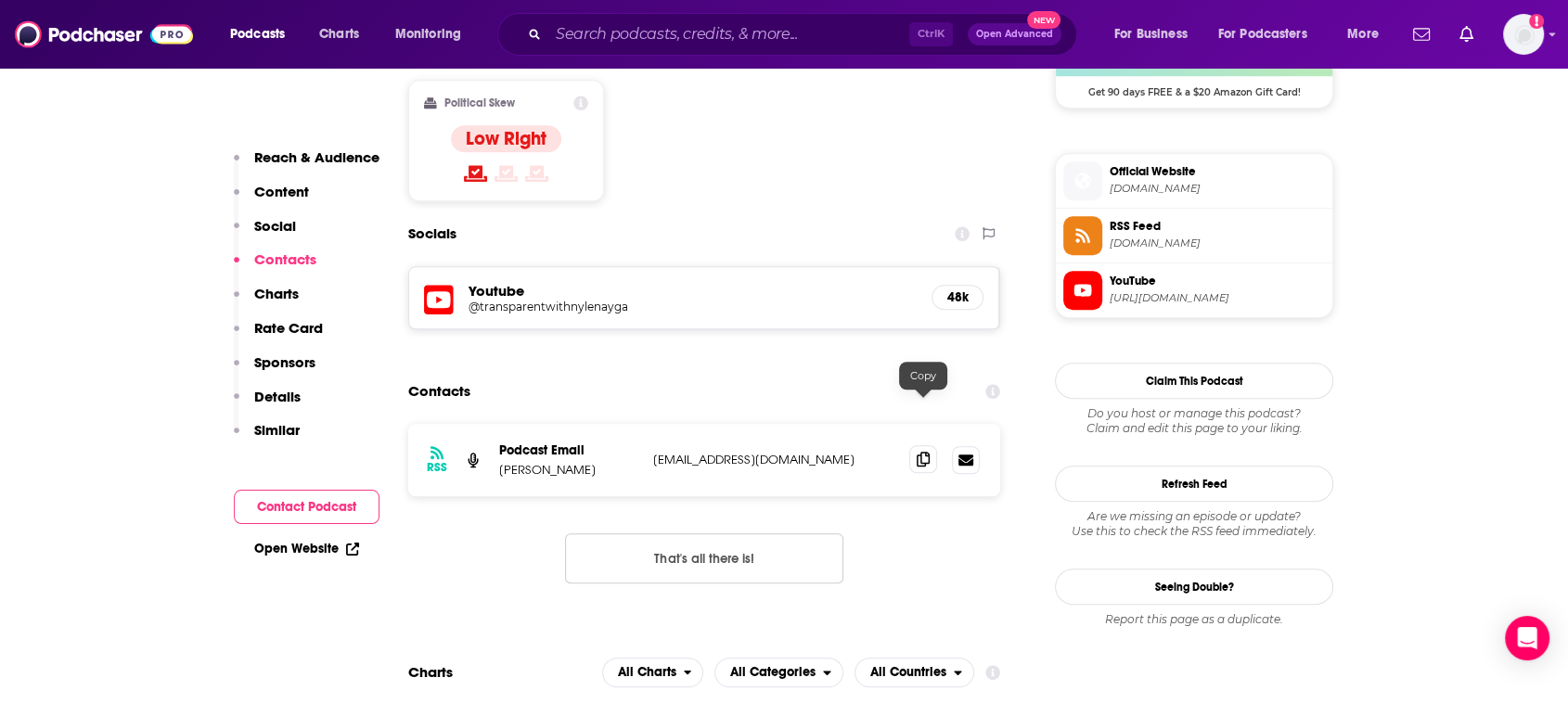
click at [913, 445] on span at bounding box center [923, 459] width 28 height 28
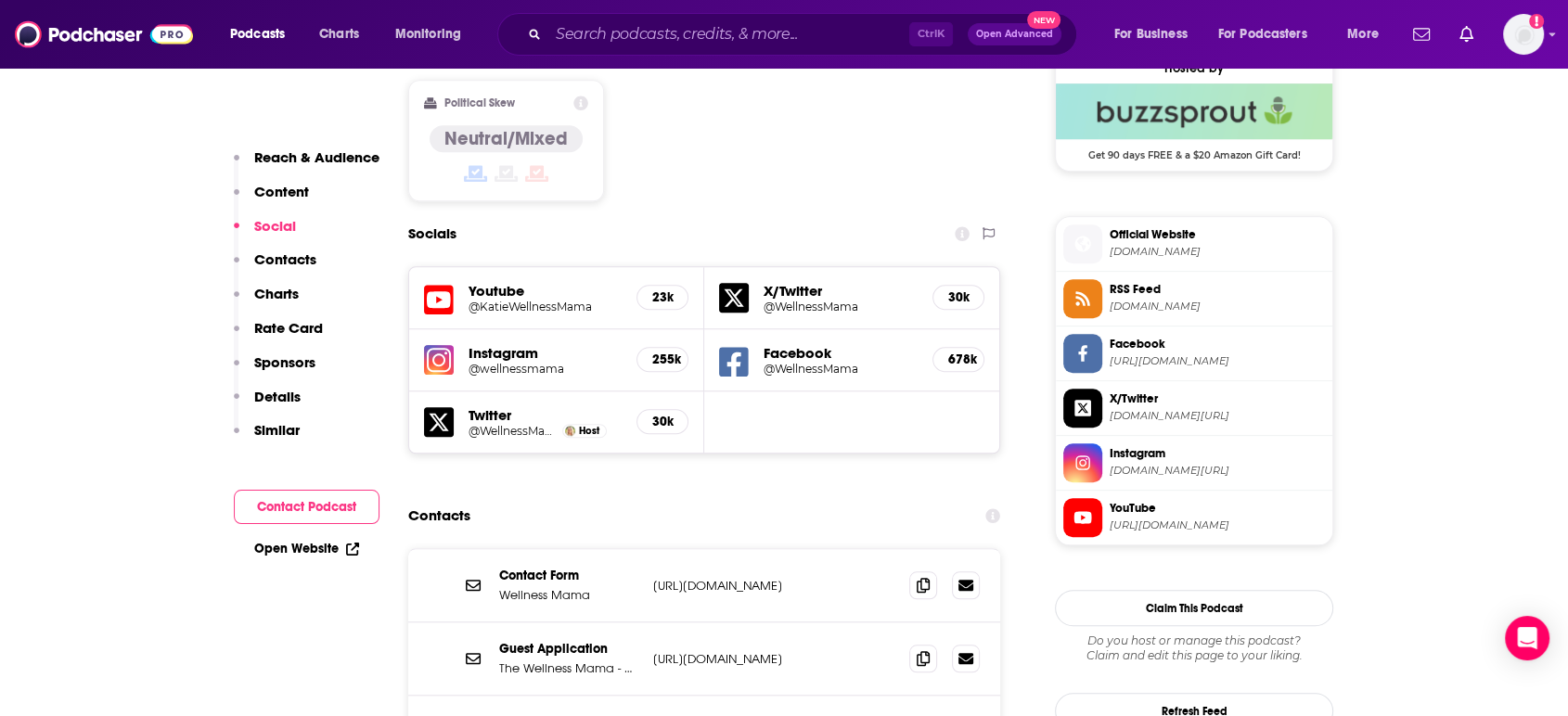
scroll to position [1546, 0]
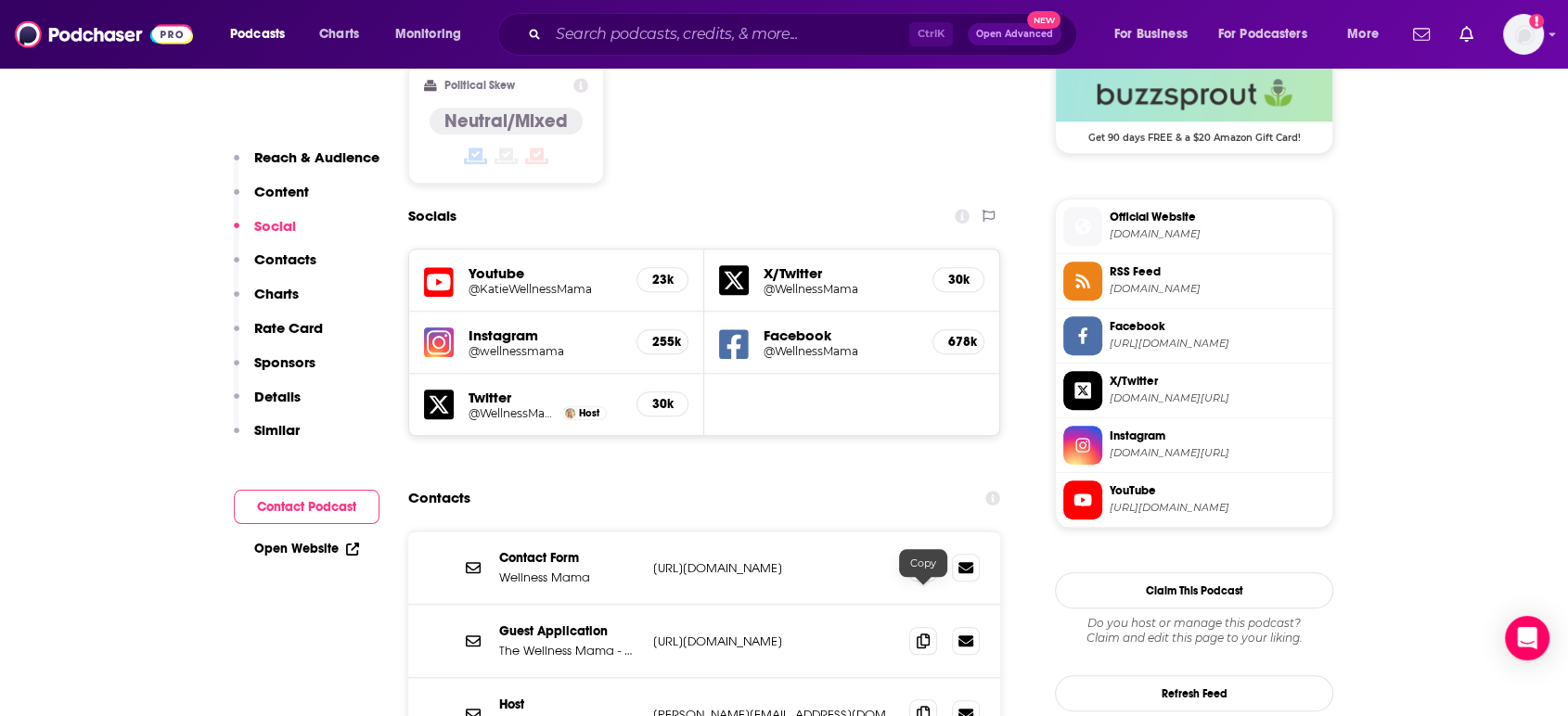
click at [926, 706] on icon at bounding box center [924, 714] width 13 height 15
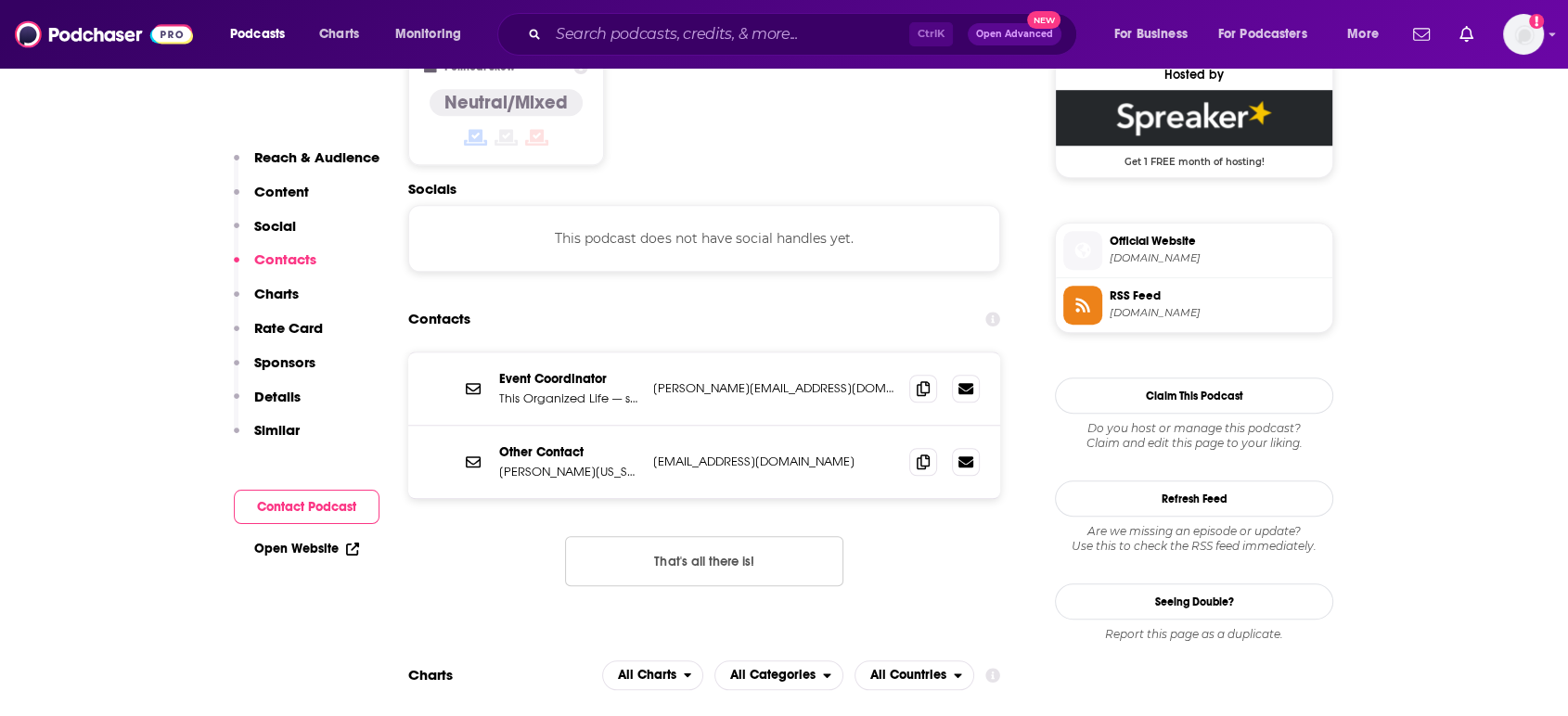
scroll to position [1443, 0]
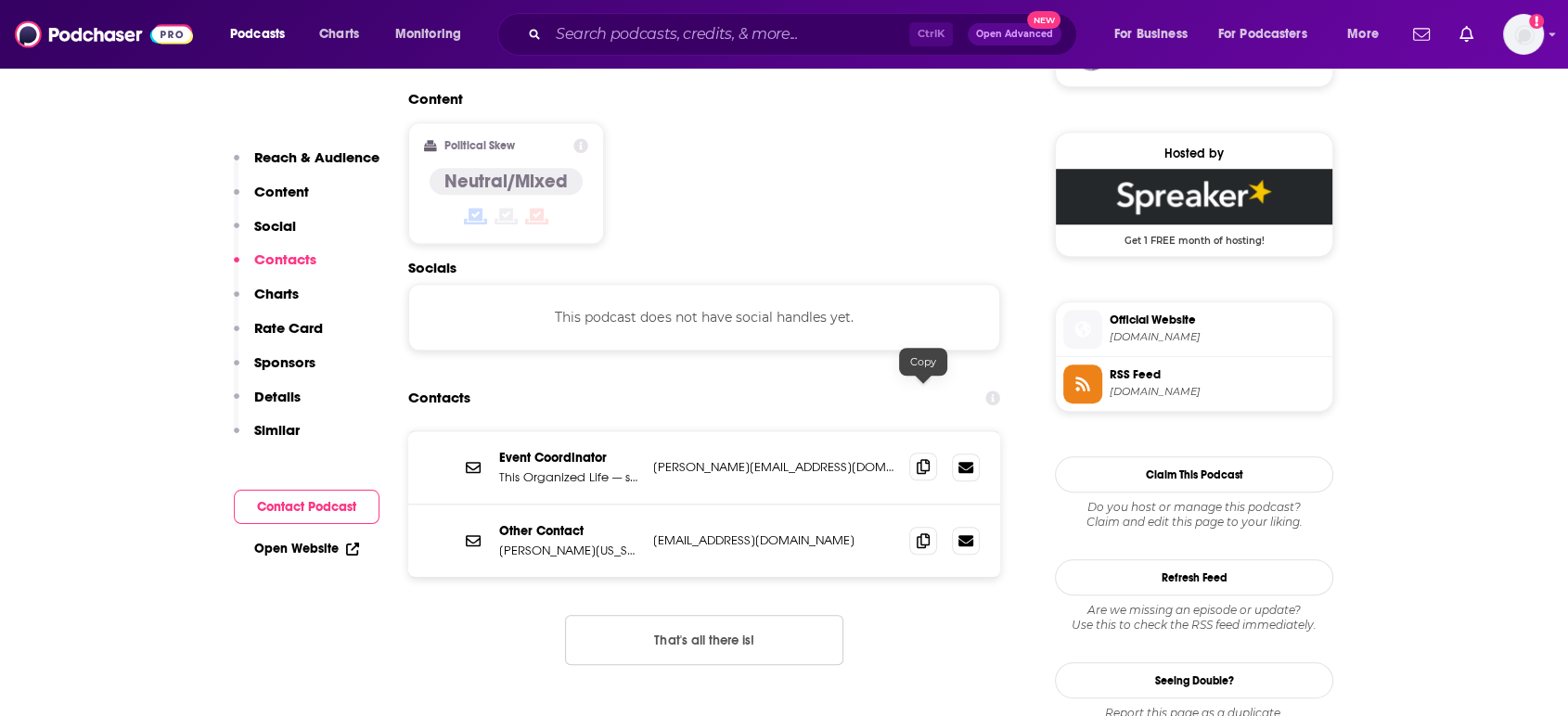
click at [924, 459] on icon at bounding box center [924, 467] width 13 height 15
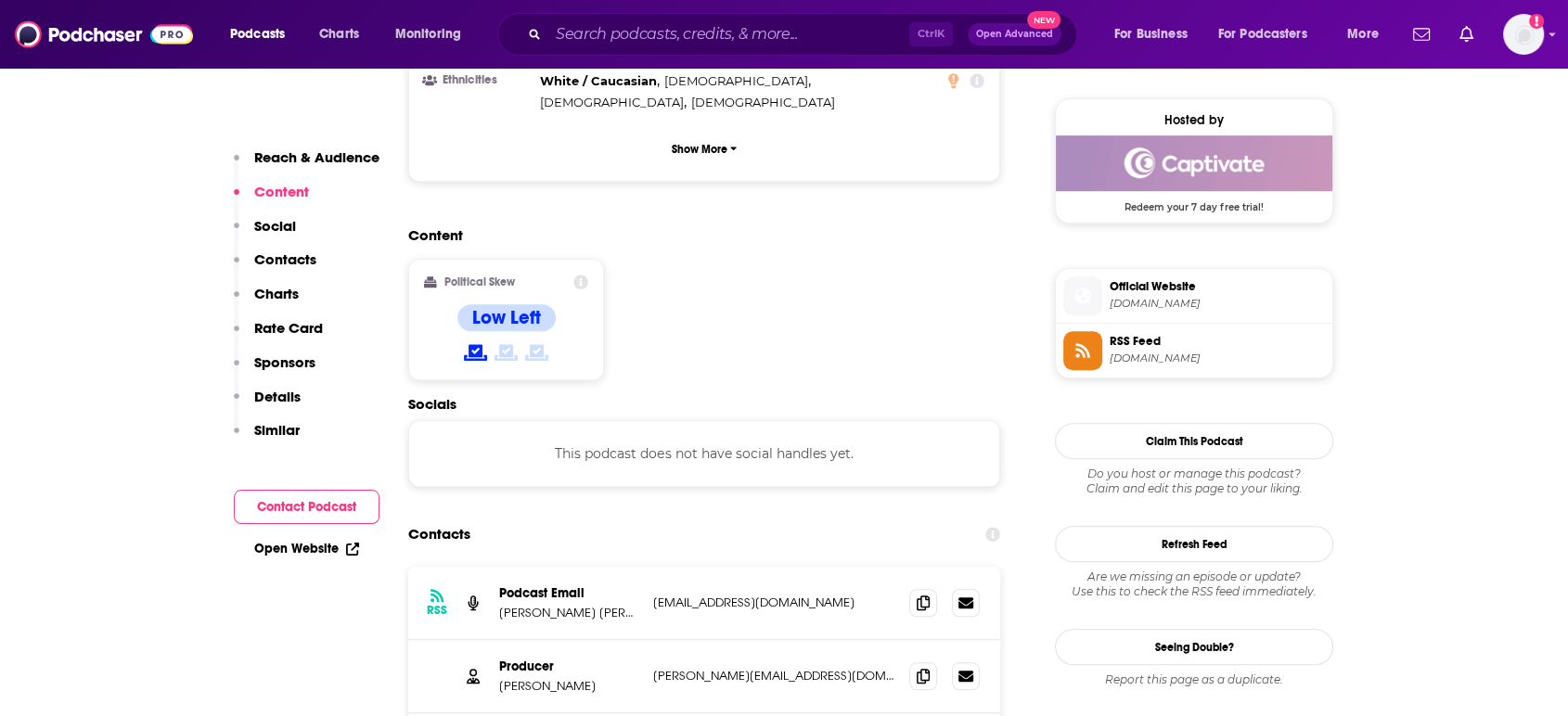
scroll to position [1339, 0]
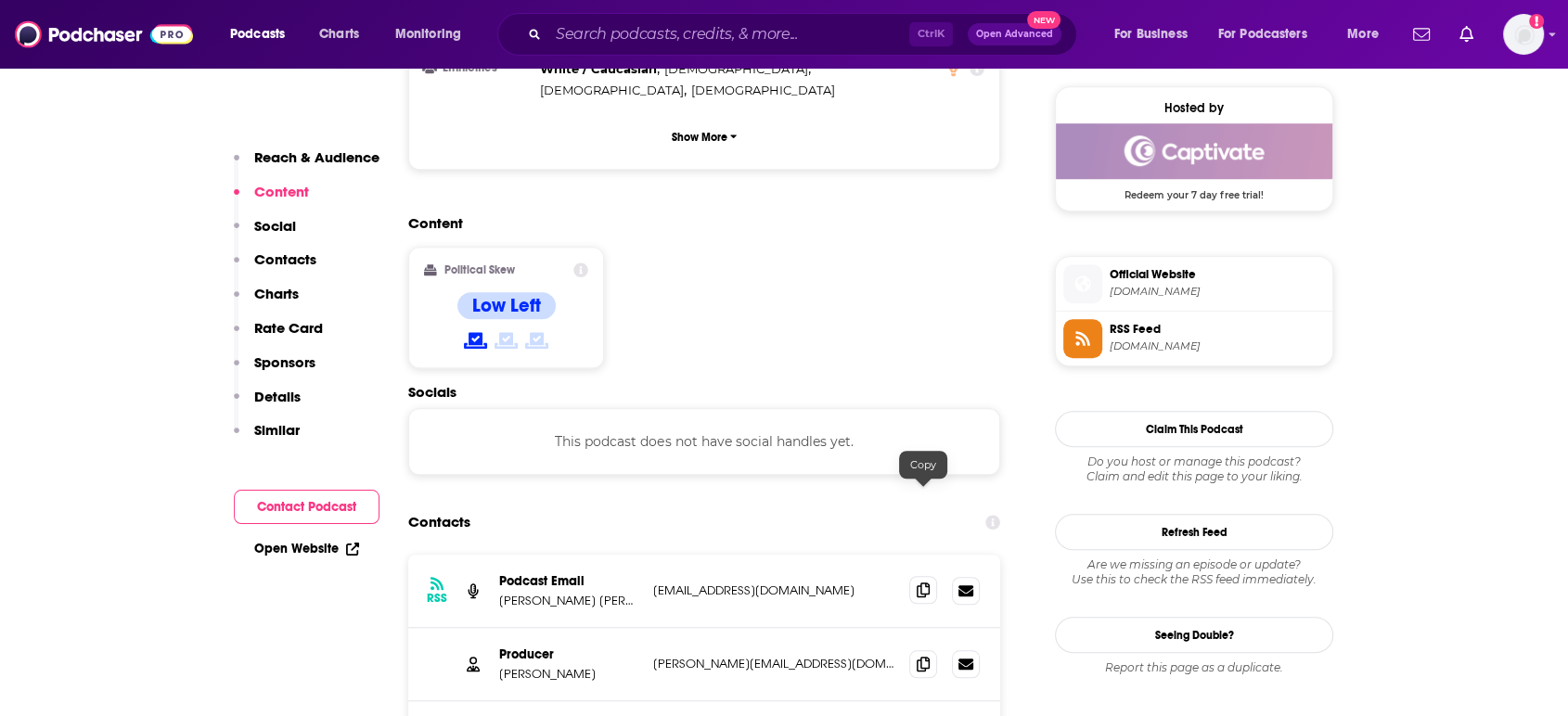
click at [930, 576] on span at bounding box center [923, 590] width 28 height 28
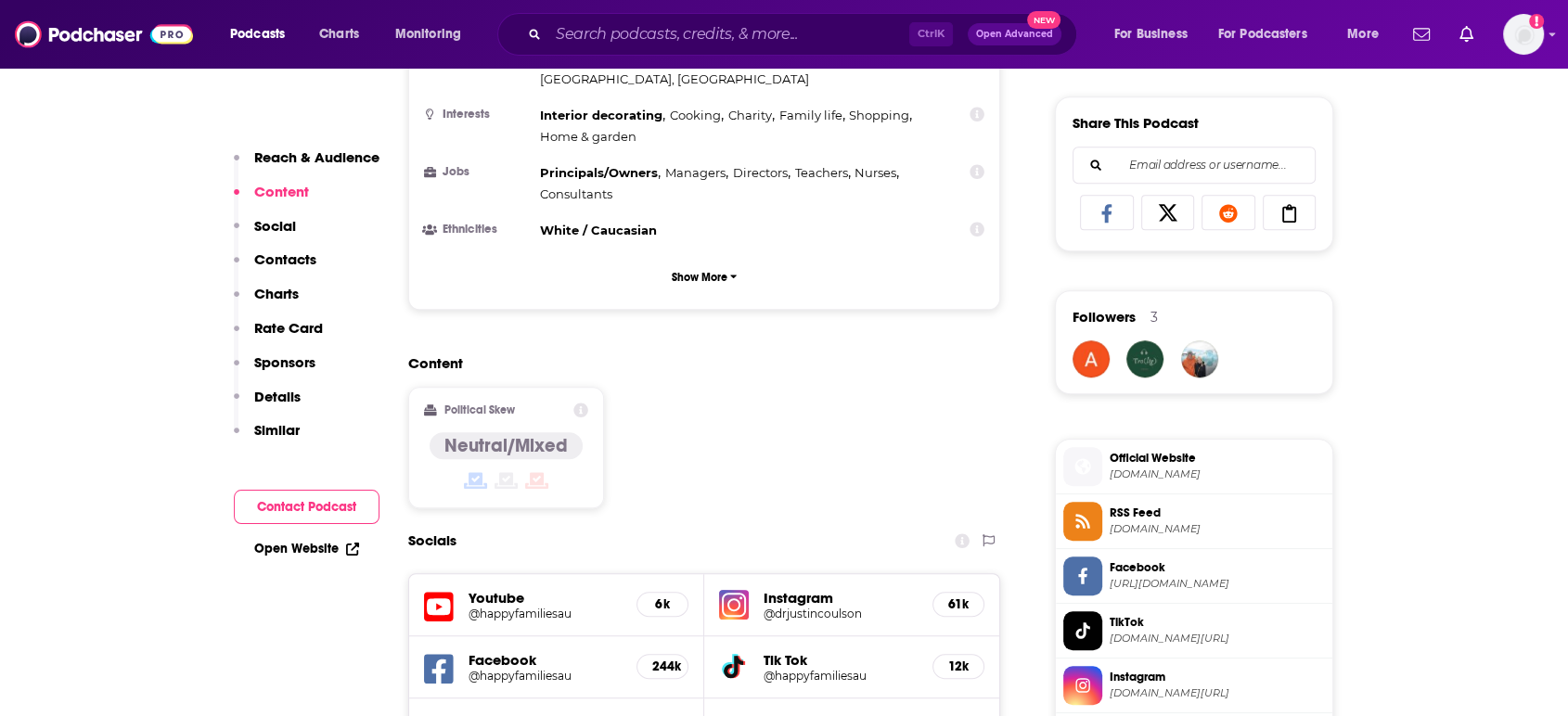
scroll to position [1648, 0]
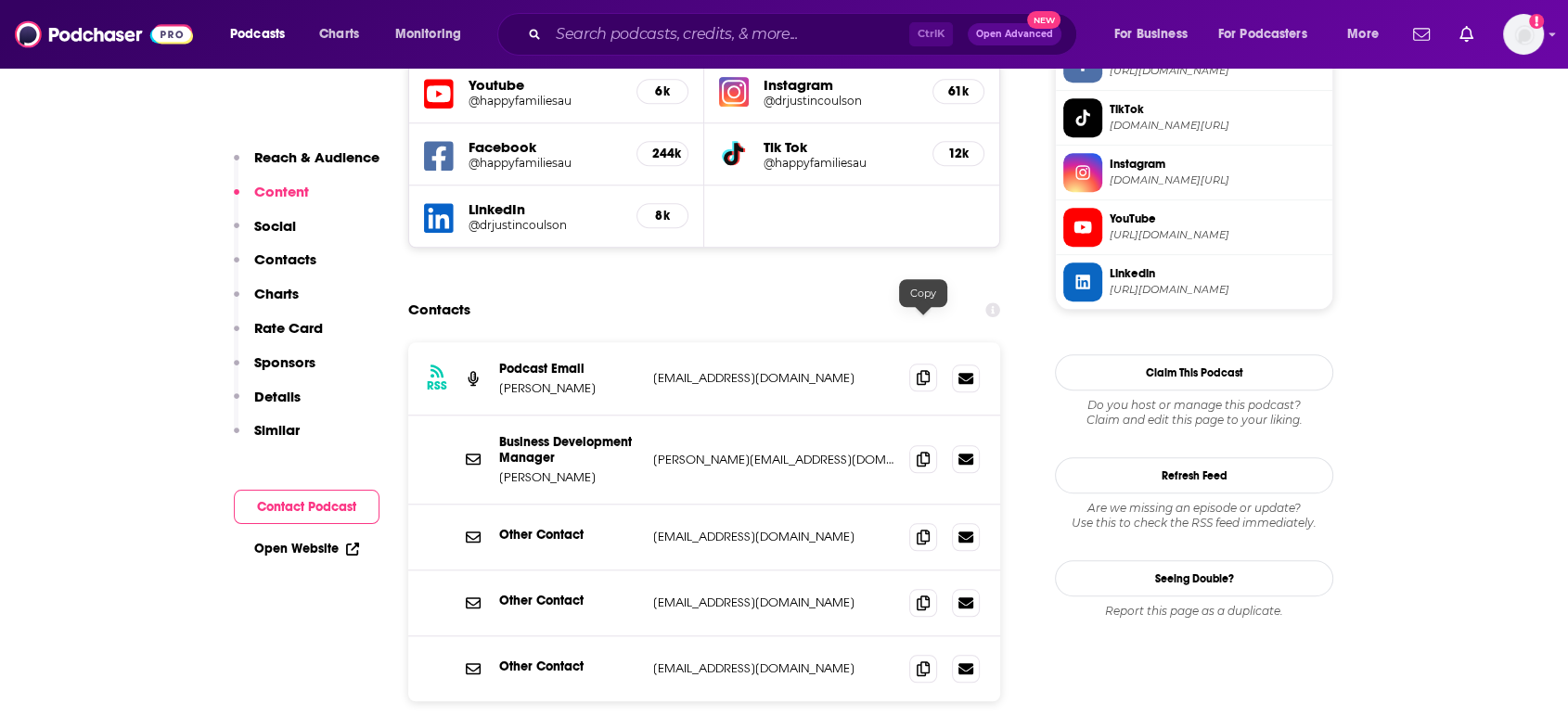
click at [931, 364] on span at bounding box center [923, 377] width 28 height 28
click at [922, 660] on icon at bounding box center [924, 668] width 13 height 15
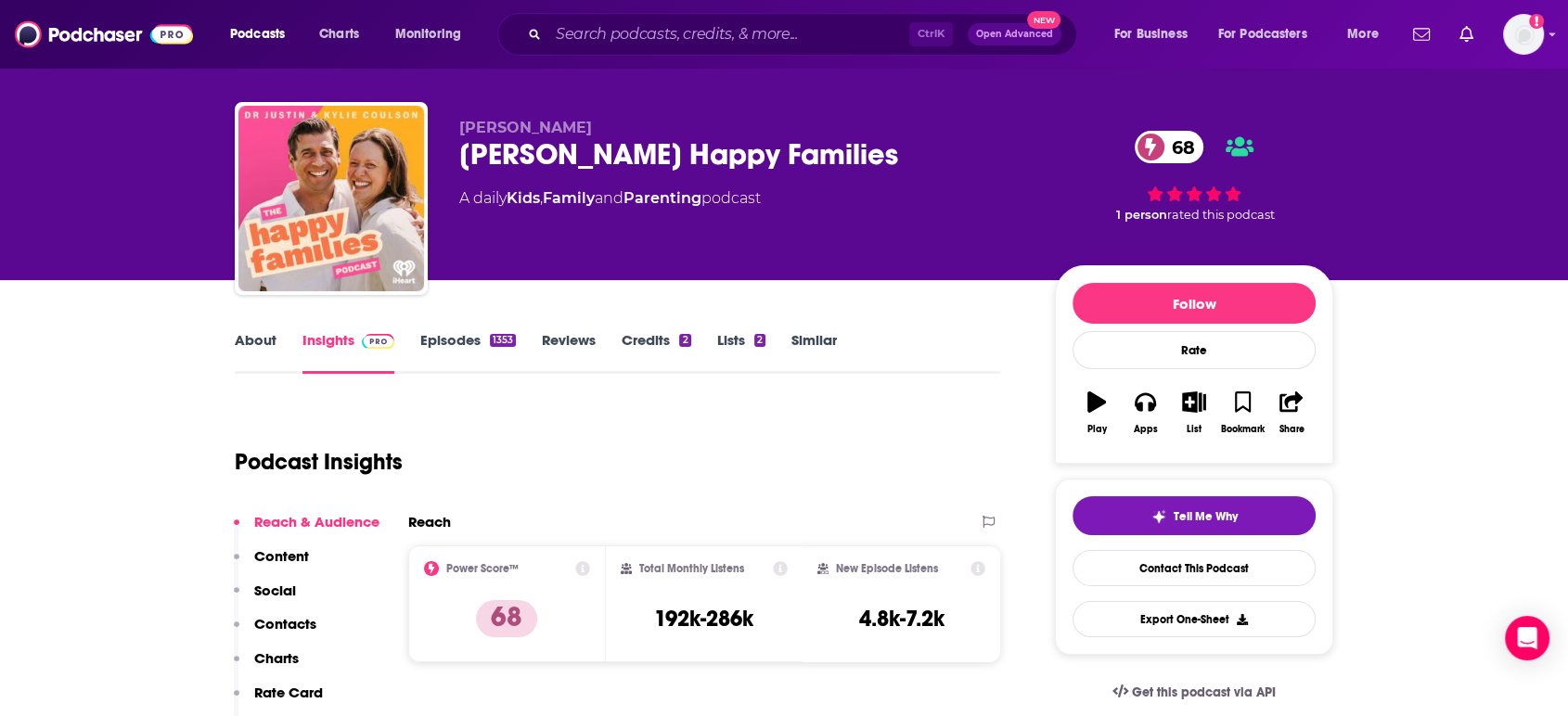
scroll to position [0, 0]
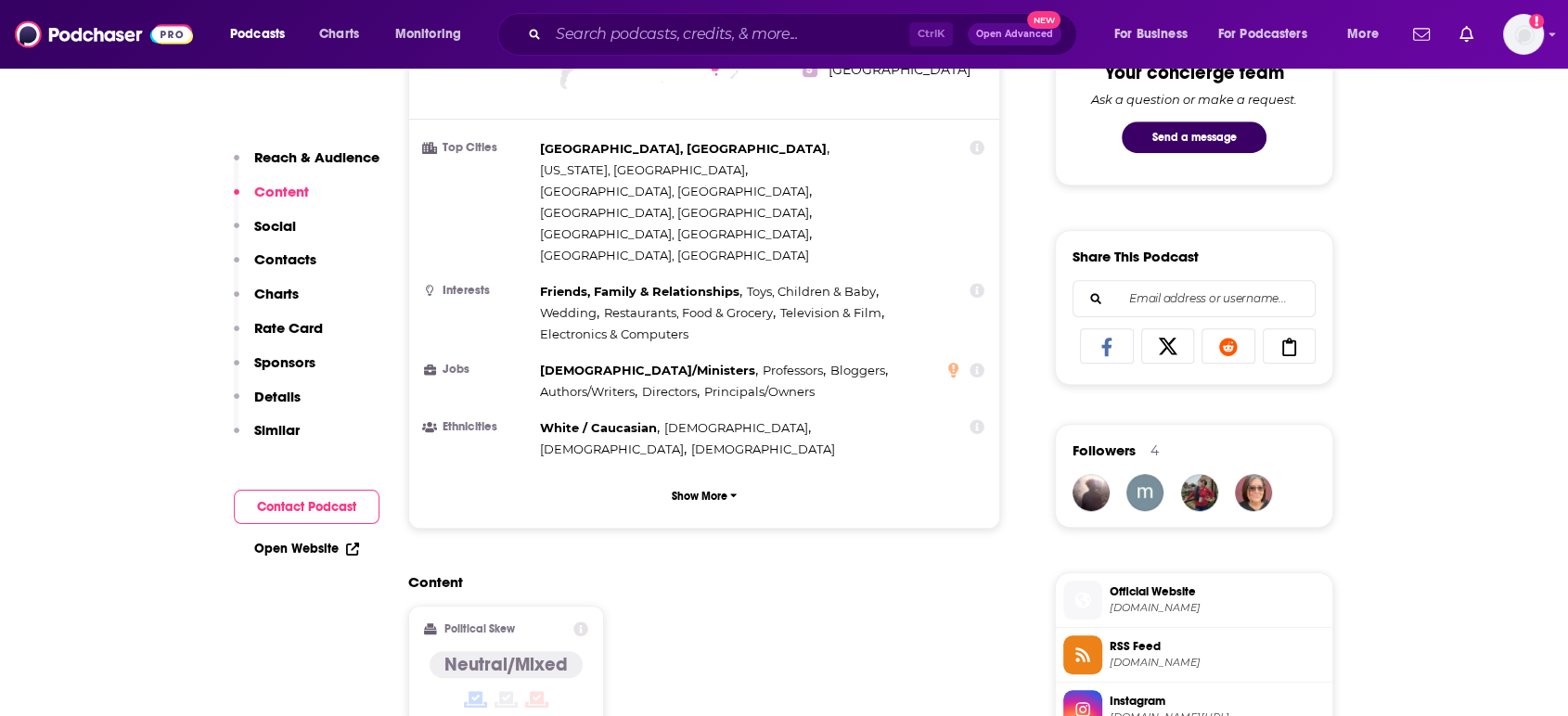
scroll to position [1443, 0]
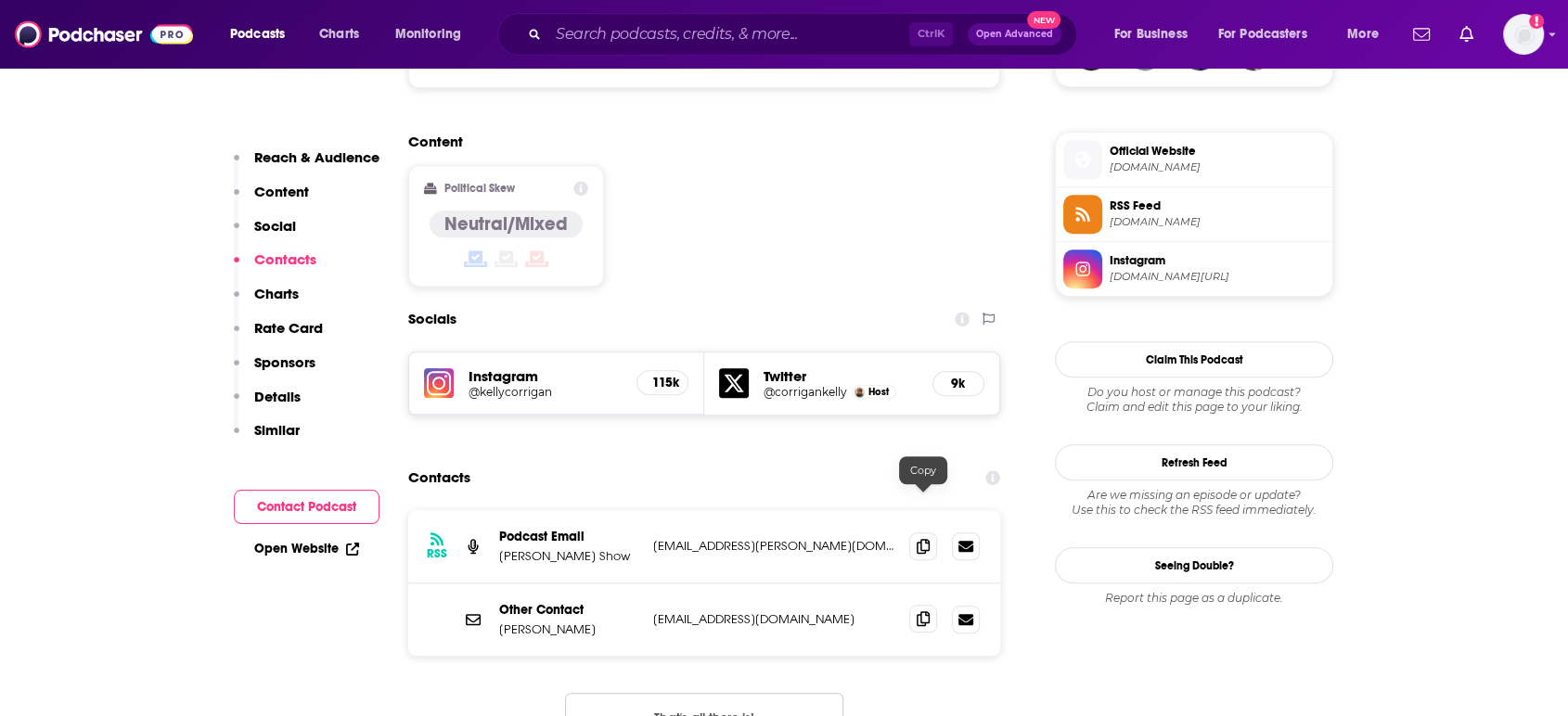
click at [924, 612] on icon at bounding box center [924, 619] width 13 height 15
click at [920, 612] on icon at bounding box center [924, 619] width 13 height 15
click at [922, 538] on icon at bounding box center [924, 546] width 13 height 15
